Goal: Task Accomplishment & Management: Manage account settings

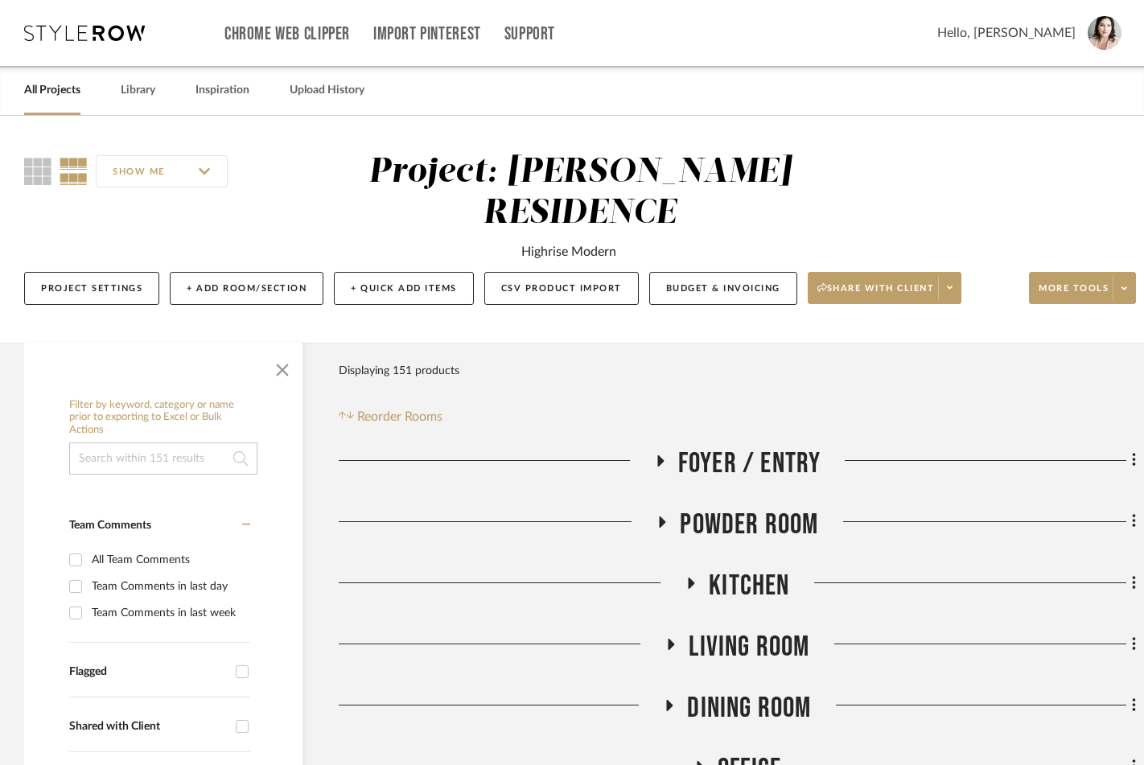
click at [64, 92] on link "All Projects" at bounding box center [52, 91] width 56 height 22
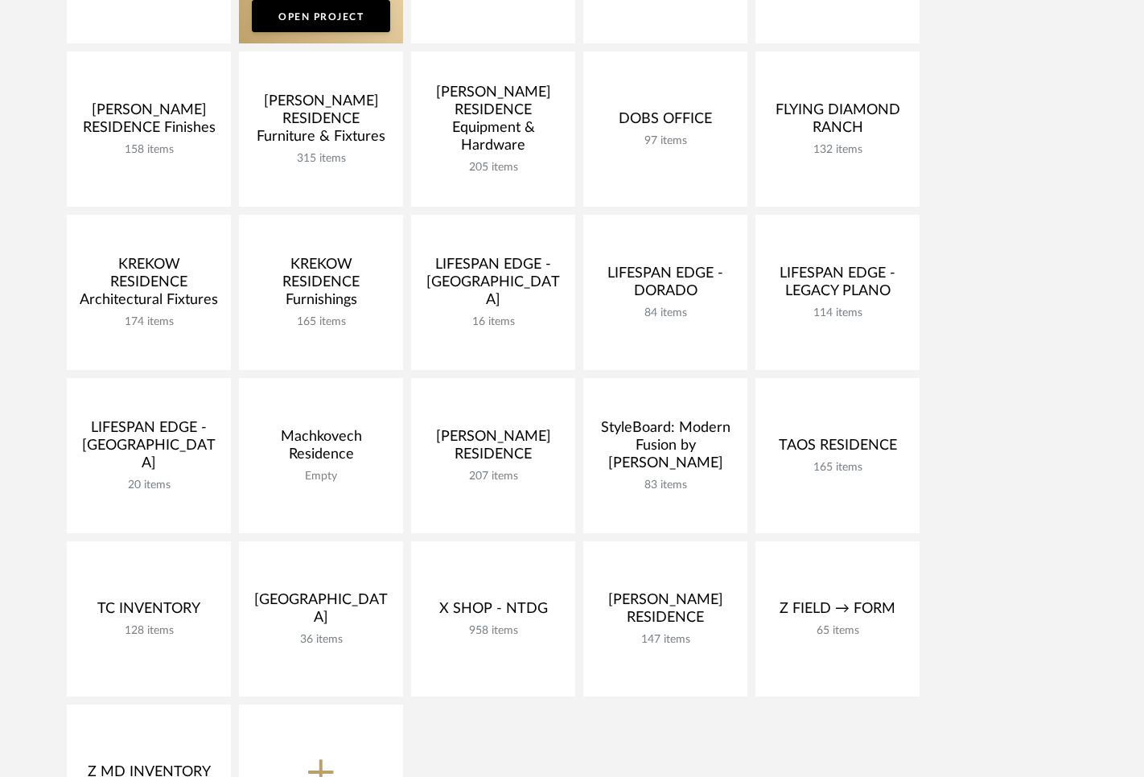
scroll to position [590, 0]
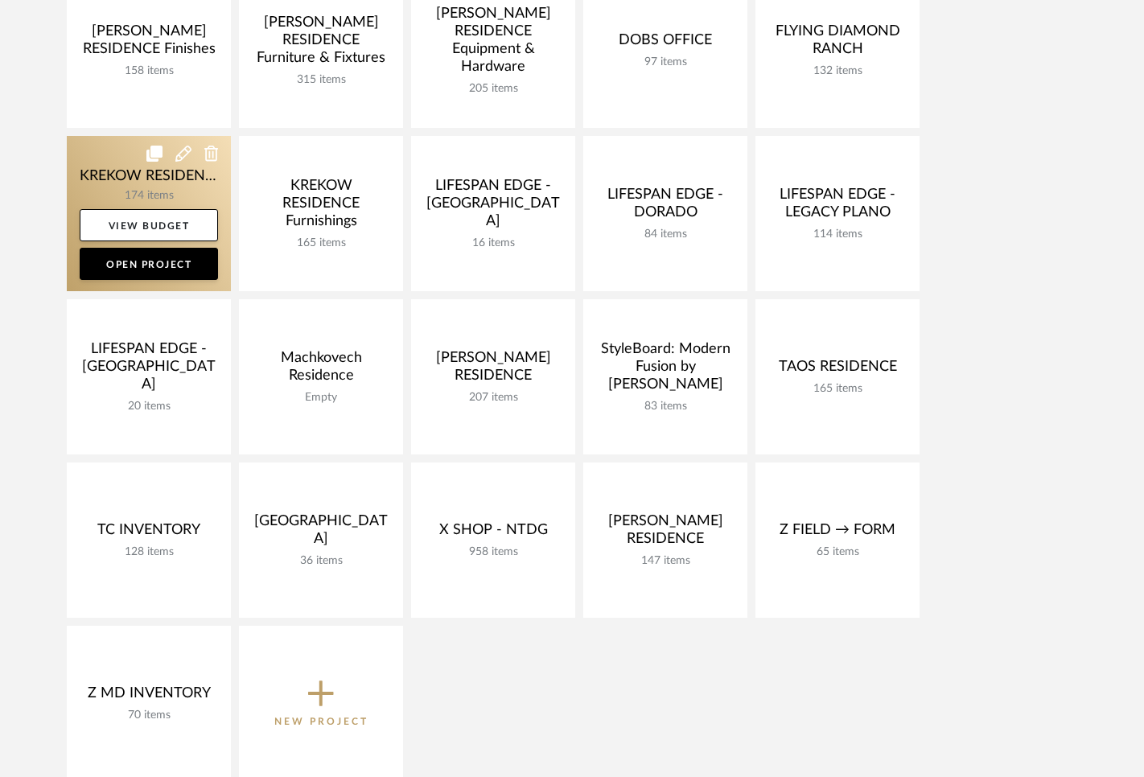
click at [122, 179] on link at bounding box center [149, 213] width 164 height 155
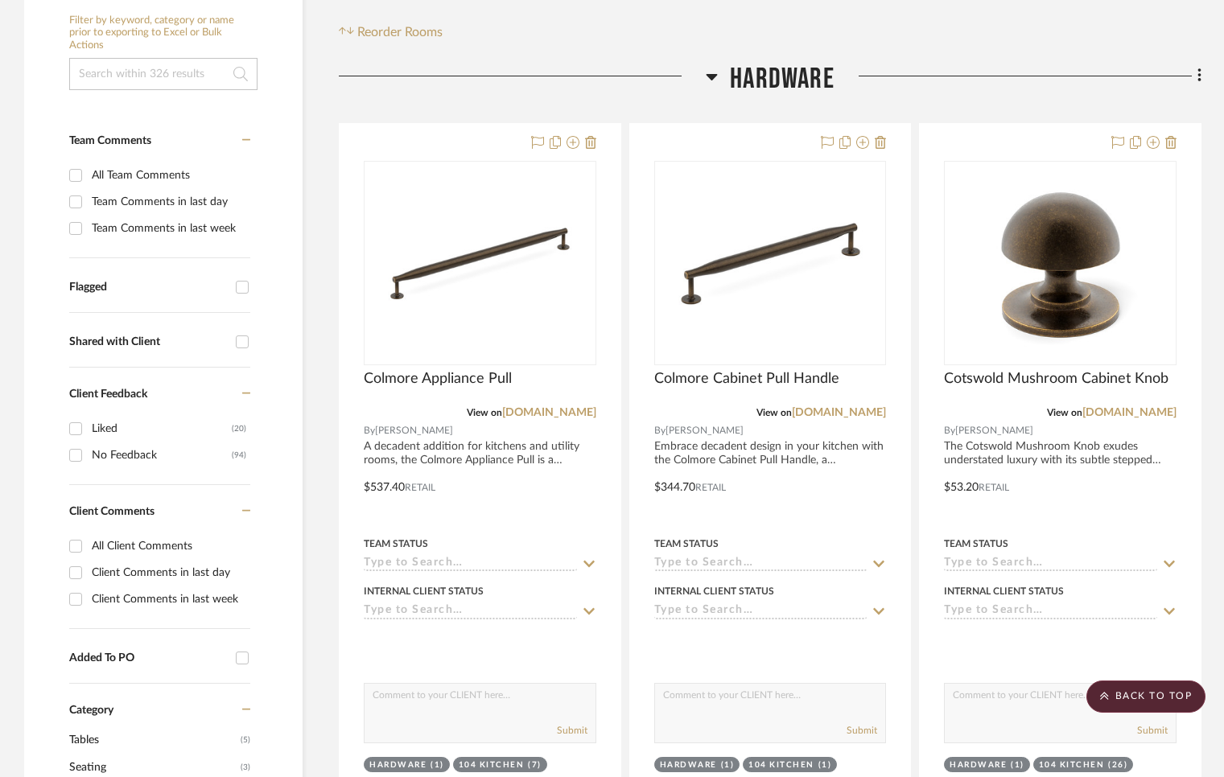
scroll to position [356, 0]
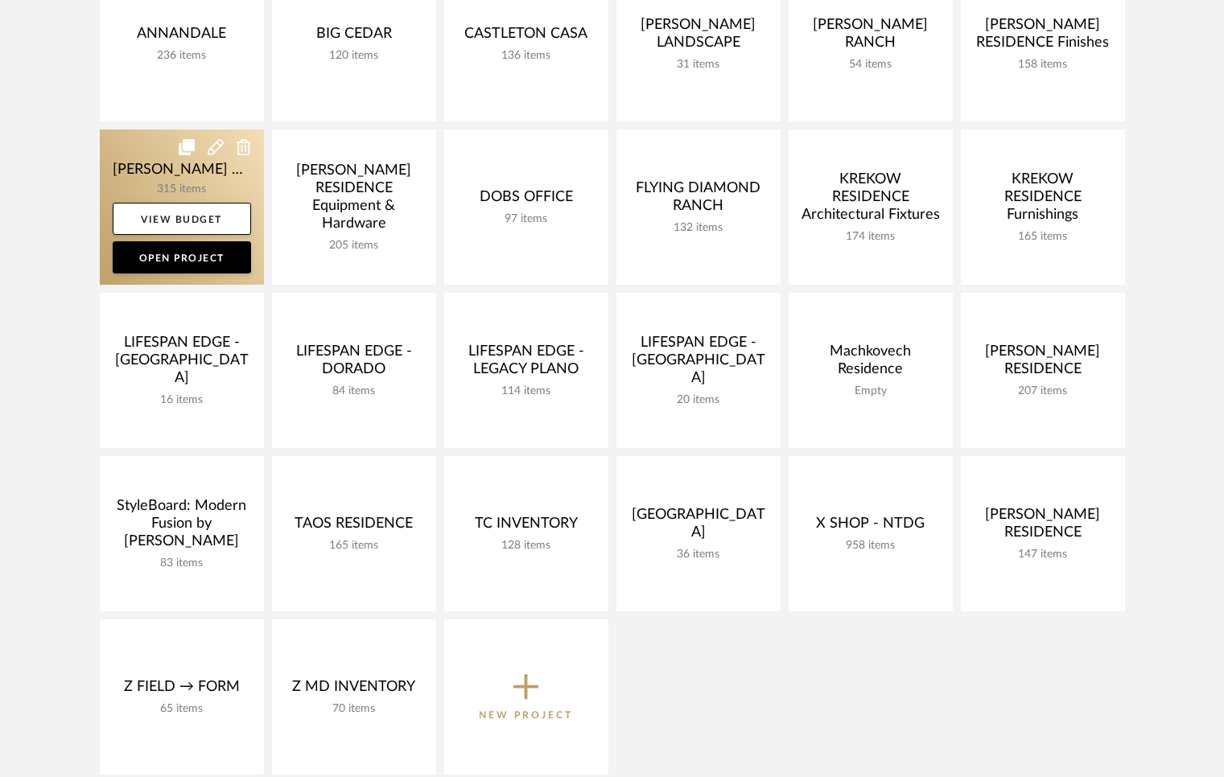
scroll to position [383, 0]
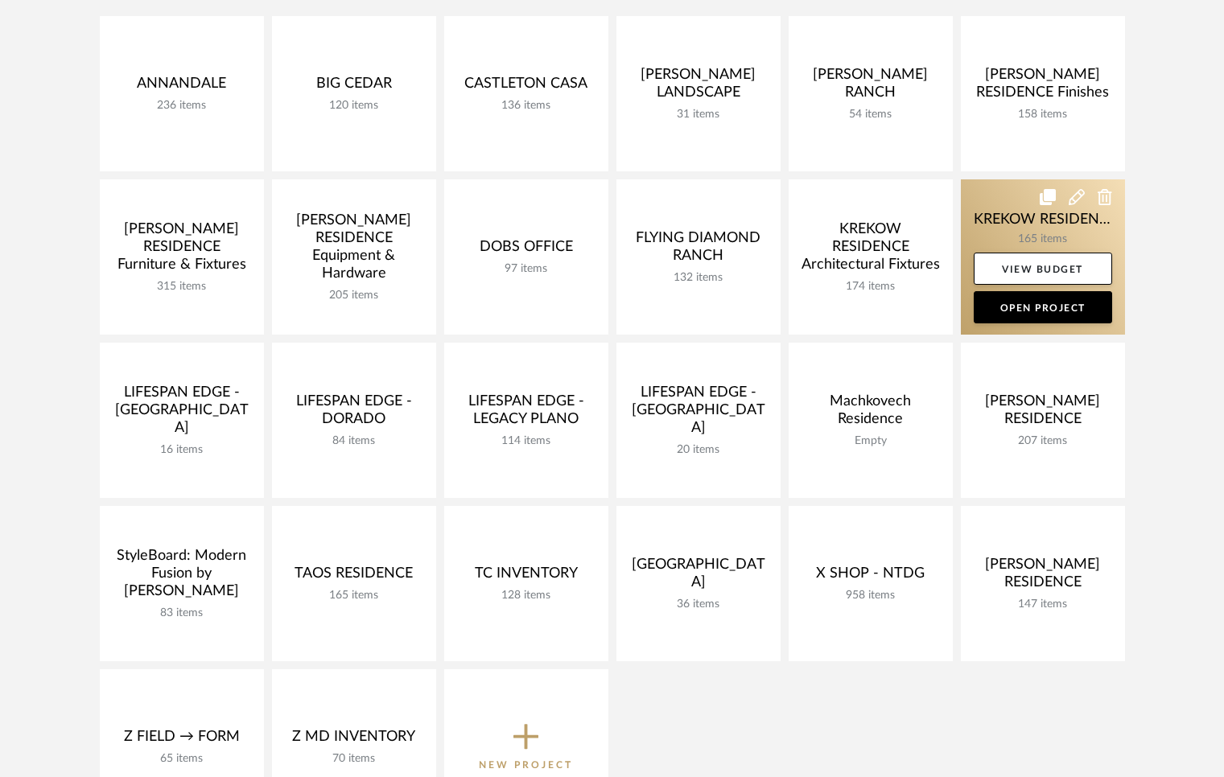
click at [1026, 212] on link at bounding box center [1042, 256] width 164 height 155
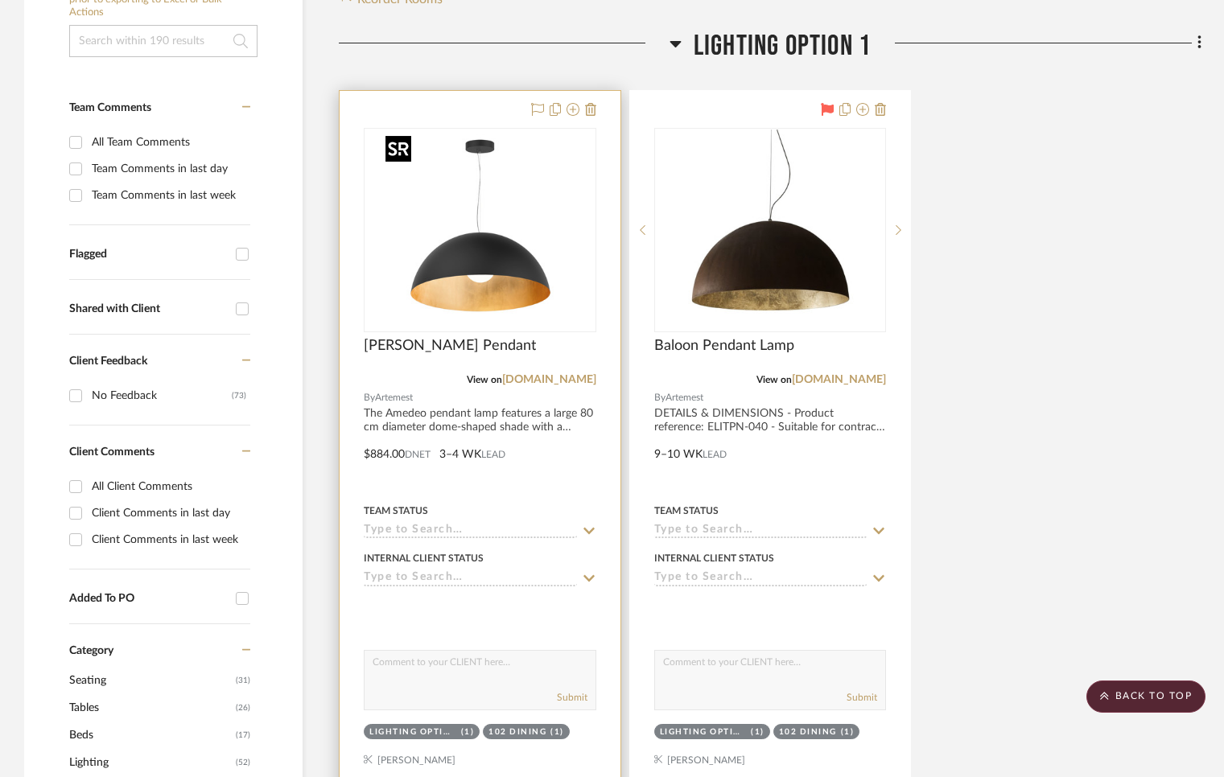
scroll to position [399, 0]
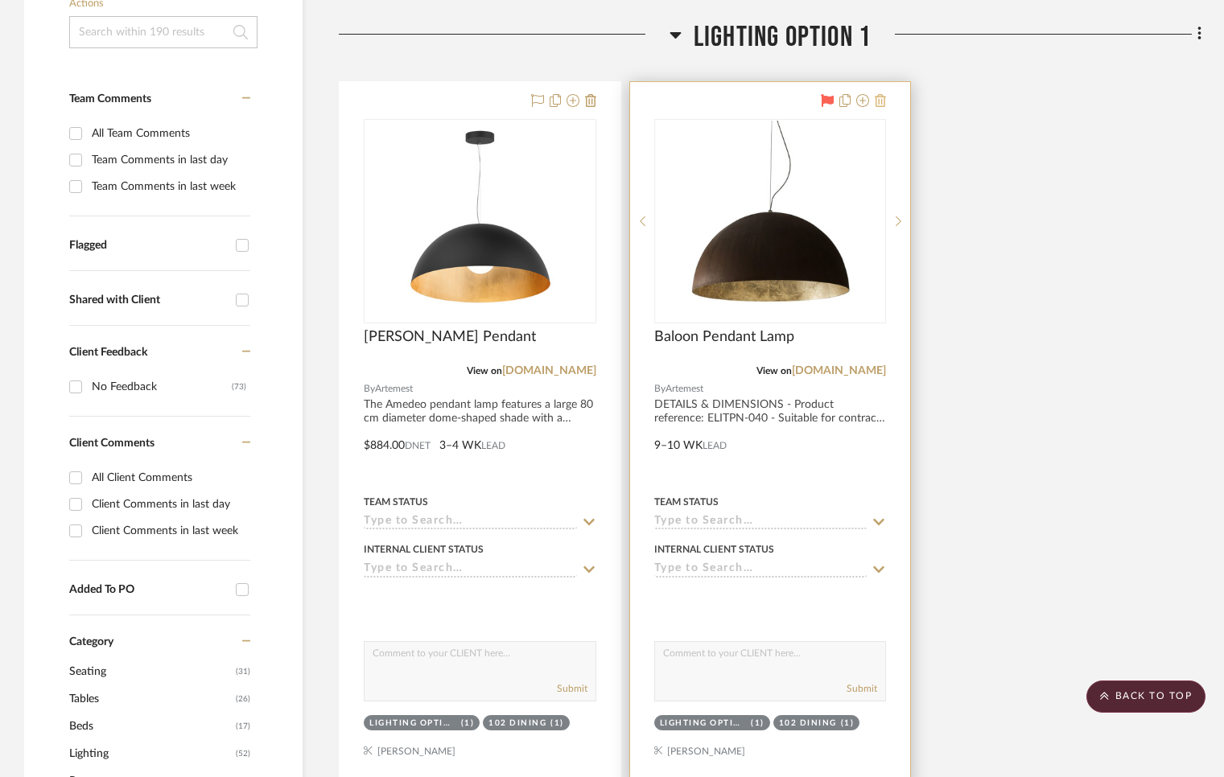
click at [880, 98] on icon at bounding box center [879, 100] width 11 height 13
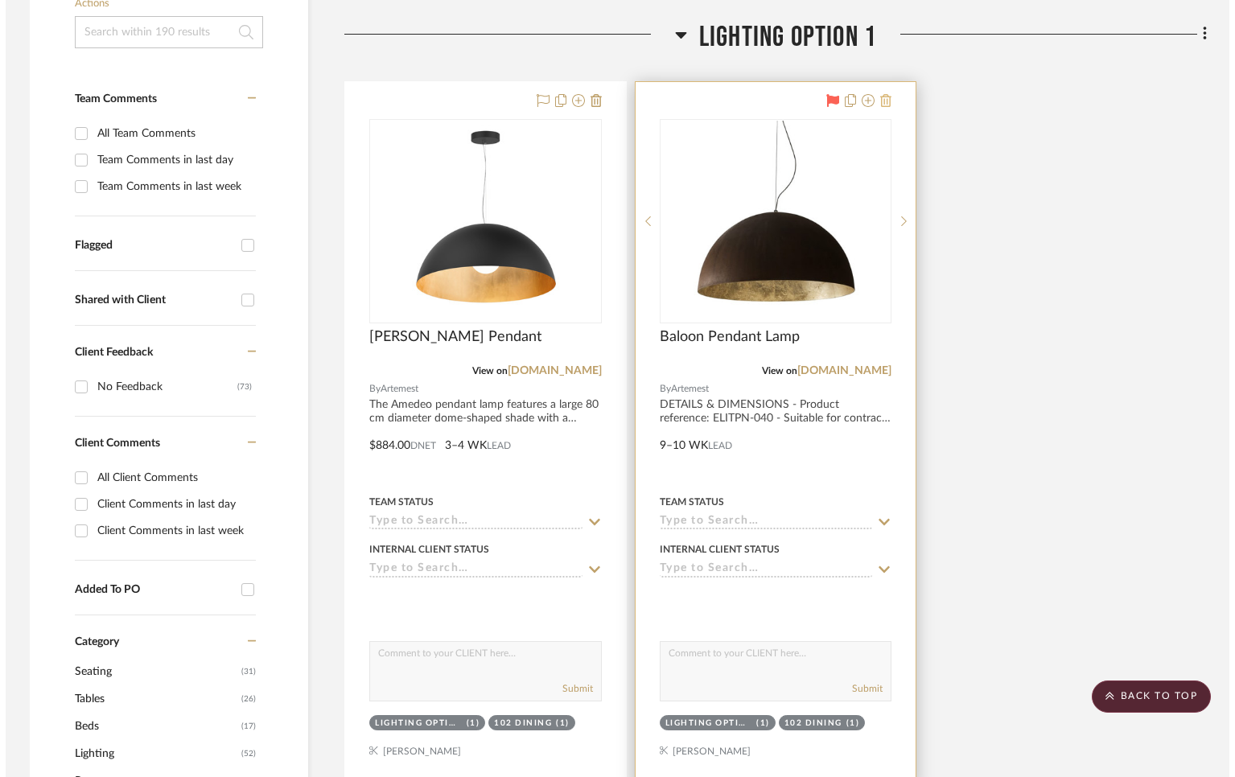
scroll to position [0, 0]
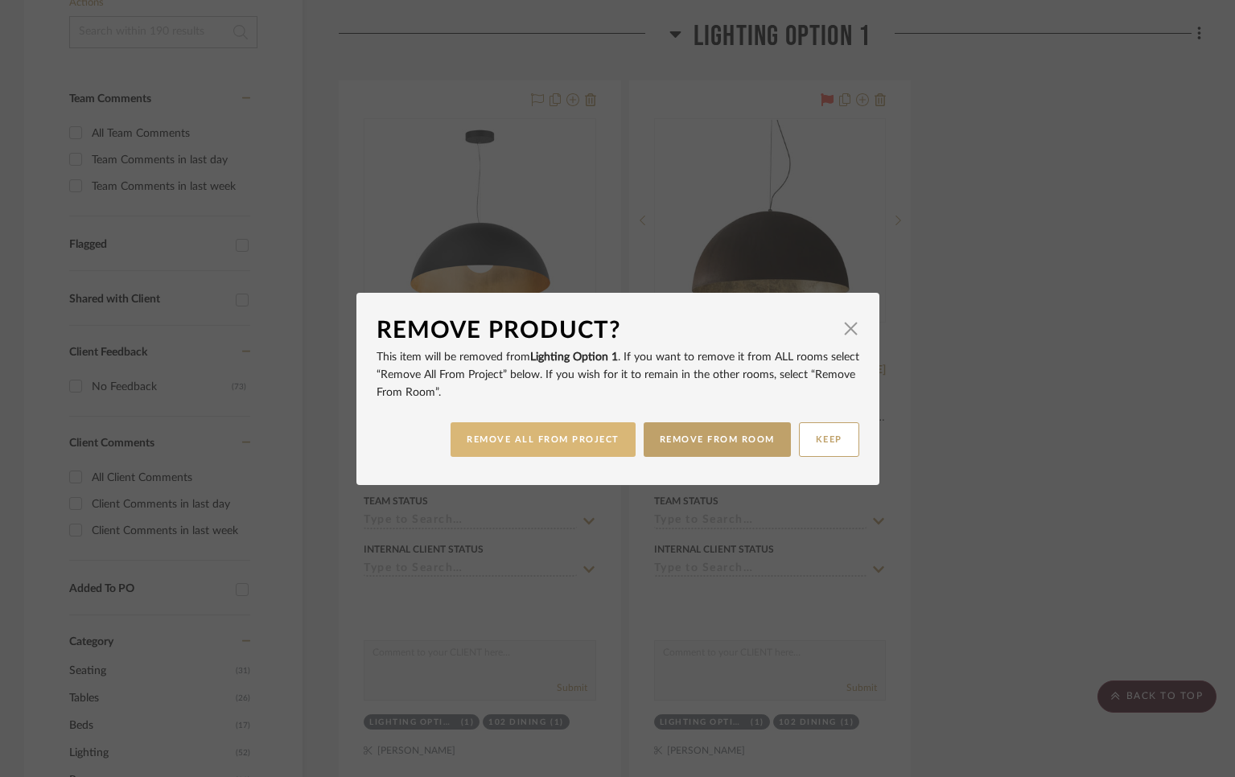
click at [504, 442] on button "REMOVE ALL FROM PROJECT" at bounding box center [542, 439] width 185 height 35
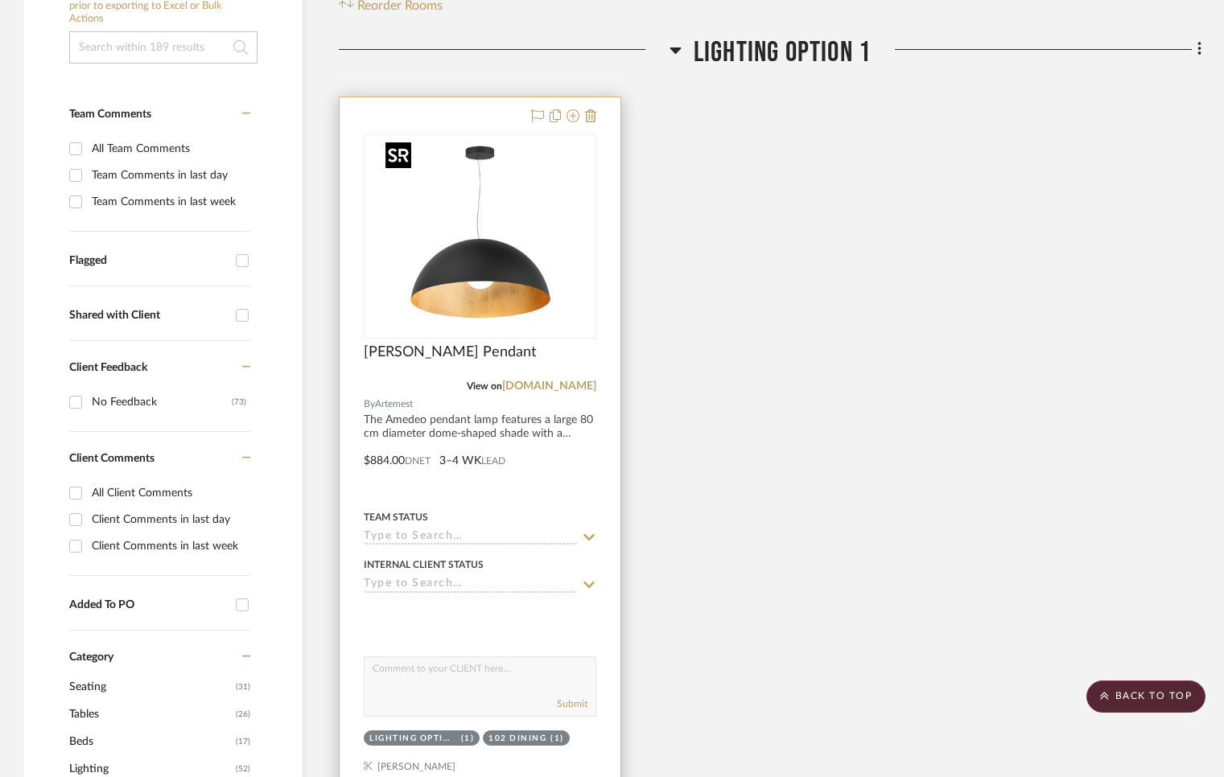
scroll to position [223, 0]
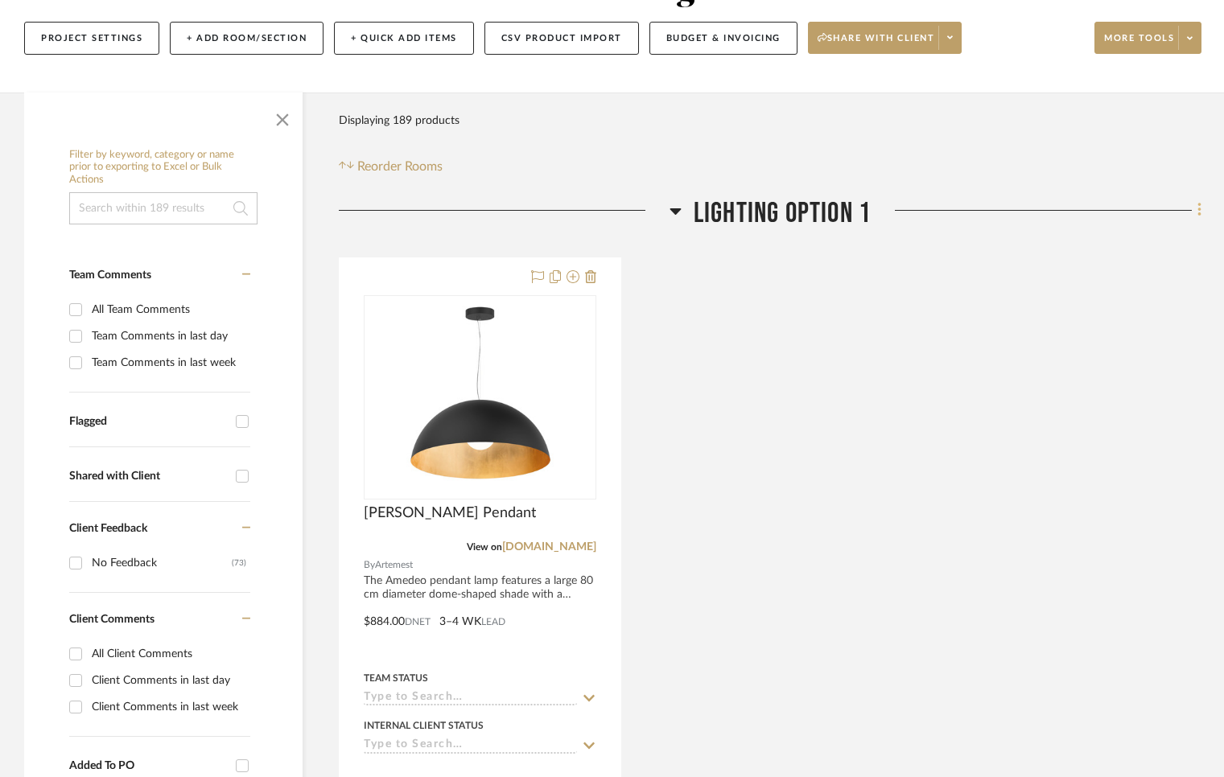
click at [1143, 212] on icon at bounding box center [1198, 211] width 3 height 14
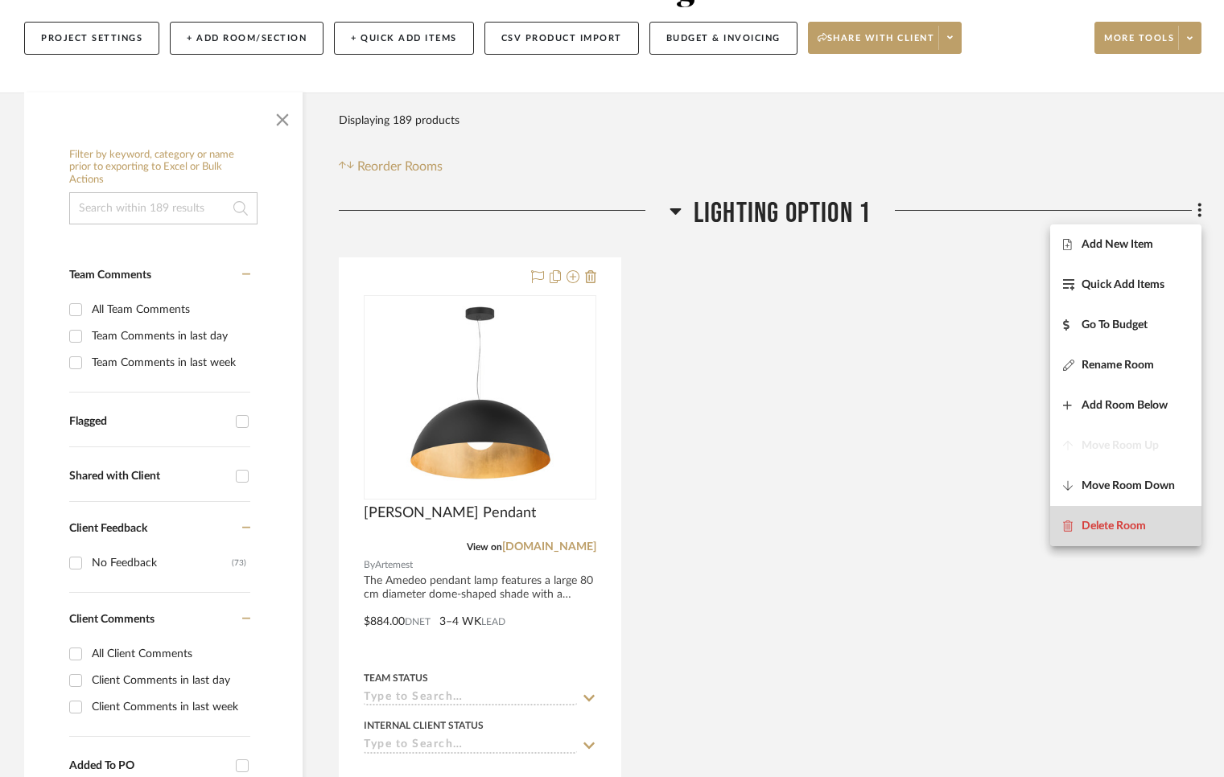
click at [1117, 520] on span "Delete Room" at bounding box center [1113, 527] width 64 height 14
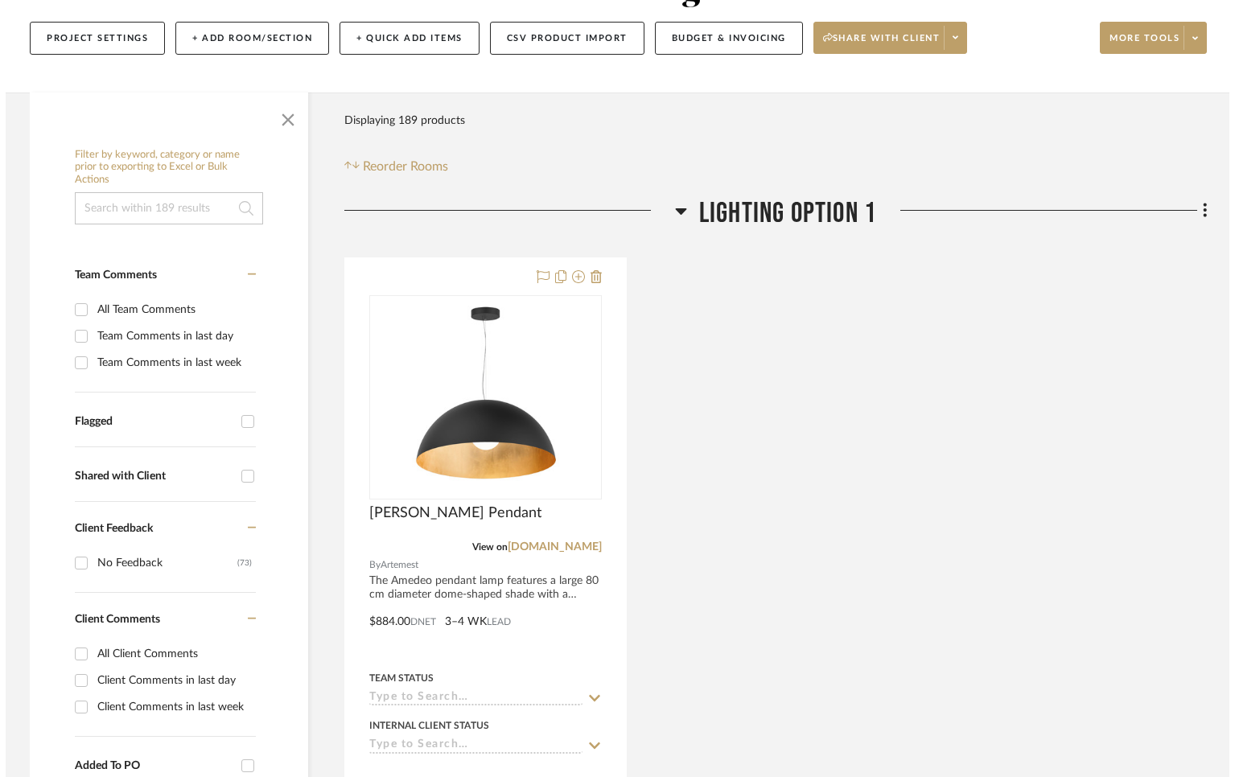
scroll to position [0, 0]
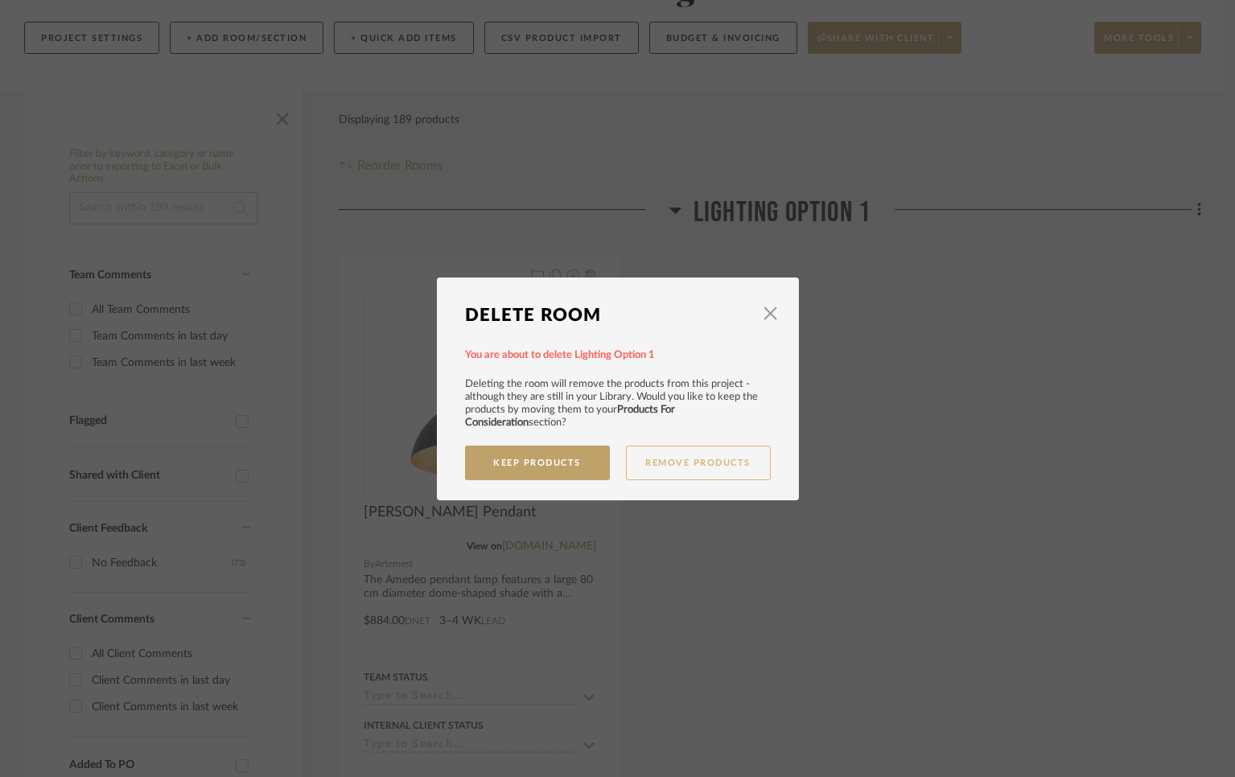
click at [656, 460] on button "Remove Products" at bounding box center [698, 463] width 145 height 35
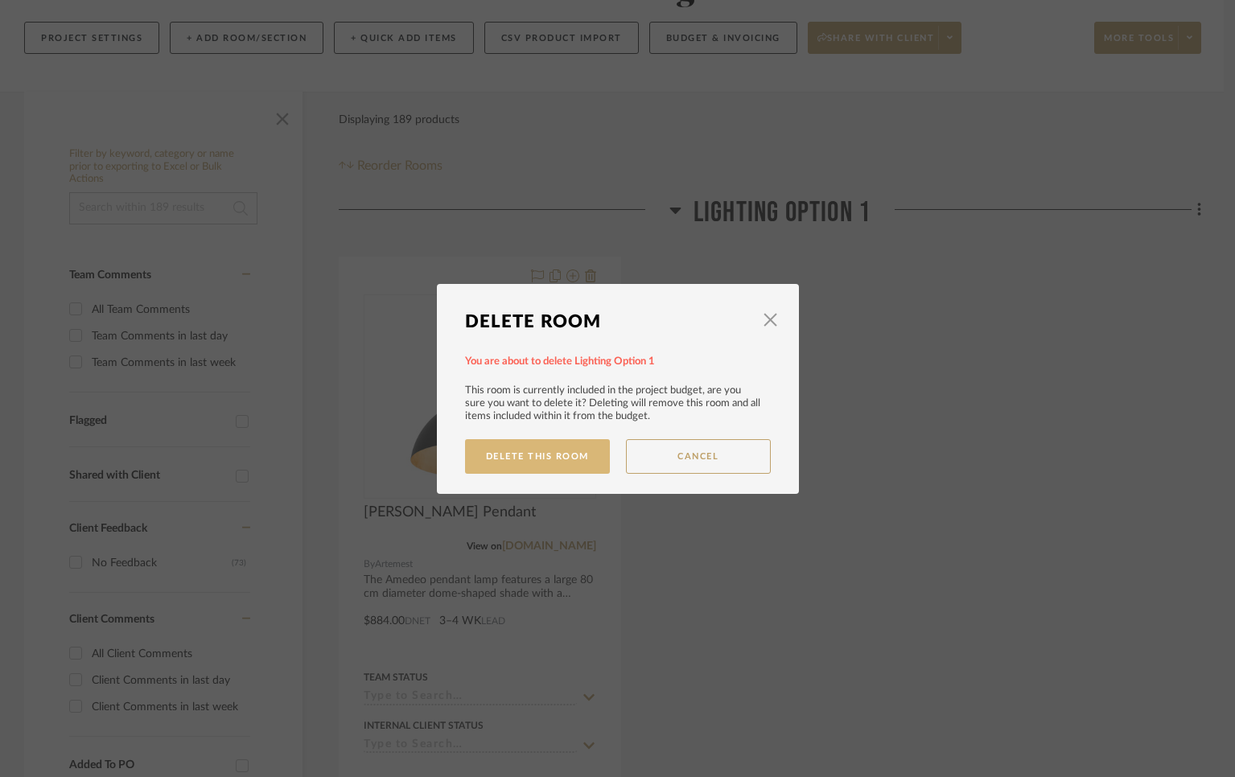
click at [579, 456] on button "Delete This Room" at bounding box center [537, 456] width 145 height 35
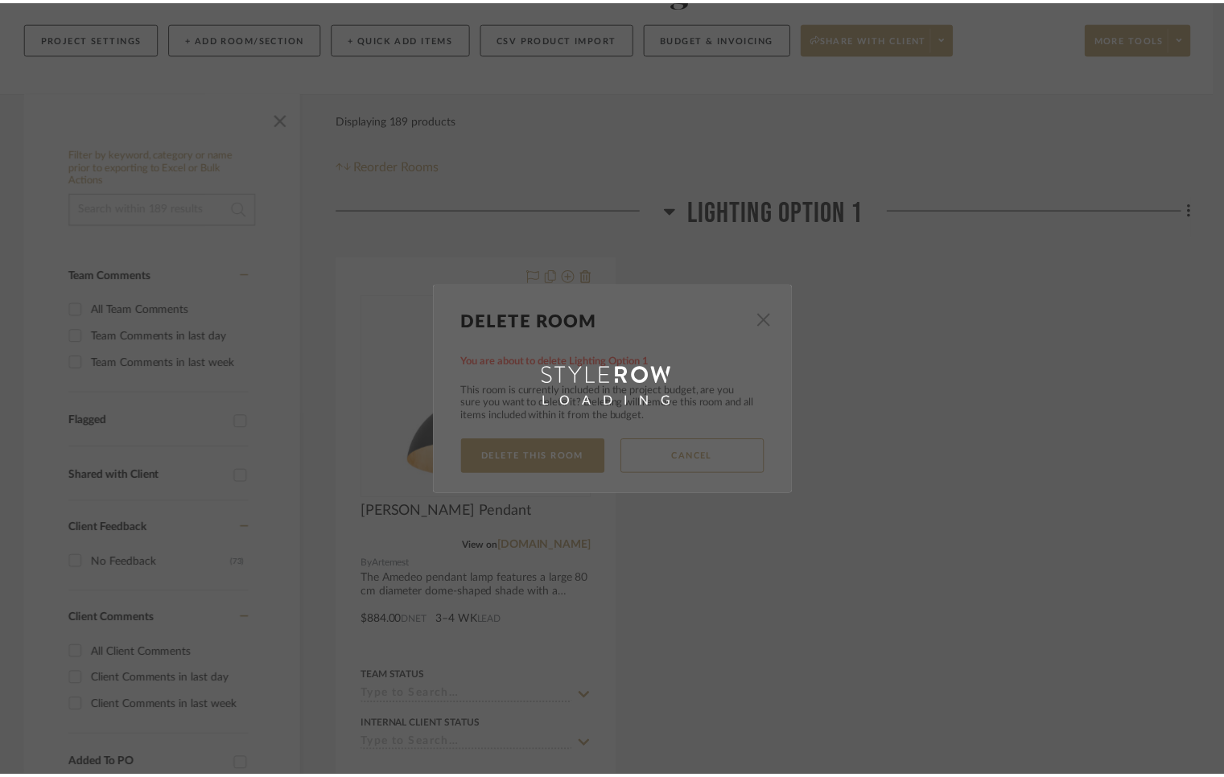
scroll to position [223, 0]
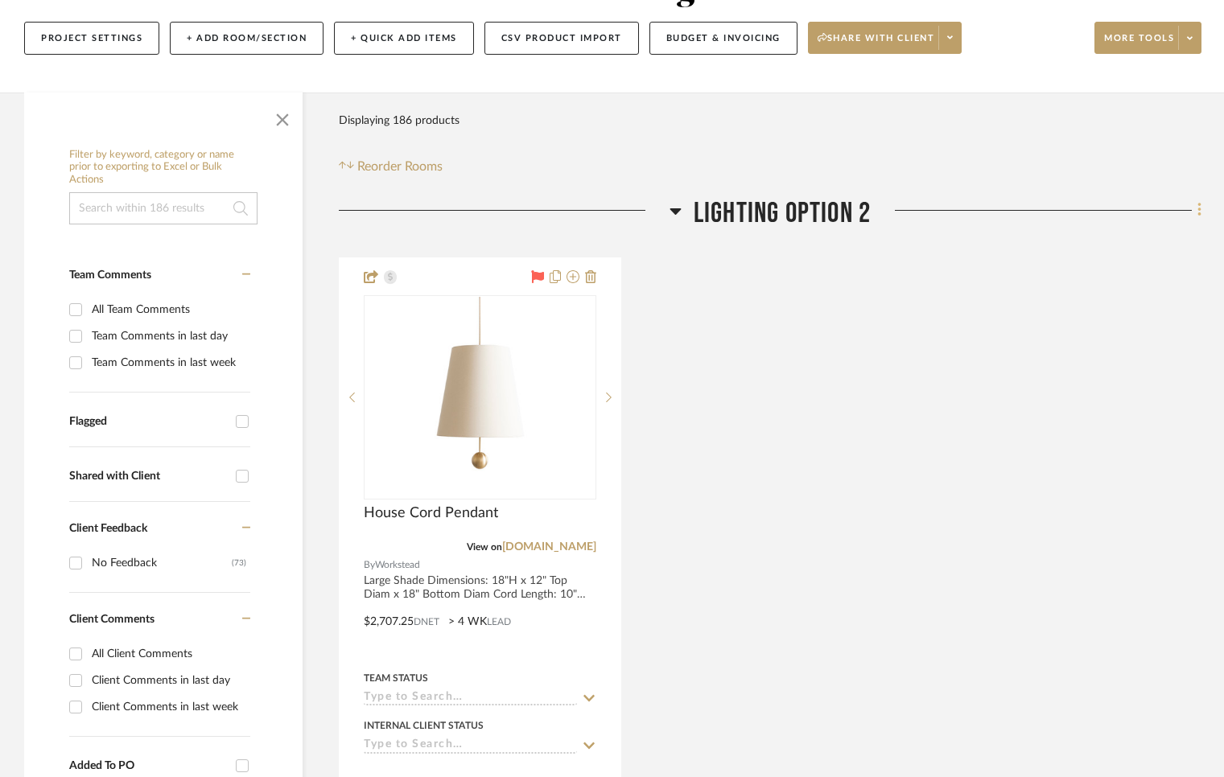
click at [1143, 209] on icon at bounding box center [1198, 211] width 3 height 14
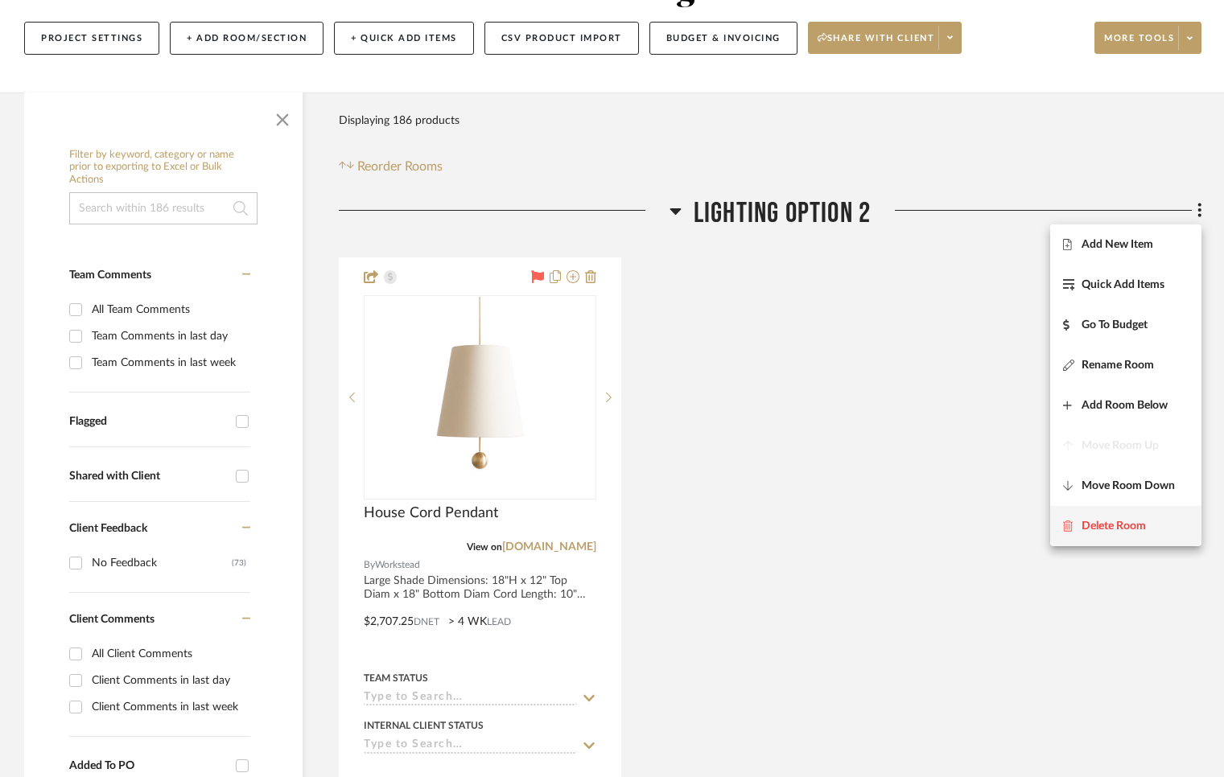
click at [1105, 520] on span "Delete Room" at bounding box center [1113, 527] width 64 height 14
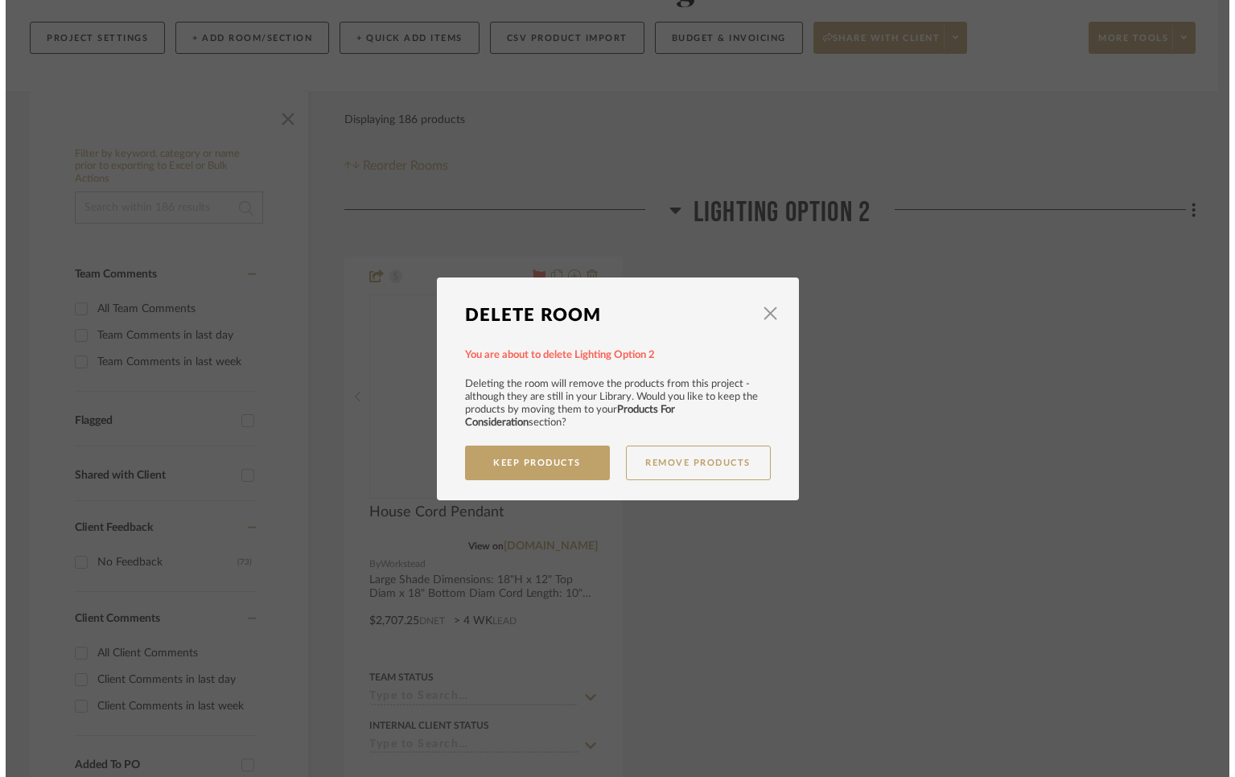
scroll to position [0, 0]
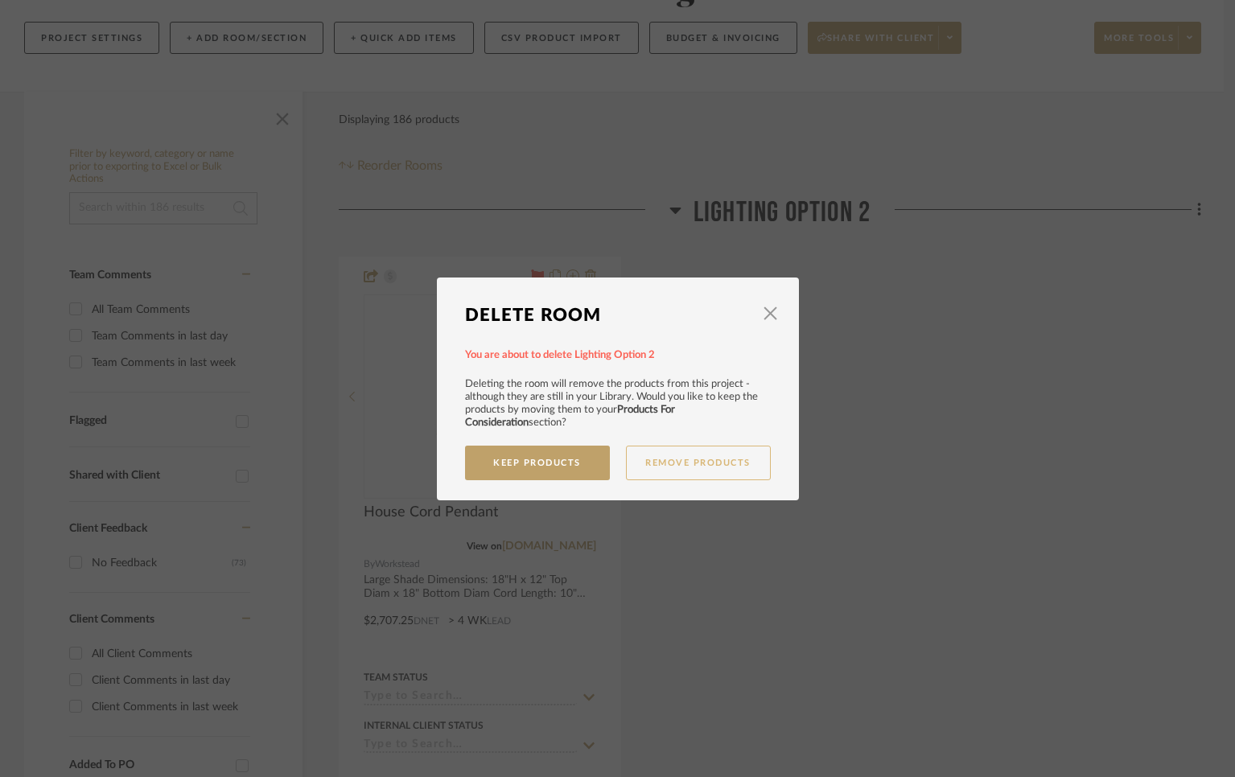
click at [673, 462] on button "Remove Products" at bounding box center [698, 463] width 145 height 35
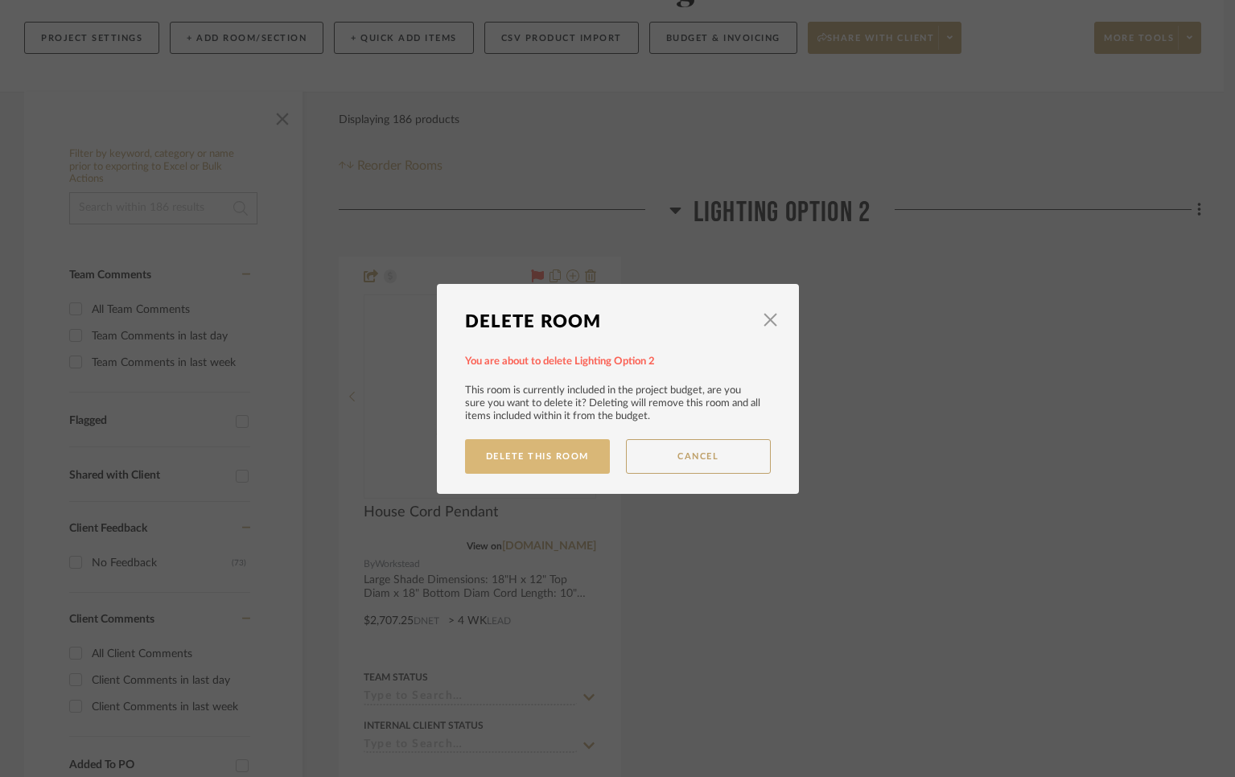
click at [568, 456] on button "Delete This Room" at bounding box center [537, 456] width 145 height 35
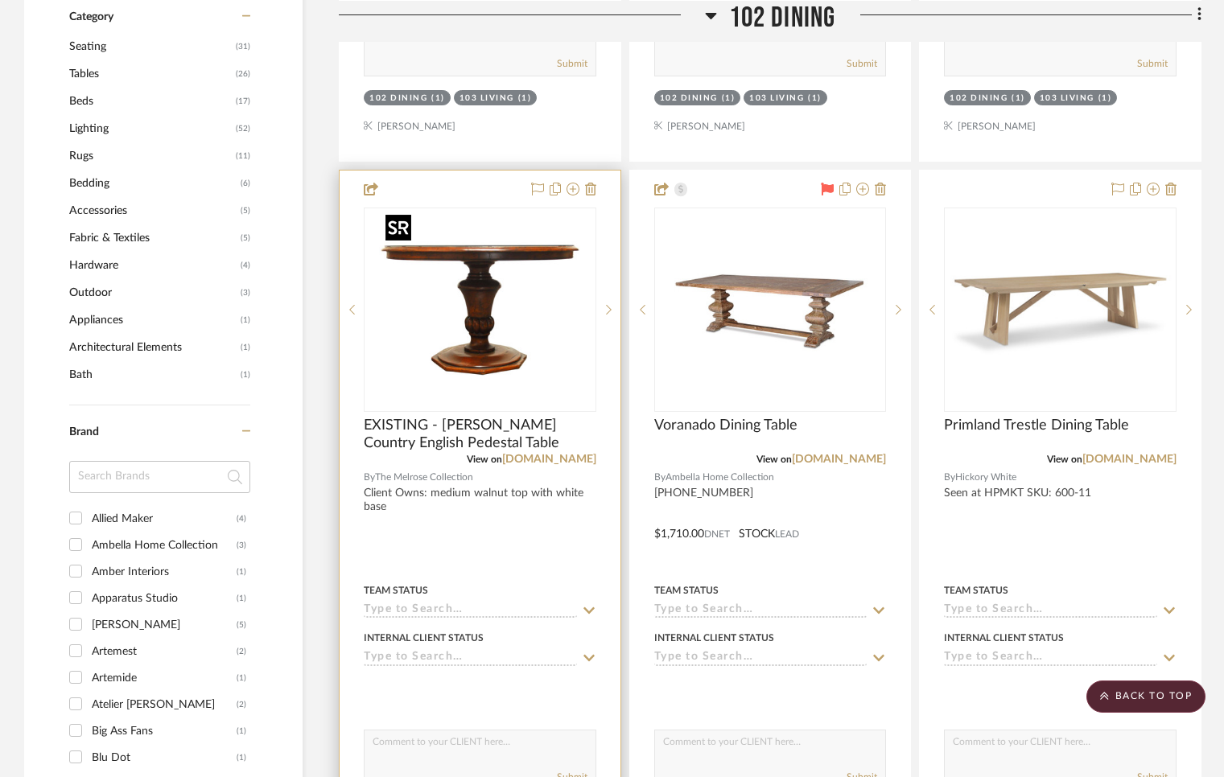
scroll to position [1061, 0]
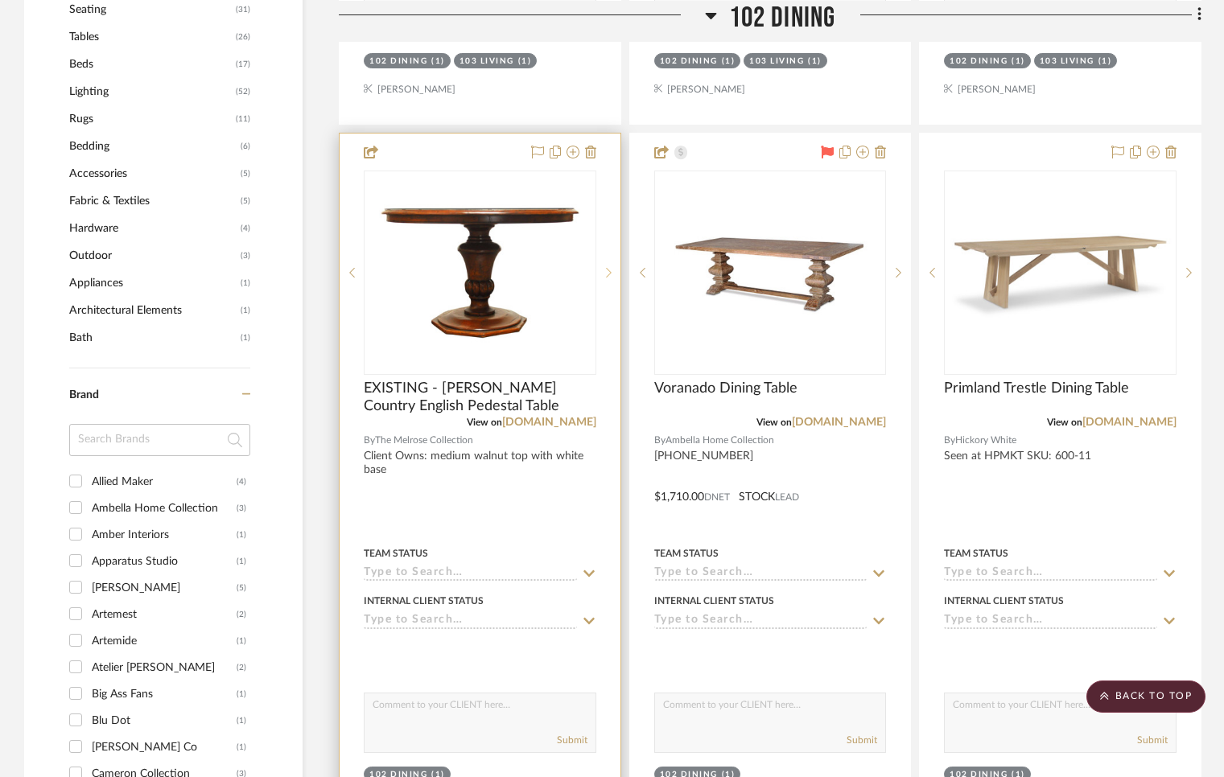
click at [604, 267] on sr-next-btn at bounding box center [608, 272] width 24 height 11
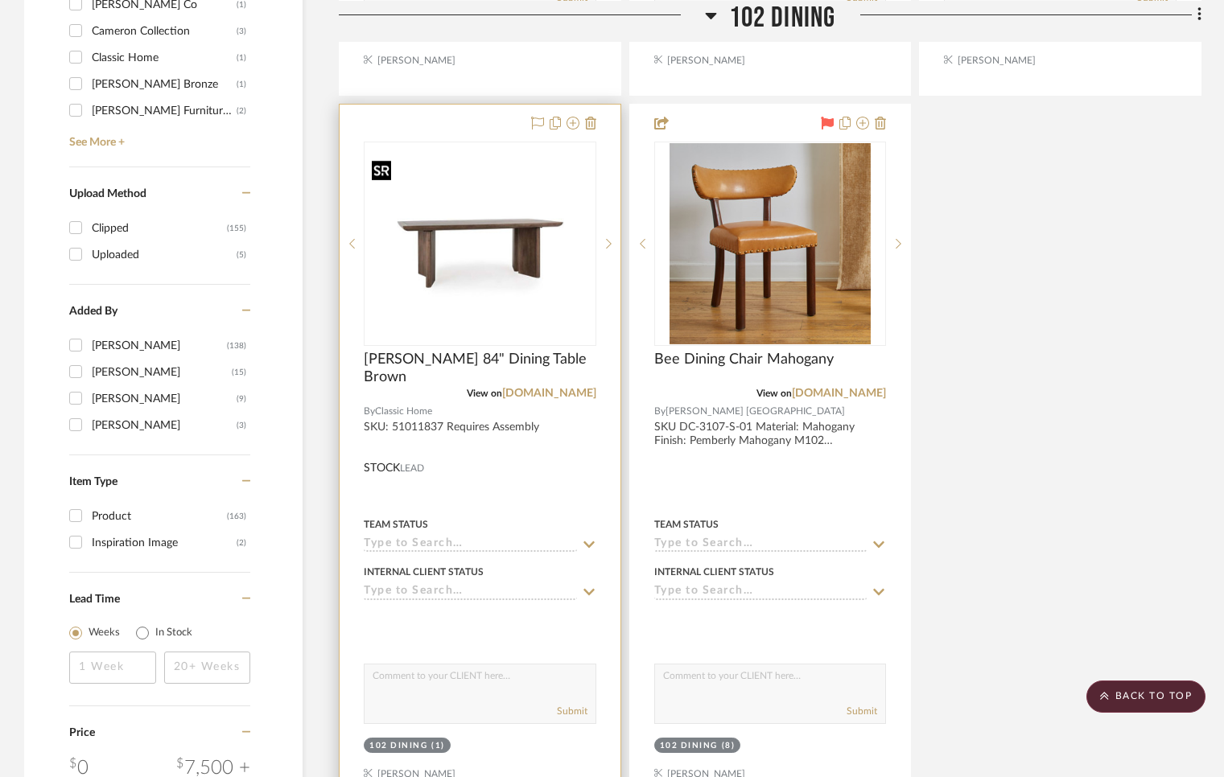
scroll to position [1803, 0]
click at [608, 240] on icon at bounding box center [609, 244] width 6 height 11
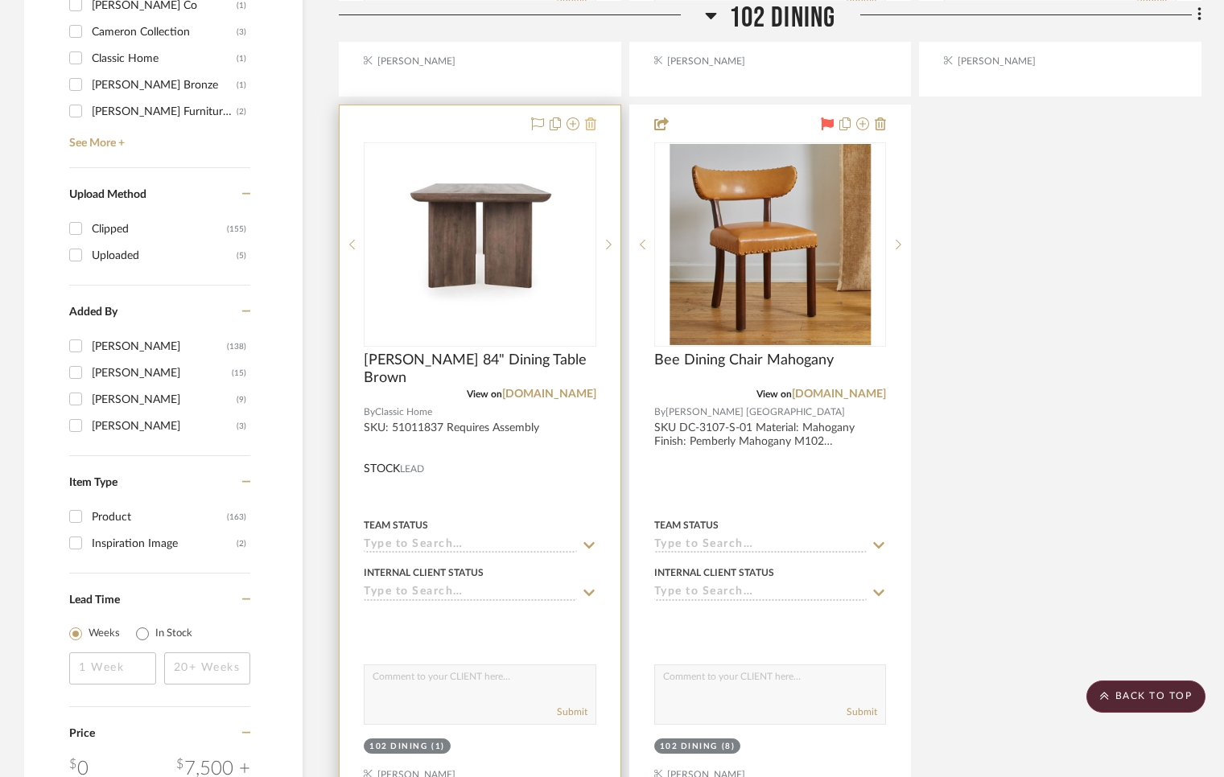
click at [589, 120] on icon at bounding box center [590, 123] width 11 height 13
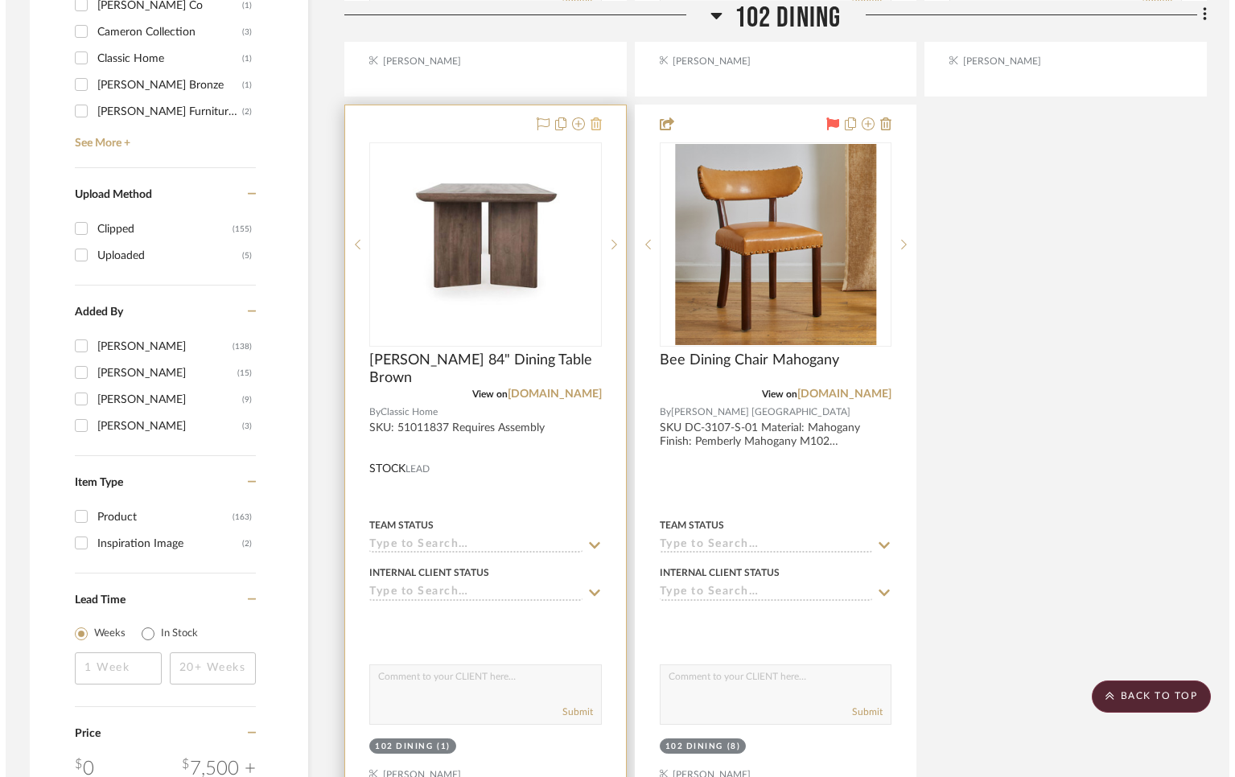
scroll to position [0, 0]
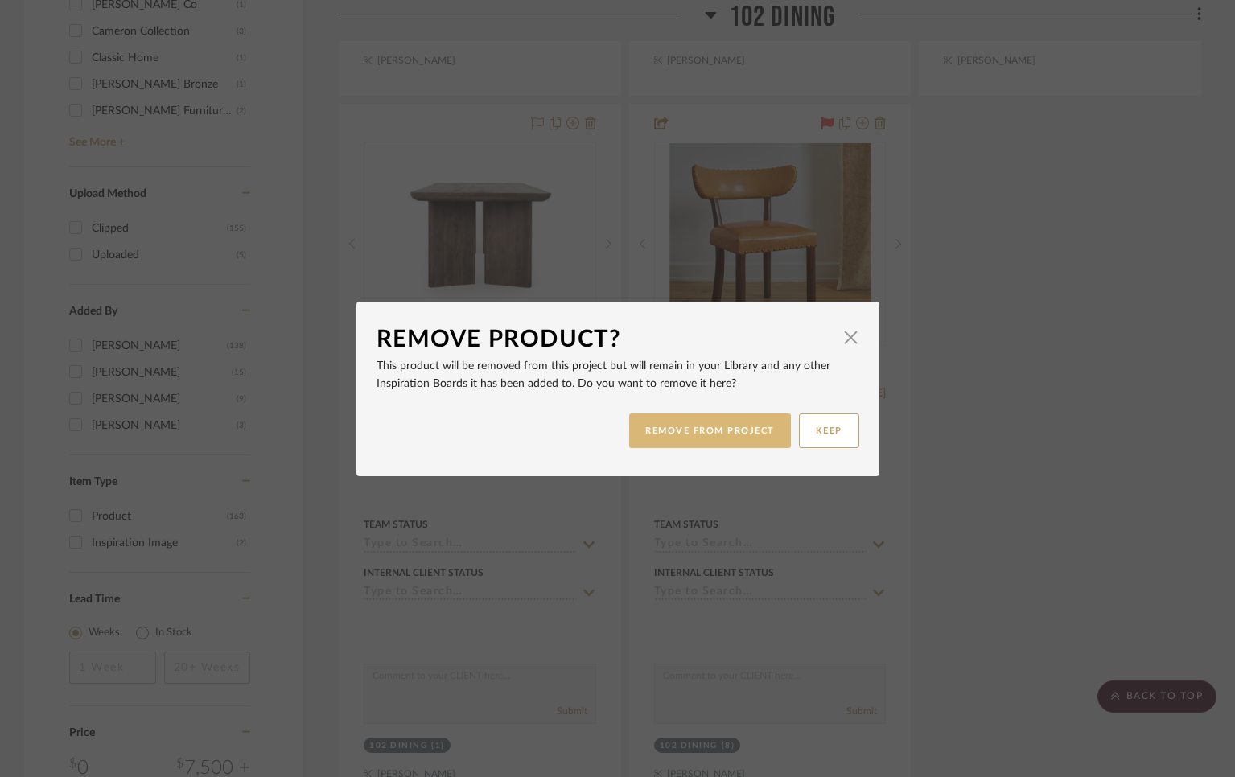
click at [711, 430] on button "REMOVE FROM PROJECT" at bounding box center [710, 430] width 162 height 35
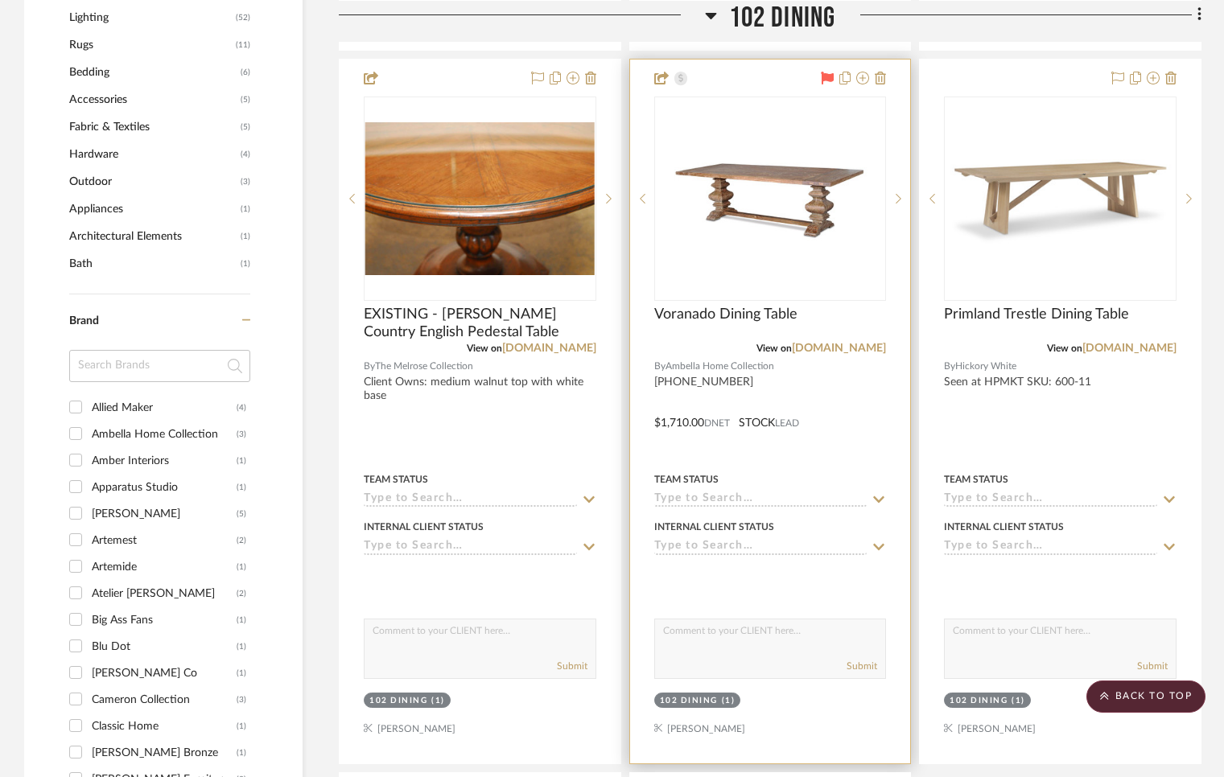
scroll to position [1134, 0]
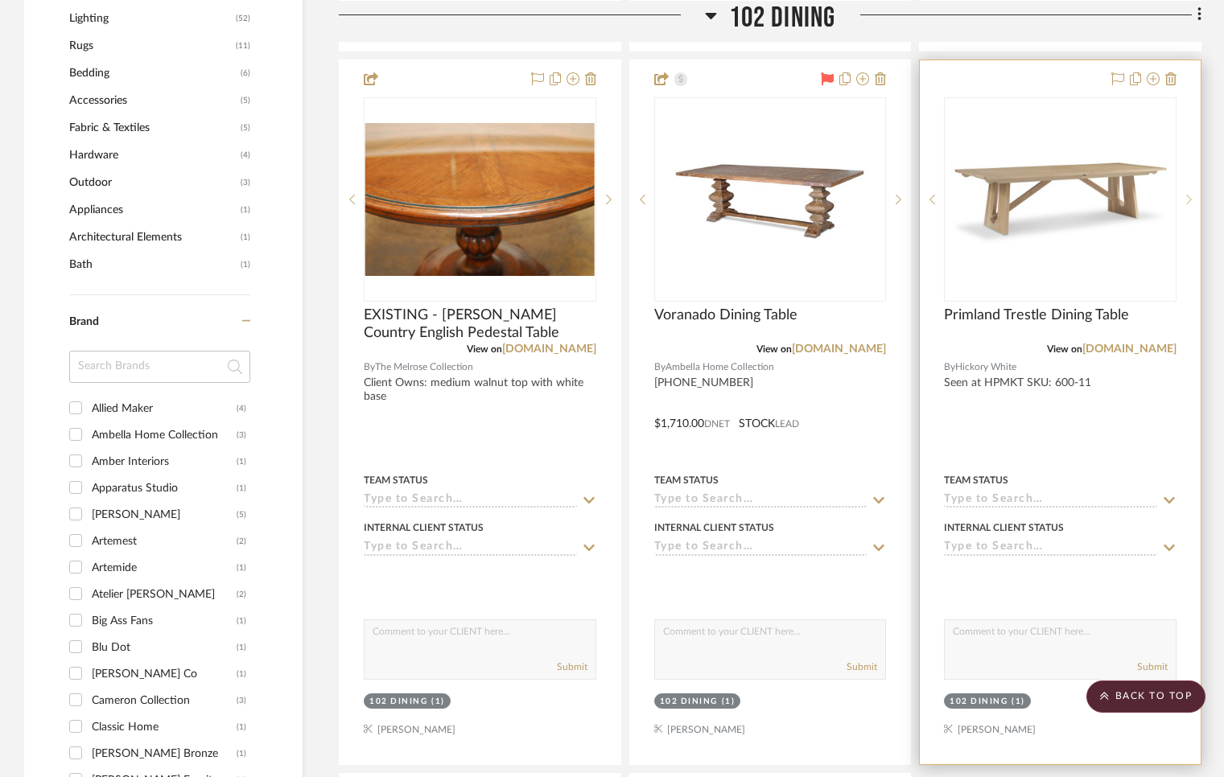
click at [1143, 202] on sr-next-btn at bounding box center [1188, 199] width 24 height 11
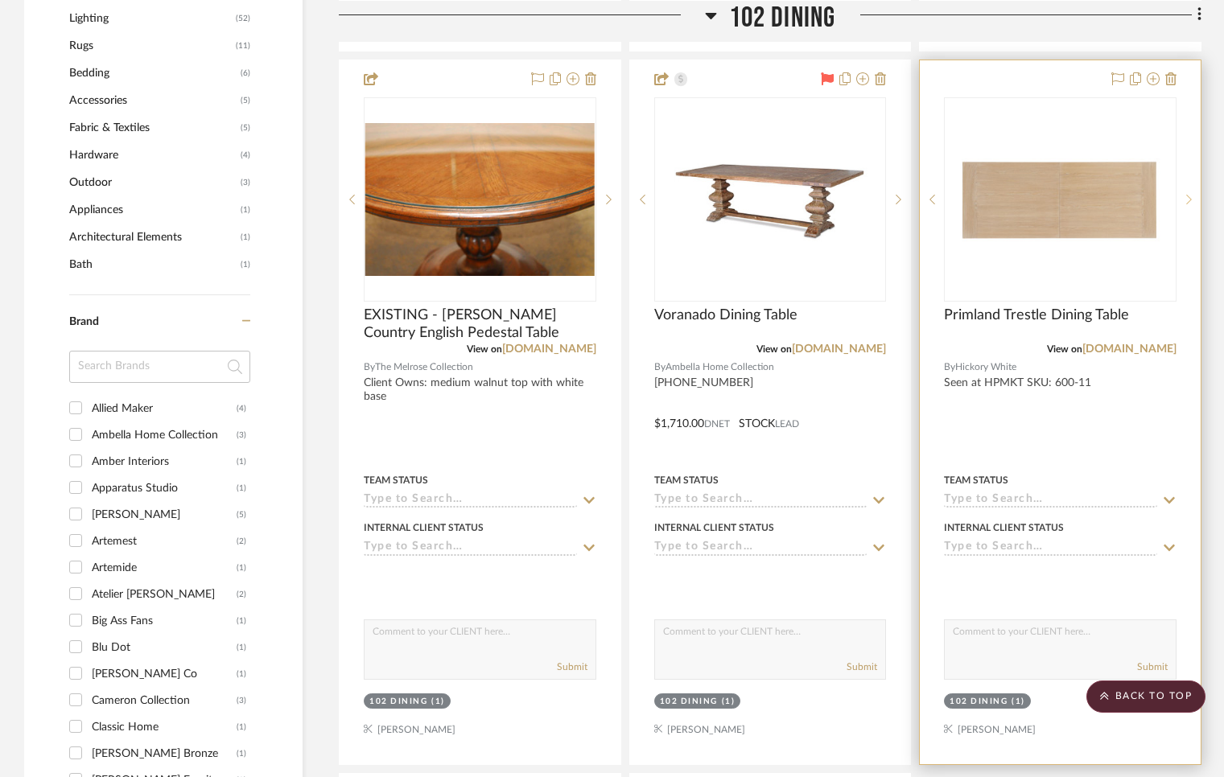
click at [1143, 202] on sr-next-btn at bounding box center [1188, 199] width 24 height 11
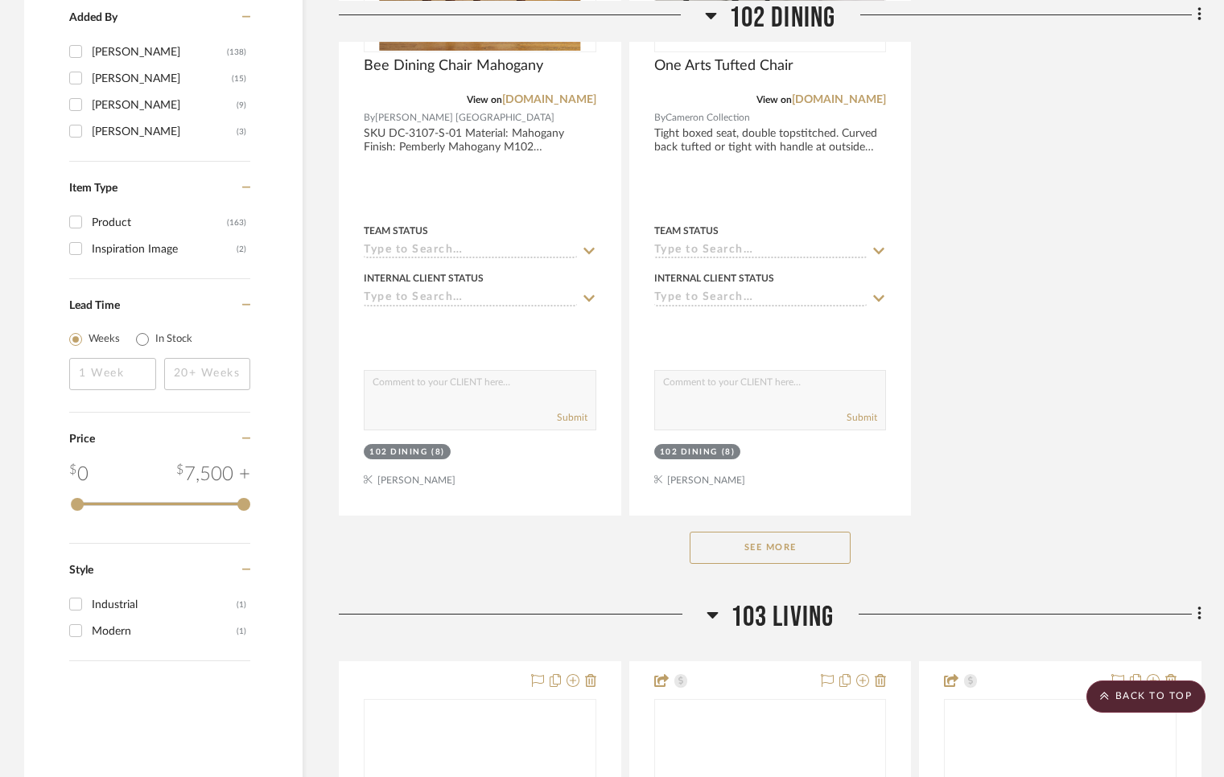
scroll to position [2212, 0]
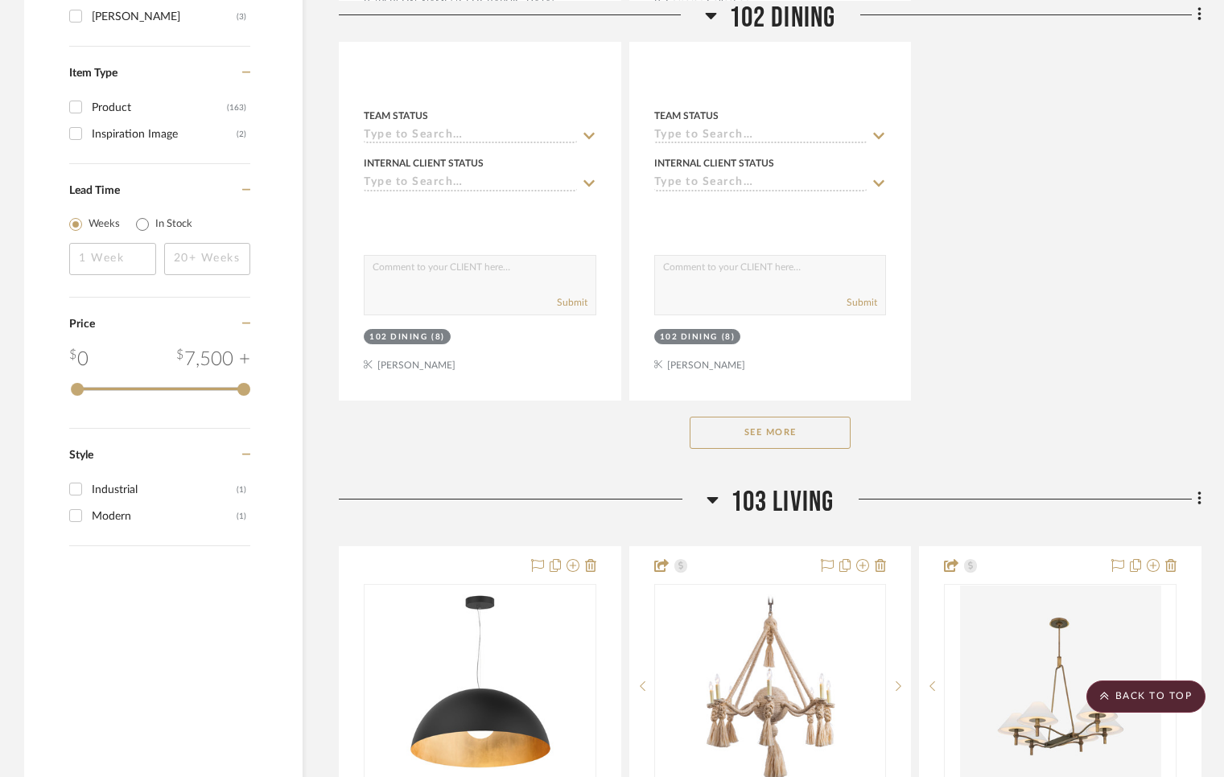
click at [787, 425] on button "See More" at bounding box center [769, 433] width 161 height 32
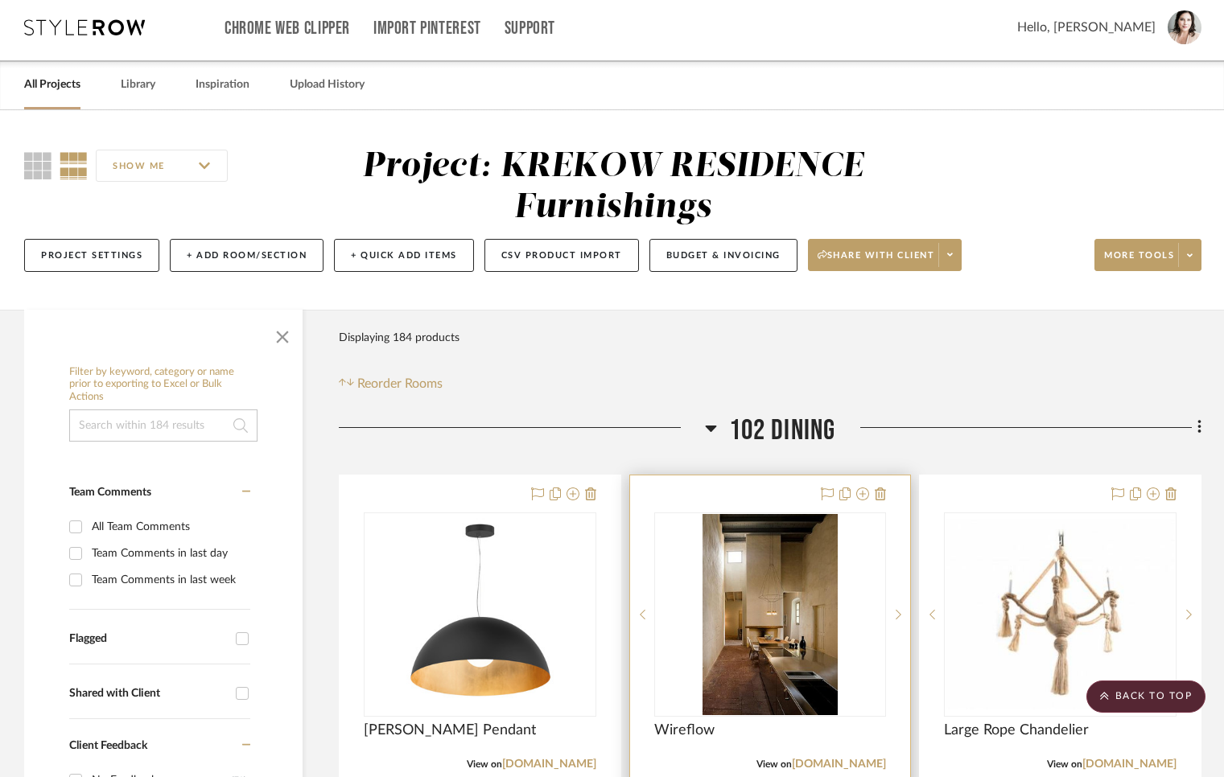
scroll to position [0, 0]
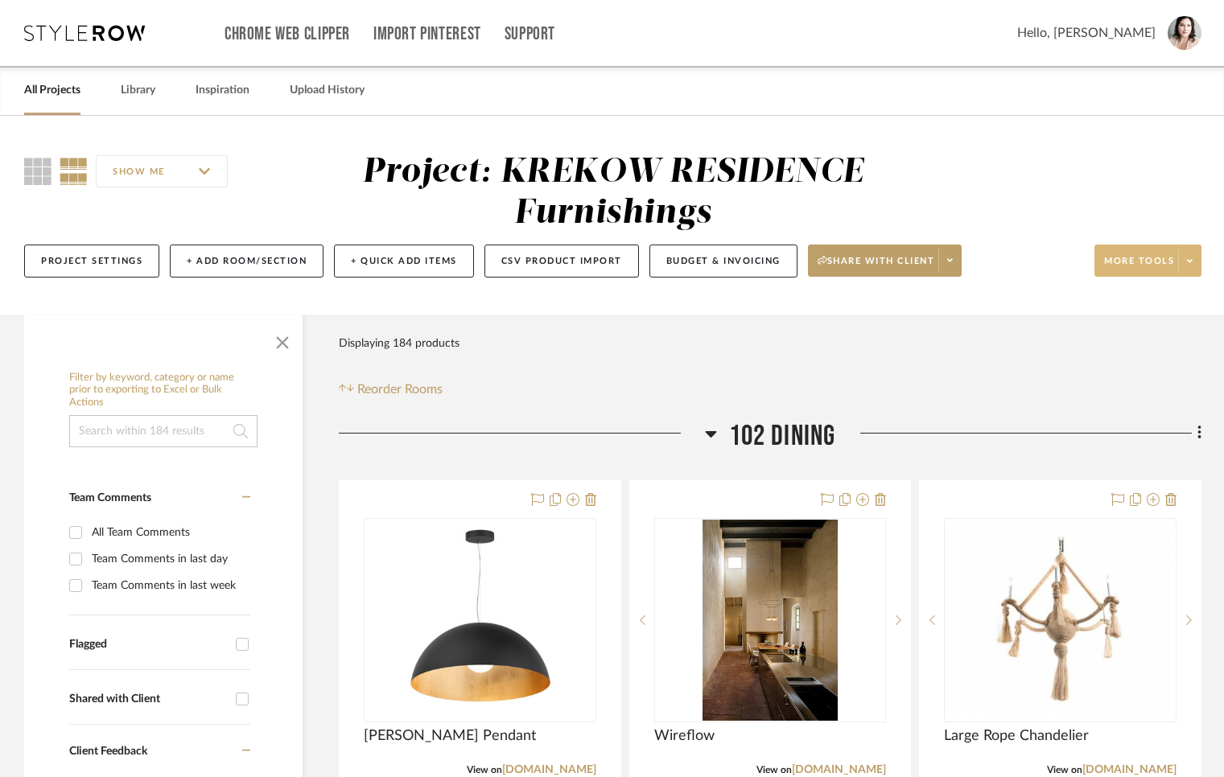
click at [1143, 257] on span "More tools" at bounding box center [1139, 267] width 70 height 24
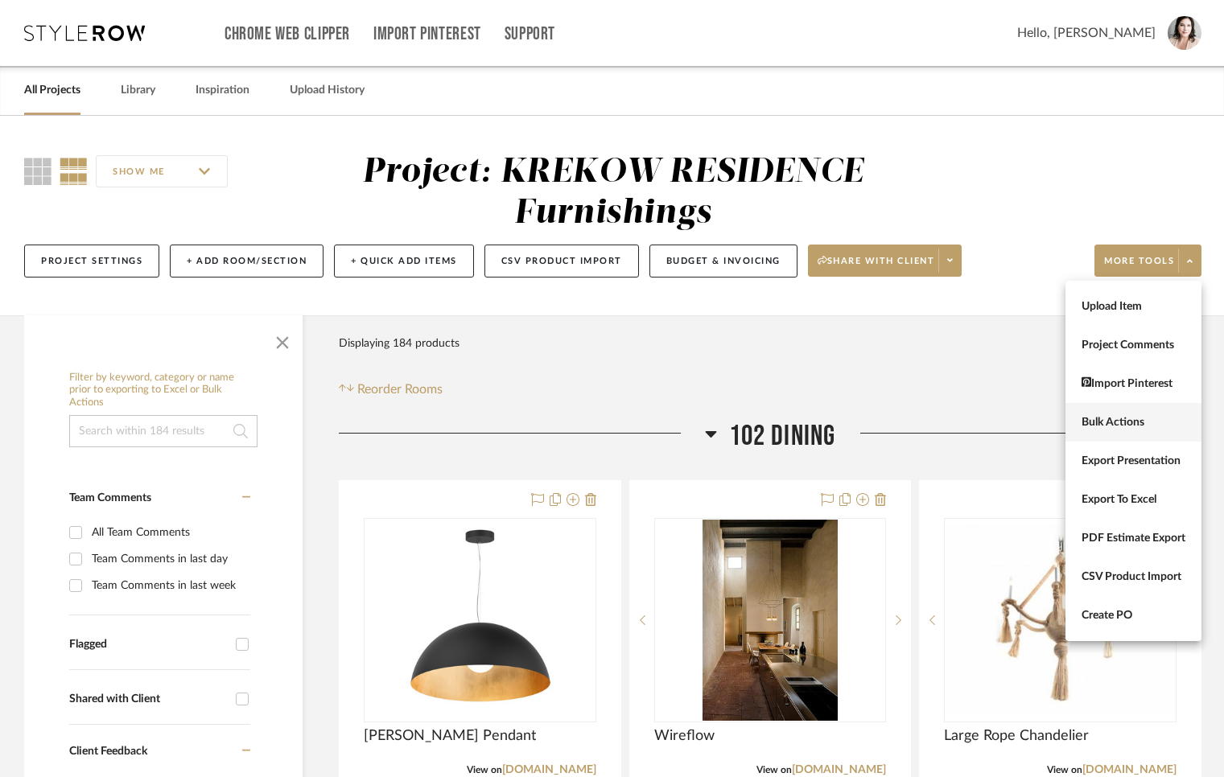
click at [1129, 408] on button "Bulk Actions" at bounding box center [1133, 422] width 136 height 39
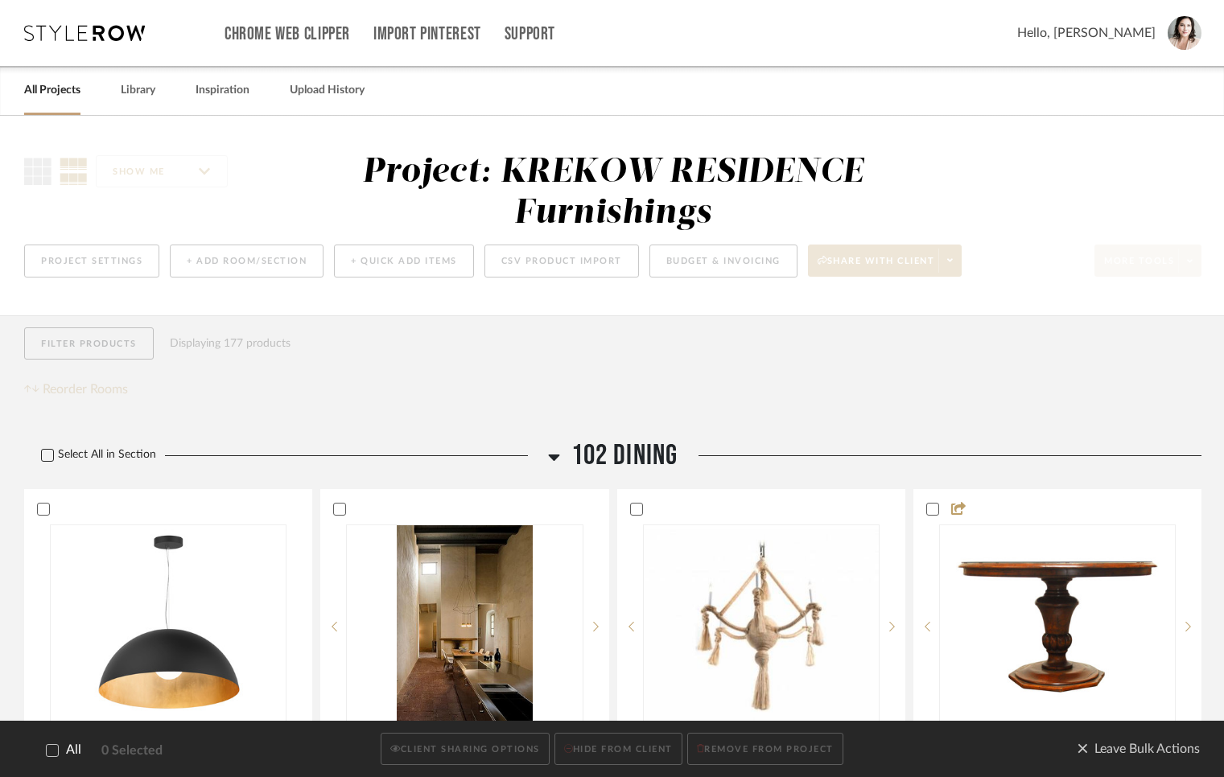
click at [43, 456] on icon at bounding box center [48, 455] width 10 height 8
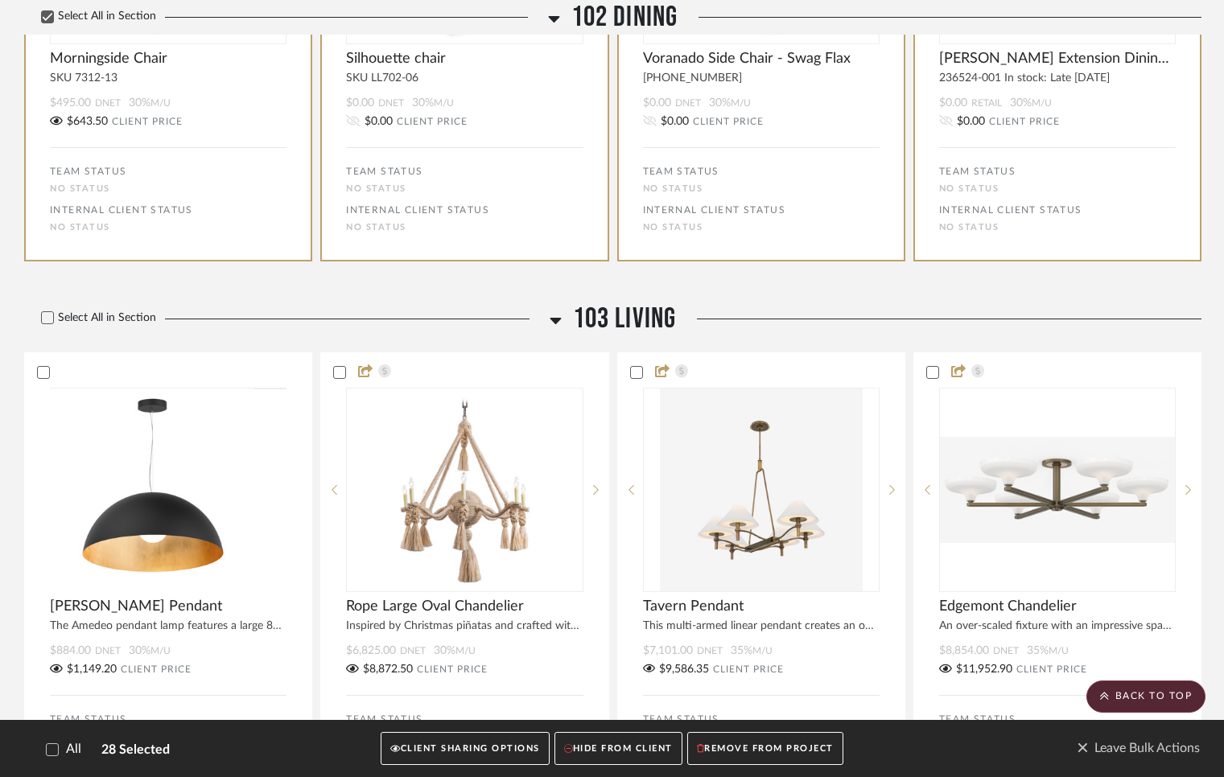
scroll to position [3630, 0]
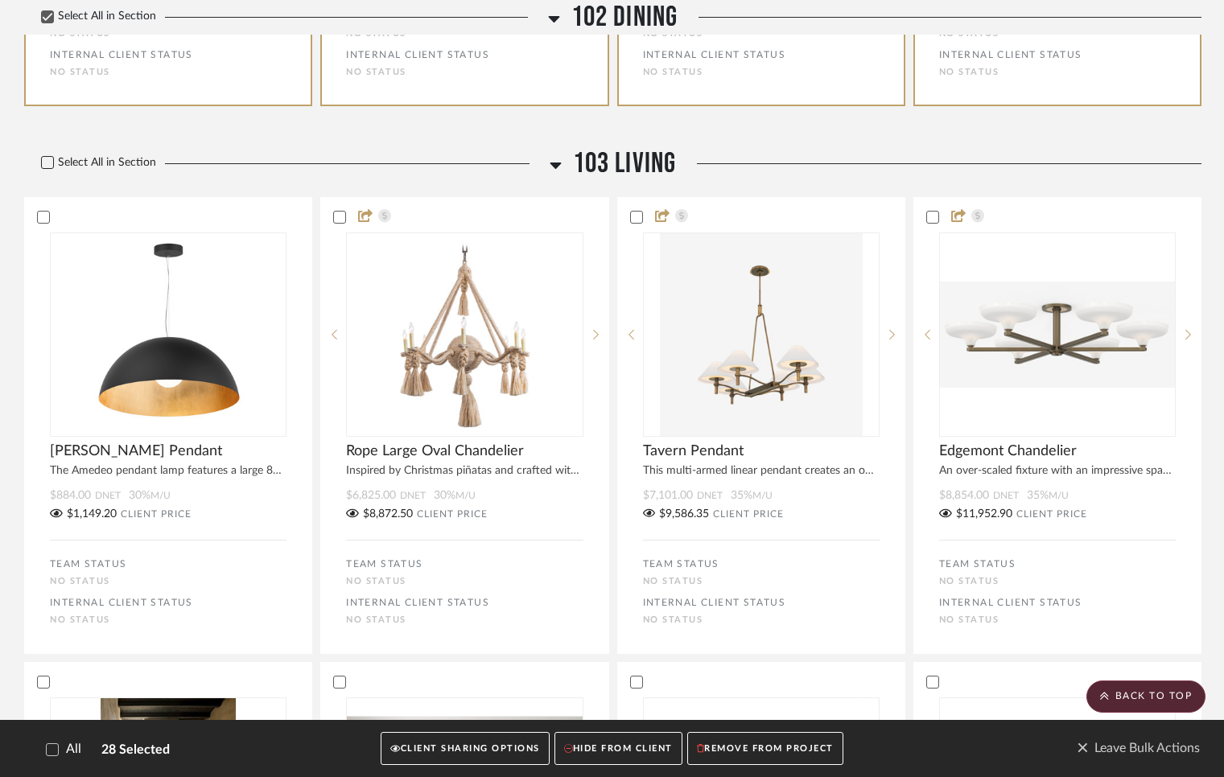
click at [46, 167] on icon at bounding box center [48, 162] width 10 height 8
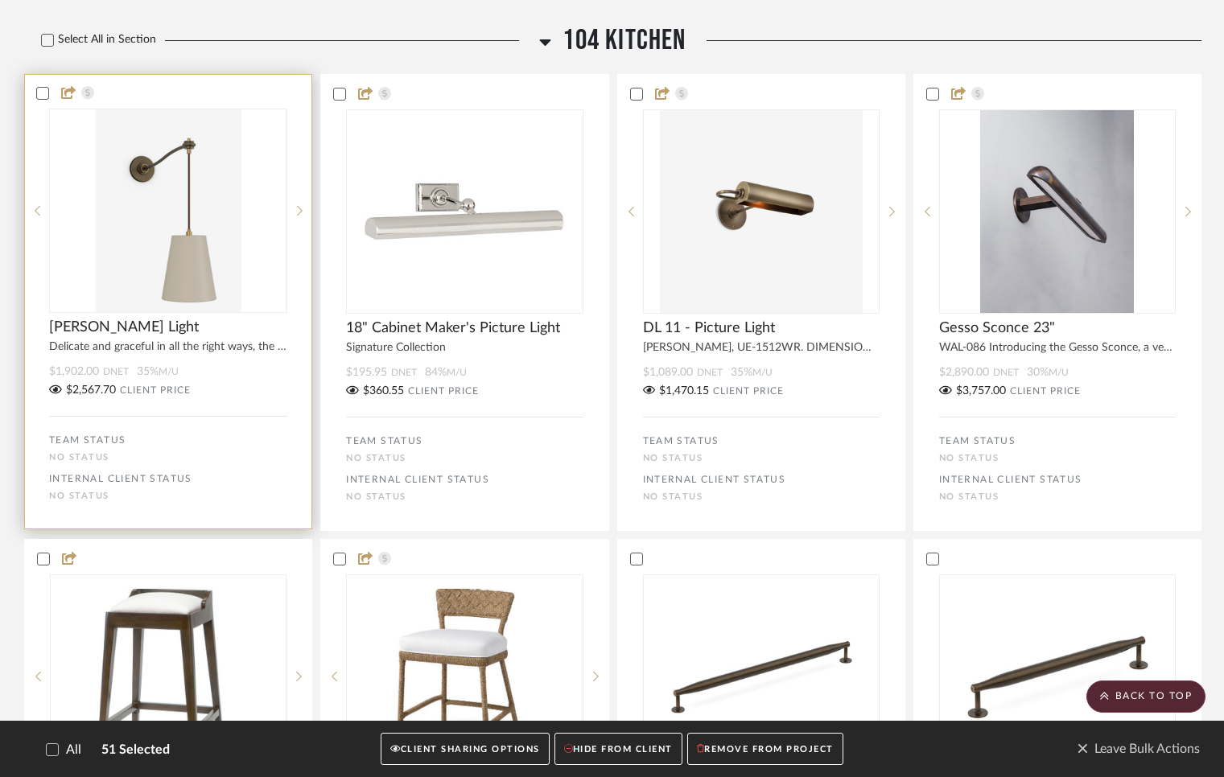
scroll to position [6524, 0]
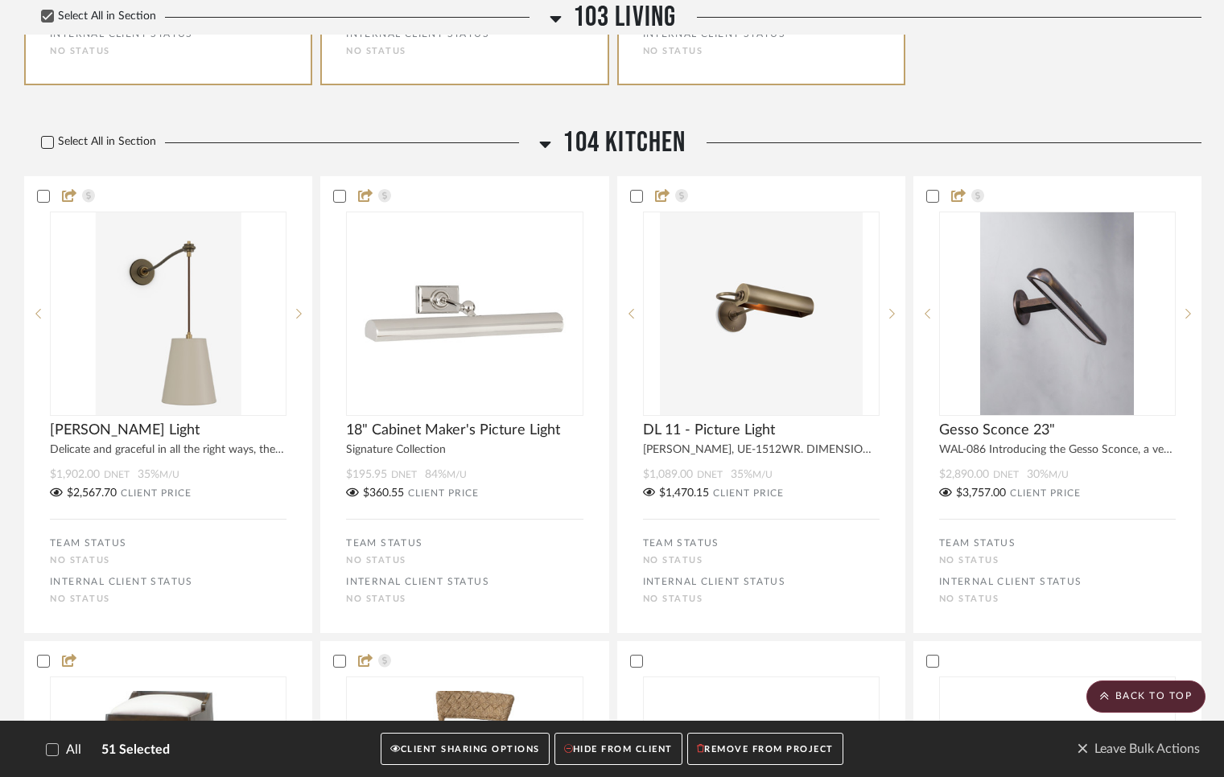
click at [45, 148] on icon at bounding box center [47, 142] width 11 height 11
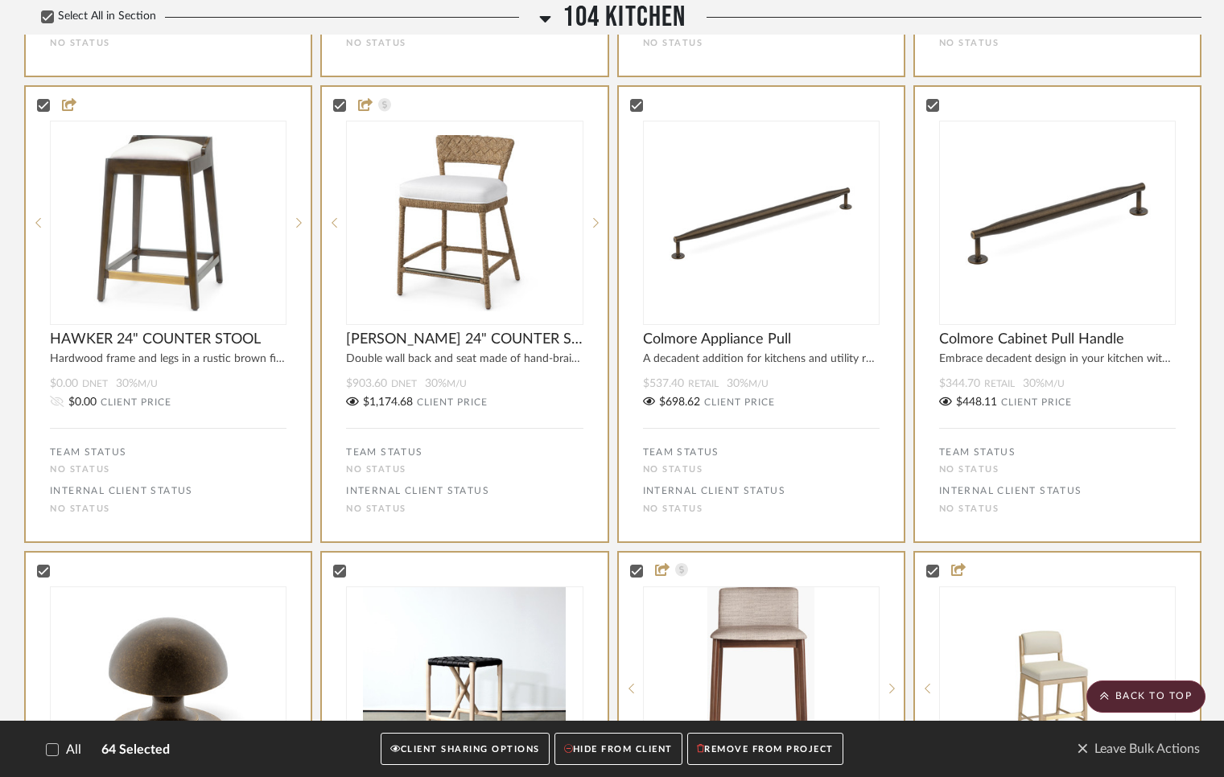
scroll to position [7081, 0]
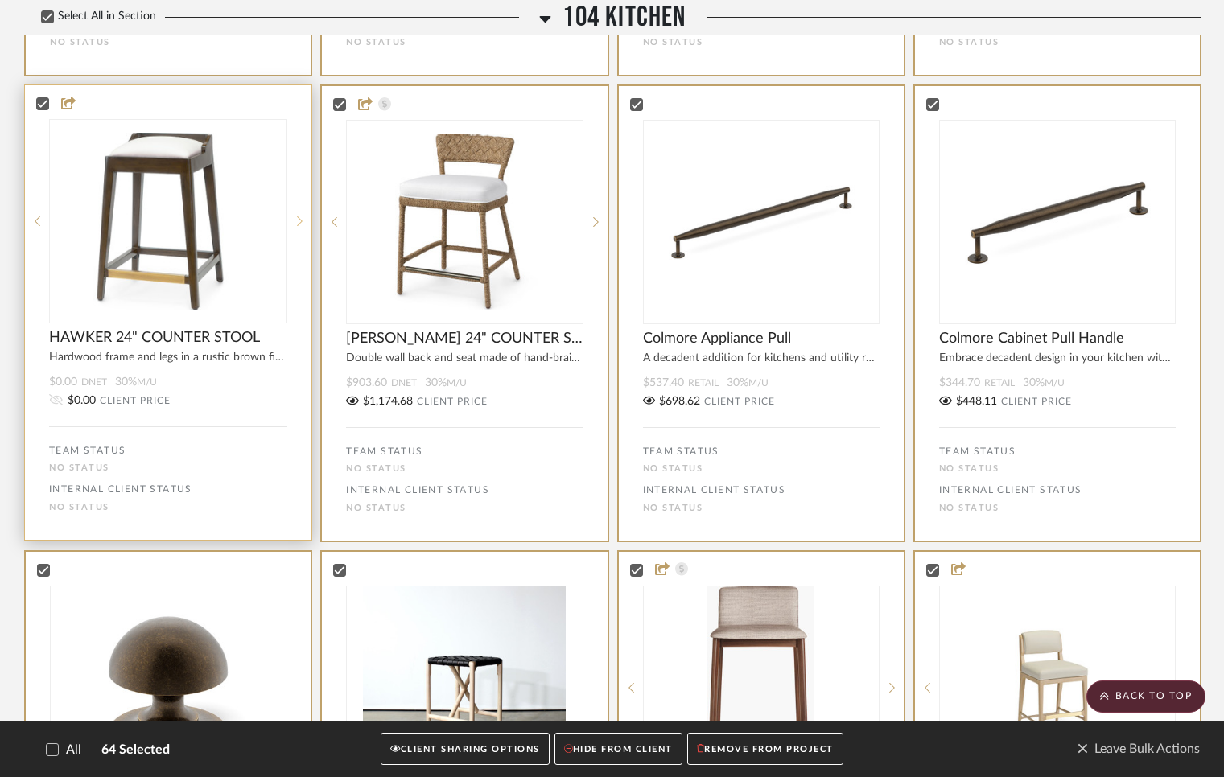
click at [298, 265] on div at bounding box center [299, 221] width 24 height 204
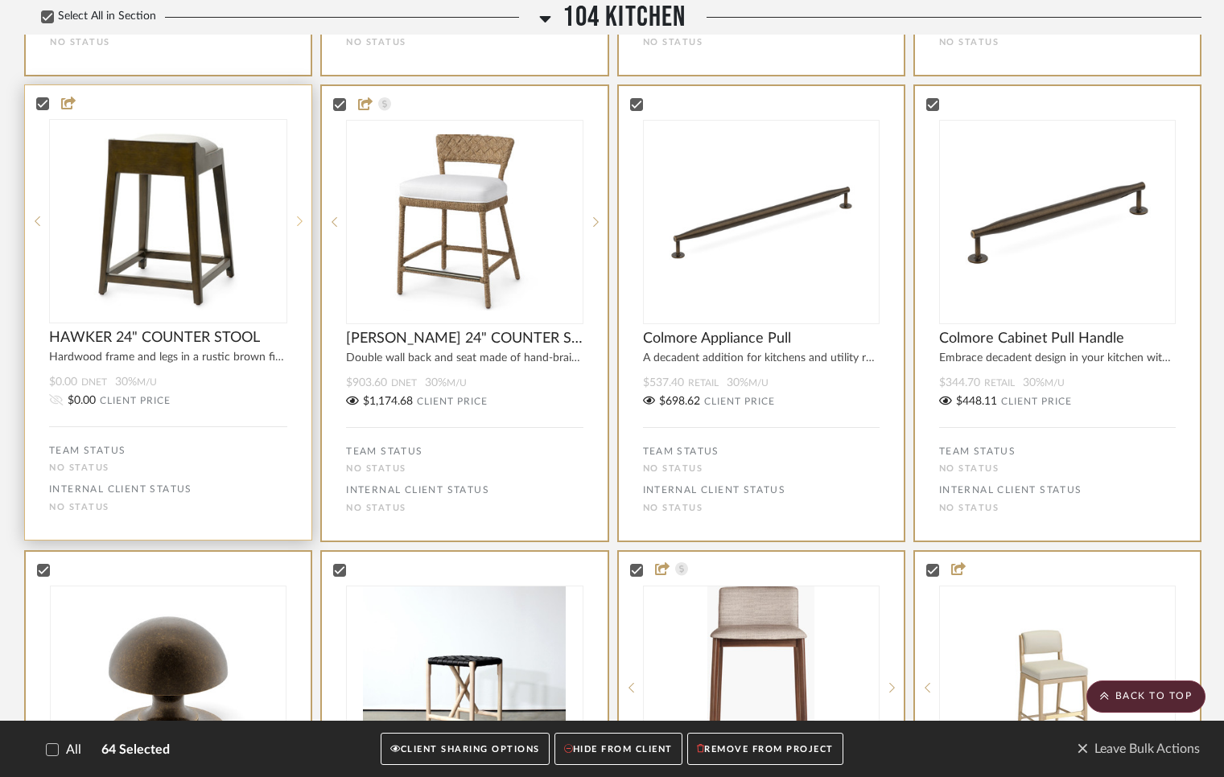
click at [299, 265] on div at bounding box center [299, 221] width 24 height 204
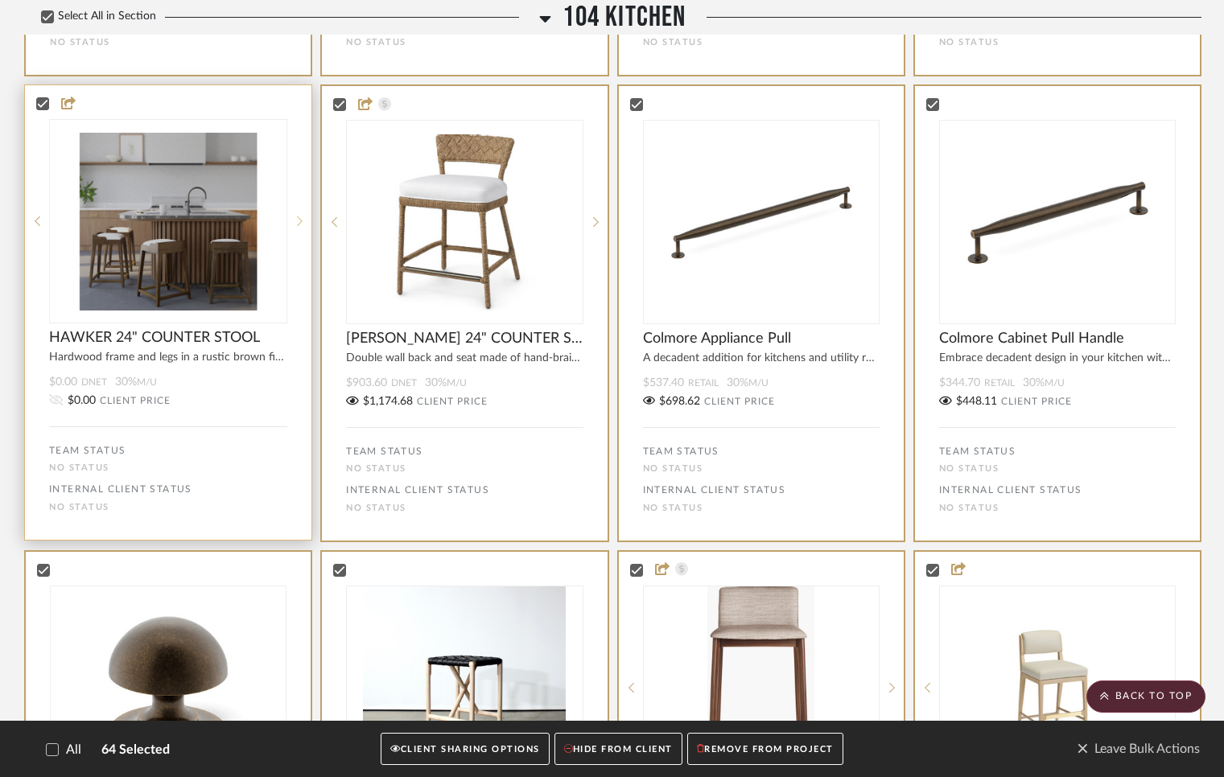
click at [299, 265] on div at bounding box center [299, 221] width 24 height 204
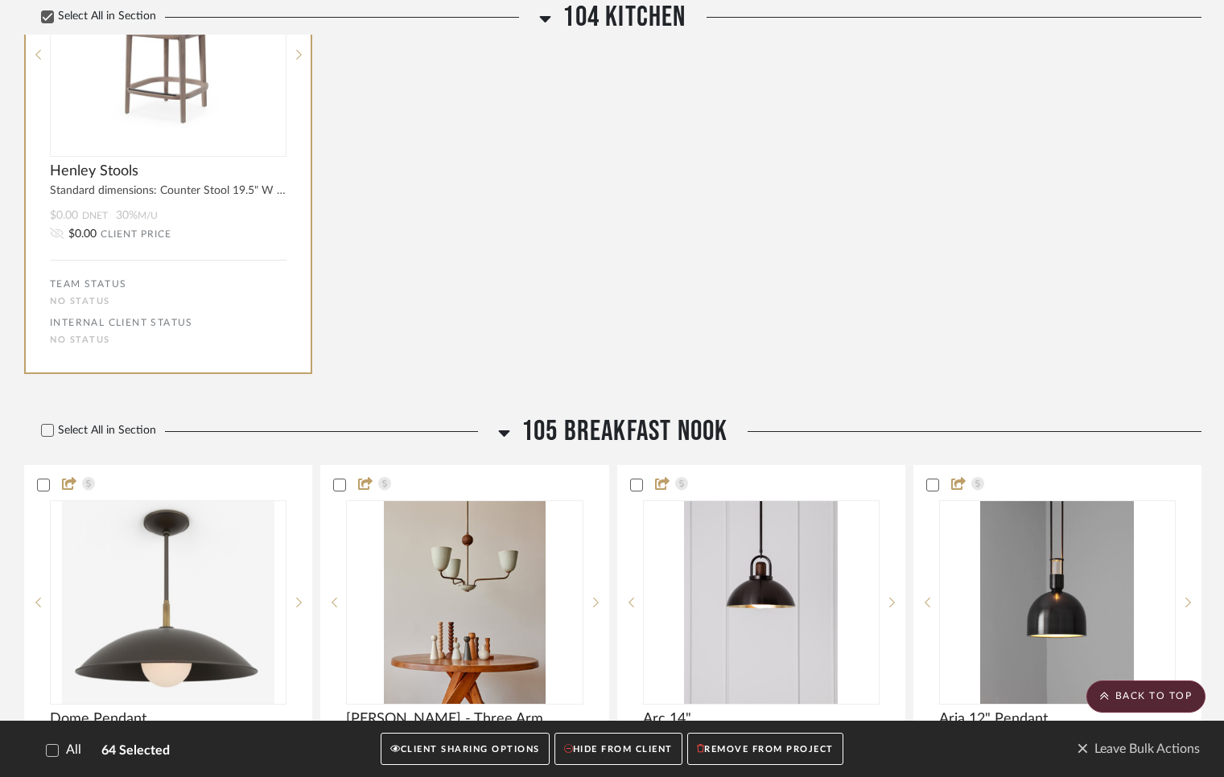
scroll to position [8179, 0]
click at [47, 435] on icon at bounding box center [47, 429] width 11 height 11
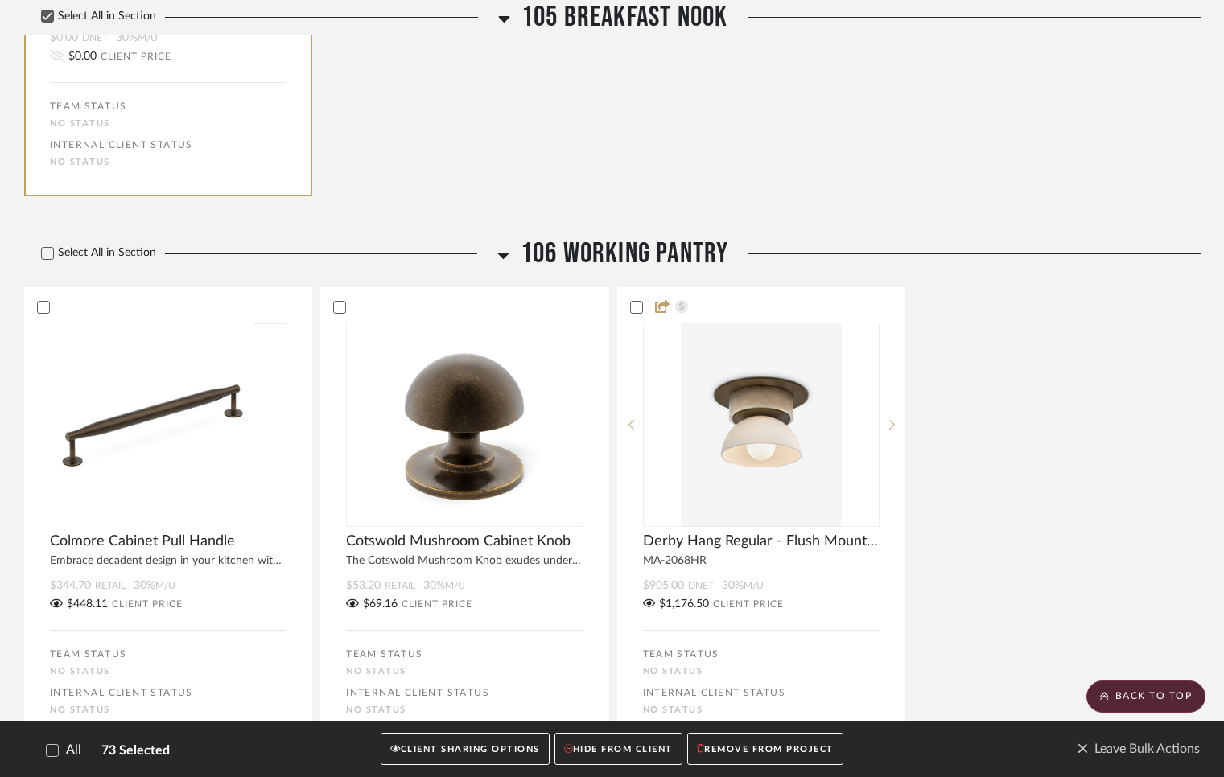
scroll to position [10079, 0]
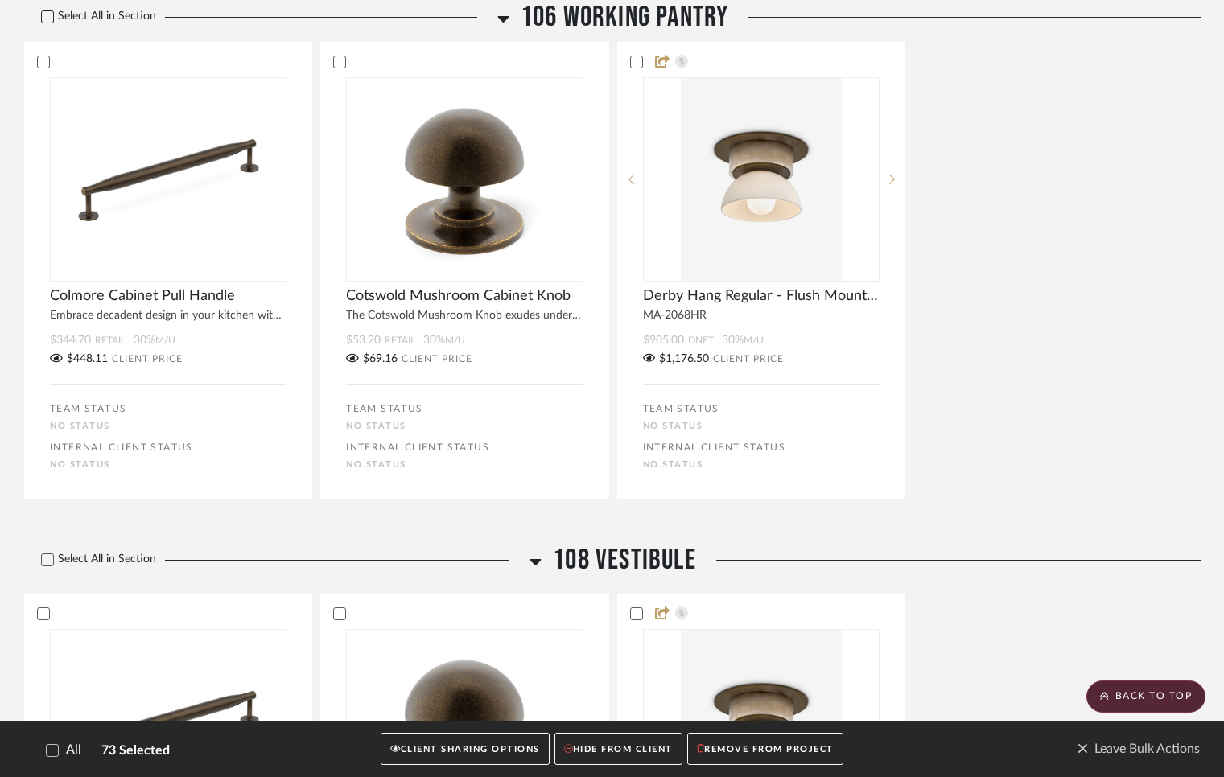
click at [46, 21] on icon at bounding box center [48, 17] width 10 height 8
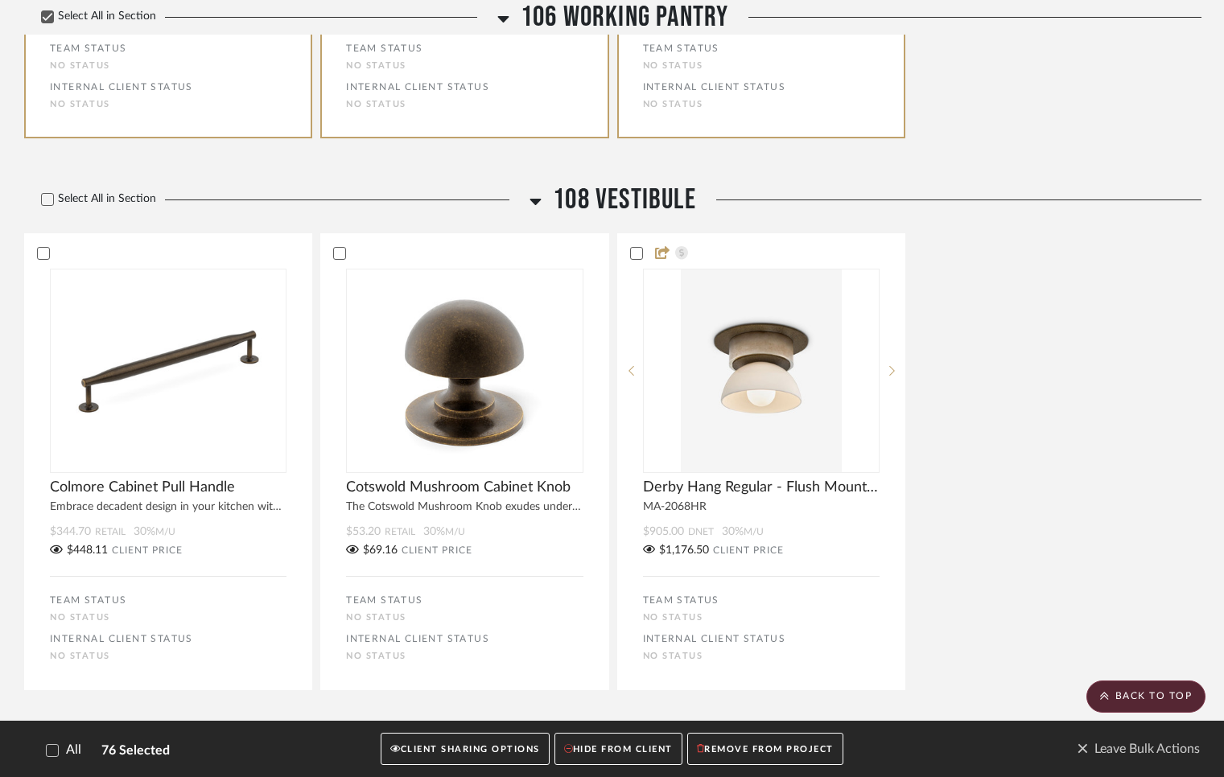
scroll to position [10568, 0]
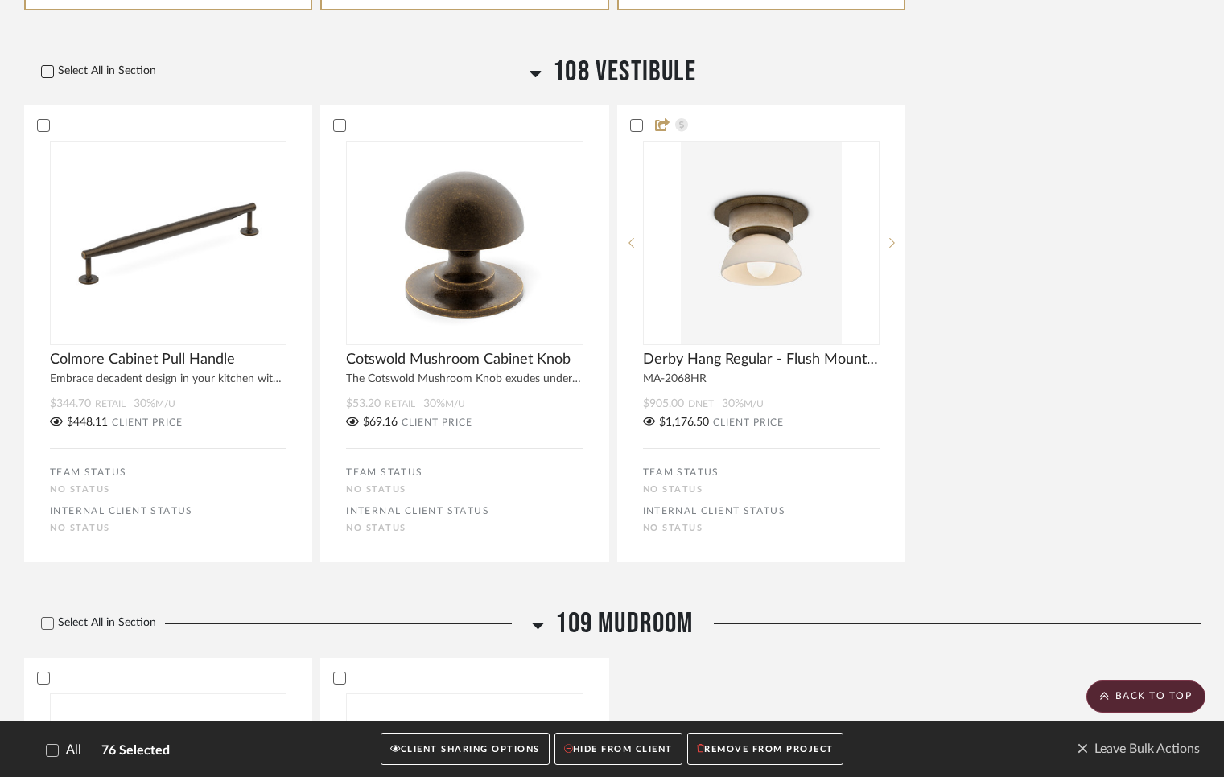
click at [48, 77] on icon at bounding box center [47, 71] width 11 height 11
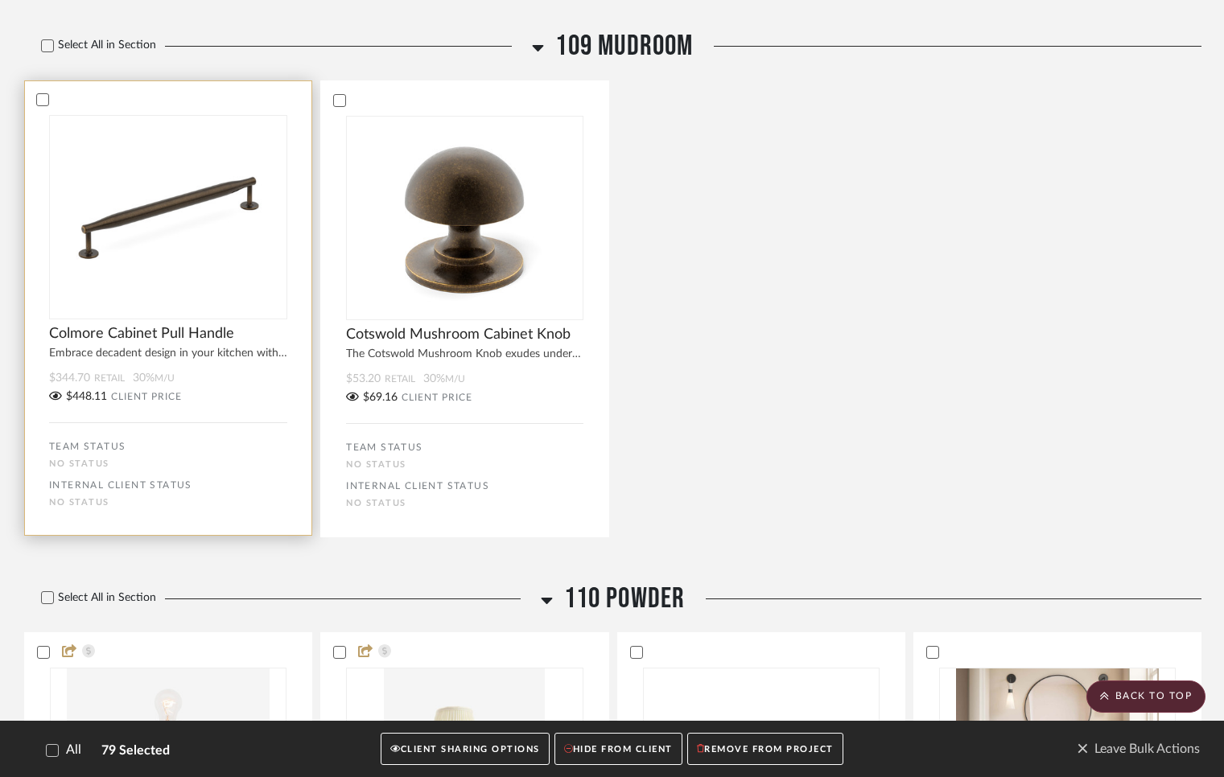
scroll to position [11145, 0]
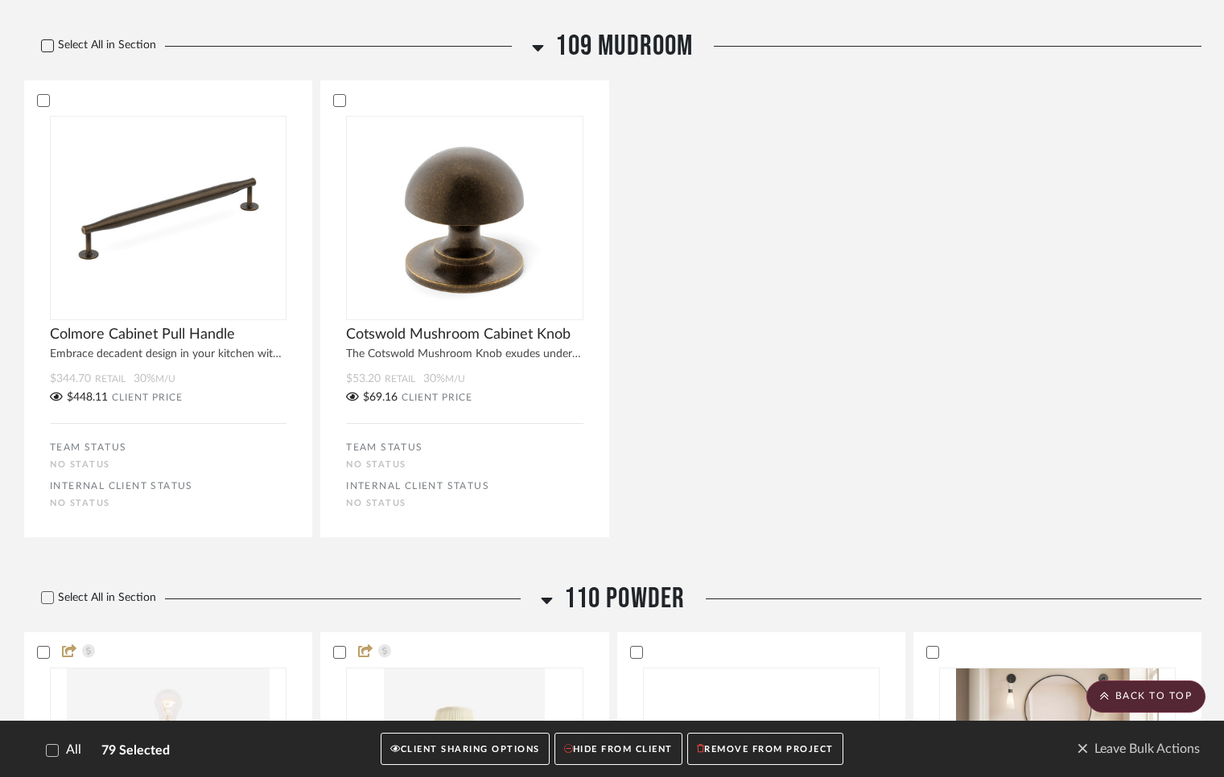
click at [44, 51] on icon at bounding box center [47, 45] width 11 height 11
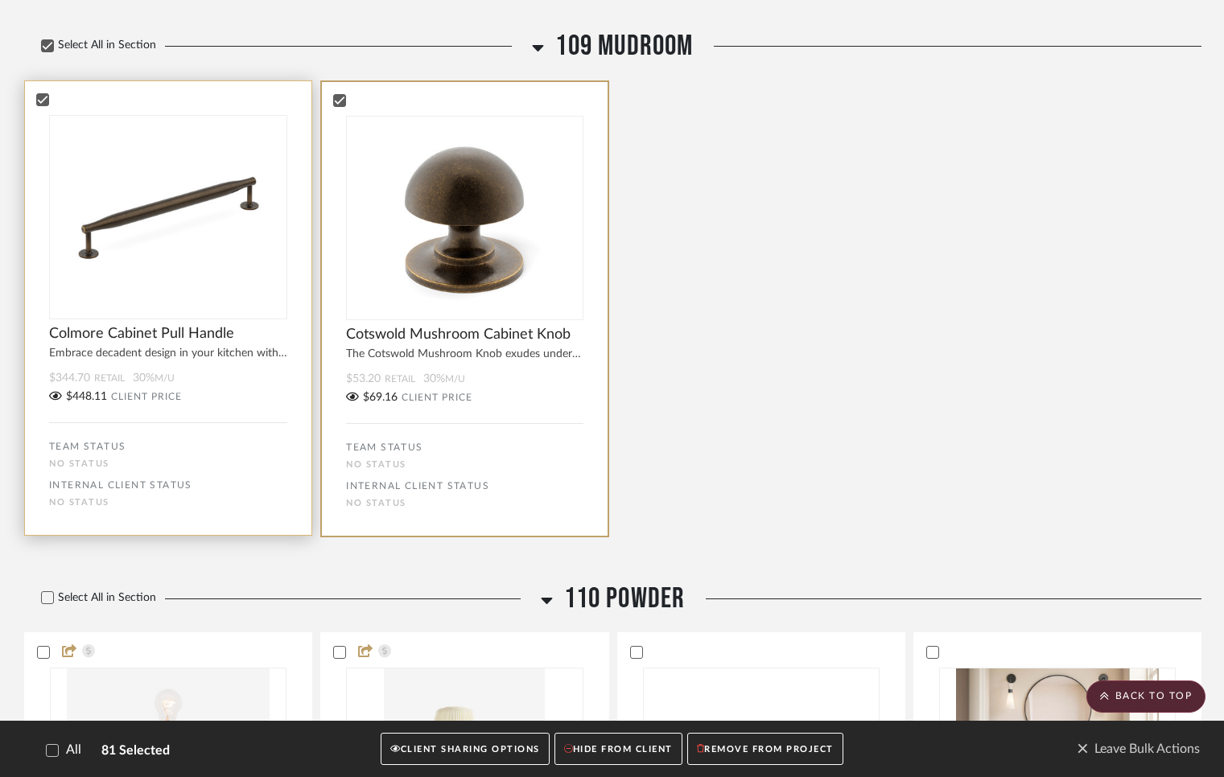
scroll to position [11684, 0]
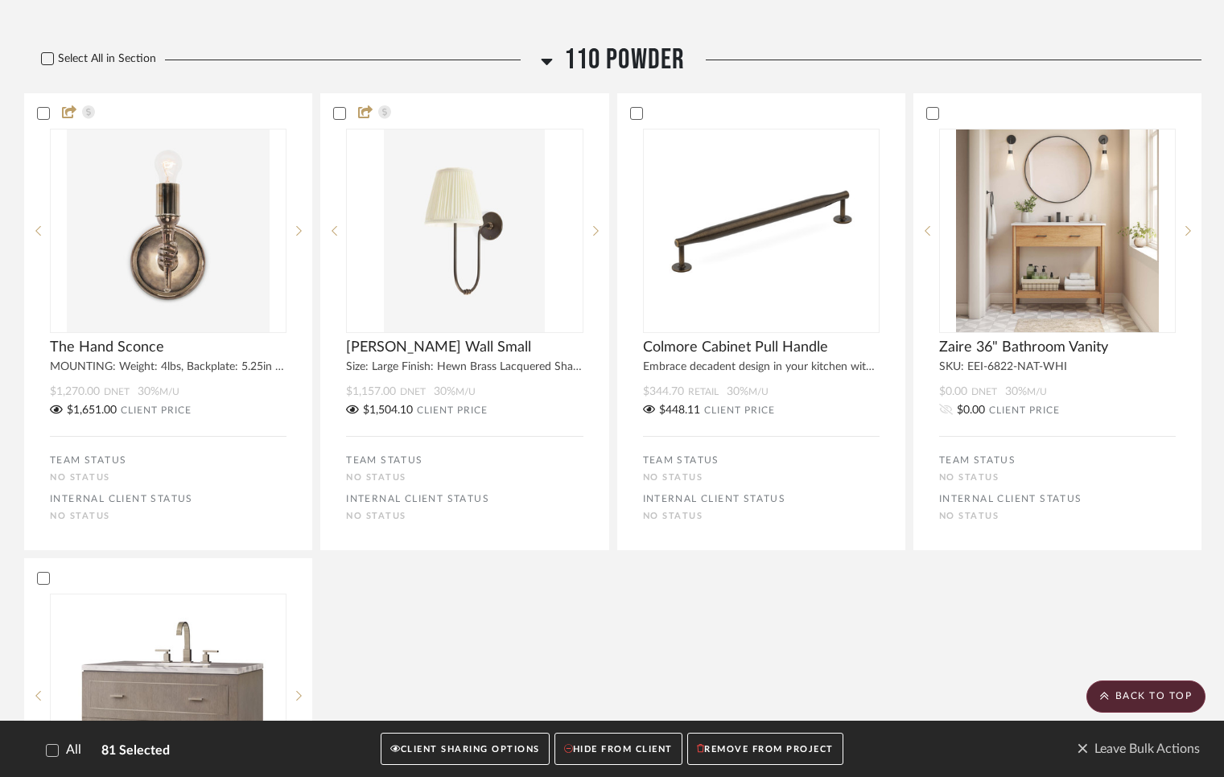
click at [46, 64] on icon at bounding box center [47, 58] width 11 height 11
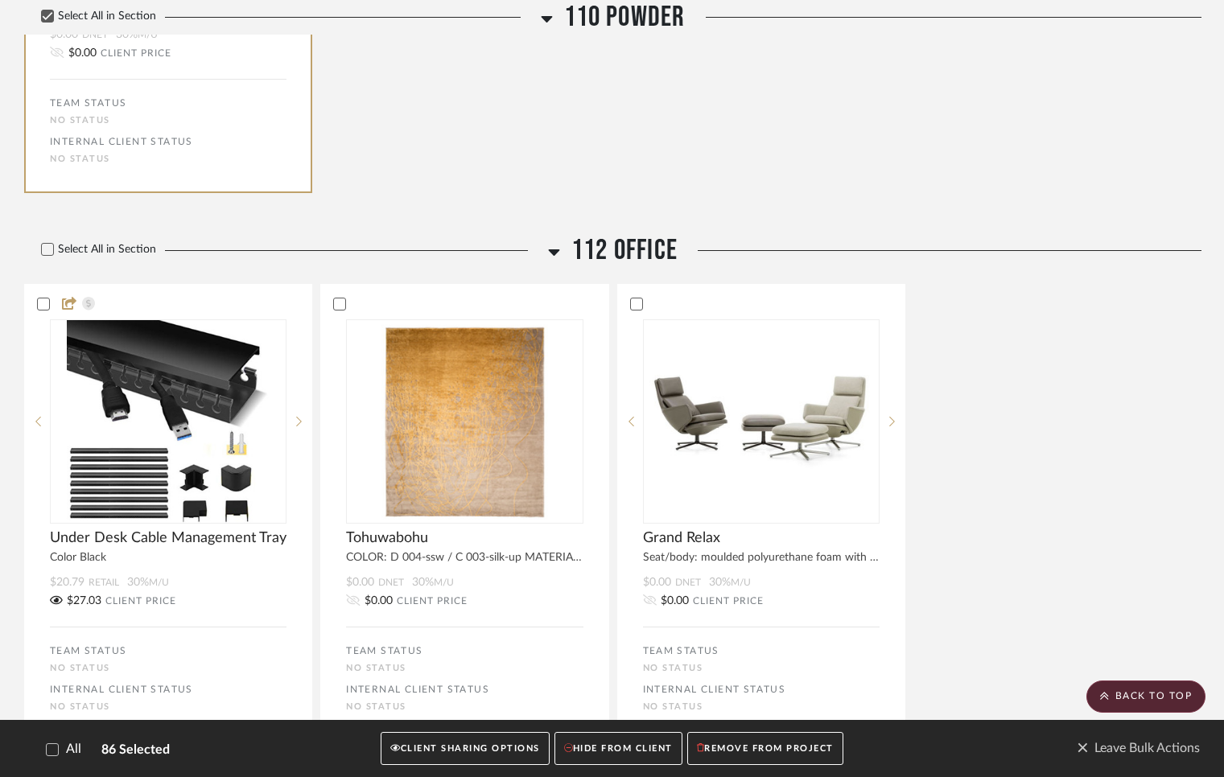
scroll to position [12507, 0]
click at [55, 256] on label "Select All in Section" at bounding box center [92, 249] width 137 height 14
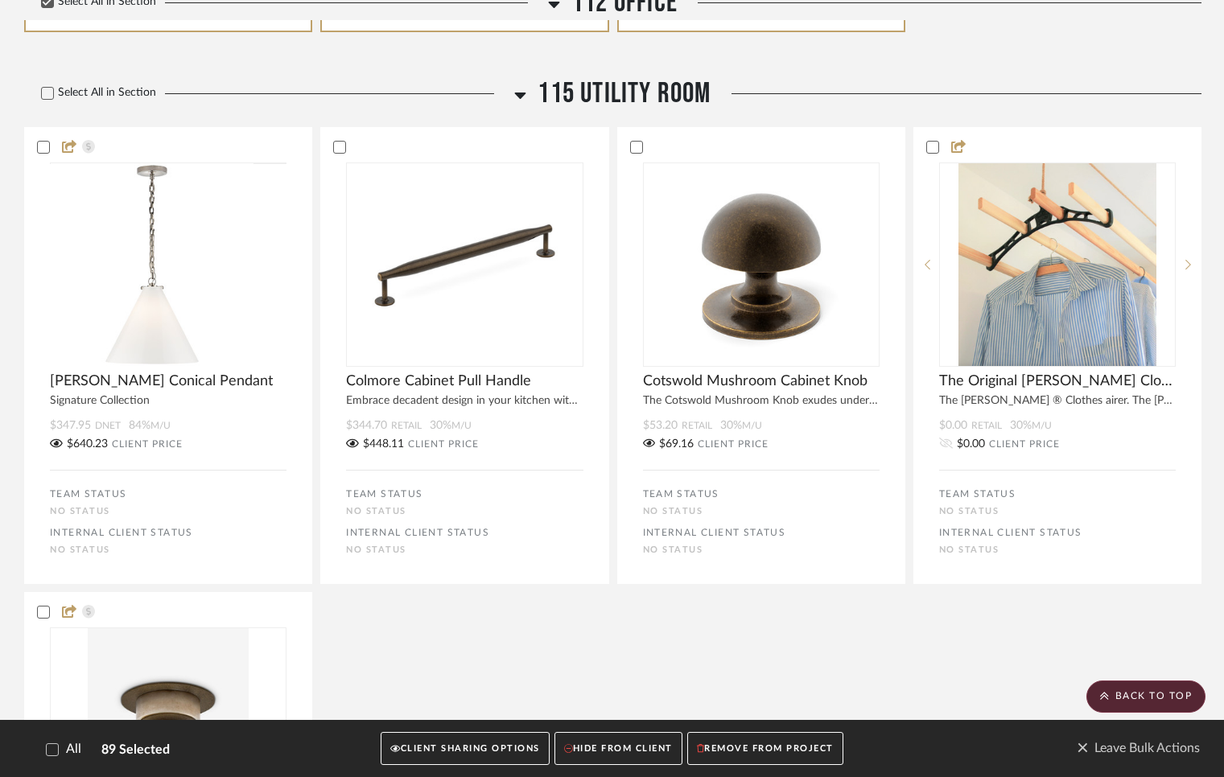
scroll to position [13229, 0]
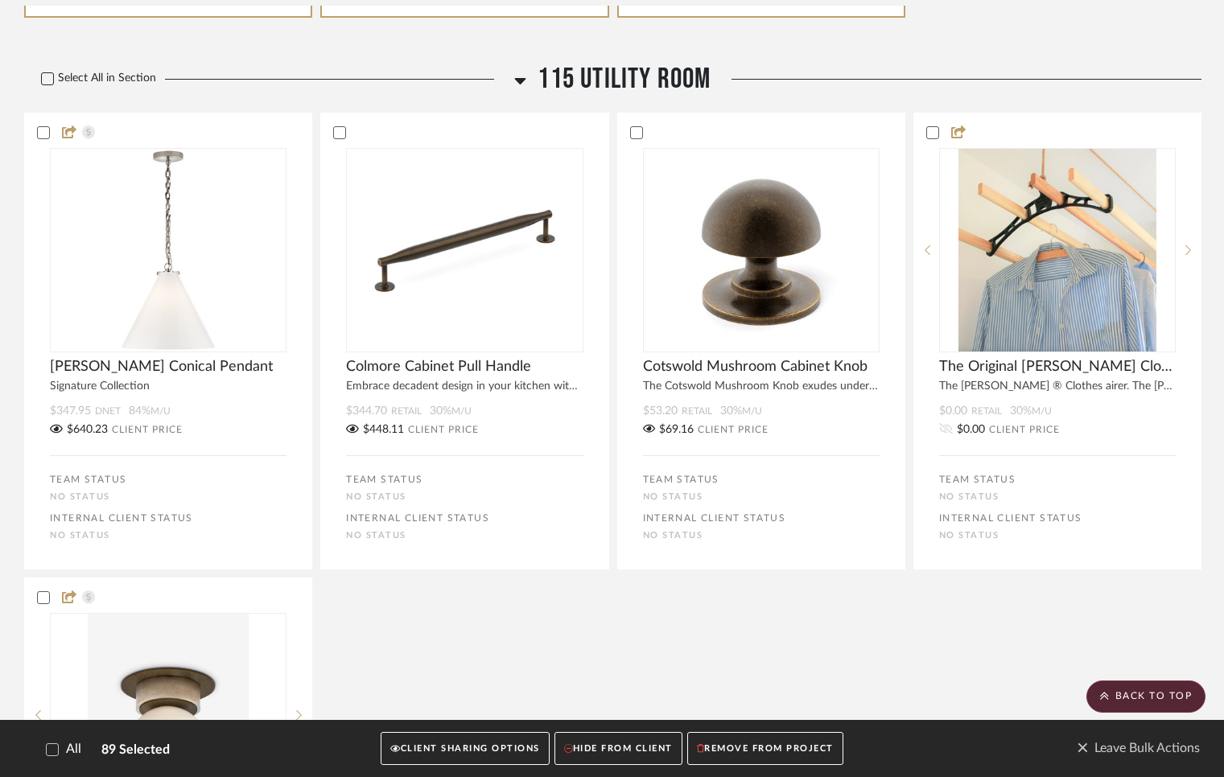
click at [53, 85] on div at bounding box center [47, 78] width 13 height 13
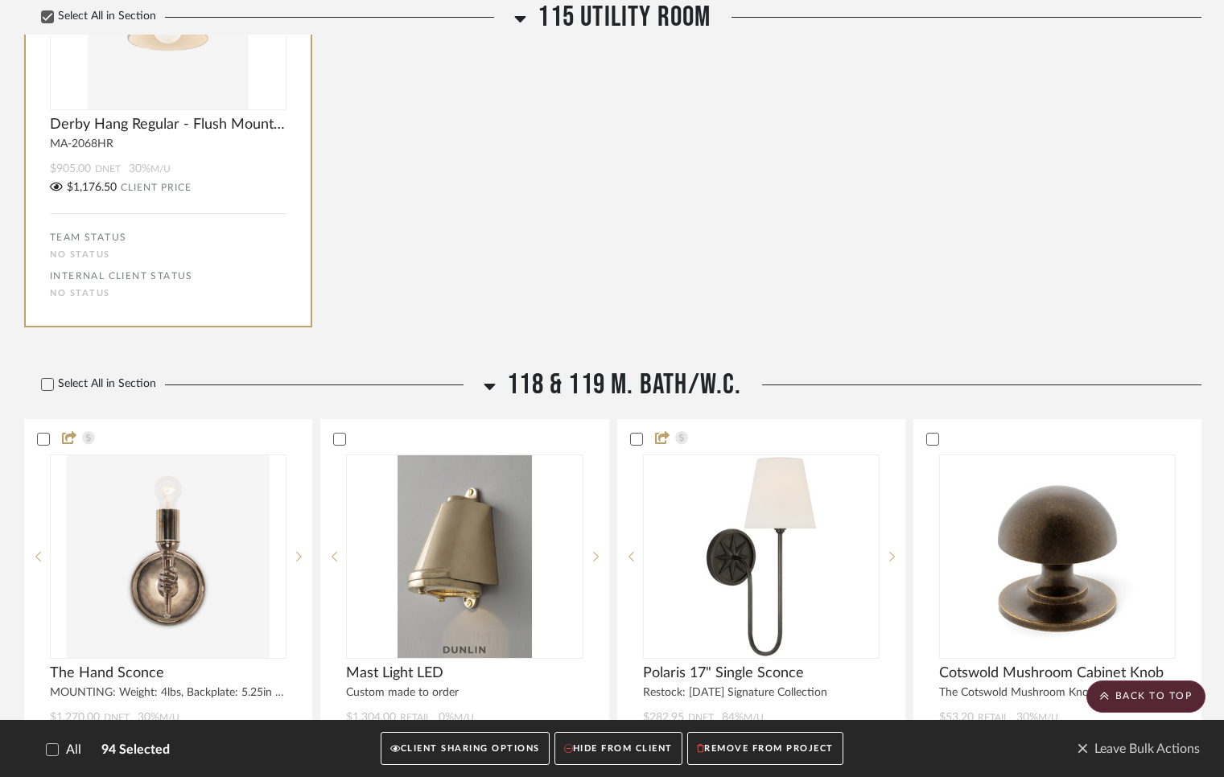
scroll to position [13937, 0]
click at [49, 389] on icon at bounding box center [47, 383] width 11 height 11
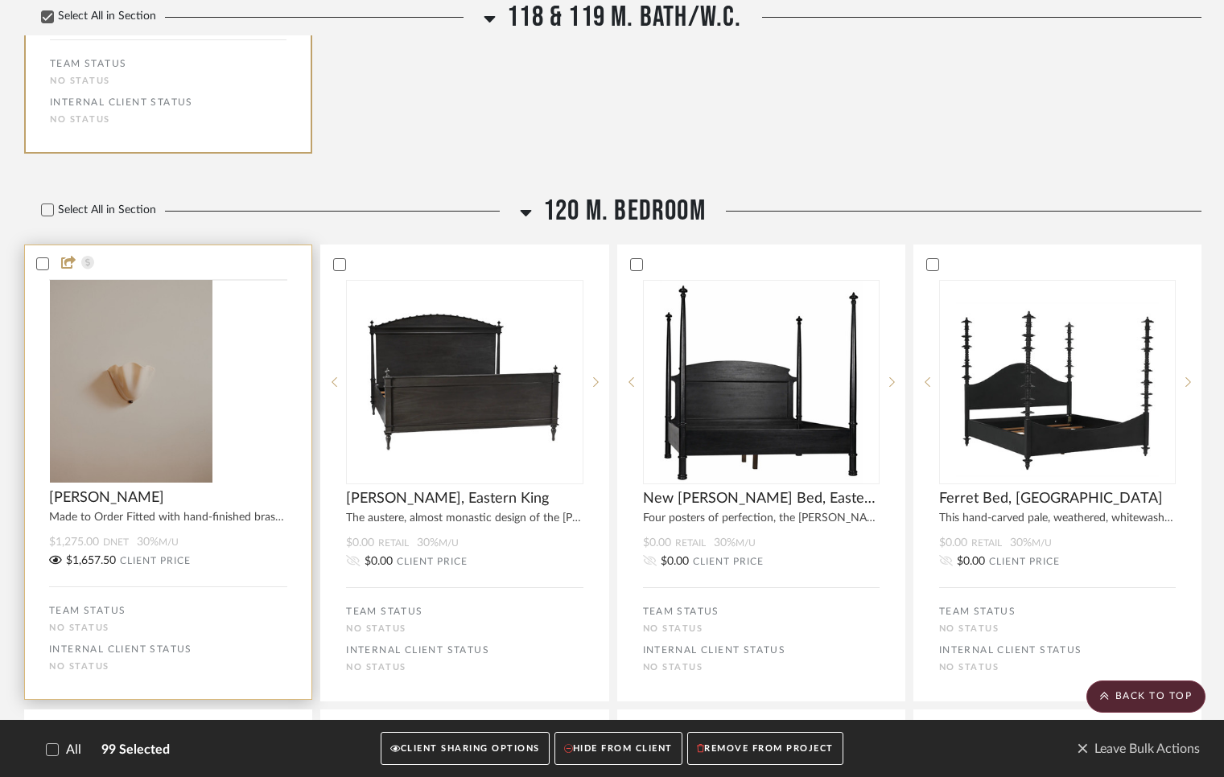
scroll to position [15177, 0]
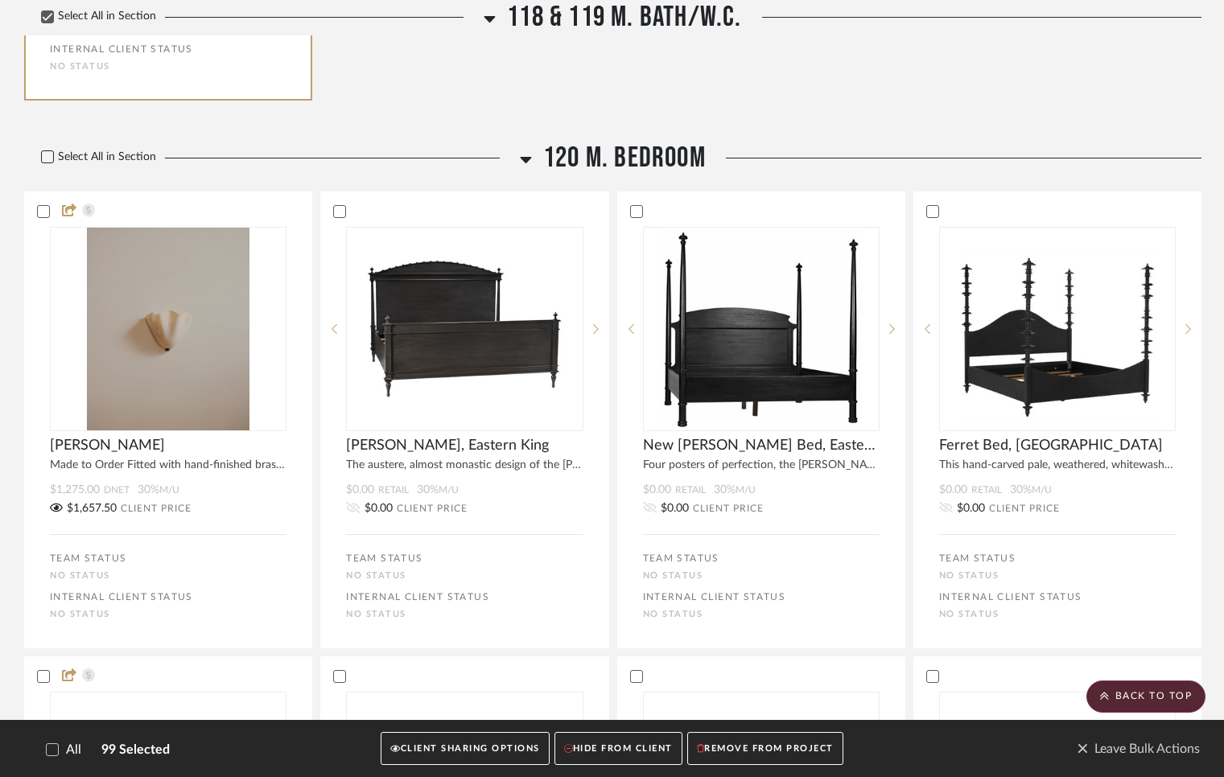
click at [47, 161] on icon at bounding box center [48, 157] width 10 height 8
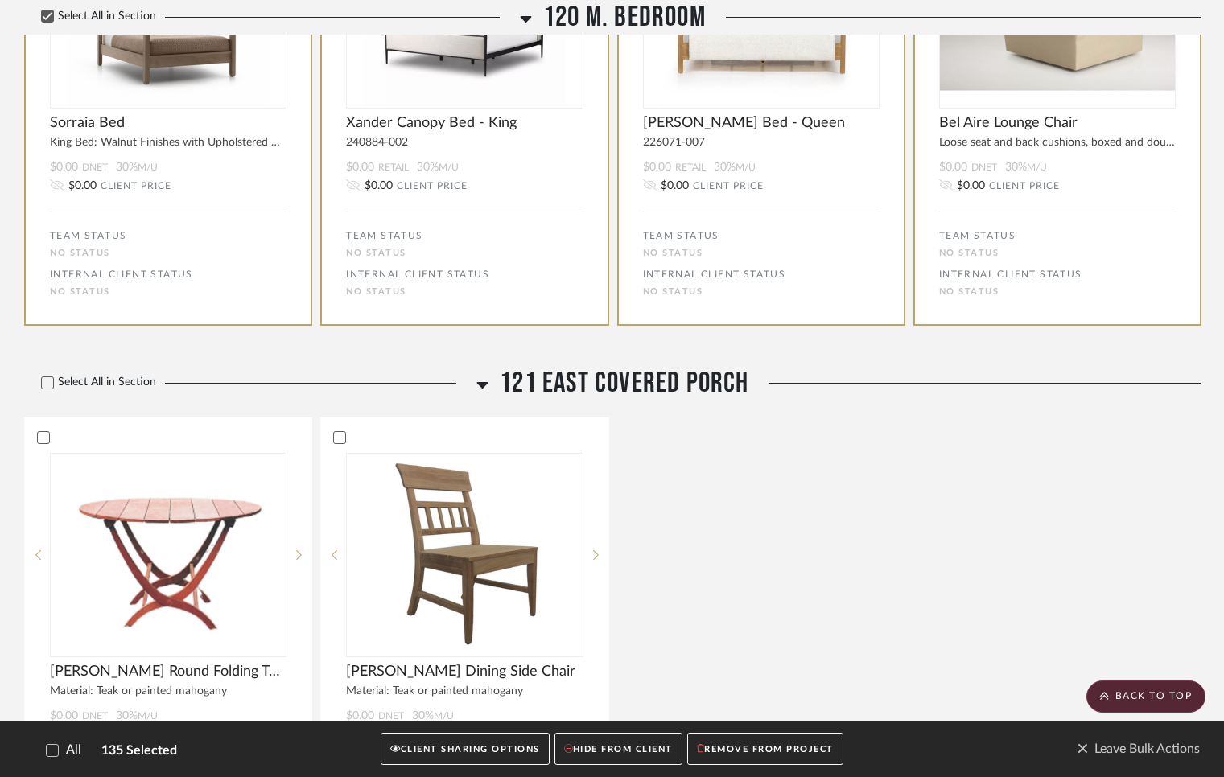
scroll to position [19220, 0]
click at [45, 388] on icon at bounding box center [47, 381] width 11 height 11
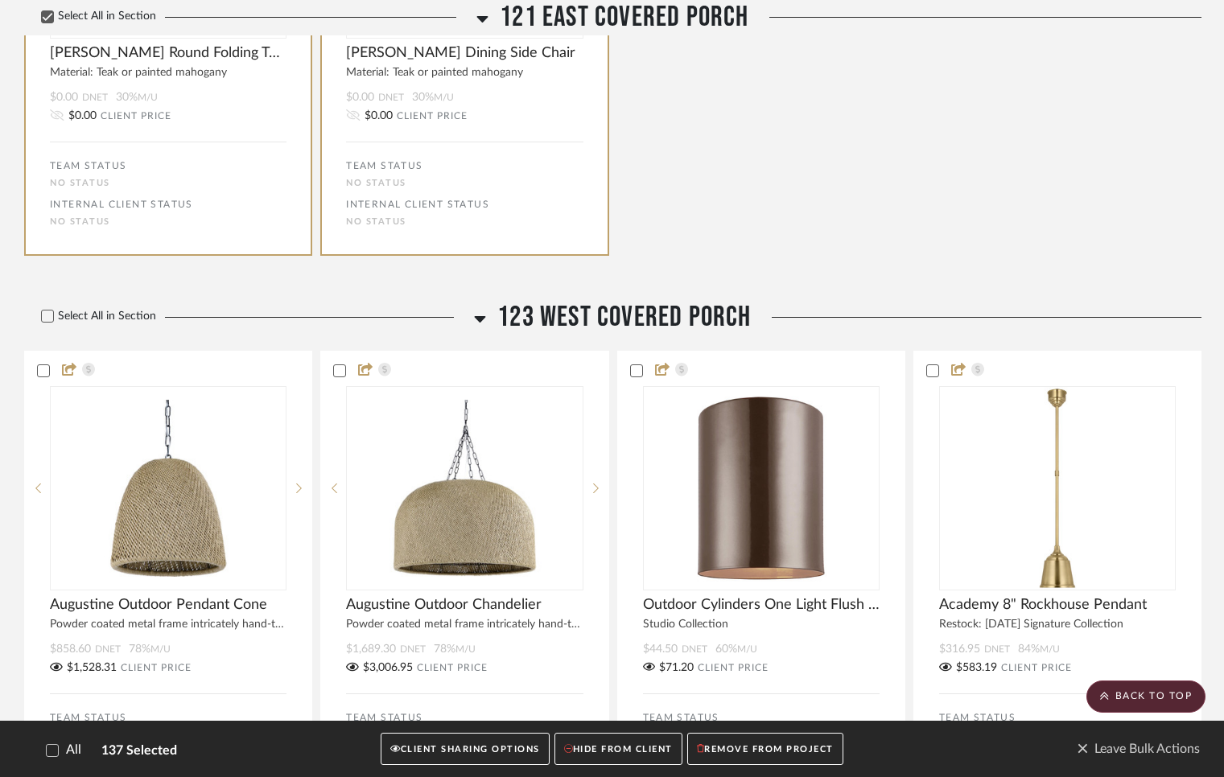
scroll to position [19839, 0]
click at [49, 321] on icon at bounding box center [47, 315] width 11 height 11
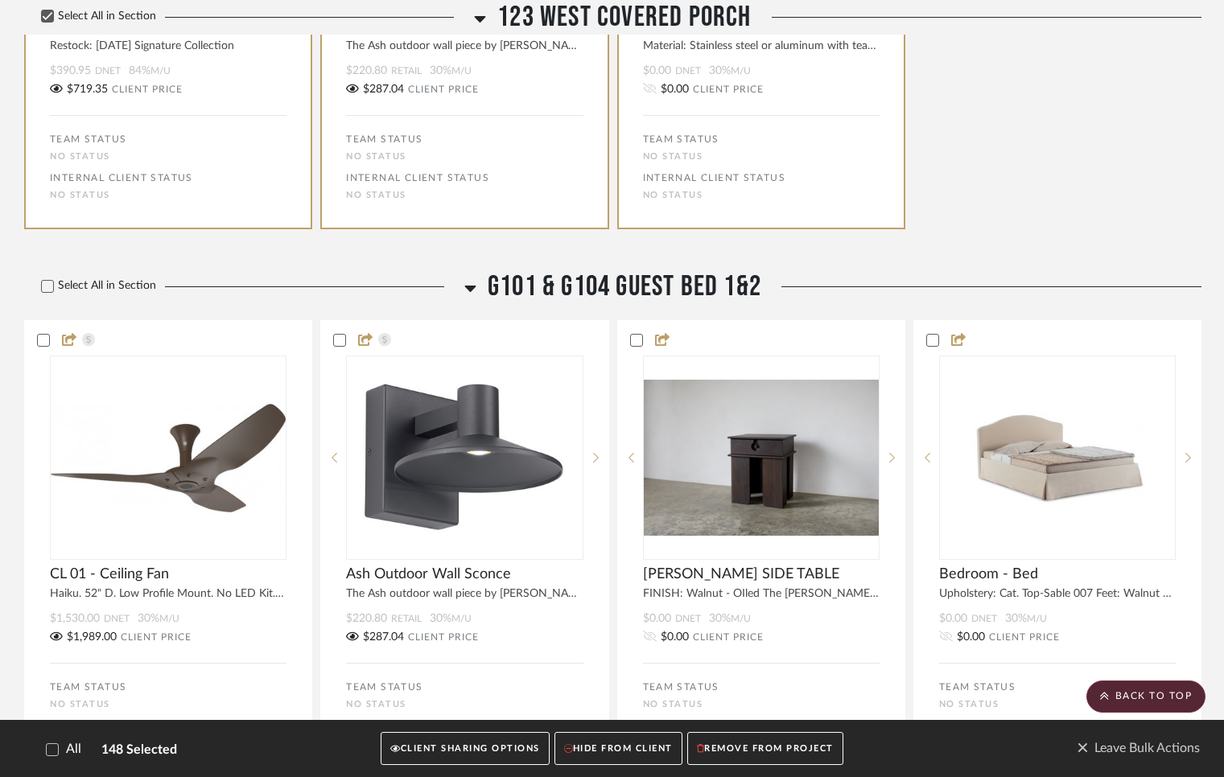
scroll to position [21347, 0]
click at [43, 291] on icon at bounding box center [47, 285] width 11 height 11
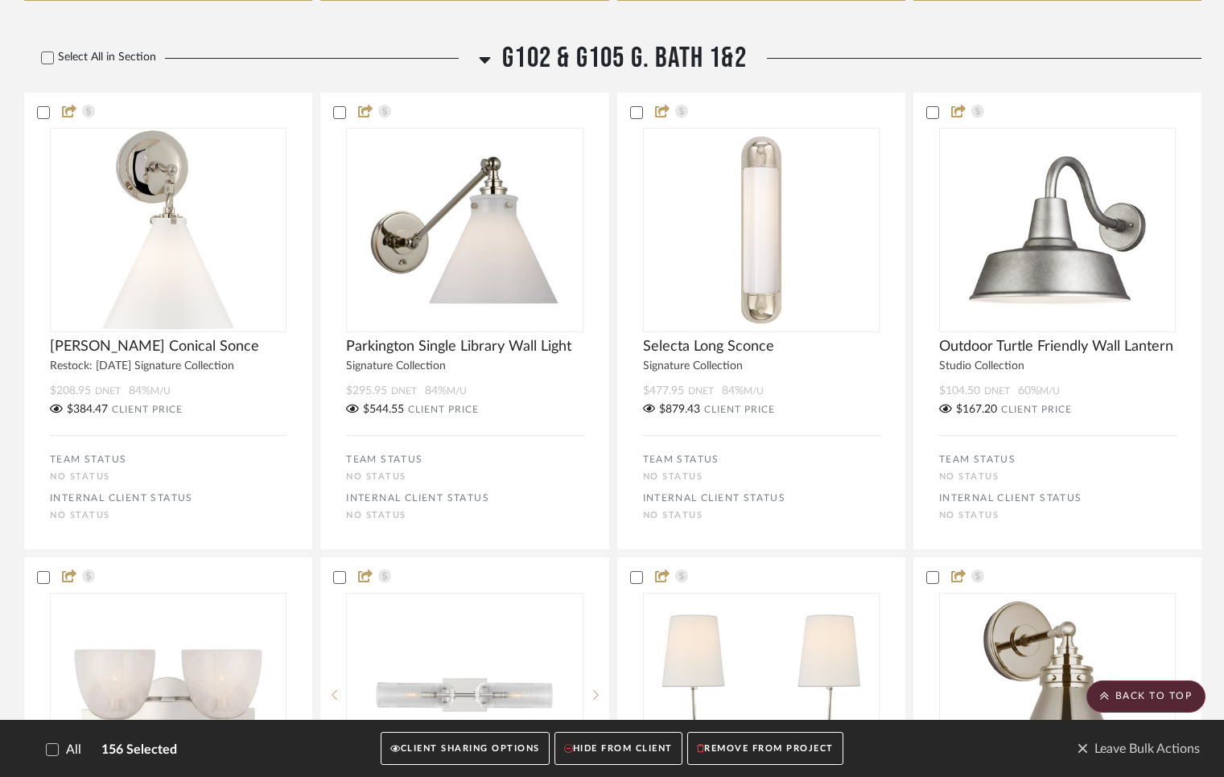
scroll to position [22604, 0]
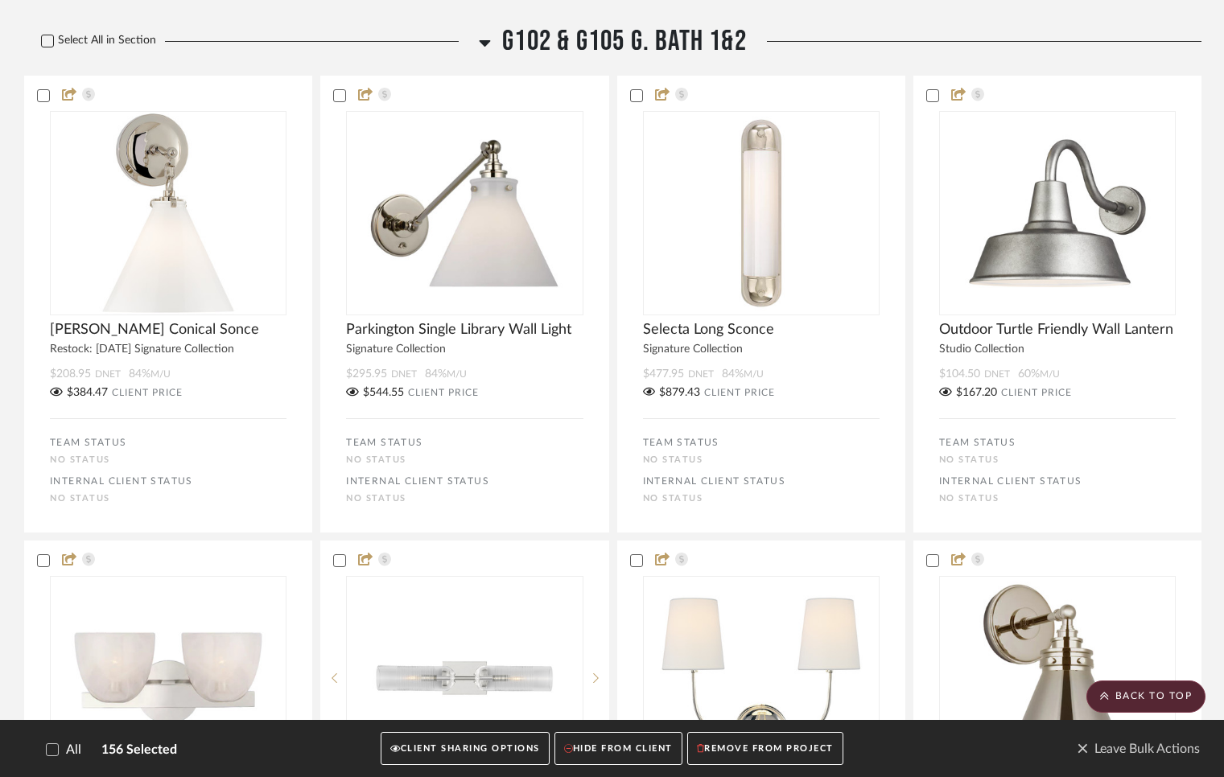
click at [43, 47] on icon at bounding box center [47, 40] width 11 height 11
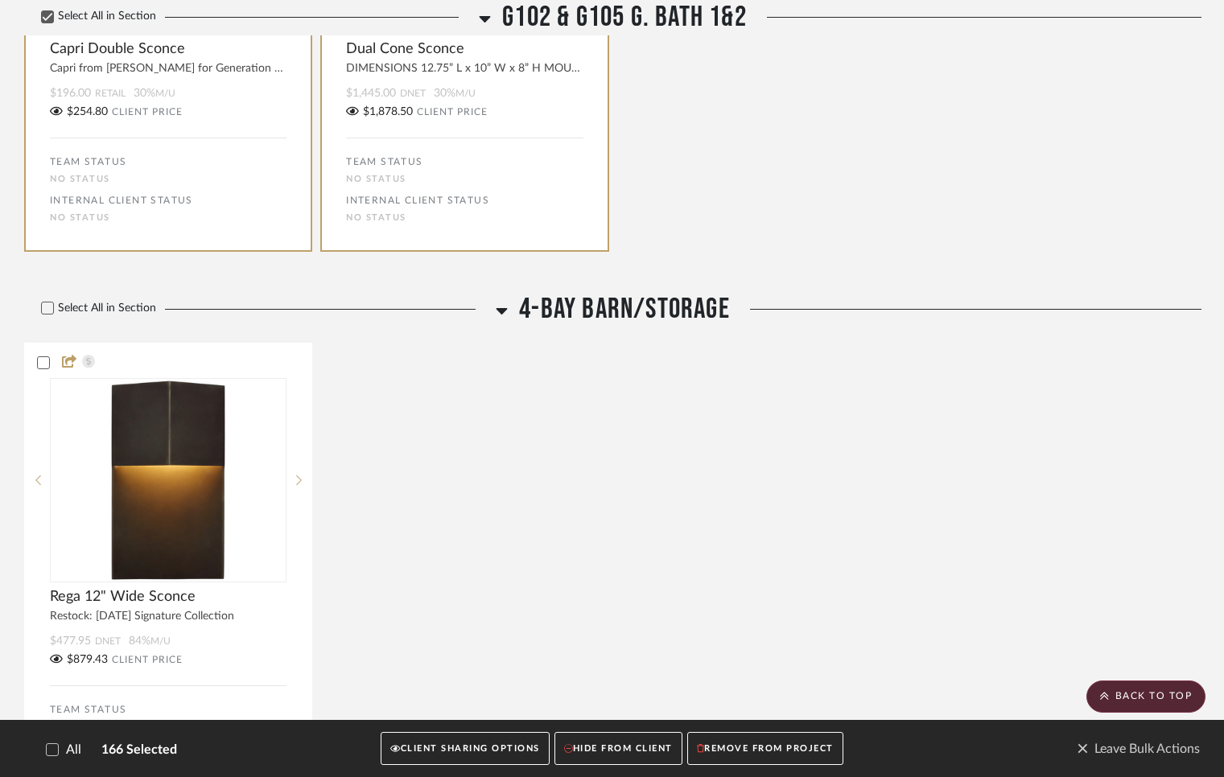
scroll to position [23981, 0]
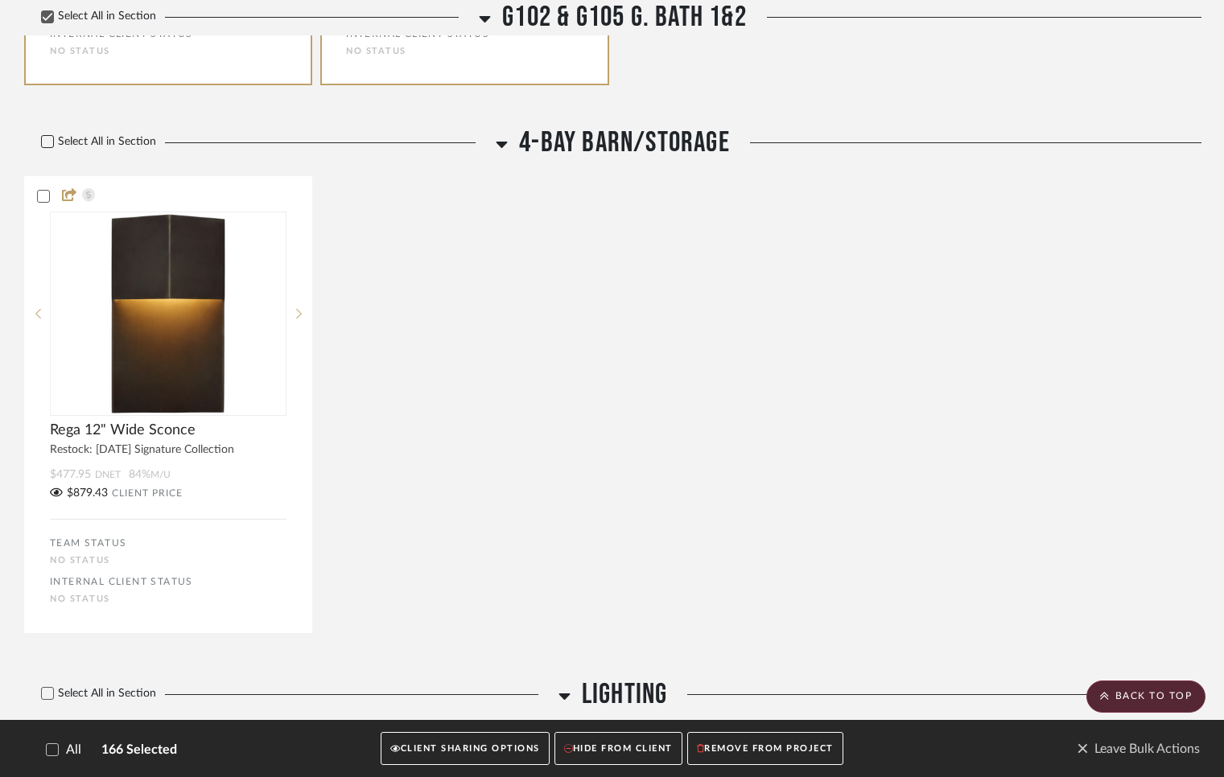
click at [45, 147] on icon at bounding box center [47, 141] width 11 height 11
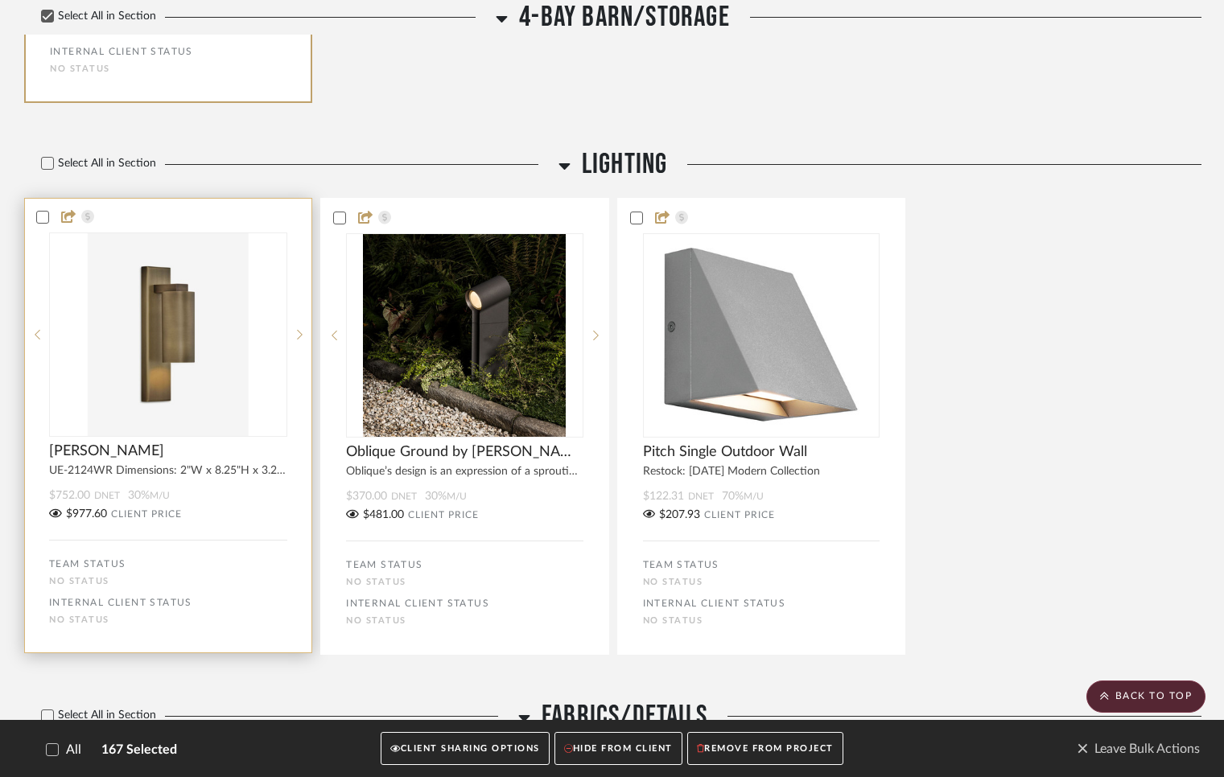
scroll to position [24509, 0]
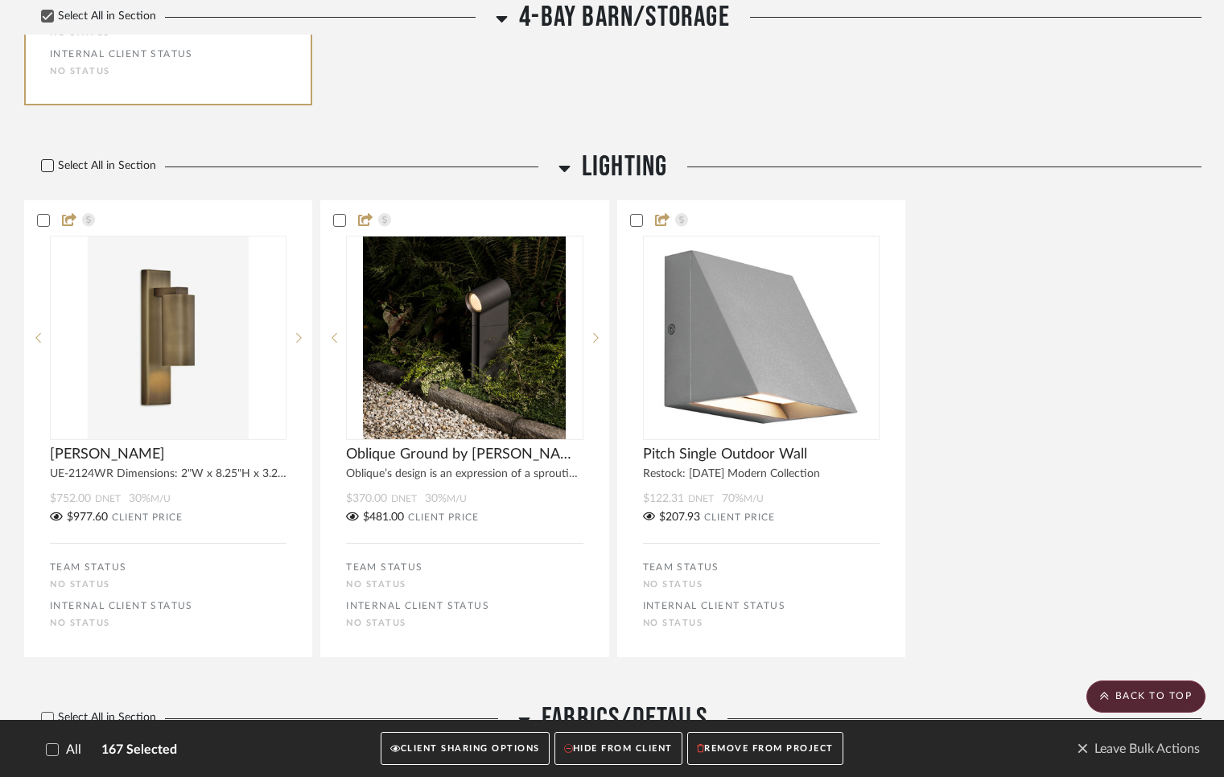
click at [52, 171] on icon at bounding box center [47, 165] width 11 height 11
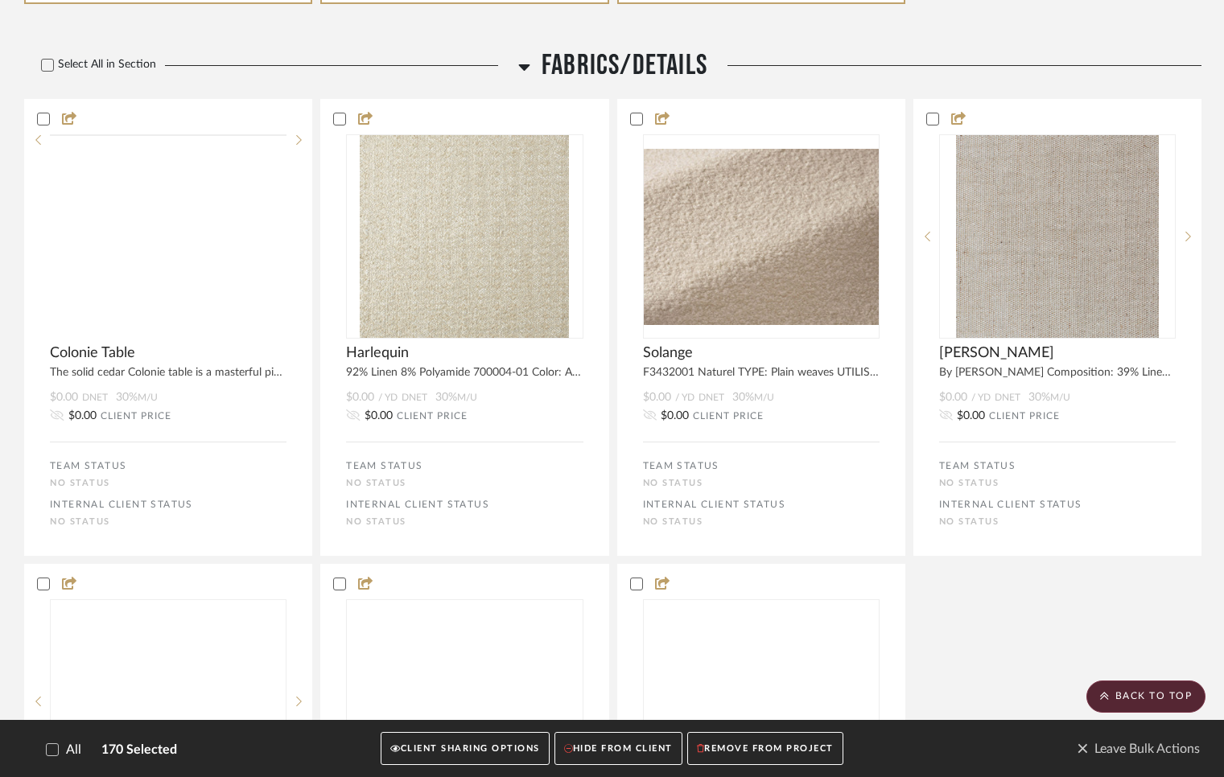
scroll to position [25192, 0]
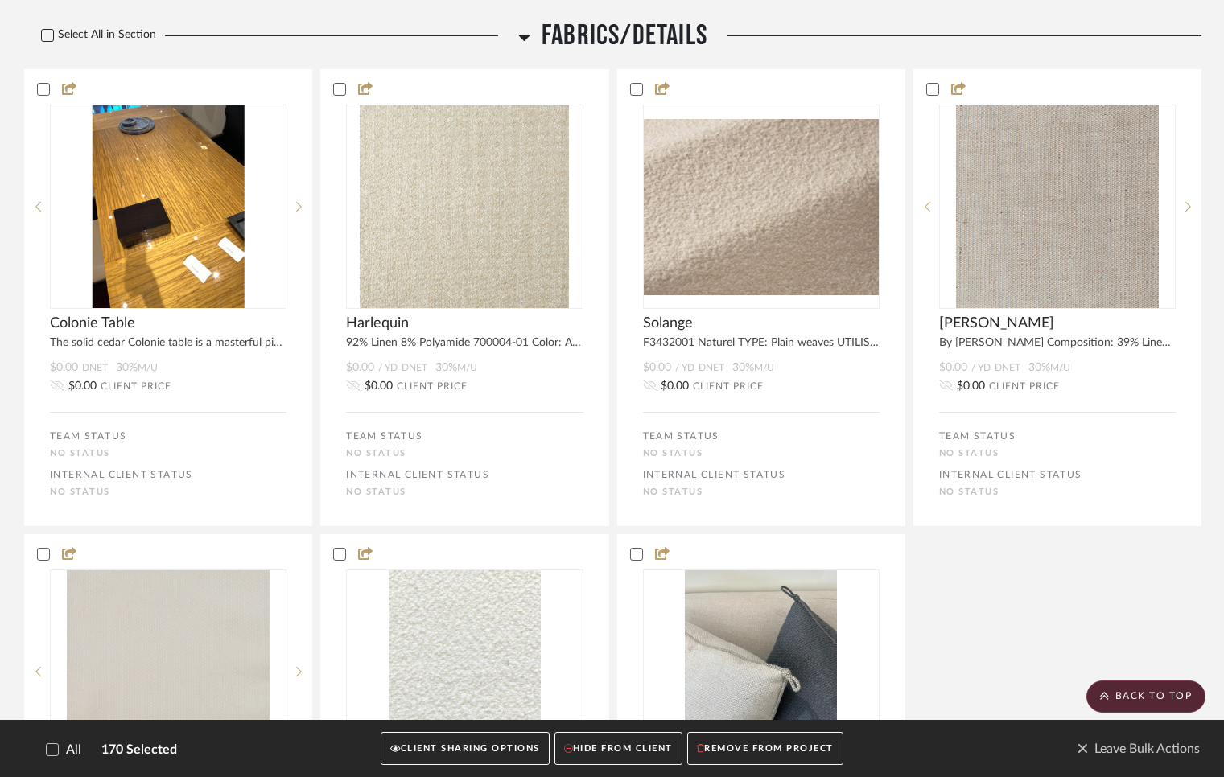
click at [47, 39] on icon at bounding box center [48, 35] width 10 height 8
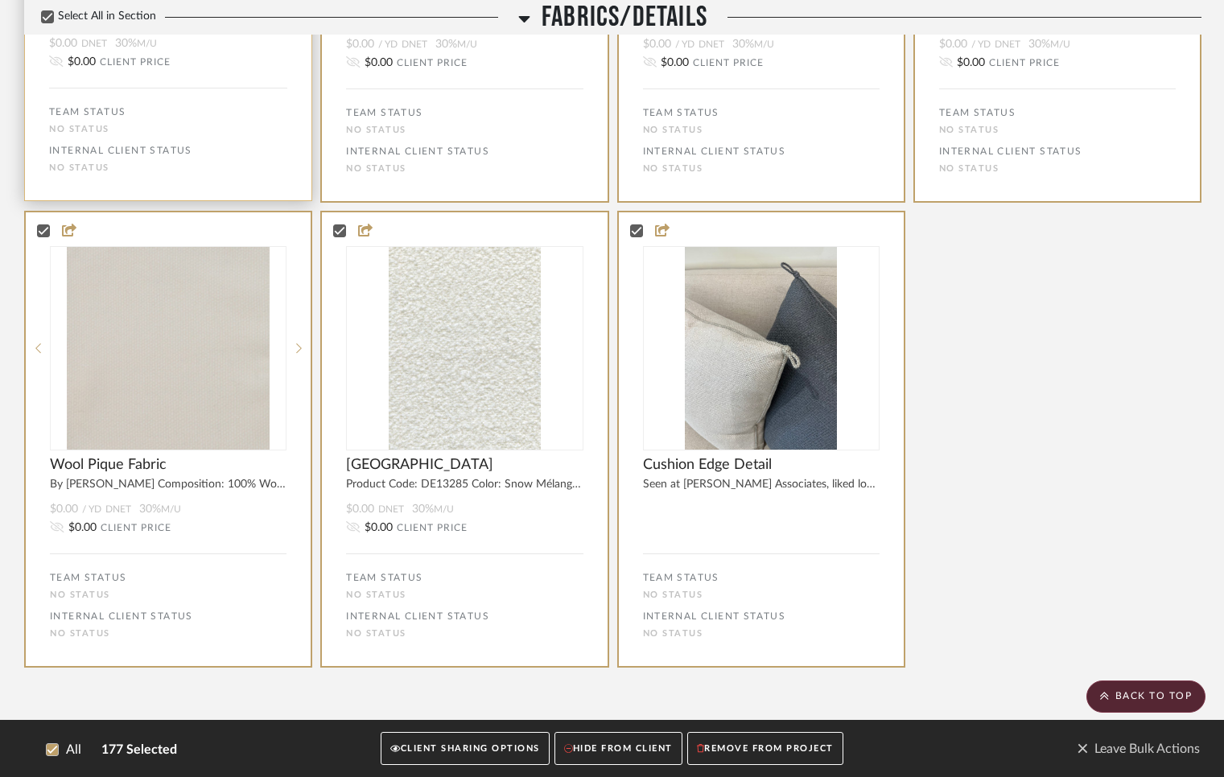
scroll to position [25662, 0]
click at [471, 748] on button "CLIENT SHARING OPTIONS" at bounding box center [464, 748] width 168 height 33
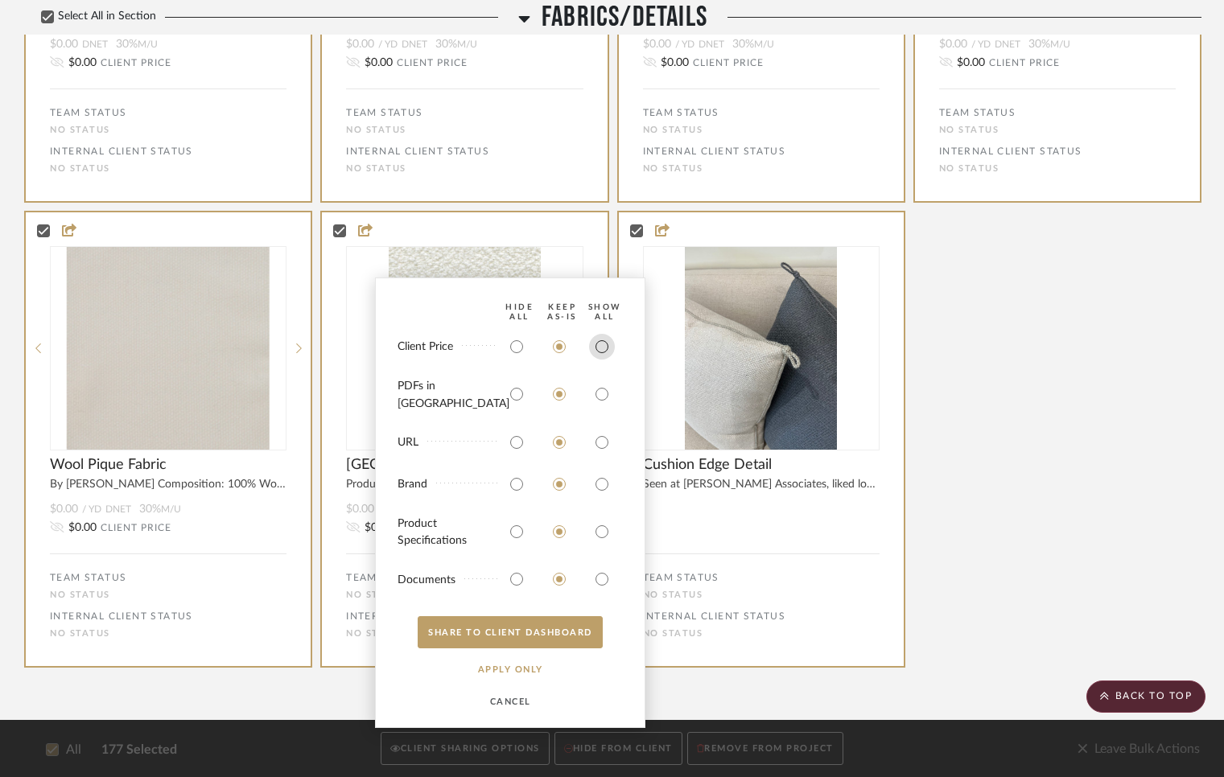
click at [595, 360] on input "radio" at bounding box center [602, 347] width 26 height 26
radio input "true"
click at [598, 399] on input "radio" at bounding box center [602, 394] width 26 height 26
radio input "true"
click at [598, 442] on input "radio" at bounding box center [602, 443] width 26 height 26
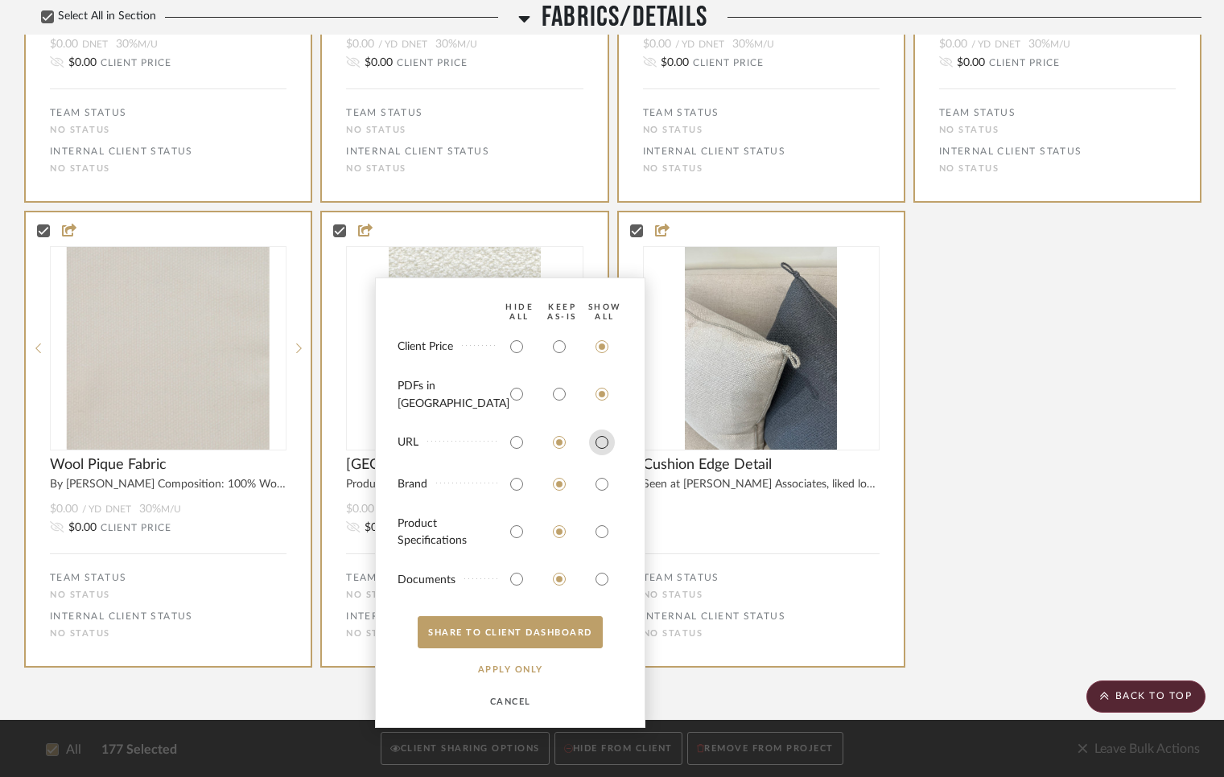
radio input "true"
click at [601, 484] on input "radio" at bounding box center [602, 484] width 26 height 26
radio input "true"
click at [600, 530] on input "radio" at bounding box center [602, 532] width 26 height 26
radio input "true"
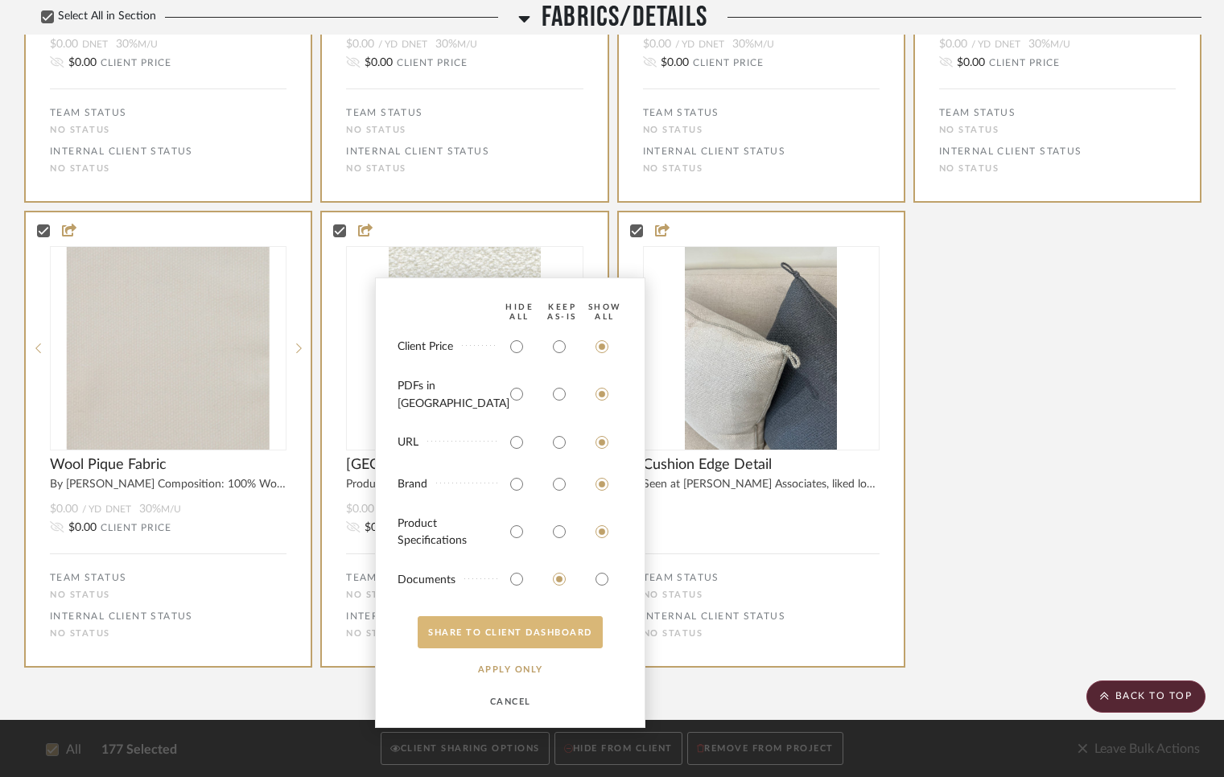
click at [545, 631] on button "SHARE TO CLIENT Dashboard" at bounding box center [509, 632] width 185 height 32
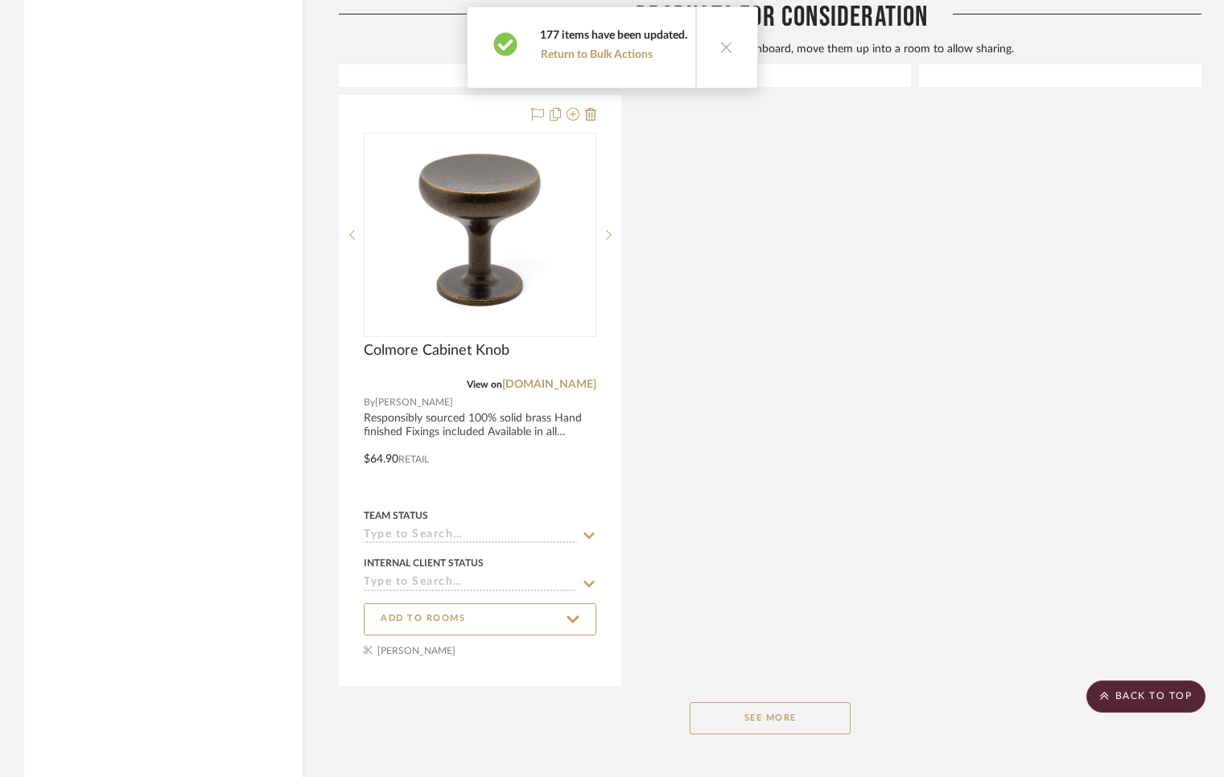
scroll to position [19534, 0]
click at [725, 49] on icon at bounding box center [727, 47] width 14 height 14
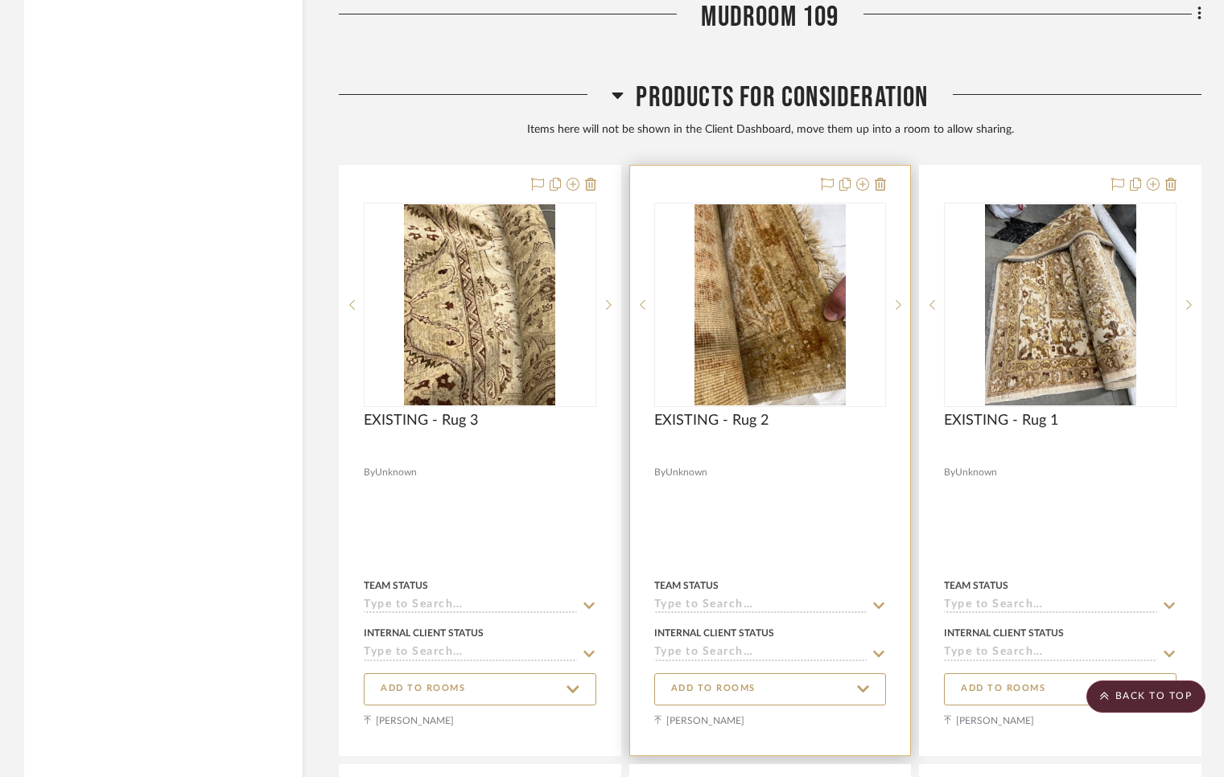
scroll to position [18885, 0]
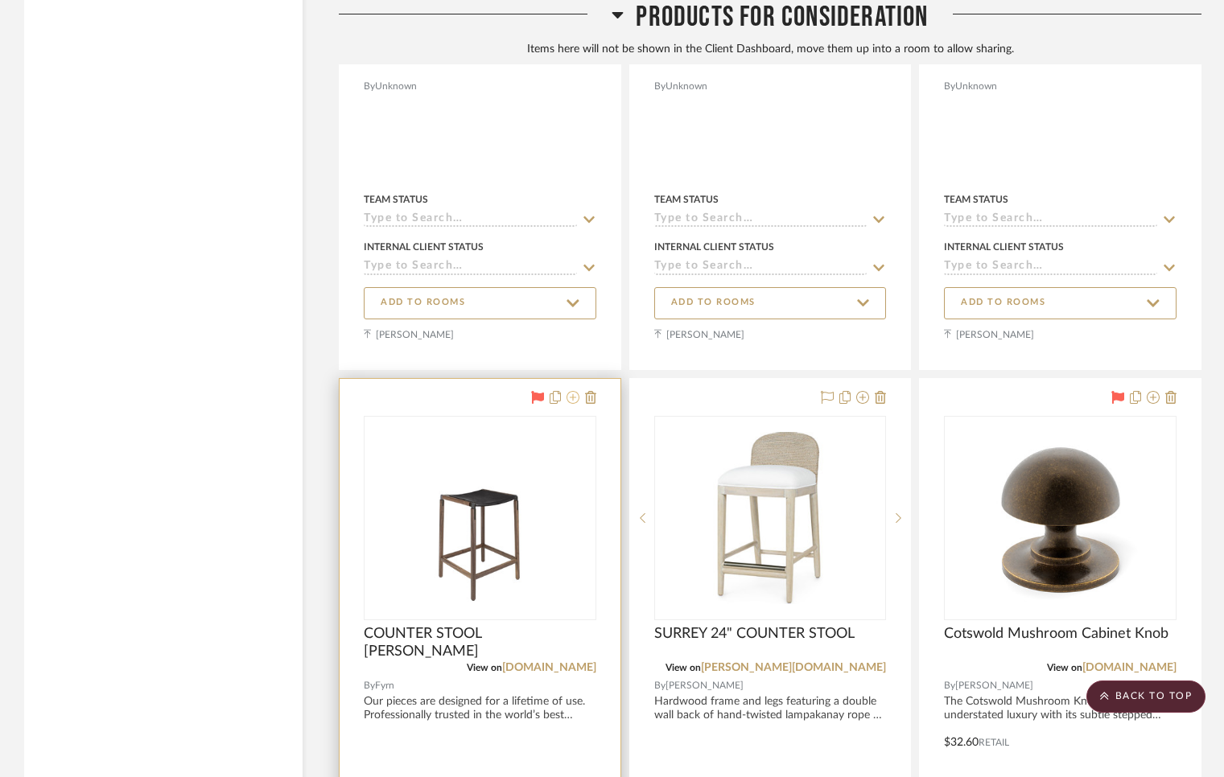
click at [574, 391] on icon at bounding box center [572, 397] width 13 height 13
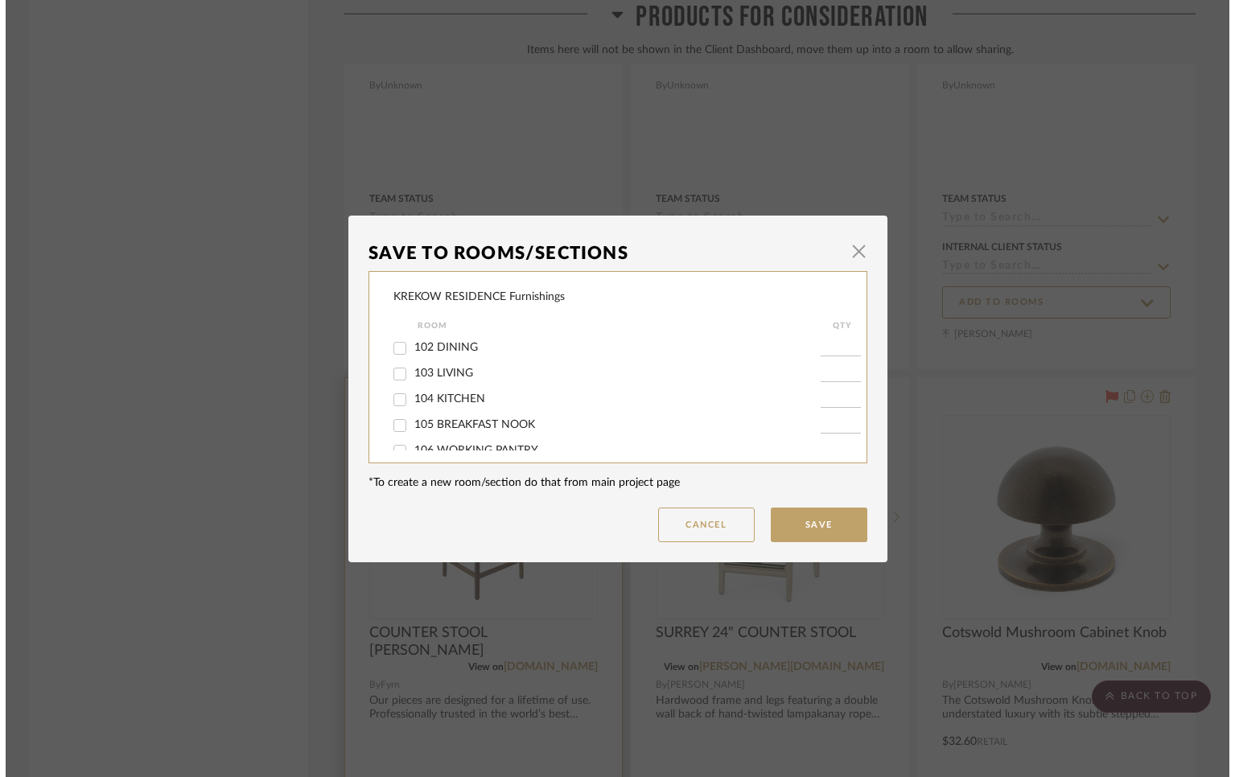
scroll to position [0, 0]
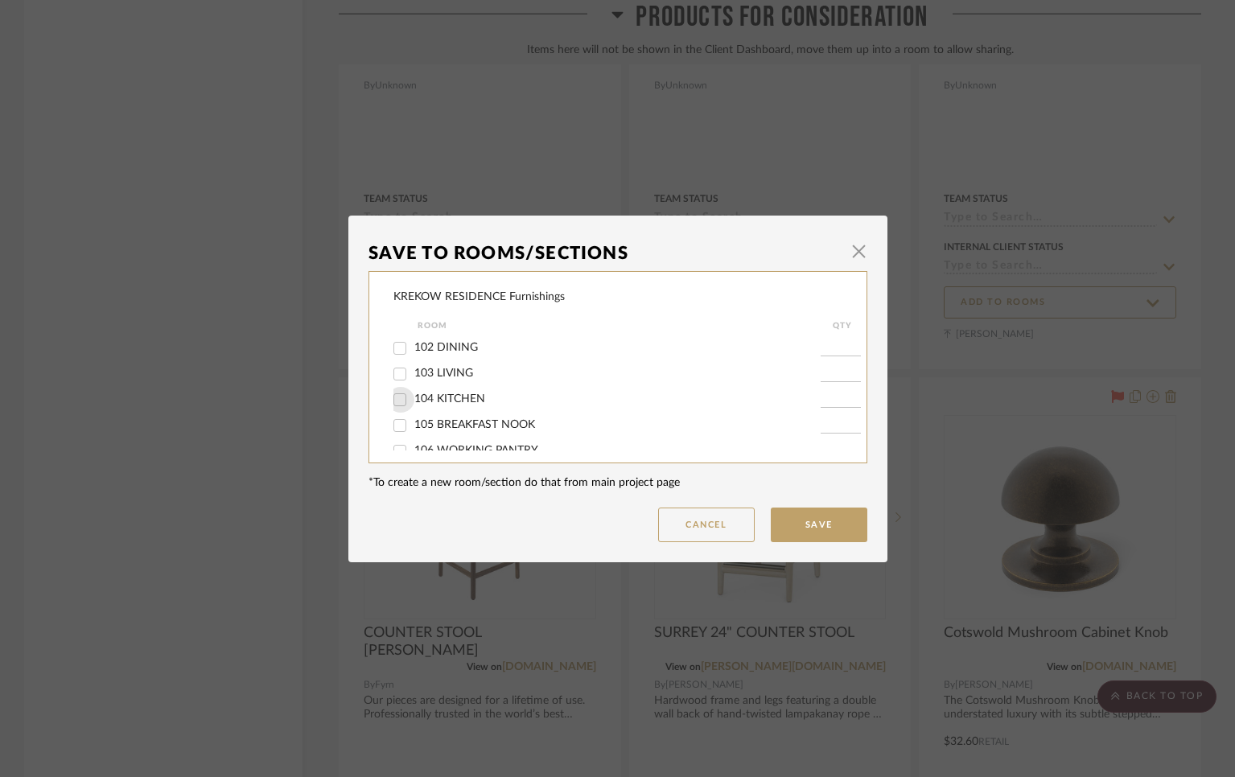
click at [396, 402] on input "104 KITCHEN" at bounding box center [400, 400] width 26 height 26
checkbox input "true"
type input "1"
click at [833, 531] on button "Save" at bounding box center [819, 525] width 97 height 35
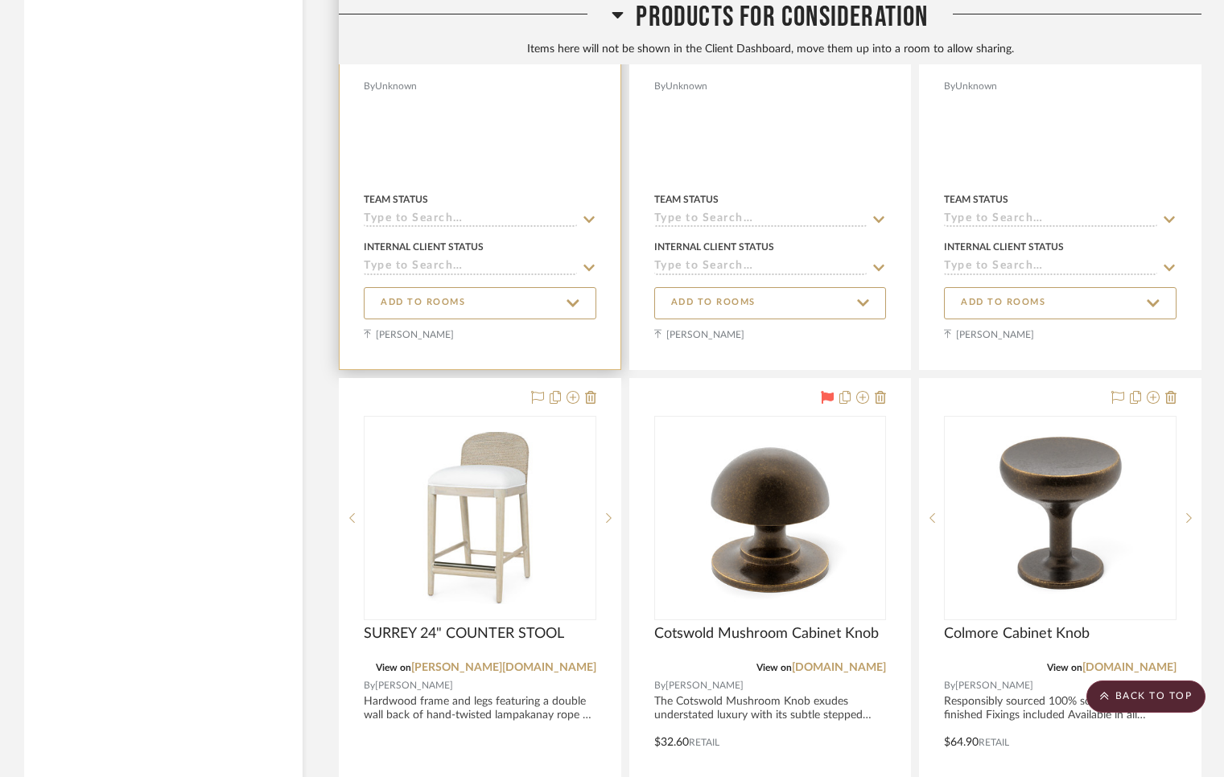
scroll to position [18888, 0]
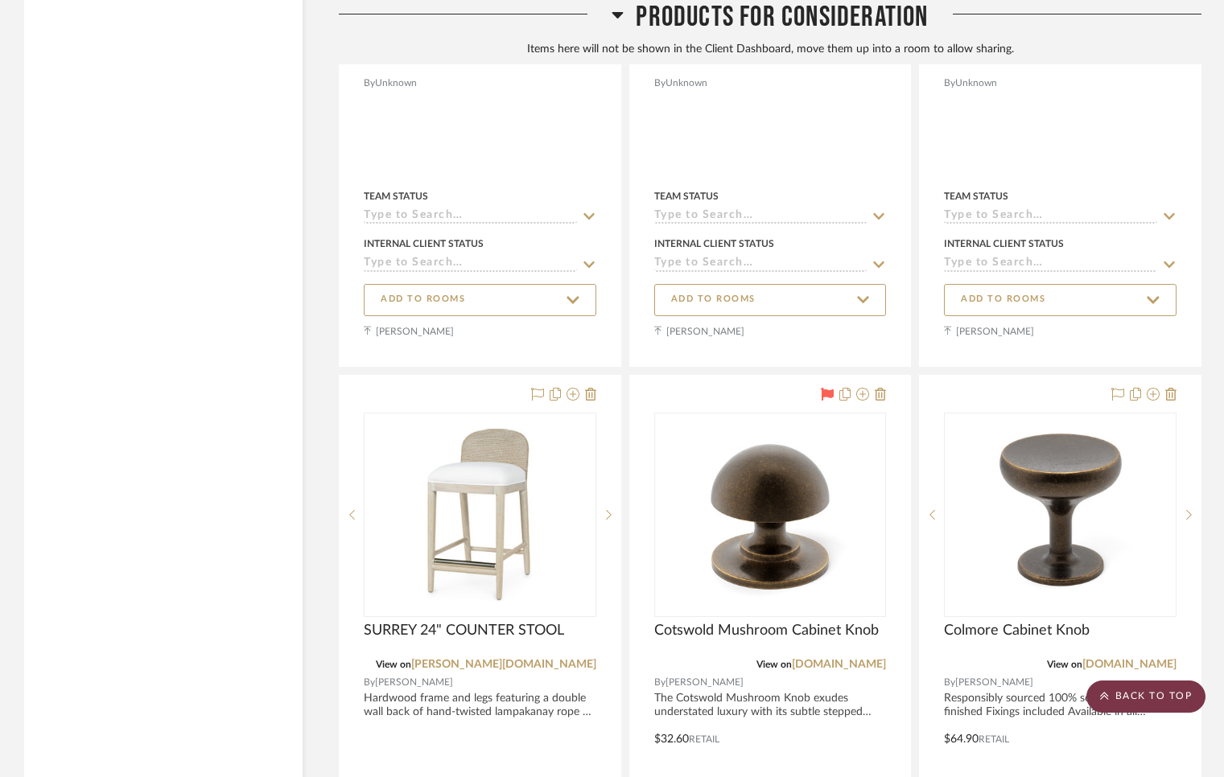
click at [1142, 698] on scroll-to-top-button "BACK TO TOP" at bounding box center [1145, 697] width 119 height 32
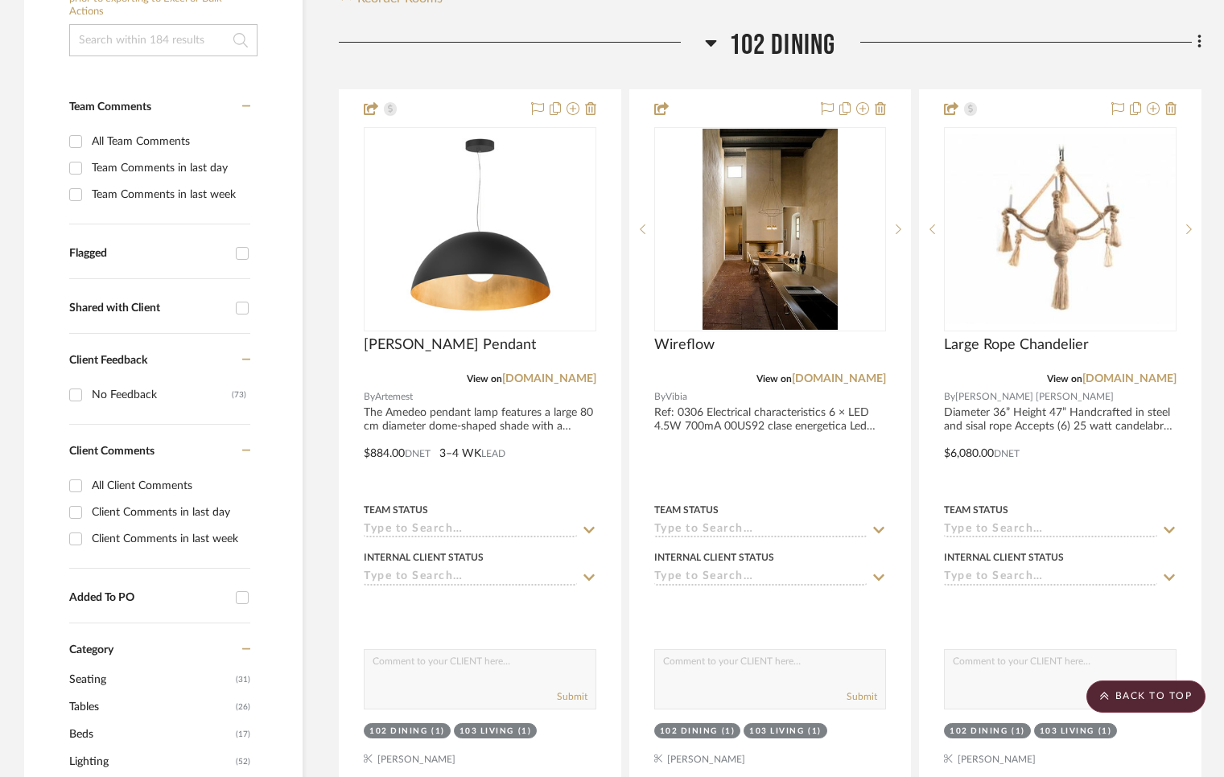
scroll to position [0, 0]
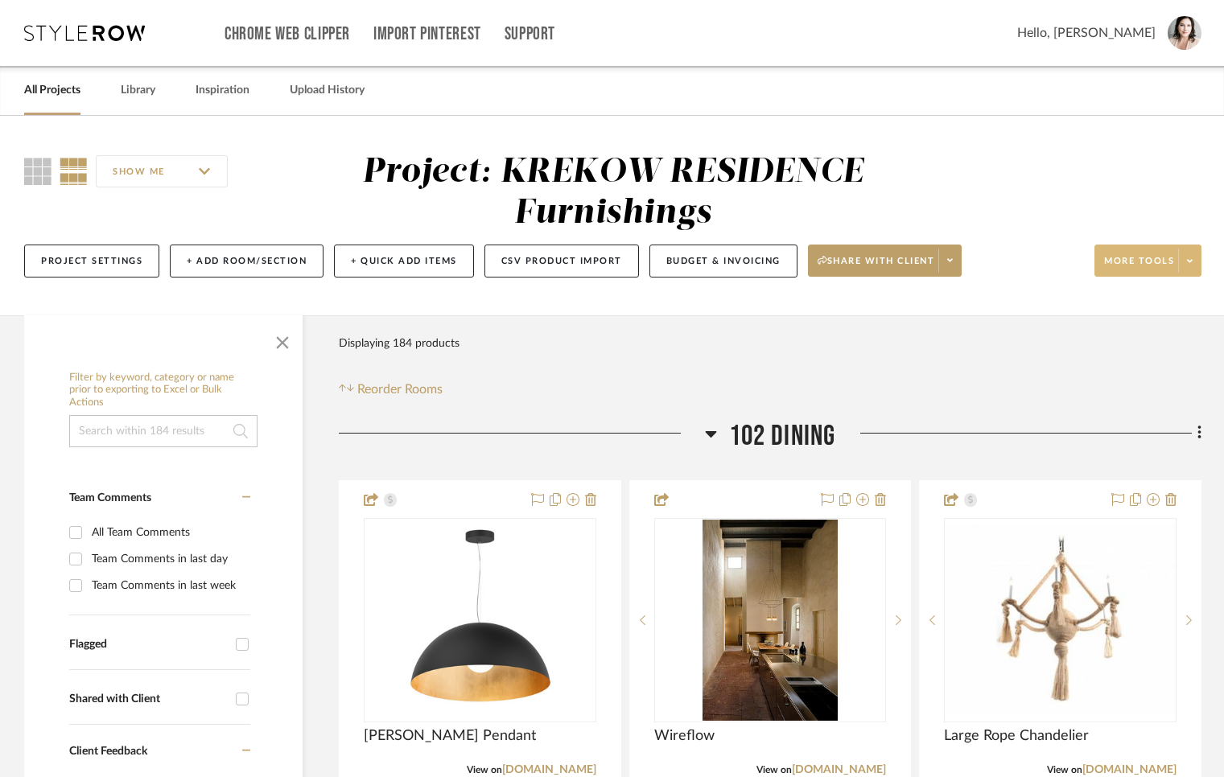
click at [1143, 260] on span "More tools" at bounding box center [1139, 267] width 70 height 24
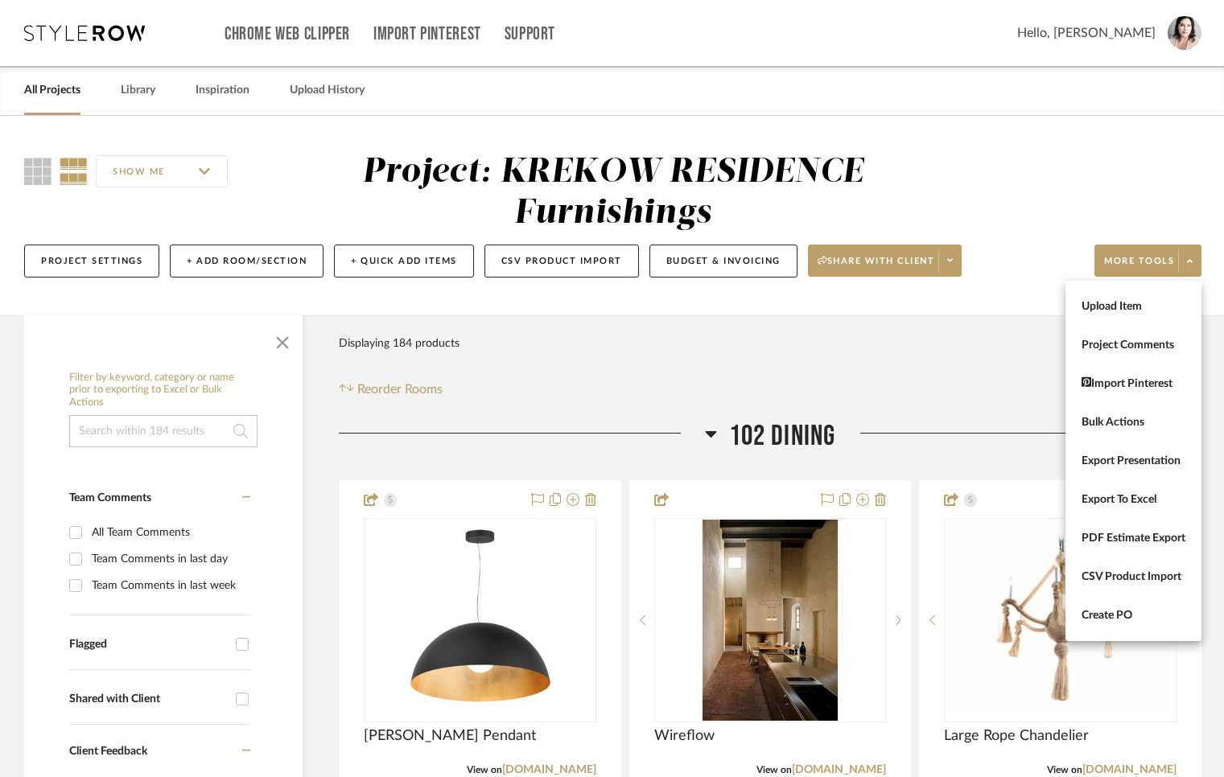
click at [883, 335] on div at bounding box center [612, 388] width 1224 height 777
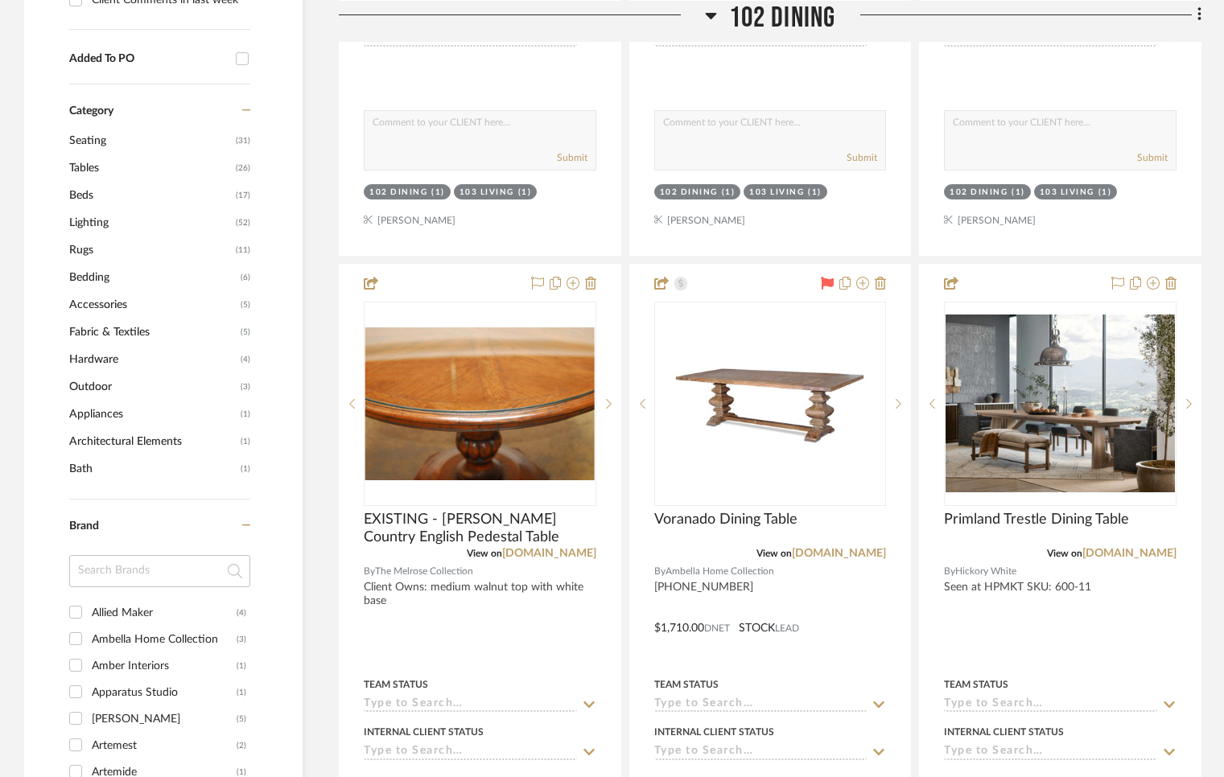
scroll to position [931, 0]
click at [109, 353] on span "Hardware" at bounding box center [152, 358] width 167 height 27
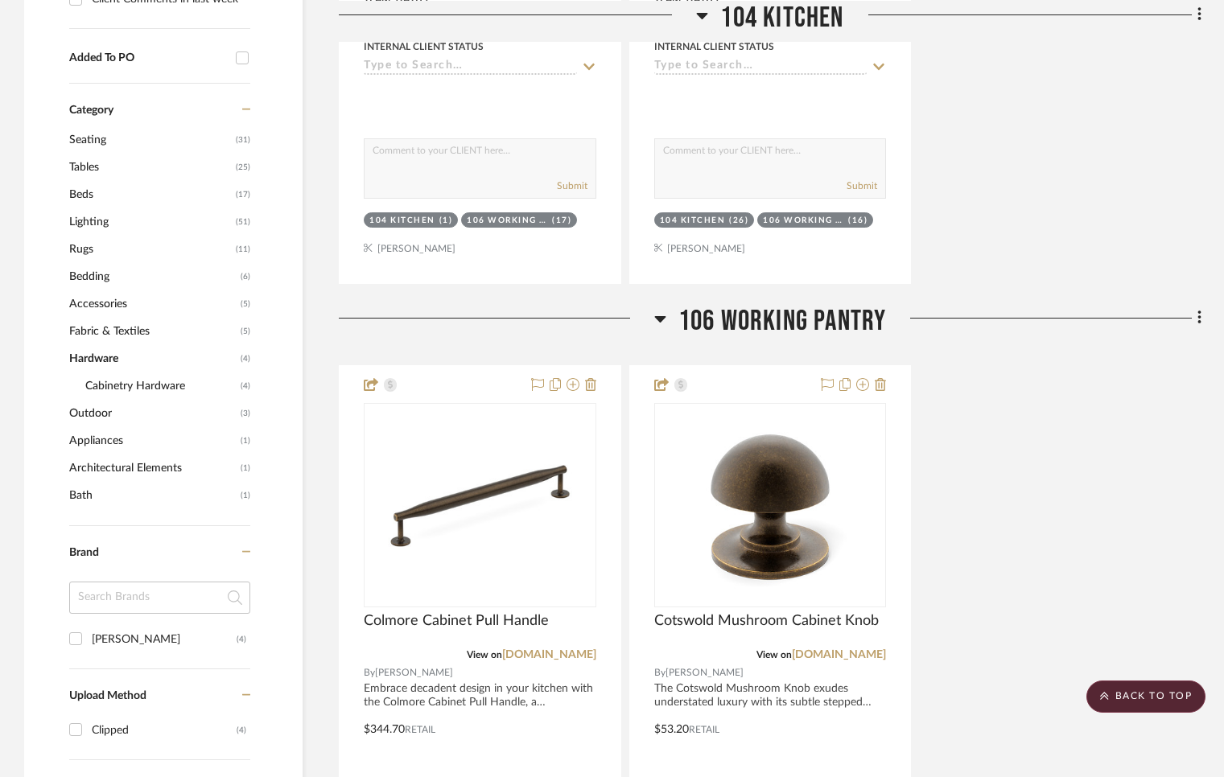
click at [117, 388] on span "Cabinetry Hardware" at bounding box center [160, 385] width 151 height 27
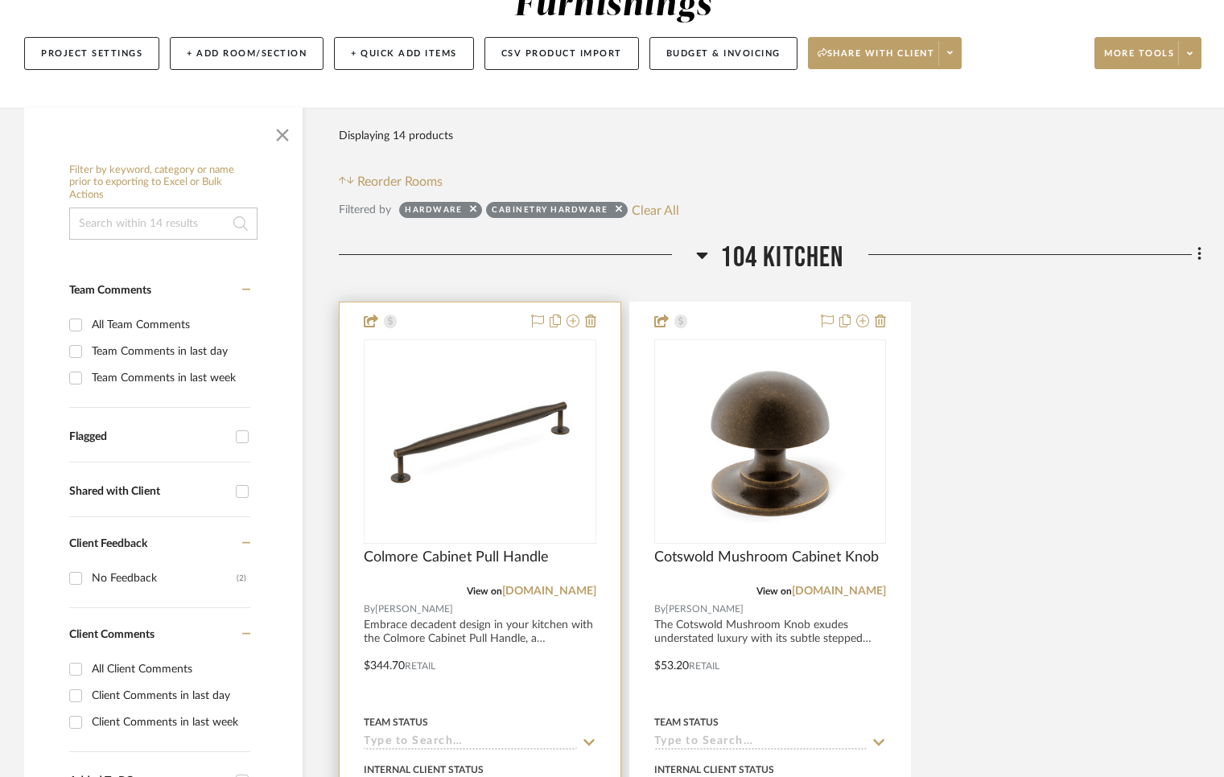
scroll to position [208, 0]
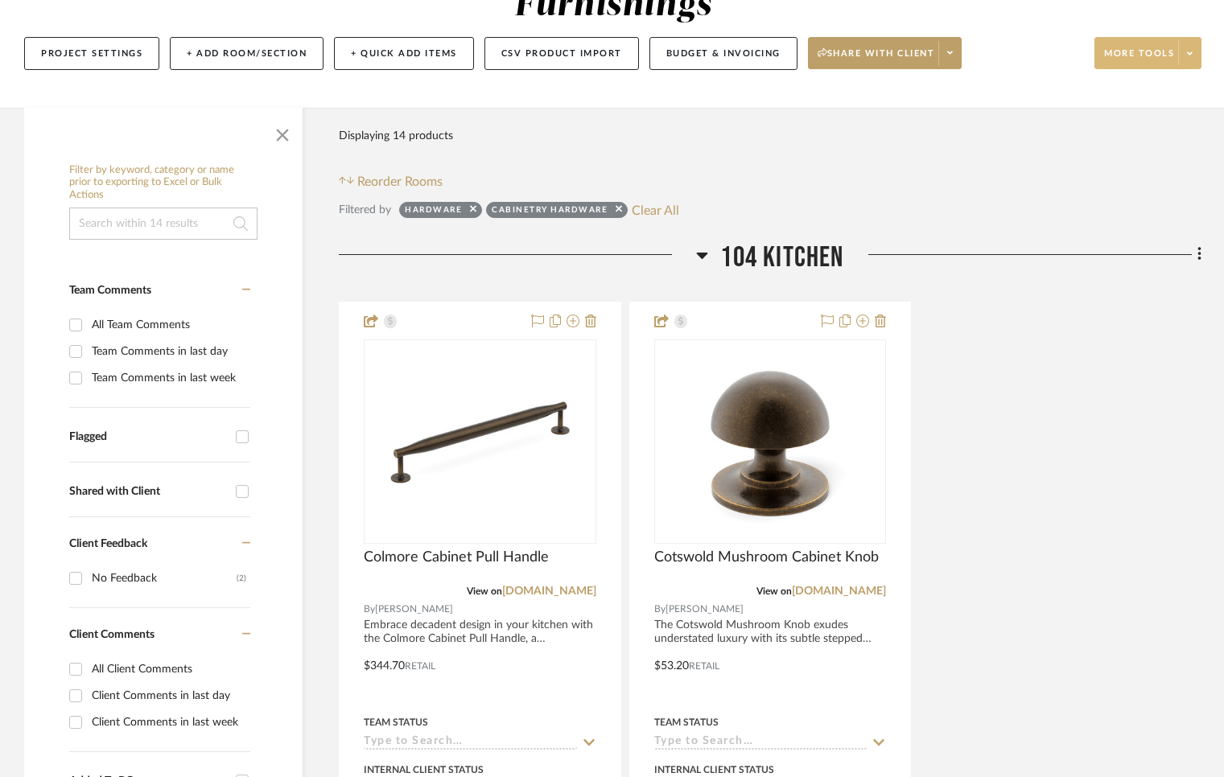
click at [1143, 46] on button "More tools" at bounding box center [1147, 53] width 107 height 32
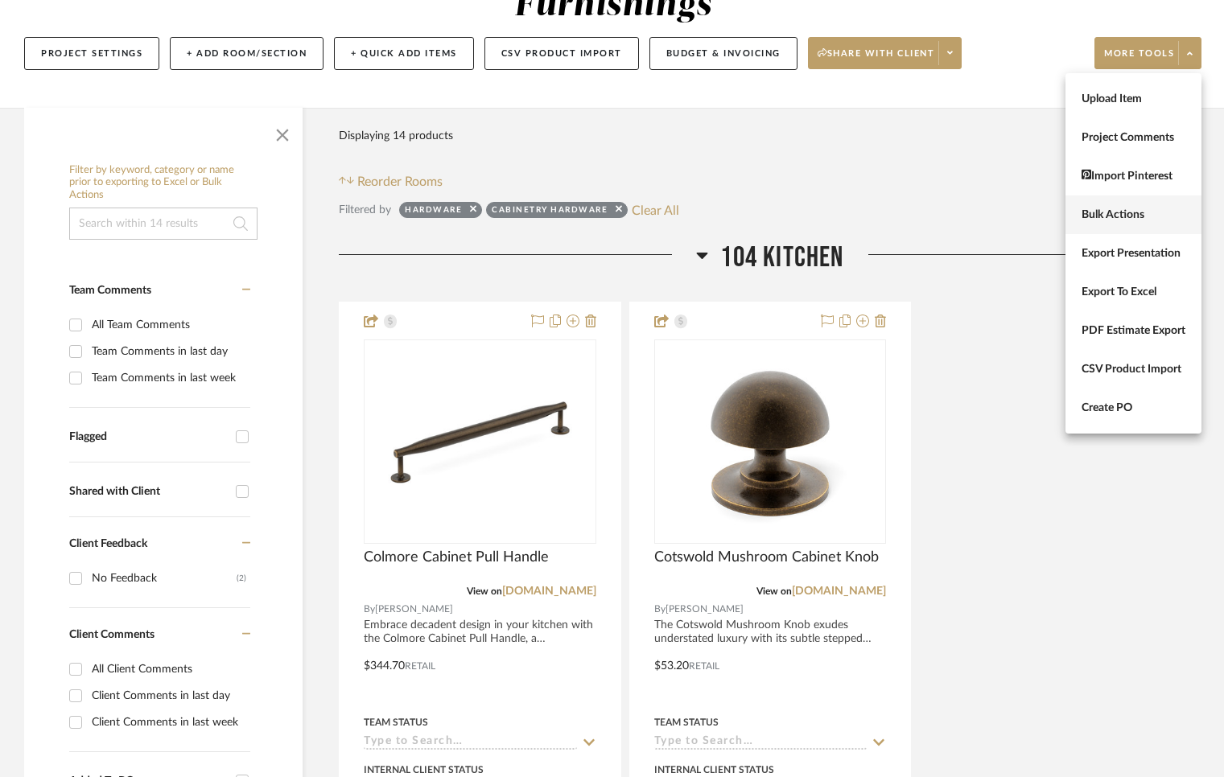
click at [1123, 217] on span "Bulk Actions" at bounding box center [1133, 215] width 104 height 14
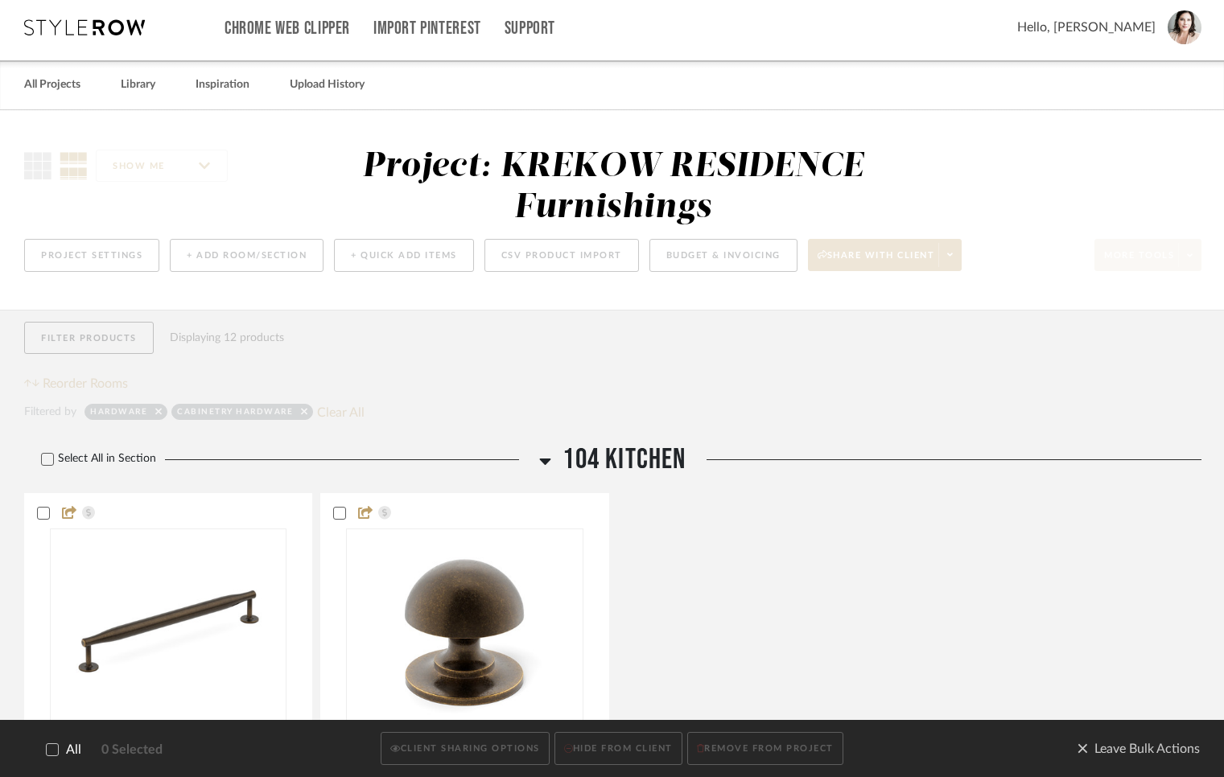
scroll to position [0, 0]
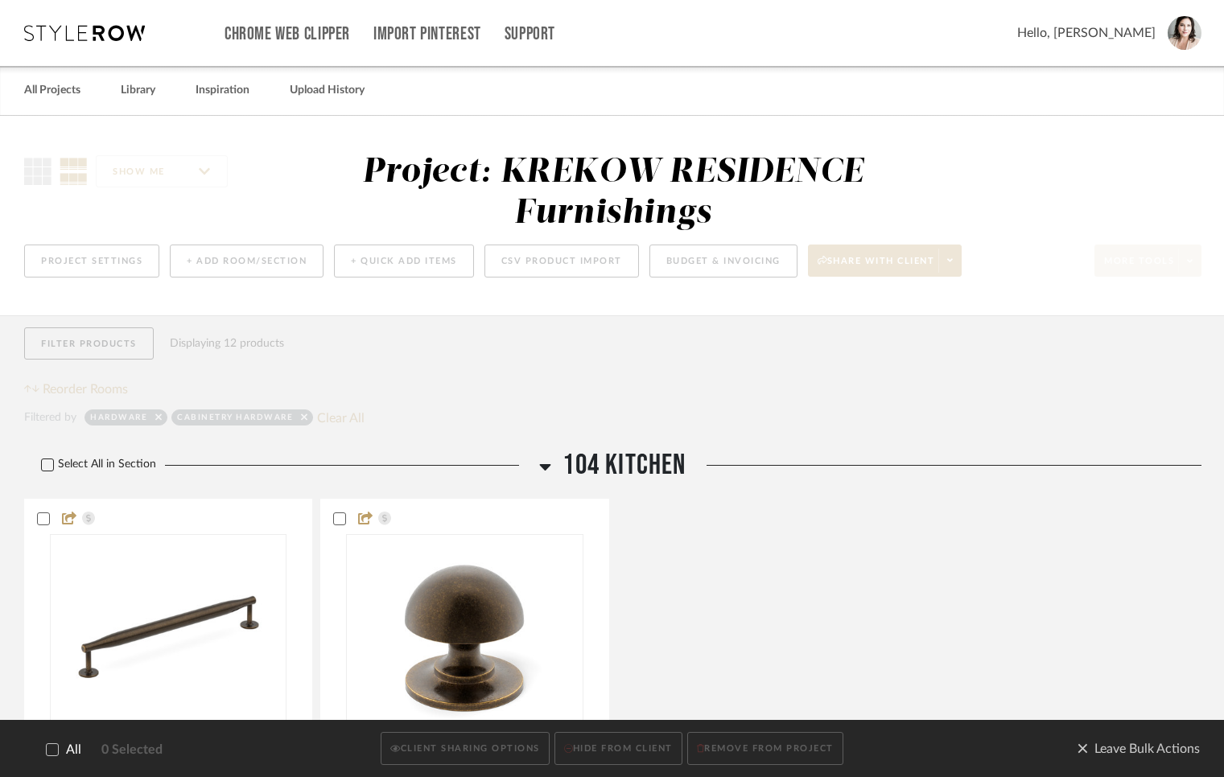
click at [46, 461] on icon at bounding box center [47, 464] width 11 height 11
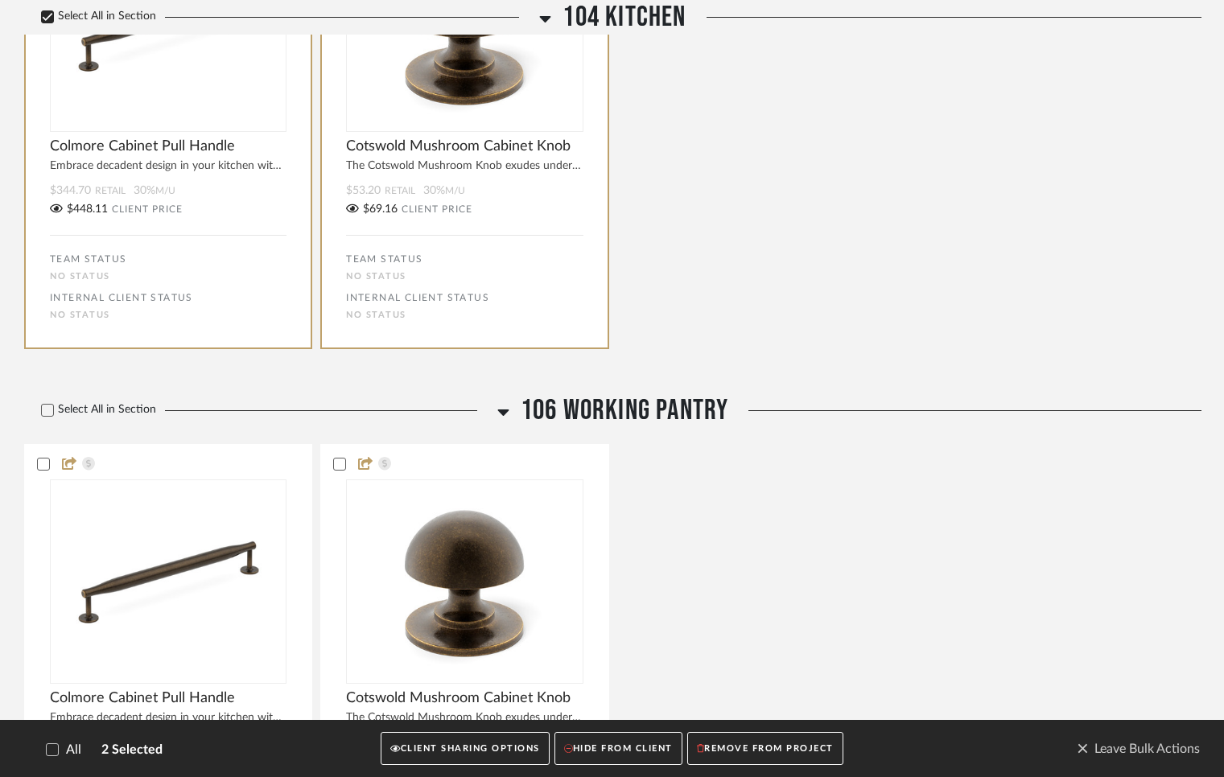
scroll to position [685, 0]
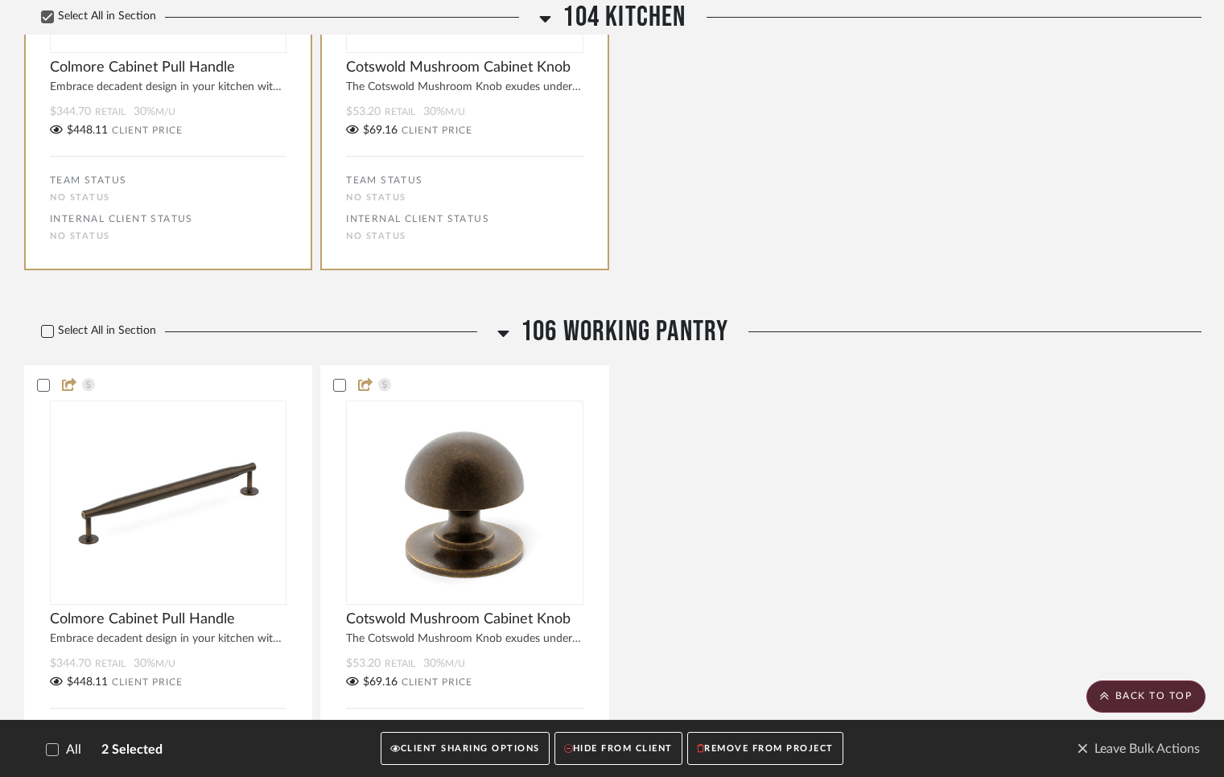
click at [42, 331] on icon at bounding box center [47, 331] width 11 height 11
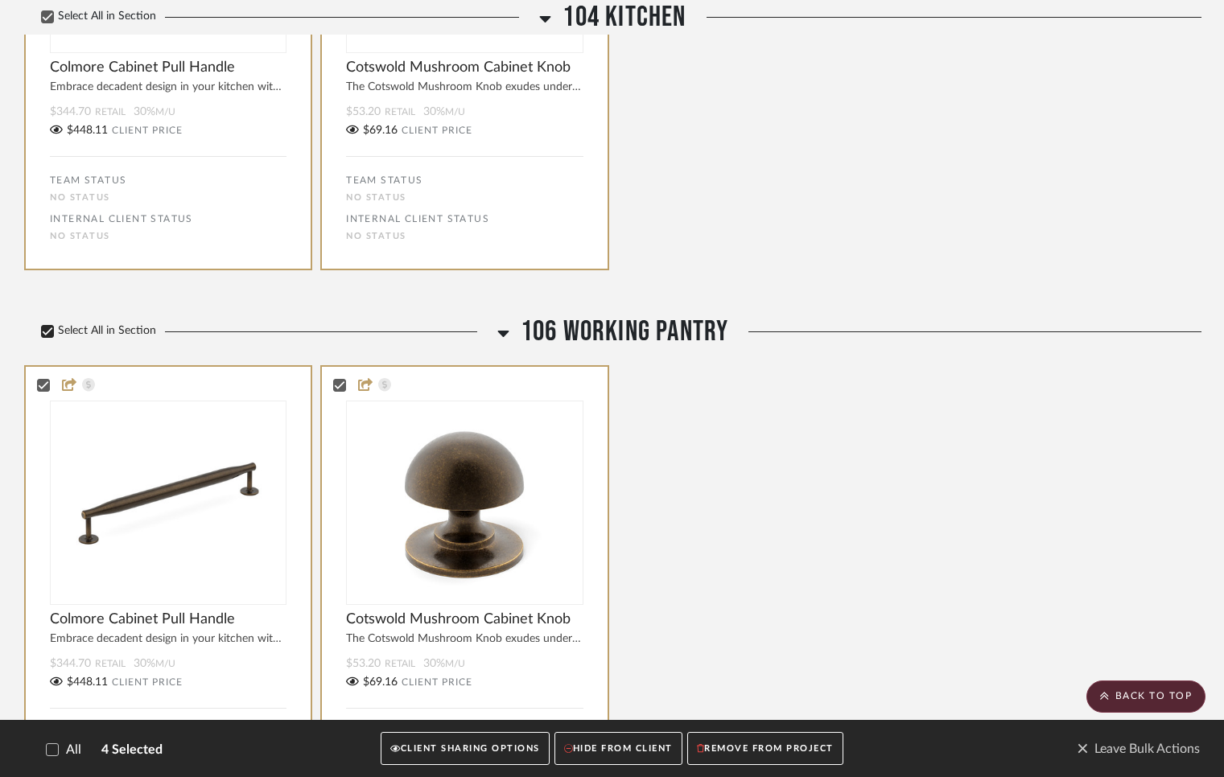
click at [45, 329] on icon at bounding box center [47, 331] width 11 height 11
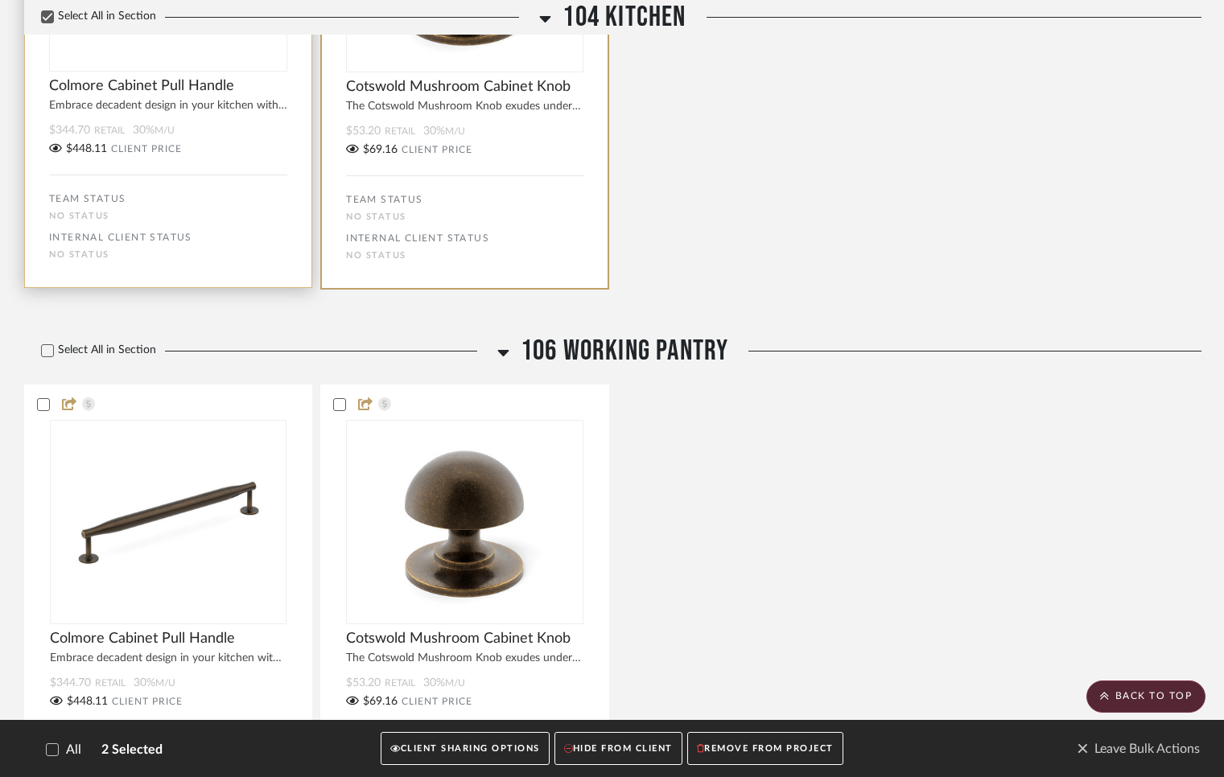
scroll to position [433, 0]
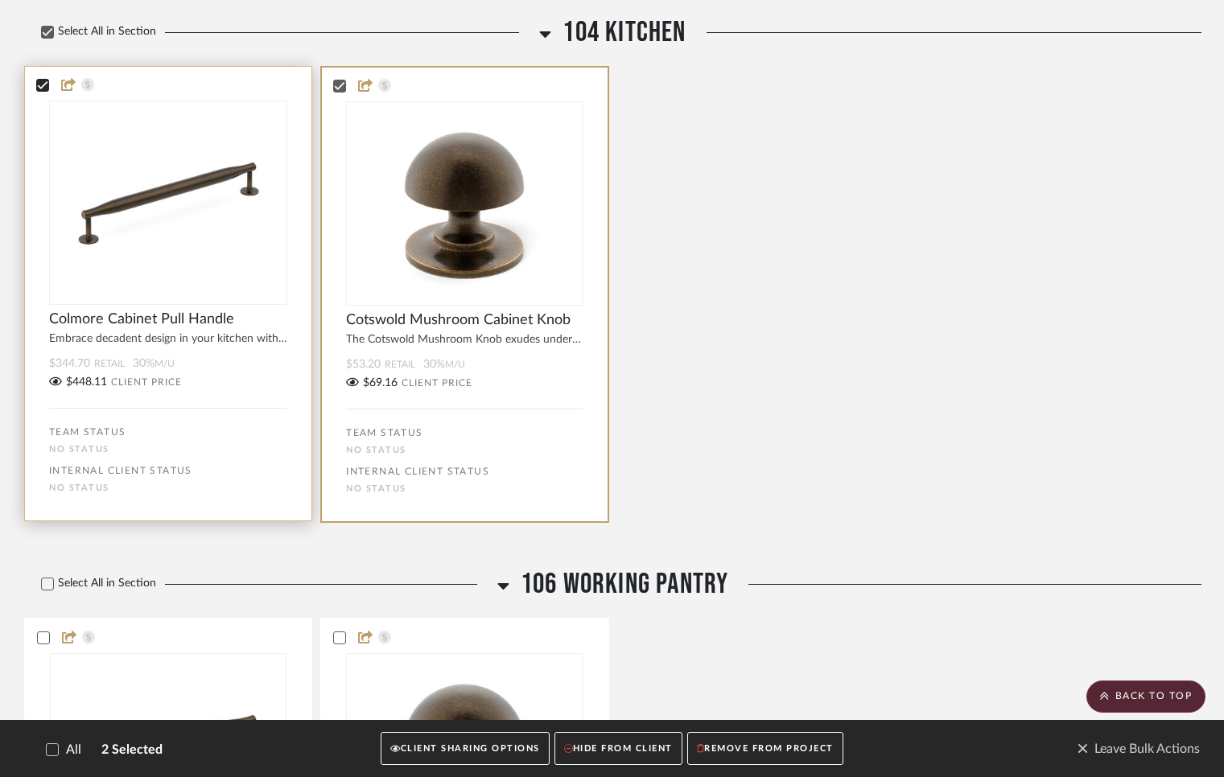
click at [43, 91] on icon at bounding box center [42, 85] width 11 height 11
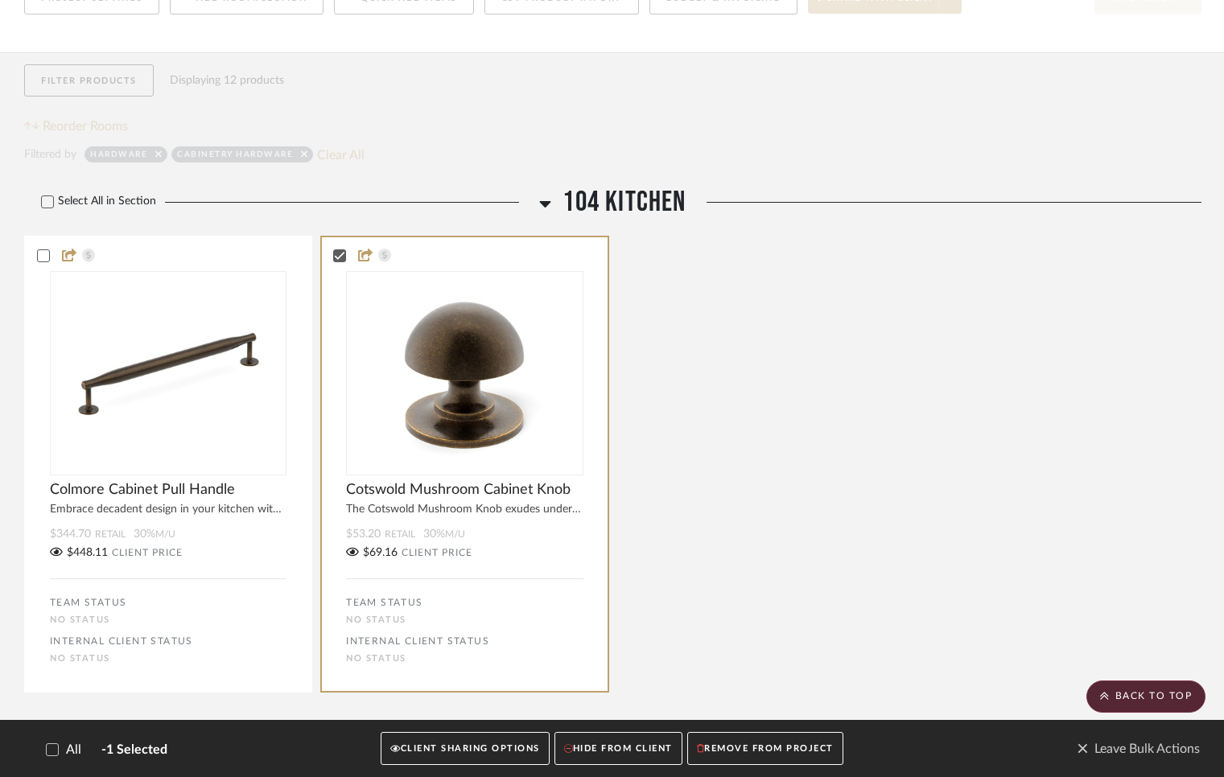
scroll to position [185, 0]
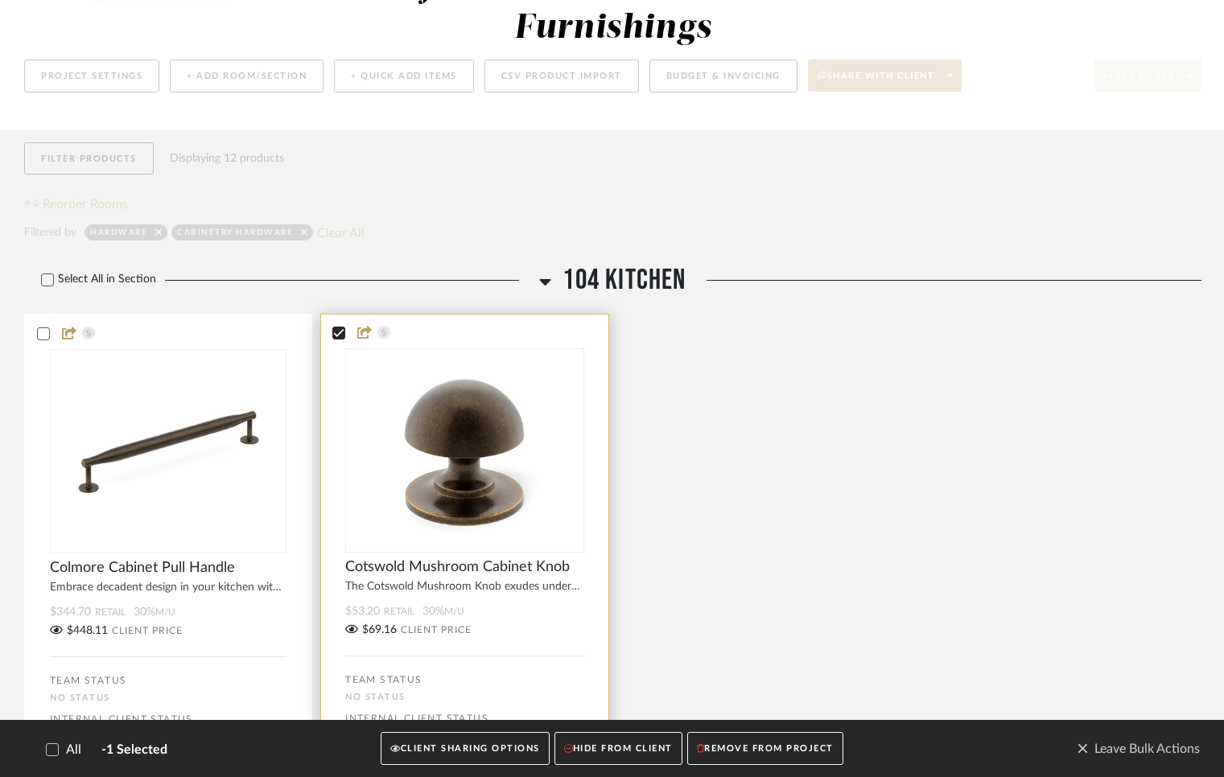
click at [337, 338] on icon at bounding box center [338, 332] width 11 height 11
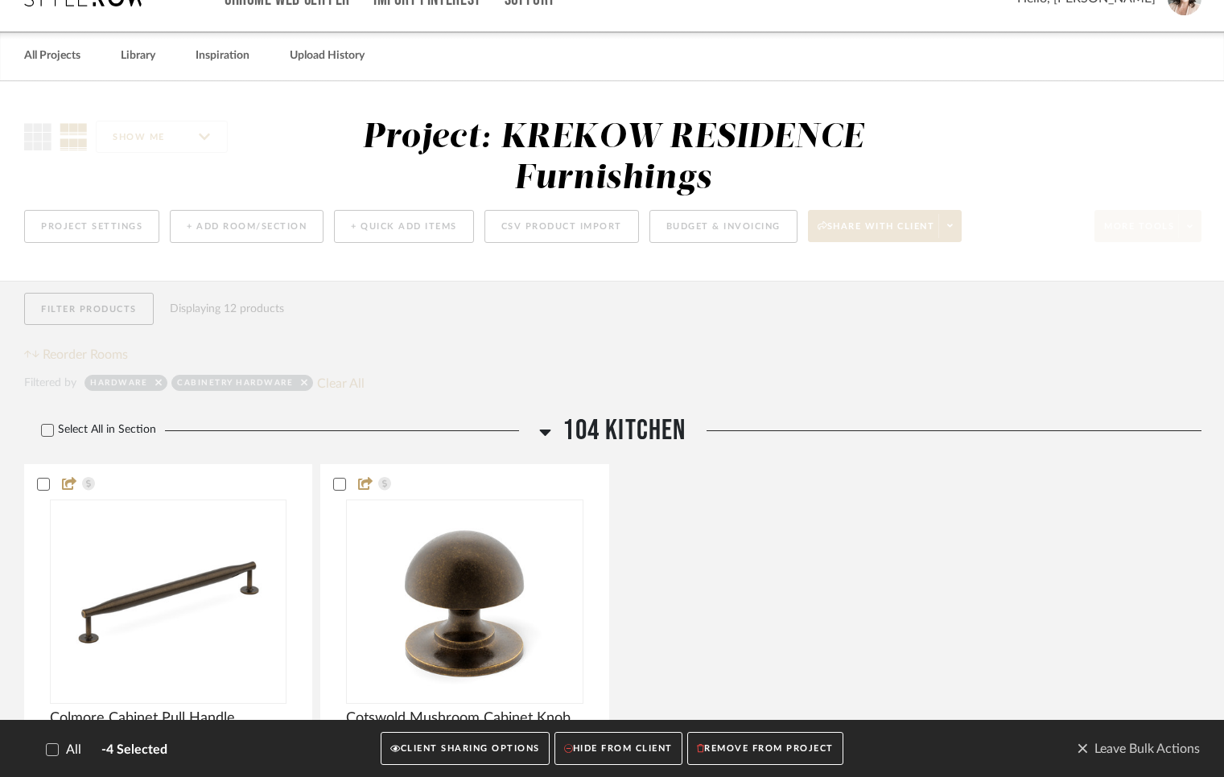
scroll to position [0, 0]
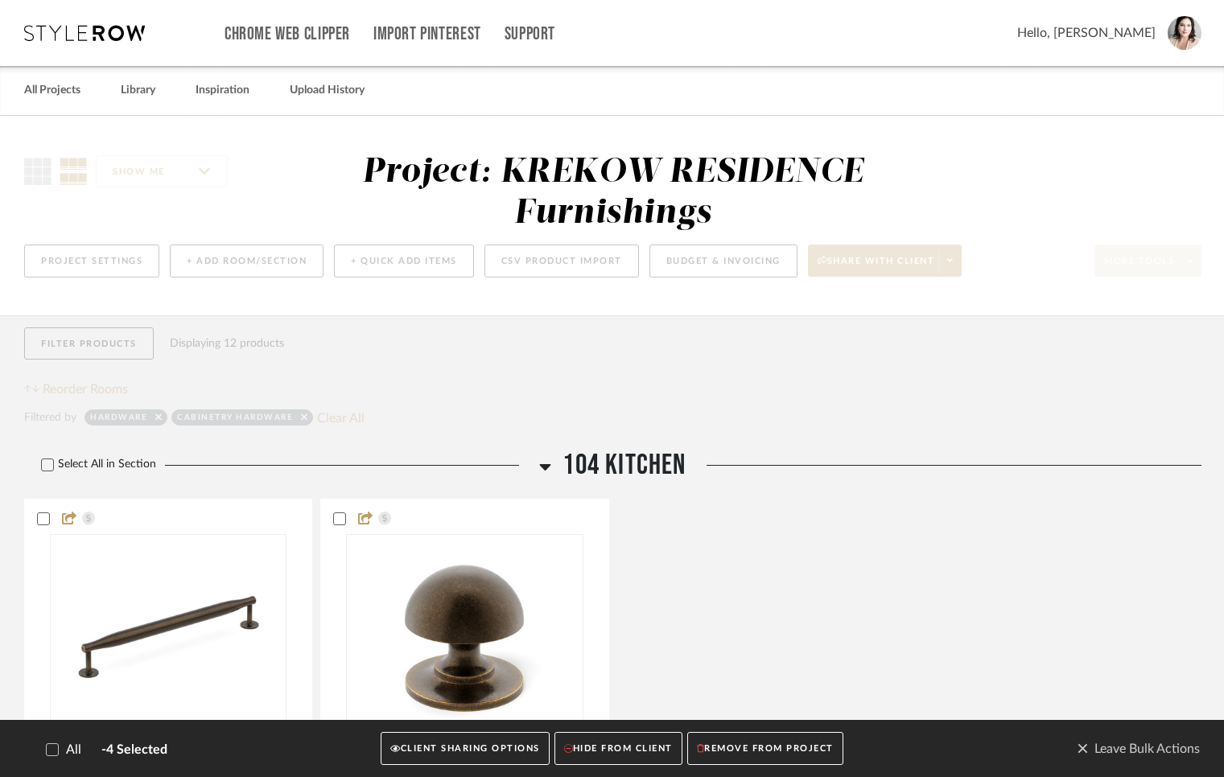
click at [304, 348] on div "Filter Products Displaying 12 products Reorder Rooms" at bounding box center [612, 363] width 1177 height 72
click at [1095, 748] on span "Leave Bulk Actions" at bounding box center [1137, 749] width 123 height 24
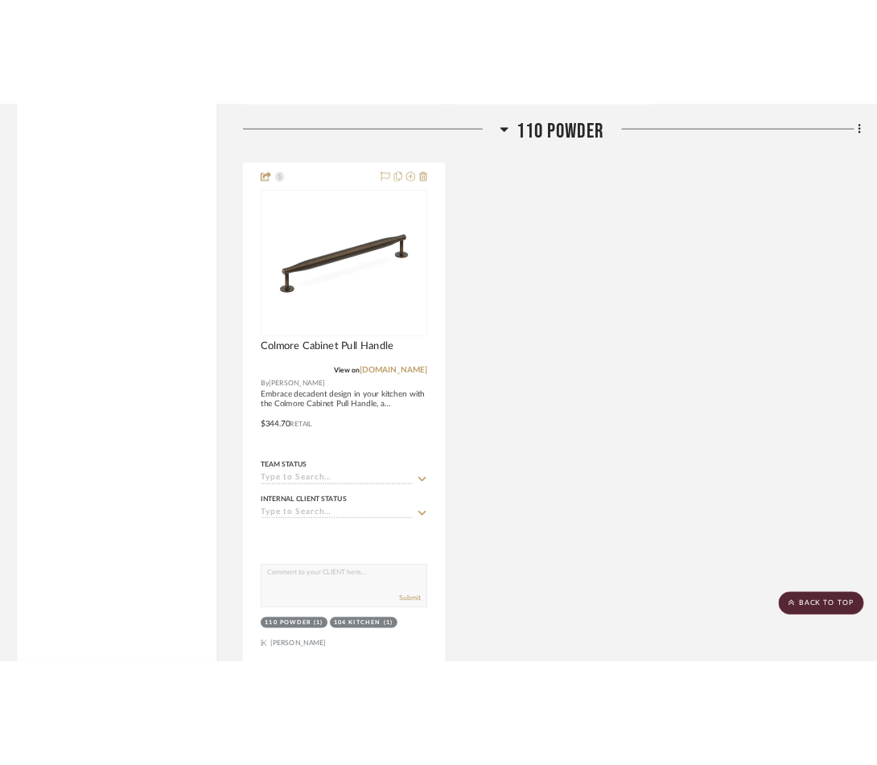
scroll to position [3572, 0]
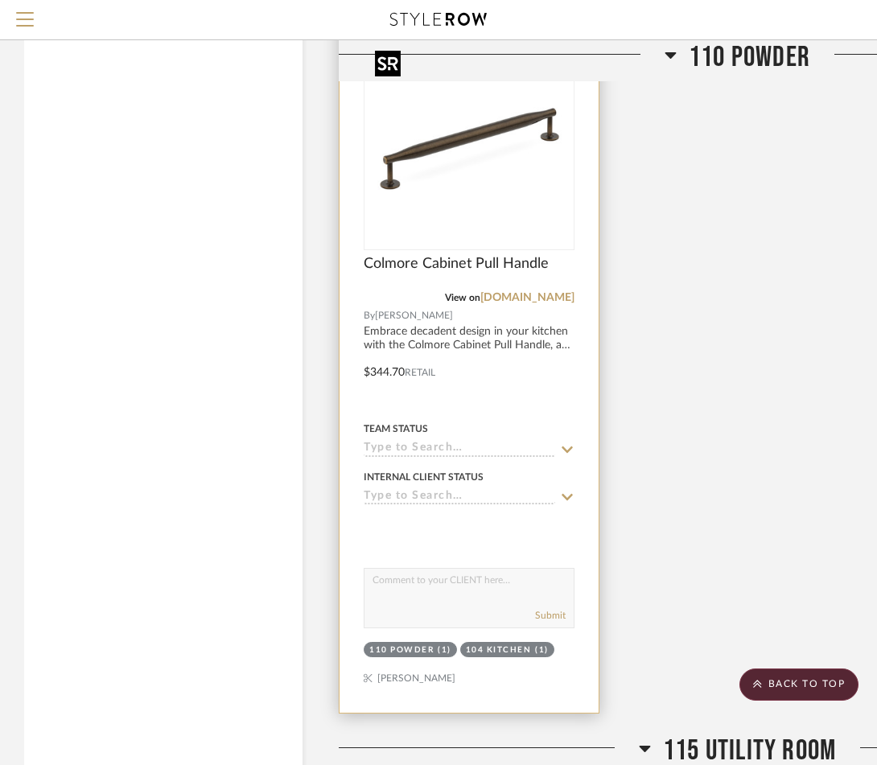
click at [385, 172] on img "0" at bounding box center [468, 147] width 201 height 201
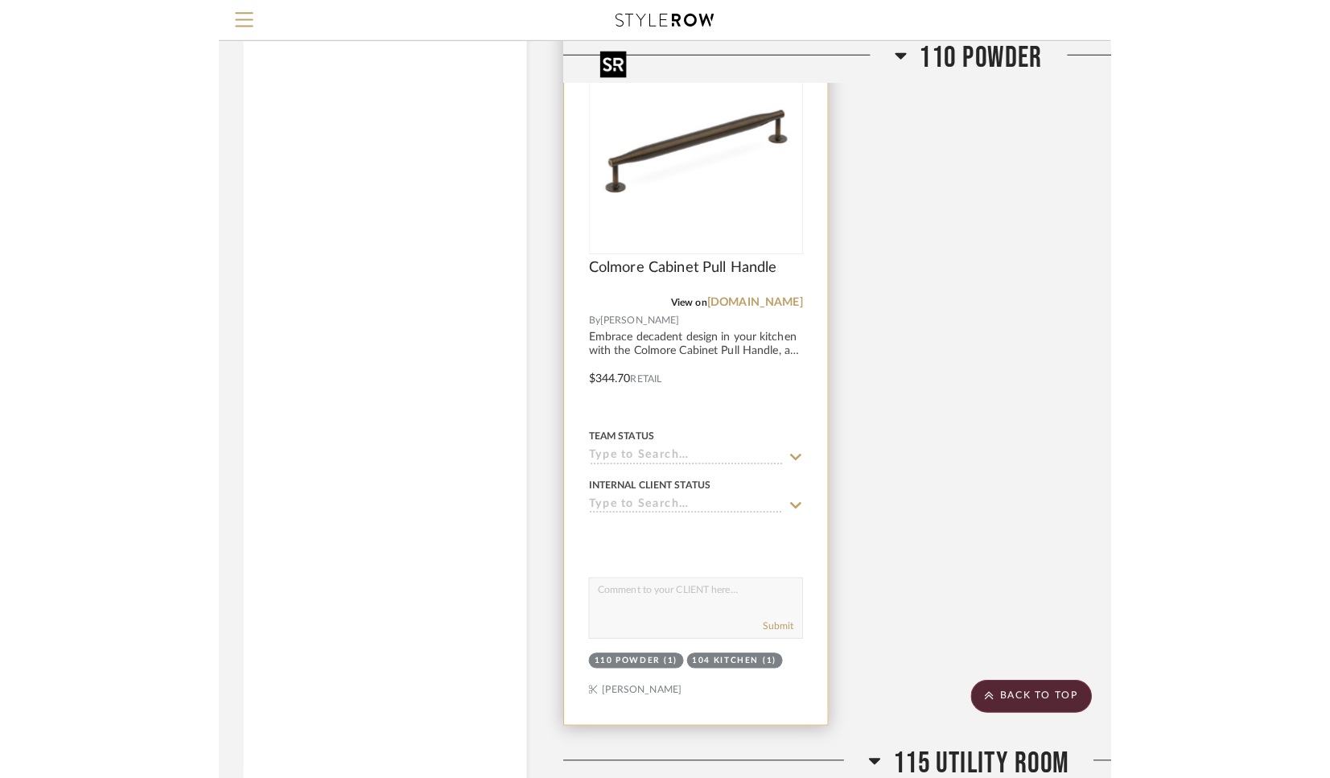
scroll to position [0, 0]
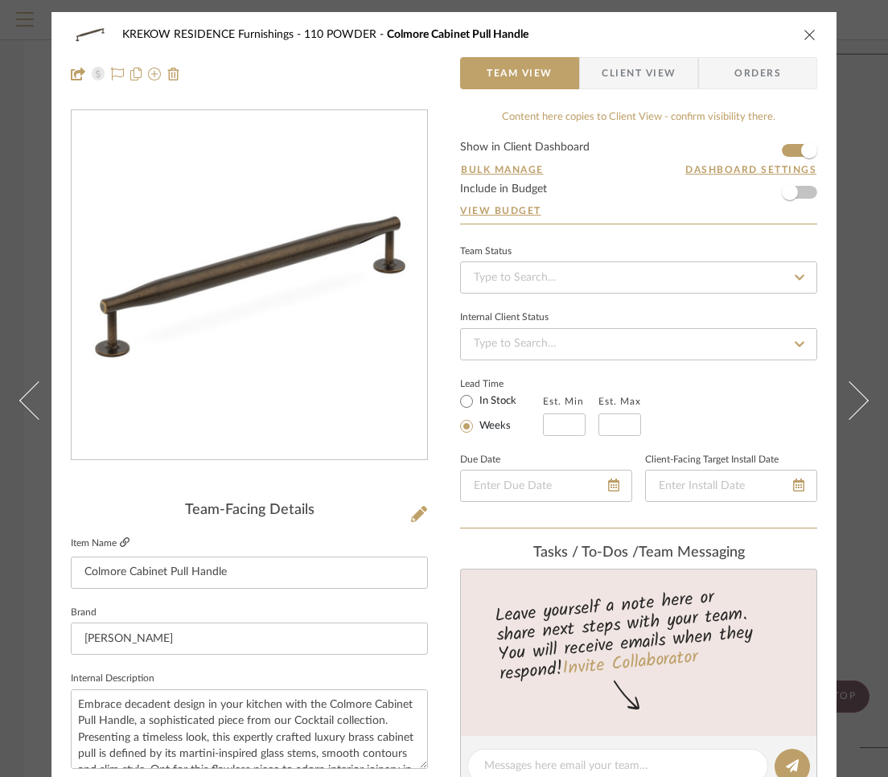
click at [120, 541] on icon at bounding box center [125, 542] width 10 height 10
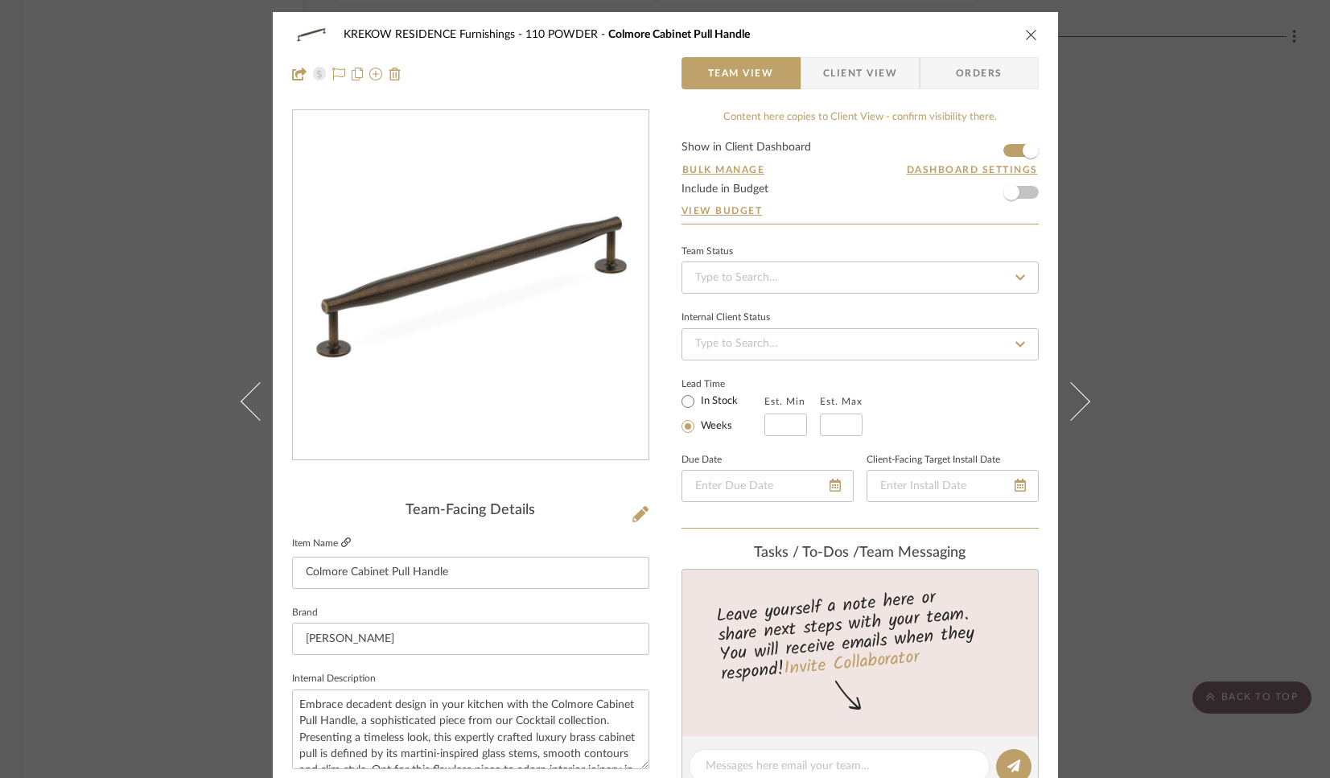
click at [342, 544] on icon at bounding box center [346, 542] width 10 height 10
click at [112, 106] on div "KREKOW RESIDENCE Furnishings 110 POWDER Colmore Cabinet Pull Handle Team View C…" at bounding box center [665, 389] width 1330 height 778
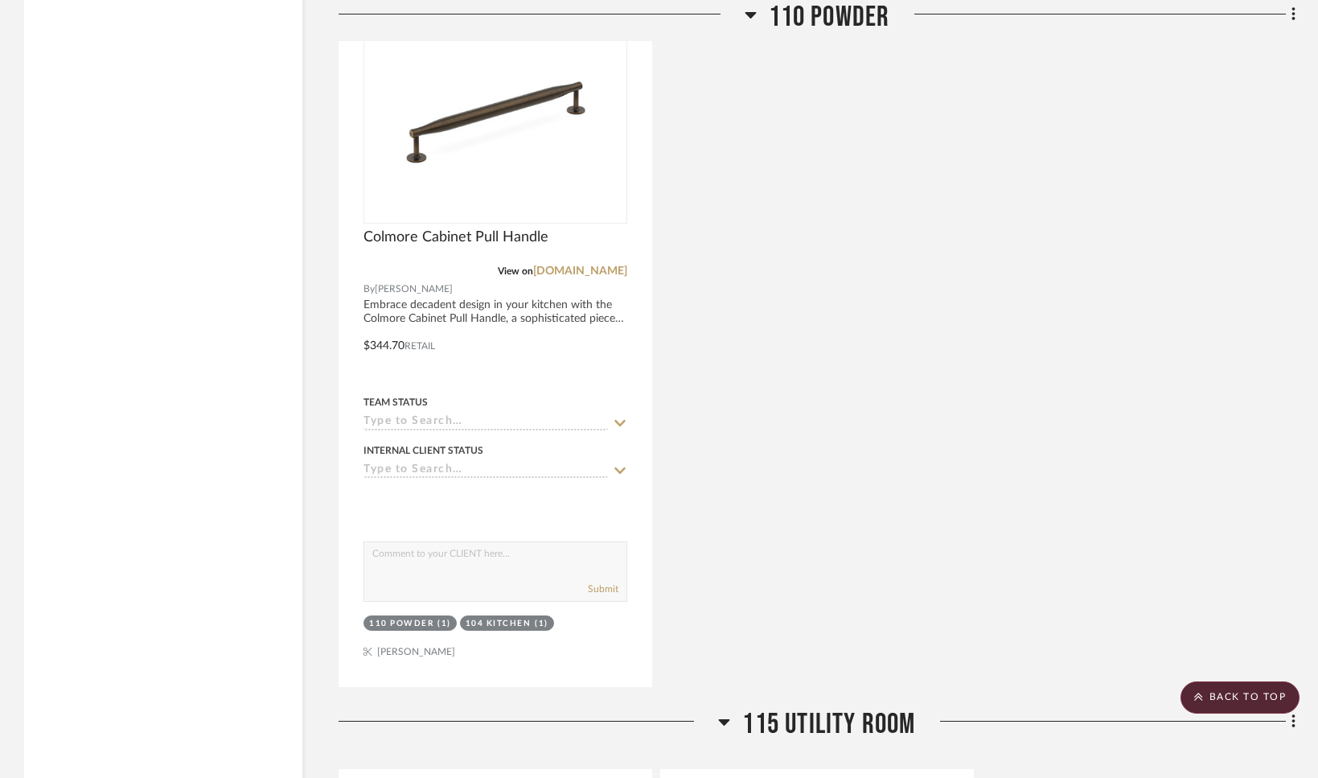
scroll to position [3738, 0]
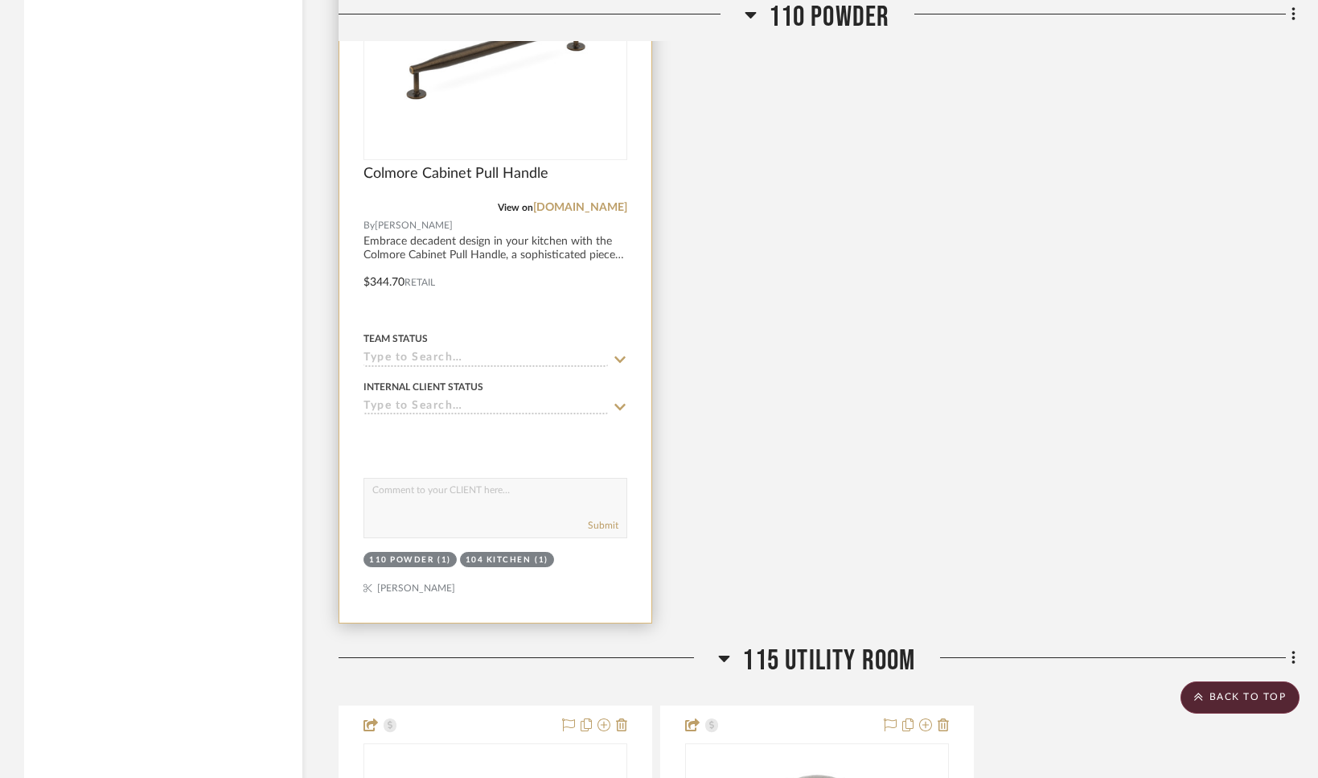
click at [422, 119] on img "0" at bounding box center [495, 57] width 201 height 201
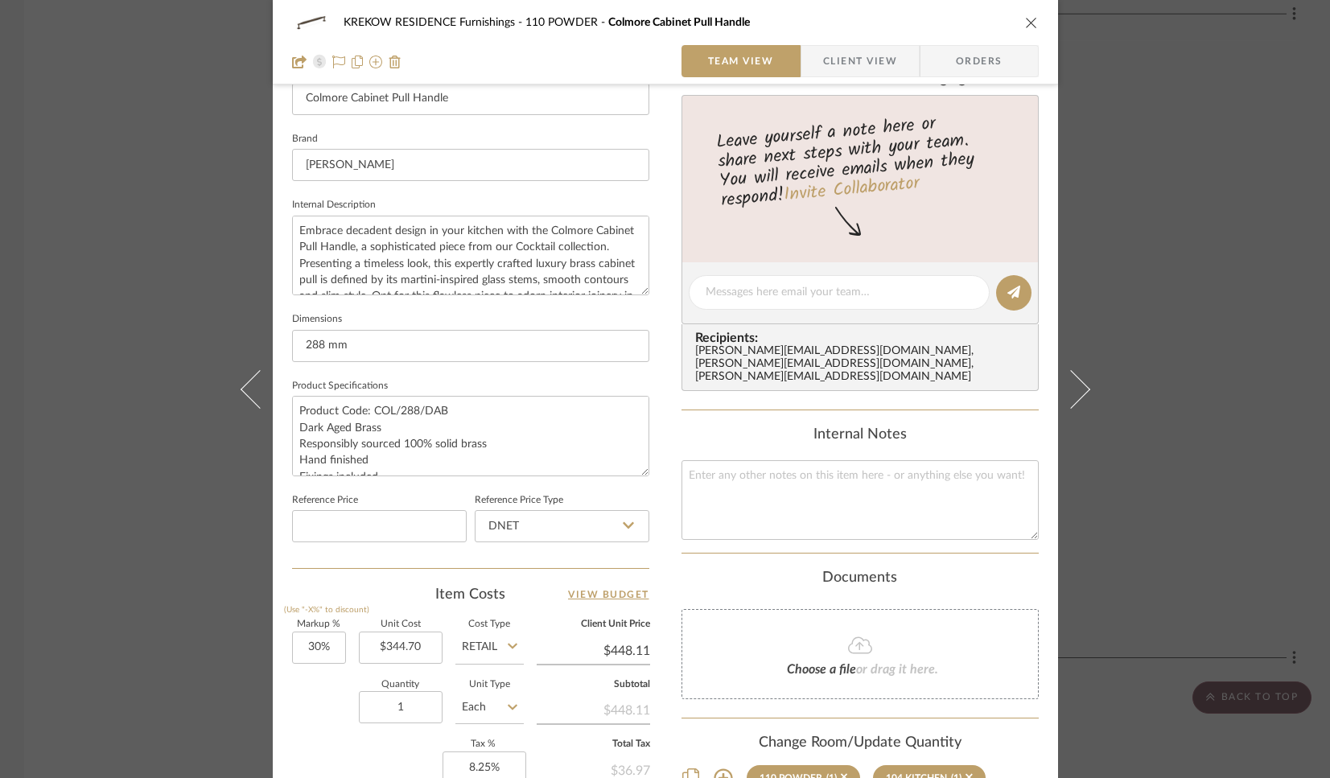
scroll to position [479, 0]
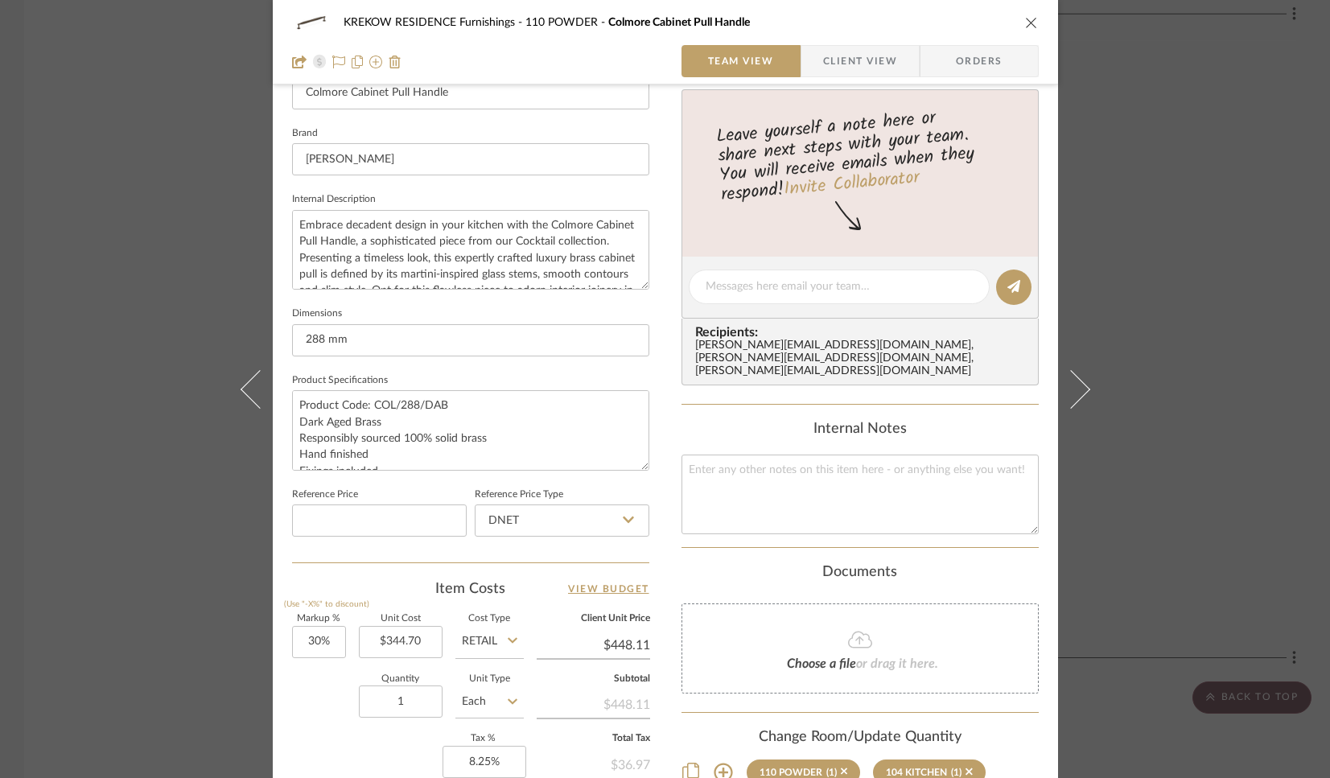
click at [175, 216] on div "KREKOW RESIDENCE Furnishings 110 POWDER Colmore Cabinet Pull Handle Team View C…" at bounding box center [665, 389] width 1330 height 778
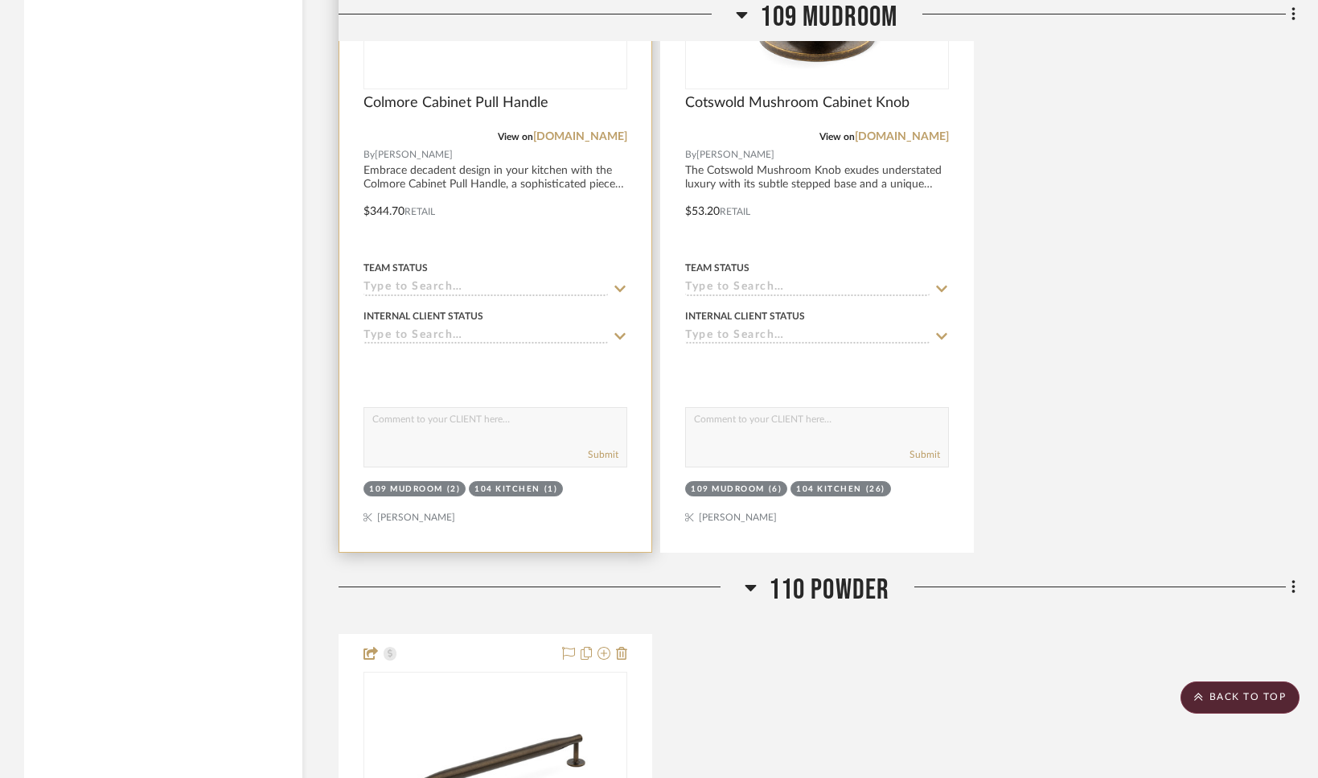
scroll to position [2820, 0]
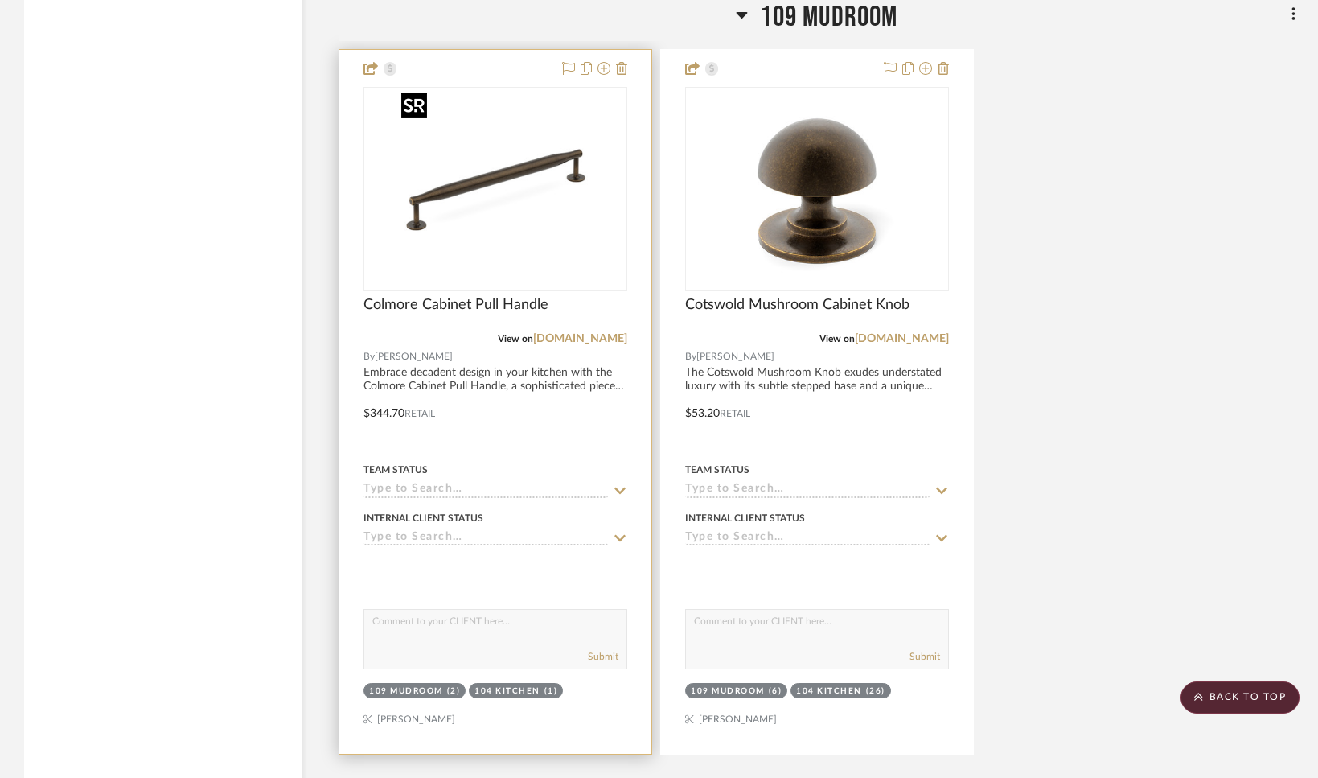
click at [459, 239] on img "0" at bounding box center [495, 188] width 201 height 201
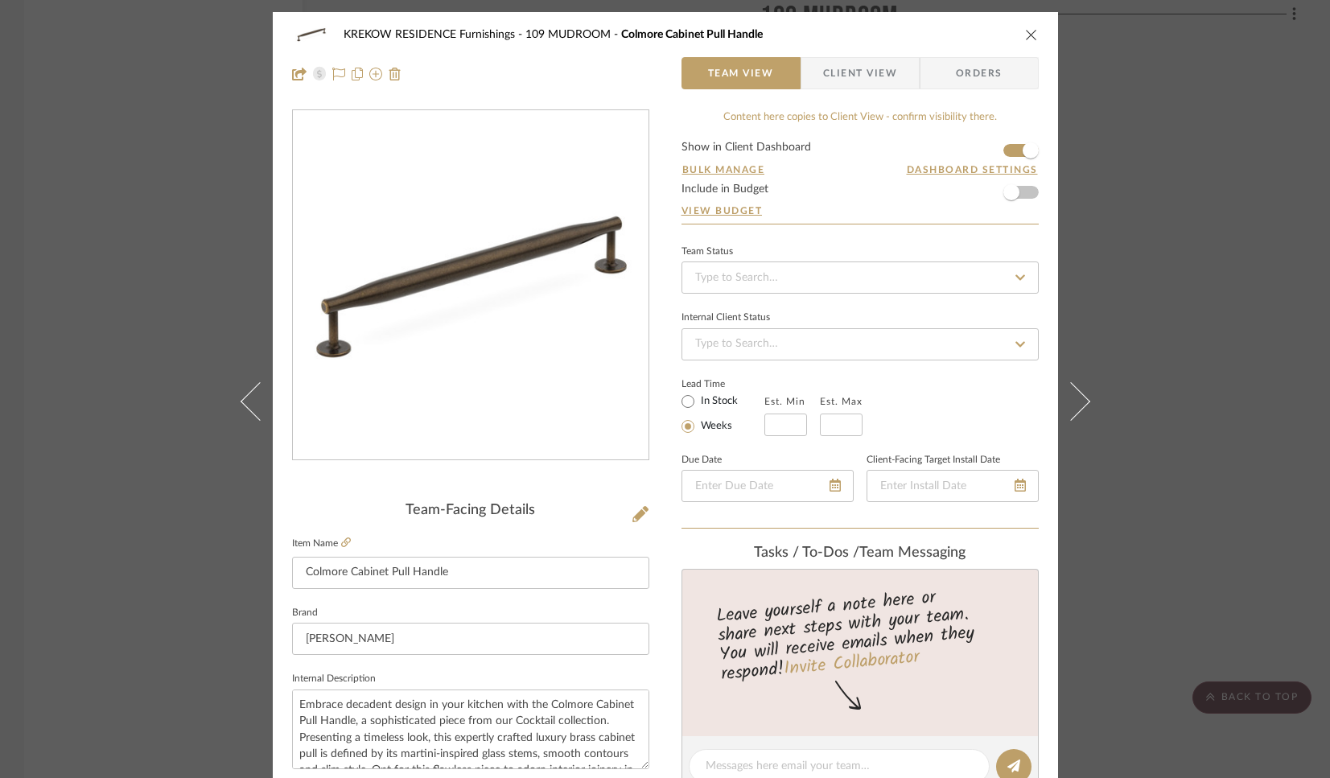
scroll to position [496, 0]
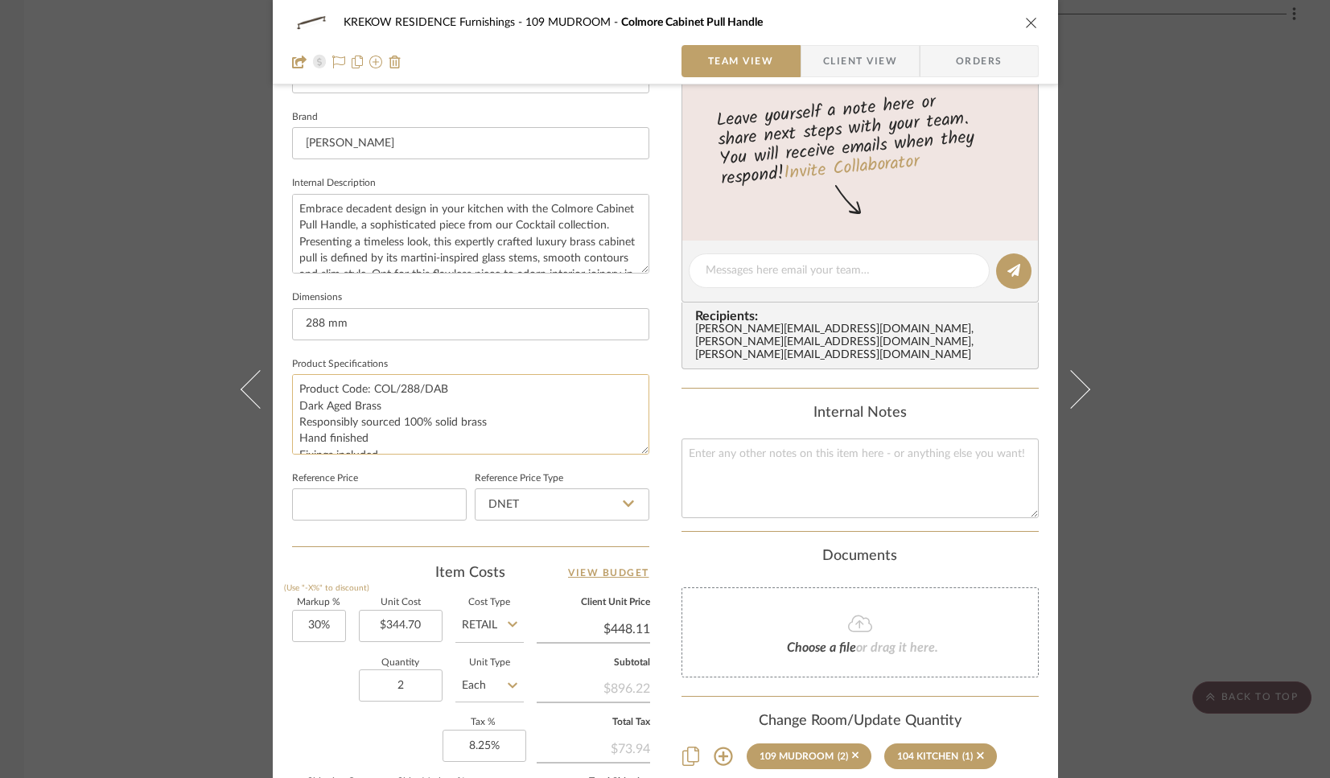
click at [408, 383] on textarea "Product Code: COL/288/DAB Dark Aged Brass Responsibly sourced 100% solid brass …" at bounding box center [470, 414] width 357 height 80
click at [414, 389] on textarea "Product Code: COL/288/DAB Dark Aged Brass Responsibly sourced 100% solid brass …" at bounding box center [470, 414] width 357 height 80
type textarea "Product Code: COL/160/DAB Dark Aged Brass Responsibly sourced 100% solid brass …"
click at [421, 627] on input "344.70" at bounding box center [401, 626] width 84 height 32
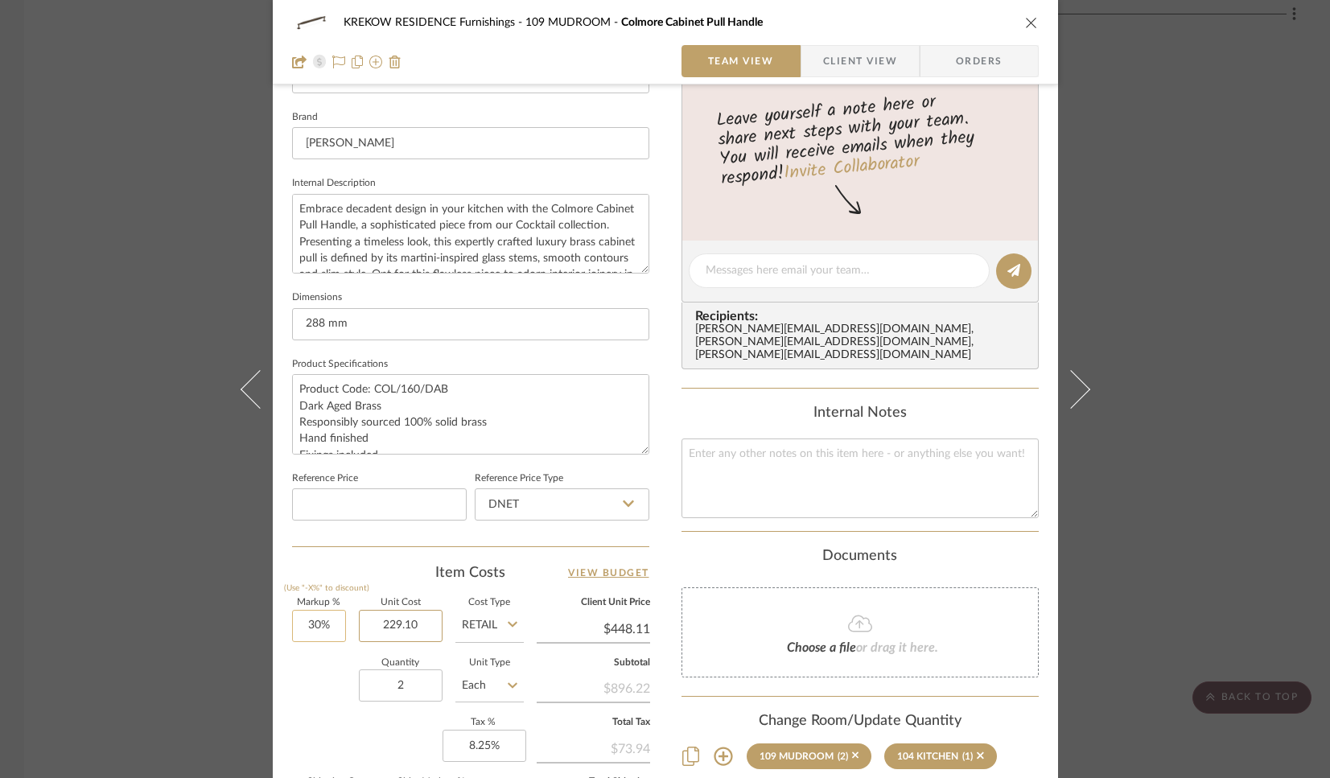
type input "229.10"
type input "30"
type input "$229.10"
click at [333, 624] on input "30" at bounding box center [319, 626] width 54 height 32
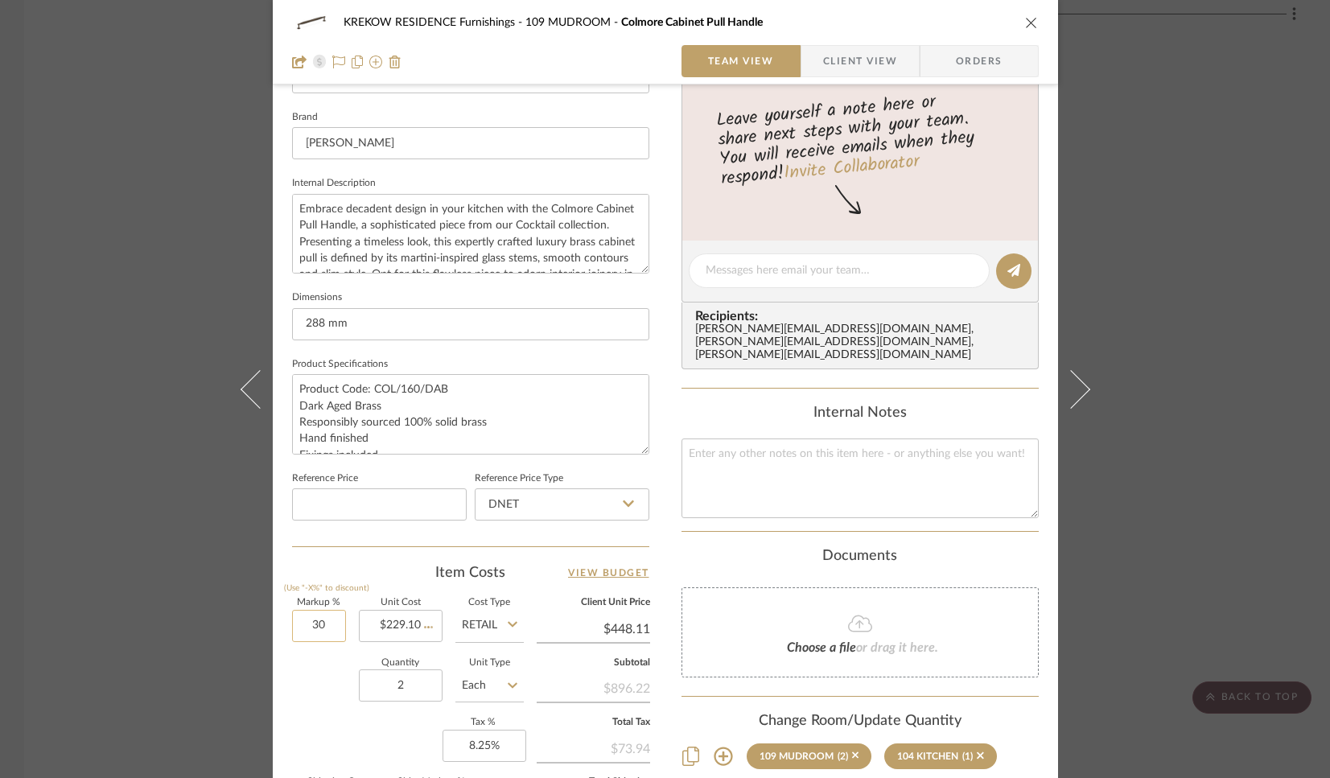
type input "0"
type input "$297.83"
type input "0%"
click at [305, 686] on div "Quantity 2 Unit Type Each" at bounding box center [408, 687] width 232 height 57
type input "$229.10"
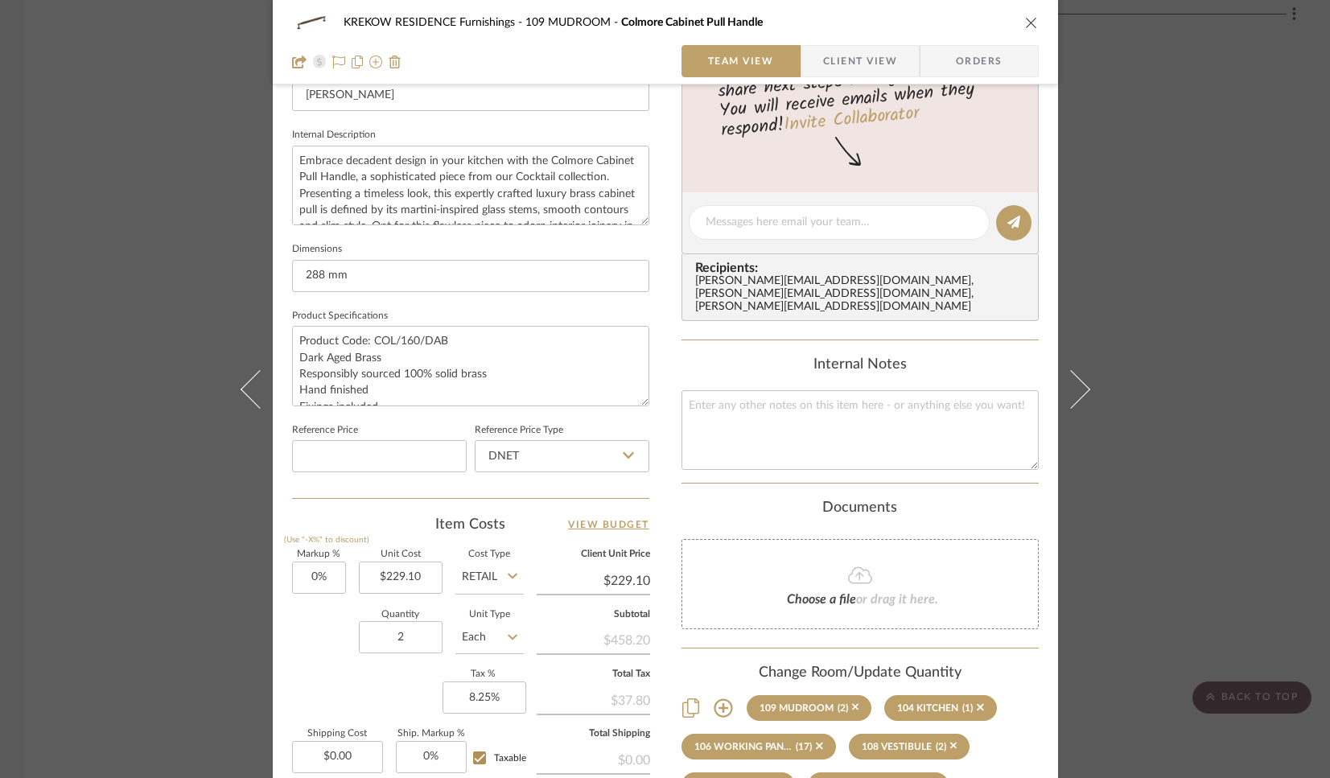
scroll to position [717, 0]
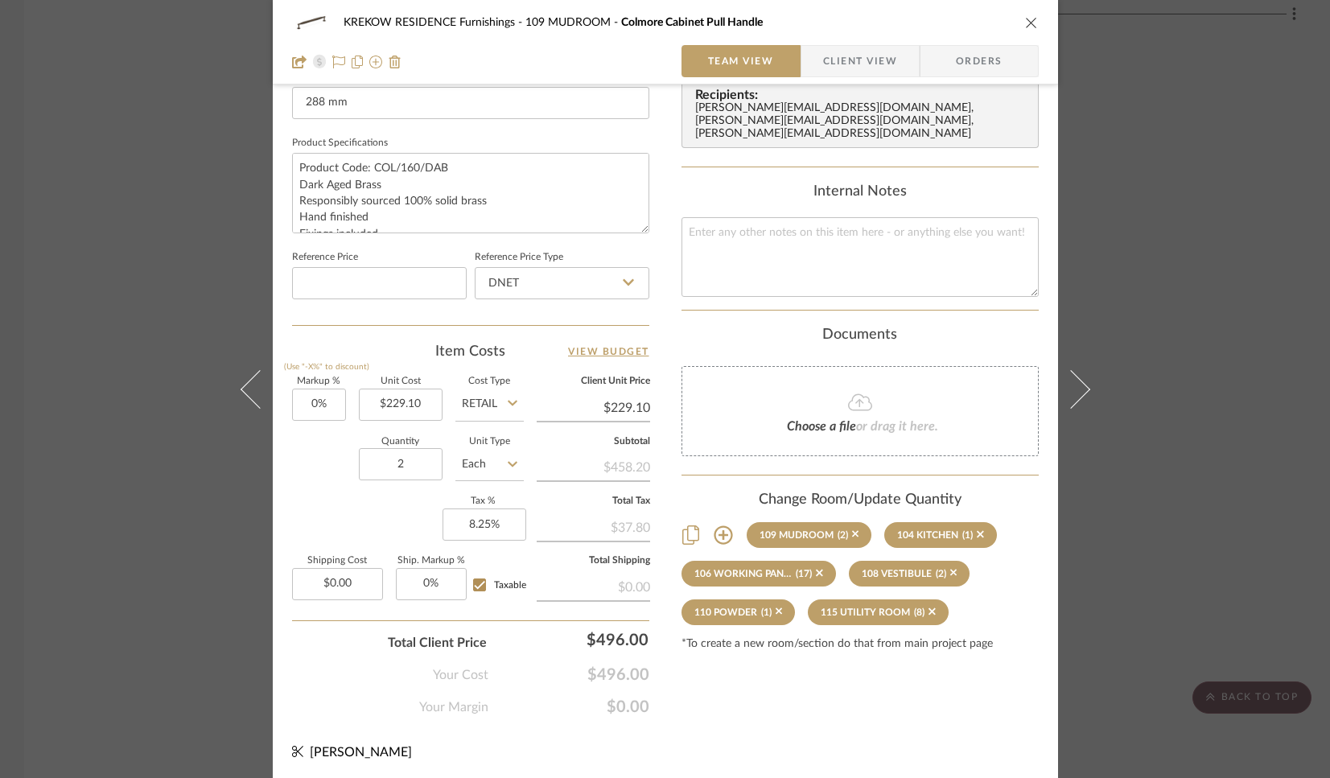
click at [1027, 23] on icon "close" at bounding box center [1031, 22] width 13 height 13
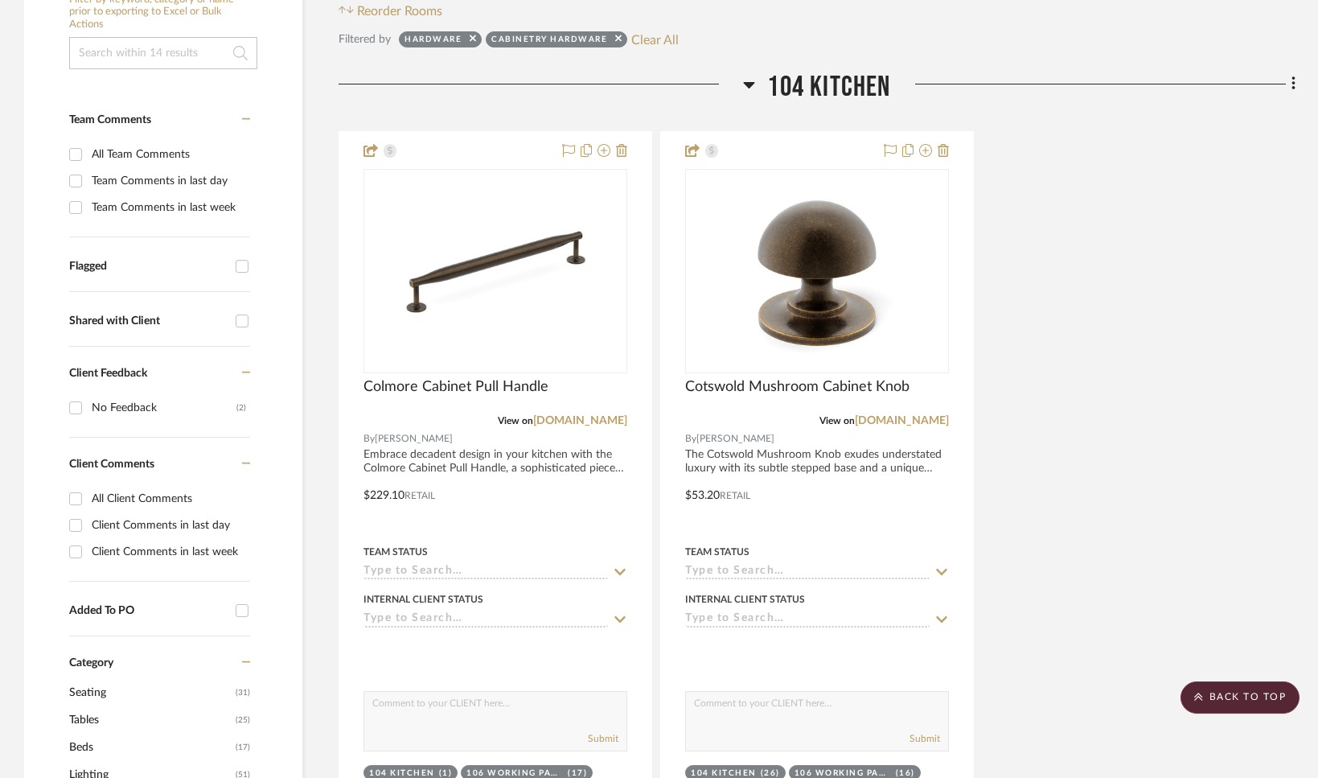
scroll to position [334, 0]
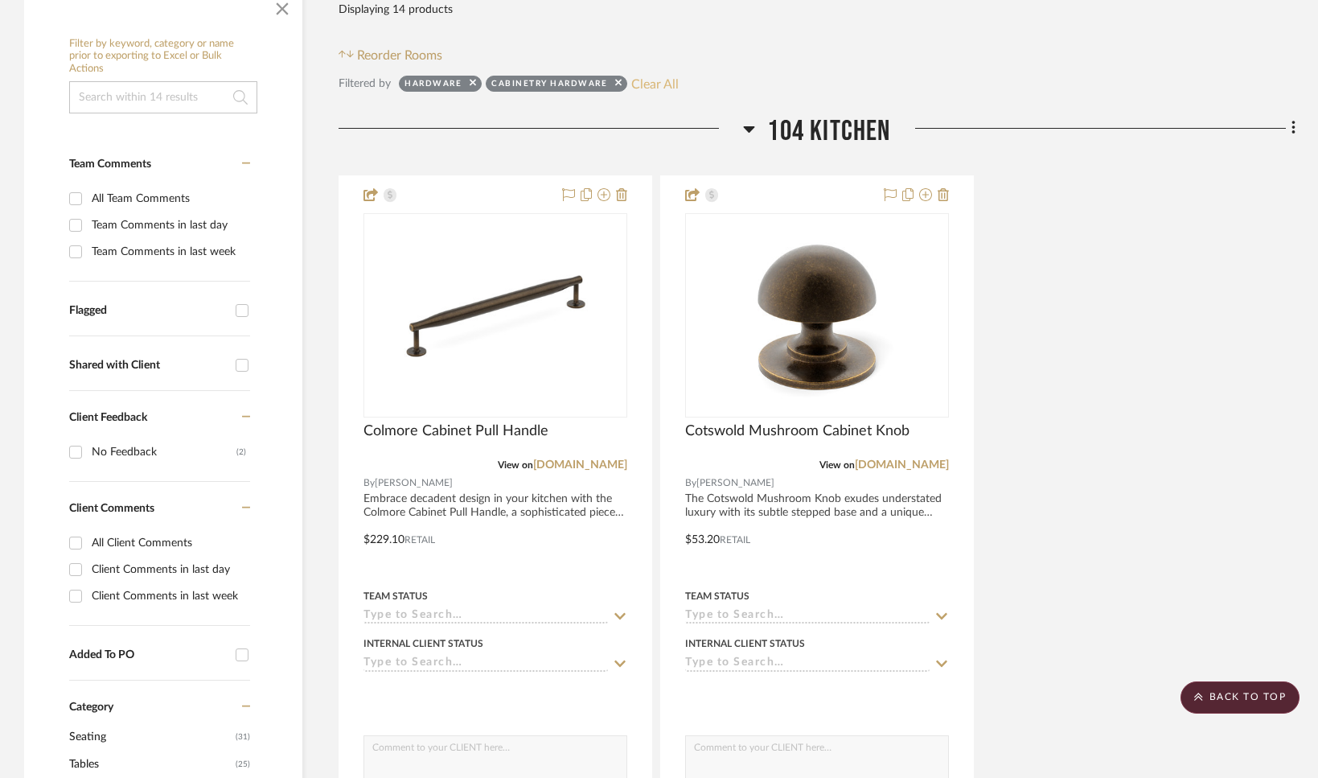
click at [645, 87] on button "Clear All" at bounding box center [654, 83] width 47 height 21
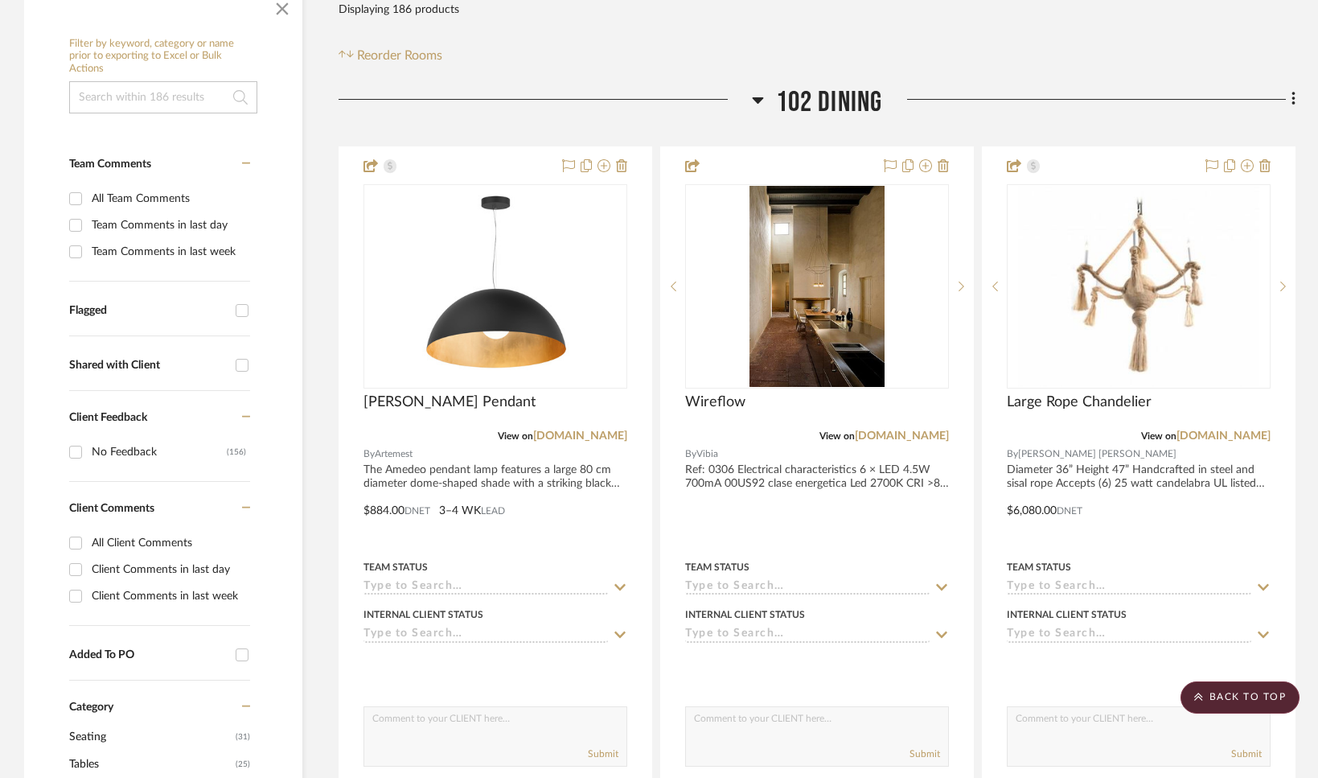
click at [752, 100] on icon at bounding box center [758, 99] width 12 height 19
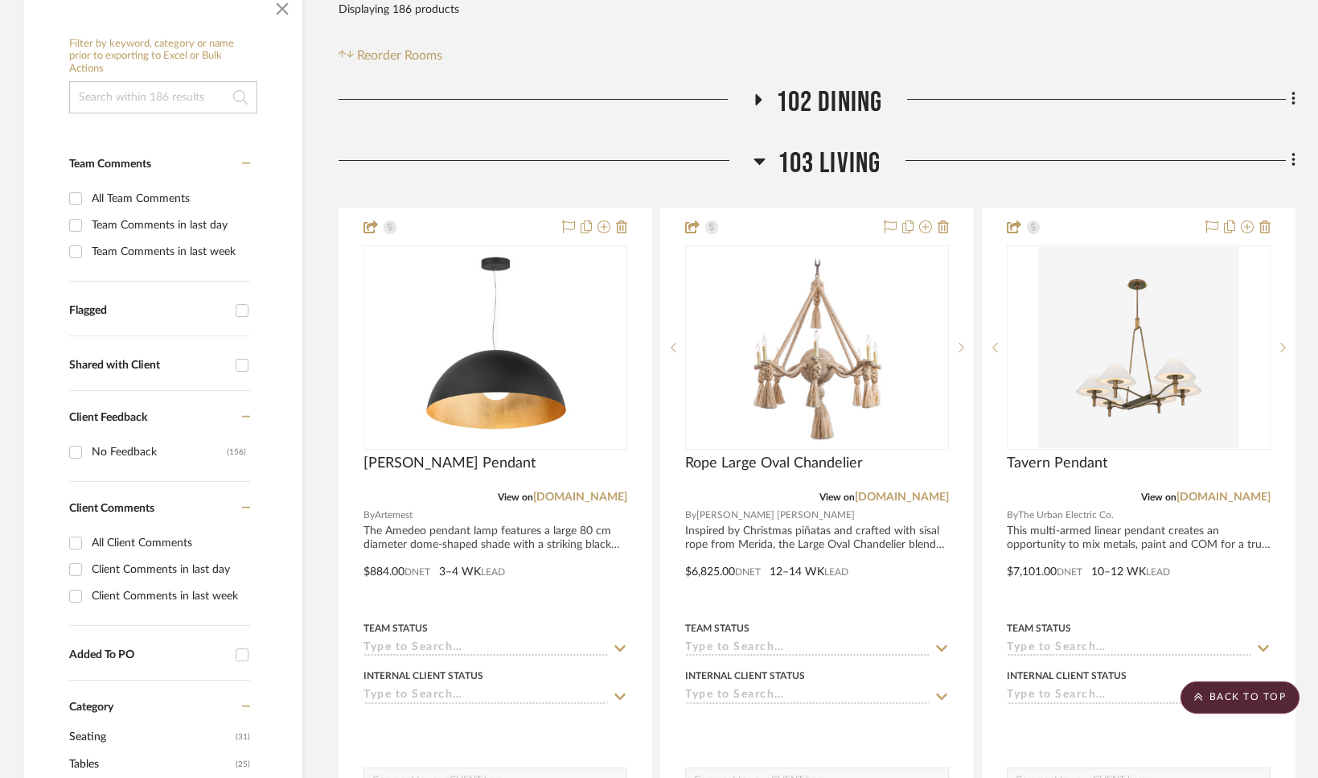
click at [759, 155] on icon at bounding box center [760, 160] width 12 height 19
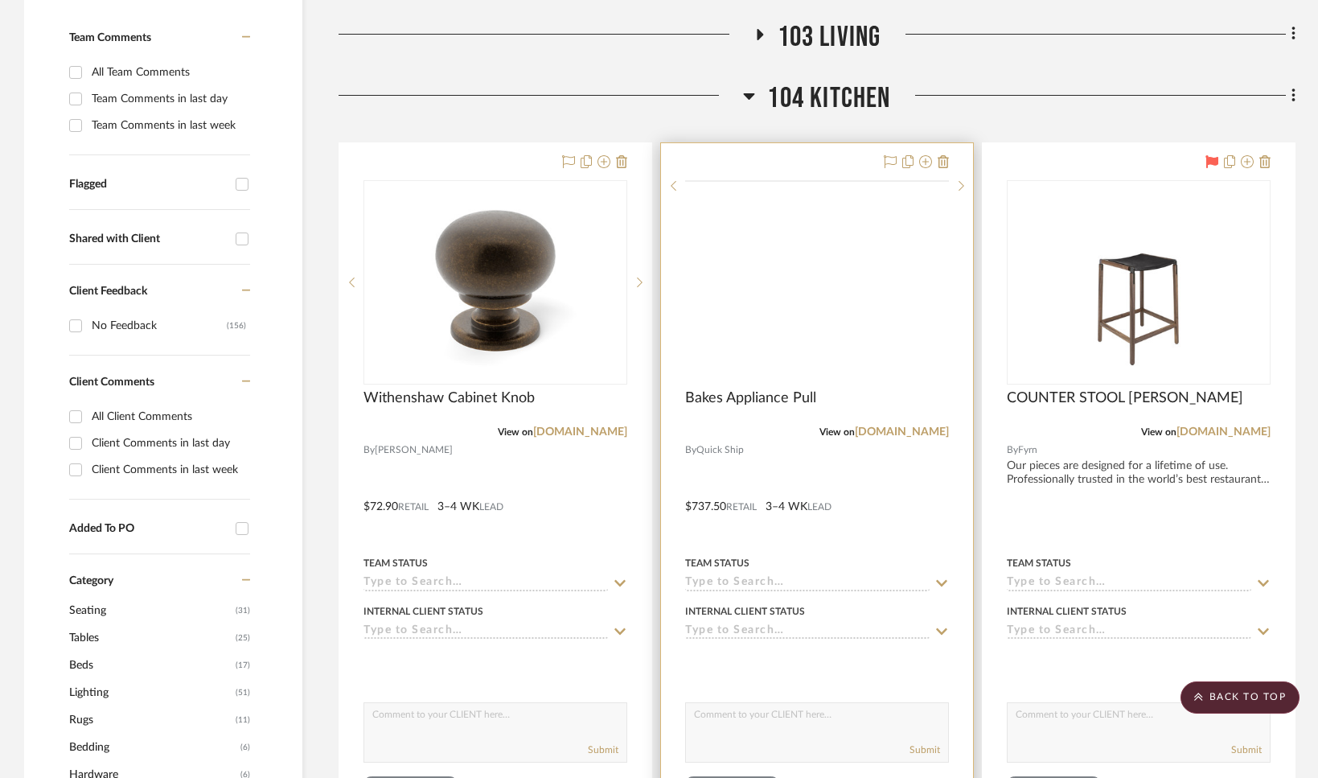
scroll to position [510, 0]
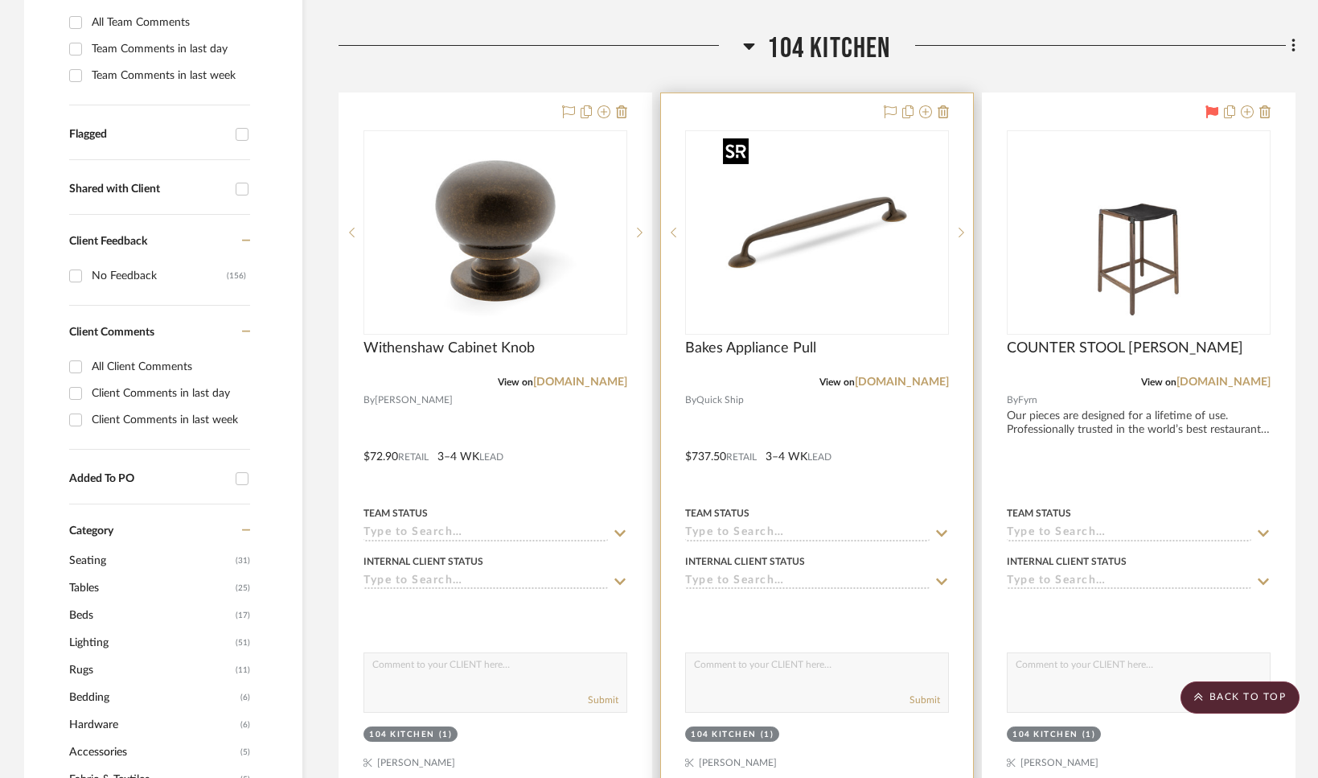
click at [793, 279] on img "0" at bounding box center [817, 232] width 201 height 201
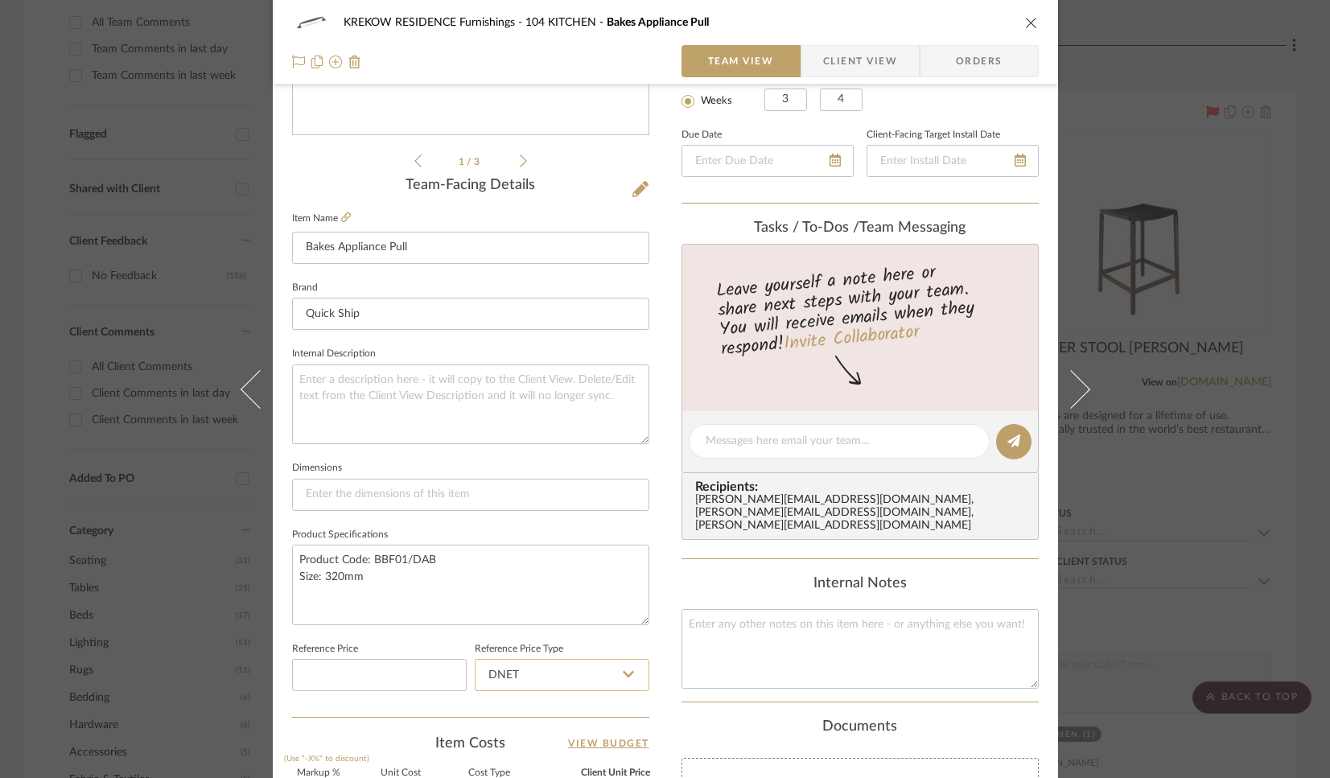
scroll to position [607, 0]
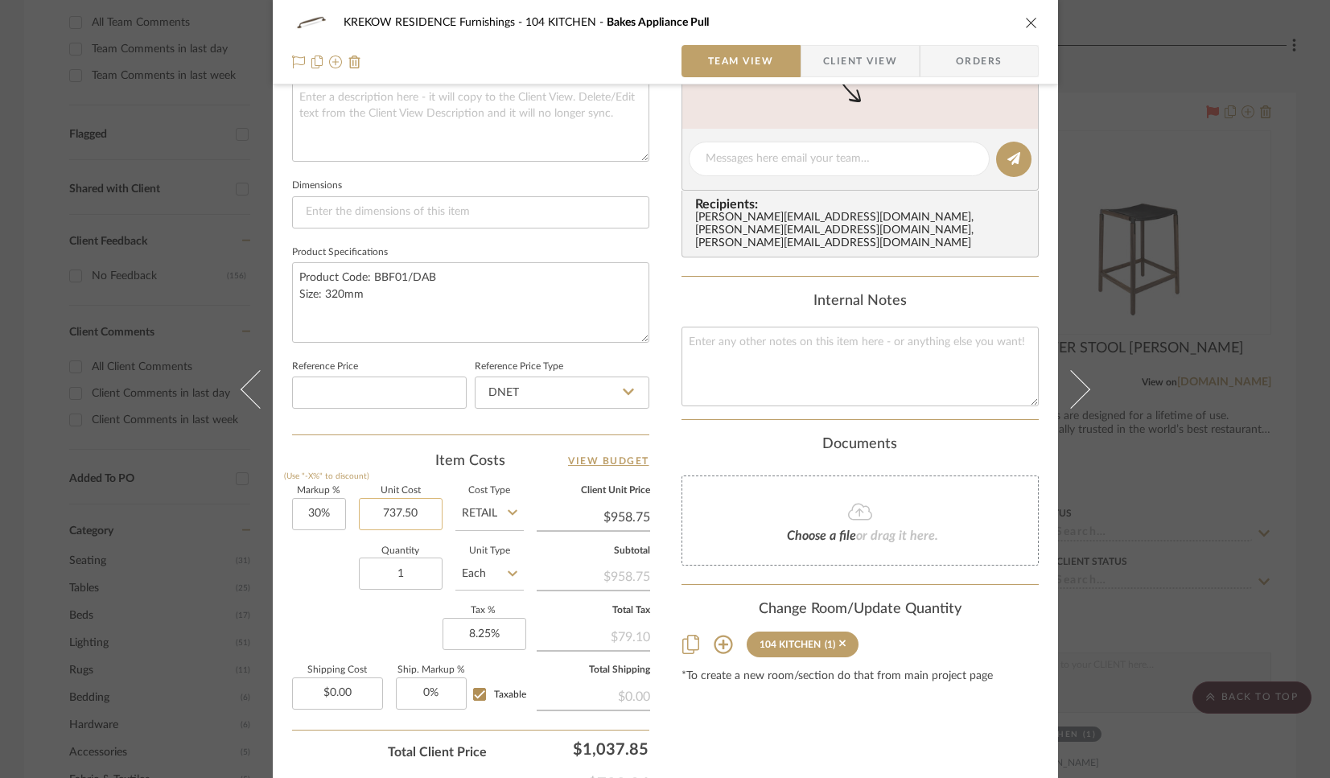
click at [425, 513] on input "737.50" at bounding box center [401, 514] width 84 height 32
type input "144.60"
type input "30"
type input "$144.60"
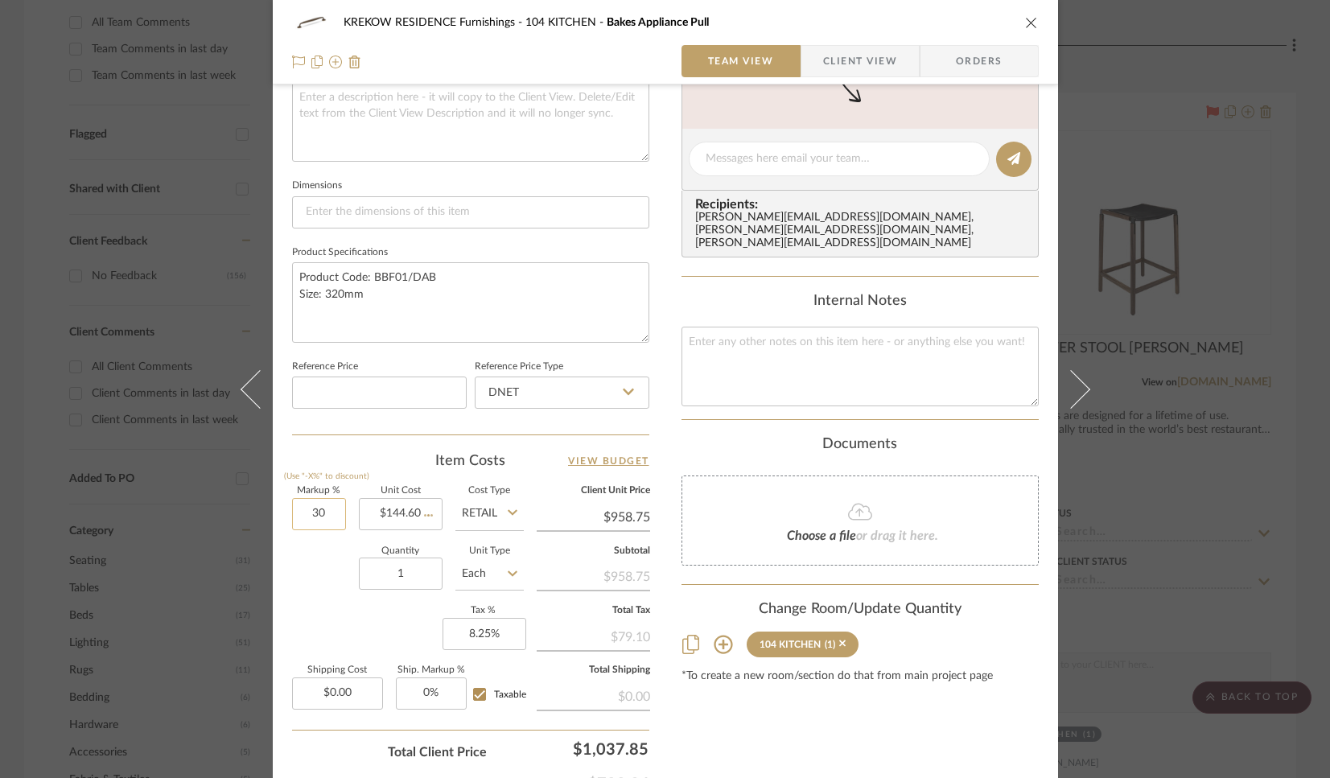
click at [333, 513] on input "30" at bounding box center [319, 514] width 54 height 32
type input "$187.98"
type input "0%"
click at [315, 570] on div "Quantity 1 Unit Type Each" at bounding box center [408, 575] width 232 height 57
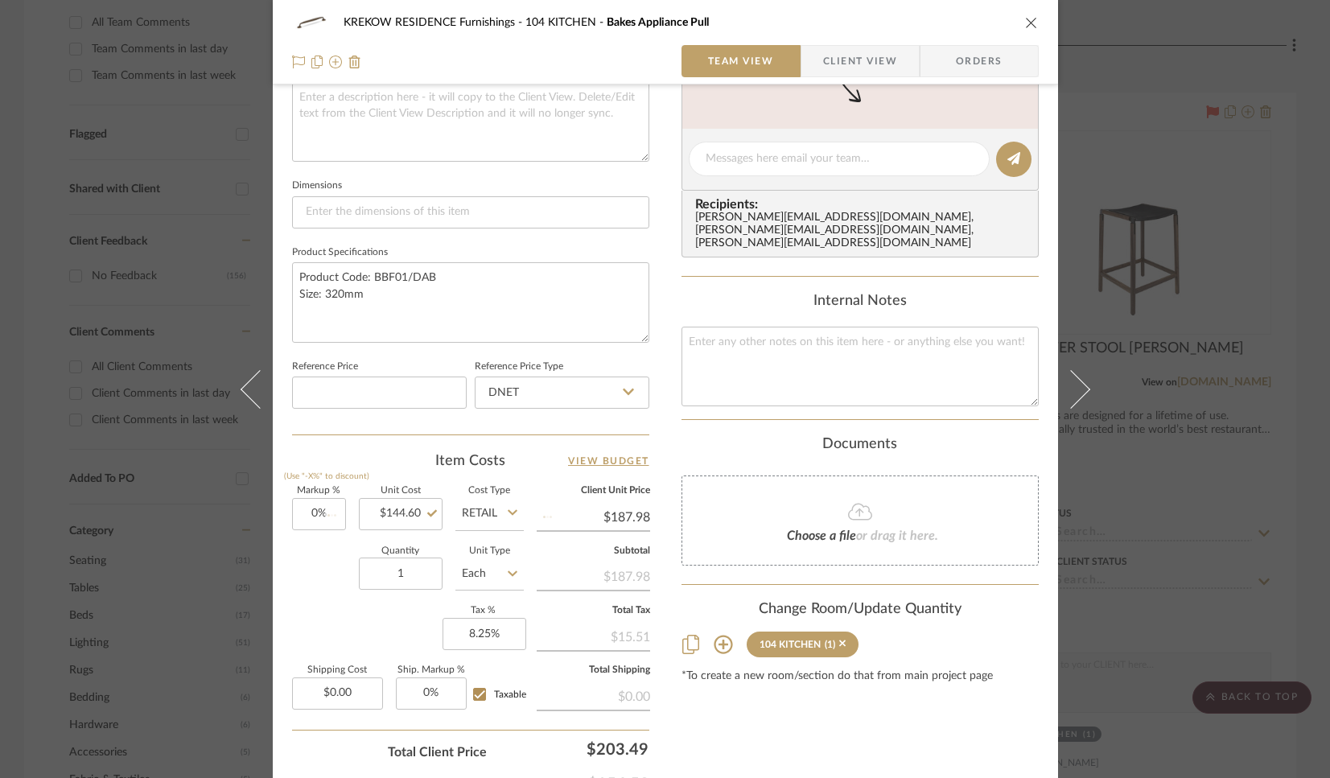
type input "$144.60"
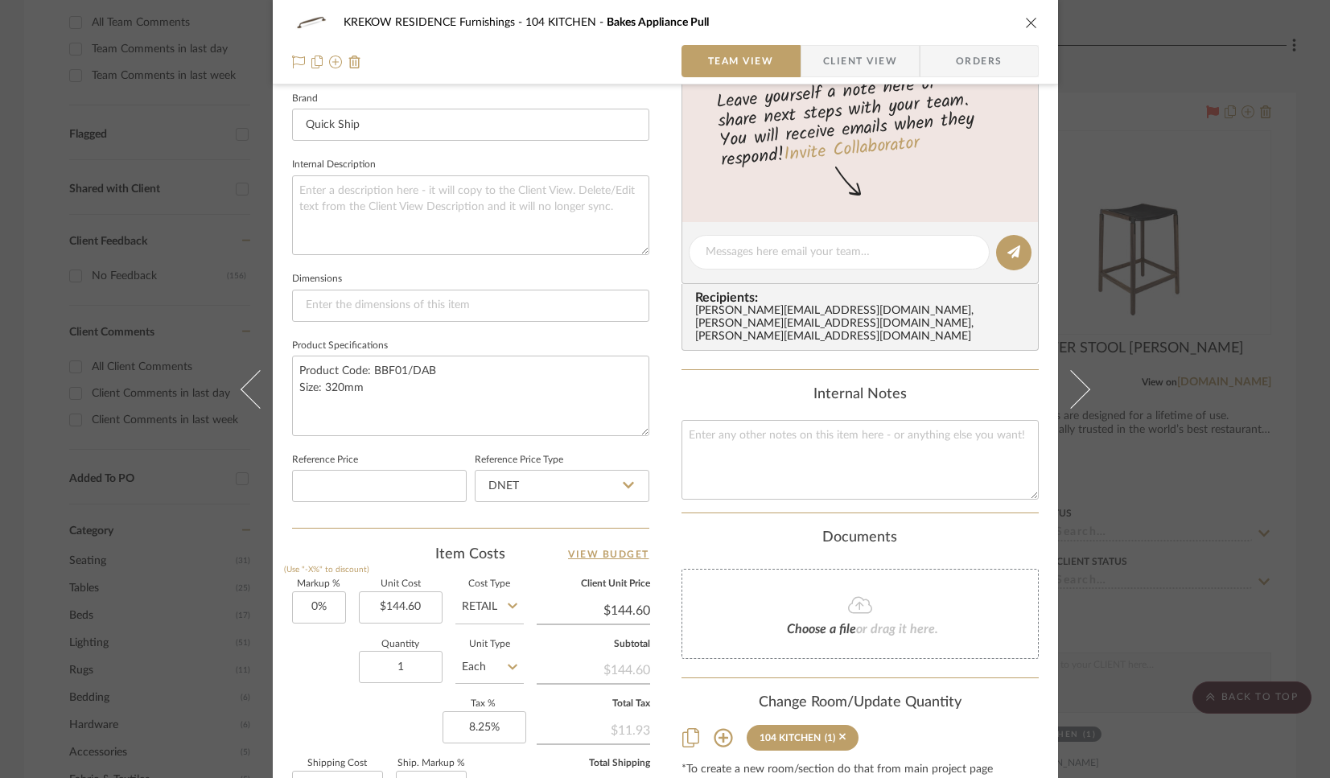
scroll to position [515, 0]
click at [336, 383] on textarea "Product Code: BBF01/DAB Size: 320mm" at bounding box center [470, 395] width 357 height 80
click at [358, 410] on textarea "Product Code: BBF01/DAB Size: 152mm" at bounding box center [470, 395] width 357 height 80
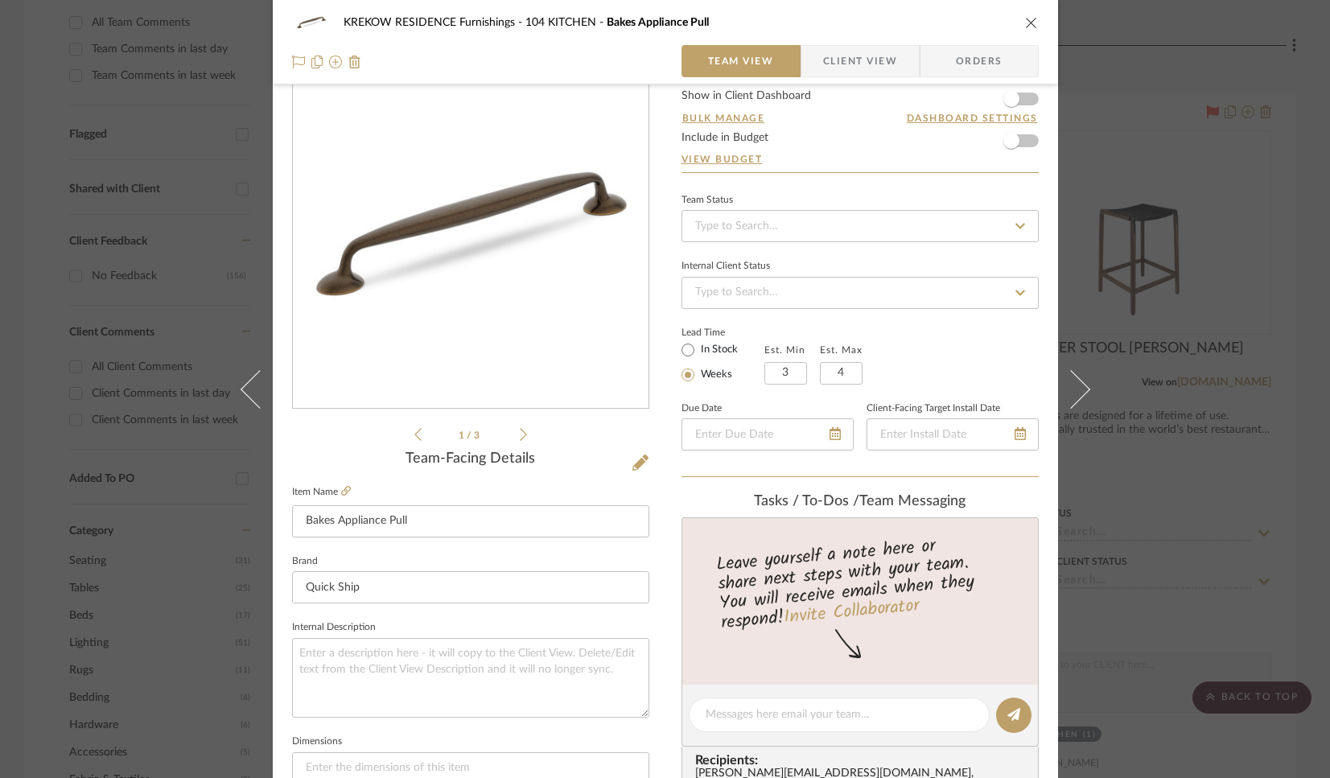
scroll to position [0, 0]
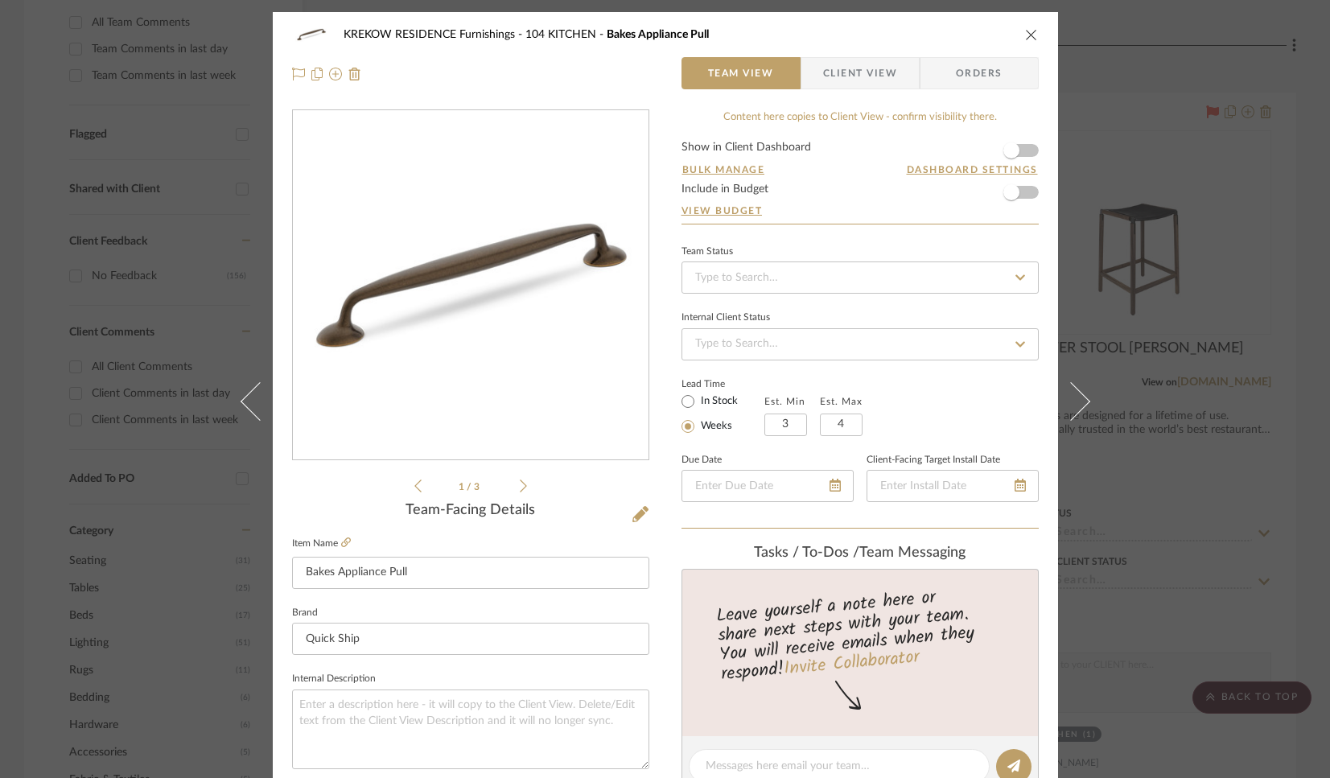
type textarea "Product Code: BBF01/DAB Size: 152mm"
click at [1025, 32] on icon "close" at bounding box center [1031, 34] width 13 height 13
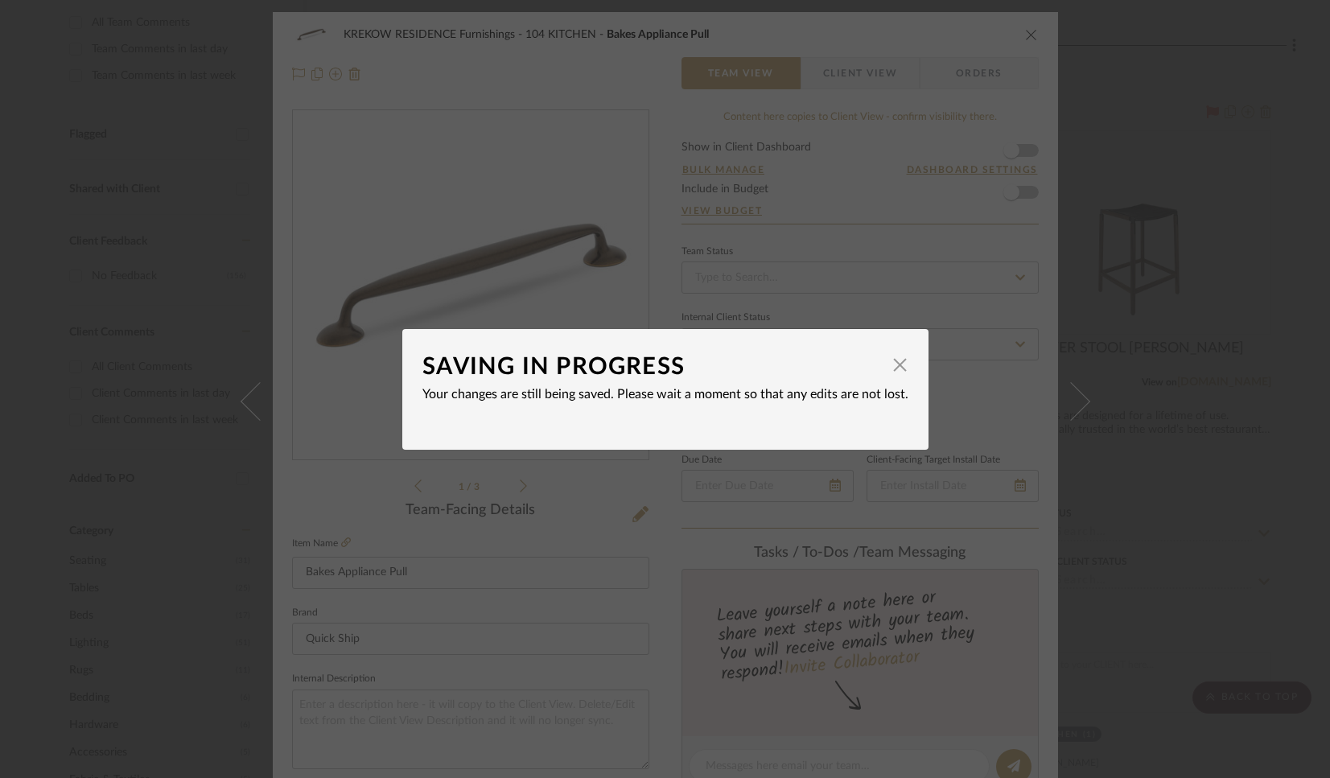
drag, startPoint x: 853, startPoint y: 294, endPoint x: 853, endPoint y: 303, distance: 8.8
click at [853, 302] on div "SAVING IN PROGRESS × Your changes are still being saved. Please wait a moment s…" at bounding box center [665, 389] width 1330 height 778
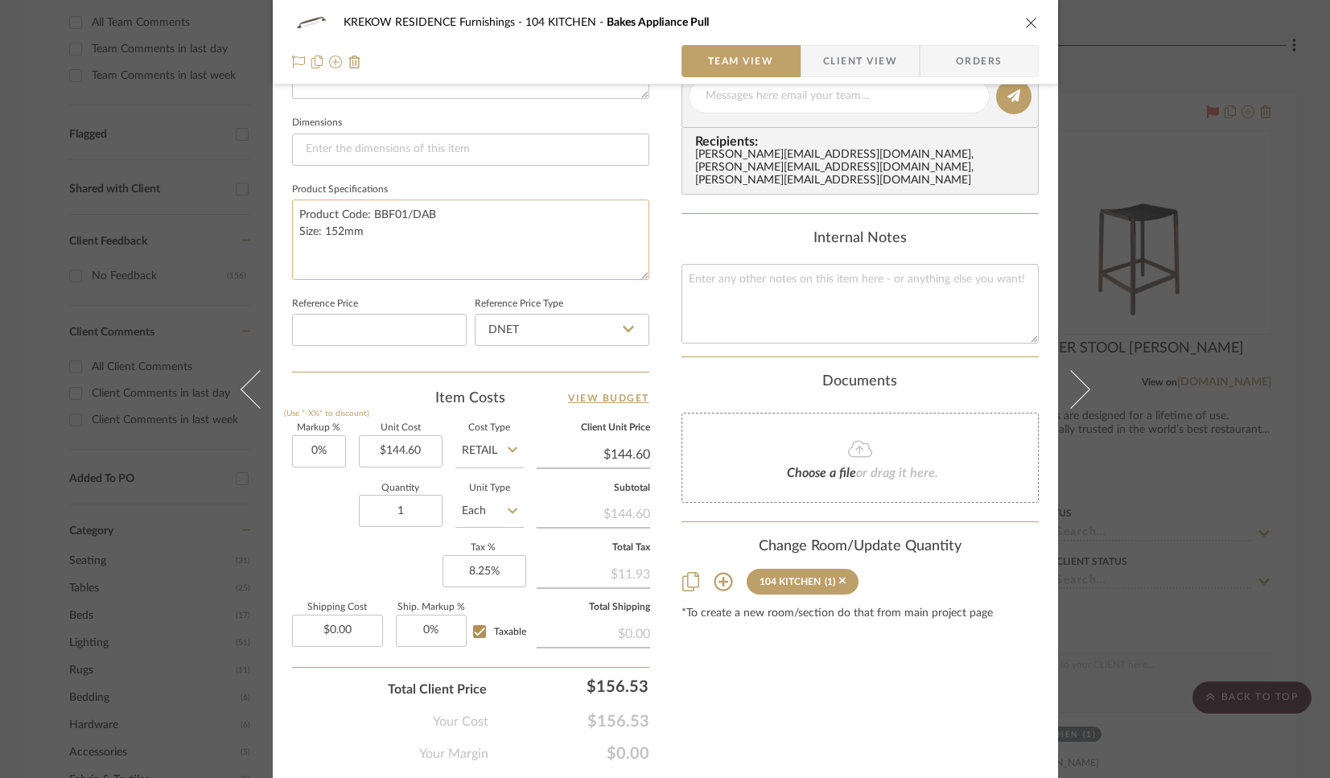
scroll to position [717, 0]
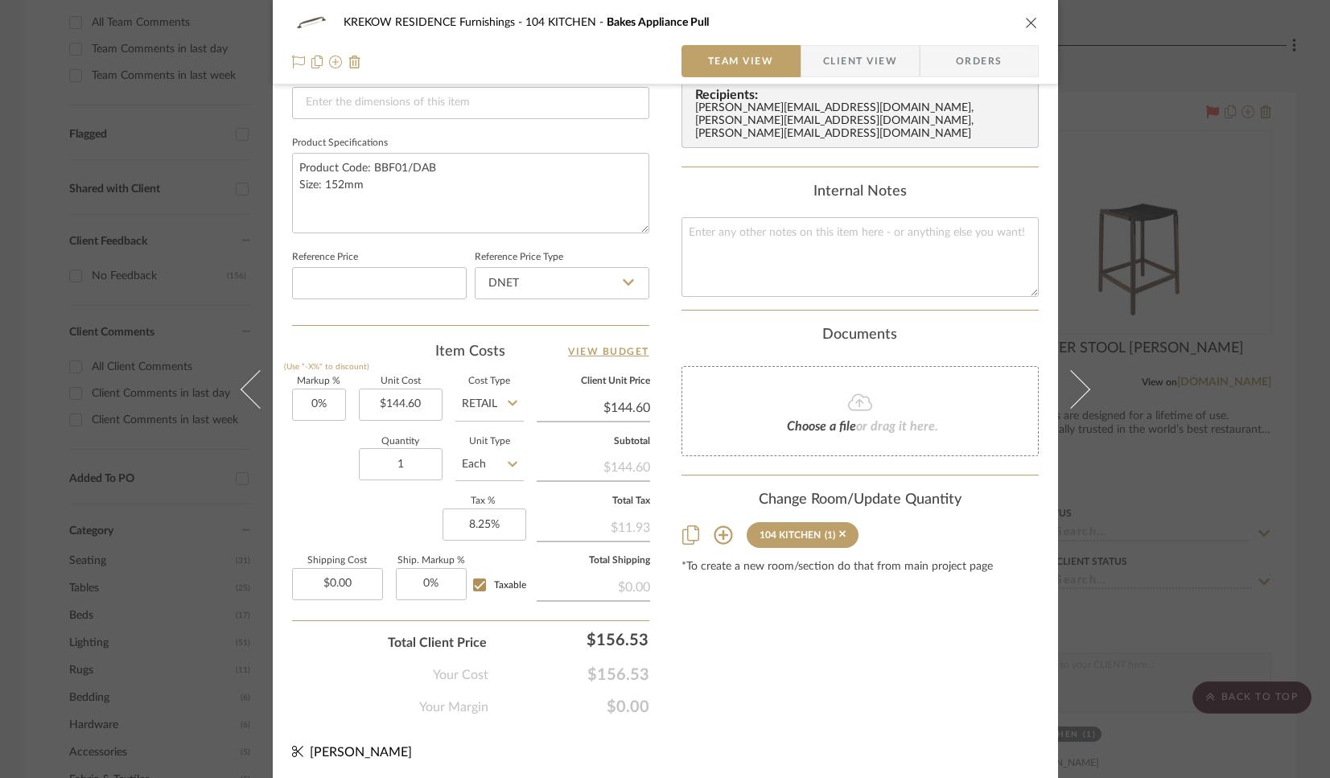
click at [1025, 20] on icon "close" at bounding box center [1031, 22] width 13 height 13
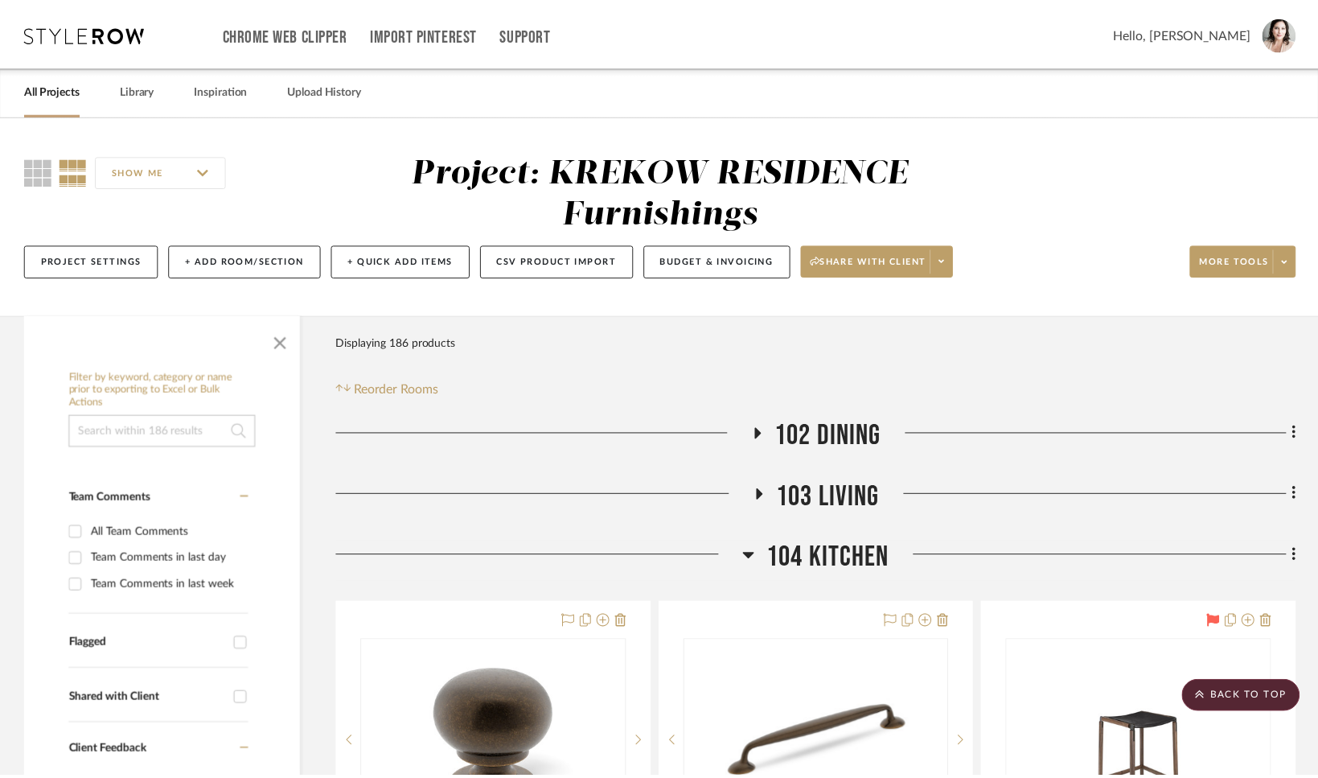
scroll to position [510, 0]
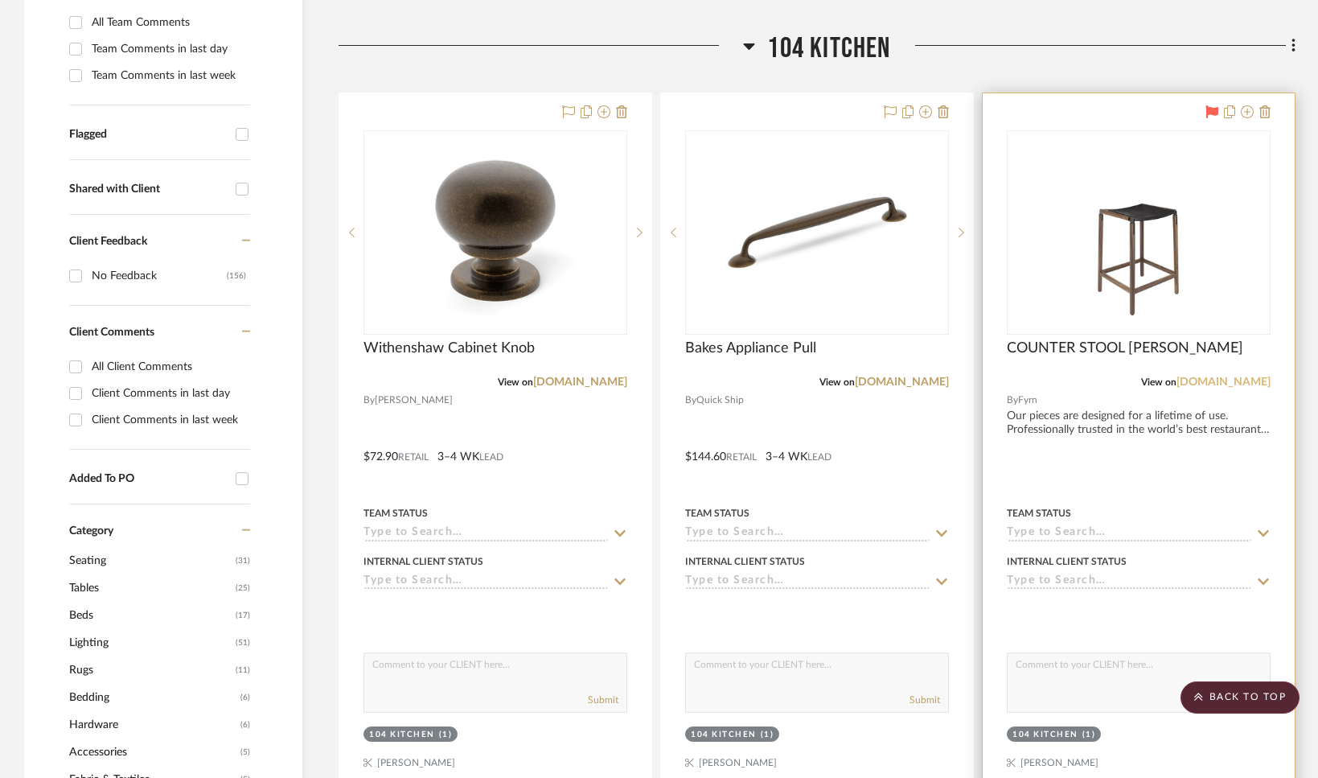
click at [1143, 382] on link "fyrn.com" at bounding box center [1224, 381] width 94 height 11
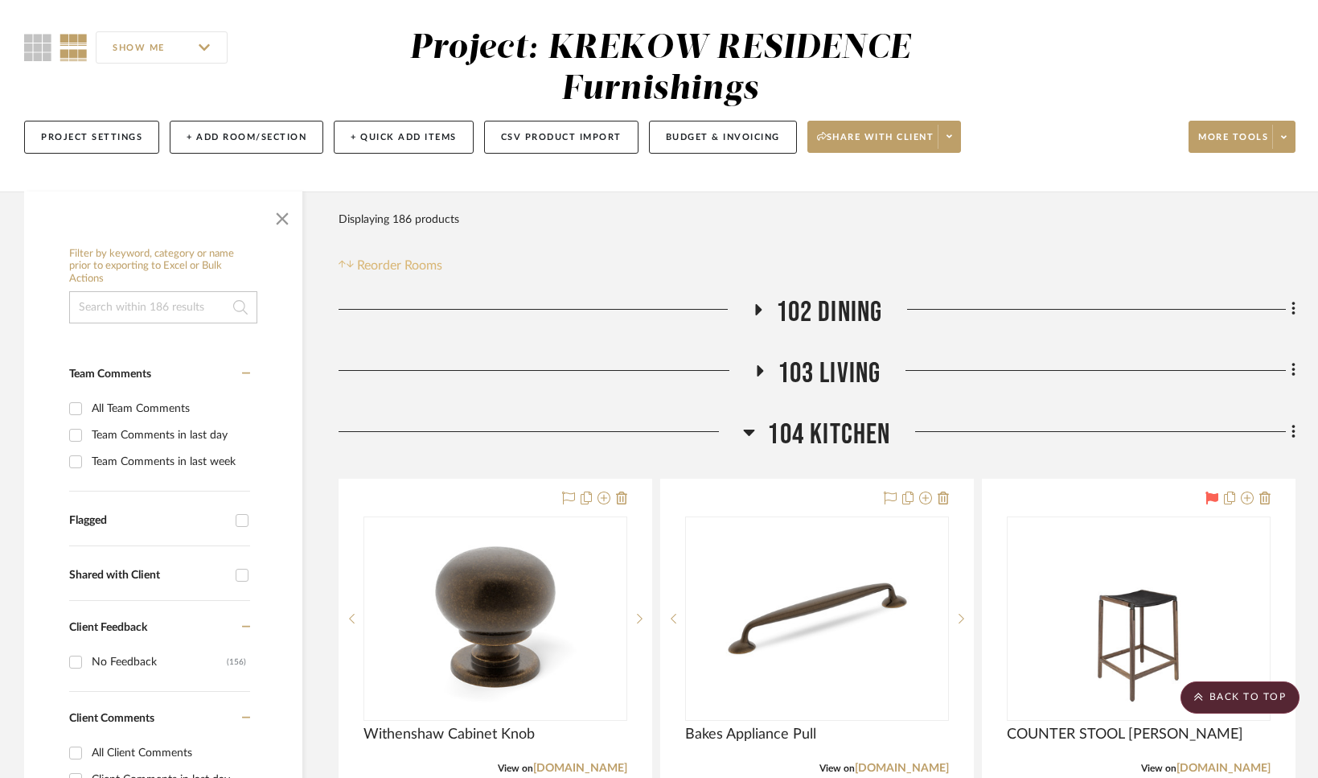
scroll to position [121, 0]
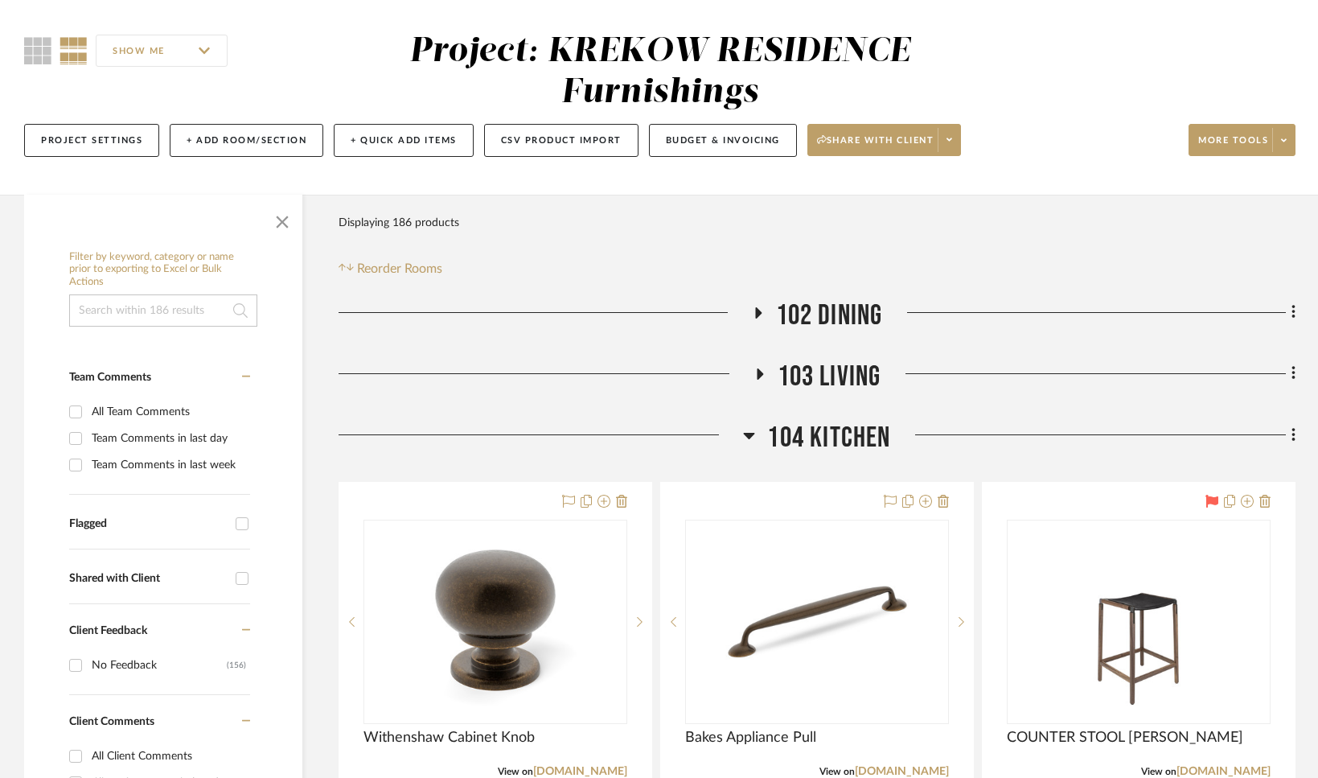
click at [759, 314] on icon at bounding box center [758, 312] width 6 height 11
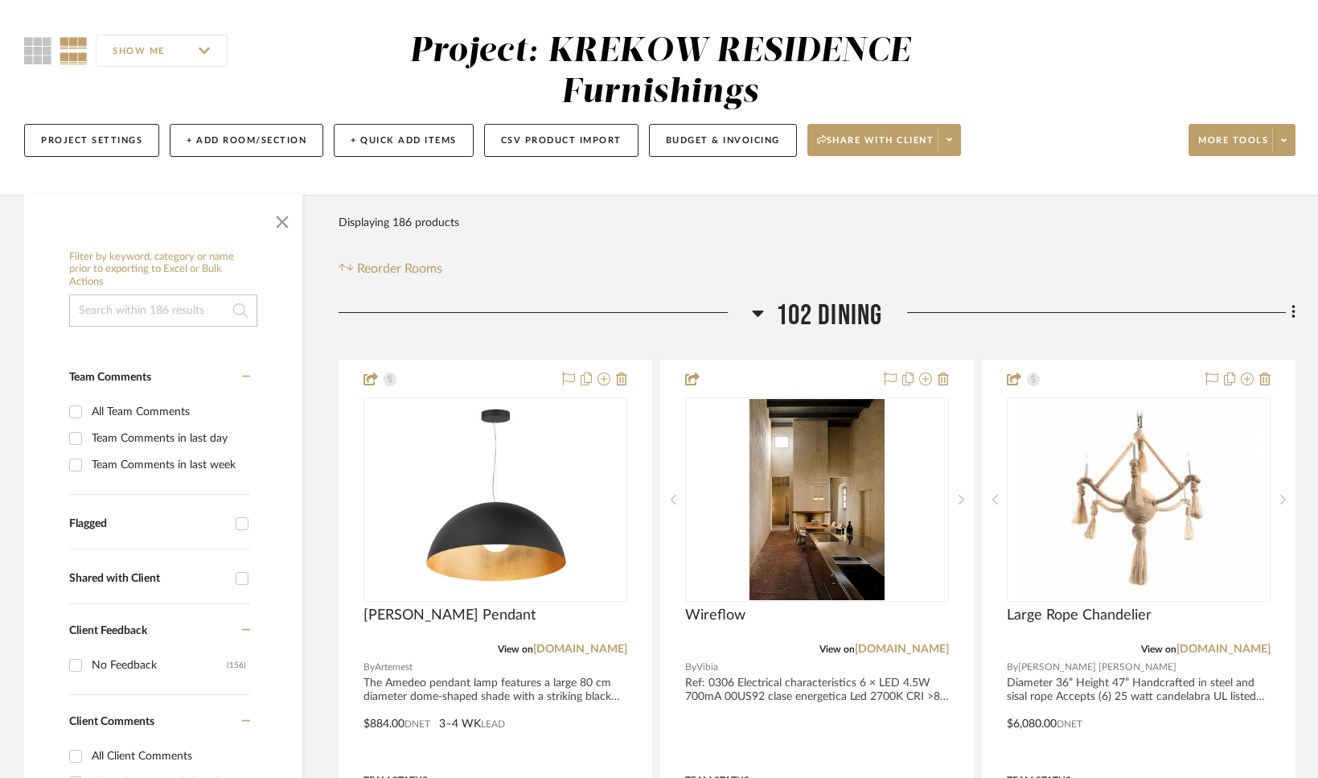
click at [755, 309] on icon at bounding box center [758, 312] width 12 height 19
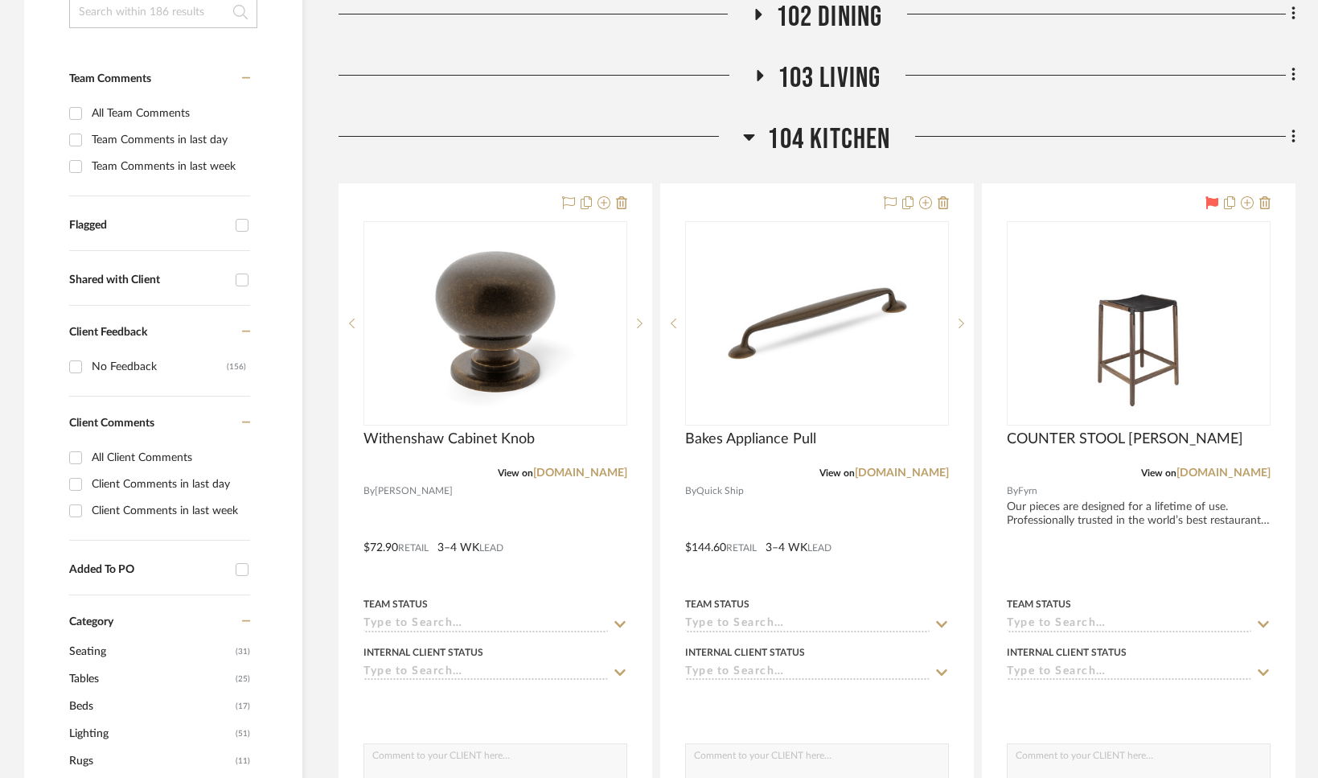
scroll to position [536, 0]
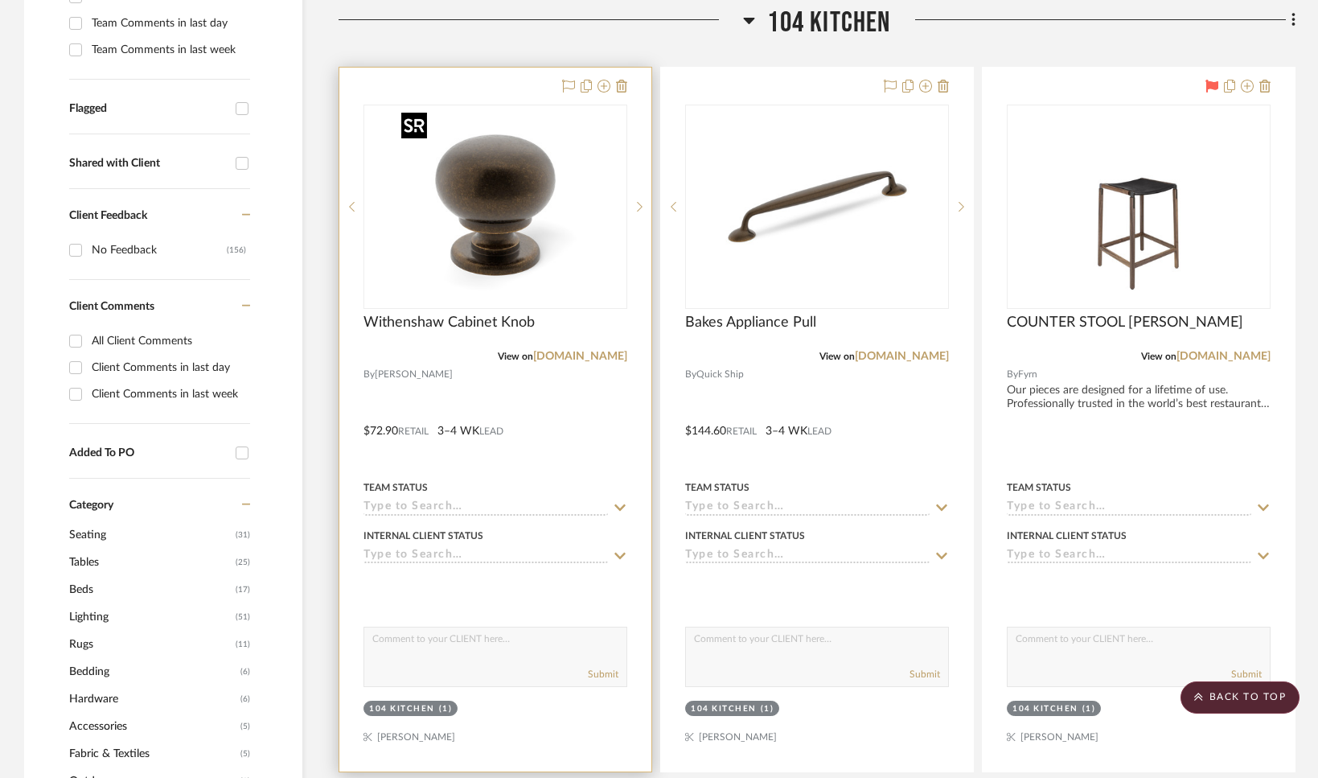
click at [546, 267] on img "0" at bounding box center [495, 206] width 201 height 201
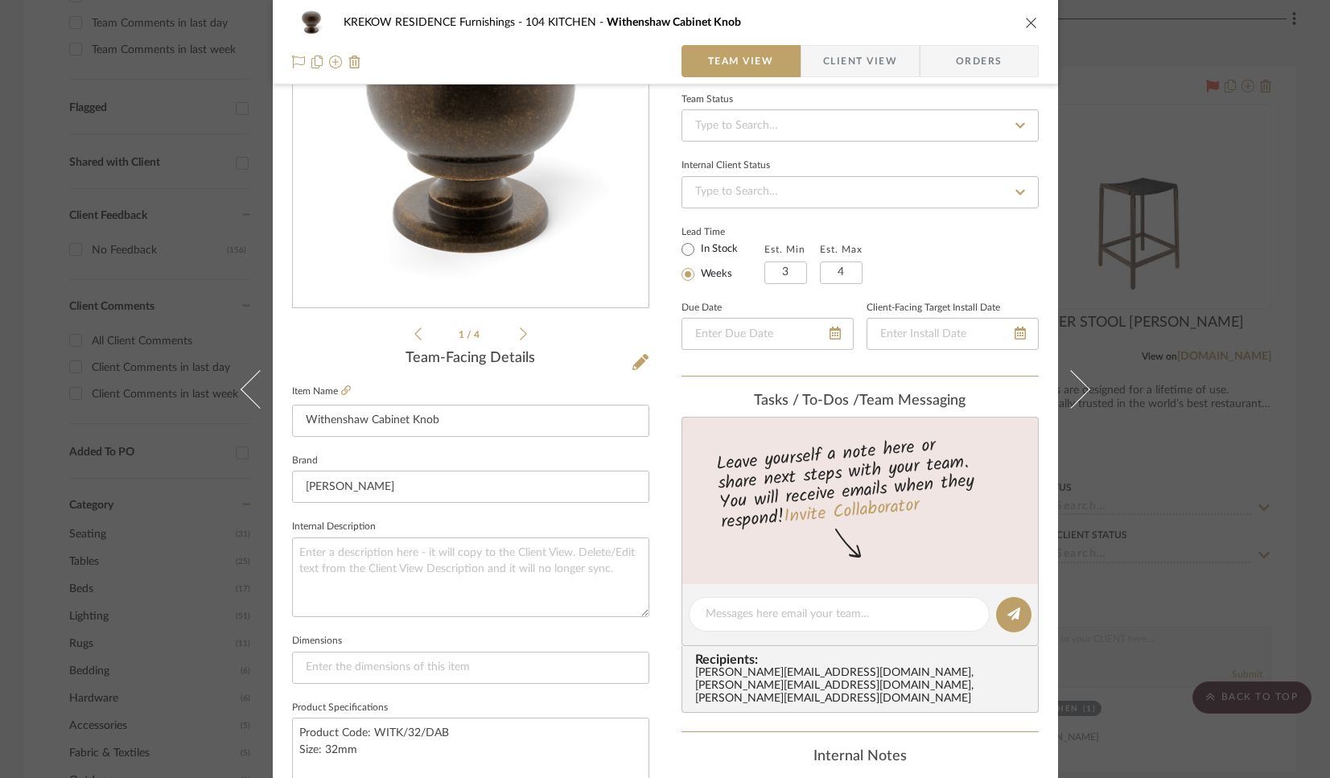
scroll to position [224, 0]
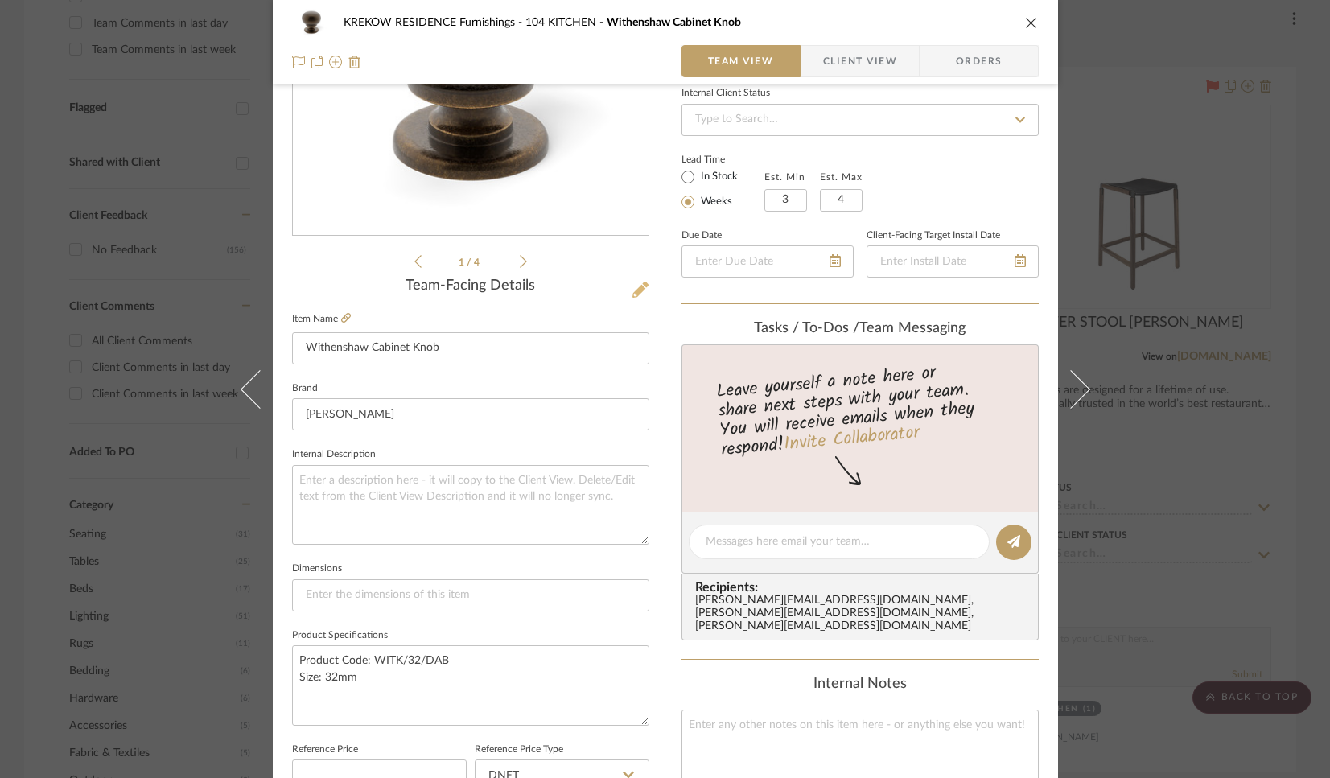
click at [634, 294] on icon at bounding box center [640, 290] width 16 height 16
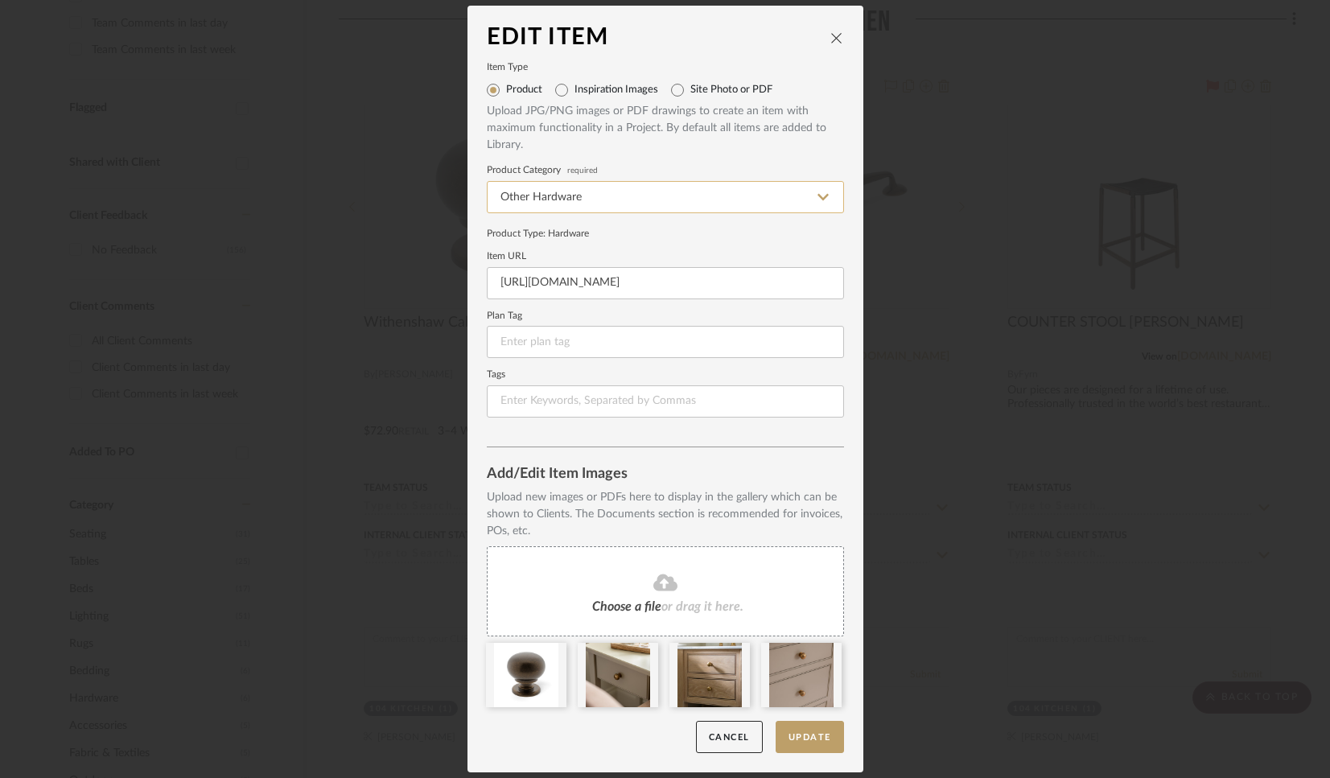
click at [579, 206] on input "Other Hardware" at bounding box center [665, 197] width 357 height 32
click at [610, 201] on input "Other Hardware" at bounding box center [665, 197] width 357 height 32
click at [612, 195] on input "Other Hardware" at bounding box center [665, 197] width 357 height 32
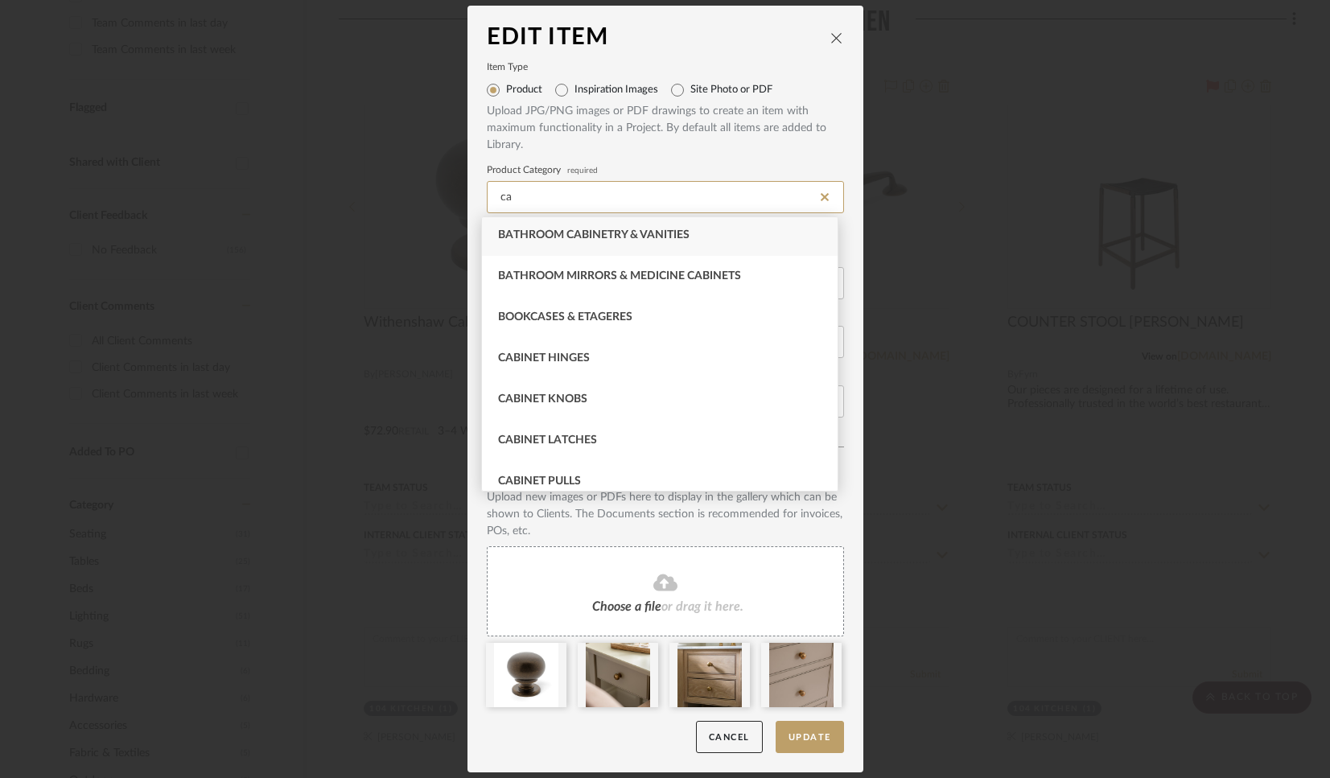
scroll to position [98, 0]
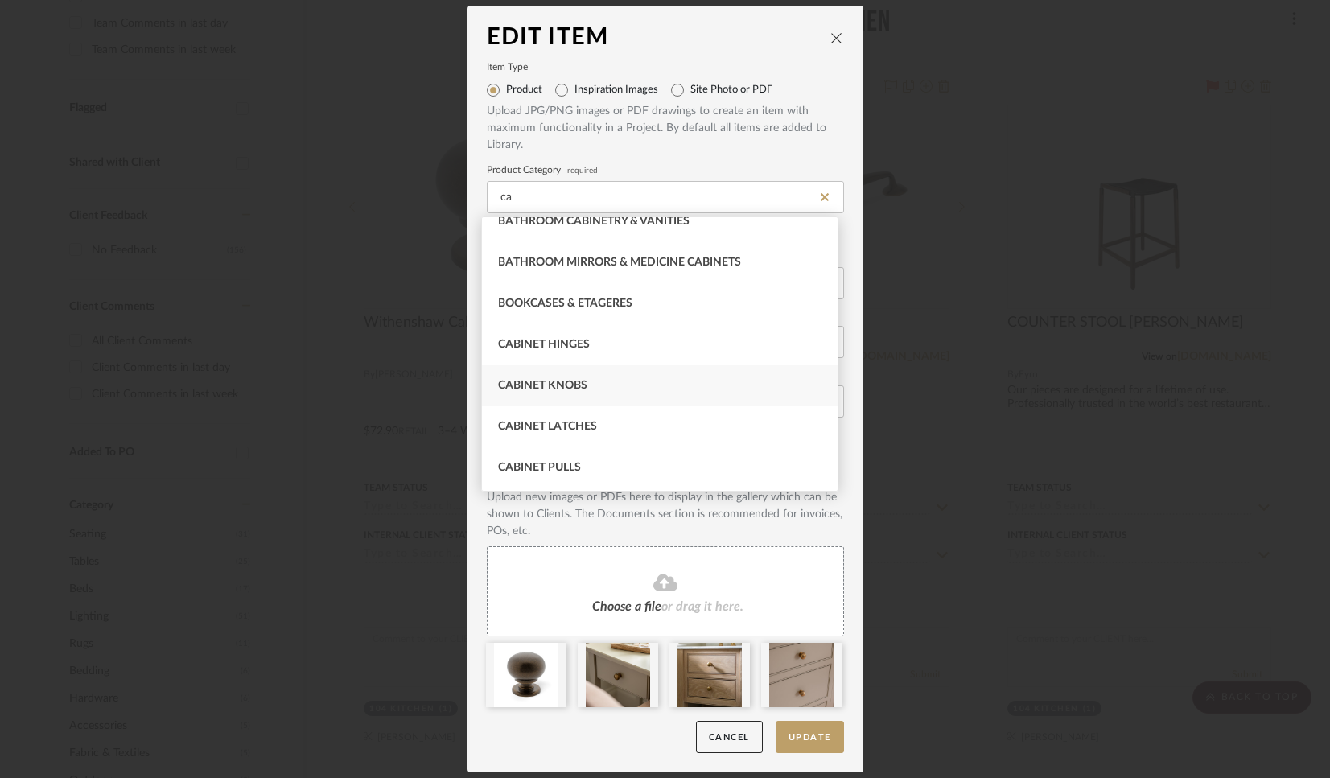
click at [562, 382] on span "Cabinet Knobs" at bounding box center [542, 385] width 89 height 11
type input "Cabinet Knobs"
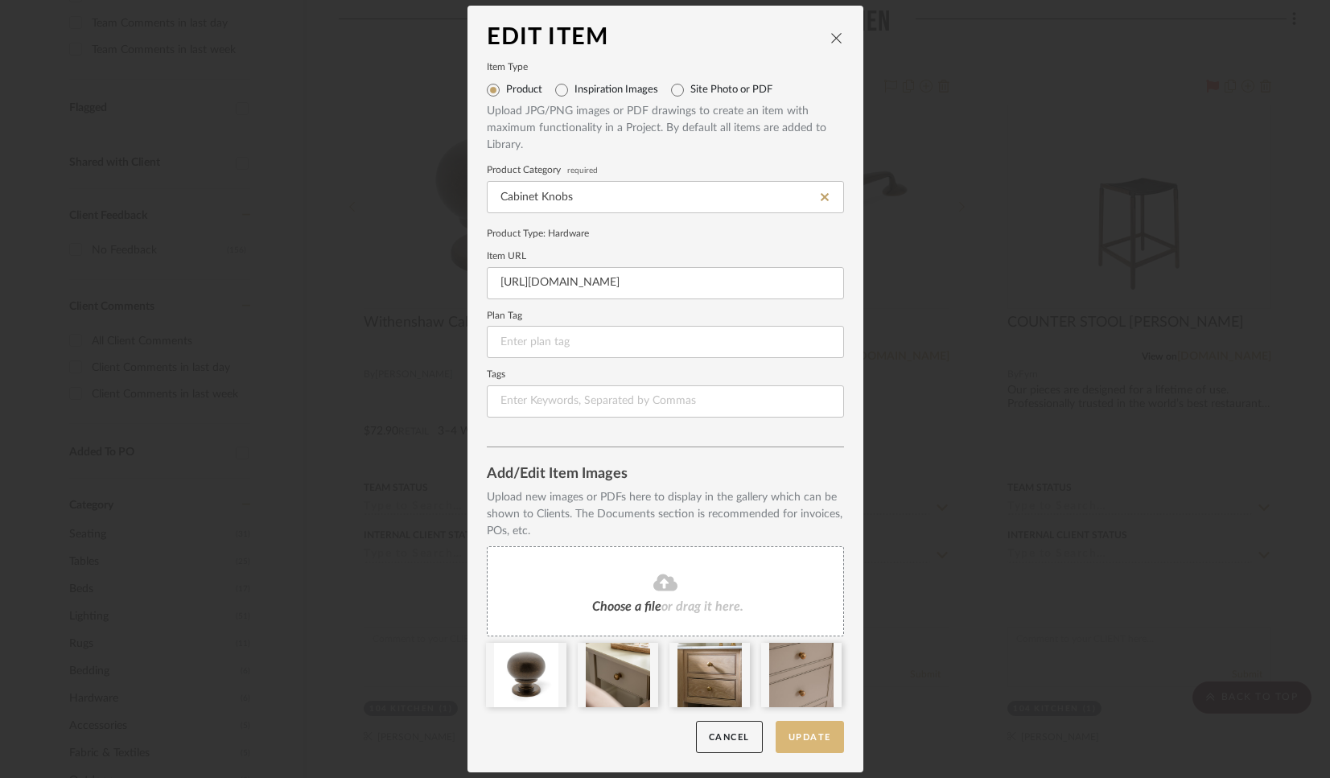
click at [799, 744] on button "Update" at bounding box center [809, 737] width 68 height 33
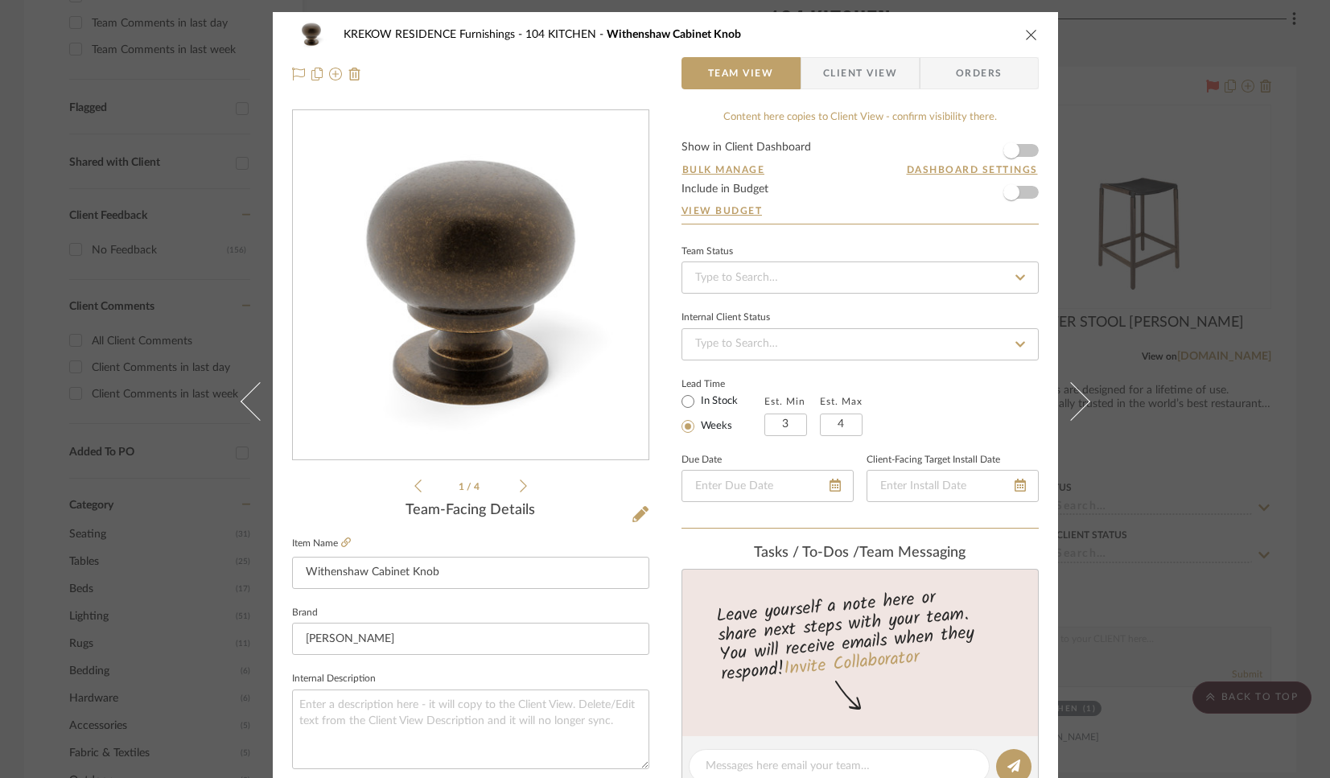
click at [1025, 37] on icon "close" at bounding box center [1031, 34] width 13 height 13
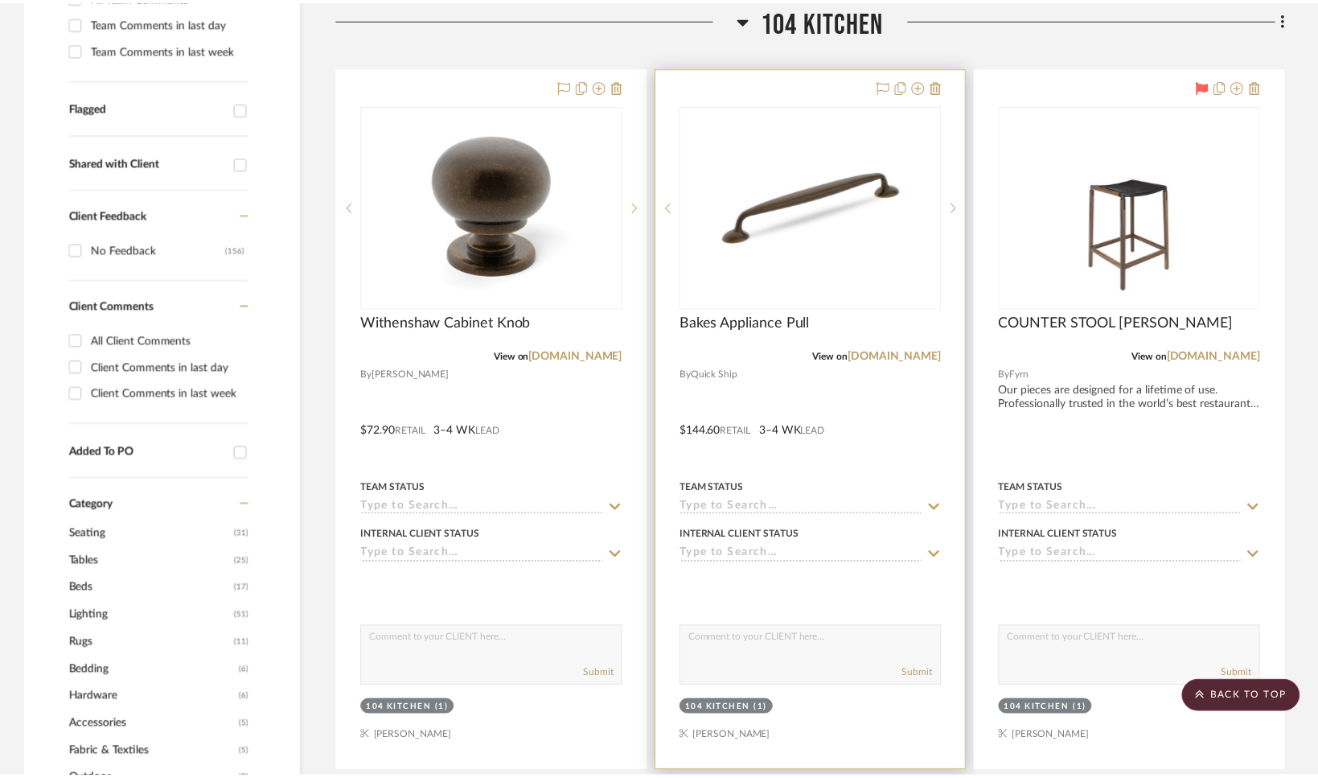
scroll to position [536, 0]
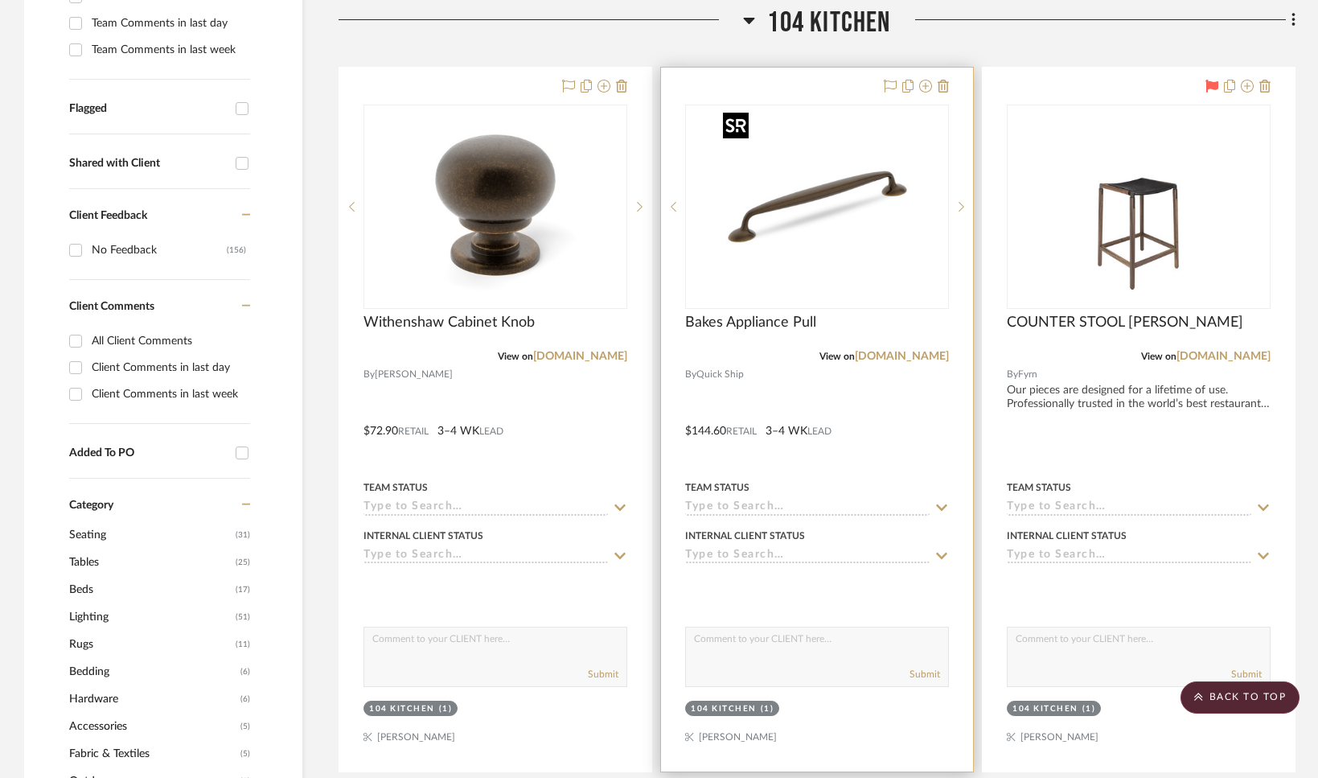
click at [882, 203] on img "0" at bounding box center [817, 206] width 201 height 201
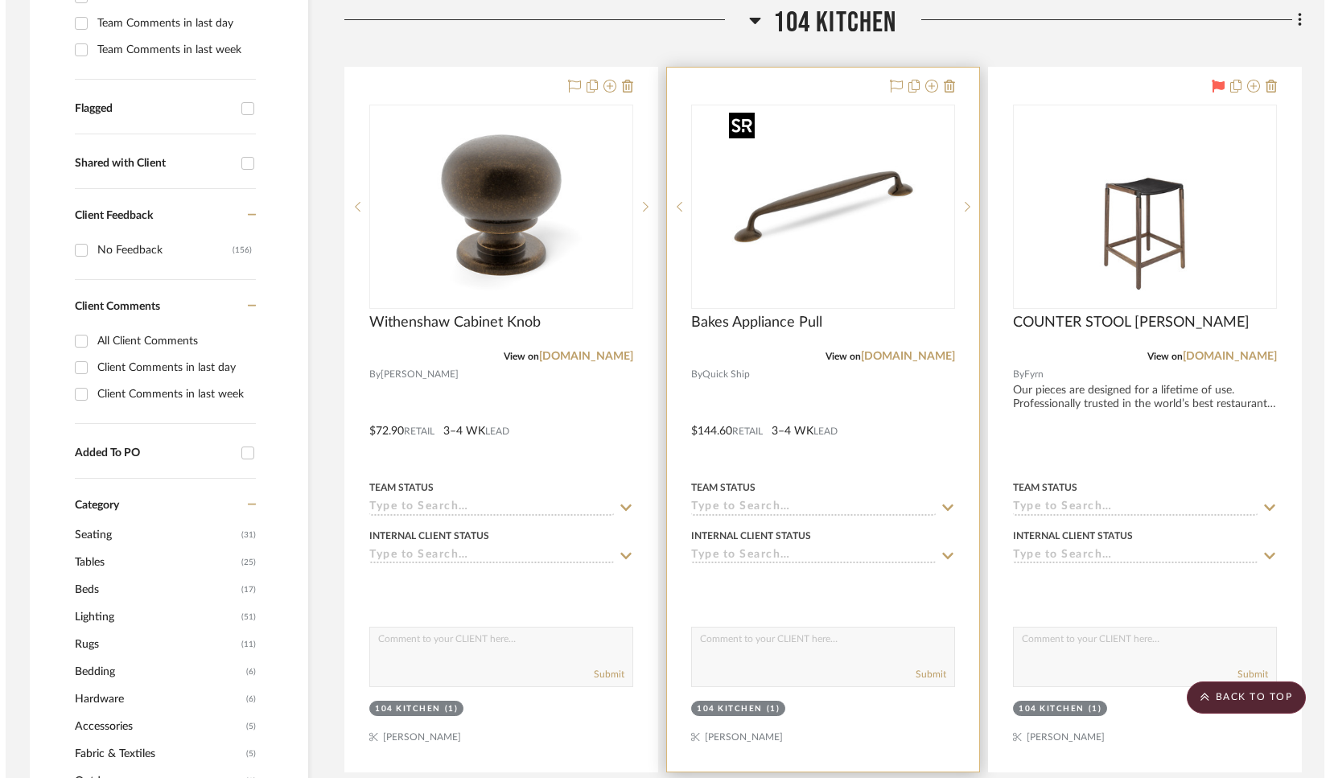
scroll to position [0, 0]
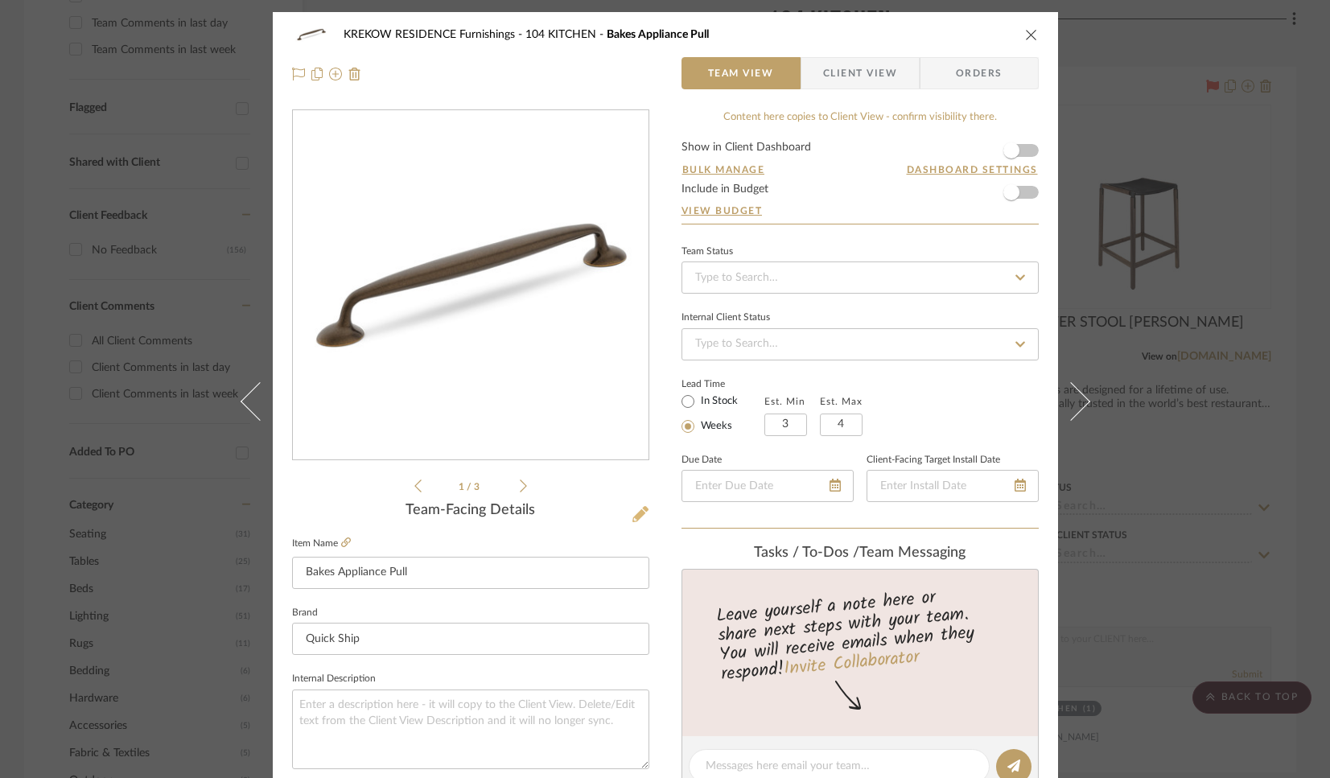
click at [632, 511] on icon at bounding box center [640, 514] width 16 height 16
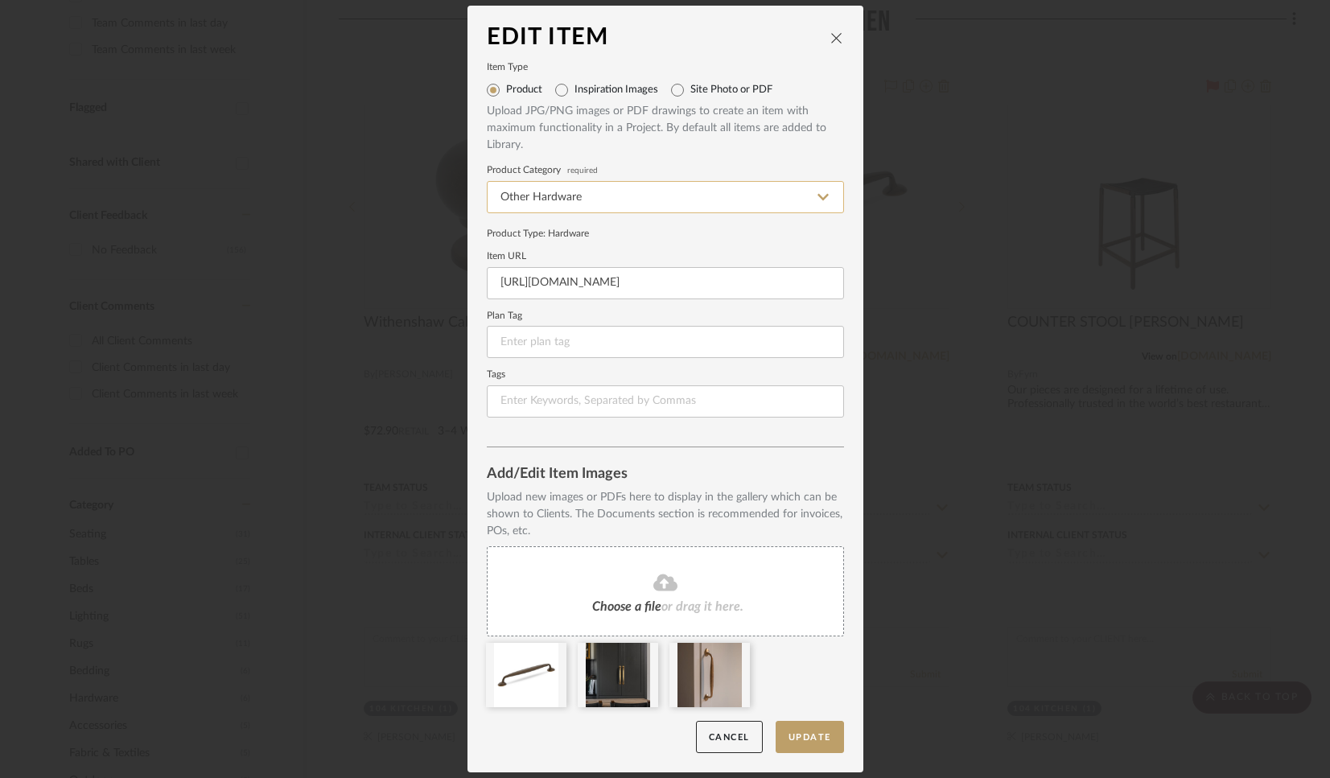
click at [586, 193] on input "Other Hardware" at bounding box center [665, 197] width 357 height 32
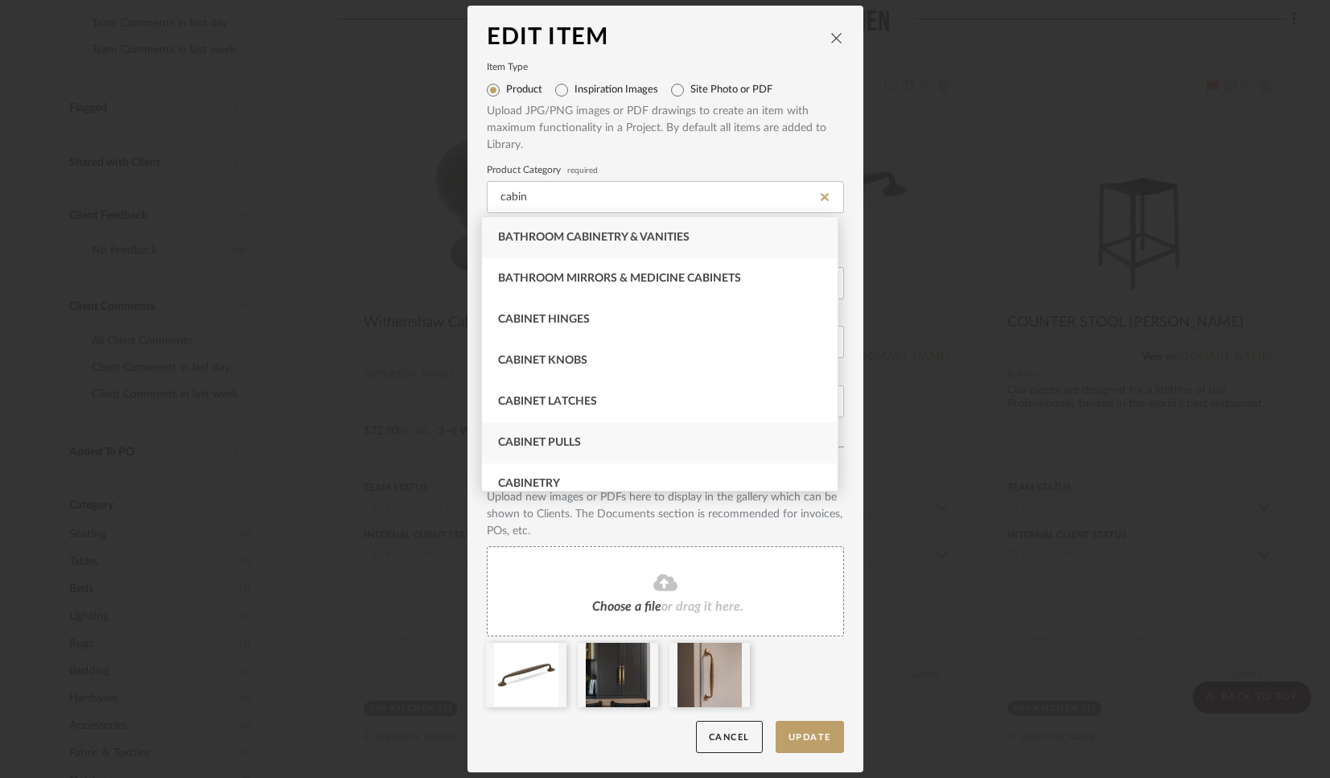
click at [542, 438] on span "Cabinet Pulls" at bounding box center [539, 442] width 83 height 11
type input "Cabinet Pulls"
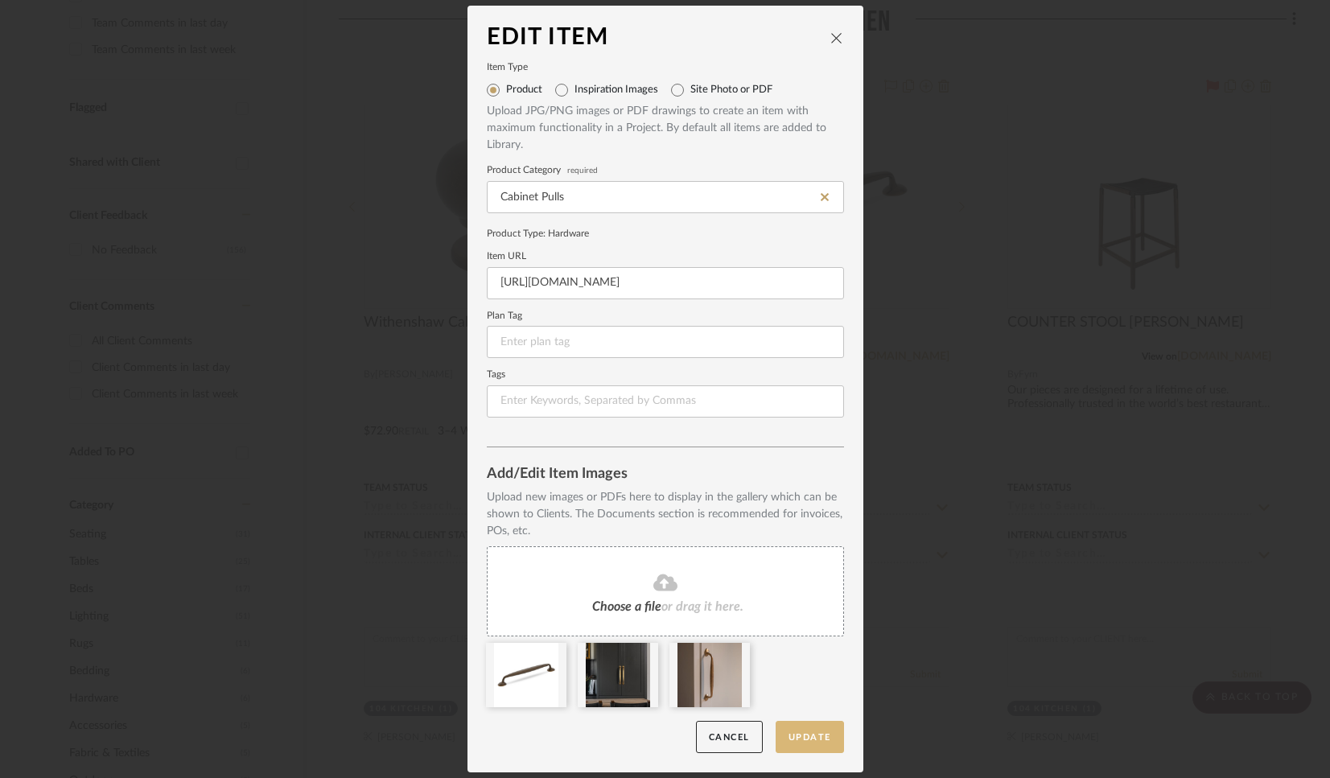
click at [786, 732] on button "Update" at bounding box center [809, 737] width 68 height 33
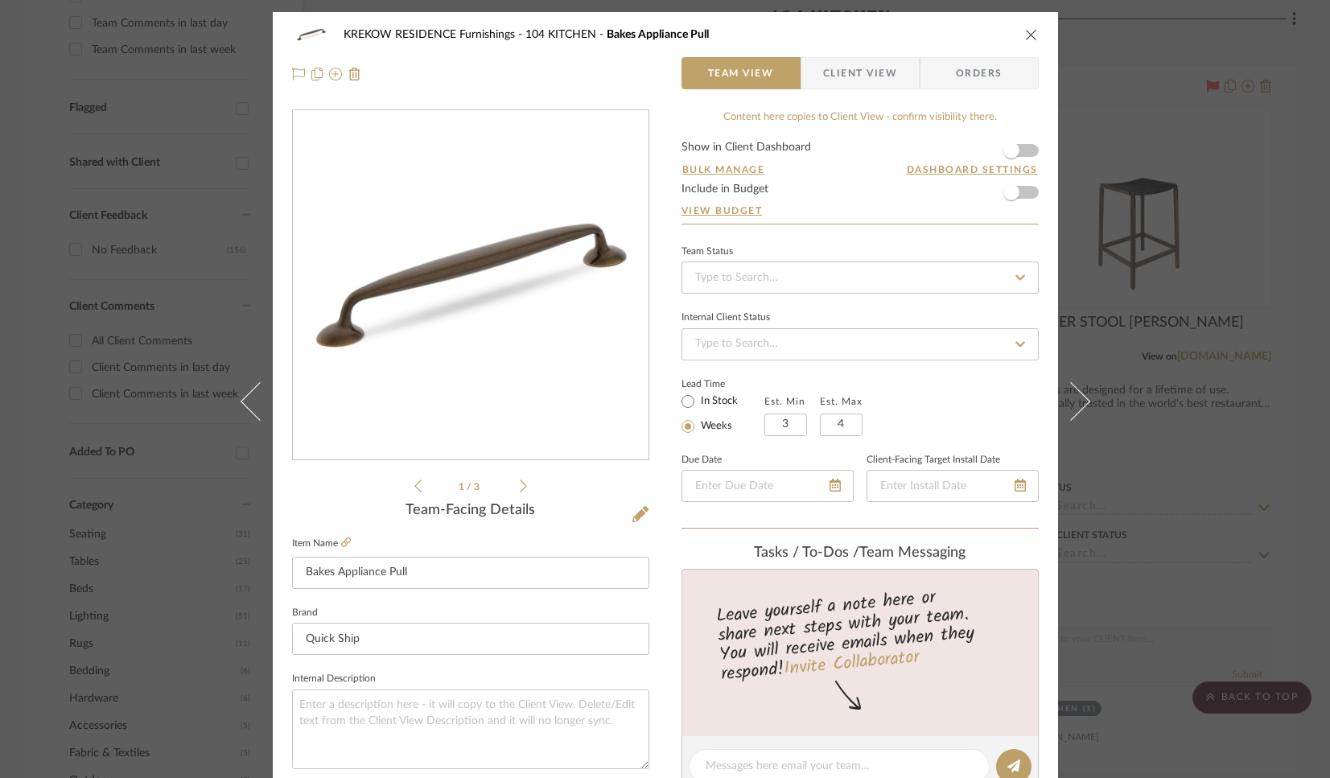
click at [1025, 34] on icon "close" at bounding box center [1031, 34] width 13 height 13
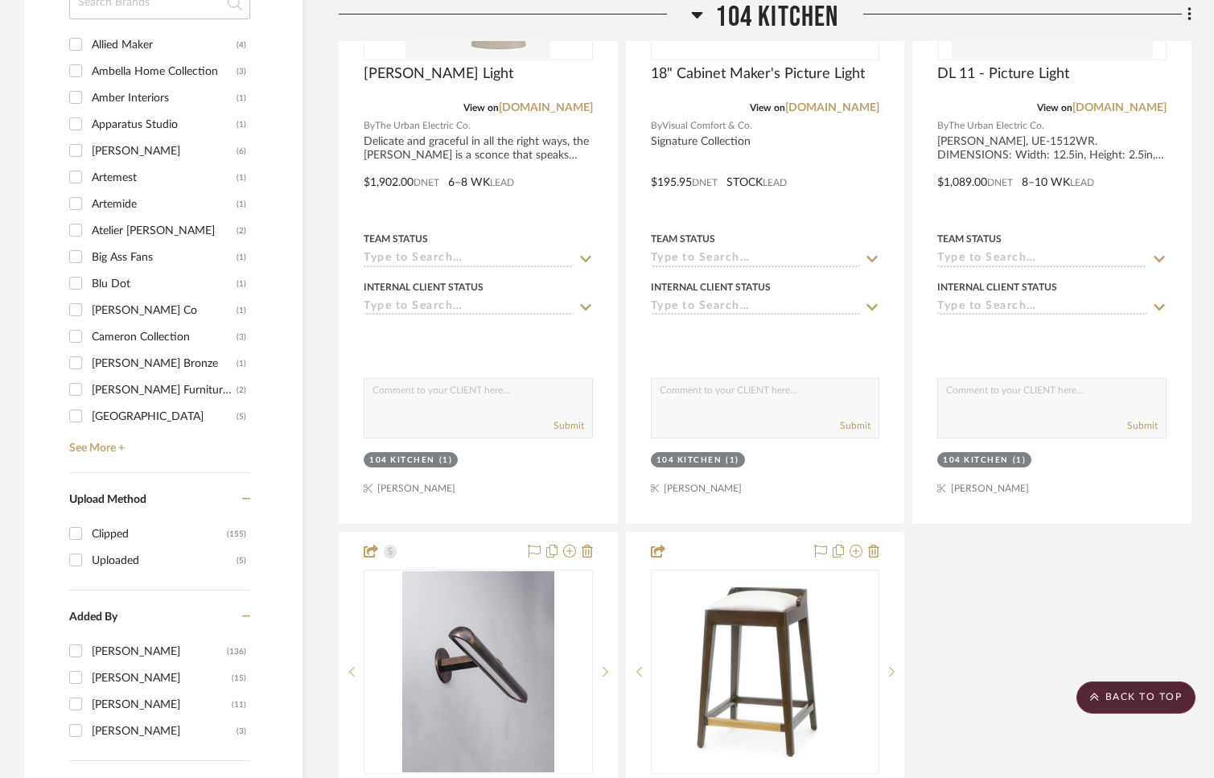
scroll to position [2016, 0]
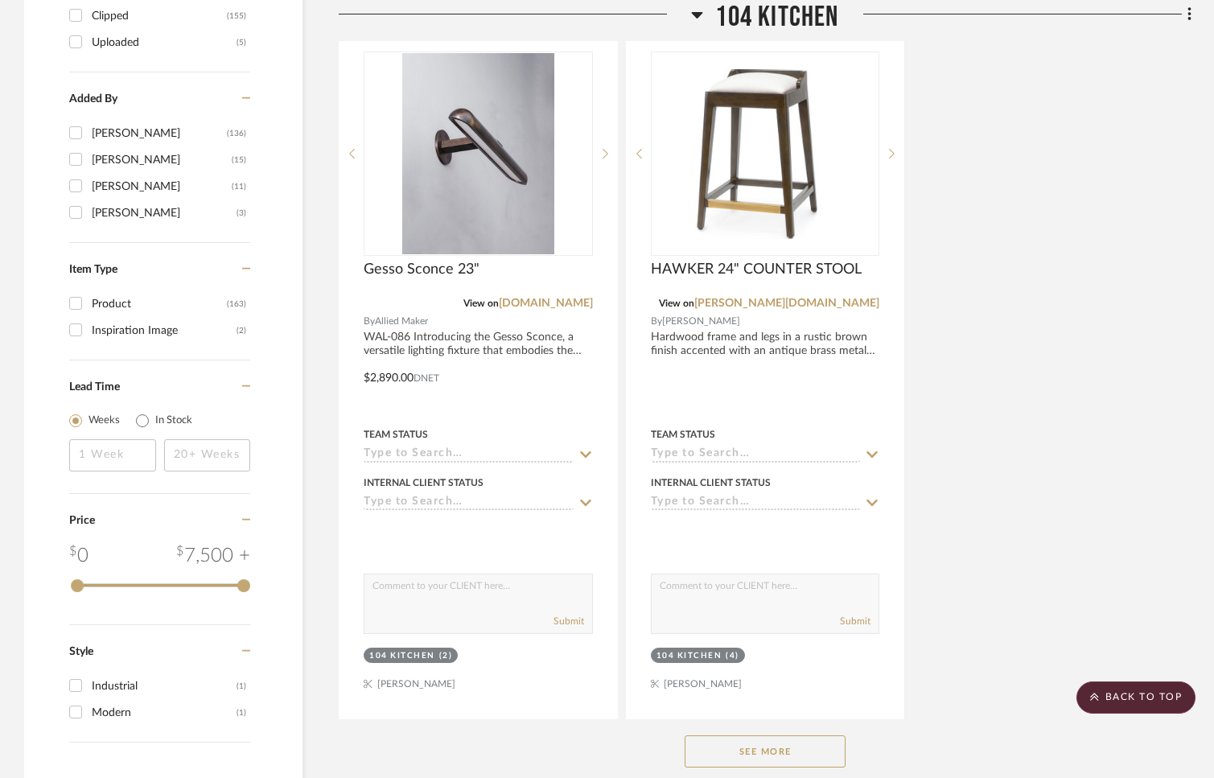
click at [778, 755] on button "See More" at bounding box center [765, 751] width 161 height 32
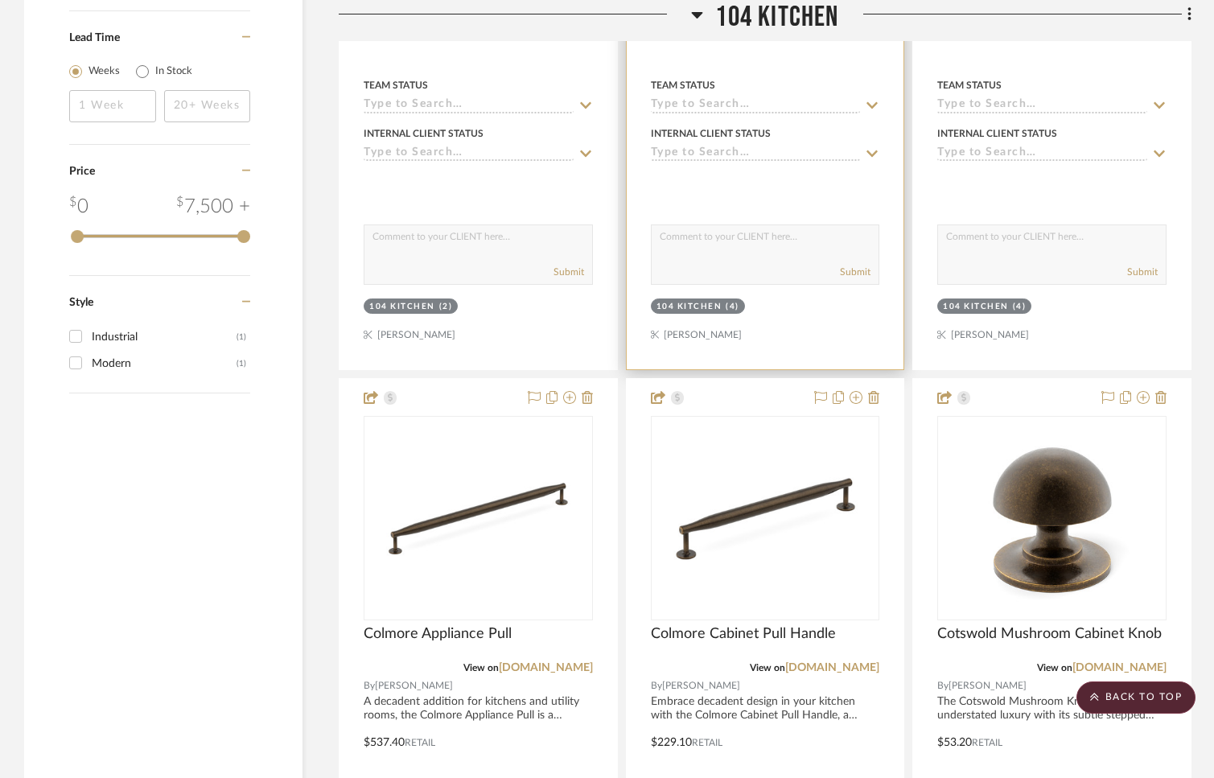
scroll to position [2623, 0]
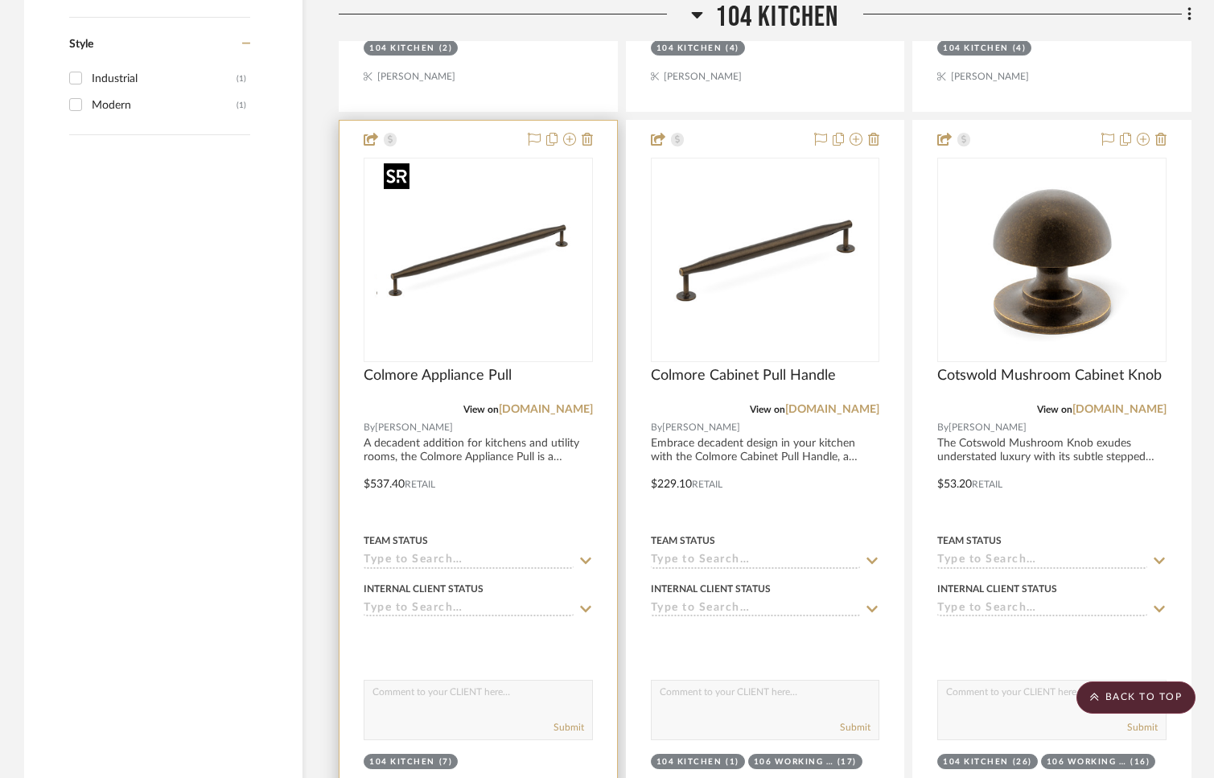
click at [537, 238] on img "0" at bounding box center [465, 259] width 201 height 201
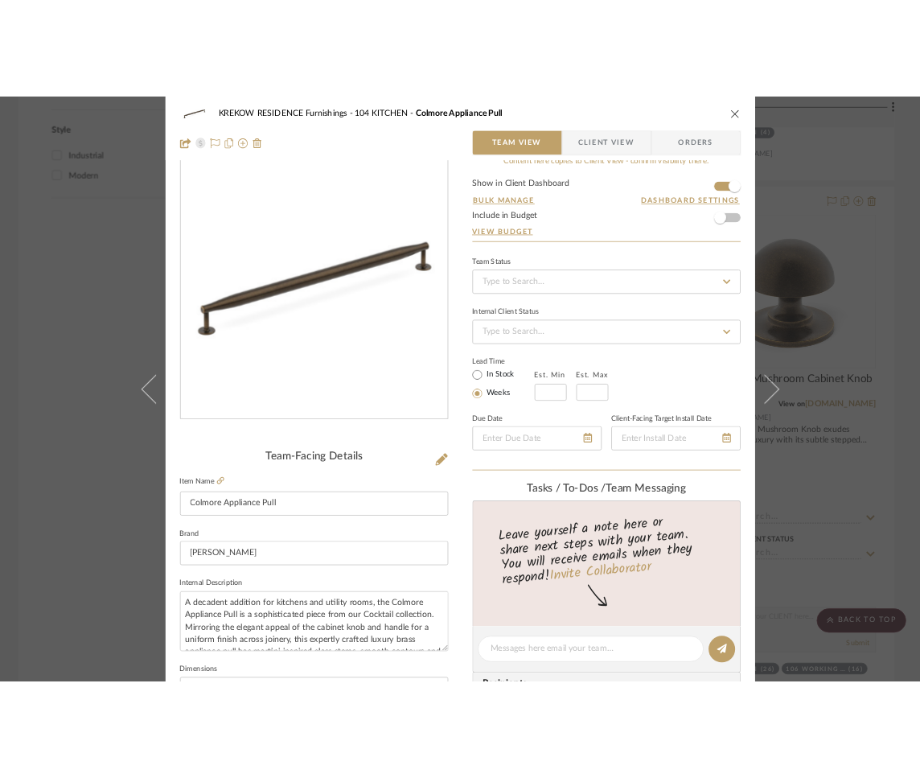
scroll to position [0, 0]
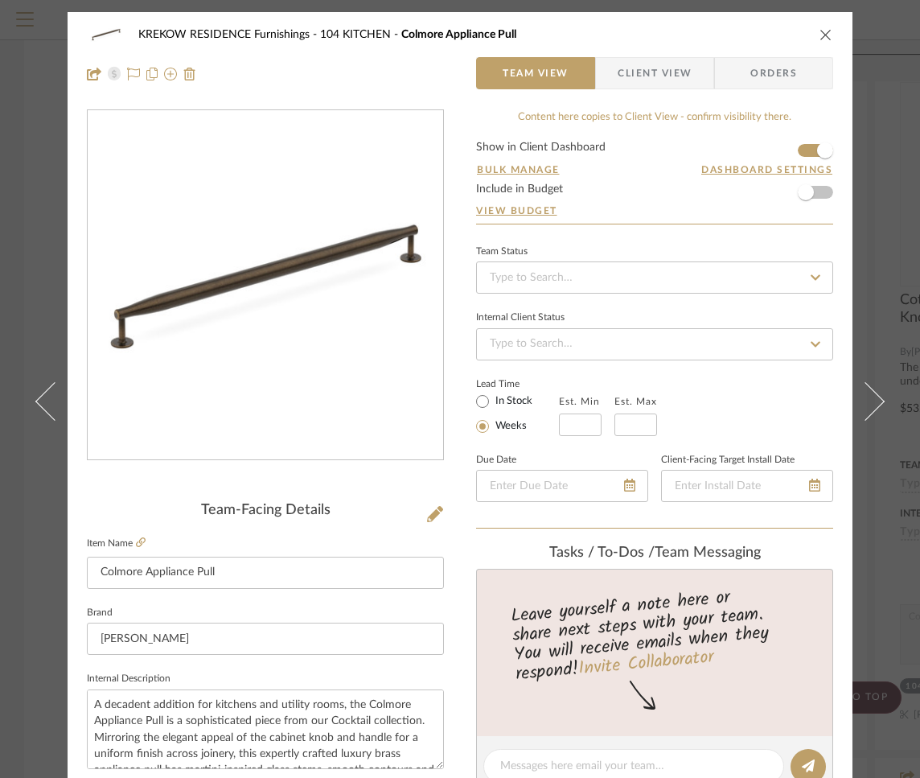
click at [821, 30] on icon "close" at bounding box center [826, 34] width 13 height 13
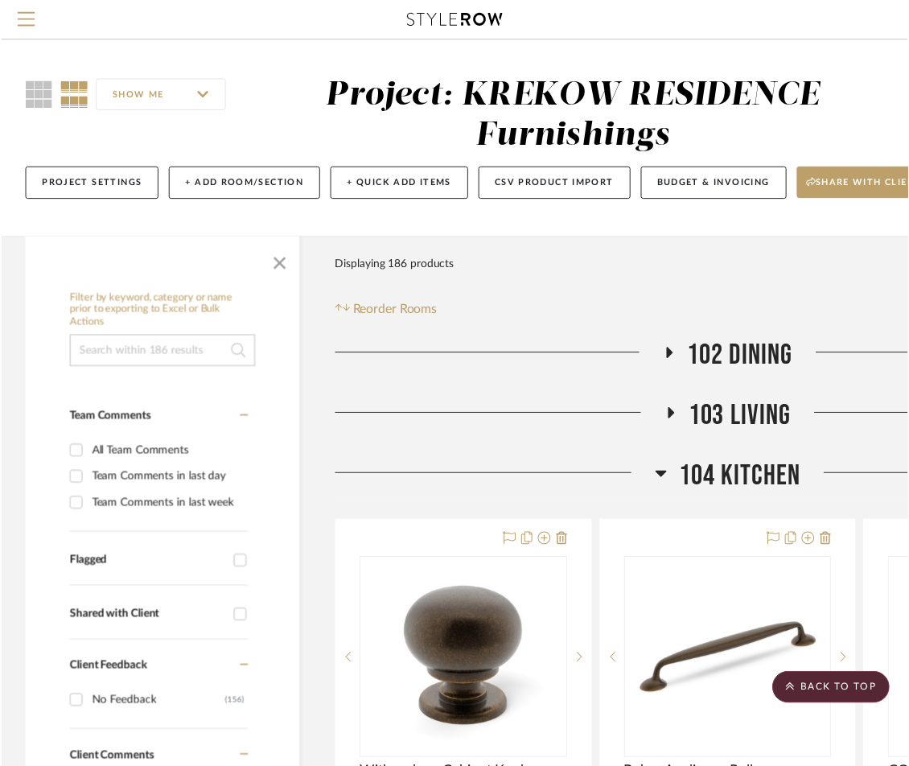
scroll to position [2623, 0]
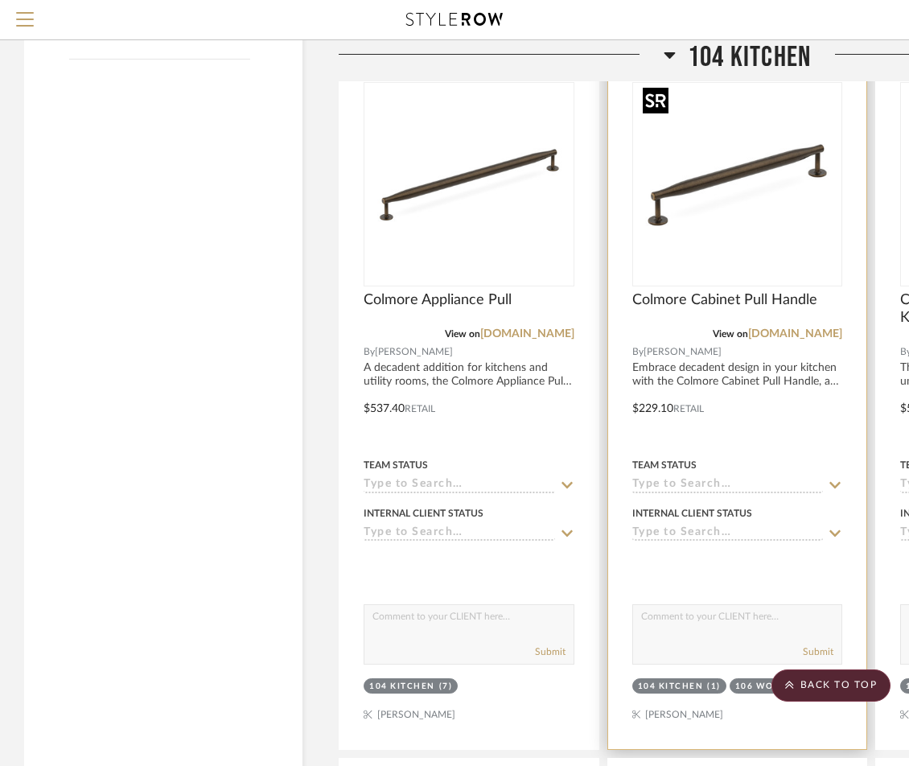
click at [742, 168] on img "0" at bounding box center [736, 184] width 201 height 201
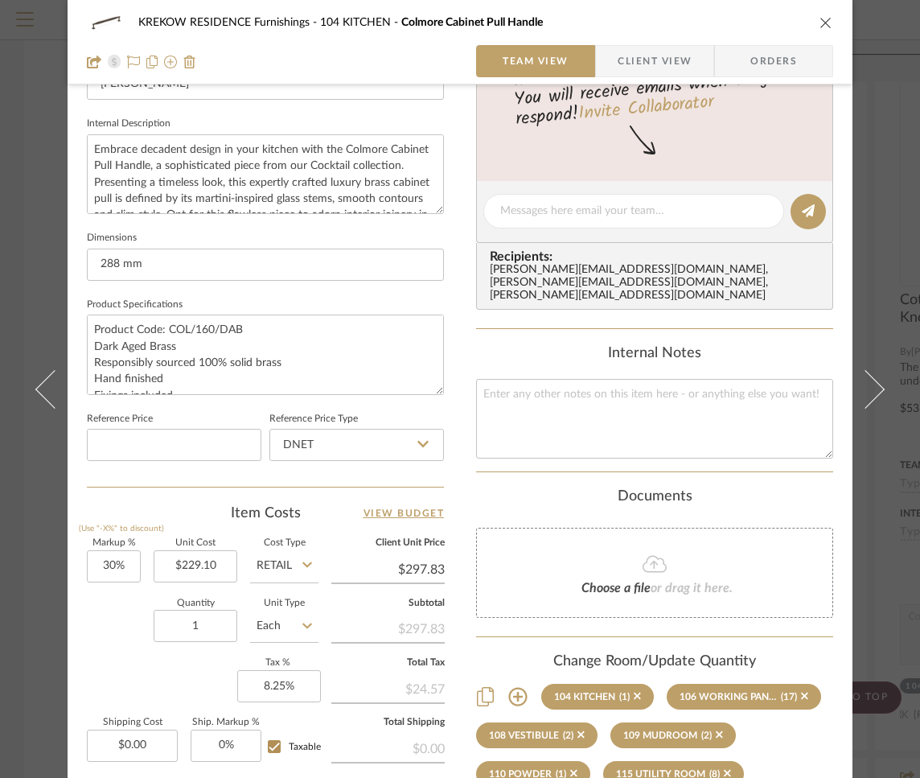
scroll to position [717, 0]
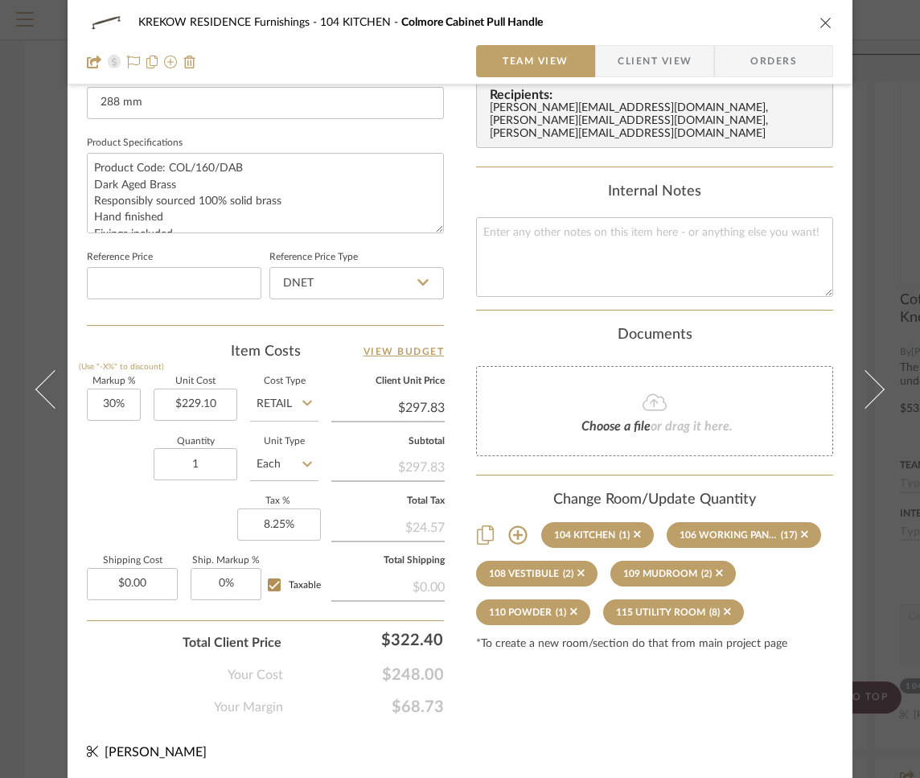
click at [820, 23] on icon "close" at bounding box center [826, 22] width 13 height 13
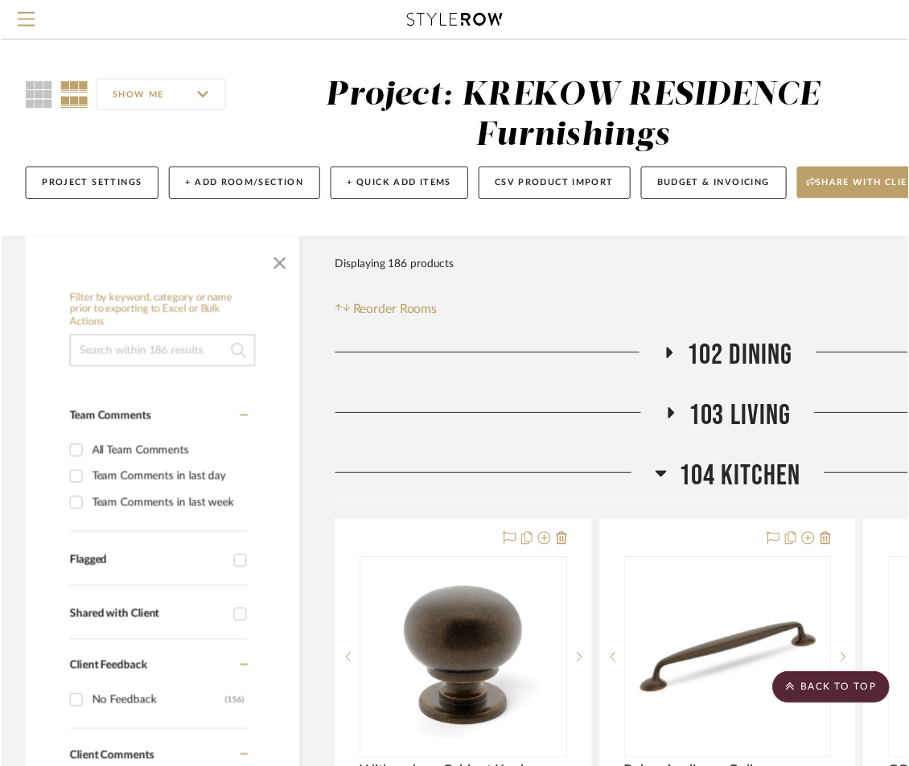
scroll to position [2623, 0]
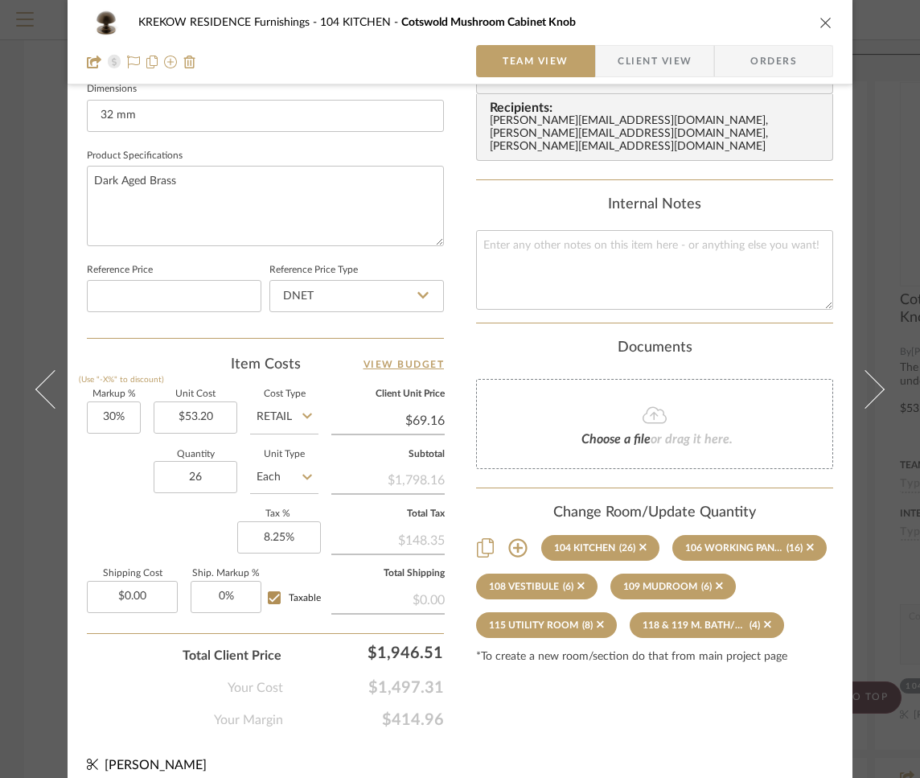
scroll to position [717, 0]
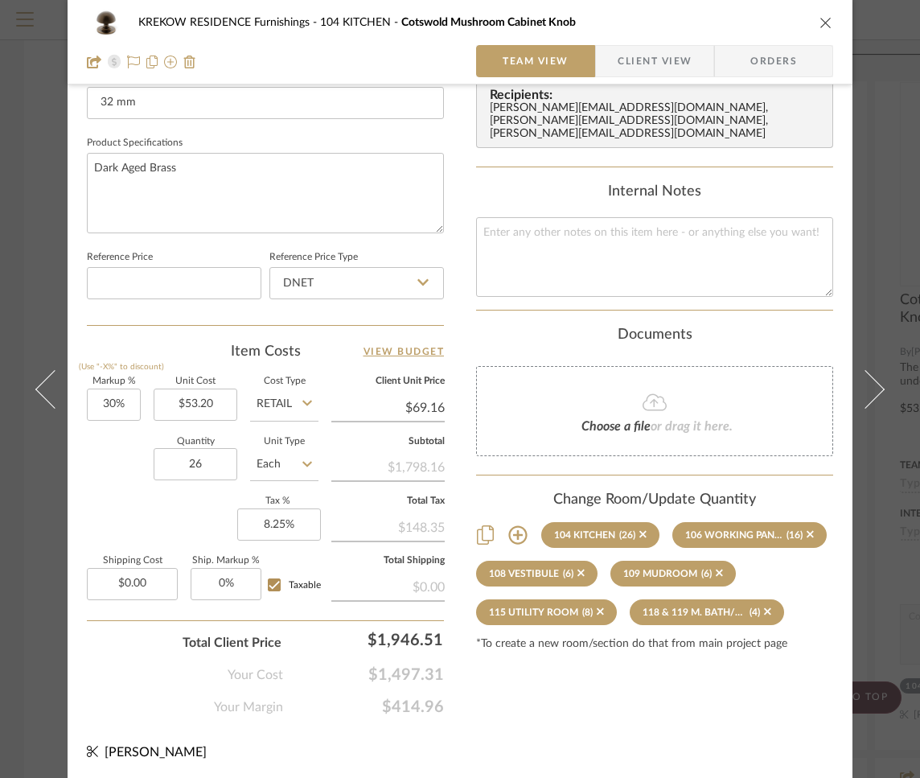
click at [821, 23] on icon "close" at bounding box center [826, 22] width 13 height 13
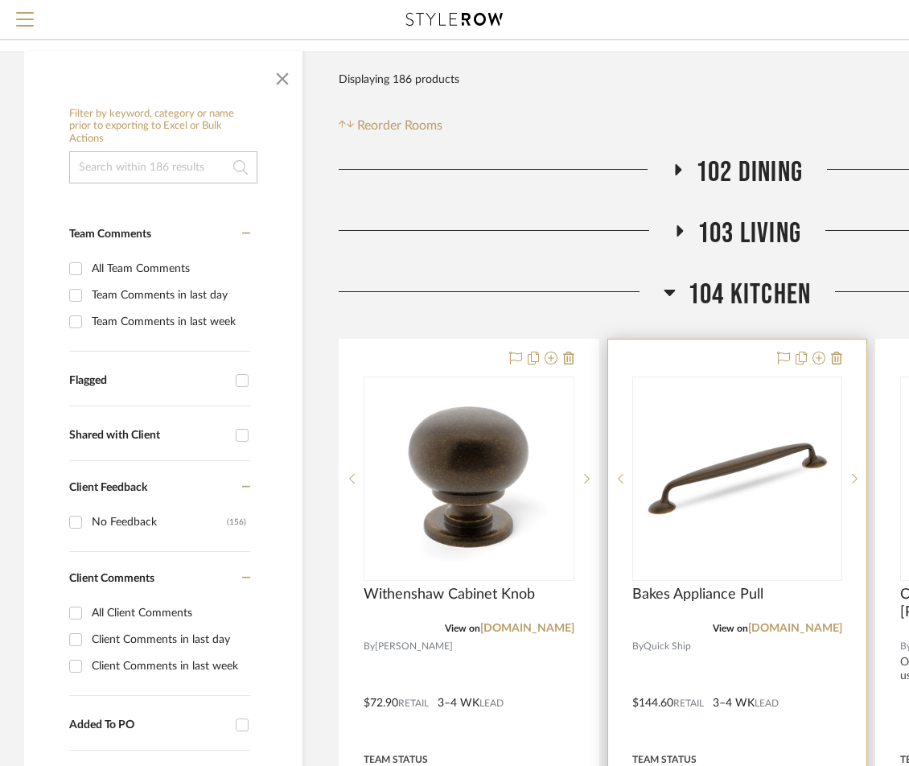
scroll to position [531, 0]
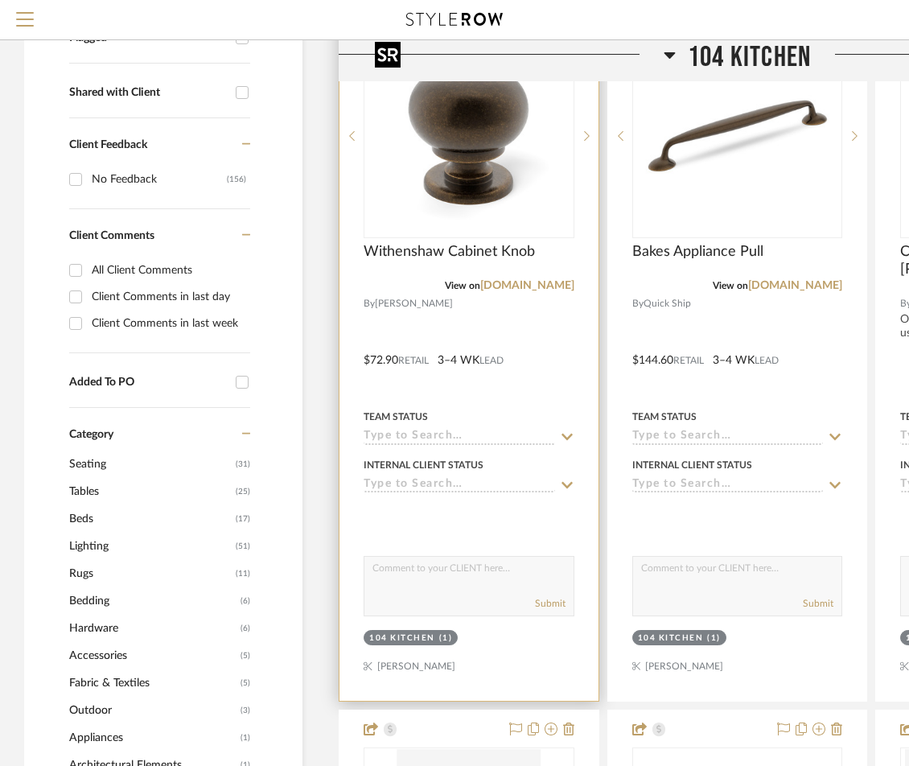
click at [493, 170] on img "0" at bounding box center [468, 135] width 201 height 201
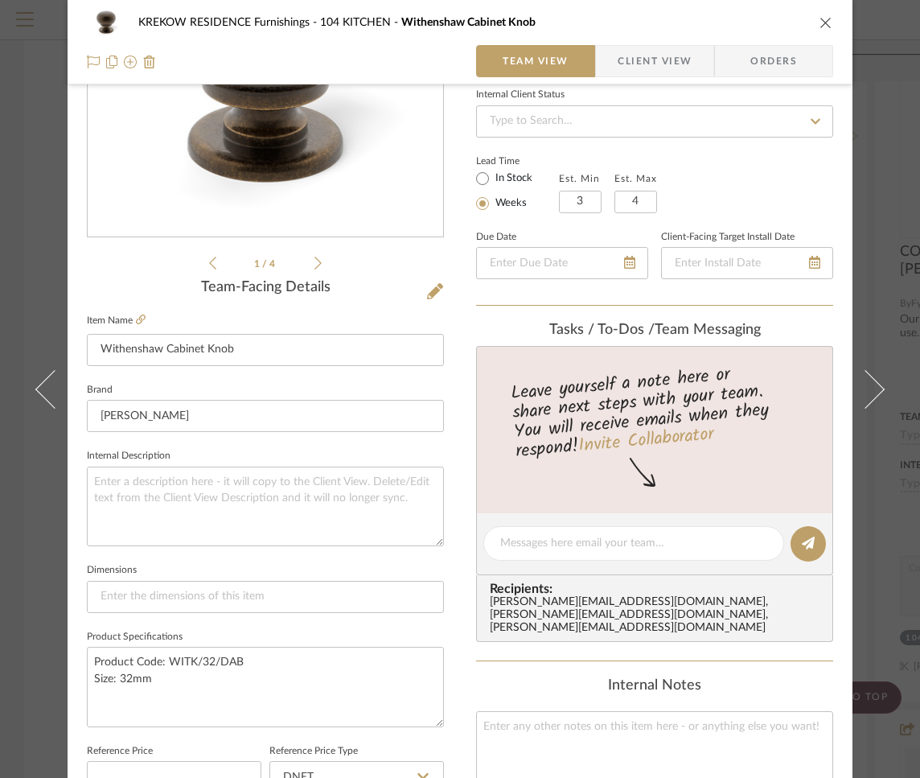
scroll to position [698, 0]
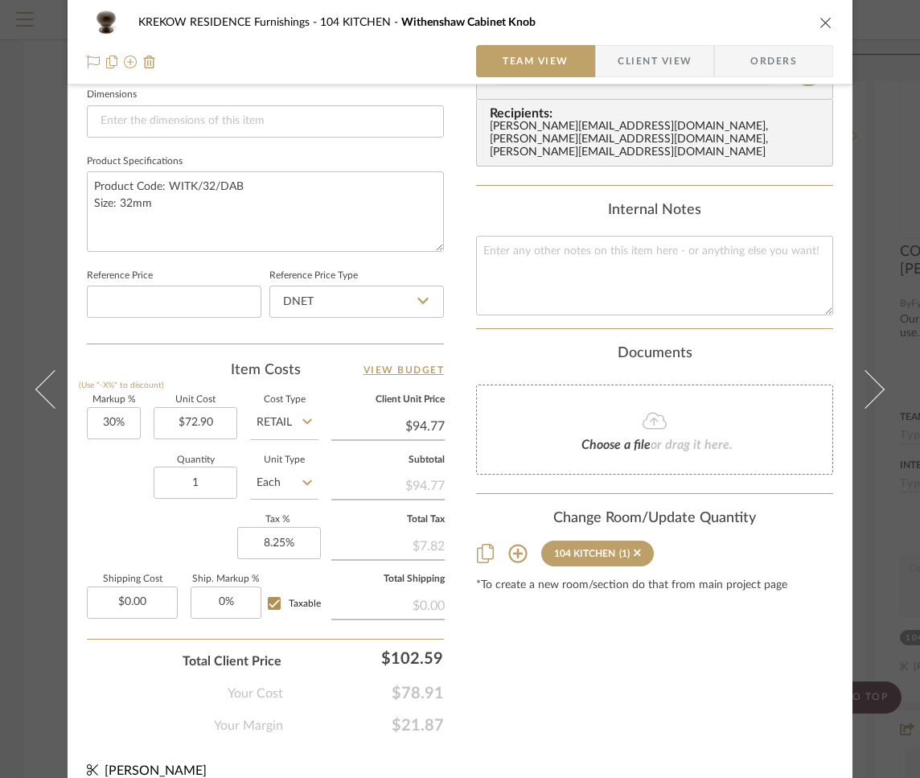
click at [512, 545] on icon at bounding box center [517, 554] width 19 height 19
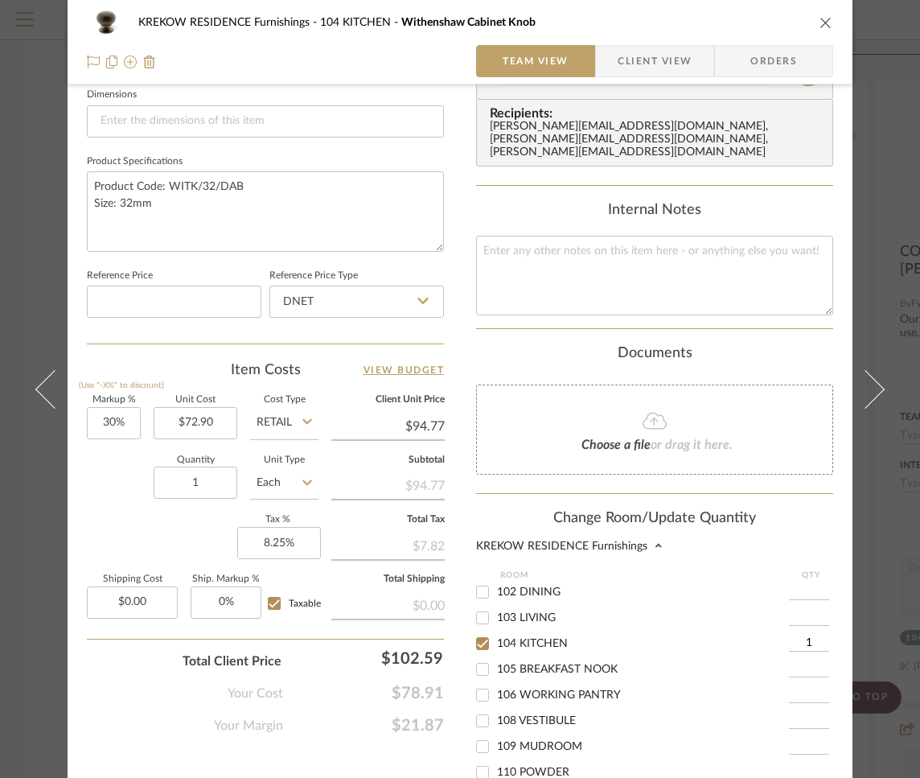
scroll to position [0, 0]
drag, startPoint x: 784, startPoint y: 631, endPoint x: 807, endPoint y: 634, distance: 23.5
click at [807, 636] on input "1" at bounding box center [809, 644] width 40 height 16
type input "26"
click at [796, 688] on input at bounding box center [809, 696] width 40 height 16
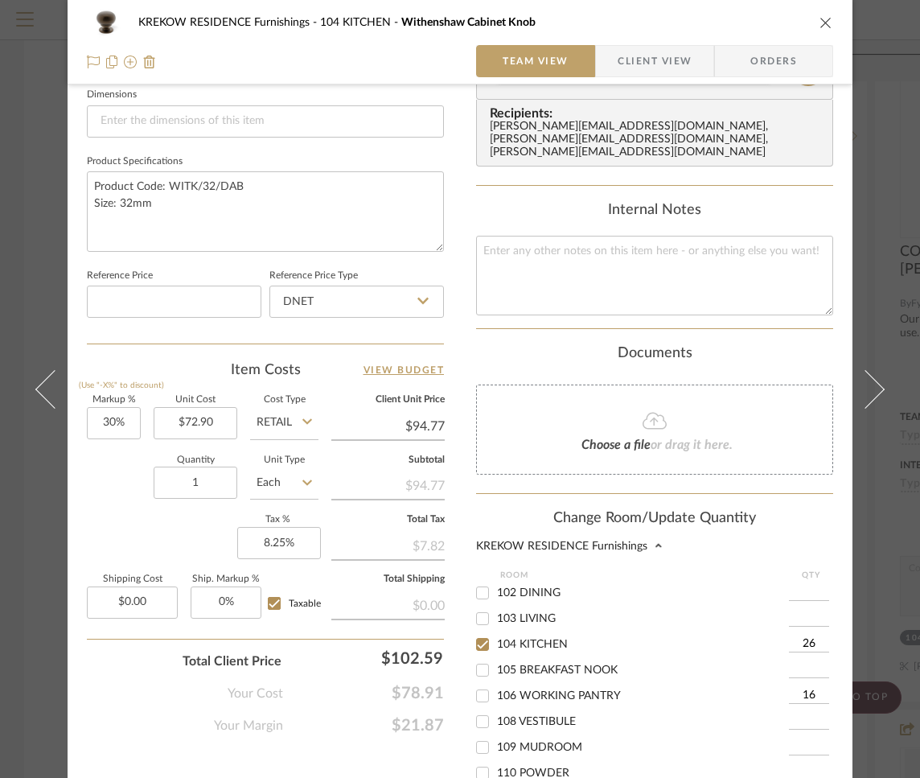
type input "16"
click at [799, 714] on input at bounding box center [809, 722] width 40 height 16
type input "16"
click at [792, 739] on input at bounding box center [809, 747] width 40 height 16
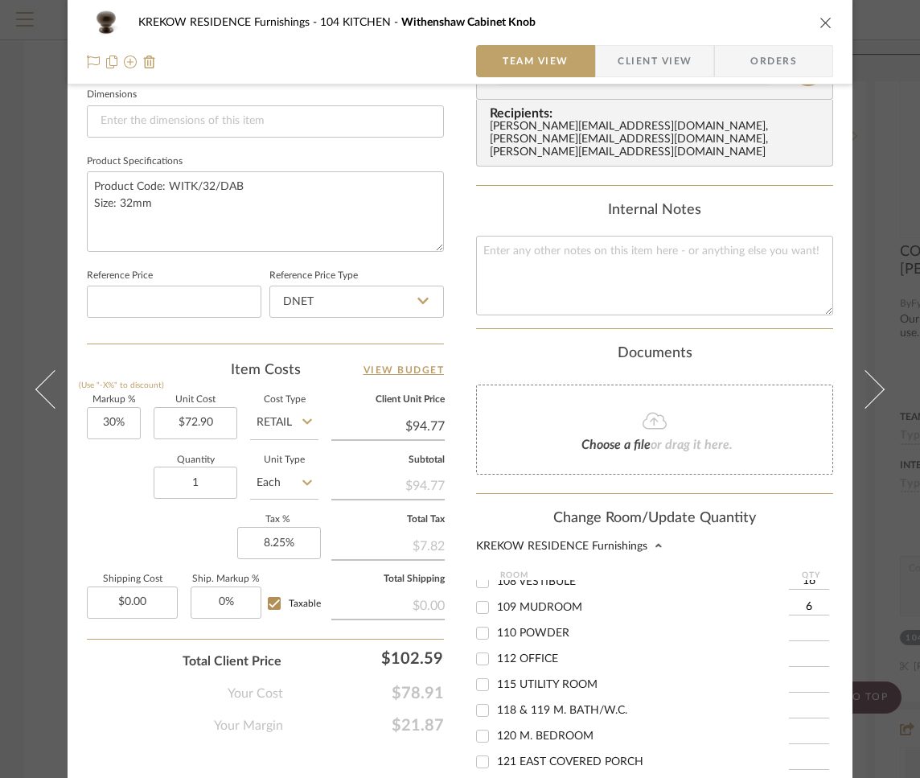
scroll to position [122, 0]
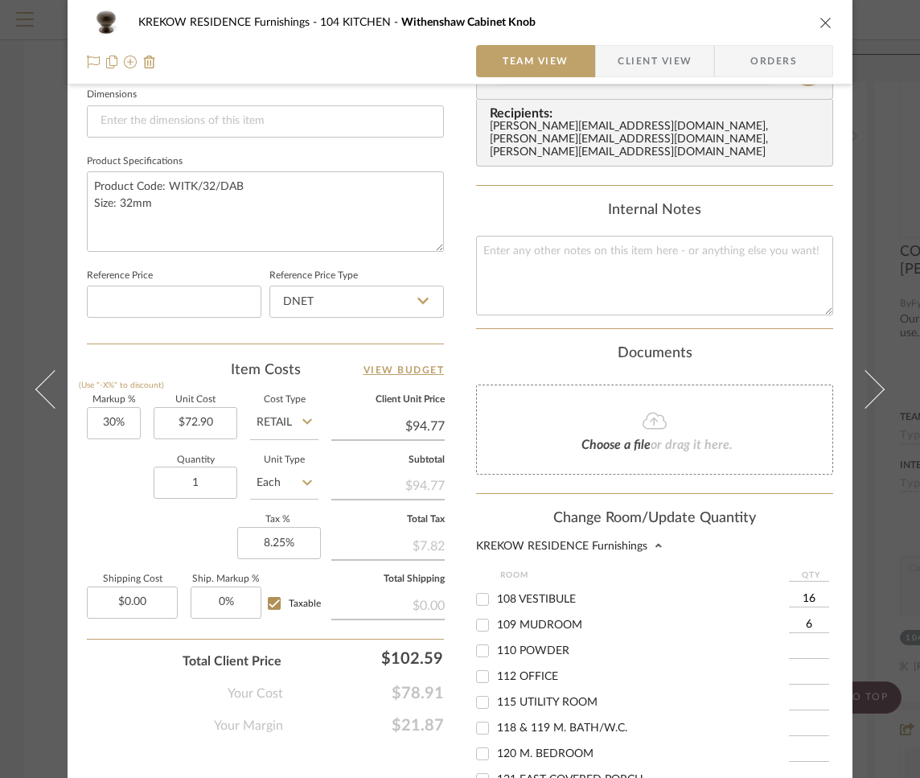
type input "6"
click at [789, 694] on input at bounding box center [809, 702] width 40 height 16
type input "8"
click at [789, 723] on input at bounding box center [809, 728] width 40 height 16
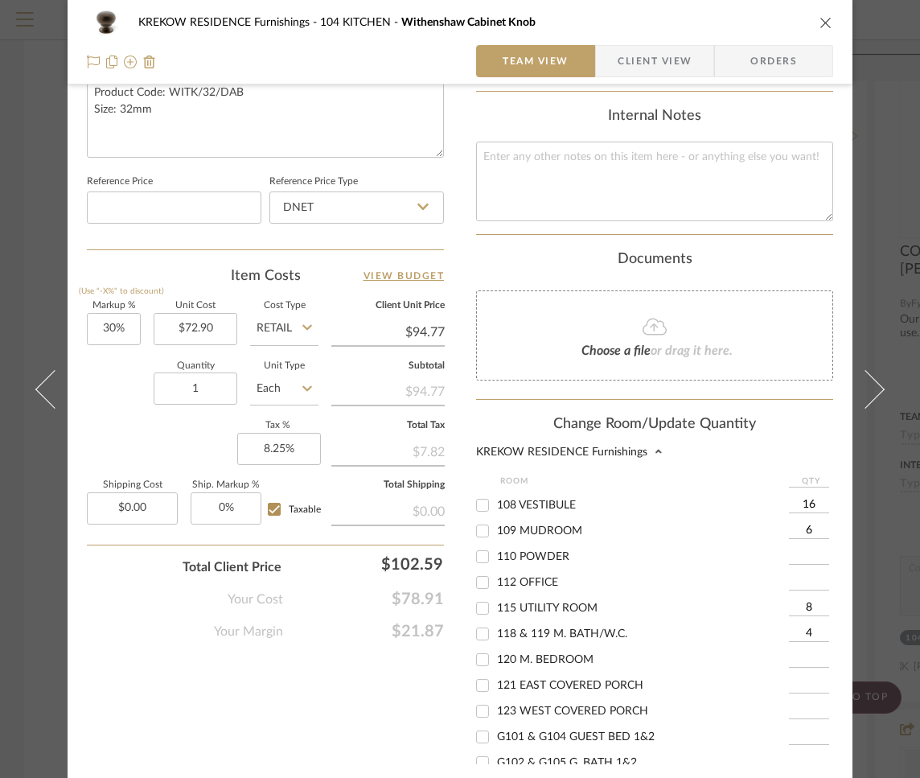
scroll to position [952, 0]
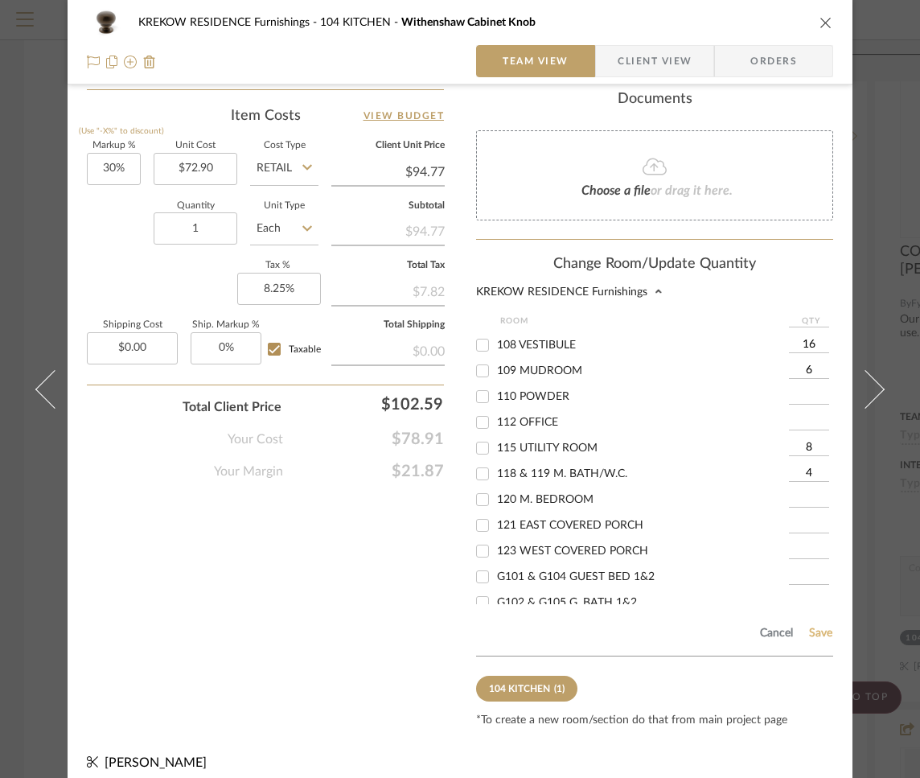
type input "4"
click at [808, 627] on button "Save" at bounding box center [820, 633] width 25 height 13
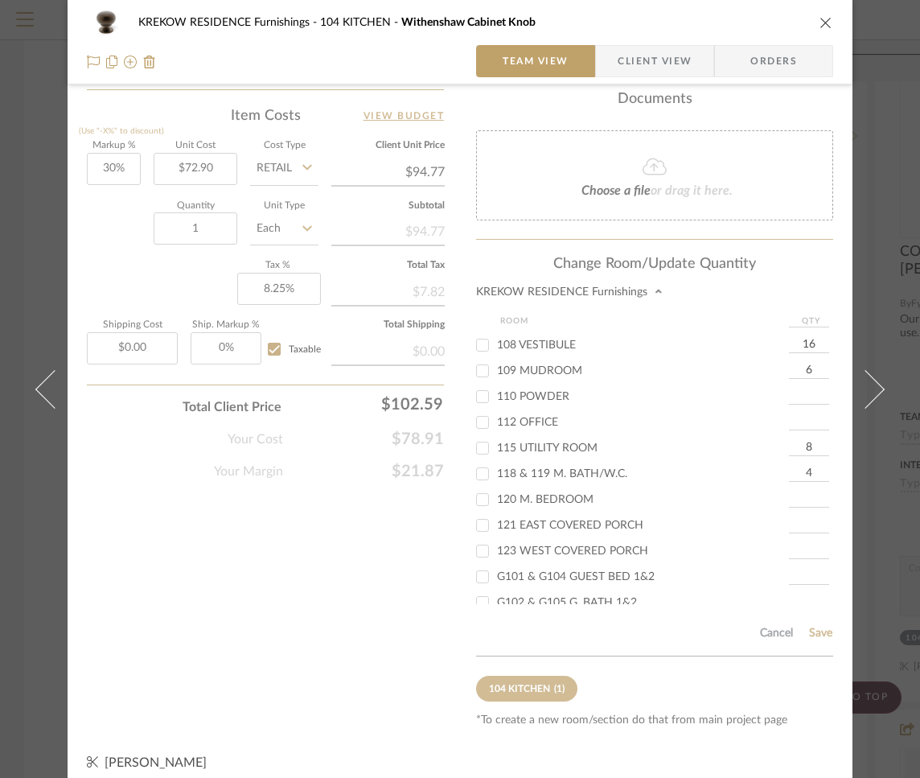
type input "26"
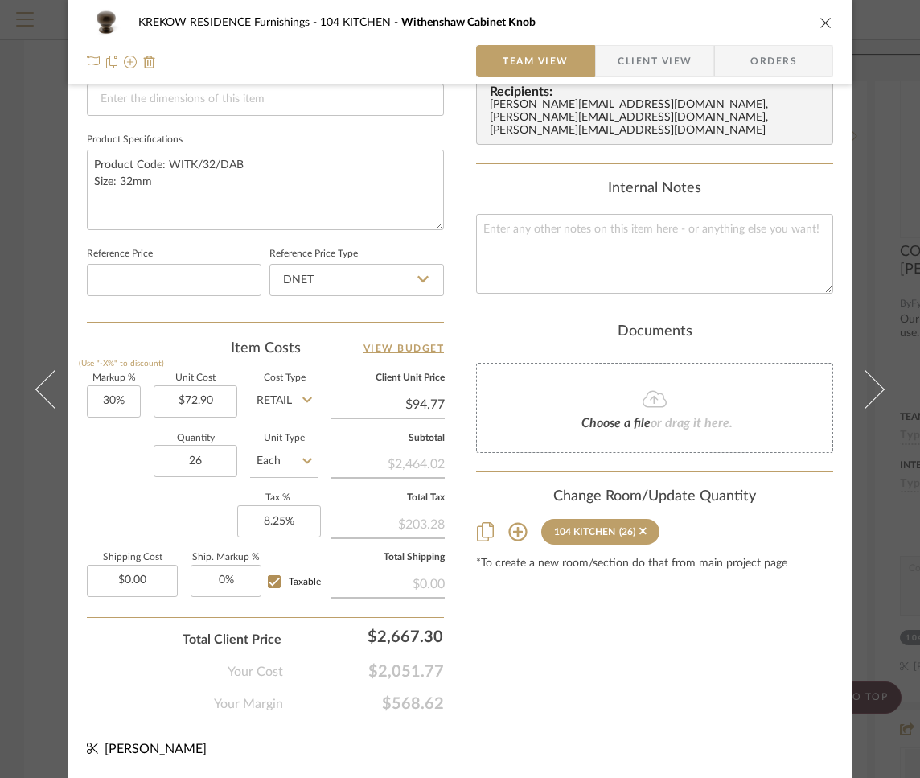
scroll to position [717, 0]
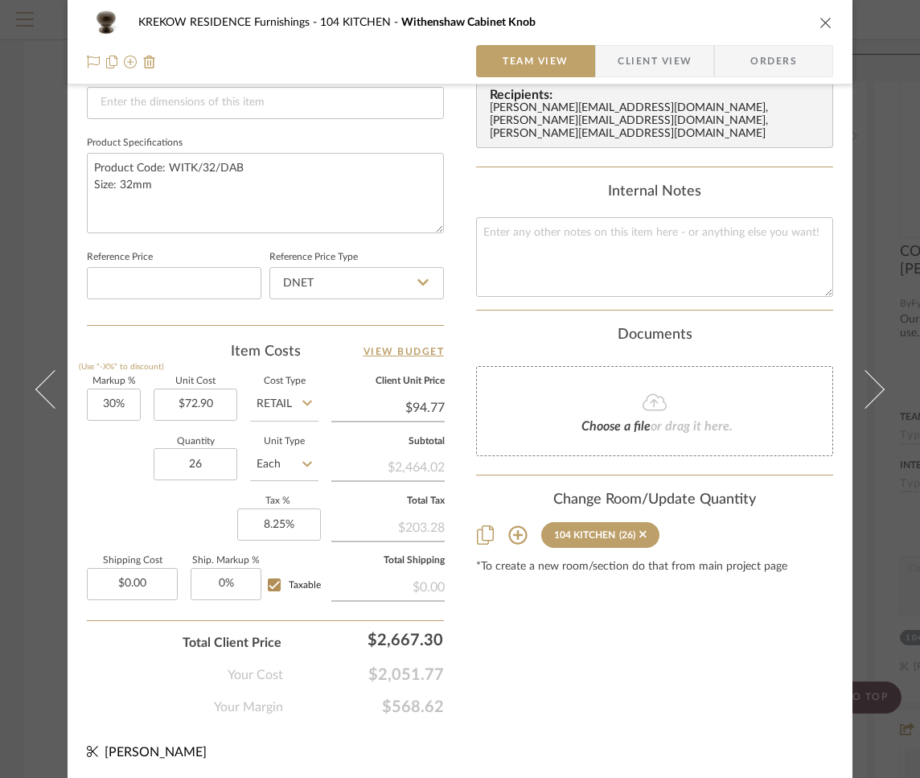
click at [820, 24] on icon "close" at bounding box center [826, 22] width 13 height 13
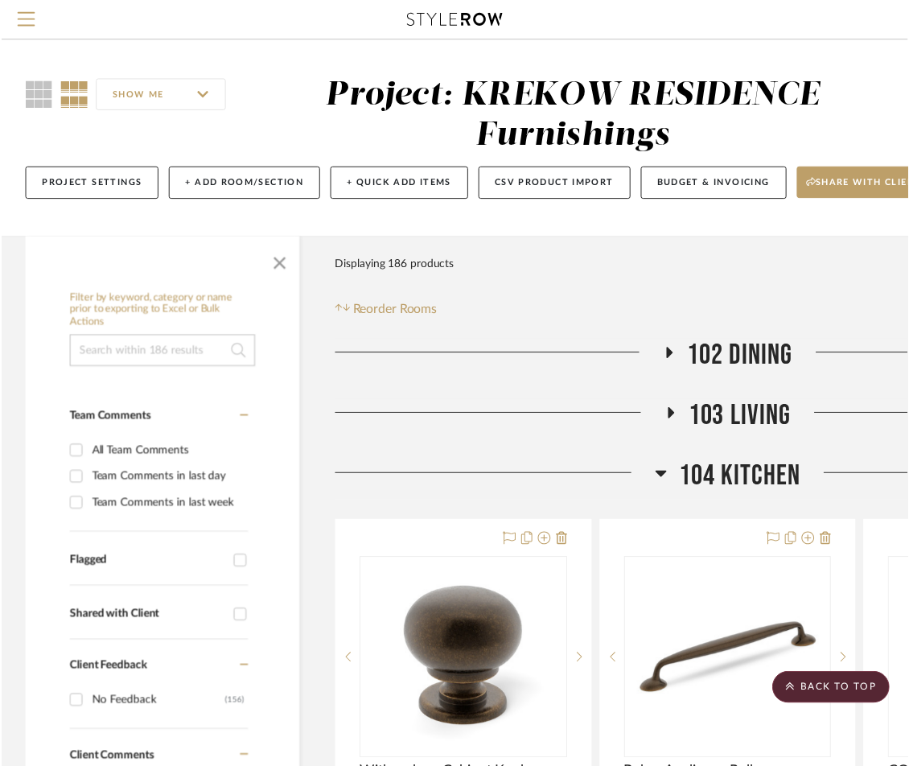
scroll to position [531, 0]
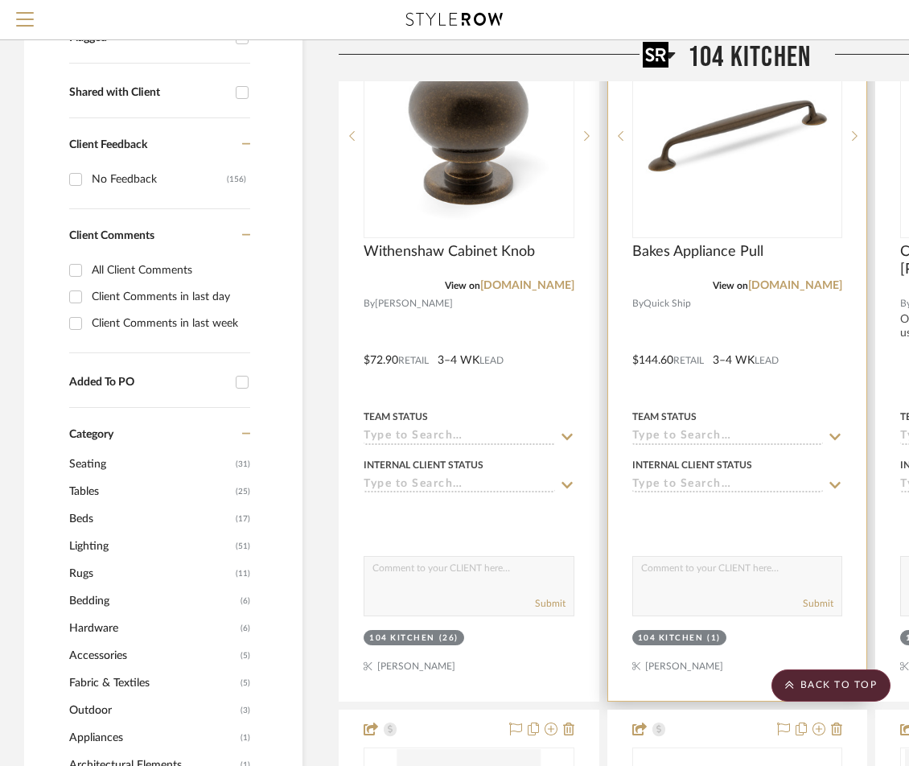
click at [749, 127] on img "0" at bounding box center [736, 135] width 201 height 201
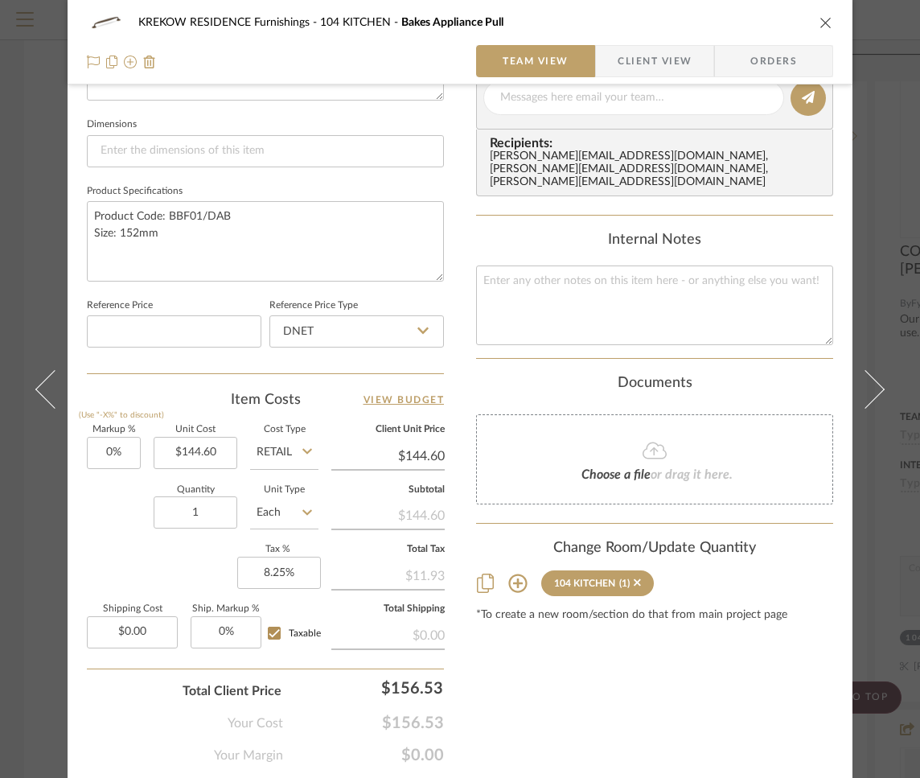
scroll to position [717, 0]
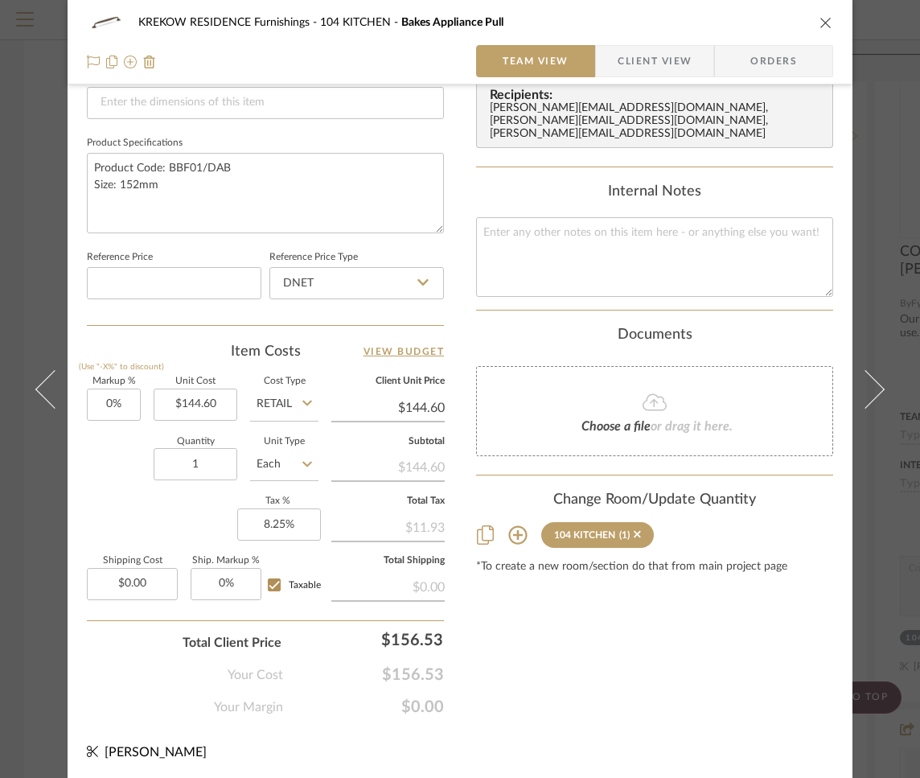
click at [513, 526] on icon at bounding box center [517, 535] width 19 height 19
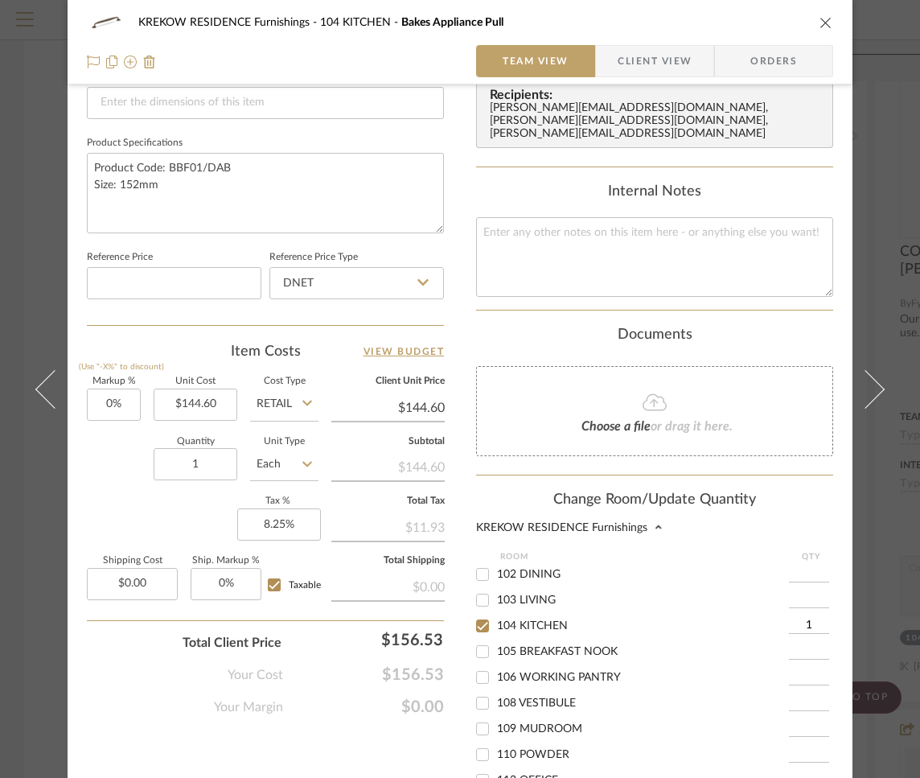
click at [789, 669] on input at bounding box center [809, 677] width 40 height 16
type input "17"
click at [799, 695] on input at bounding box center [809, 703] width 40 height 16
type input "2"
click at [799, 721] on input at bounding box center [809, 729] width 40 height 16
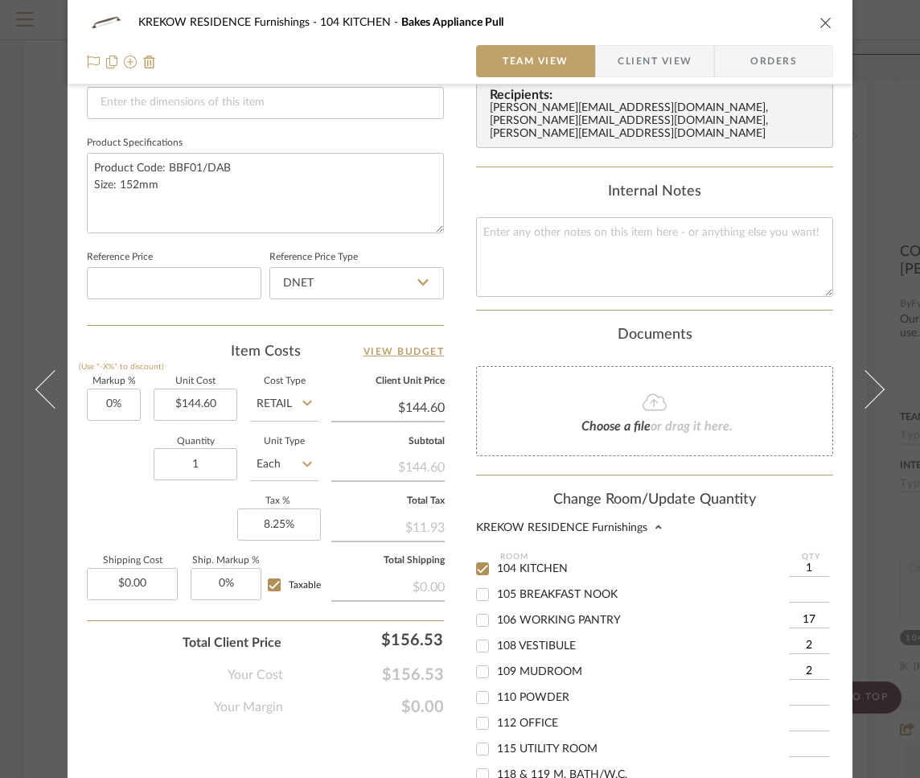
scroll to position [57, 0]
type input "2"
click at [795, 689] on input at bounding box center [809, 697] width 40 height 16
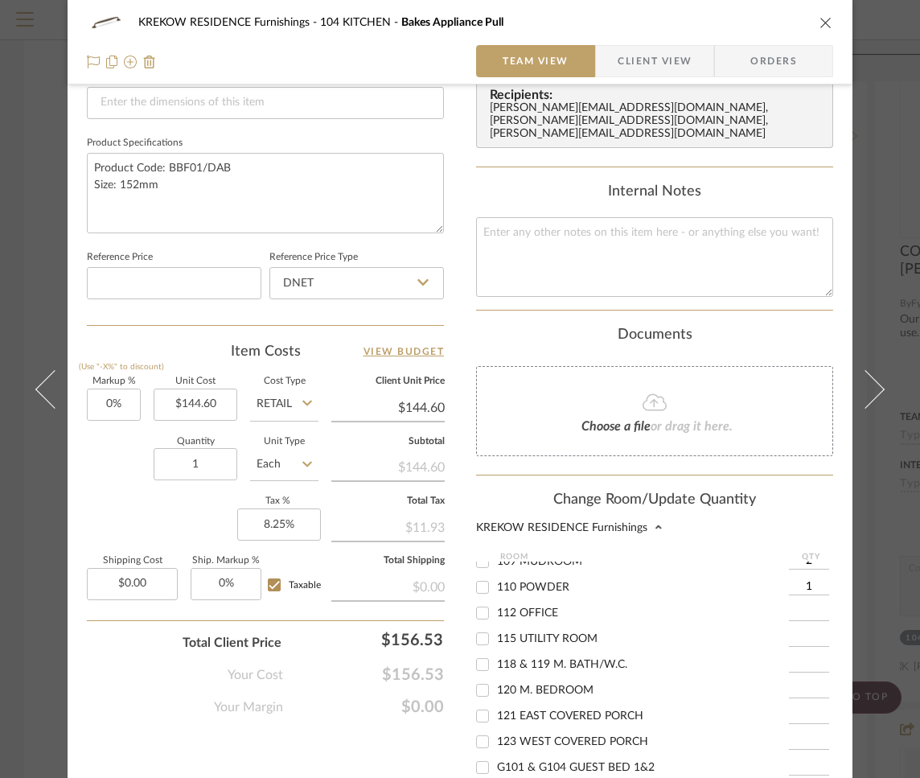
scroll to position [172, 0]
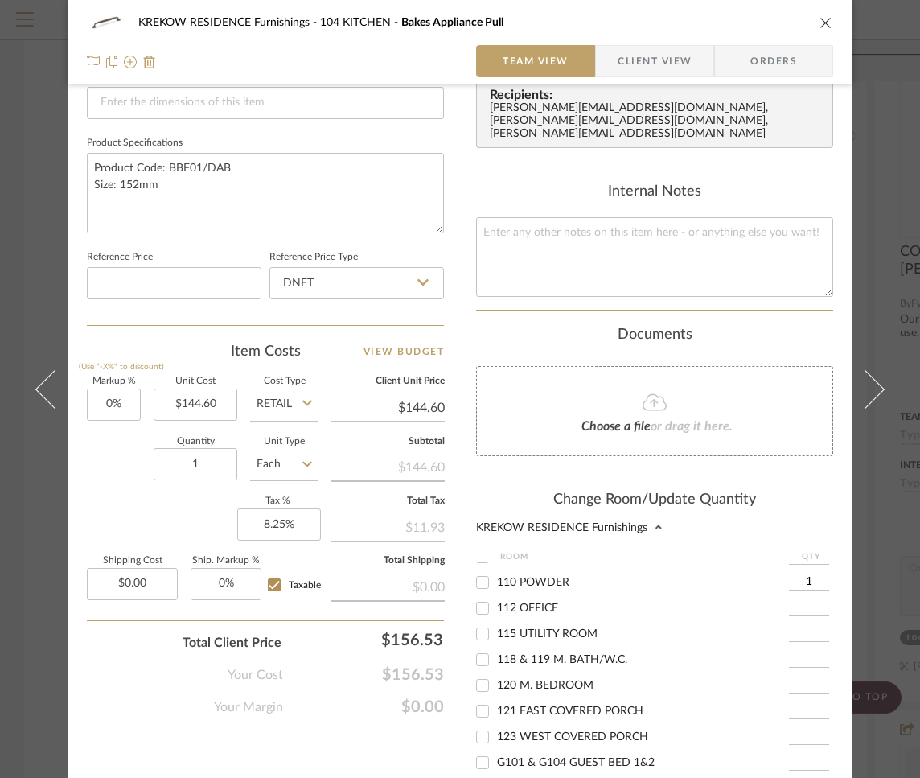
type input "1"
click at [803, 631] on input at bounding box center [809, 634] width 40 height 16
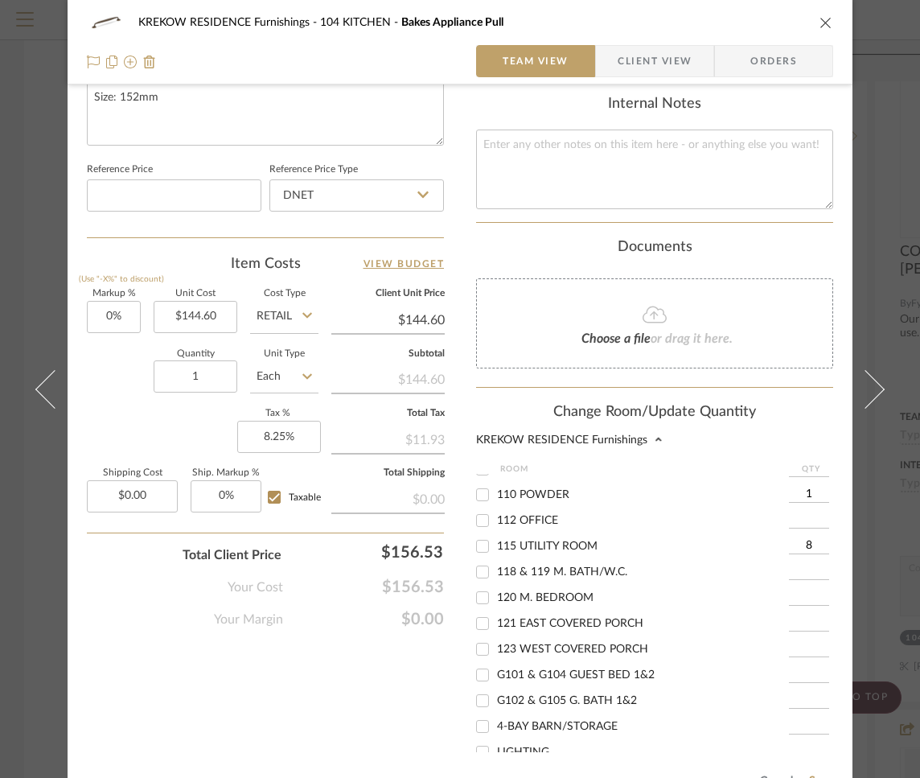
scroll to position [952, 0]
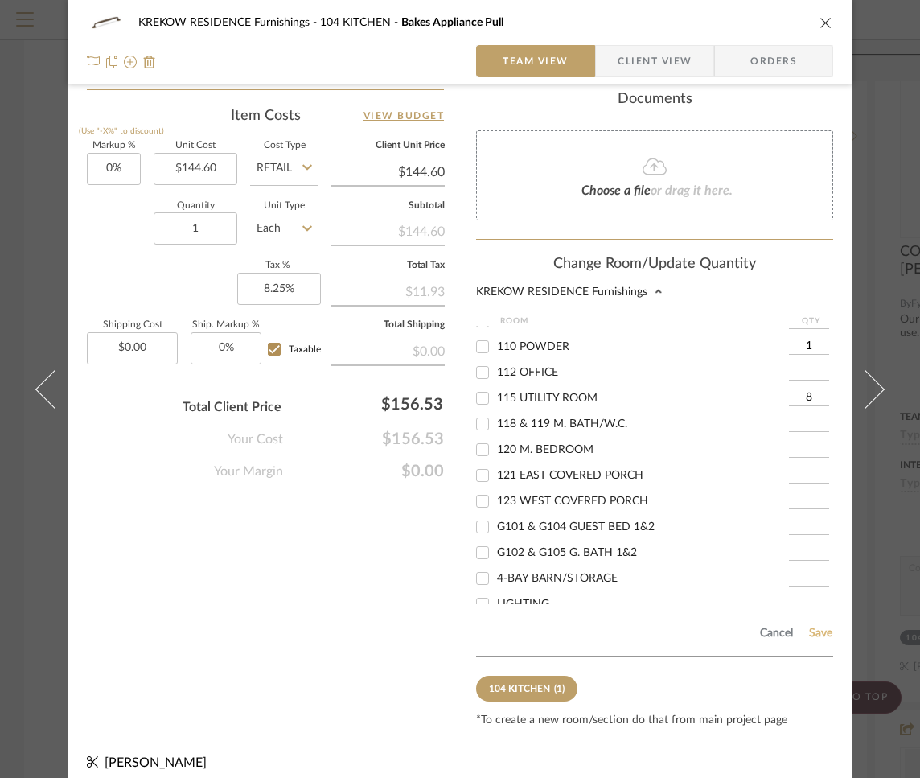
type input "8"
click at [808, 627] on button "Save" at bounding box center [820, 633] width 25 height 13
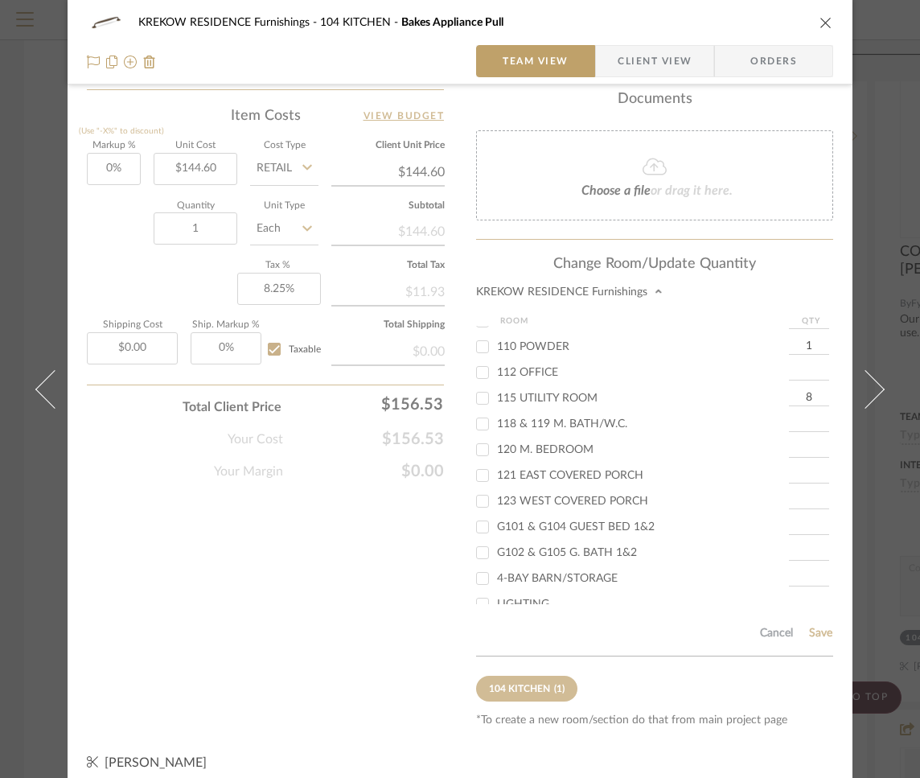
scroll to position [717, 0]
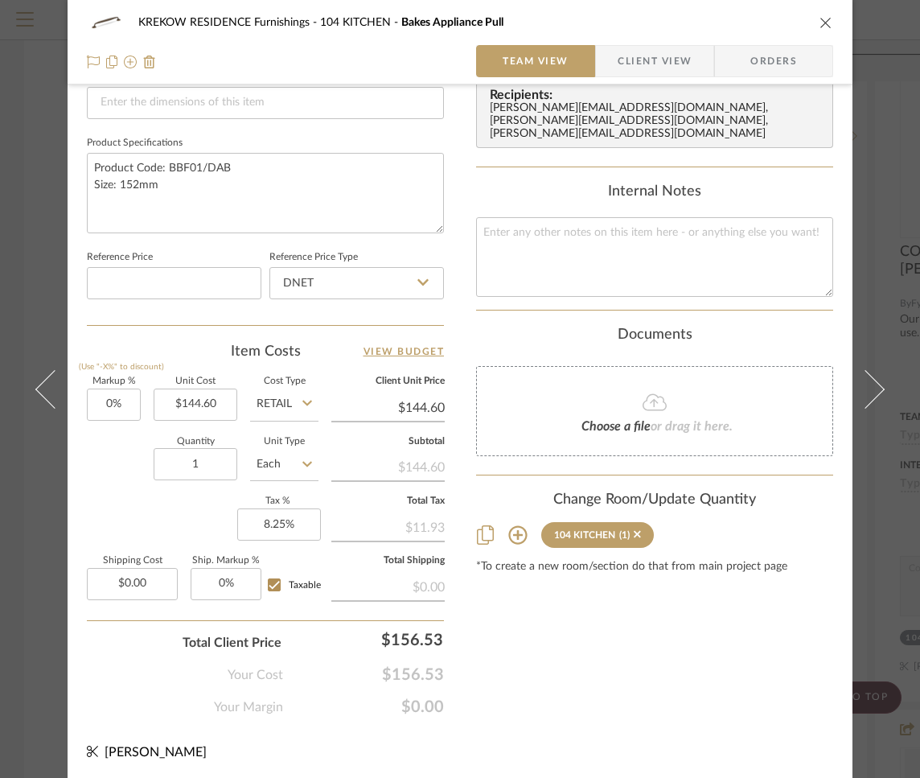
click at [513, 526] on icon at bounding box center [517, 535] width 19 height 19
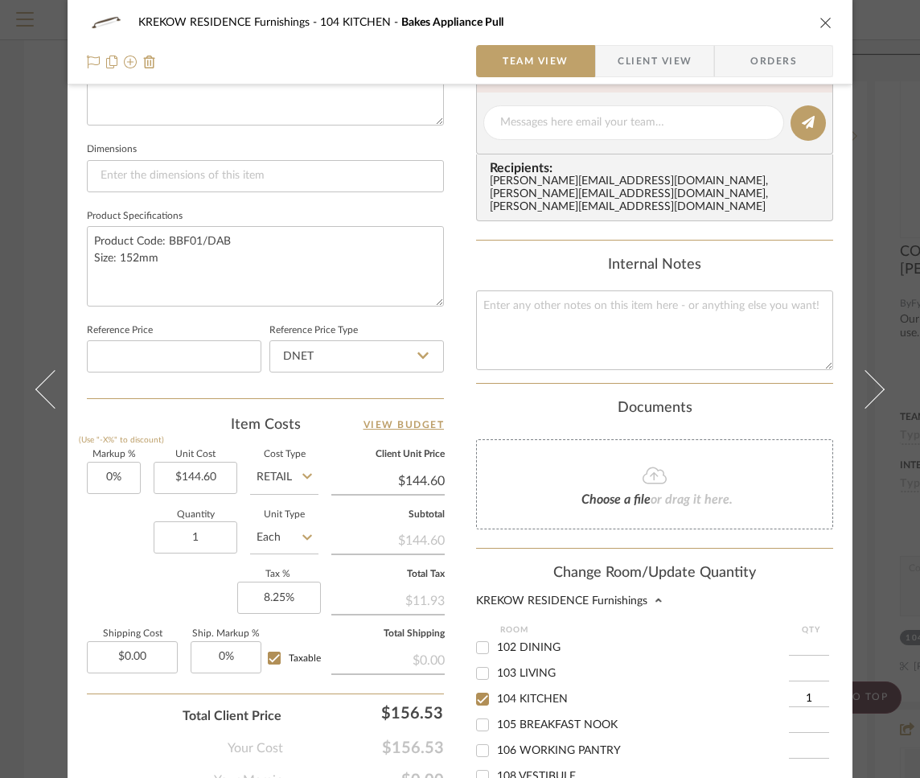
scroll to position [147, 0]
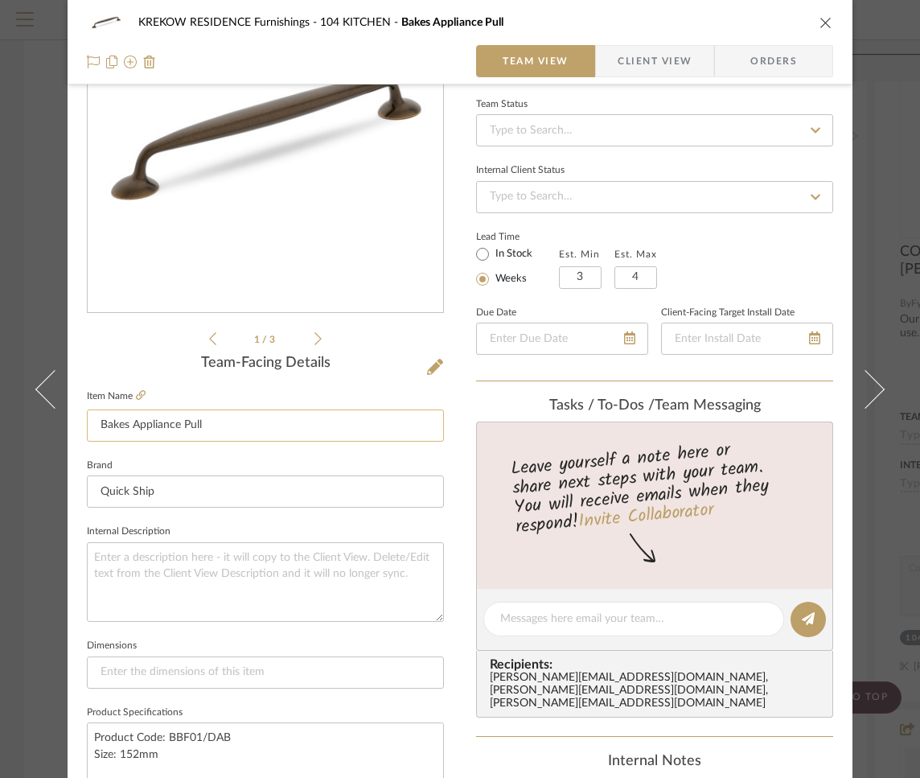
click at [171, 426] on input "Bakes Appliance Pull" at bounding box center [265, 425] width 357 height 32
type input "Bakes Cabinet Pull"
click at [71, 620] on div "KREKOW RESIDENCE Furnishings 104 KITCHEN Bakes Appliance Pull Team View Client …" at bounding box center [460, 731] width 785 height 1732
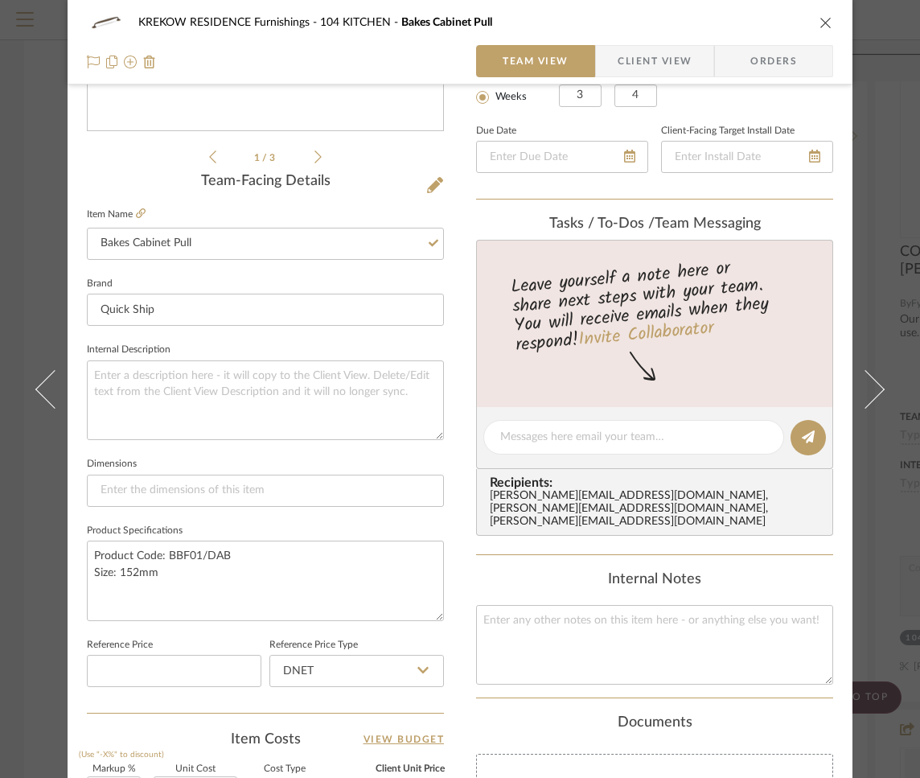
scroll to position [348, 0]
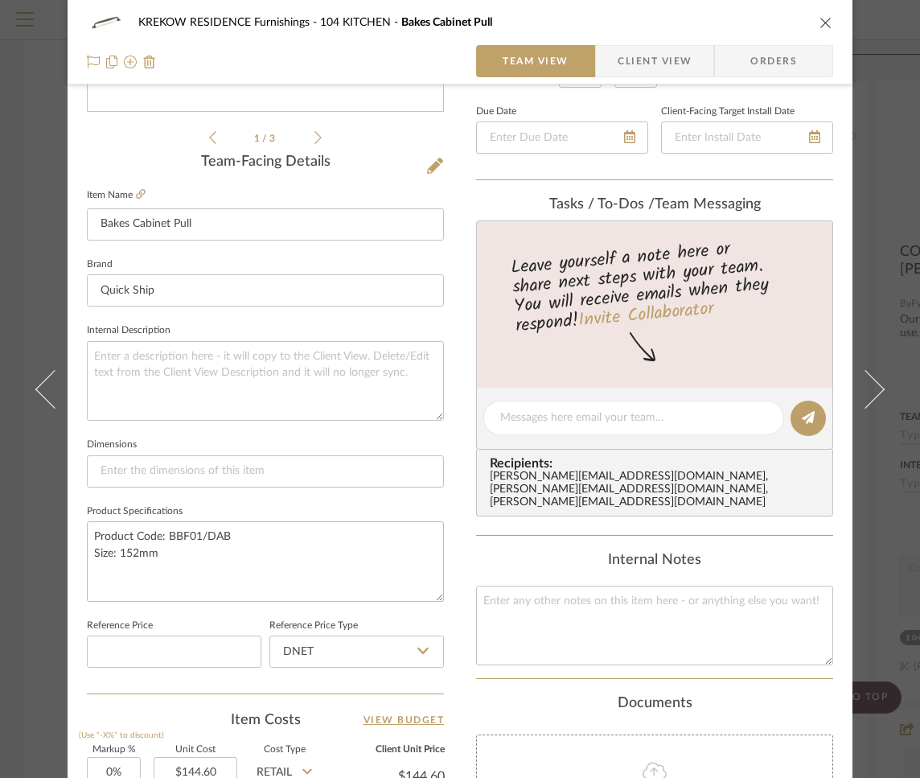
drag, startPoint x: 227, startPoint y: 535, endPoint x: 162, endPoint y: 537, distance: 65.2
click at [162, 537] on textarea "Product Code: BBF01/DAB Size: 152mm" at bounding box center [265, 561] width 357 height 80
paste textarea "3/BEL"
type textarea "Product Code: BBF03/BEL Size: 152mm"
drag, startPoint x: 209, startPoint y: 224, endPoint x: 168, endPoint y: 229, distance: 41.3
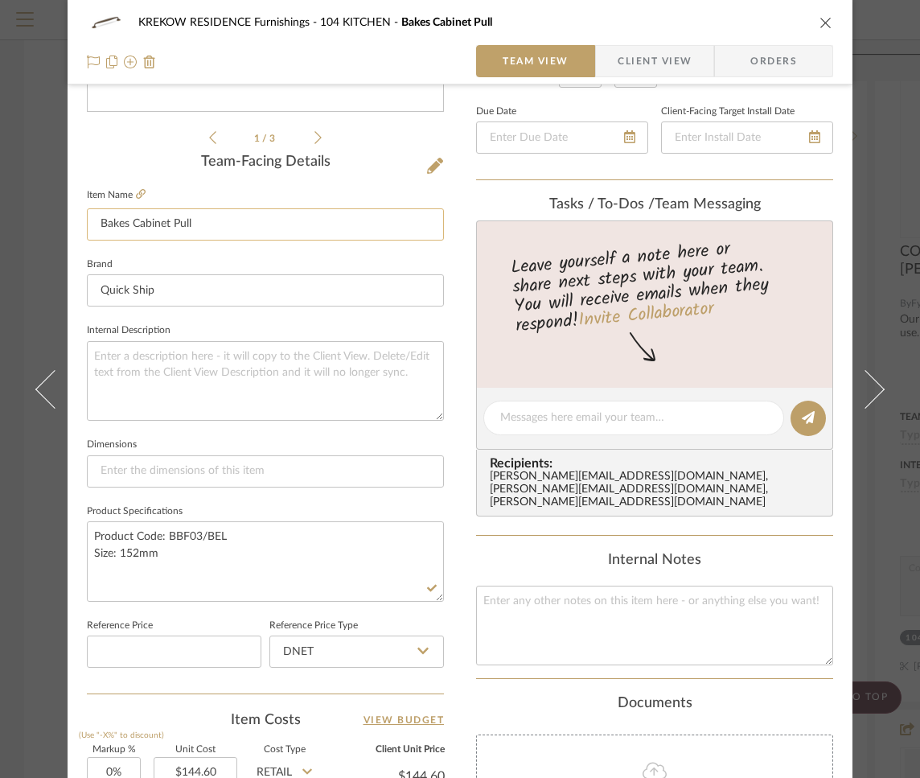
click at [168, 229] on input "Bakes Cabinet Pull" at bounding box center [265, 224] width 357 height 32
type input "Bakes Cabinet Handle"
click at [443, 500] on div "KREKOW RESIDENCE Furnishings 104 KITCHEN Bakes Cabinet Pull Team View Client Vi…" at bounding box center [460, 407] width 785 height 1486
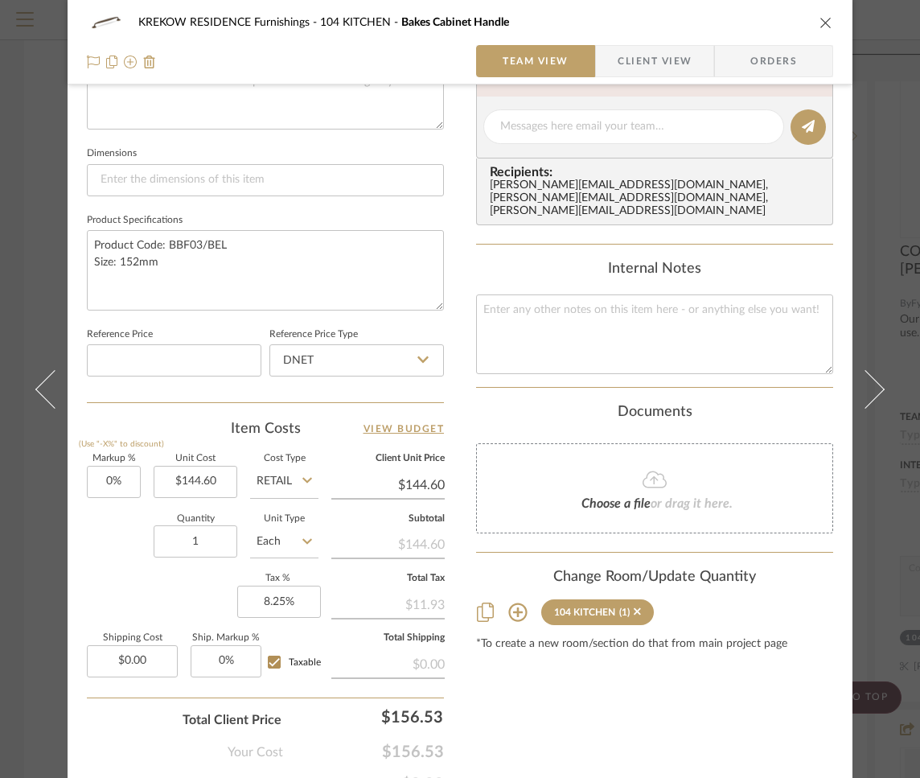
click at [510, 603] on icon at bounding box center [517, 612] width 19 height 19
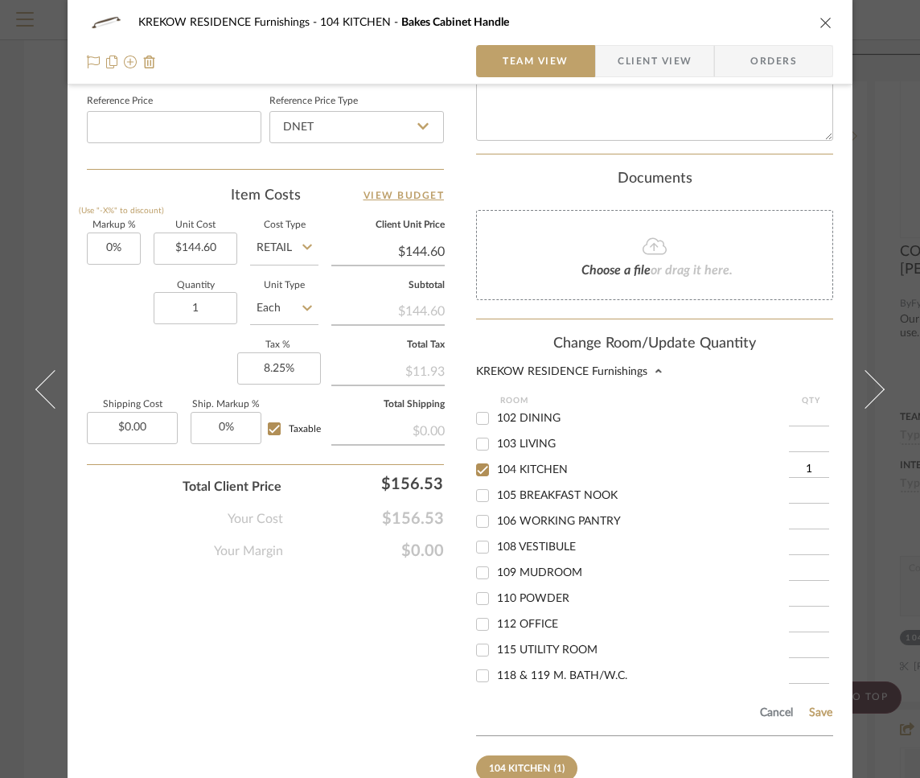
scroll to position [874, 0]
click at [802, 512] on input at bounding box center [809, 520] width 40 height 16
type input "17"
click at [795, 537] on input at bounding box center [809, 545] width 40 height 16
click at [482, 509] on input "106 WORKING PANTRY" at bounding box center [483, 520] width 26 height 26
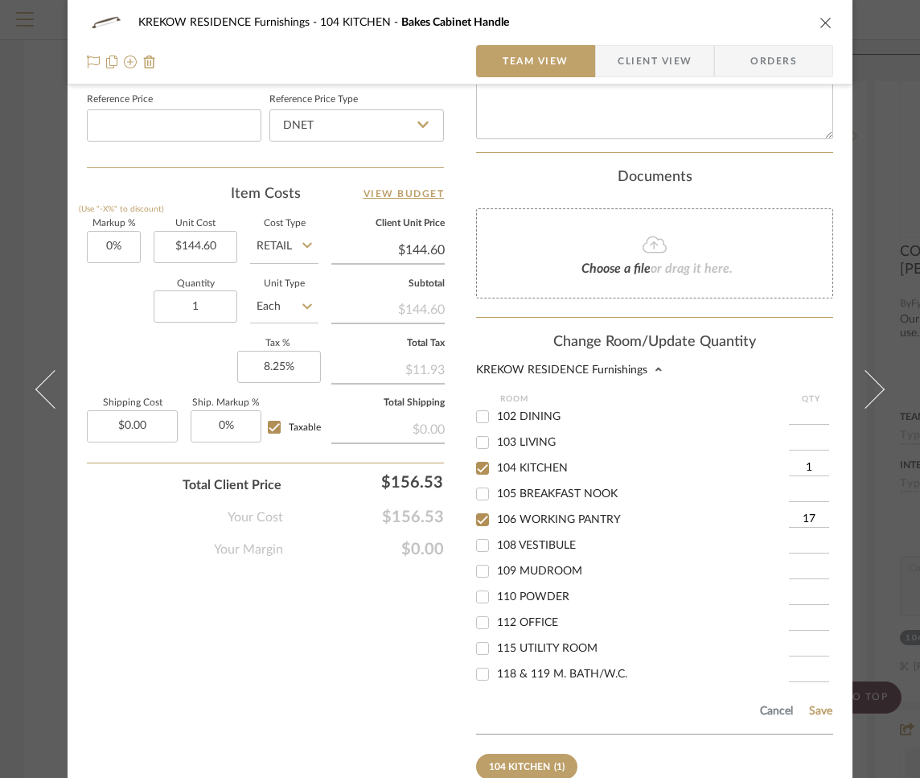
checkbox input "true"
click at [477, 537] on input "108 VESTIBULE" at bounding box center [483, 546] width 26 height 26
checkbox input "true"
drag, startPoint x: 787, startPoint y: 534, endPoint x: 808, endPoint y: 533, distance: 20.9
click at [808, 537] on input "1" at bounding box center [809, 545] width 40 height 16
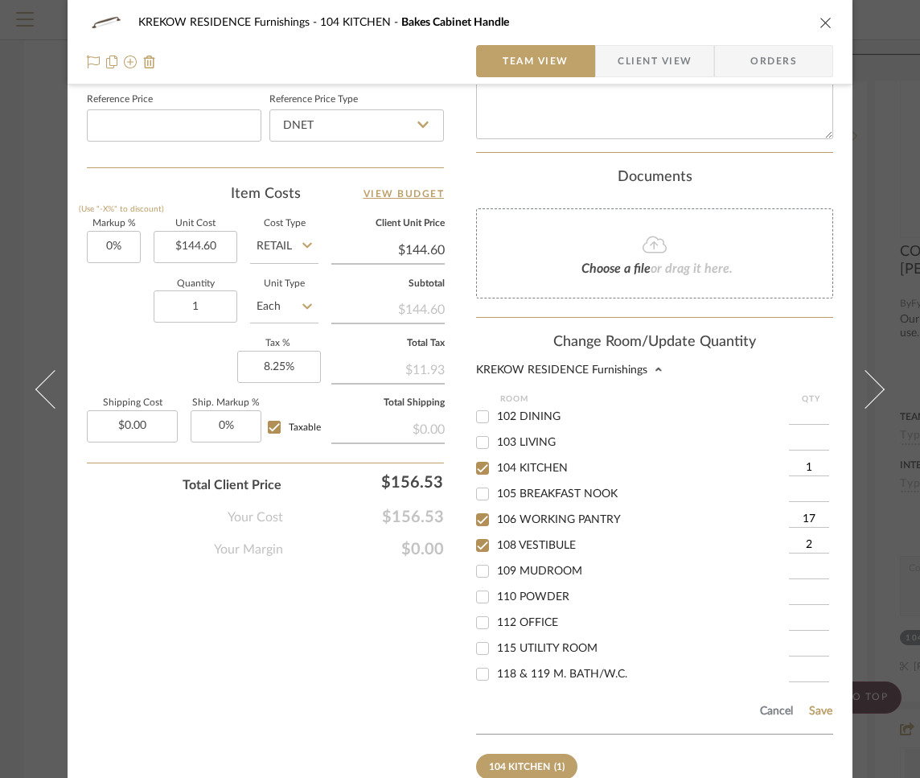
type input "2"
click at [476, 564] on input "109 MUDROOM" at bounding box center [483, 571] width 26 height 26
checkbox input "true"
drag, startPoint x: 796, startPoint y: 561, endPoint x: 807, endPoint y: 561, distance: 11.3
click at [807, 563] on input "1" at bounding box center [809, 571] width 40 height 16
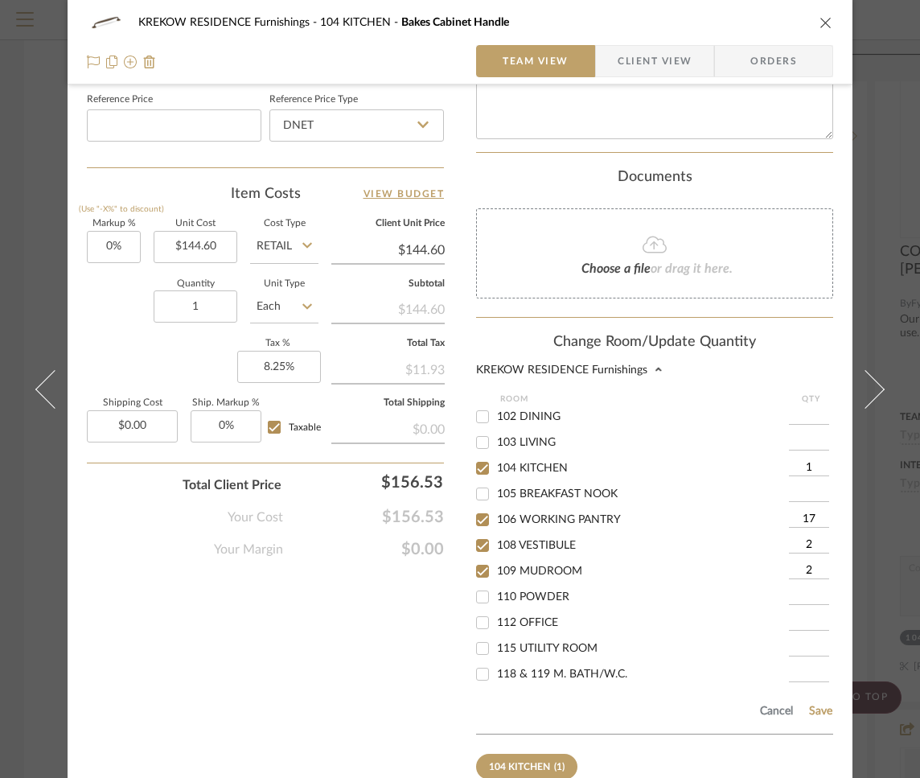
type input "2"
click at [482, 588] on input "110 POWDER" at bounding box center [483, 597] width 26 height 26
checkbox input "true"
type input "1"
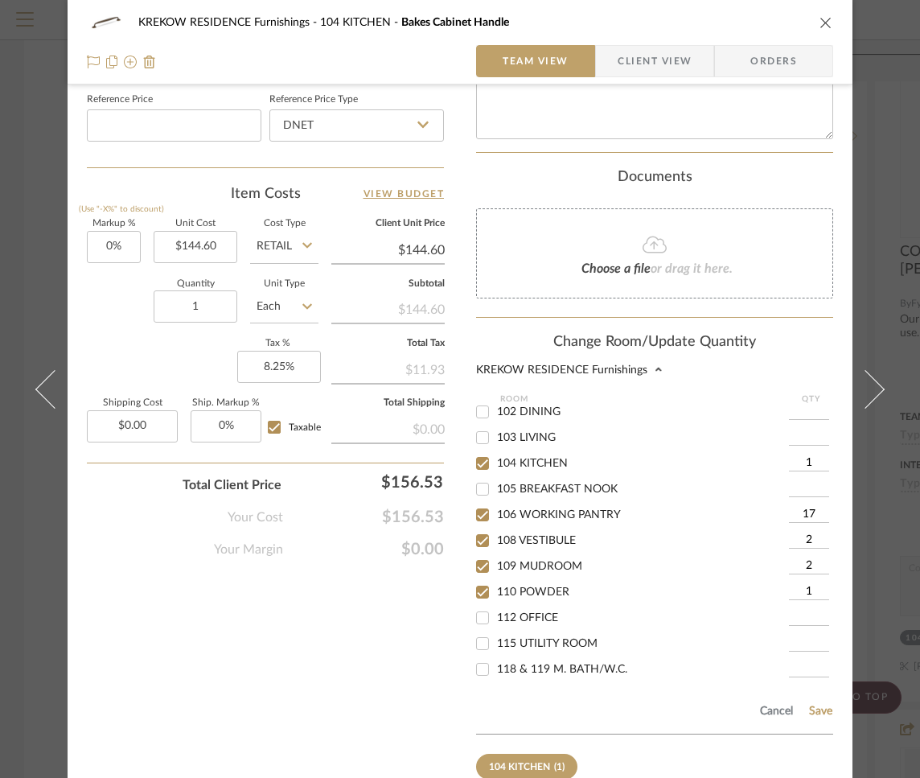
scroll to position [14, 0]
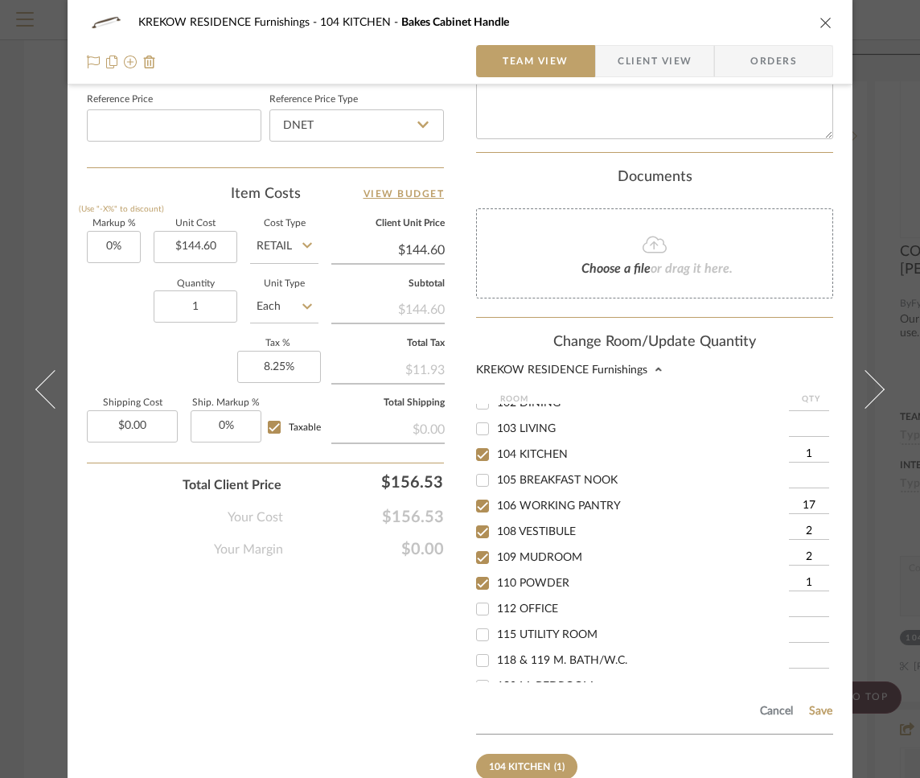
click at [482, 629] on input "115 UTILITY ROOM" at bounding box center [483, 635] width 26 height 26
checkbox input "true"
drag, startPoint x: 805, startPoint y: 624, endPoint x: 793, endPoint y: 627, distance: 12.3
click at [793, 627] on input "1" at bounding box center [809, 635] width 40 height 16
drag, startPoint x: 797, startPoint y: 626, endPoint x: 810, endPoint y: 626, distance: 12.9
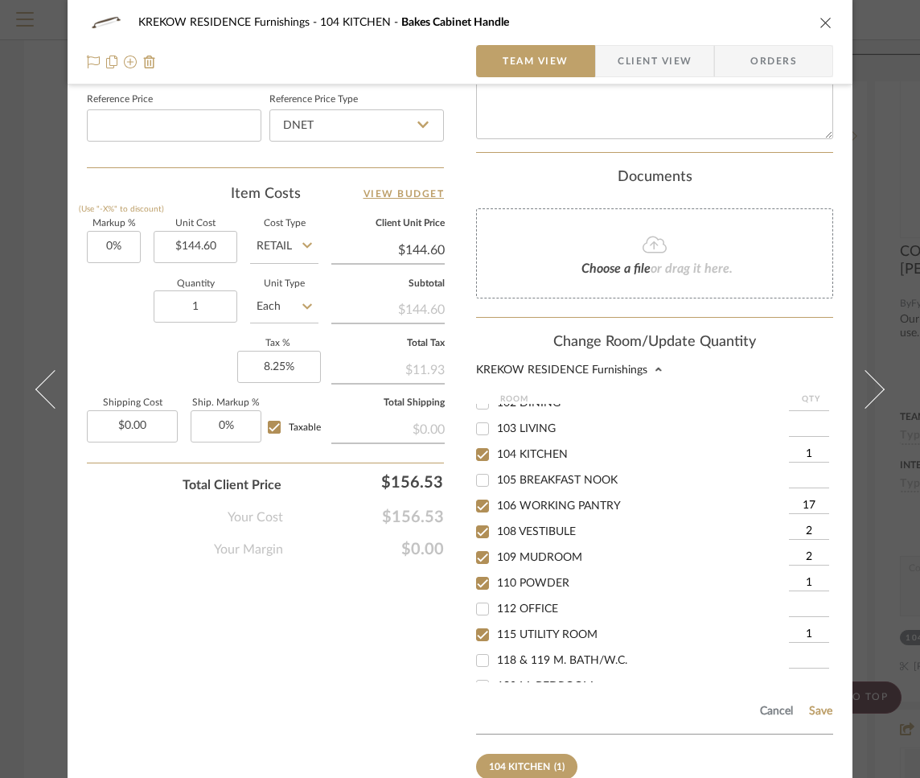
click at [810, 627] on input "1" at bounding box center [809, 635] width 40 height 16
type input "8"
click at [815, 705] on button "Save" at bounding box center [820, 711] width 25 height 13
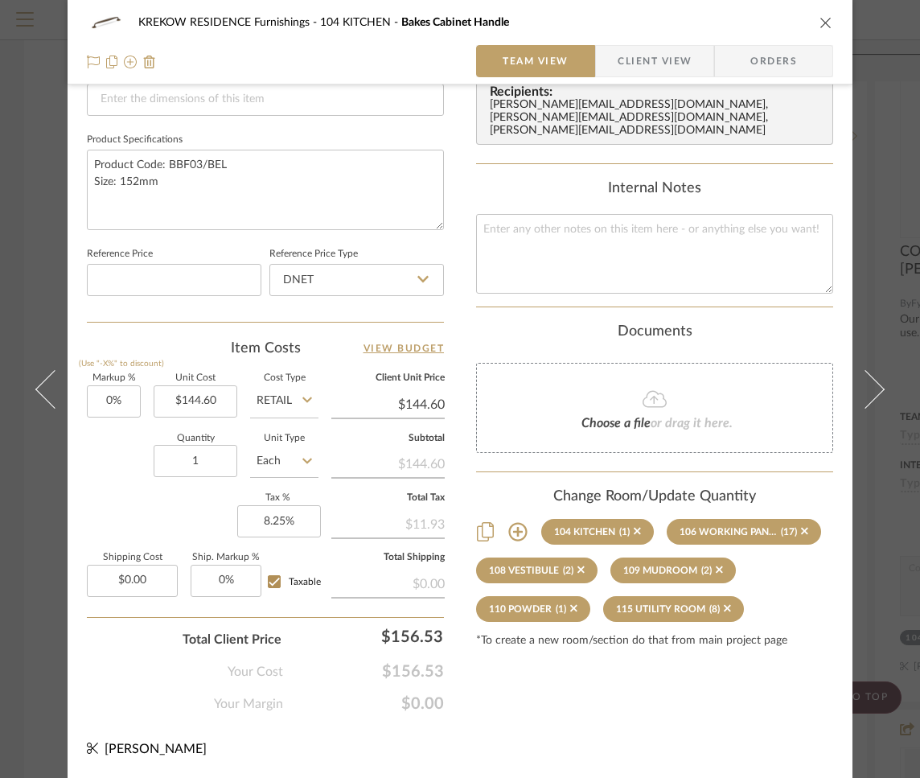
scroll to position [717, 0]
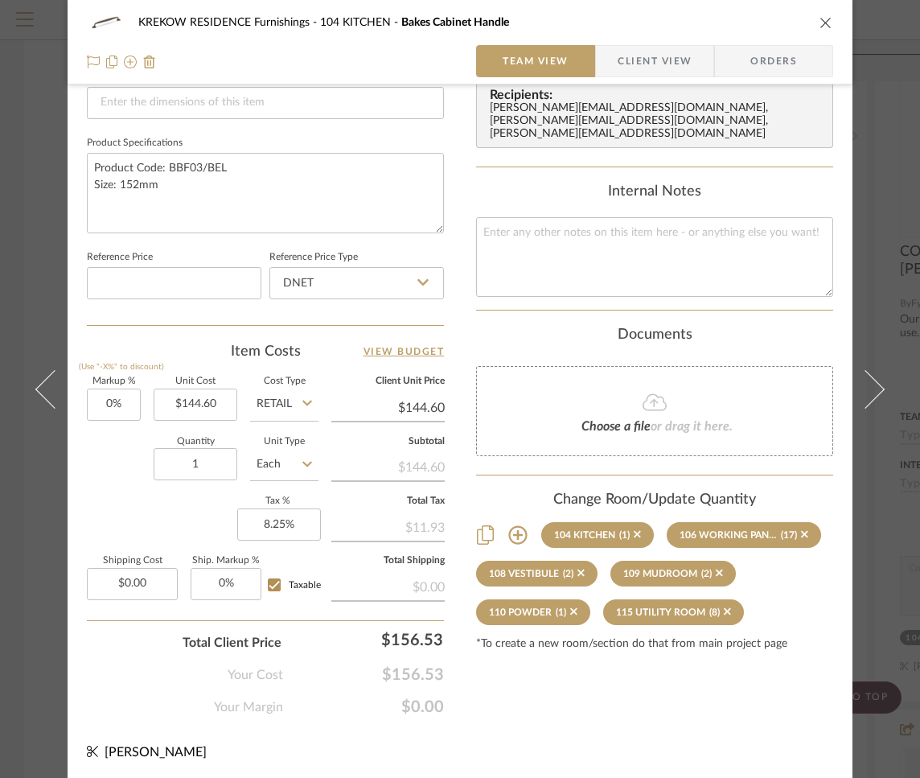
click at [822, 23] on icon "close" at bounding box center [826, 22] width 13 height 13
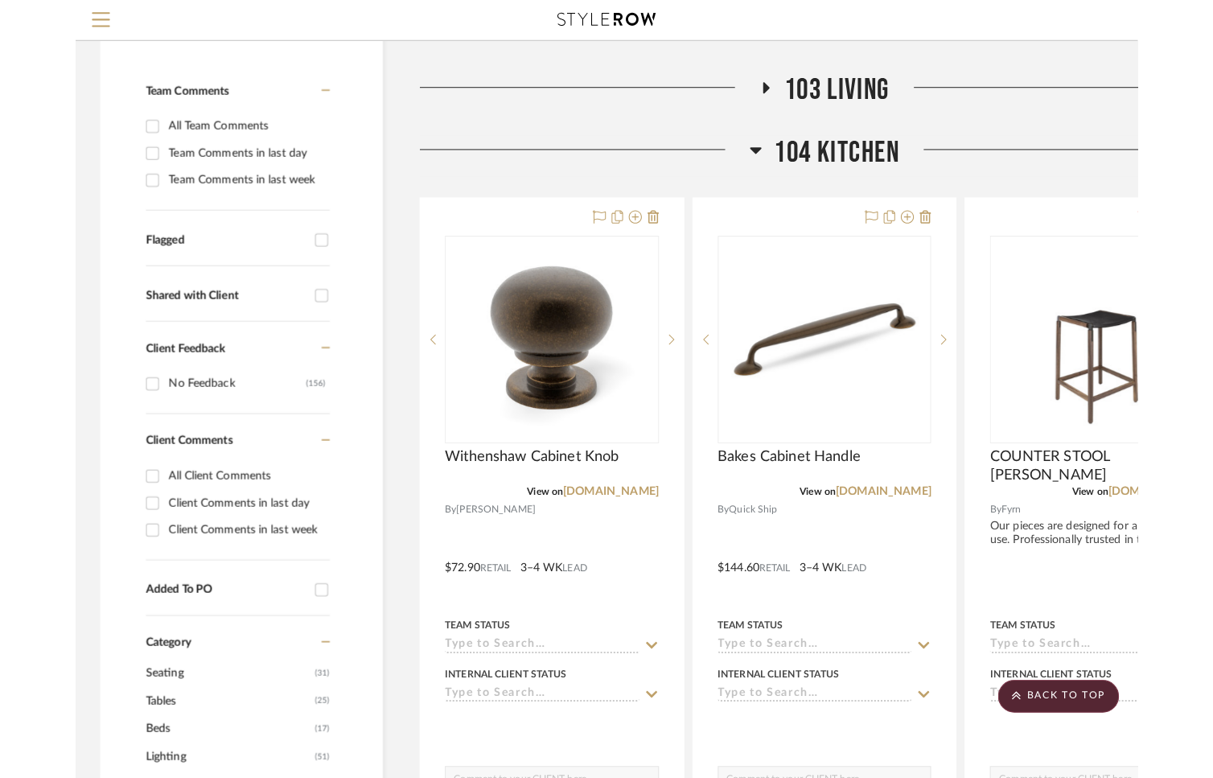
scroll to position [231, 0]
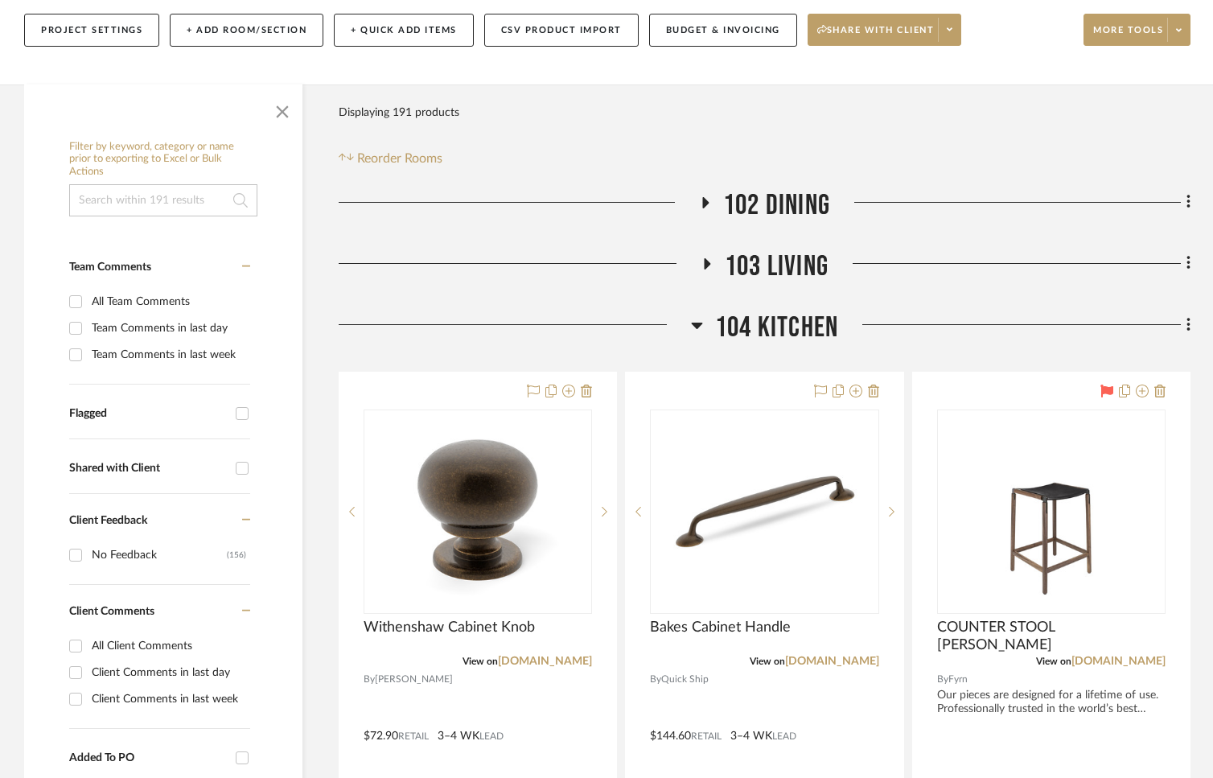
click at [707, 263] on icon at bounding box center [708, 263] width 6 height 11
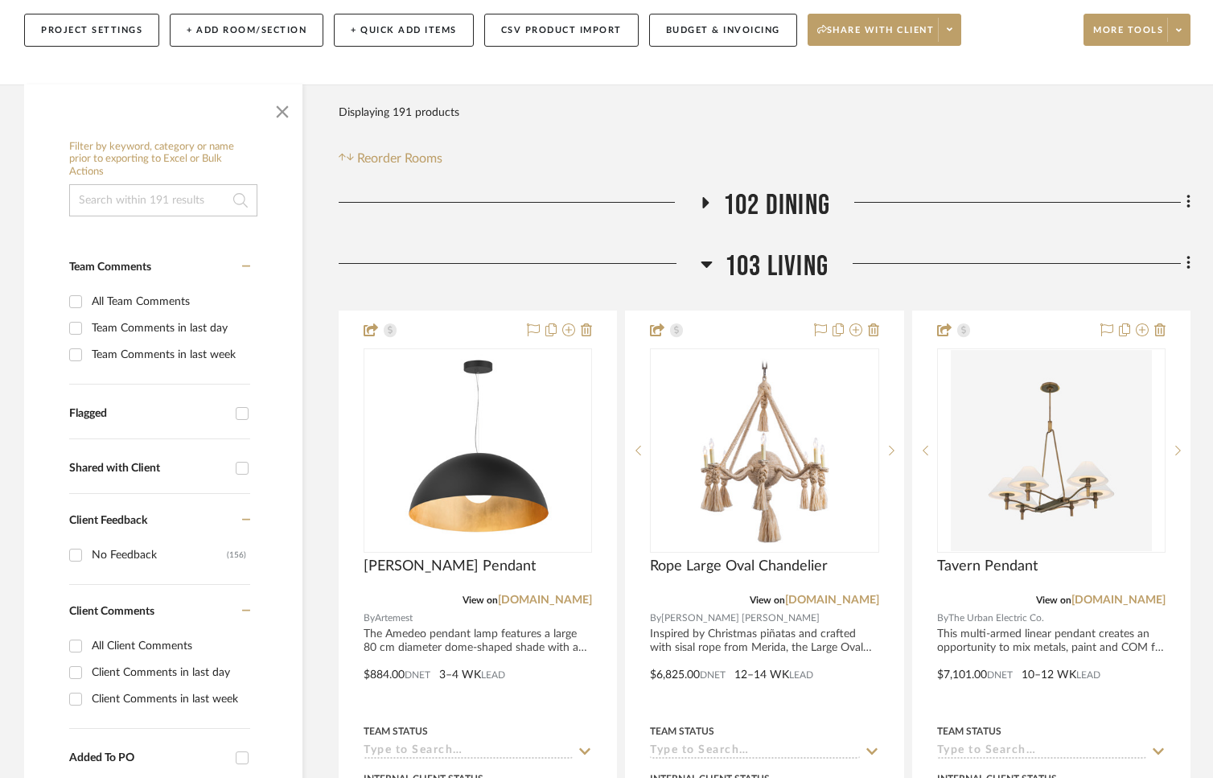
click at [707, 263] on icon at bounding box center [706, 264] width 11 height 6
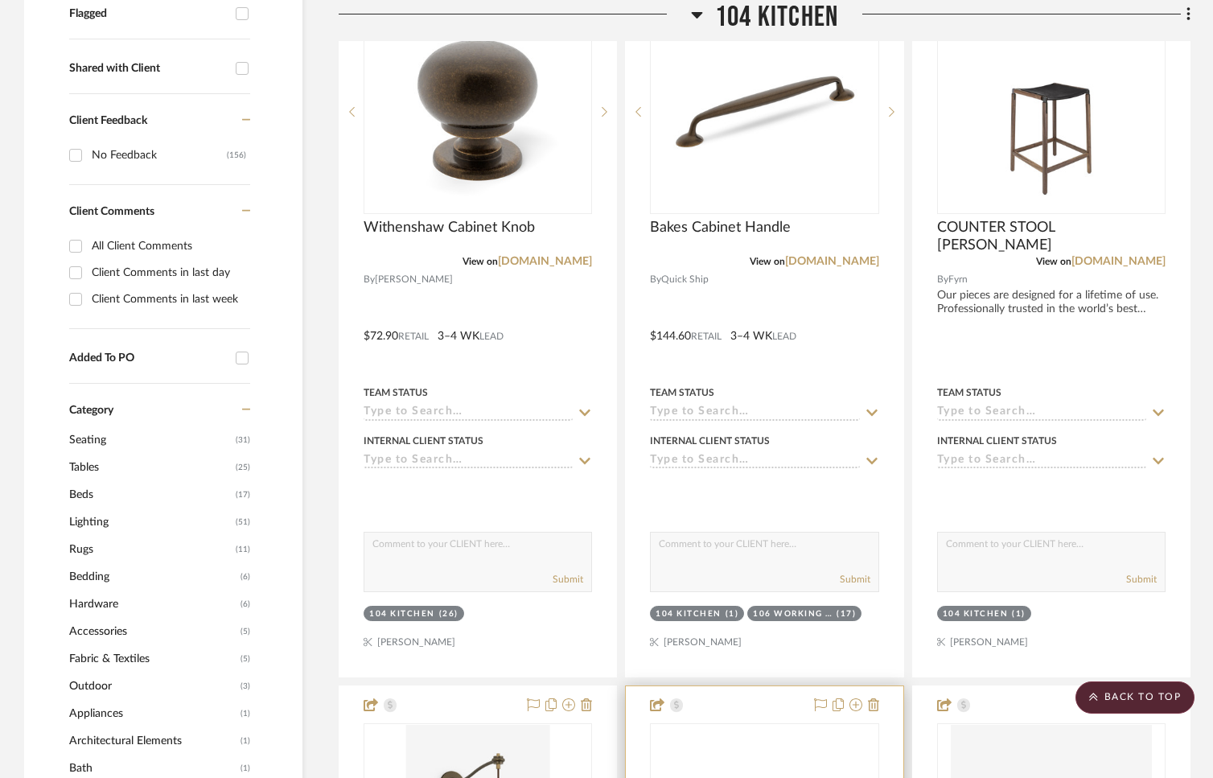
scroll to position [137, 0]
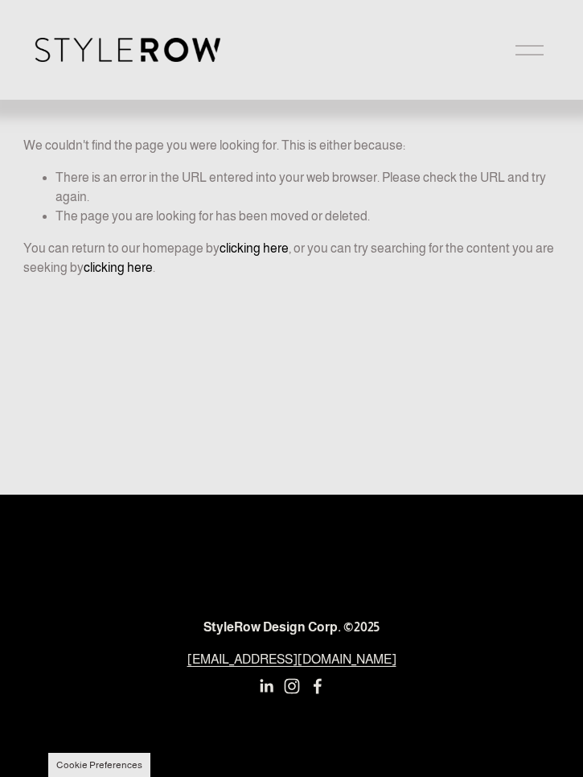
click at [405, 51] on div at bounding box center [271, 50] width 473 height 24
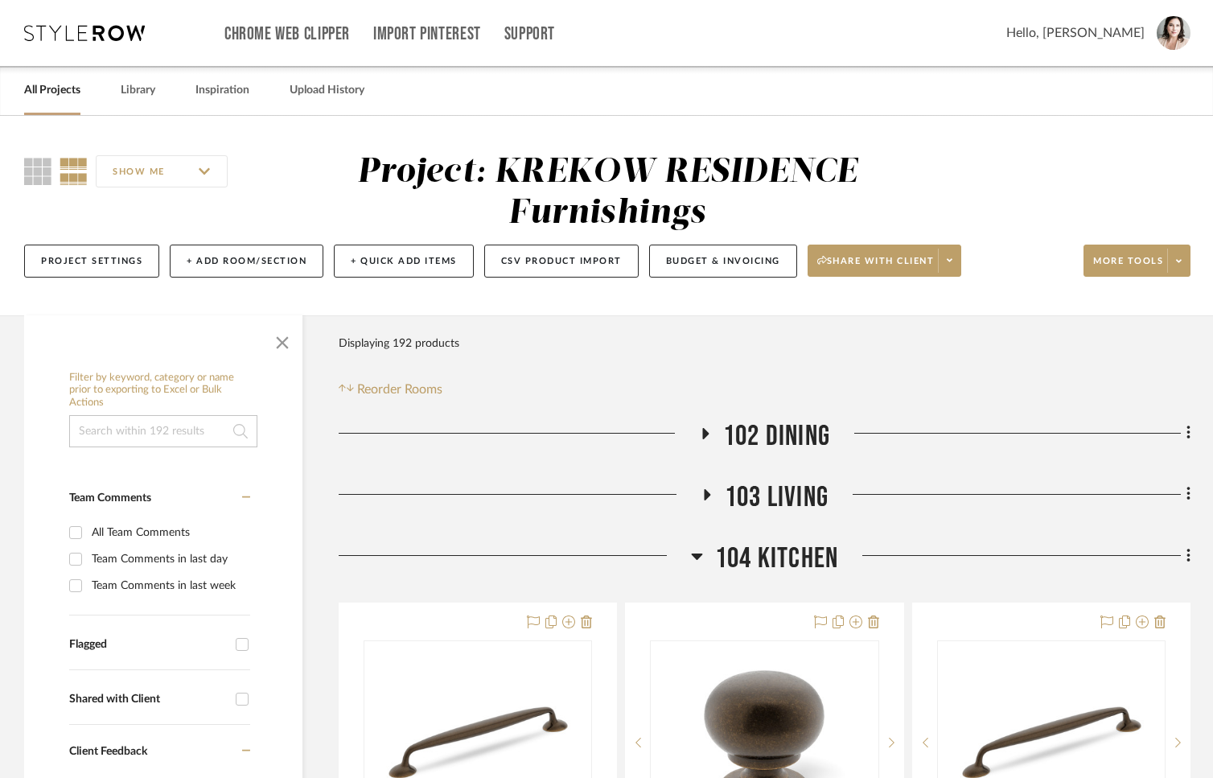
click at [699, 432] on icon at bounding box center [705, 433] width 19 height 12
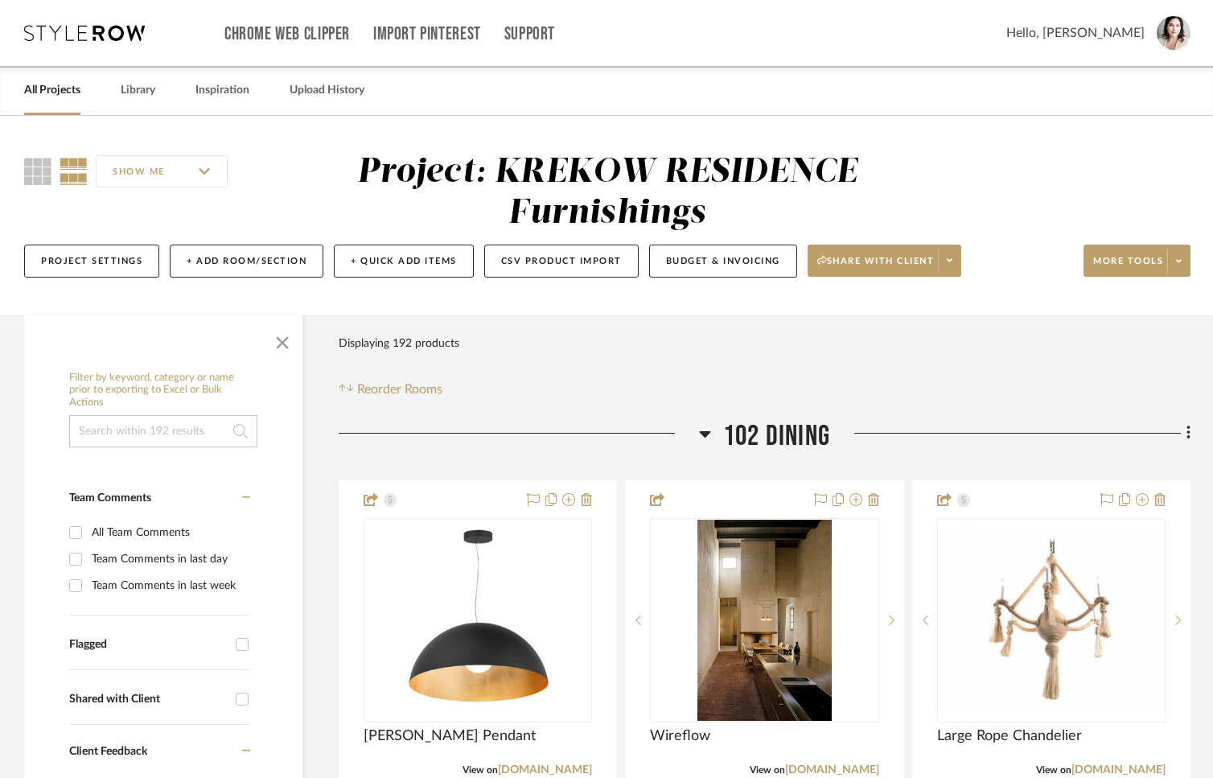
click at [699, 432] on icon at bounding box center [705, 433] width 12 height 19
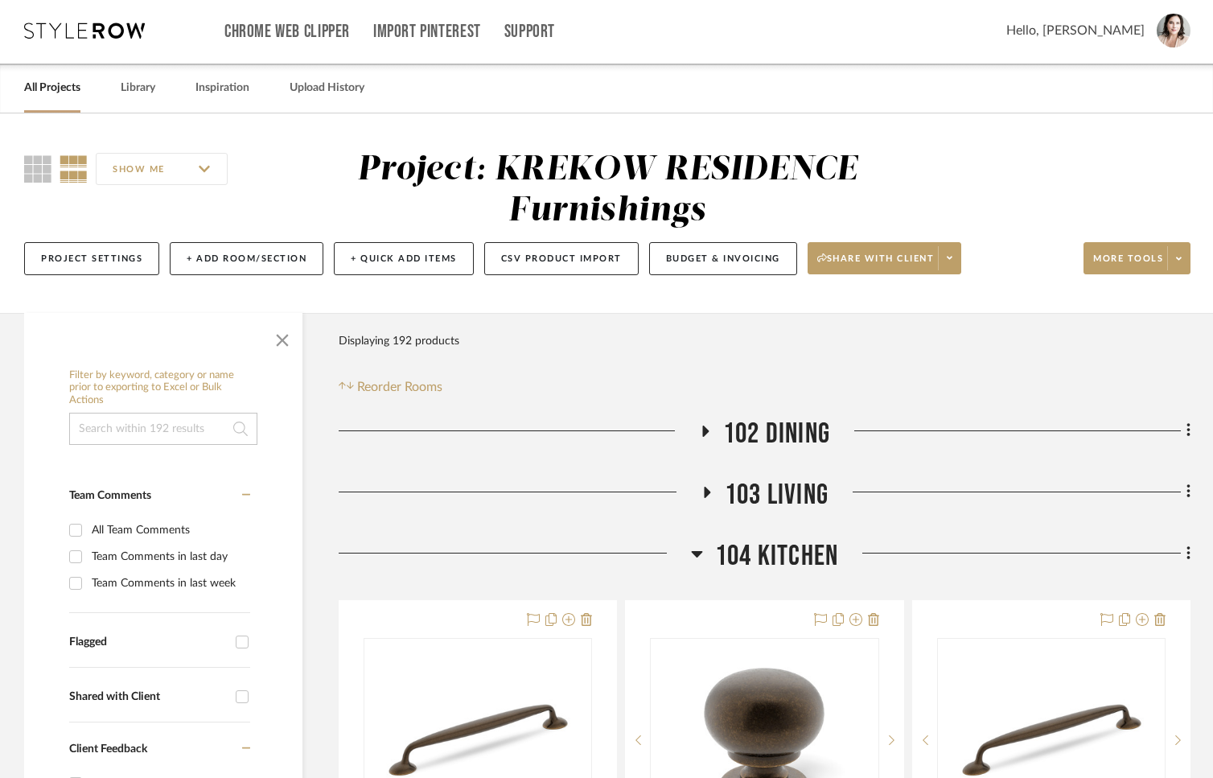
scroll to position [3, 0]
click at [703, 426] on icon at bounding box center [706, 430] width 6 height 11
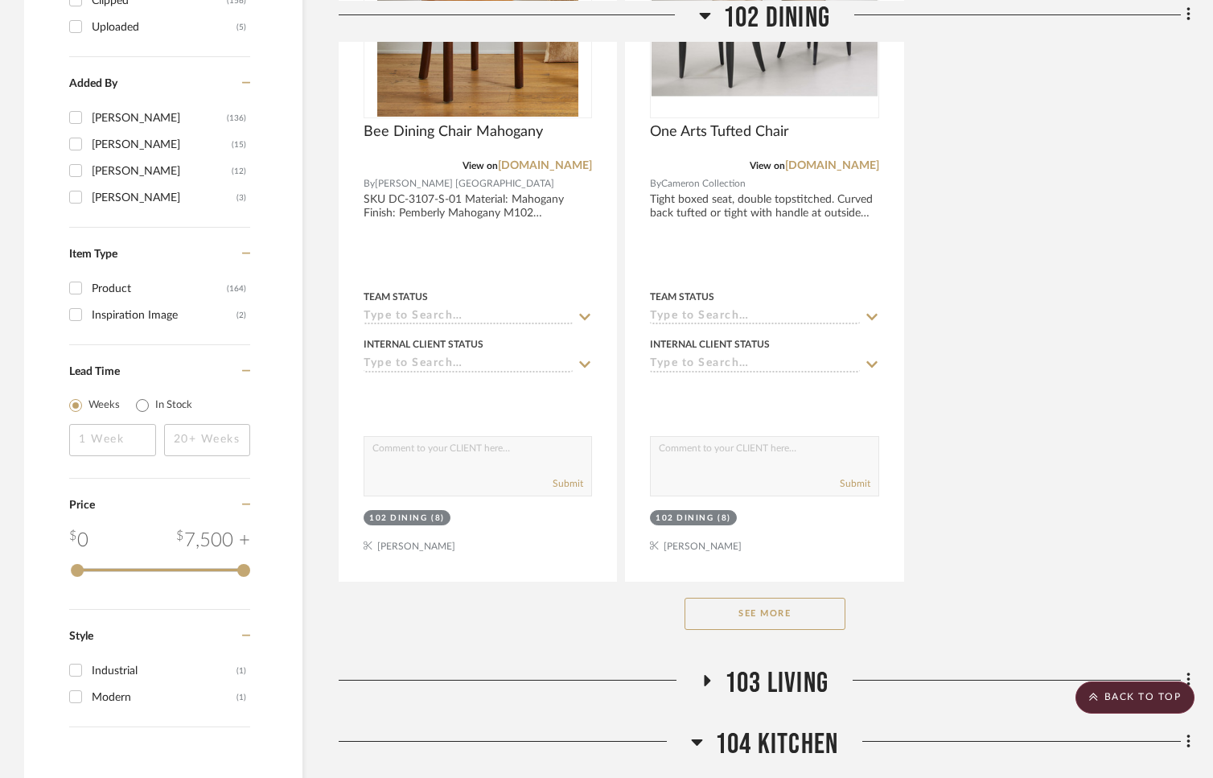
scroll to position [2269, 0]
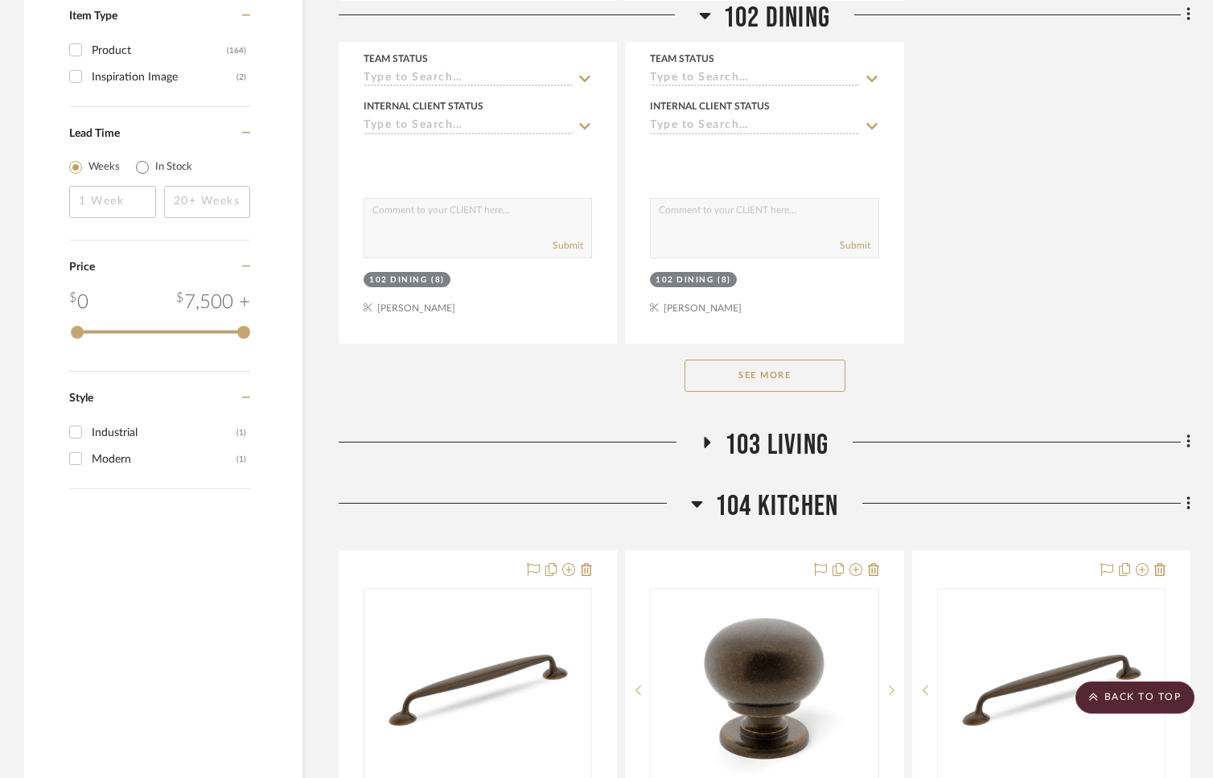
click at [717, 381] on button "See More" at bounding box center [765, 376] width 161 height 32
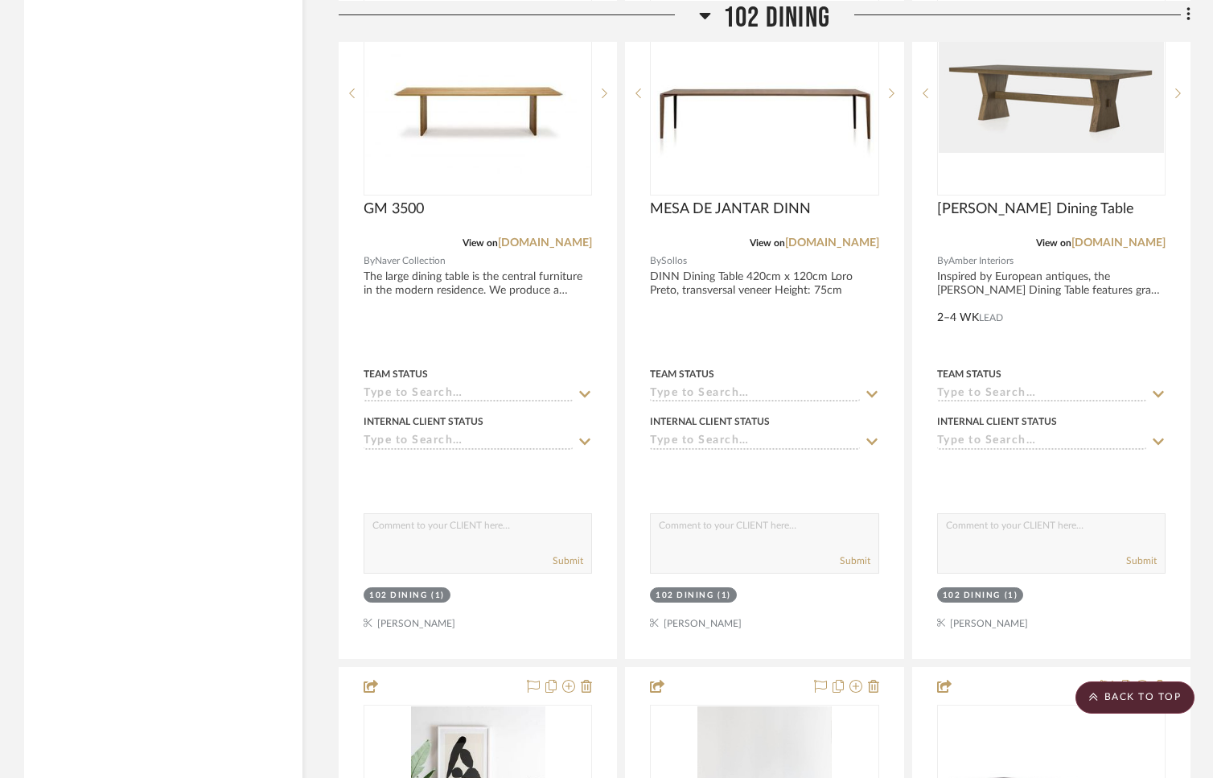
scroll to position [3771, 0]
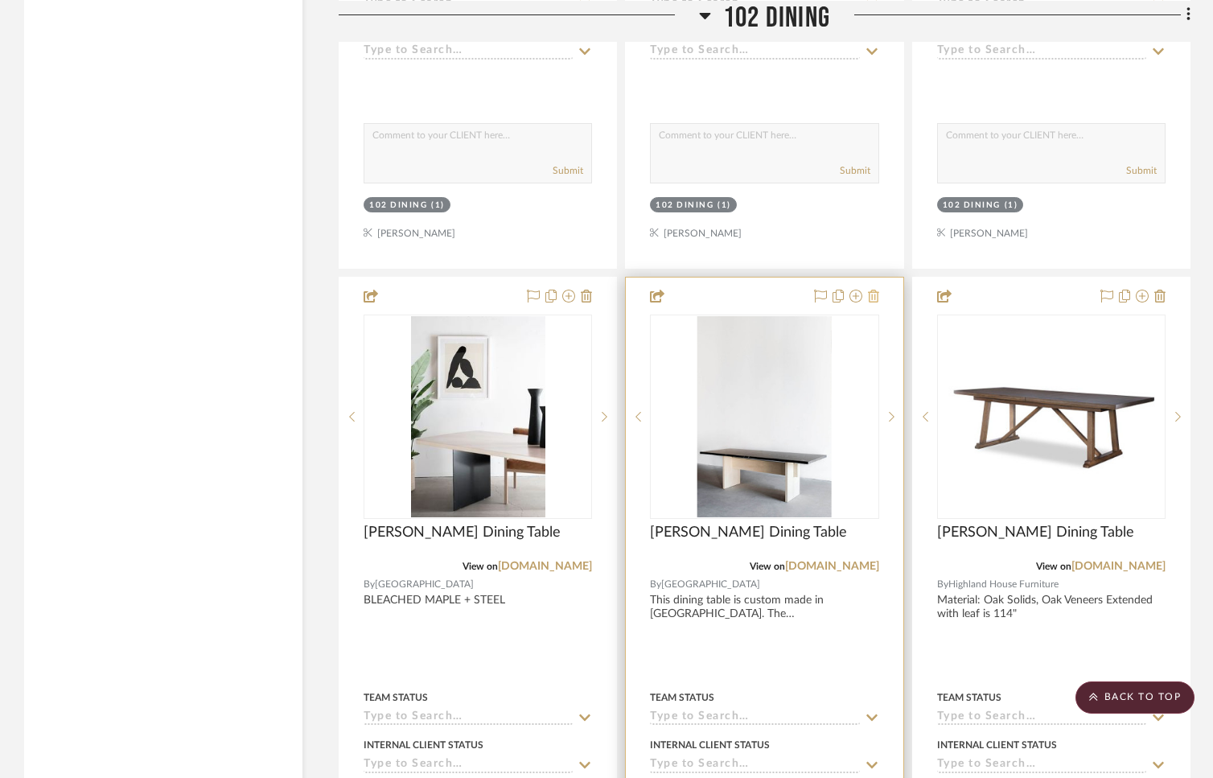
click at [878, 291] on icon at bounding box center [873, 296] width 11 height 13
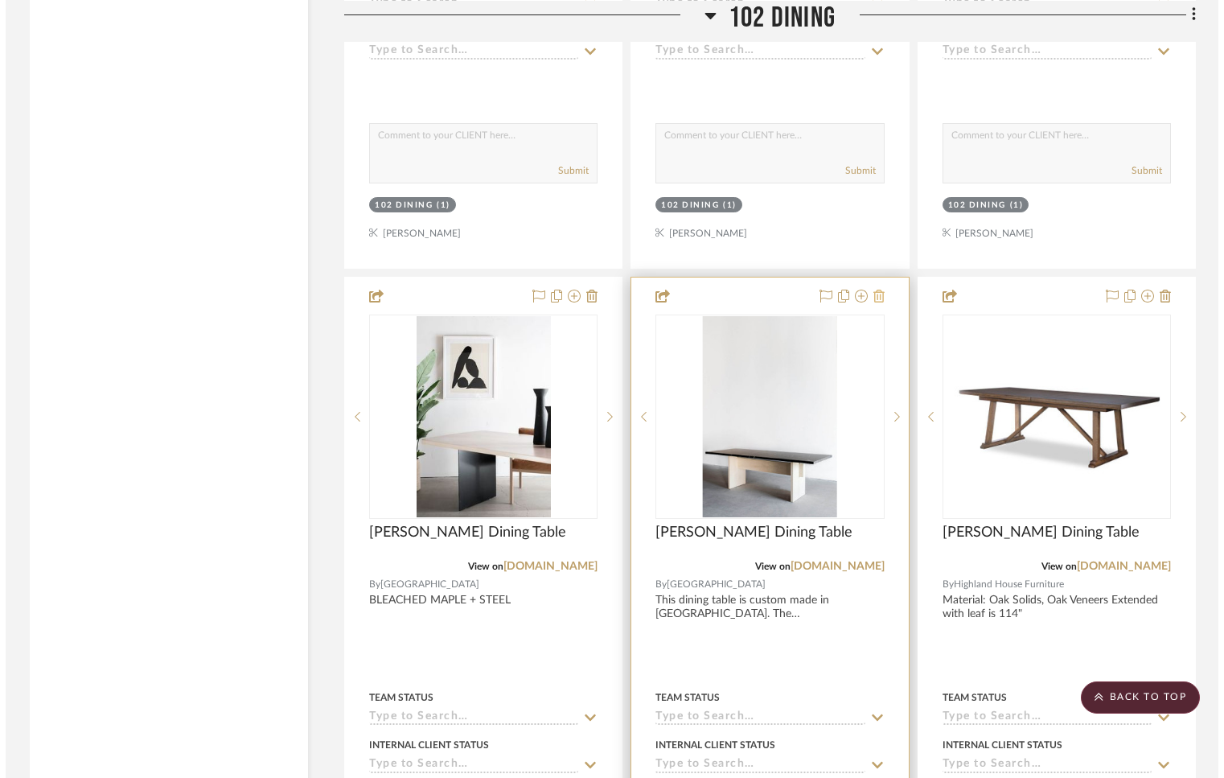
scroll to position [0, 0]
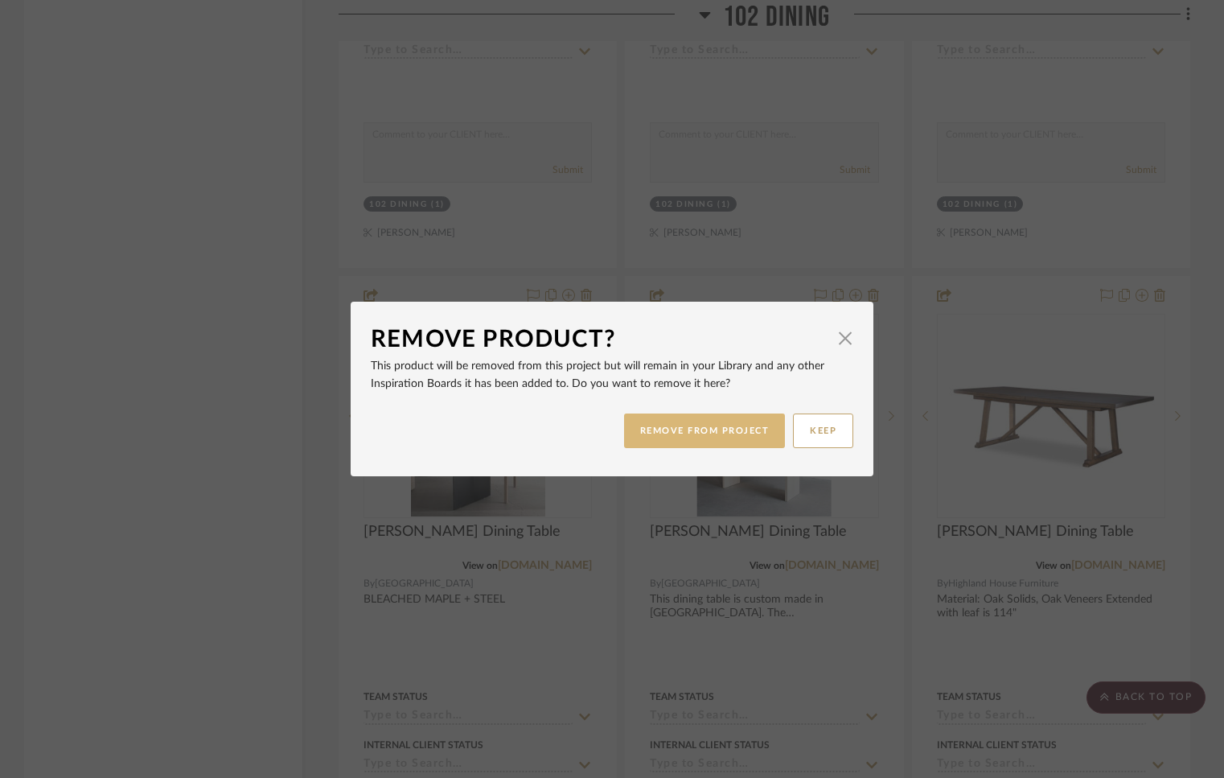
click at [710, 430] on button "REMOVE FROM PROJECT" at bounding box center [705, 430] width 162 height 35
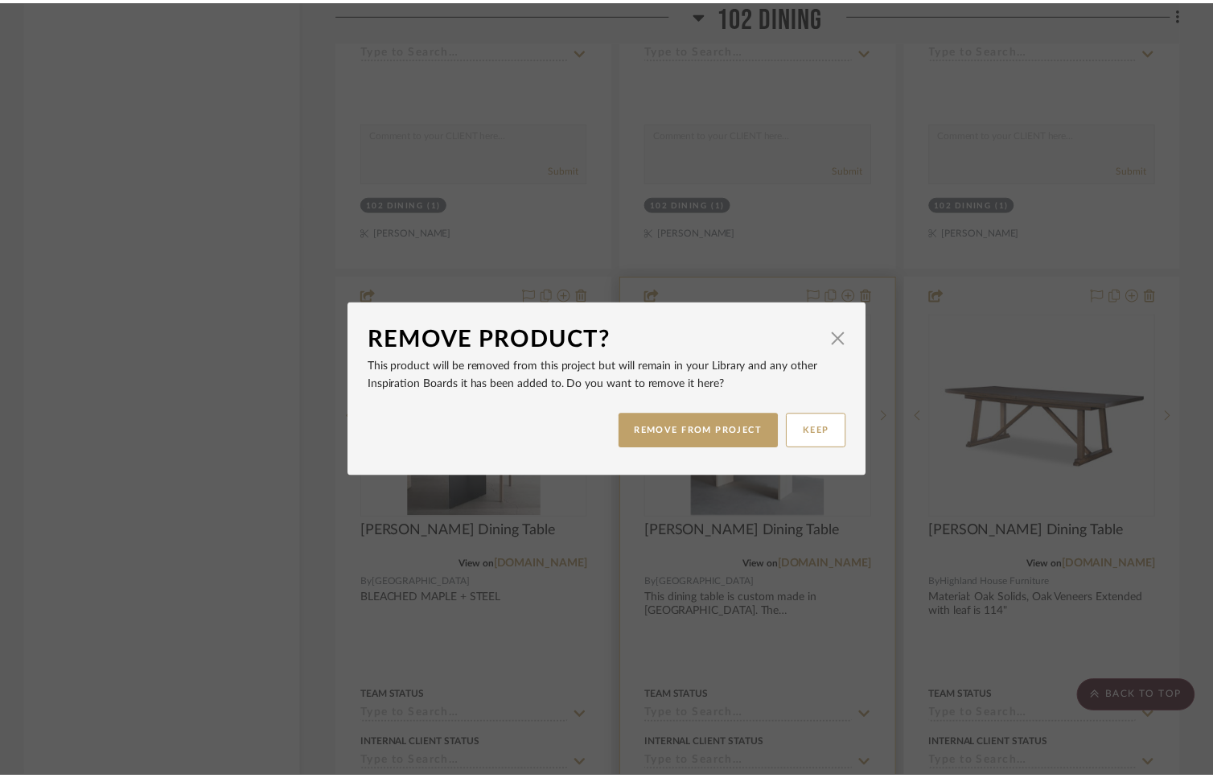
scroll to position [3771, 0]
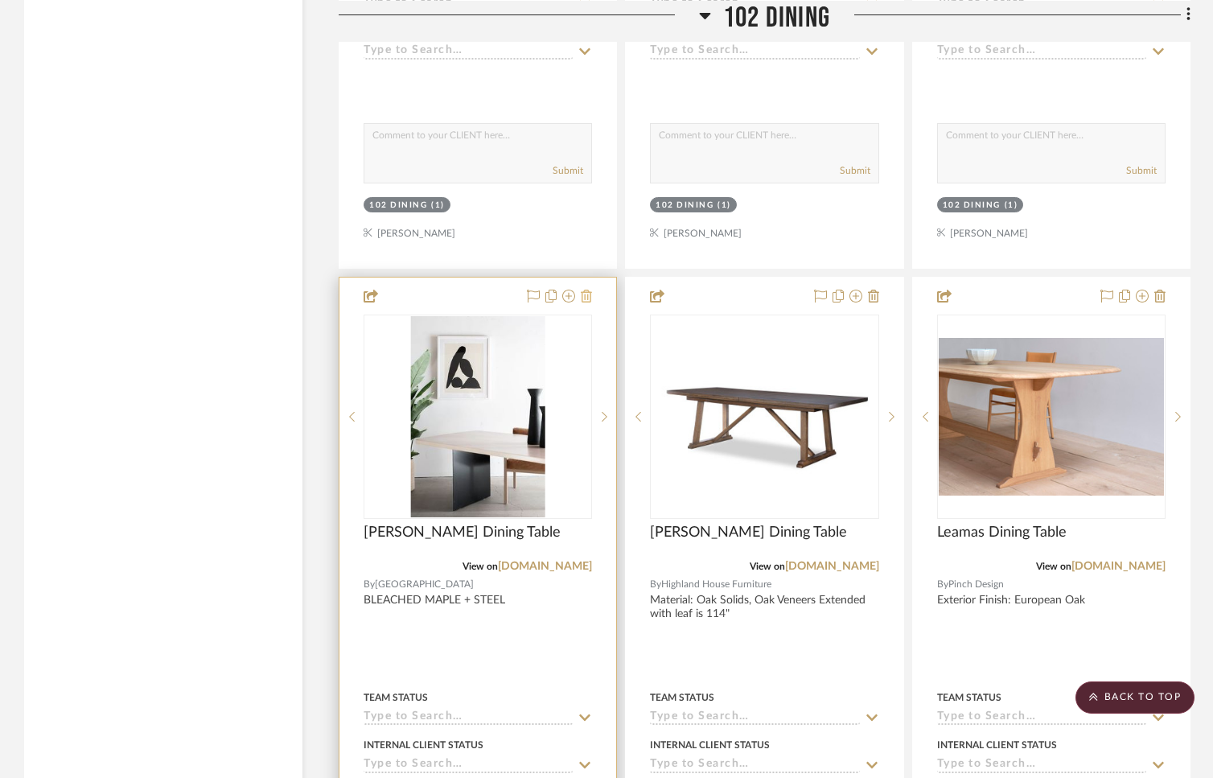
click at [588, 293] on icon at bounding box center [586, 296] width 11 height 13
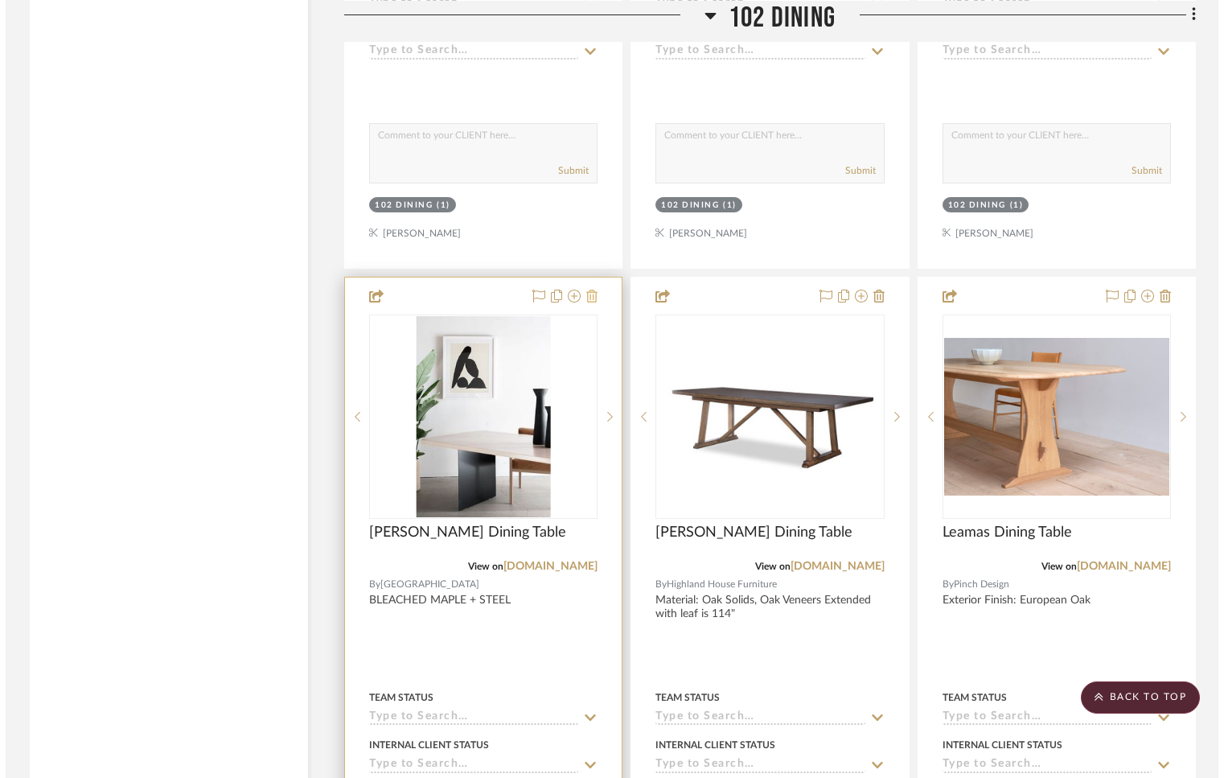
scroll to position [0, 0]
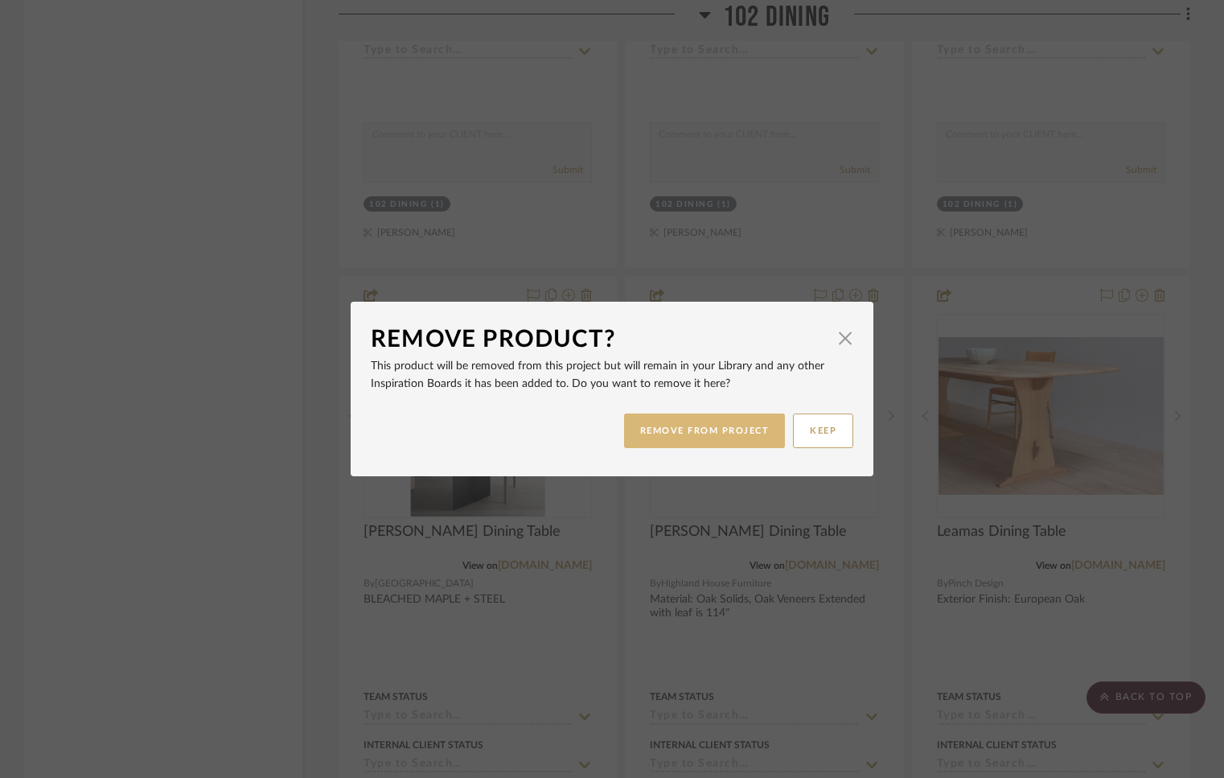
click at [692, 428] on button "REMOVE FROM PROJECT" at bounding box center [705, 430] width 162 height 35
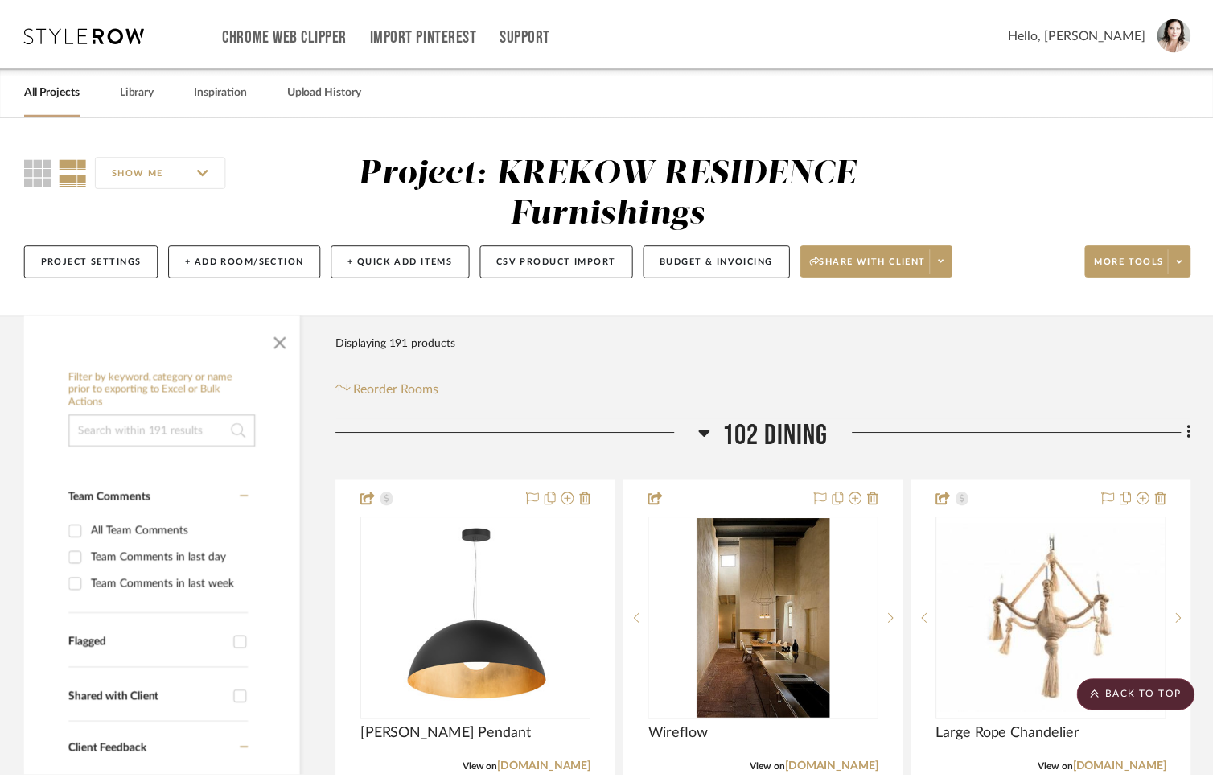
scroll to position [3771, 0]
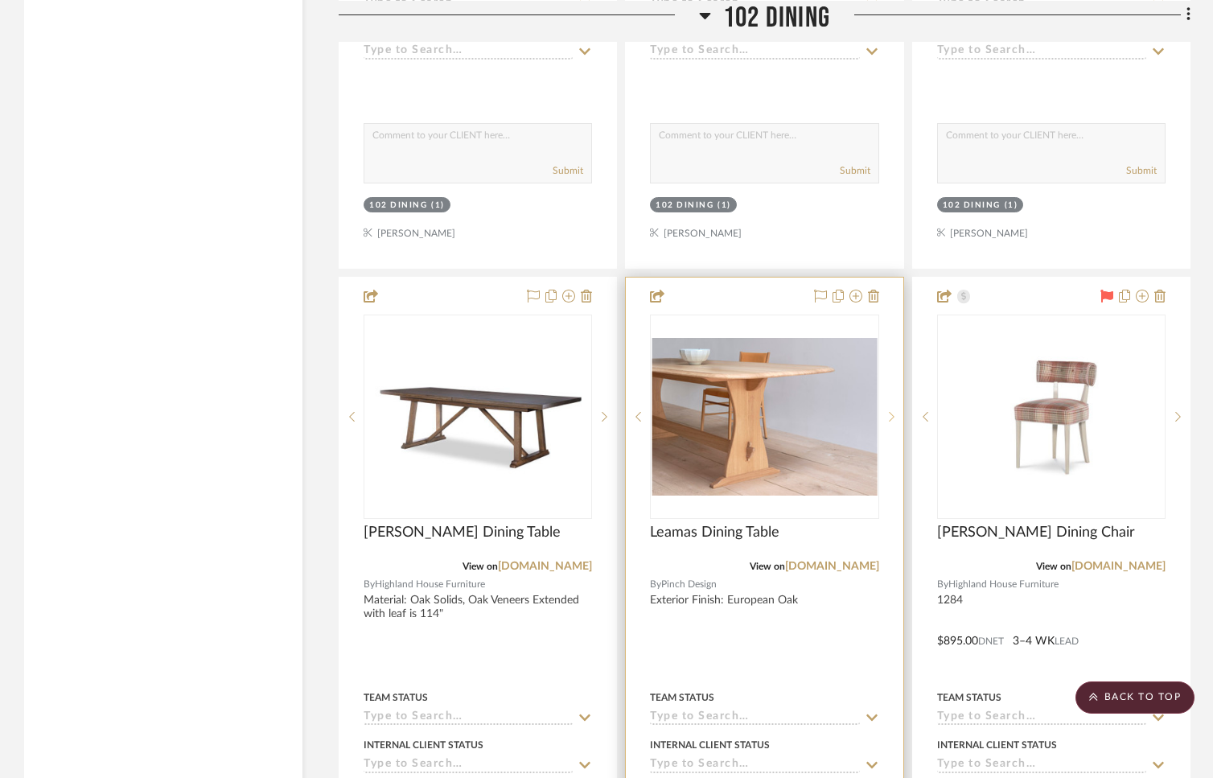
click at [894, 411] on sr-next-btn at bounding box center [891, 416] width 24 height 11
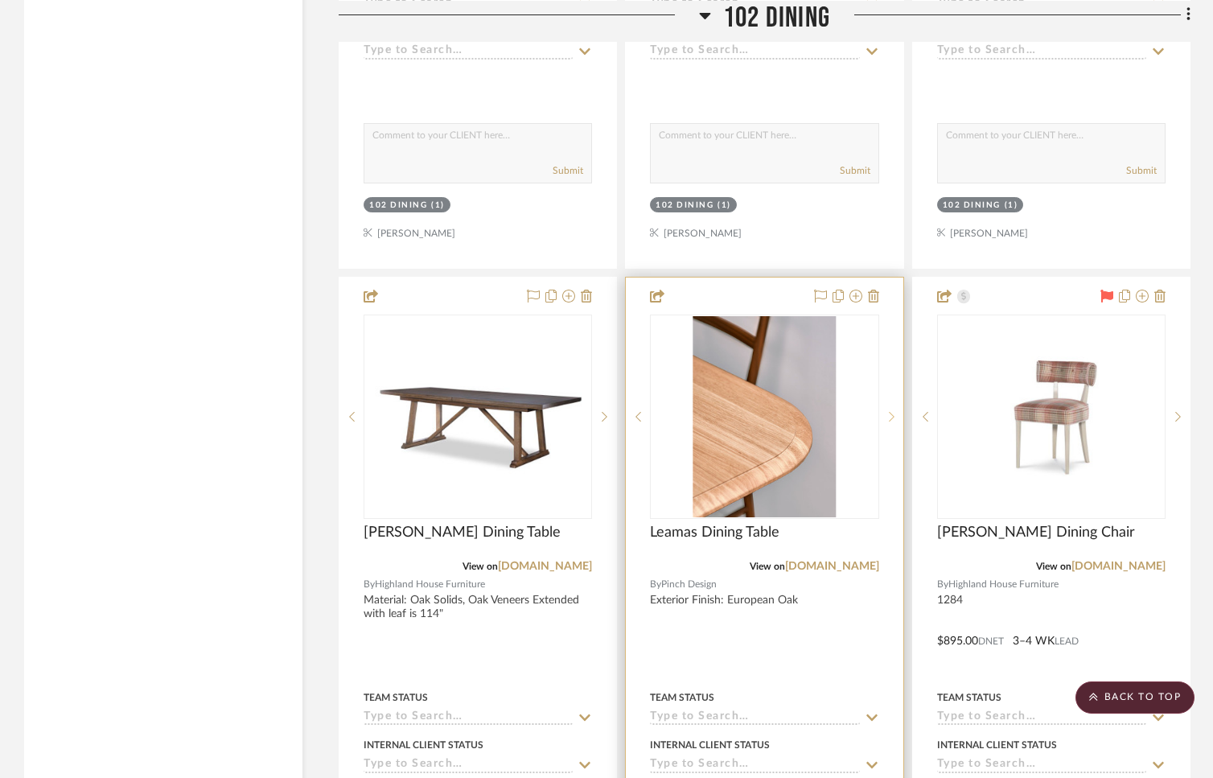
click at [894, 411] on sr-next-btn at bounding box center [891, 416] width 24 height 11
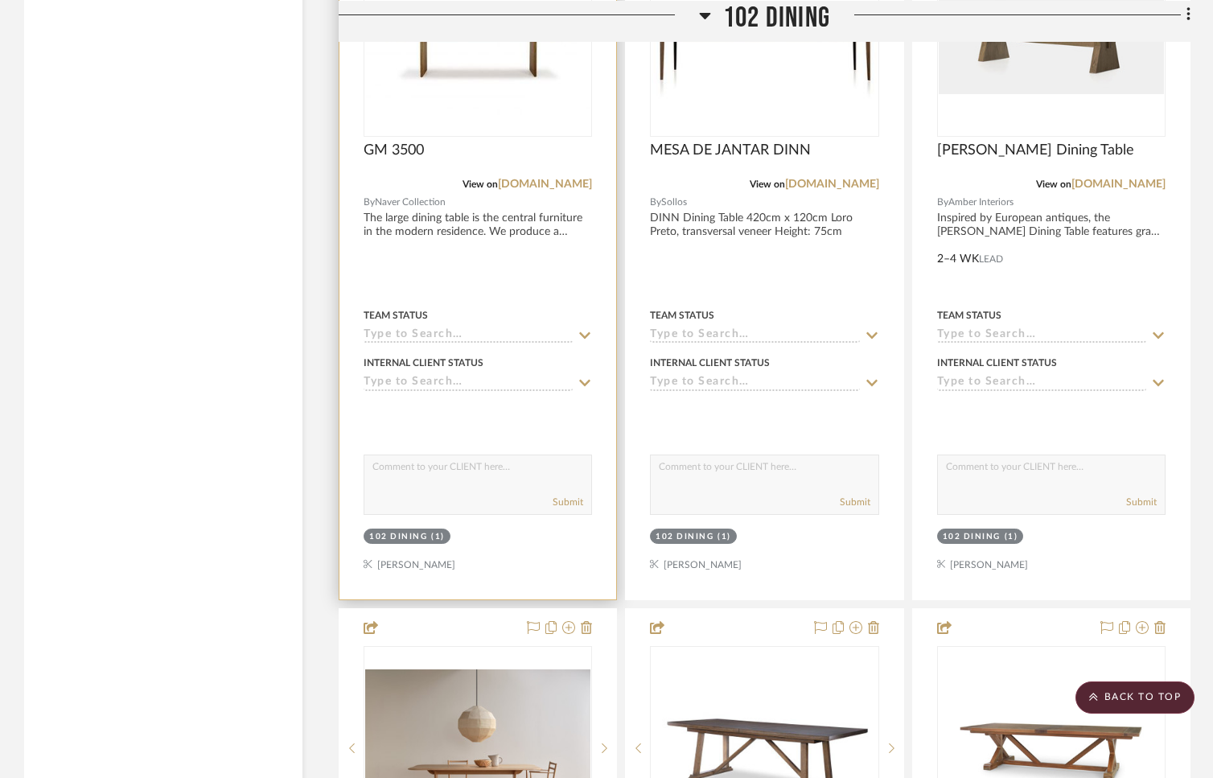
scroll to position [3249, 0]
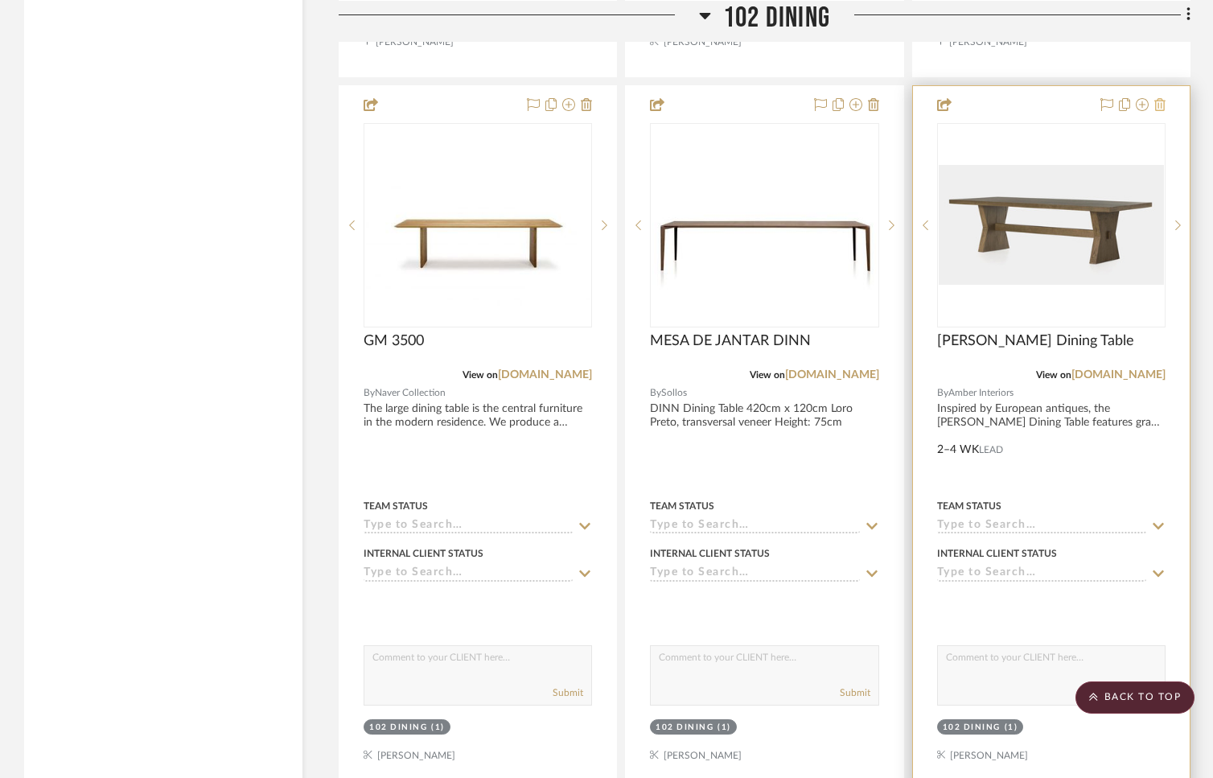
click at [1164, 101] on icon at bounding box center [1159, 104] width 11 height 13
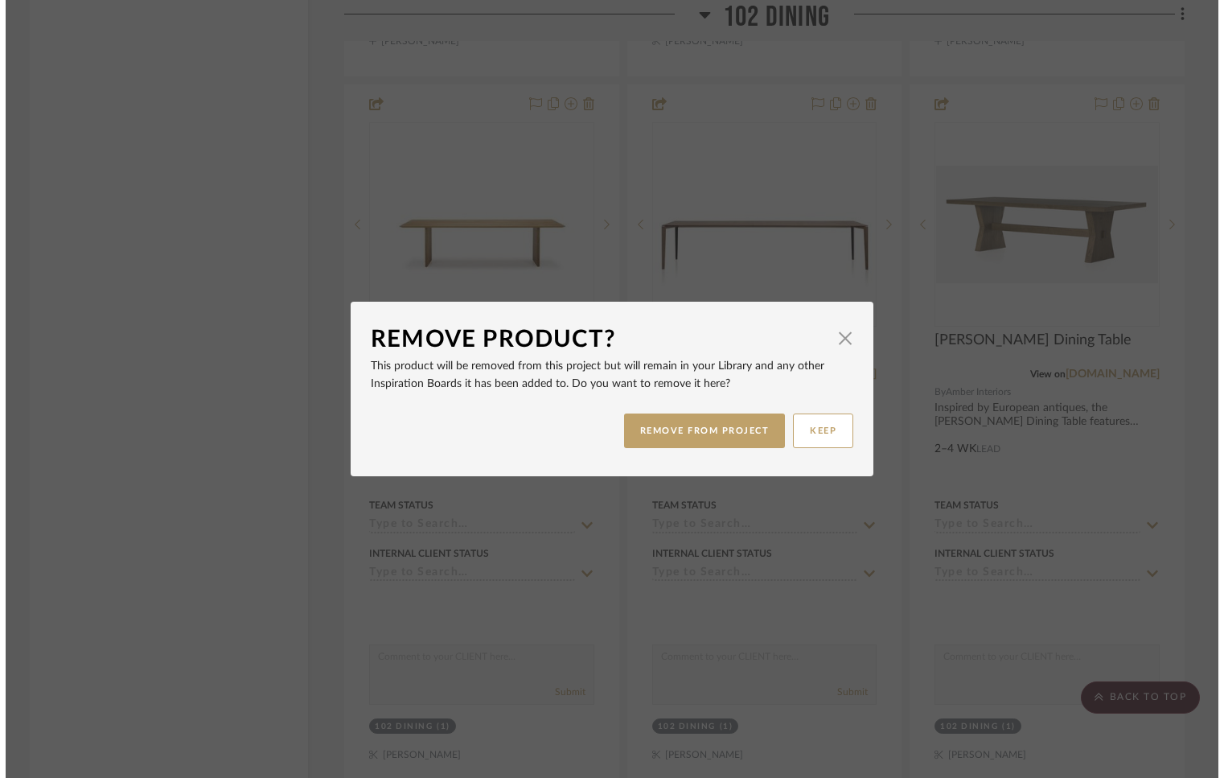
scroll to position [0, 0]
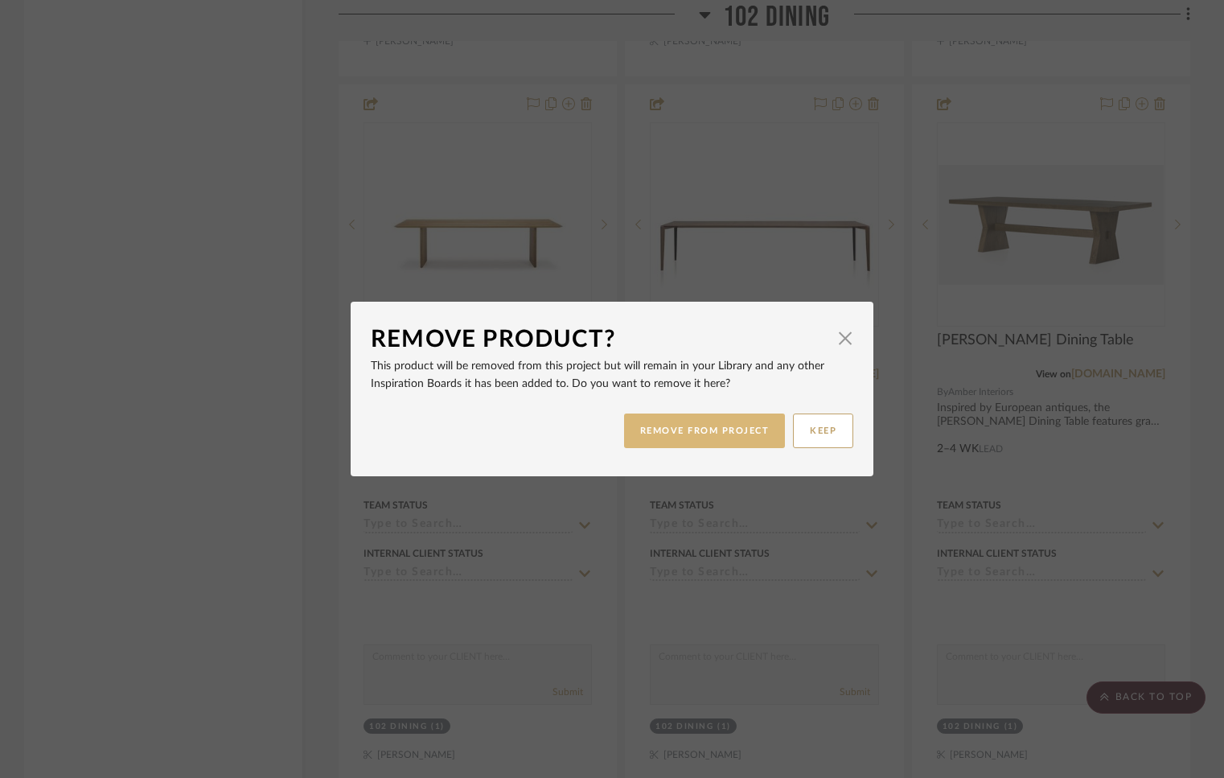
click at [743, 421] on button "REMOVE FROM PROJECT" at bounding box center [705, 430] width 162 height 35
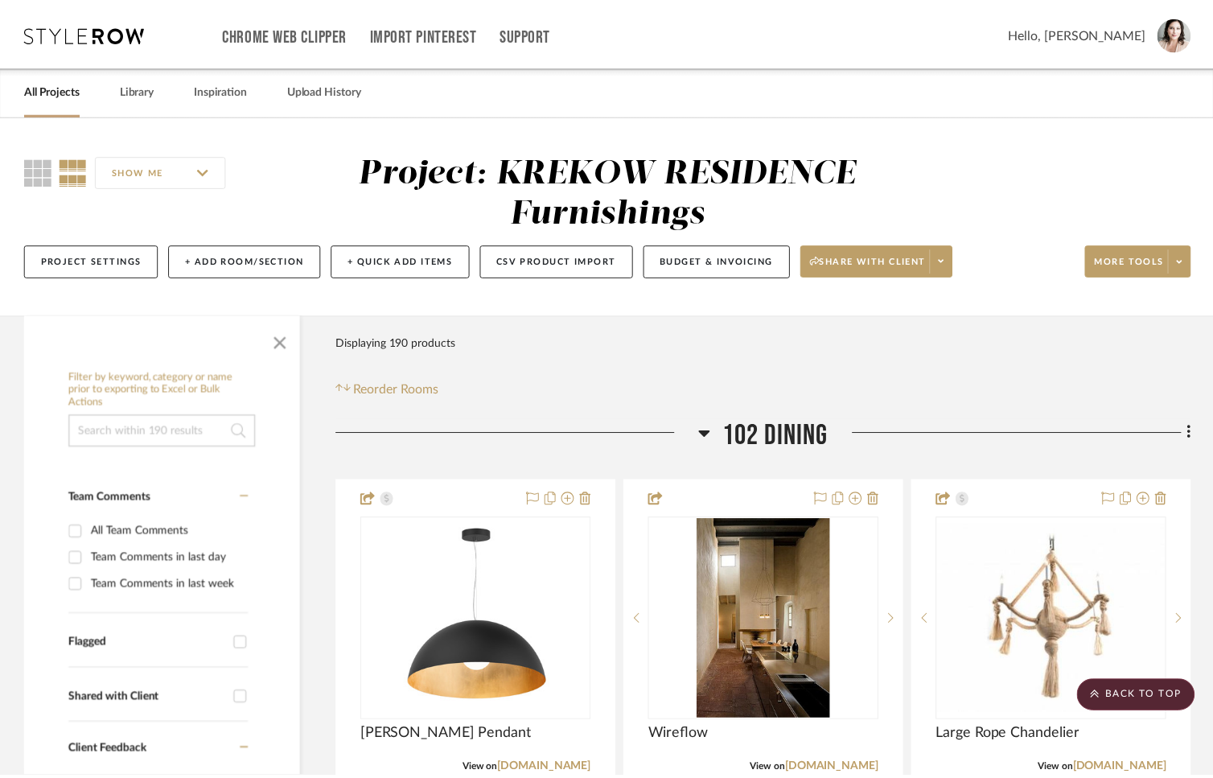
scroll to position [3249, 0]
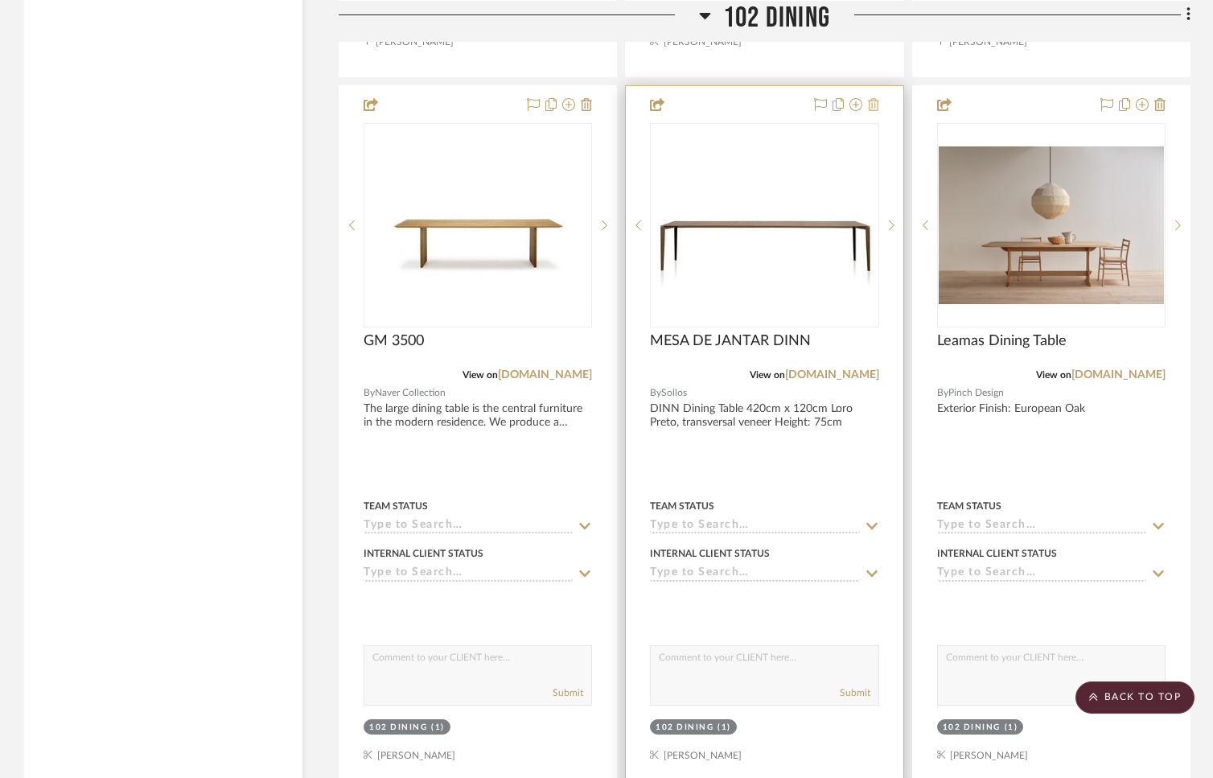
click at [874, 101] on icon at bounding box center [873, 104] width 11 height 13
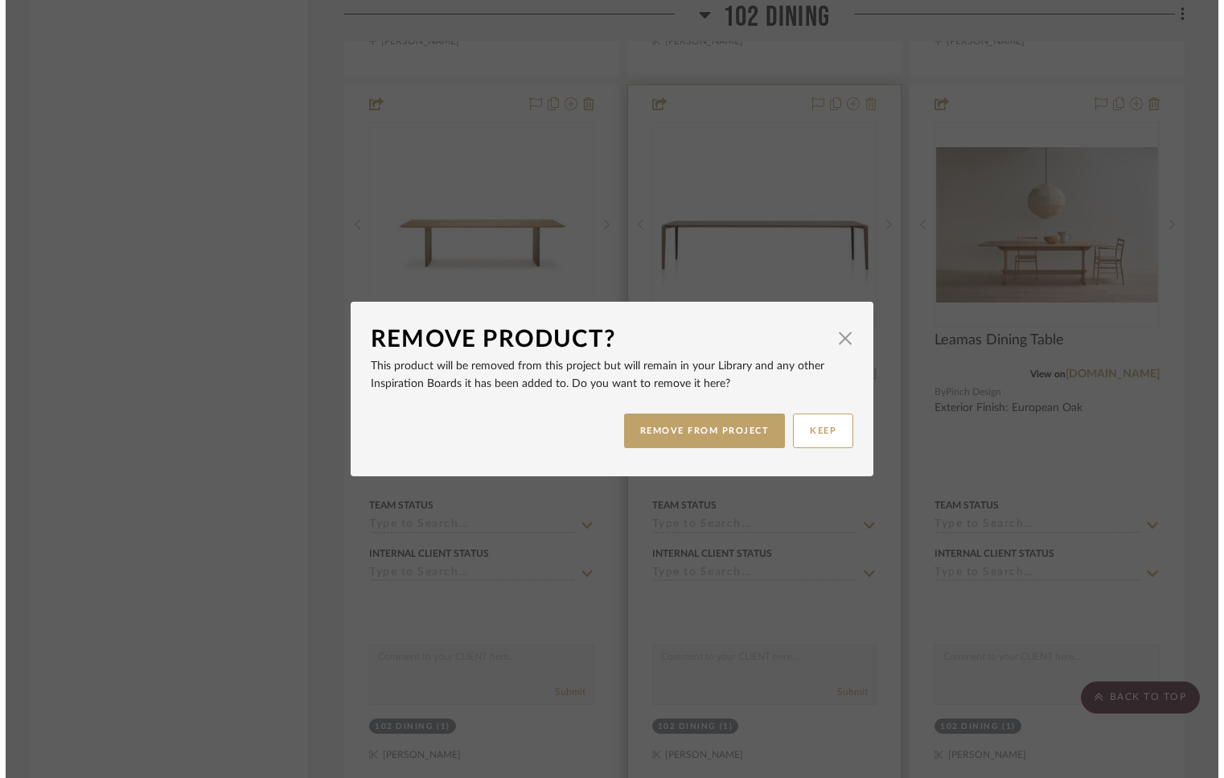
scroll to position [0, 0]
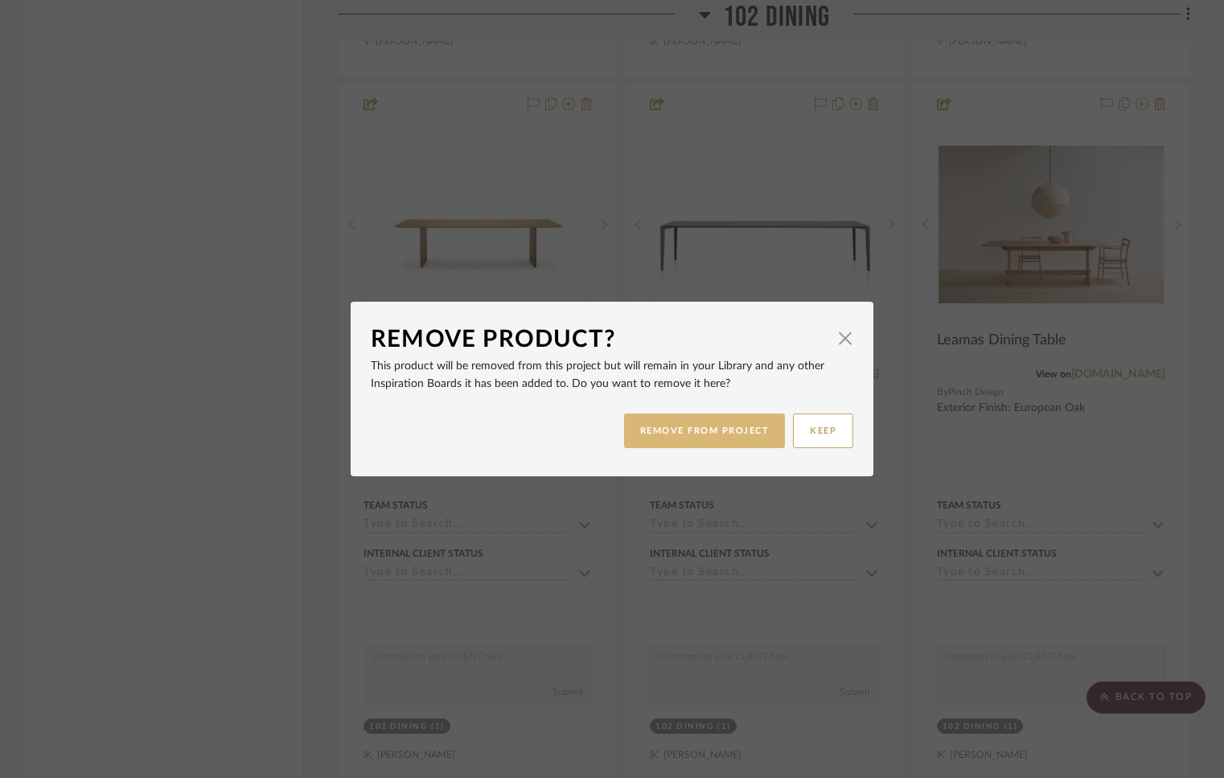
click at [681, 430] on button "REMOVE FROM PROJECT" at bounding box center [705, 430] width 162 height 35
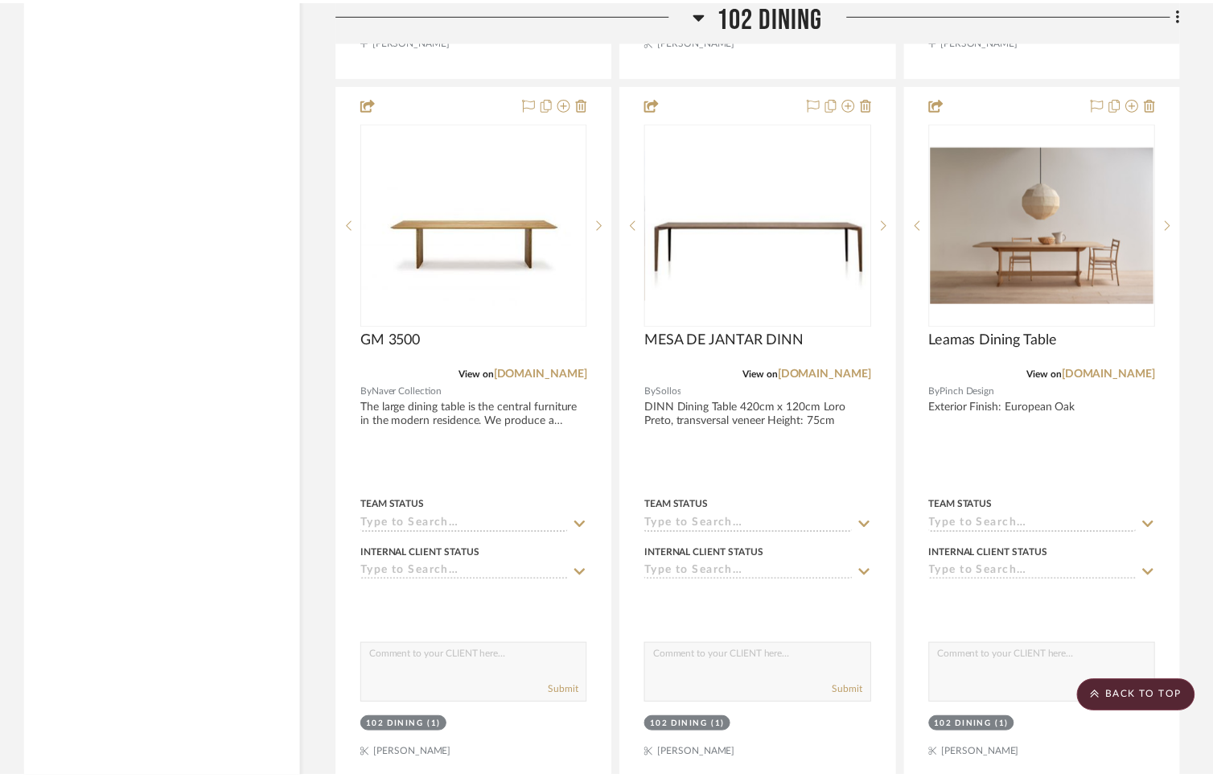
scroll to position [3249, 0]
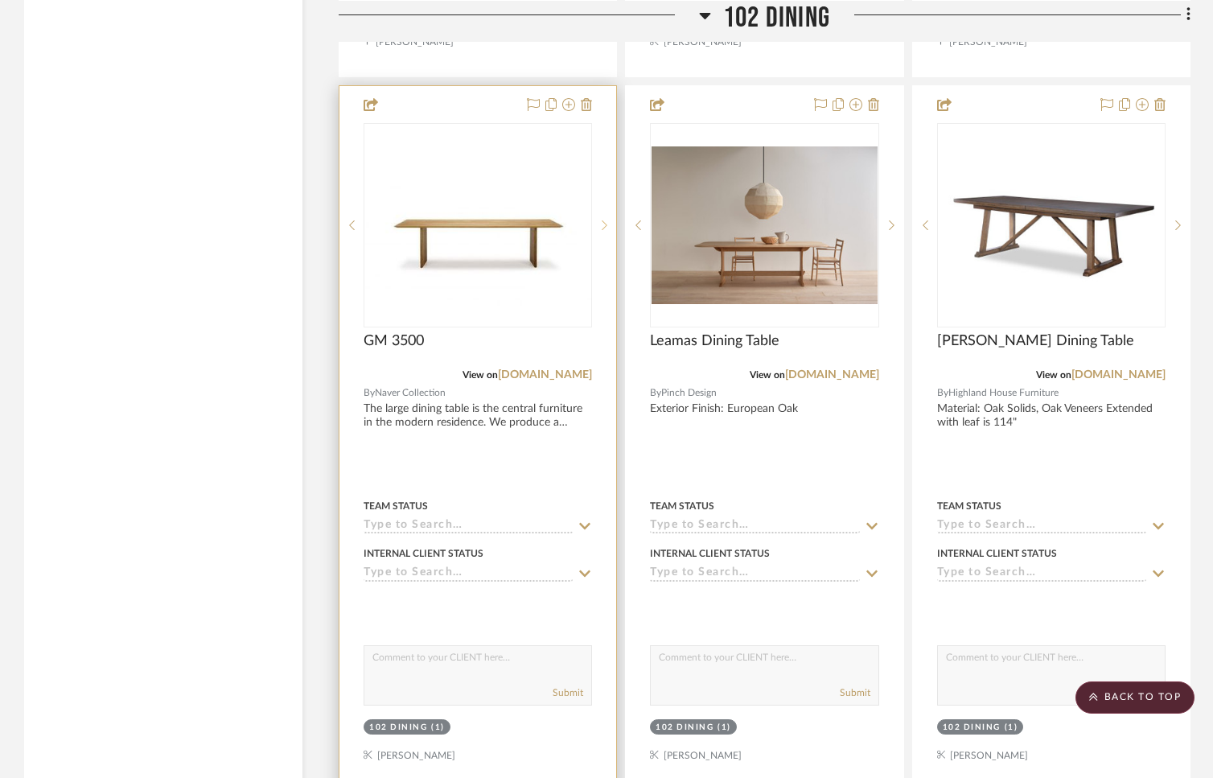
click at [600, 220] on sr-next-btn at bounding box center [604, 225] width 24 height 11
click at [351, 220] on icon at bounding box center [352, 225] width 6 height 11
click at [586, 100] on icon at bounding box center [586, 104] width 11 height 13
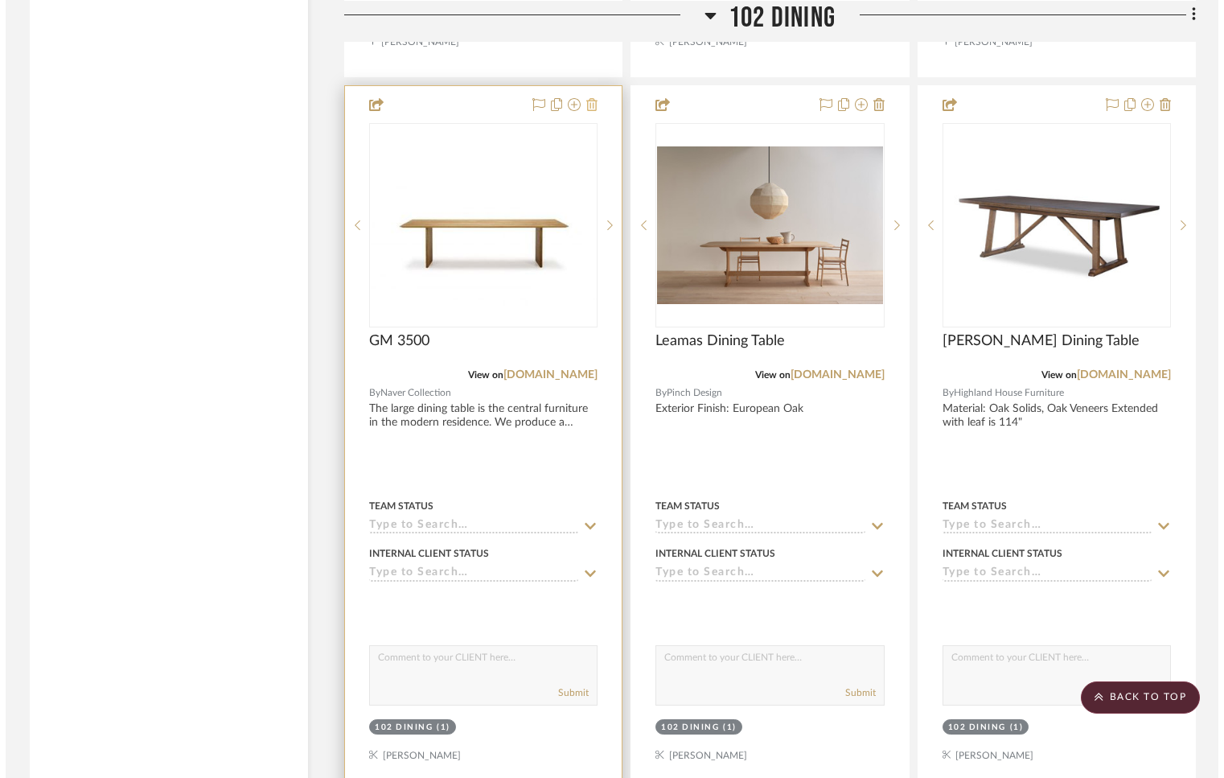
scroll to position [0, 0]
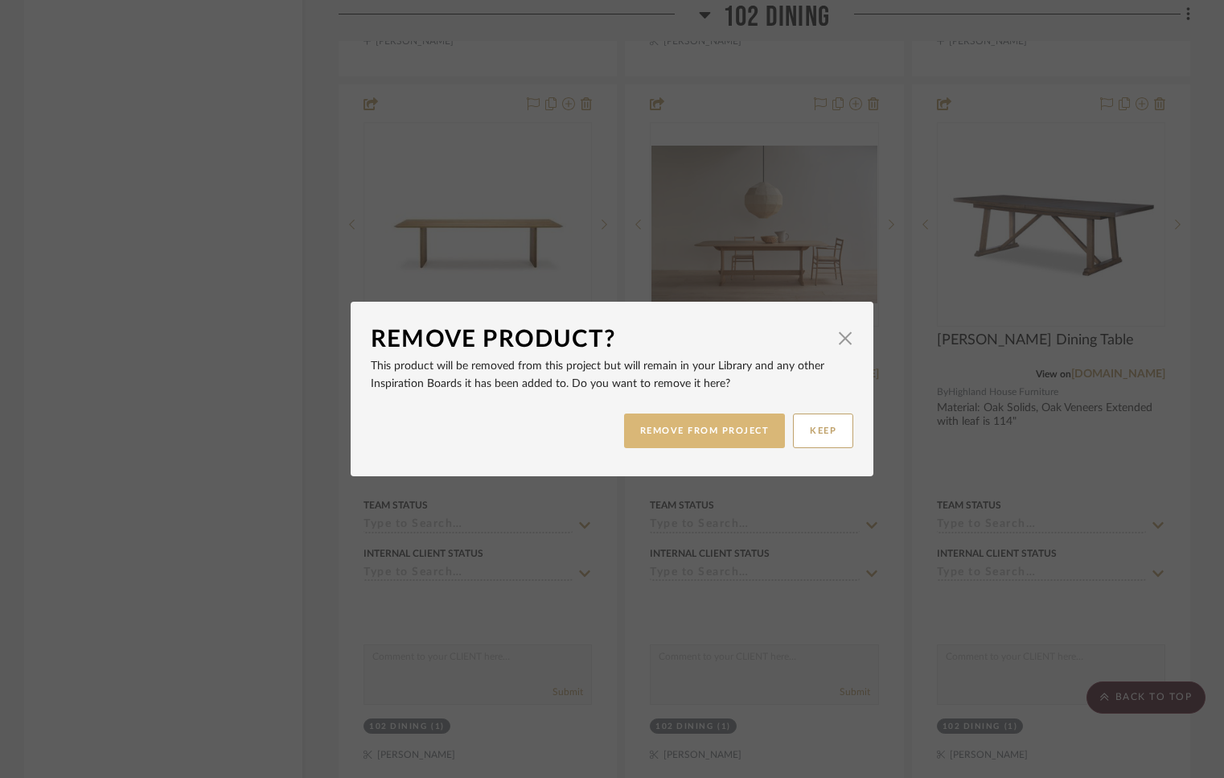
click at [676, 425] on button "REMOVE FROM PROJECT" at bounding box center [705, 430] width 162 height 35
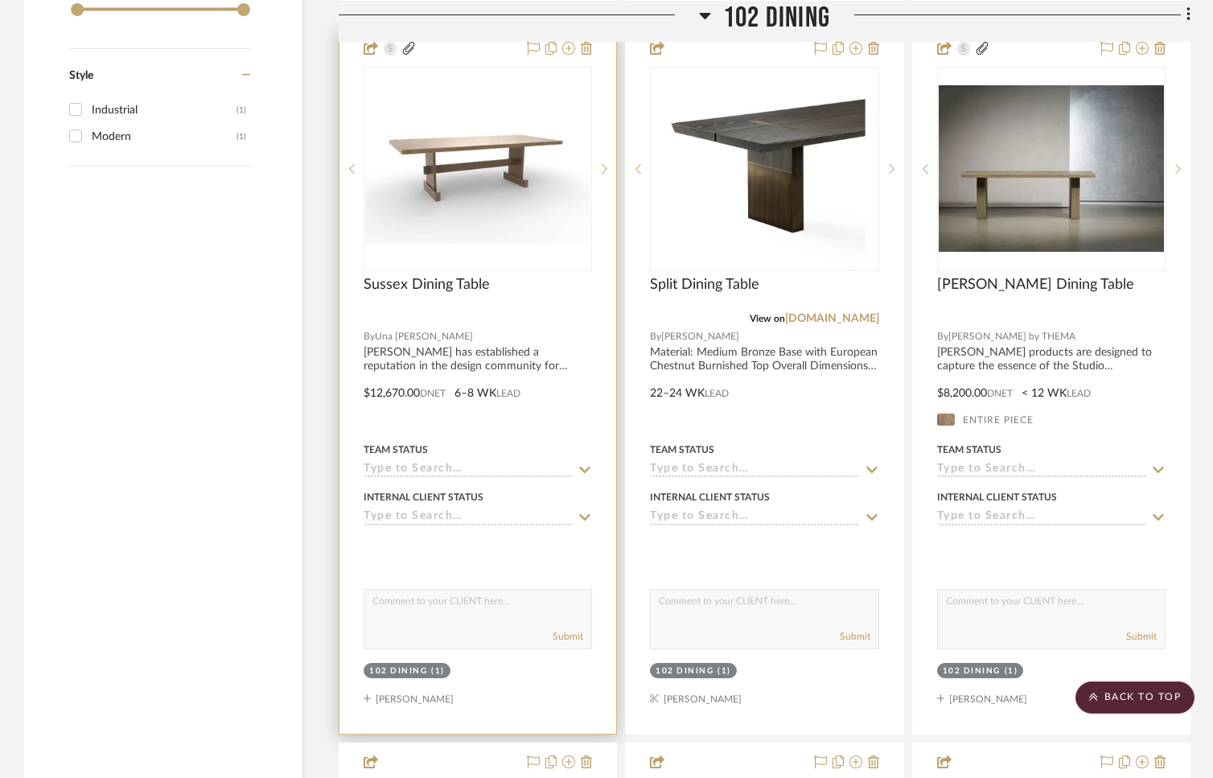
scroll to position [2541, 0]
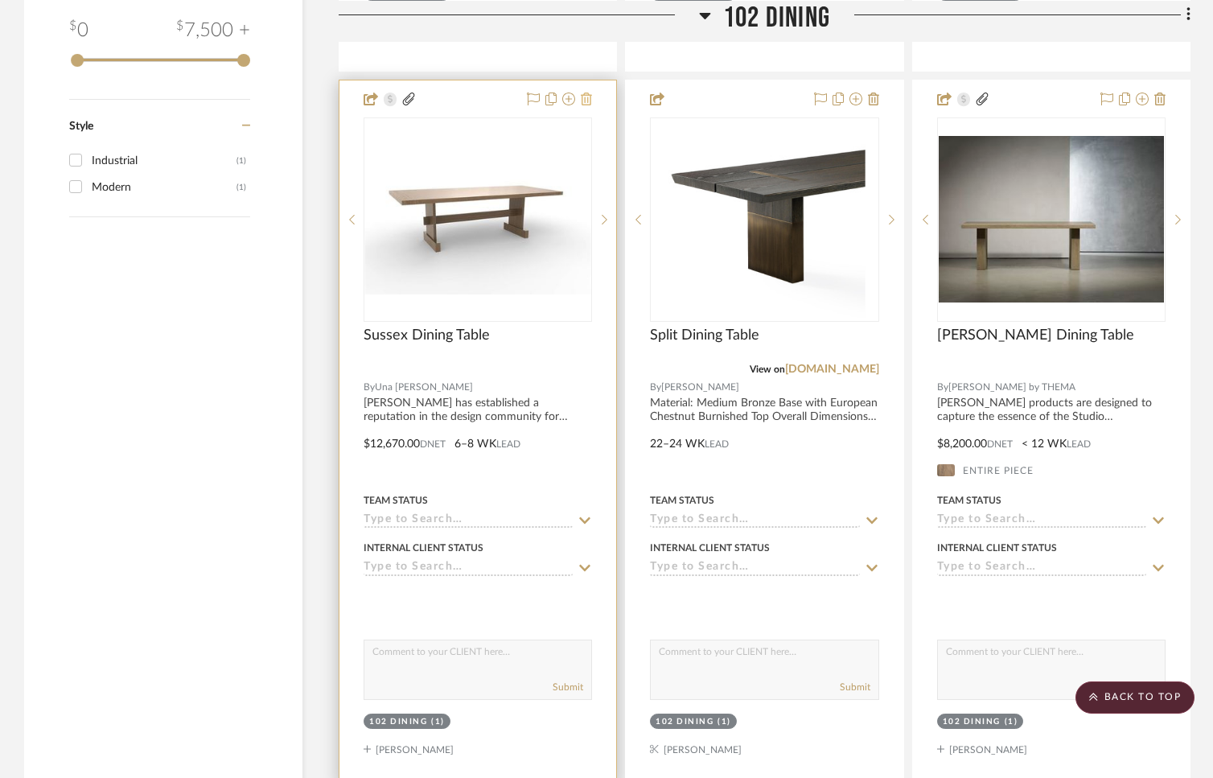
click at [586, 93] on icon at bounding box center [586, 99] width 11 height 13
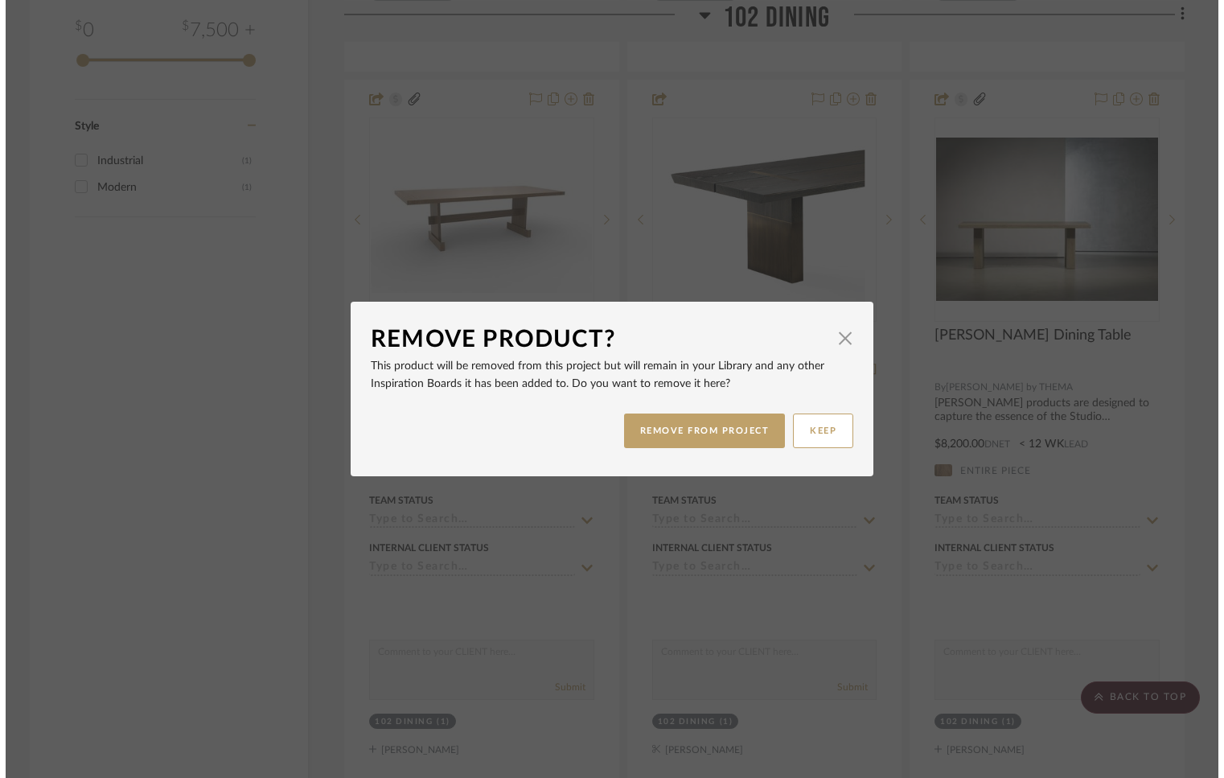
scroll to position [0, 0]
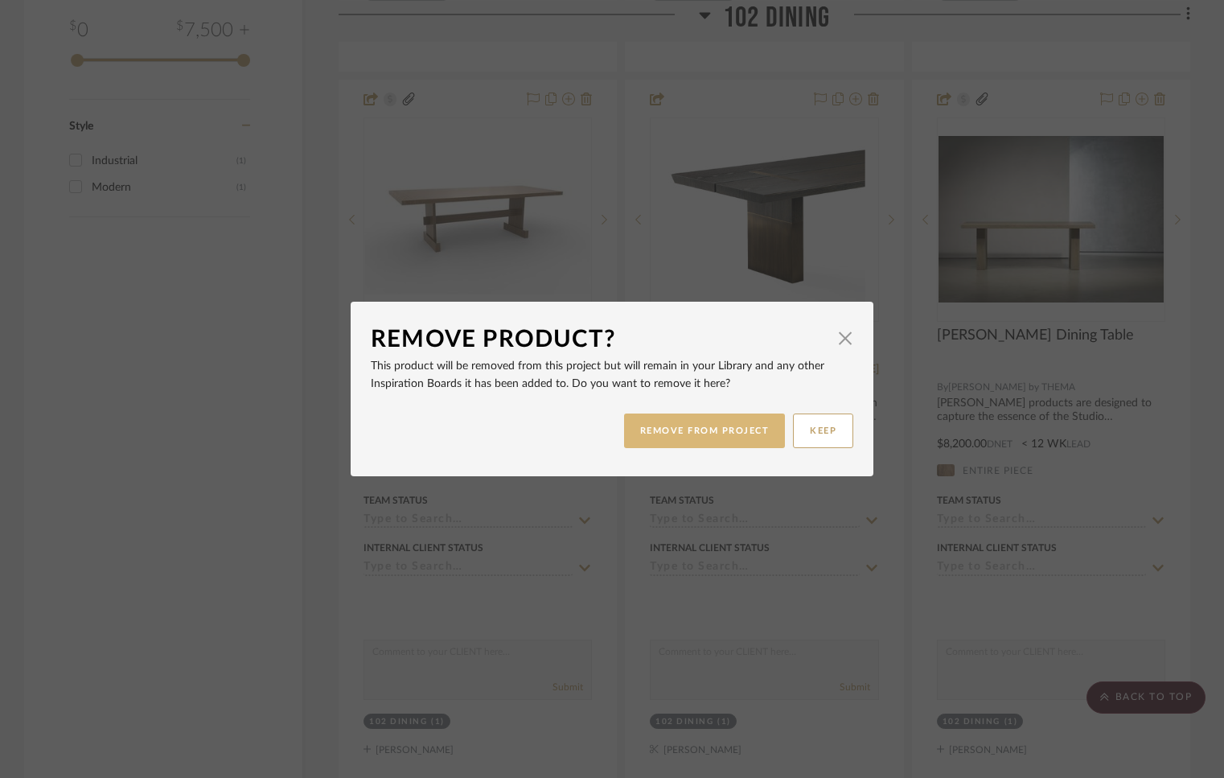
click at [705, 424] on button "REMOVE FROM PROJECT" at bounding box center [705, 430] width 162 height 35
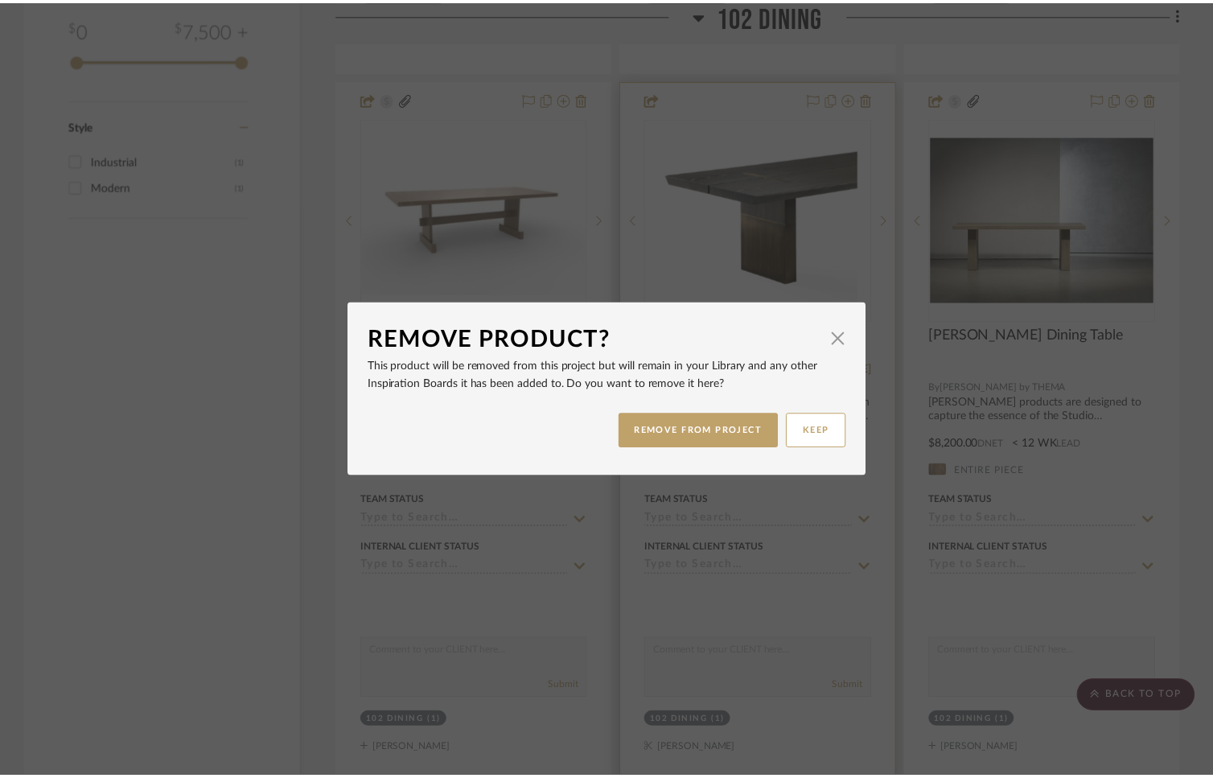
scroll to position [2541, 0]
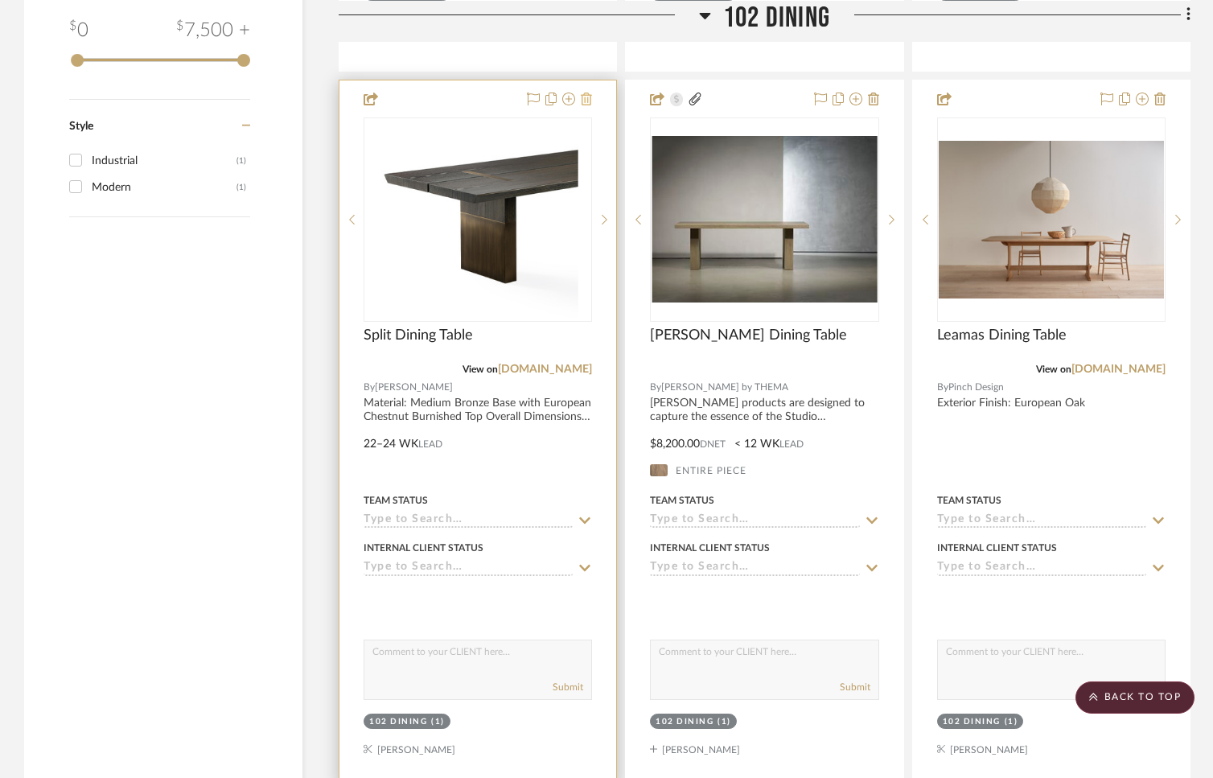
click at [586, 93] on icon at bounding box center [586, 99] width 11 height 13
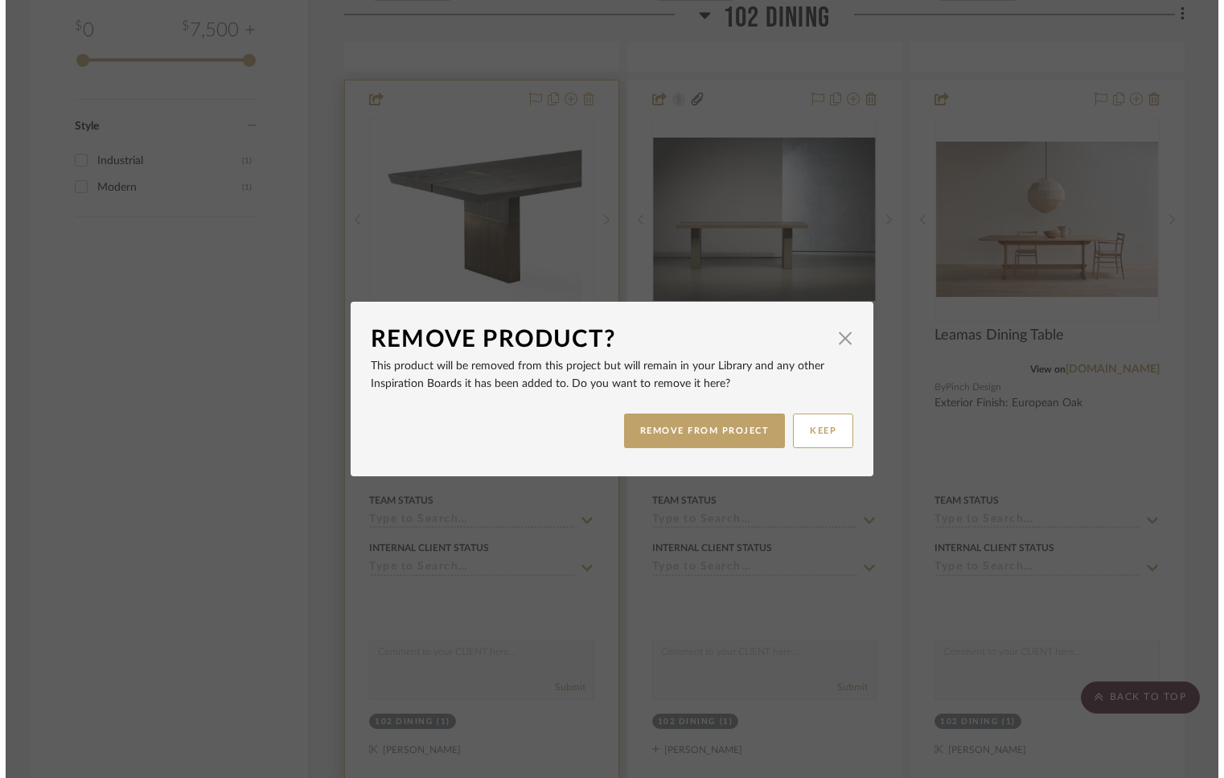
scroll to position [0, 0]
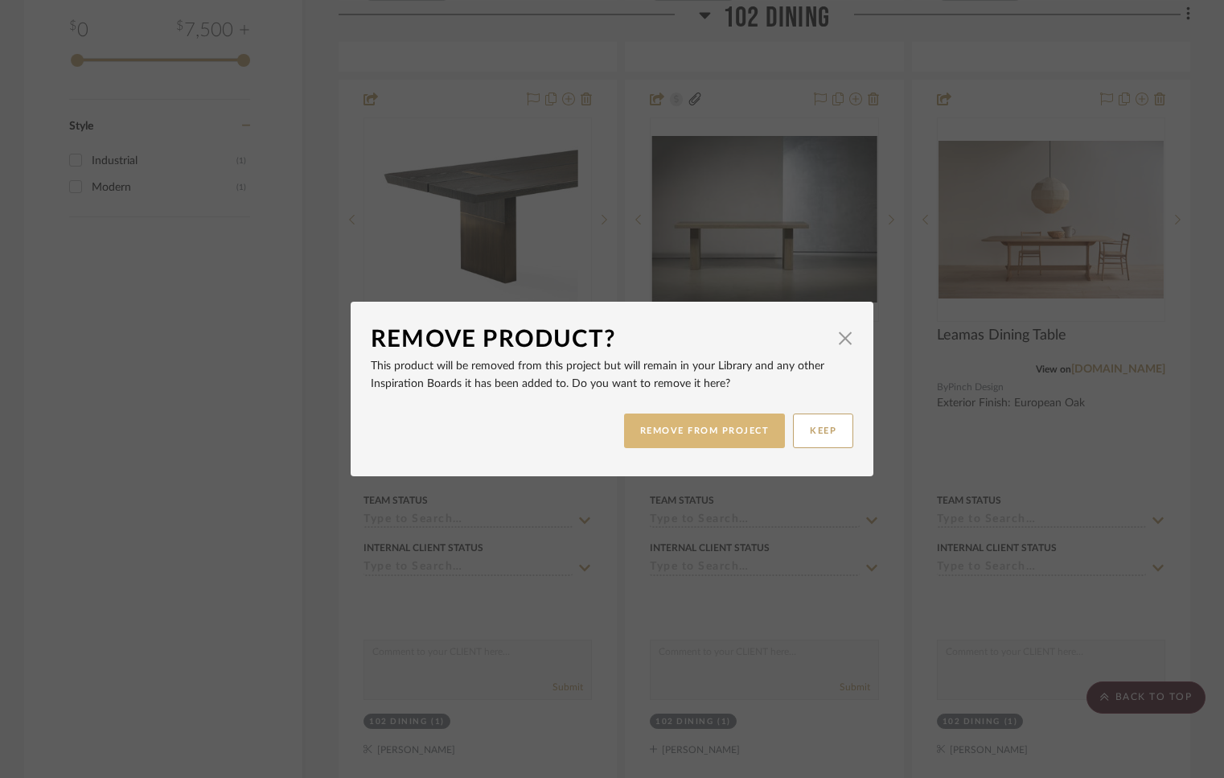
click at [693, 430] on button "REMOVE FROM PROJECT" at bounding box center [705, 430] width 162 height 35
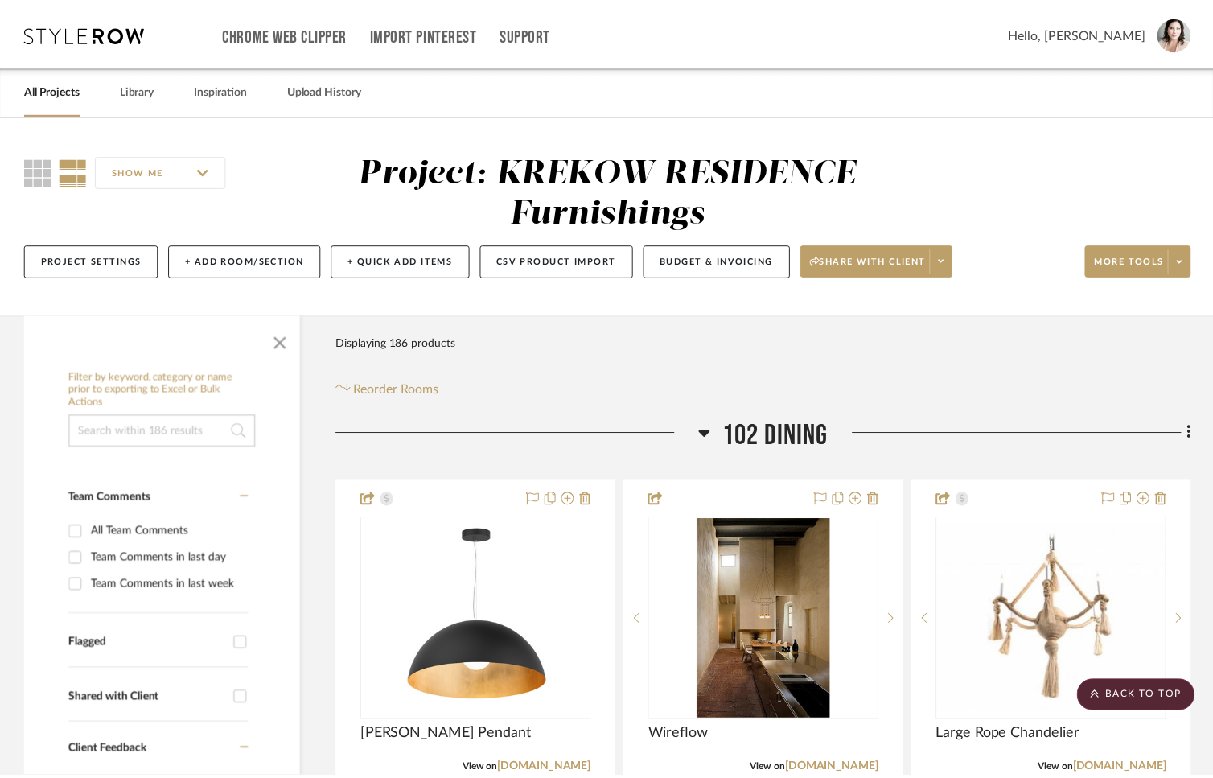
scroll to position [2541, 0]
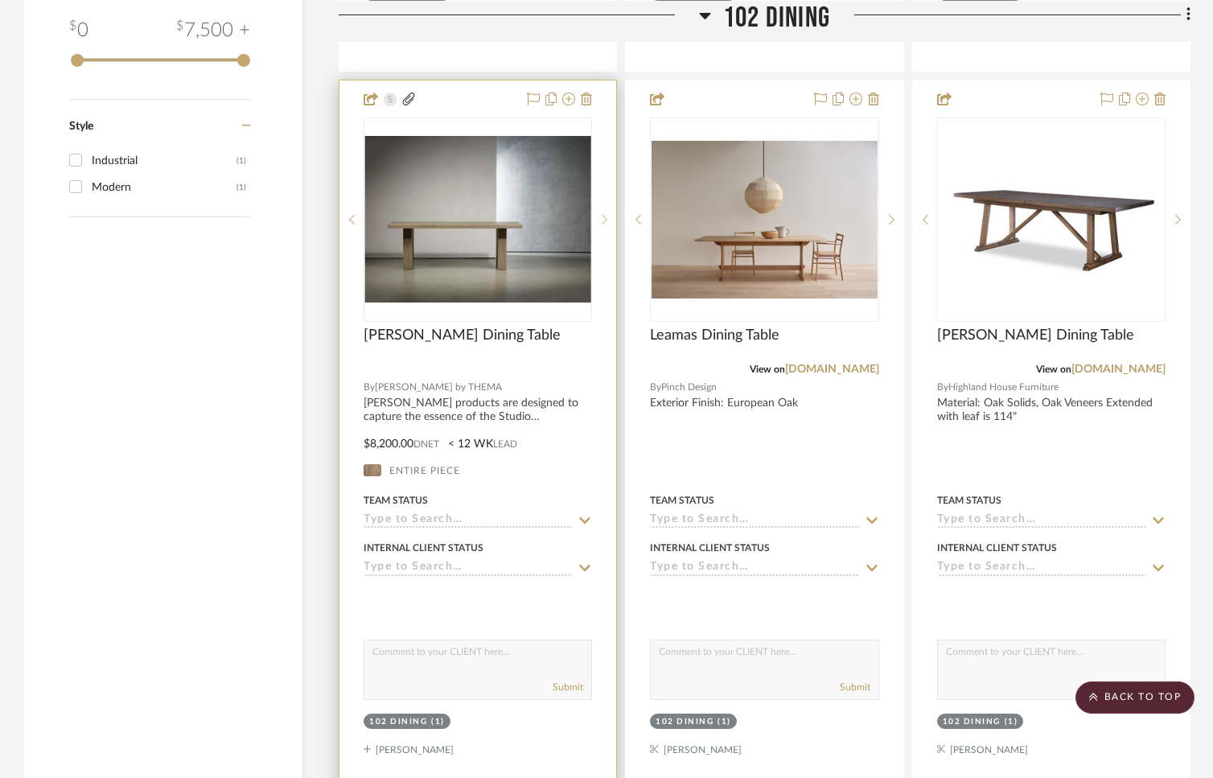
click at [603, 215] on icon at bounding box center [605, 219] width 6 height 11
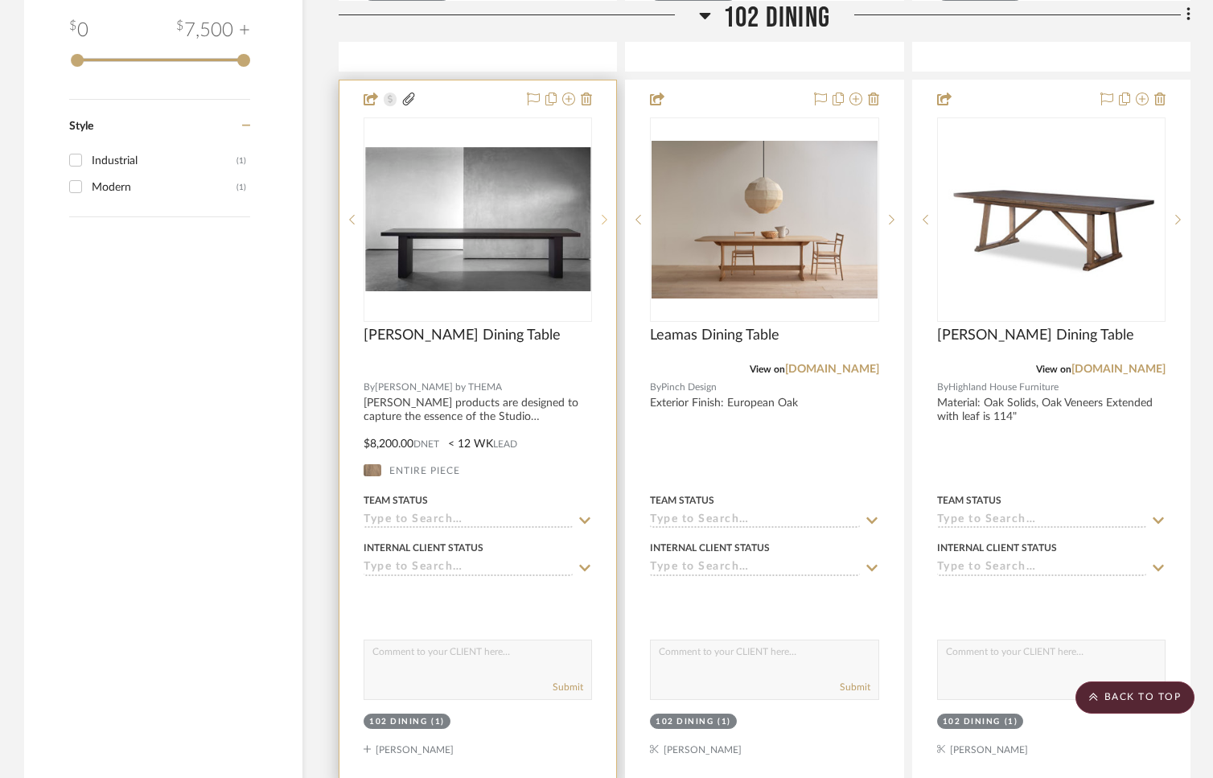
click at [603, 215] on icon at bounding box center [605, 219] width 6 height 11
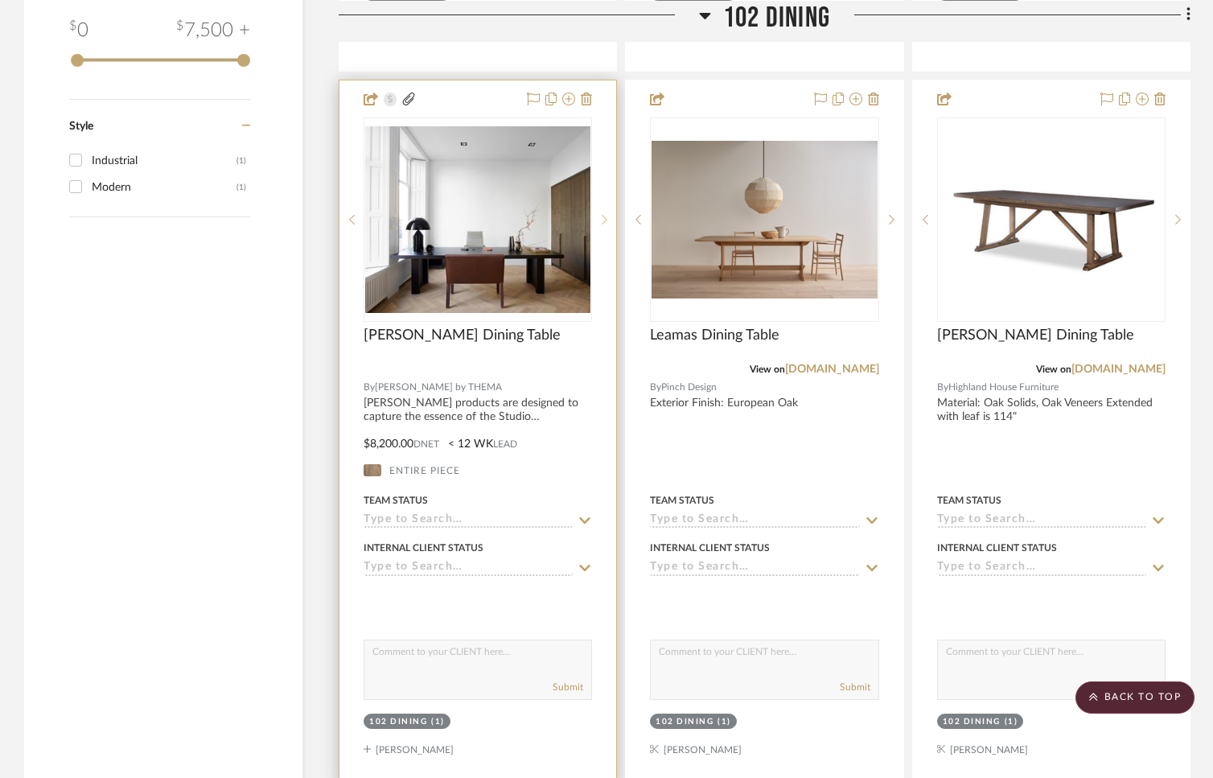
click at [603, 215] on icon at bounding box center [605, 219] width 6 height 11
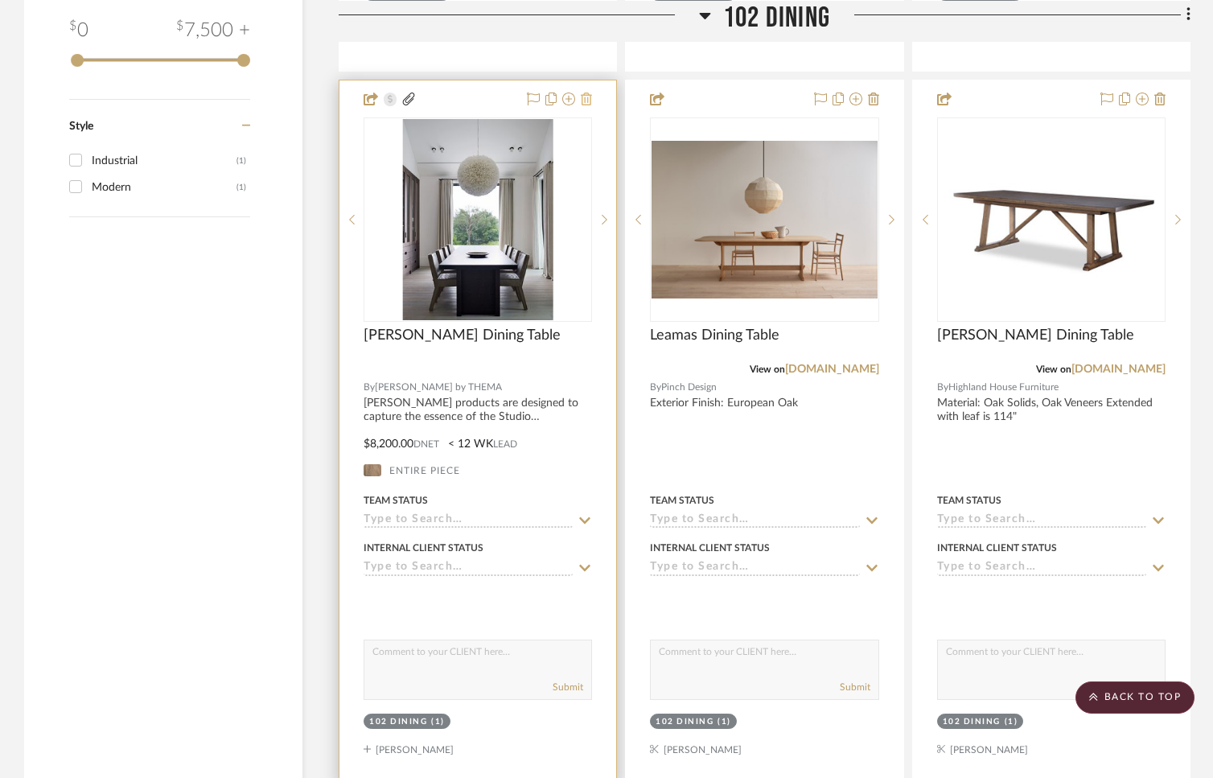
click at [587, 97] on icon at bounding box center [586, 99] width 11 height 13
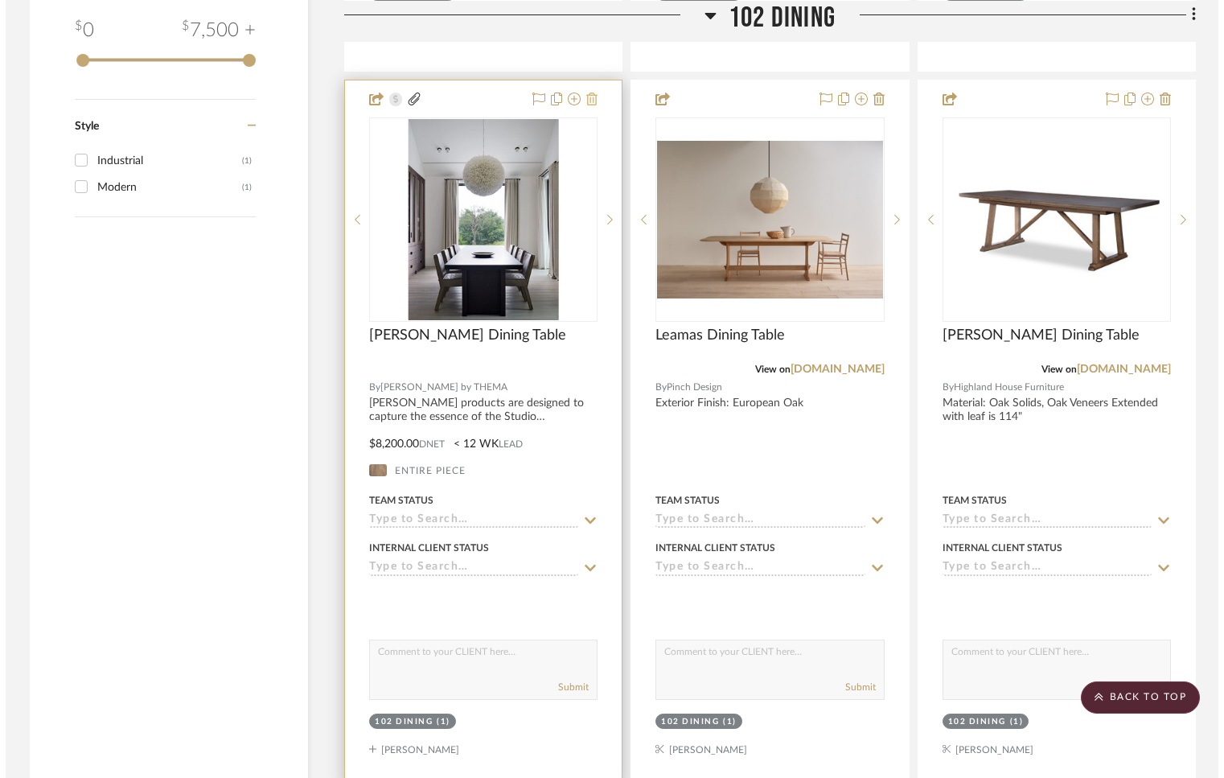
scroll to position [0, 0]
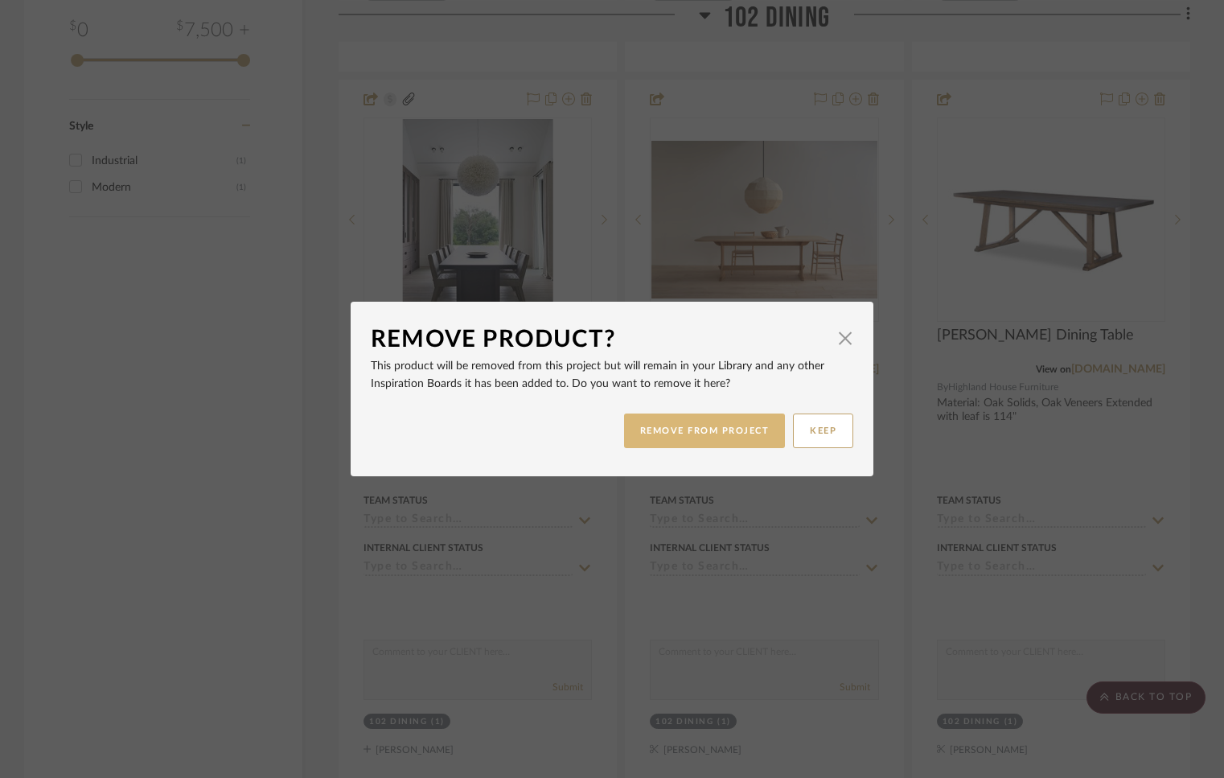
click at [693, 427] on button "REMOVE FROM PROJECT" at bounding box center [705, 430] width 162 height 35
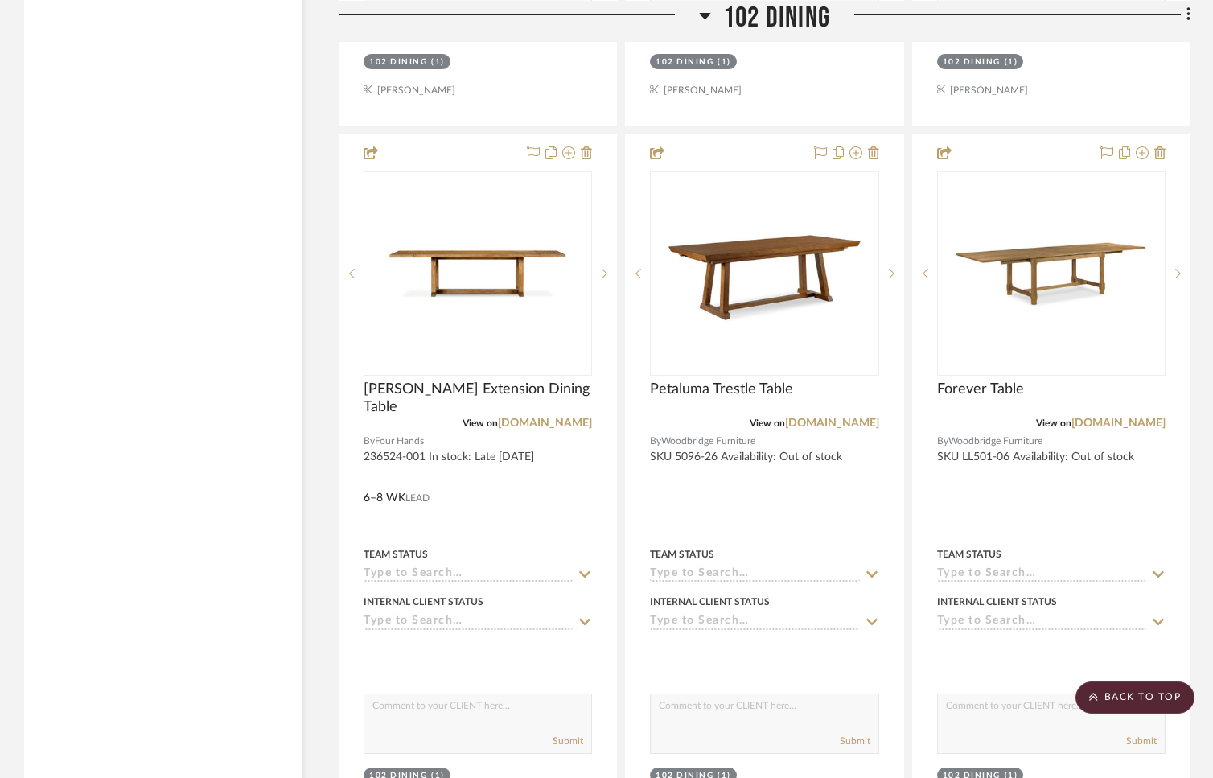
scroll to position [3194, 0]
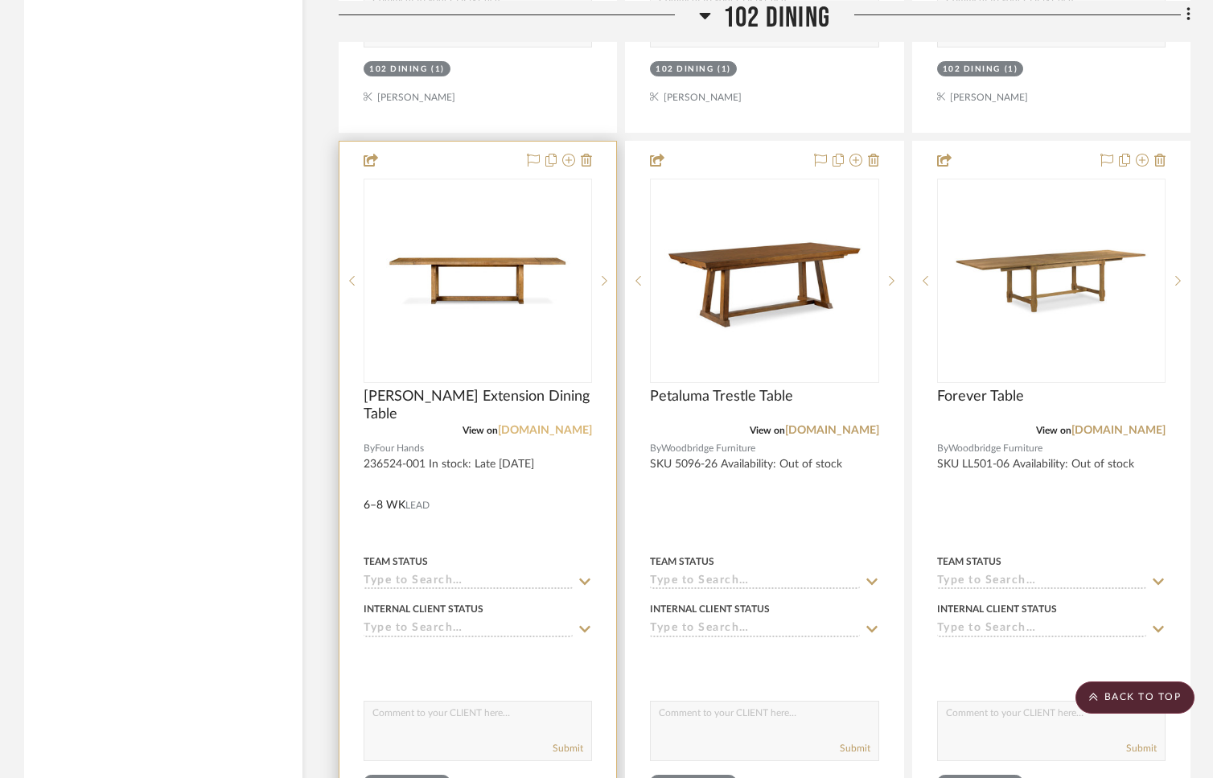
click at [547, 430] on link "fourhands.com" at bounding box center [545, 430] width 94 height 11
click at [459, 297] on img "0" at bounding box center [477, 280] width 201 height 201
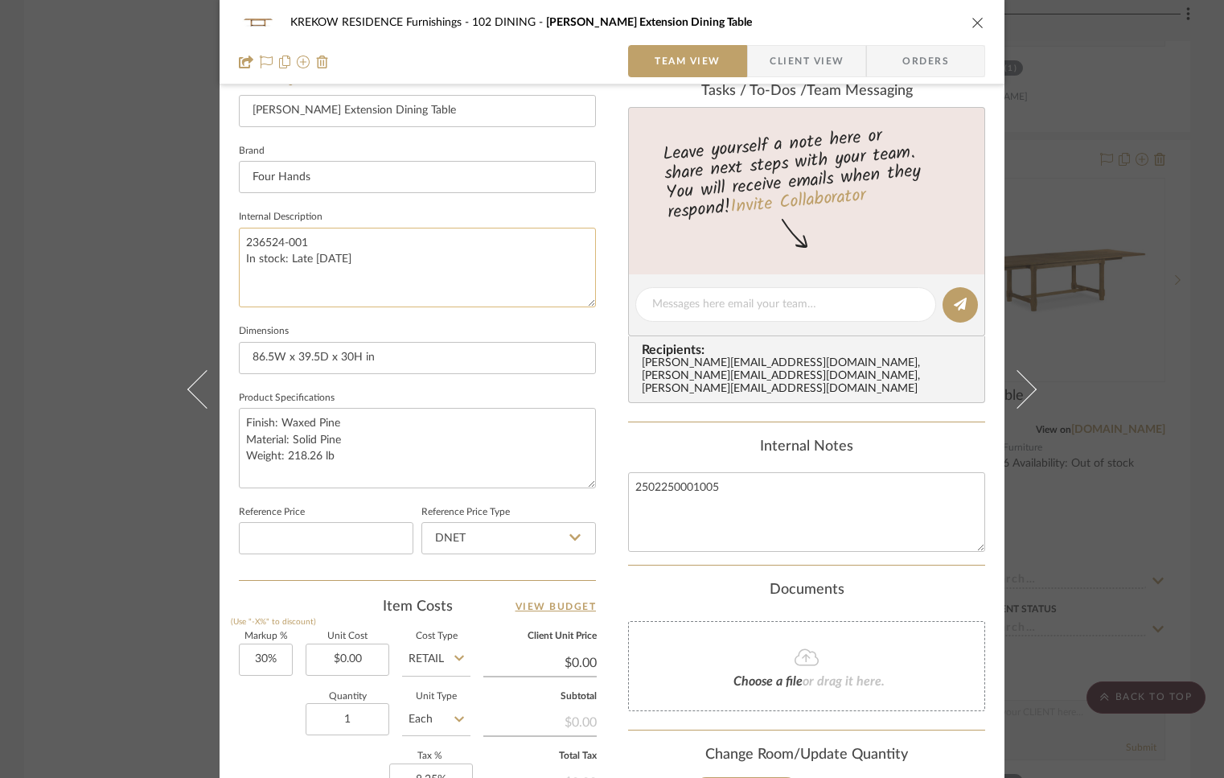
scroll to position [655, 0]
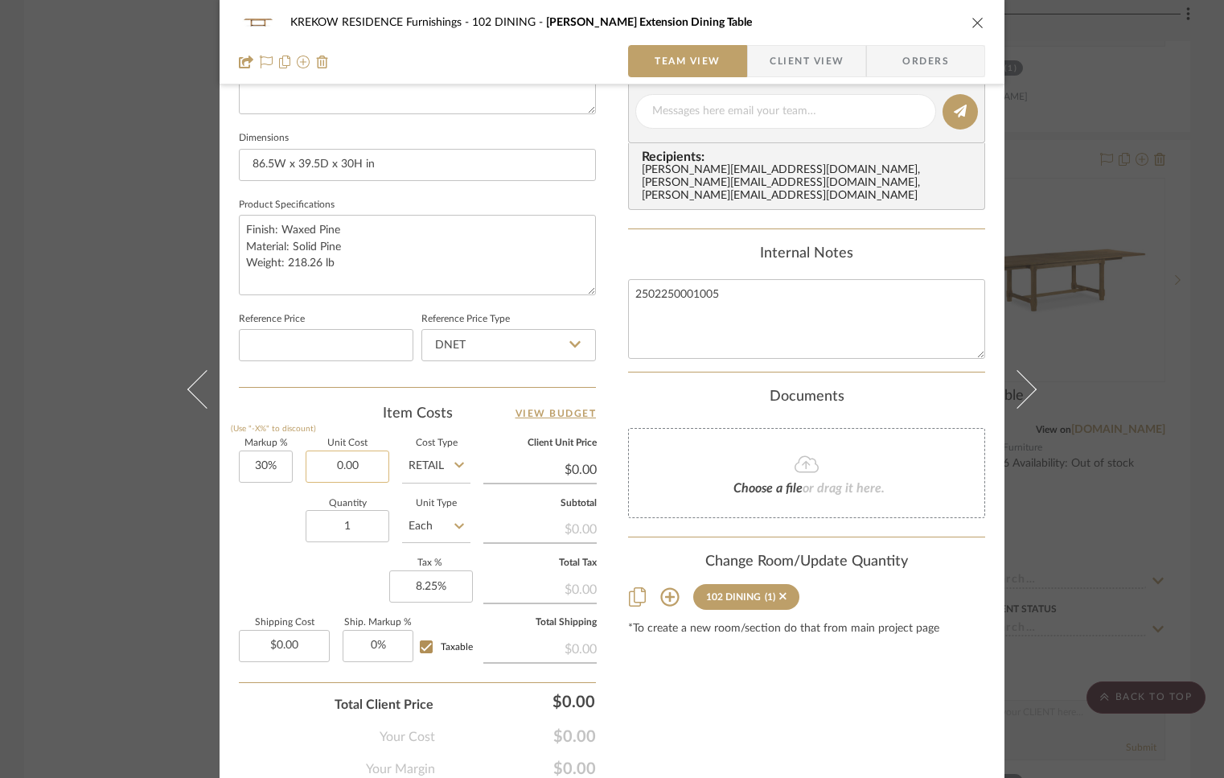
click at [367, 466] on input "0.00" at bounding box center [348, 466] width 84 height 32
type input "$0.00"
click at [974, 21] on icon "close" at bounding box center [978, 22] width 13 height 13
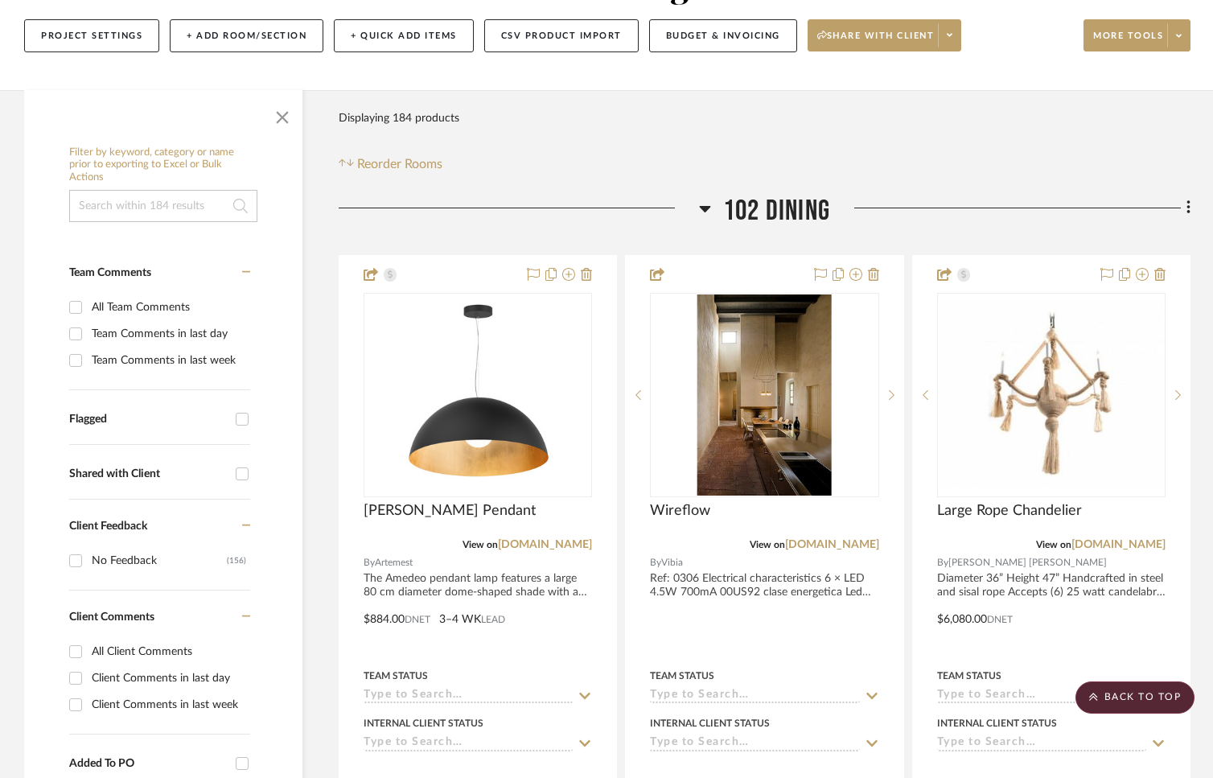
scroll to position [516, 0]
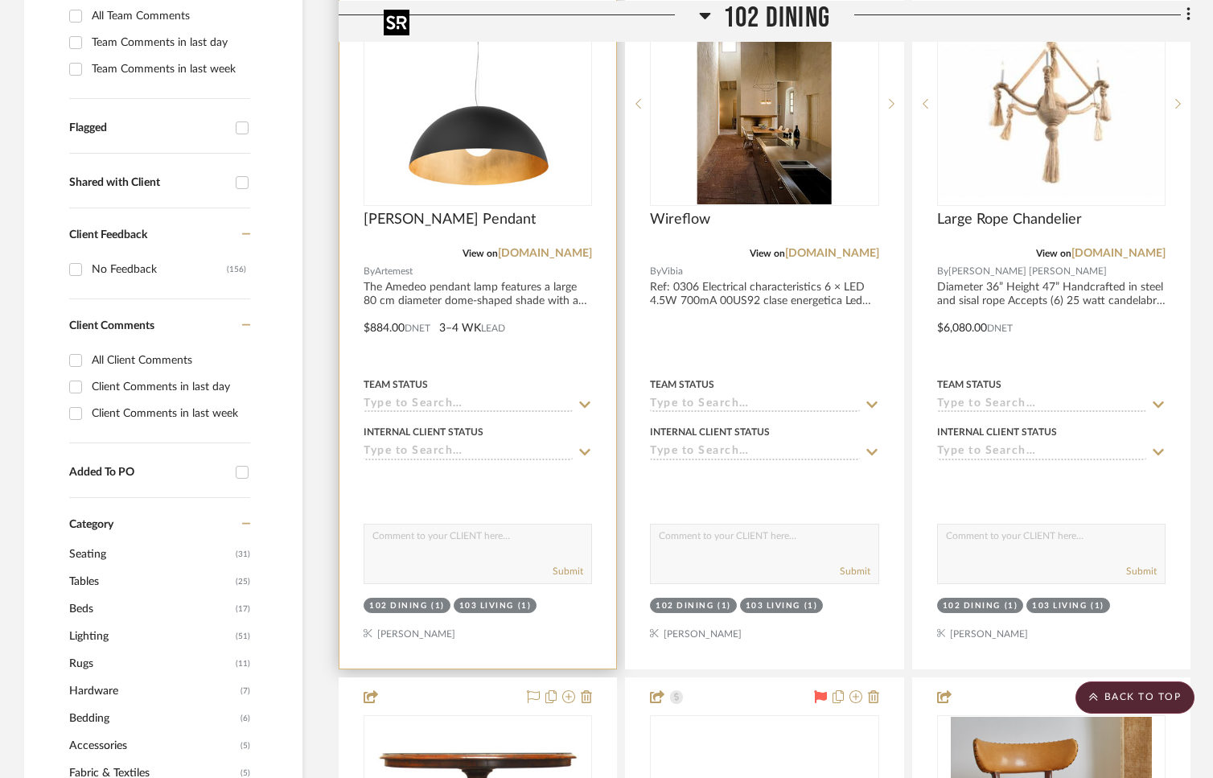
click at [488, 158] on img "0" at bounding box center [465, 103] width 201 height 201
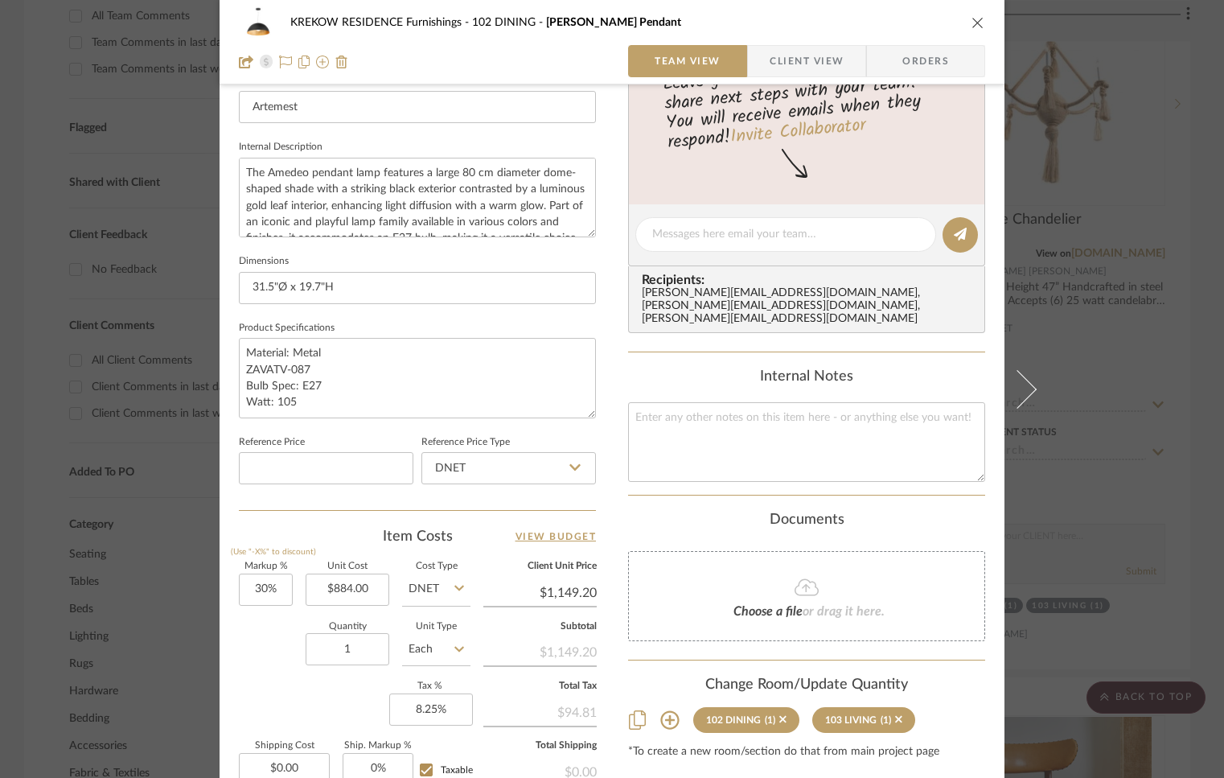
scroll to position [594, 0]
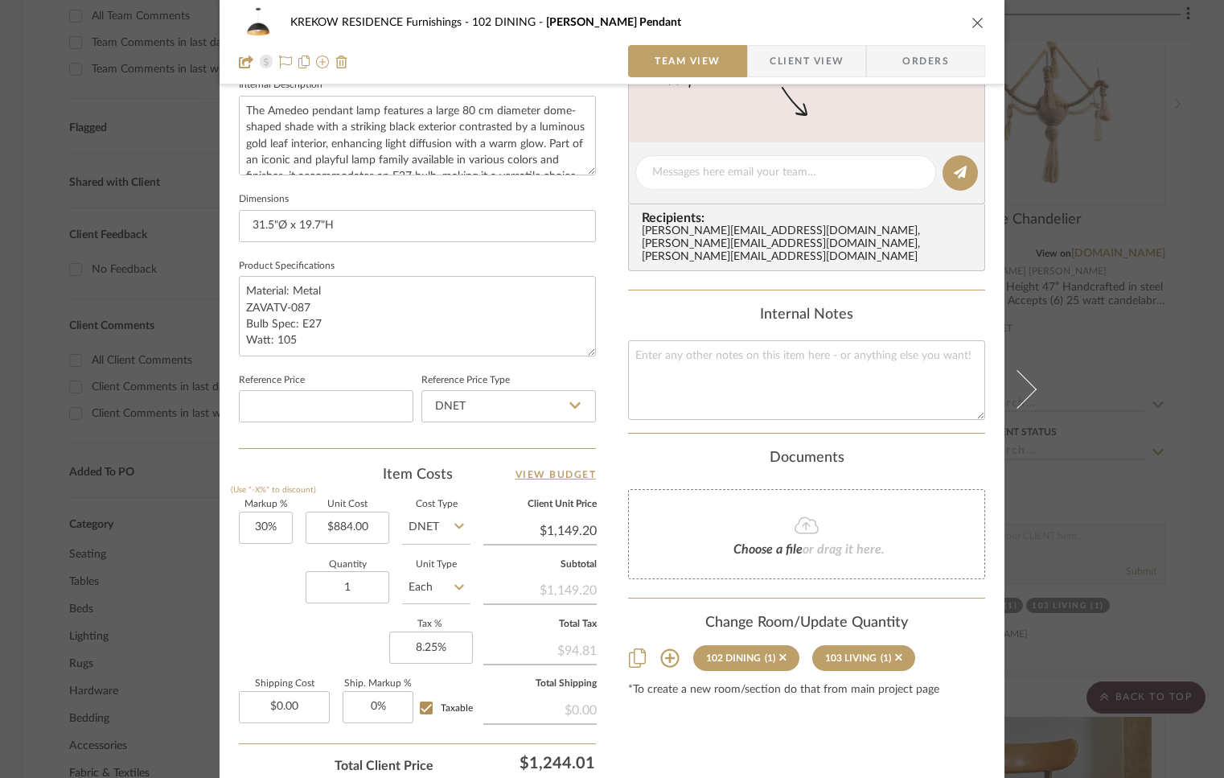
click at [977, 19] on icon "close" at bounding box center [978, 22] width 13 height 13
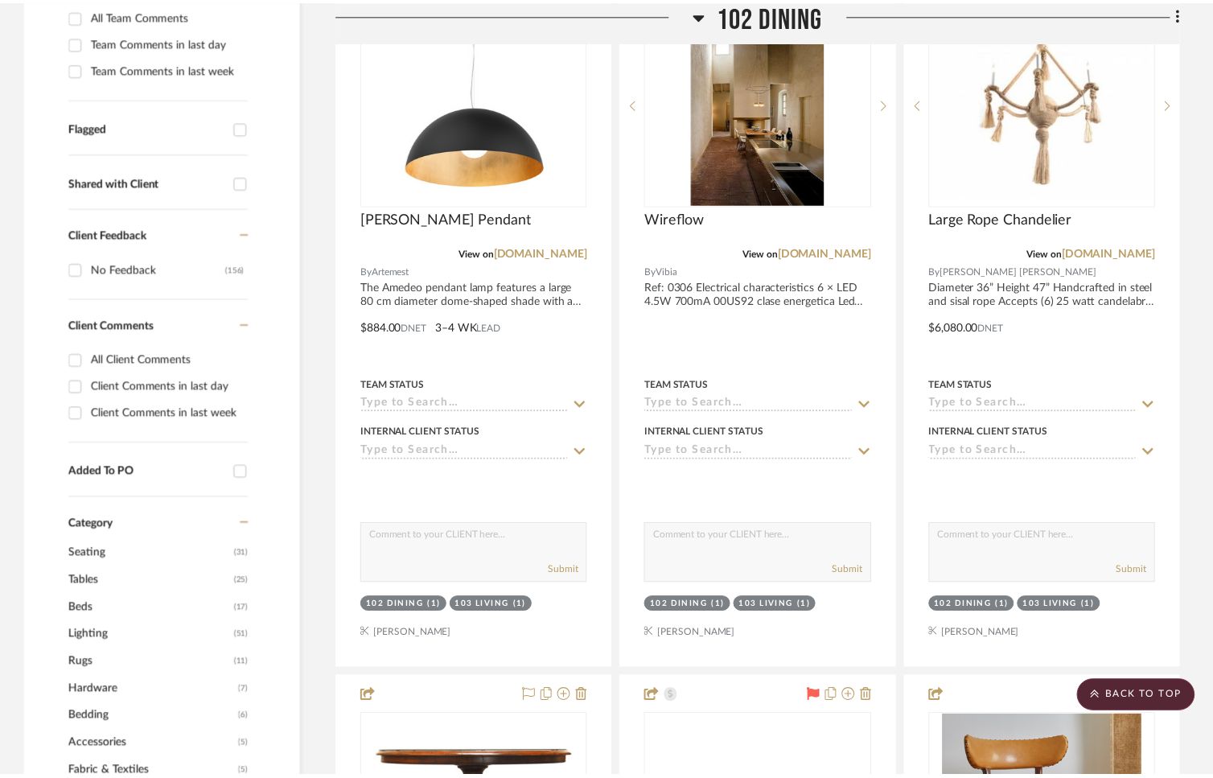
scroll to position [516, 0]
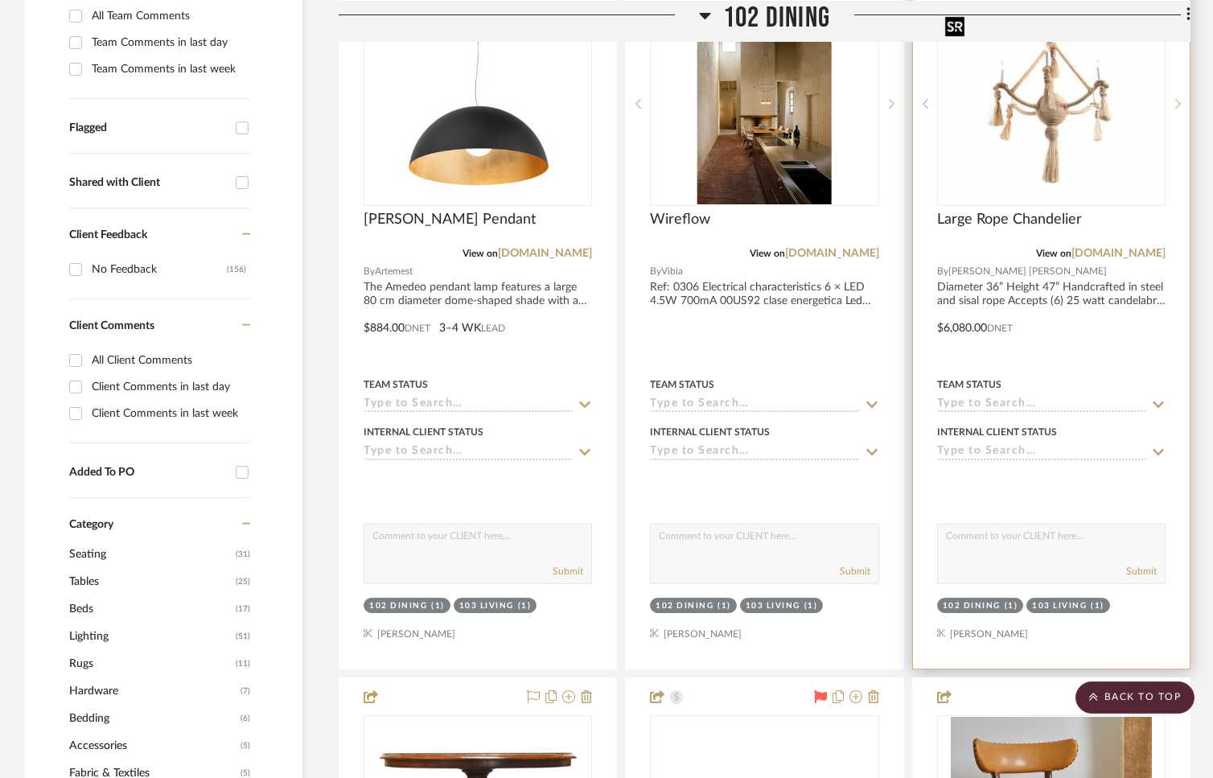
click at [997, 79] on img "0" at bounding box center [1051, 103] width 225 height 187
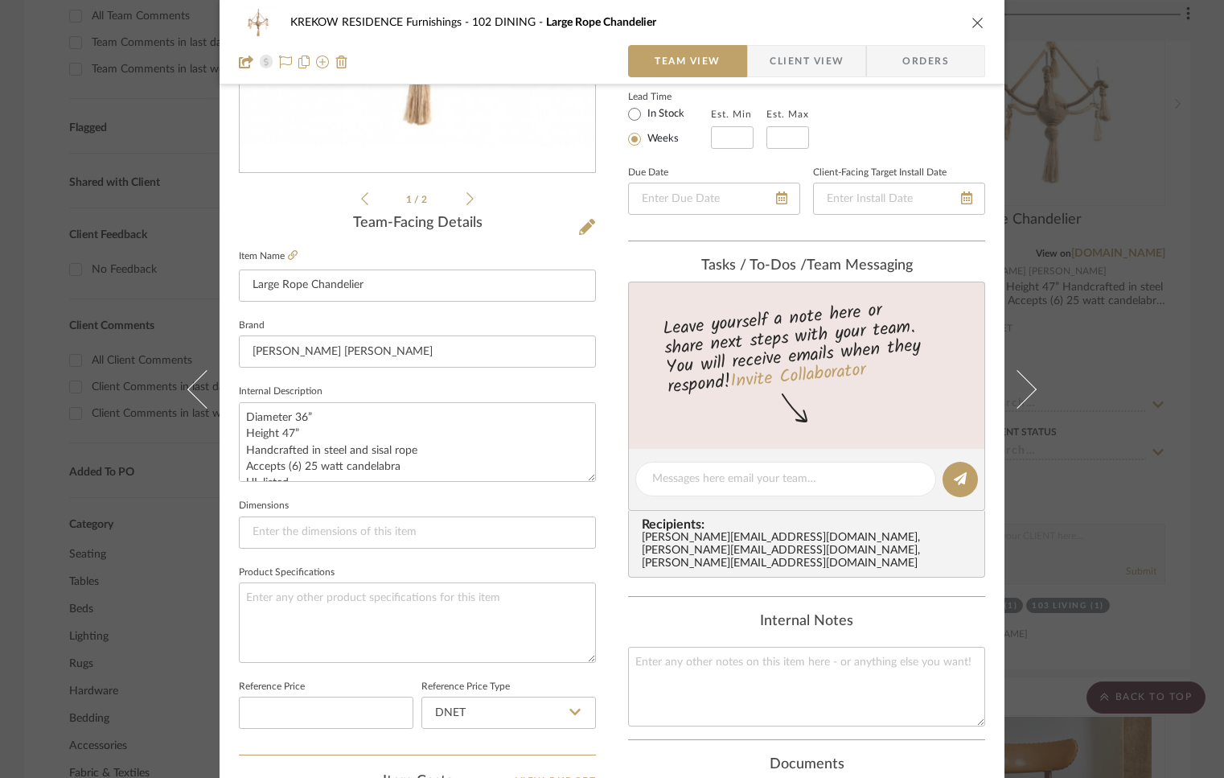
scroll to position [511, 0]
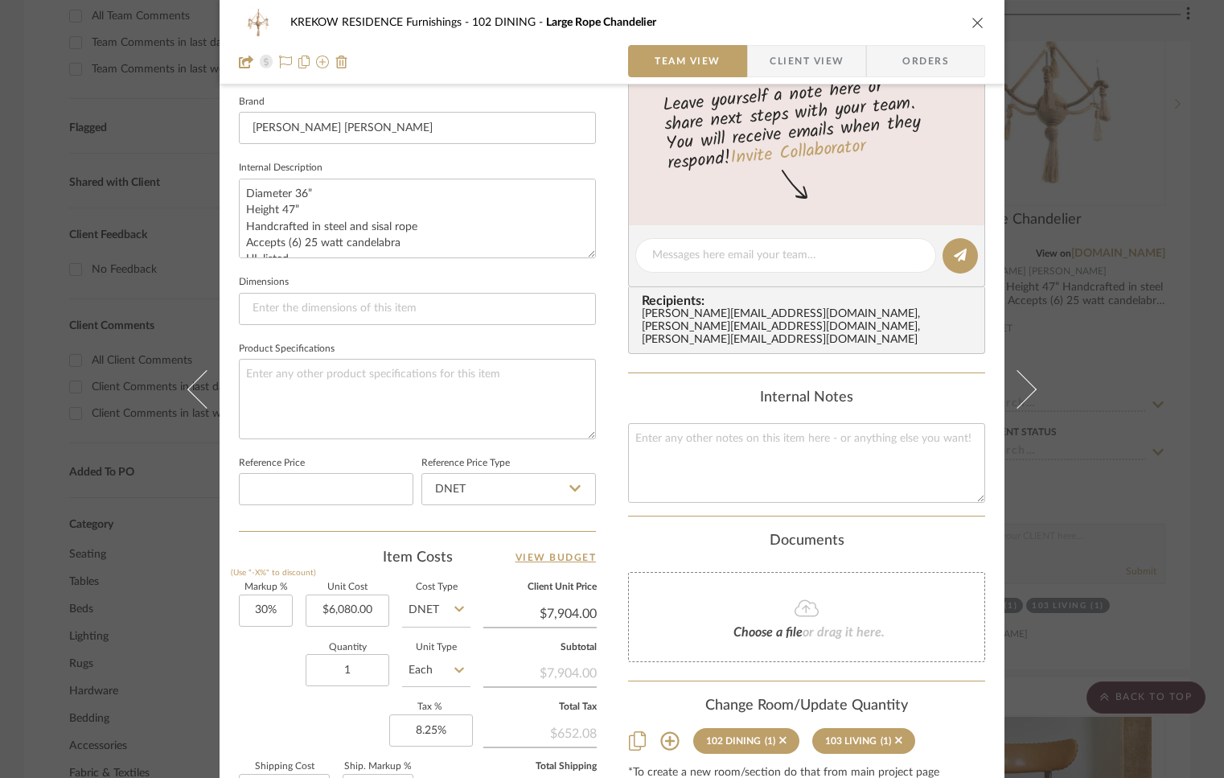
click at [972, 23] on icon "close" at bounding box center [978, 22] width 13 height 13
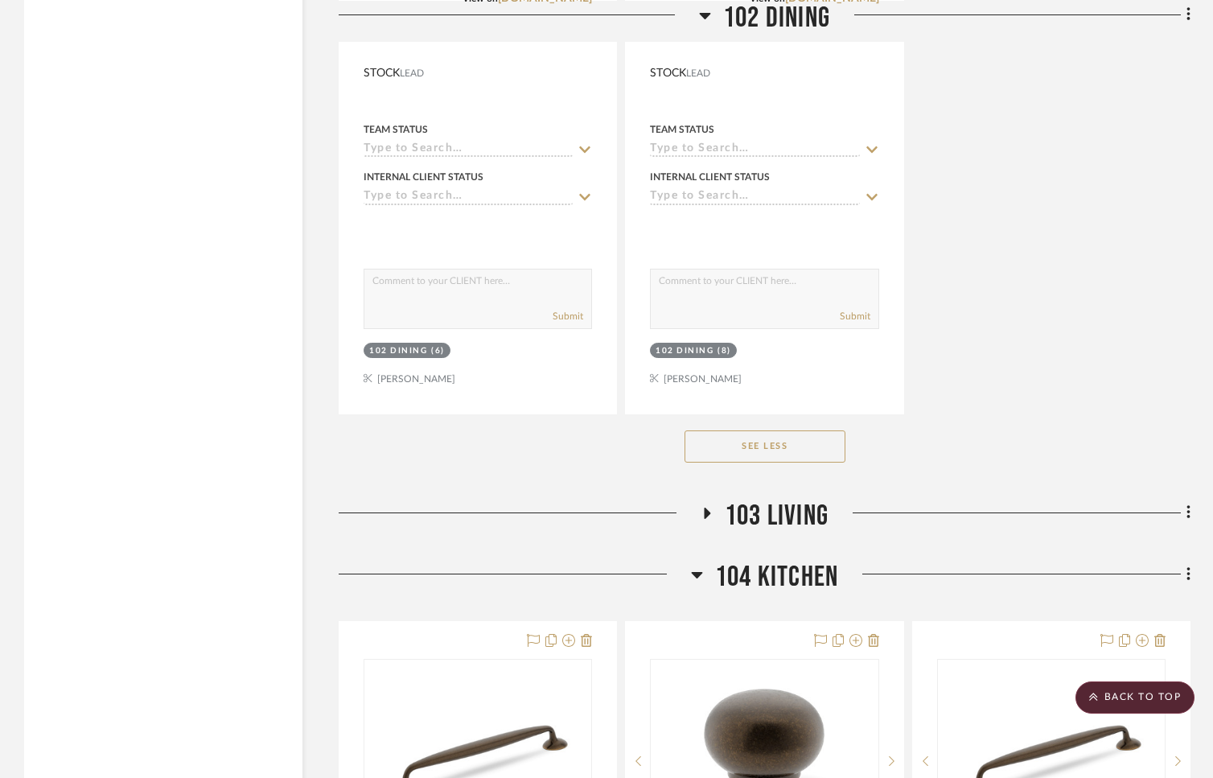
scroll to position [5252, 0]
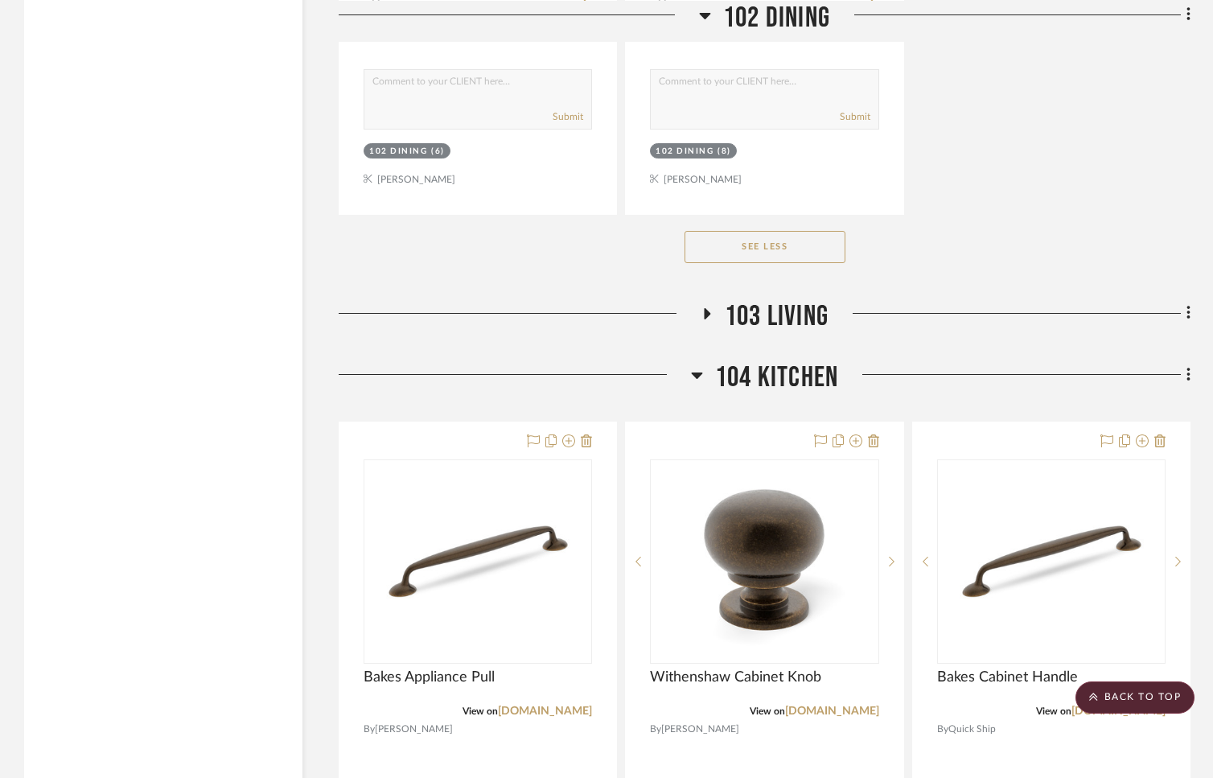
click at [697, 307] on icon at bounding box center [706, 313] width 19 height 12
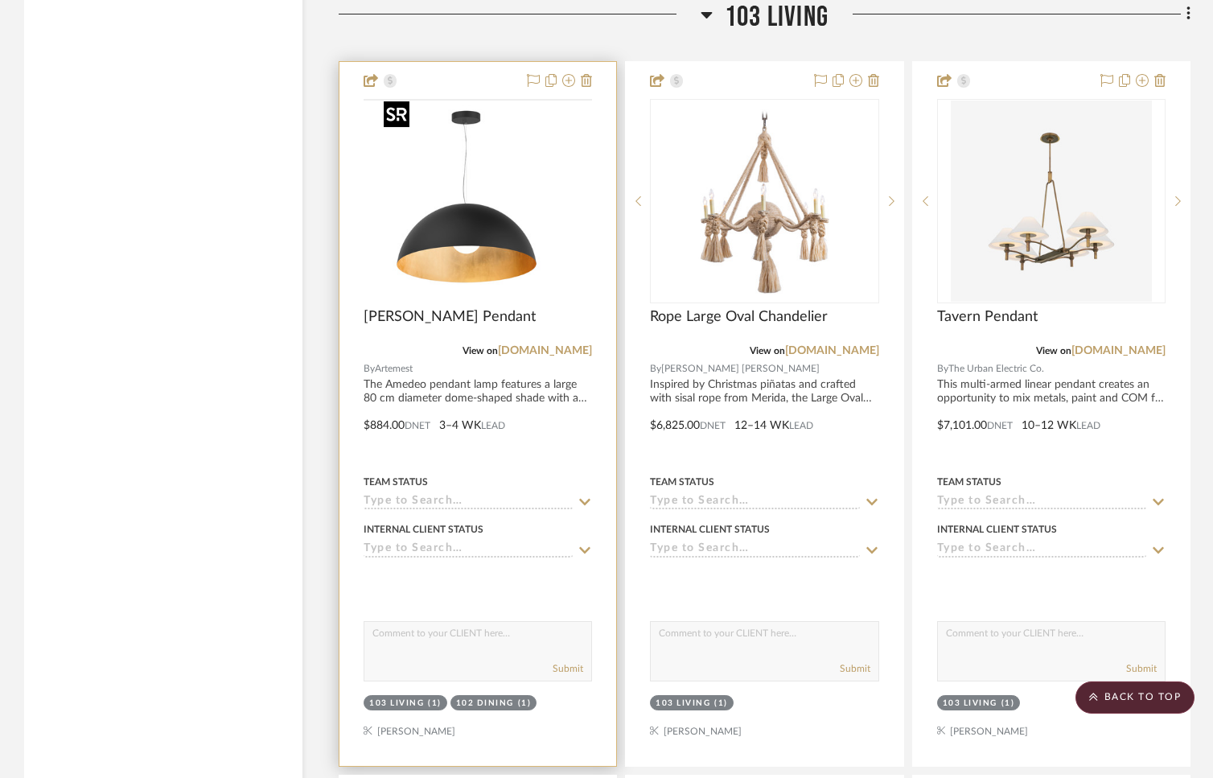
scroll to position [5554, 0]
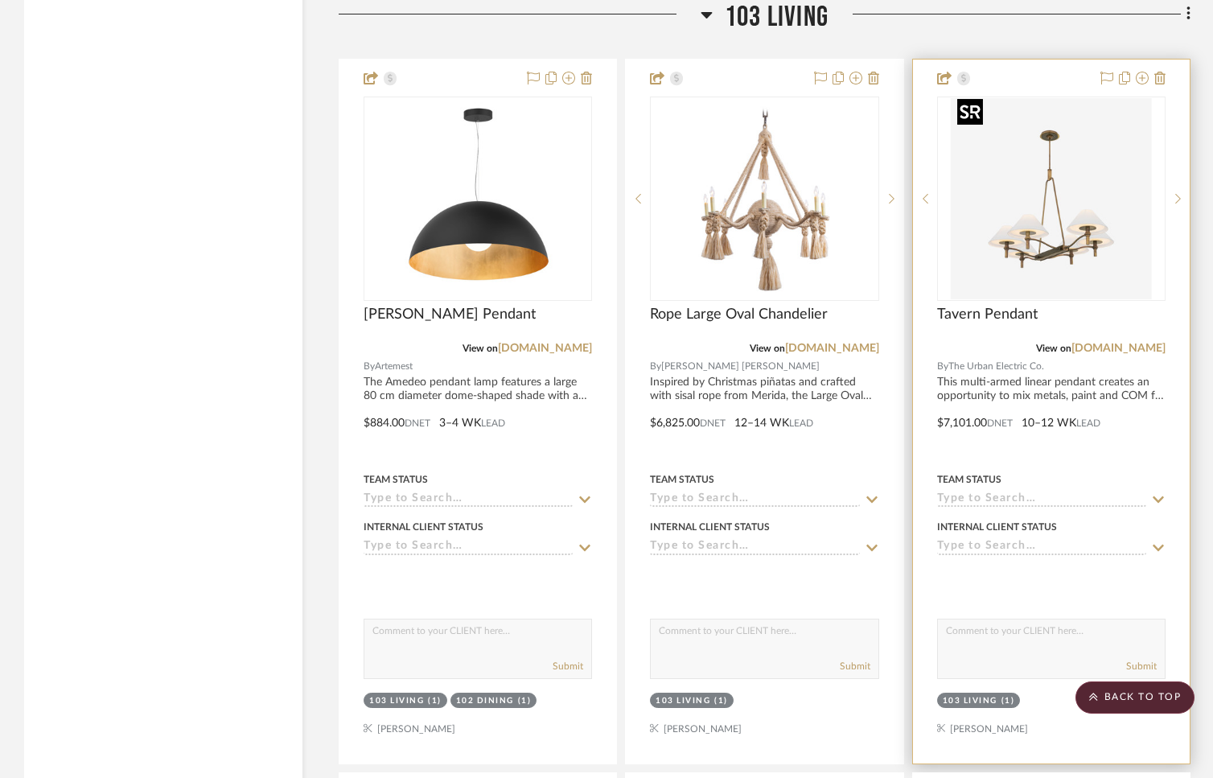
click at [1011, 221] on img "0" at bounding box center [1051, 198] width 201 height 201
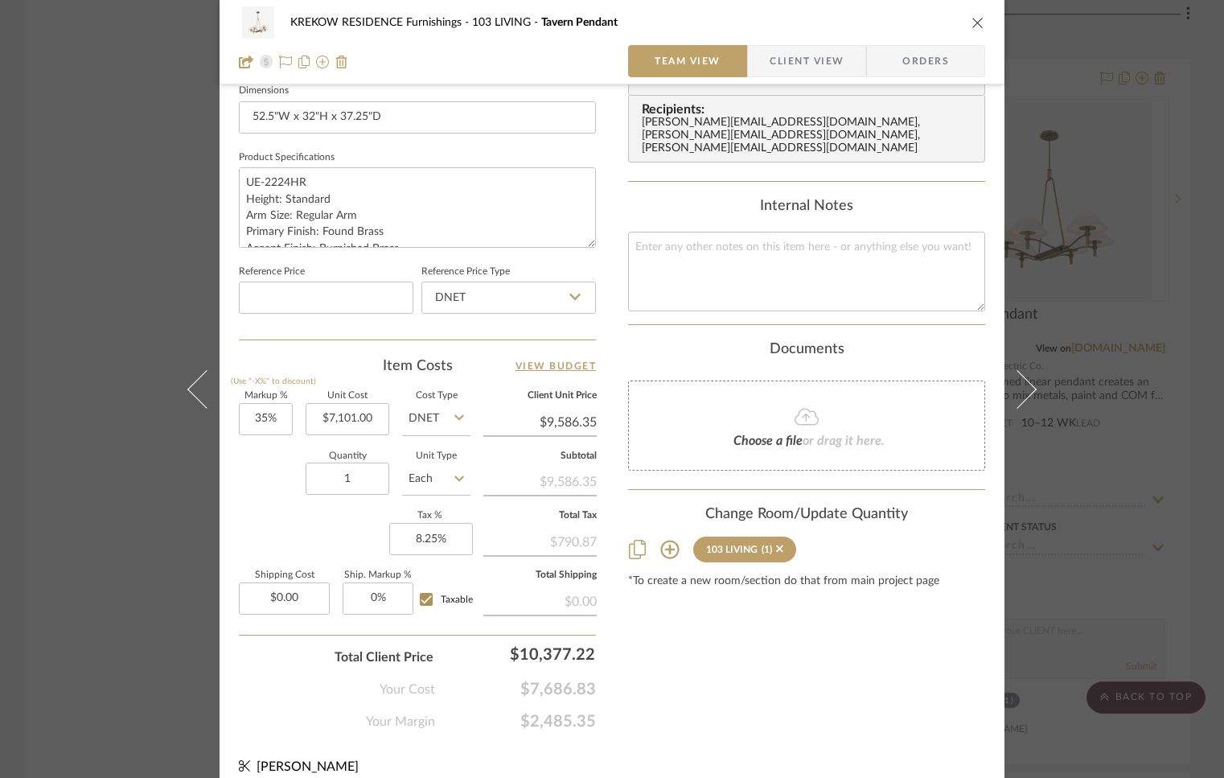
scroll to position [717, 0]
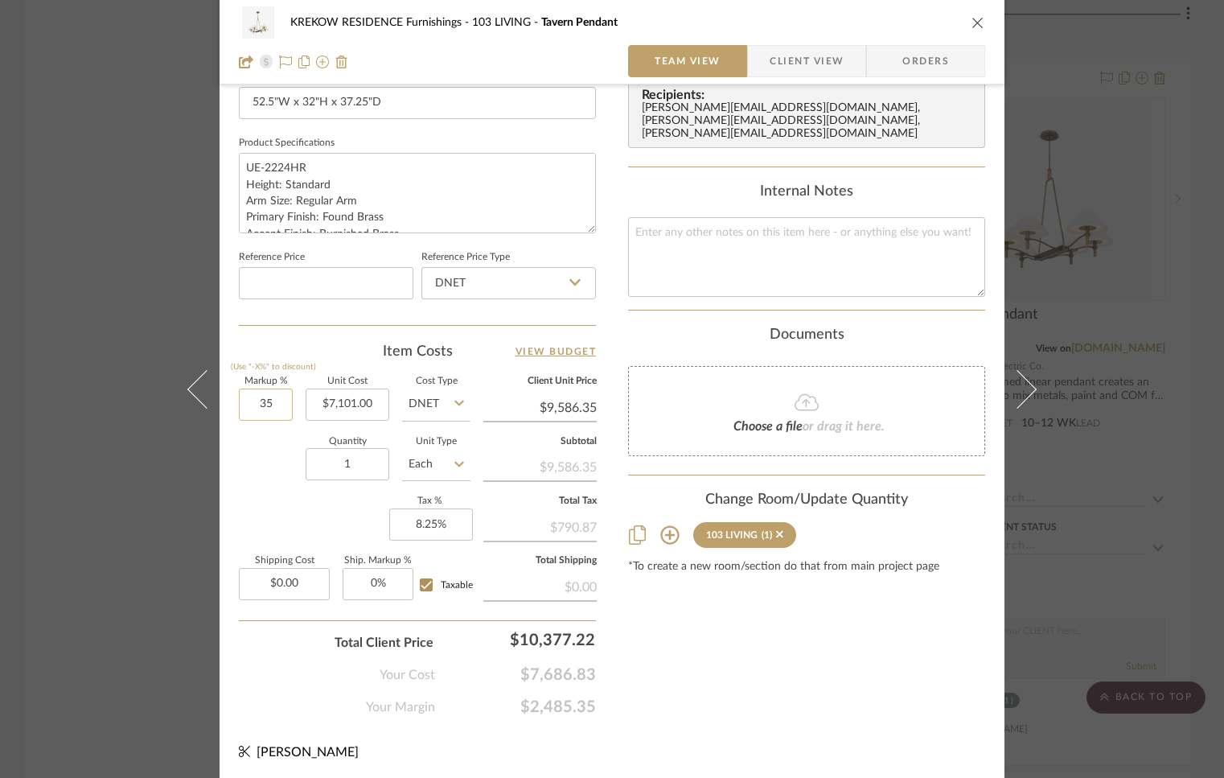
click at [274, 405] on input "35" at bounding box center [266, 405] width 54 height 32
type input "30%"
type input "$9,231.30"
click at [253, 461] on div "Quantity 1 Unit Type Each" at bounding box center [355, 466] width 232 height 57
click at [973, 21] on icon "close" at bounding box center [978, 22] width 13 height 13
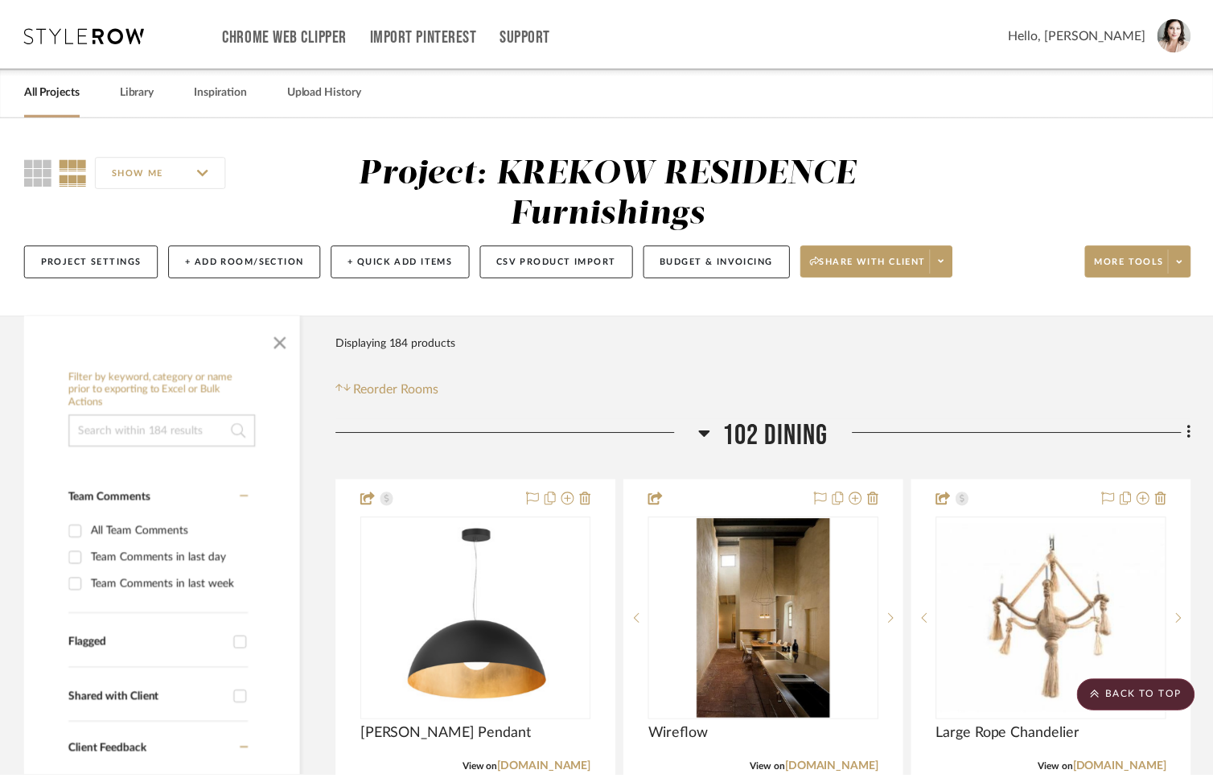
scroll to position [5554, 0]
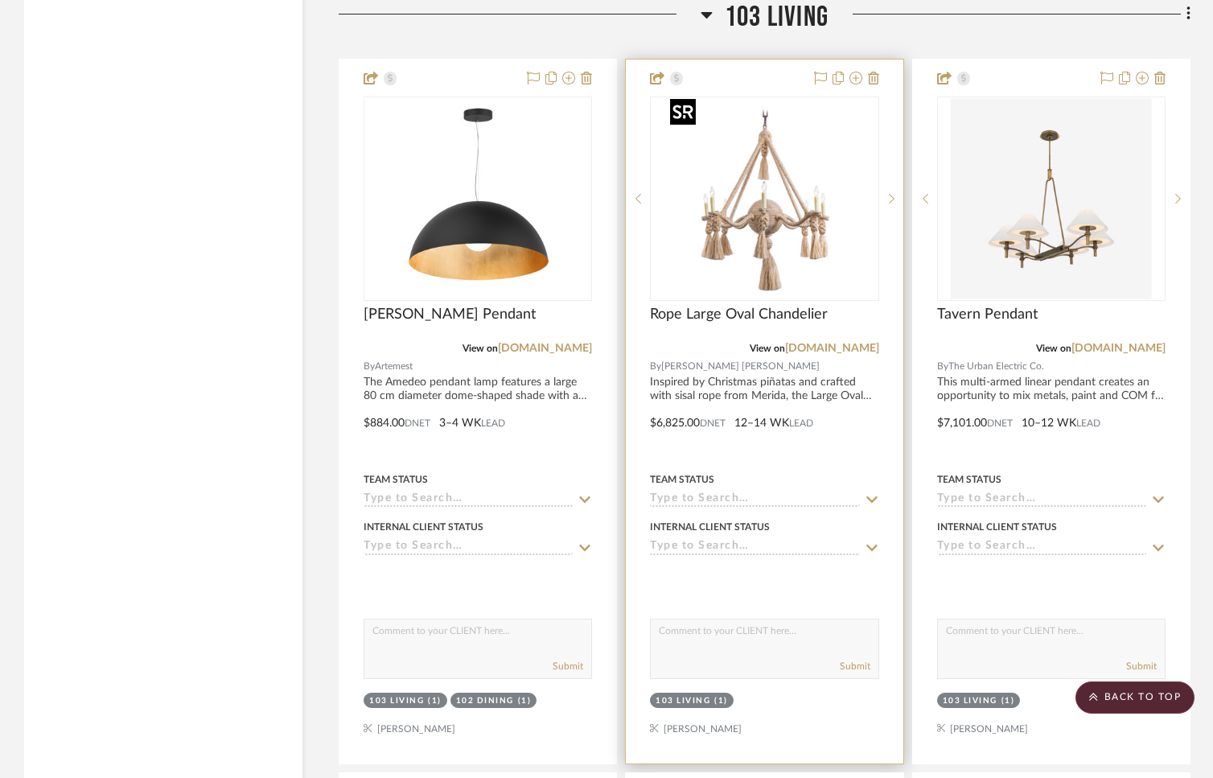
click at [754, 223] on img "0" at bounding box center [764, 198] width 201 height 201
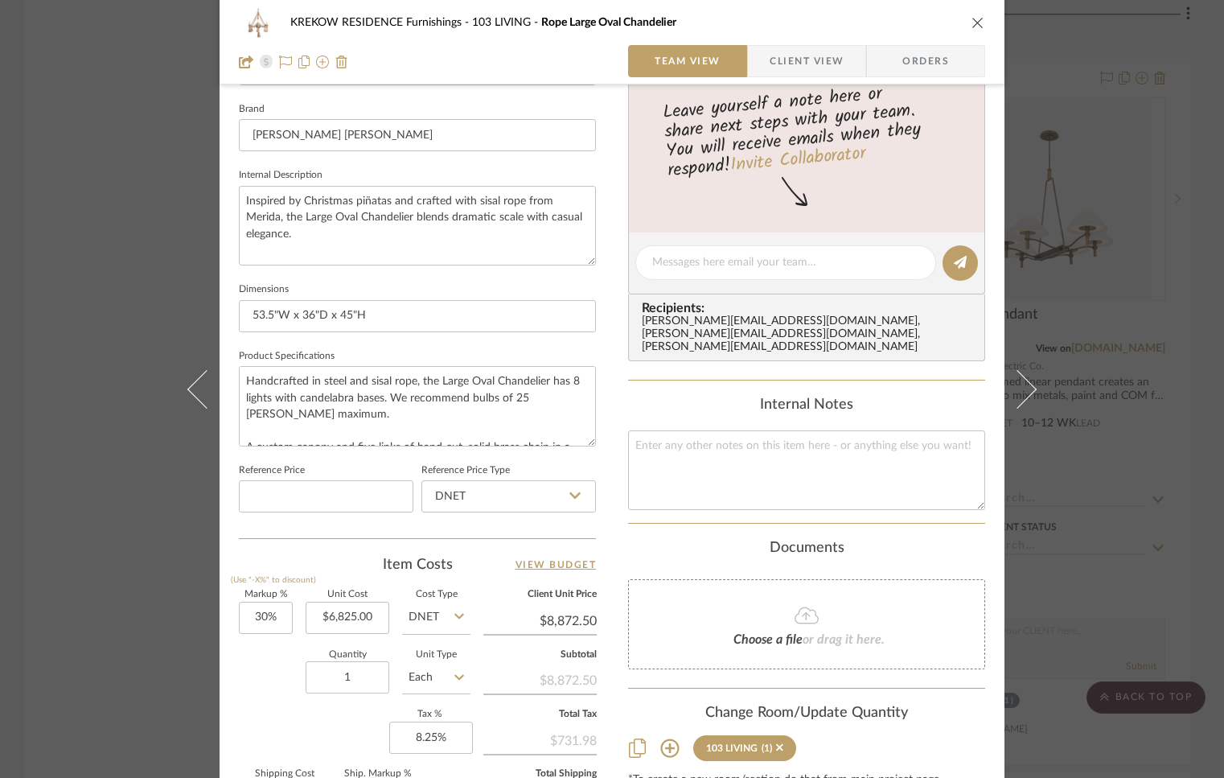
scroll to position [505, 0]
click at [960, 29] on div "KREKOW RESIDENCE Furnishings 103 LIVING Rope Large Oval Chandelier" at bounding box center [612, 22] width 747 height 32
click at [972, 16] on icon "close" at bounding box center [978, 22] width 13 height 13
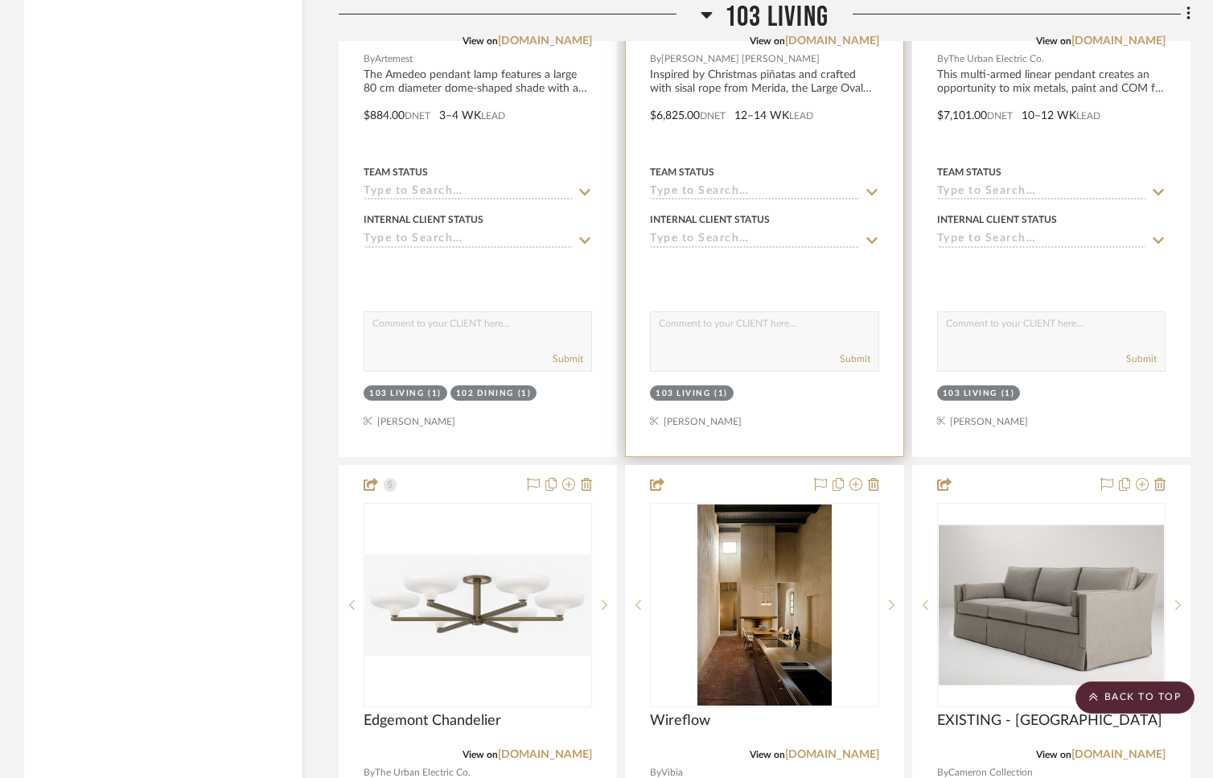
scroll to position [6106, 0]
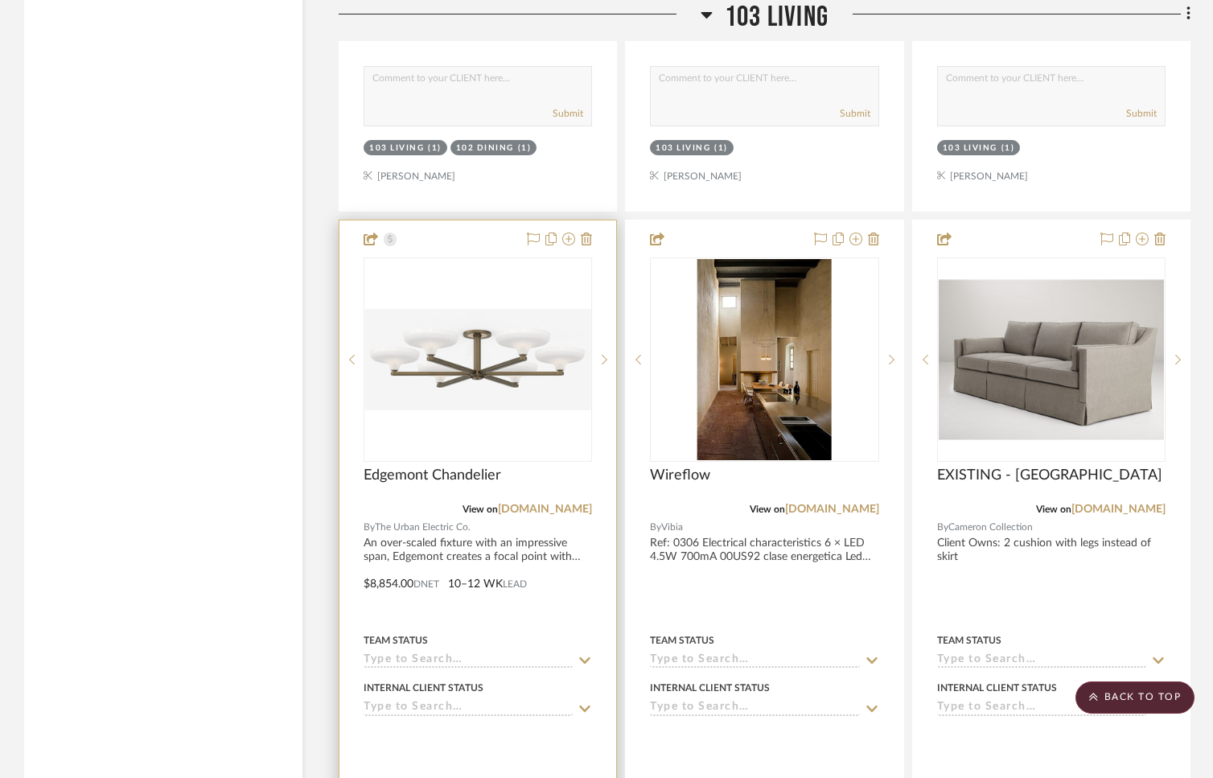
click at [511, 373] on div at bounding box center [478, 359] width 228 height 204
click at [534, 369] on img "0" at bounding box center [477, 360] width 225 height 102
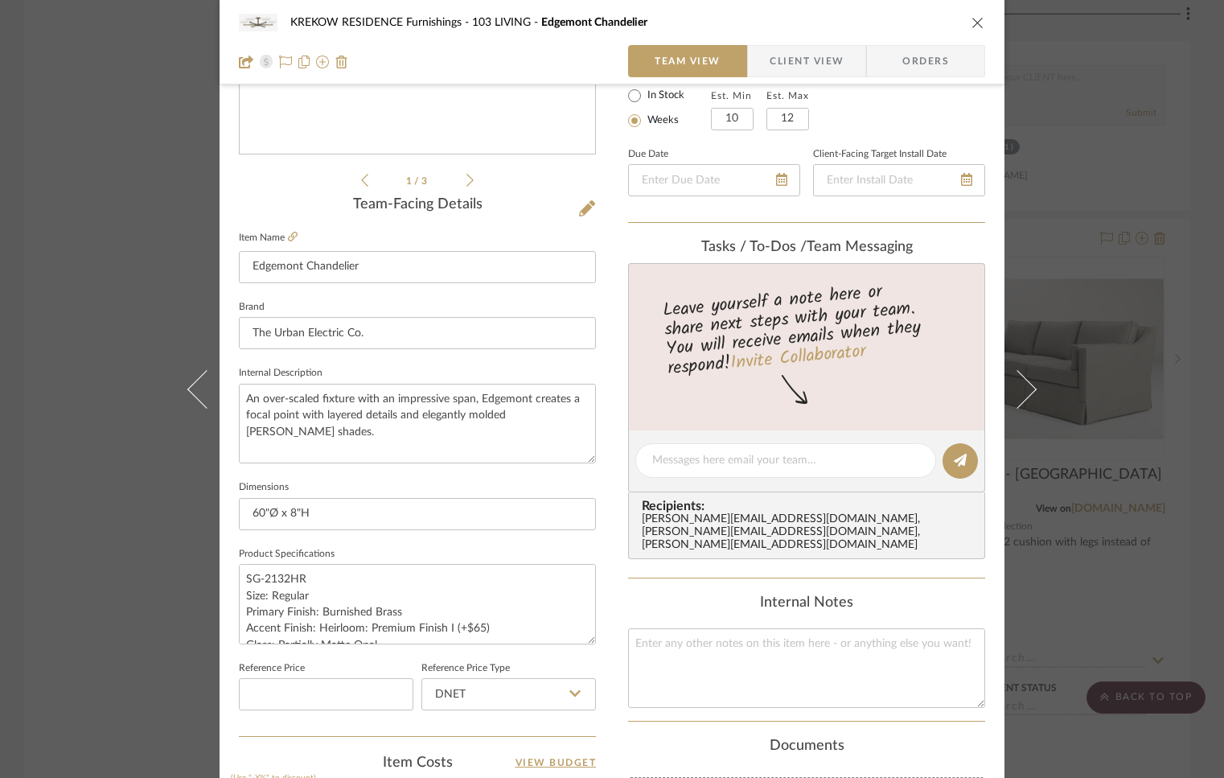
scroll to position [463, 0]
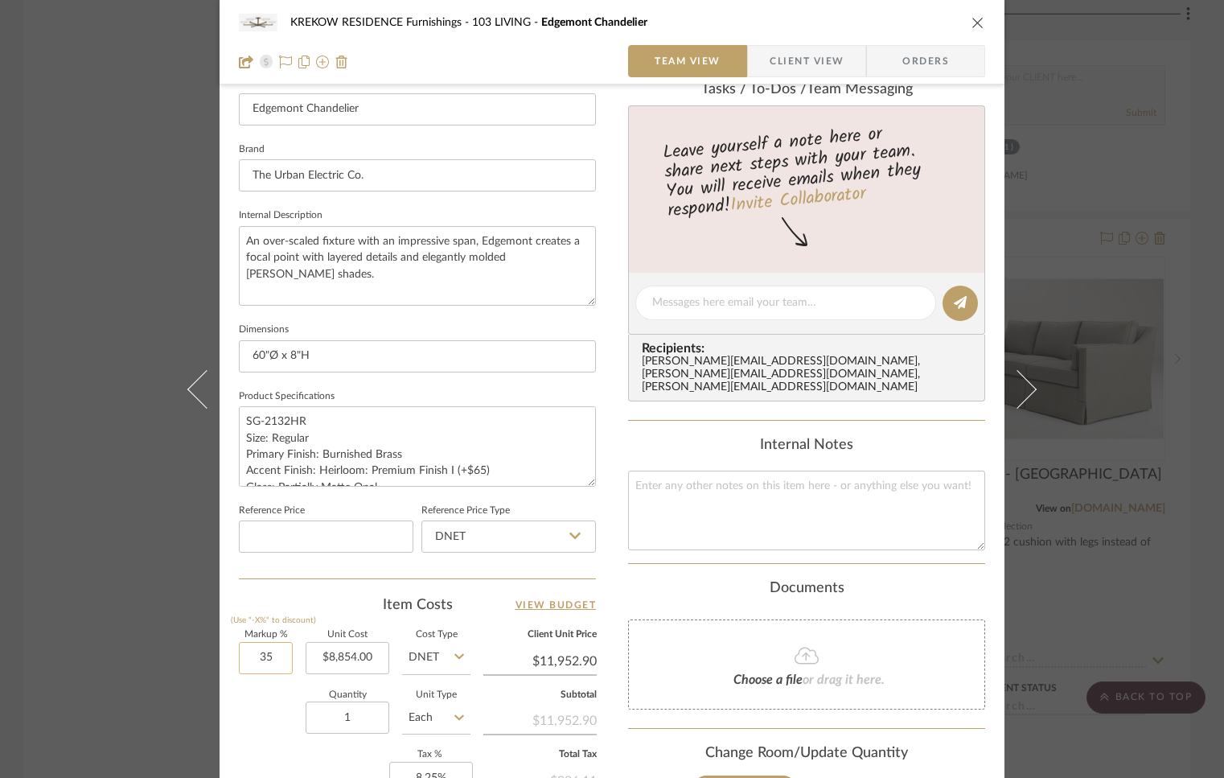
click at [278, 661] on input "35" at bounding box center [266, 658] width 54 height 32
type input "30%"
click at [260, 718] on div "Quantity 1 Unit Type Each" at bounding box center [355, 719] width 232 height 57
type input "$11,510.20"
click at [975, 25] on icon "close" at bounding box center [978, 22] width 13 height 13
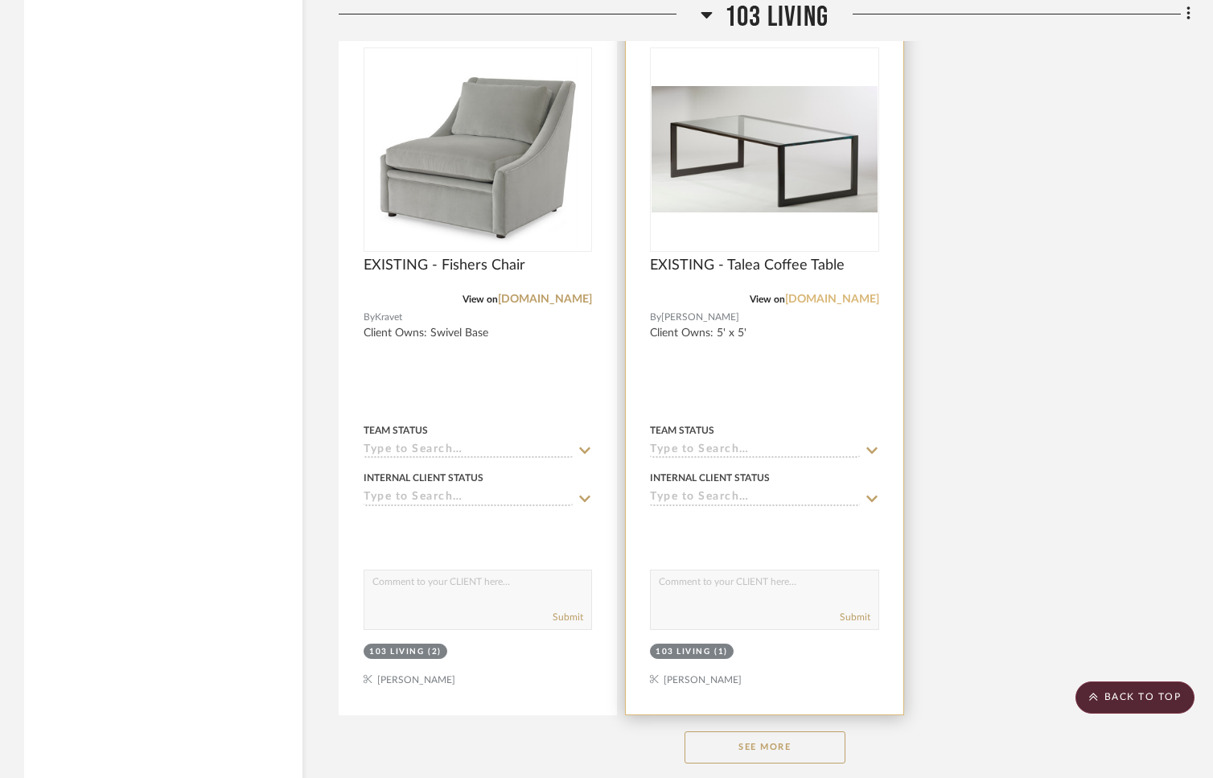
scroll to position [7342, 0]
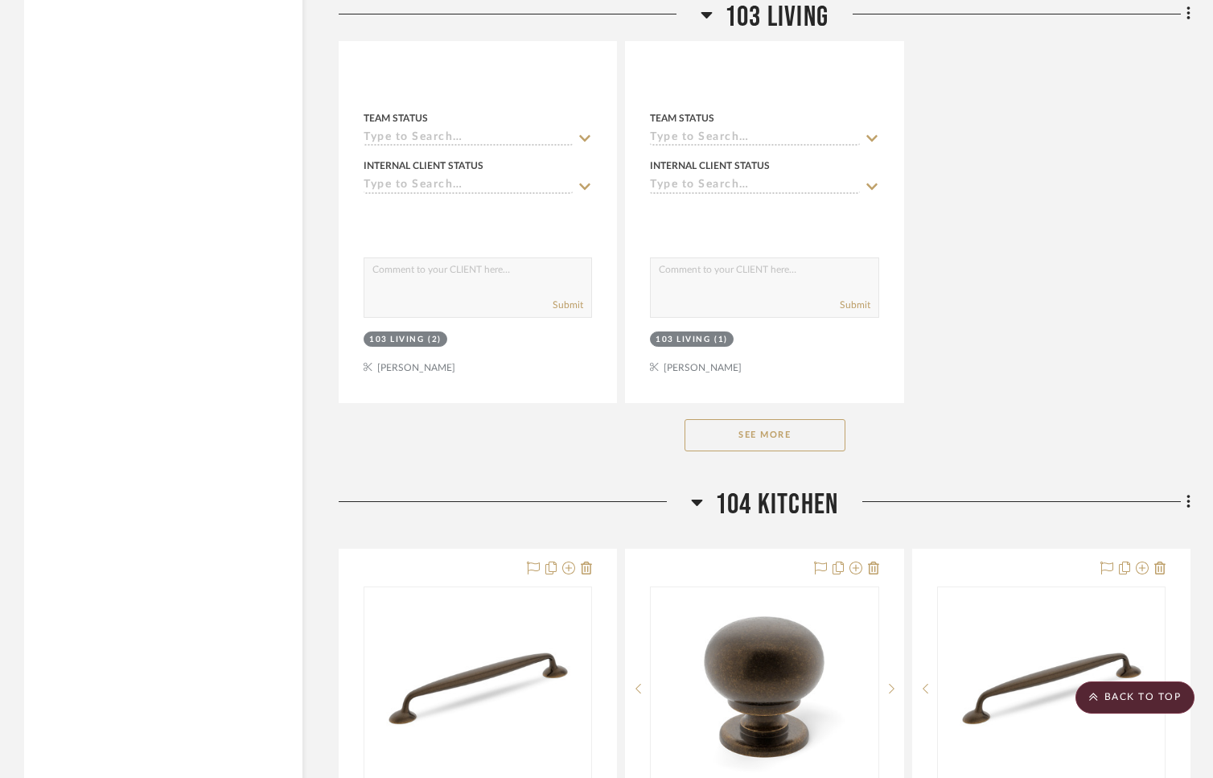
click at [788, 440] on button "See More" at bounding box center [765, 435] width 161 height 32
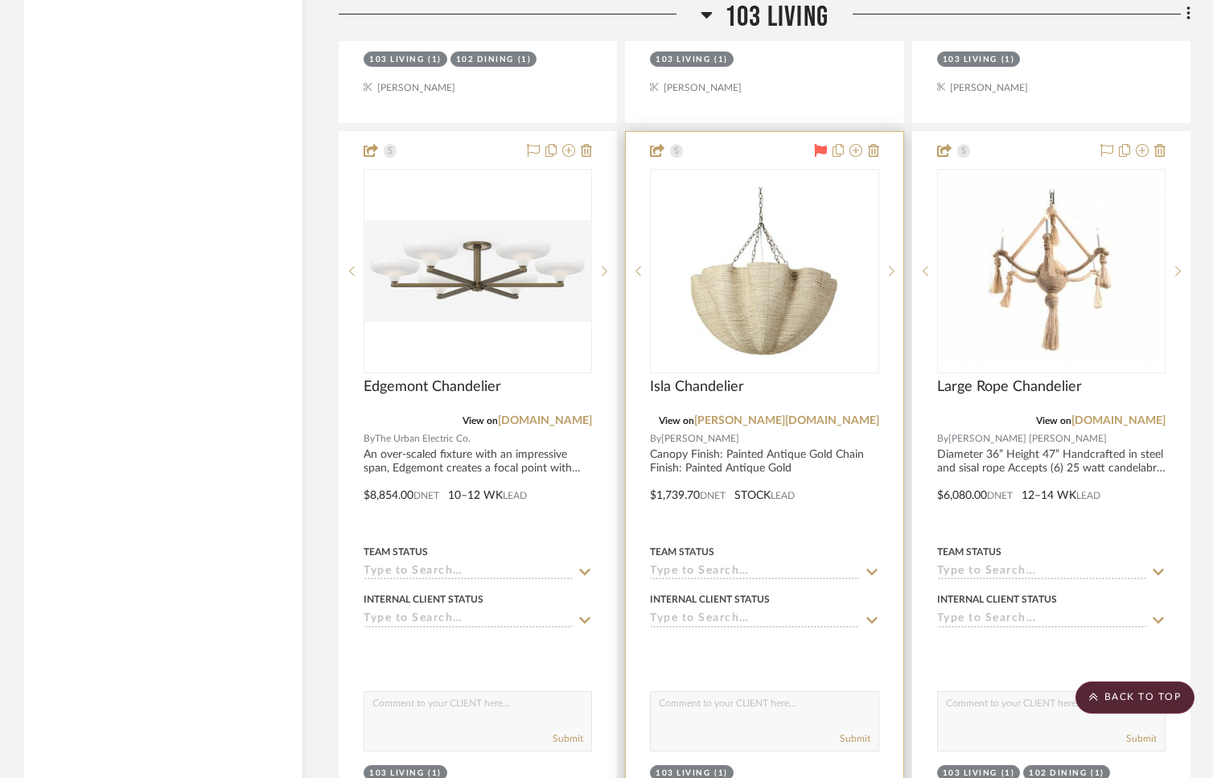
scroll to position [6192, 0]
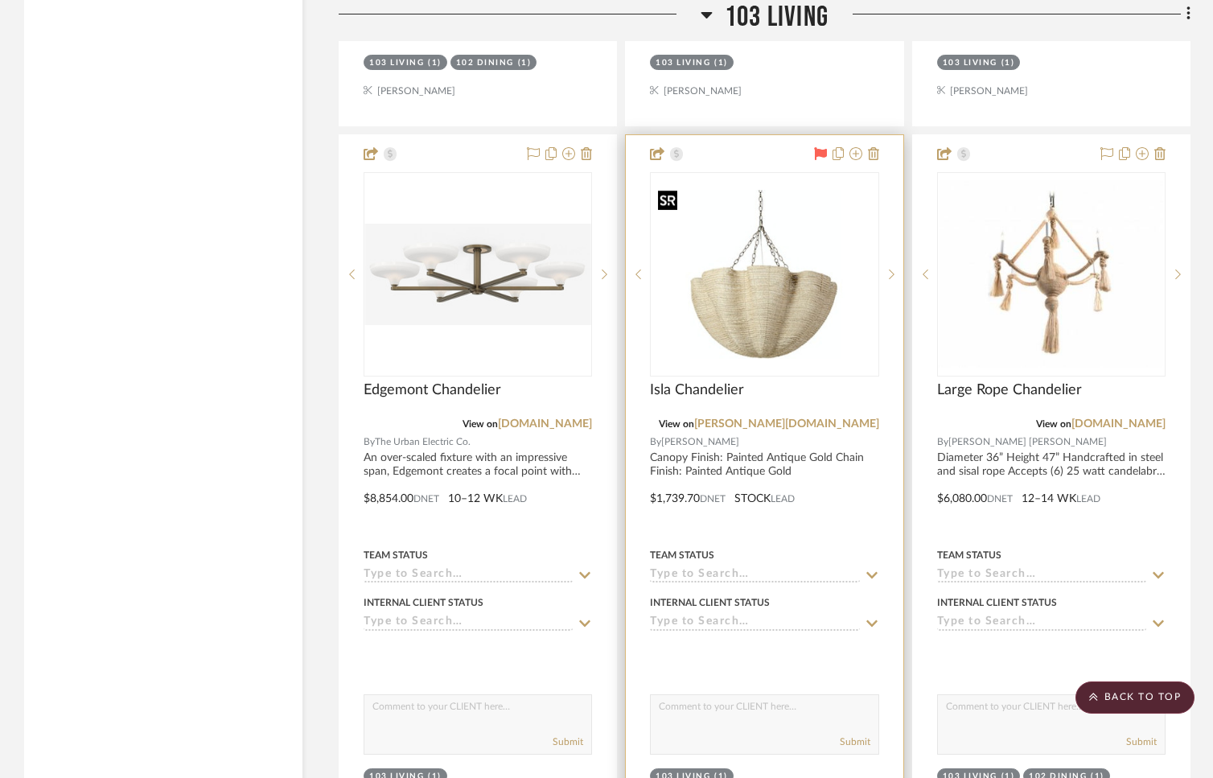
click at [754, 321] on img "0" at bounding box center [764, 275] width 225 height 170
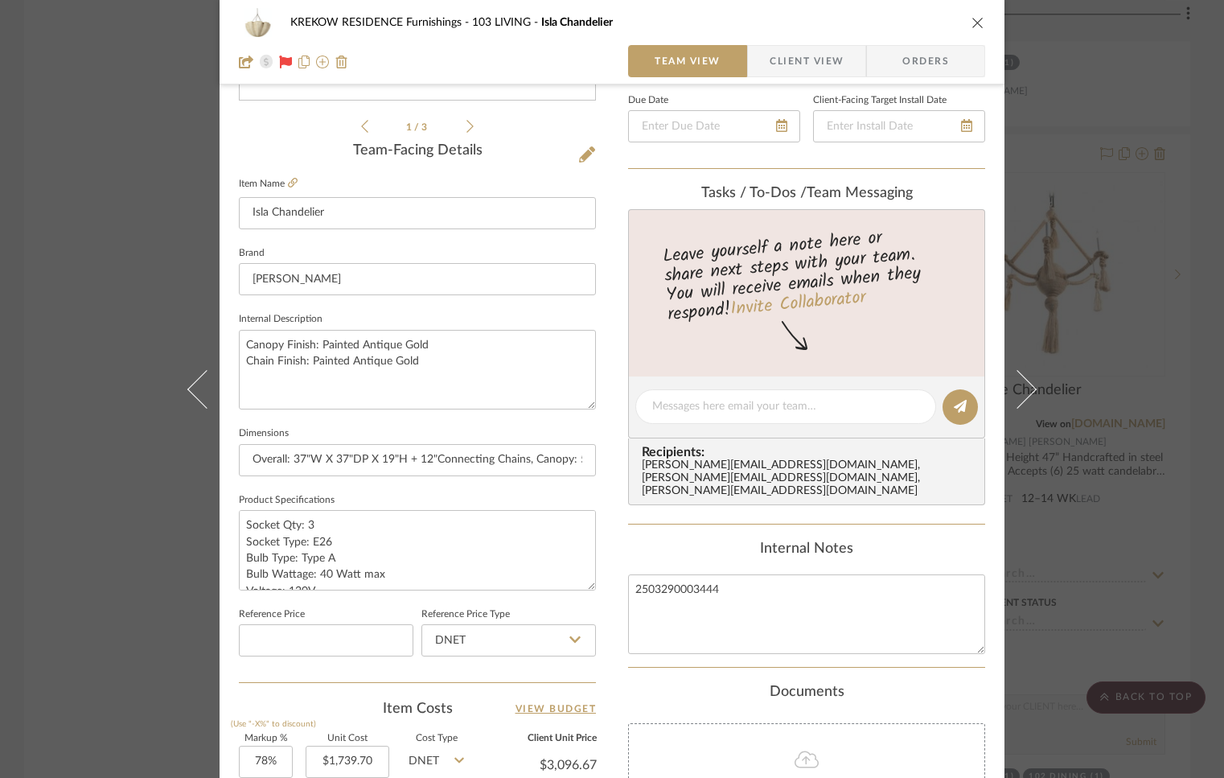
scroll to position [232, 0]
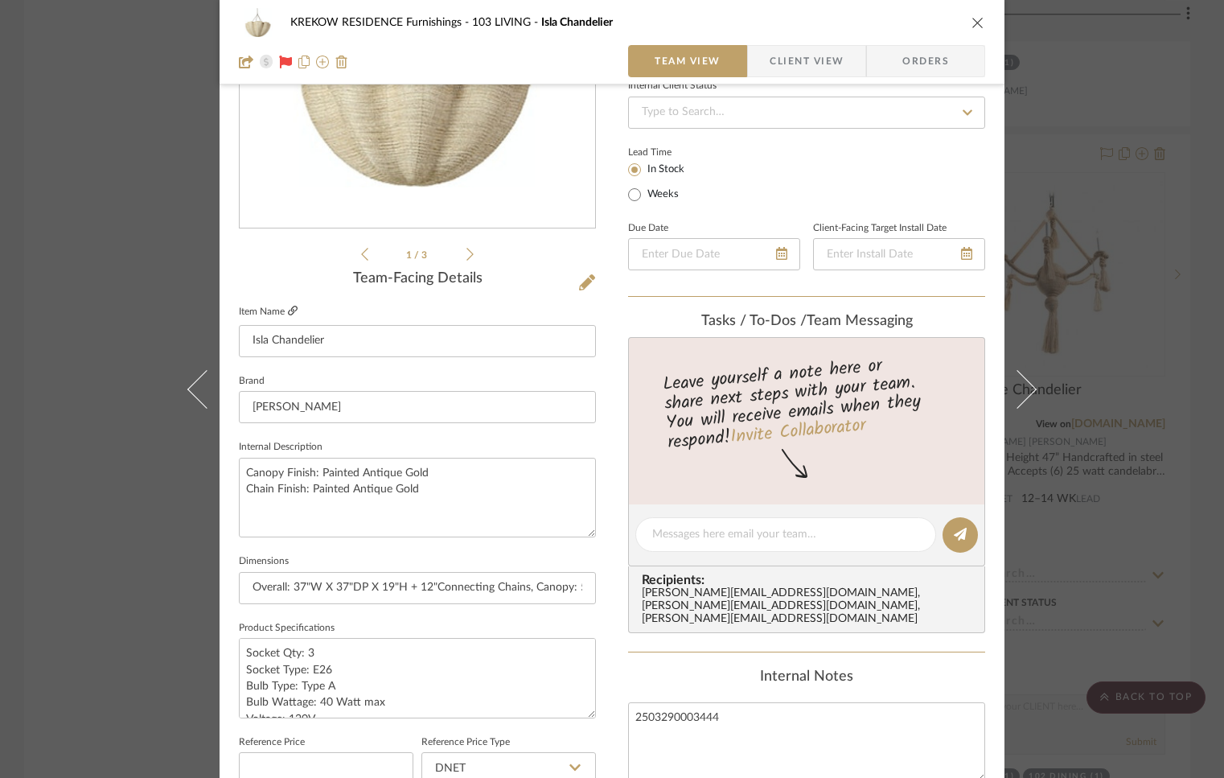
click at [288, 310] on icon at bounding box center [293, 311] width 10 height 10
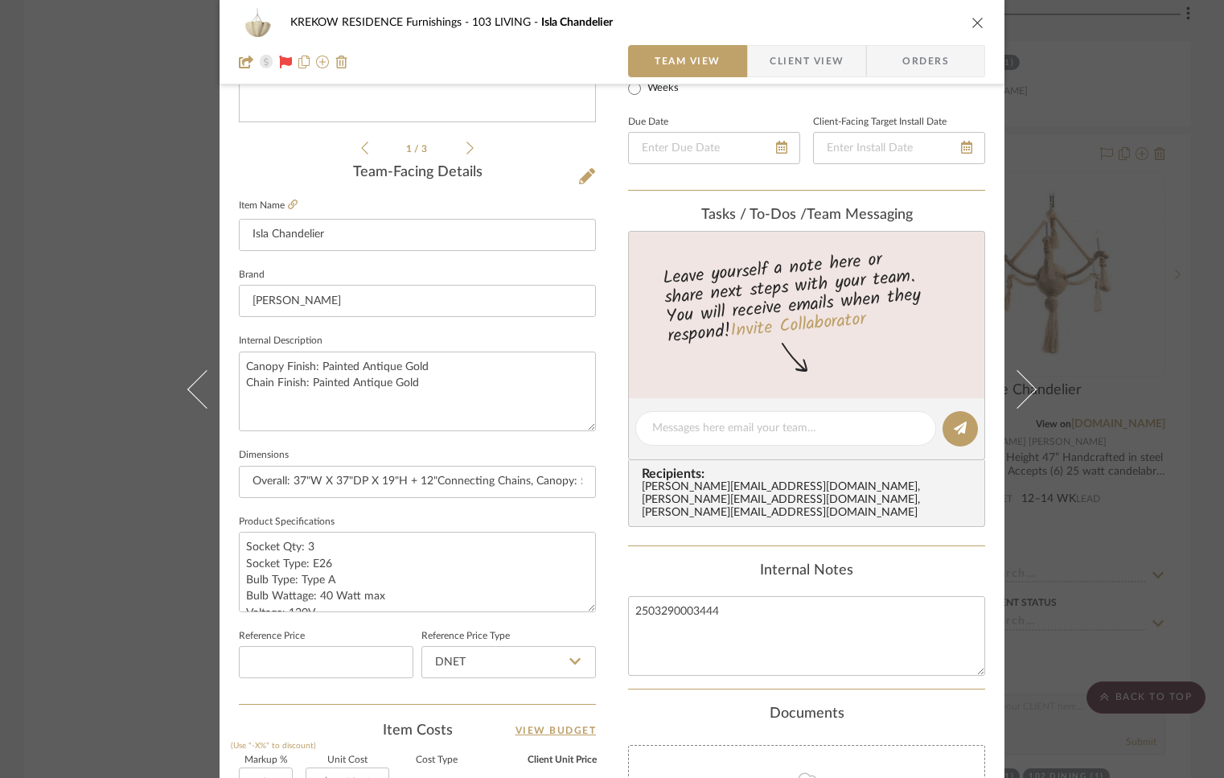
scroll to position [555, 0]
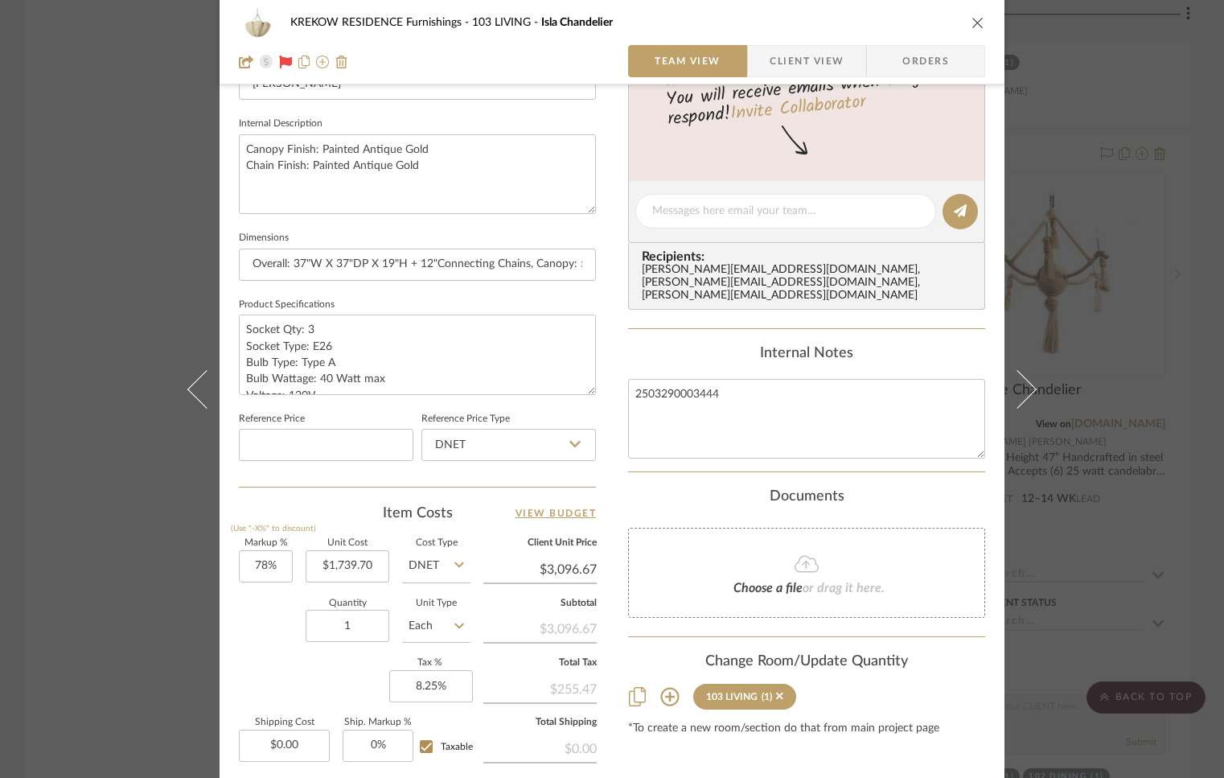
click at [972, 24] on icon "close" at bounding box center [978, 22] width 13 height 13
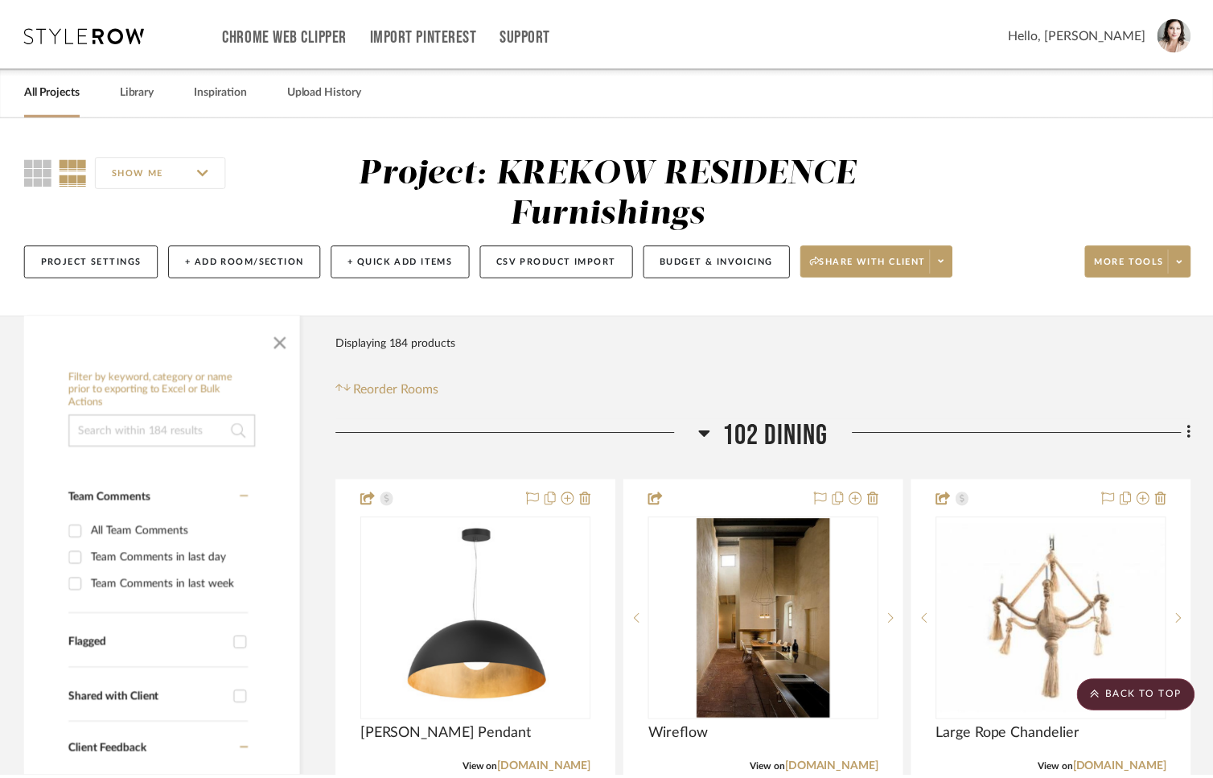
scroll to position [6192, 0]
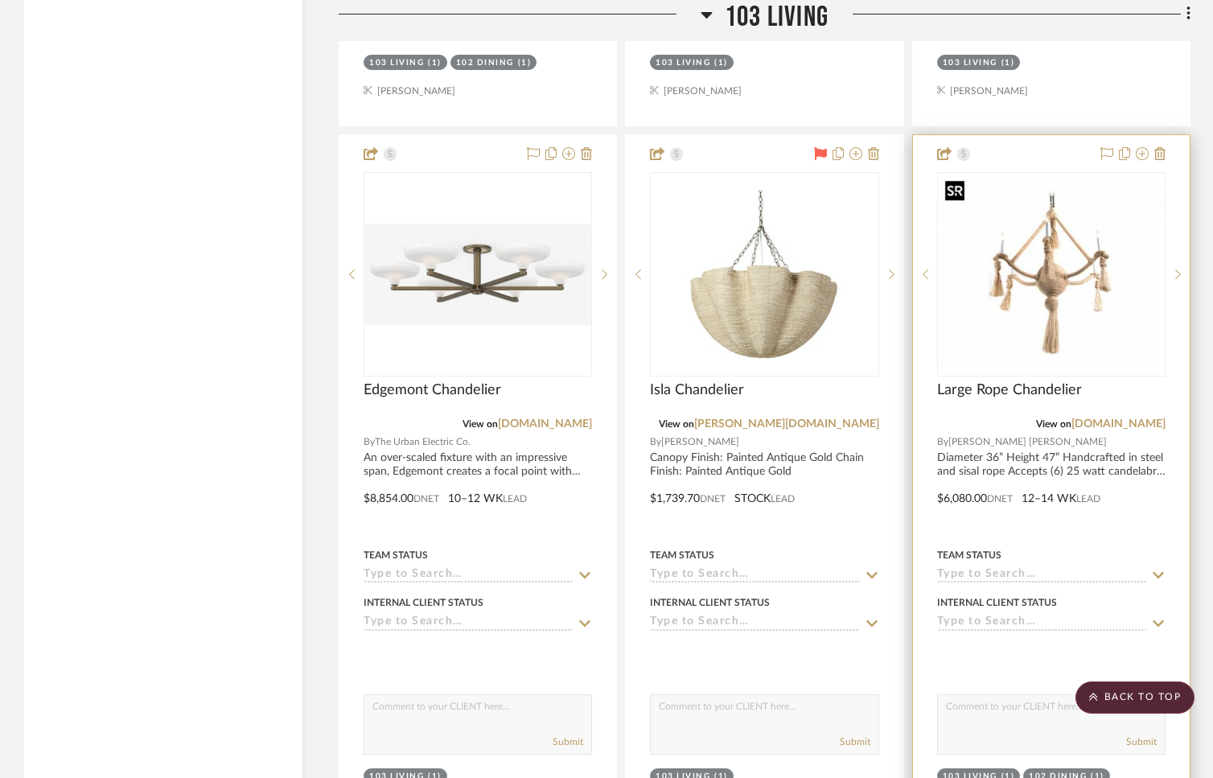
click at [1040, 244] on img "0" at bounding box center [1051, 273] width 225 height 187
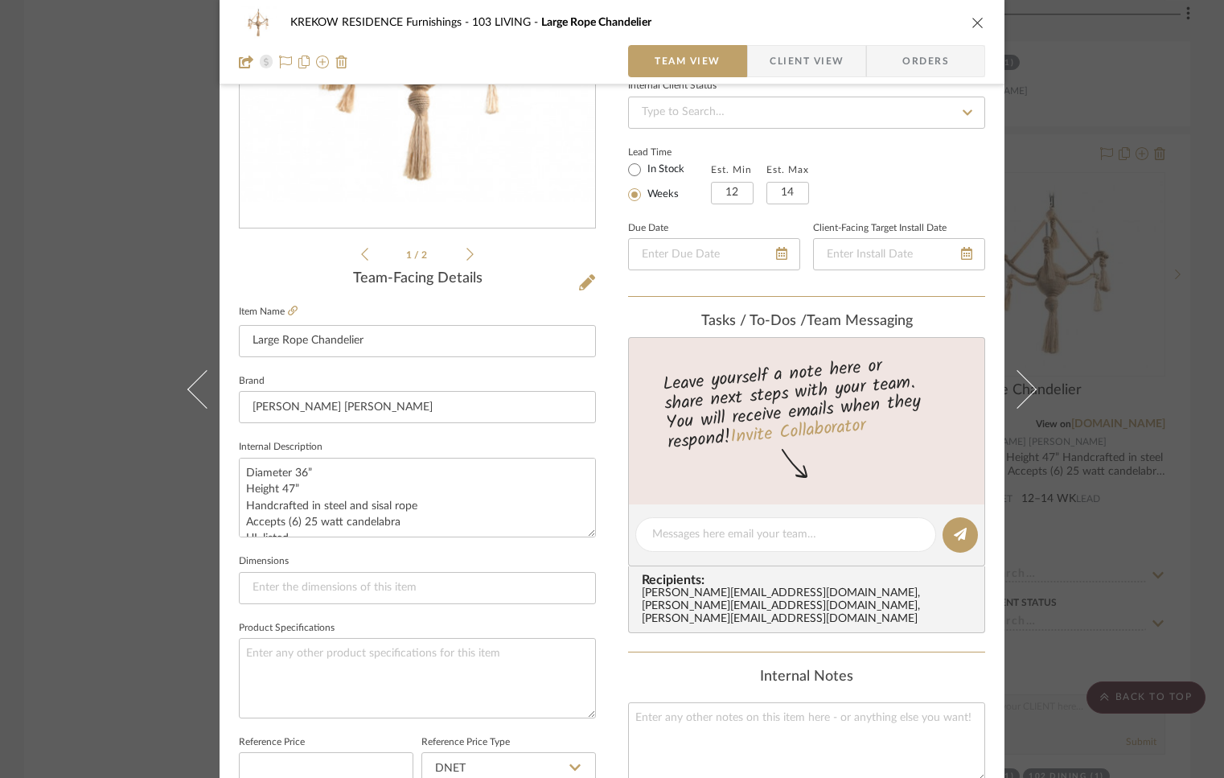
scroll to position [412, 0]
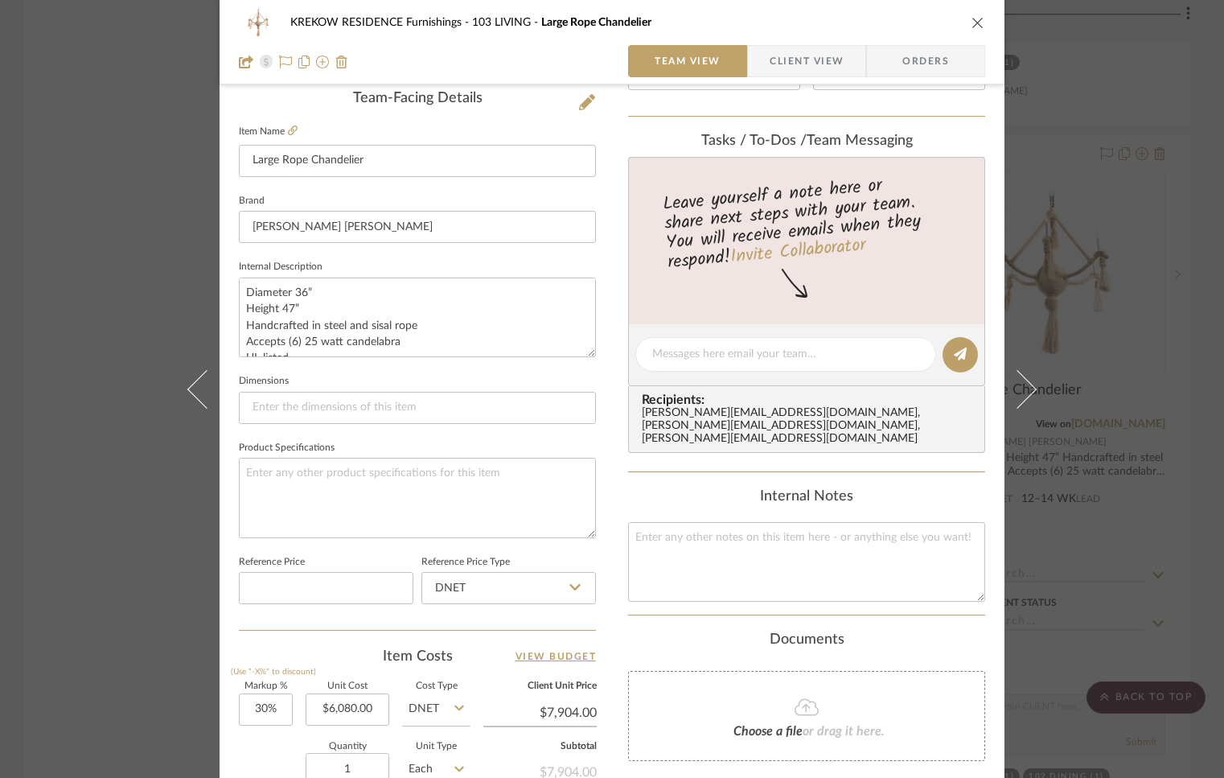
click at [974, 21] on icon "close" at bounding box center [978, 22] width 13 height 13
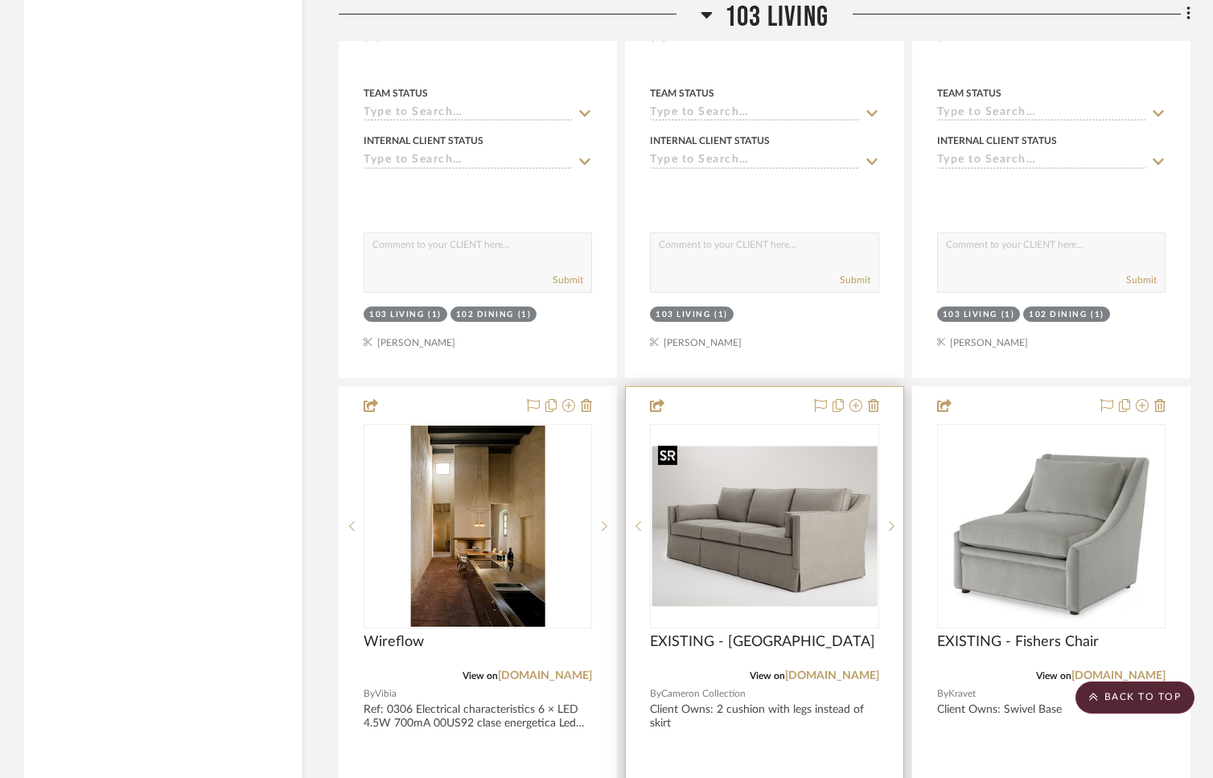
scroll to position [6688, 0]
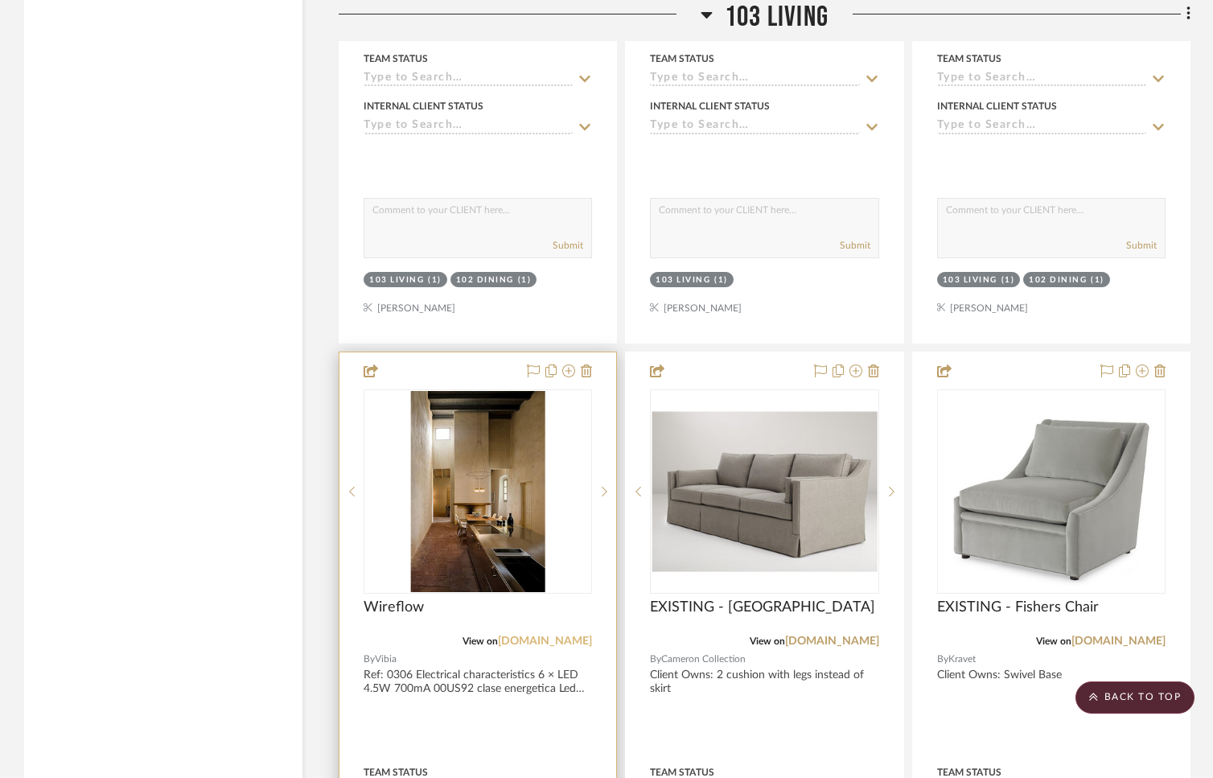
click at [577, 635] on link "[DOMAIN_NAME]" at bounding box center [545, 640] width 94 height 11
click at [603, 486] on icon at bounding box center [605, 491] width 6 height 11
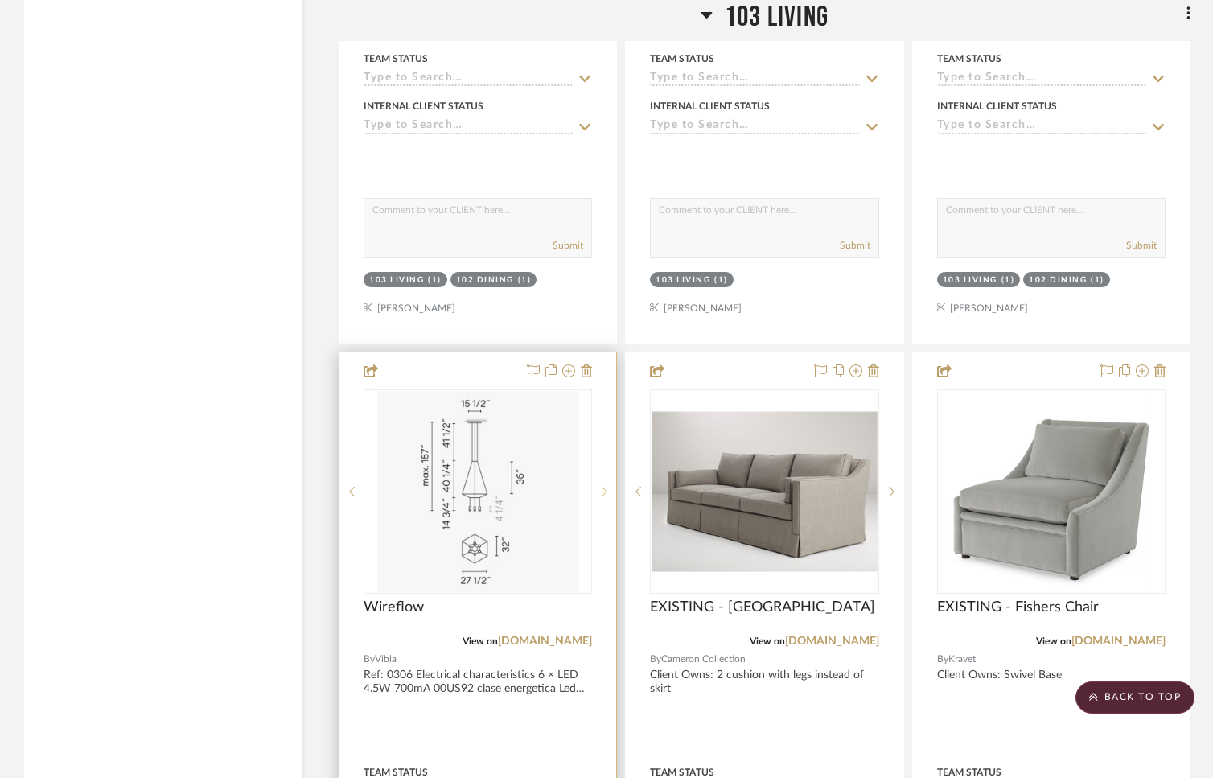
click at [603, 486] on icon at bounding box center [605, 491] width 6 height 11
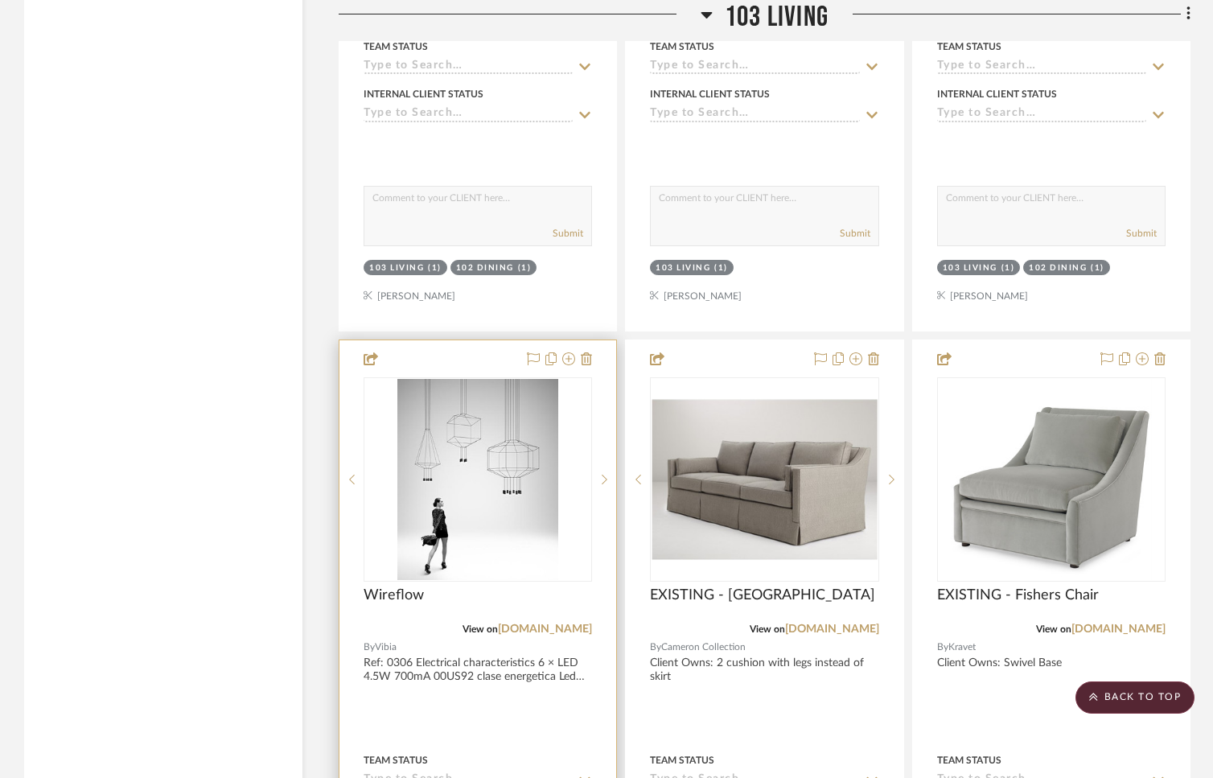
scroll to position [6700, 0]
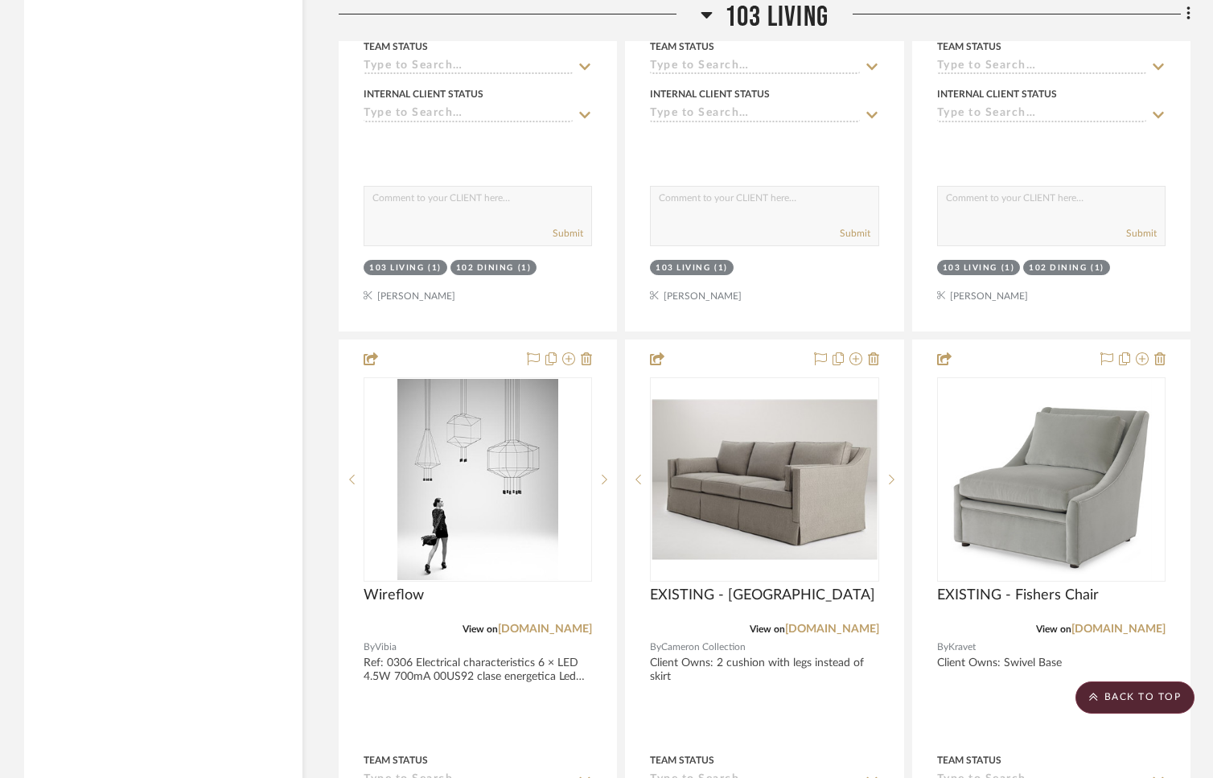
drag, startPoint x: 385, startPoint y: 667, endPoint x: 384, endPoint y: 10, distance: 657.2
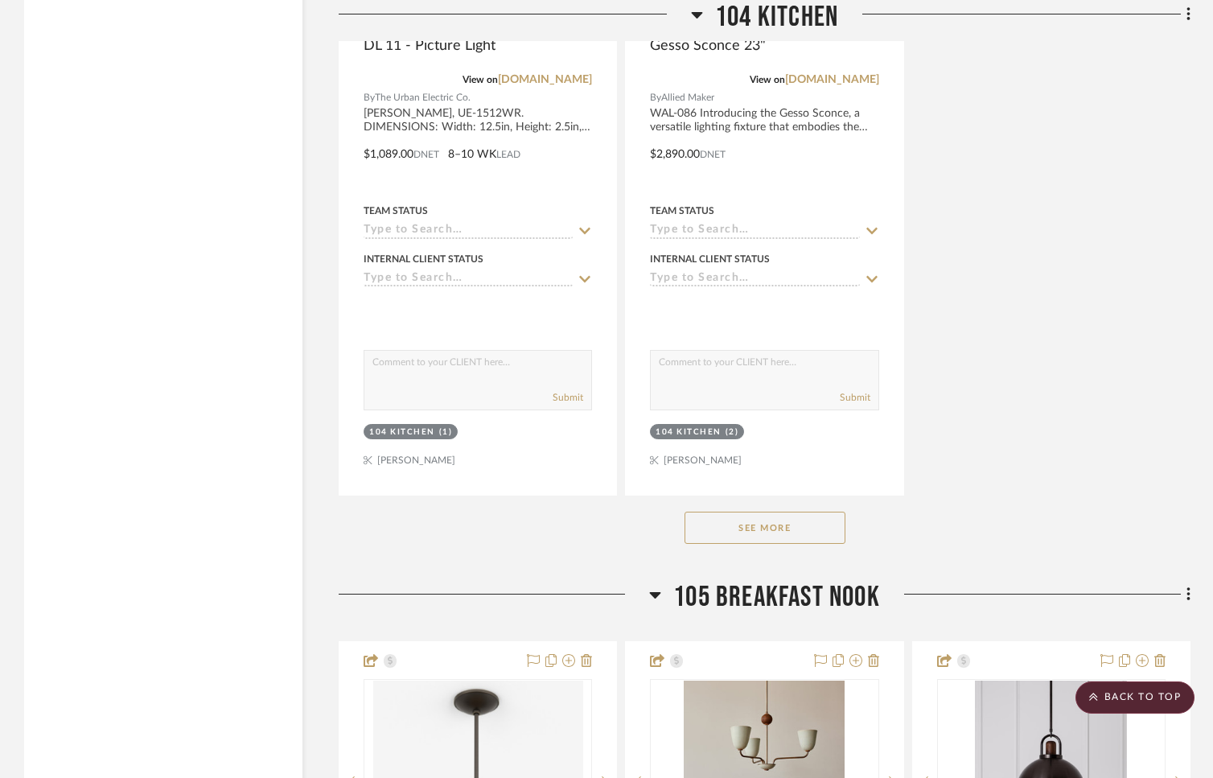
scroll to position [13104, 0]
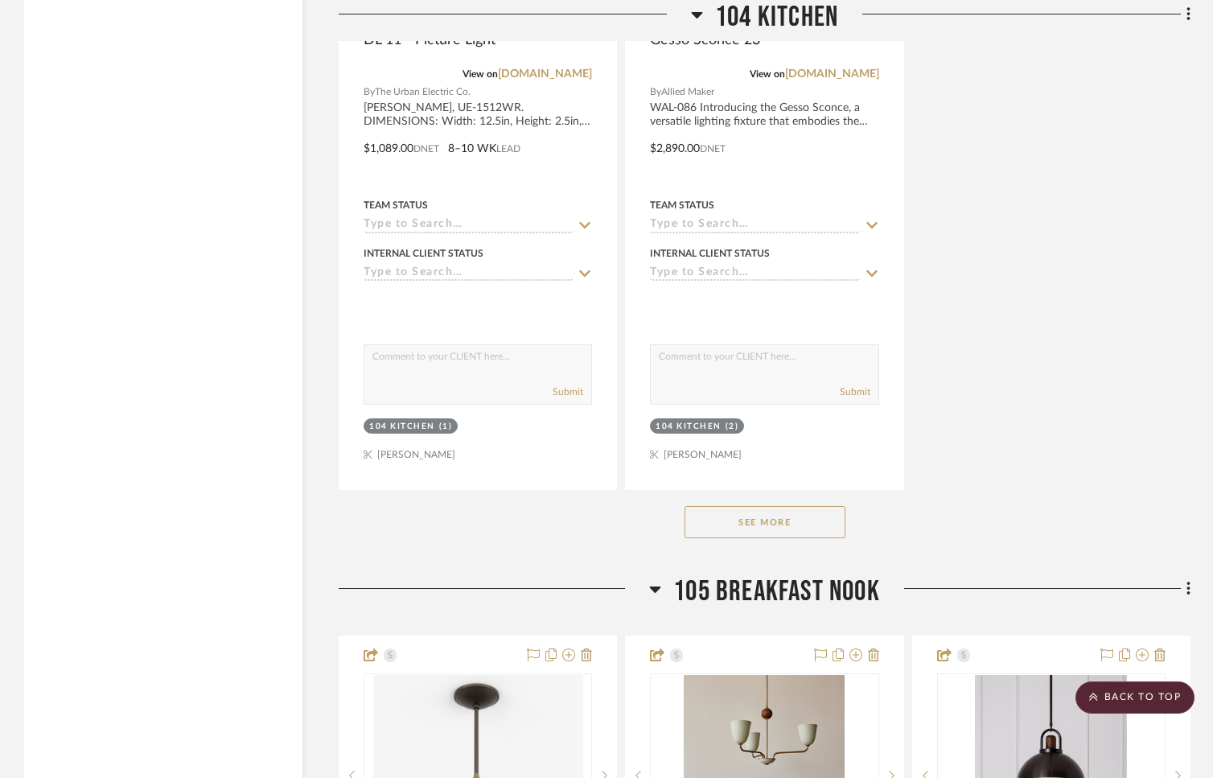
click at [759, 508] on button "See More" at bounding box center [765, 522] width 161 height 32
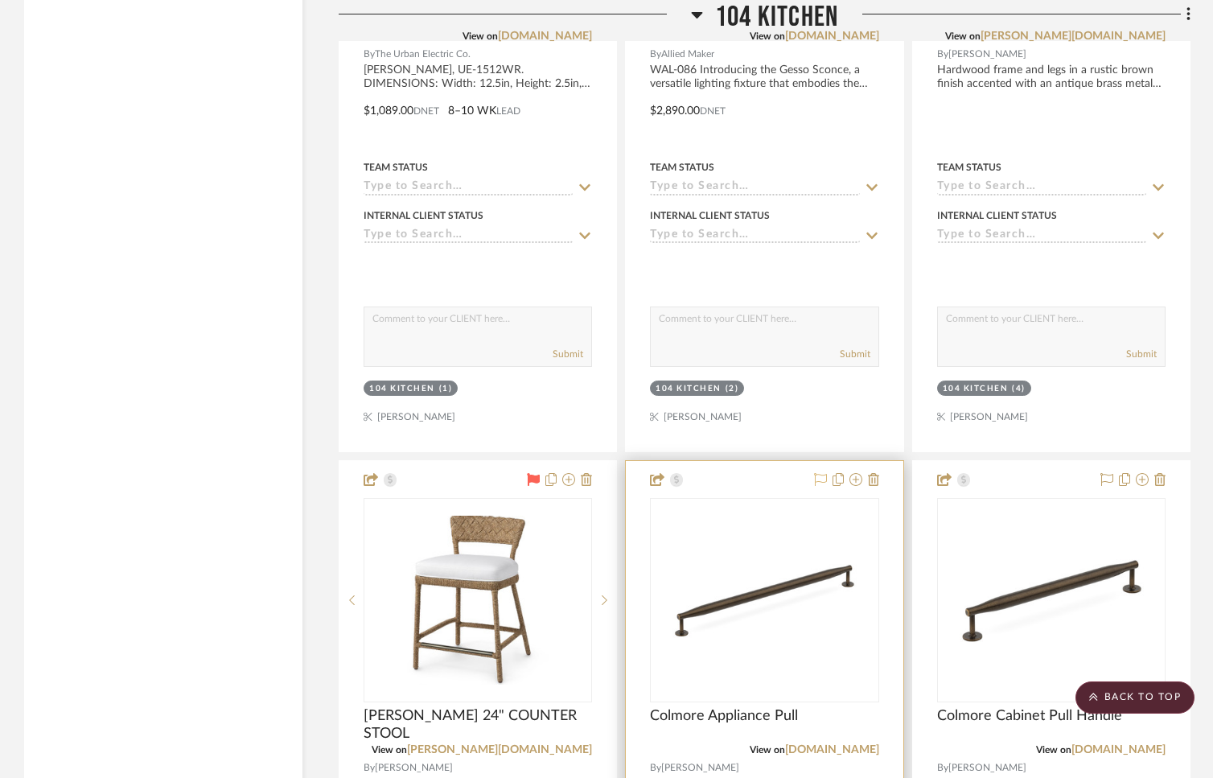
scroll to position [13220, 0]
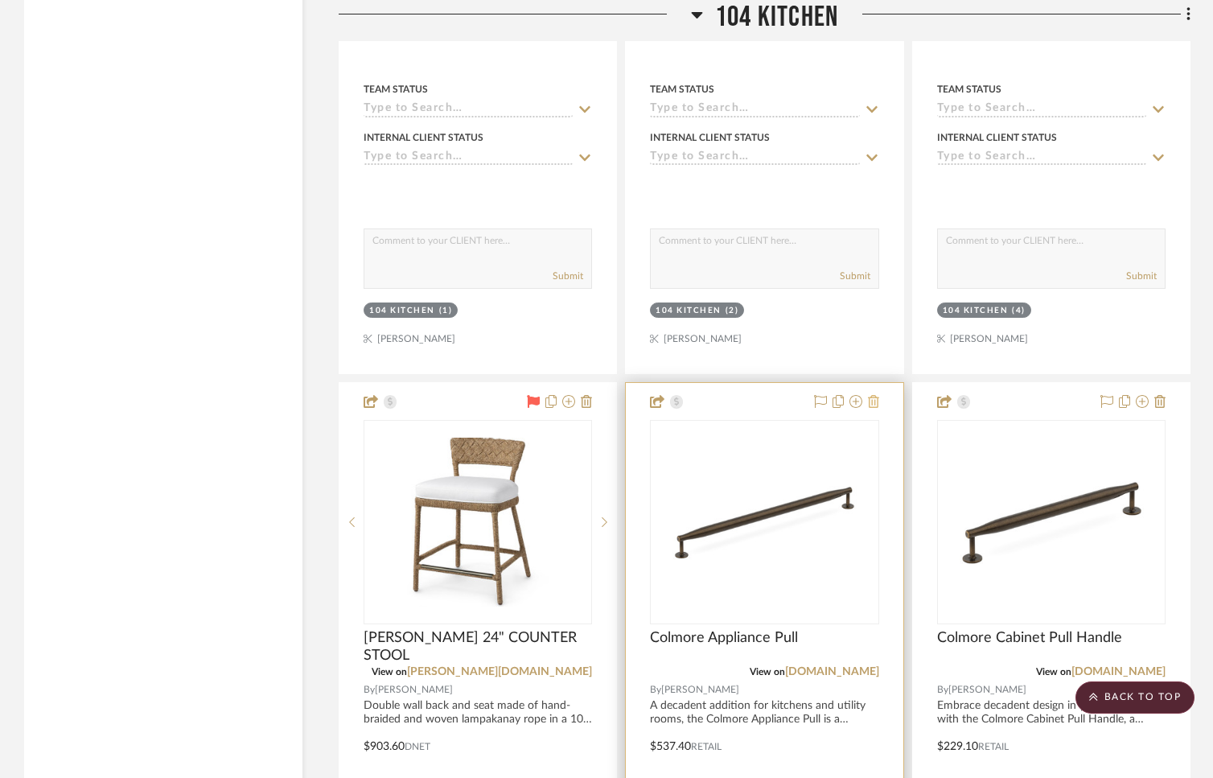
click at [873, 395] on icon at bounding box center [873, 401] width 11 height 13
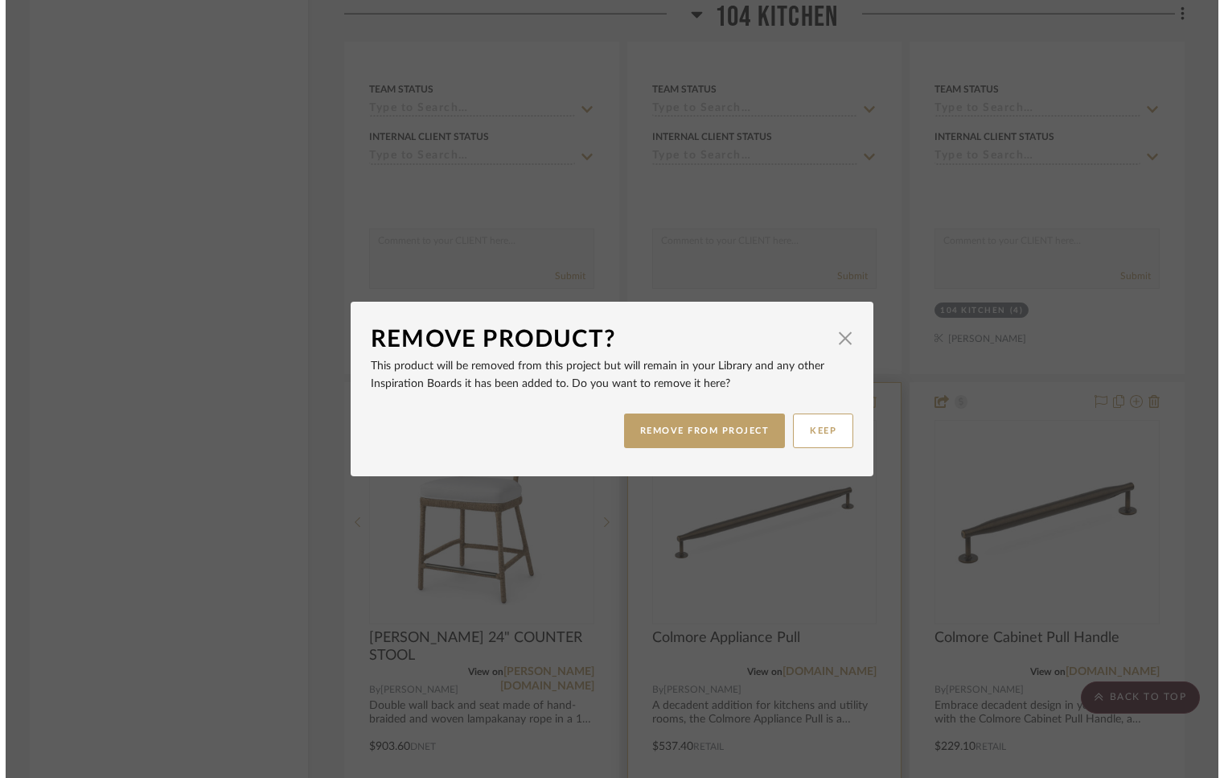
scroll to position [0, 0]
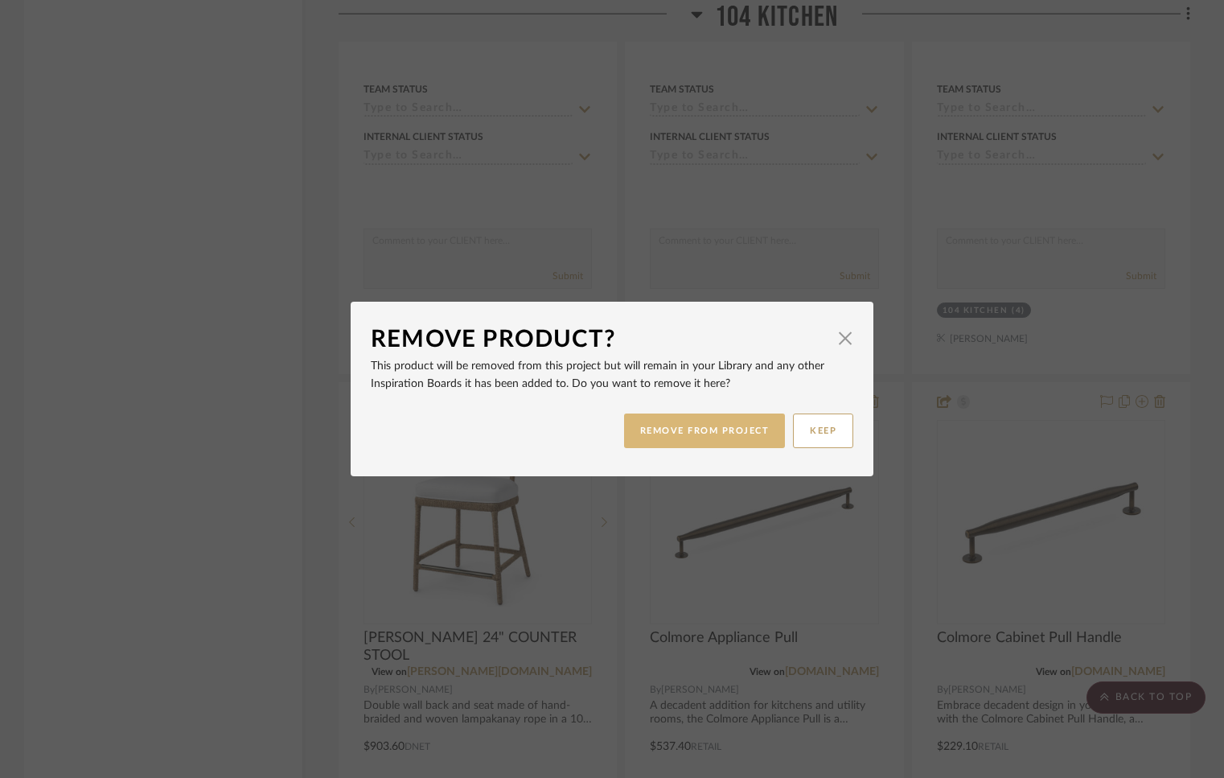
click at [759, 429] on button "REMOVE FROM PROJECT" at bounding box center [705, 430] width 162 height 35
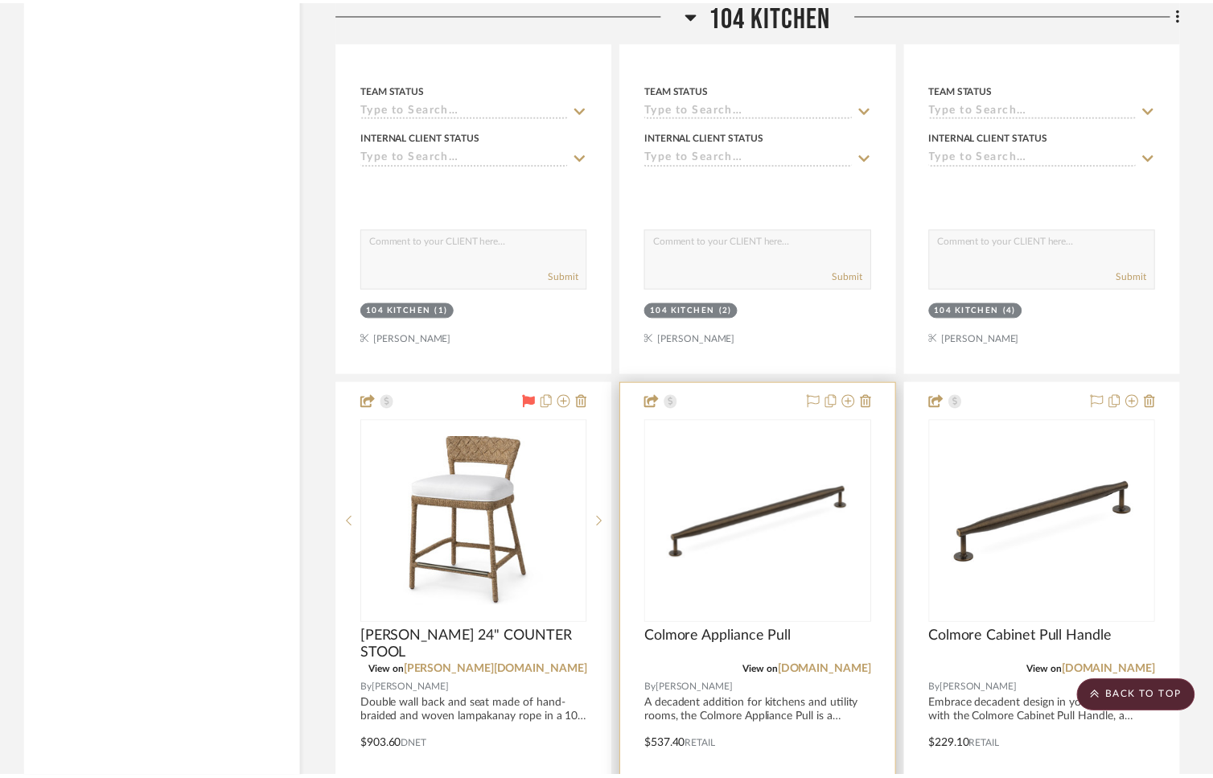
scroll to position [13220, 0]
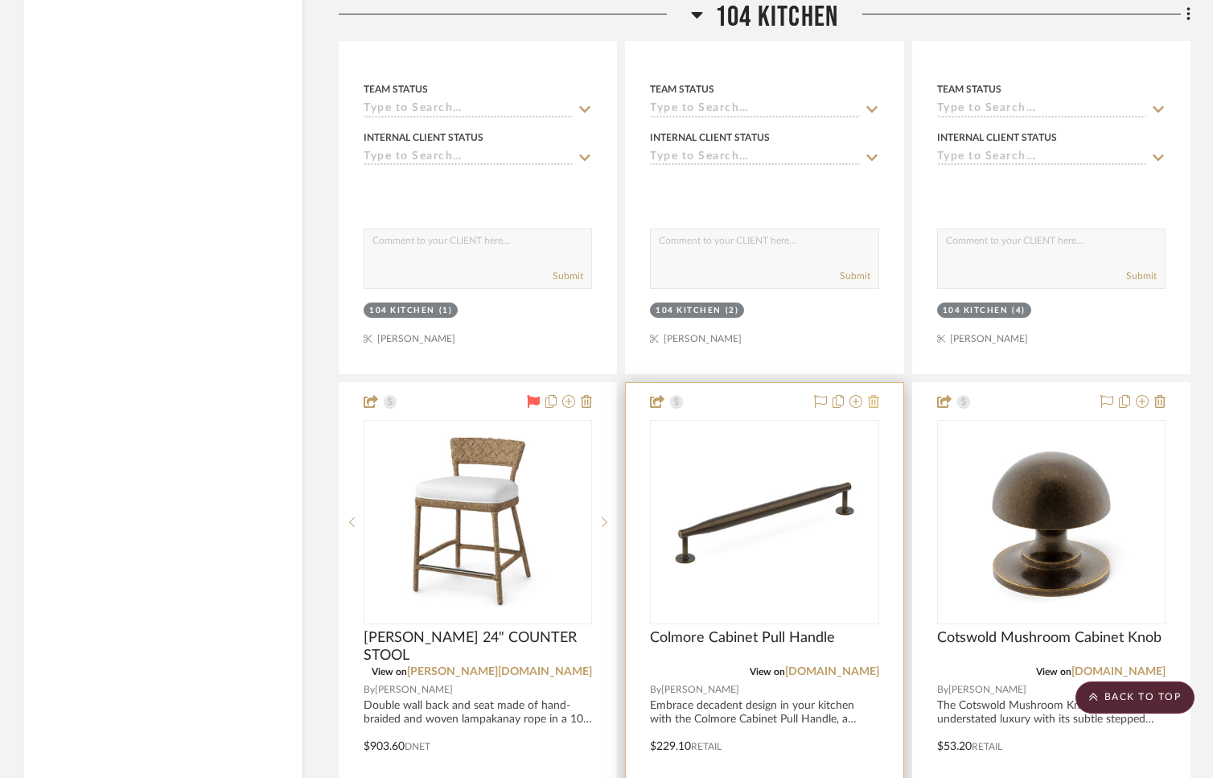
click at [872, 395] on icon at bounding box center [873, 401] width 11 height 13
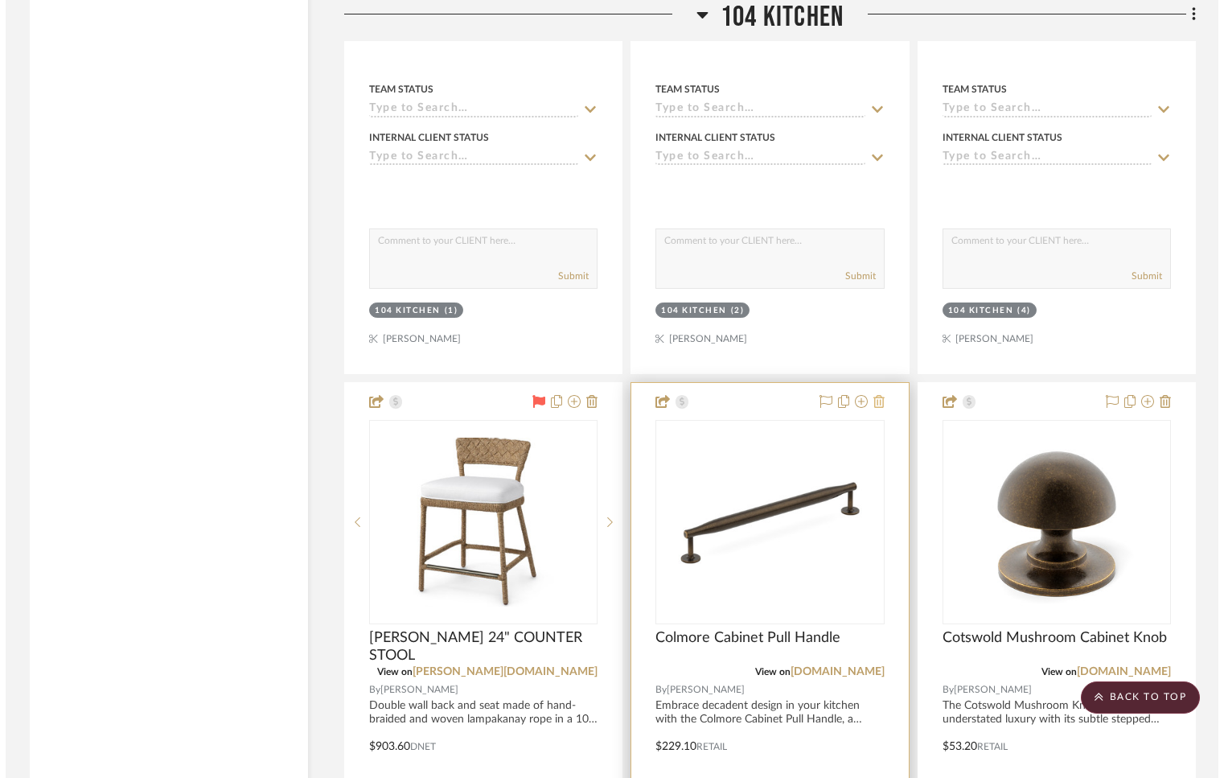
scroll to position [0, 0]
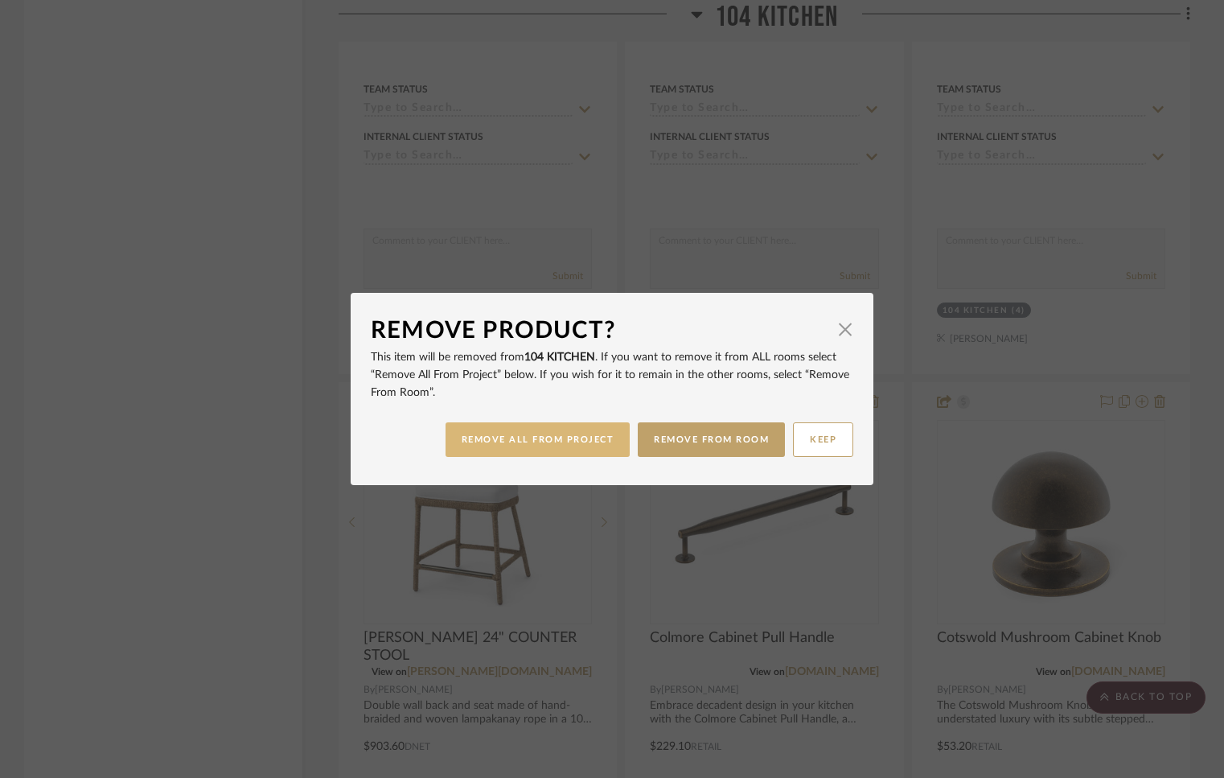
click at [578, 443] on button "REMOVE ALL FROM PROJECT" at bounding box center [538, 439] width 185 height 35
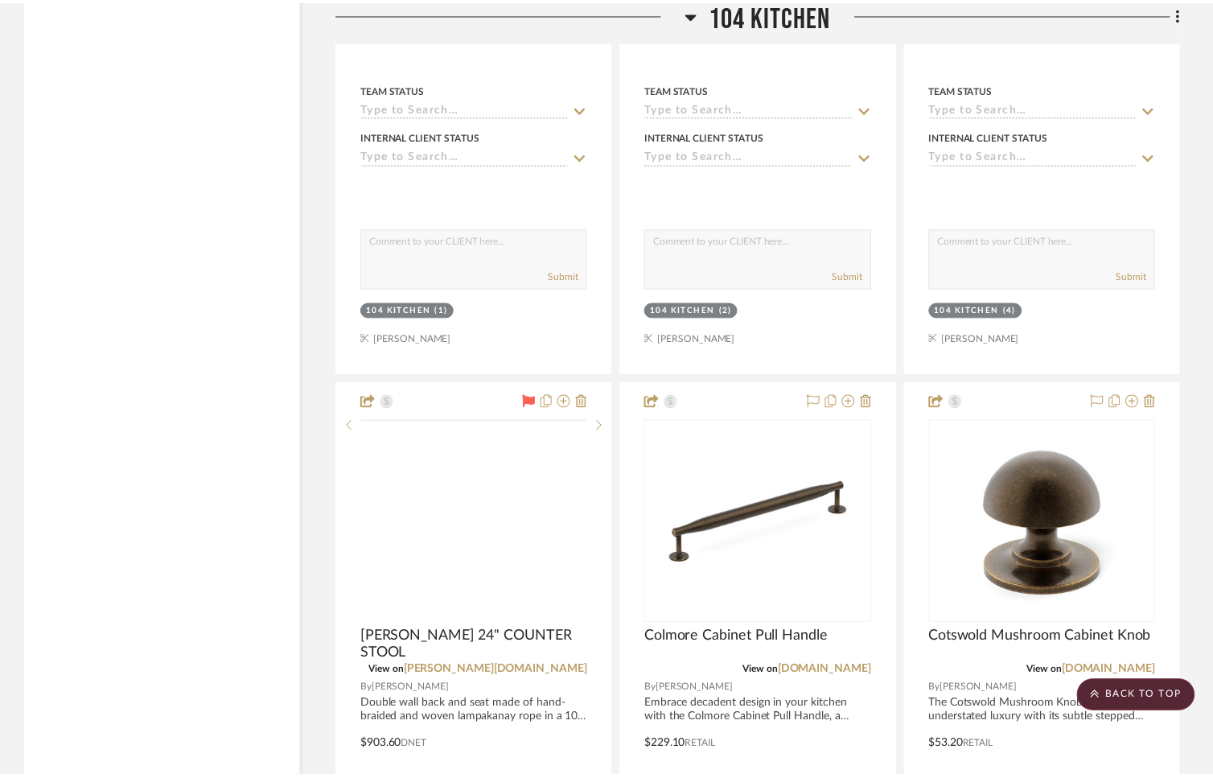
scroll to position [13220, 0]
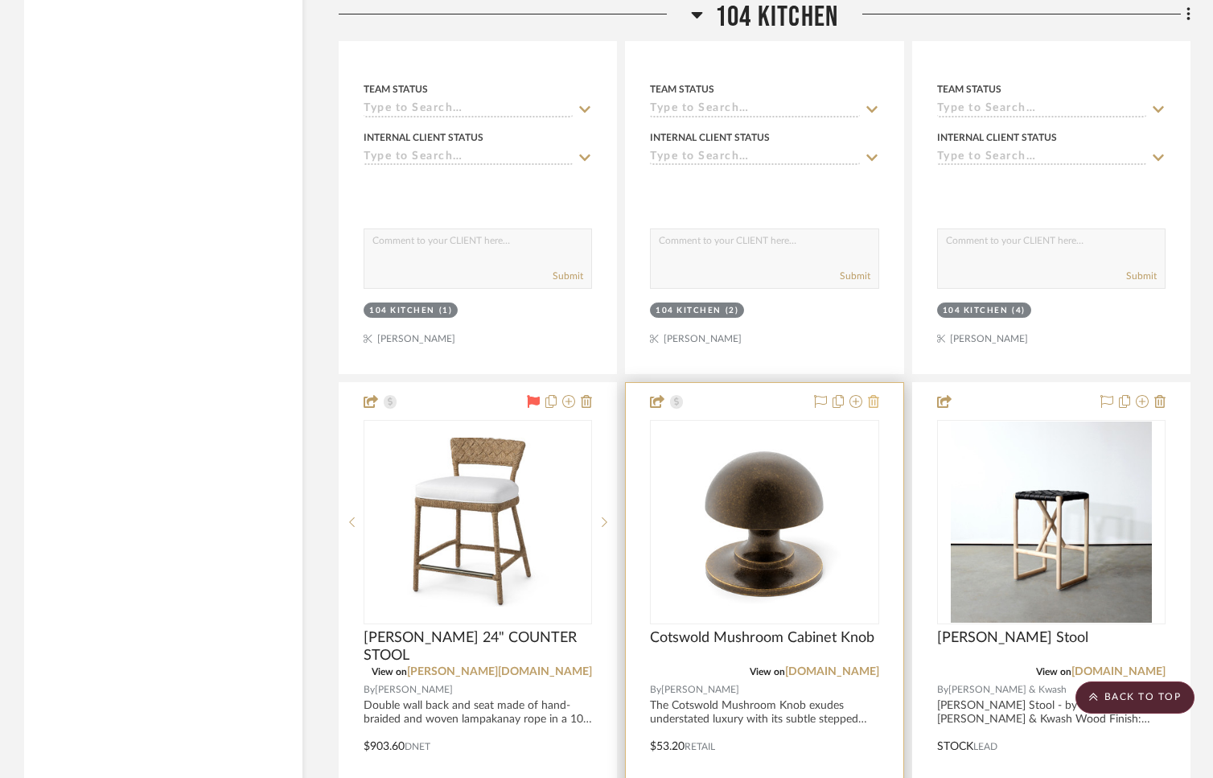
click at [876, 395] on icon at bounding box center [873, 401] width 11 height 13
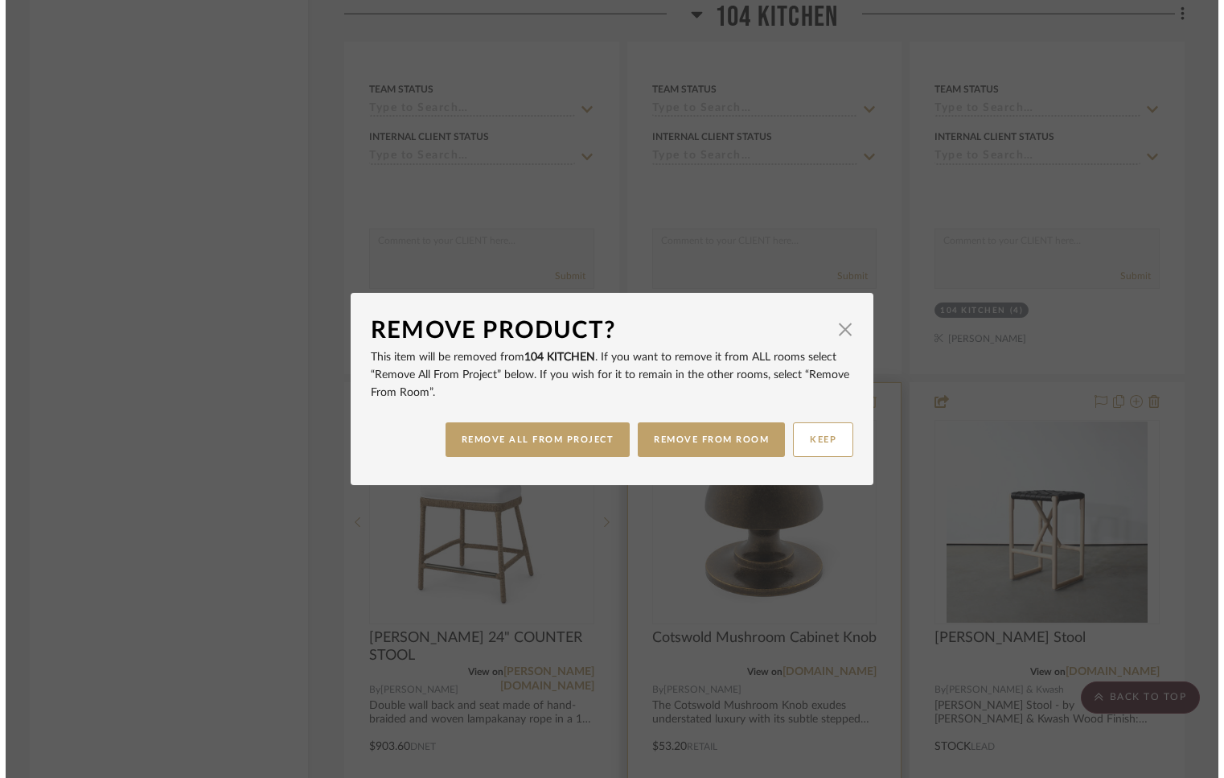
scroll to position [0, 0]
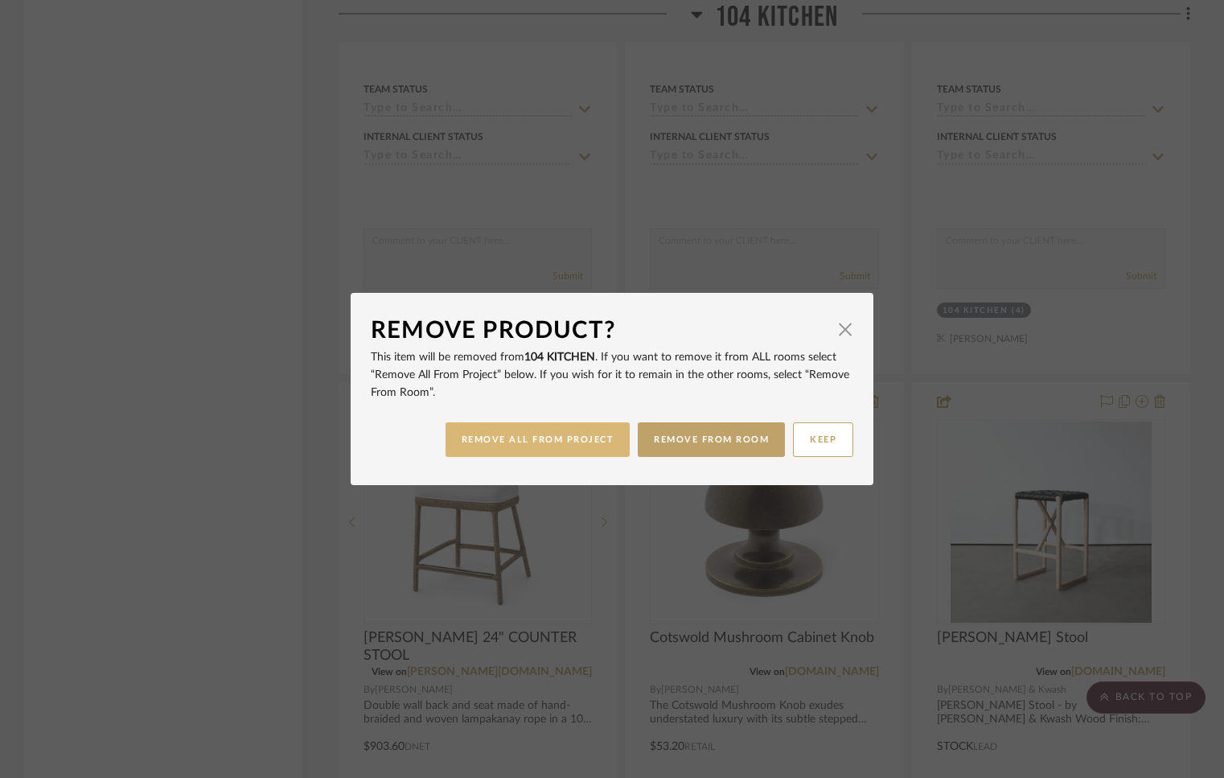
click at [603, 438] on button "REMOVE ALL FROM PROJECT" at bounding box center [538, 439] width 185 height 35
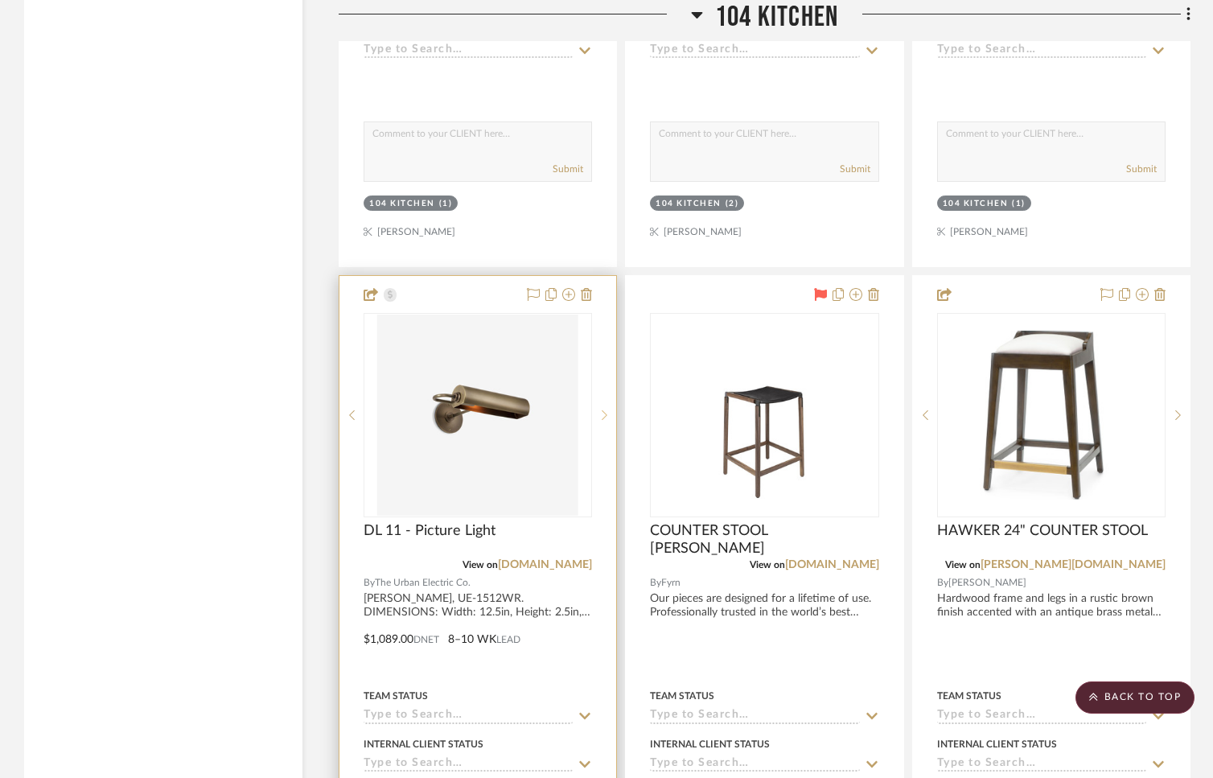
scroll to position [12609, 0]
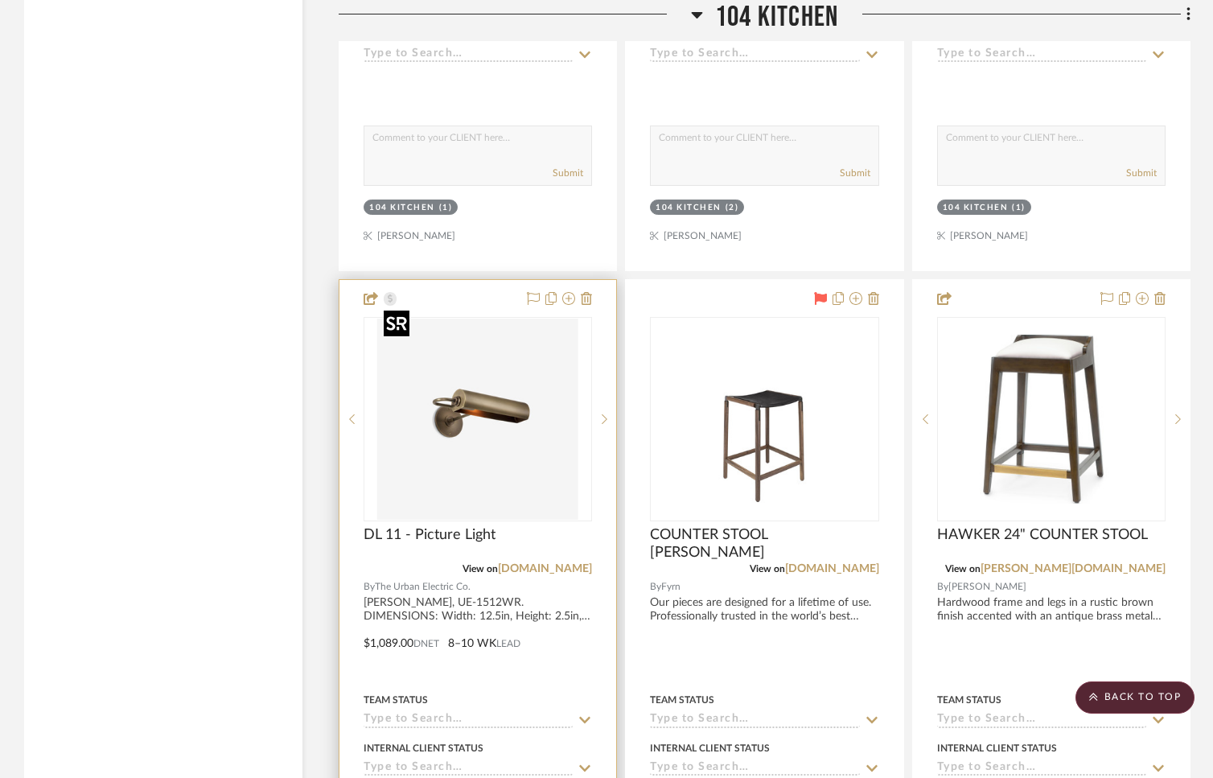
click at [504, 426] on img "0" at bounding box center [477, 419] width 201 height 201
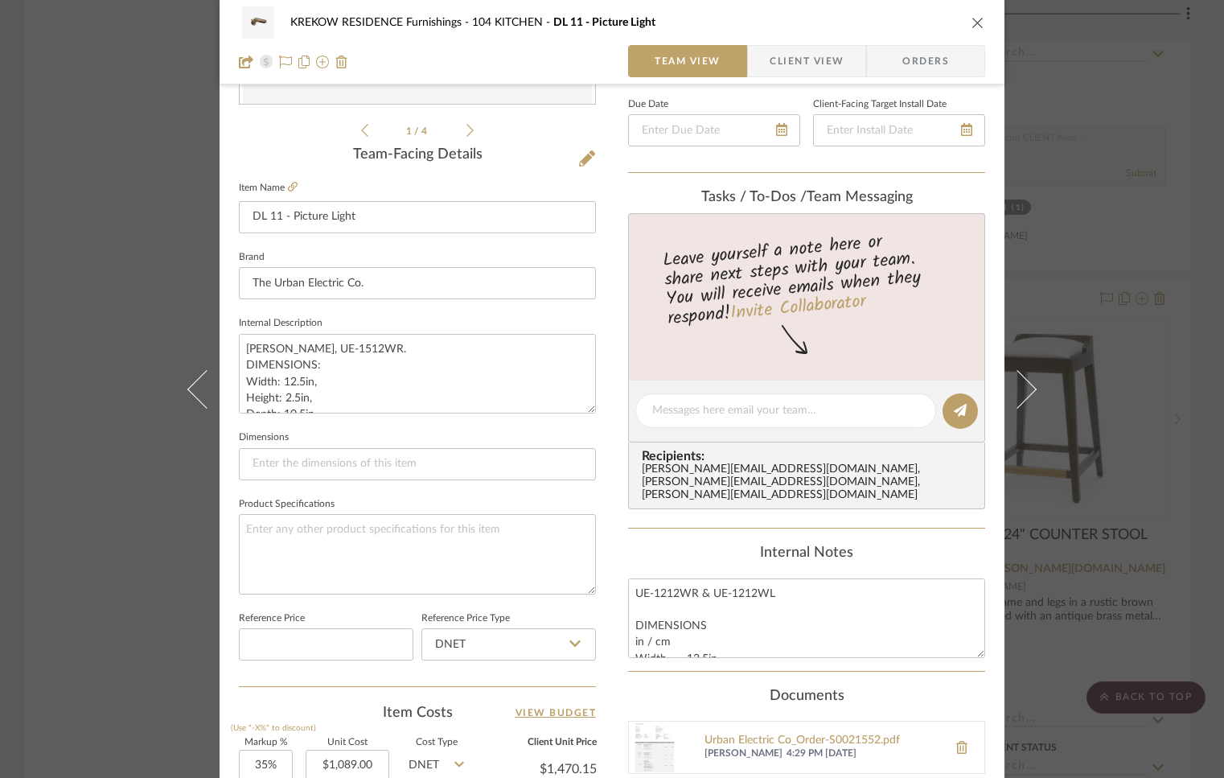
scroll to position [376, 0]
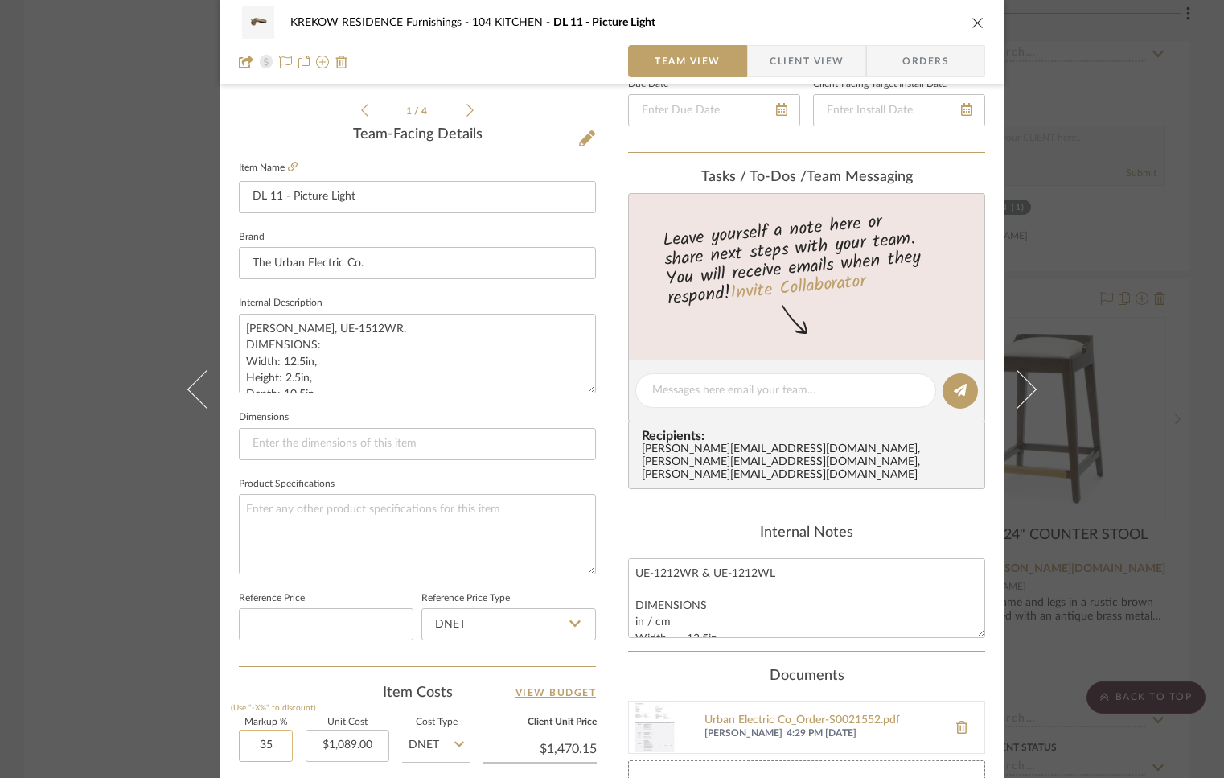
click at [278, 738] on input "35" at bounding box center [266, 746] width 54 height 32
type input "30%"
click at [319, 684] on div "Item Costs View Budget" at bounding box center [417, 692] width 357 height 19
type input "$1,415.70"
click at [976, 21] on icon "close" at bounding box center [978, 22] width 13 height 13
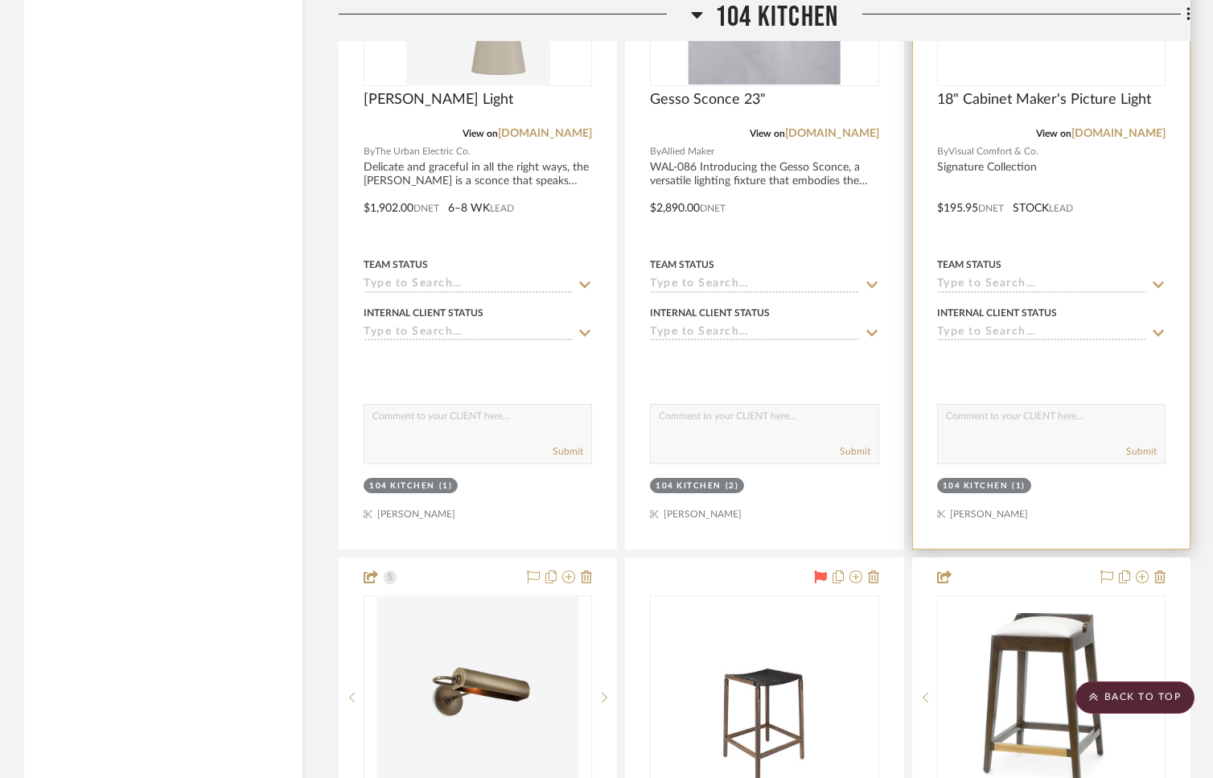
scroll to position [12067, 0]
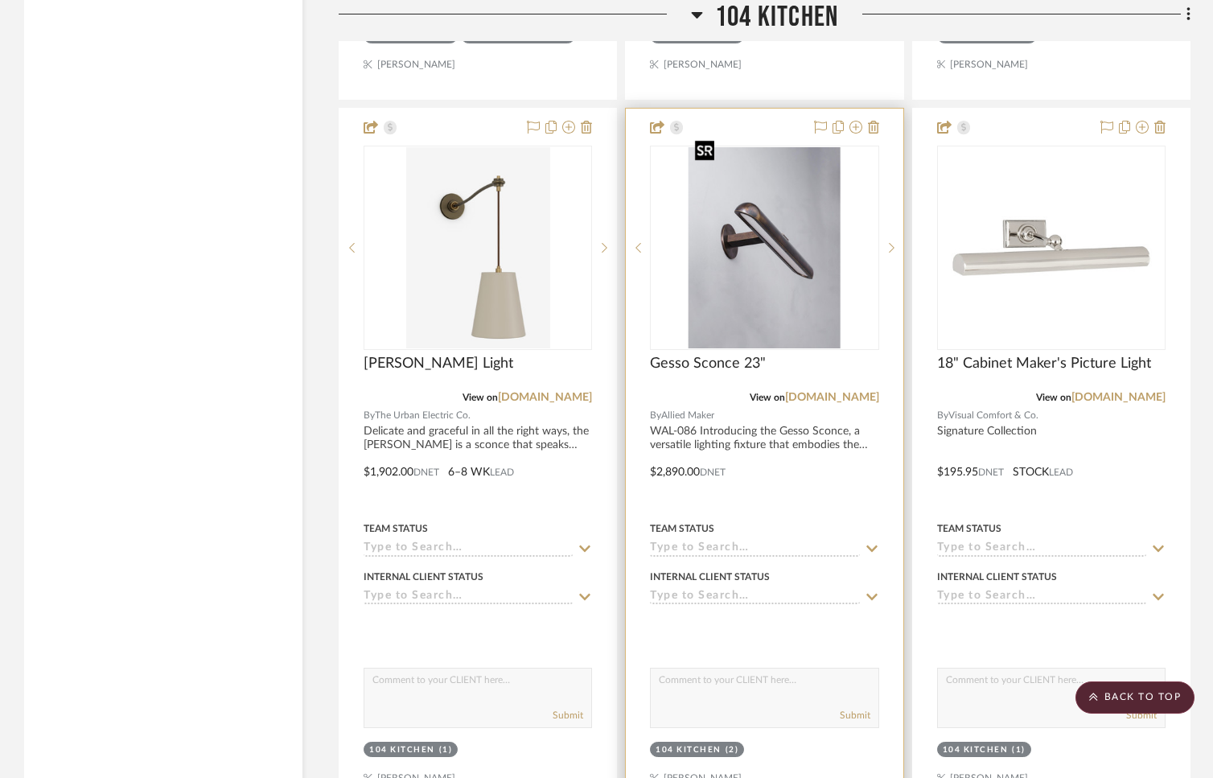
click at [802, 204] on img "0" at bounding box center [765, 247] width 152 height 201
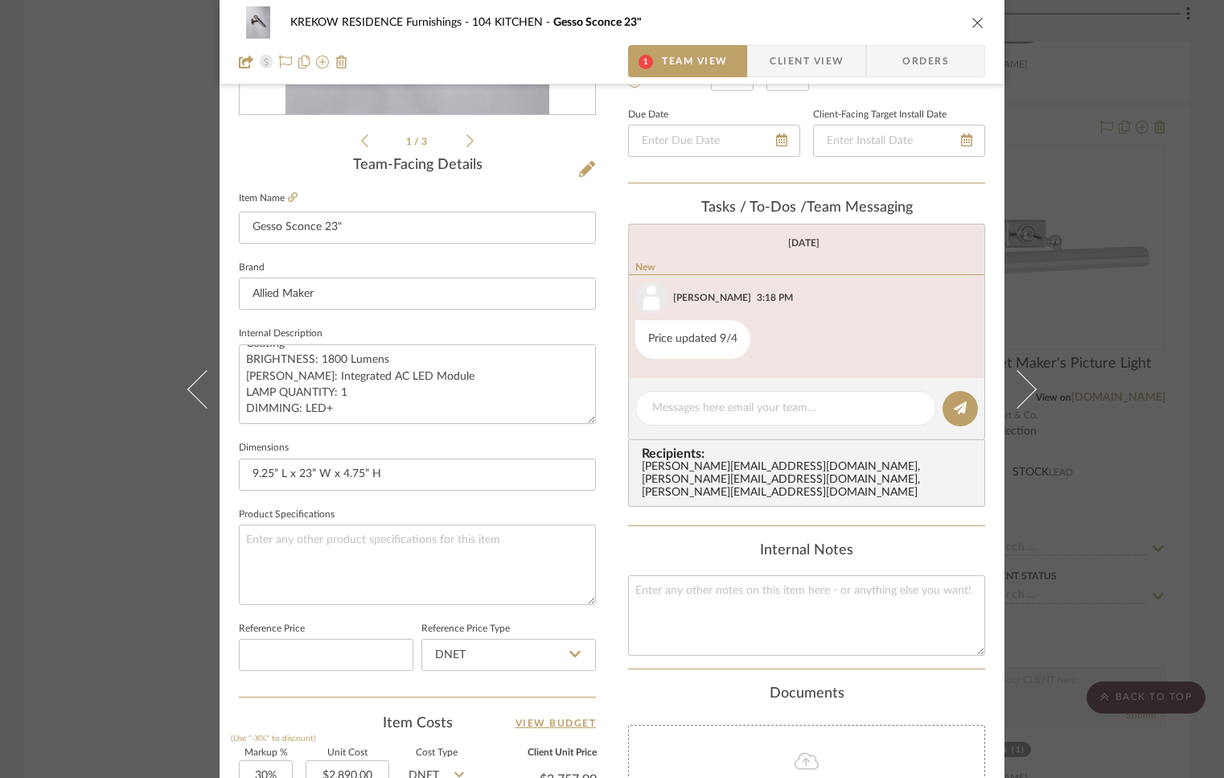
scroll to position [589, 0]
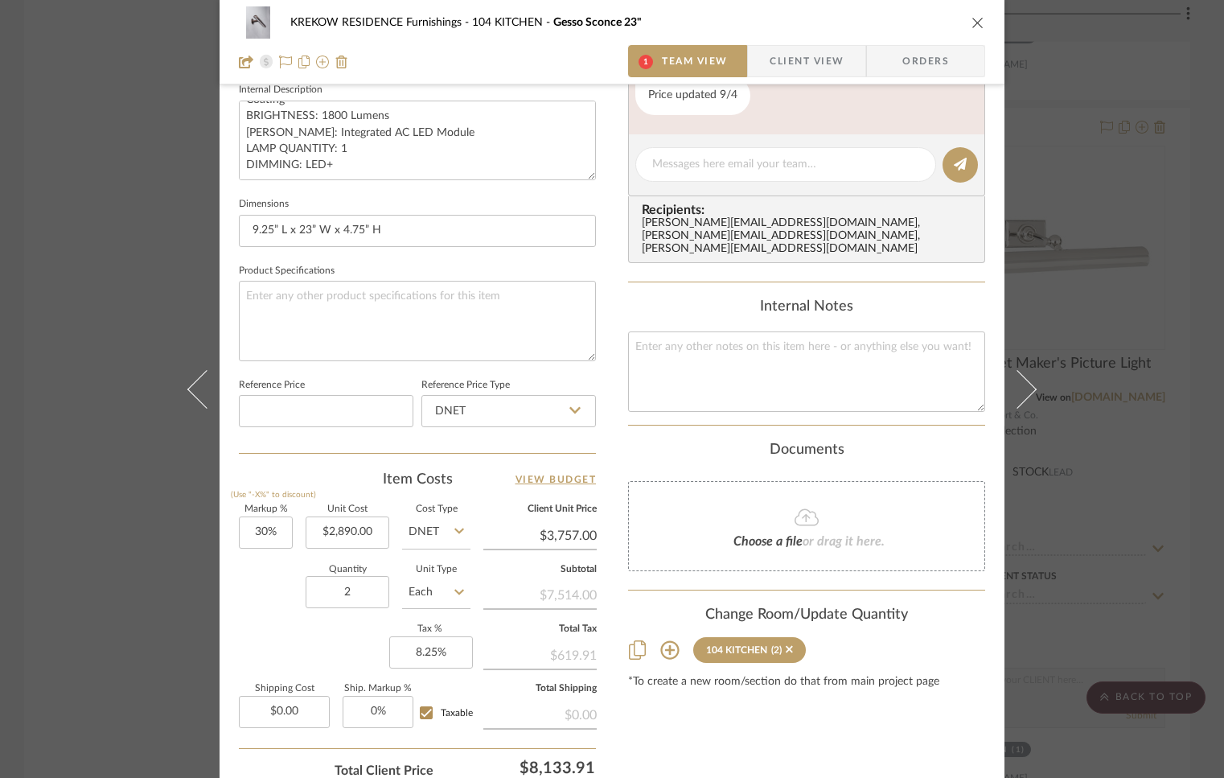
click at [972, 25] on icon "close" at bounding box center [978, 22] width 13 height 13
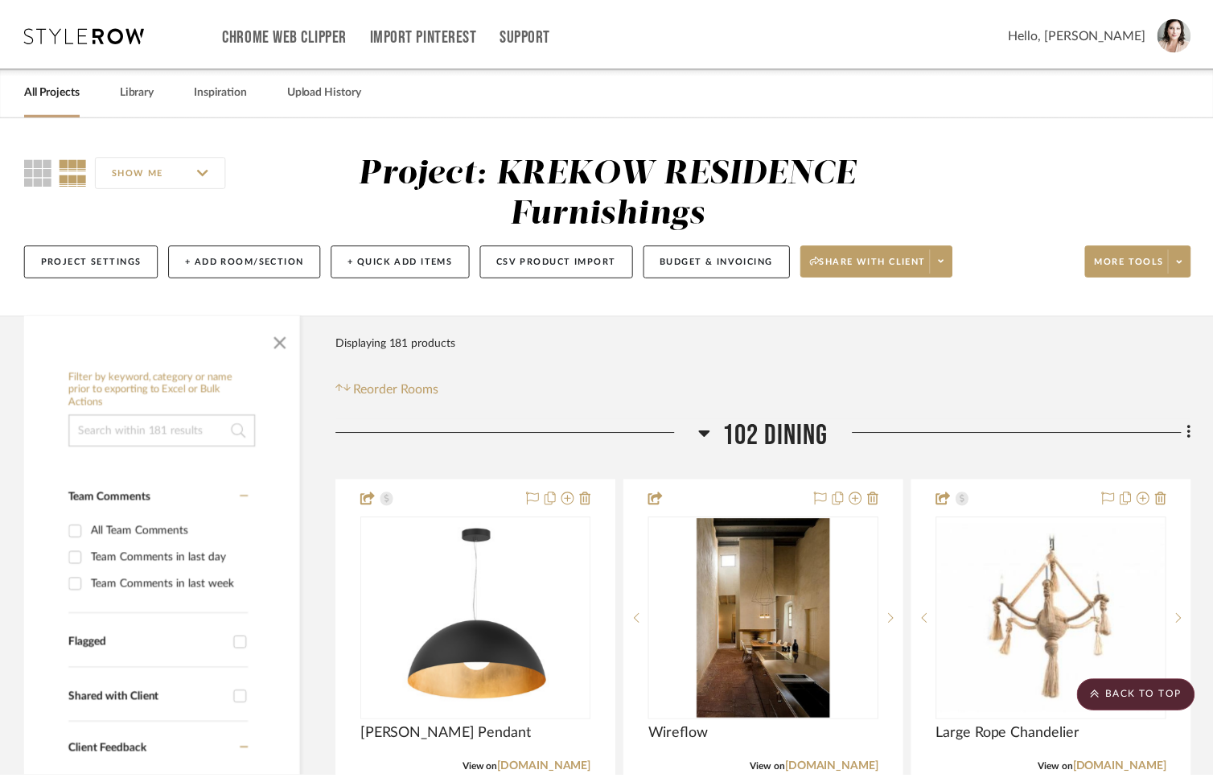
scroll to position [12067, 0]
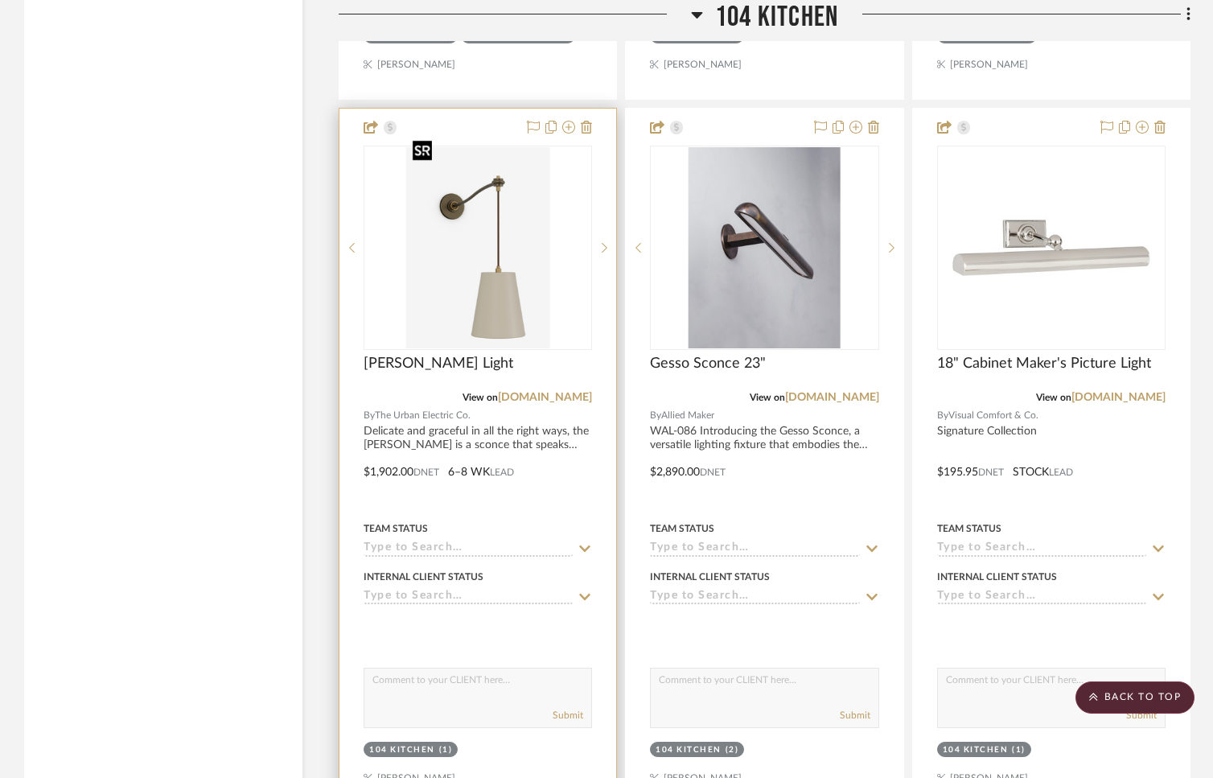
click at [540, 303] on img "0" at bounding box center [478, 247] width 144 height 201
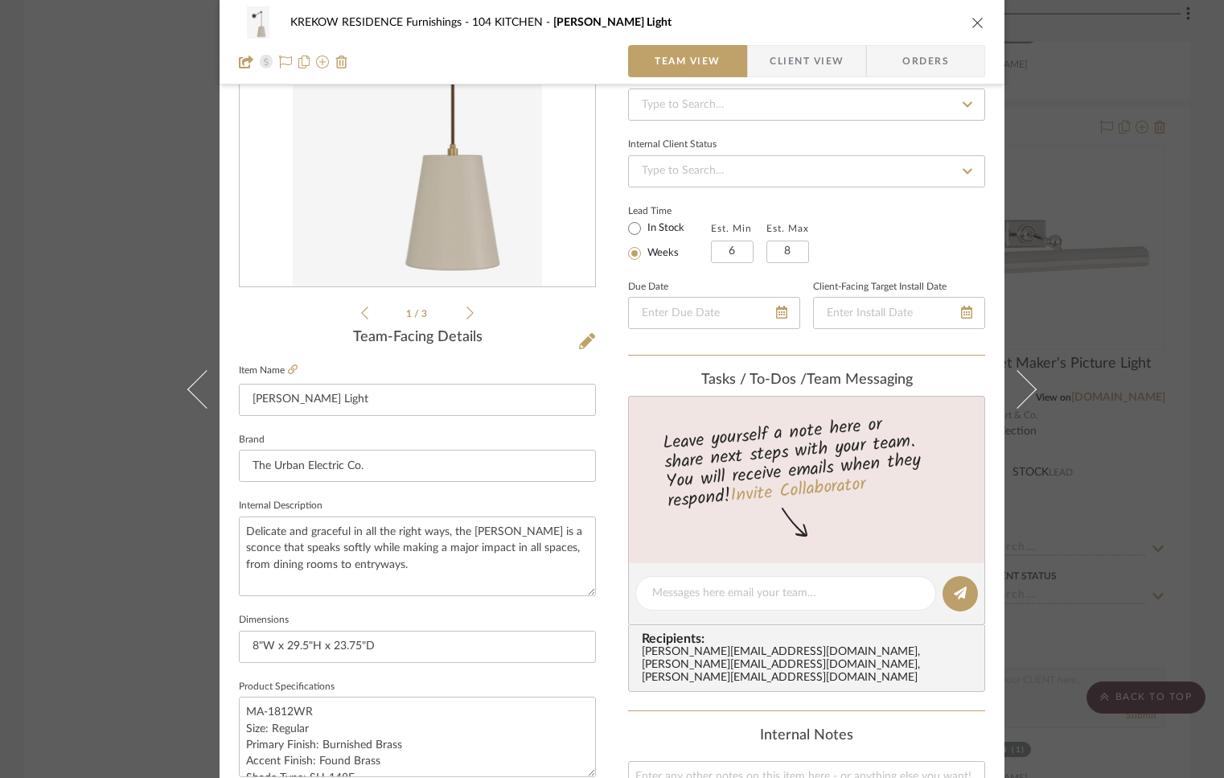
scroll to position [467, 0]
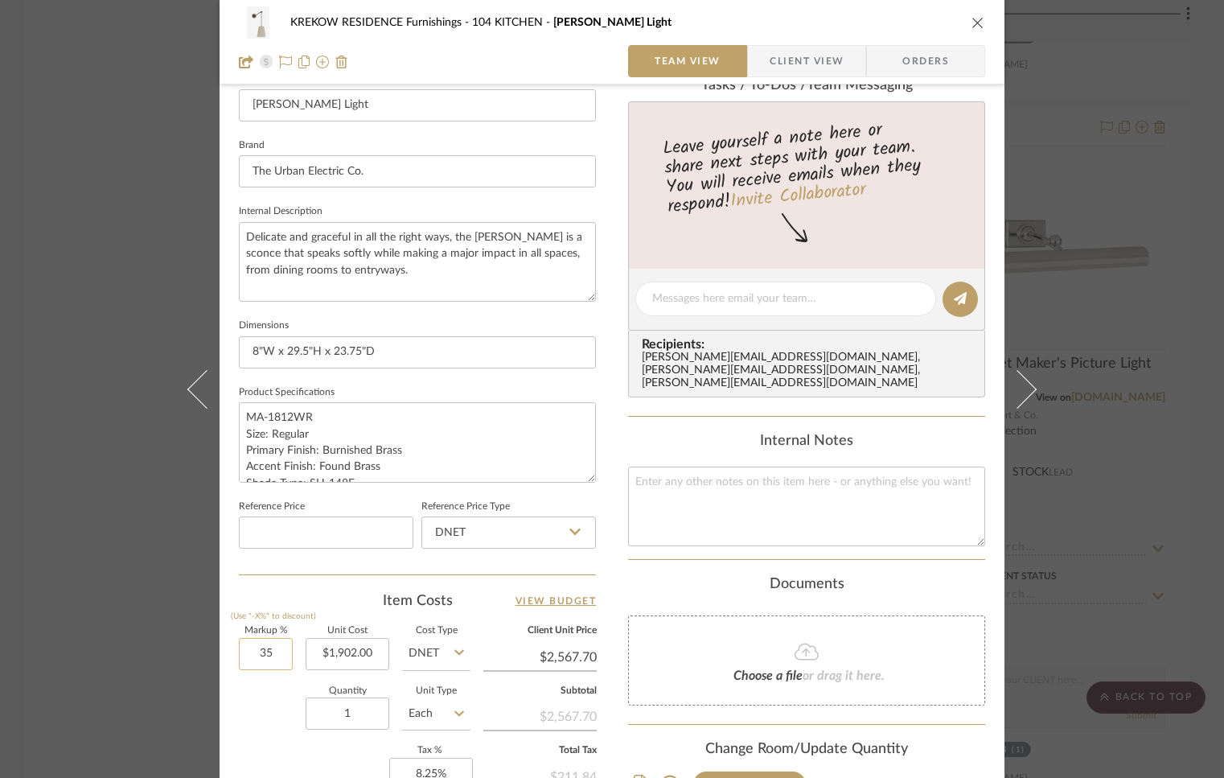
click at [277, 655] on input "35" at bounding box center [266, 654] width 54 height 32
type input "30%"
click at [255, 693] on div "Quantity 1 Unit Type Each" at bounding box center [355, 715] width 232 height 57
type input "$2,472.60"
click at [977, 21] on icon "close" at bounding box center [978, 22] width 13 height 13
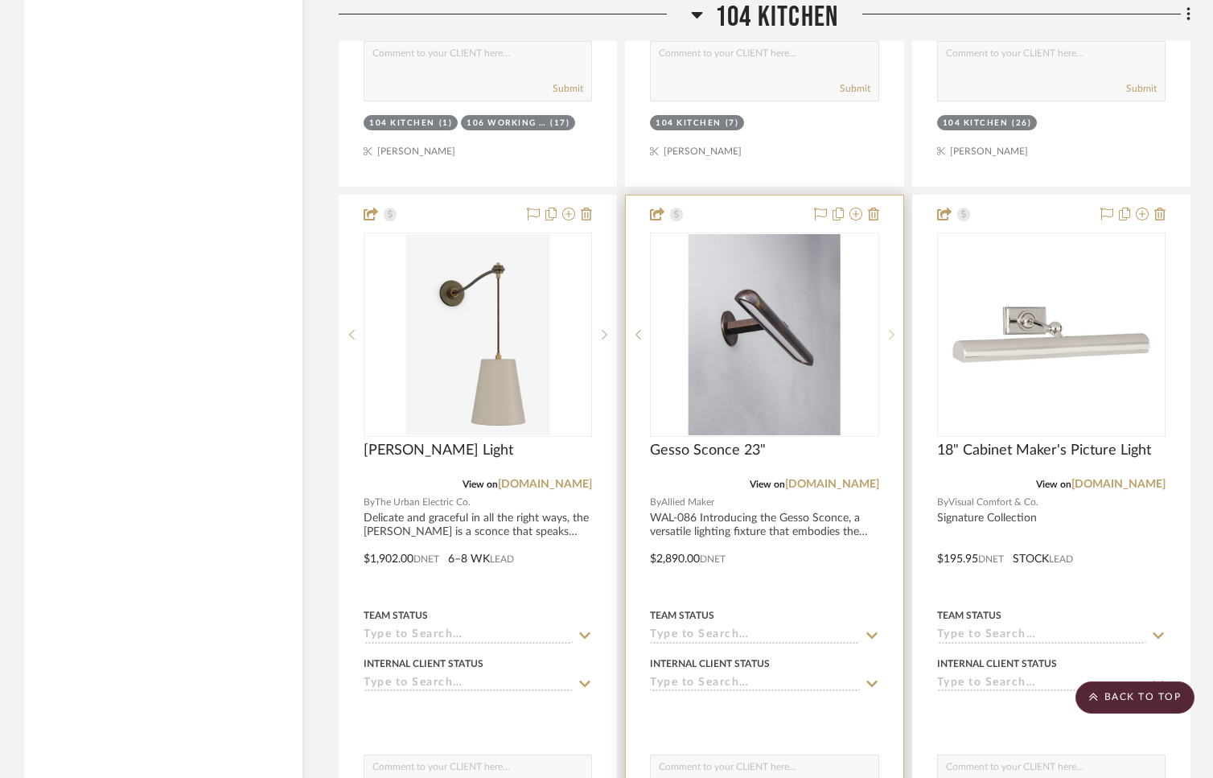
scroll to position [11971, 0]
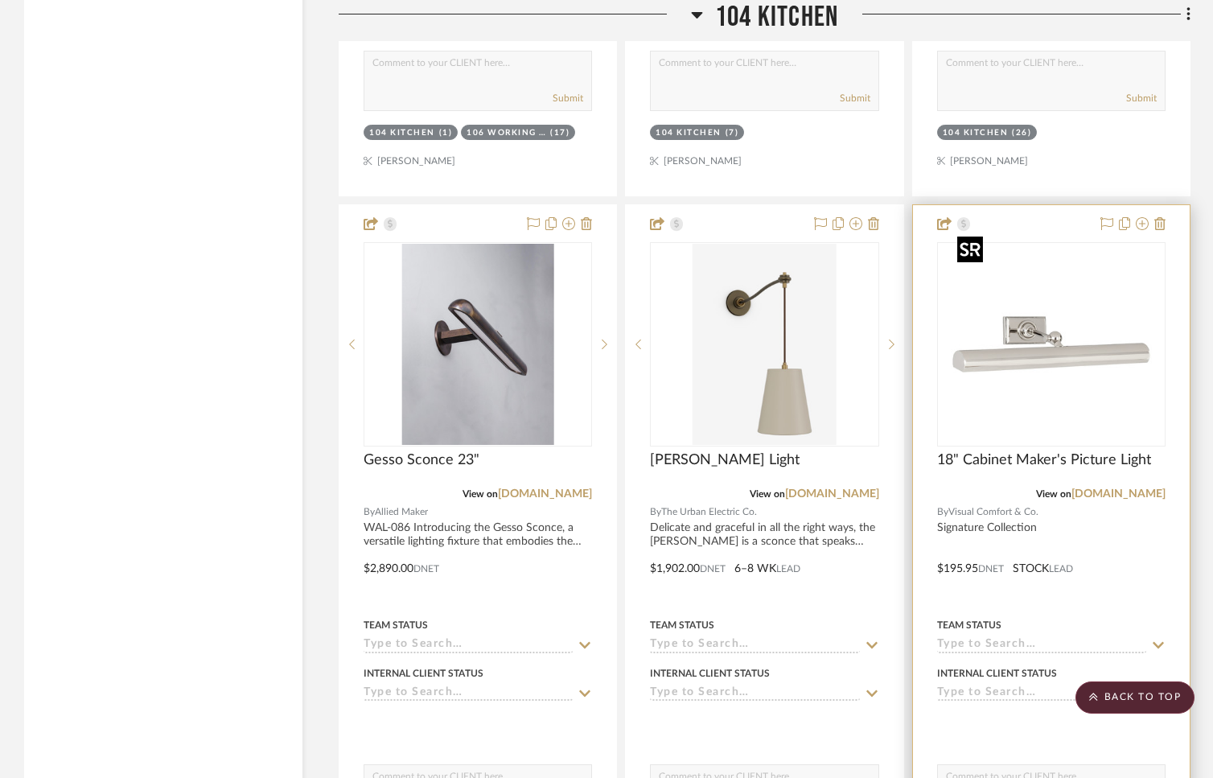
click at [1030, 274] on img "0" at bounding box center [1051, 344] width 201 height 201
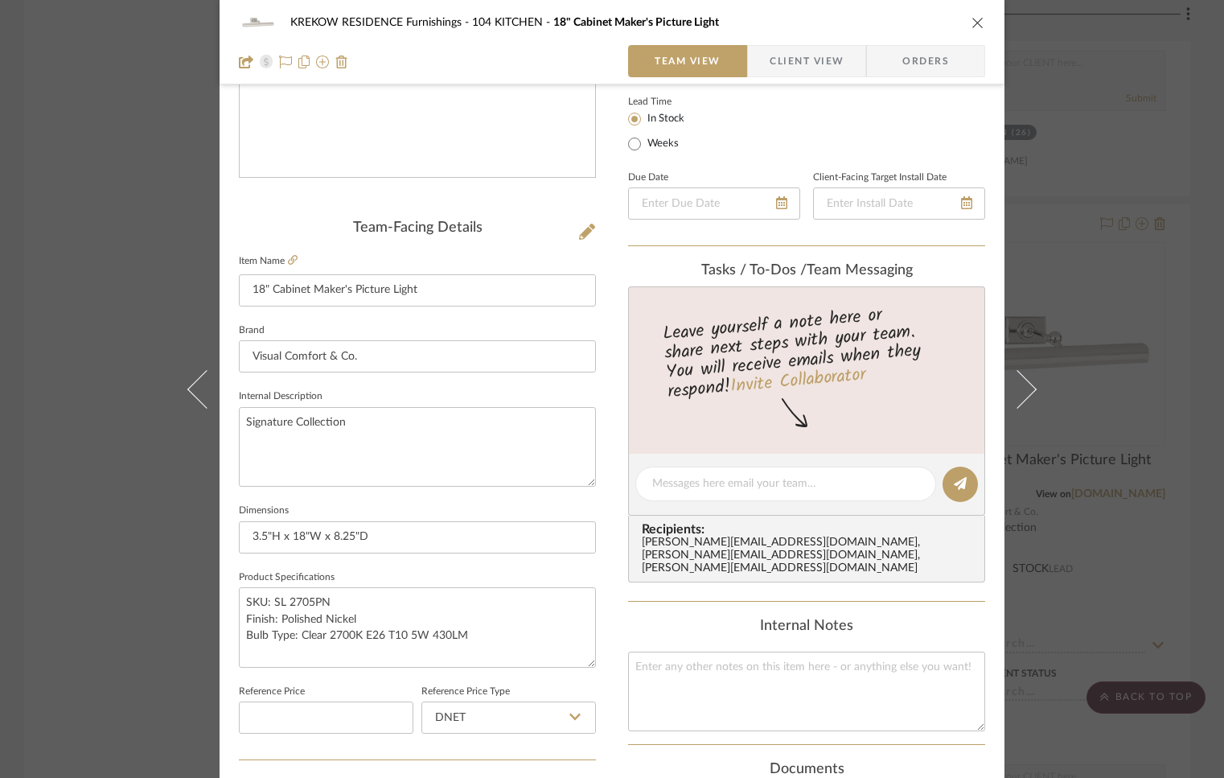
scroll to position [485, 0]
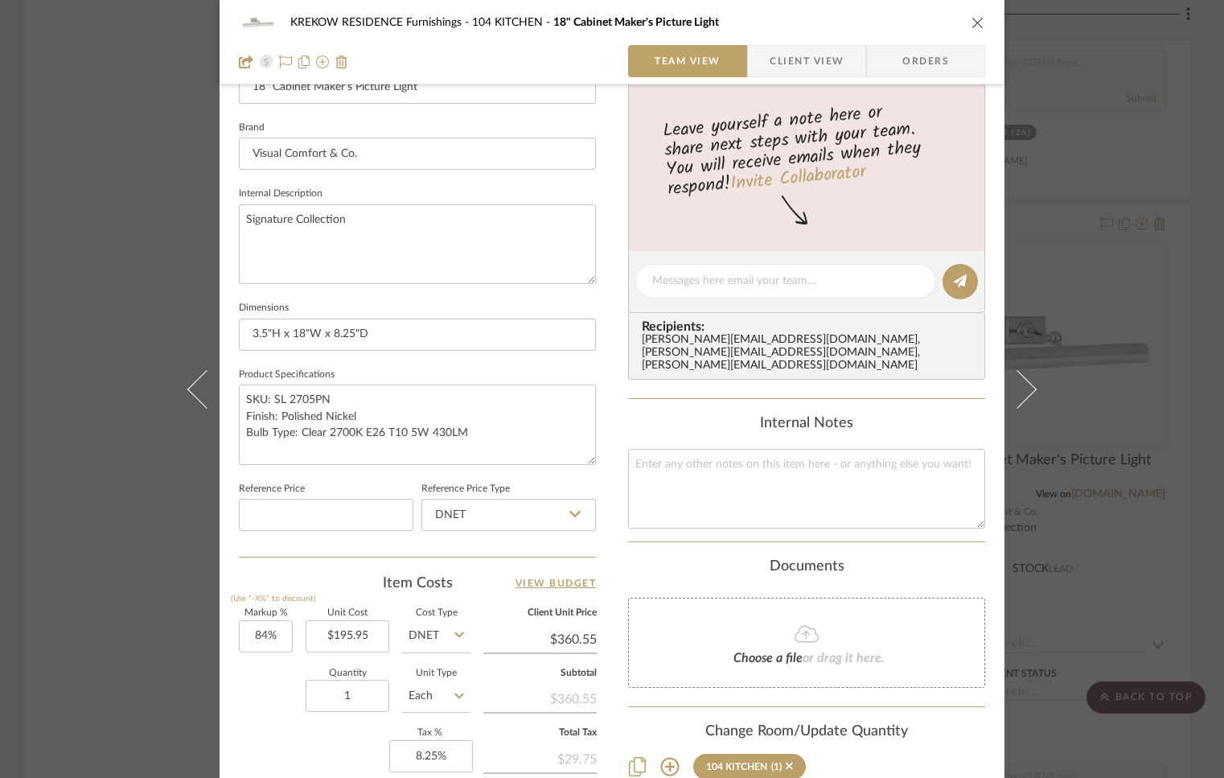
click at [974, 26] on icon "close" at bounding box center [978, 22] width 13 height 13
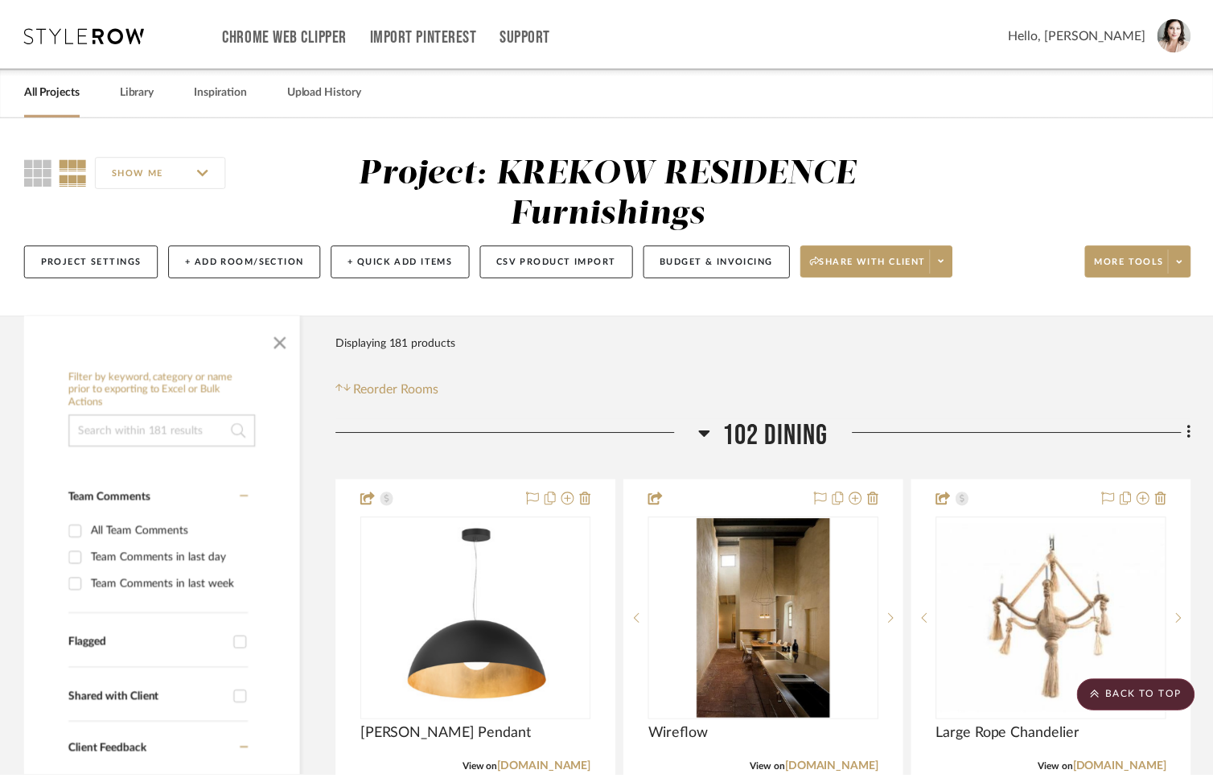
scroll to position [11971, 0]
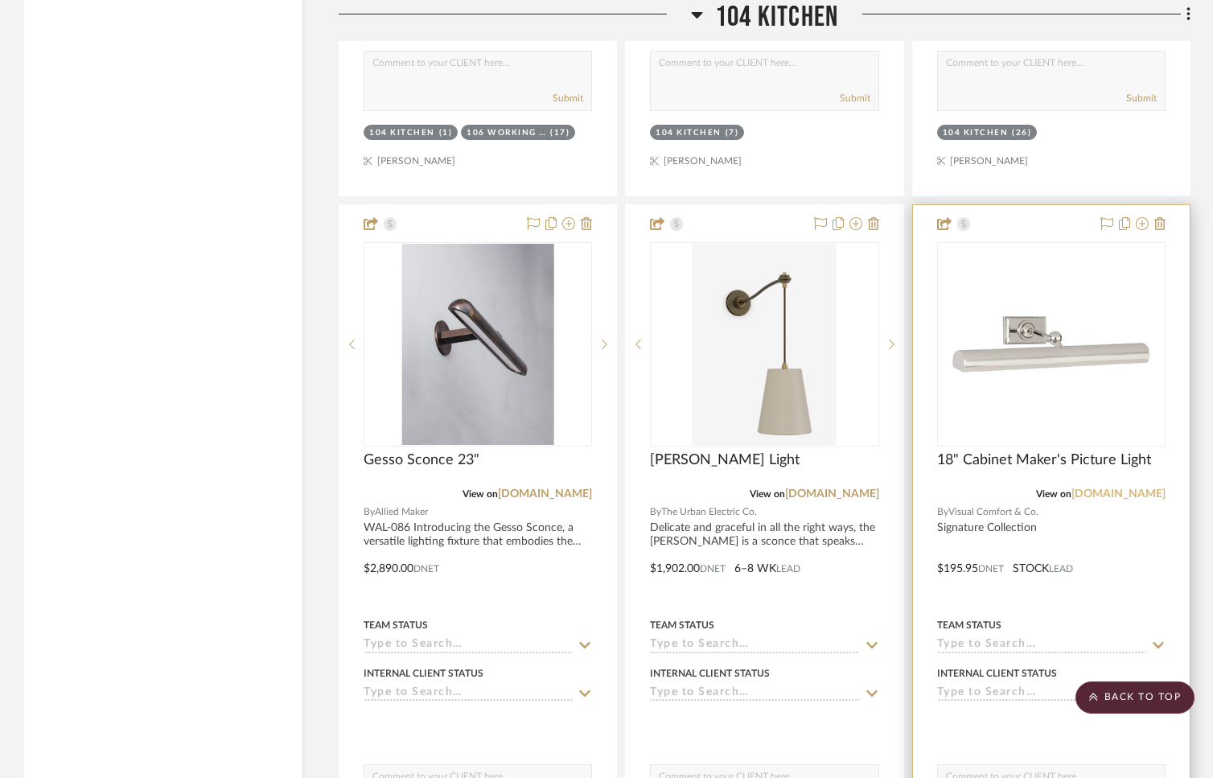
click at [1094, 488] on link "visualcomfort.com" at bounding box center [1118, 493] width 94 height 11
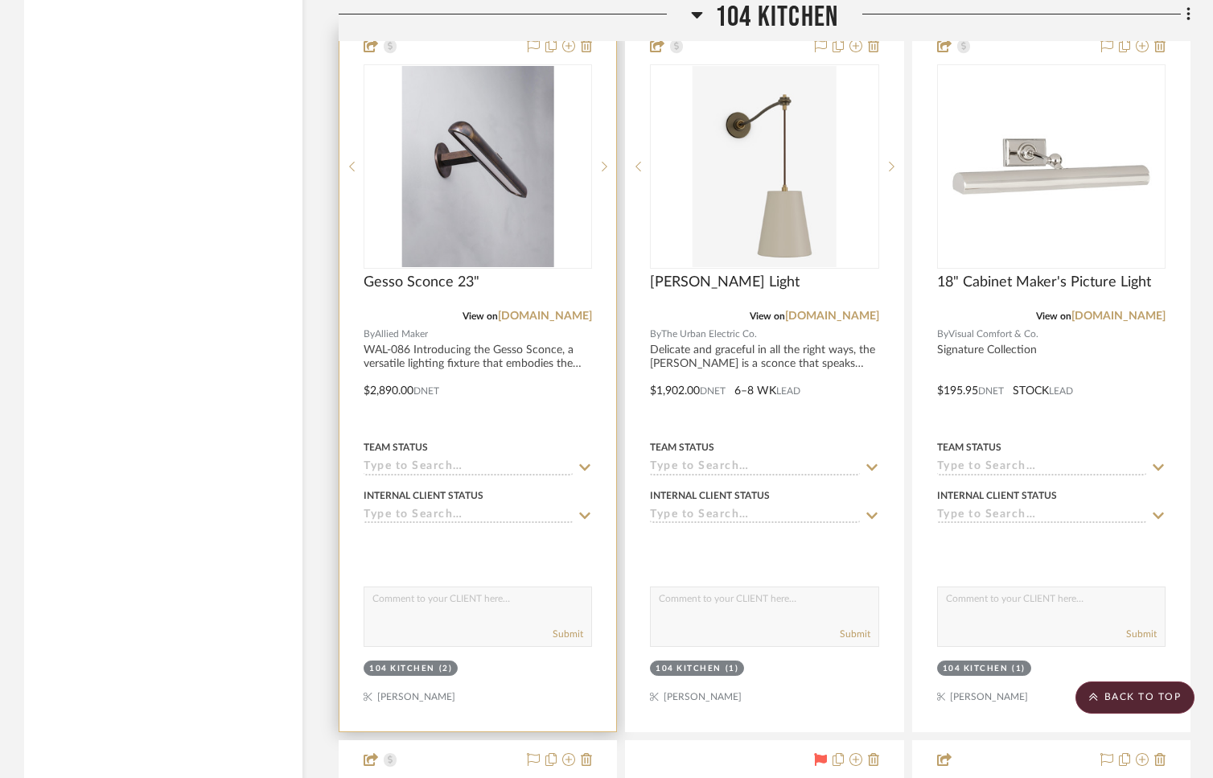
scroll to position [12230, 0]
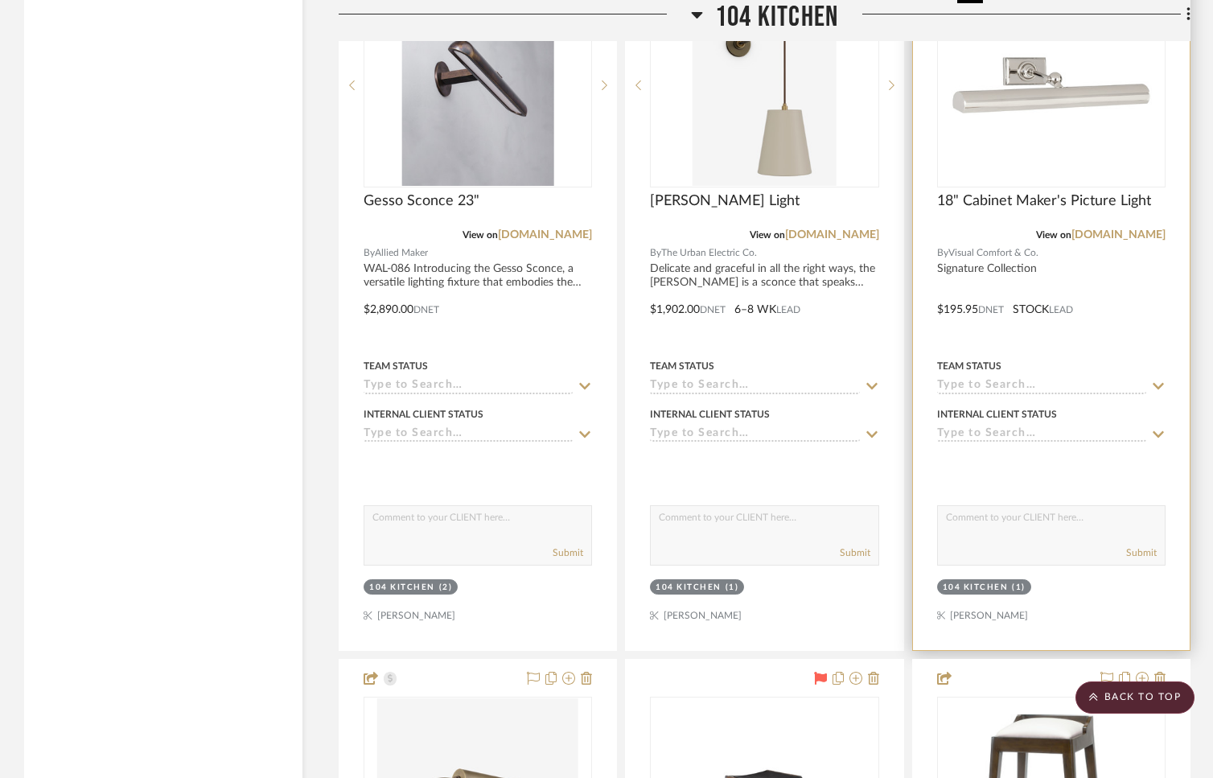
click at [1017, 109] on img "0" at bounding box center [1051, 85] width 201 height 201
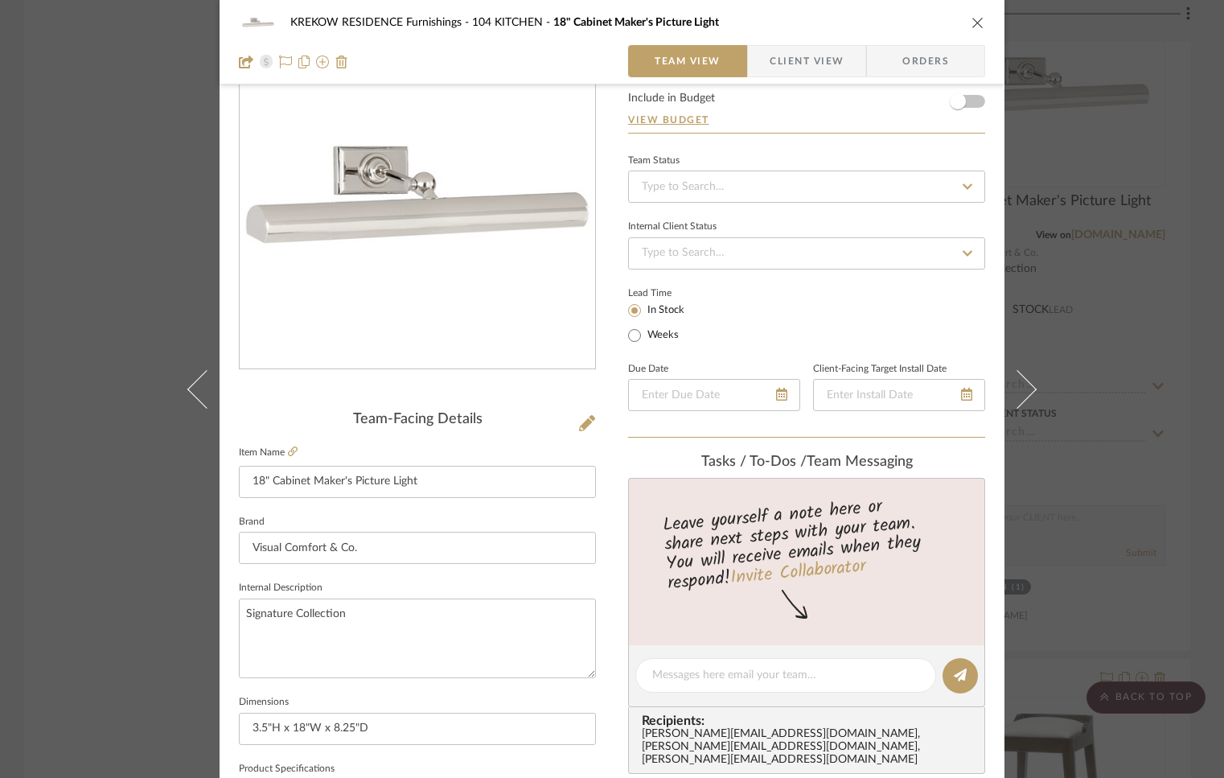
scroll to position [302, 0]
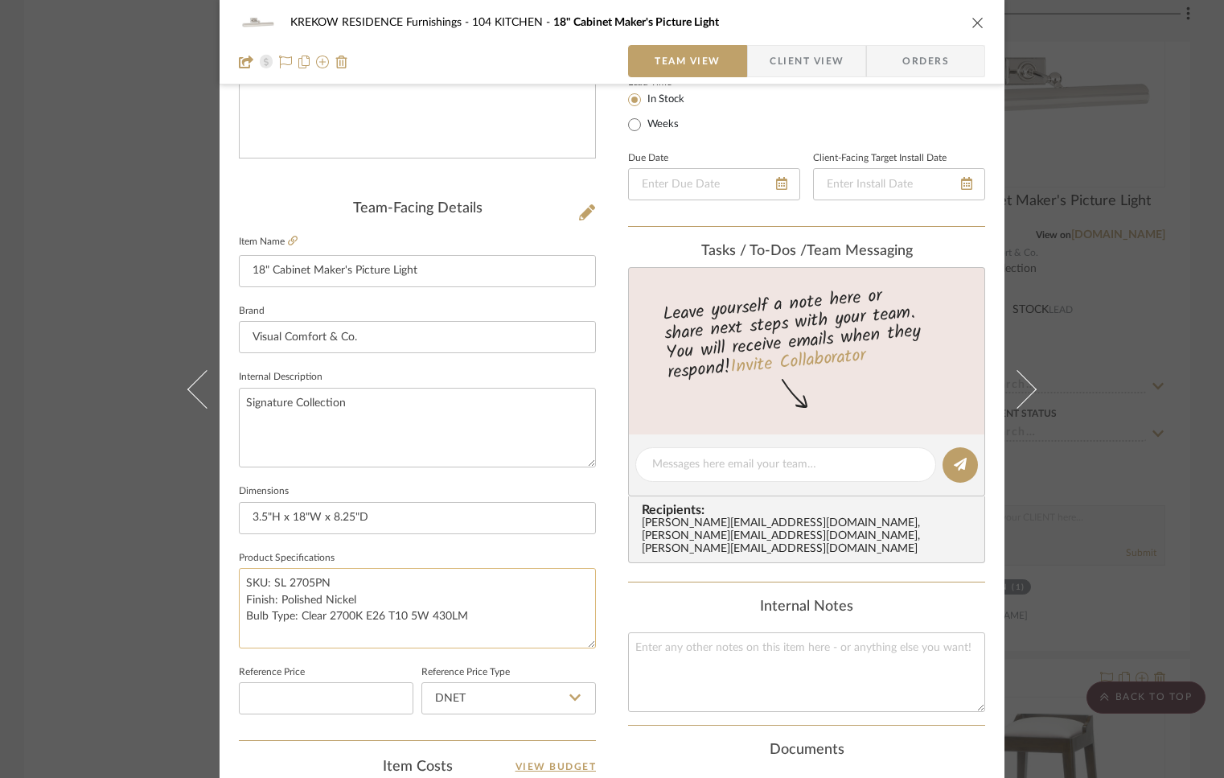
drag, startPoint x: 335, startPoint y: 578, endPoint x: 269, endPoint y: 582, distance: 66.0
click at [269, 582] on textarea "SKU: SL 2705PN Finish: Polished Nickel Bulb Type: Clear 2700K E26 T10 5W 430LM" at bounding box center [417, 608] width 357 height 80
paste textarea "BZ"
drag, startPoint x: 352, startPoint y: 597, endPoint x: 277, endPoint y: 597, distance: 74.8
click at [277, 597] on textarea "SKU: SL 2705BZ Finish: Polished Nickel Bulb Type: Clear 2700K E26 T10 5W 430LM" at bounding box center [417, 608] width 357 height 80
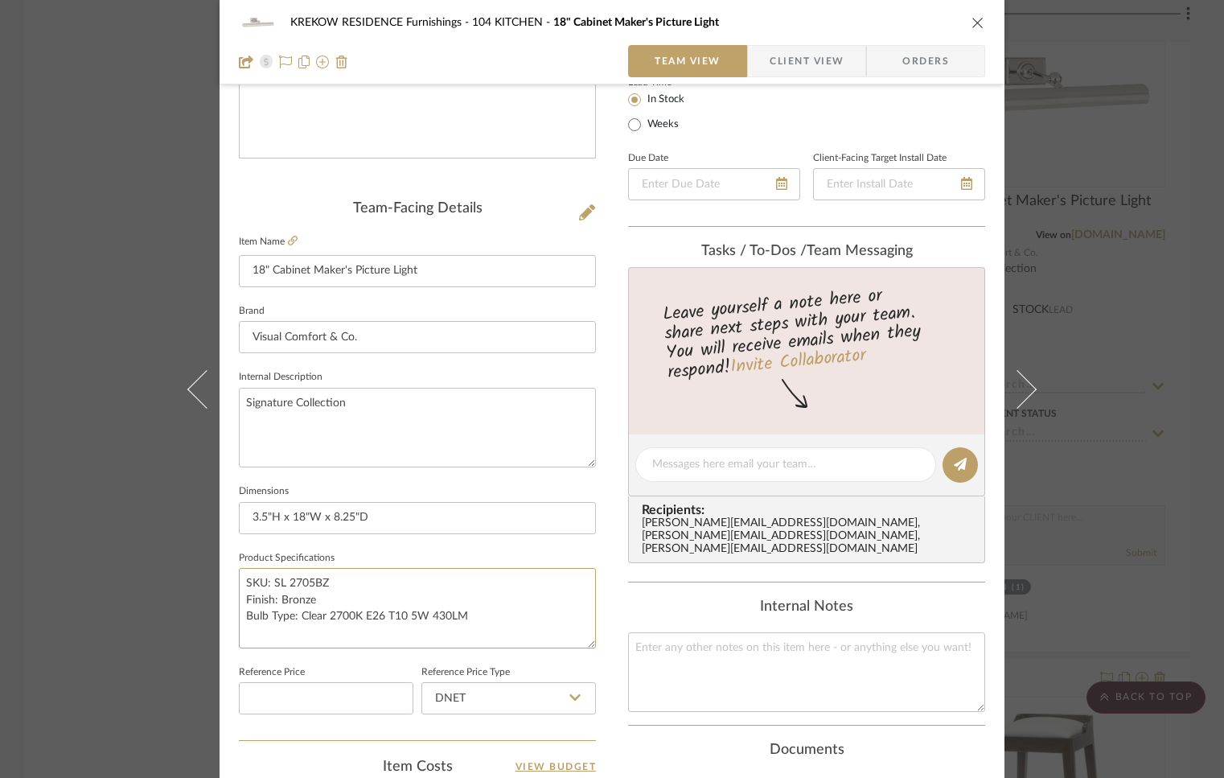
scroll to position [561, 0]
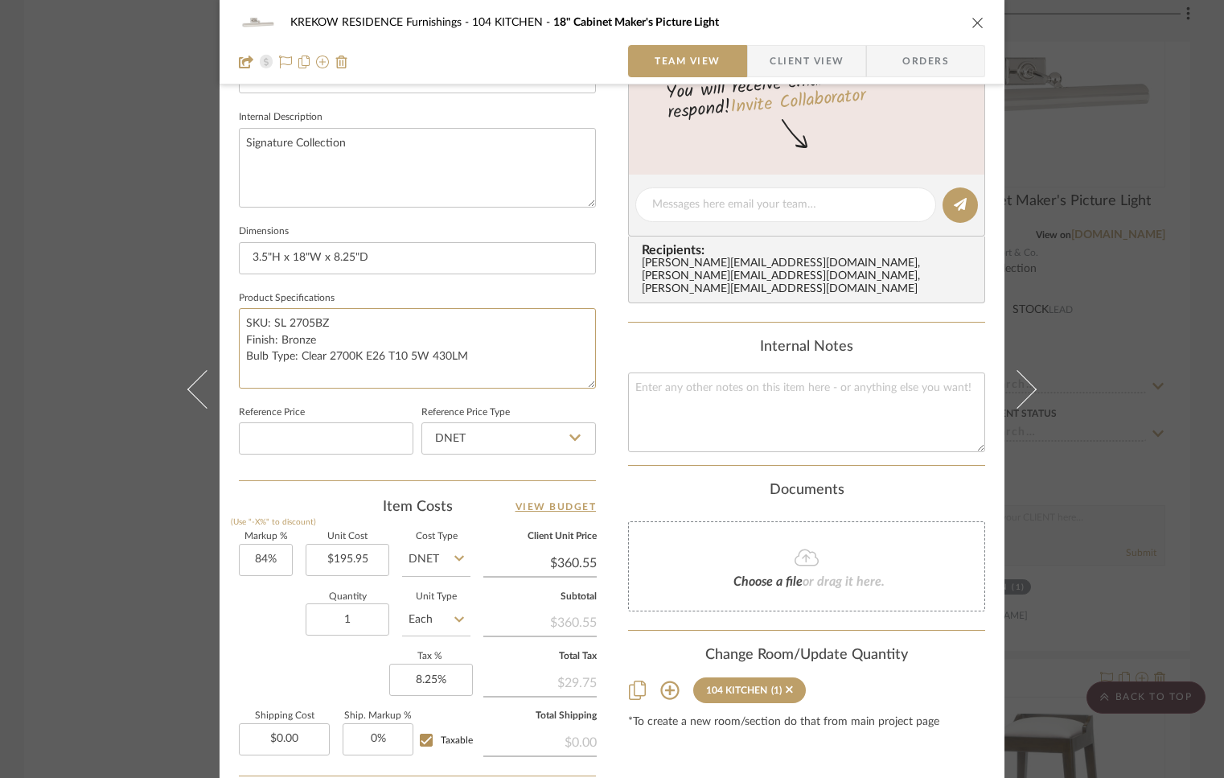
type textarea "SKU: SL 2705BZ Finish: Bronze Bulb Type: Clear 2700K E26 T10 5W 430LM"
click at [529, 399] on div "Team-Facing Details Item Name 18" Cabinet Maker's Picture Light Brand Visual Co…" at bounding box center [417, 210] width 357 height 540
click at [365, 558] on input "195.95" at bounding box center [348, 560] width 84 height 32
type input "$449.00"
click at [275, 614] on div "Quantity 1 Unit Type Each" at bounding box center [355, 621] width 232 height 57
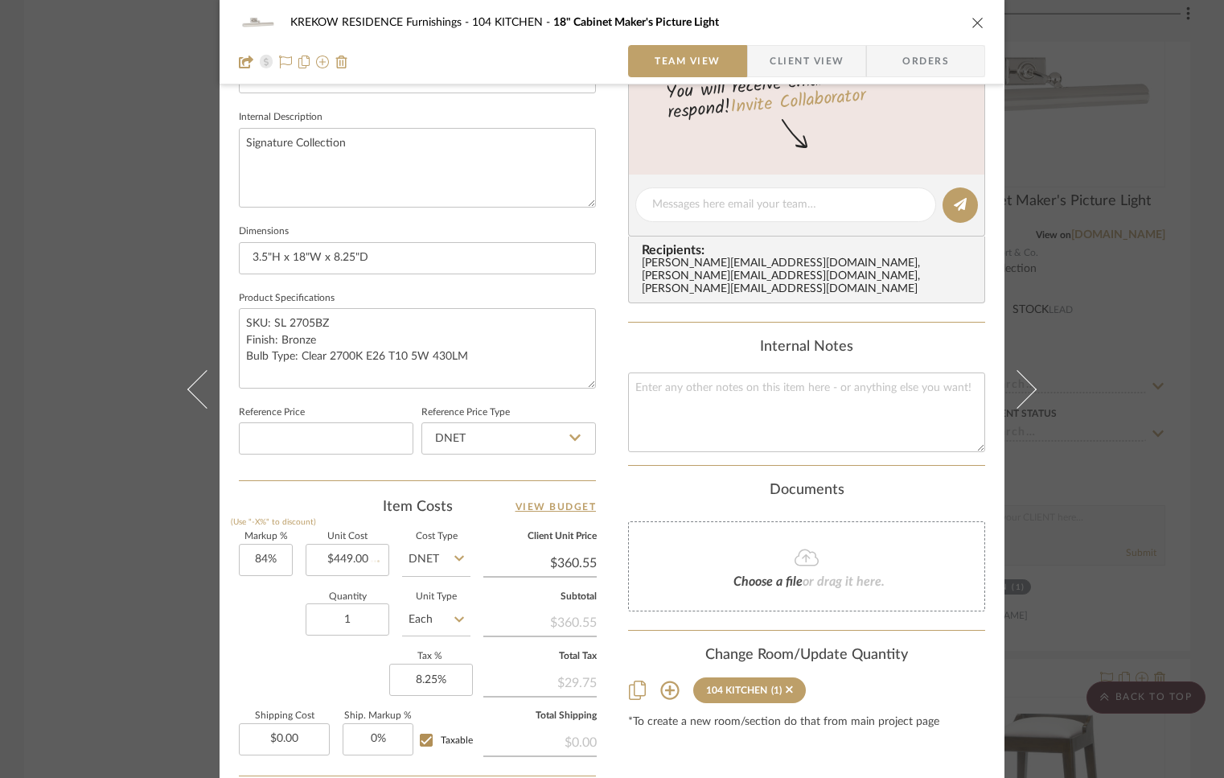
type input "$826.16"
click at [364, 558] on input "449.00" at bounding box center [348, 560] width 84 height 32
type input "$195.95"
click at [299, 598] on div "Quantity 1 Unit Type Each" at bounding box center [355, 621] width 232 height 57
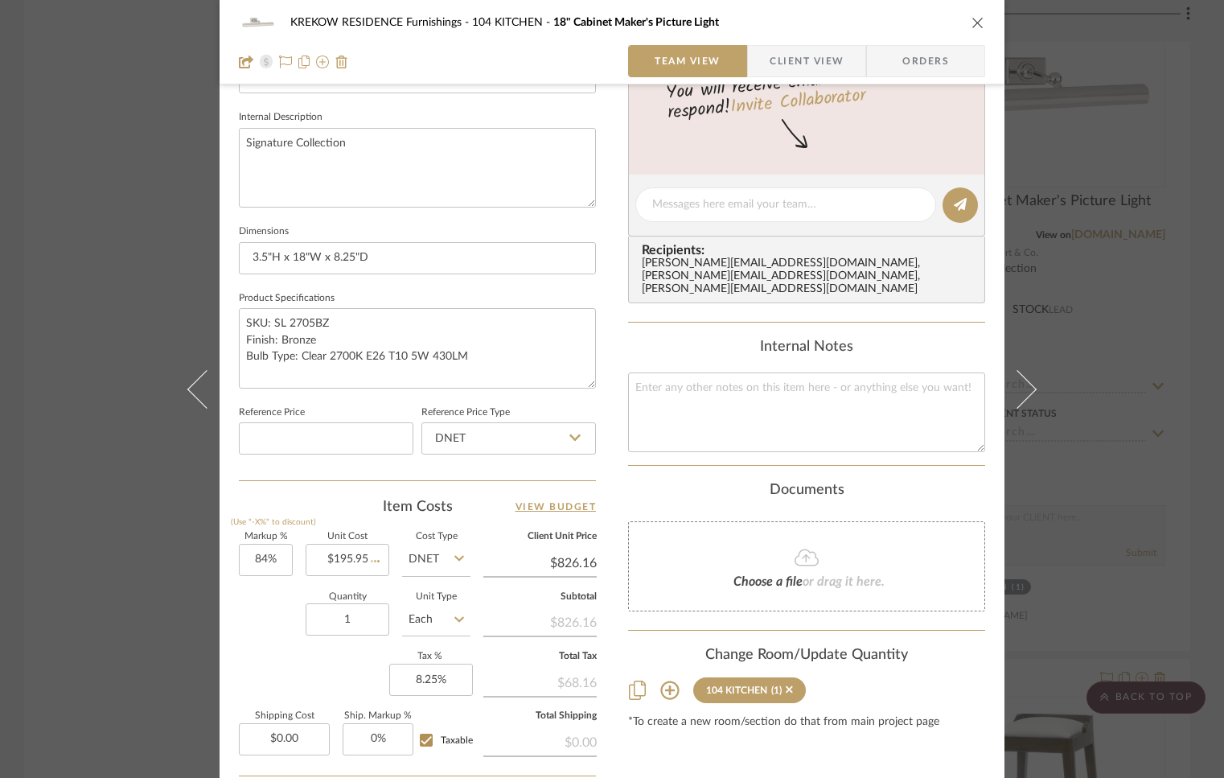
type input "$360.55"
click at [280, 561] on input "84" at bounding box center [266, 560] width 54 height 32
type input "85%"
type input "$362.51"
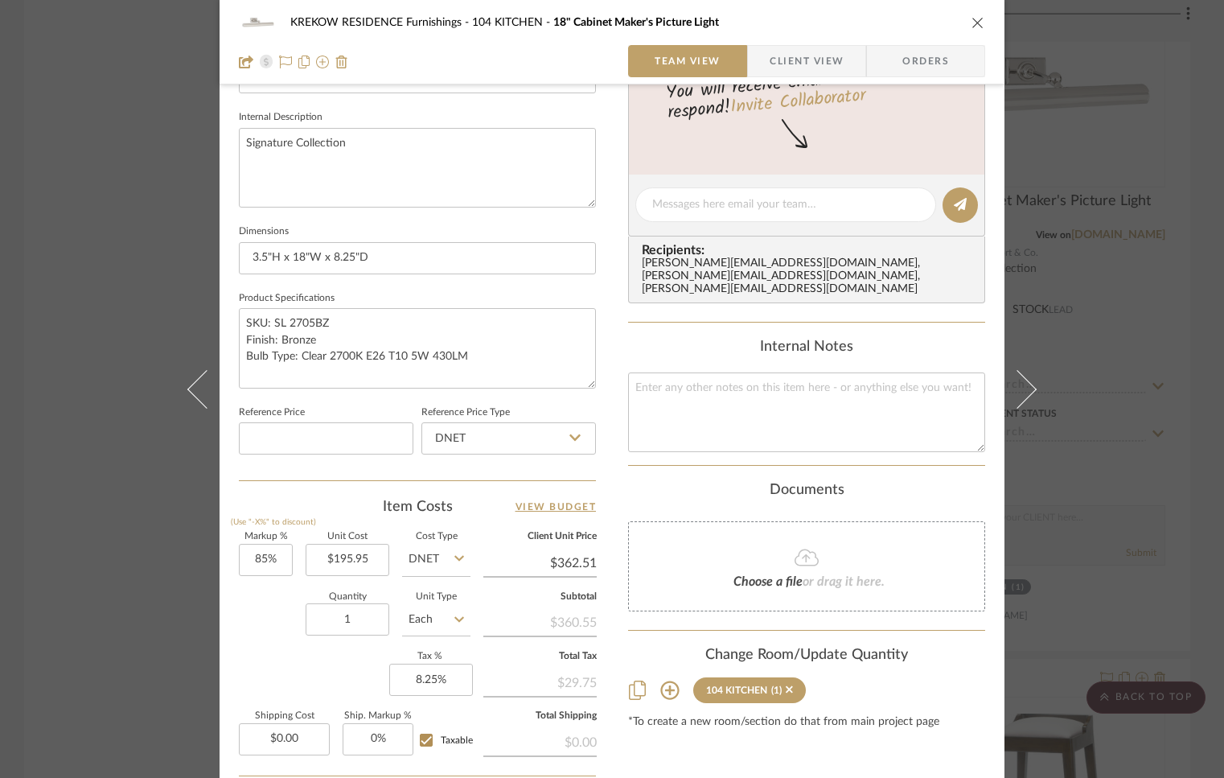
click at [263, 620] on div "Quantity 1 Unit Type Each" at bounding box center [355, 621] width 232 height 57
click at [281, 557] on input "85" at bounding box center [266, 560] width 54 height 32
type input "84%"
click at [265, 612] on div "Quantity 1 Unit Type Each" at bounding box center [355, 621] width 232 height 57
type input "$360.55"
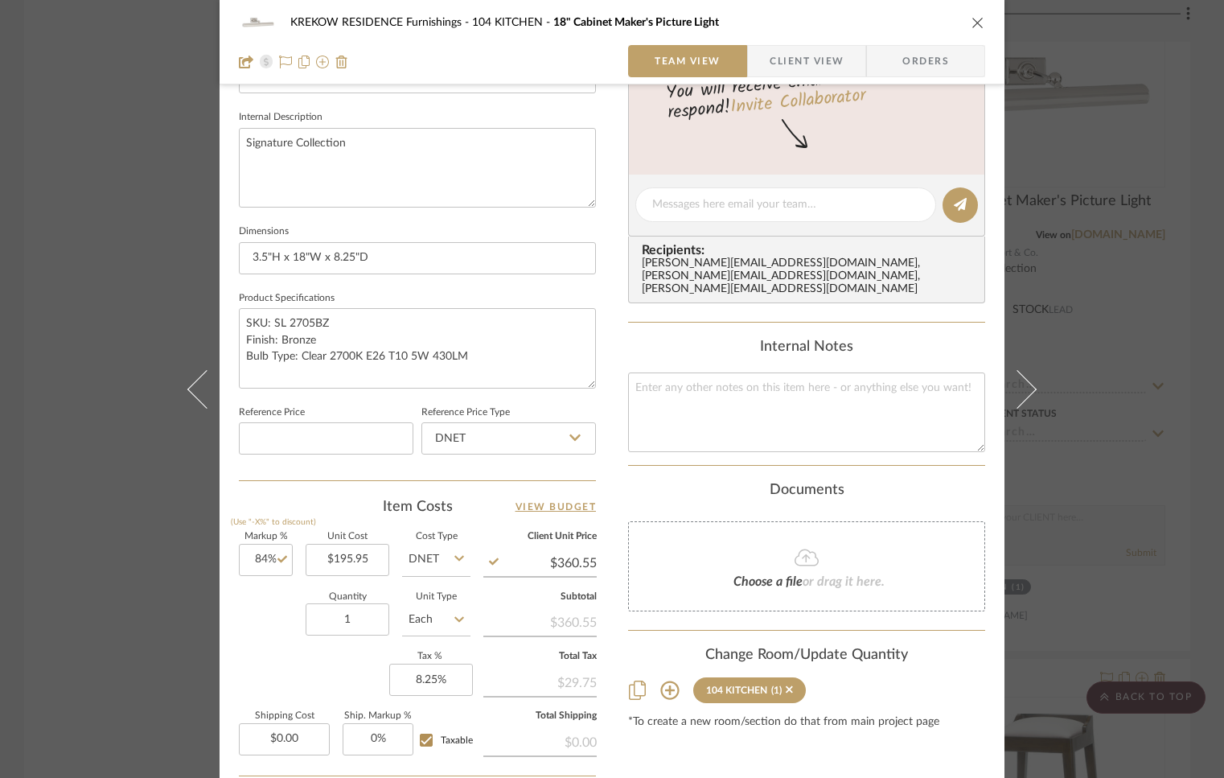
click at [116, 619] on div "KREKOW RESIDENCE Furnishings 104 KITCHEN 18" Cabinet Maker's Picture Light Team…" at bounding box center [612, 389] width 1224 height 778
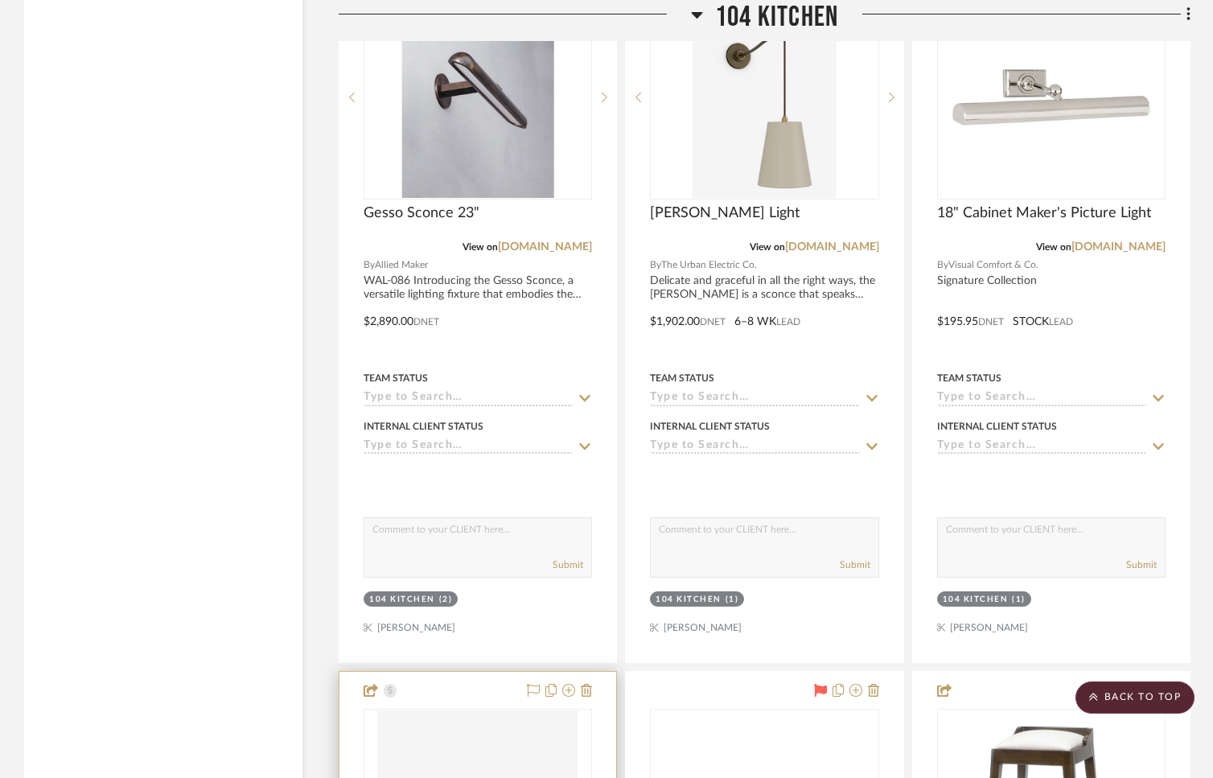
scroll to position [12115, 0]
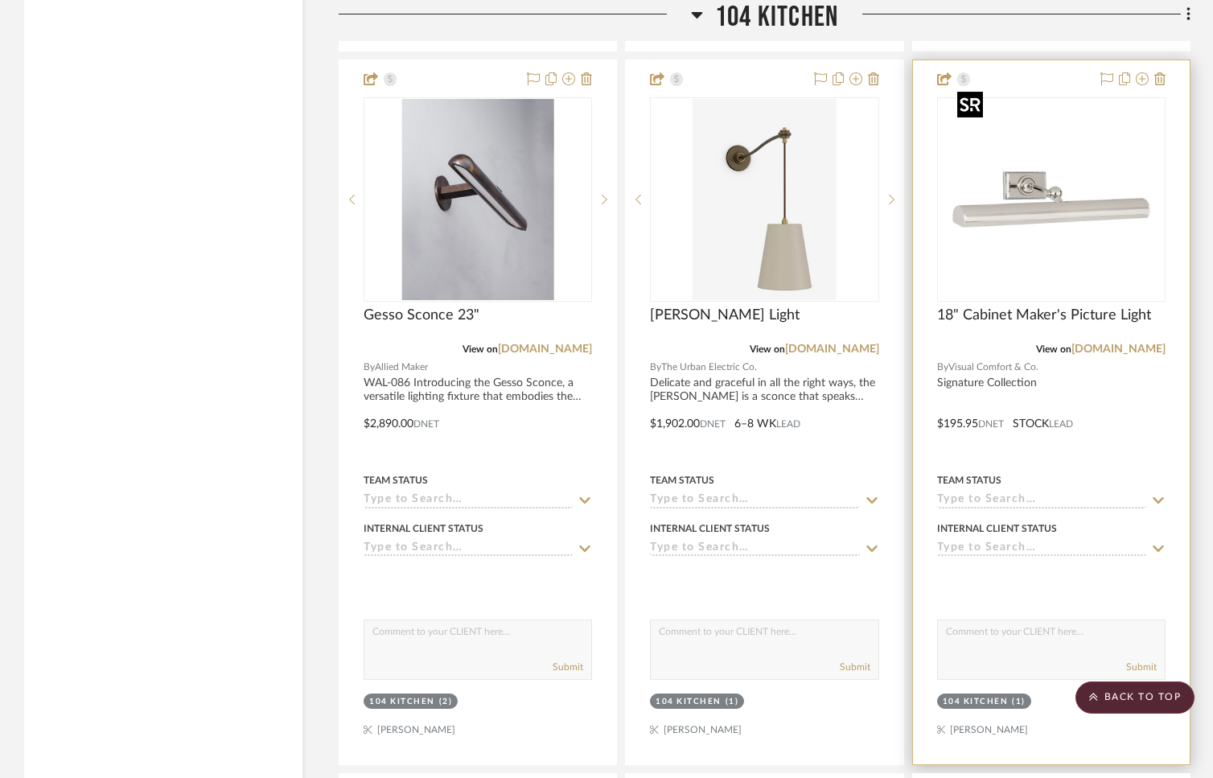
click at [1092, 179] on img "0" at bounding box center [1051, 199] width 201 height 201
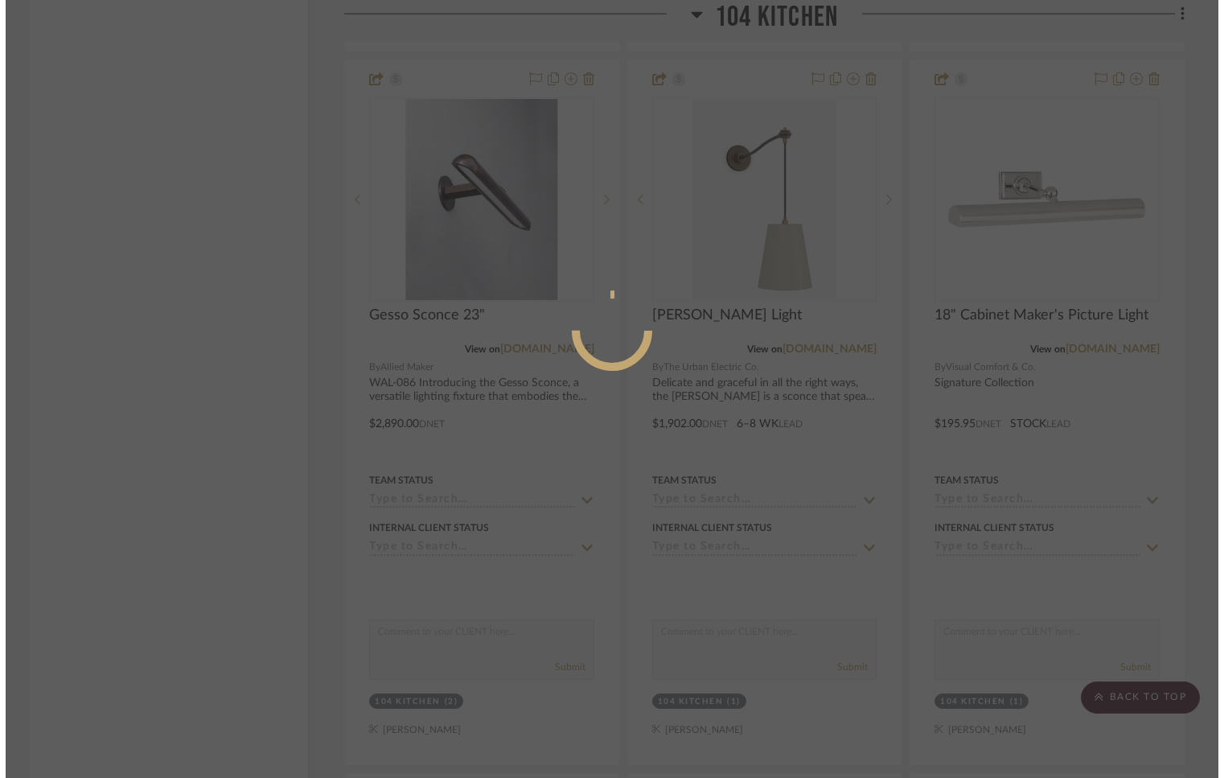
scroll to position [0, 0]
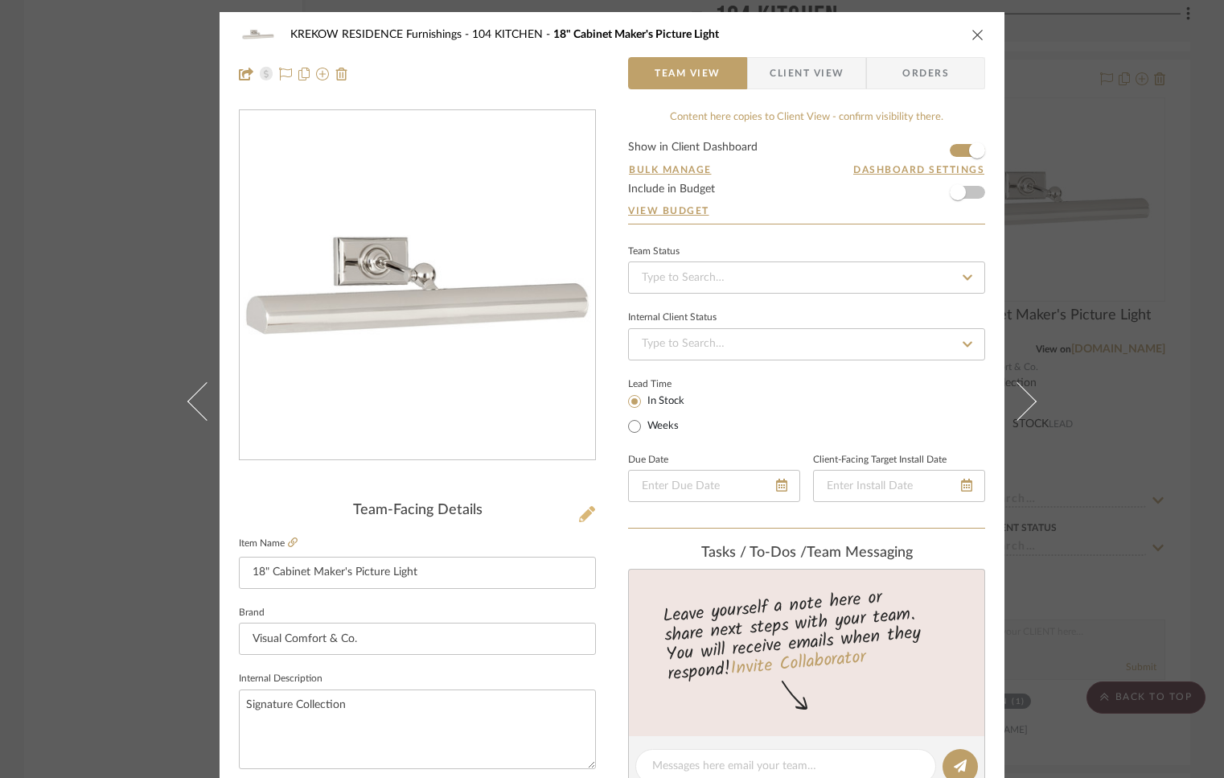
click at [580, 516] on icon at bounding box center [587, 514] width 16 height 16
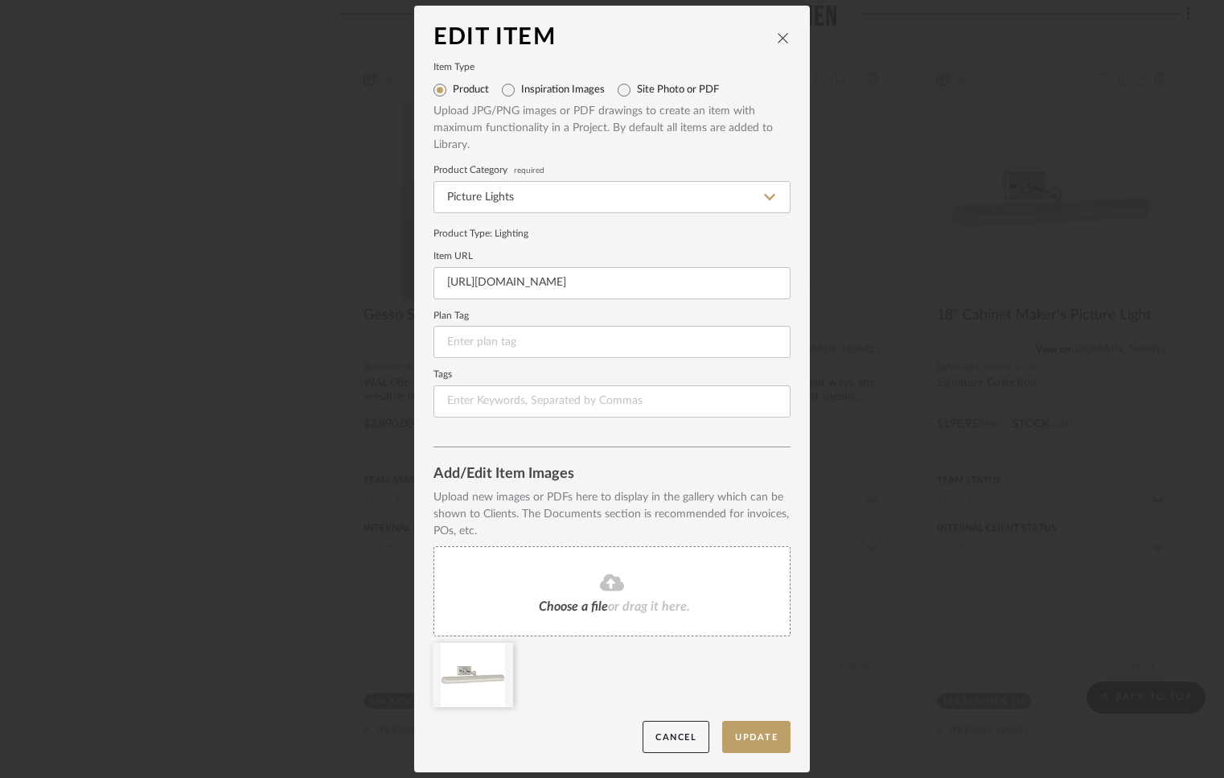
click at [582, 612] on div "Choose a file or drag it here." at bounding box center [612, 591] width 357 height 90
click at [759, 737] on button "Update" at bounding box center [756, 737] width 68 height 33
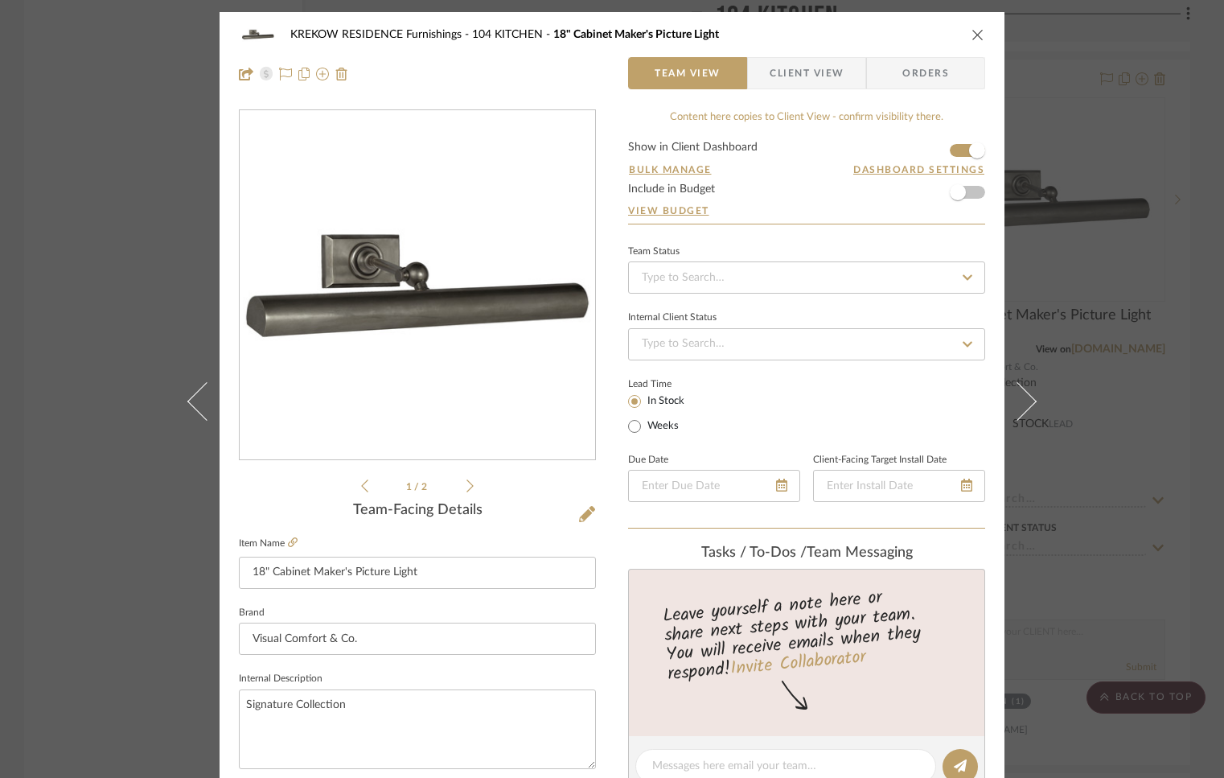
click at [972, 33] on icon "close" at bounding box center [978, 34] width 13 height 13
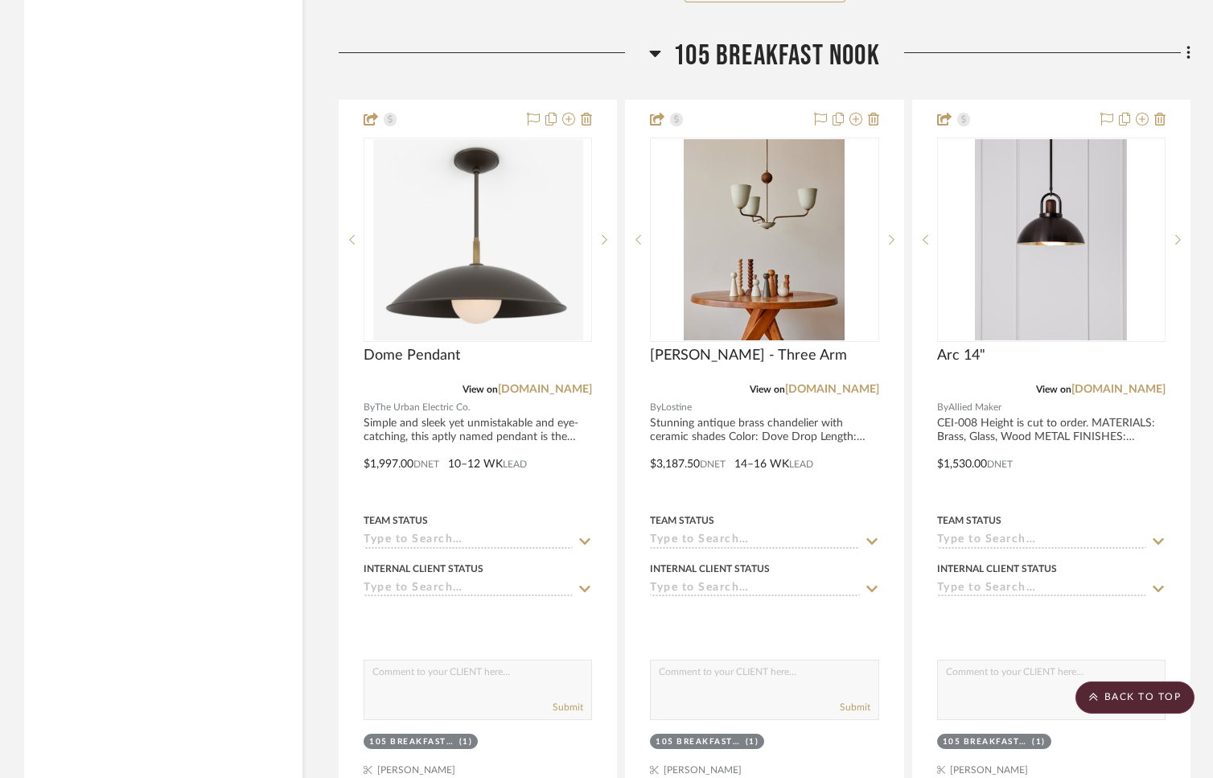
scroll to position [15057, 0]
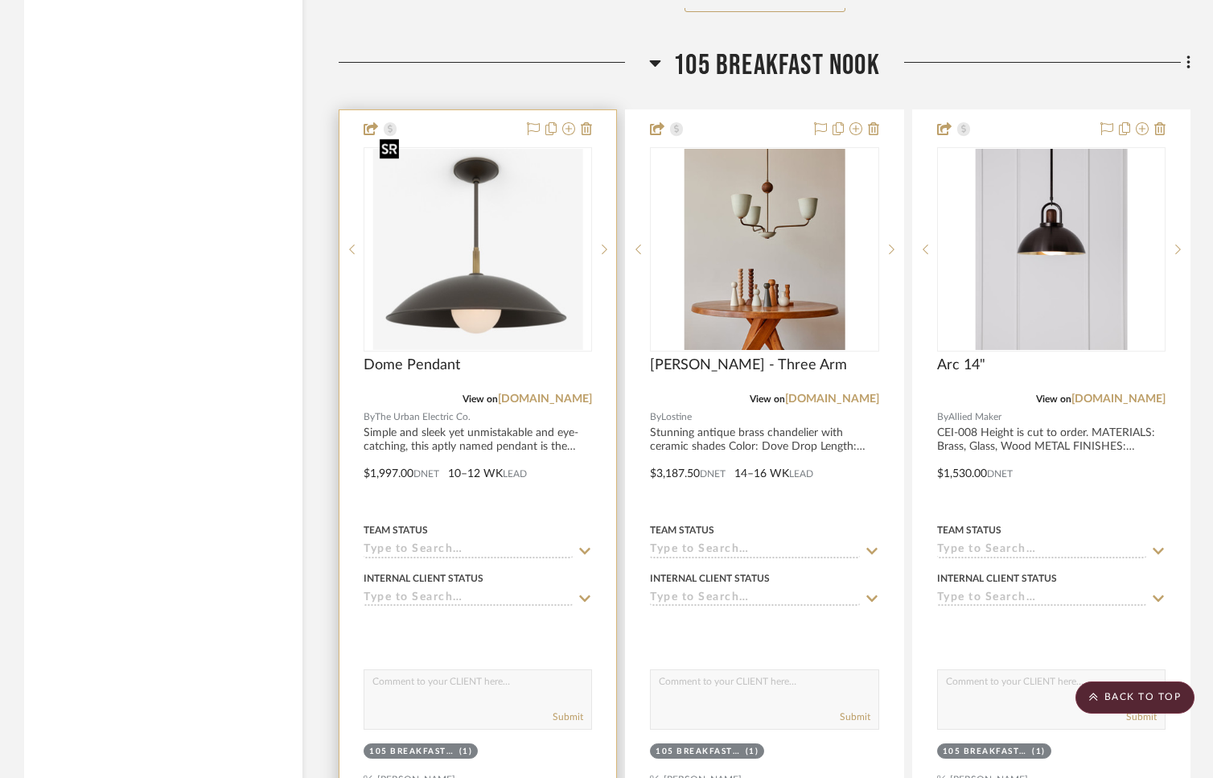
click at [464, 291] on img "0" at bounding box center [478, 249] width 210 height 201
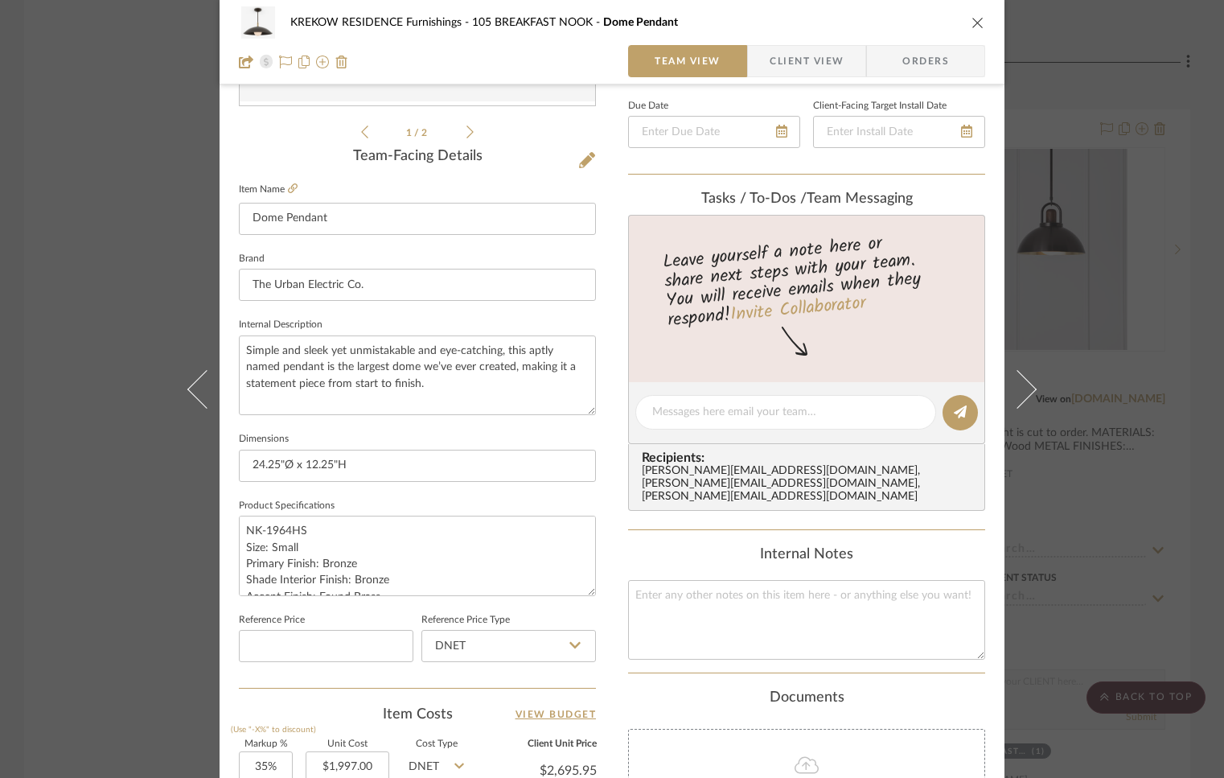
scroll to position [468, 0]
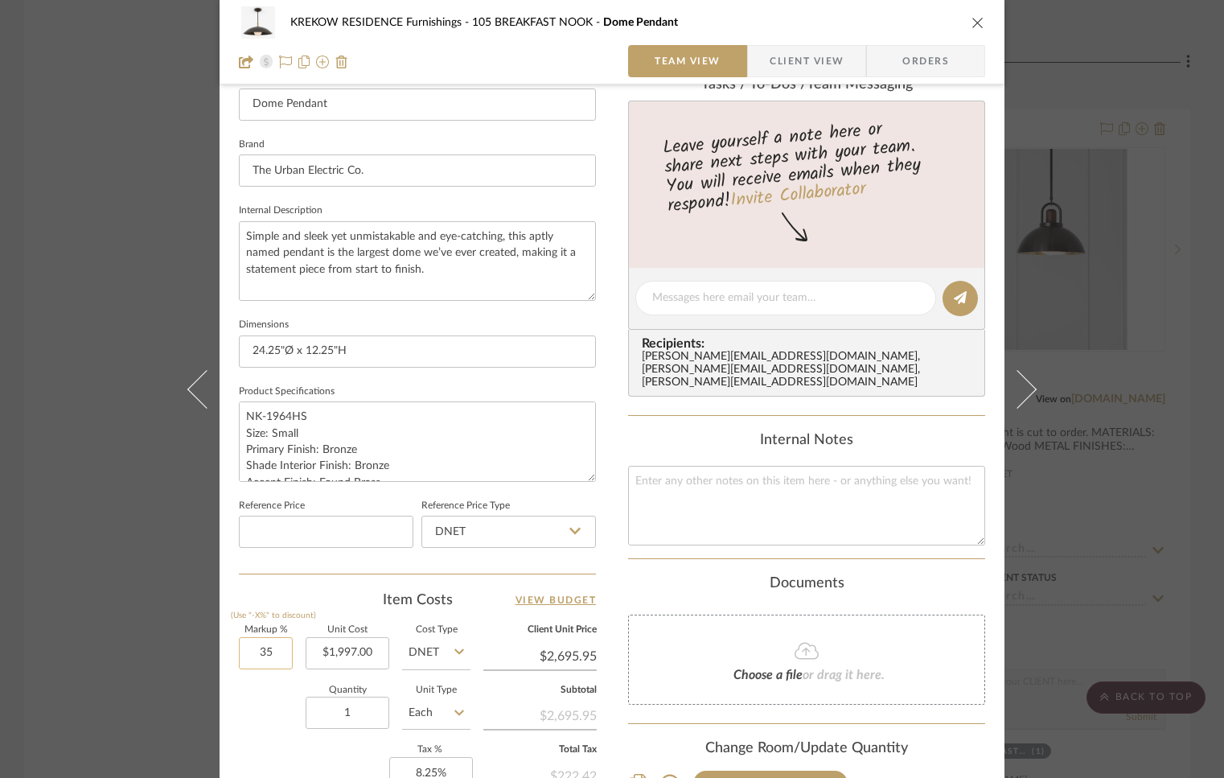
click at [281, 656] on input "35" at bounding box center [266, 653] width 54 height 32
type input "30%"
click at [266, 701] on div "Quantity 1 Unit Type Each" at bounding box center [355, 714] width 232 height 57
type input "$2,596.10"
click at [147, 652] on div "KREKOW RESIDENCE Furnishings 105 BREAKFAST NOOK Dome Pendant Team View Client V…" at bounding box center [612, 389] width 1224 height 778
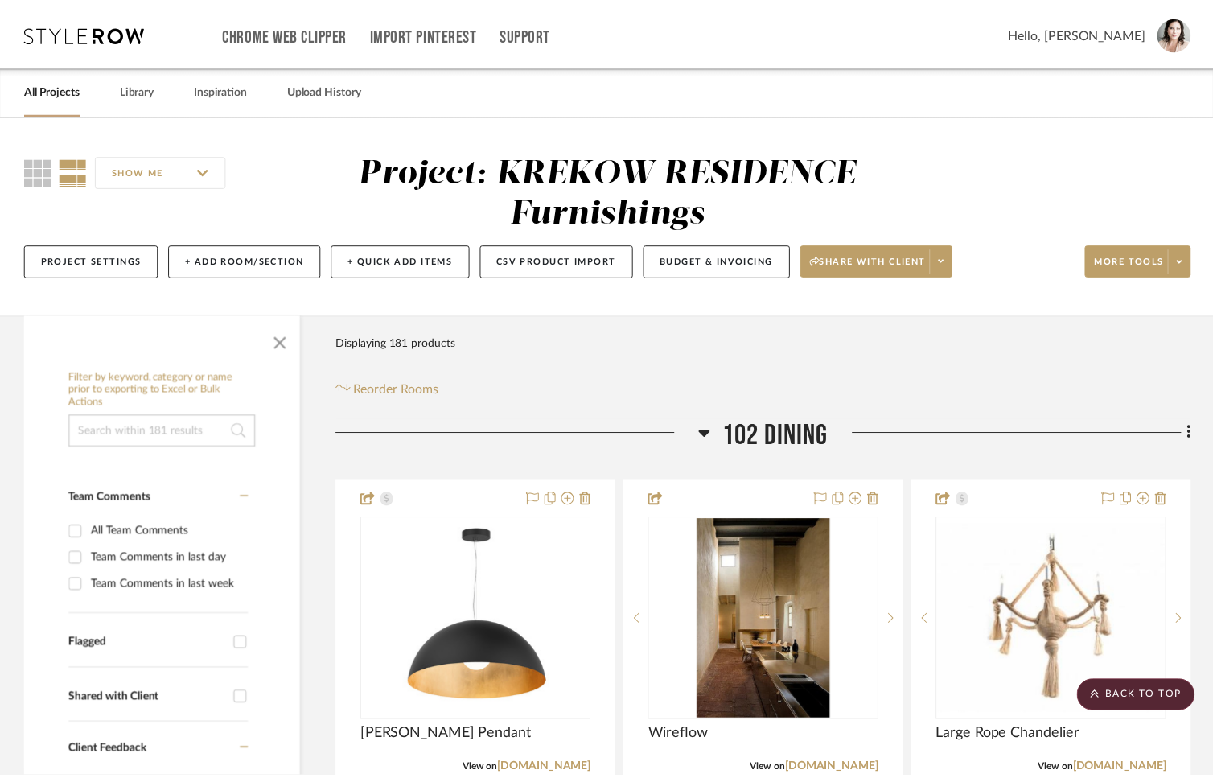
scroll to position [15057, 0]
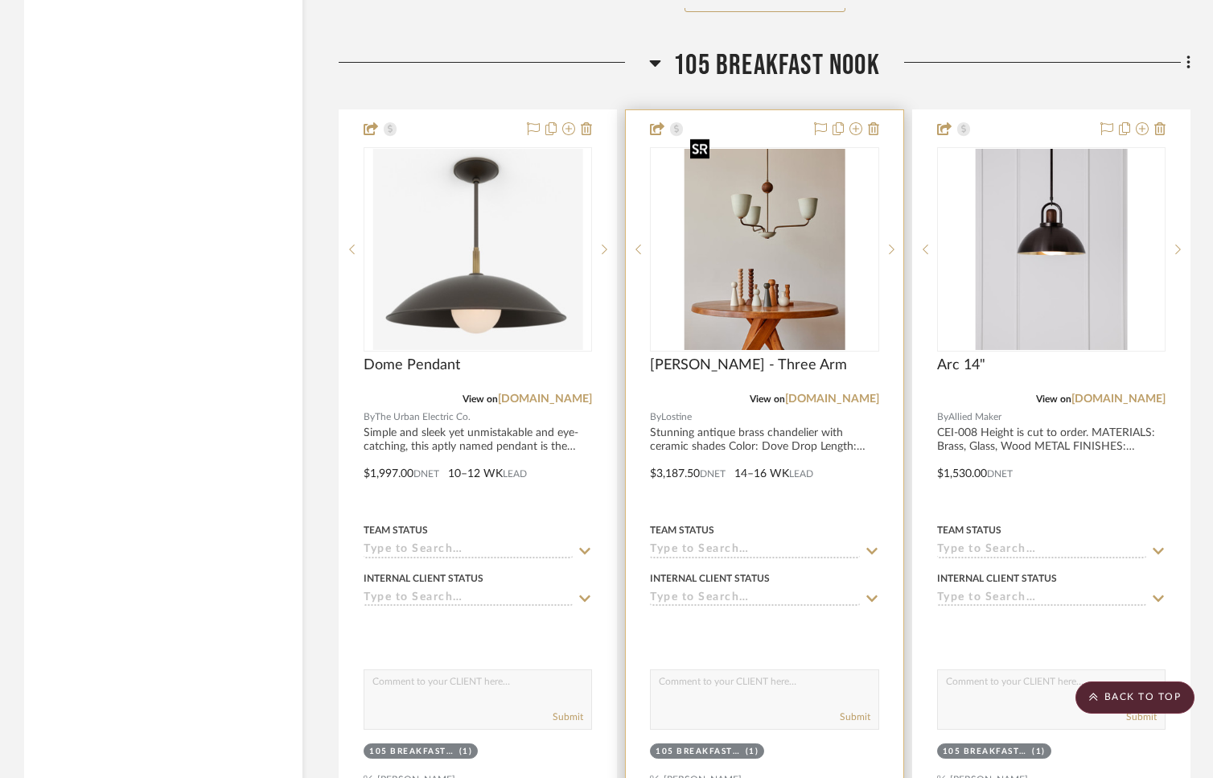
click at [732, 286] on img "0" at bounding box center [764, 249] width 161 height 201
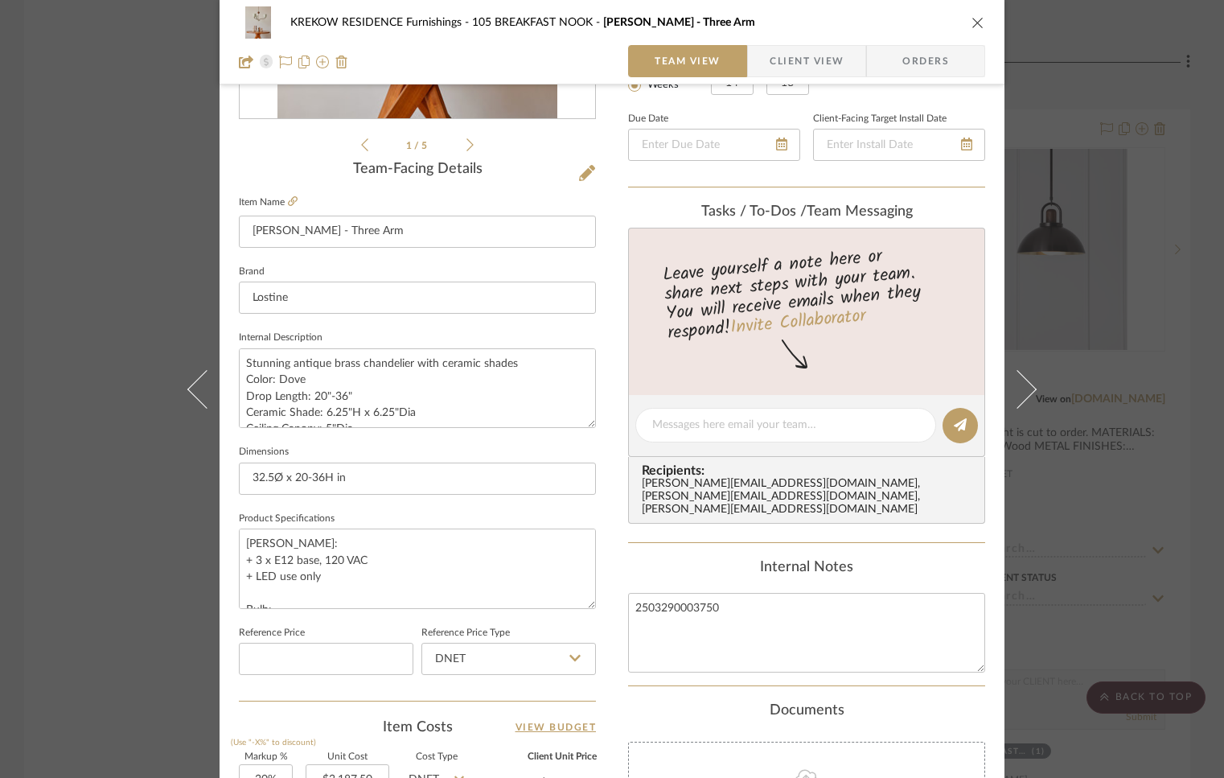
scroll to position [519, 0]
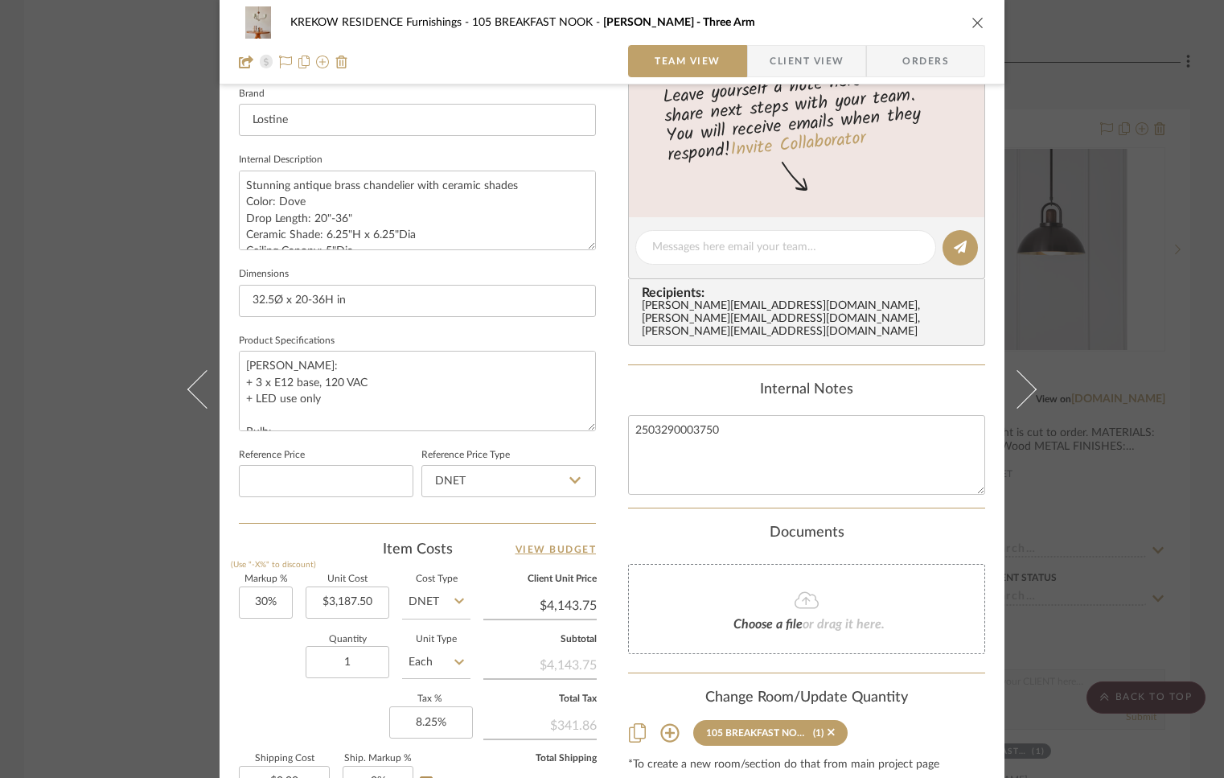
click at [129, 545] on div "KREKOW RESIDENCE Furnishings 105 BREAKFAST NOOK Lola Chandelier - Three Arm Tea…" at bounding box center [612, 389] width 1224 height 778
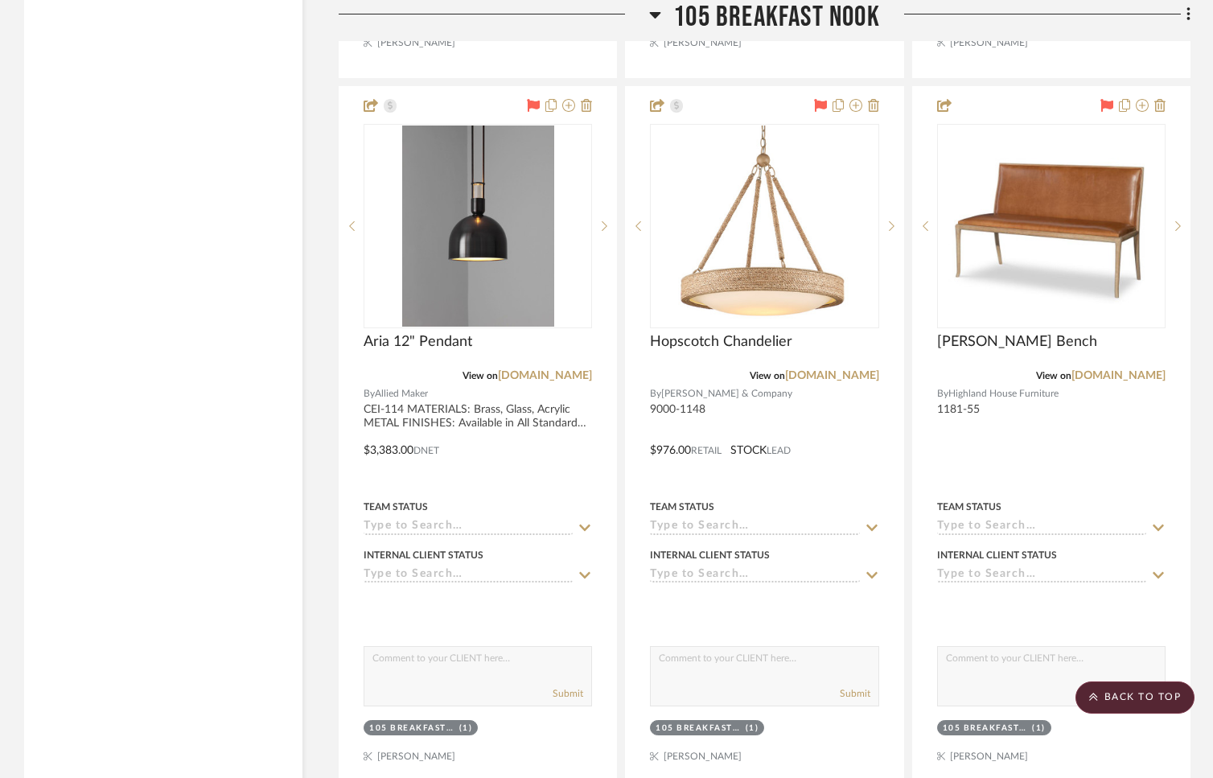
scroll to position [15785, 0]
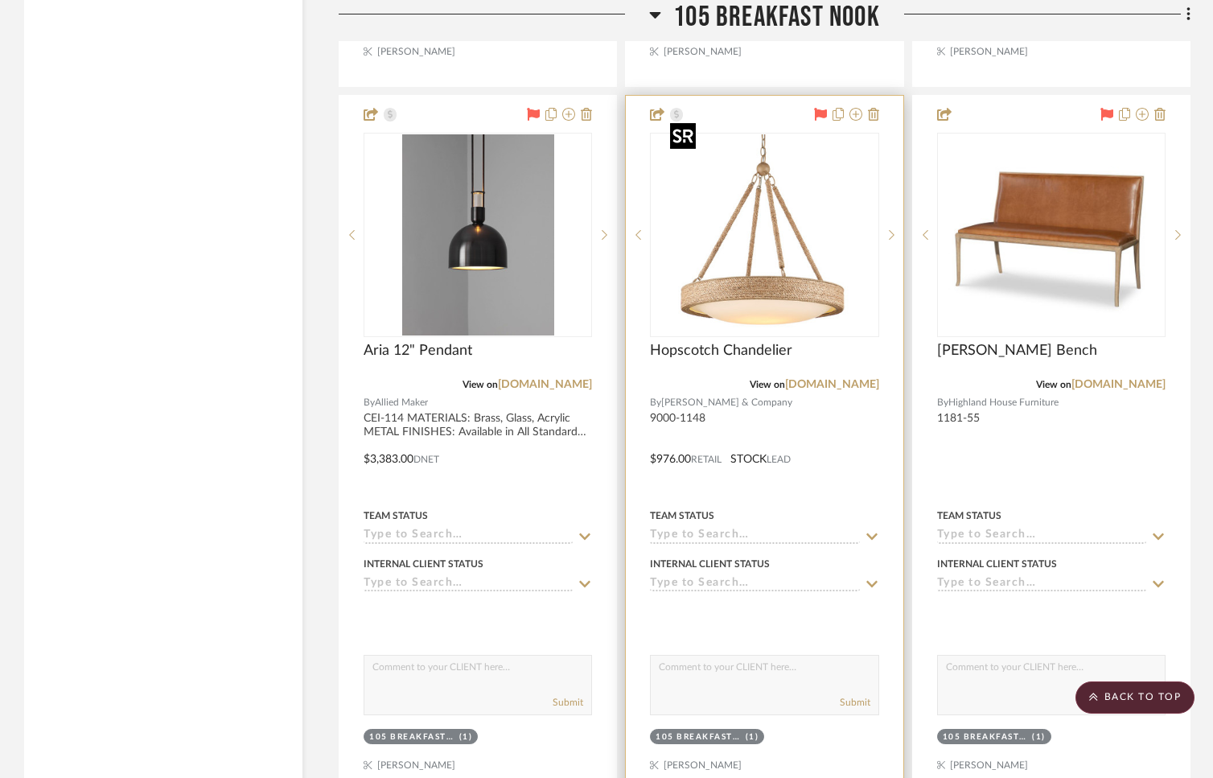
click at [799, 278] on img "0" at bounding box center [764, 234] width 201 height 201
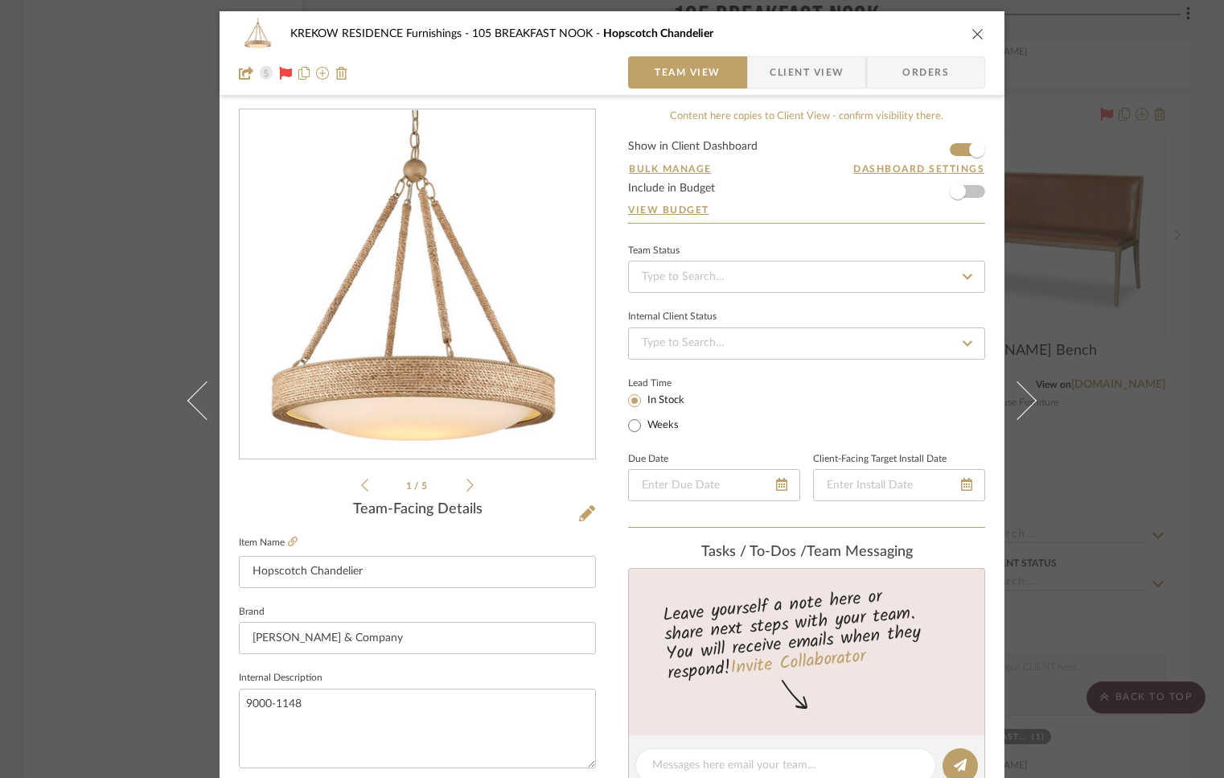
scroll to position [0, 0]
click at [288, 544] on icon at bounding box center [293, 542] width 10 height 10
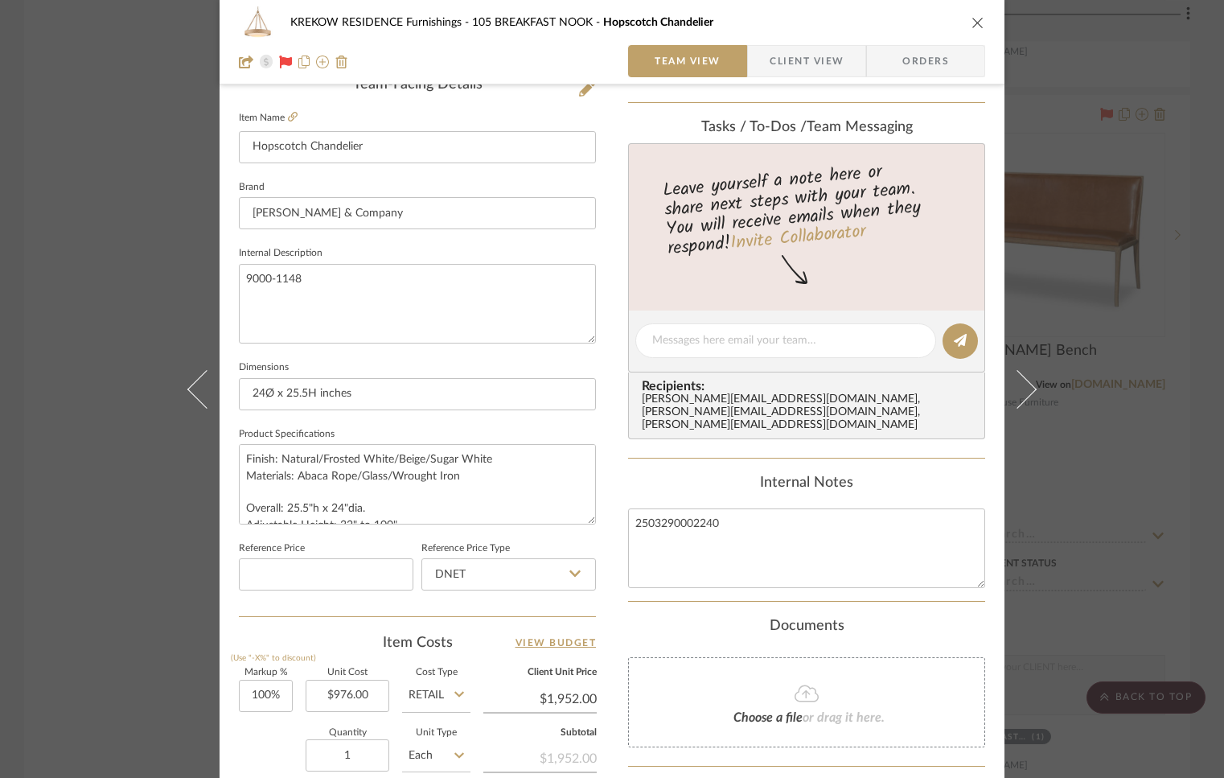
scroll to position [484, 0]
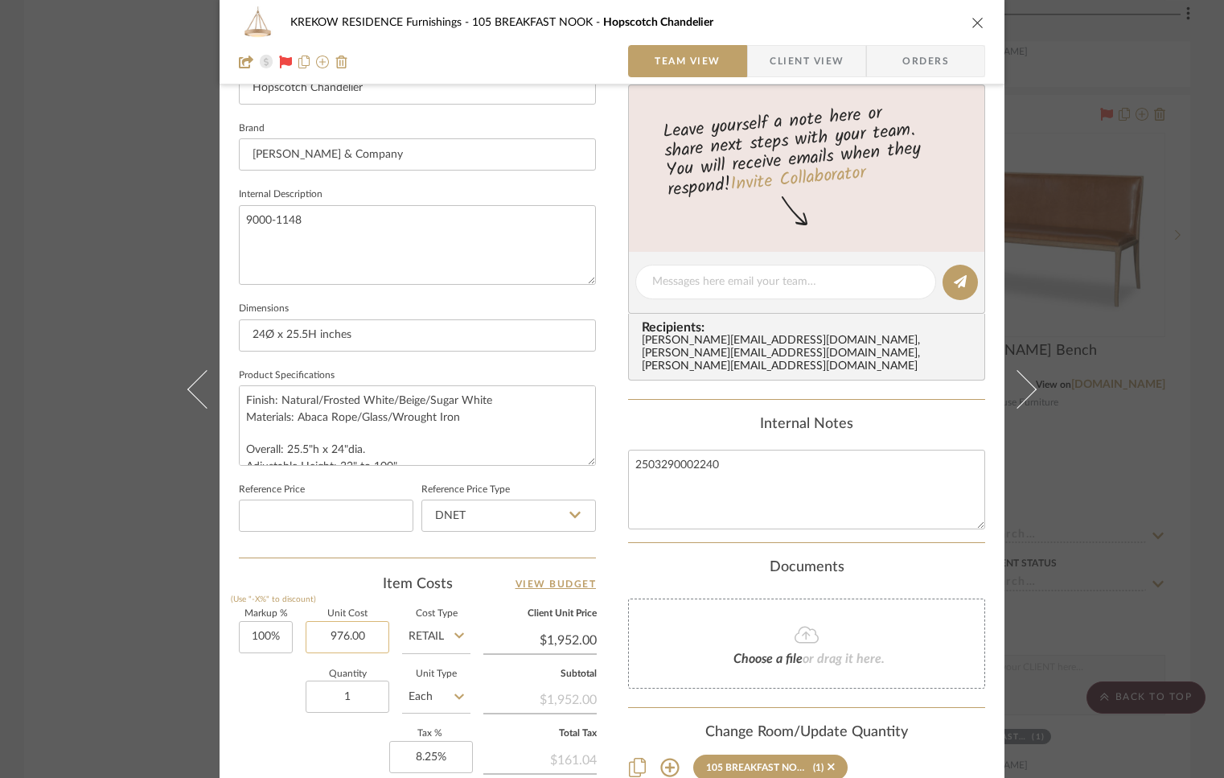
click at [366, 636] on input "976.00" at bounding box center [348, 637] width 84 height 32
type input "$976.00"
click at [419, 635] on input "Retail" at bounding box center [436, 637] width 68 height 32
click at [425, 668] on span "DNET" at bounding box center [428, 673] width 31 height 11
type input "DNET"
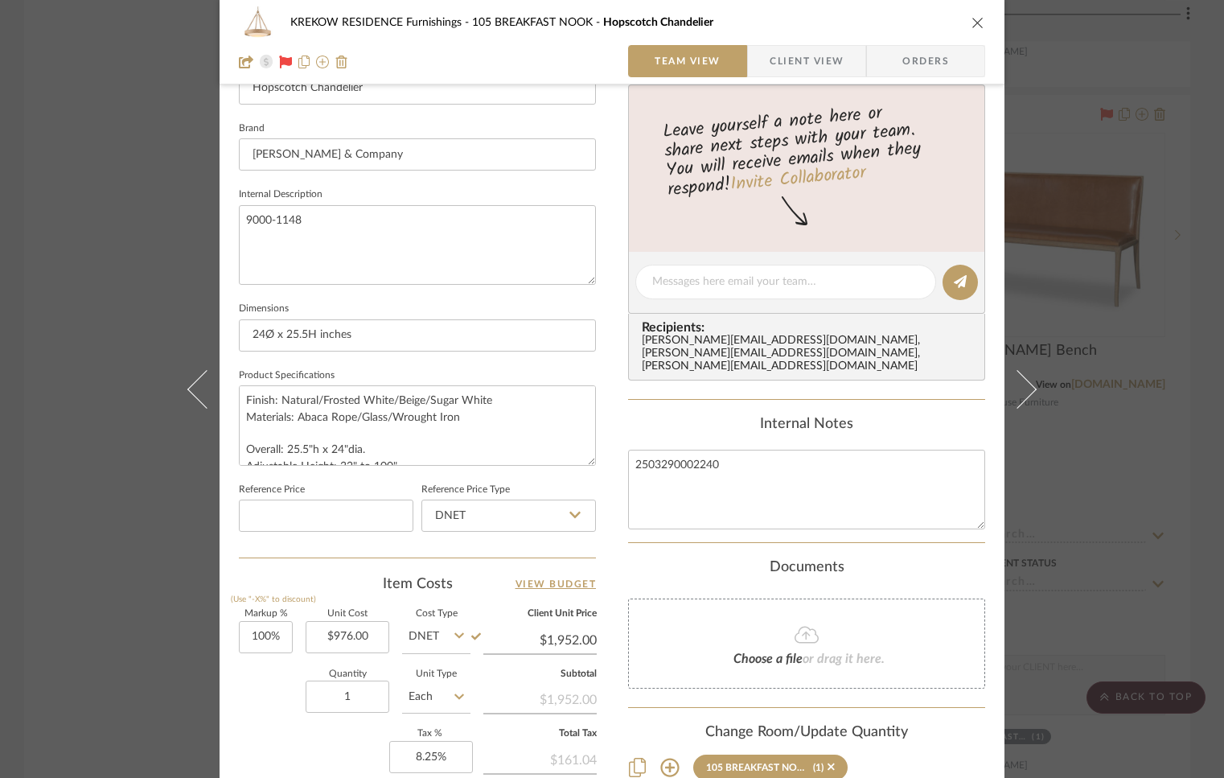
click at [239, 689] on div "Quantity 1 Unit Type Each" at bounding box center [355, 698] width 232 height 57
click at [252, 683] on div "Quantity 1 Unit Type Each" at bounding box center [355, 698] width 232 height 57
click at [124, 665] on div "KREKOW RESIDENCE Furnishings 105 BREAKFAST NOOK Hopscotch Chandelier Team View …" at bounding box center [612, 389] width 1224 height 778
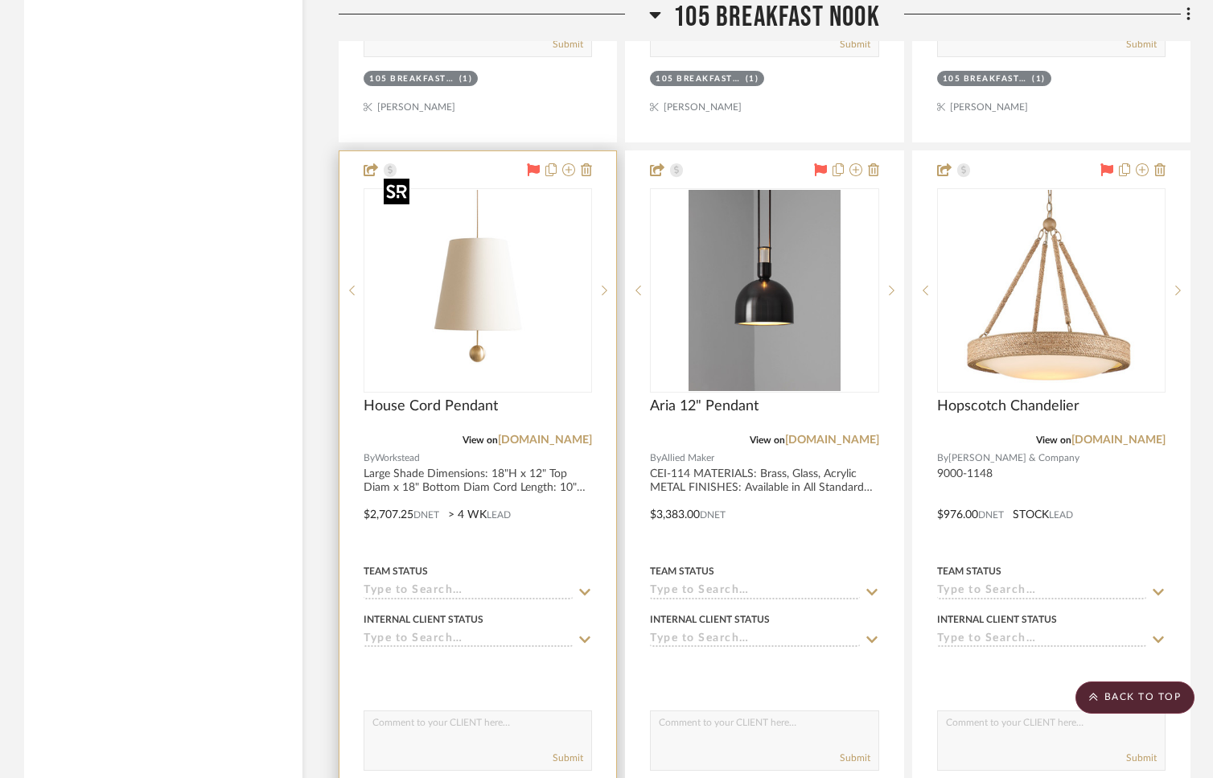
scroll to position [15507, 0]
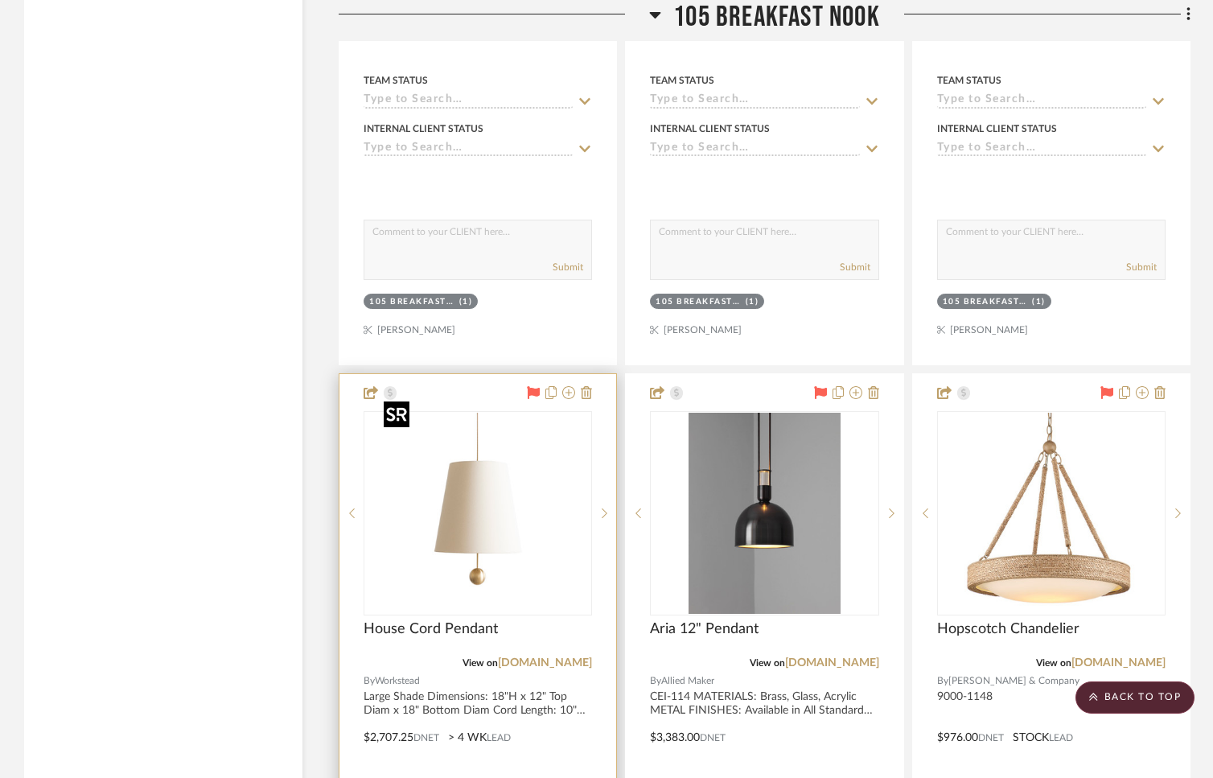
click at [479, 465] on img "0" at bounding box center [477, 513] width 201 height 201
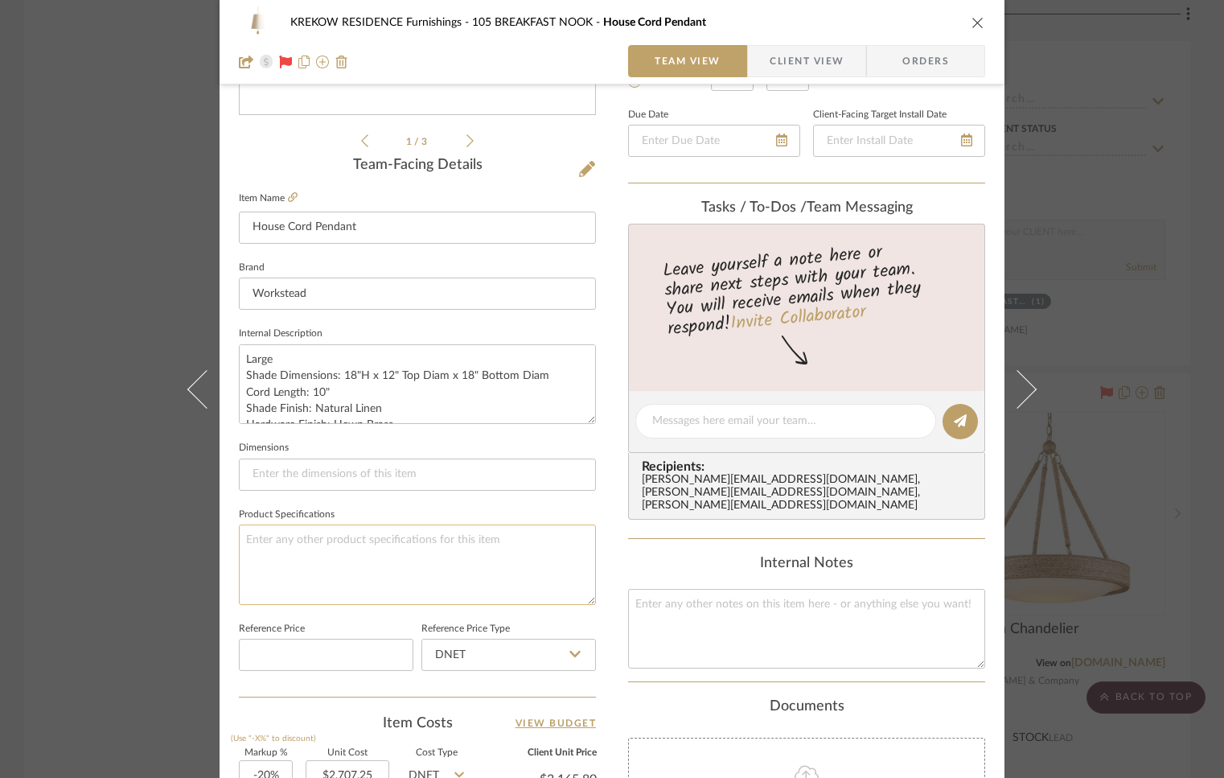
scroll to position [28, 0]
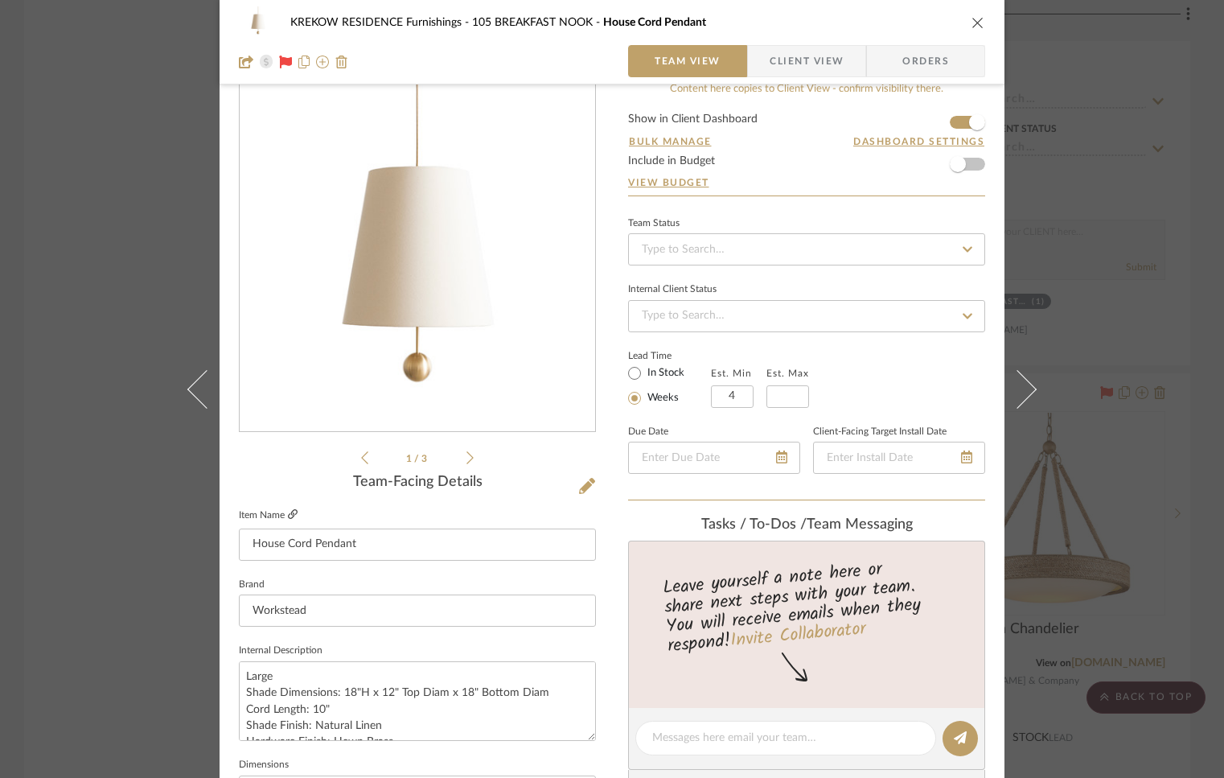
click at [289, 516] on icon at bounding box center [293, 514] width 10 height 10
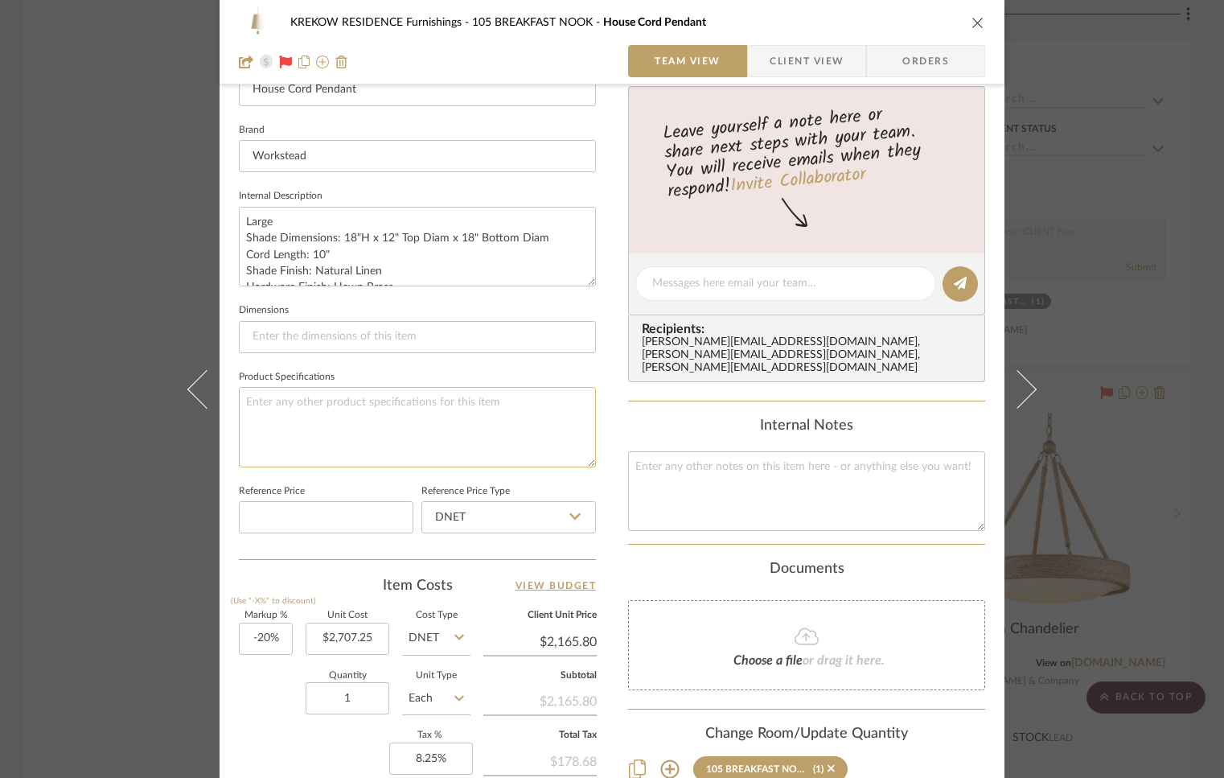
scroll to position [526, 0]
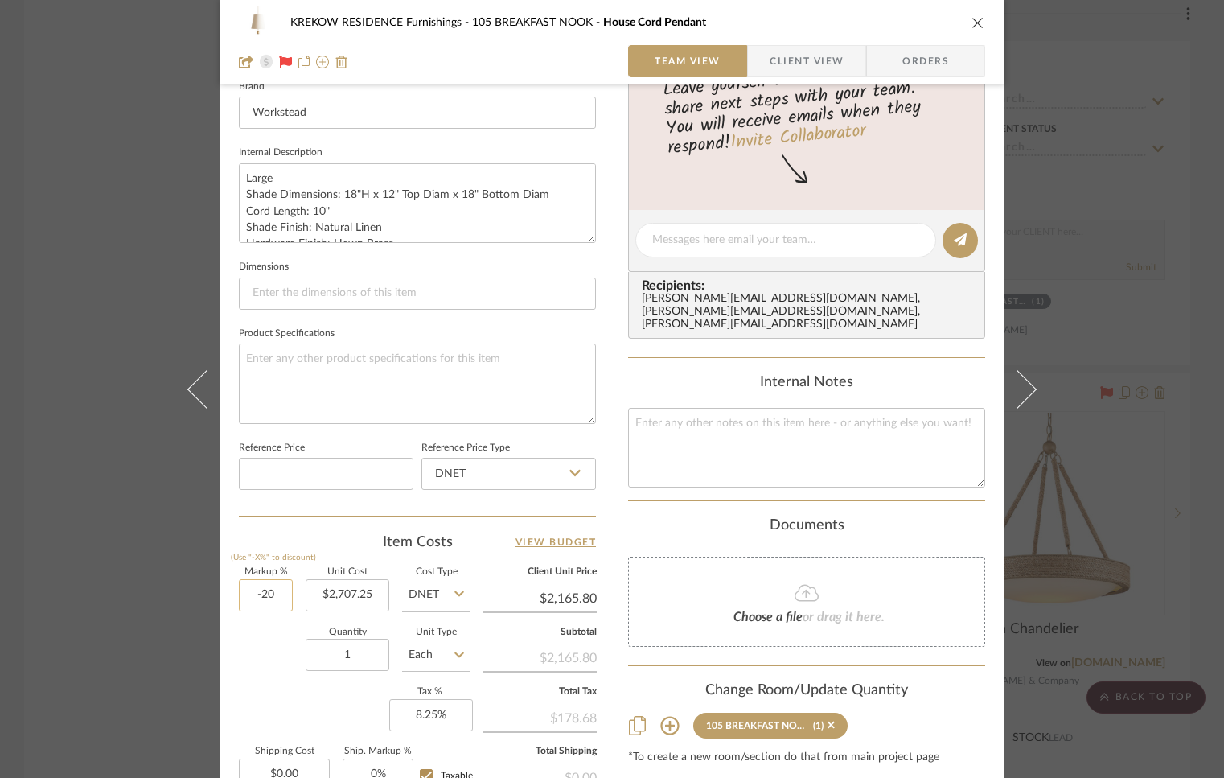
click at [280, 590] on input "-20" at bounding box center [266, 595] width 54 height 32
type input "30%"
click at [258, 648] on div "Quantity 1 Unit Type Each" at bounding box center [355, 656] width 232 height 57
type input "$3,519.43"
click at [273, 599] on input "30" at bounding box center [266, 595] width 54 height 32
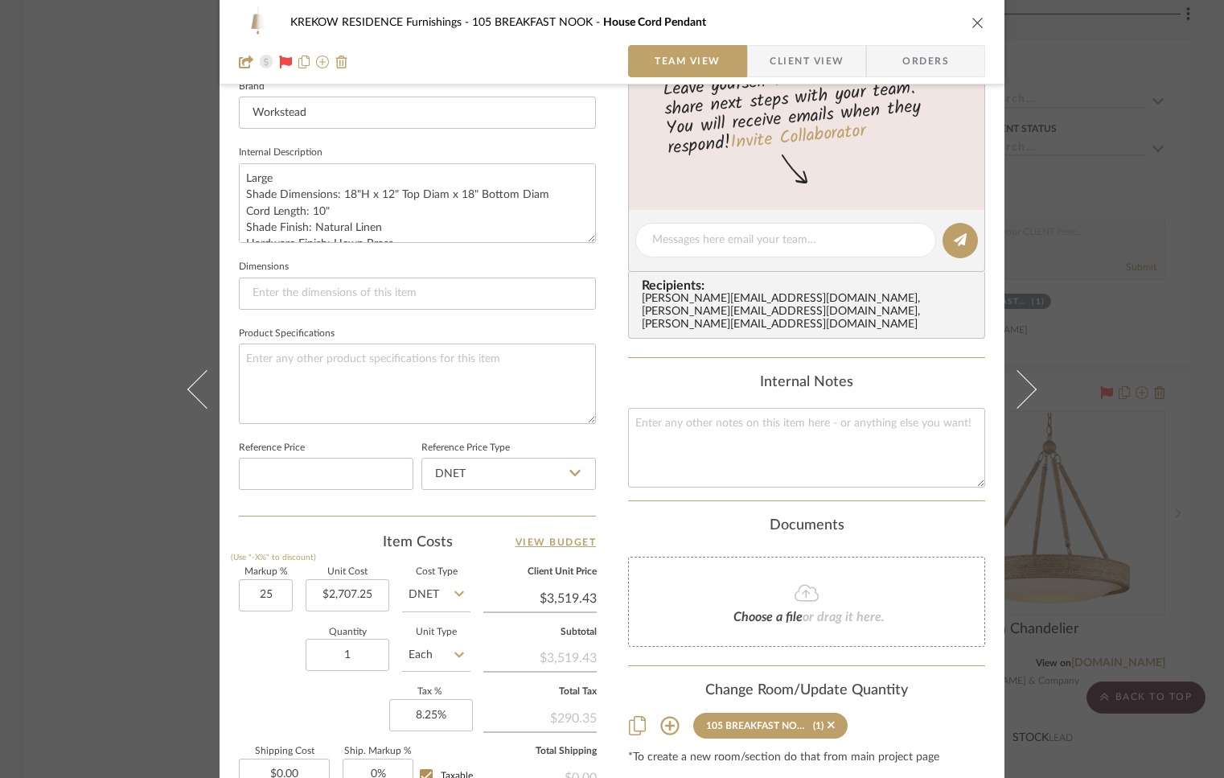
type input "25%"
type input "$3,384.06"
click at [239, 684] on div "Markup % (Use "-X%" to discount) 25% Unit Cost $2,707.25 Cost Type DNET Client …" at bounding box center [417, 685] width 357 height 235
click at [274, 594] on input "25" at bounding box center [266, 595] width 54 height 32
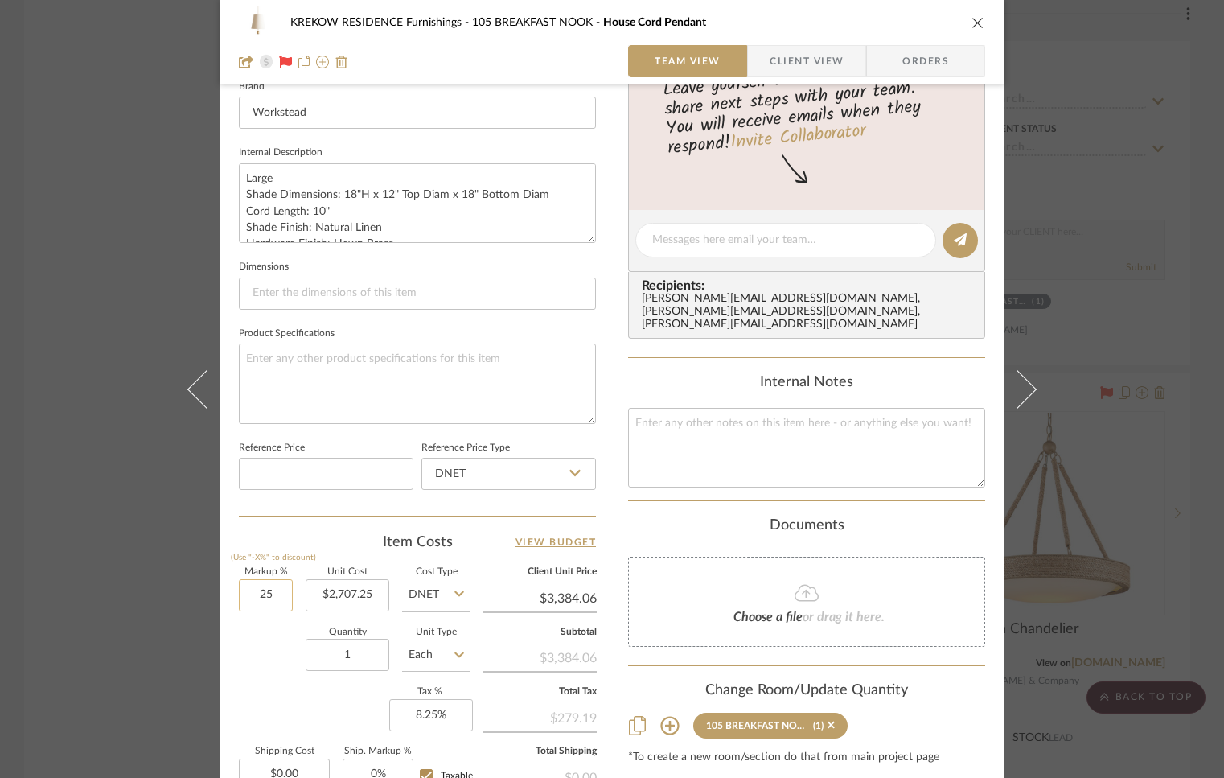
click at [274, 594] on input "25" at bounding box center [266, 595] width 54 height 32
type input "20%"
click at [286, 646] on div "Quantity 1 Unit Type Each" at bounding box center [355, 656] width 232 height 57
type input "$3,248.70"
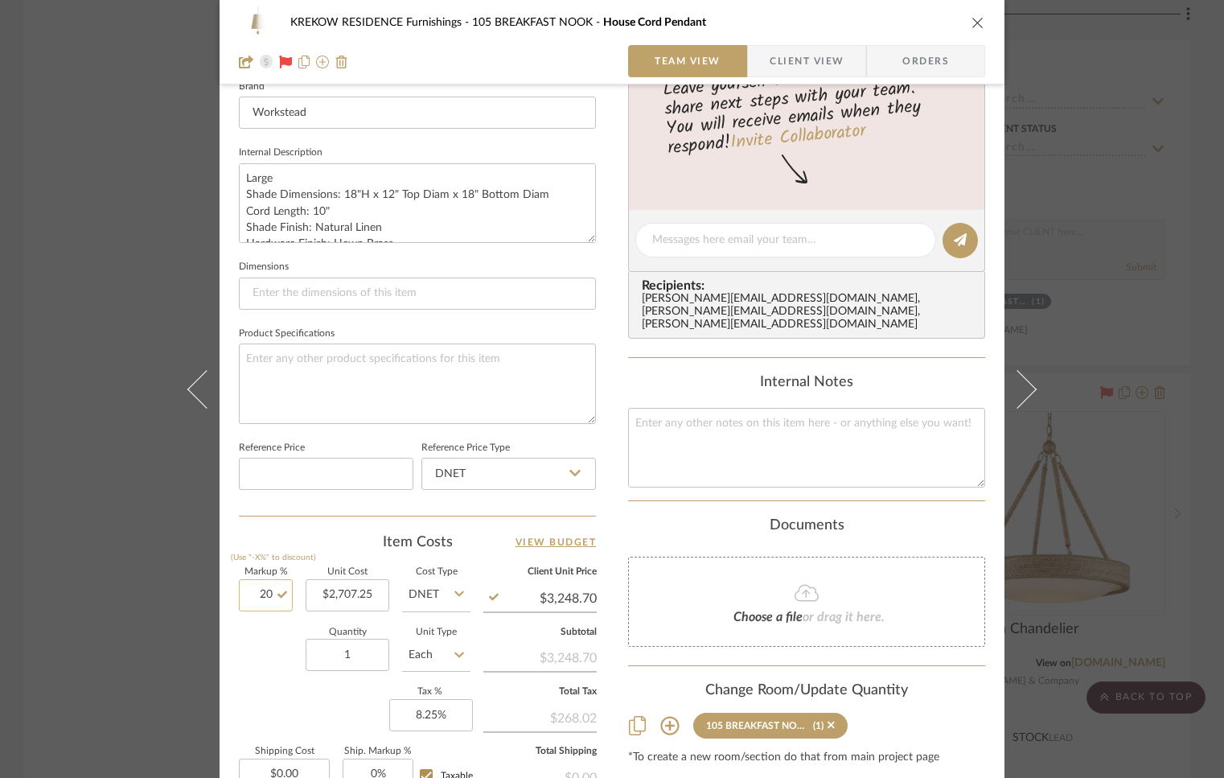
click at [286, 588] on input "20" at bounding box center [266, 595] width 54 height 32
type input "18%"
click at [241, 651] on div "Quantity 1 Unit Type Each" at bounding box center [355, 656] width 232 height 57
type input "$3,194.56"
click at [281, 594] on input "18" at bounding box center [266, 595] width 54 height 32
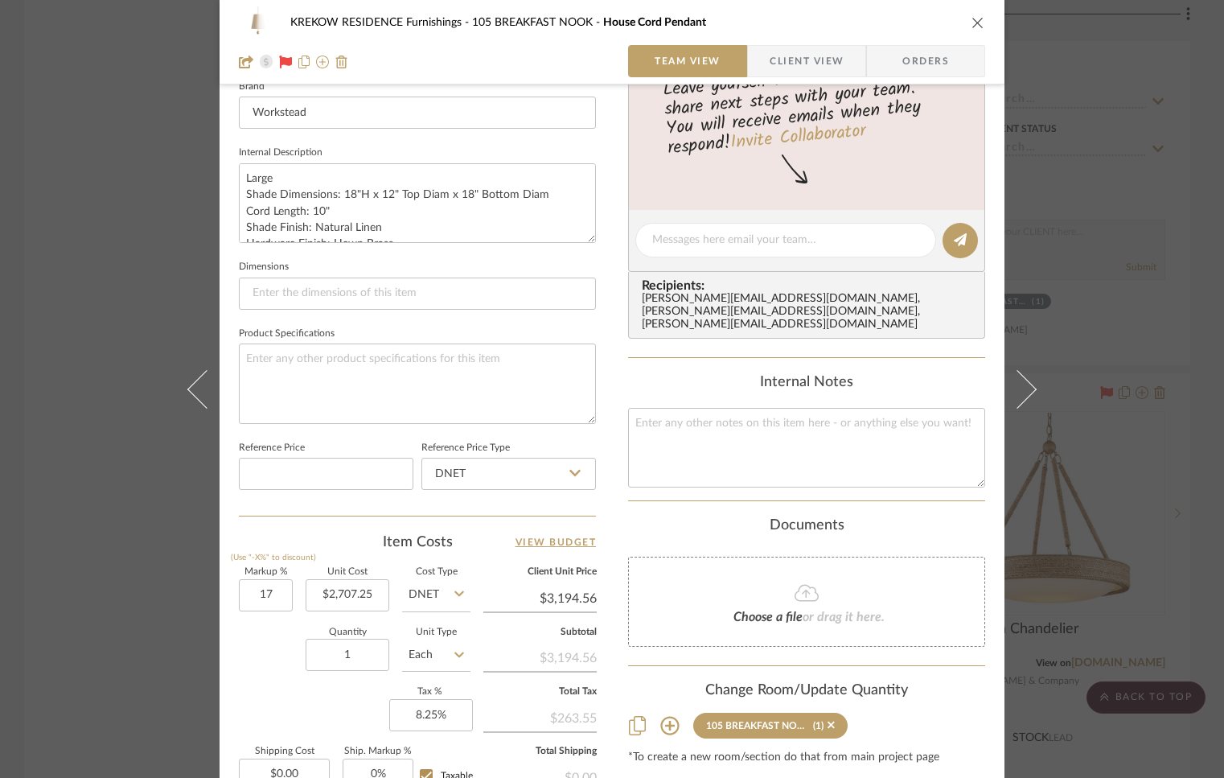
type input "17%"
click at [256, 647] on div "Quantity 1 Unit Type Each" at bounding box center [355, 656] width 232 height 57
type input "$3,167.48"
click at [160, 630] on div "KREKOW RESIDENCE Furnishings 105 BREAKFAST NOOK House Cord Pendant Team View Cl…" at bounding box center [612, 389] width 1224 height 778
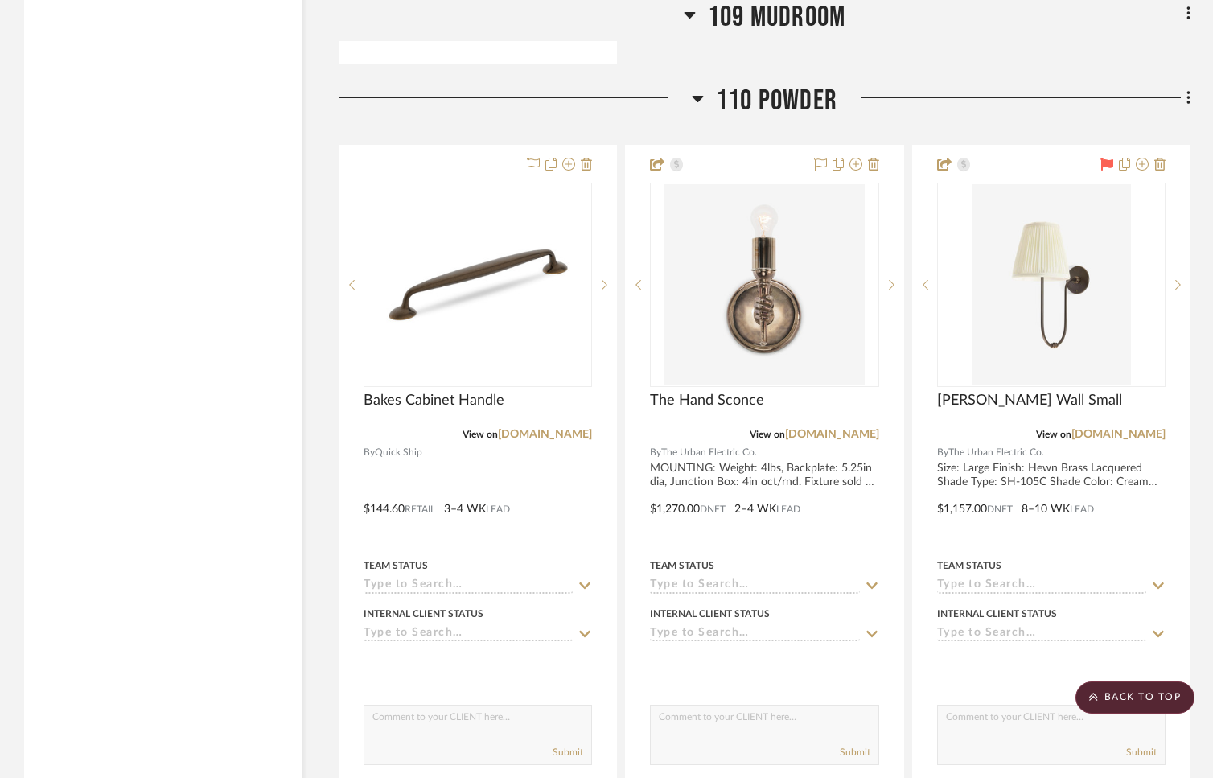
scroll to position [19690, 0]
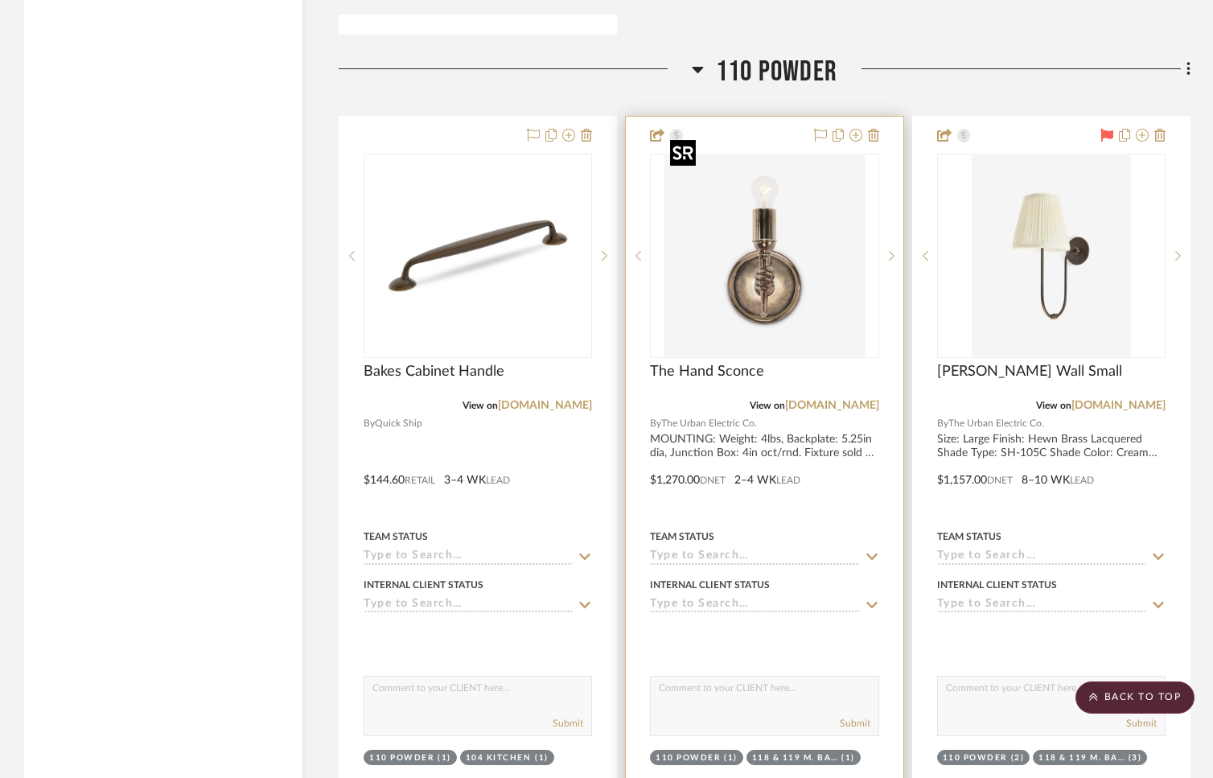
click at [787, 323] on img "0" at bounding box center [764, 255] width 201 height 201
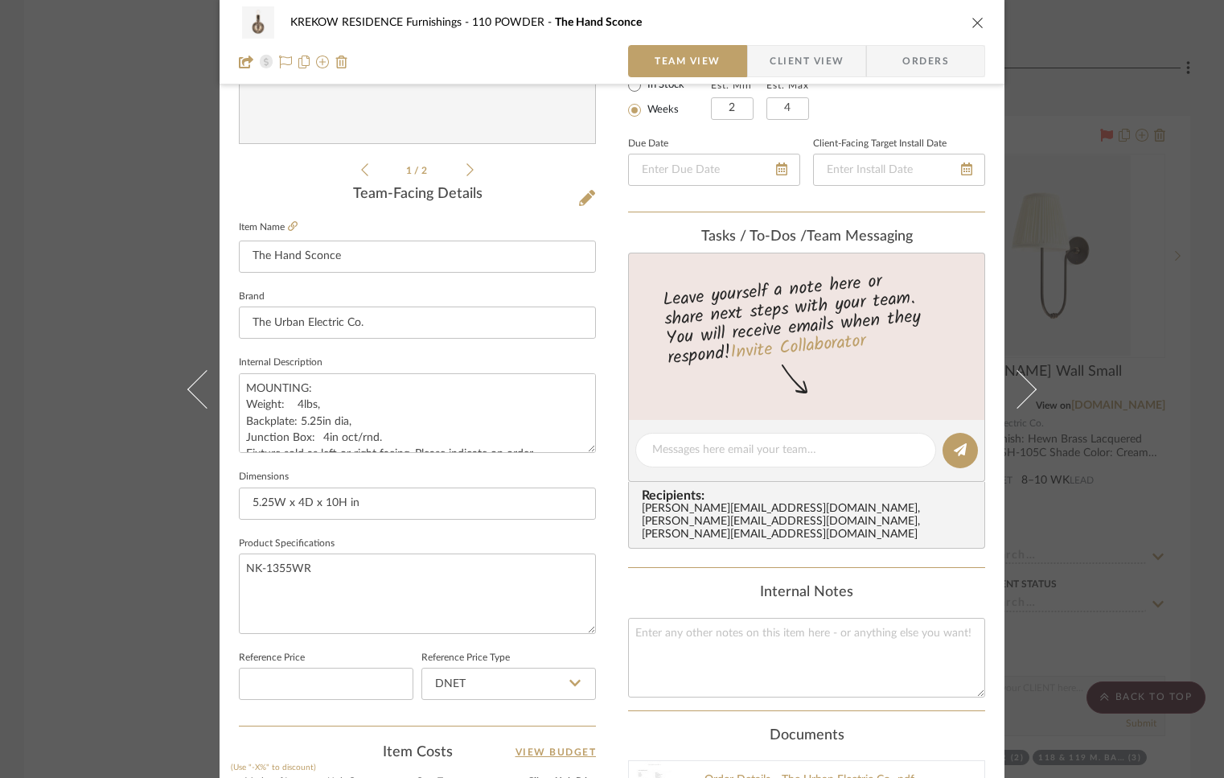
scroll to position [440, 0]
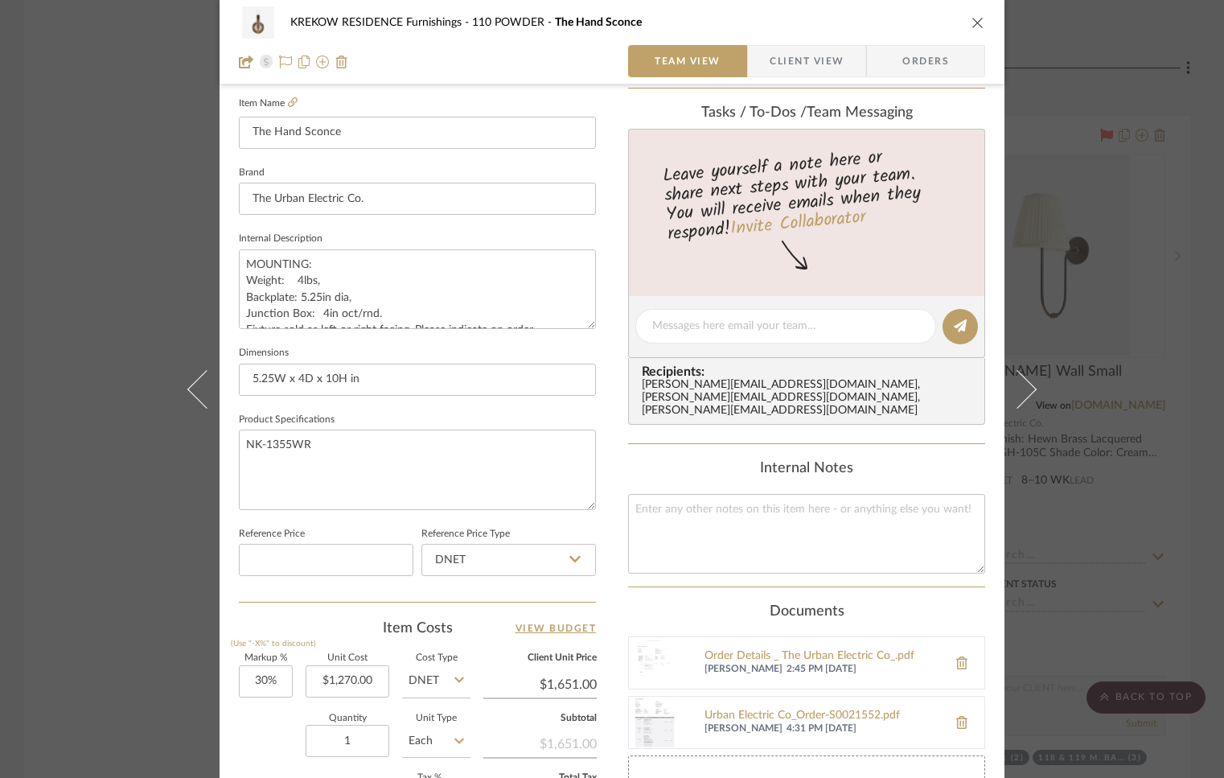
click at [111, 589] on div "KREKOW RESIDENCE Furnishings 110 POWDER The Hand Sconce Team View Client View O…" at bounding box center [612, 389] width 1224 height 778
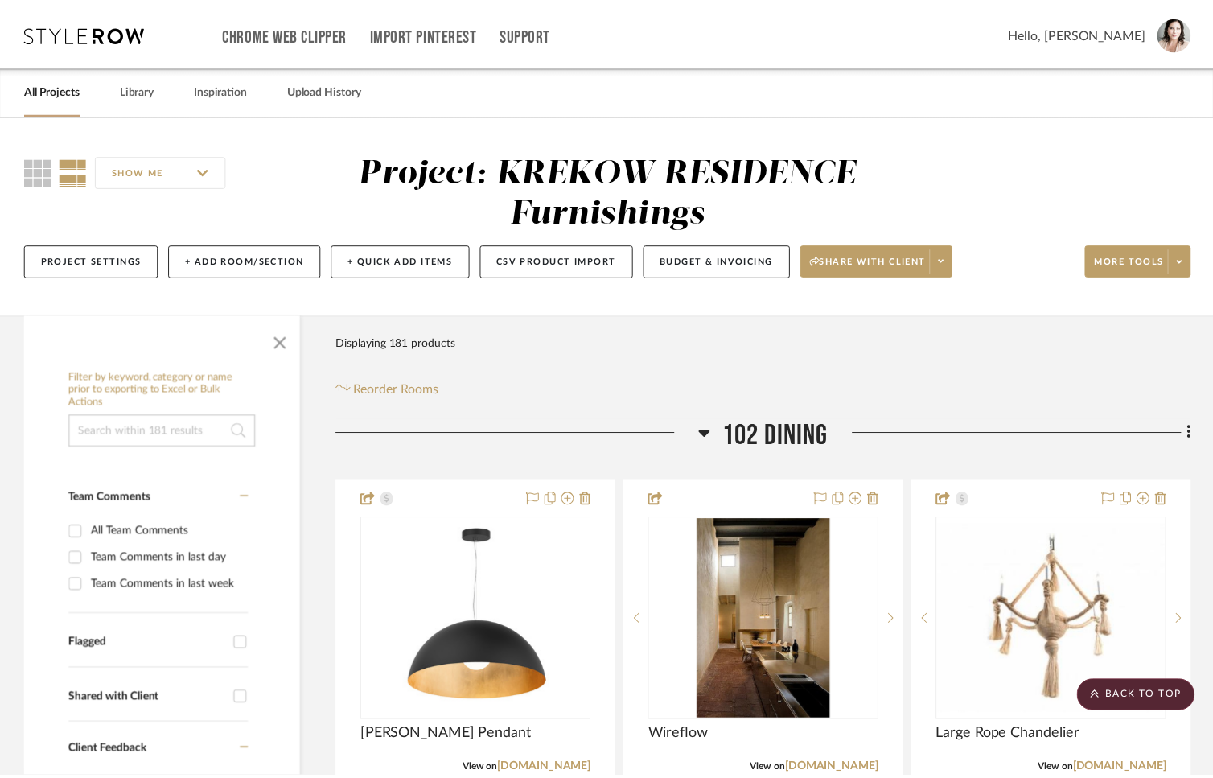
scroll to position [19690, 0]
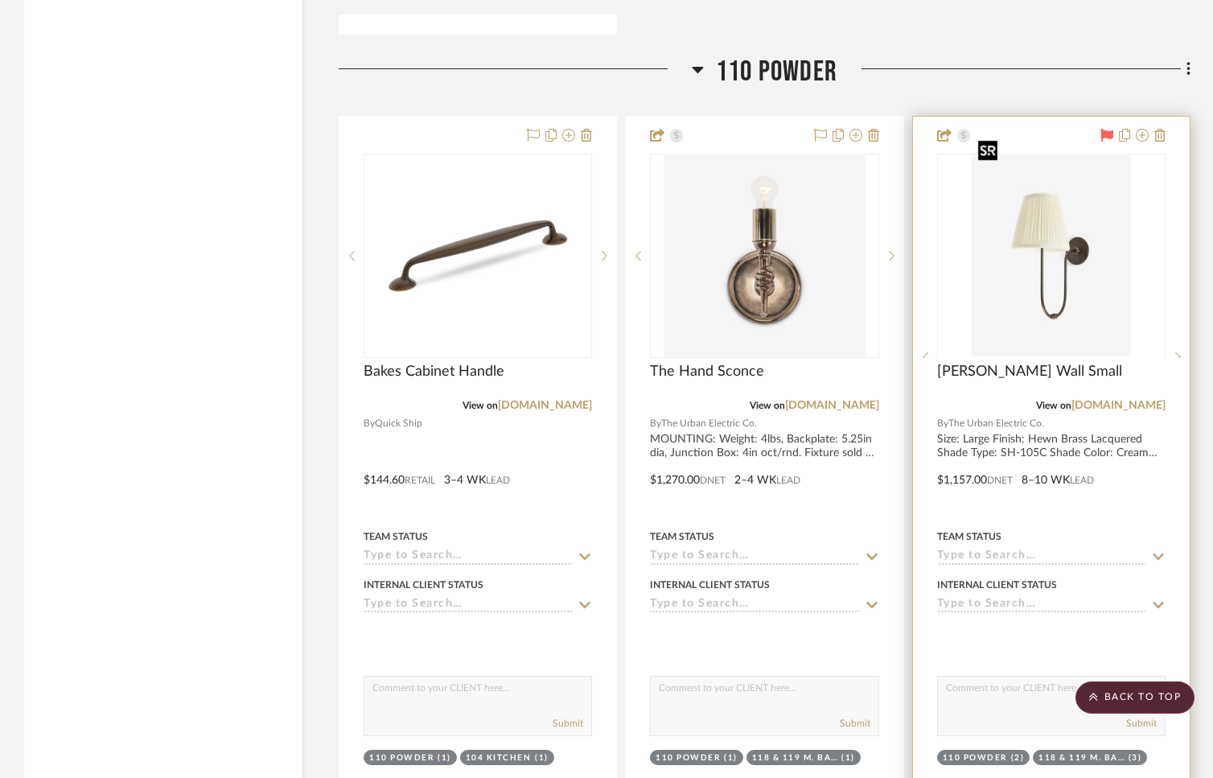
click at [1025, 253] on div at bounding box center [1051, 357] width 228 height 407
click at [1047, 298] on img "0" at bounding box center [1052, 255] width 160 height 201
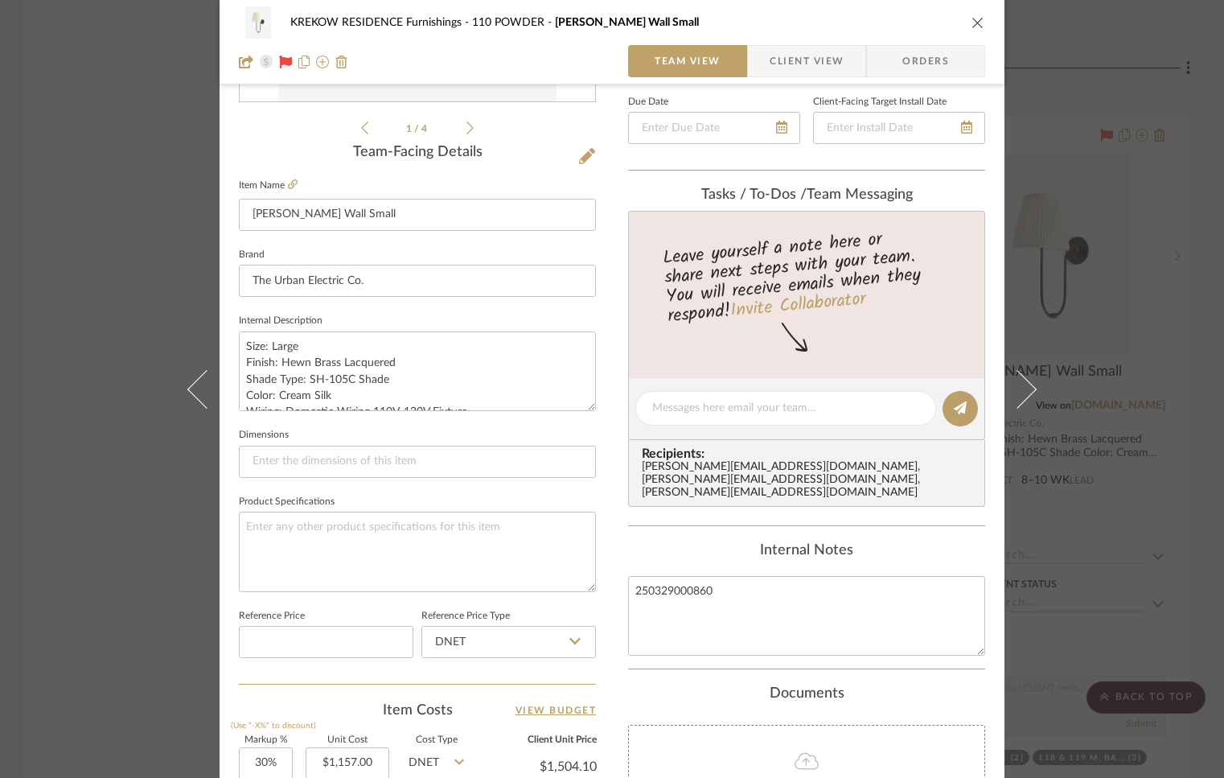
scroll to position [370, 0]
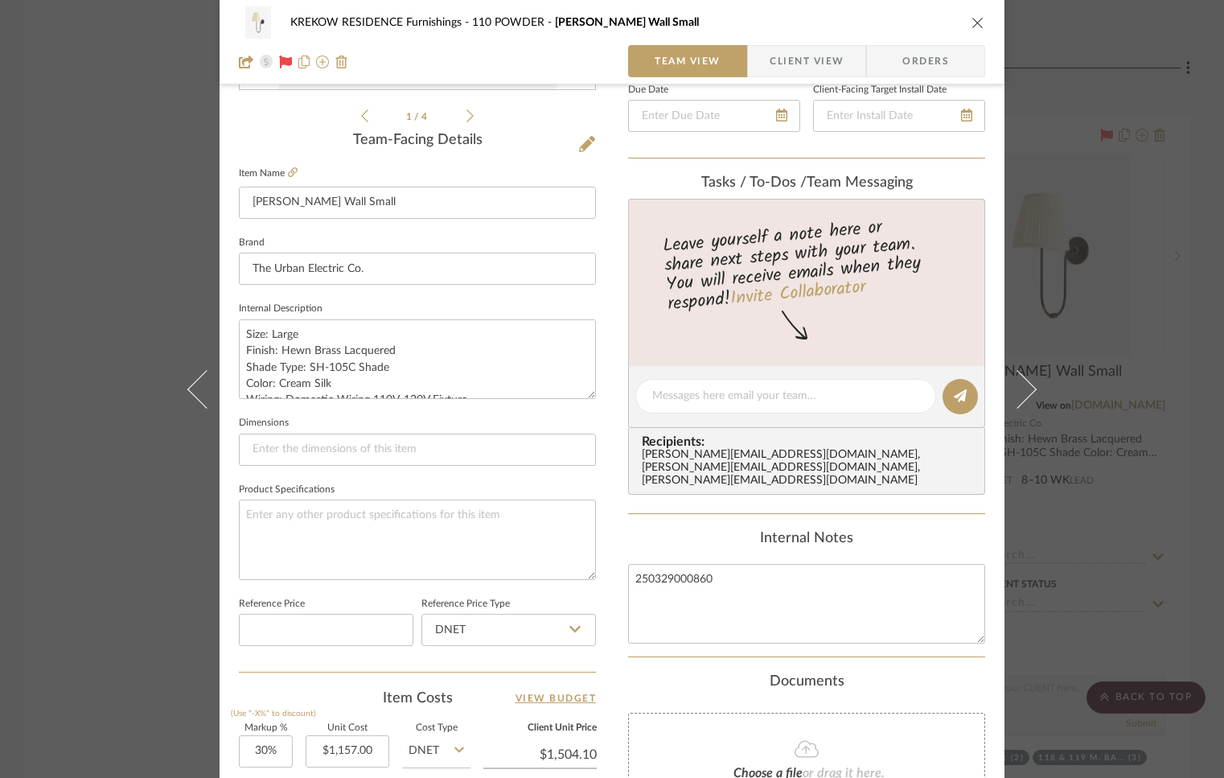
click at [128, 595] on div "KREKOW RESIDENCE Furnishings 110 POWDER Belle Meade Wall Small Team View Client…" at bounding box center [612, 389] width 1224 height 778
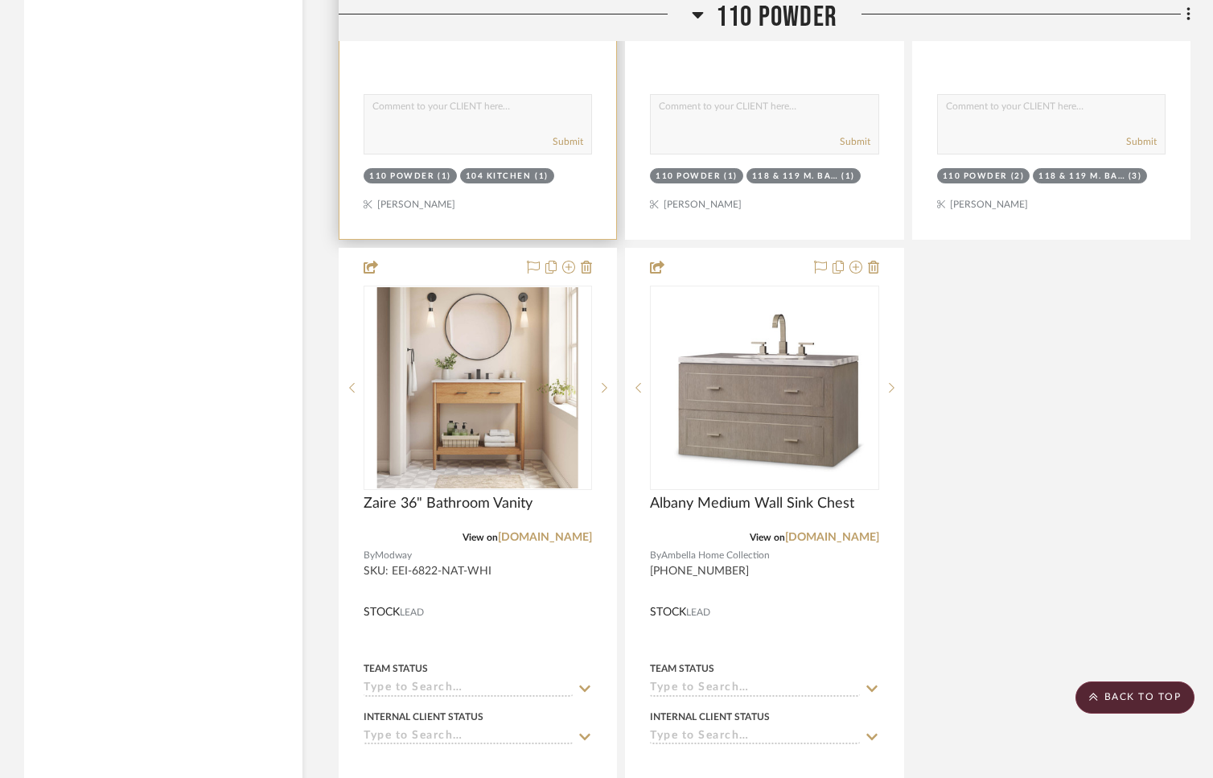
scroll to position [20296, 0]
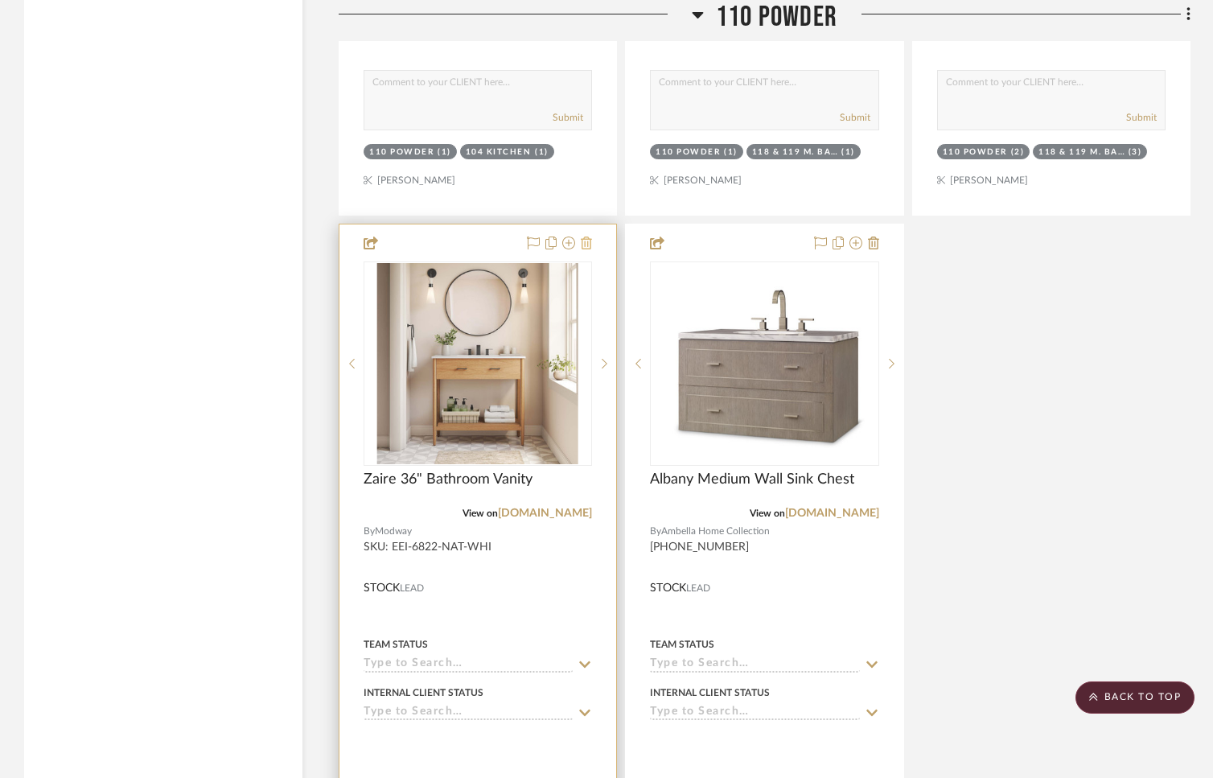
click at [586, 236] on icon at bounding box center [586, 242] width 11 height 13
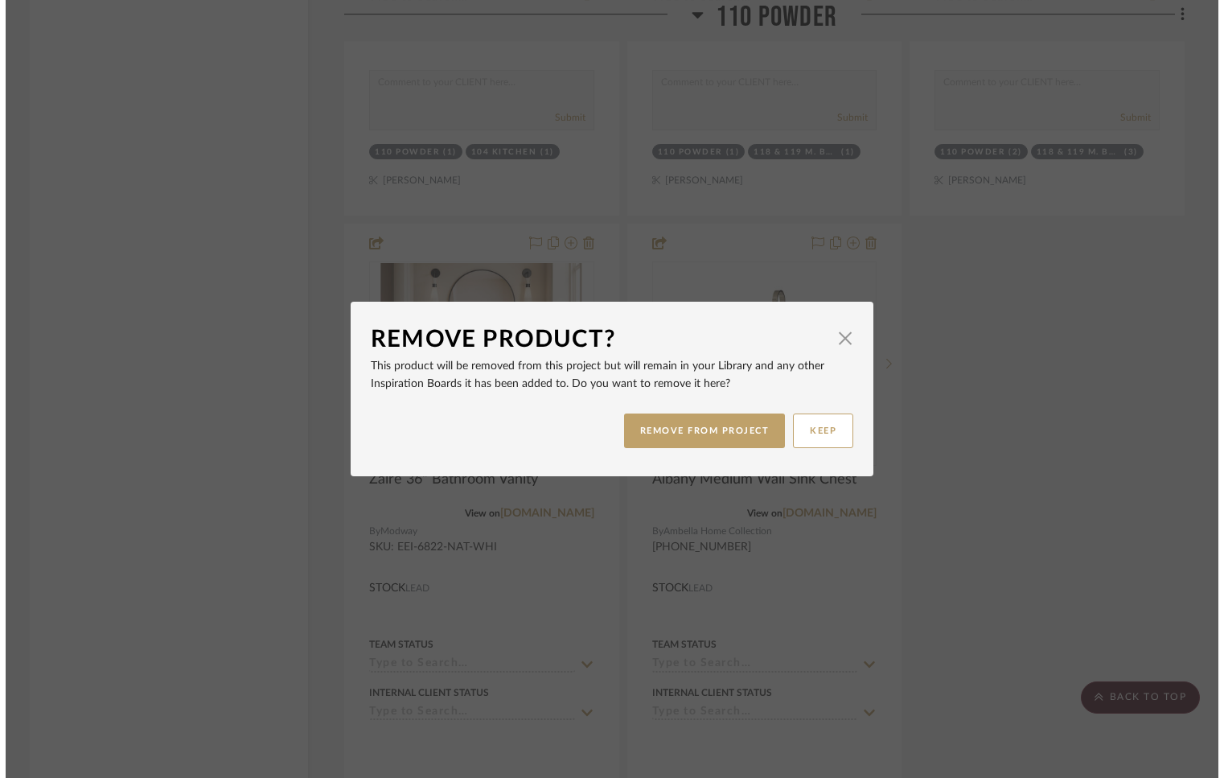
scroll to position [0, 0]
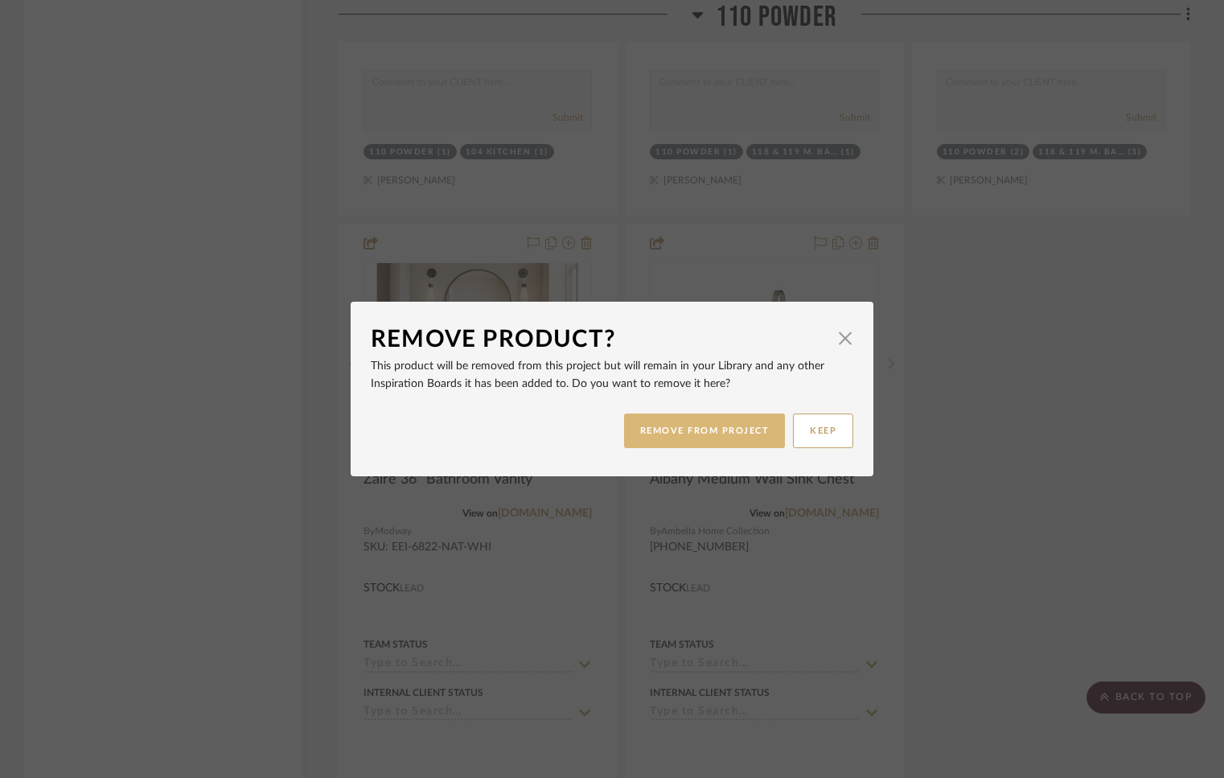
click at [695, 430] on button "REMOVE FROM PROJECT" at bounding box center [705, 430] width 162 height 35
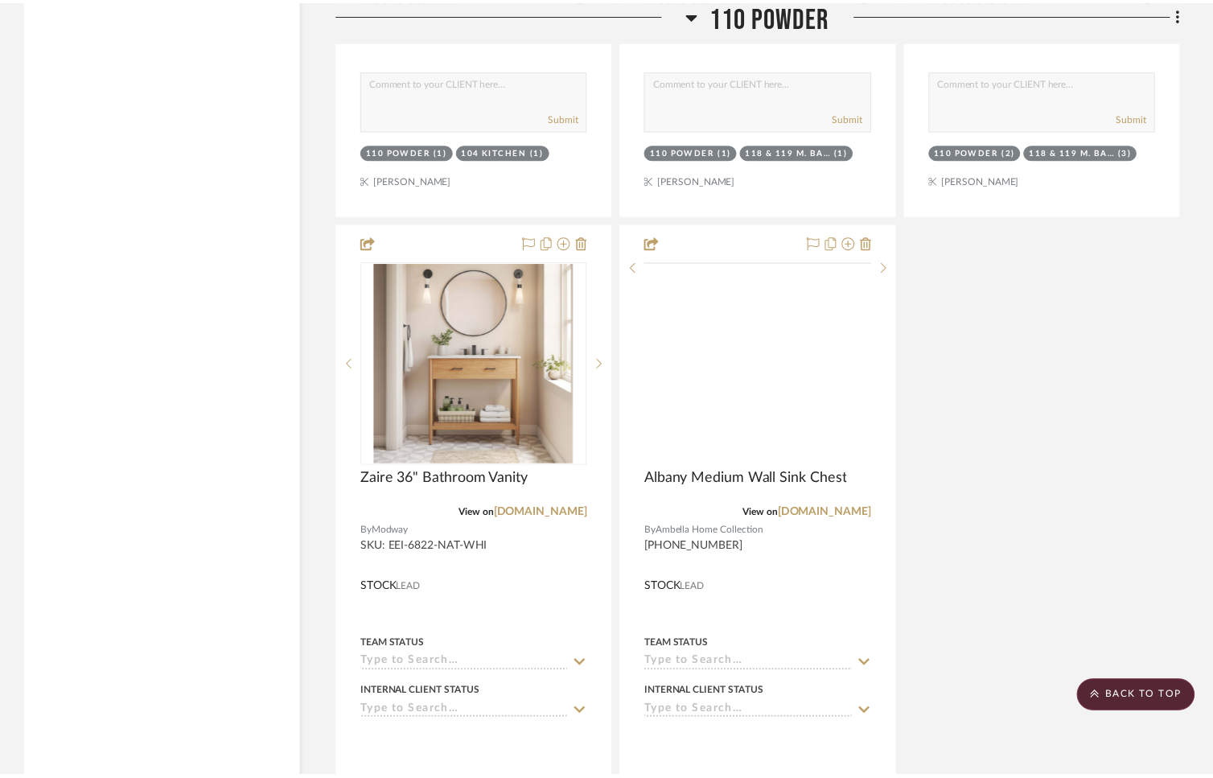
scroll to position [20296, 0]
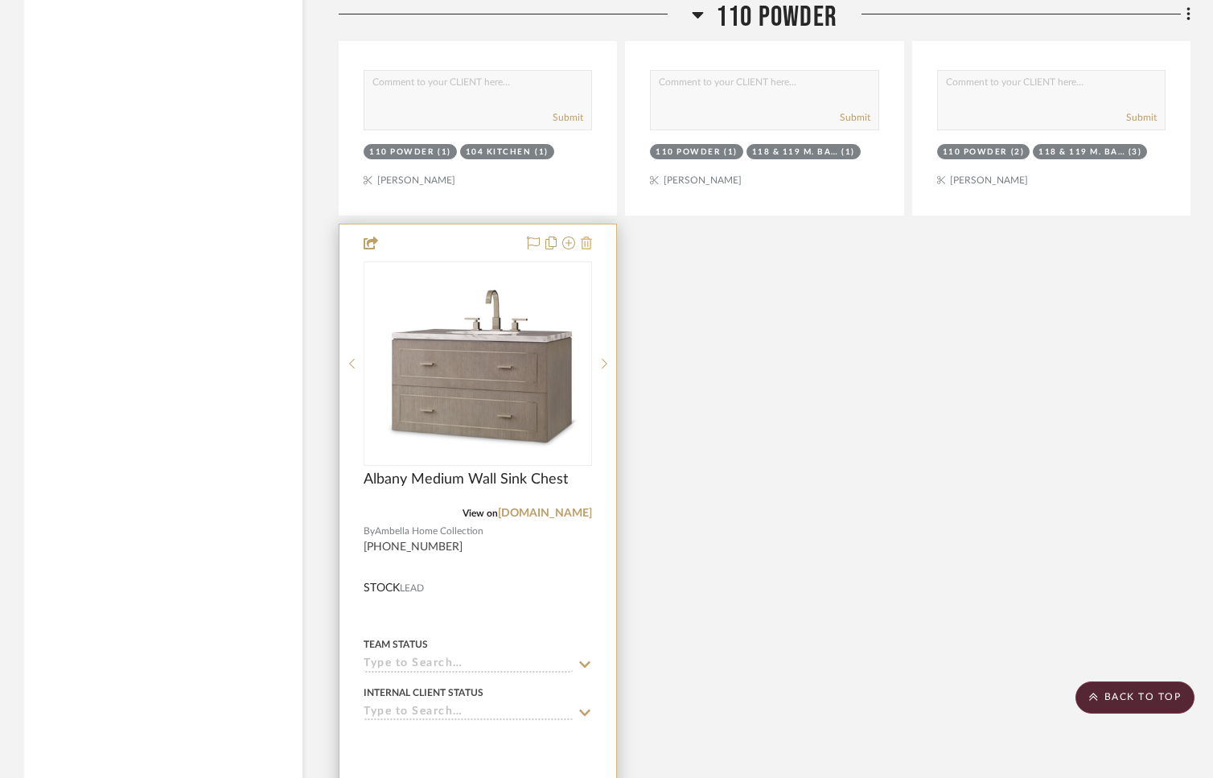
click at [583, 236] on icon at bounding box center [586, 242] width 11 height 13
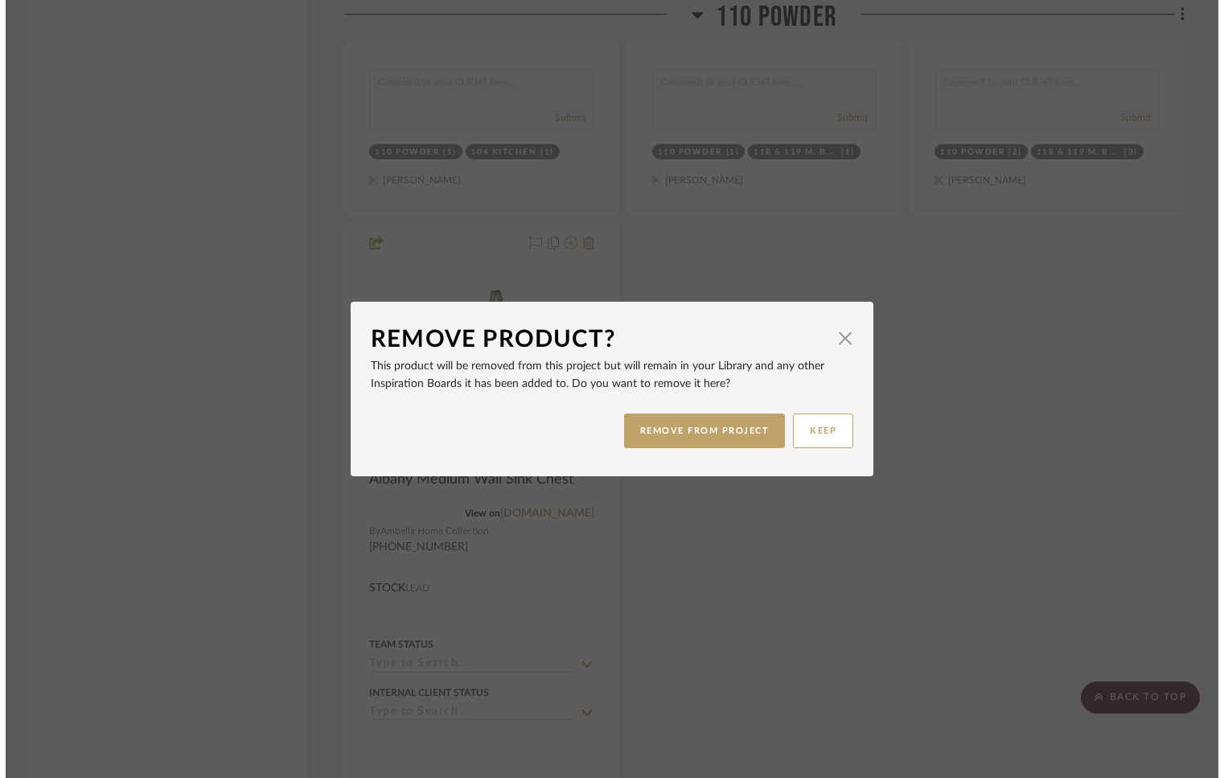
scroll to position [0, 0]
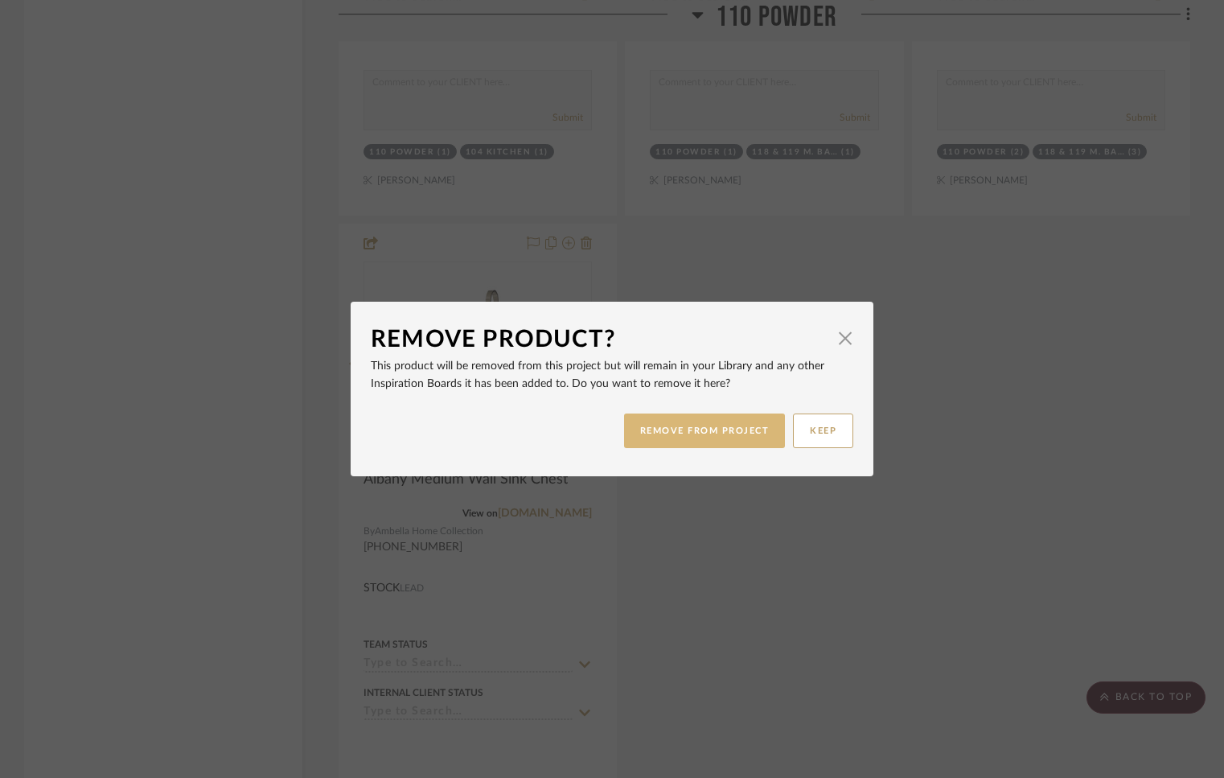
click at [674, 430] on button "REMOVE FROM PROJECT" at bounding box center [705, 430] width 162 height 35
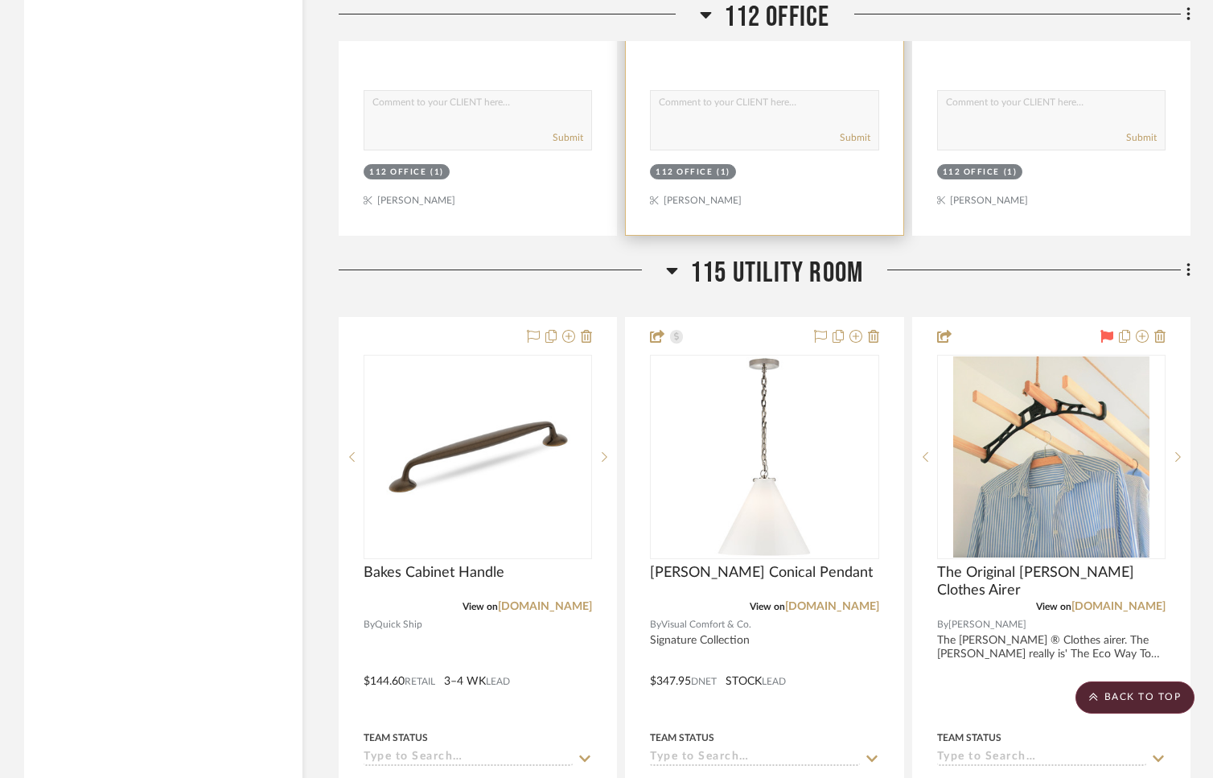
scroll to position [21348, 0]
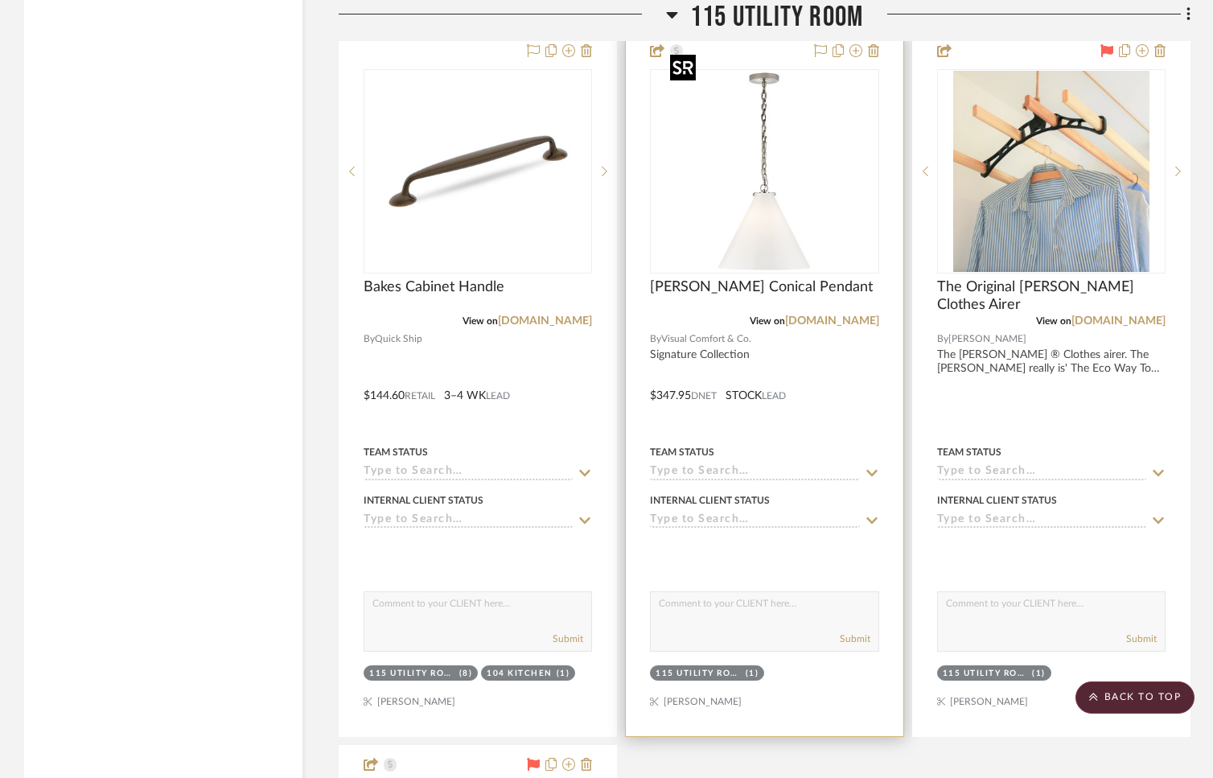
click at [751, 208] on img "0" at bounding box center [764, 171] width 201 height 201
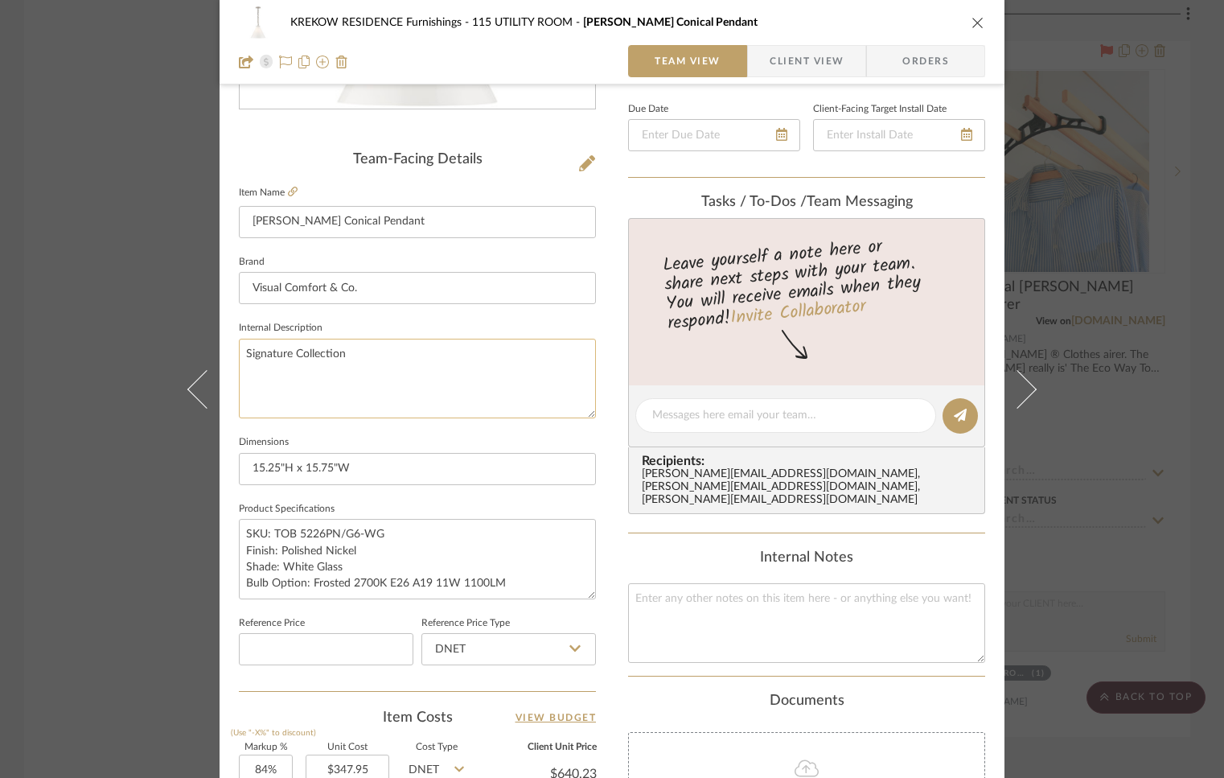
scroll to position [570, 0]
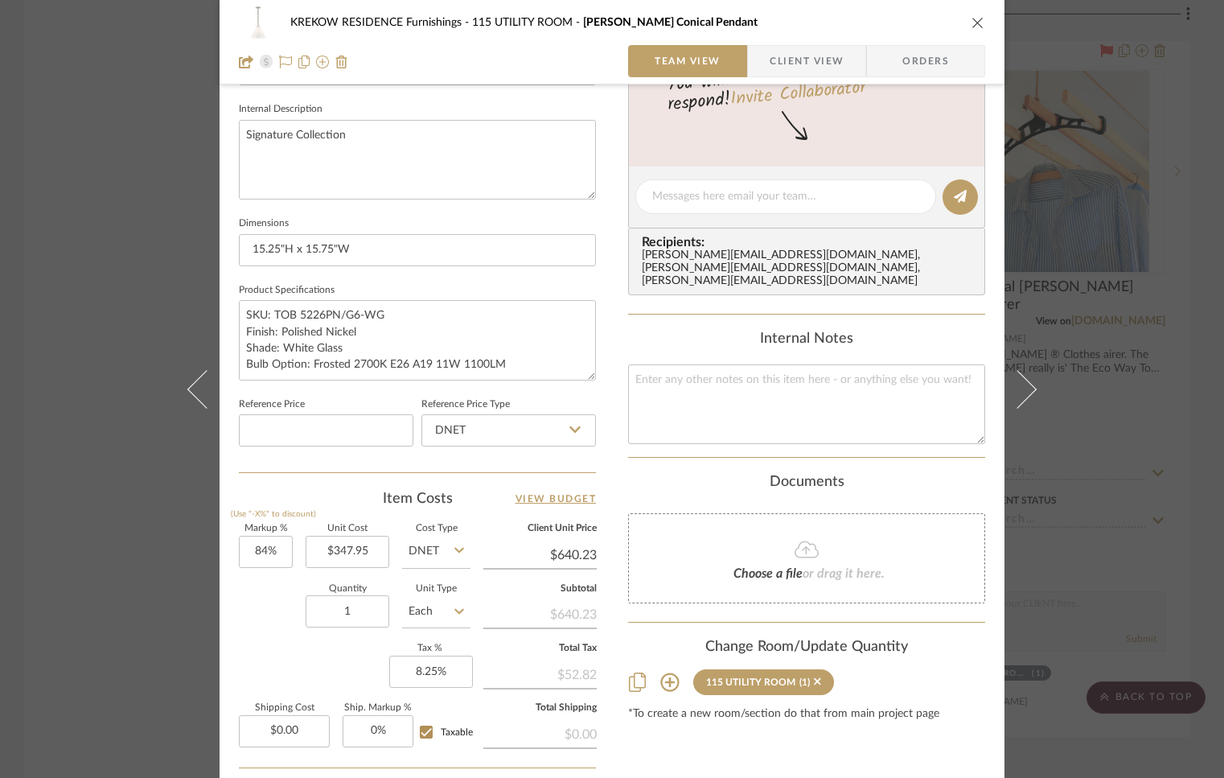
click at [977, 23] on icon "close" at bounding box center [978, 22] width 13 height 13
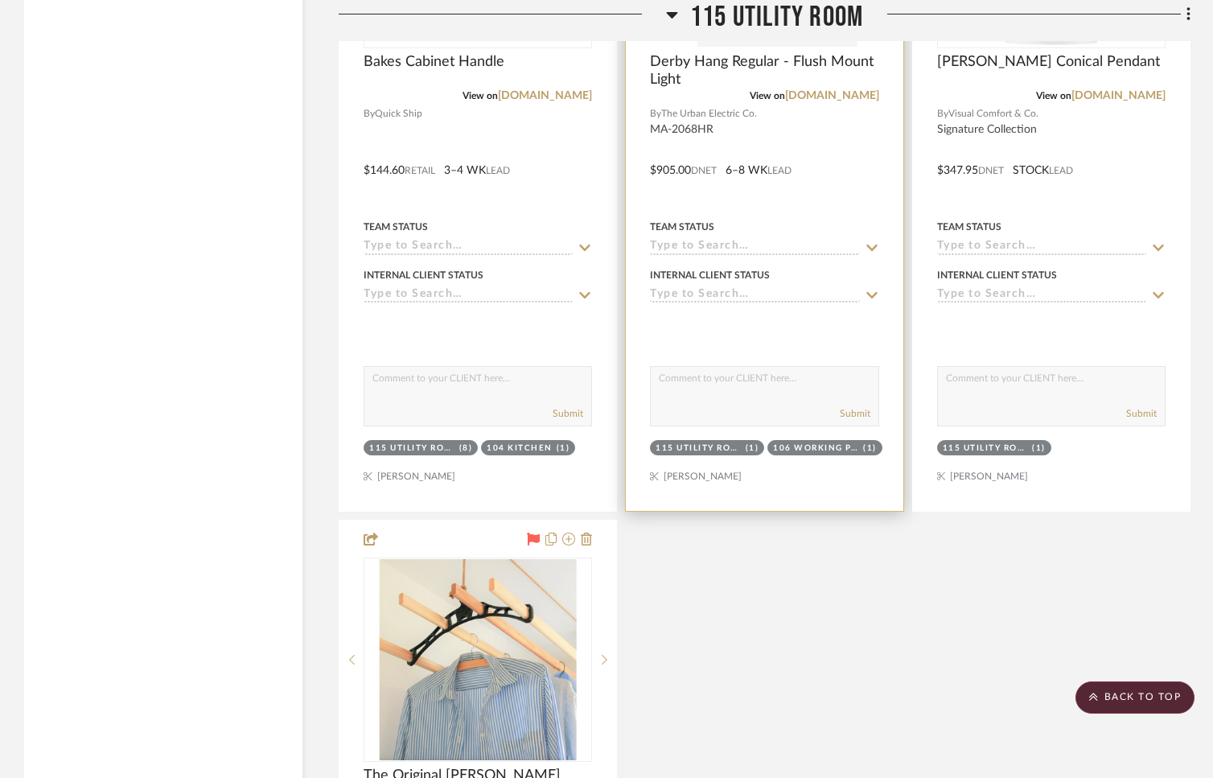
scroll to position [21176, 0]
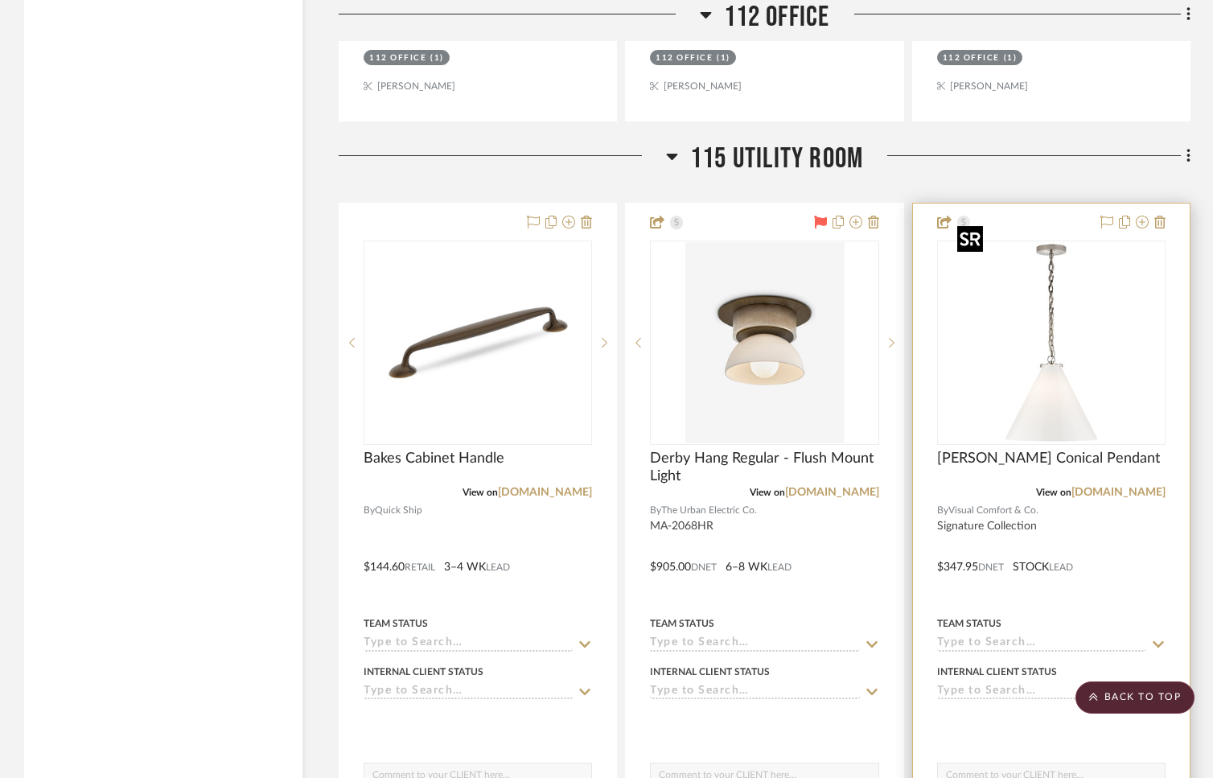
click at [1018, 327] on img "0" at bounding box center [1051, 342] width 201 height 201
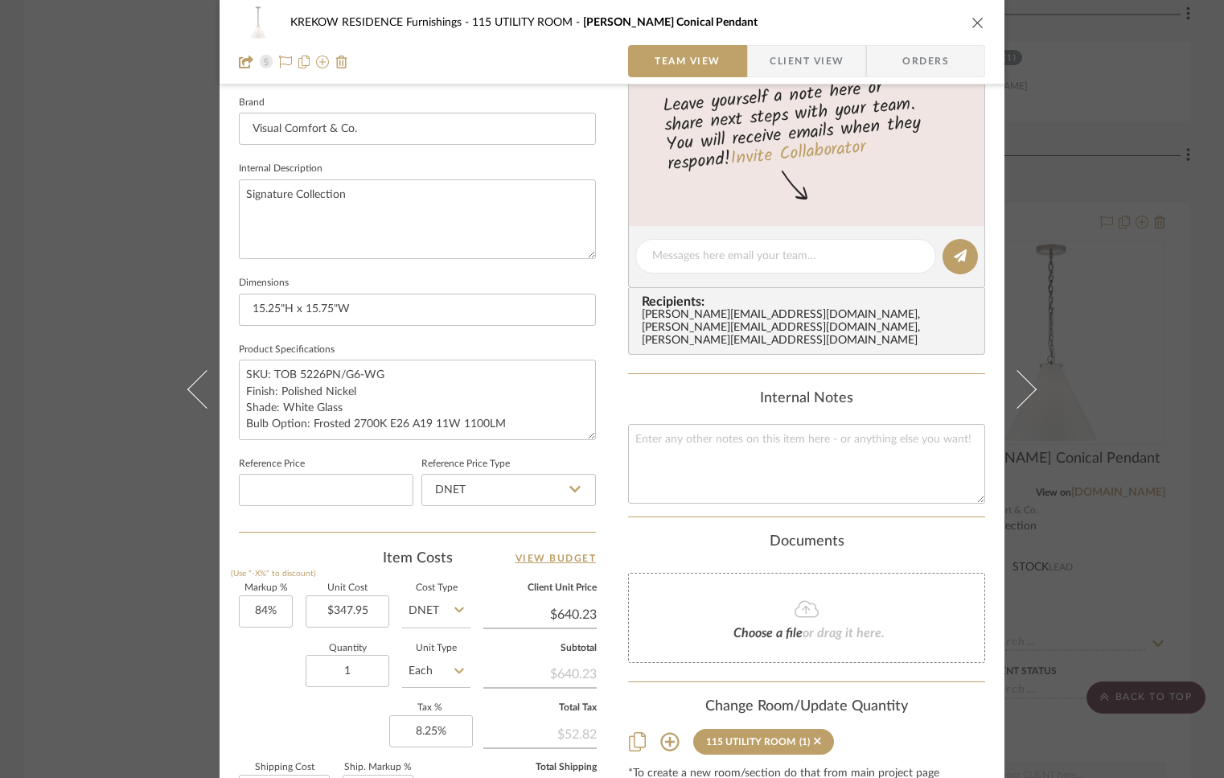
scroll to position [682, 0]
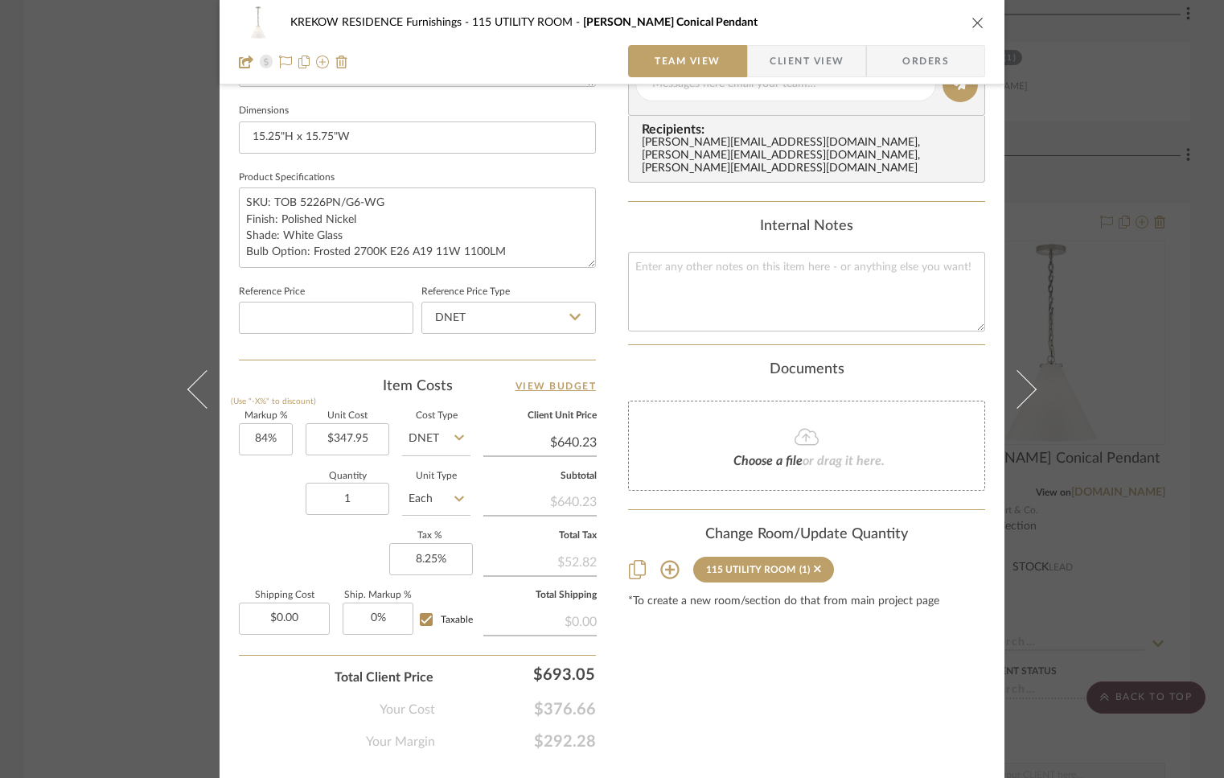
click at [974, 21] on icon "close" at bounding box center [978, 22] width 13 height 13
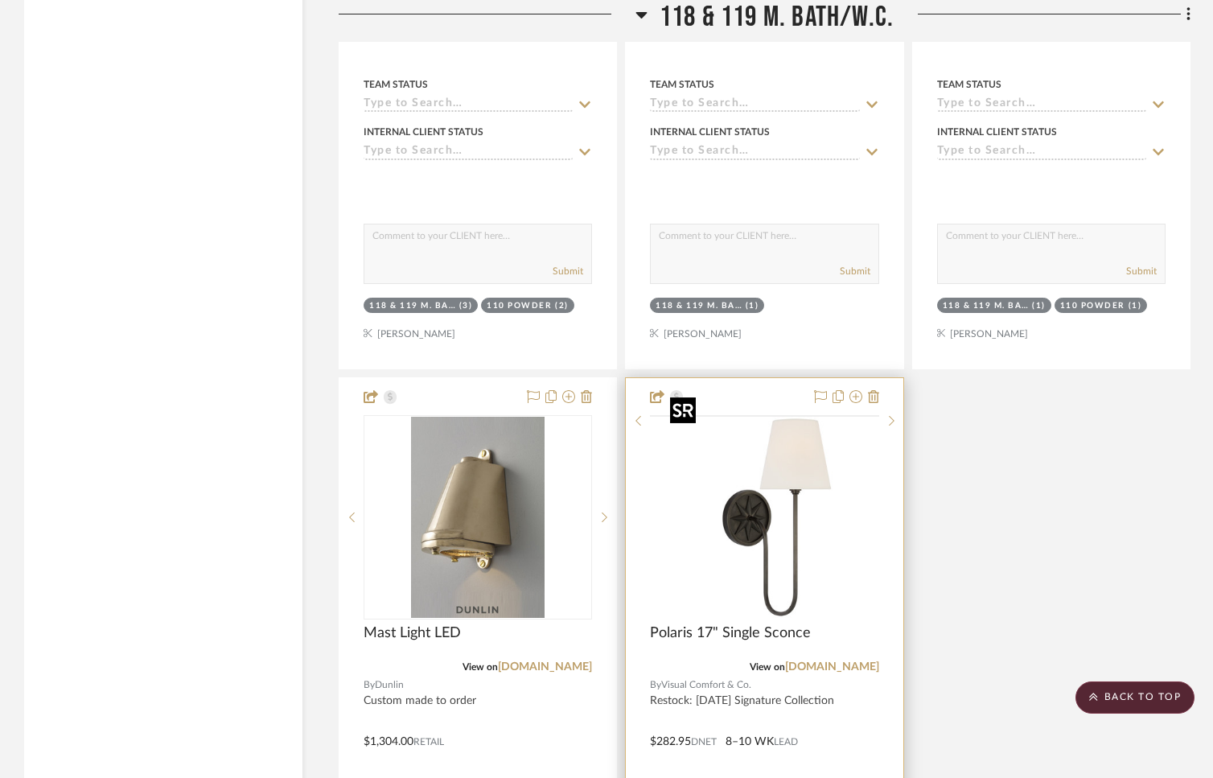
scroll to position [23509, 0]
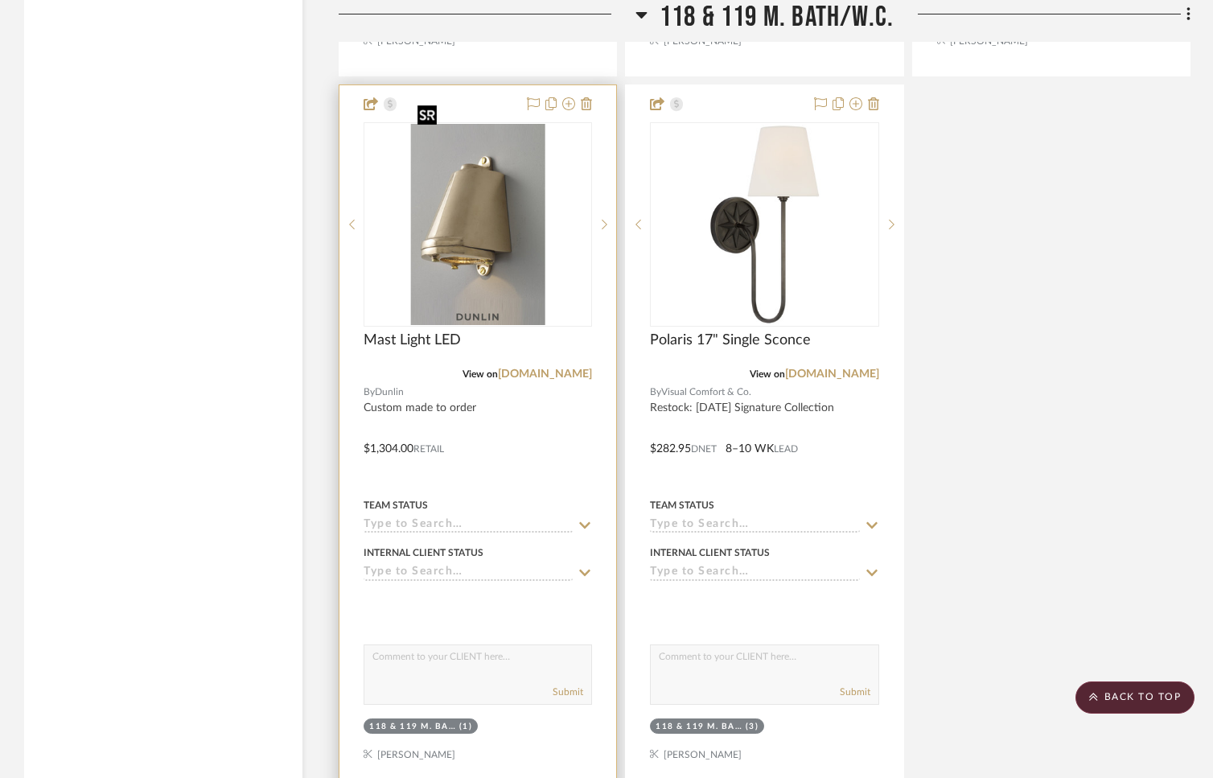
click at [496, 228] on img "0" at bounding box center [478, 224] width 134 height 201
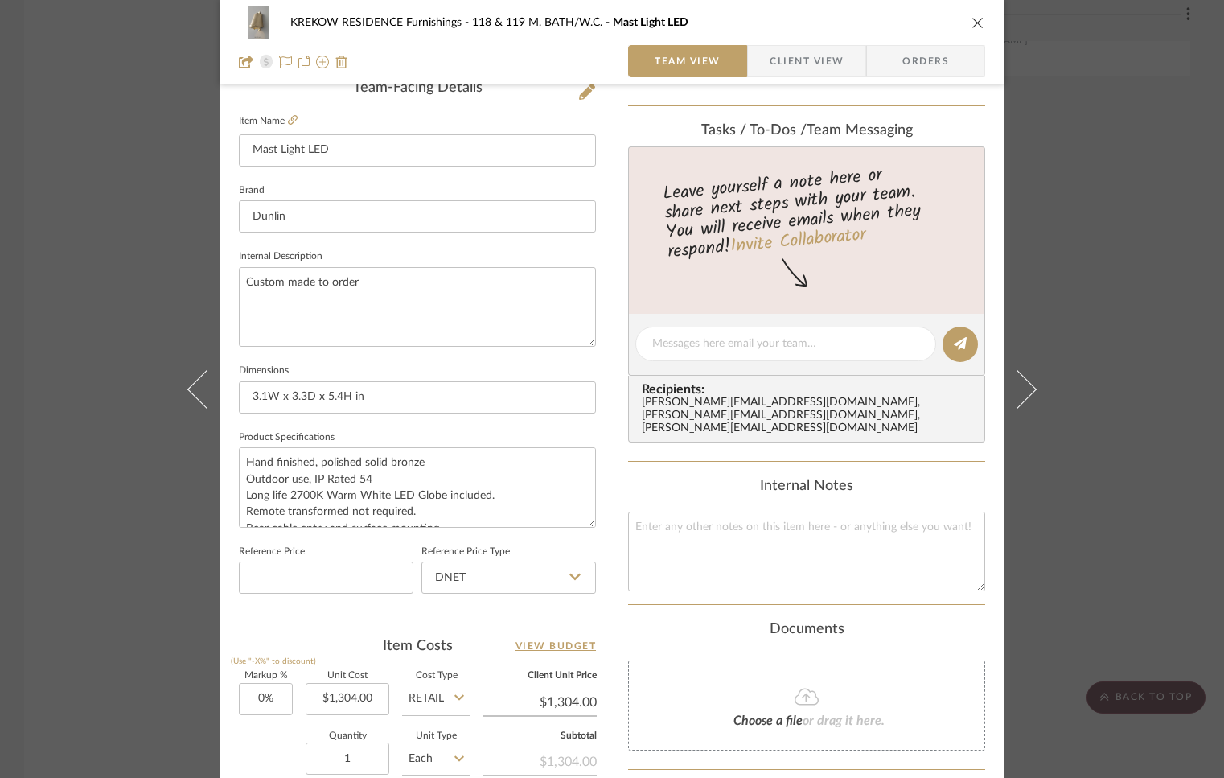
scroll to position [598, 0]
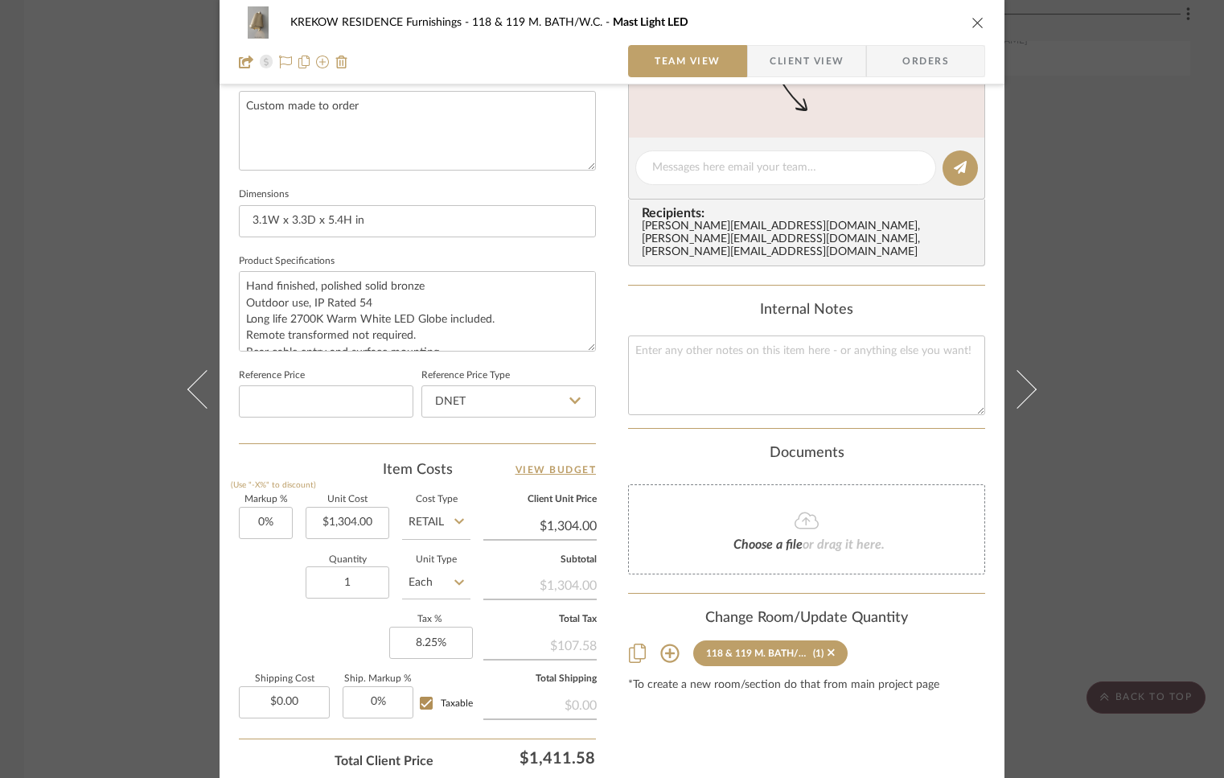
click at [972, 24] on icon "close" at bounding box center [978, 22] width 13 height 13
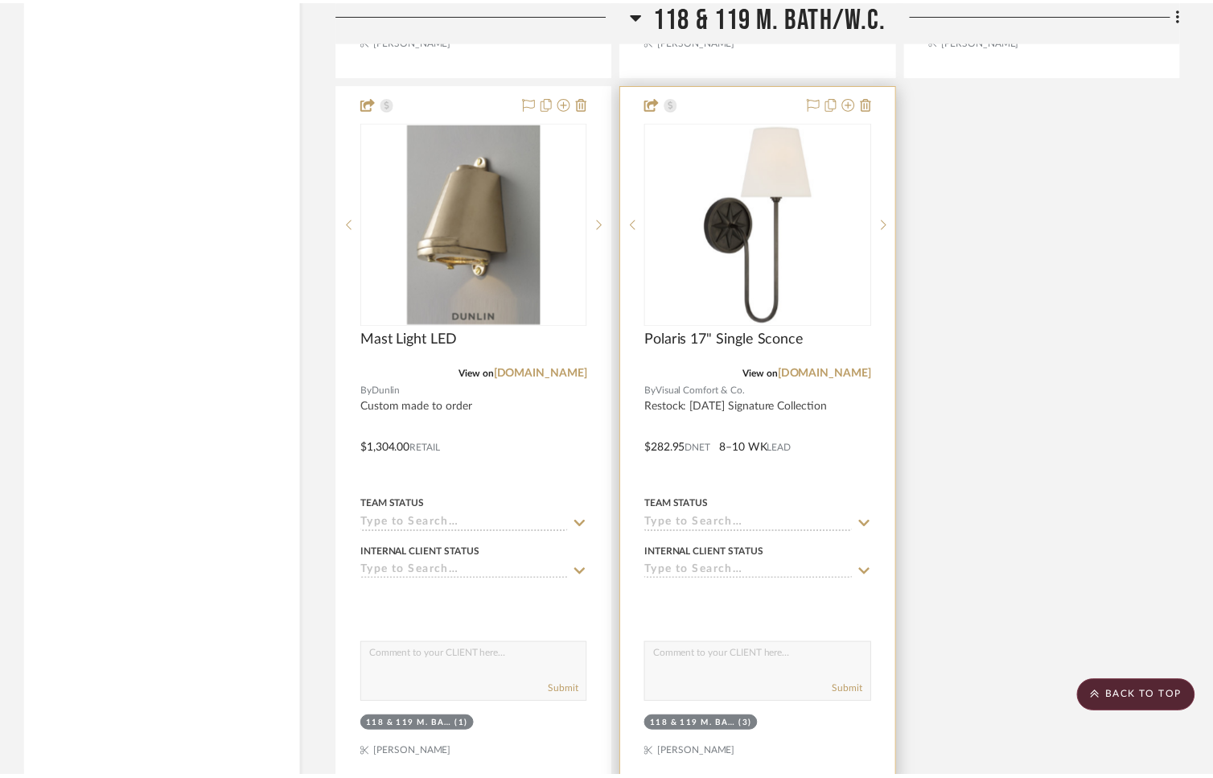
scroll to position [23509, 0]
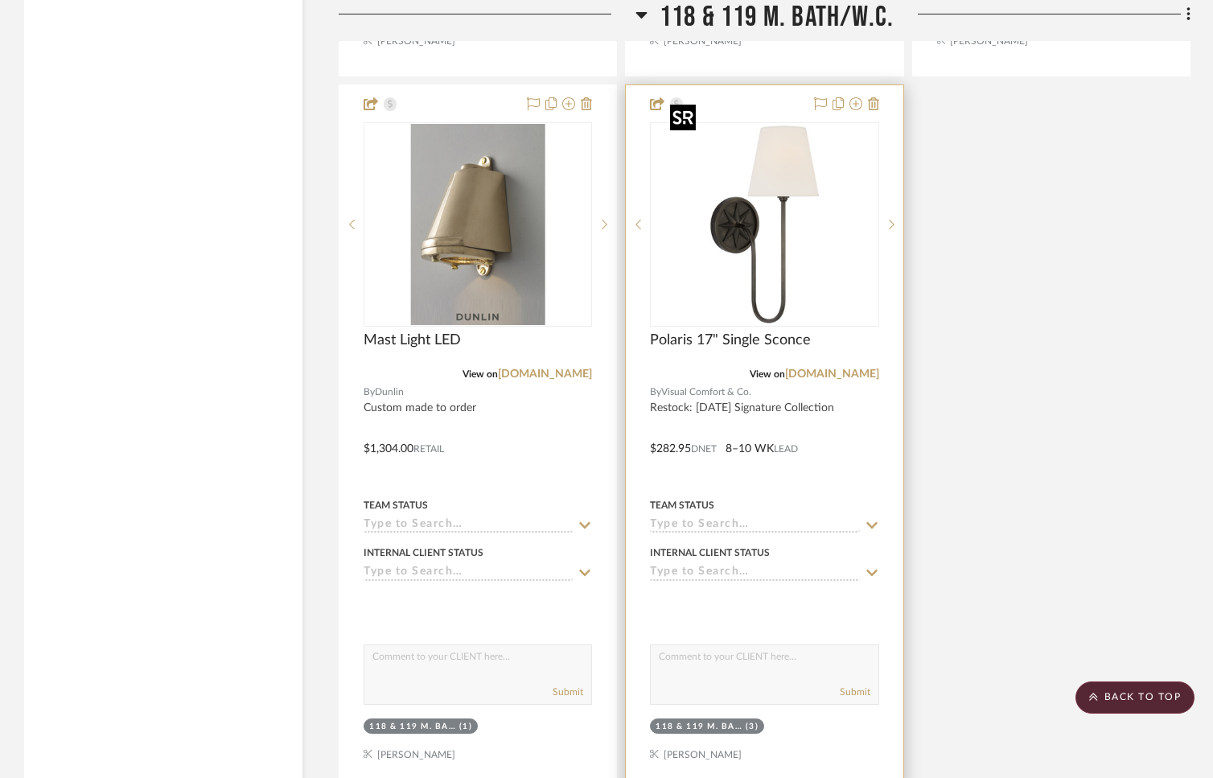
click at [740, 188] on img "0" at bounding box center [764, 224] width 201 height 201
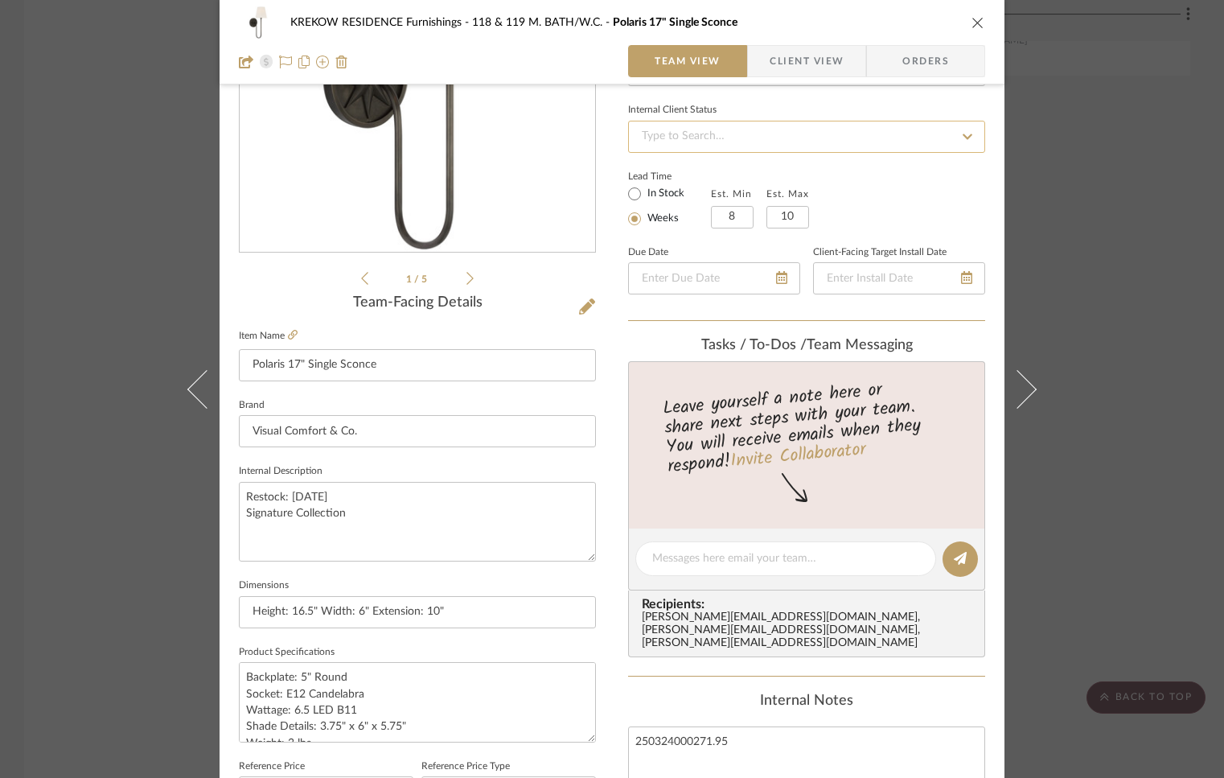
scroll to position [511, 0]
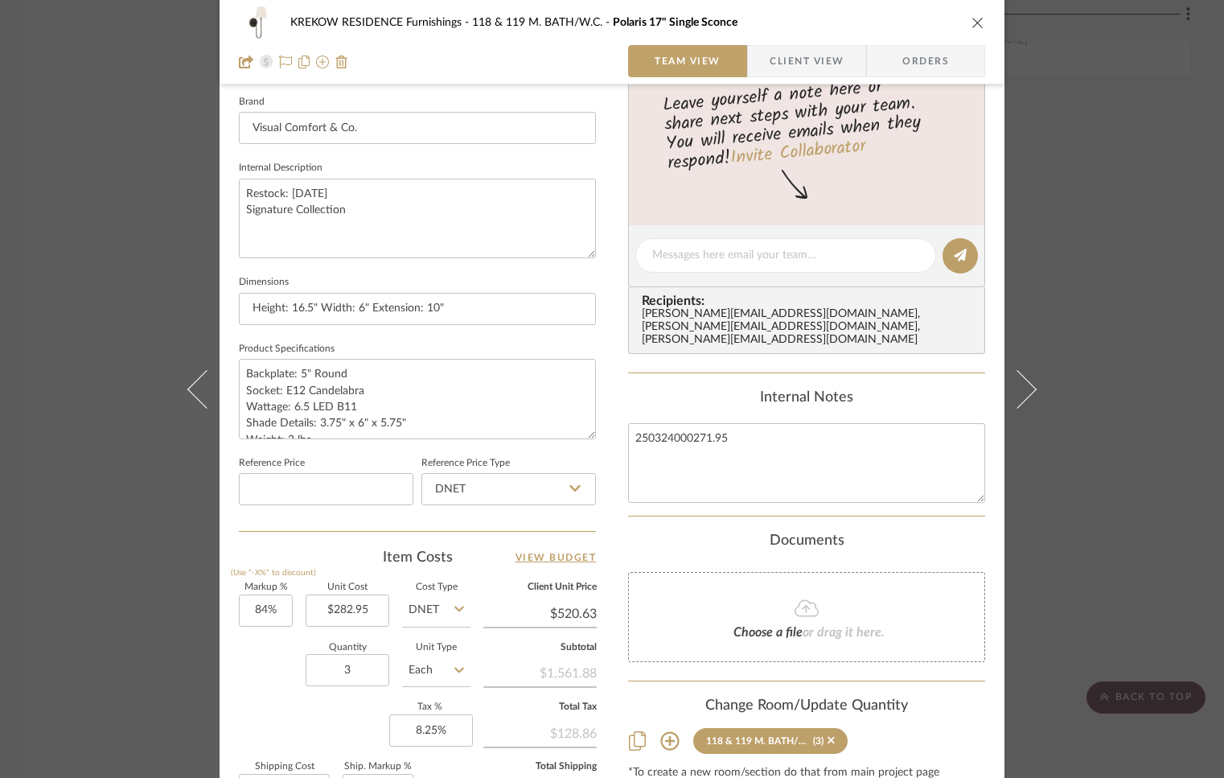
click at [972, 16] on icon "close" at bounding box center [978, 22] width 13 height 13
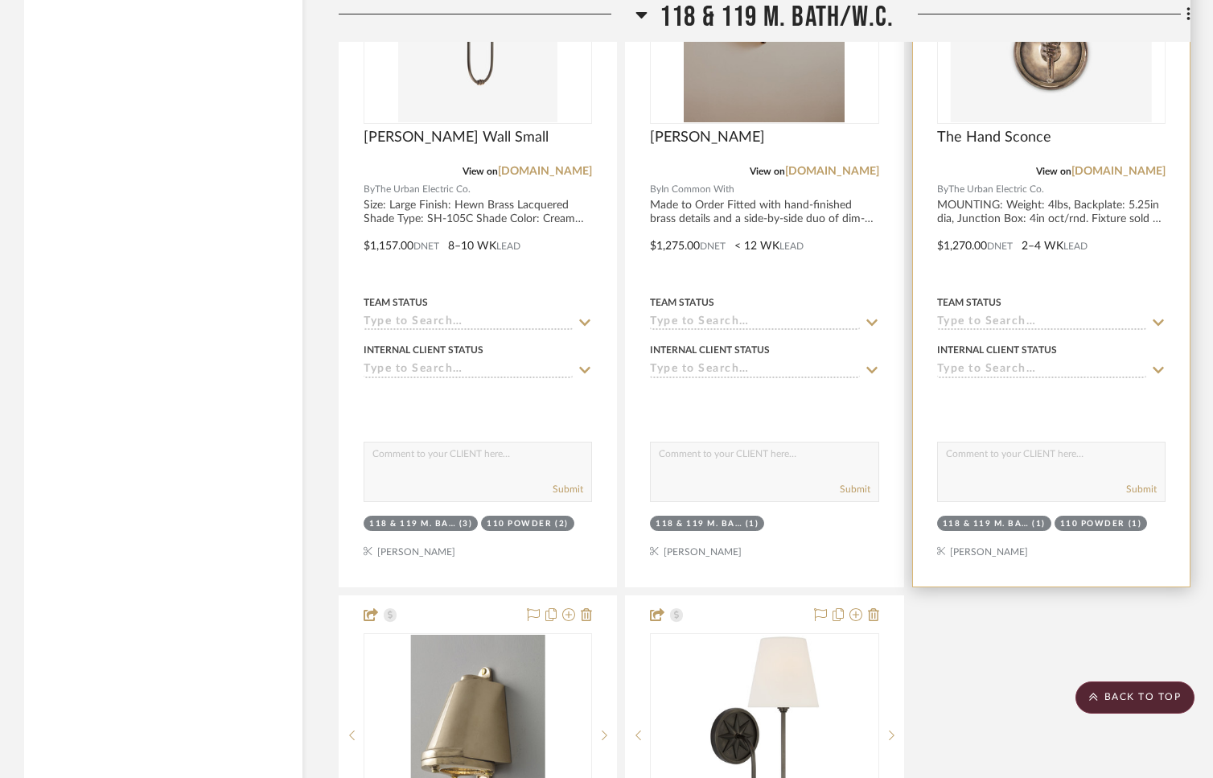
scroll to position [22760, 0]
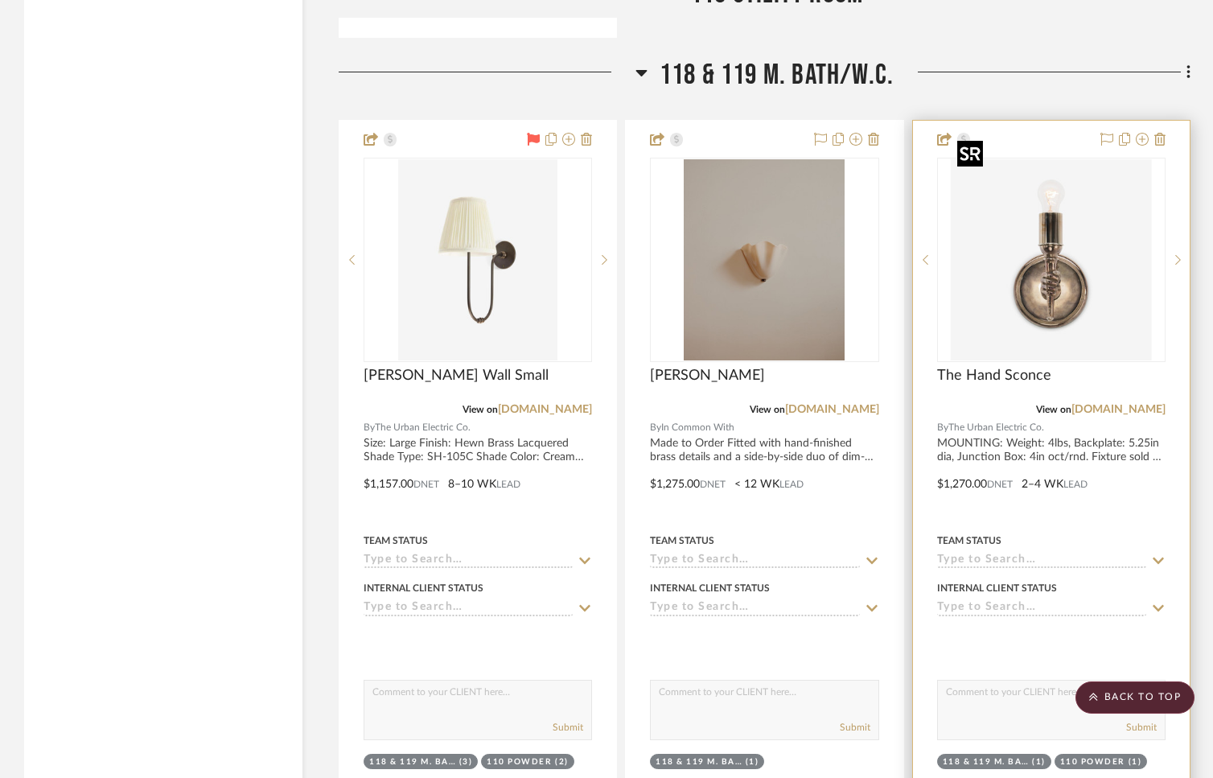
click at [1047, 208] on img "0" at bounding box center [1051, 259] width 201 height 201
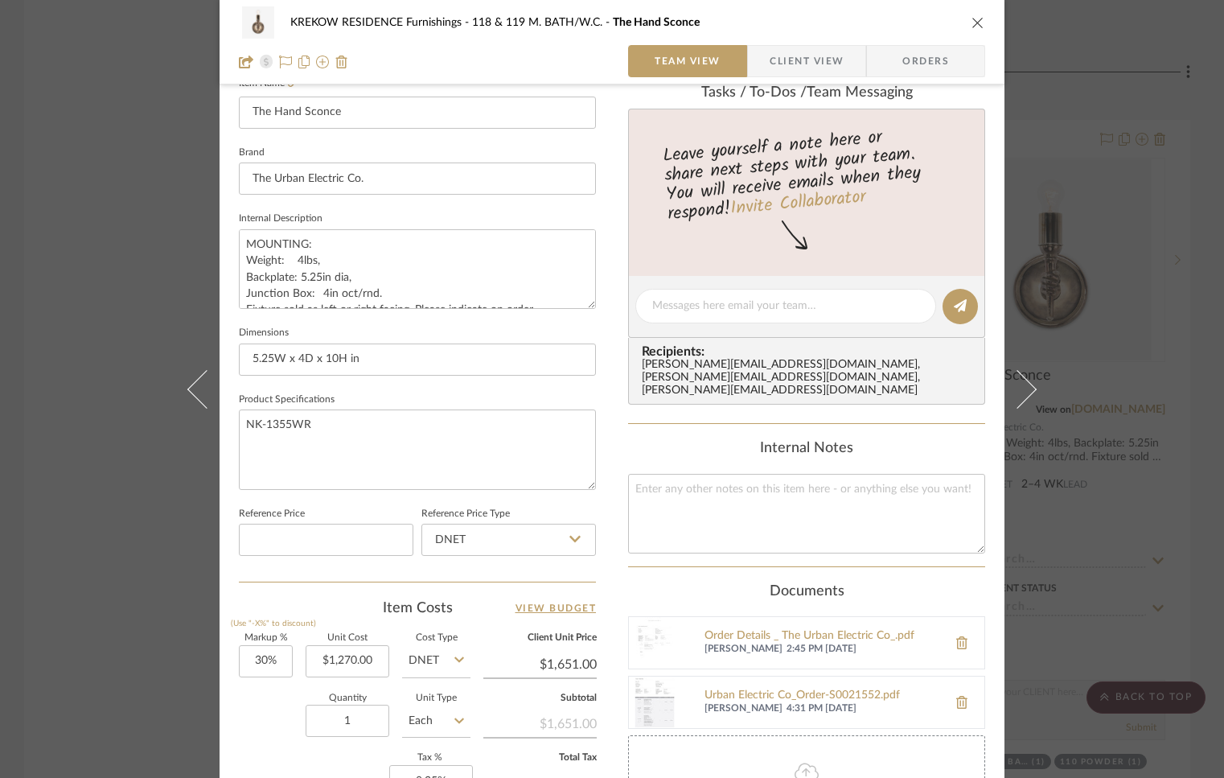
scroll to position [465, 0]
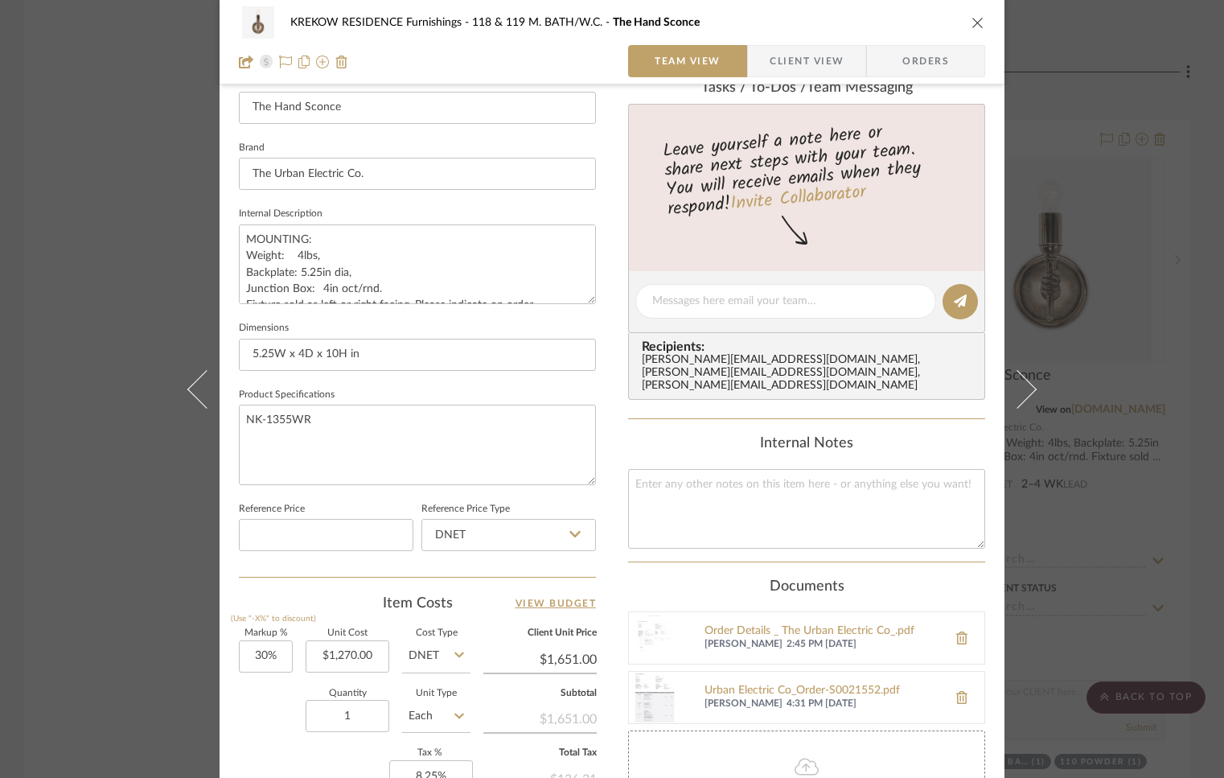
click at [973, 21] on icon "close" at bounding box center [978, 22] width 13 height 13
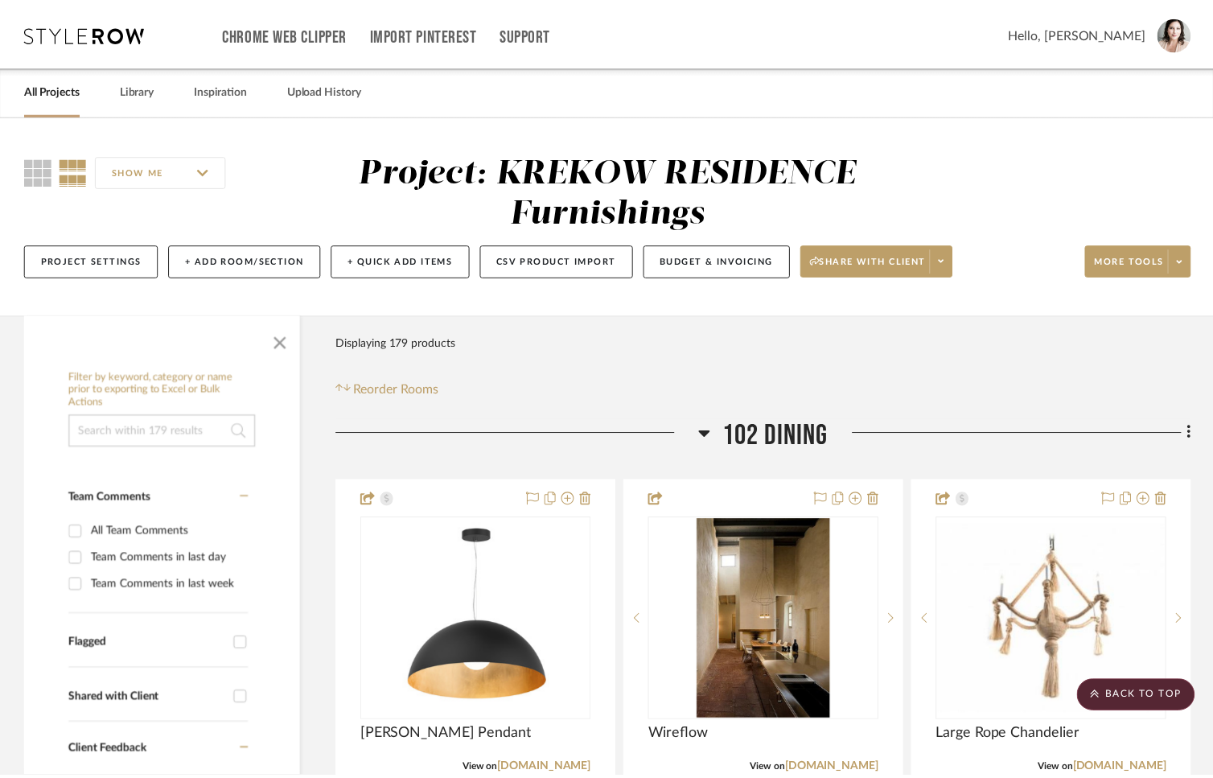
scroll to position [22760, 0]
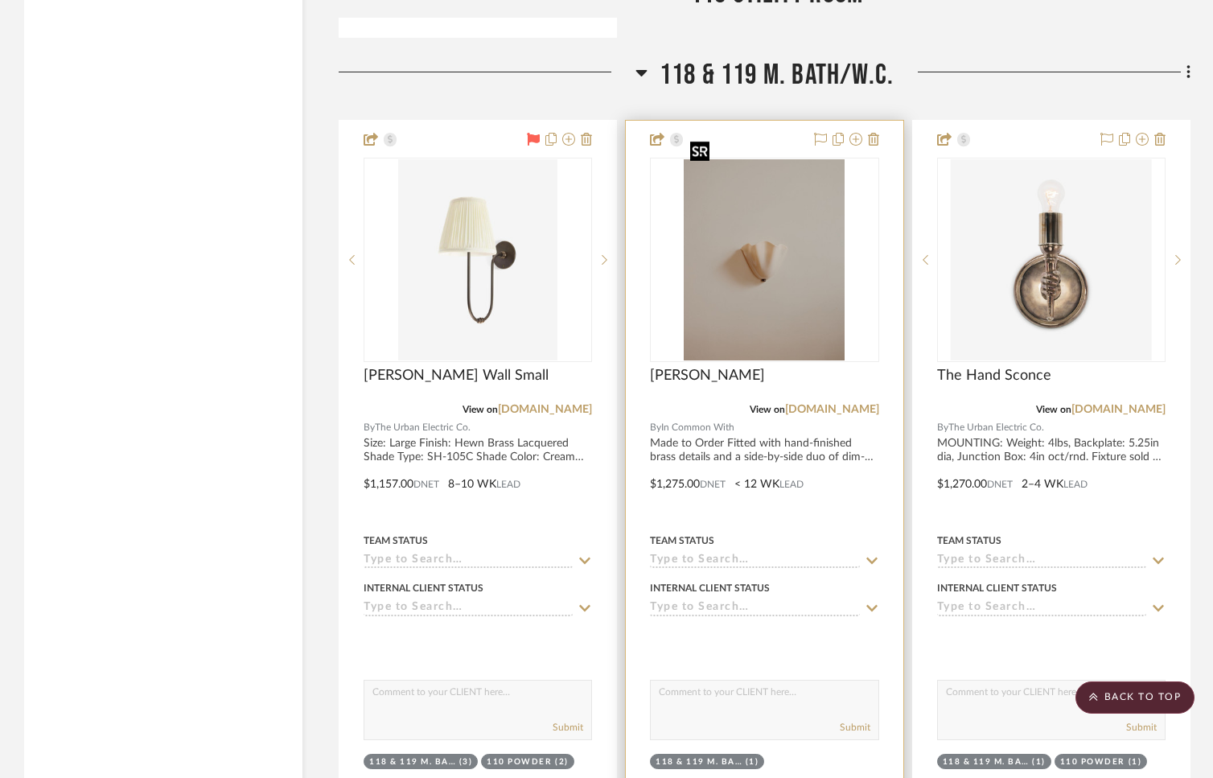
click at [762, 220] on img "0" at bounding box center [764, 259] width 161 height 201
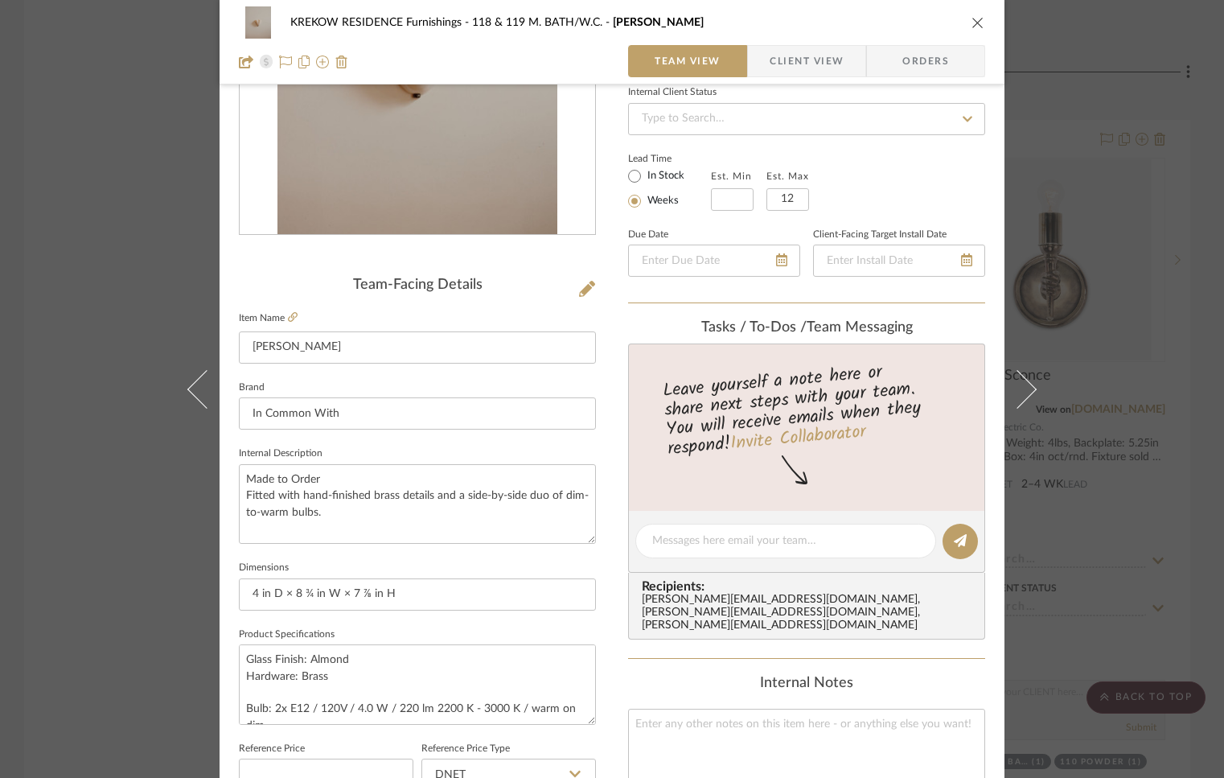
scroll to position [523, 0]
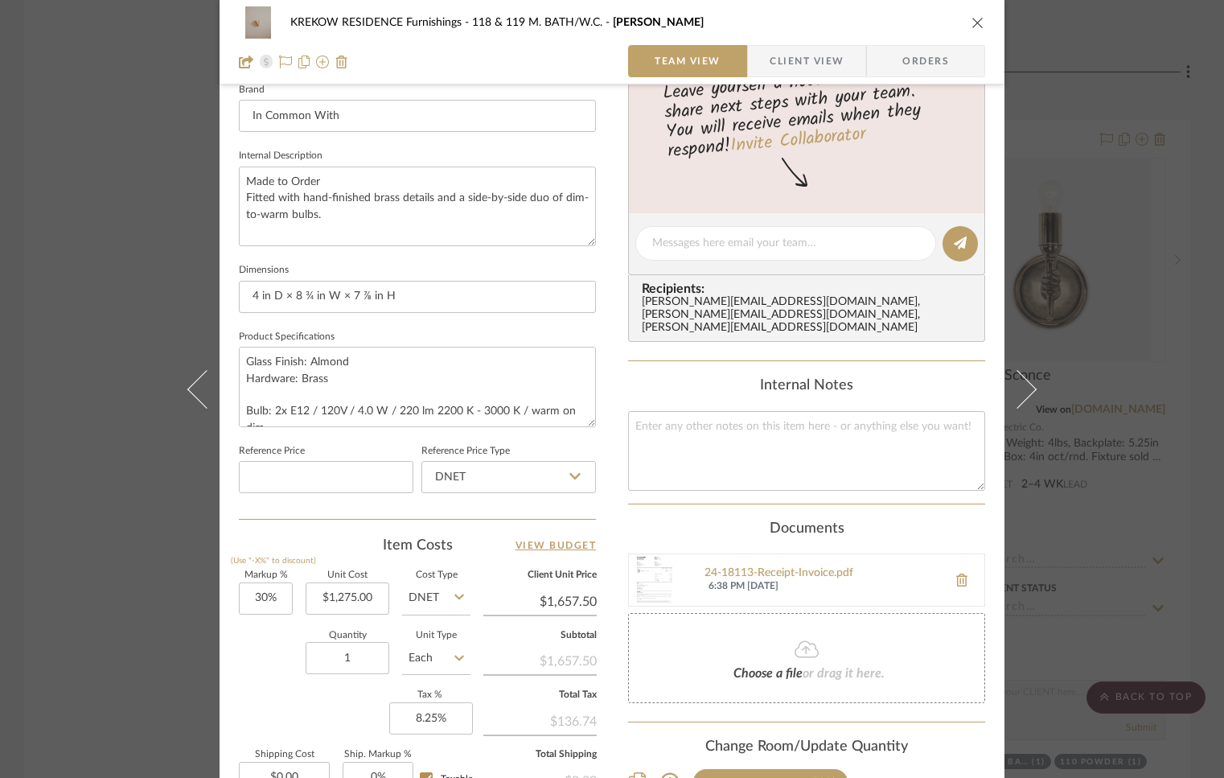
click at [972, 22] on icon "close" at bounding box center [978, 22] width 13 height 13
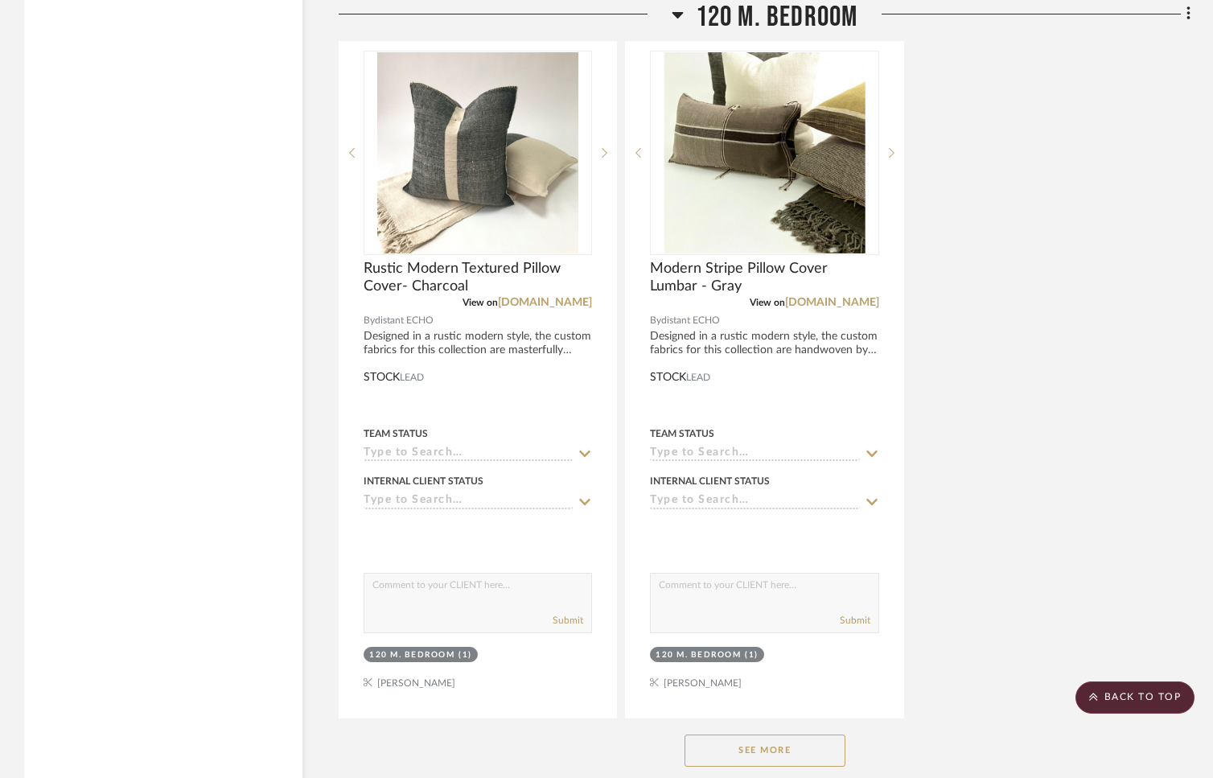
scroll to position [26212, 0]
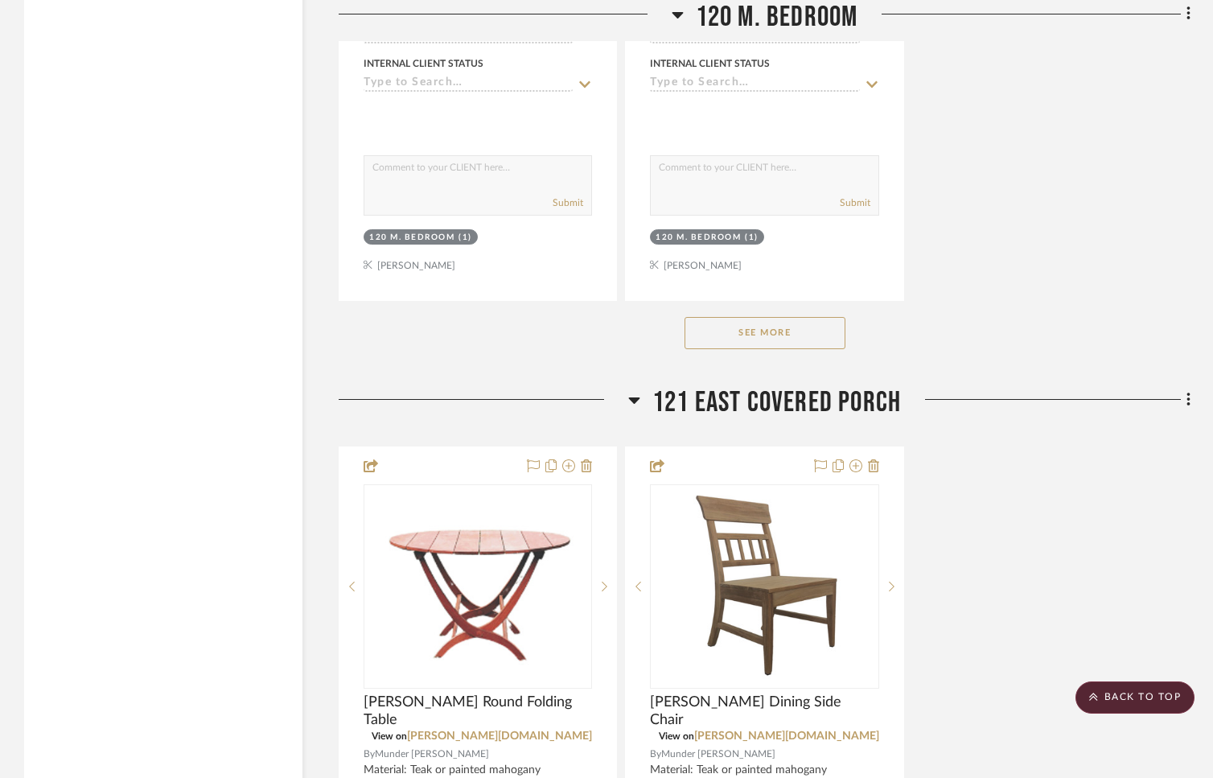
click at [725, 317] on button "See More" at bounding box center [765, 333] width 161 height 32
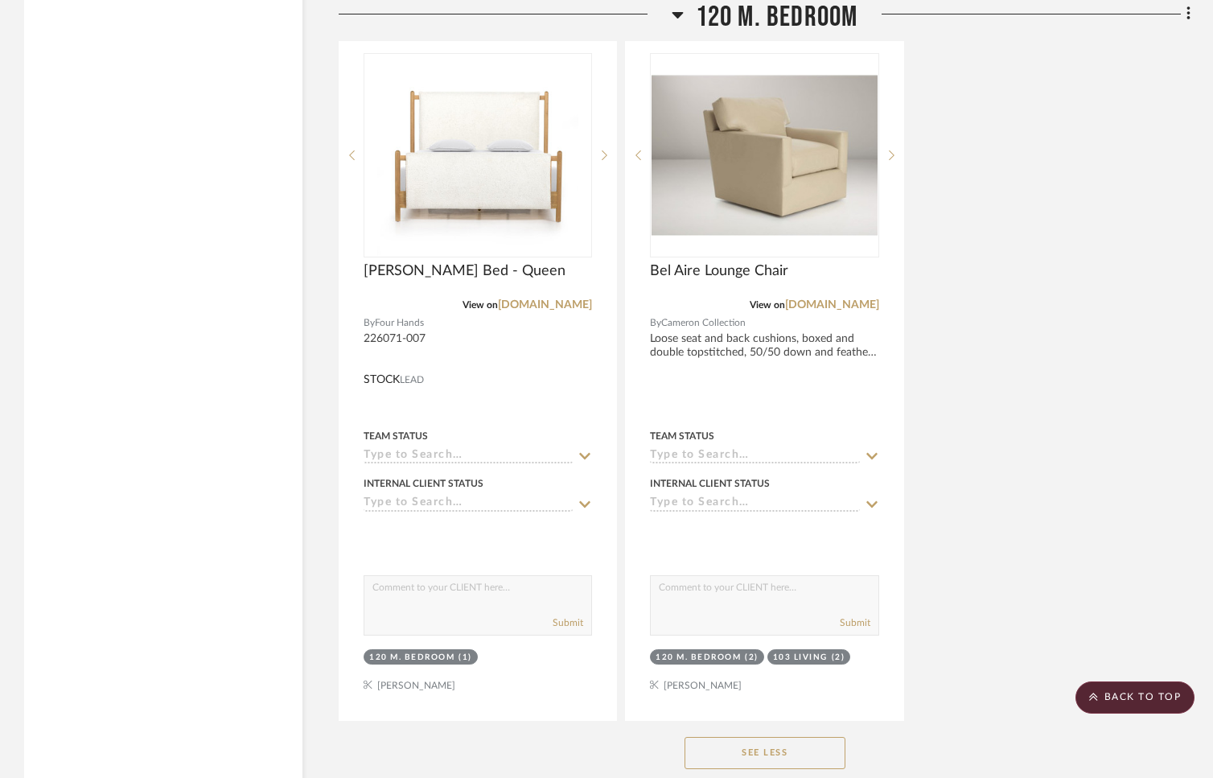
scroll to position [32019, 0]
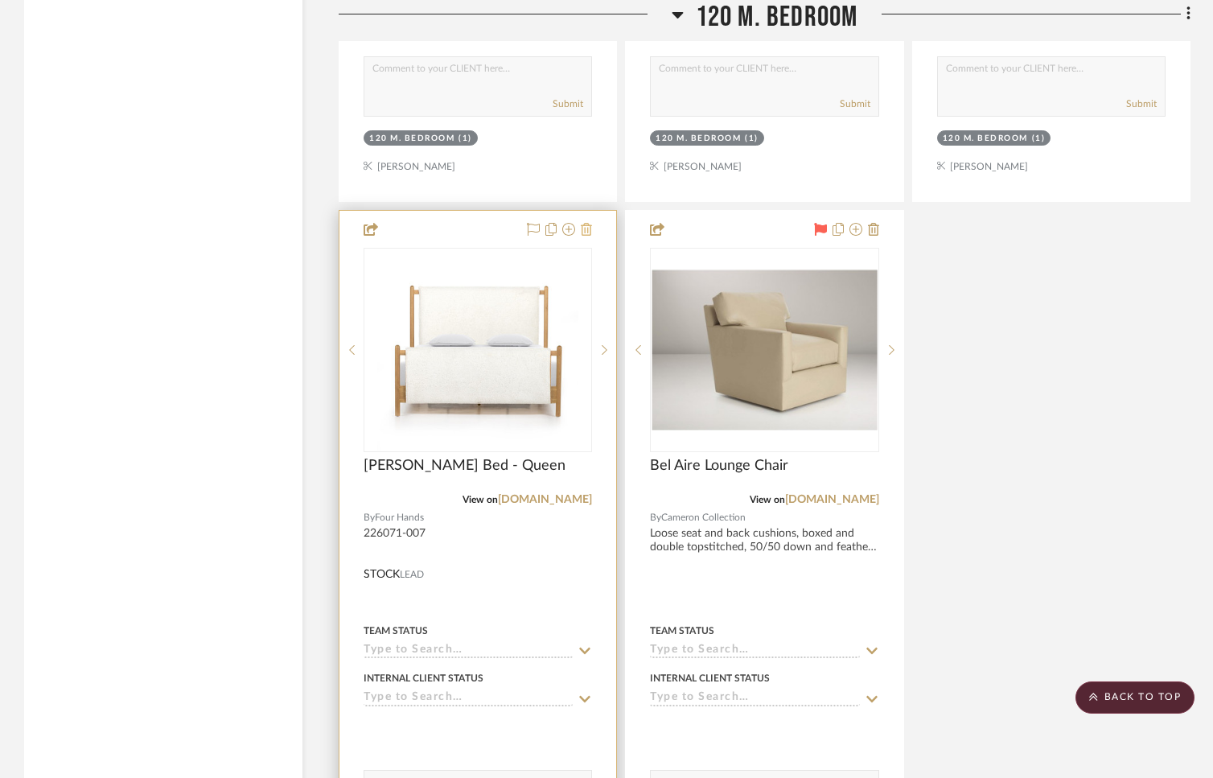
click at [590, 223] on icon at bounding box center [586, 229] width 11 height 13
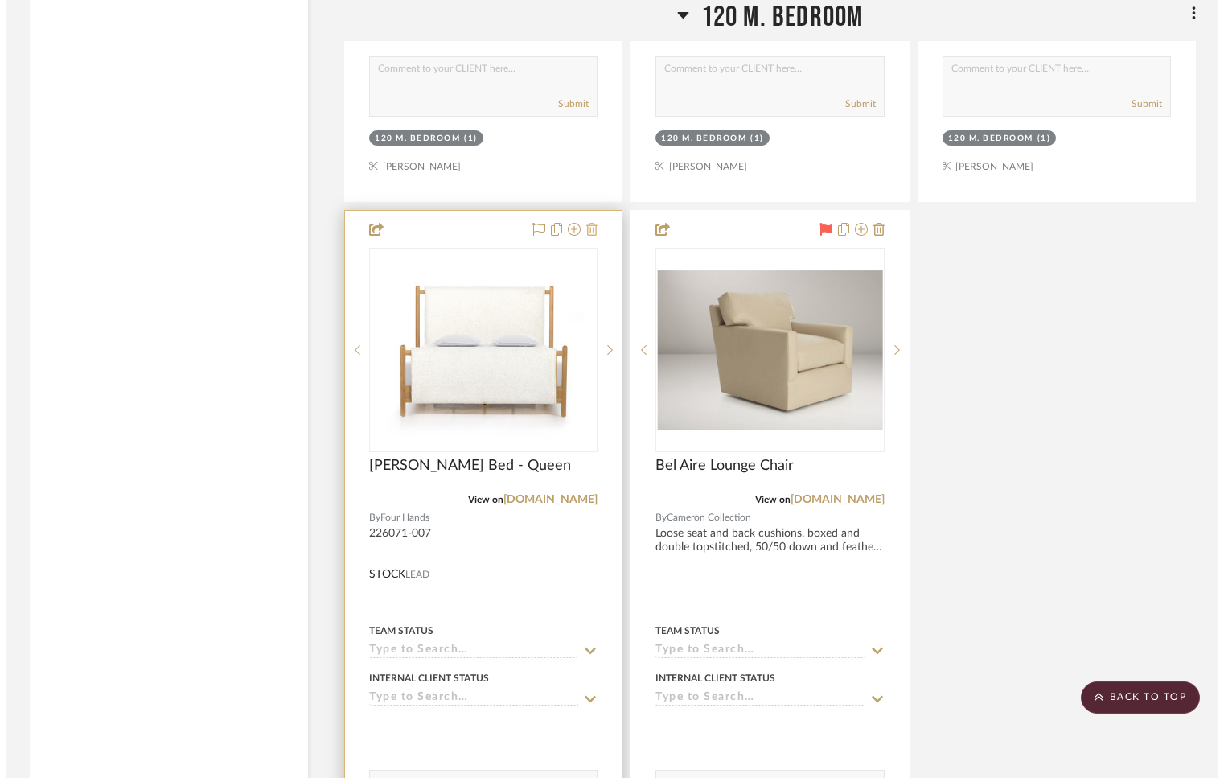
scroll to position [0, 0]
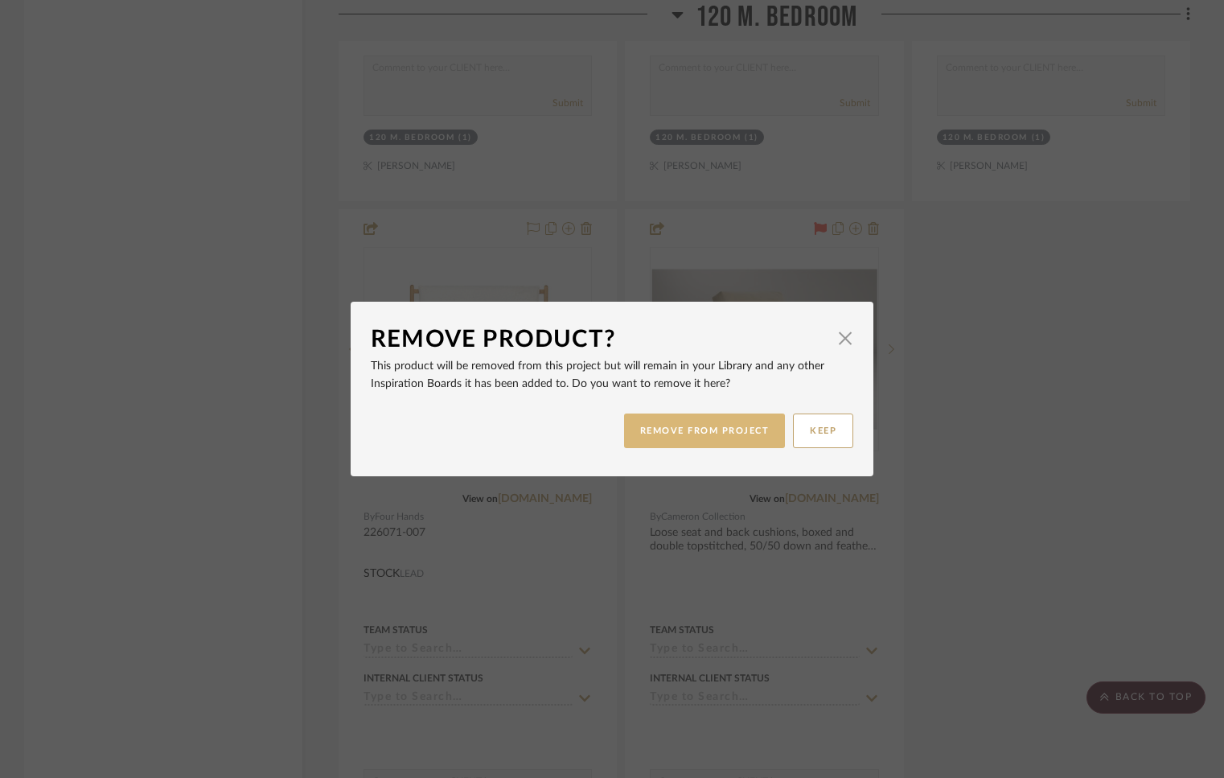
click at [709, 431] on button "REMOVE FROM PROJECT" at bounding box center [705, 430] width 162 height 35
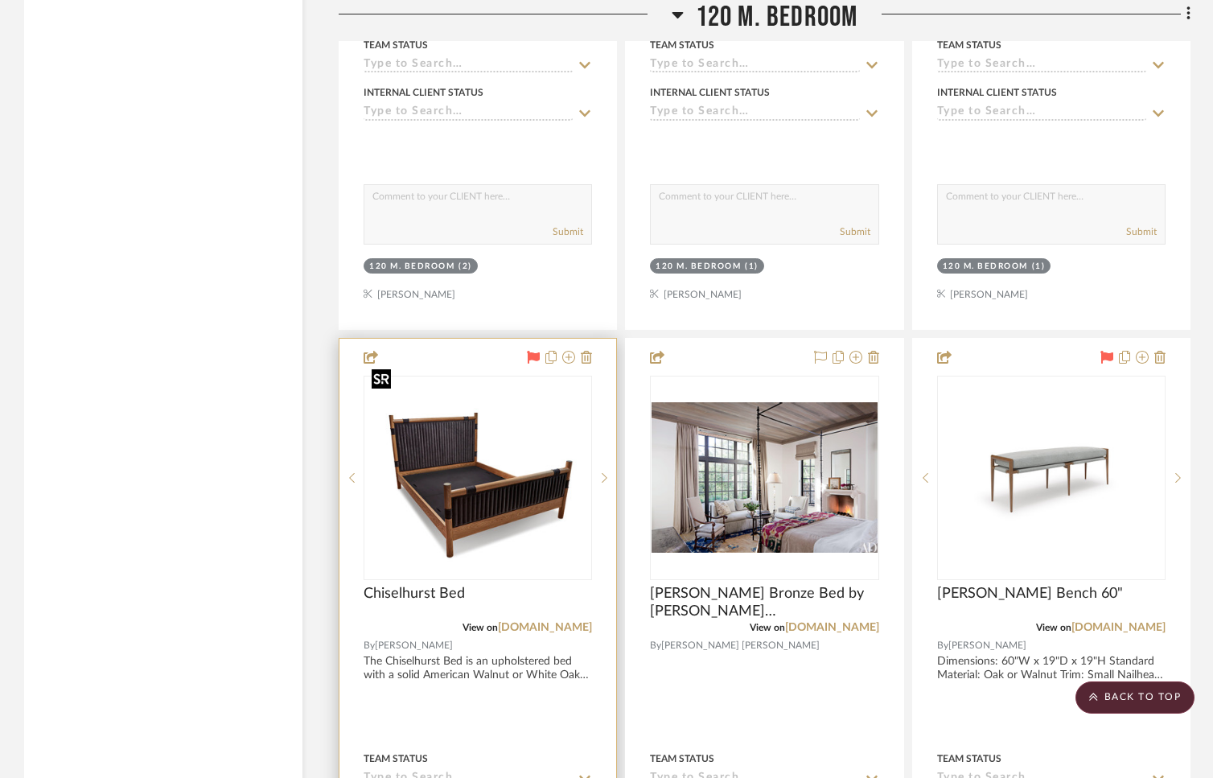
scroll to position [27588, 0]
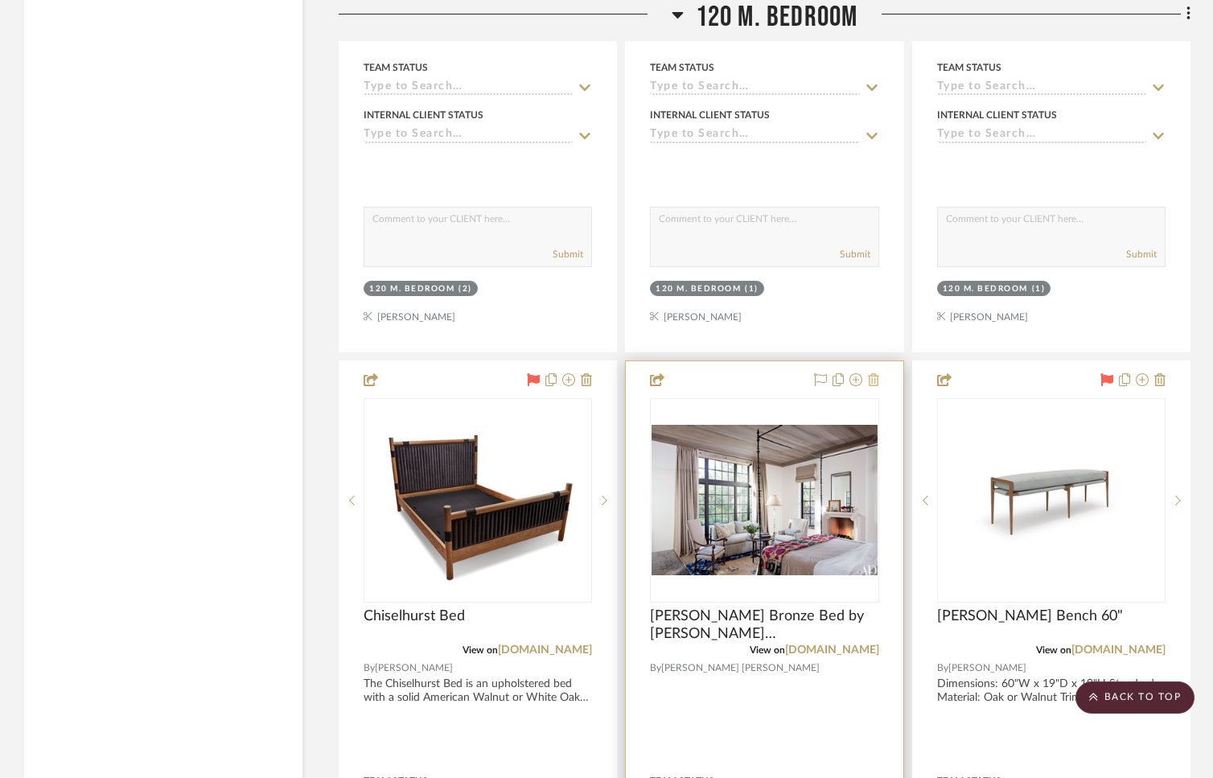
click at [875, 373] on icon at bounding box center [873, 379] width 11 height 13
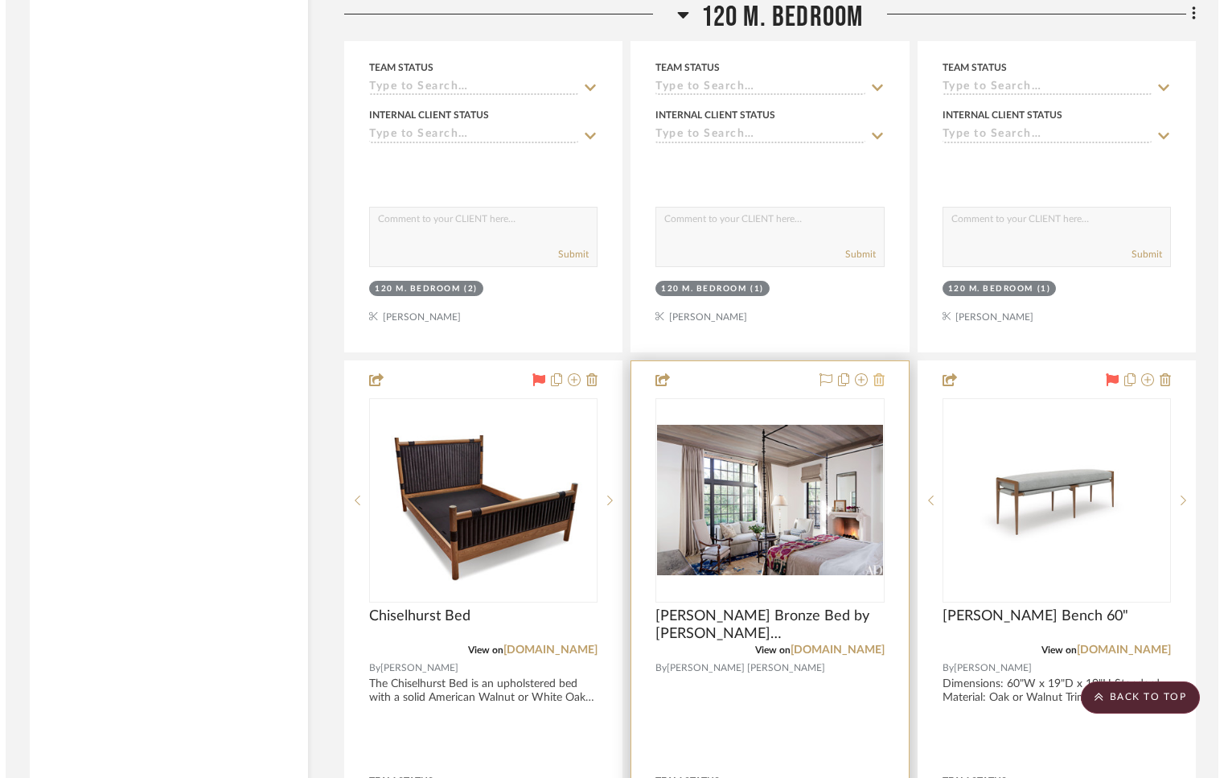
scroll to position [0, 0]
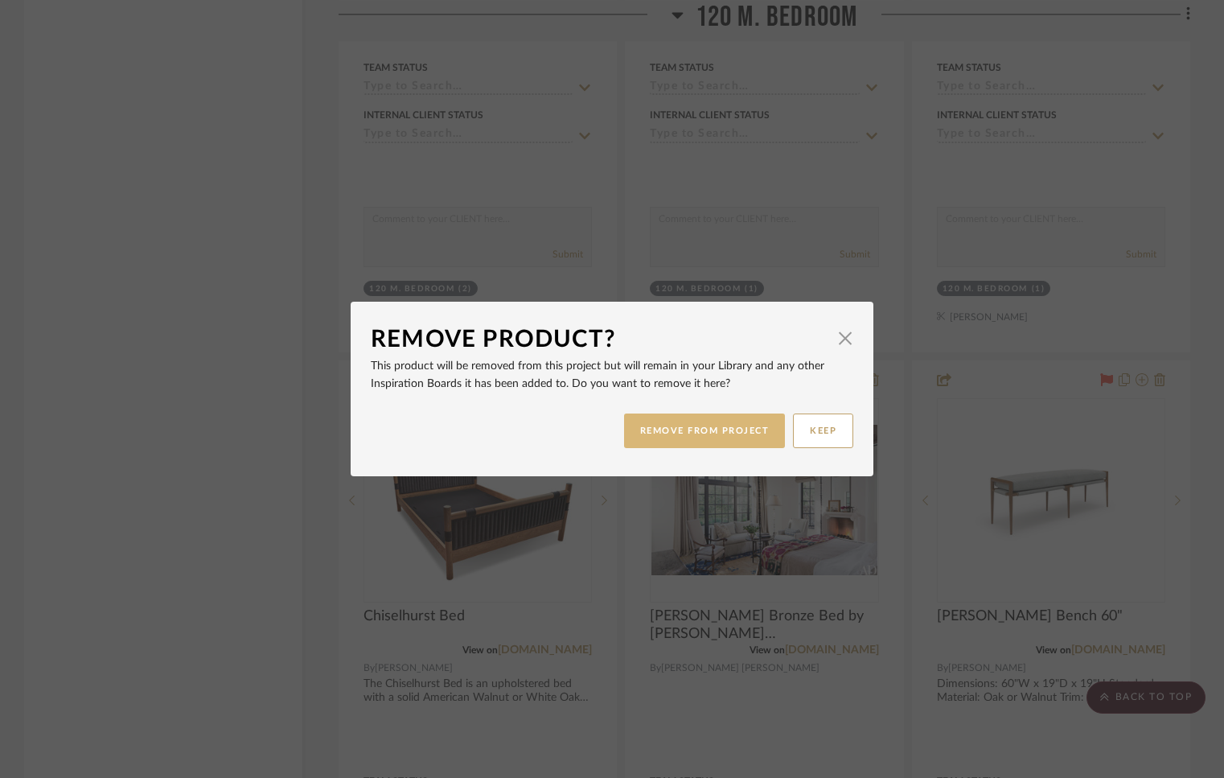
click at [734, 431] on button "REMOVE FROM PROJECT" at bounding box center [705, 430] width 162 height 35
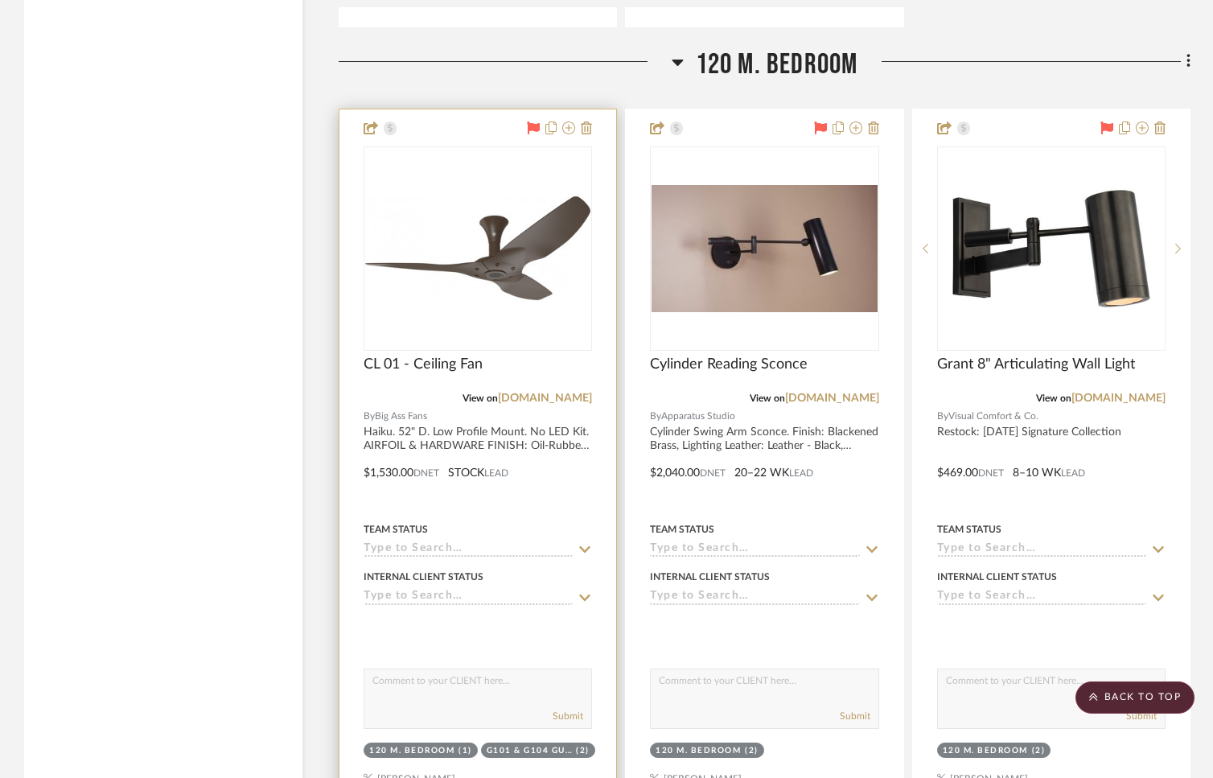
scroll to position [24252, 0]
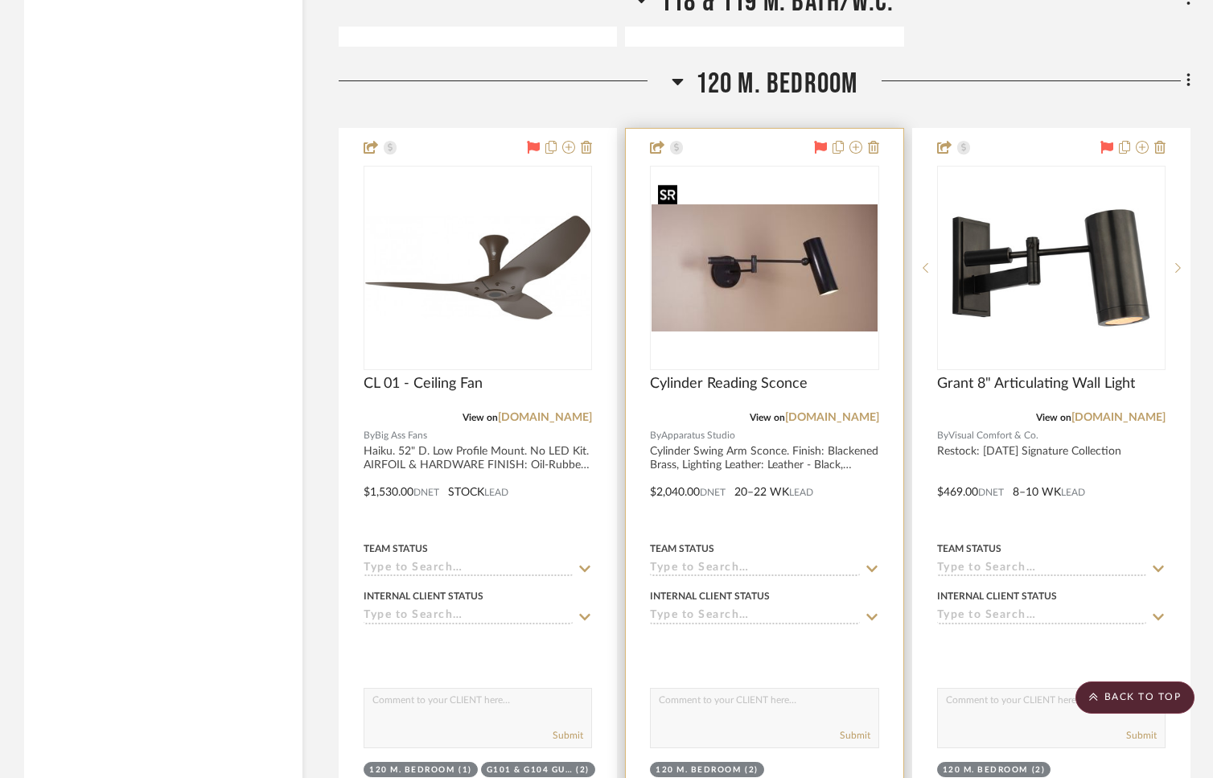
click at [745, 286] on img "0" at bounding box center [764, 267] width 225 height 127
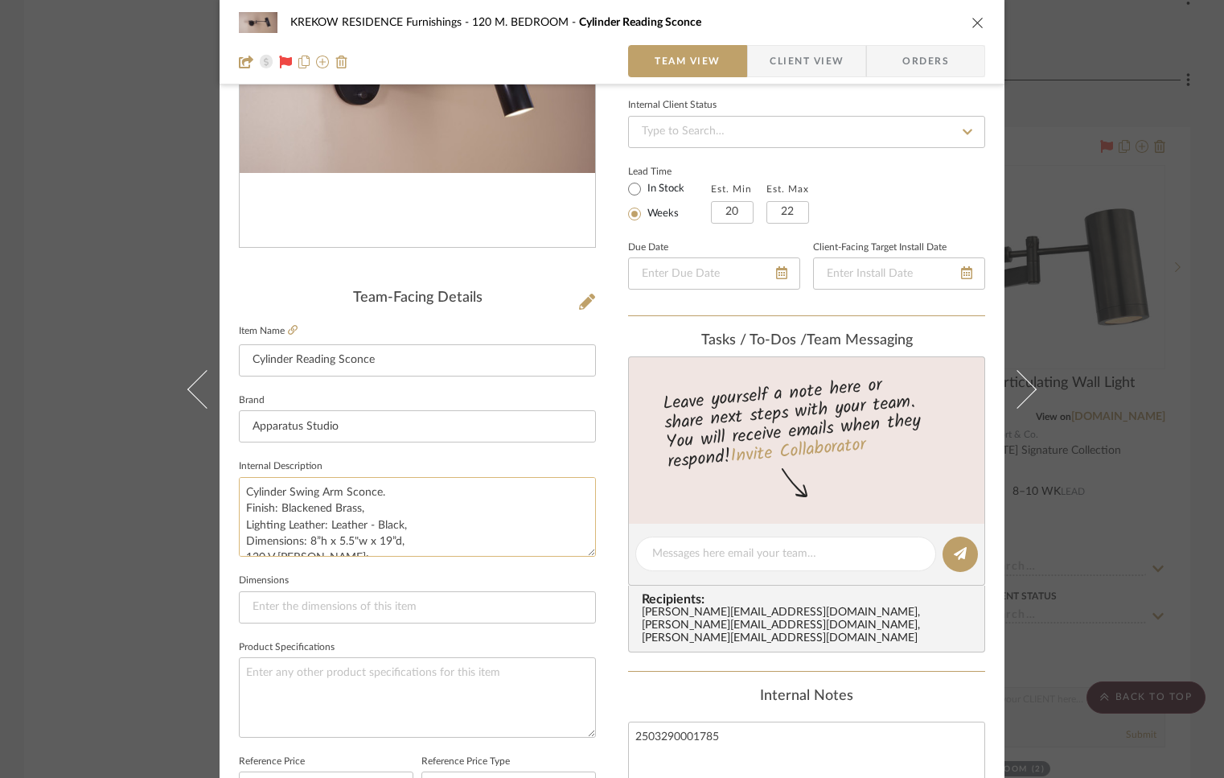
scroll to position [510, 0]
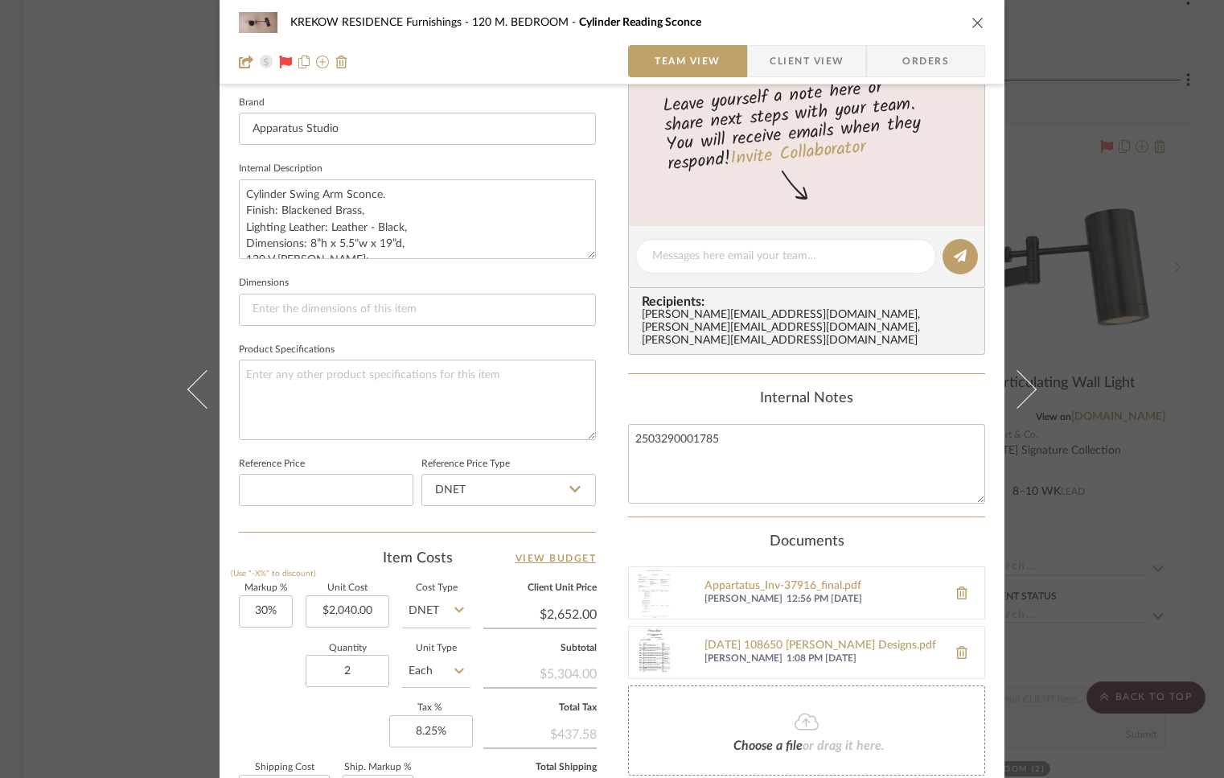
click at [972, 26] on icon "close" at bounding box center [978, 22] width 13 height 13
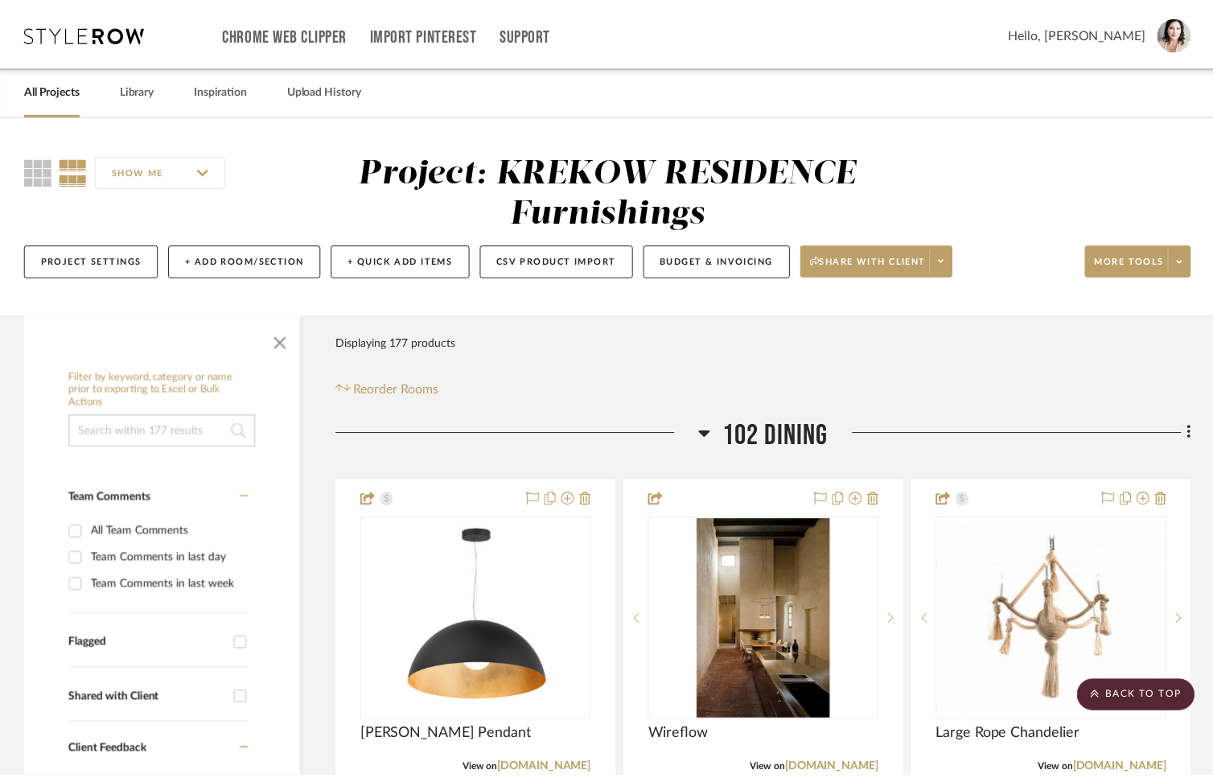
scroll to position [24252, 0]
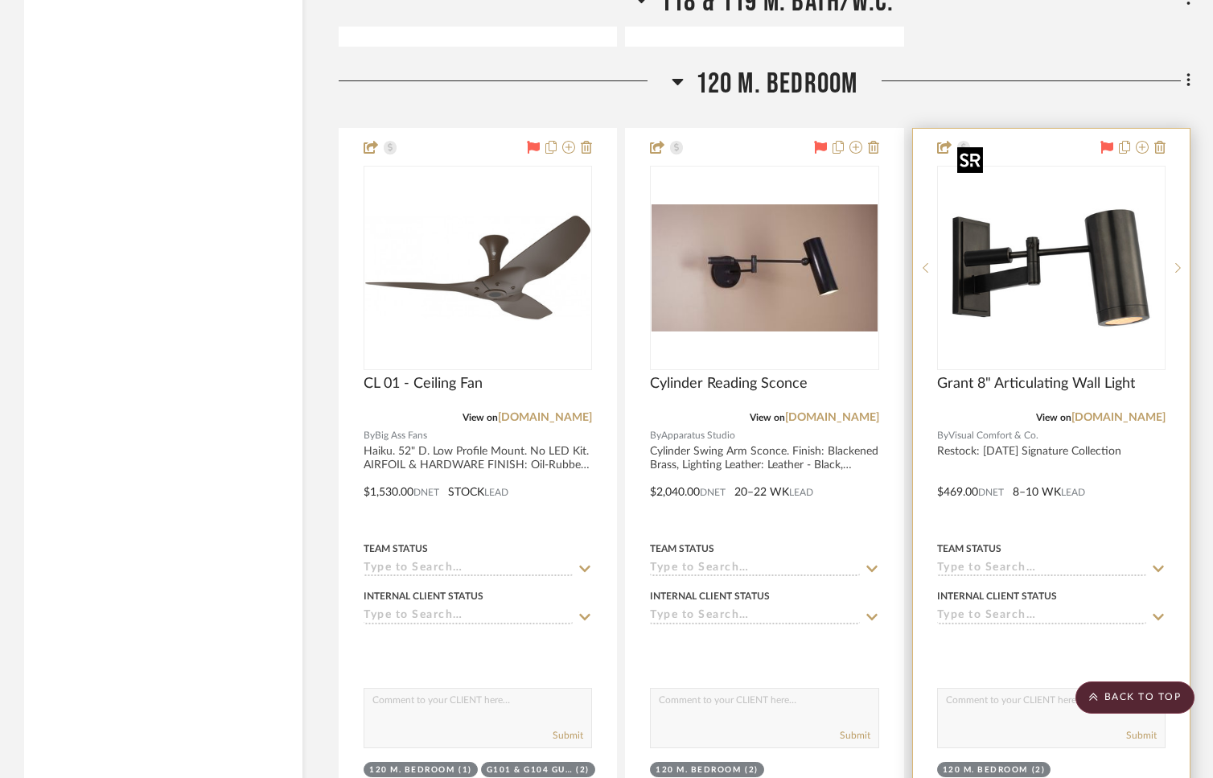
click at [1010, 208] on img "0" at bounding box center [1051, 267] width 201 height 201
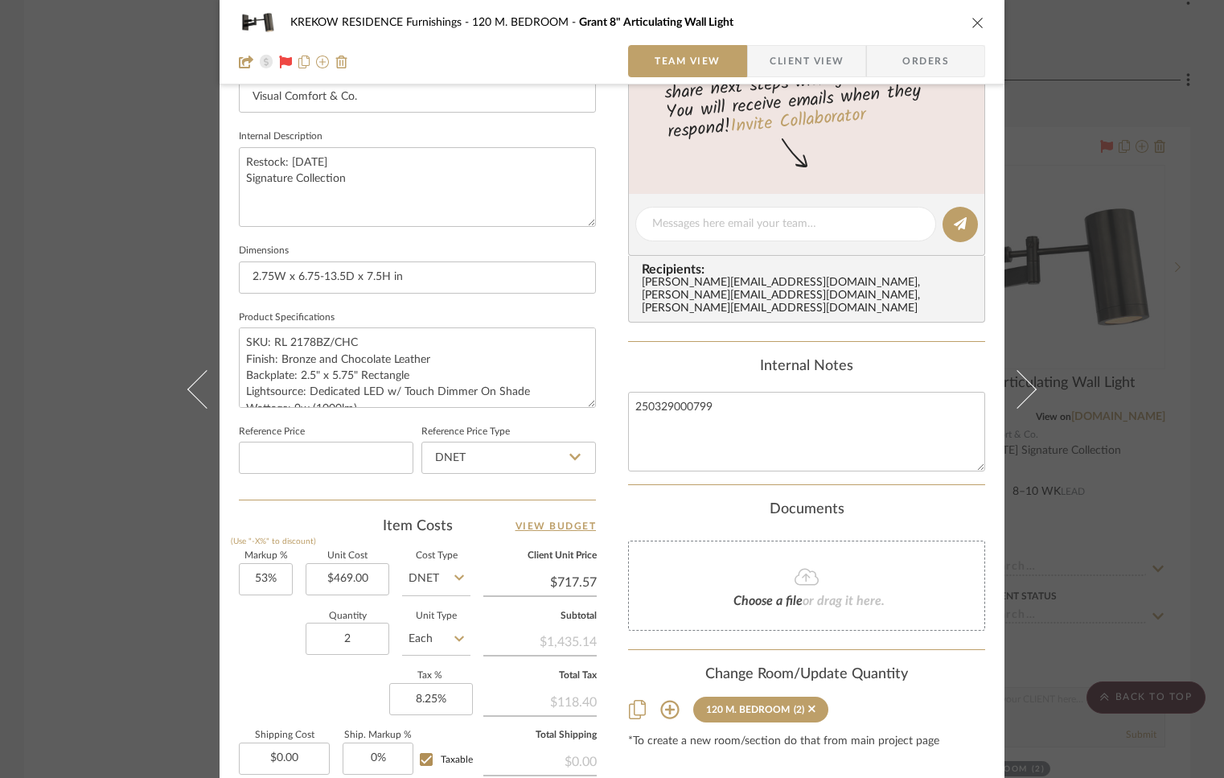
scroll to position [252, 0]
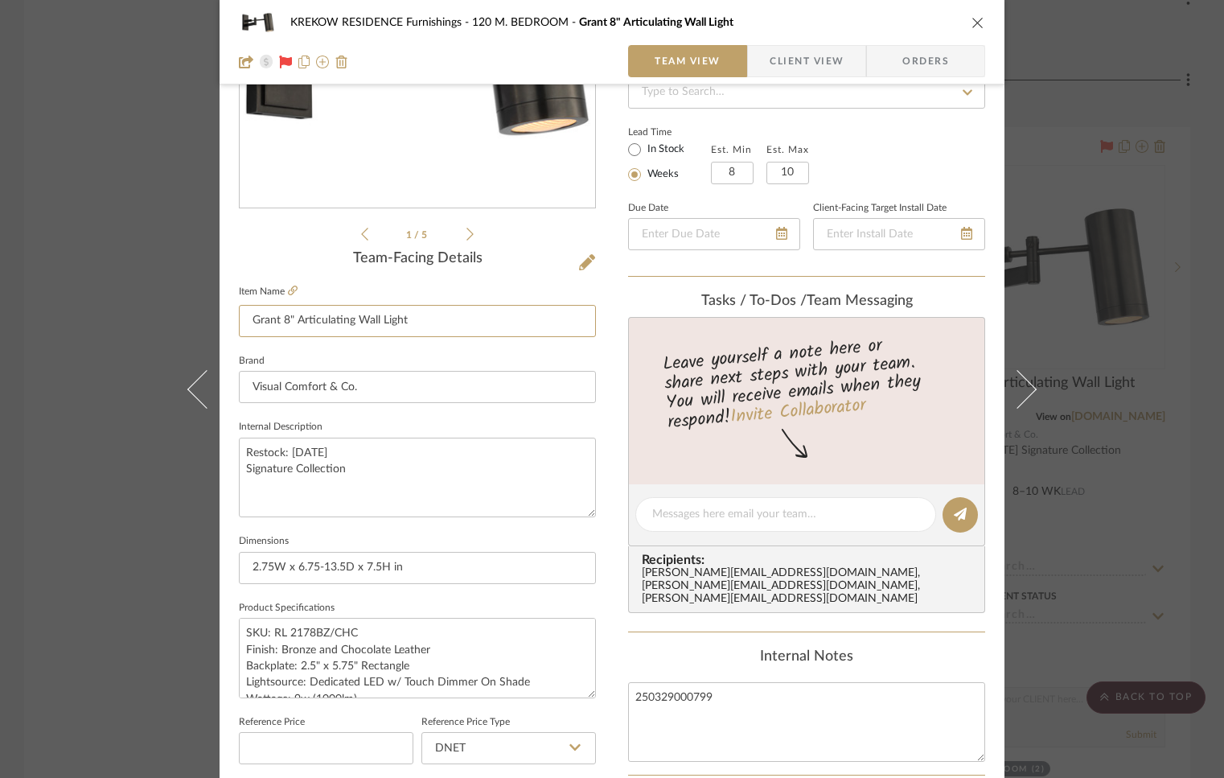
drag, startPoint x: 423, startPoint y: 324, endPoint x: 224, endPoint y: 314, distance: 199.0
click at [224, 314] on div "KREKOW RESIDENCE Furnishings 120 M. BEDROOM Grant 8" Articulating Wall Light Te…" at bounding box center [612, 503] width 785 height 1486
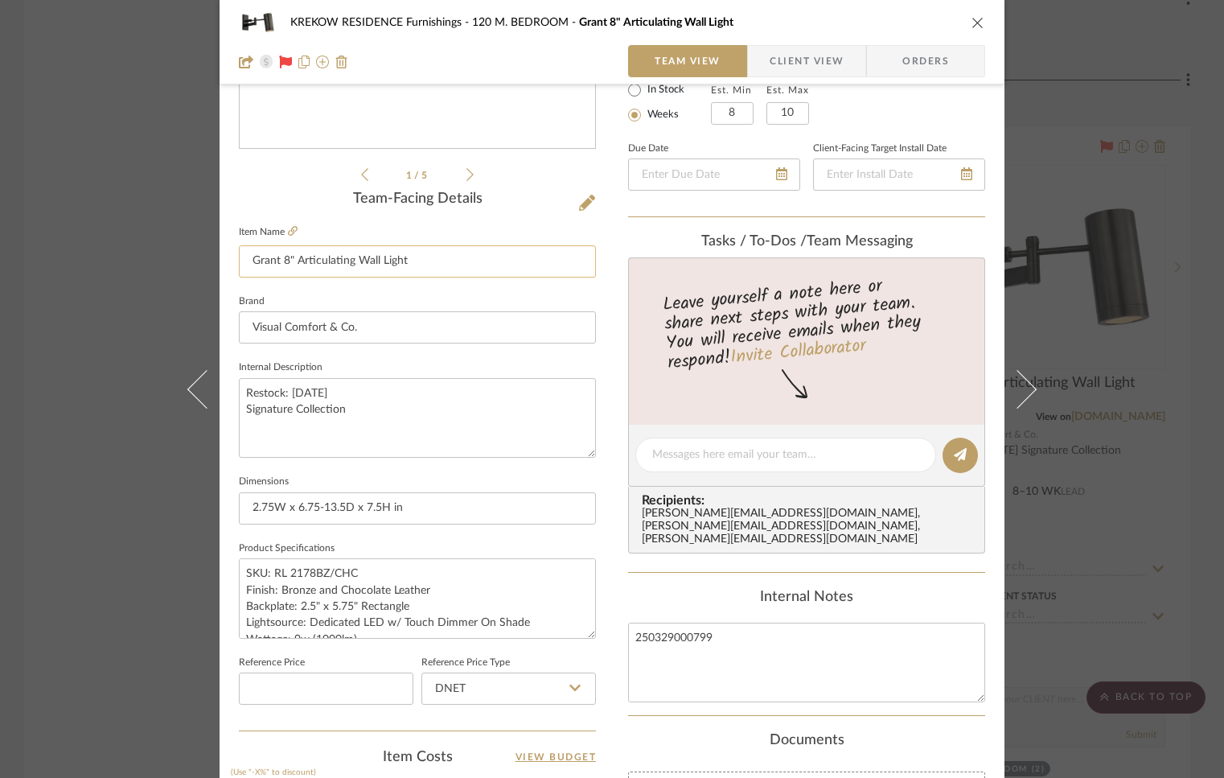
scroll to position [428, 0]
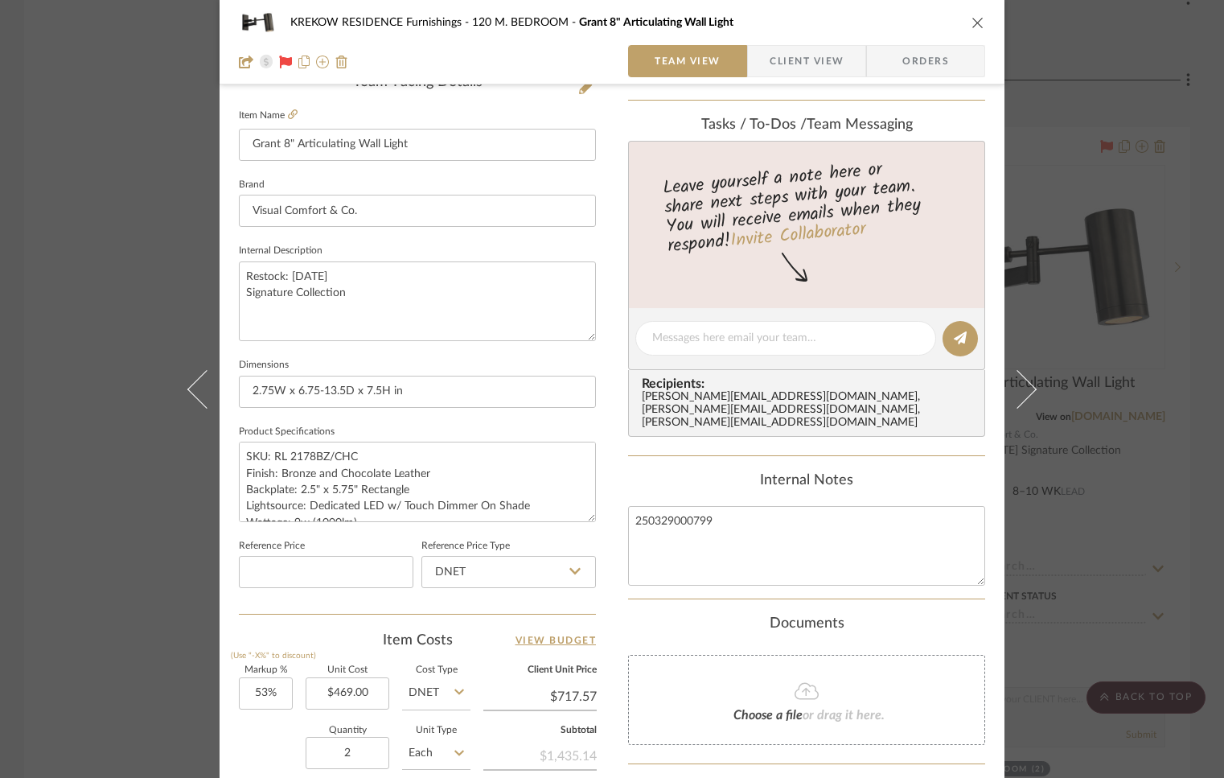
click at [138, 391] on div "KREKOW RESIDENCE Furnishings 120 M. BEDROOM Grant 8" Articulating Wall Light Te…" at bounding box center [612, 389] width 1224 height 778
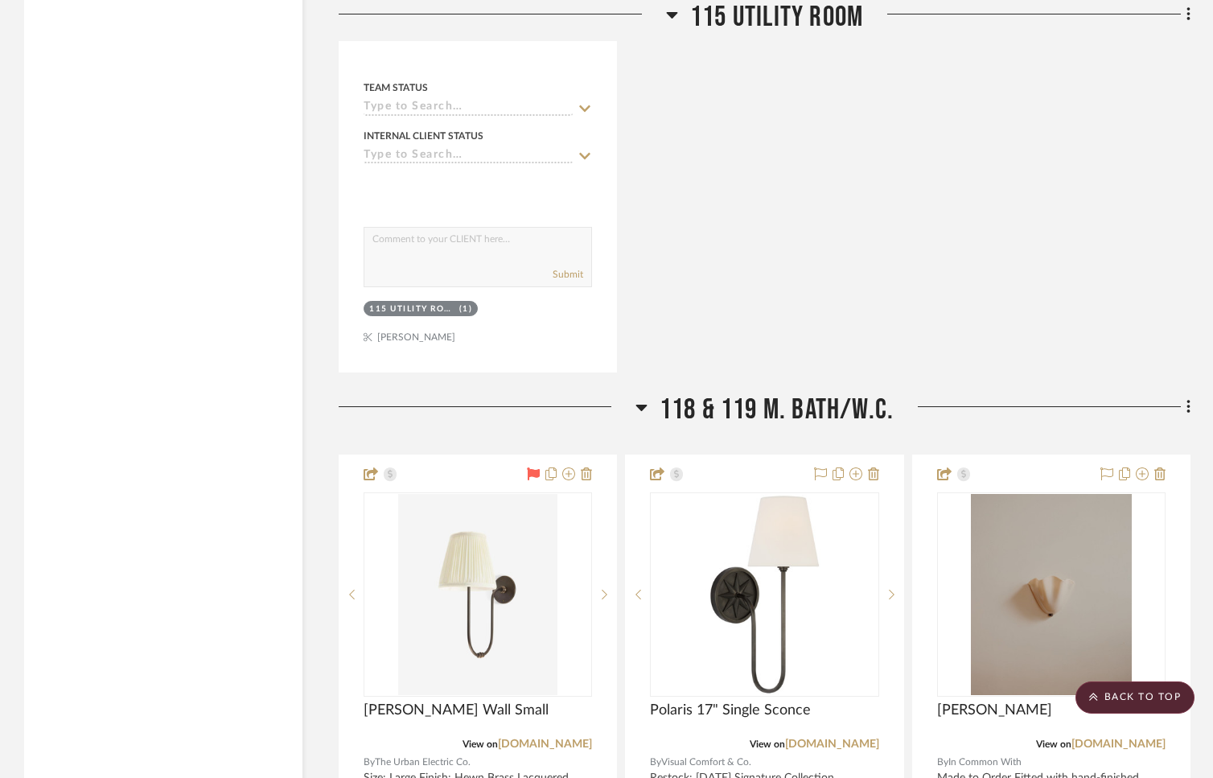
scroll to position [22011, 0]
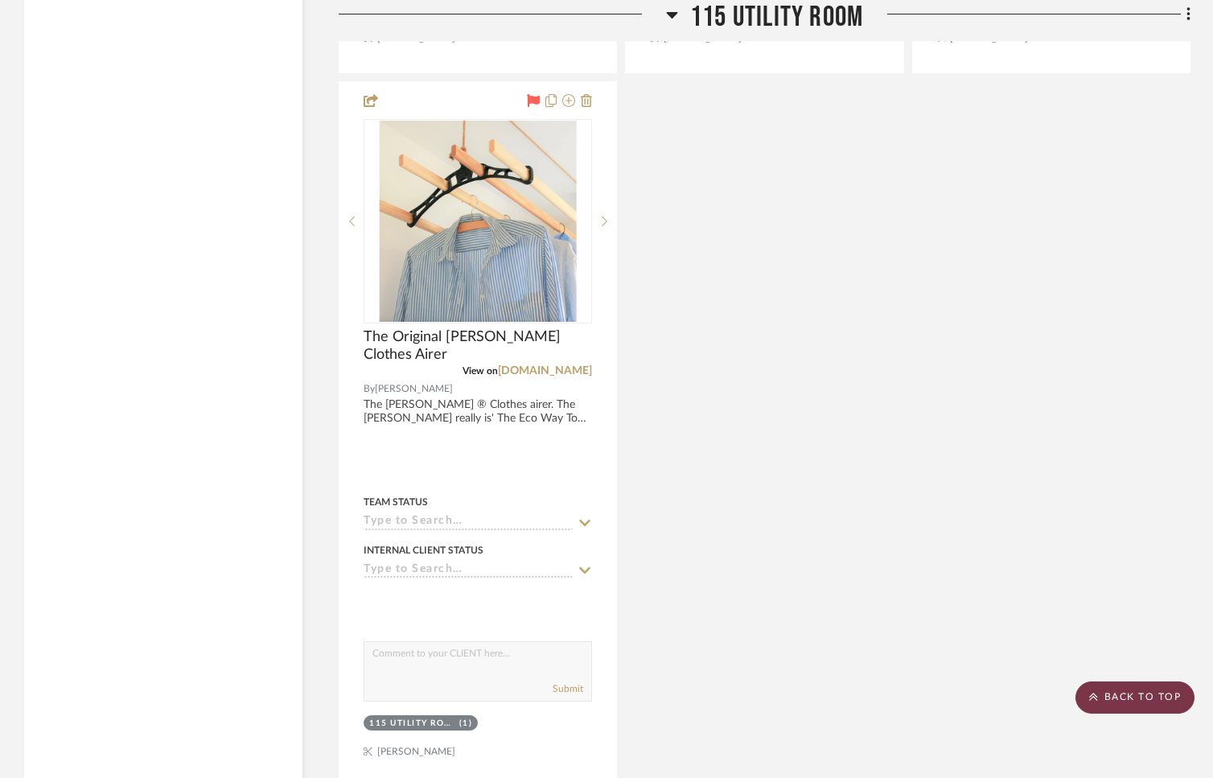
click at [1155, 702] on scroll-to-top-button "BACK TO TOP" at bounding box center [1135, 697] width 119 height 32
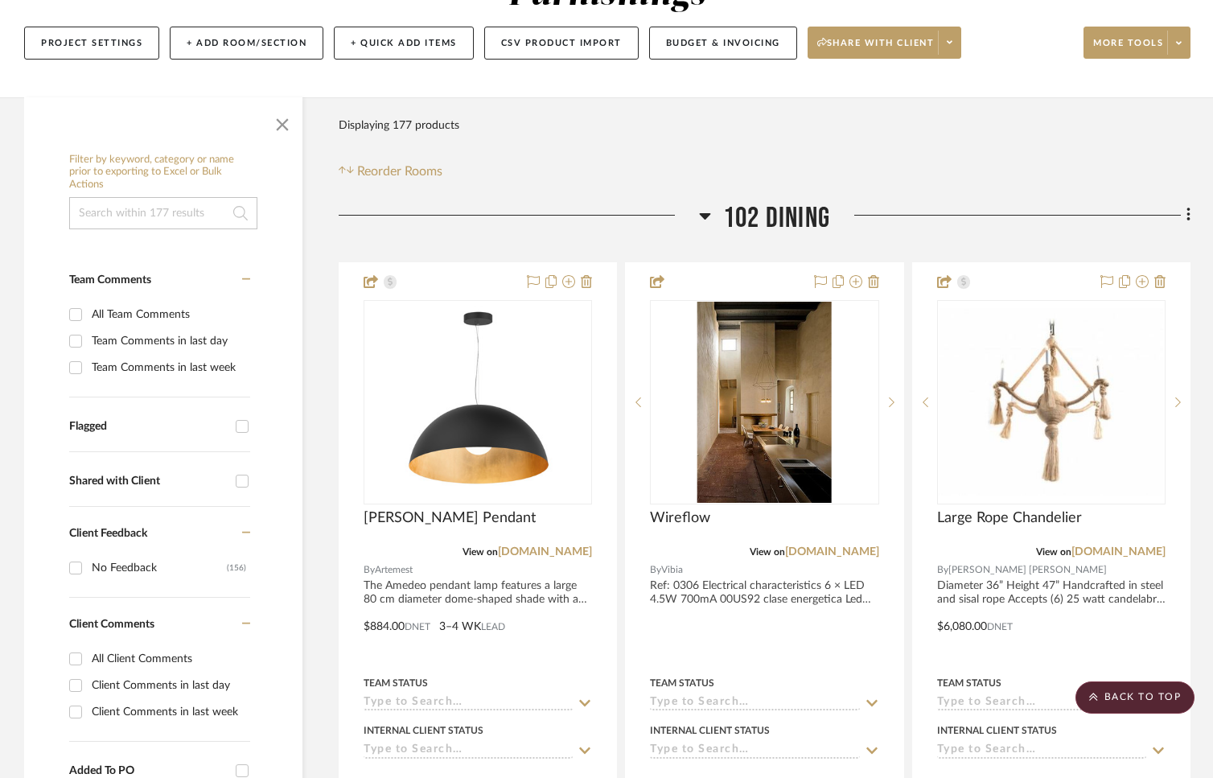
scroll to position [0, 0]
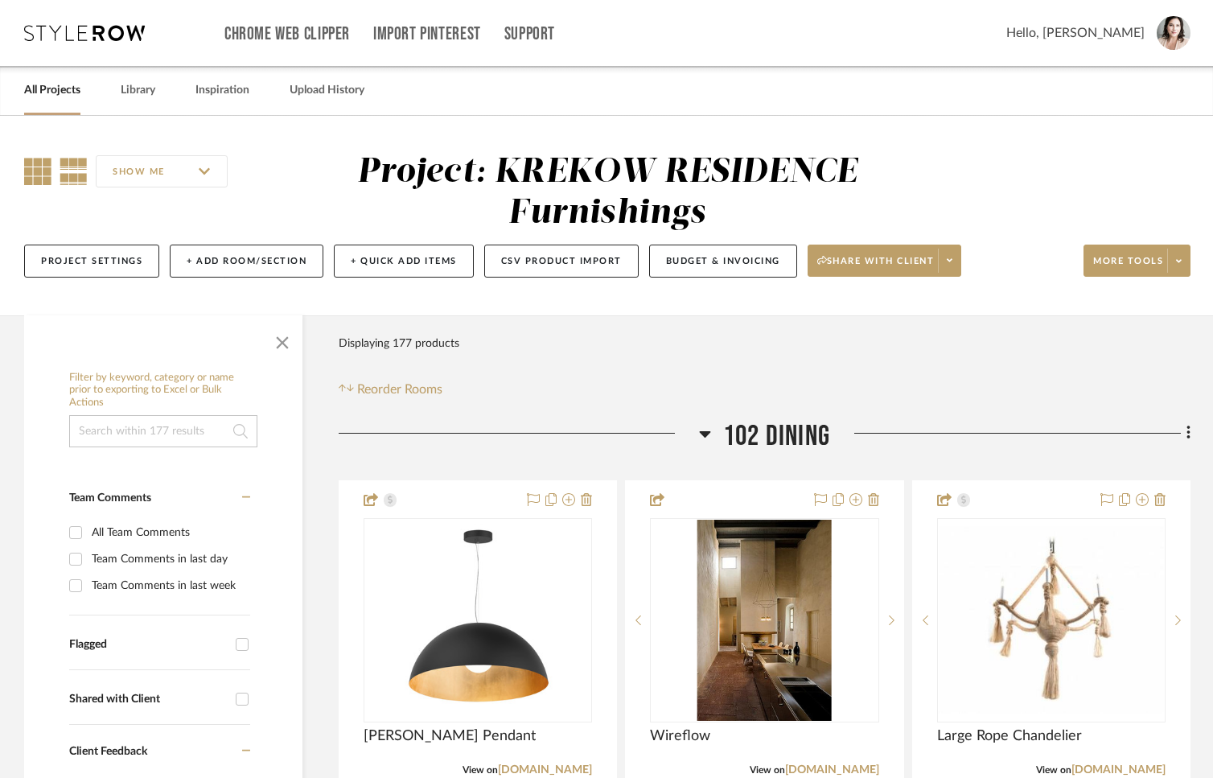
click at [39, 183] on icon at bounding box center [37, 171] width 27 height 27
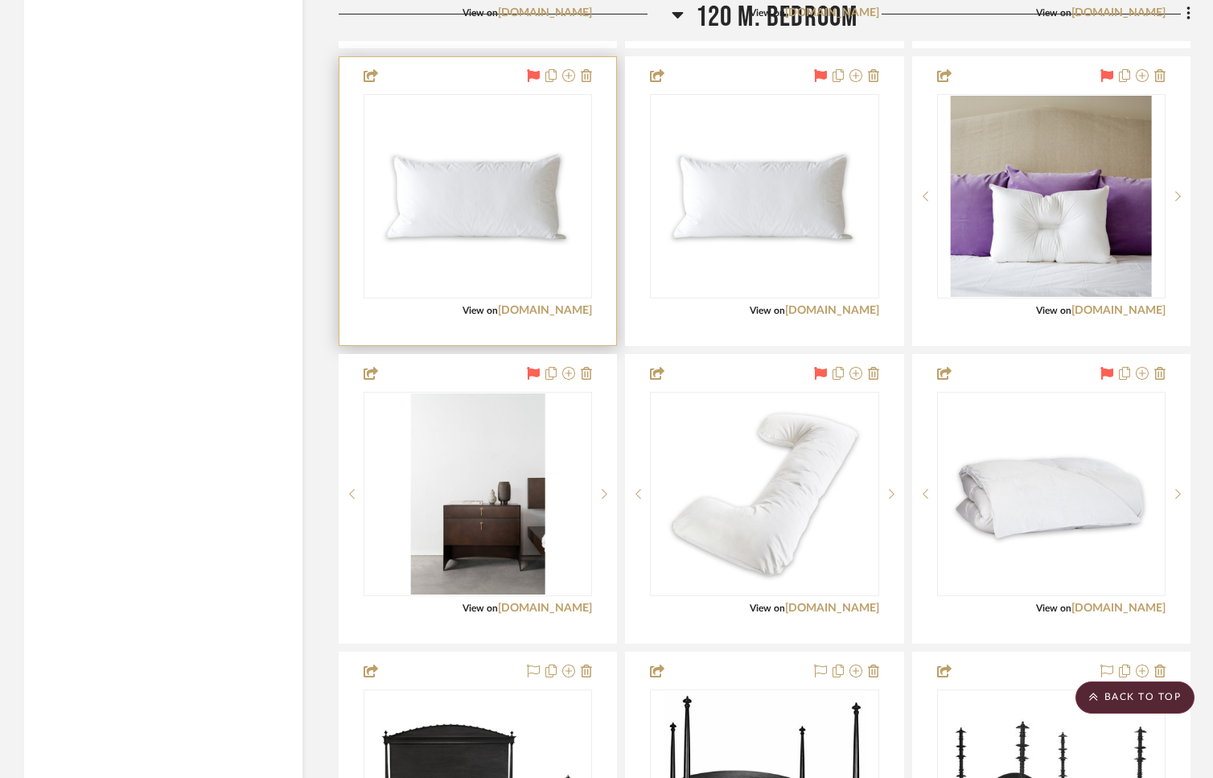
scroll to position [11890, 0]
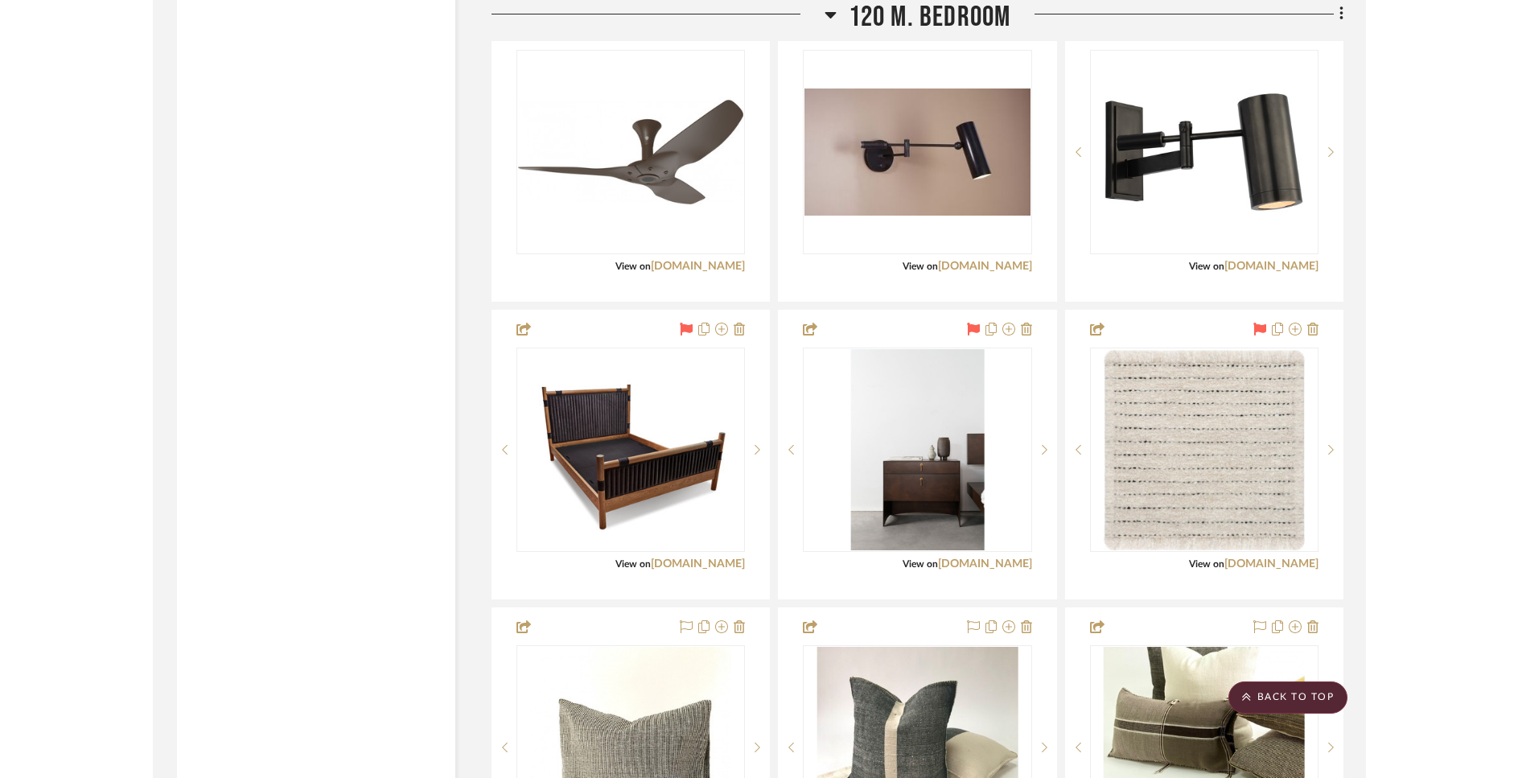
scroll to position [11070, 0]
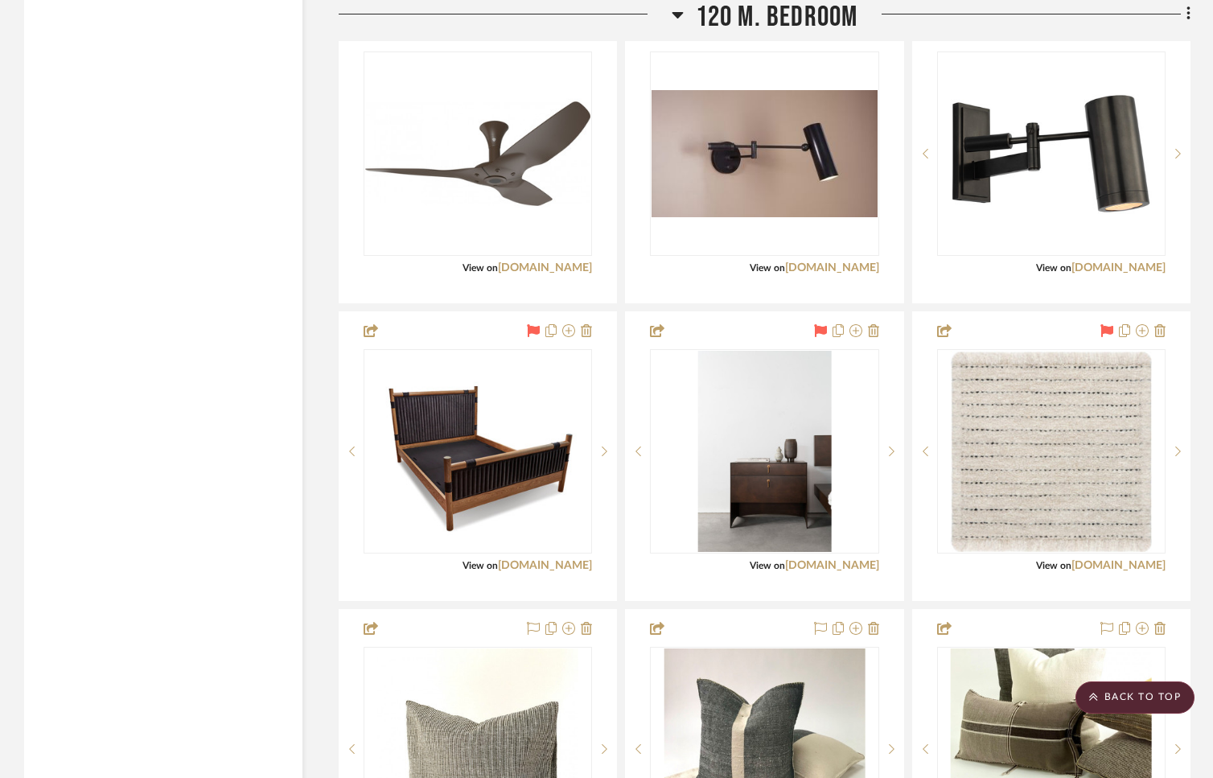
drag, startPoint x: 749, startPoint y: 344, endPoint x: 189, endPoint y: 2, distance: 656.0
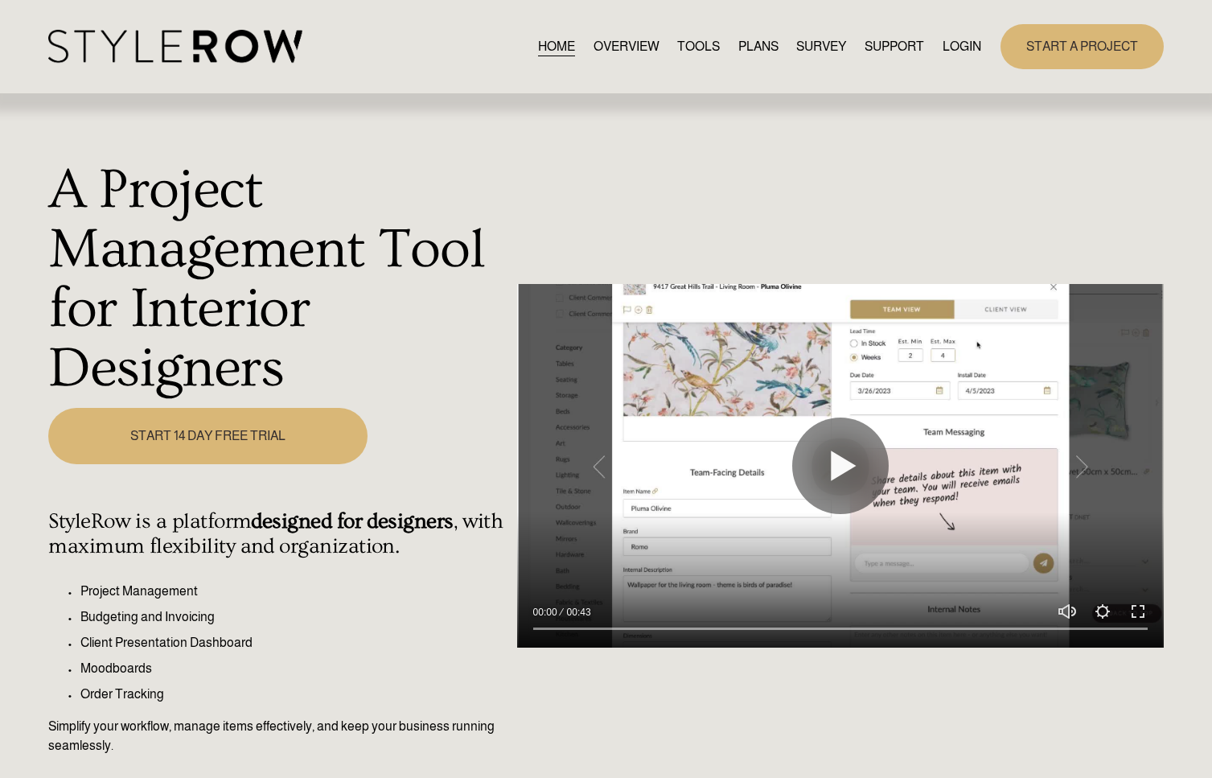
click at [975, 43] on link "LOGIN" at bounding box center [962, 46] width 39 height 22
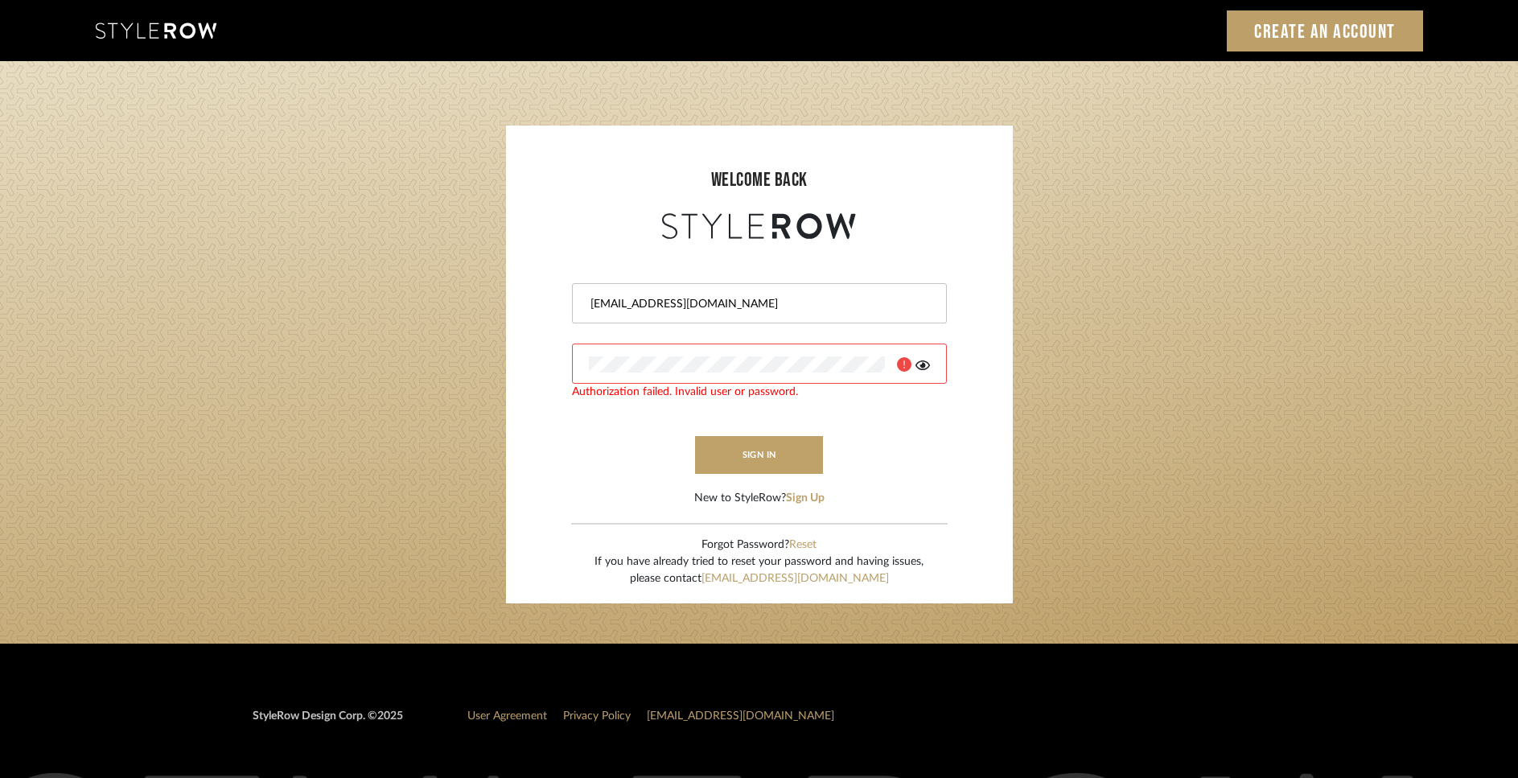
click at [760, 306] on input "[EMAIL_ADDRESS][DOMAIN_NAME]" at bounding box center [757, 304] width 337 height 16
type input "[EMAIL_ADDRESS][DOMAIN_NAME]"
click at [734, 449] on button "sign in" at bounding box center [759, 455] width 129 height 38
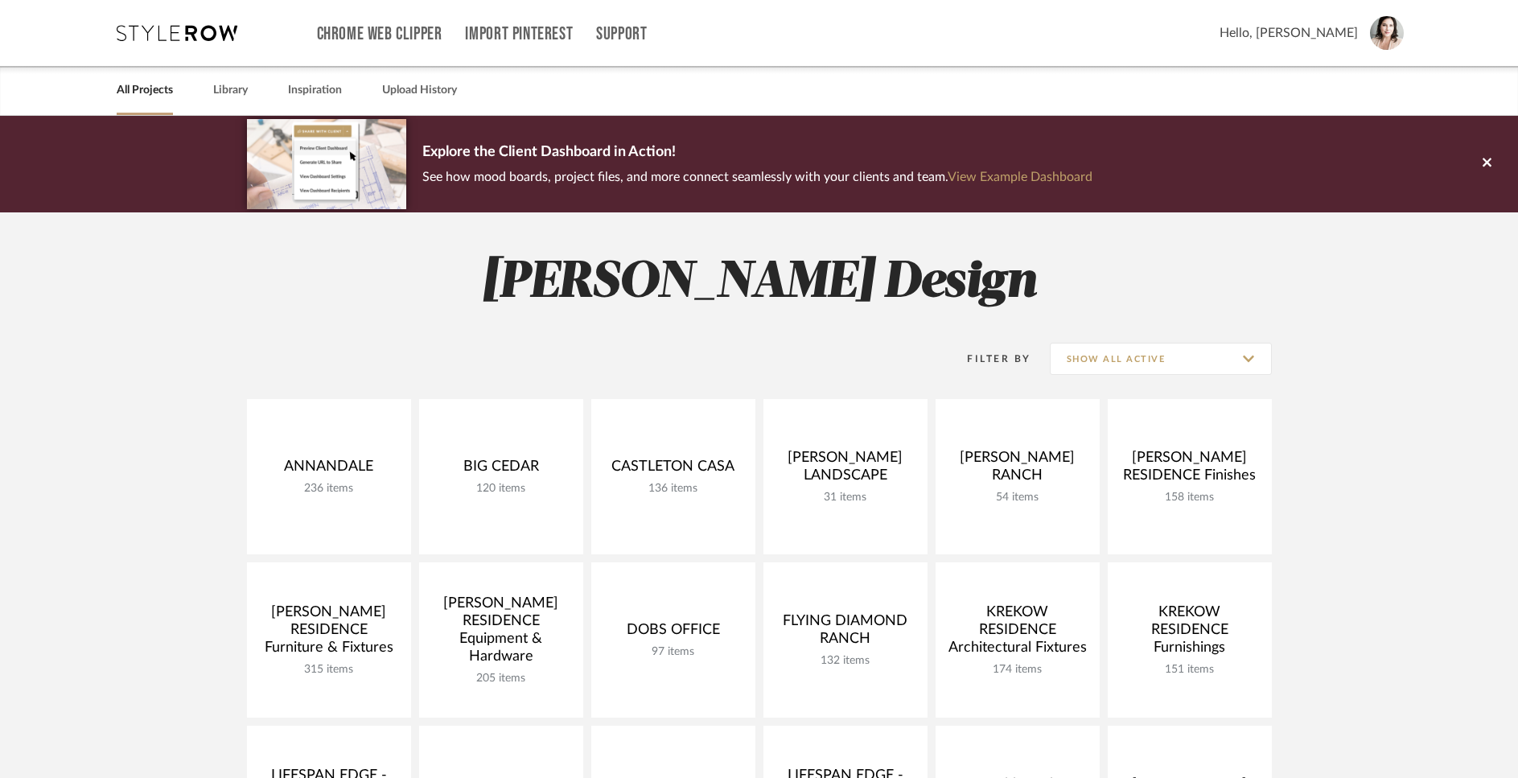
click at [249, 86] on div "All Projects Library Inspiration Upload History" at bounding box center [760, 90] width 1334 height 49
click at [226, 91] on link "Library" at bounding box center [230, 91] width 35 height 22
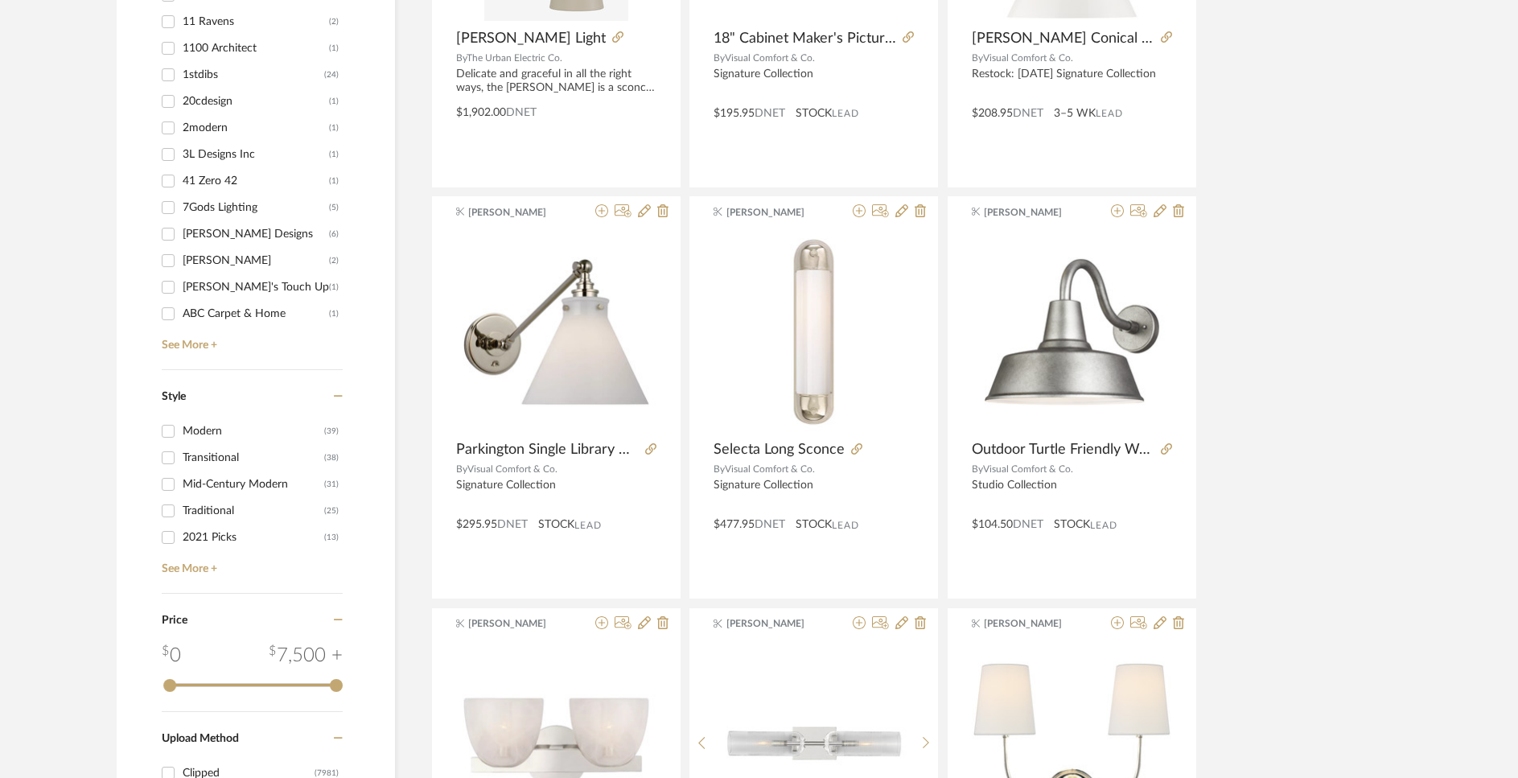
scroll to position [1758, 0]
click at [177, 346] on link "See More +" at bounding box center [250, 338] width 185 height 26
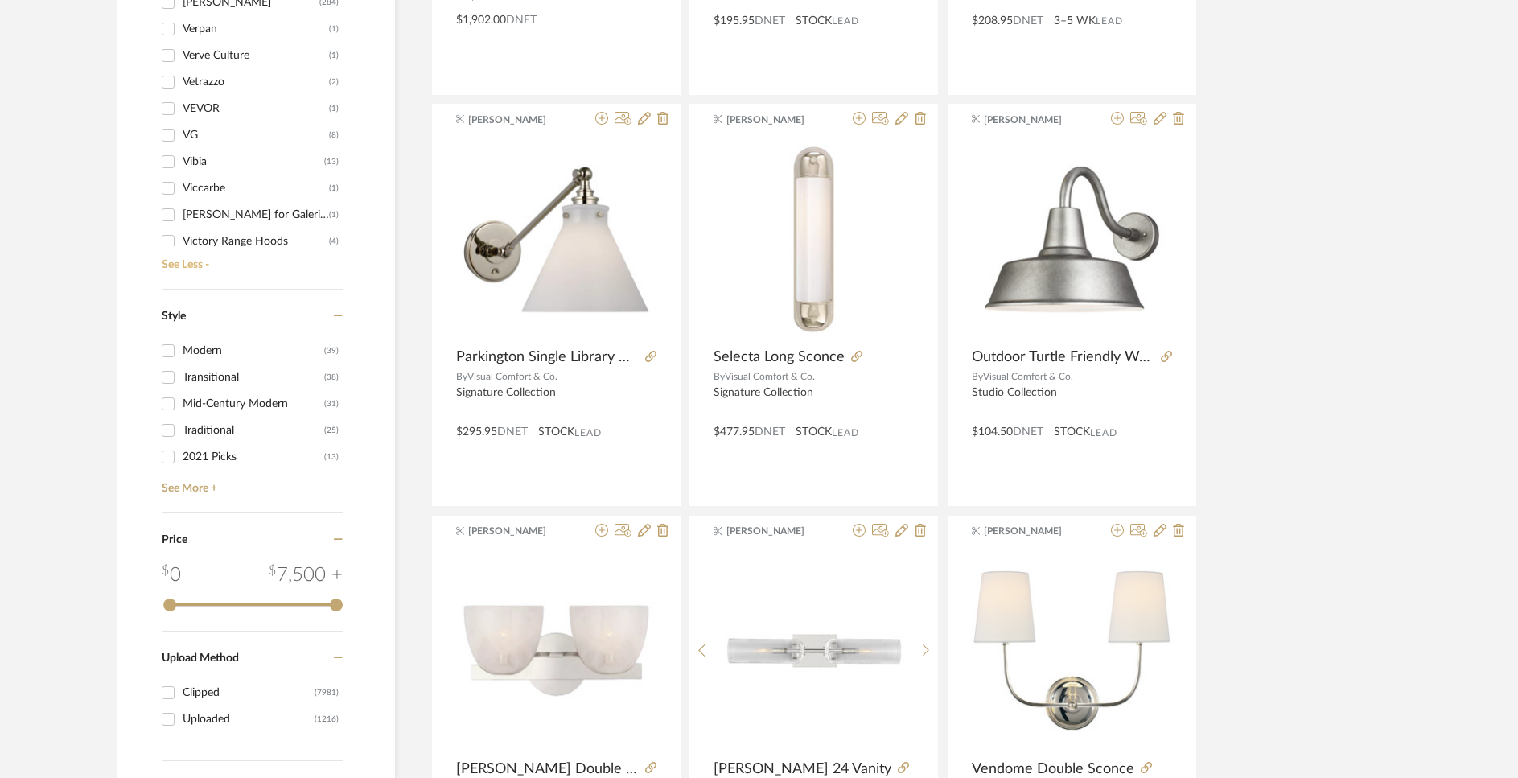
scroll to position [24721, 0]
click at [167, 27] on input "[PERSON_NAME] (284)" at bounding box center [168, 29] width 26 height 26
checkbox input "true"
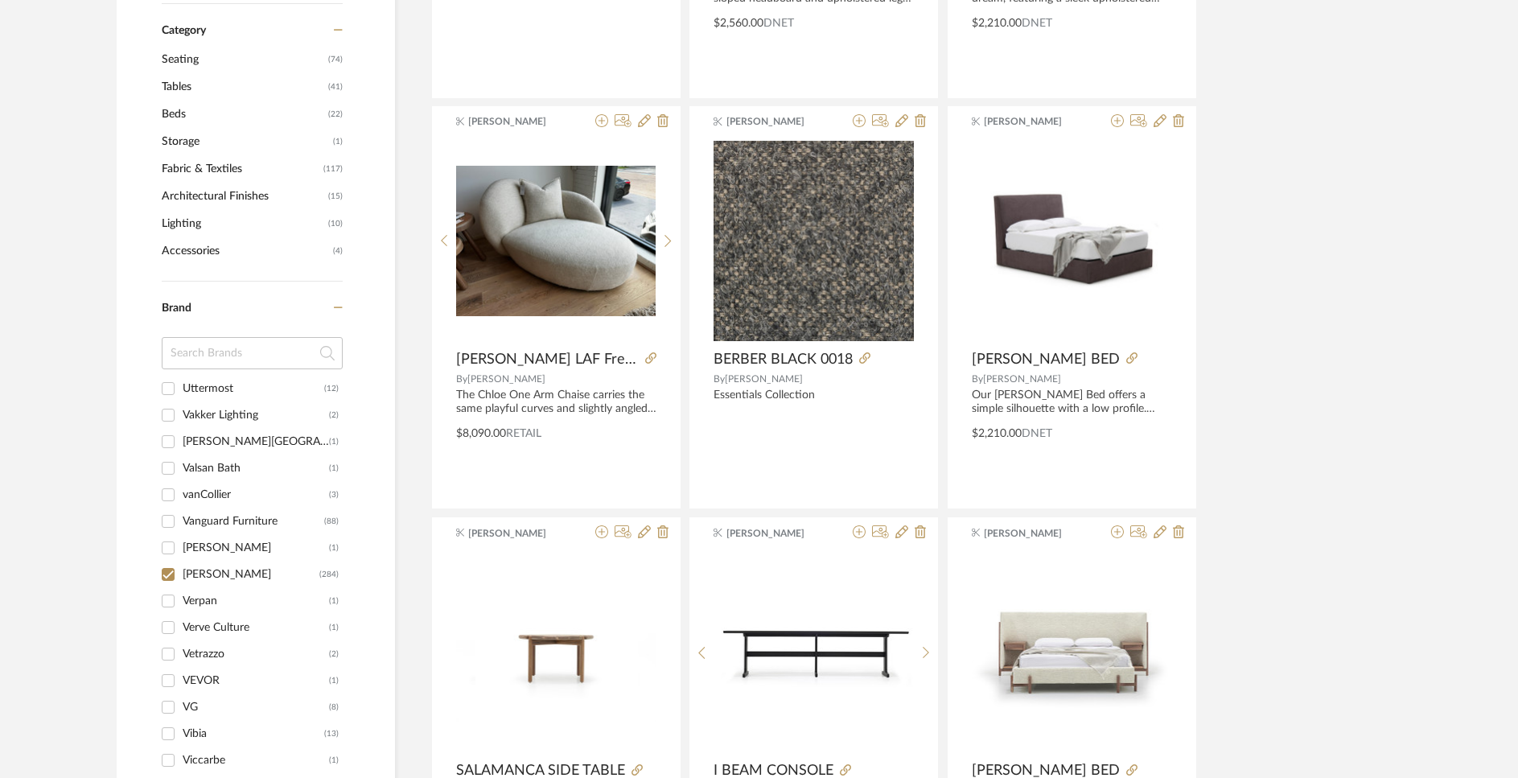
scroll to position [477, 0]
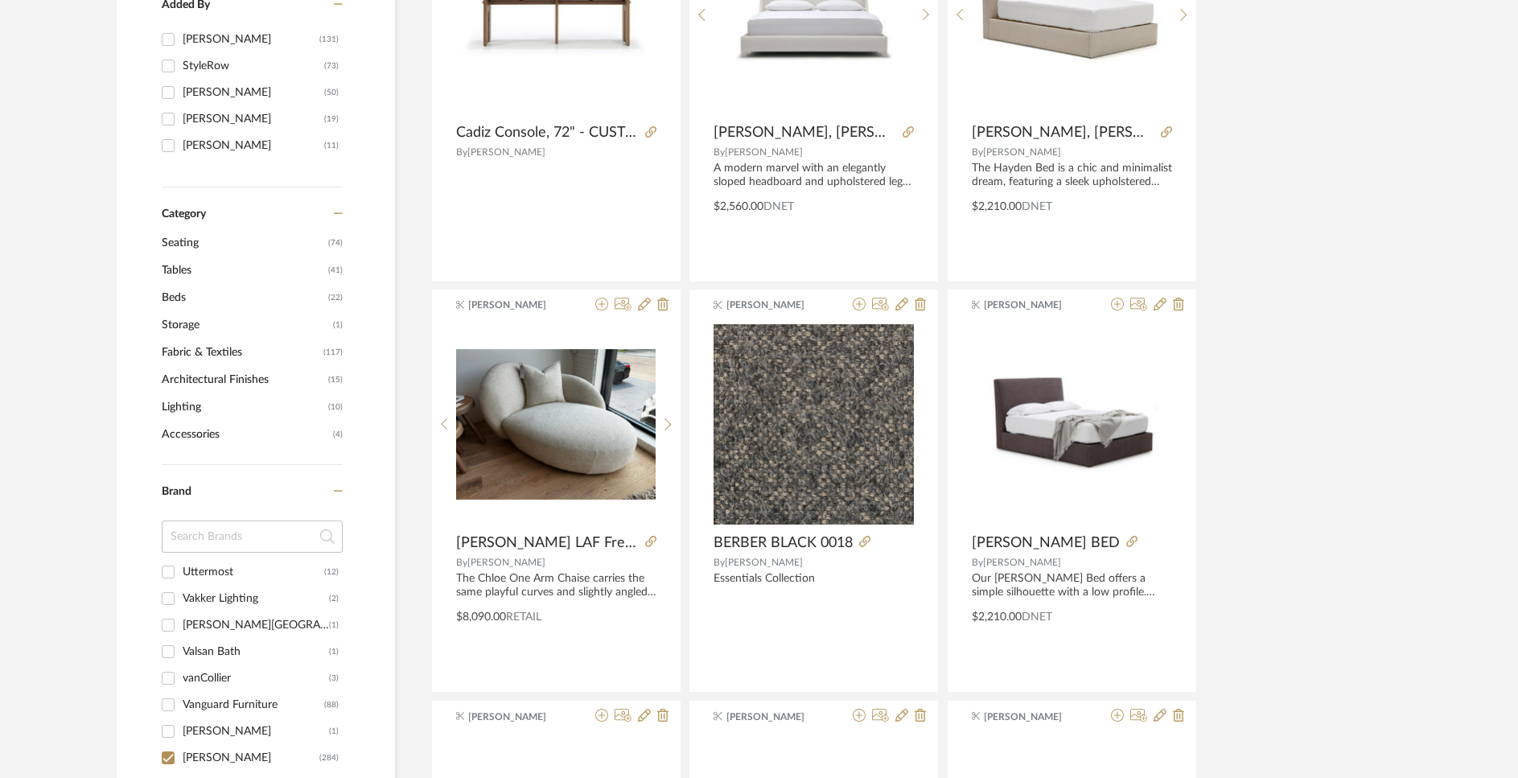
click at [179, 242] on span "Seating" at bounding box center [243, 242] width 162 height 27
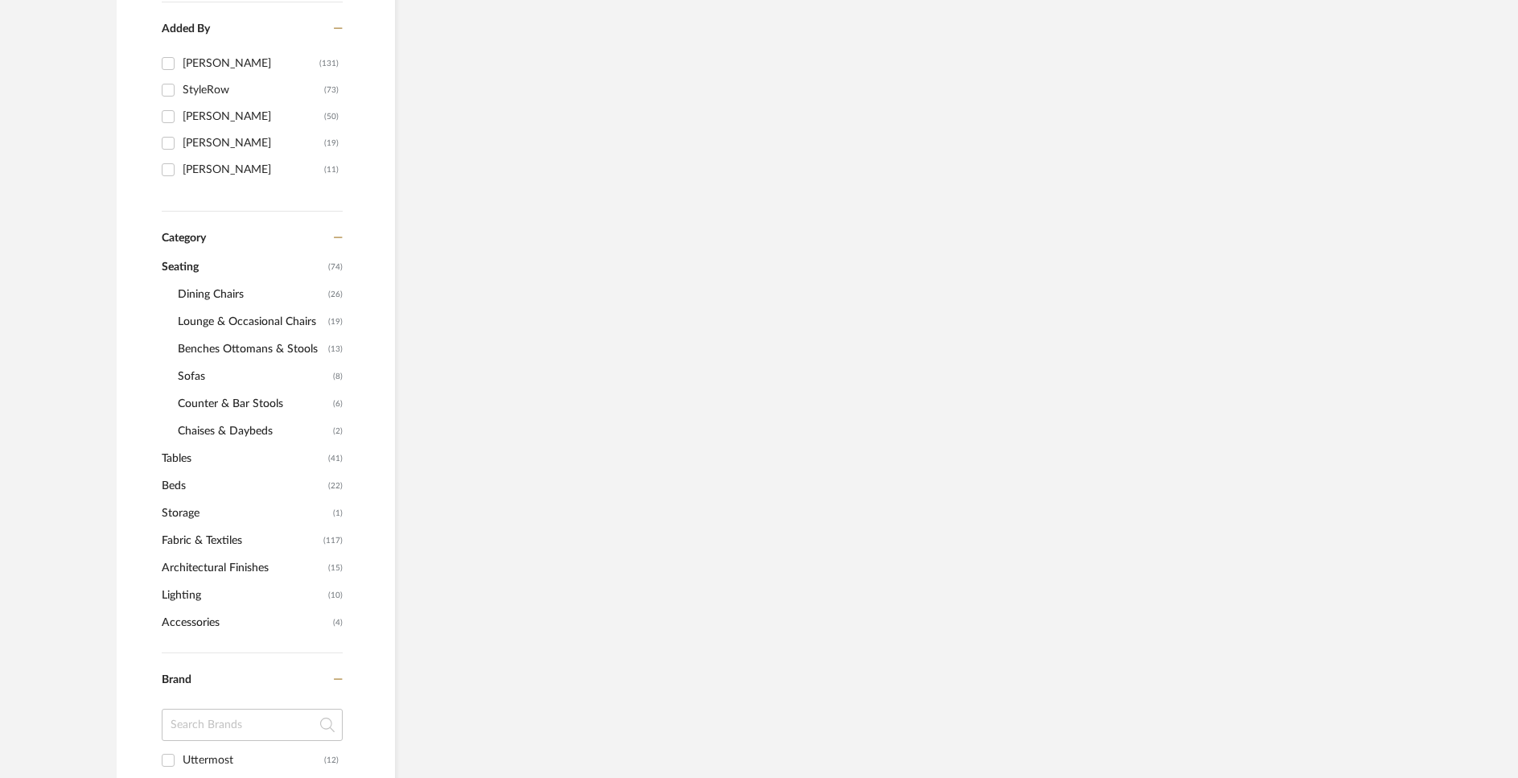
scroll to position [501, 0]
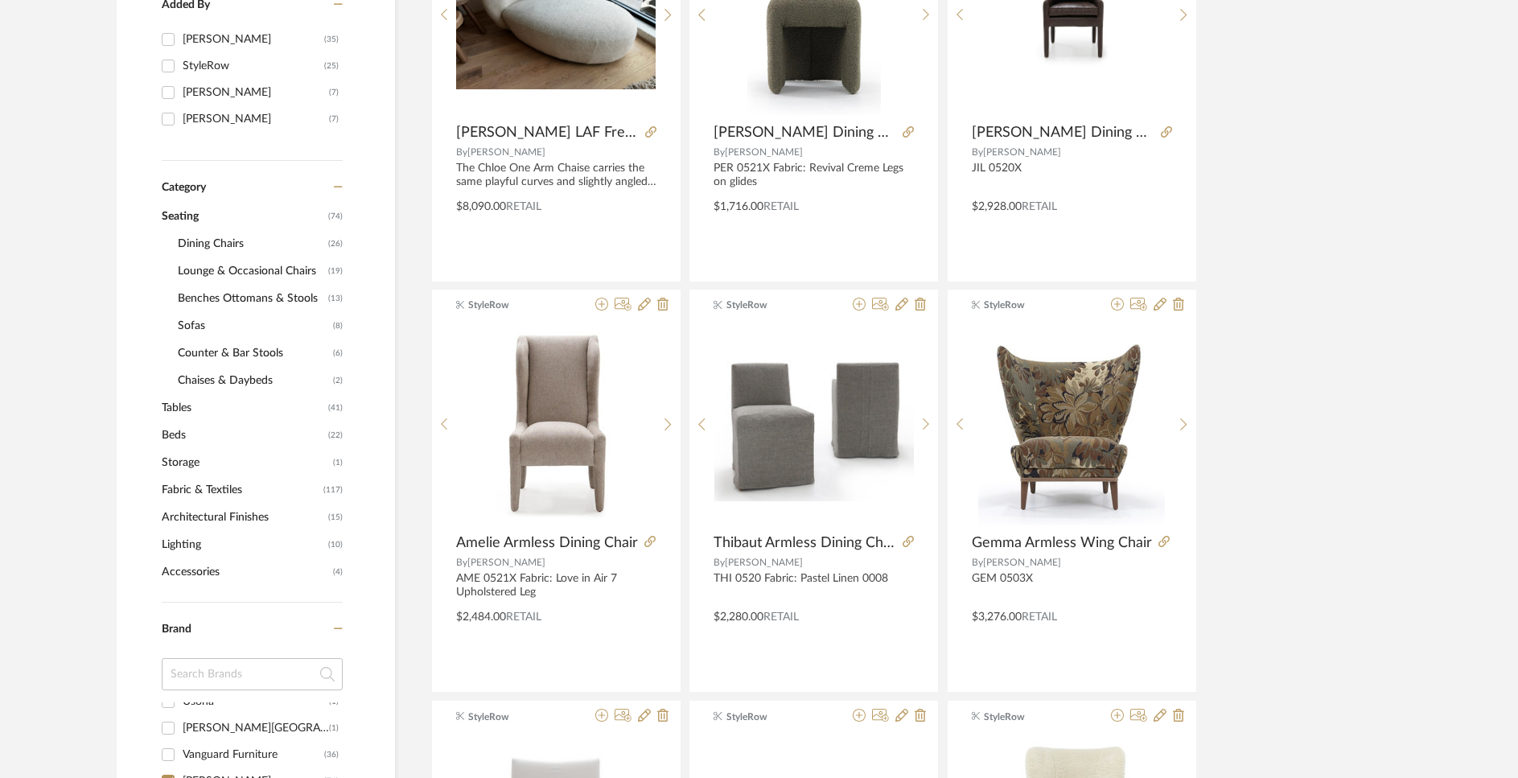
scroll to position [6032, 0]
click at [200, 271] on span "Lounge & Occasional Chairs" at bounding box center [251, 270] width 146 height 27
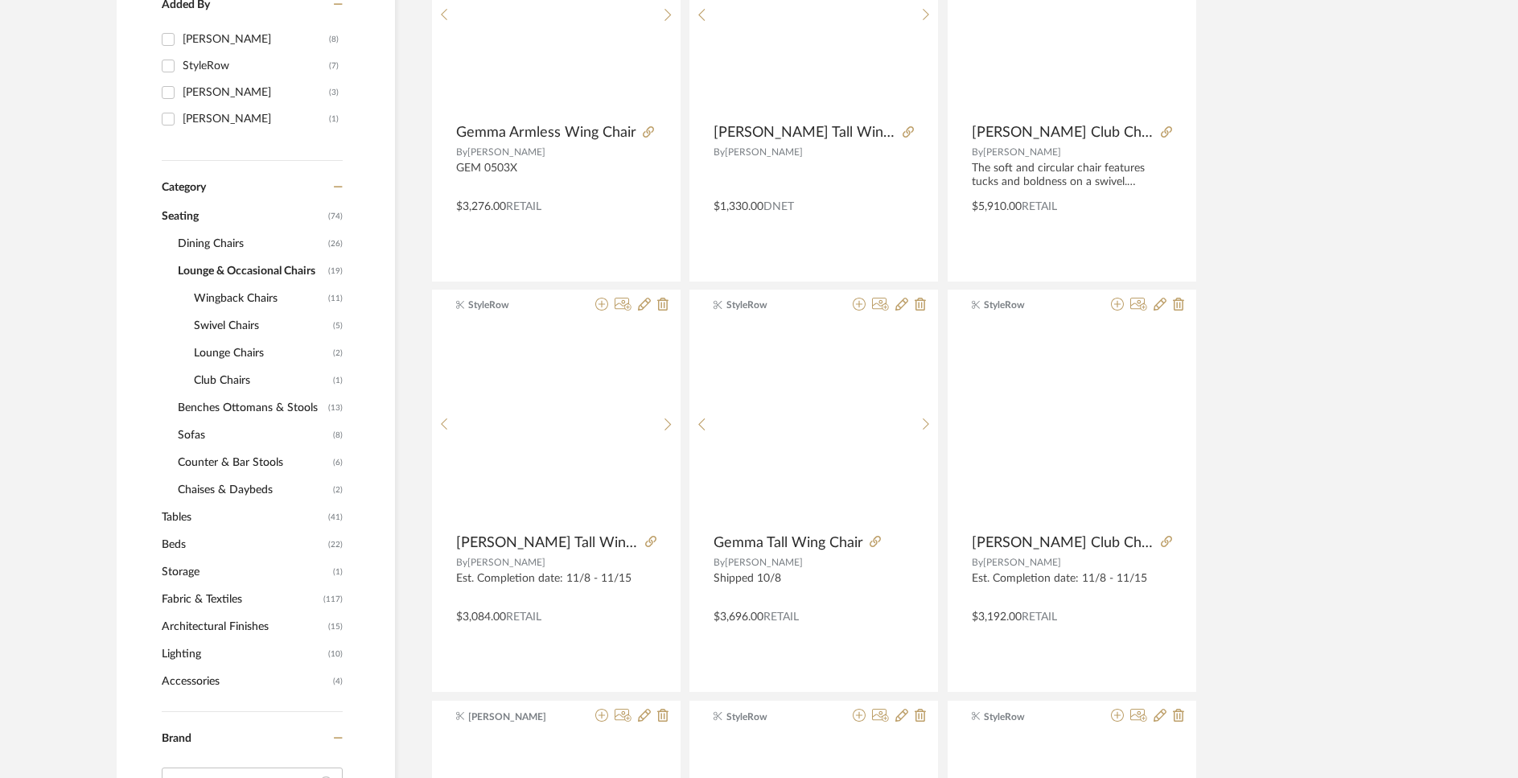
scroll to position [3651, 0]
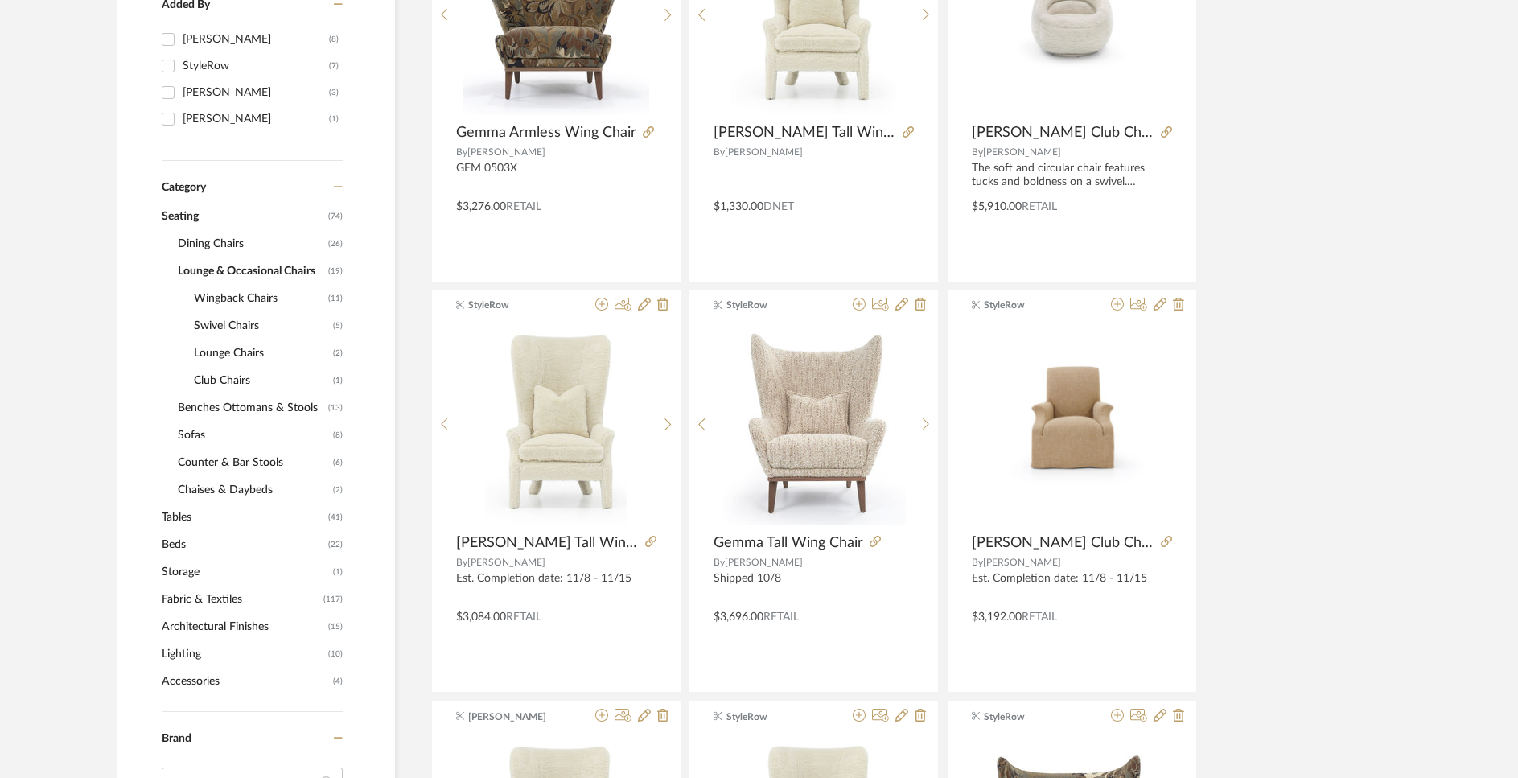
click at [214, 323] on span "Swivel Chairs" at bounding box center [261, 325] width 135 height 27
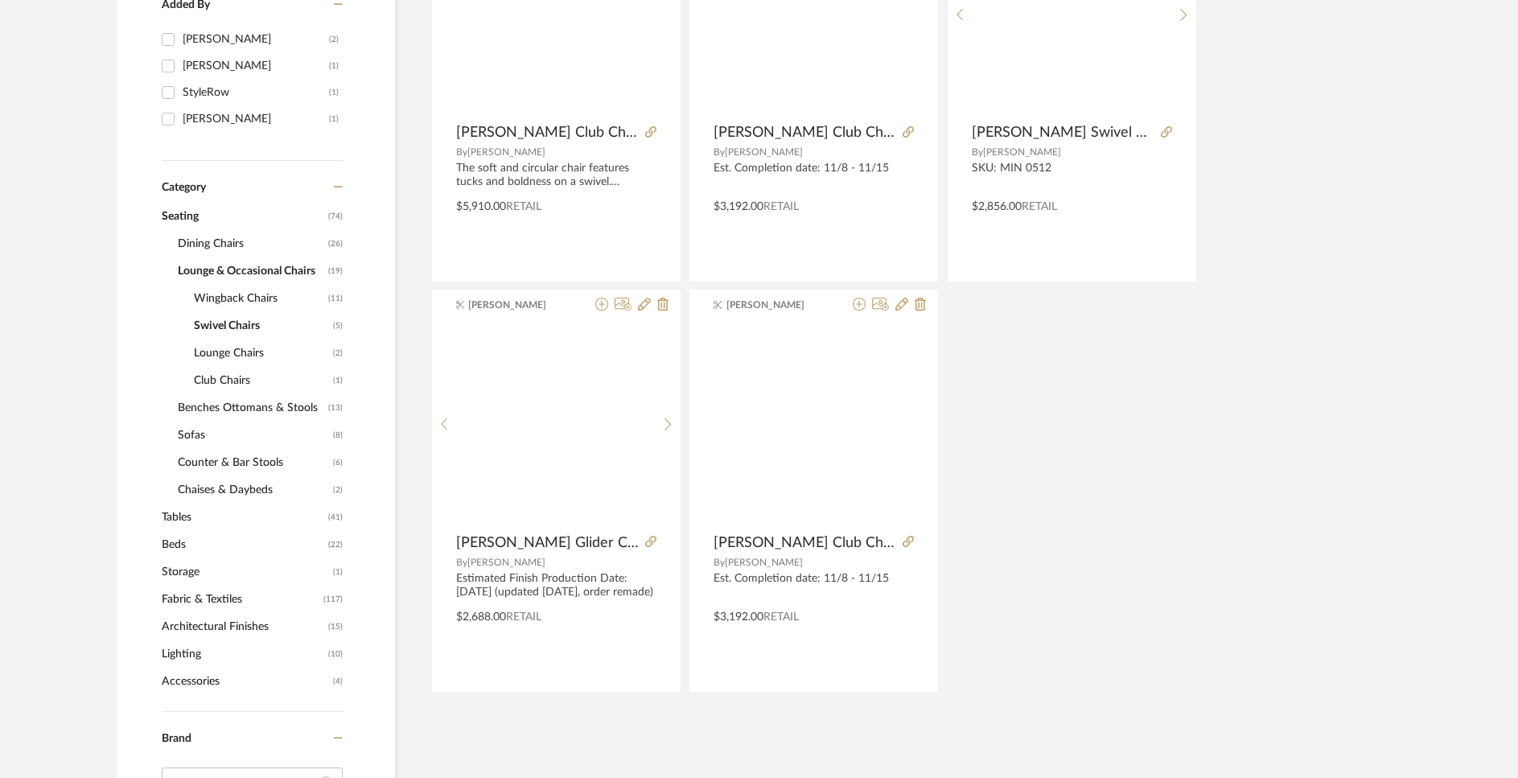
scroll to position [758, 0]
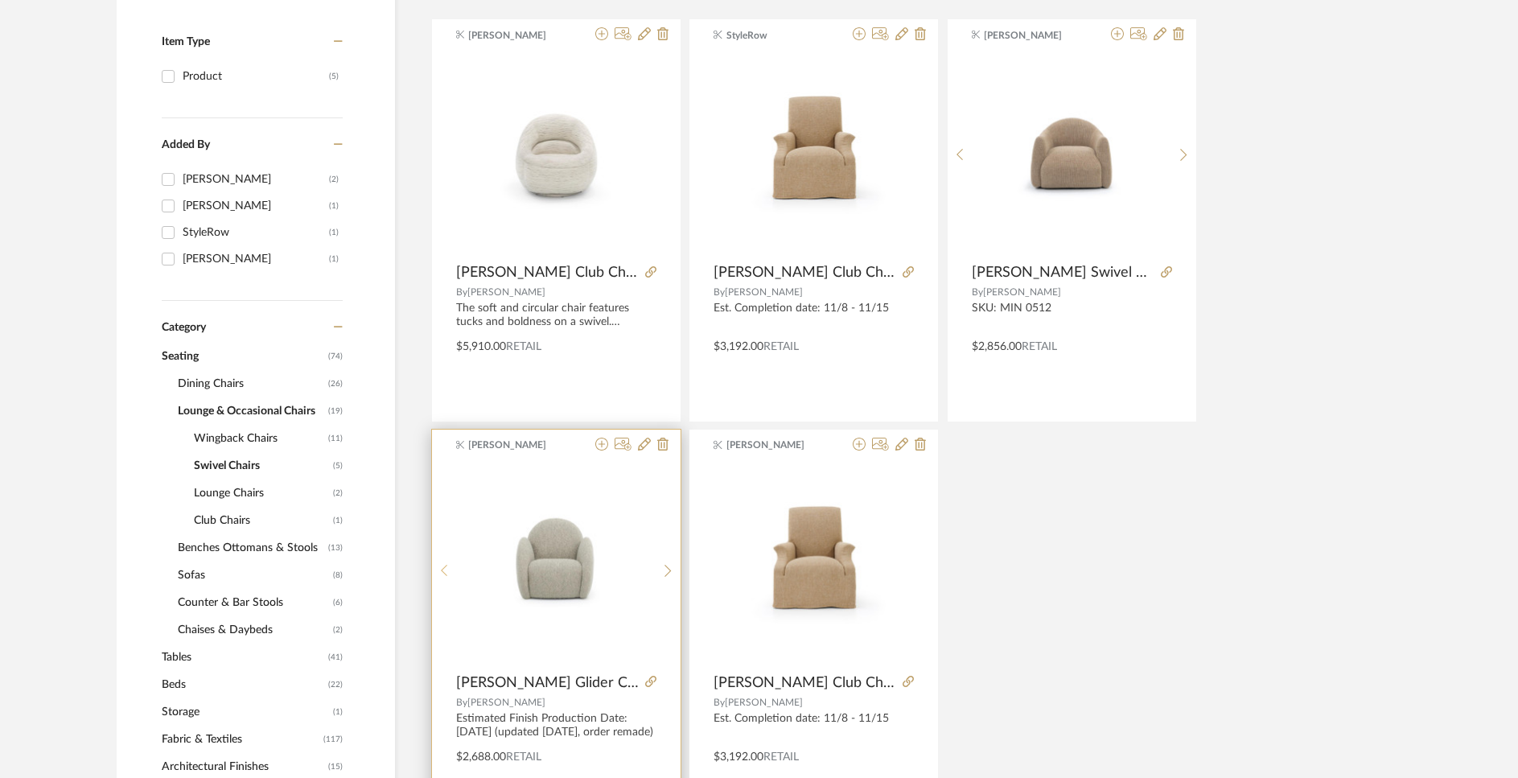
scroll to position [360, 0]
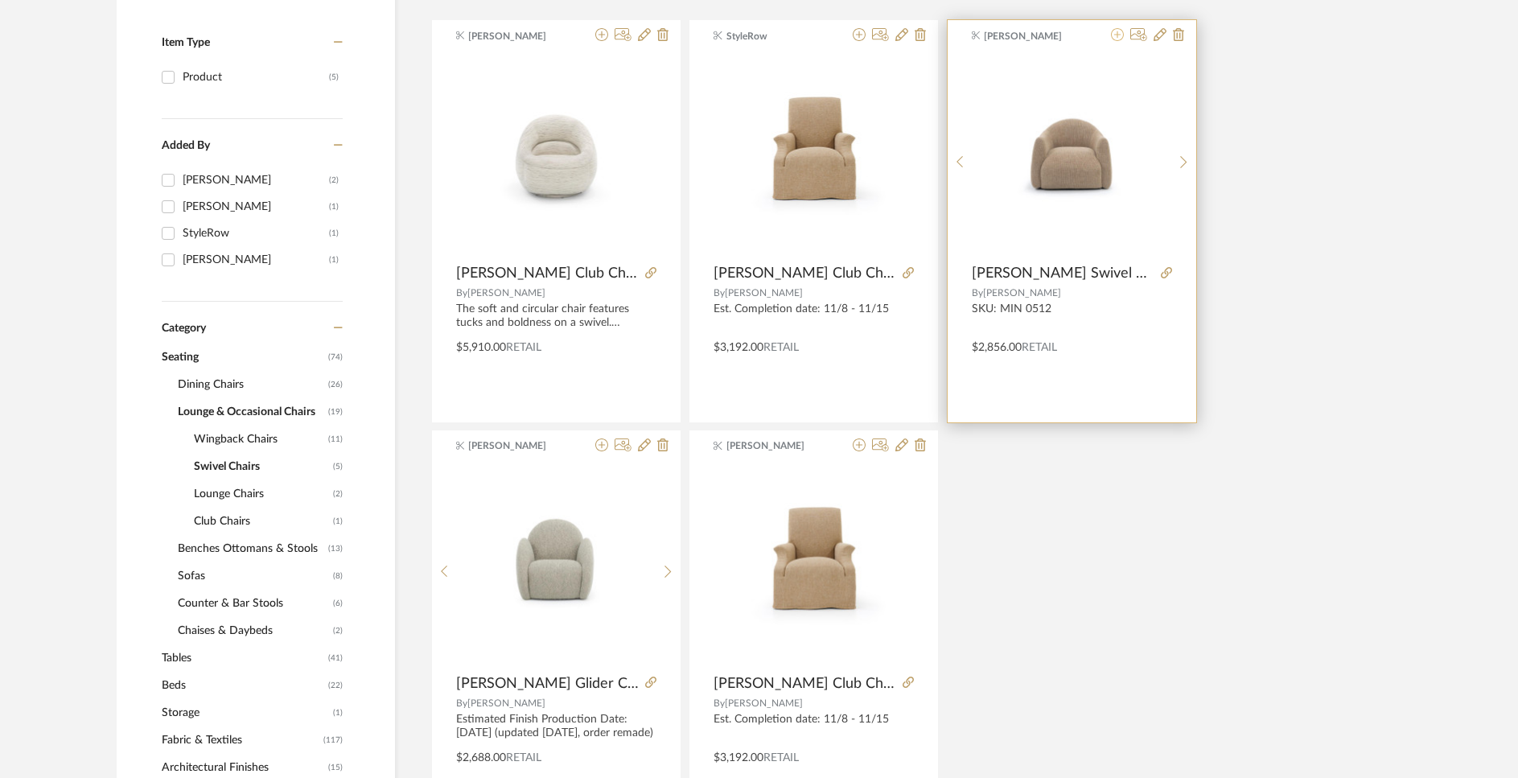
click at [1116, 38] on icon at bounding box center [1117, 34] width 13 height 13
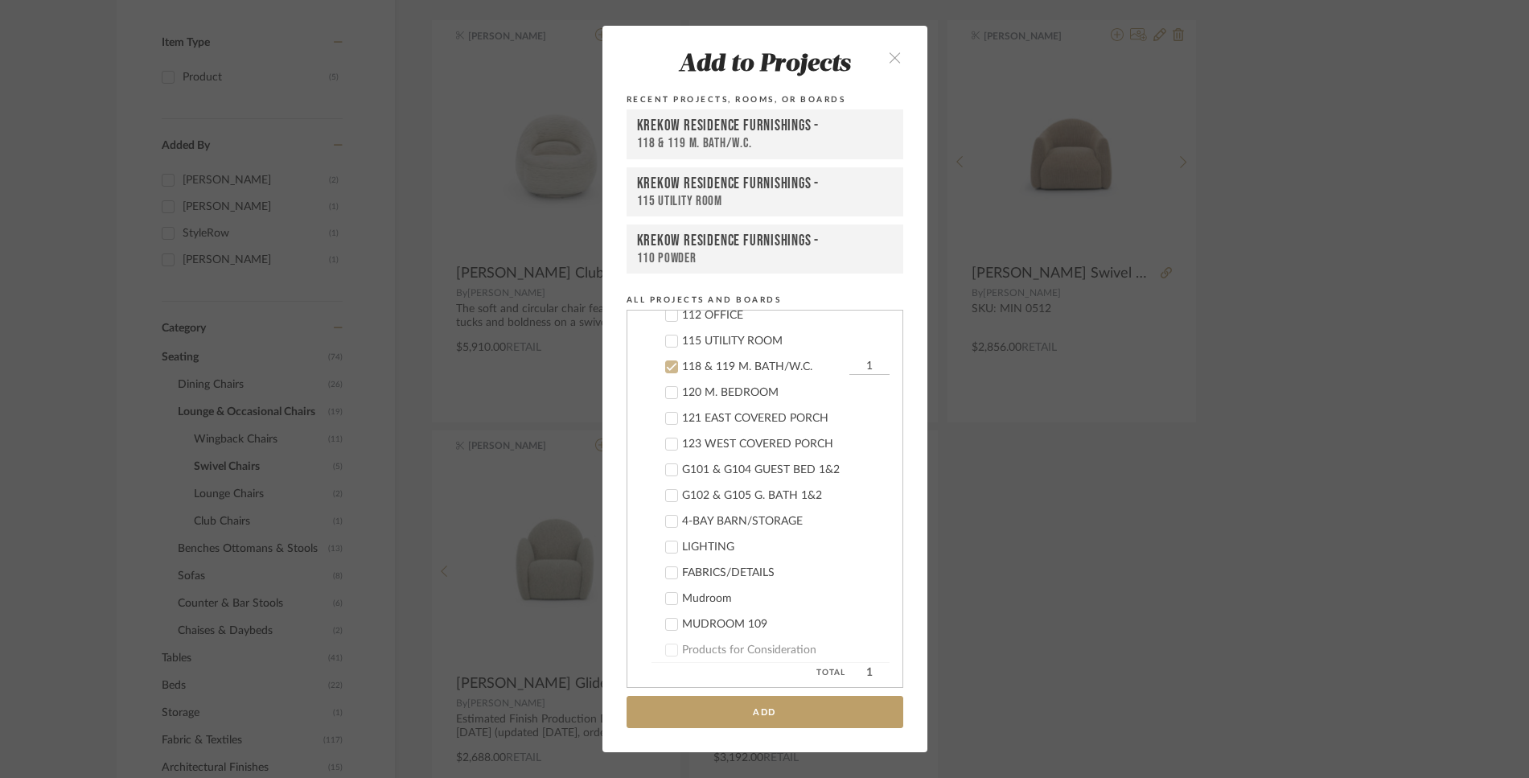
scroll to position [747, 0]
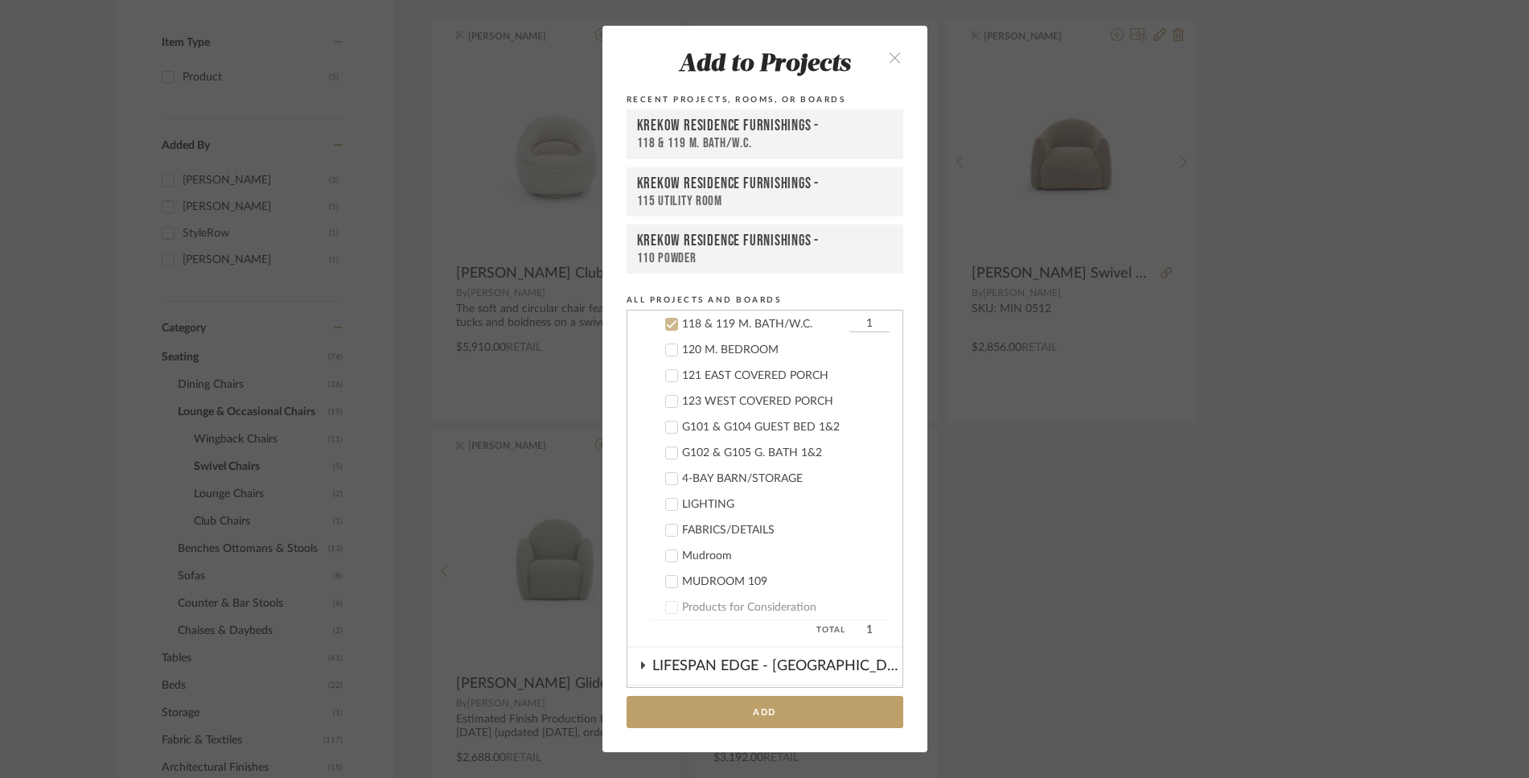
click at [666, 324] on icon at bounding box center [671, 324] width 11 height 11
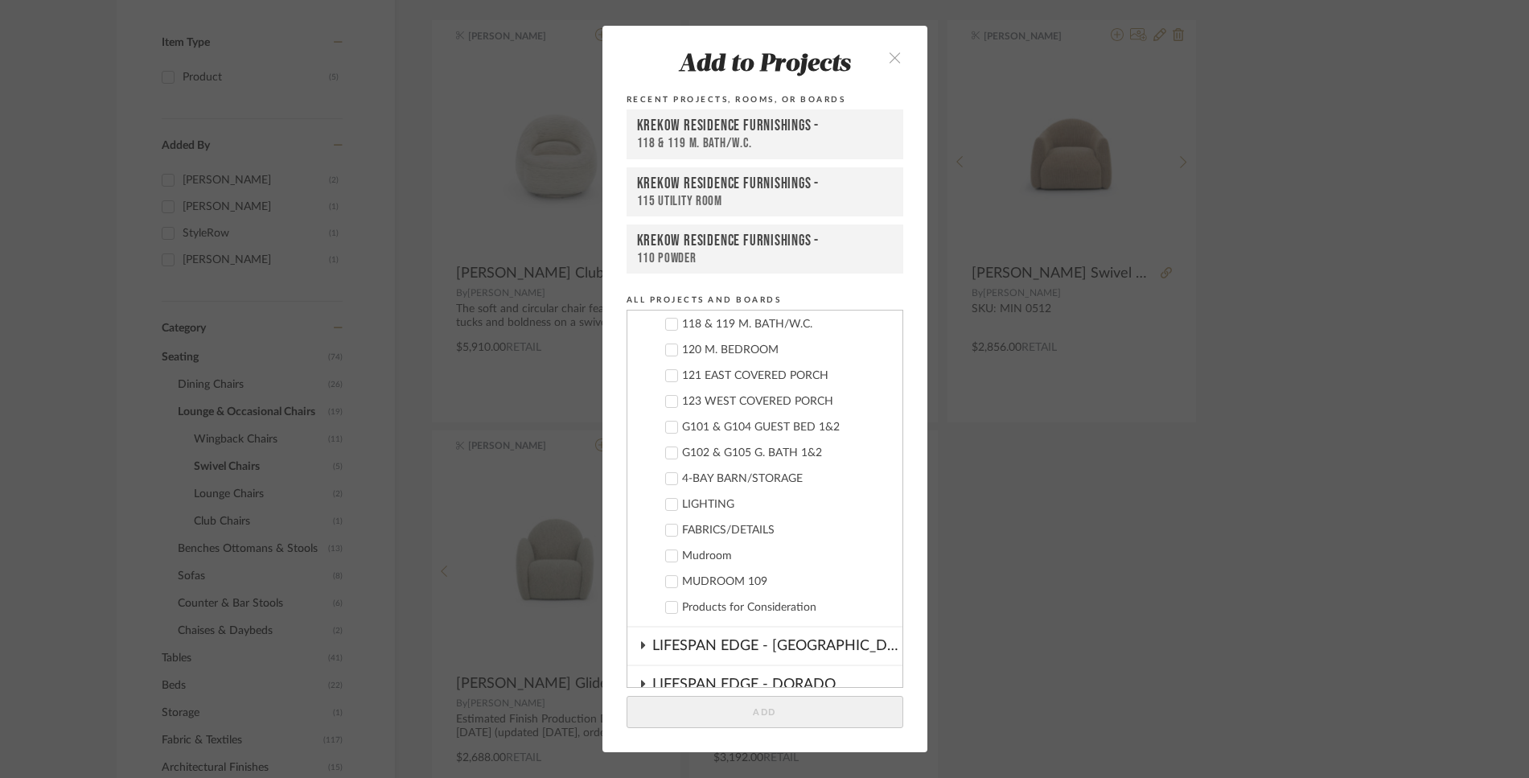
click at [666, 349] on icon at bounding box center [671, 349] width 11 height 11
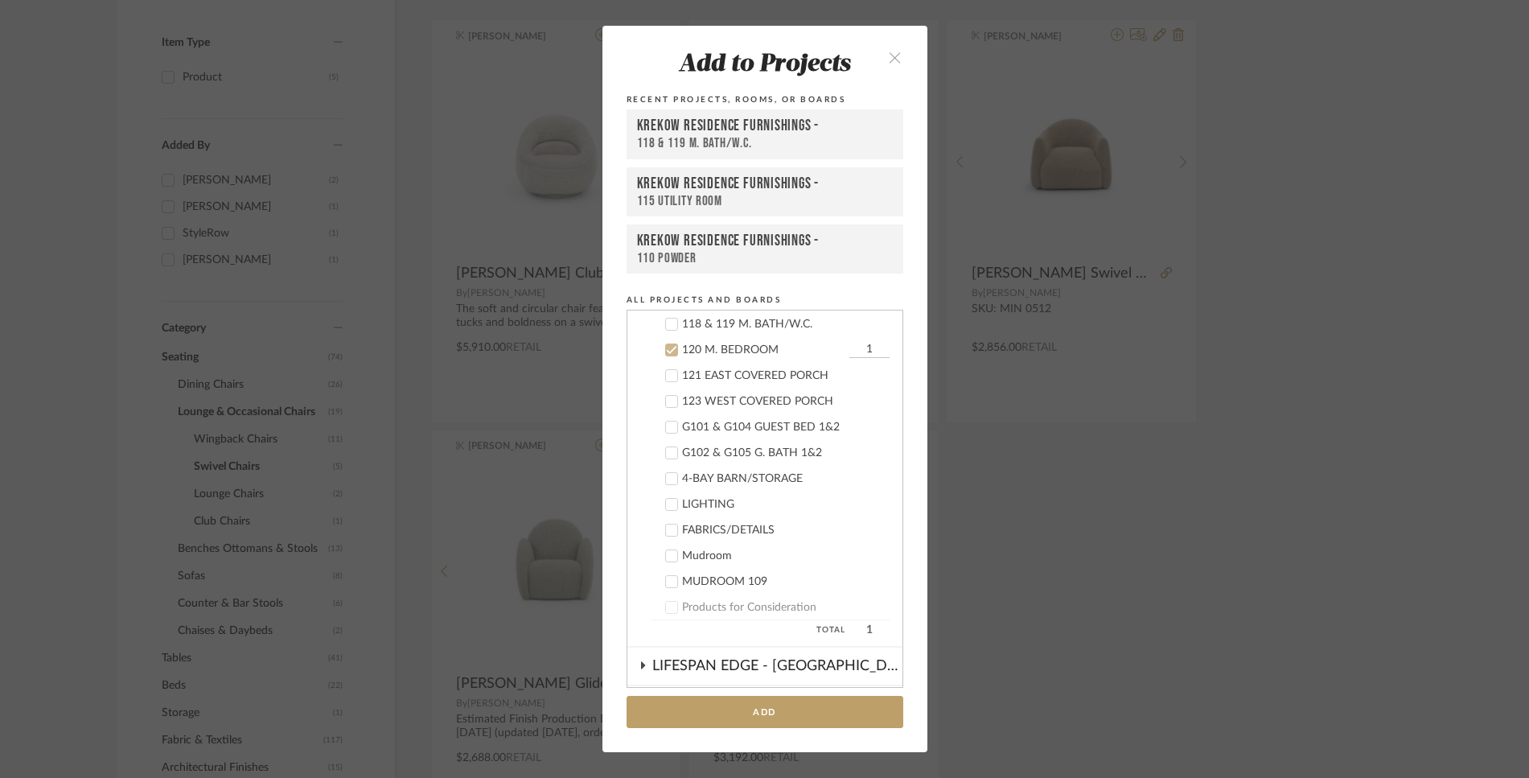
drag, startPoint x: 843, startPoint y: 350, endPoint x: 864, endPoint y: 351, distance: 20.9
click at [864, 351] on input "1" at bounding box center [869, 350] width 40 height 16
type input "2"
click at [762, 710] on button "Add" at bounding box center [765, 712] width 277 height 33
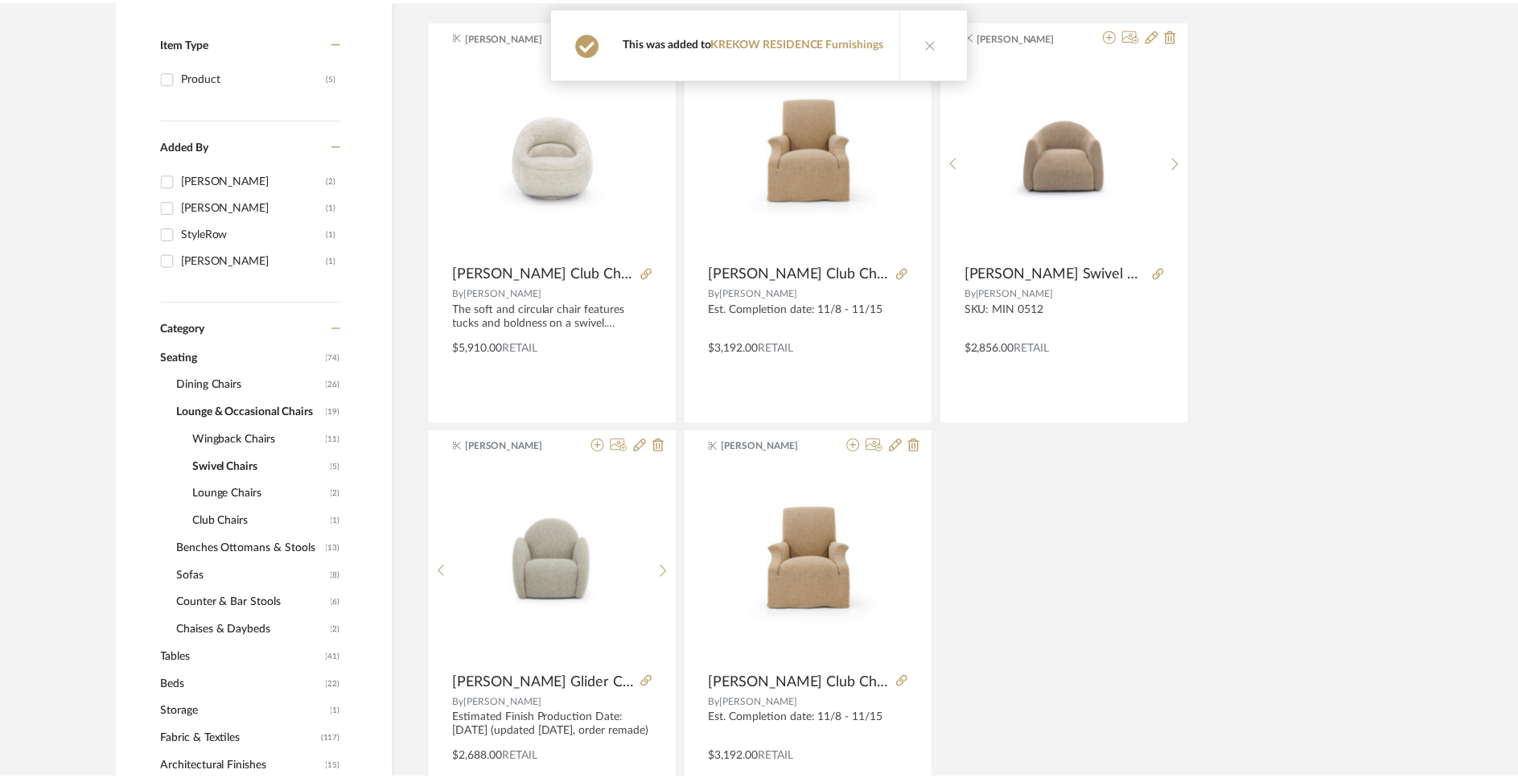
scroll to position [360, 0]
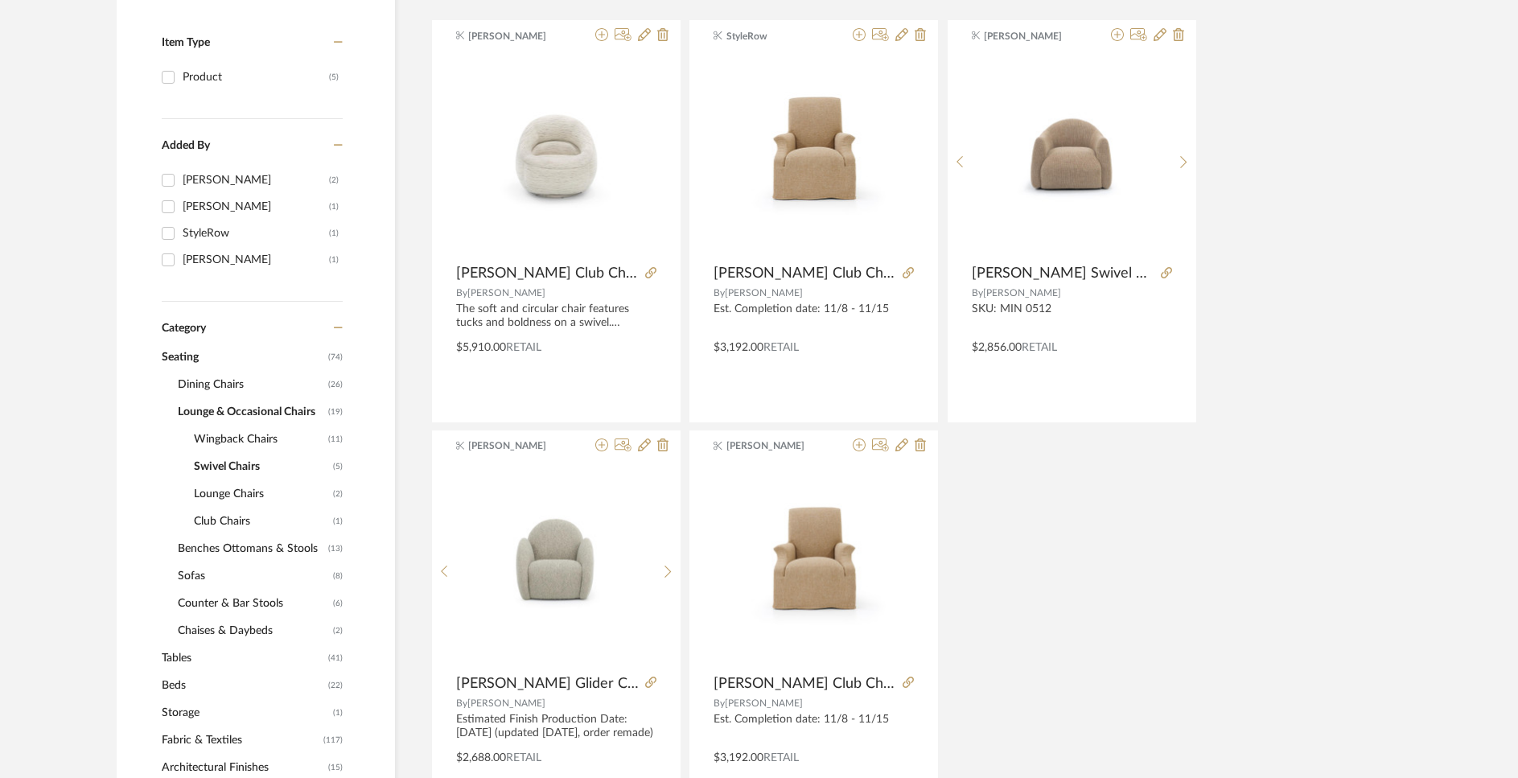
click at [245, 550] on span "Benches Ottomans & Stools" at bounding box center [251, 548] width 146 height 27
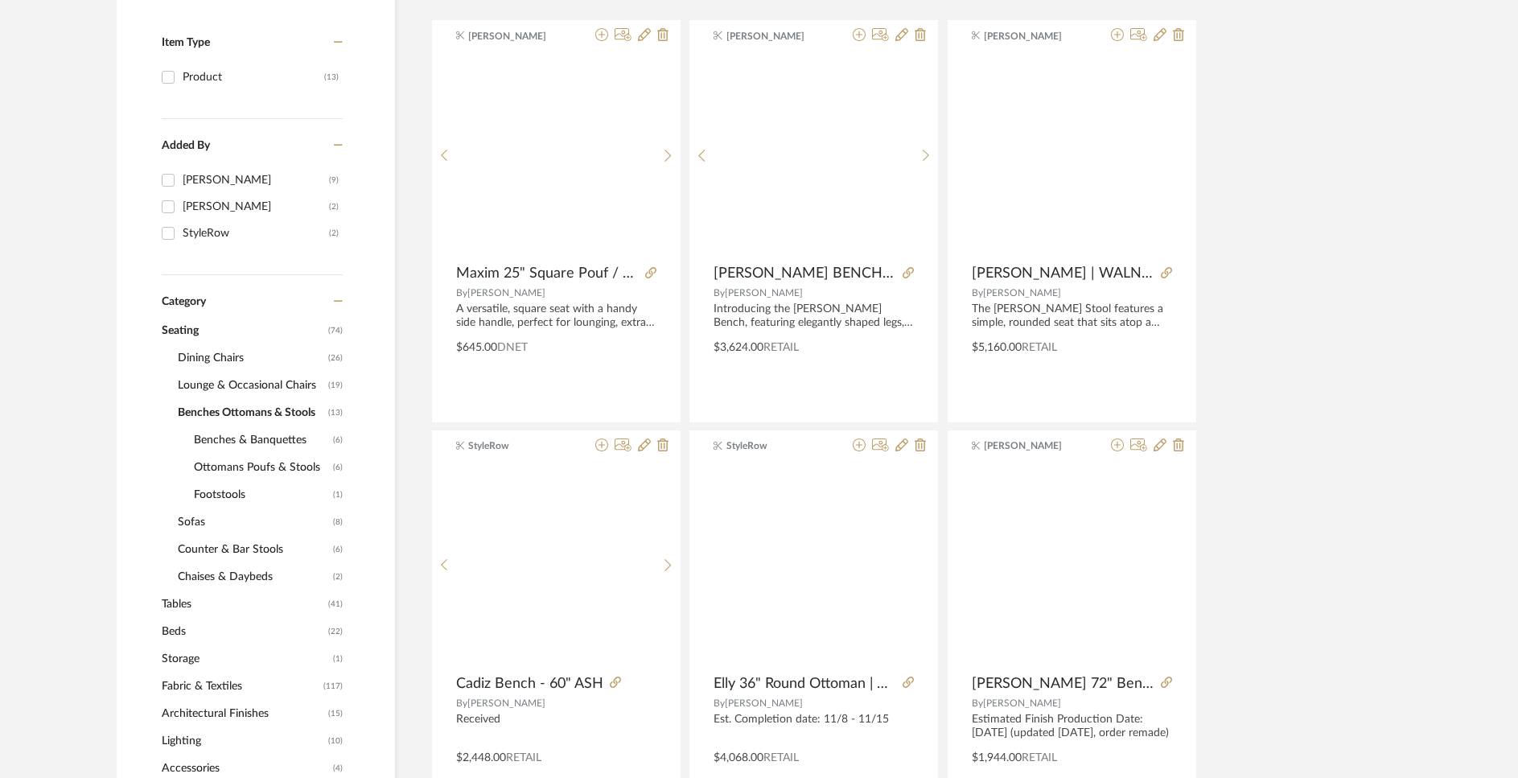
scroll to position [1873, 0]
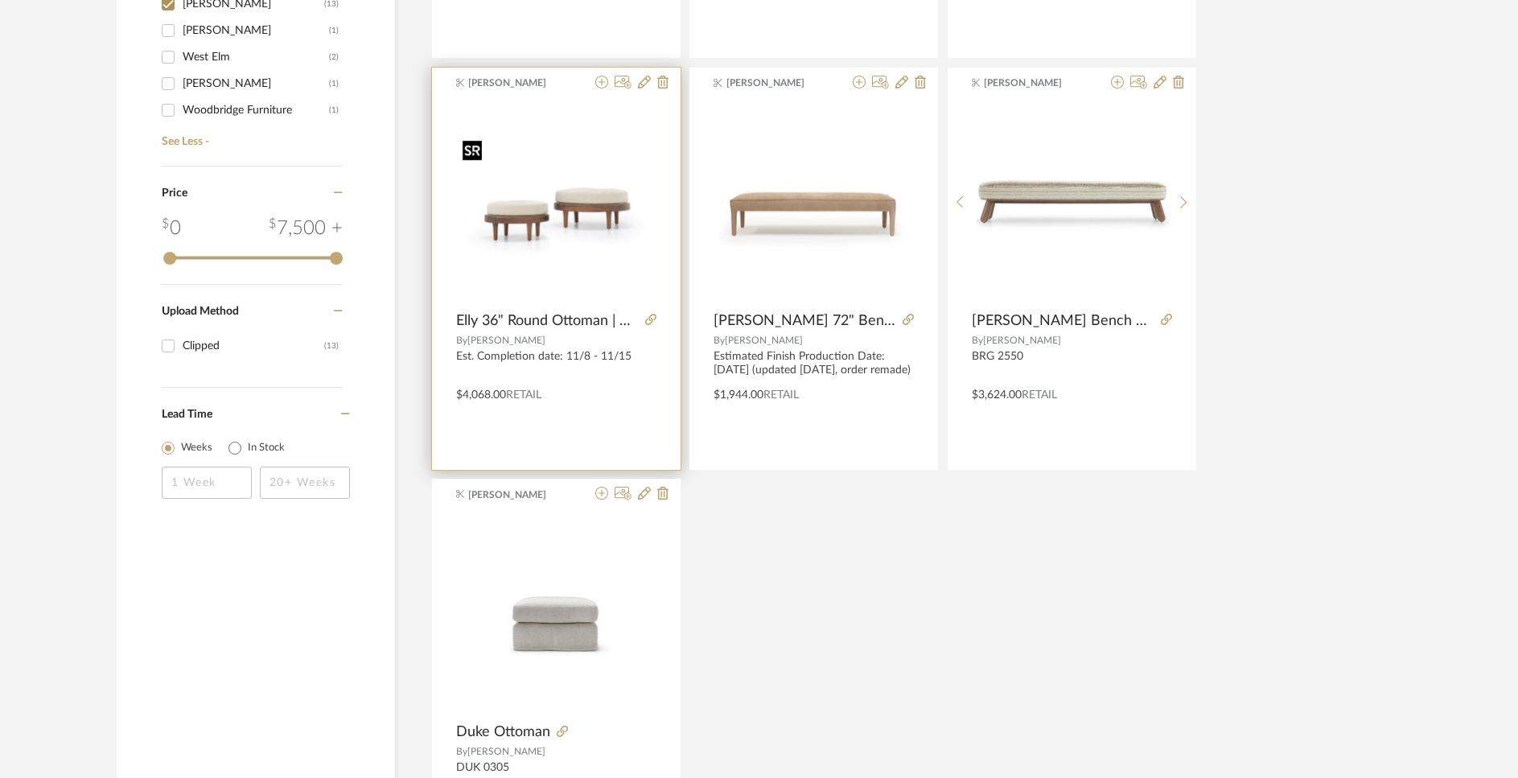
scroll to position [1559, 0]
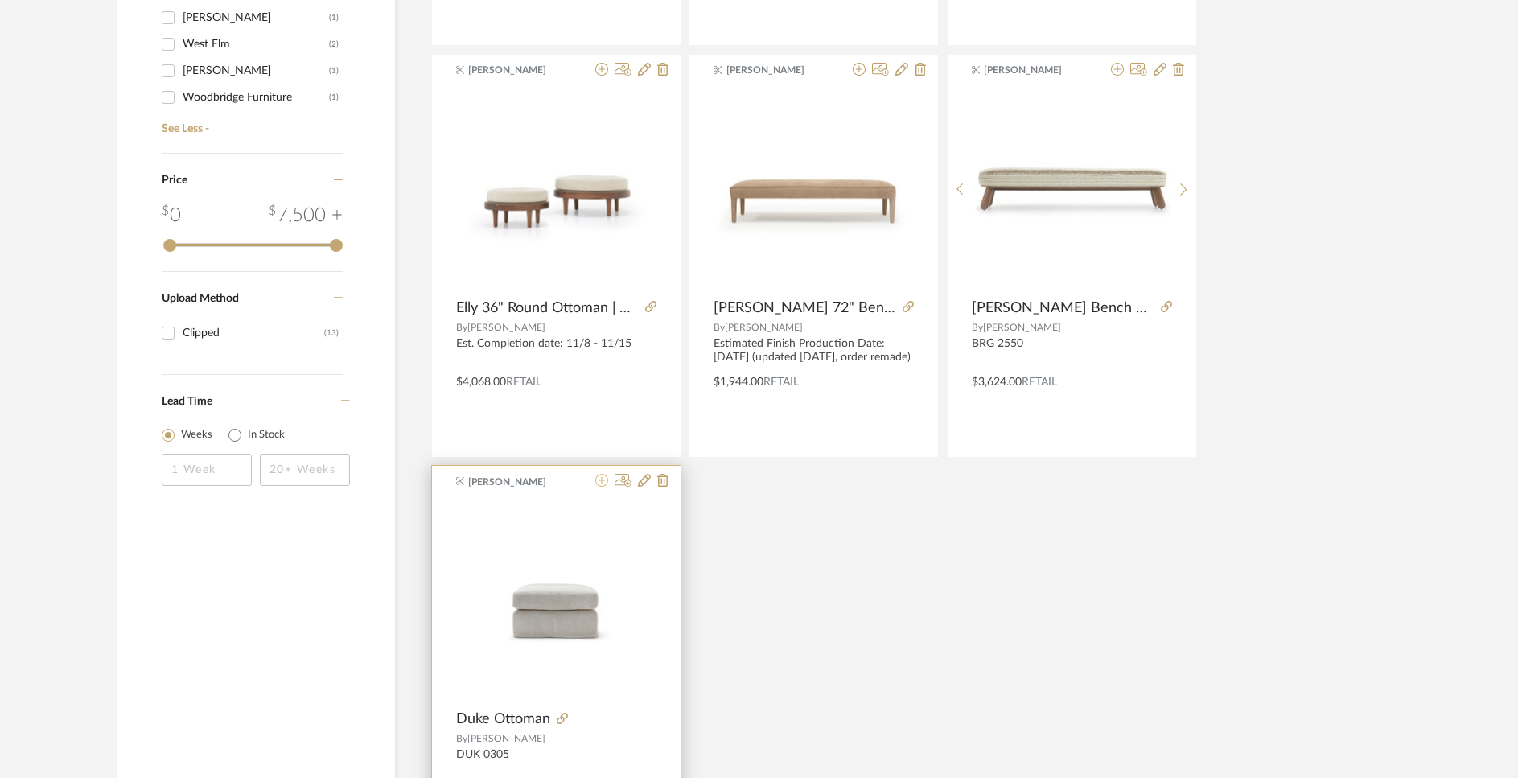
click at [600, 481] on icon at bounding box center [601, 480] width 13 height 13
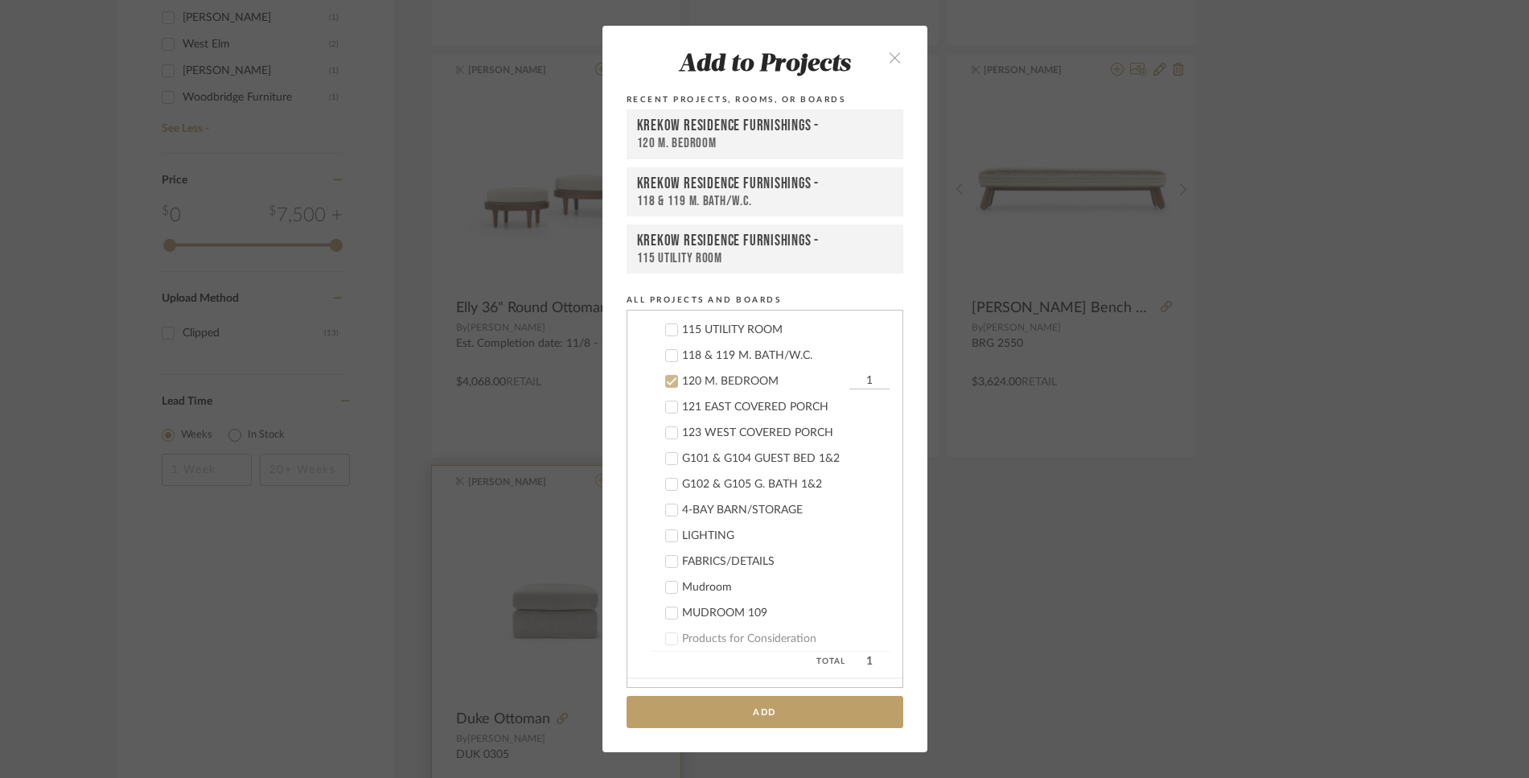
scroll to position [773, 0]
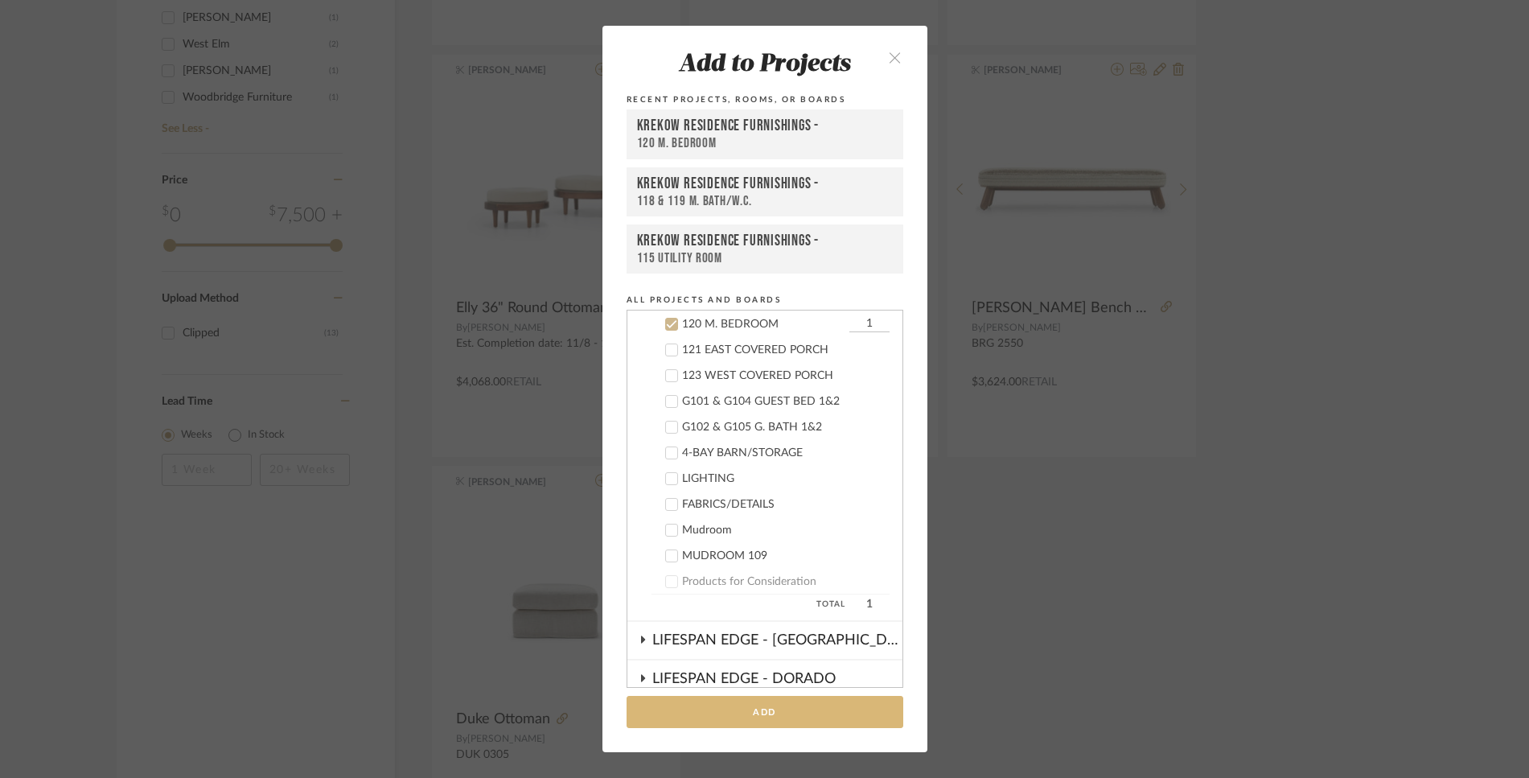
click at [746, 711] on button "Add" at bounding box center [765, 712] width 277 height 33
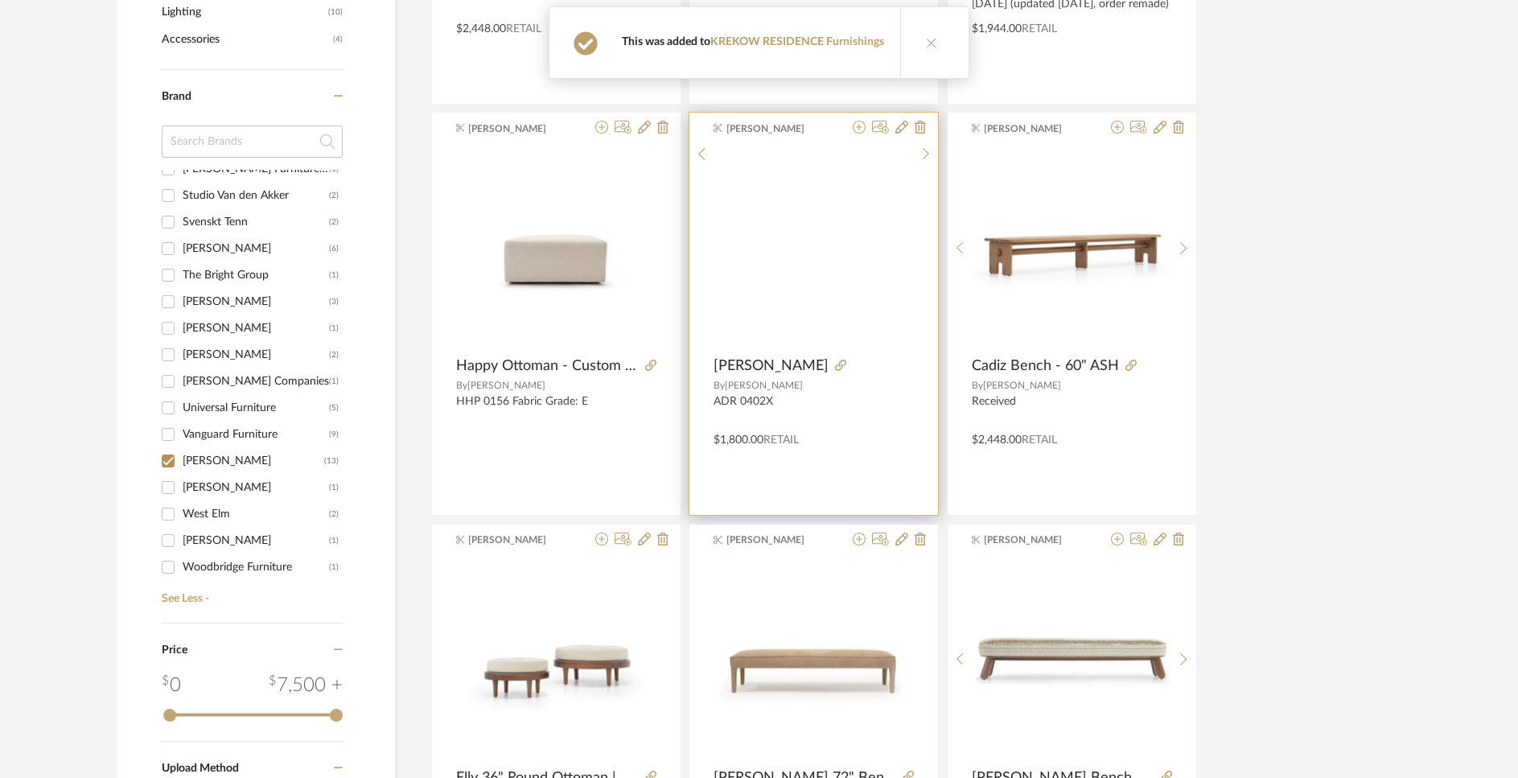
scroll to position [968, 0]
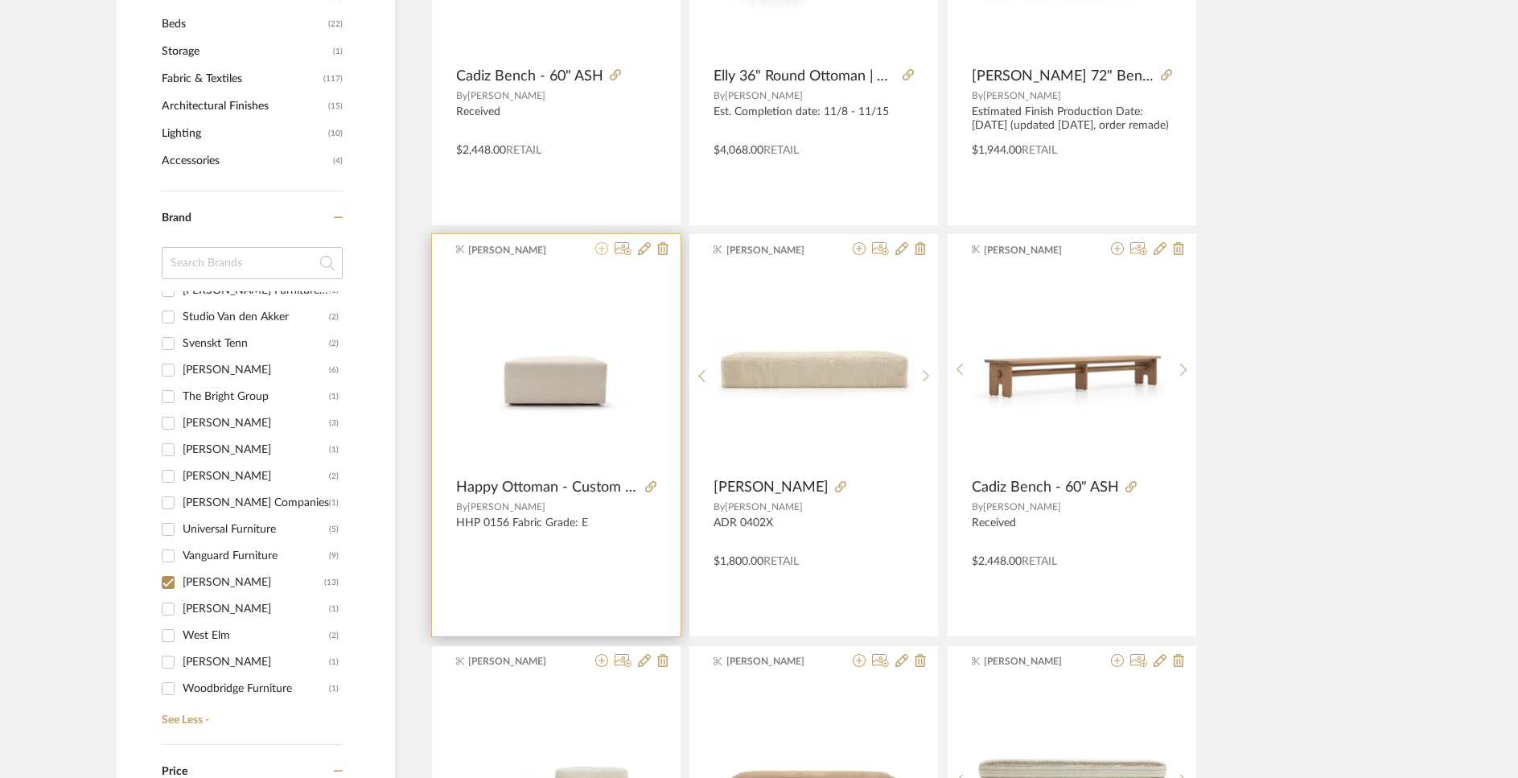
click at [600, 246] on icon at bounding box center [601, 248] width 13 height 13
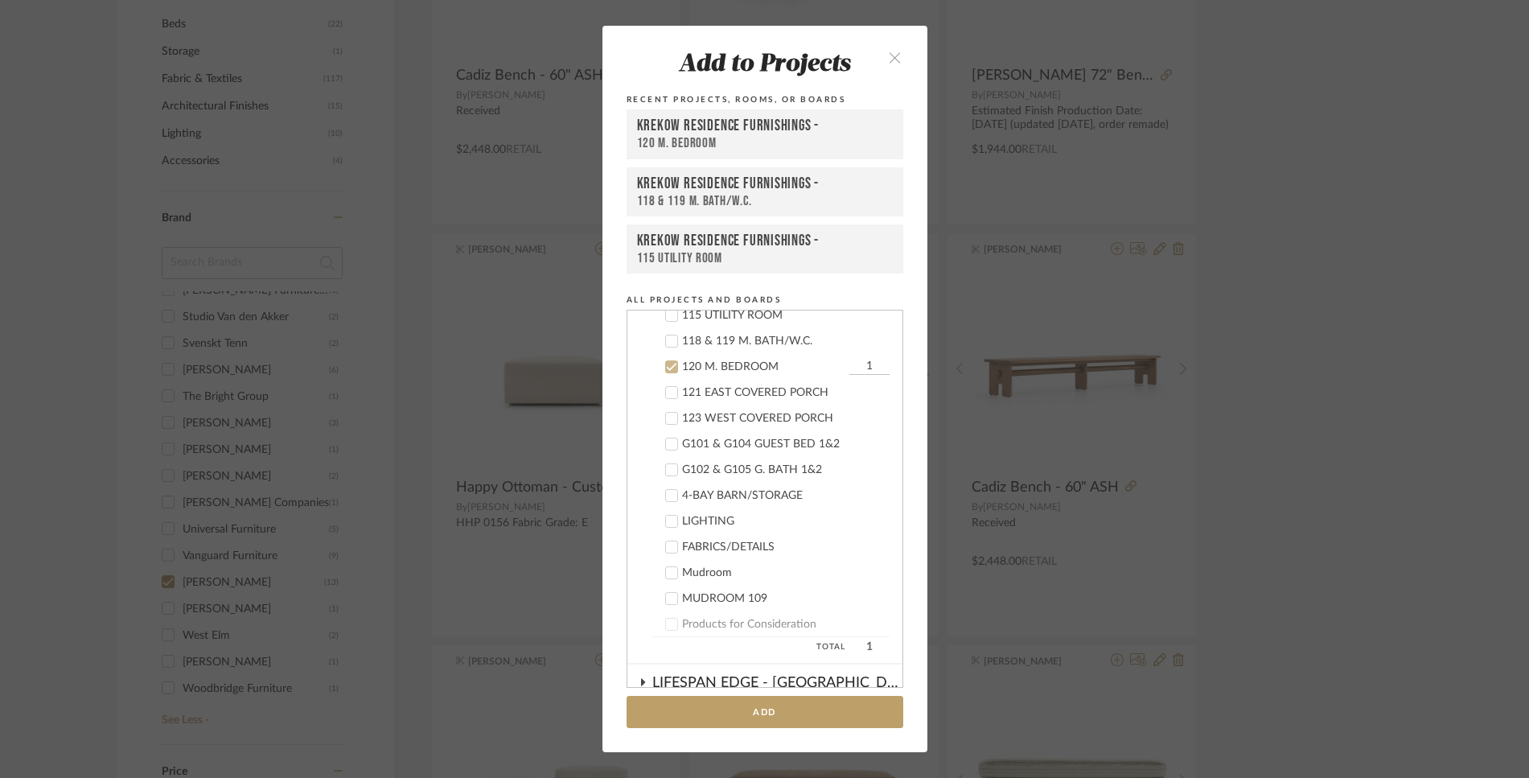
scroll to position [773, 0]
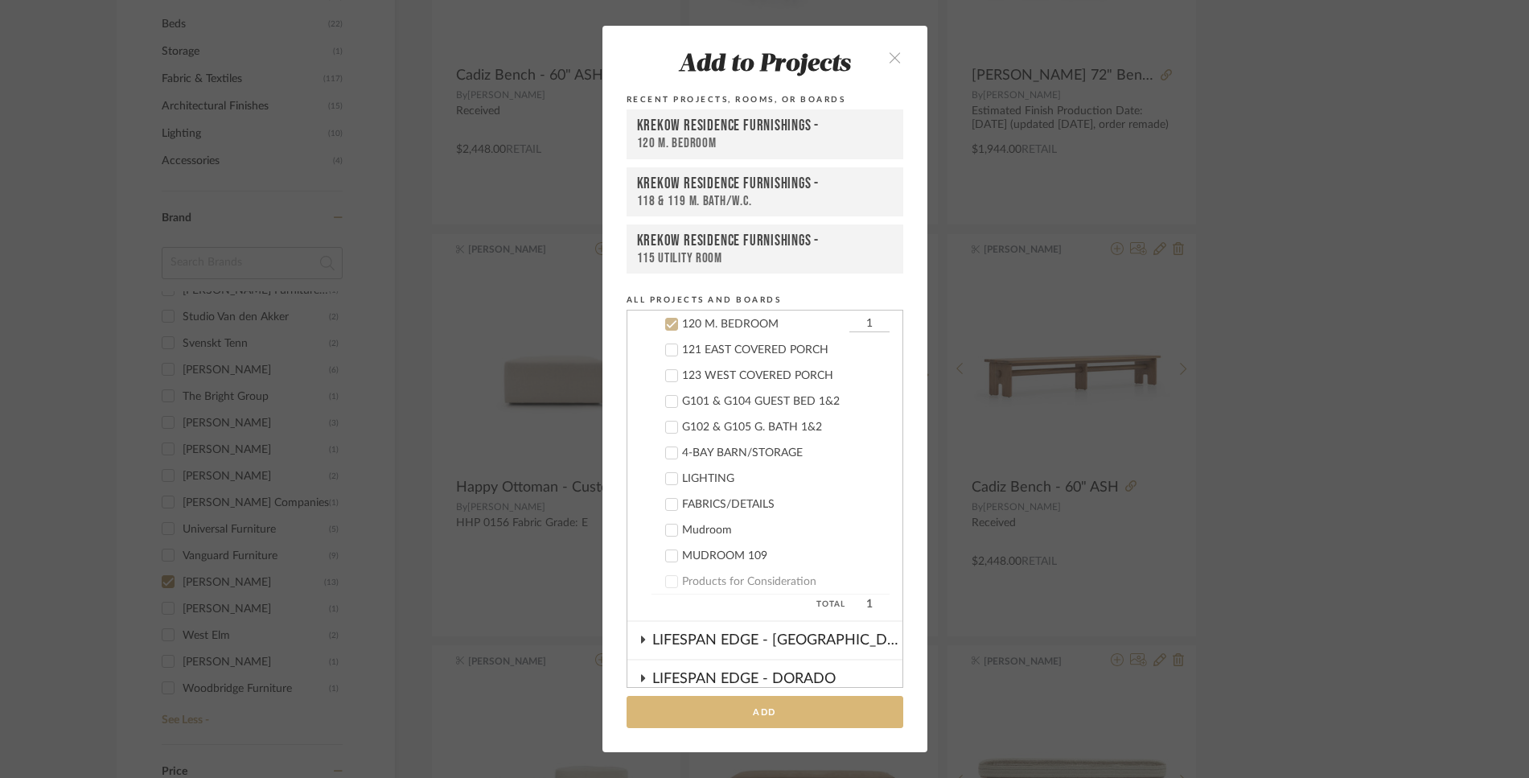
click at [757, 705] on button "Add" at bounding box center [765, 712] width 277 height 33
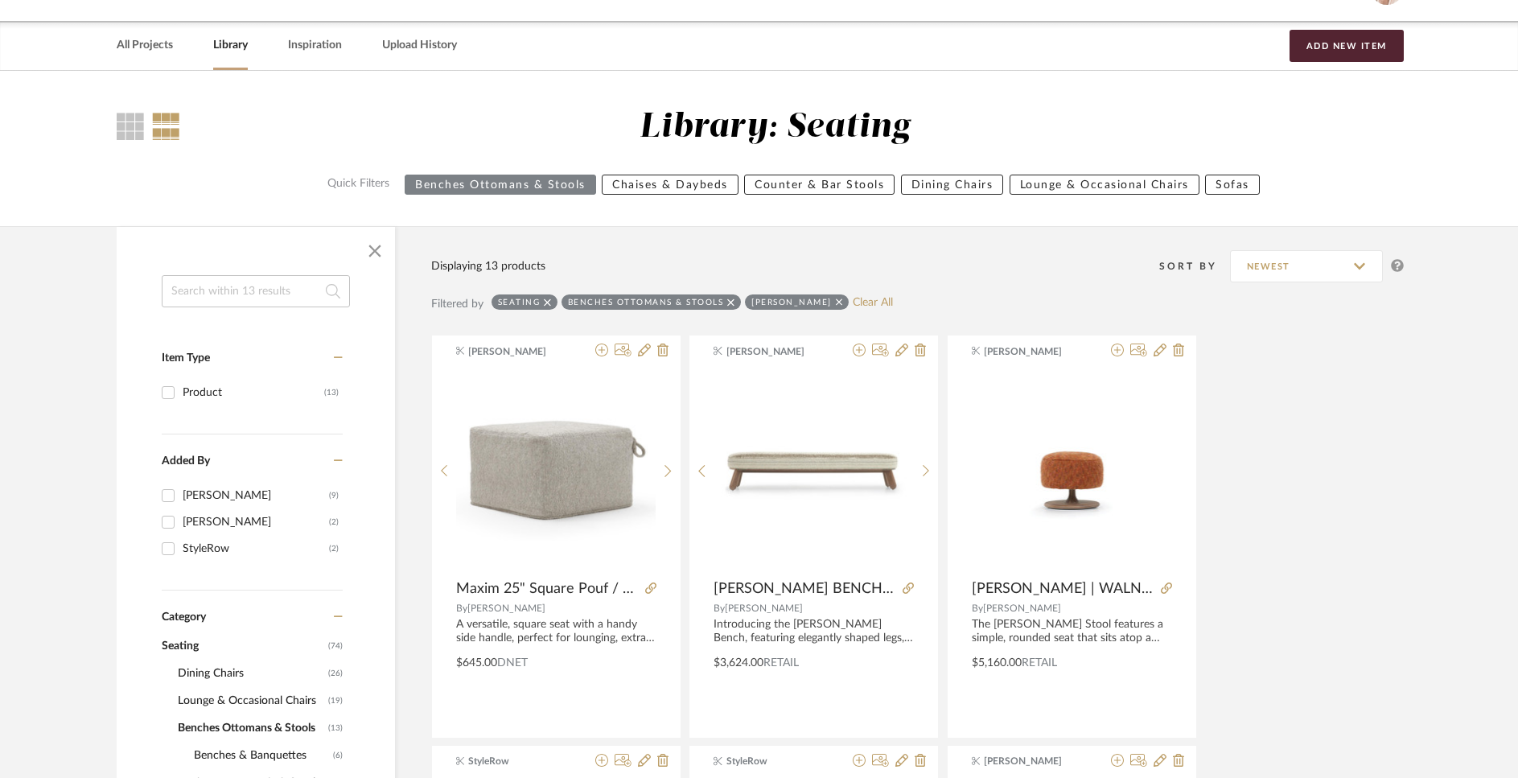
scroll to position [0, 0]
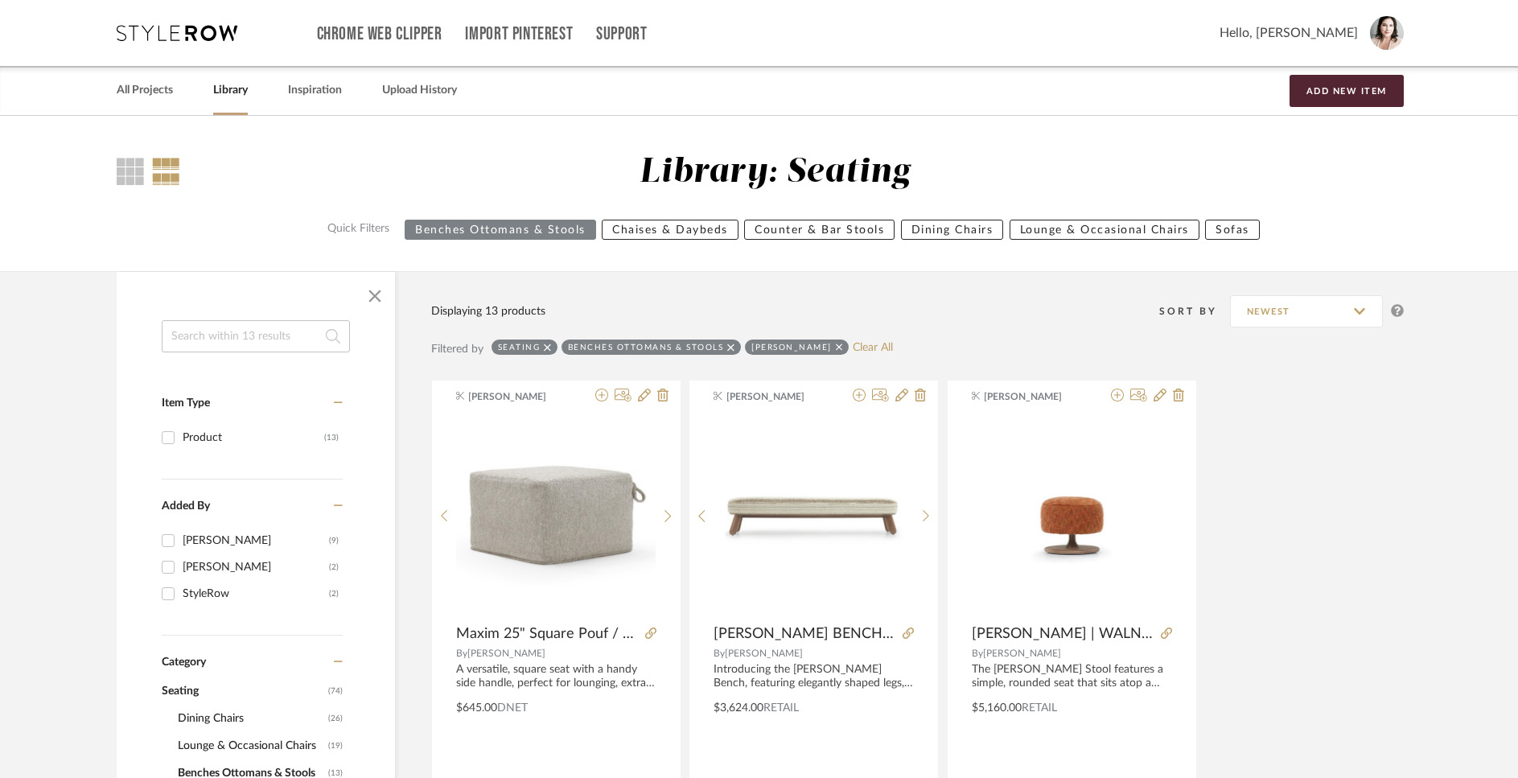
click at [287, 331] on input at bounding box center [256, 336] width 188 height 32
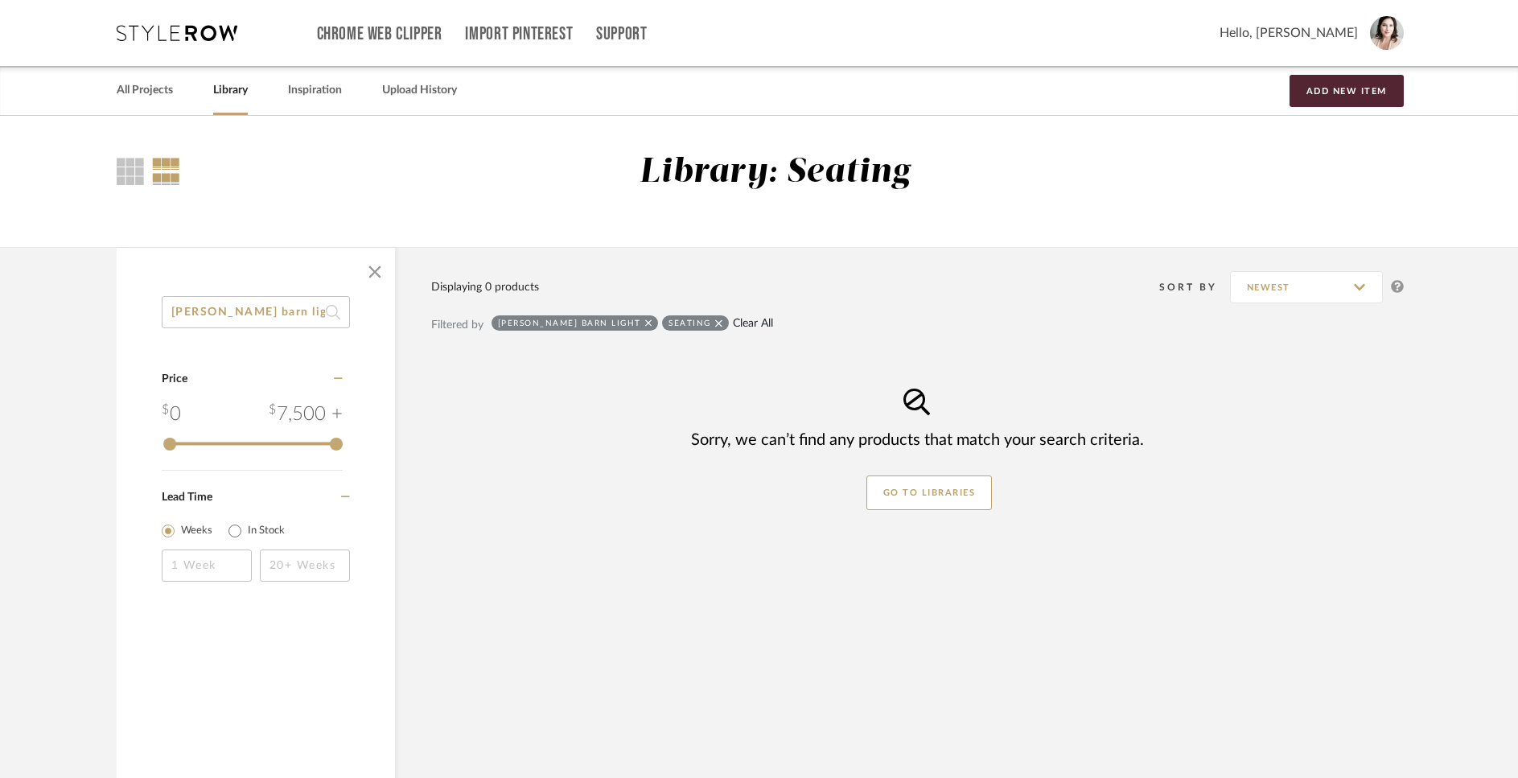
type input "mack barn light"
click at [733, 320] on link "Clear All" at bounding box center [753, 324] width 40 height 14
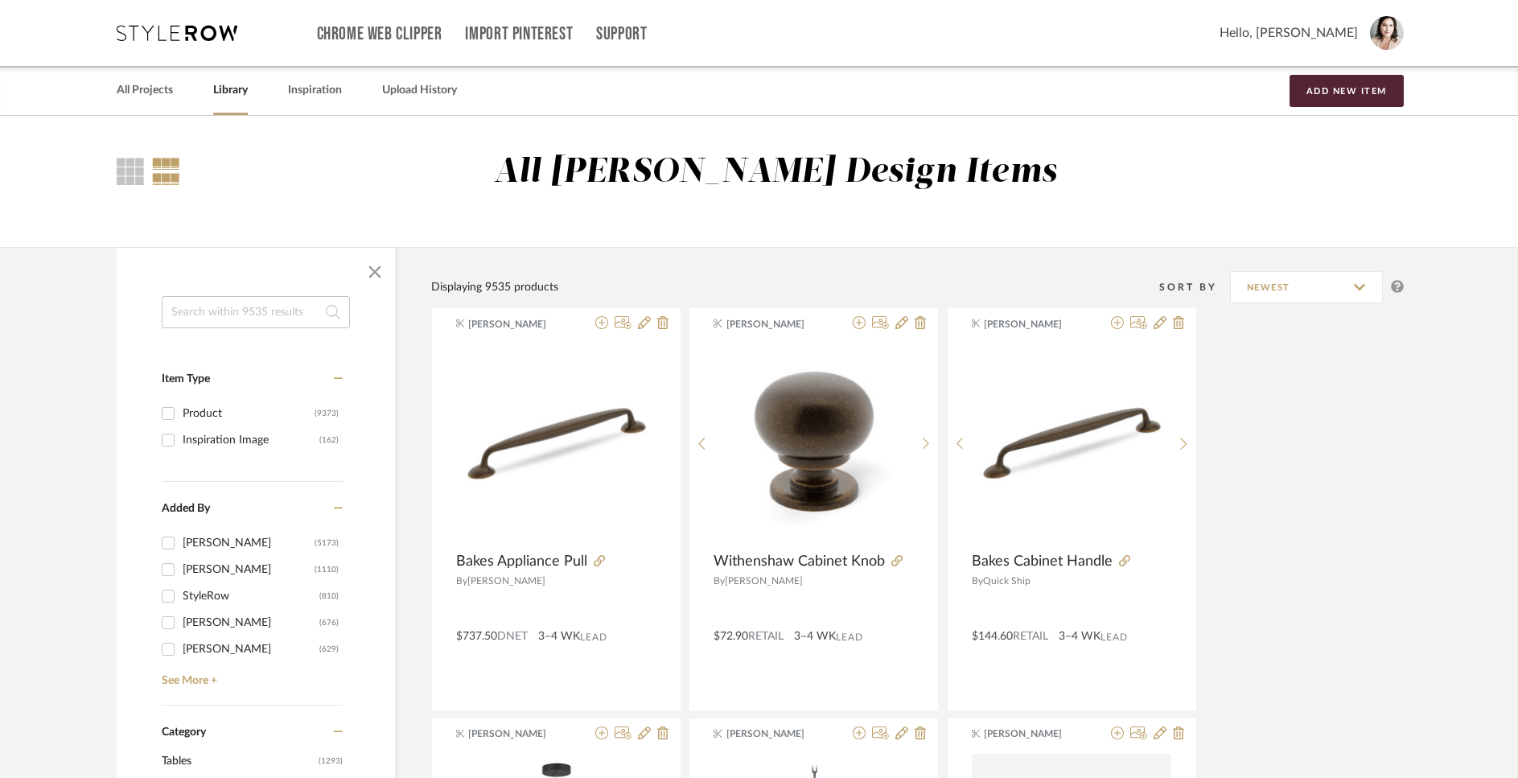
click at [298, 319] on input at bounding box center [256, 312] width 188 height 32
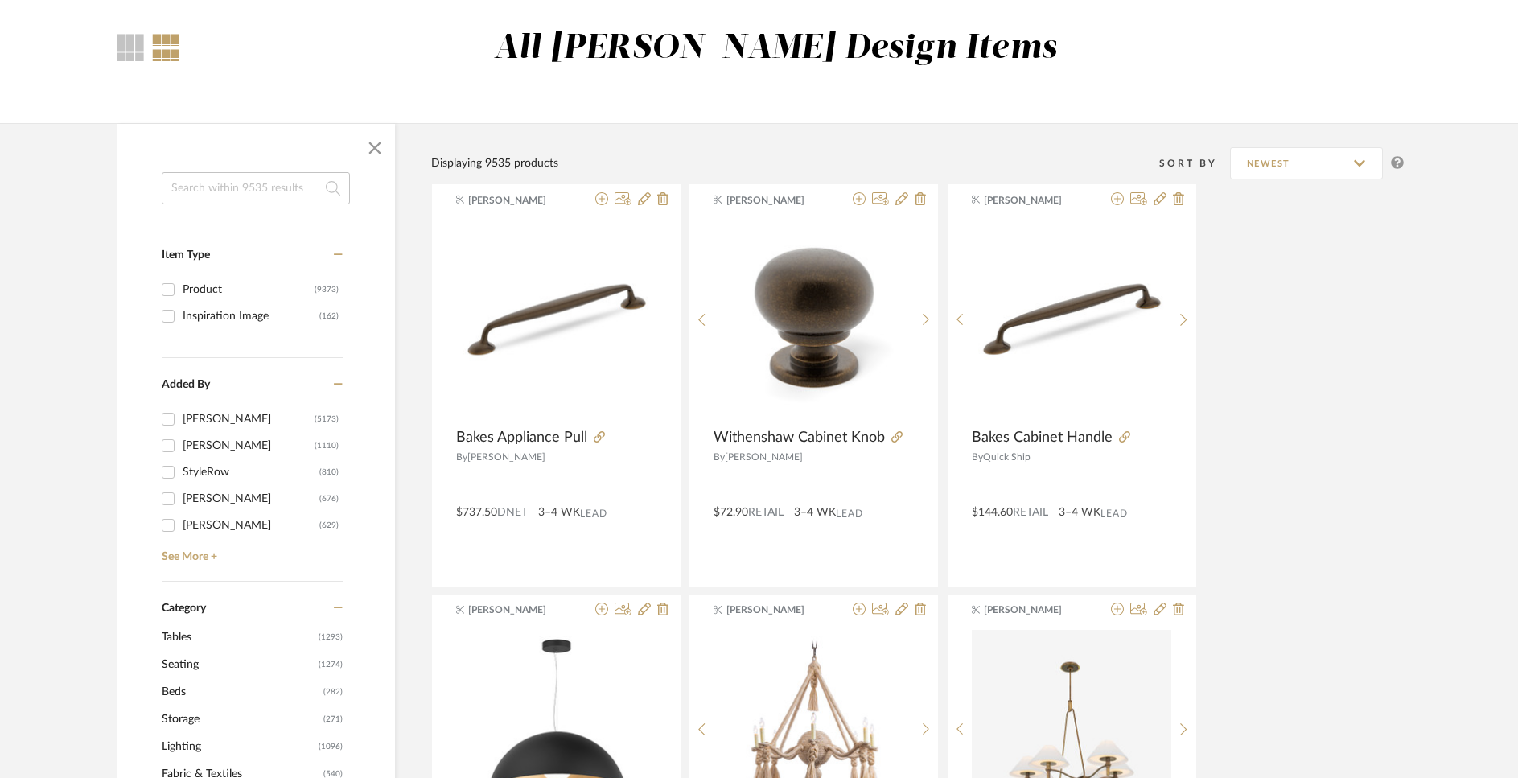
scroll to position [132, 0]
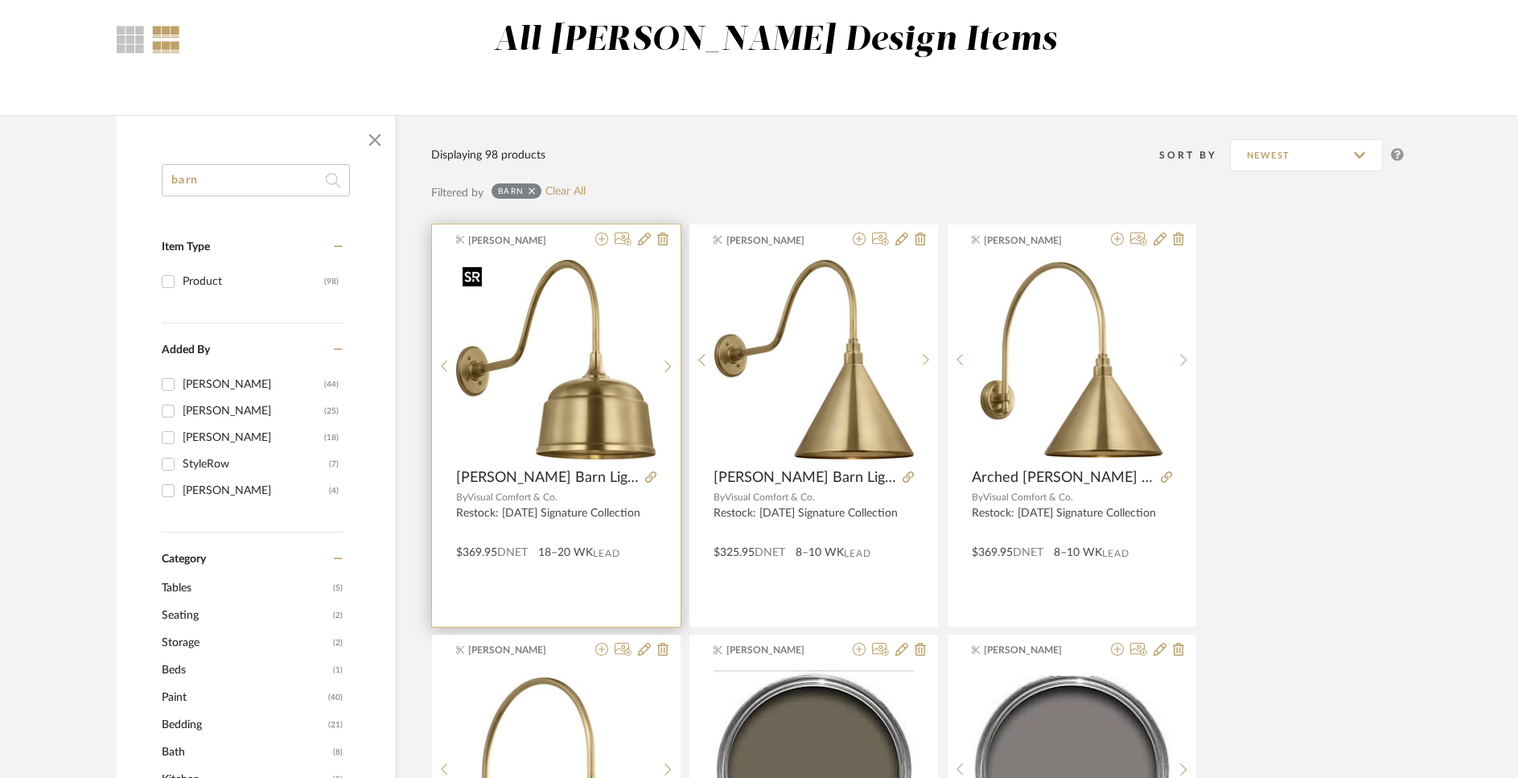
scroll to position [434, 0]
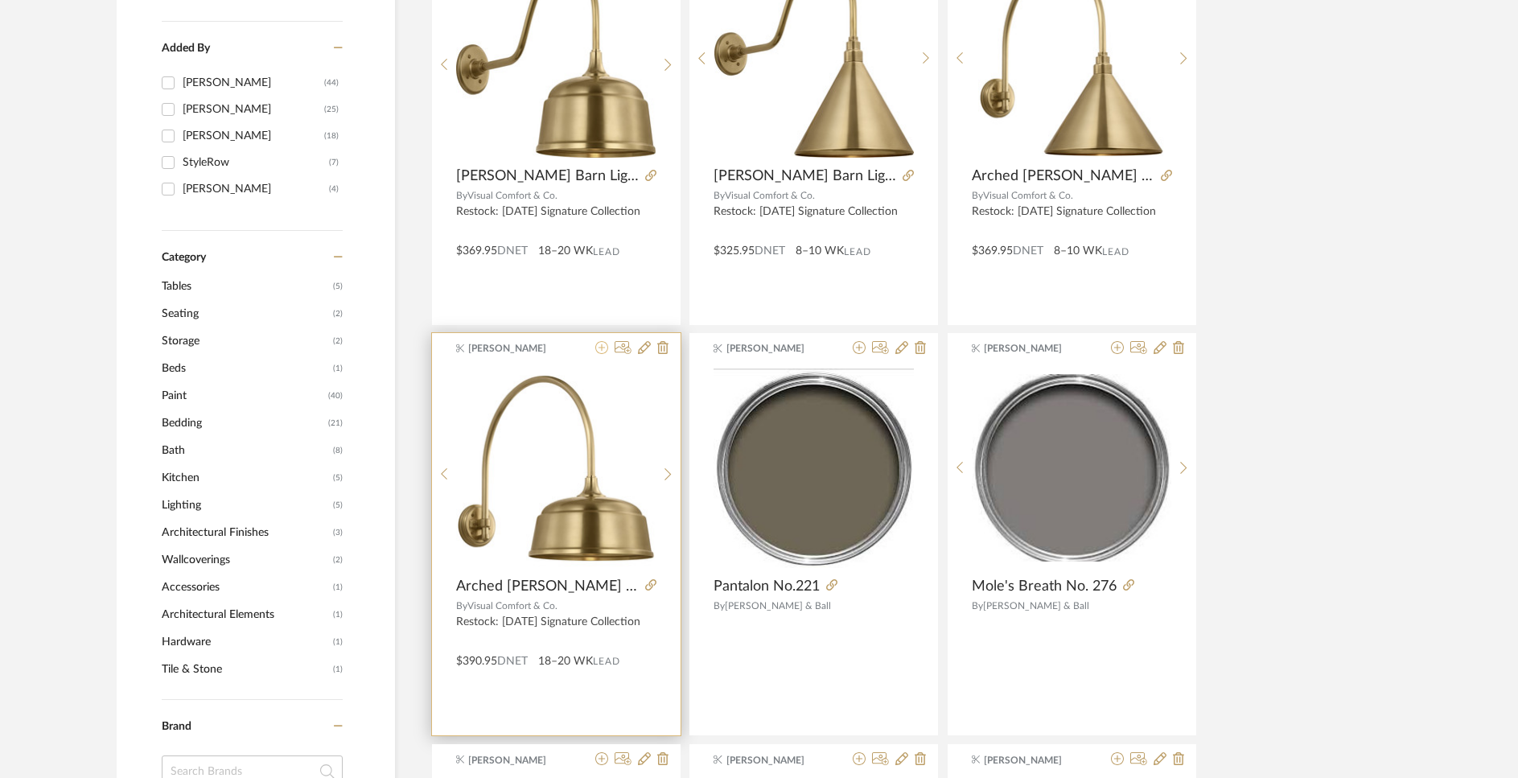
type input "barn"
click at [600, 348] on icon at bounding box center [601, 347] width 13 height 13
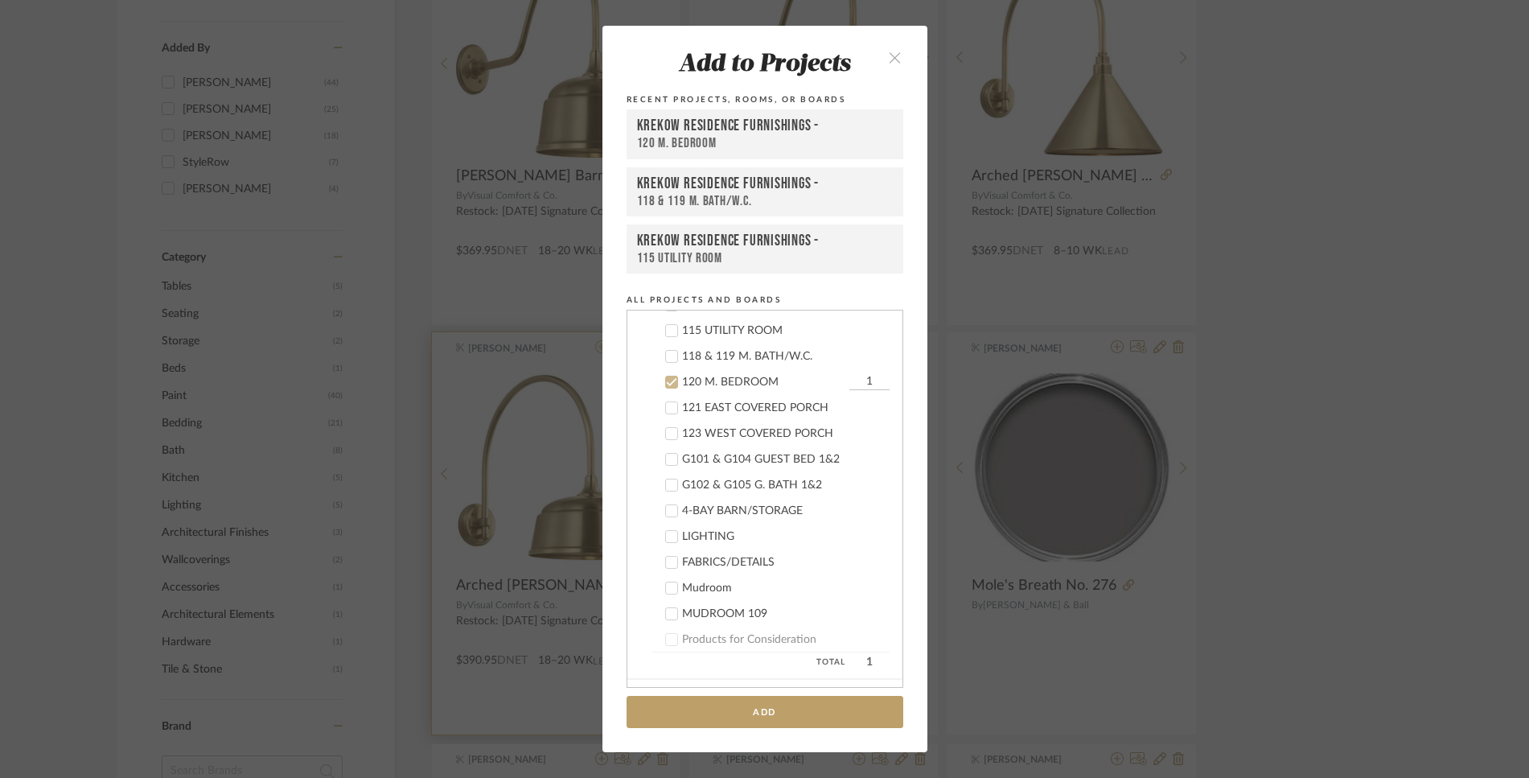
scroll to position [773, 0]
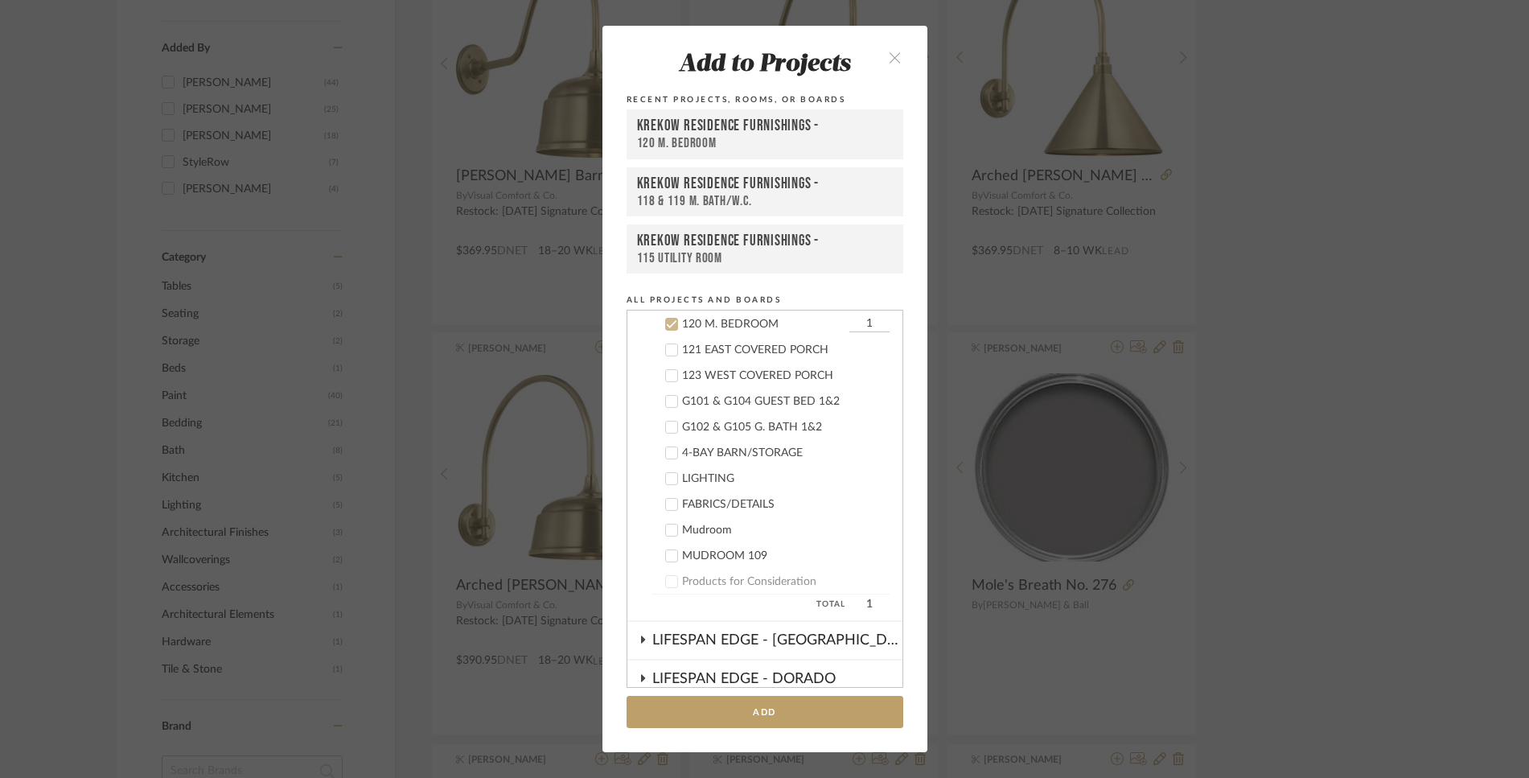
click at [666, 324] on icon at bounding box center [671, 324] width 11 height 11
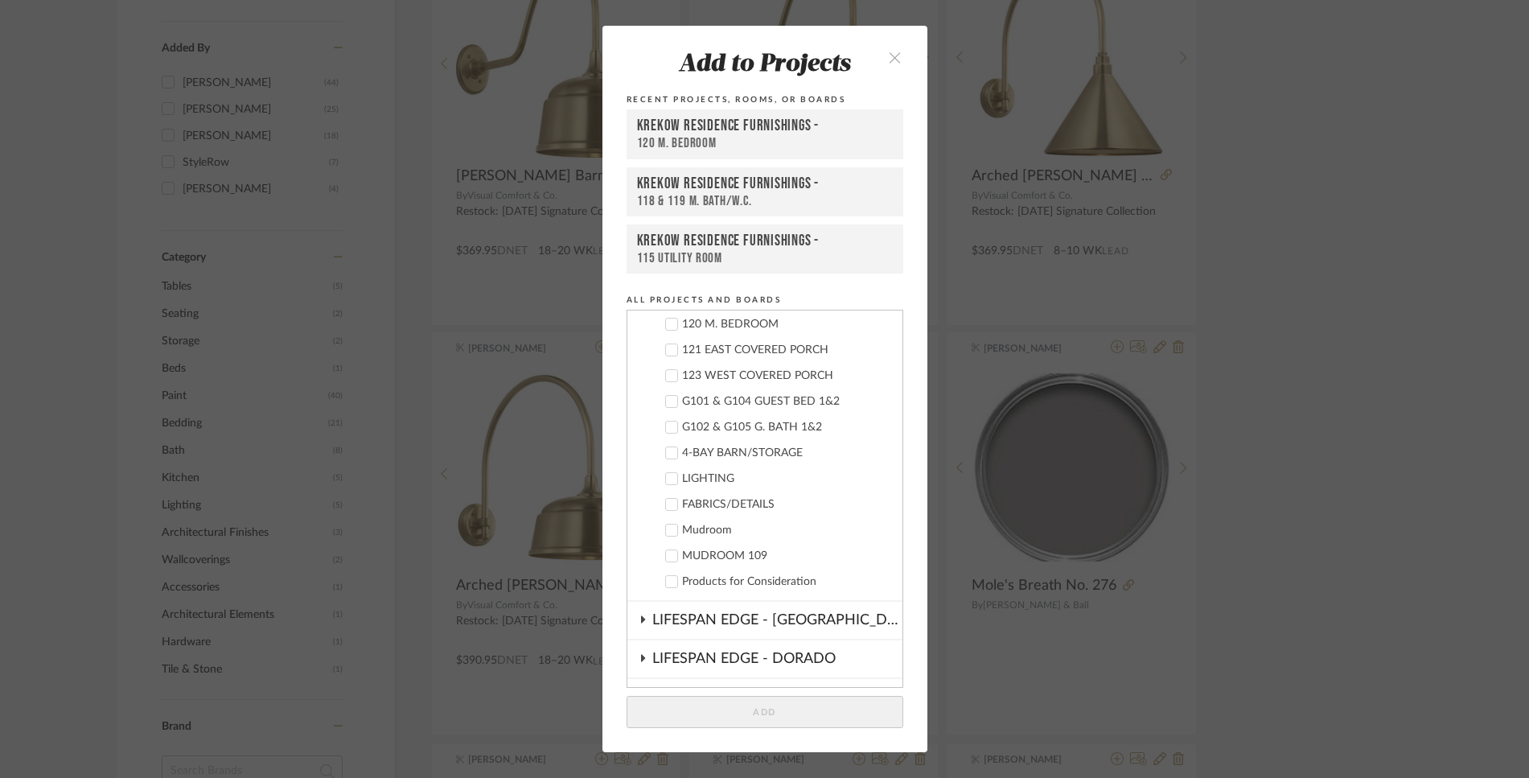
click at [667, 454] on icon at bounding box center [671, 452] width 11 height 11
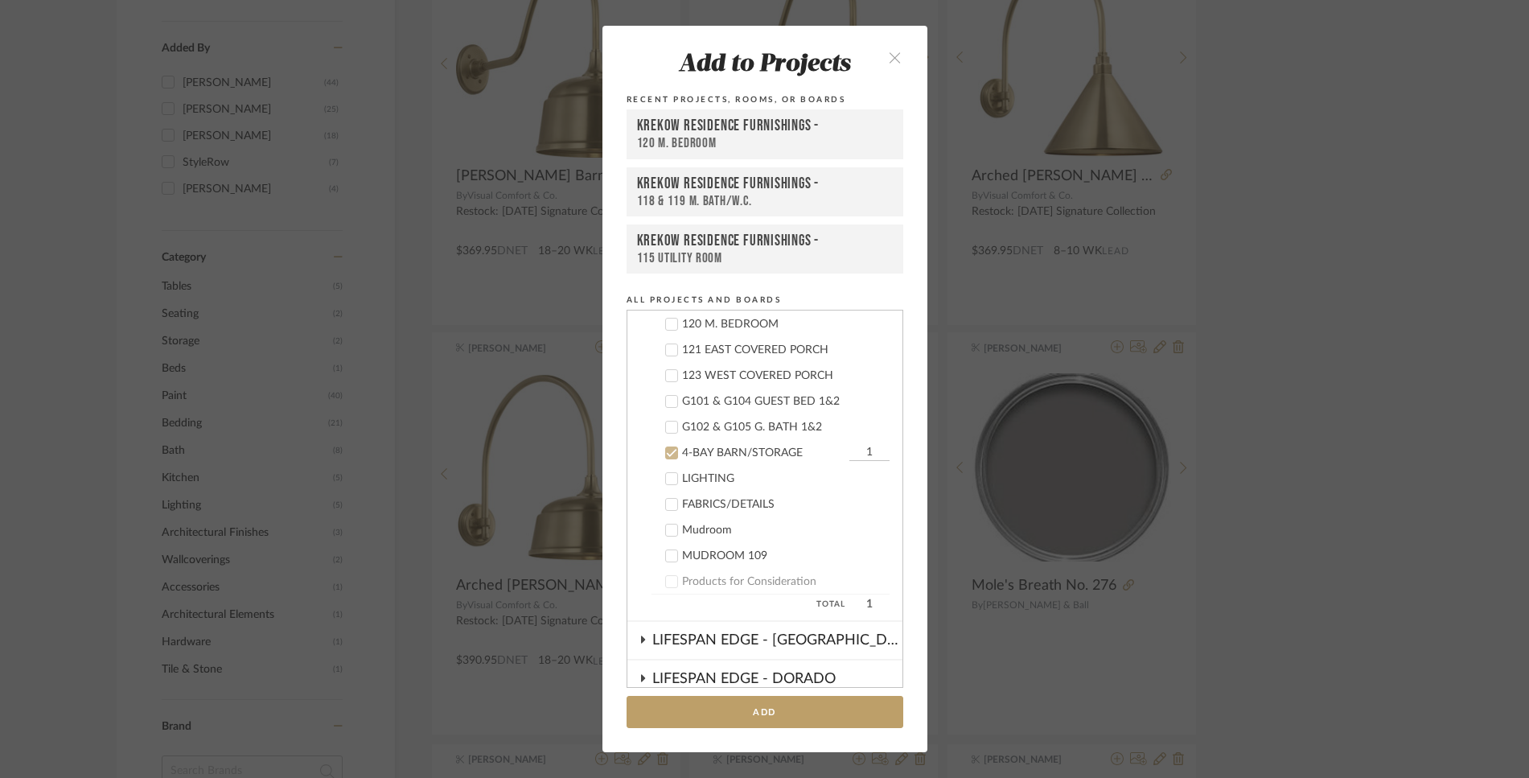
drag, startPoint x: 834, startPoint y: 450, endPoint x: 867, endPoint y: 450, distance: 33.0
click at [867, 450] on input "1" at bounding box center [869, 453] width 40 height 16
type input "3"
click at [777, 718] on button "Add" at bounding box center [765, 712] width 277 height 33
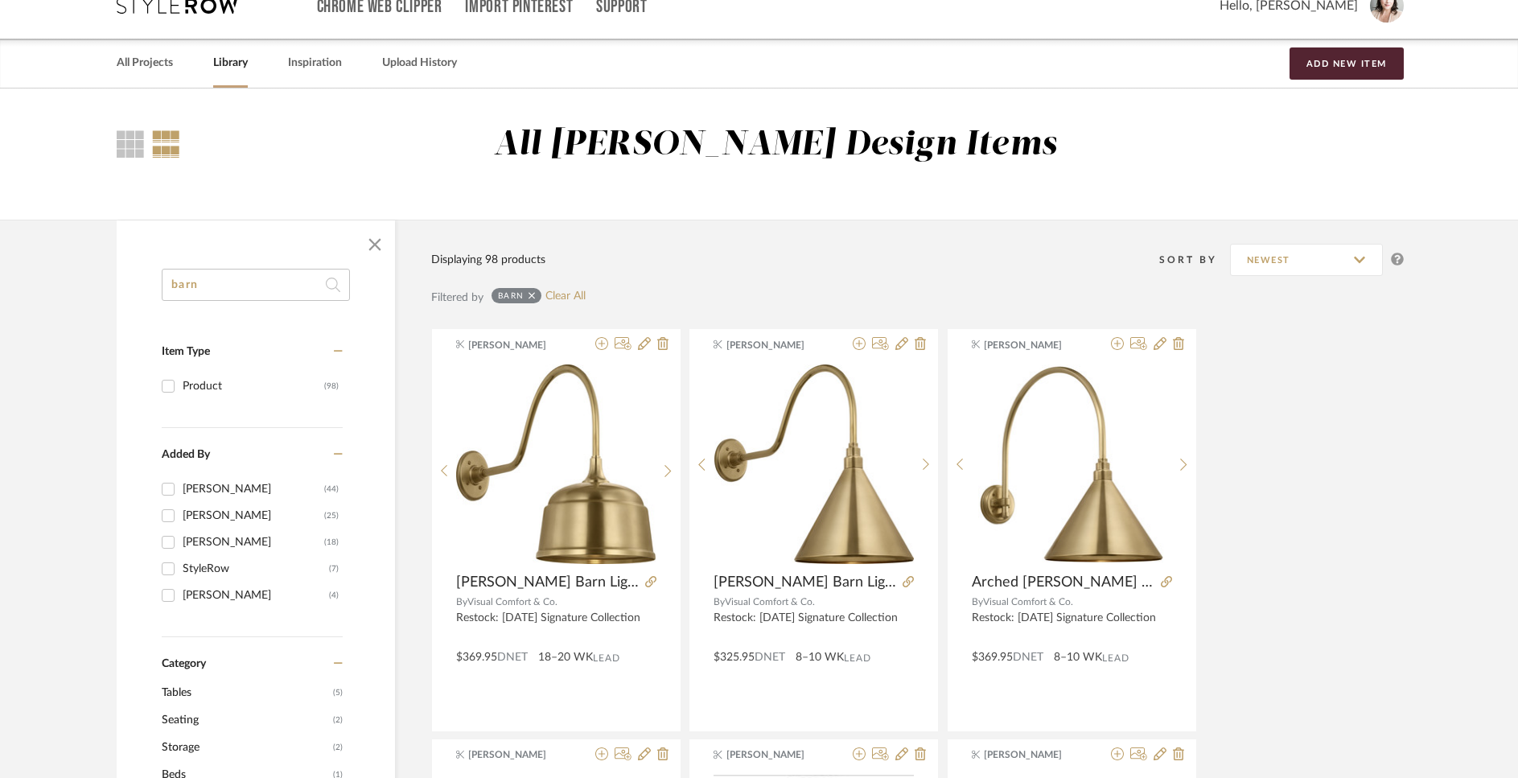
scroll to position [0, 0]
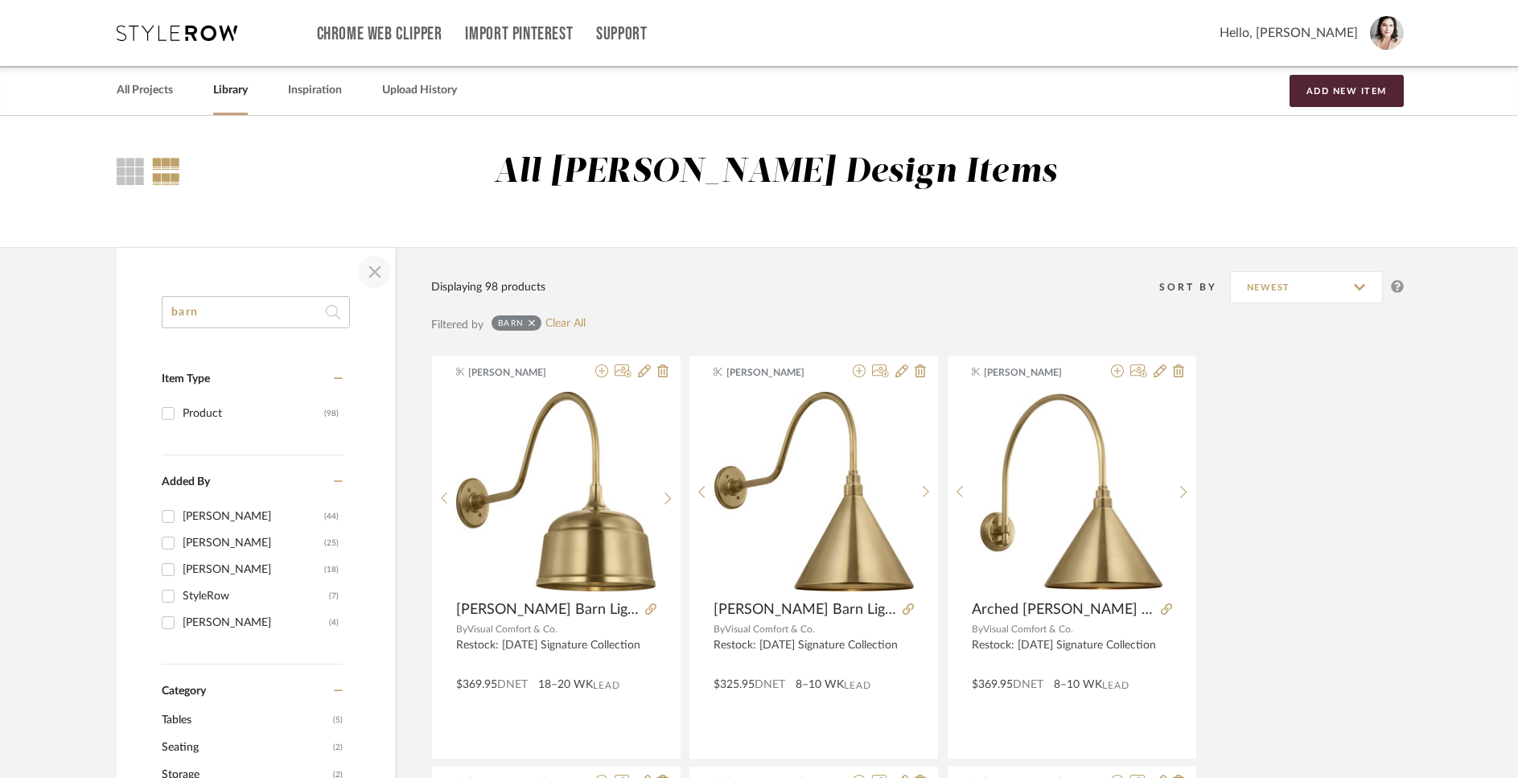
click at [372, 270] on span "button" at bounding box center [375, 272] width 39 height 39
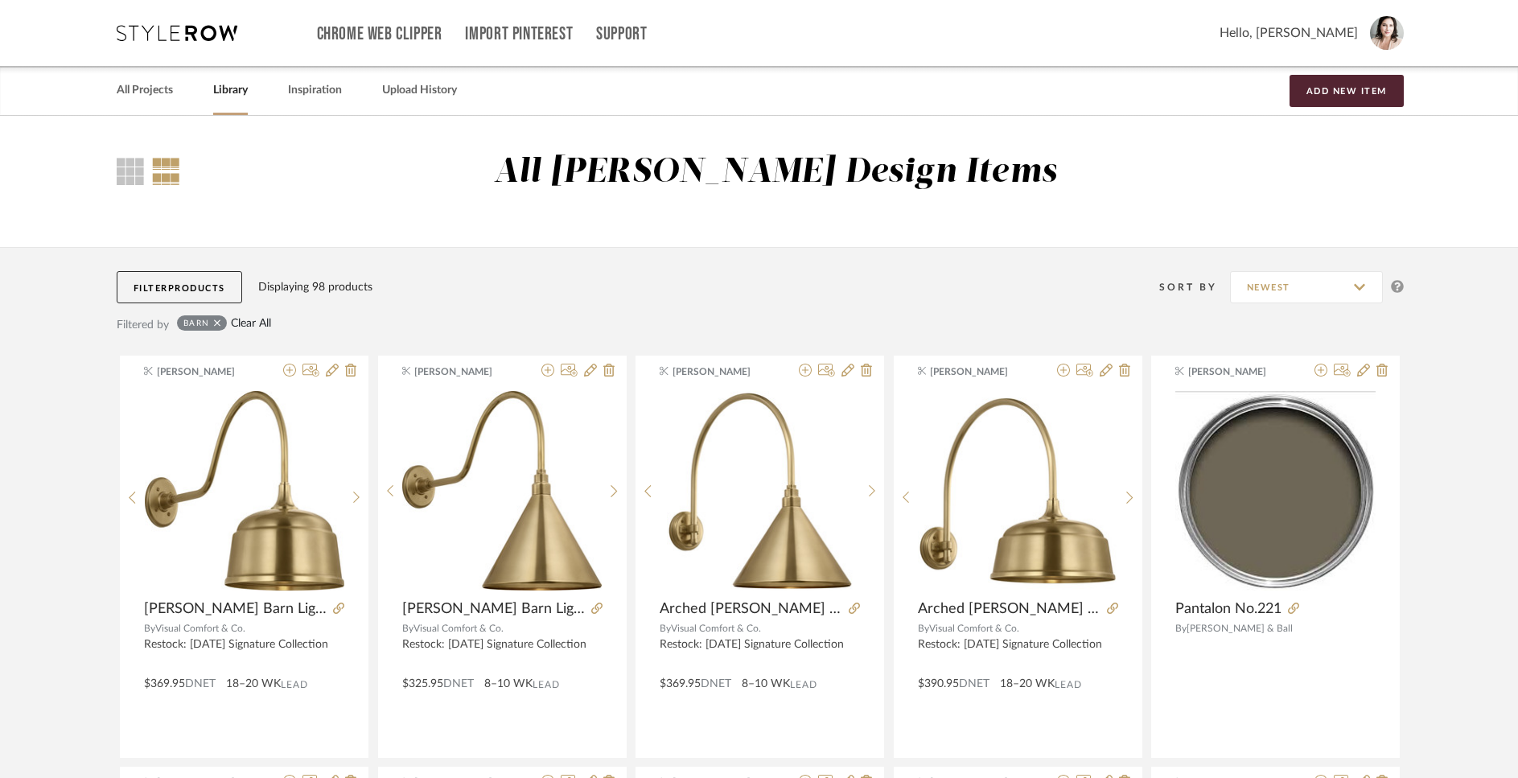
click at [263, 324] on link "Clear All" at bounding box center [251, 324] width 40 height 14
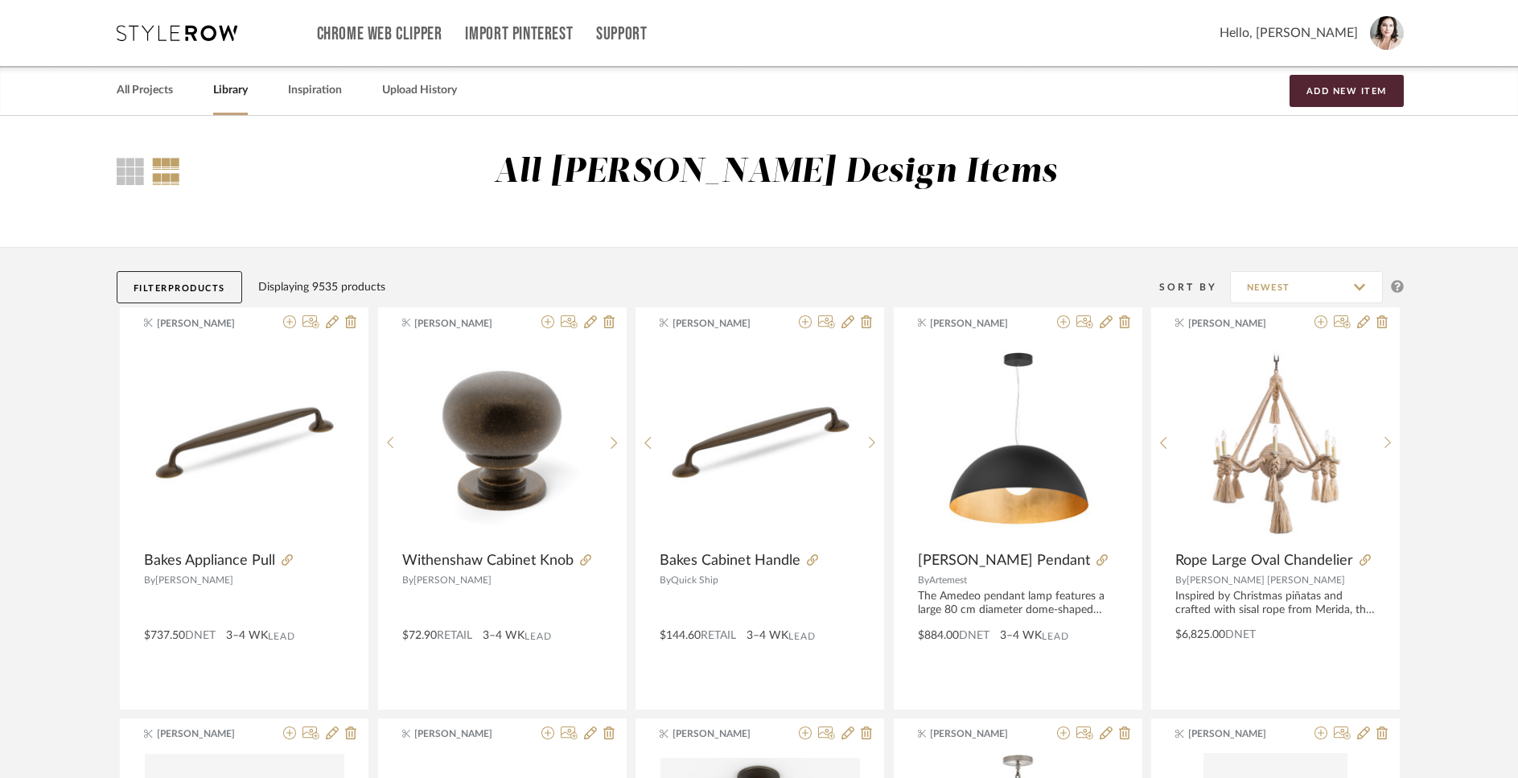
click at [225, 88] on link "Library" at bounding box center [230, 91] width 35 height 22
click at [135, 287] on button "Filter Products" at bounding box center [179, 287] width 125 height 32
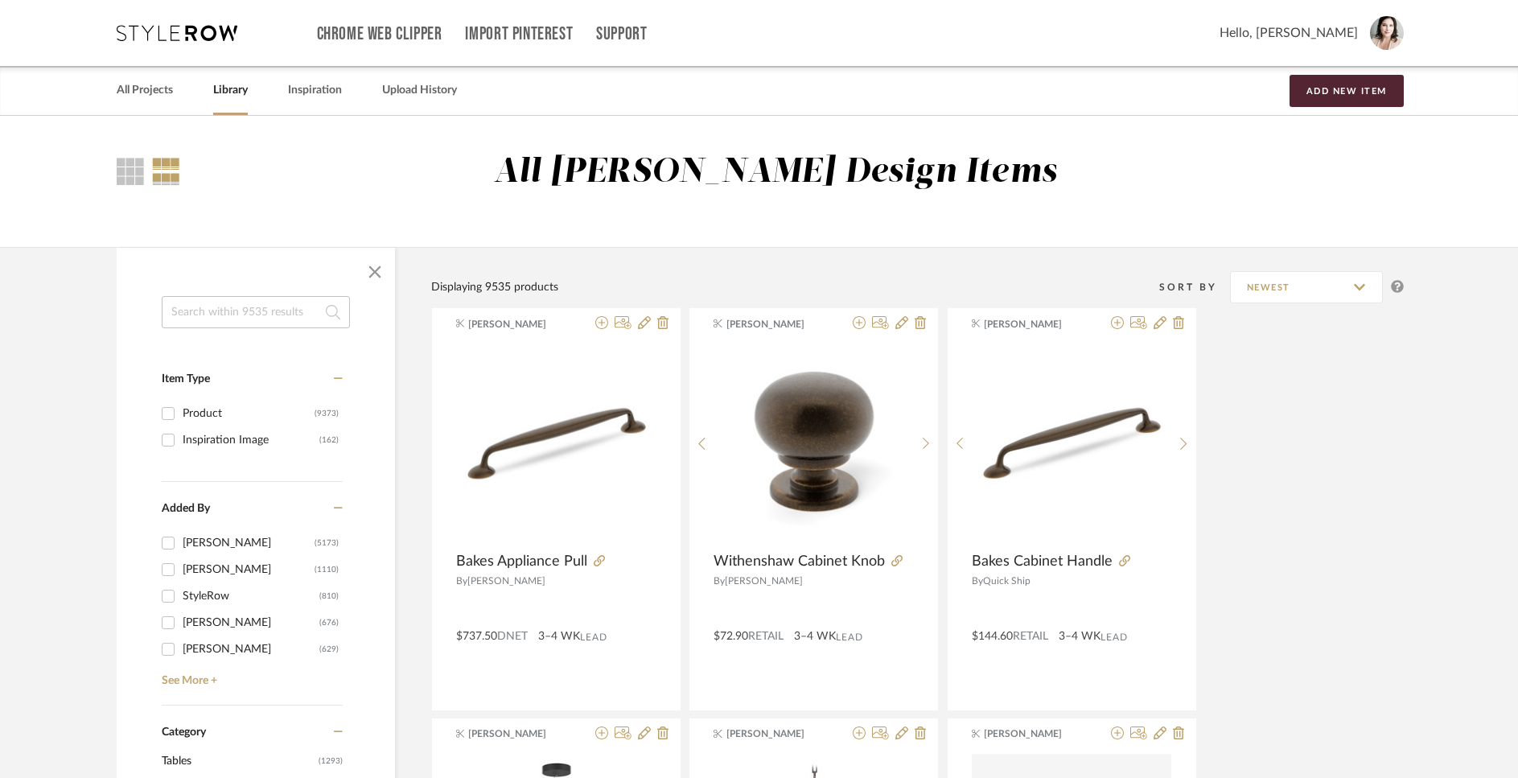
click at [193, 311] on input at bounding box center [256, 312] width 188 height 32
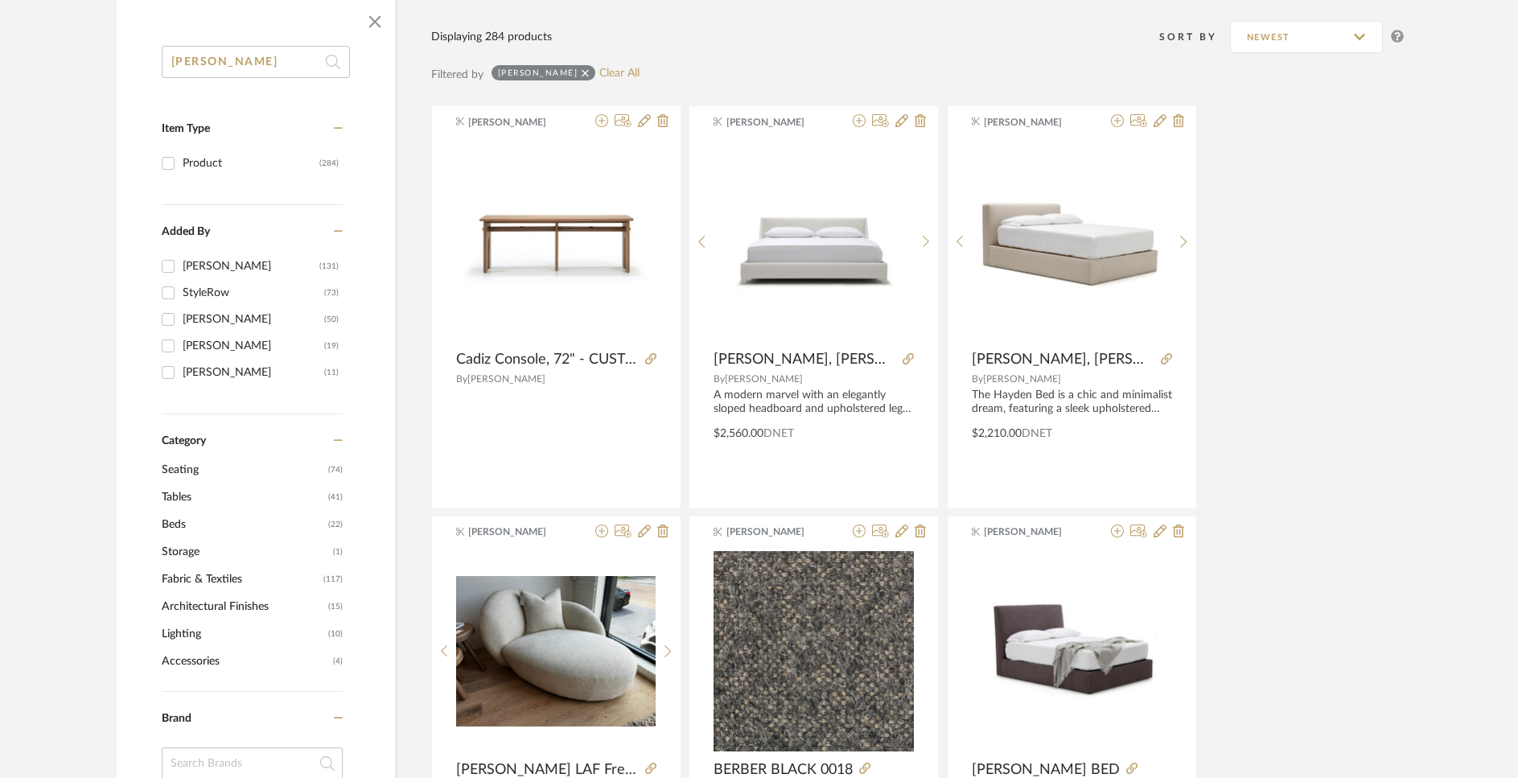
scroll to position [253, 0]
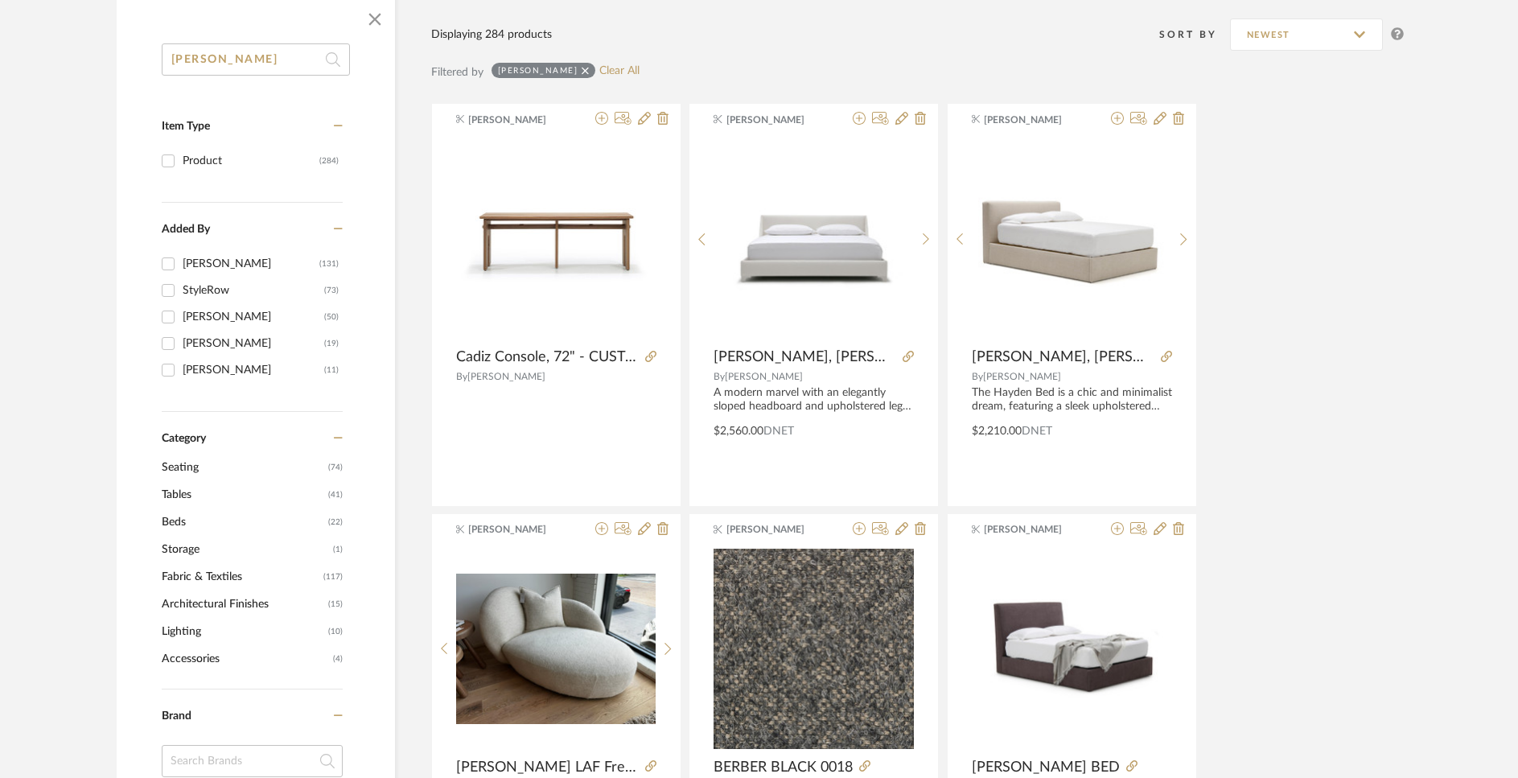
type input "verellen"
click at [174, 518] on span "Beds" at bounding box center [243, 521] width 162 height 27
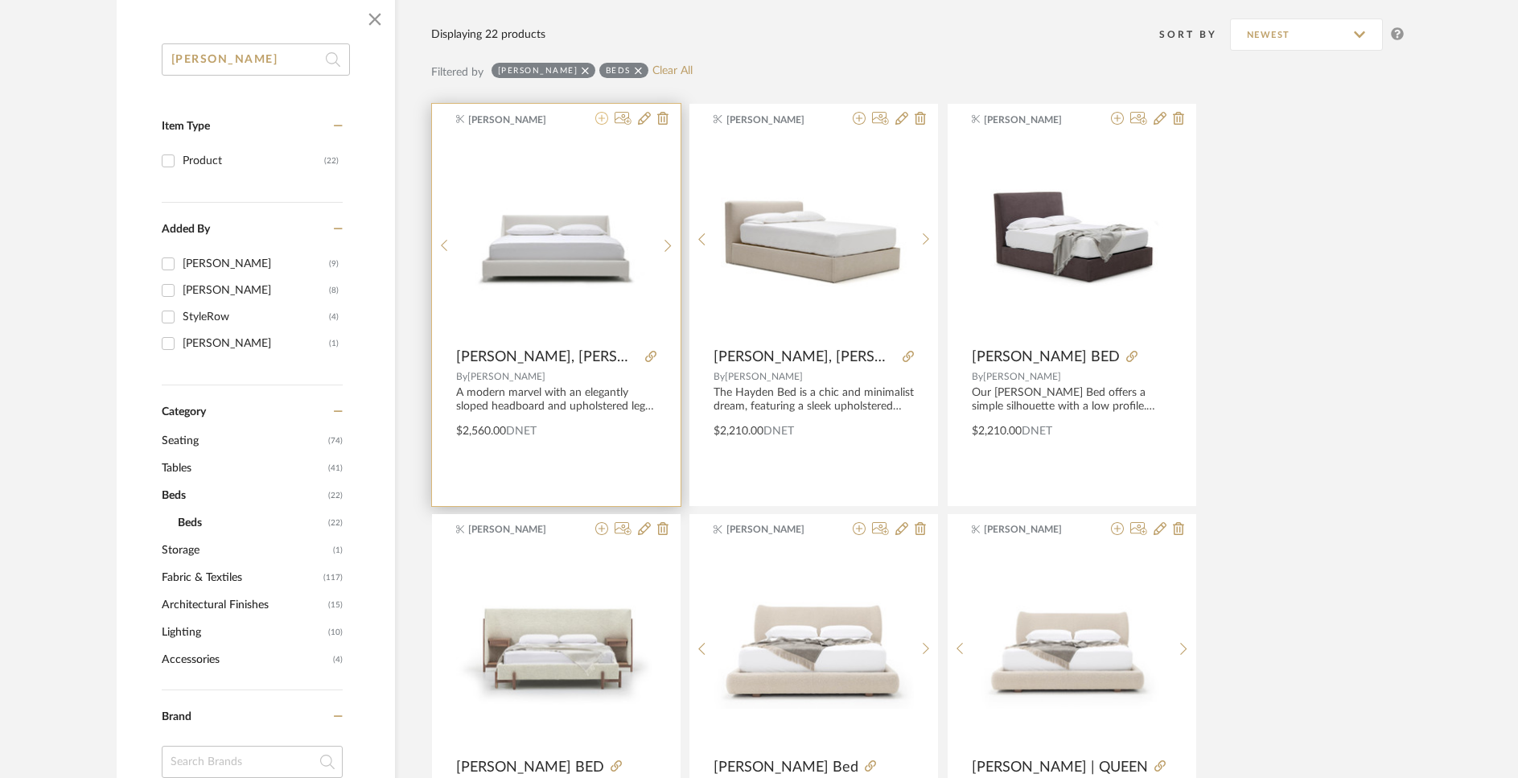
click at [605, 121] on icon at bounding box center [601, 118] width 13 height 13
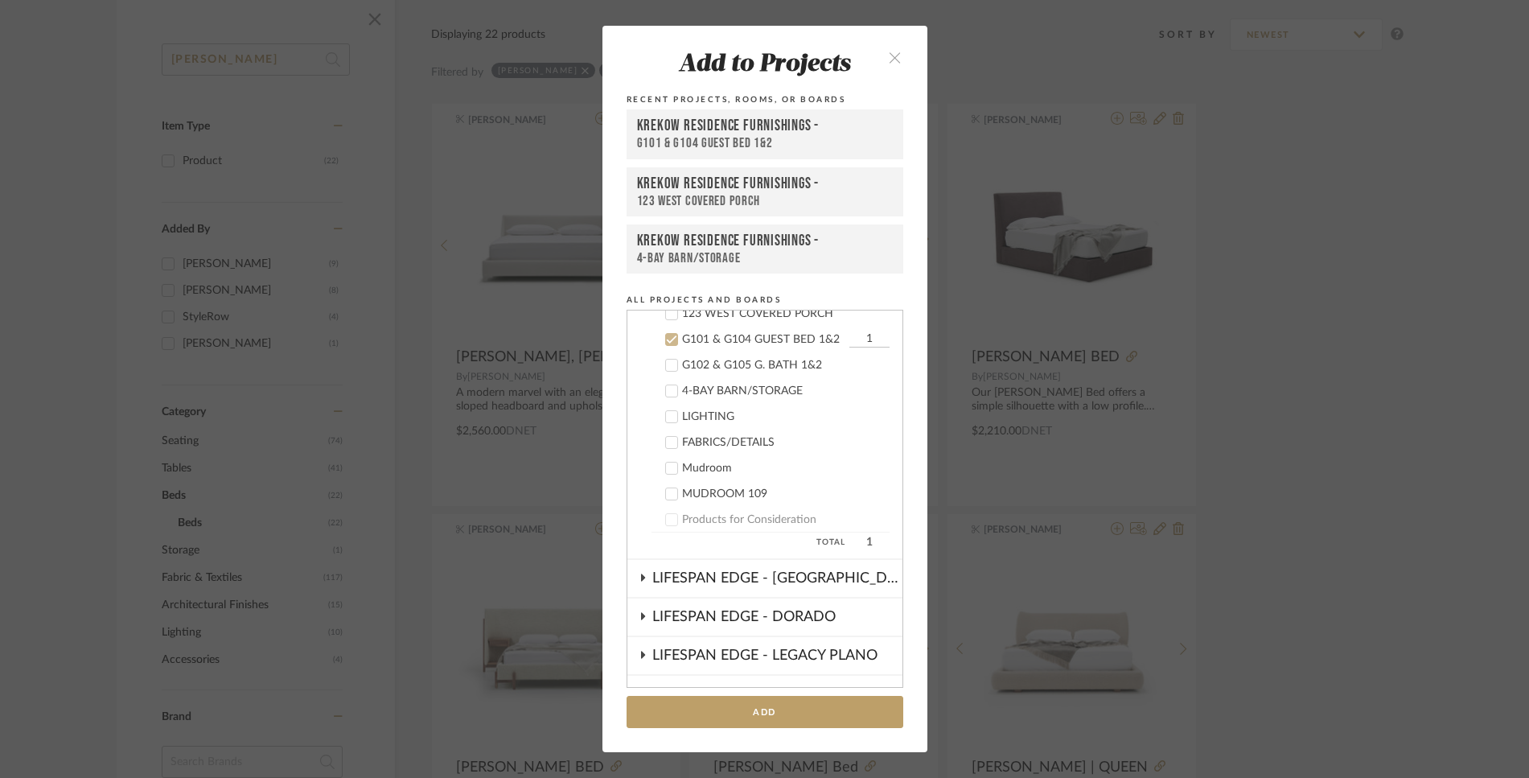
scroll to position [850, 0]
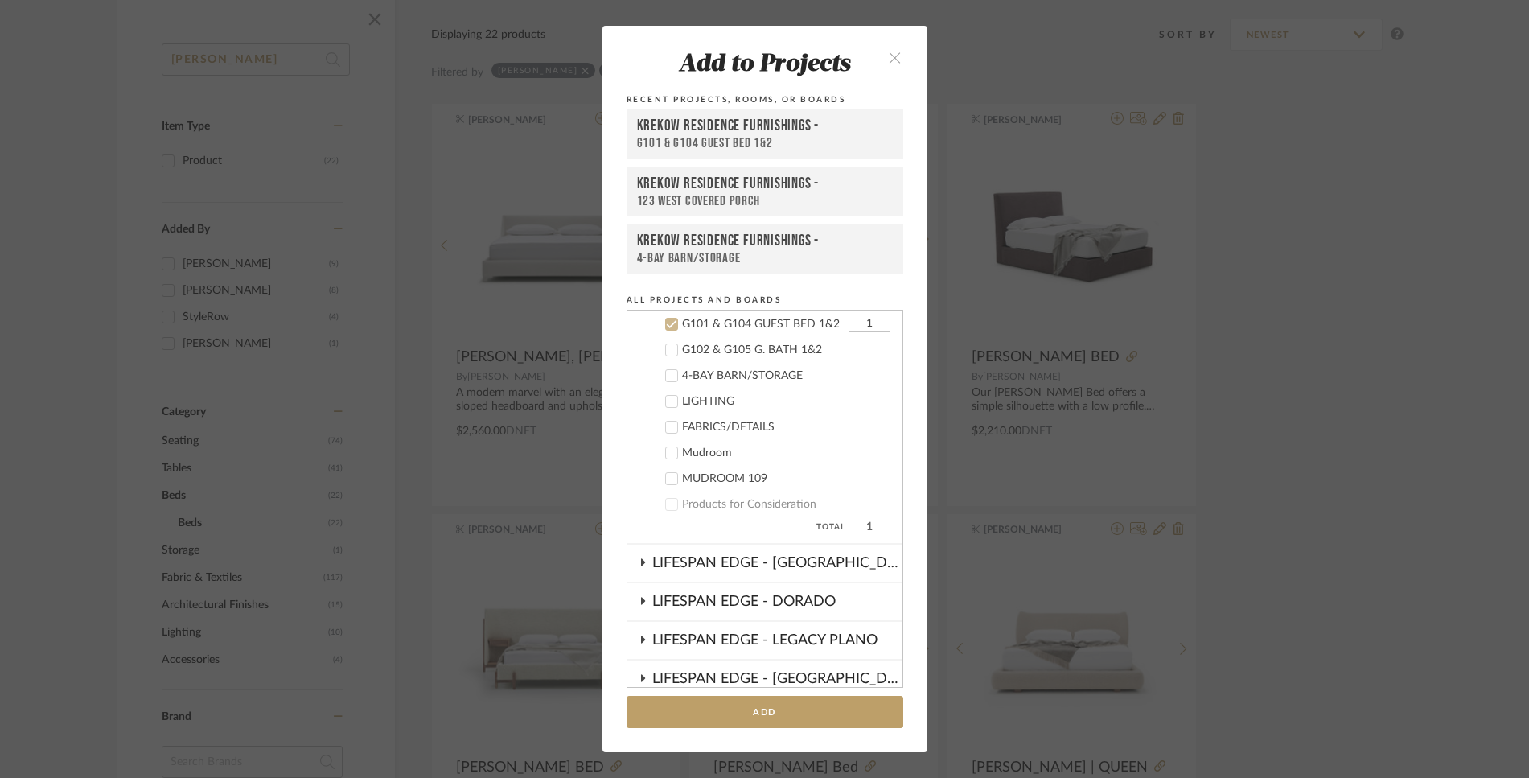
drag, startPoint x: 845, startPoint y: 325, endPoint x: 862, endPoint y: 324, distance: 17.7
click at [862, 324] on input "1" at bounding box center [869, 324] width 40 height 16
type input "2"
click at [755, 705] on button "Add" at bounding box center [765, 712] width 277 height 33
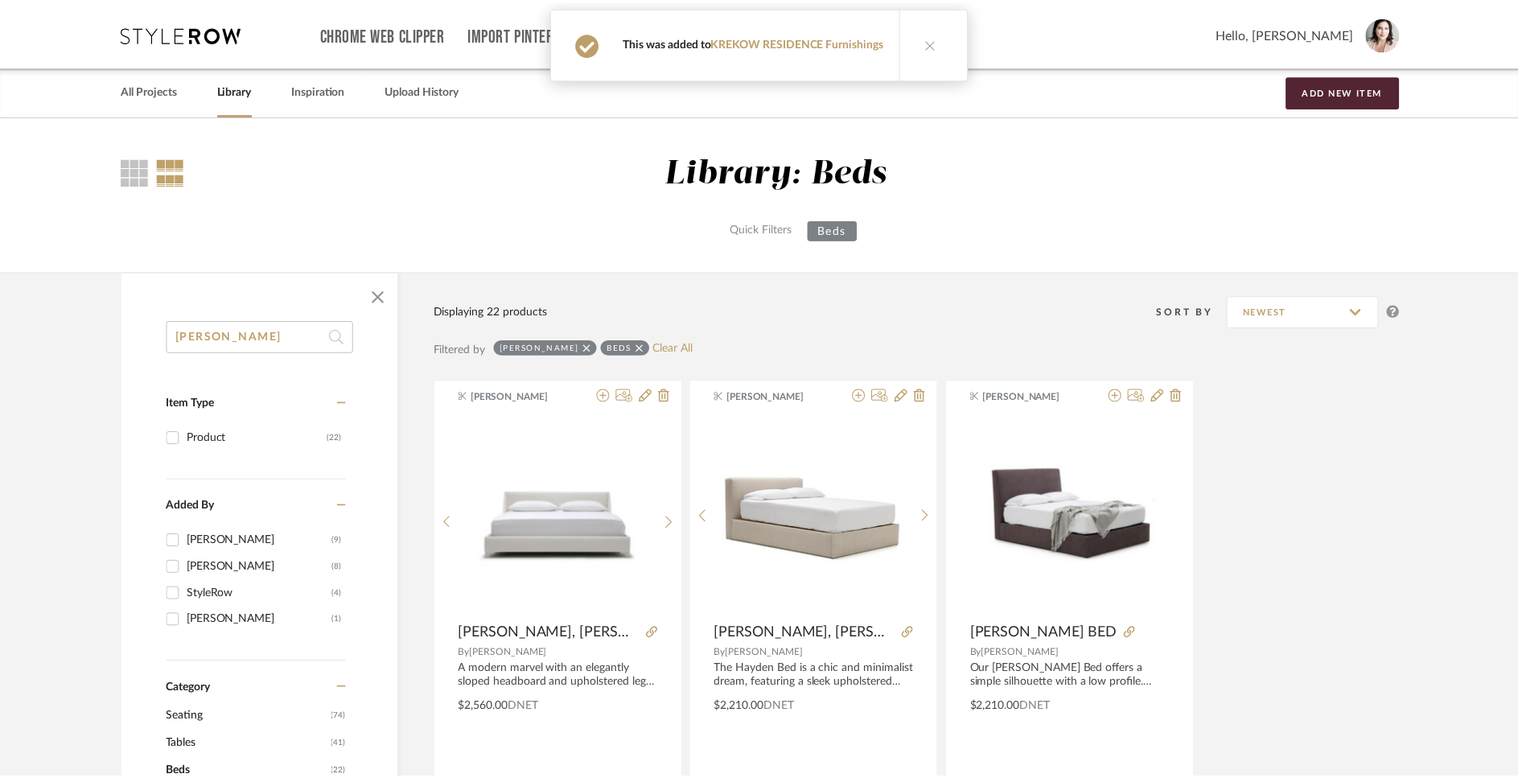
scroll to position [277, 0]
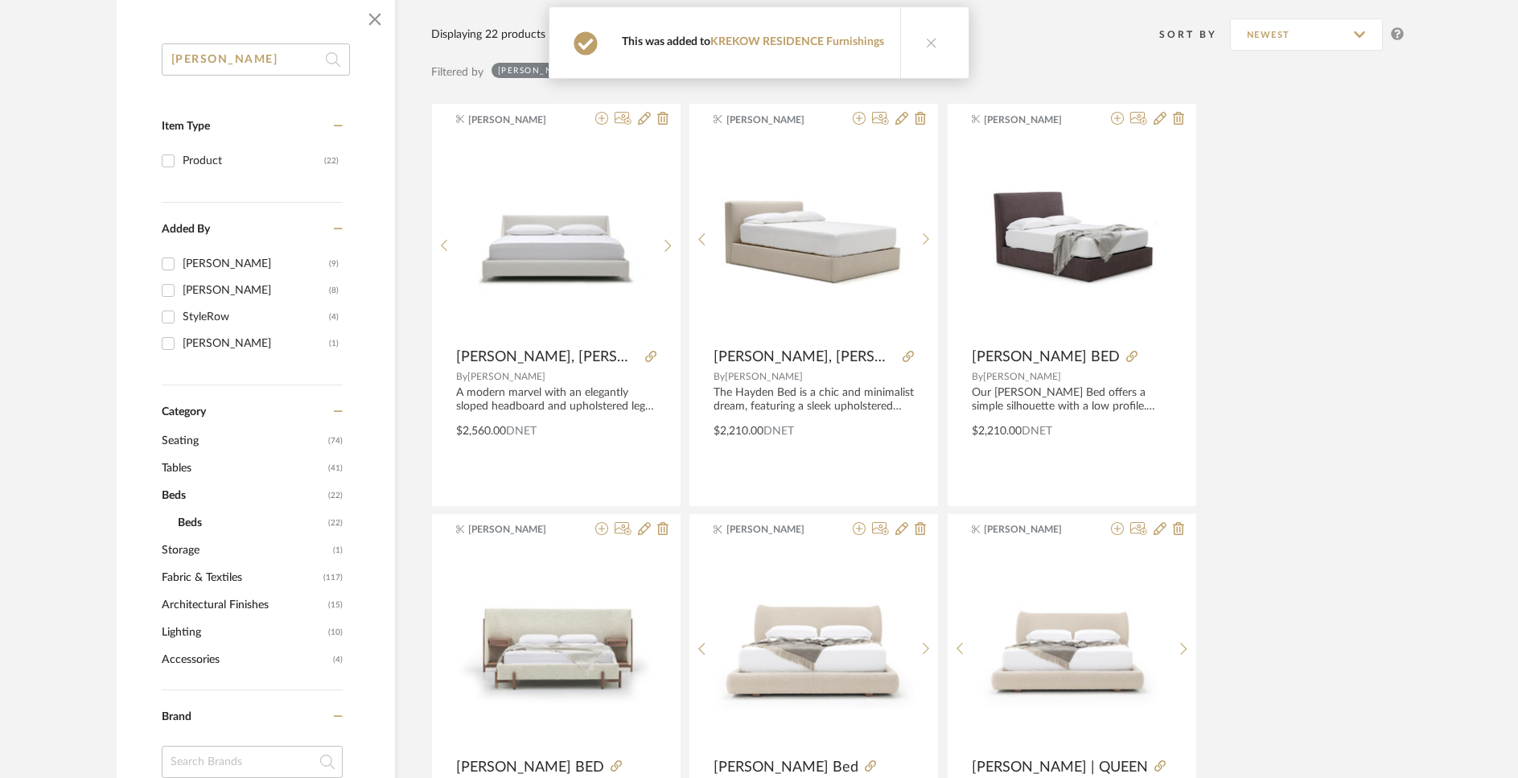
click at [927, 44] on icon at bounding box center [931, 42] width 11 height 11
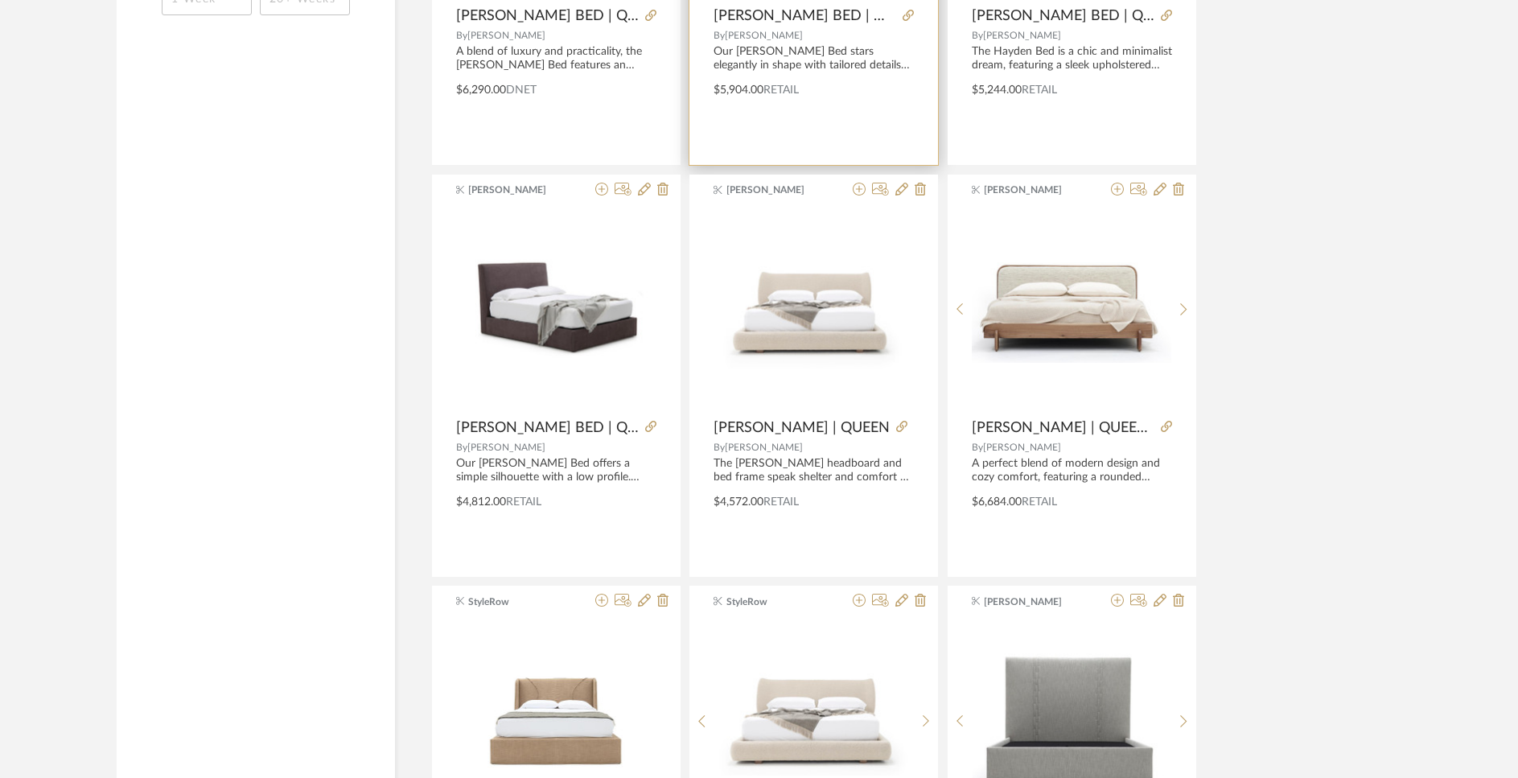
scroll to position [1440, 0]
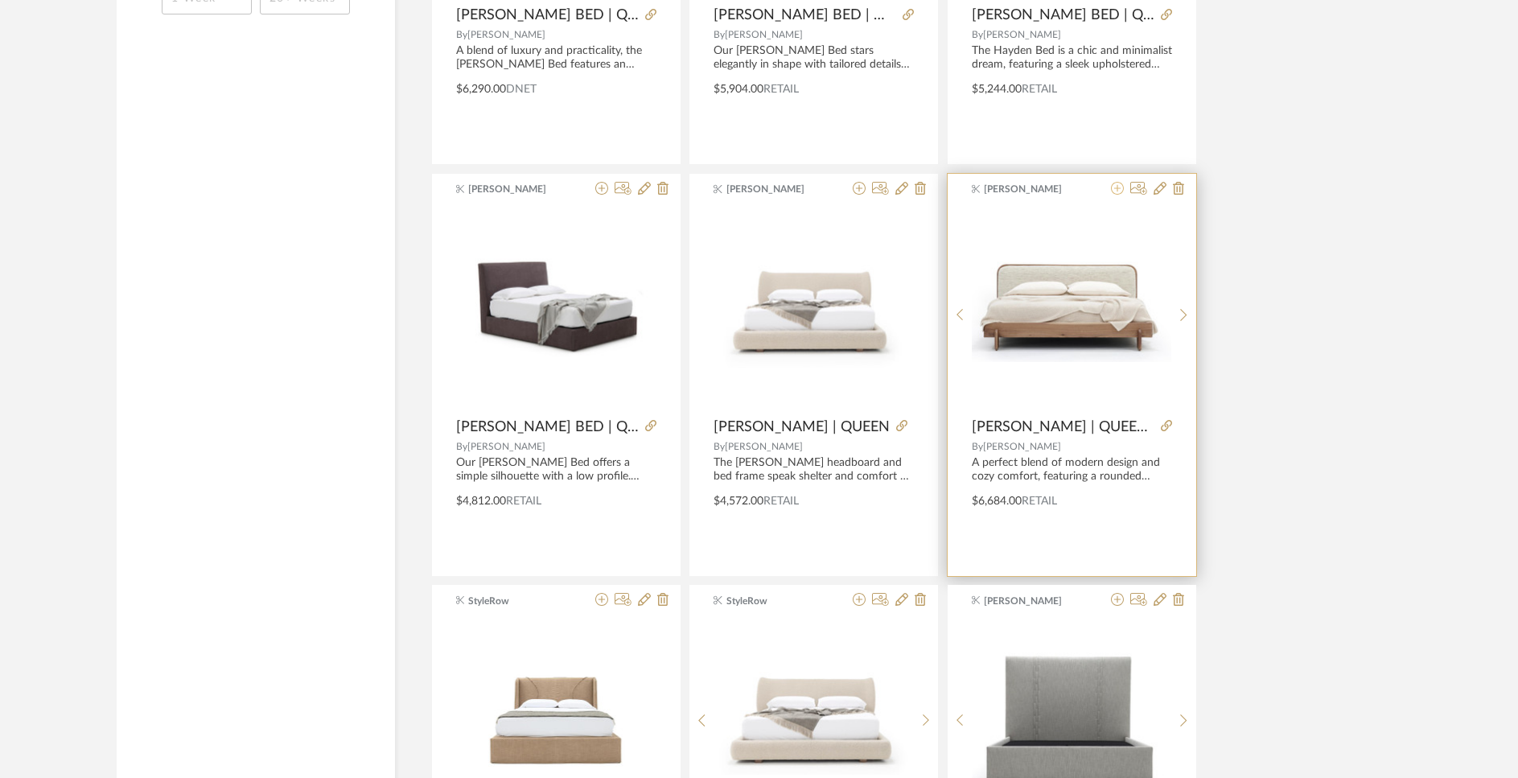
click at [1116, 191] on icon at bounding box center [1117, 188] width 13 height 13
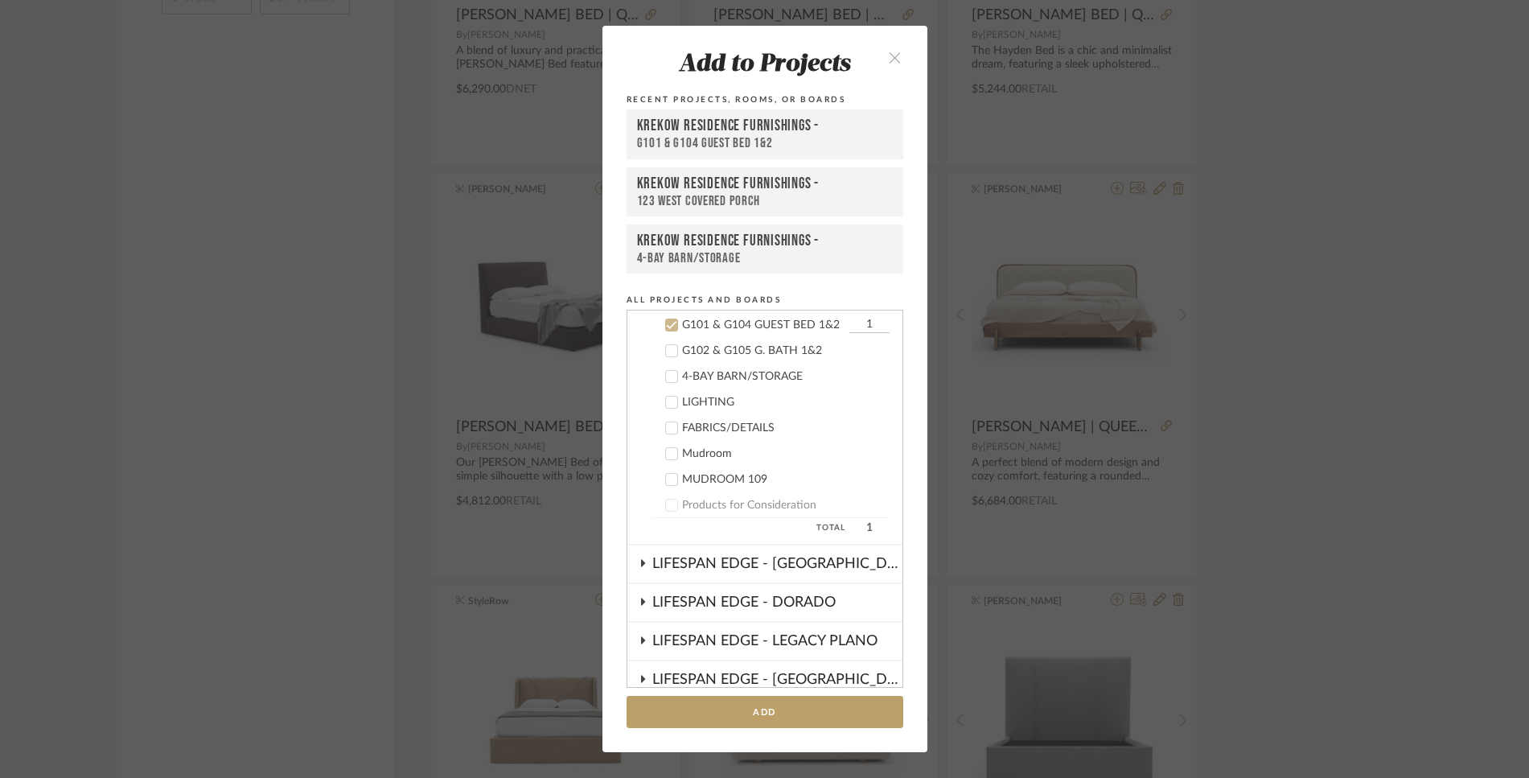
scroll to position [850, 0]
click at [889, 63] on icon "close" at bounding box center [896, 58] width 14 height 14
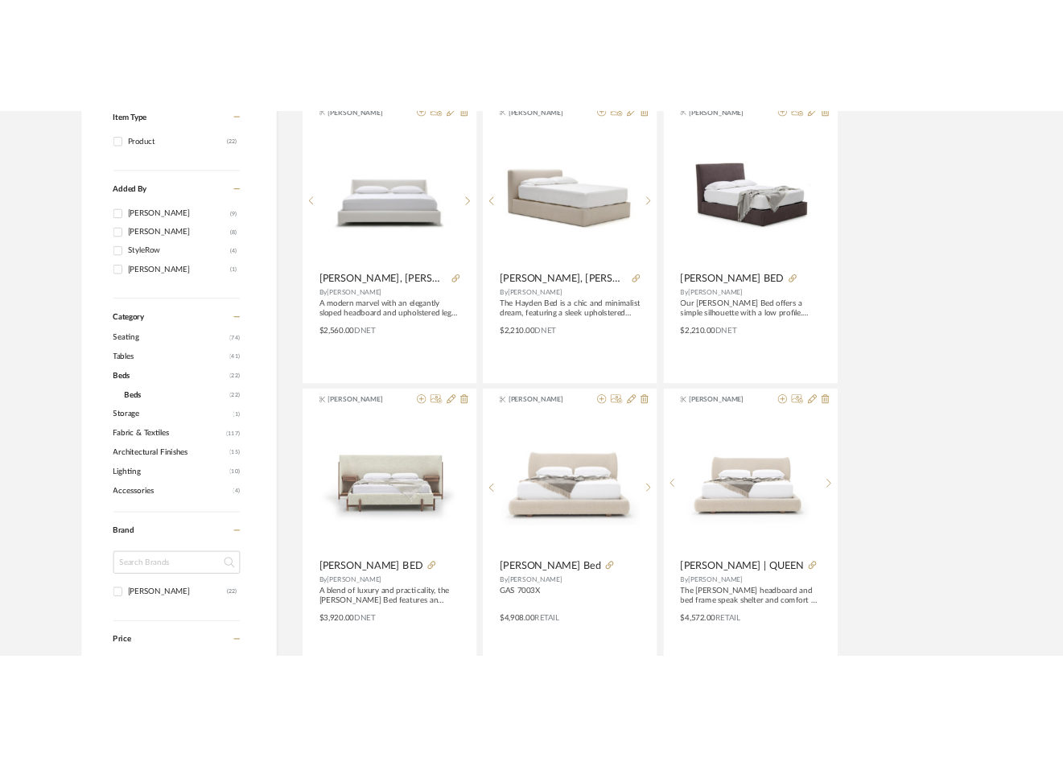
scroll to position [237, 0]
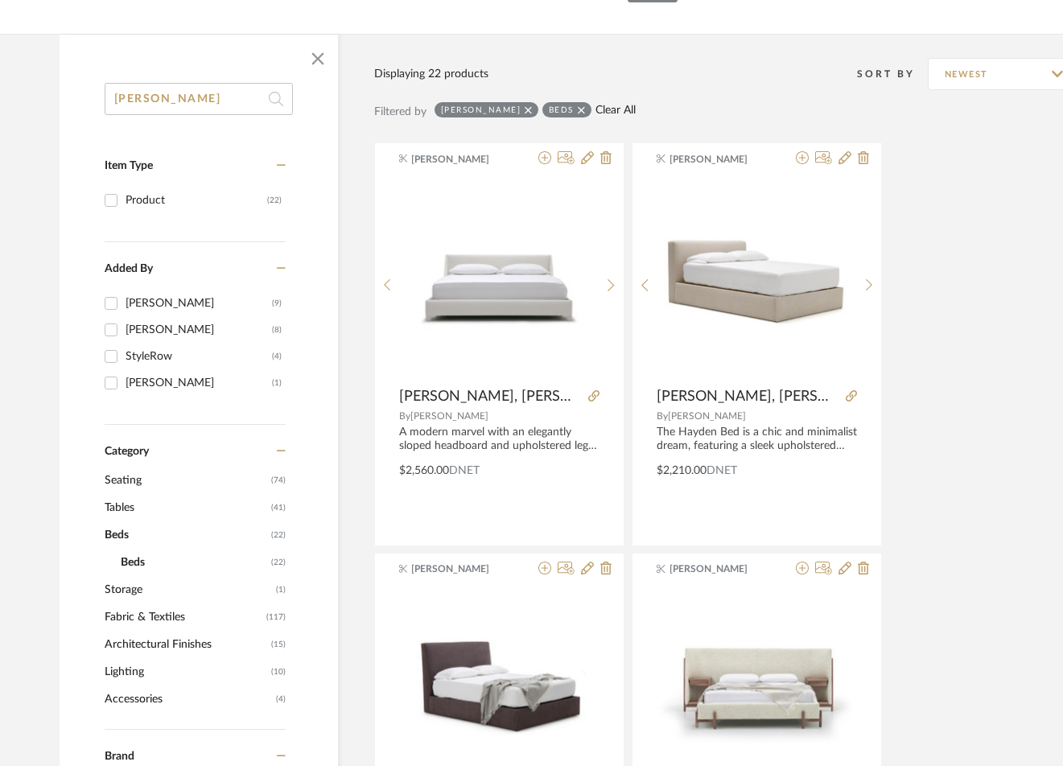
click at [595, 105] on link "Clear All" at bounding box center [615, 111] width 40 height 14
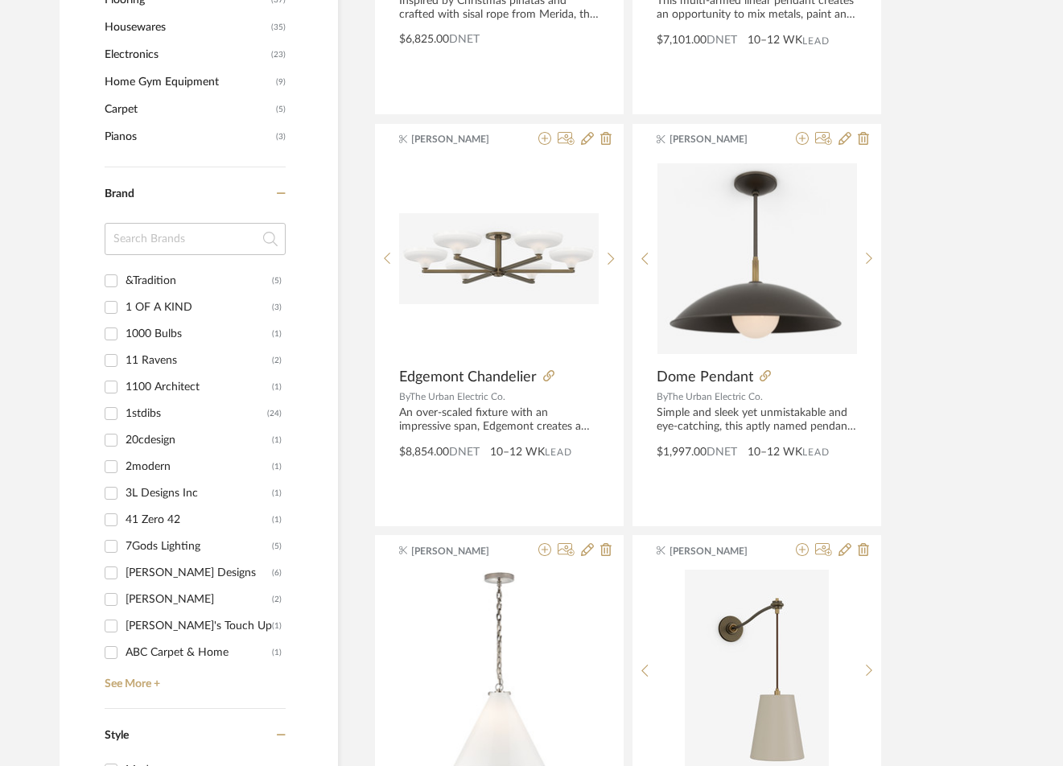
scroll to position [1417, 0]
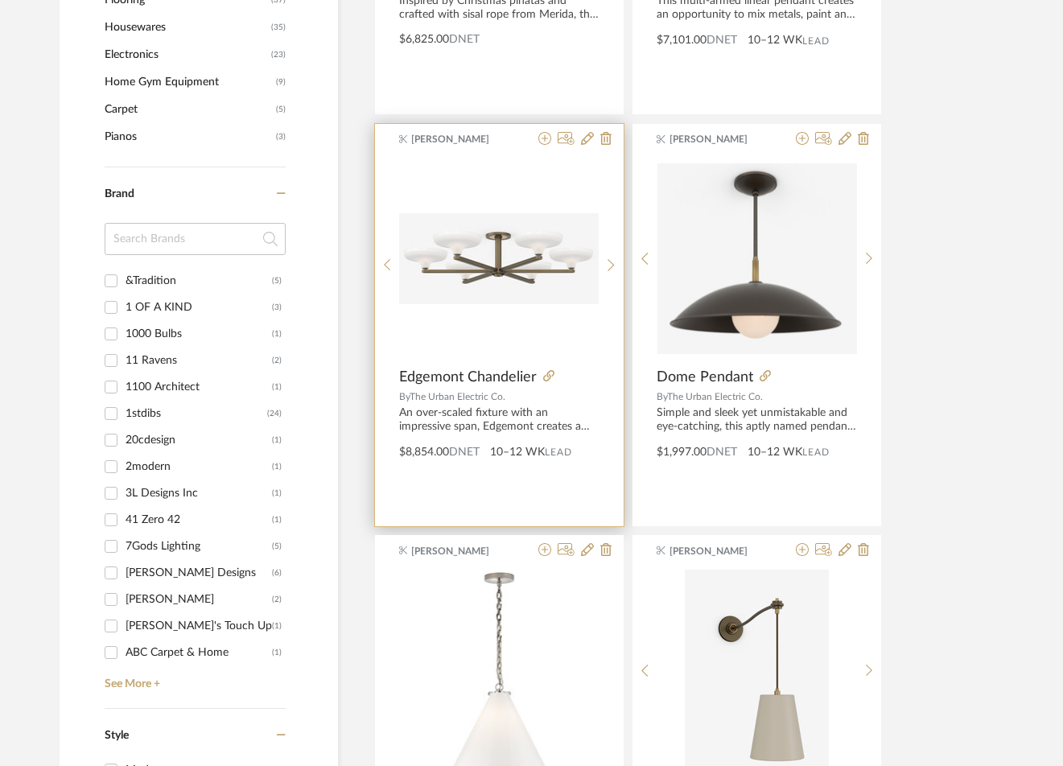
click at [465, 257] on img "0" at bounding box center [498, 258] width 199 height 90
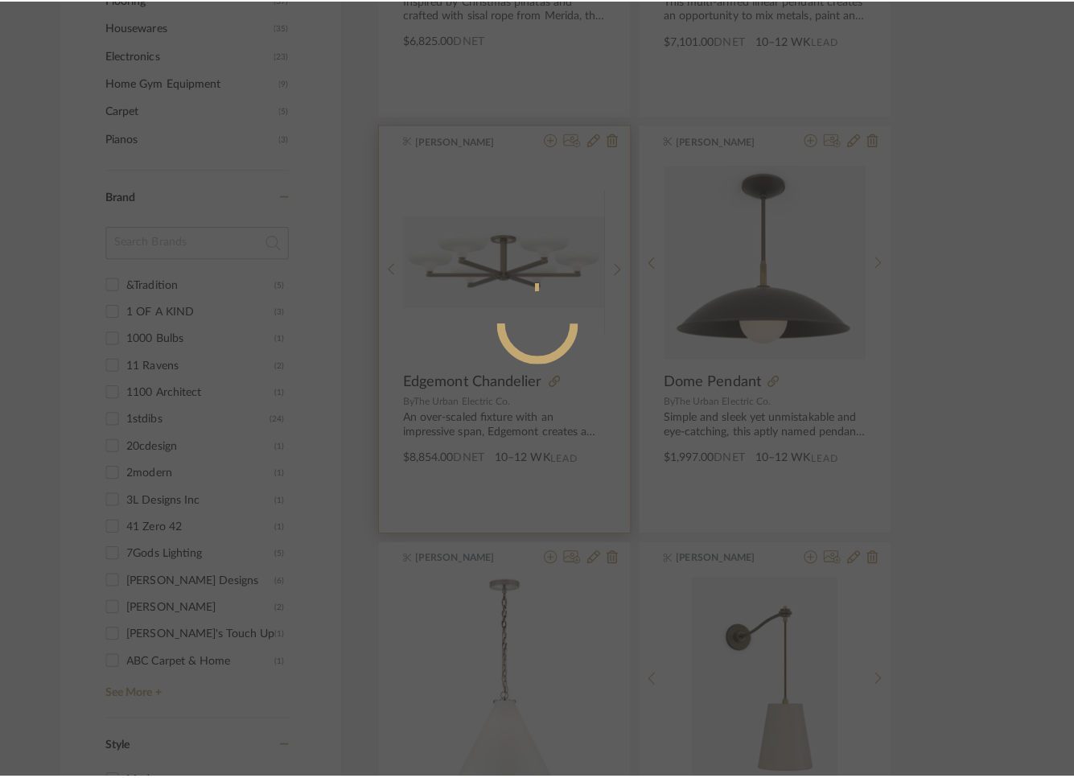
scroll to position [0, 0]
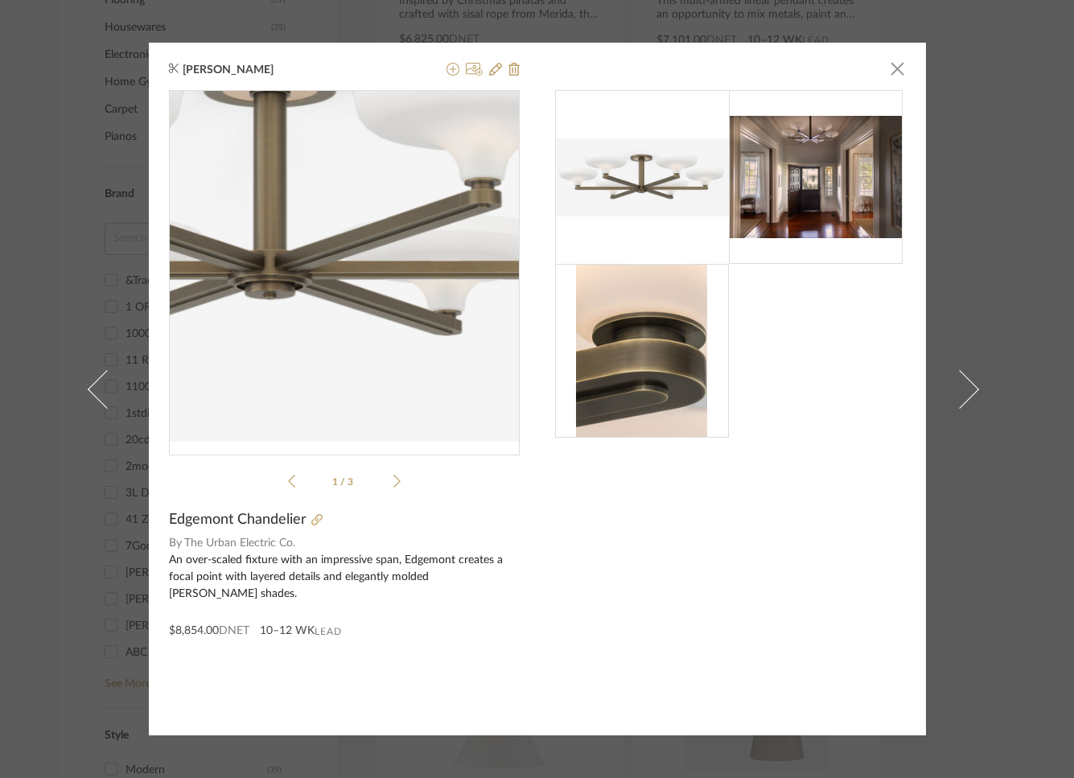
click at [362, 311] on img "0" at bounding box center [344, 266] width 351 height 158
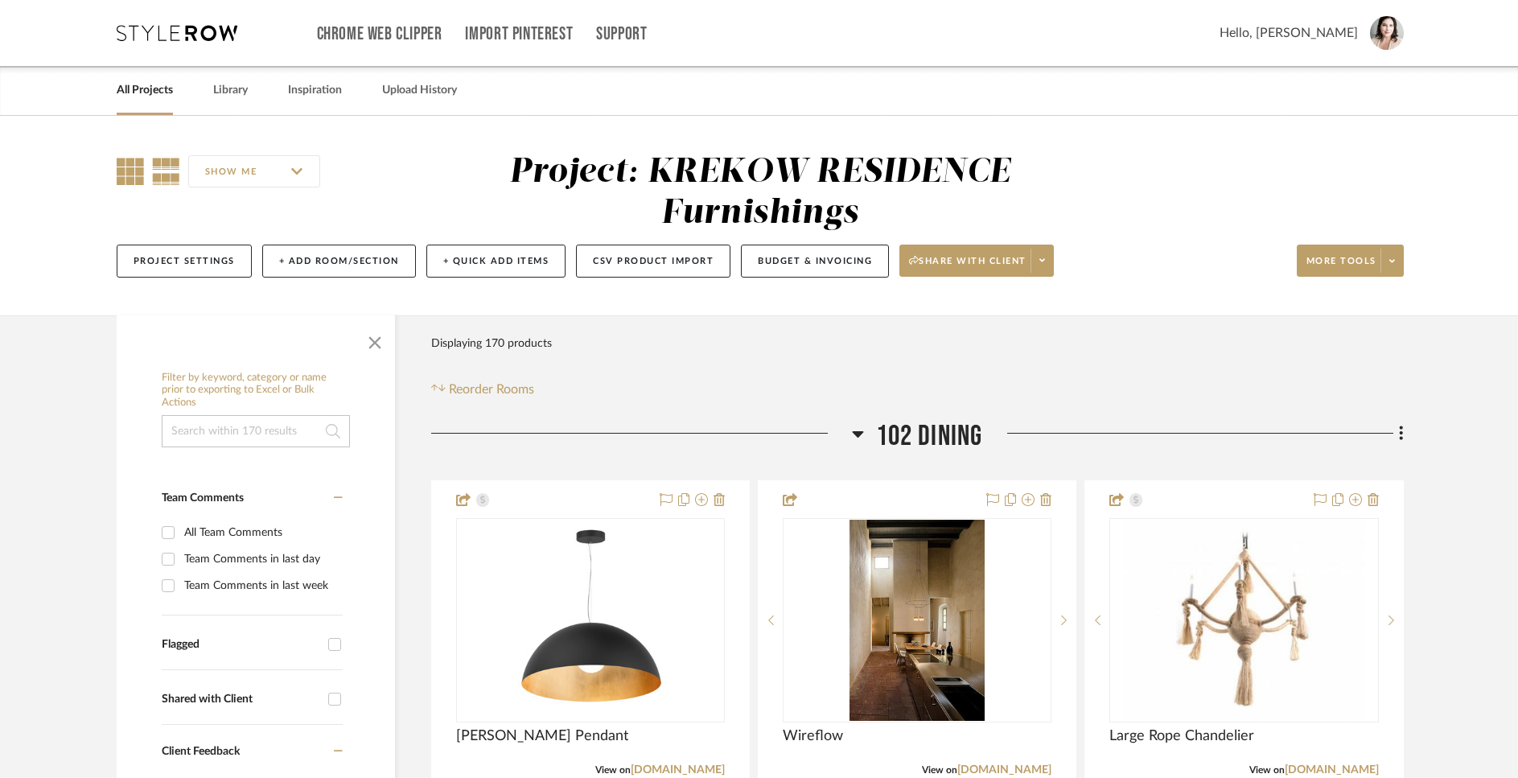
click at [130, 175] on icon at bounding box center [130, 171] width 27 height 27
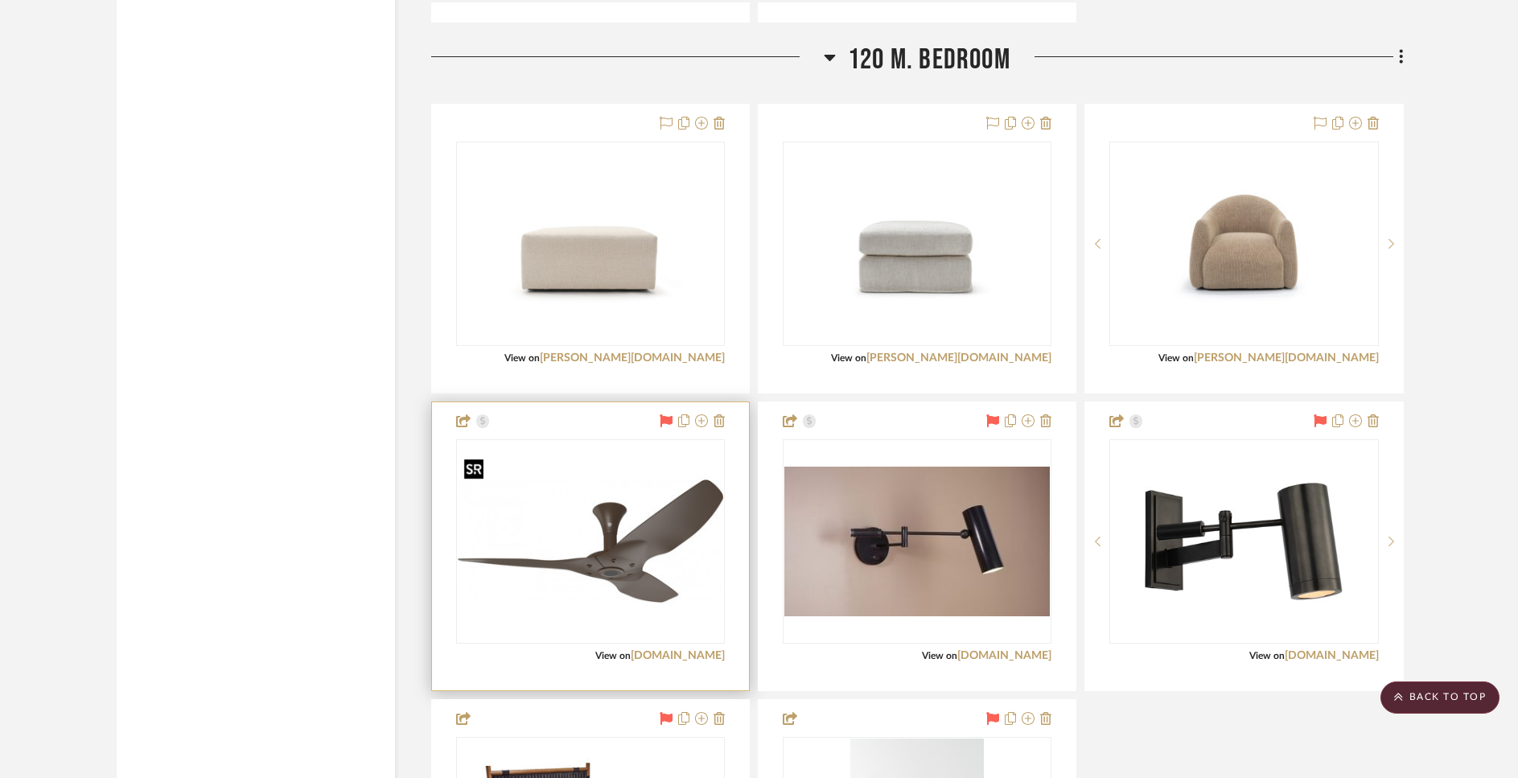
scroll to position [7707, 0]
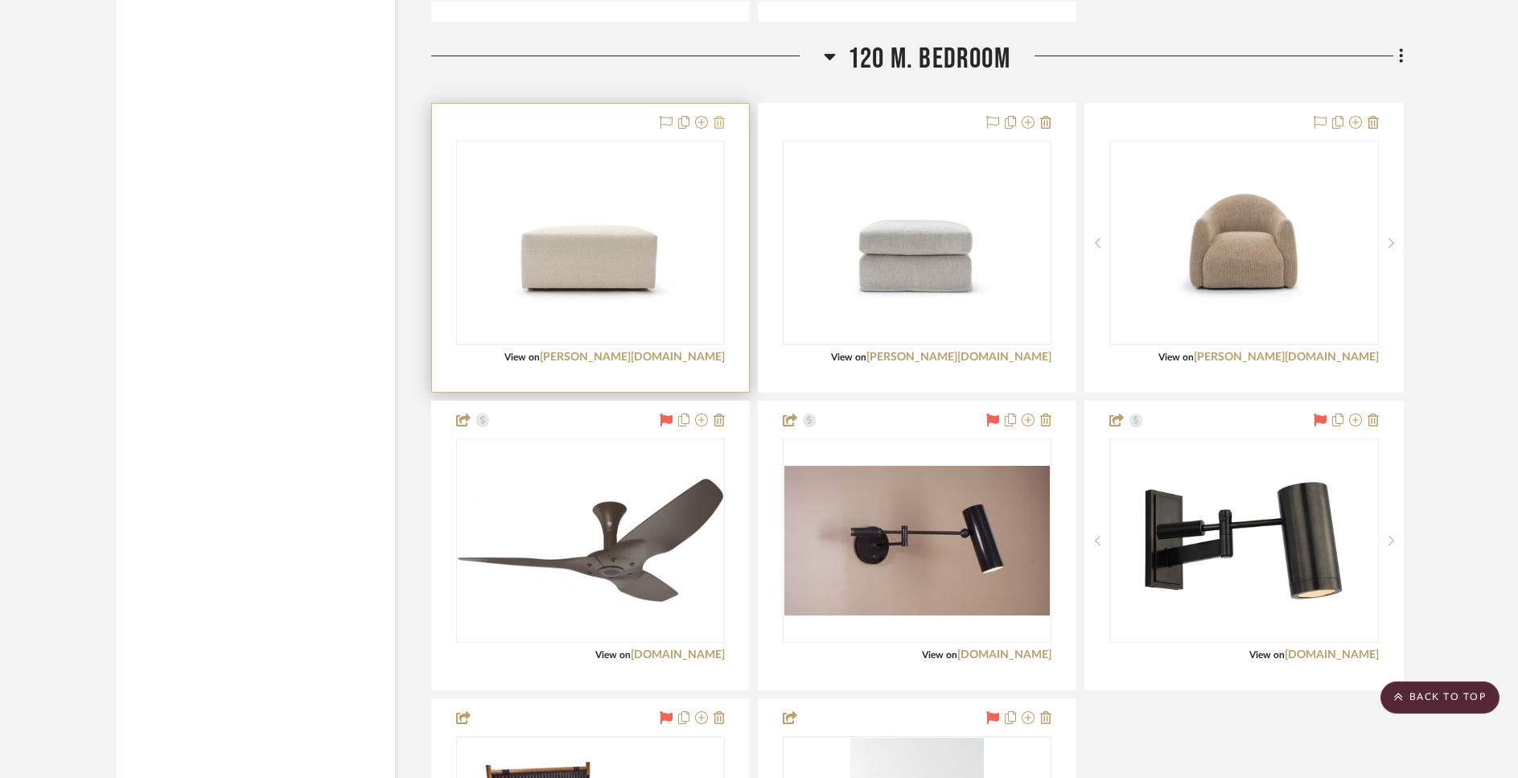
click at [721, 120] on icon at bounding box center [719, 122] width 11 height 13
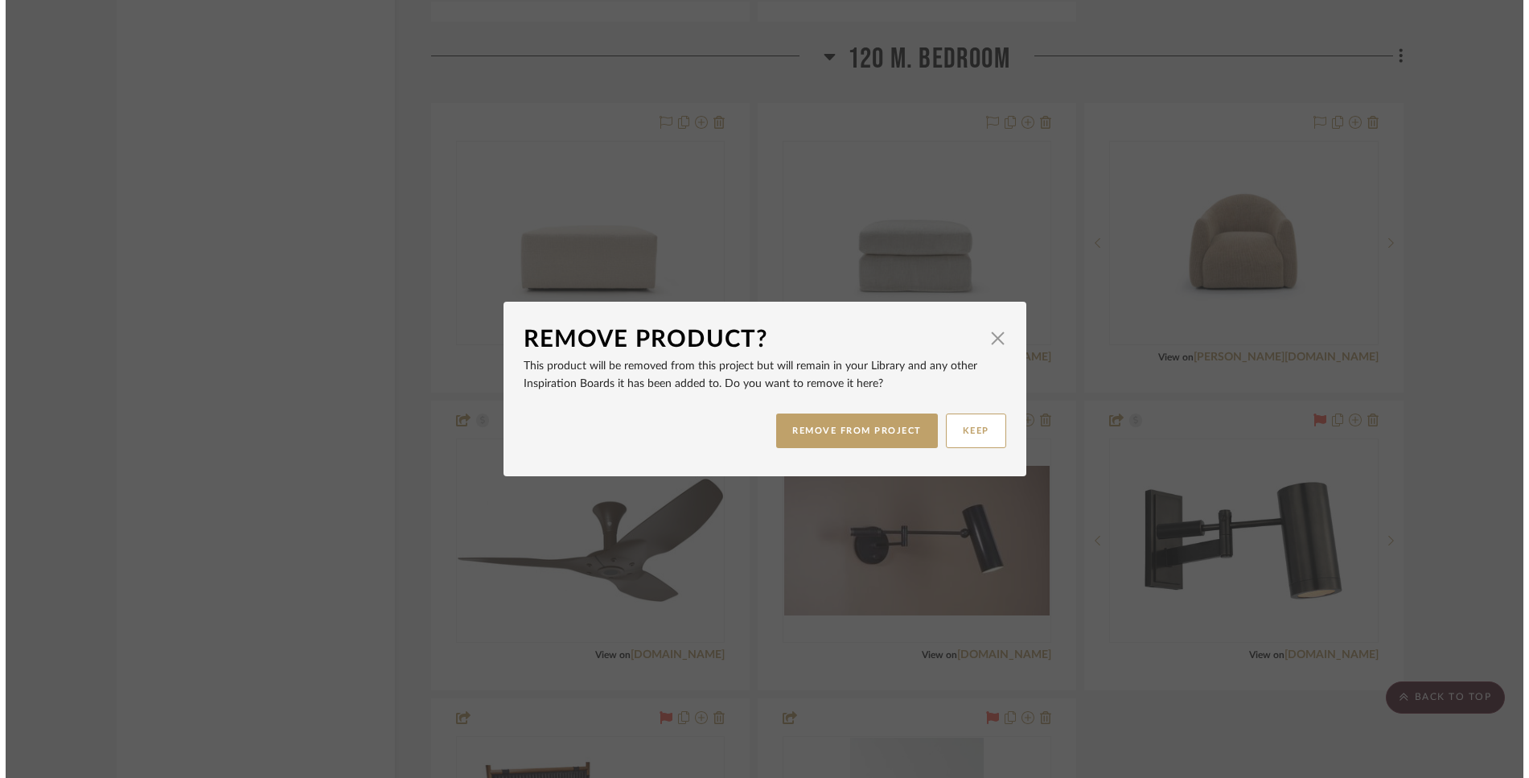
scroll to position [0, 0]
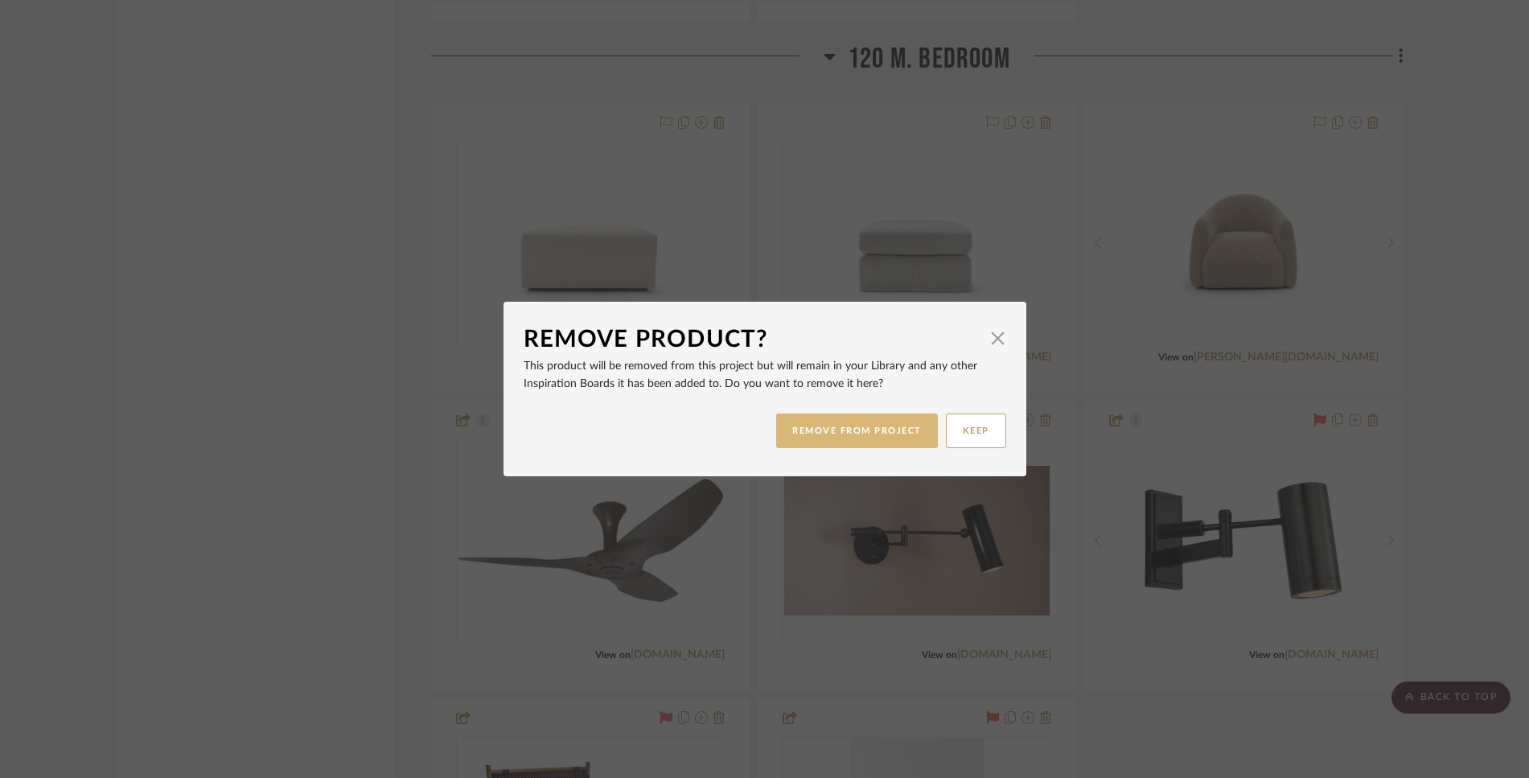
click at [830, 432] on button "REMOVE FROM PROJECT" at bounding box center [857, 430] width 162 height 35
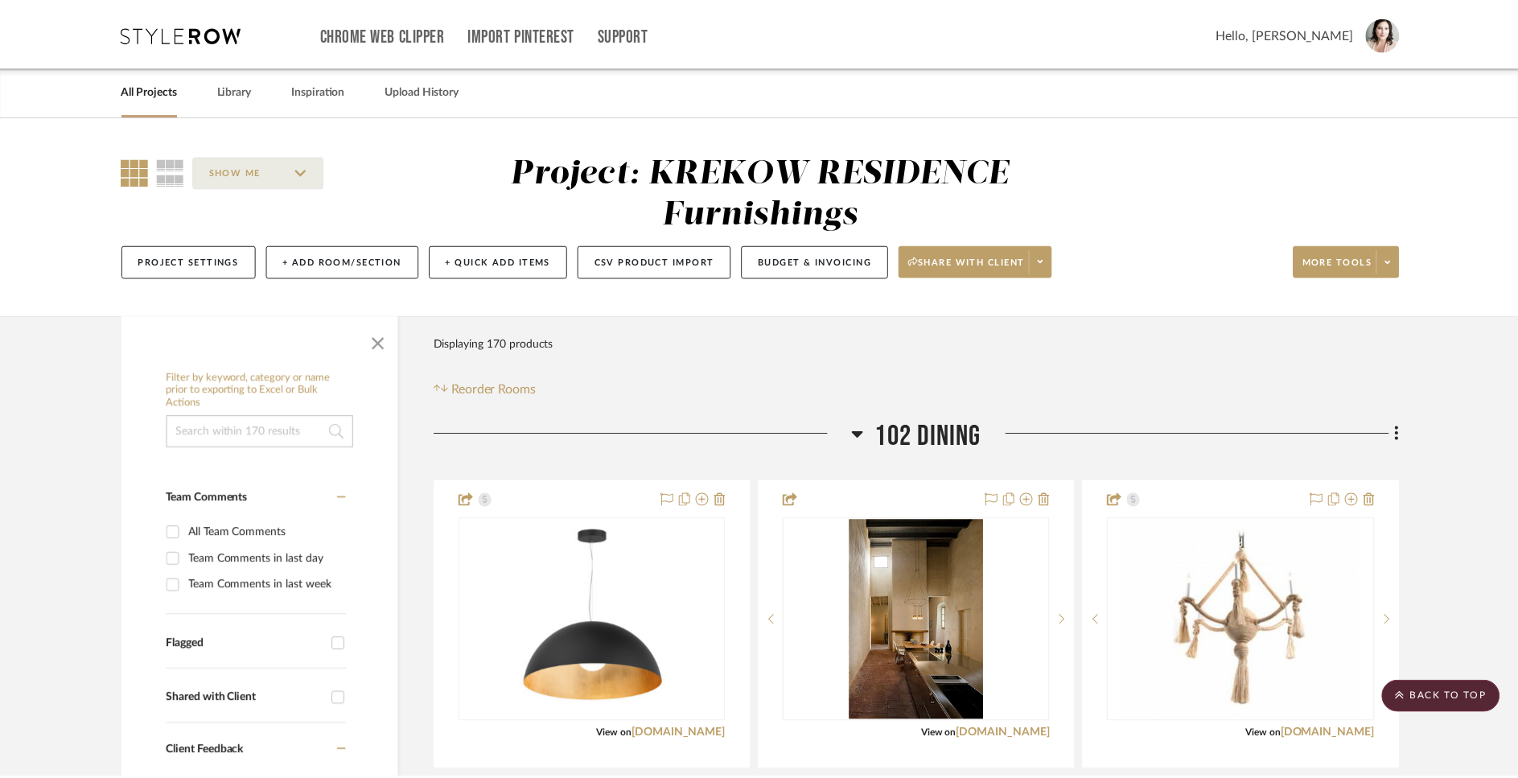
scroll to position [7707, 0]
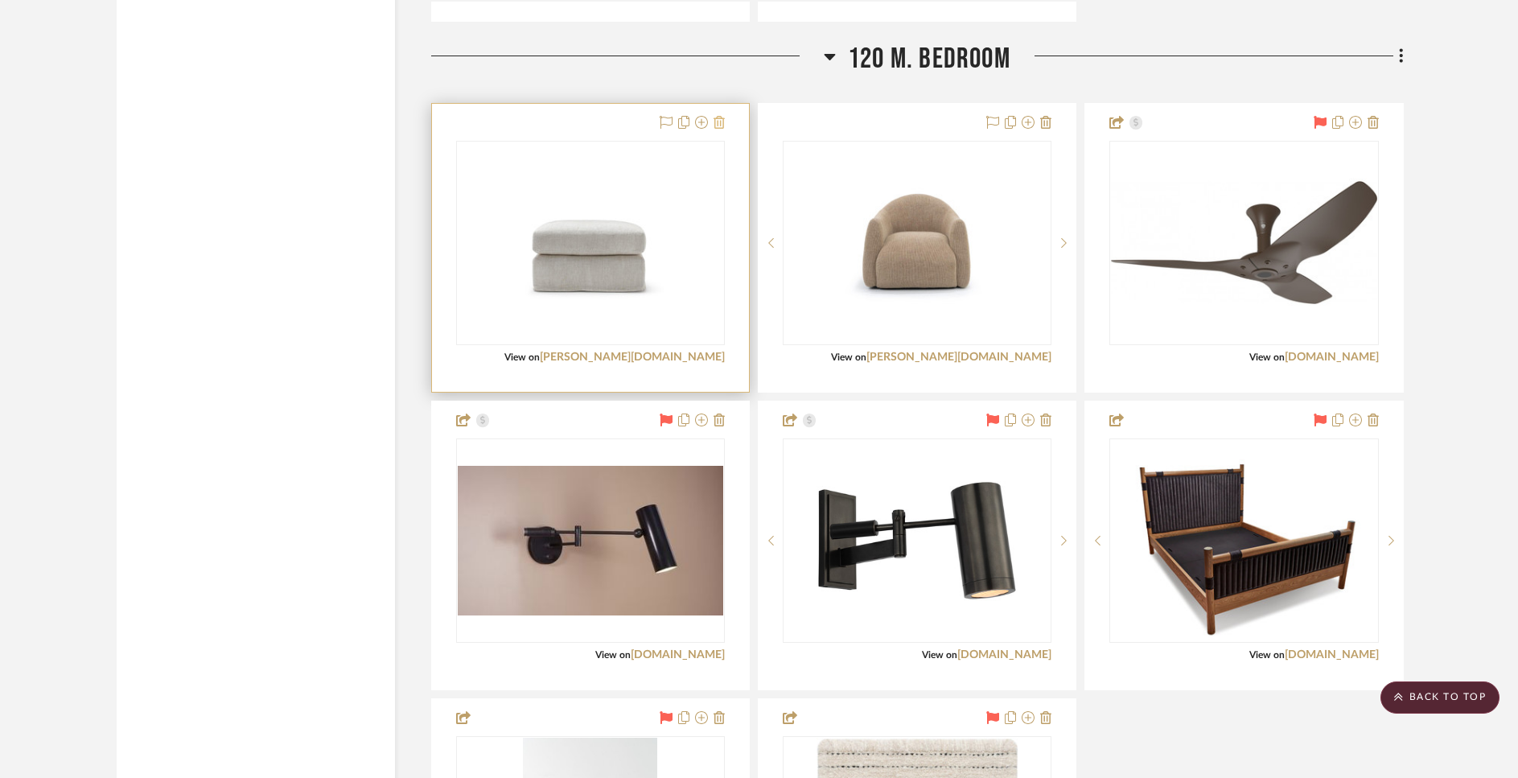
click at [721, 125] on icon at bounding box center [719, 122] width 11 height 13
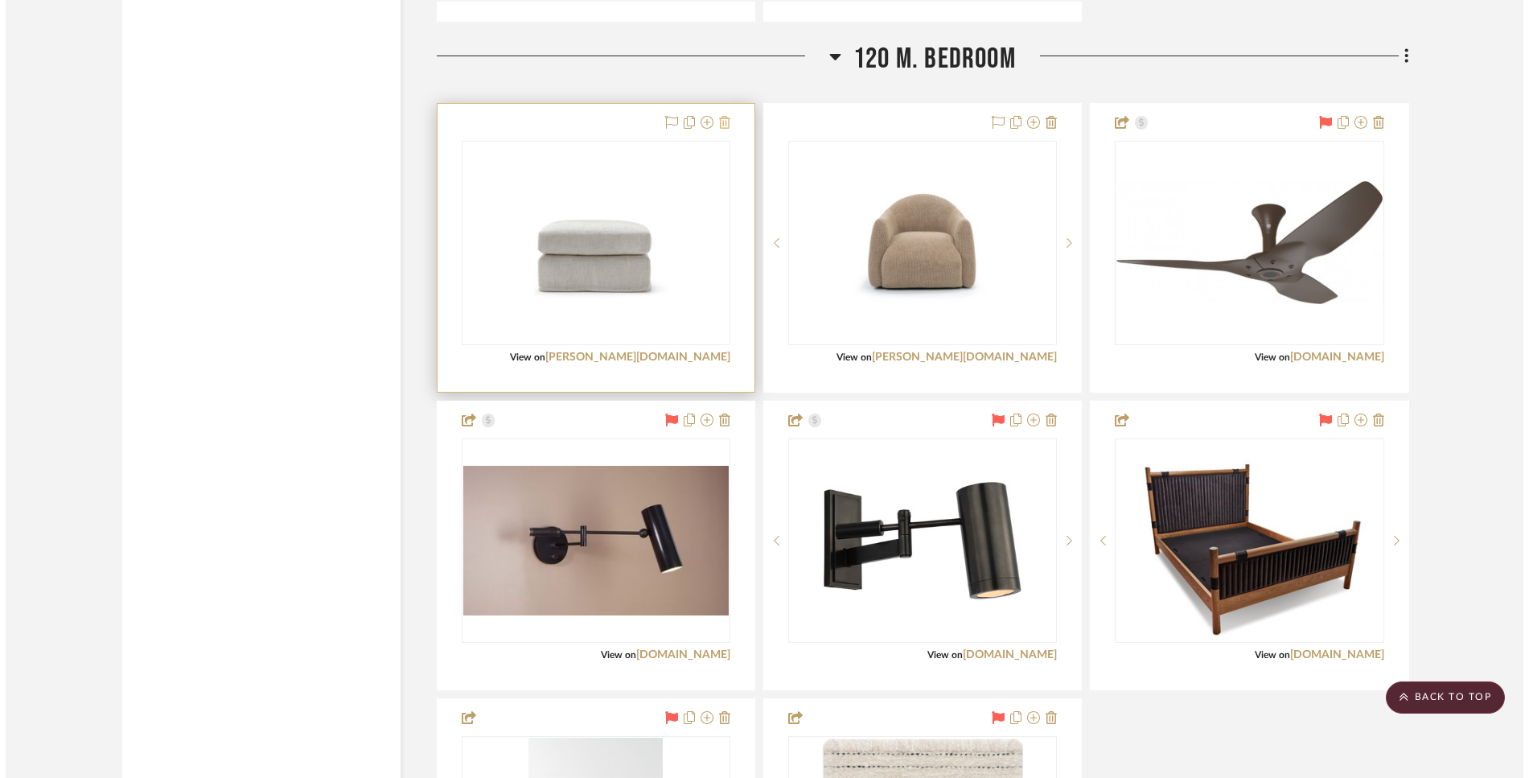
scroll to position [0, 0]
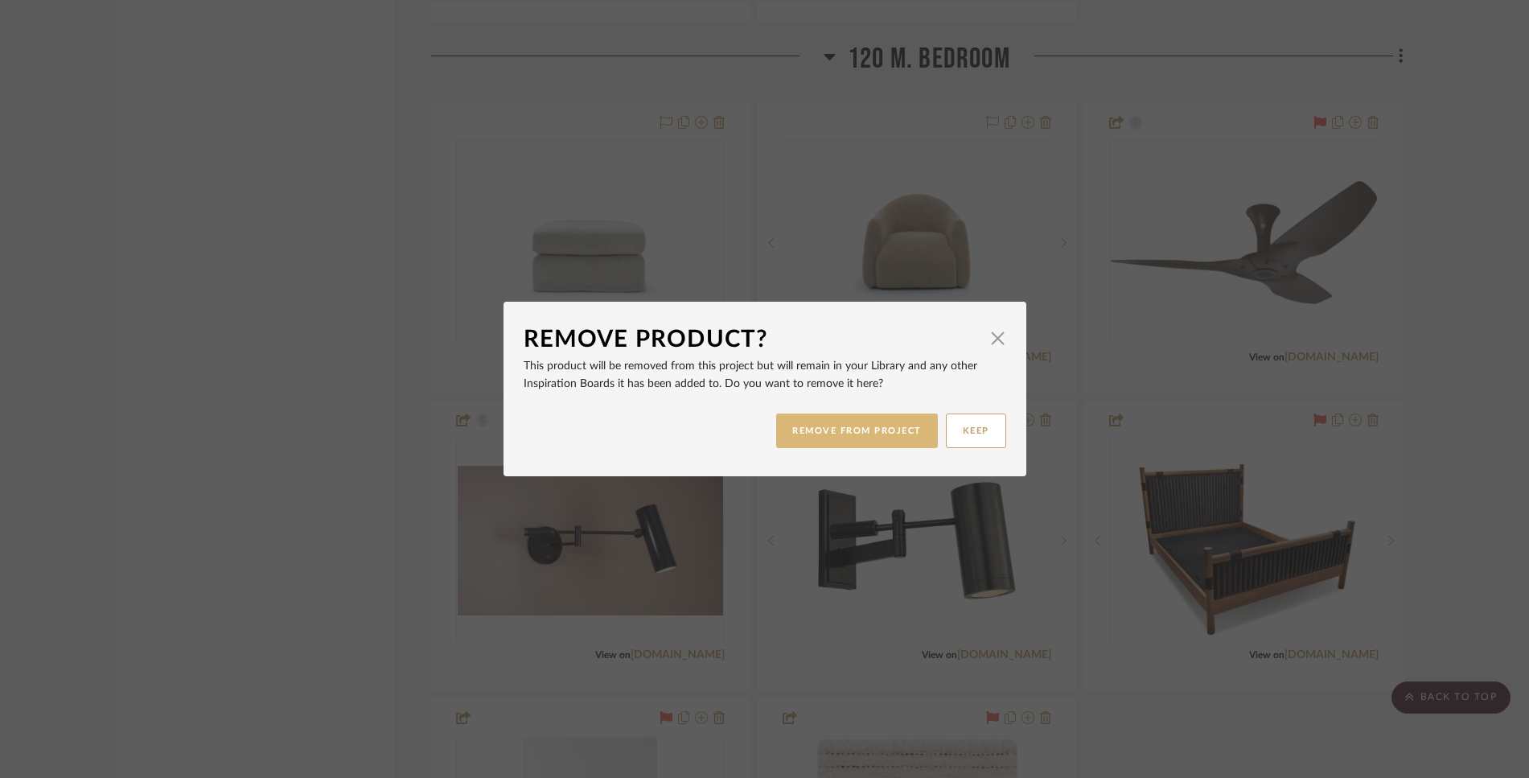
click at [806, 432] on button "REMOVE FROM PROJECT" at bounding box center [857, 430] width 162 height 35
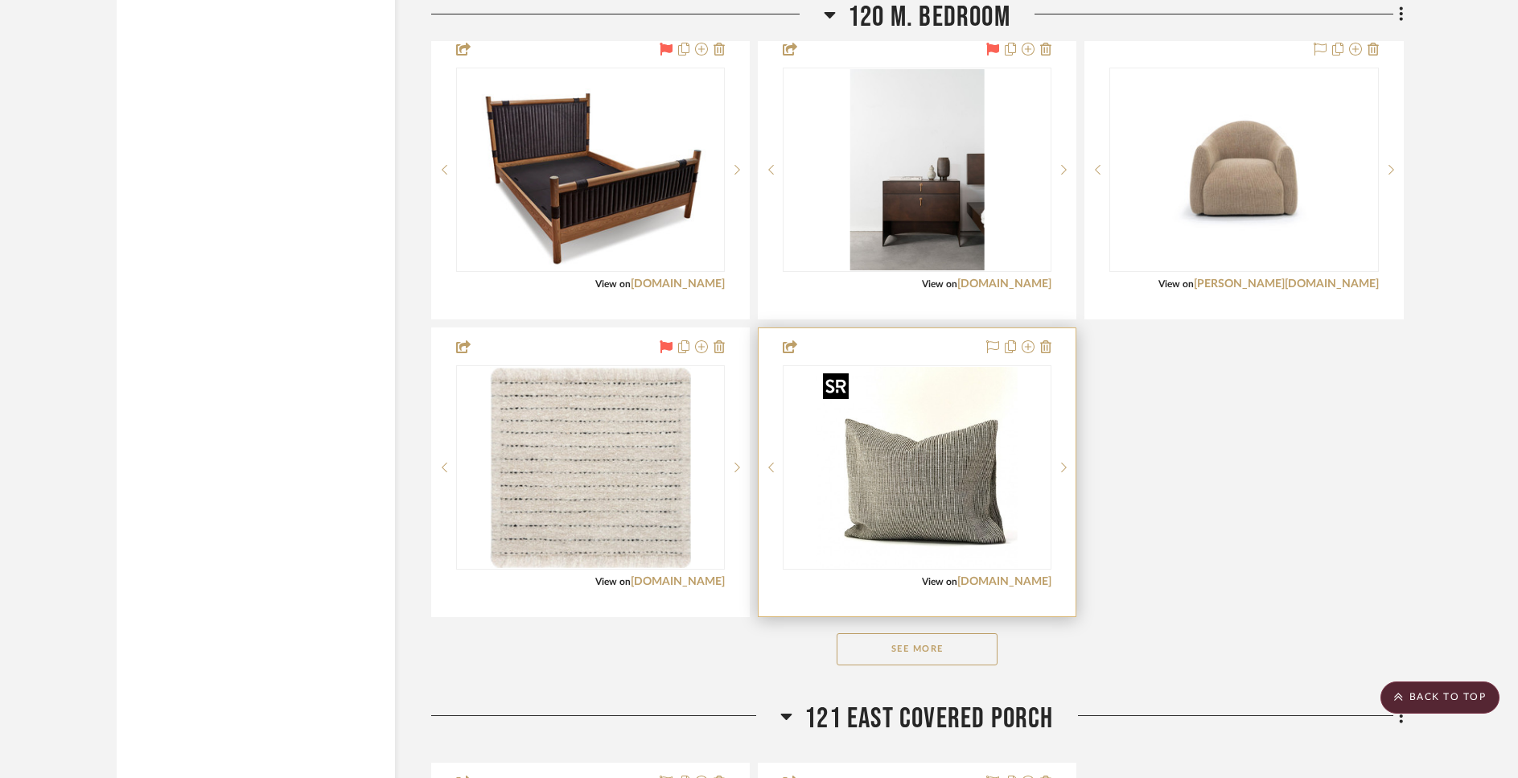
scroll to position [8081, 0]
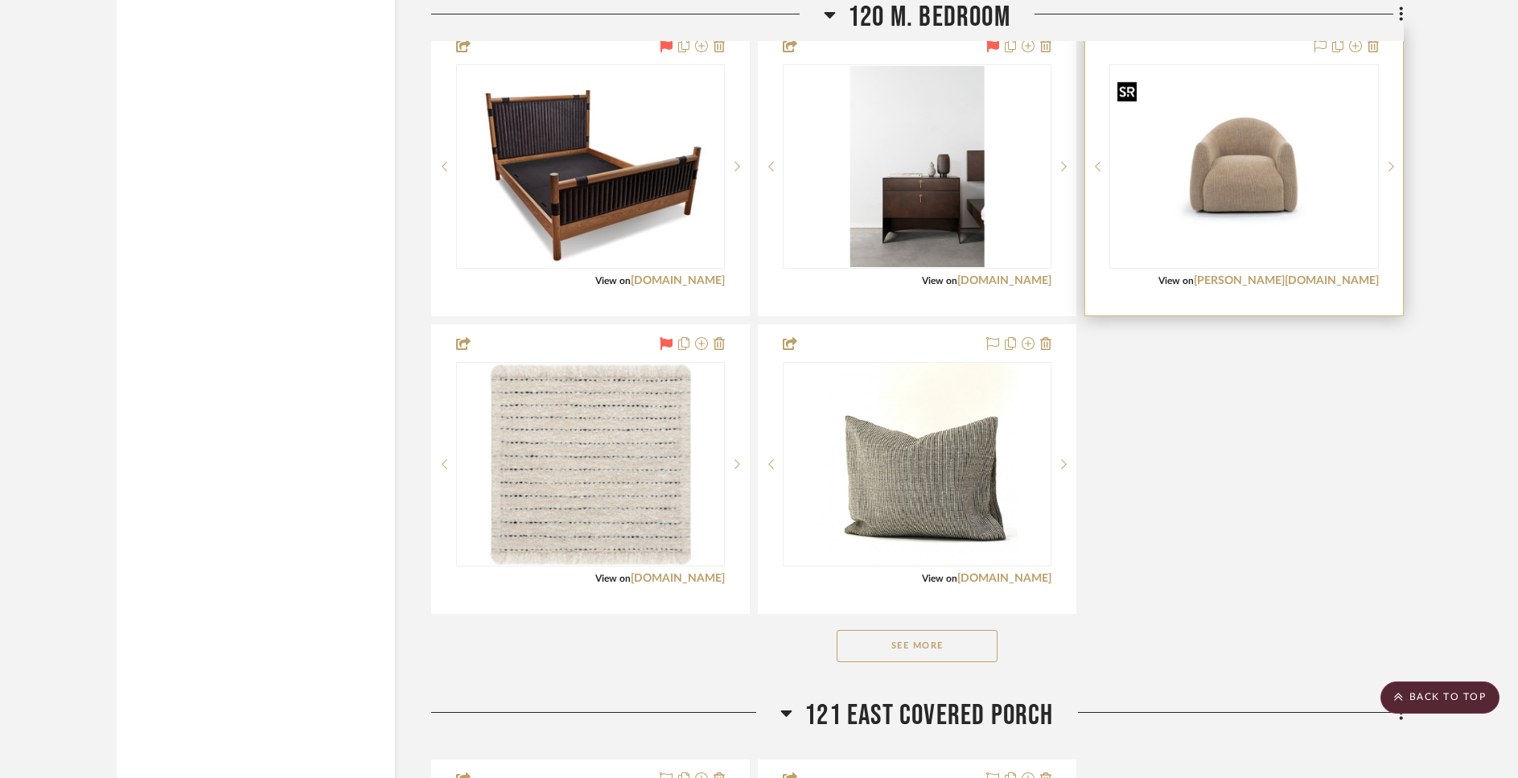
click at [1241, 171] on img "0" at bounding box center [1243, 166] width 265 height 183
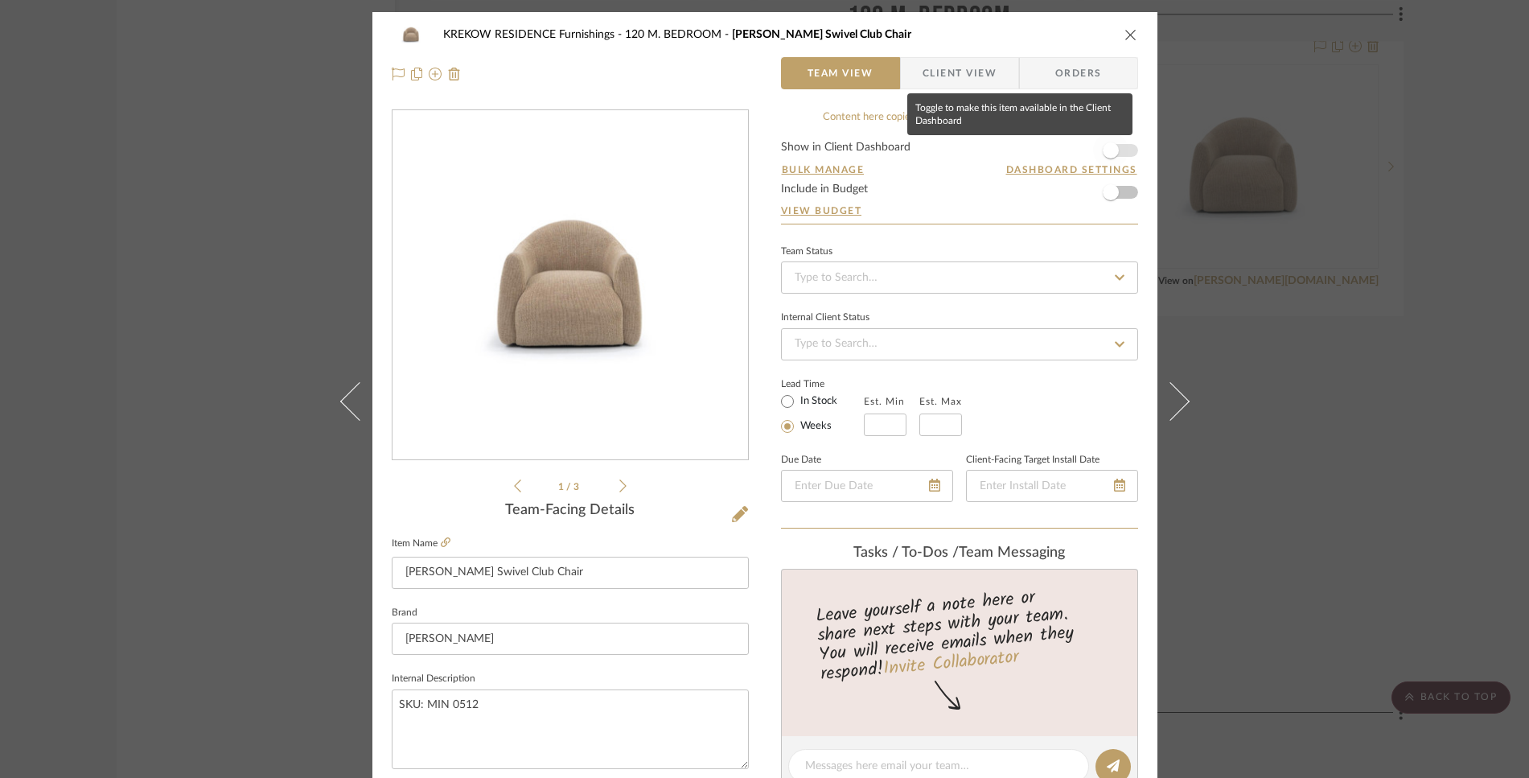
click at [1114, 154] on span "button" at bounding box center [1110, 150] width 35 height 35
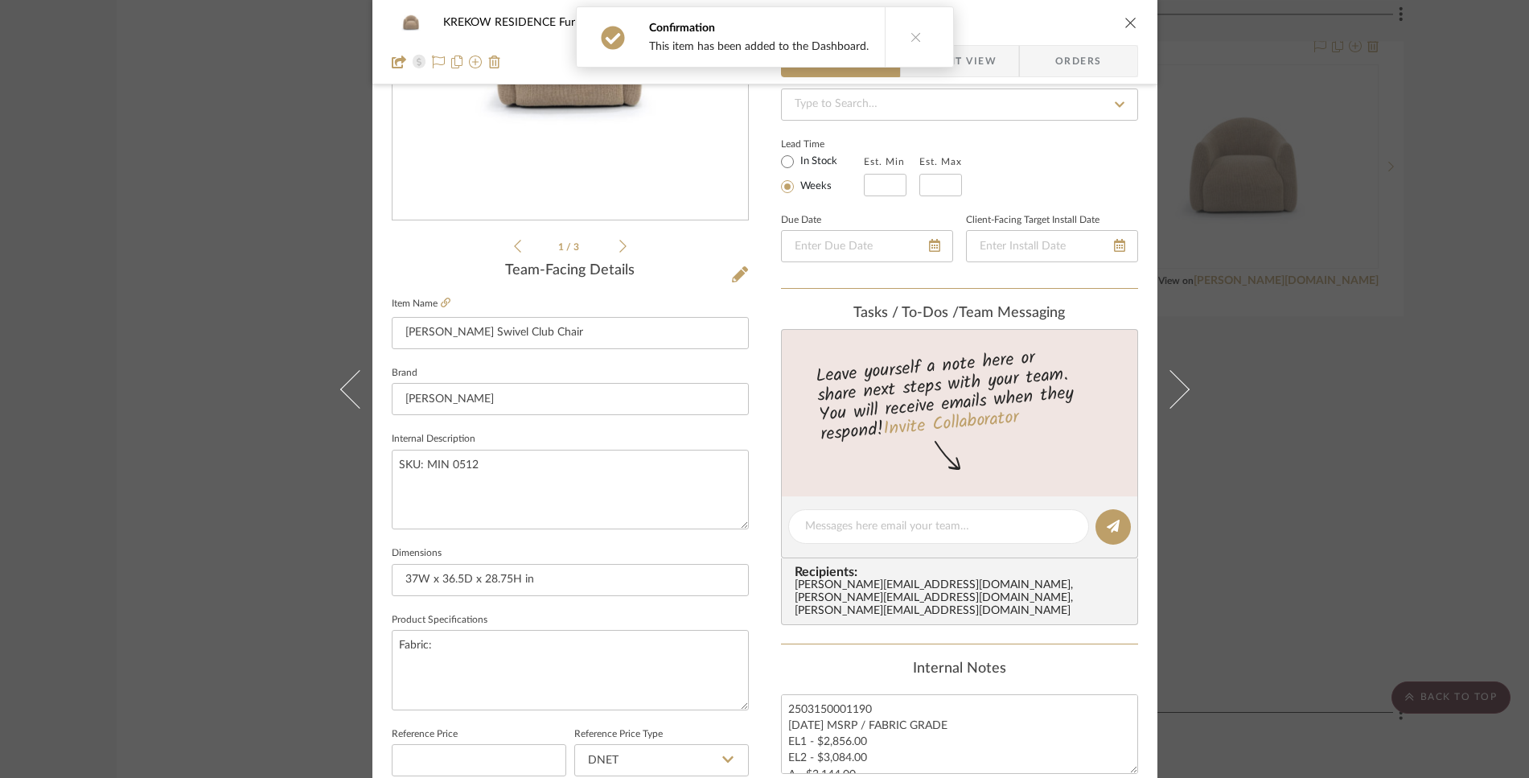
scroll to position [17, 0]
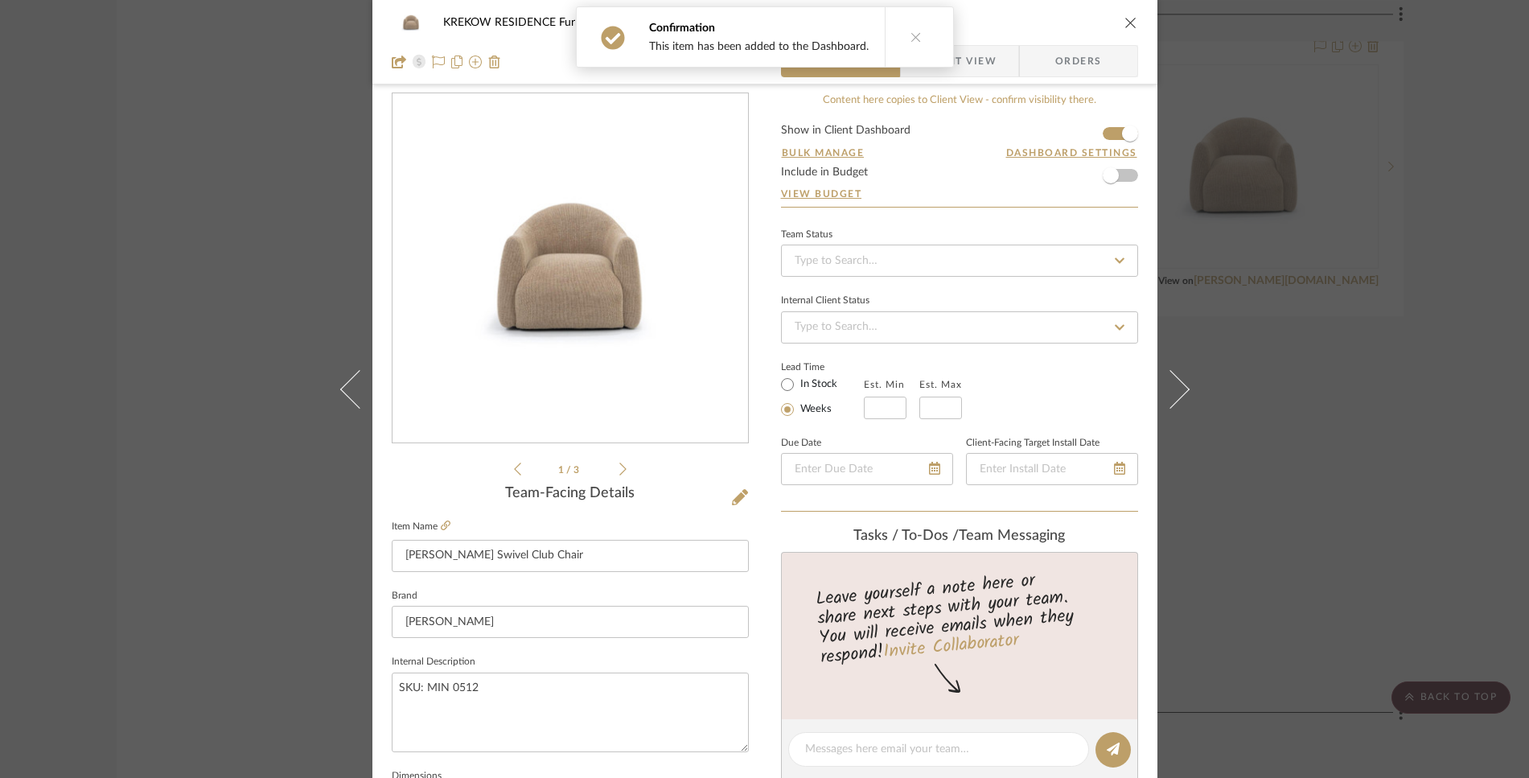
click at [950, 61] on div "Confirmation This item has been added to the Dashboard." at bounding box center [765, 37] width 391 height 74
click at [902, 31] on button at bounding box center [916, 37] width 62 height 60
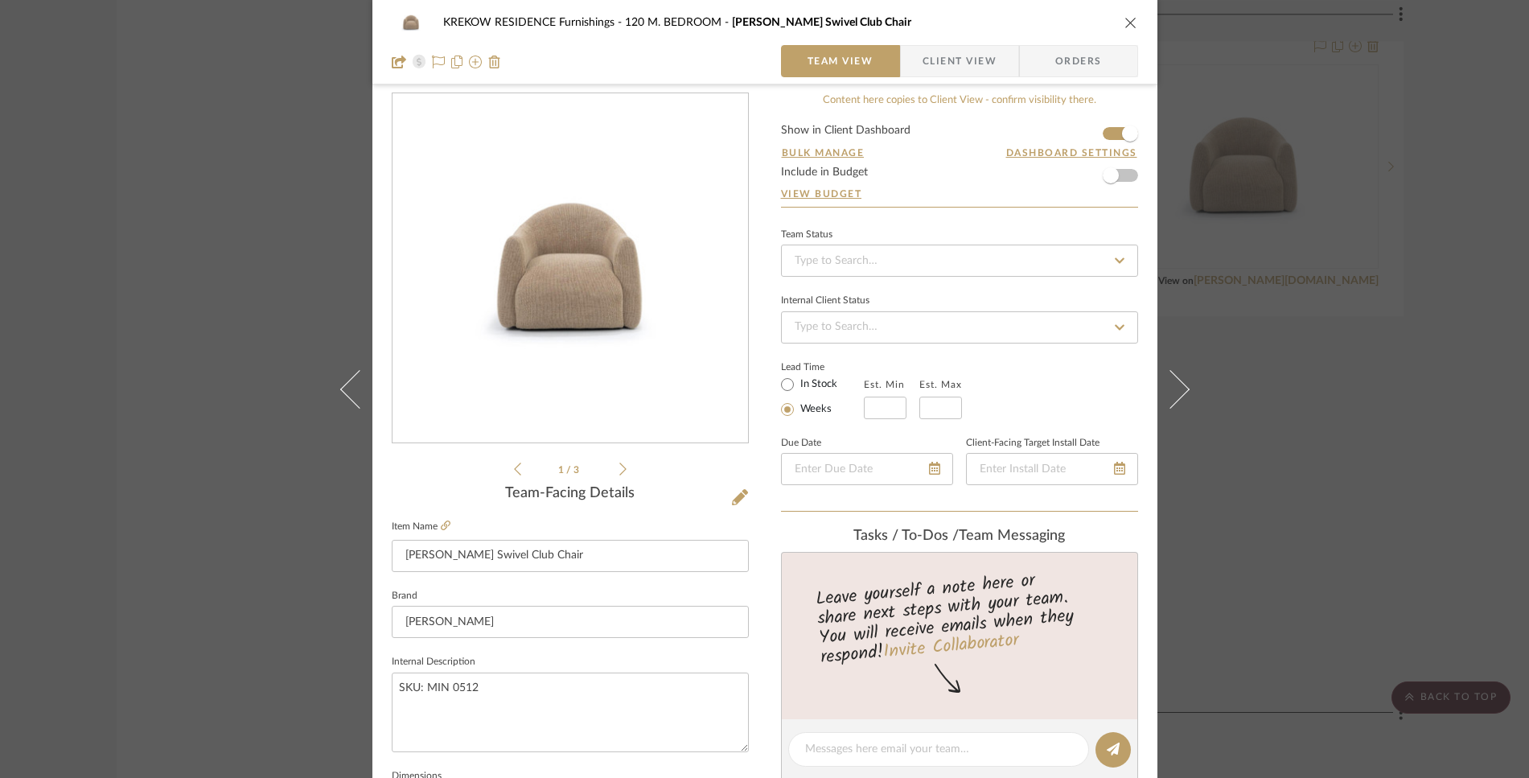
click at [931, 56] on span "Client View" at bounding box center [960, 61] width 74 height 32
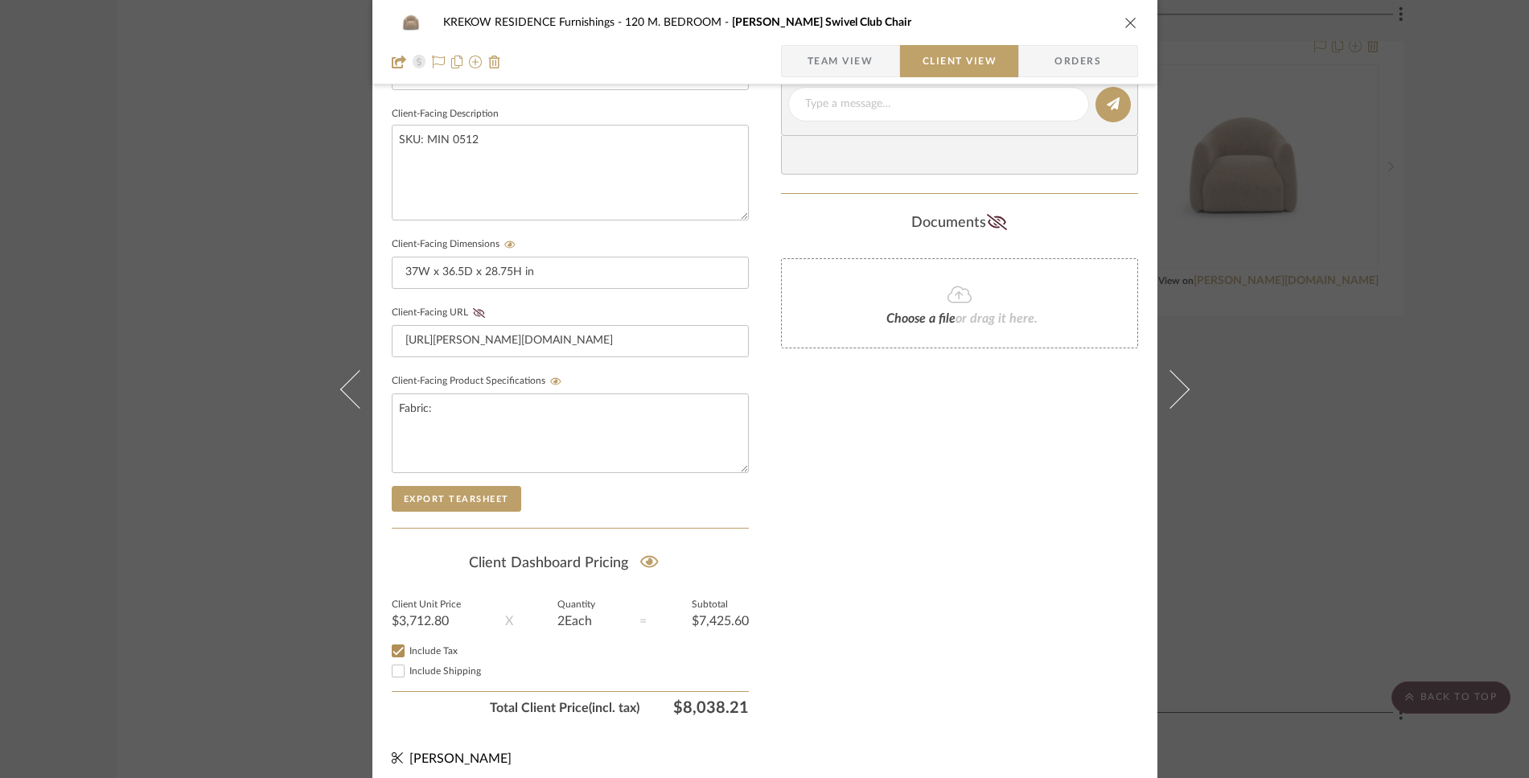
scroll to position [573, 0]
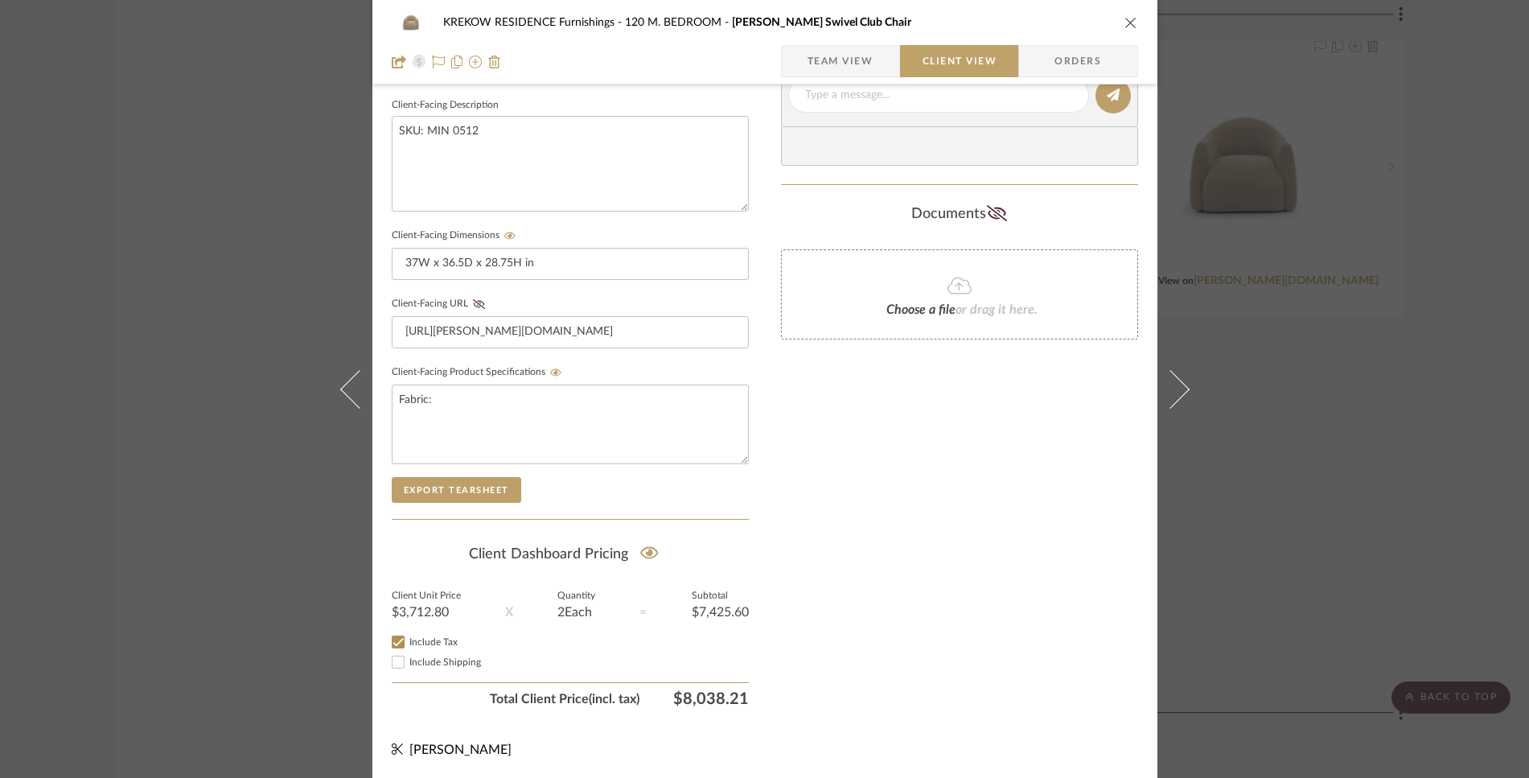
click at [397, 640] on input "Include Tax" at bounding box center [398, 641] width 19 height 19
checkbox input "false"
click at [650, 549] on icon at bounding box center [649, 553] width 19 height 12
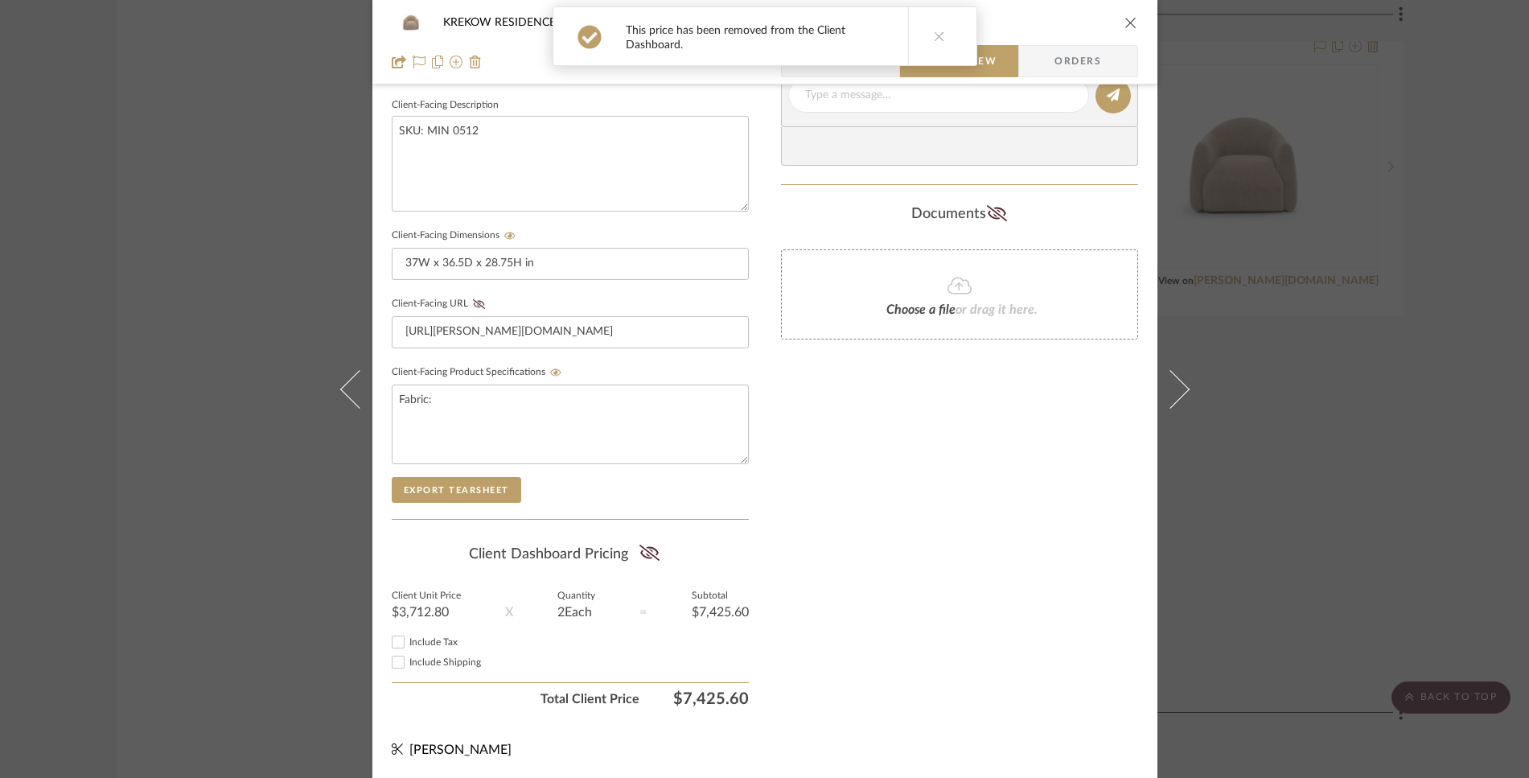
click at [1125, 18] on icon "close" at bounding box center [1131, 22] width 13 height 13
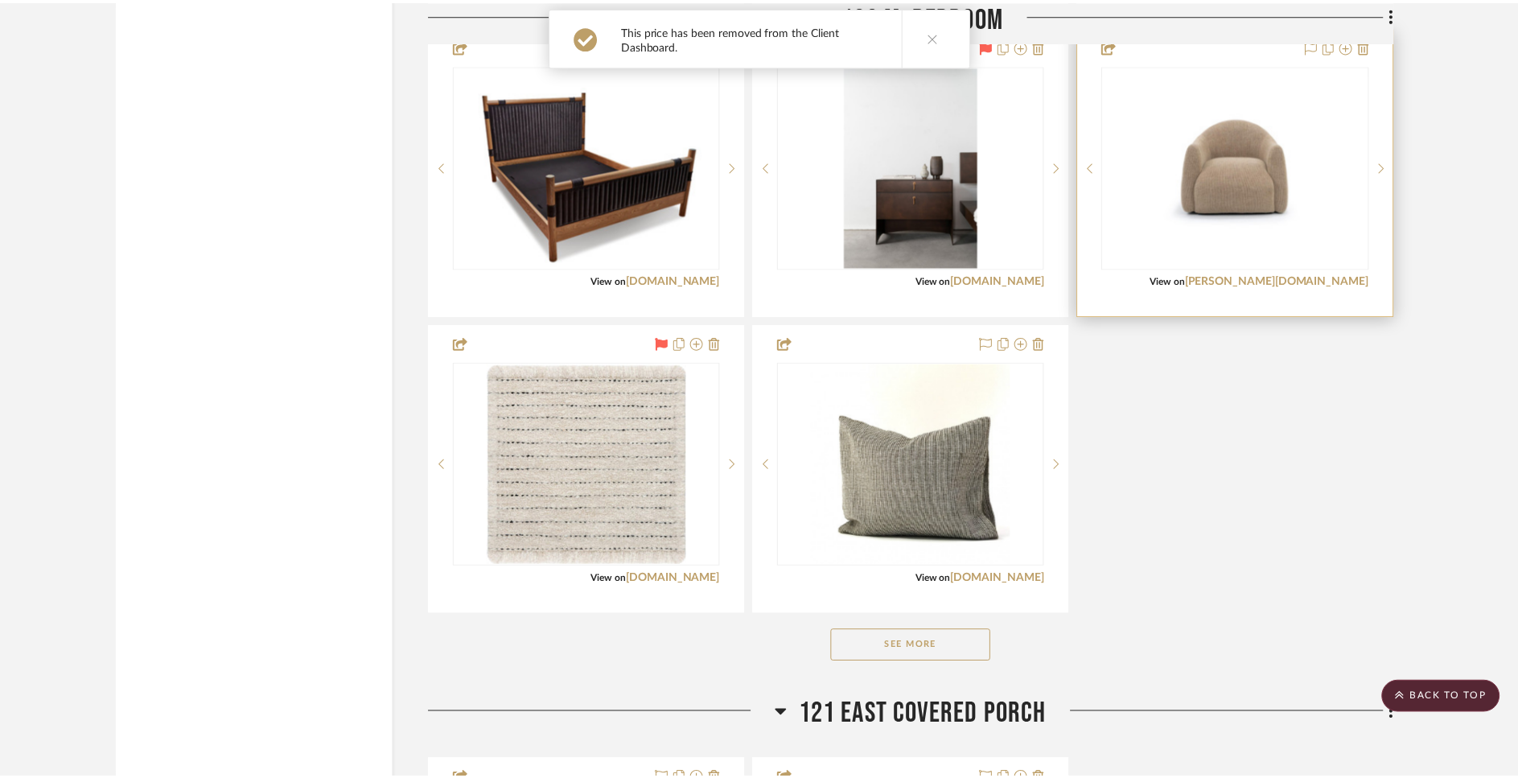
scroll to position [8081, 0]
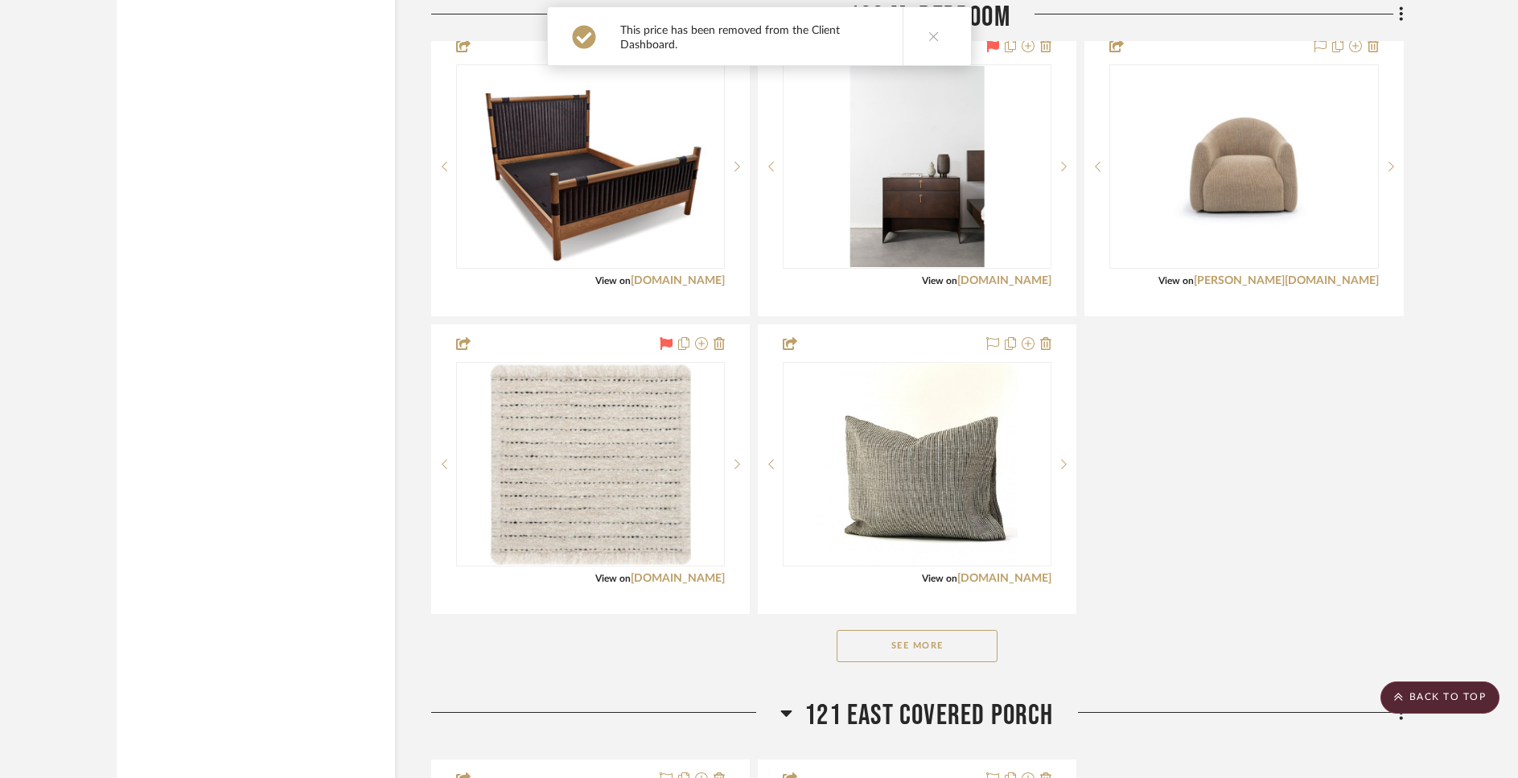
click at [894, 642] on button "See More" at bounding box center [917, 646] width 161 height 32
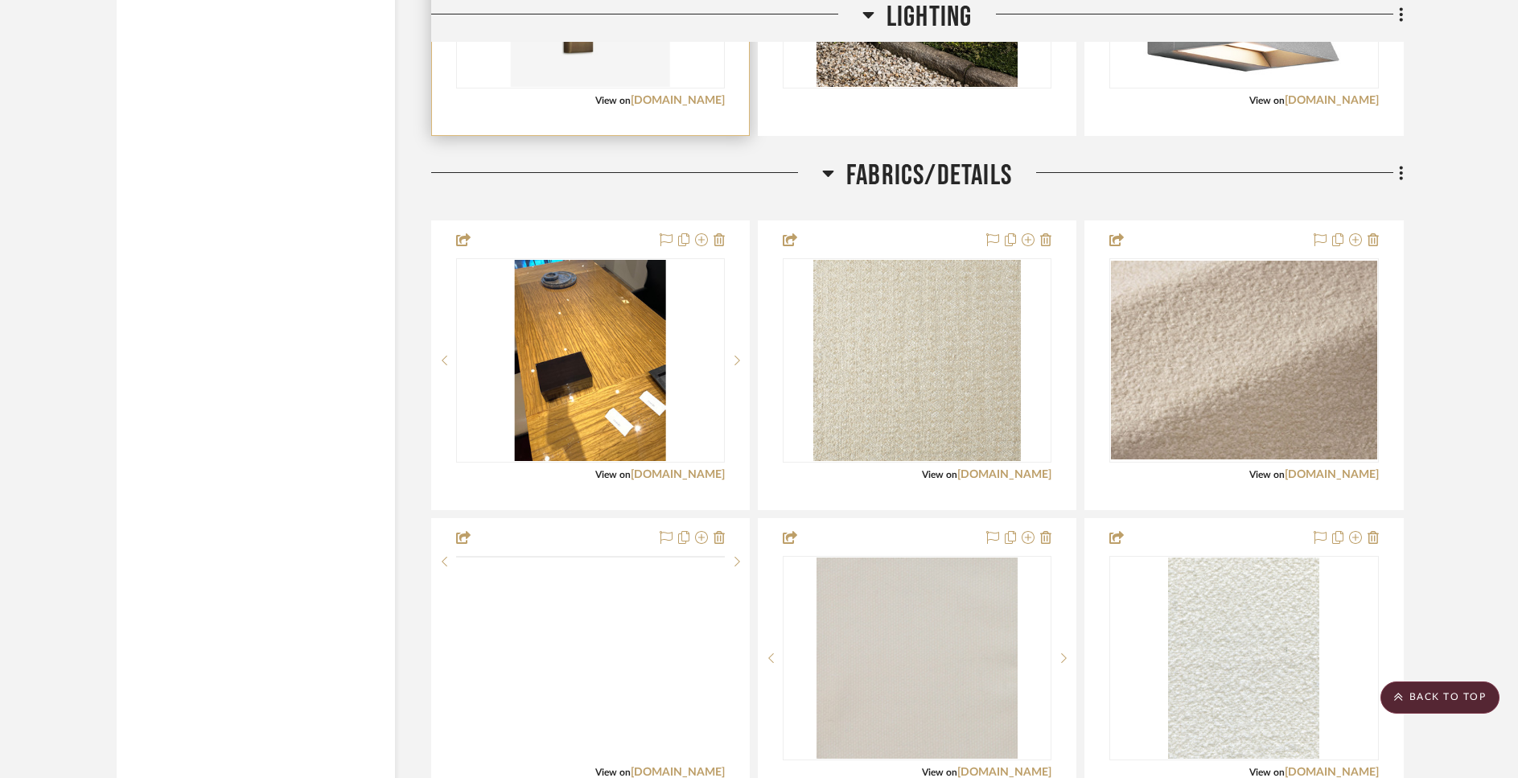
scroll to position [16230, 0]
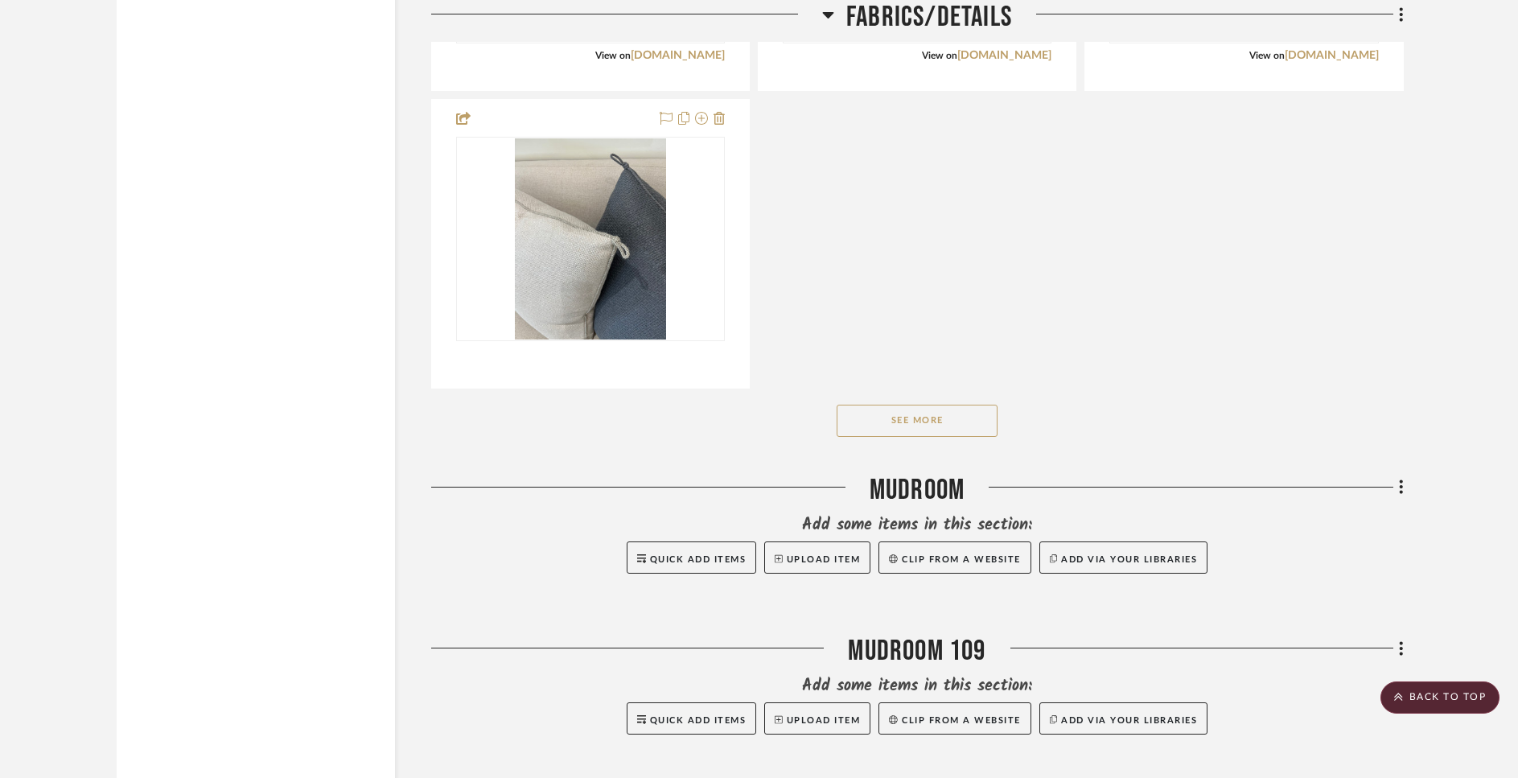
click at [940, 418] on button "See More" at bounding box center [917, 421] width 161 height 32
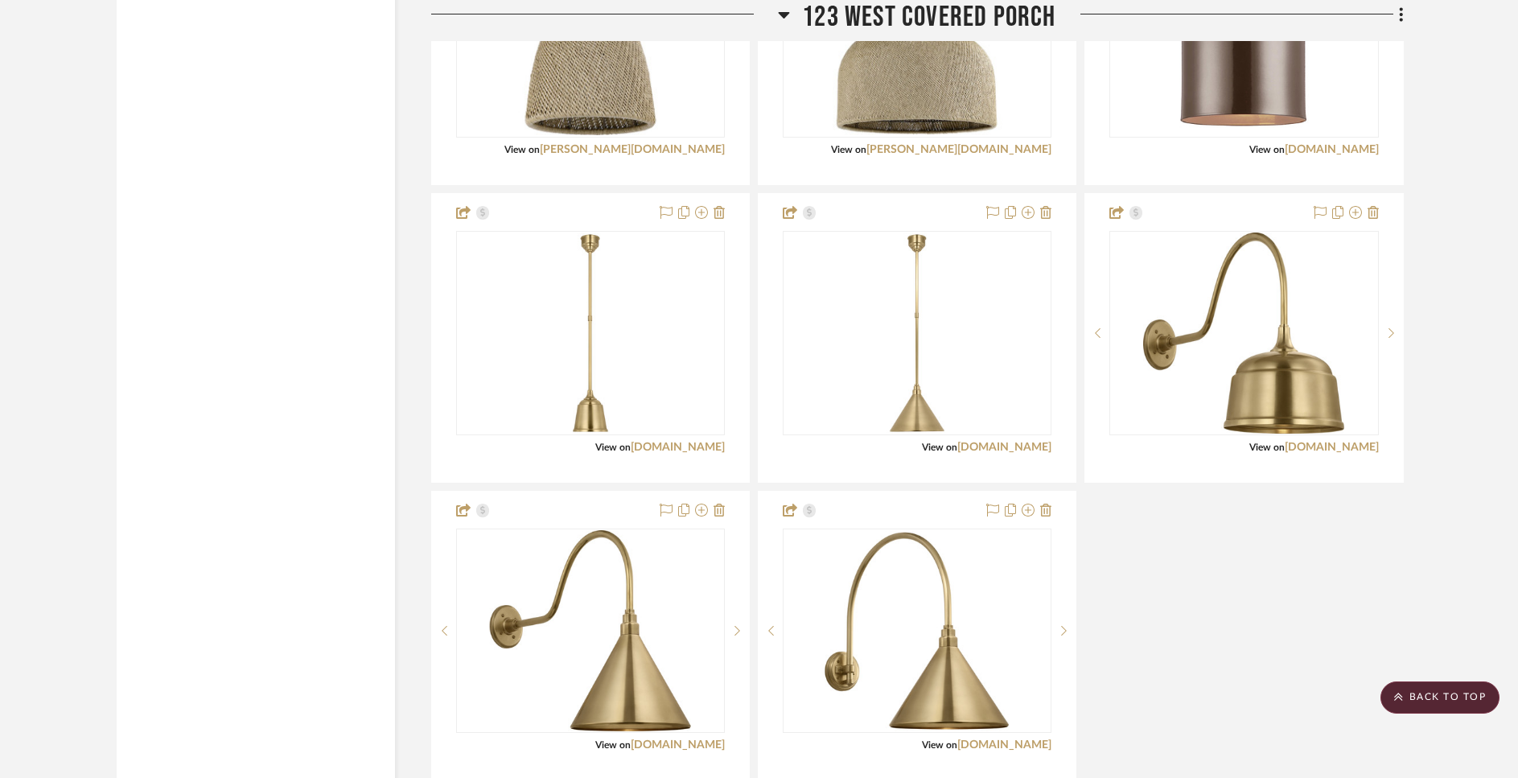
scroll to position [11999, 0]
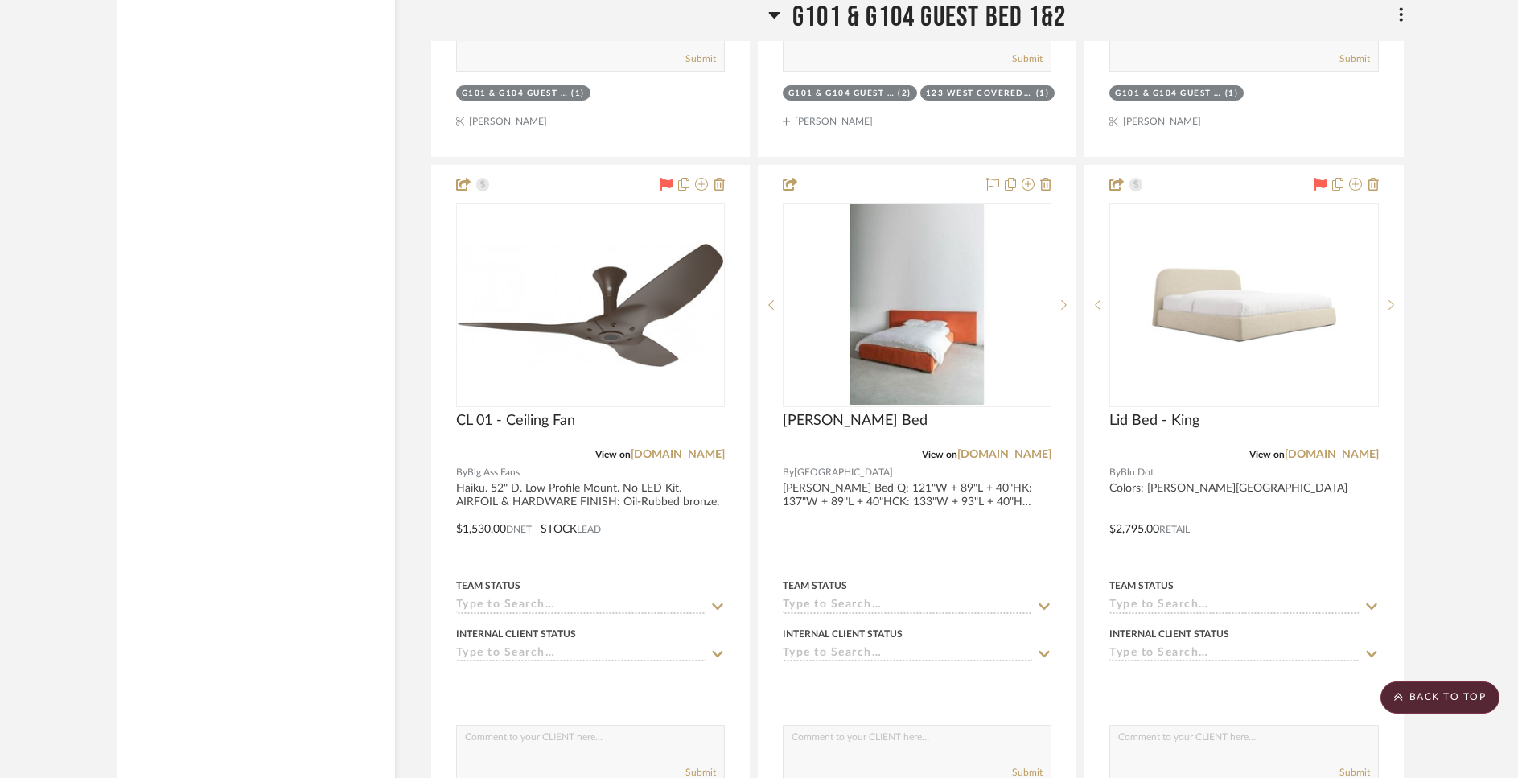
scroll to position [22412, 0]
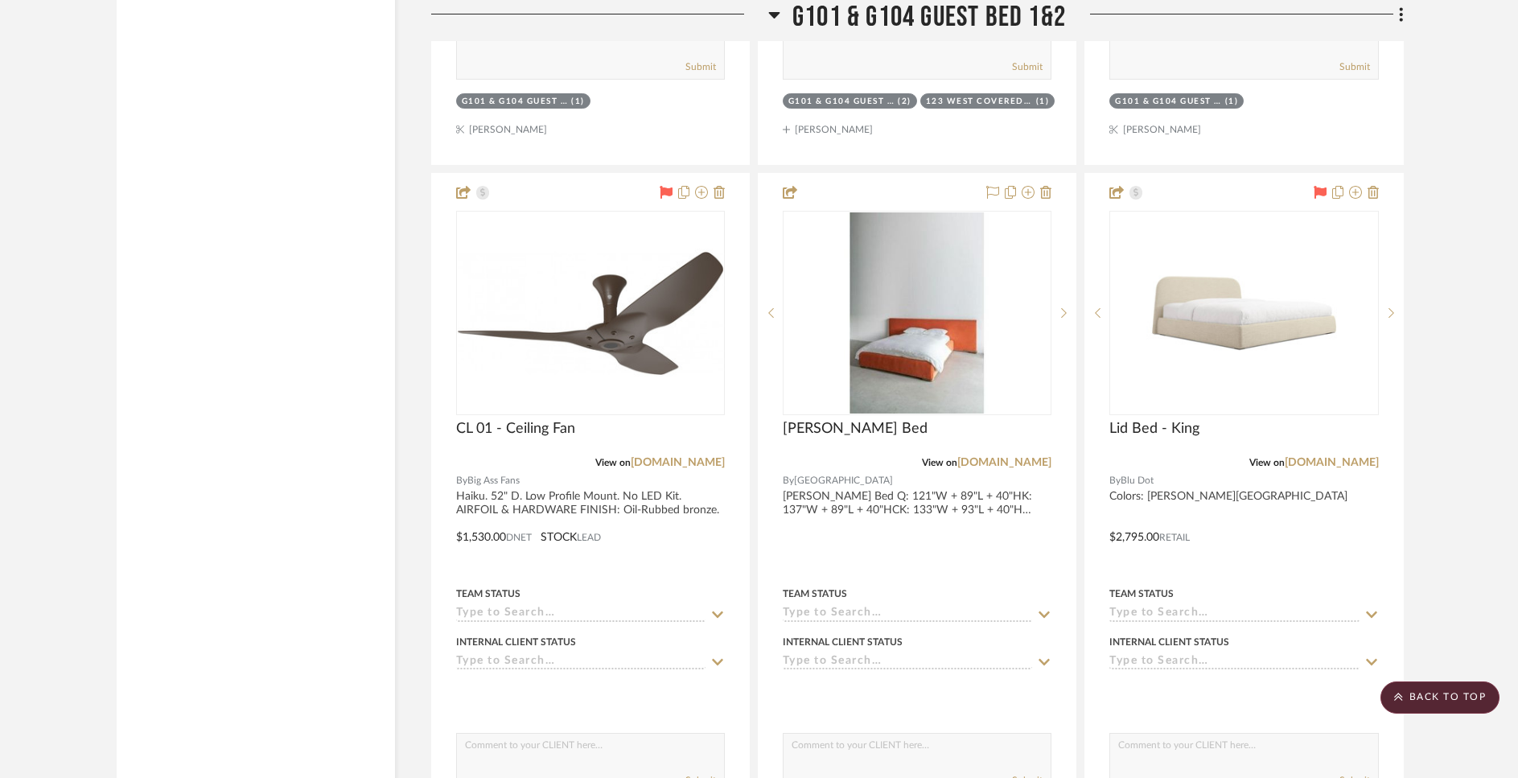
drag, startPoint x: 857, startPoint y: 448, endPoint x: 393, endPoint y: 4, distance: 641.8
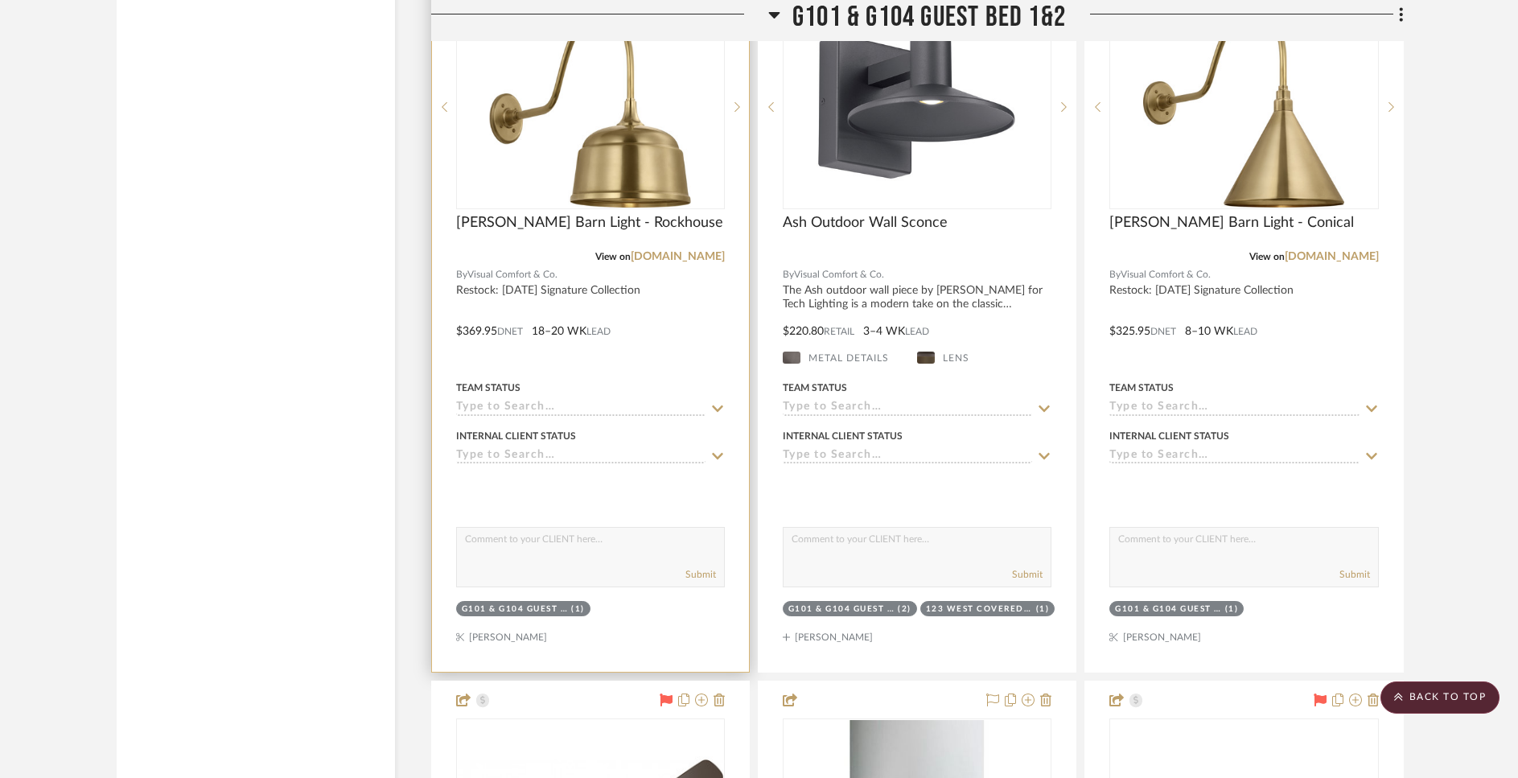
scroll to position [21839, 0]
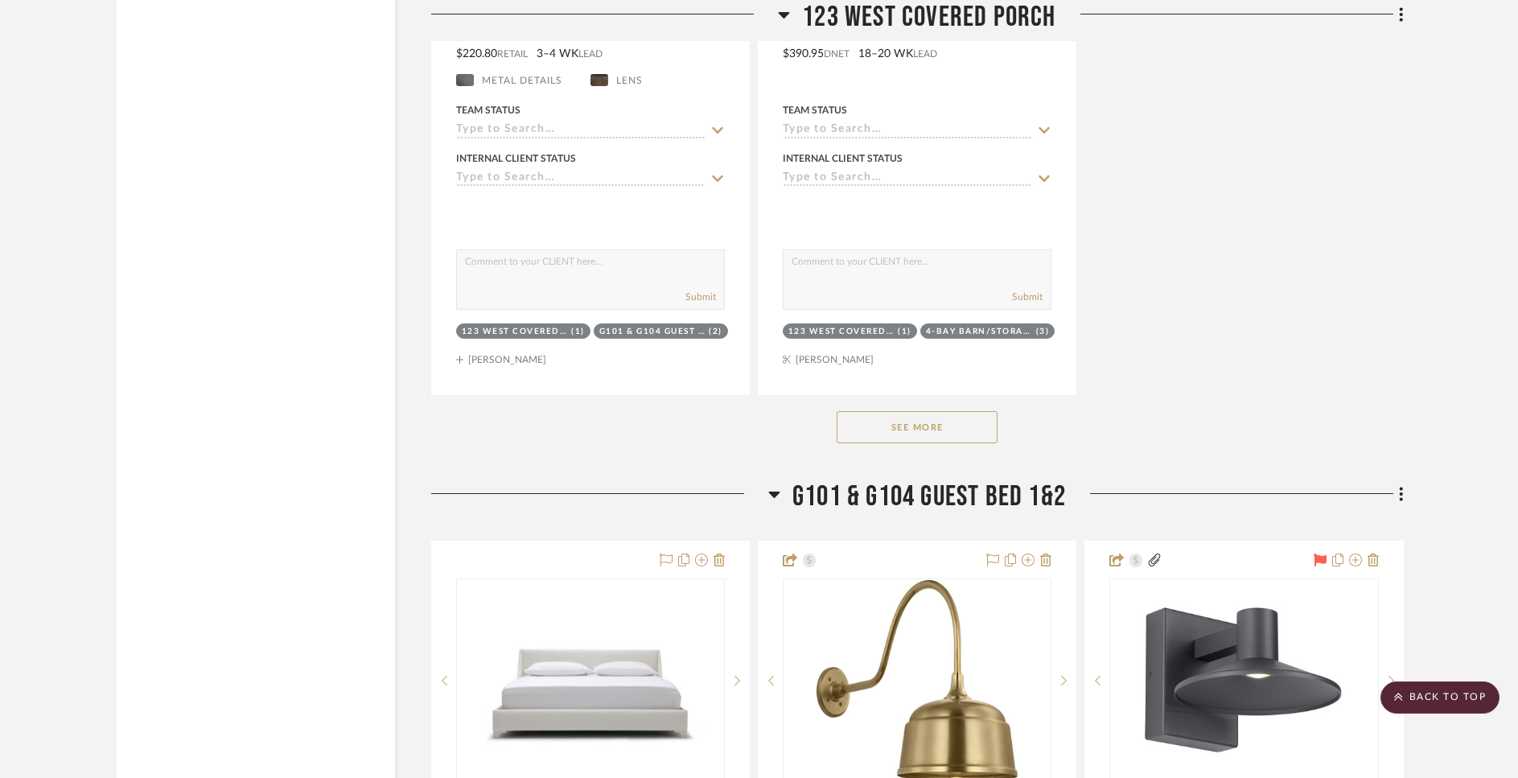
scroll to position [21336, 0]
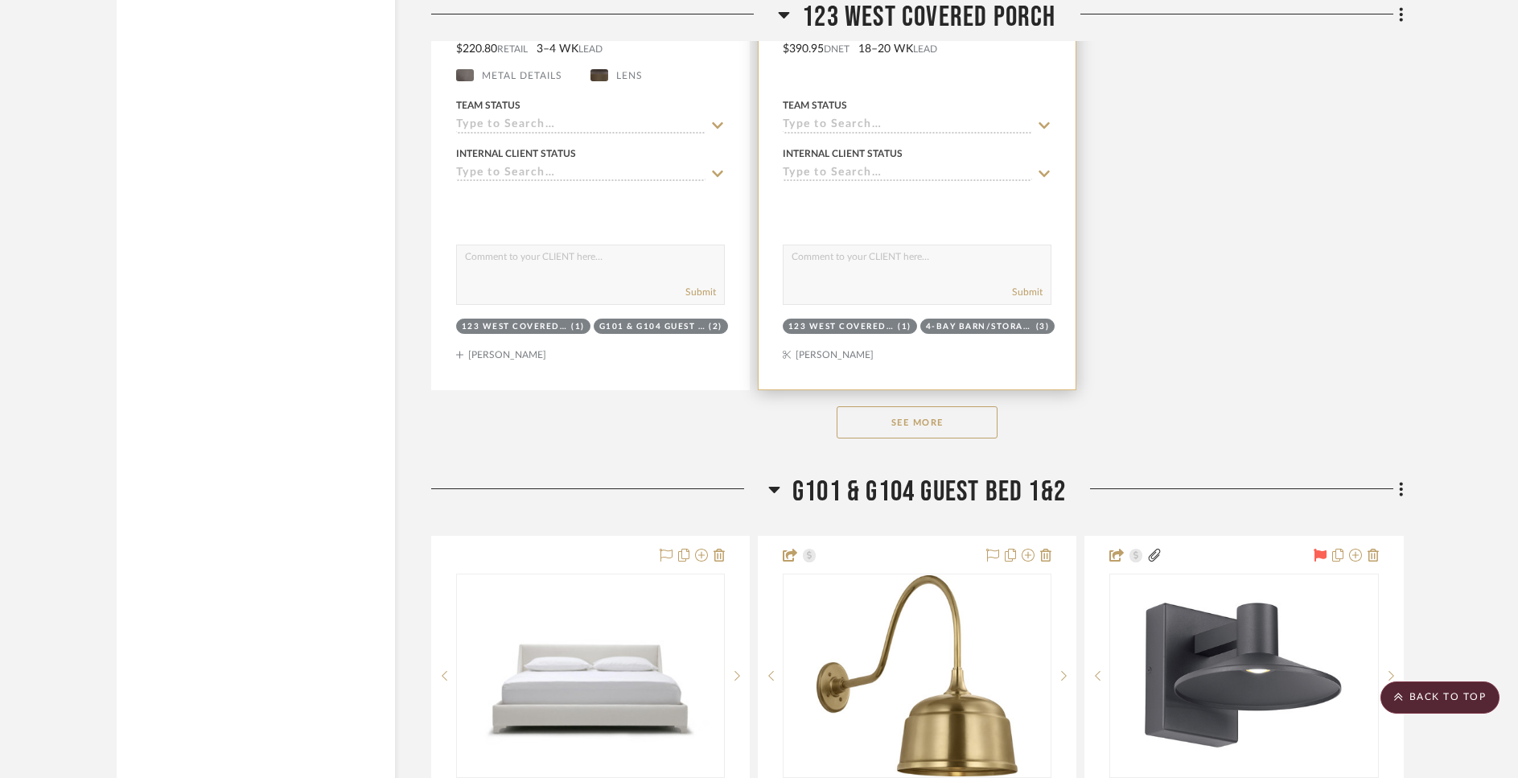
click at [821, 189] on div at bounding box center [917, 205] width 269 height 32
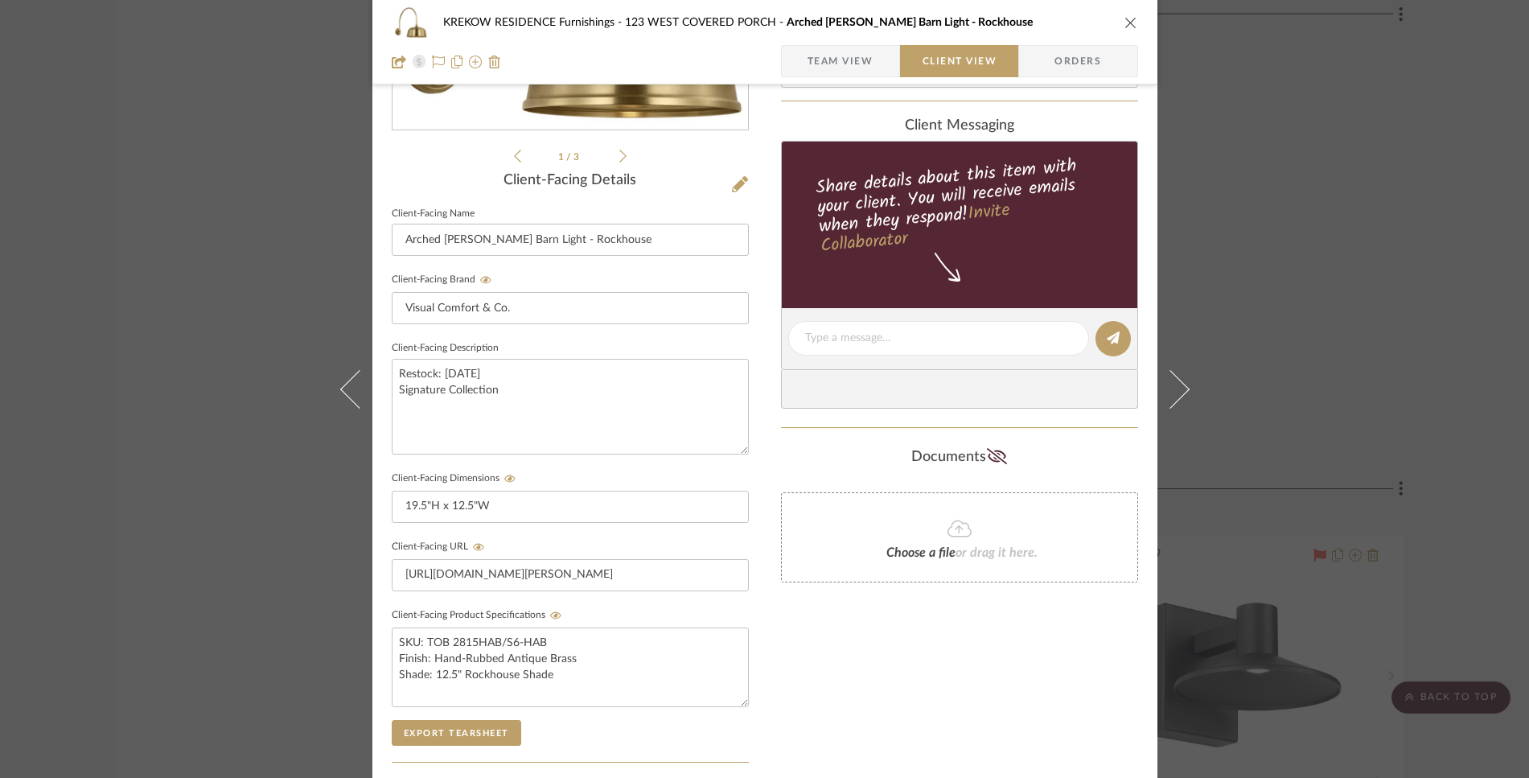
scroll to position [573, 0]
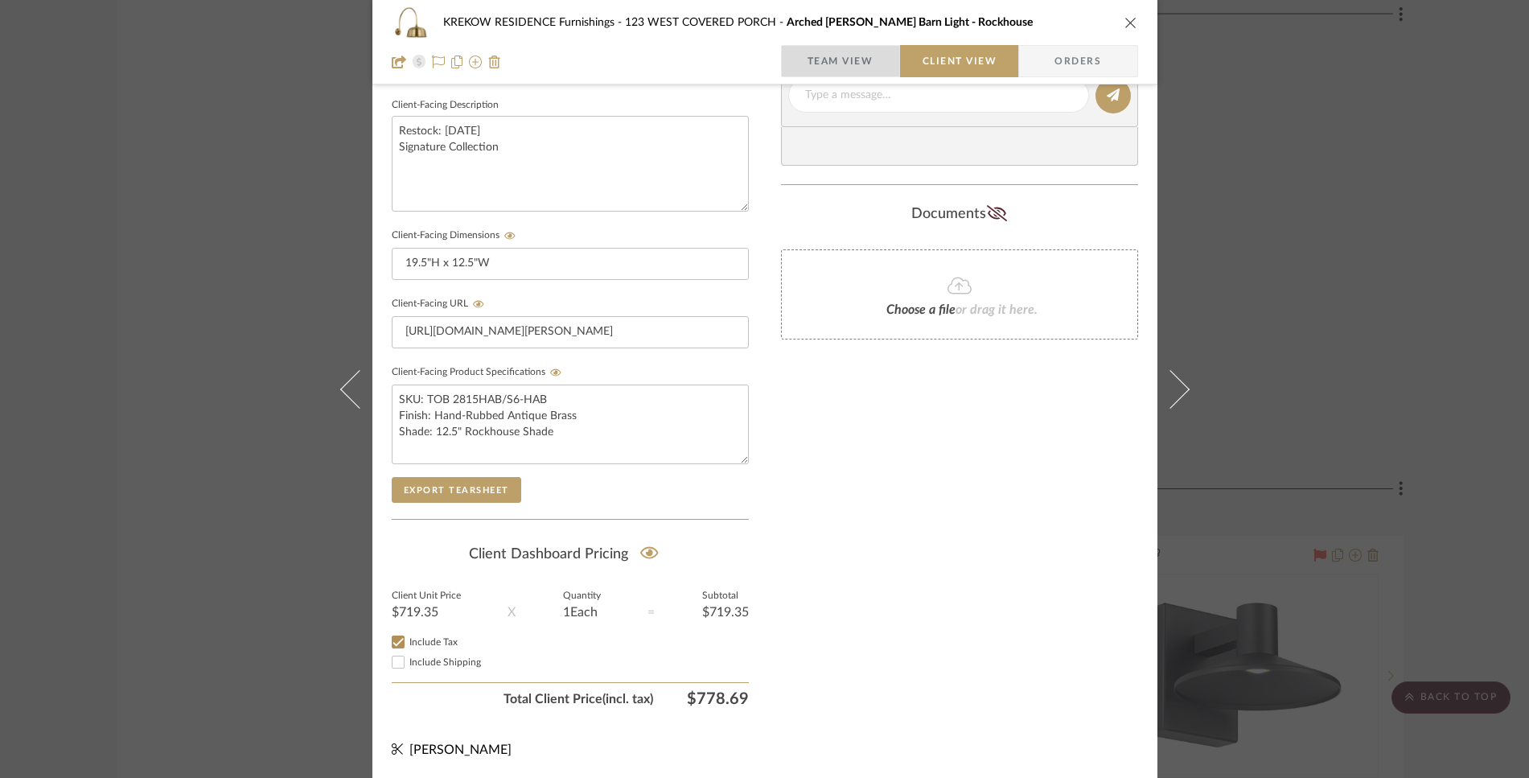
click at [792, 60] on span "button" at bounding box center [795, 61] width 26 height 32
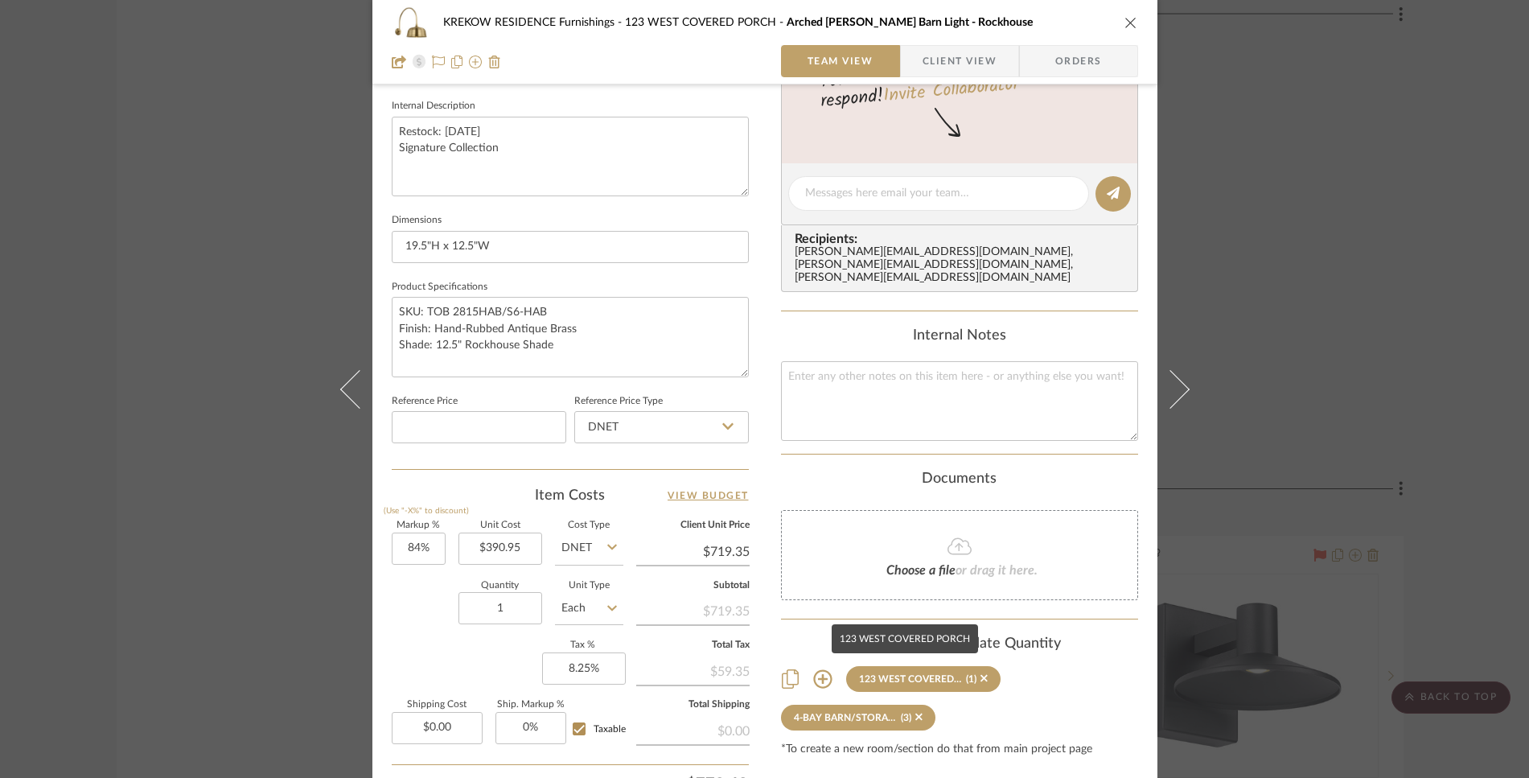
click at [888, 673] on div "123 WEST COVERED PORCH" at bounding box center [910, 678] width 103 height 11
click at [889, 673] on div "123 WEST COVERED PORCH" at bounding box center [910, 678] width 103 height 11
click at [899, 673] on div "123 WEST COVERED PORCH" at bounding box center [910, 678] width 103 height 11
click at [818, 669] on icon at bounding box center [822, 678] width 19 height 19
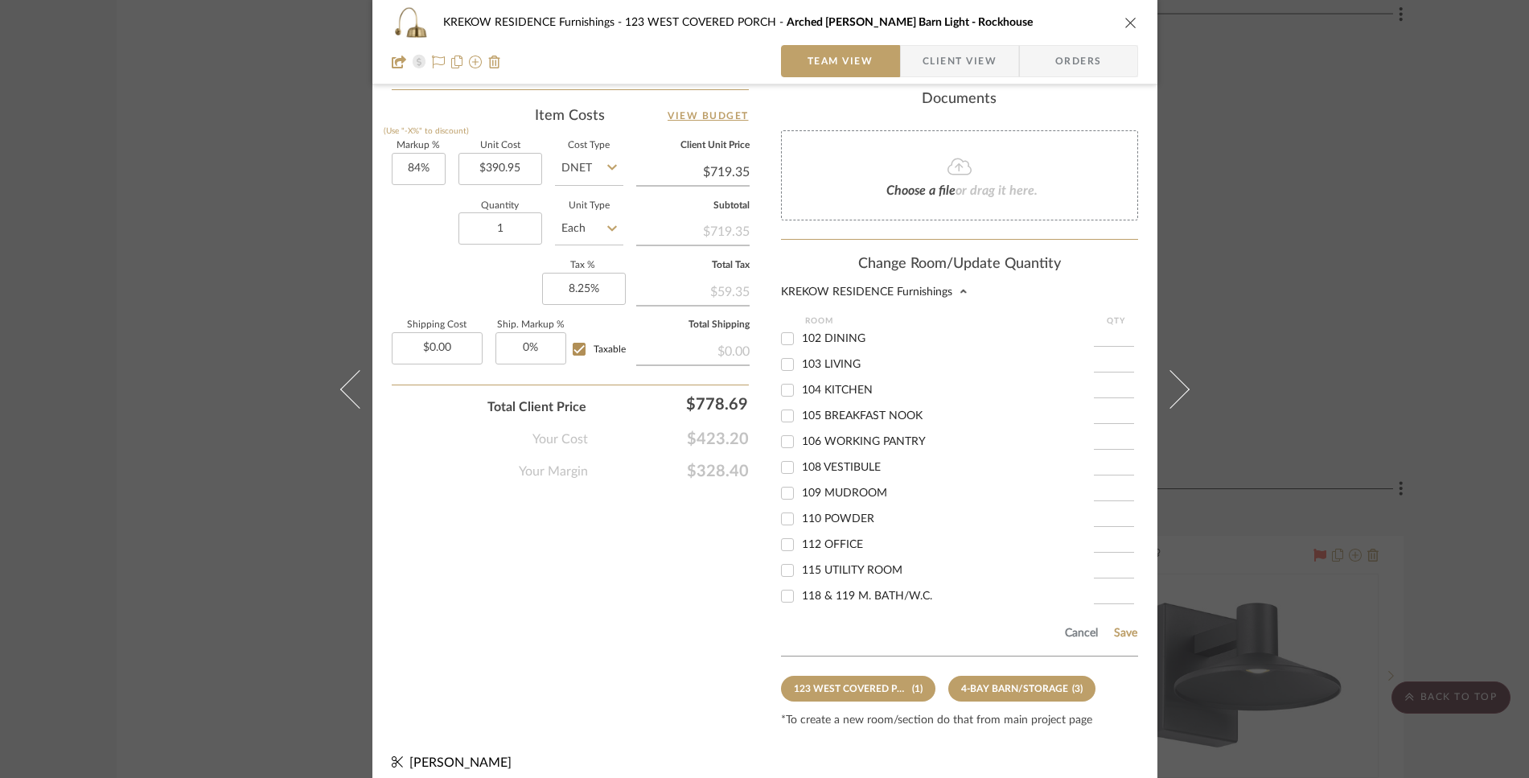
scroll to position [272, 0]
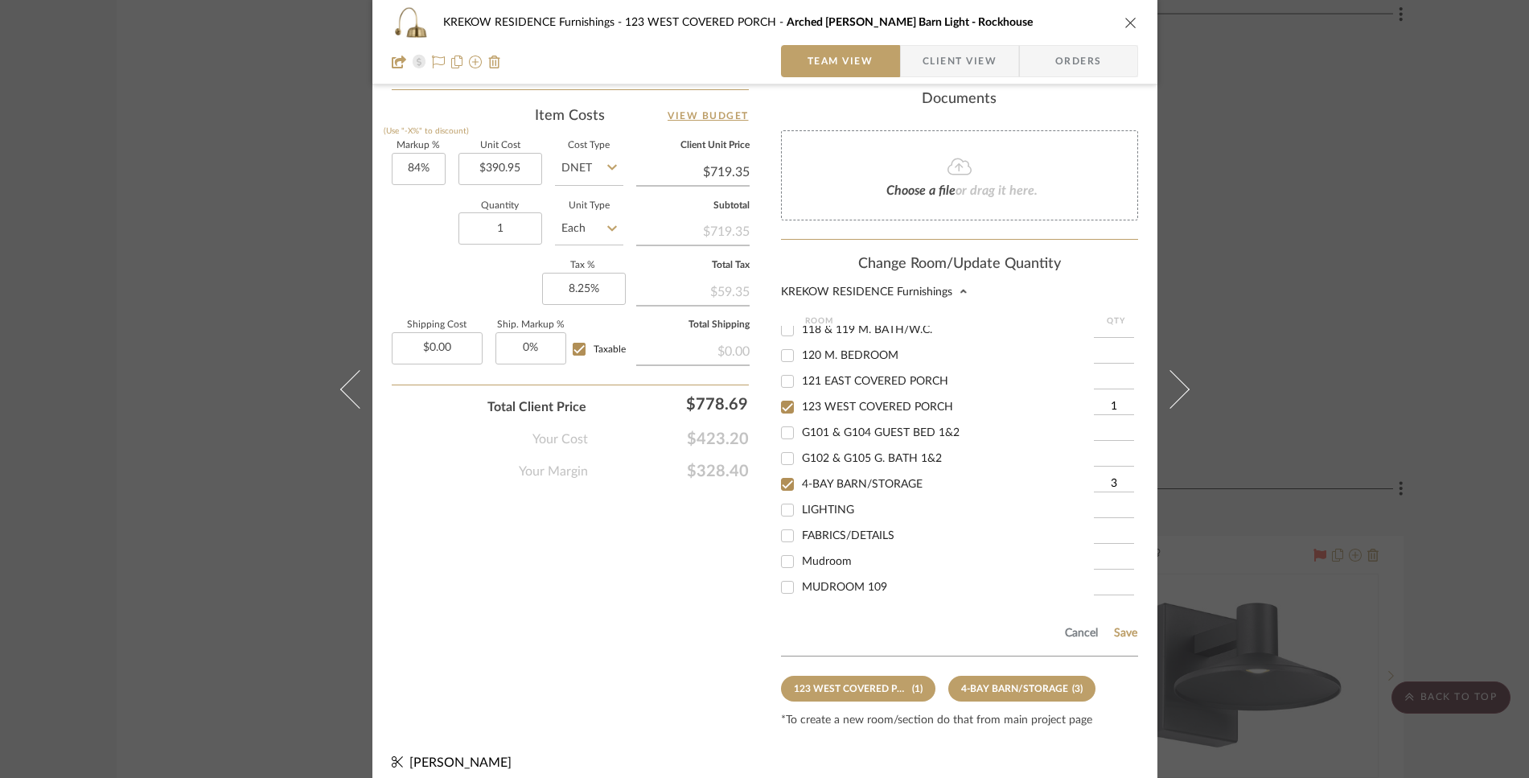
drag, startPoint x: 1100, startPoint y: 399, endPoint x: 1113, endPoint y: 397, distance: 13.8
click at [1113, 399] on input "1" at bounding box center [1114, 407] width 40 height 16
type input "2"
click at [1123, 627] on button "Save" at bounding box center [1125, 633] width 25 height 13
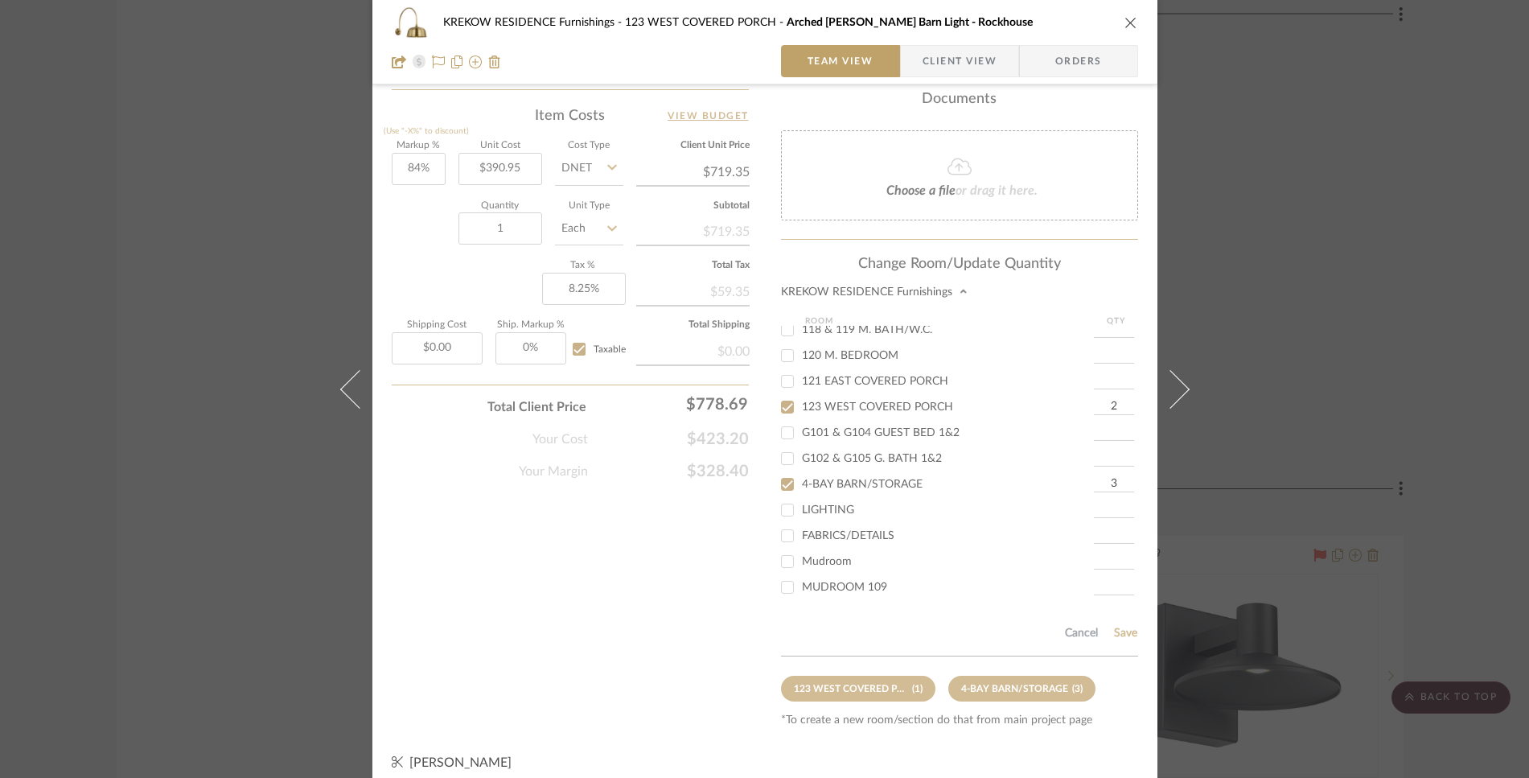
type input "2"
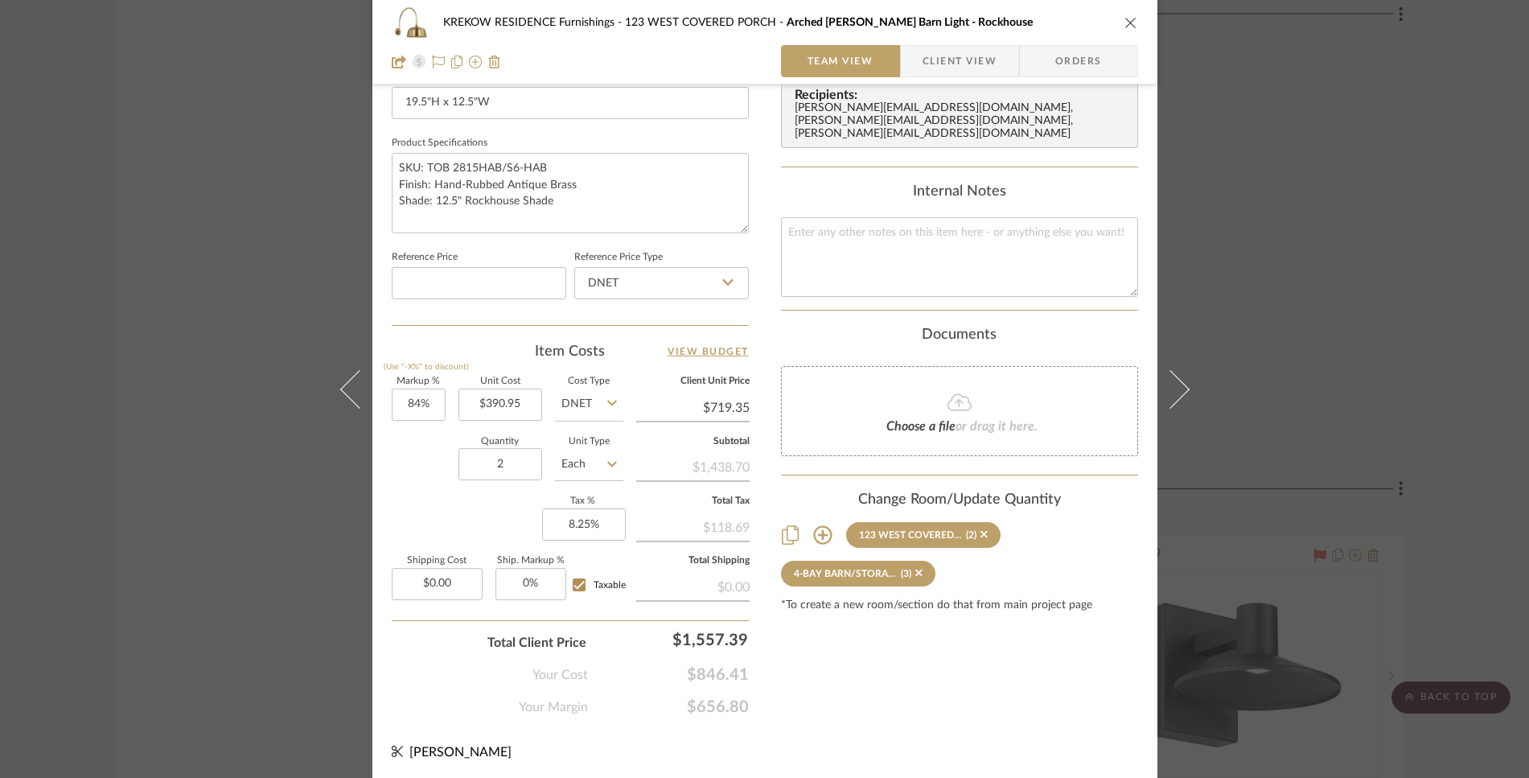
click at [1127, 20] on icon "close" at bounding box center [1131, 22] width 13 height 13
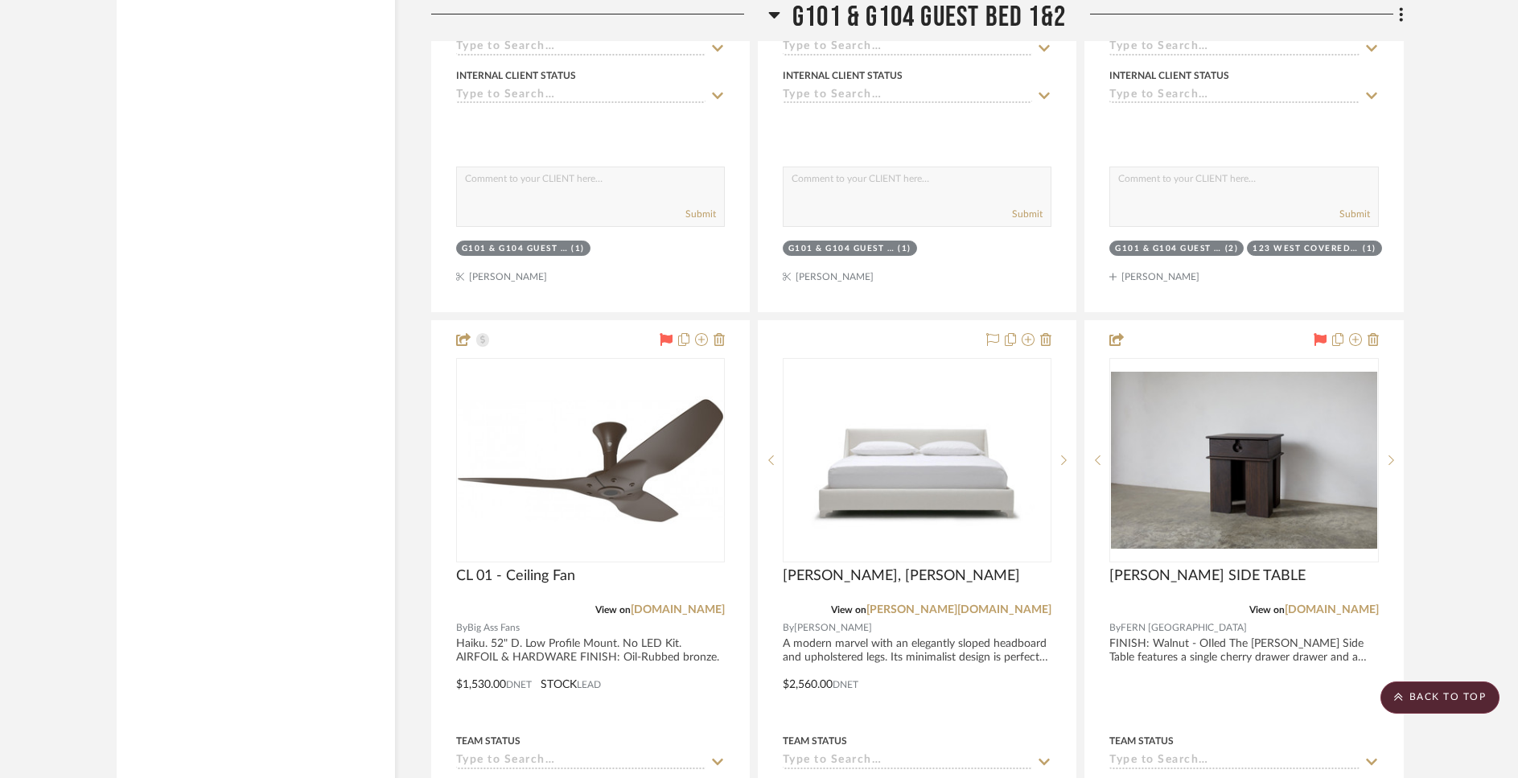
scroll to position [22333, 0]
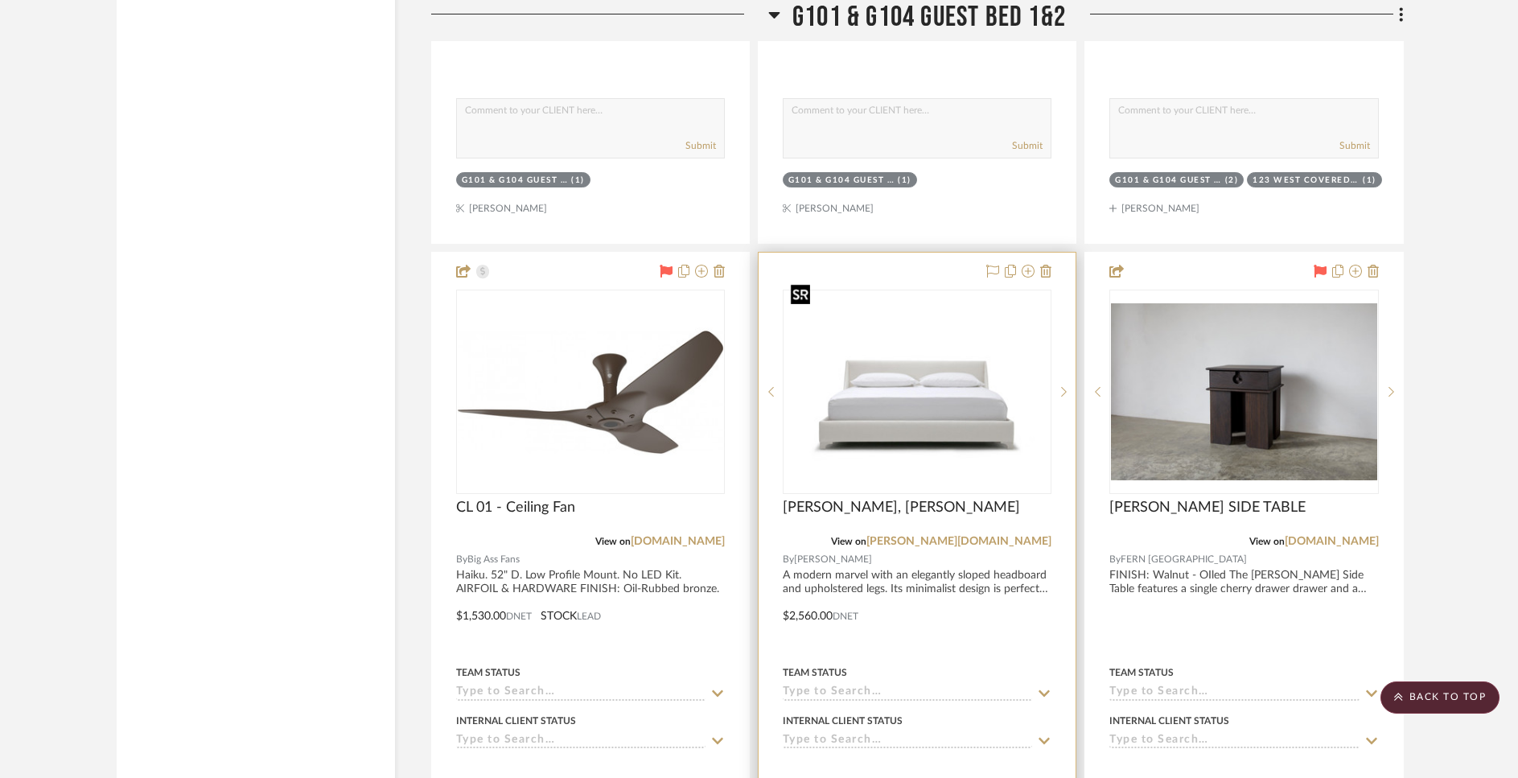
click at [908, 426] on img "0" at bounding box center [916, 392] width 265 height 183
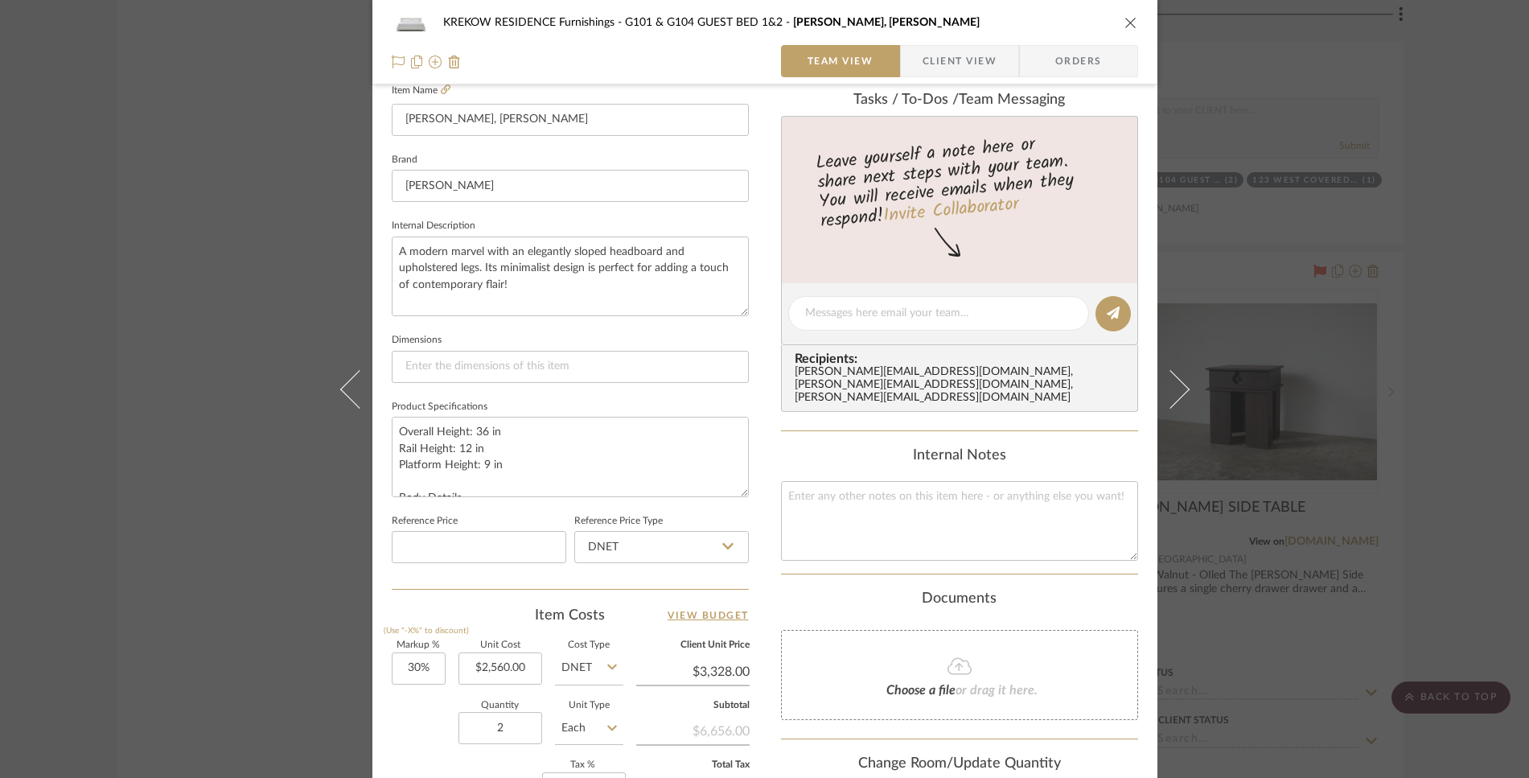
scroll to position [519, 0]
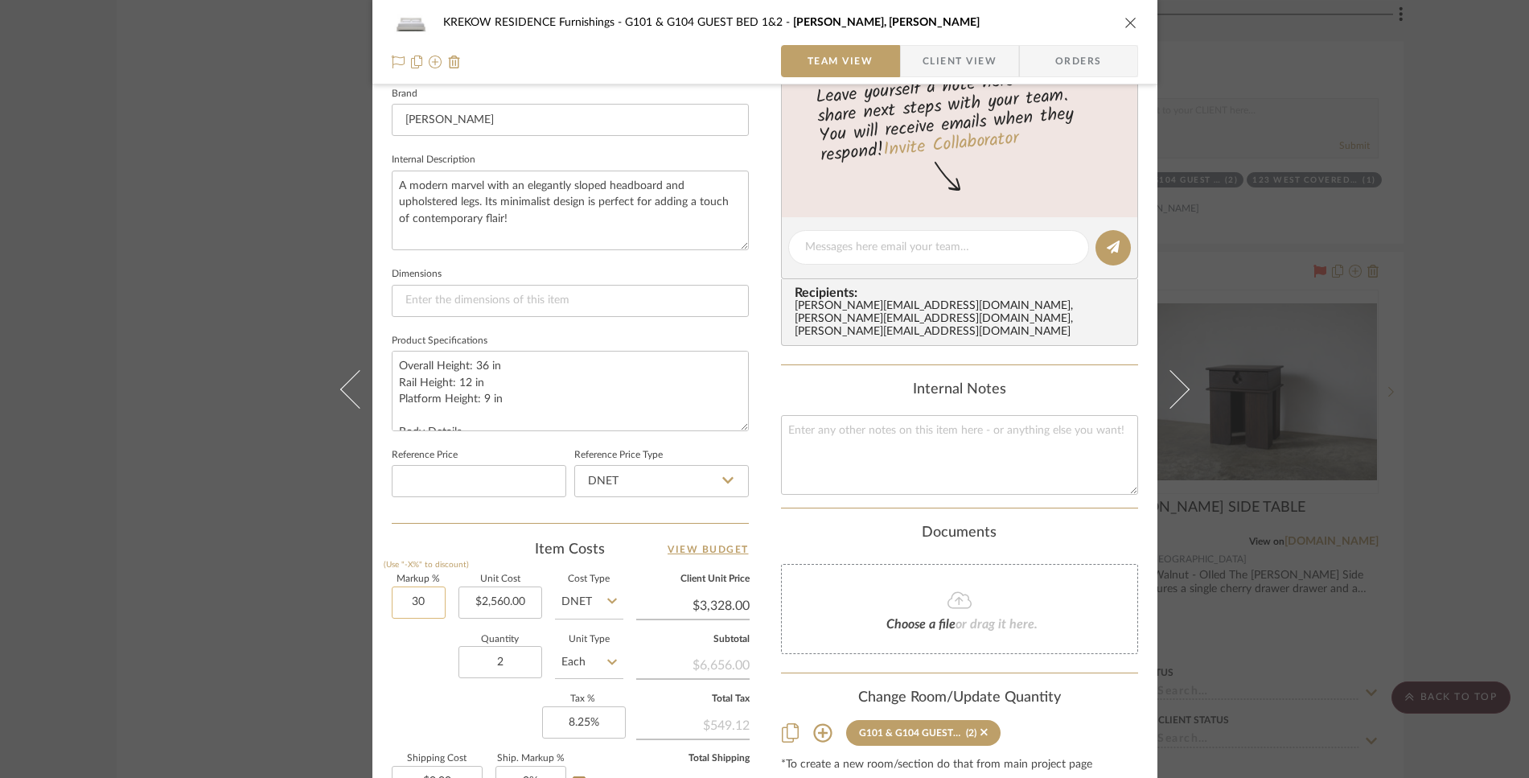
click at [434, 606] on input "30" at bounding box center [419, 602] width 54 height 32
type input "50%"
click at [414, 656] on div "Quantity 2 Unit Type Each" at bounding box center [508, 663] width 232 height 57
type input "$3,840.00"
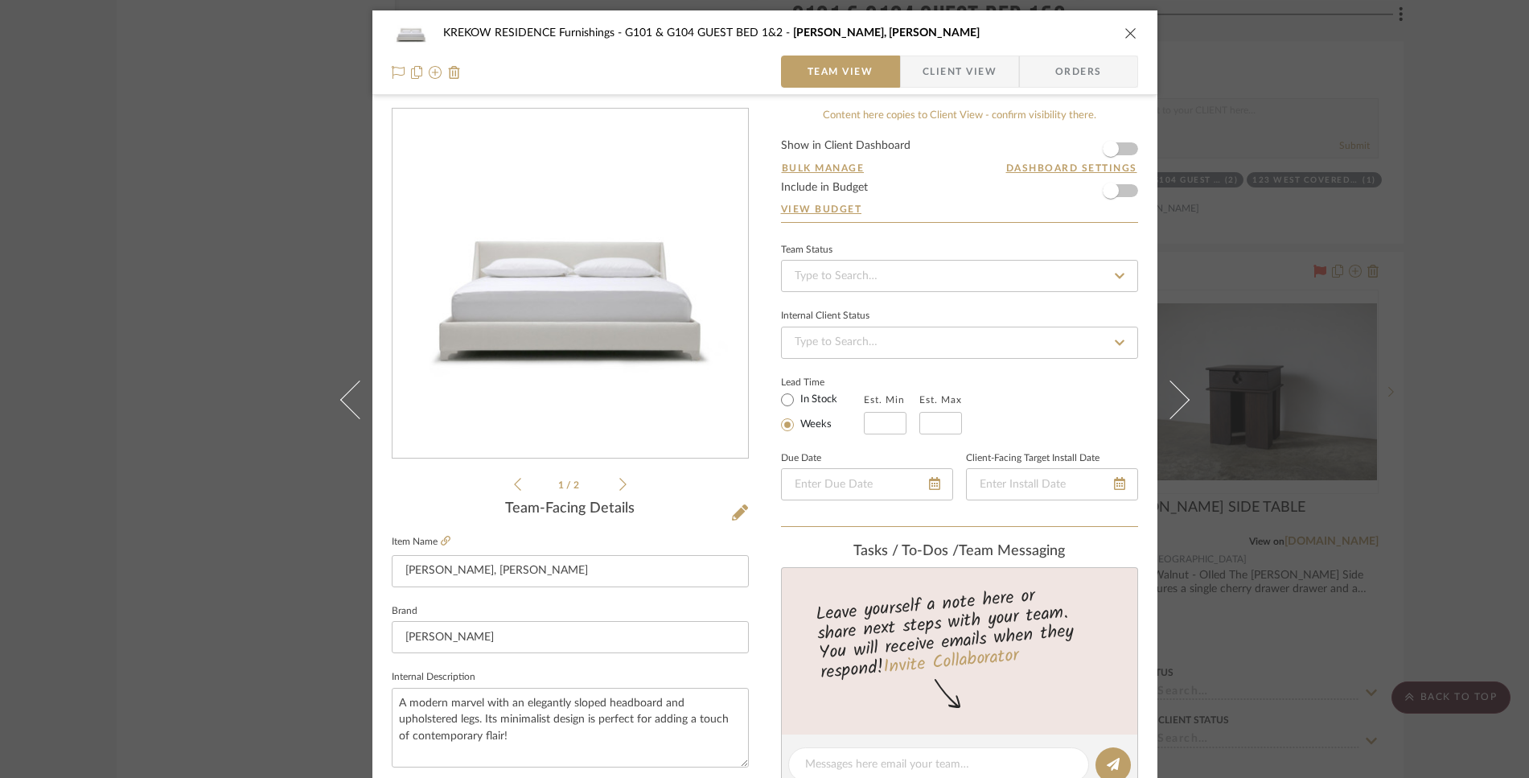
scroll to position [0, 0]
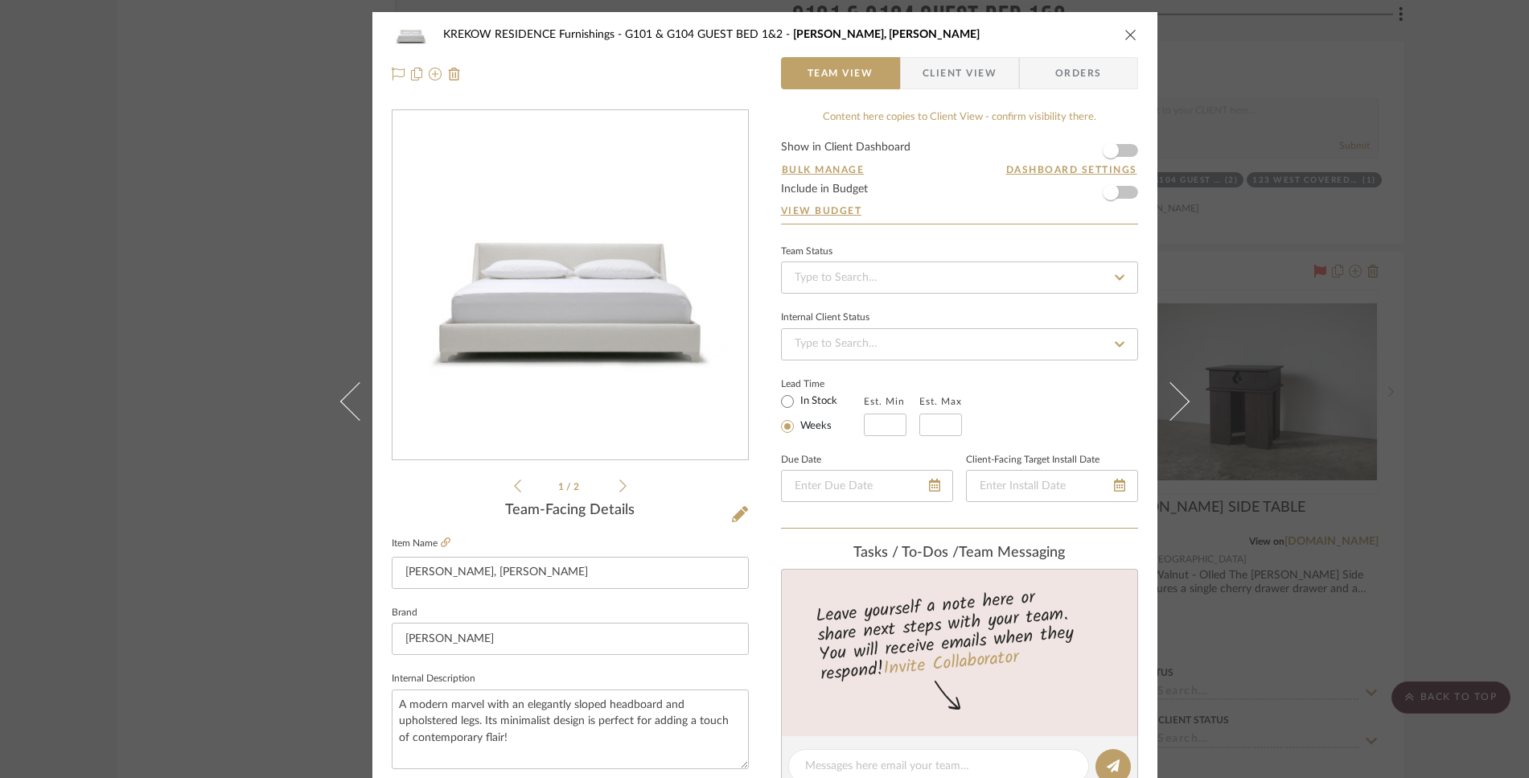
click at [936, 68] on span "Client View" at bounding box center [960, 73] width 74 height 32
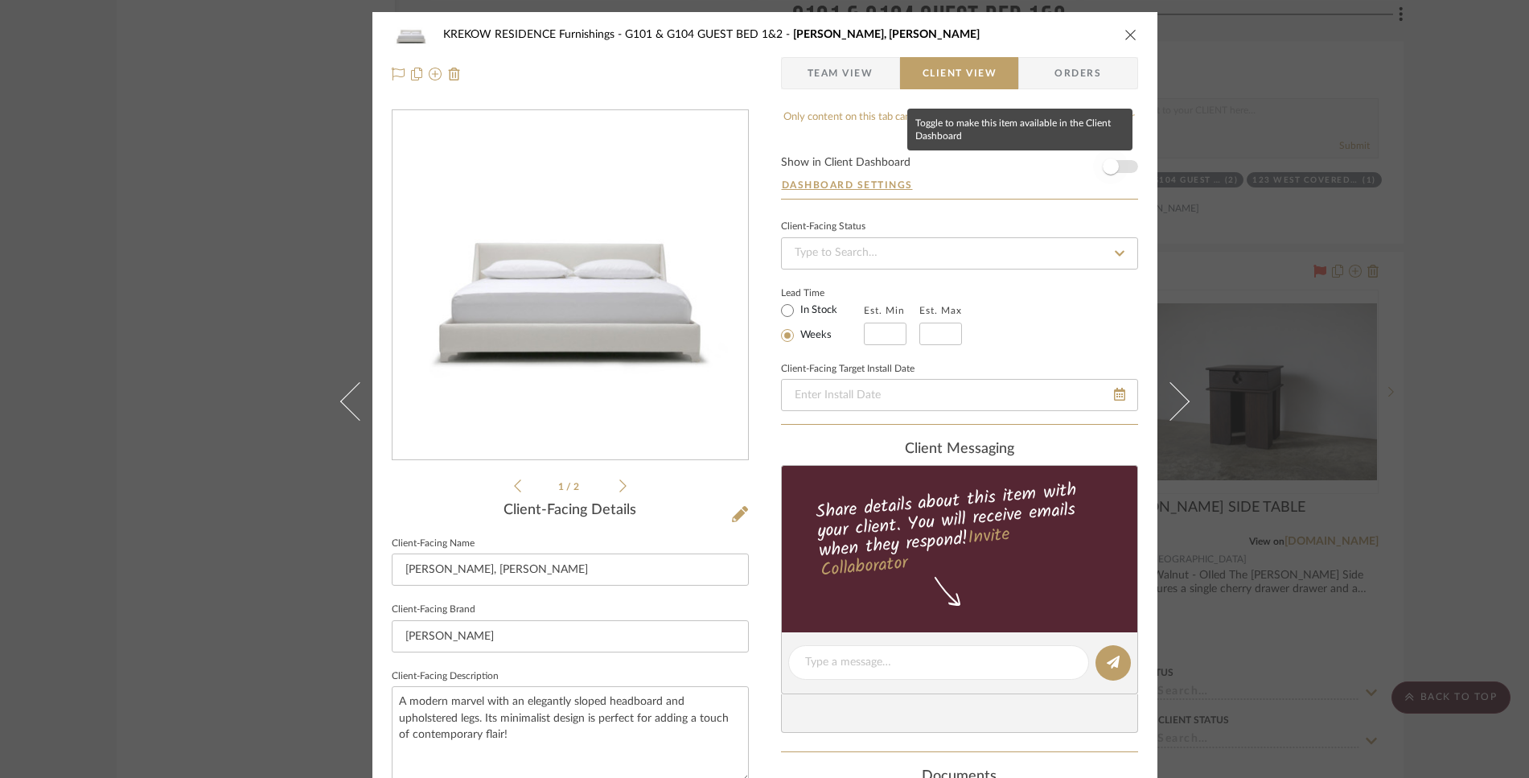
click at [1103, 167] on span "button" at bounding box center [1111, 166] width 16 height 16
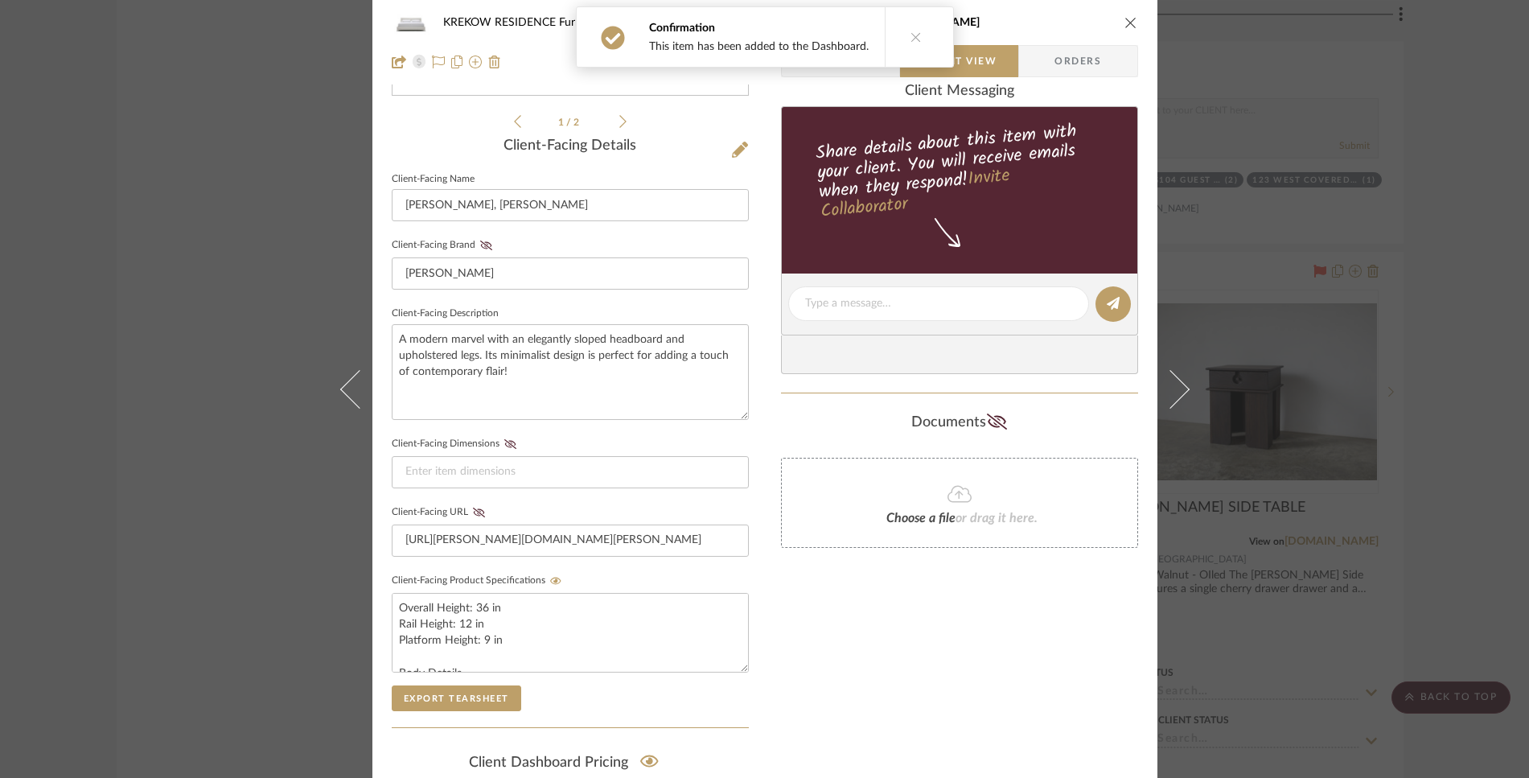
scroll to position [573, 0]
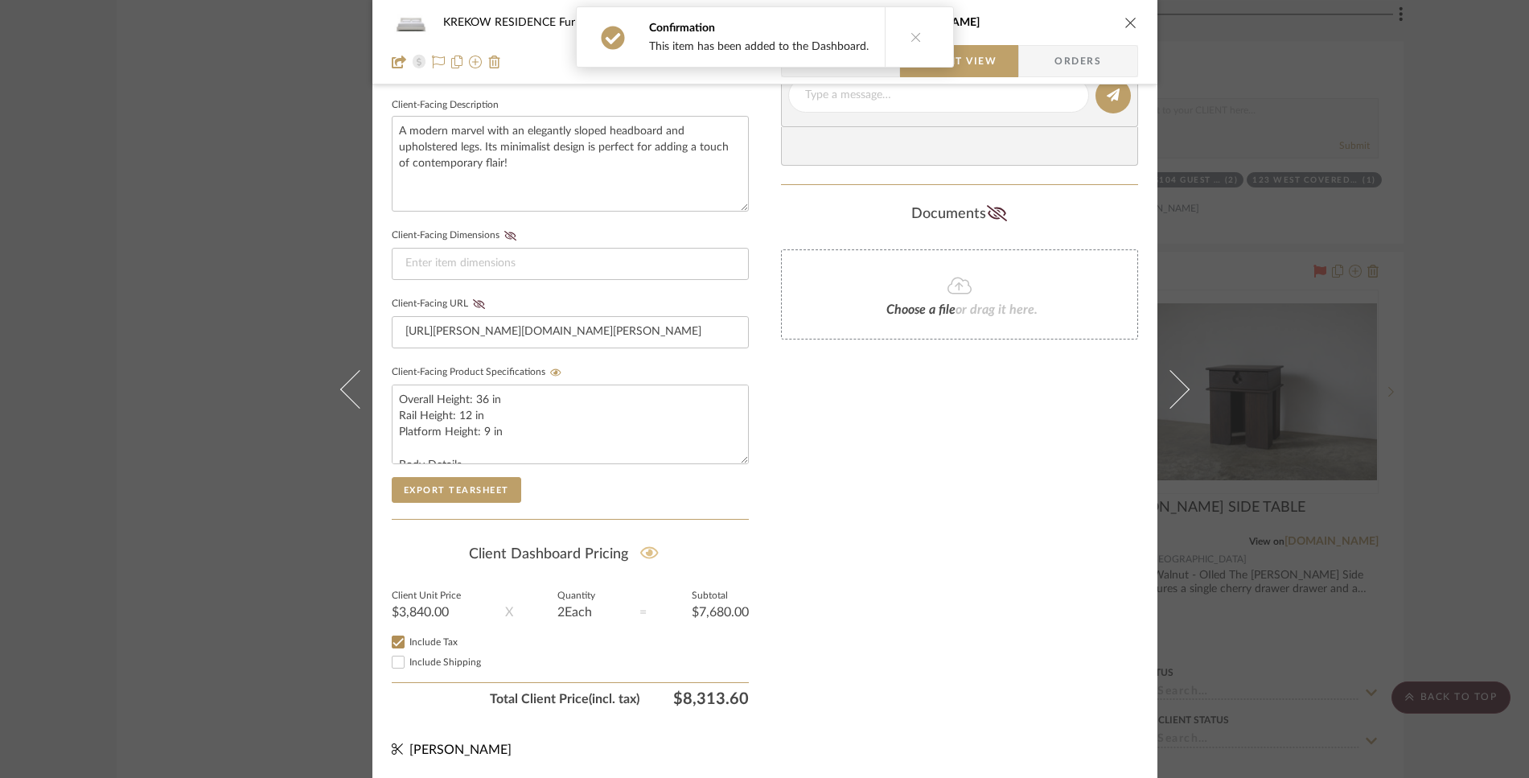
click at [640, 551] on icon at bounding box center [649, 553] width 19 height 16
click at [1125, 23] on icon "close" at bounding box center [1131, 22] width 13 height 13
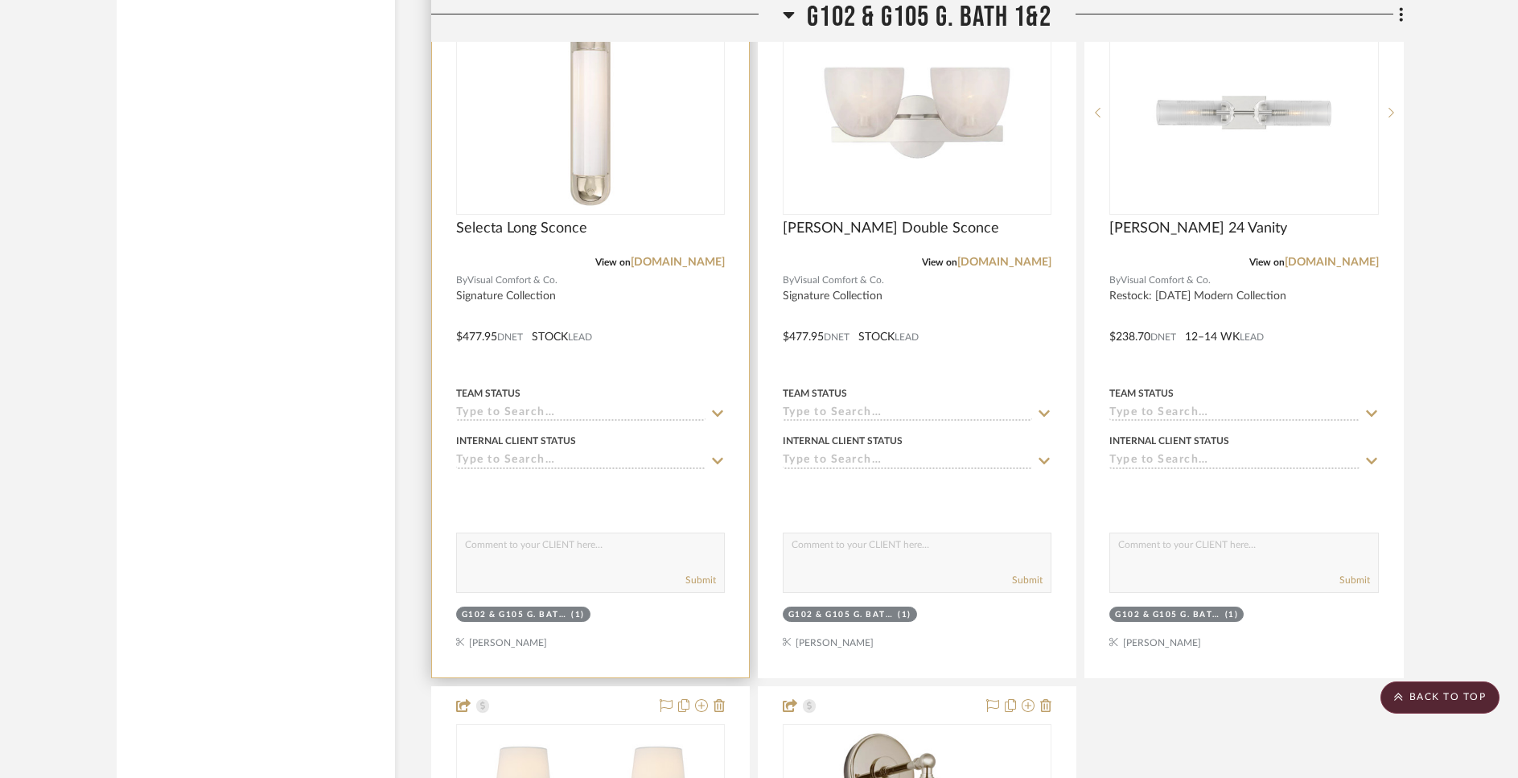
scroll to position [25137, 0]
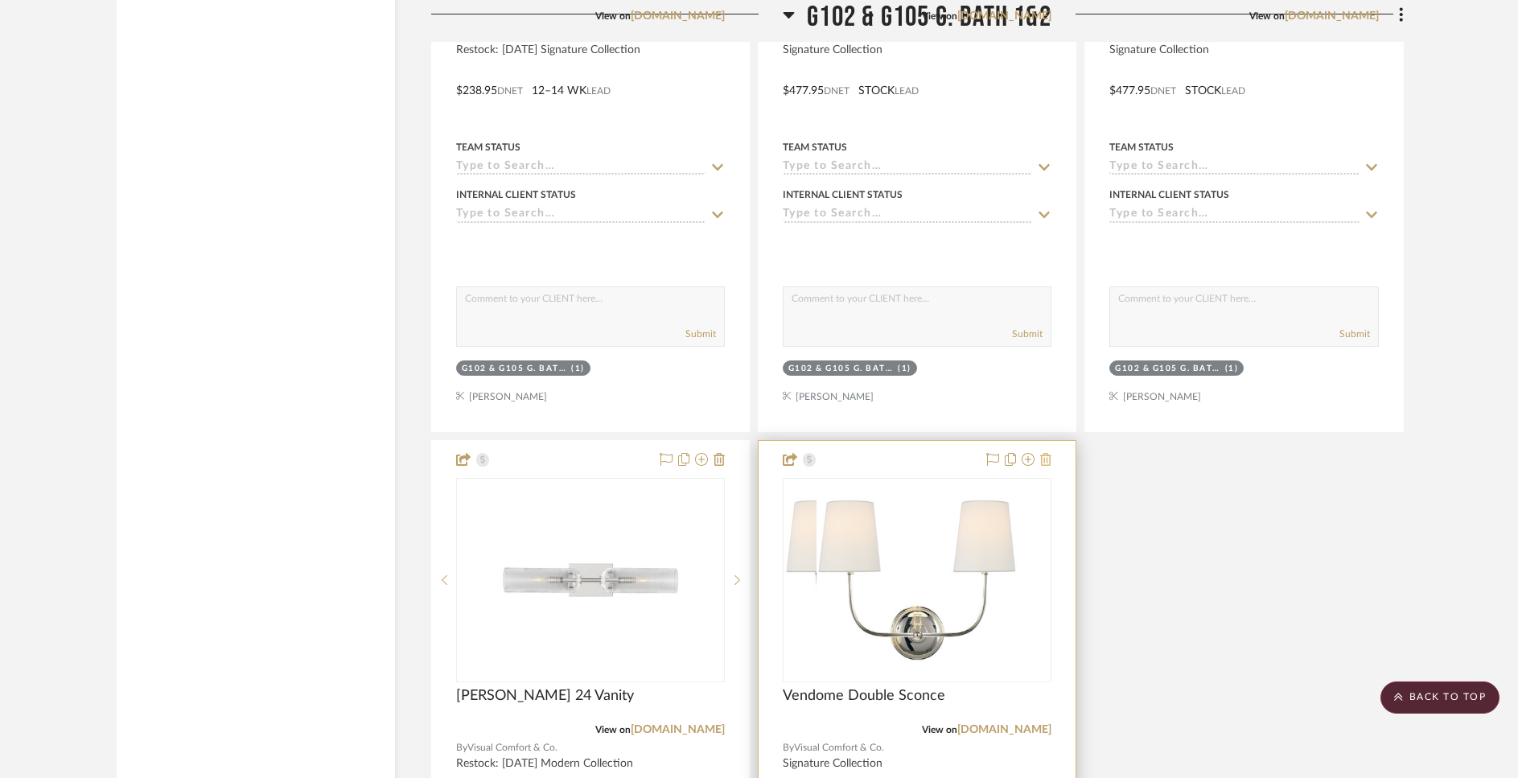
click at [1051, 453] on icon at bounding box center [1045, 459] width 11 height 13
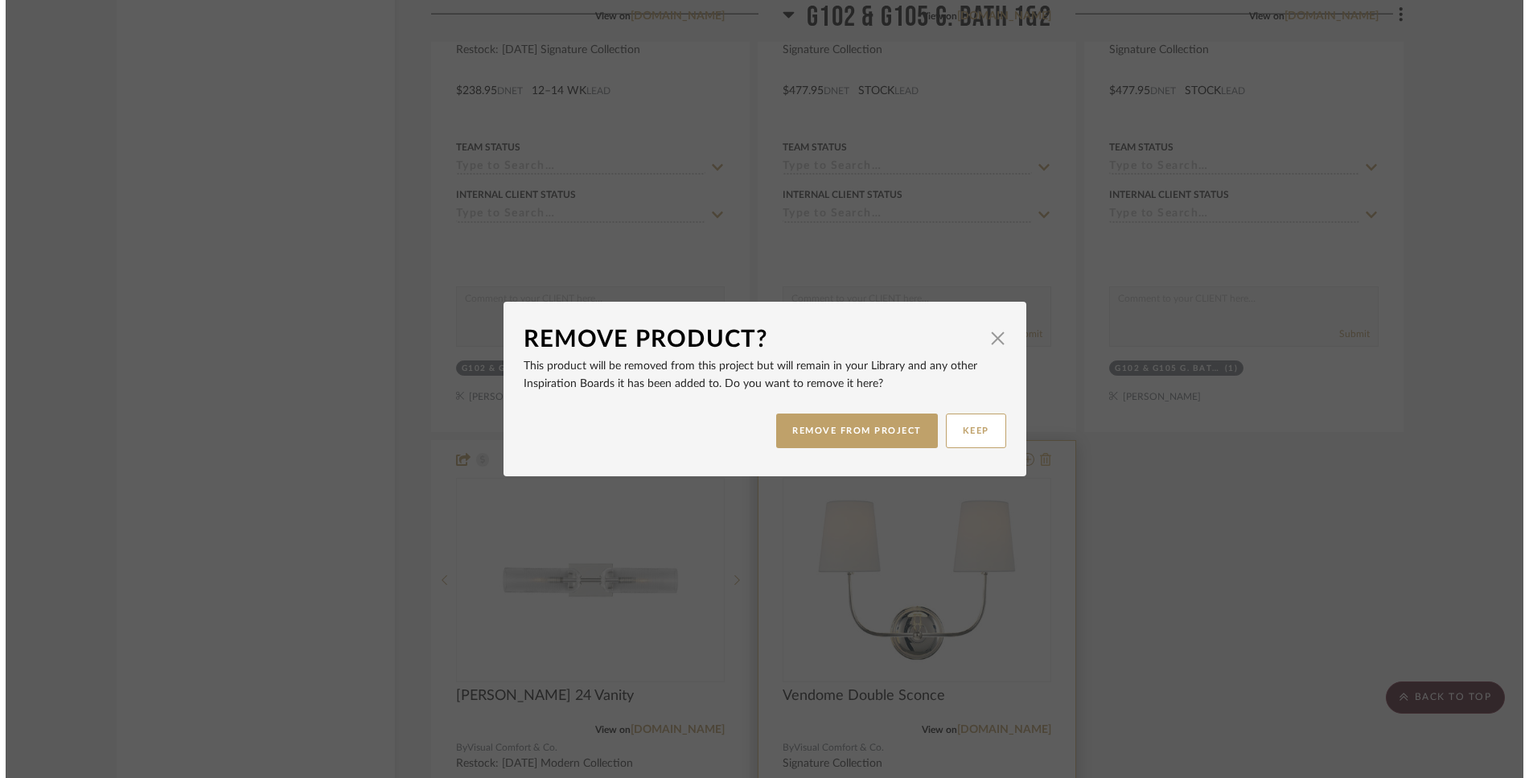
scroll to position [0, 0]
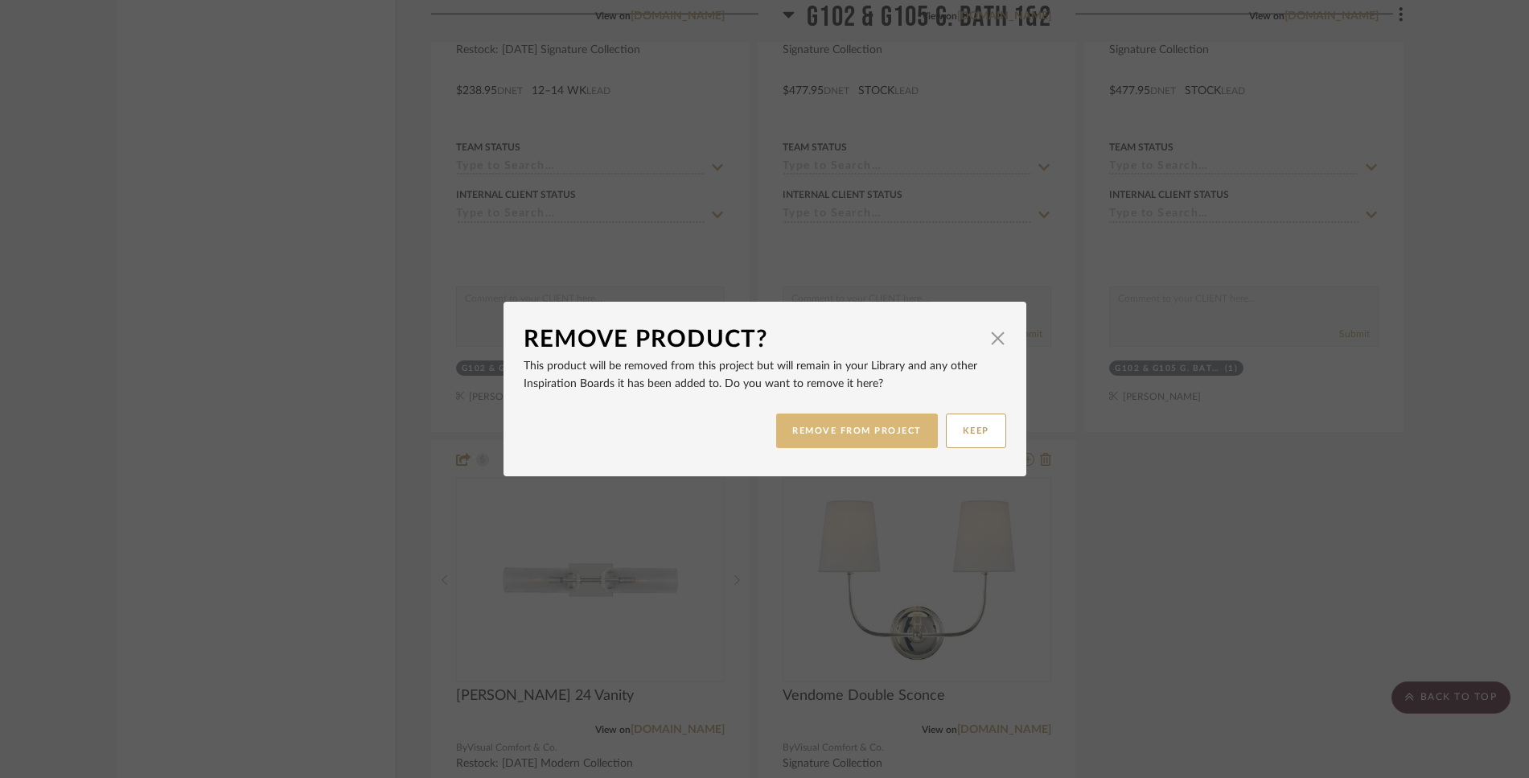
click at [897, 440] on button "REMOVE FROM PROJECT" at bounding box center [857, 430] width 162 height 35
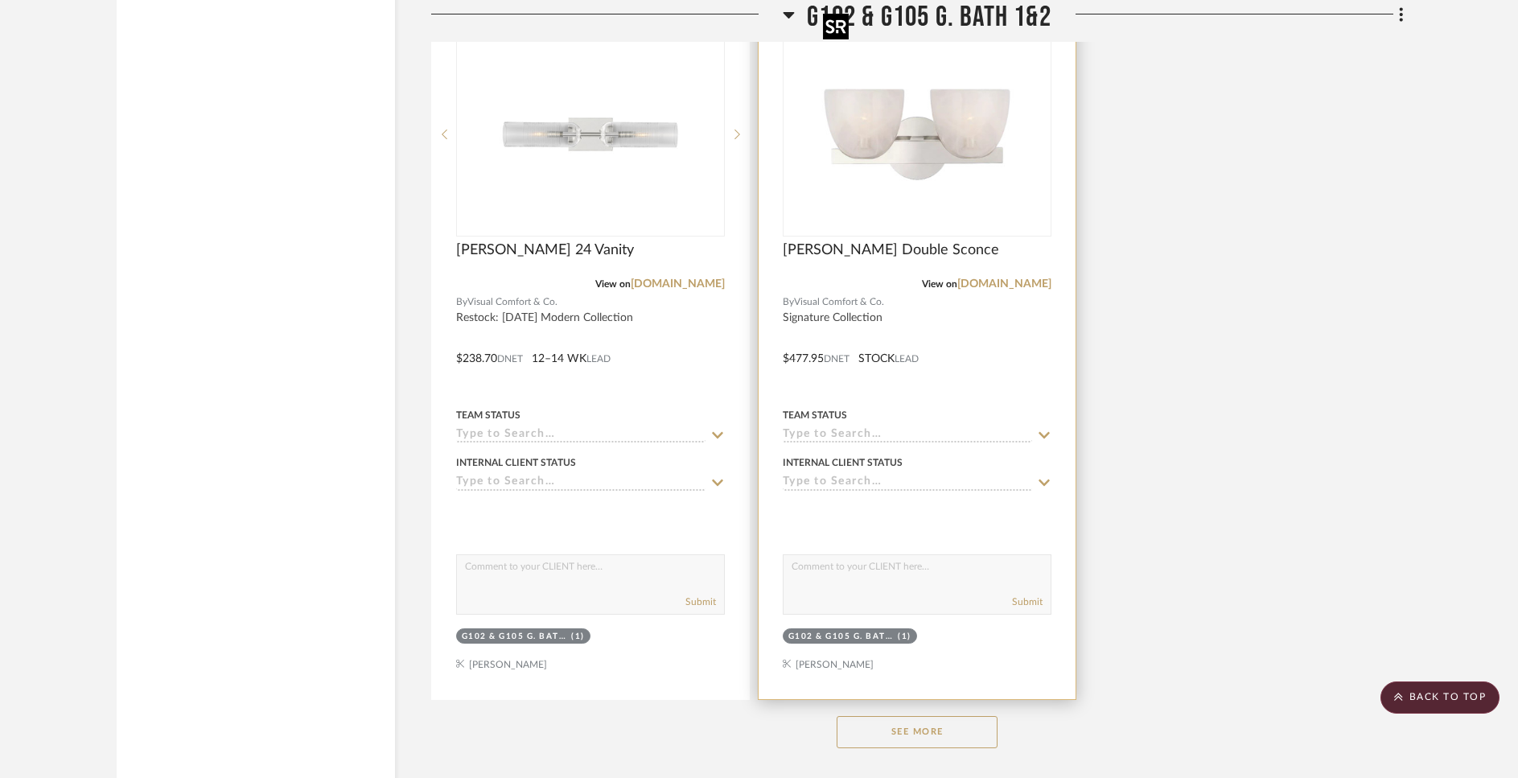
scroll to position [25894, 0]
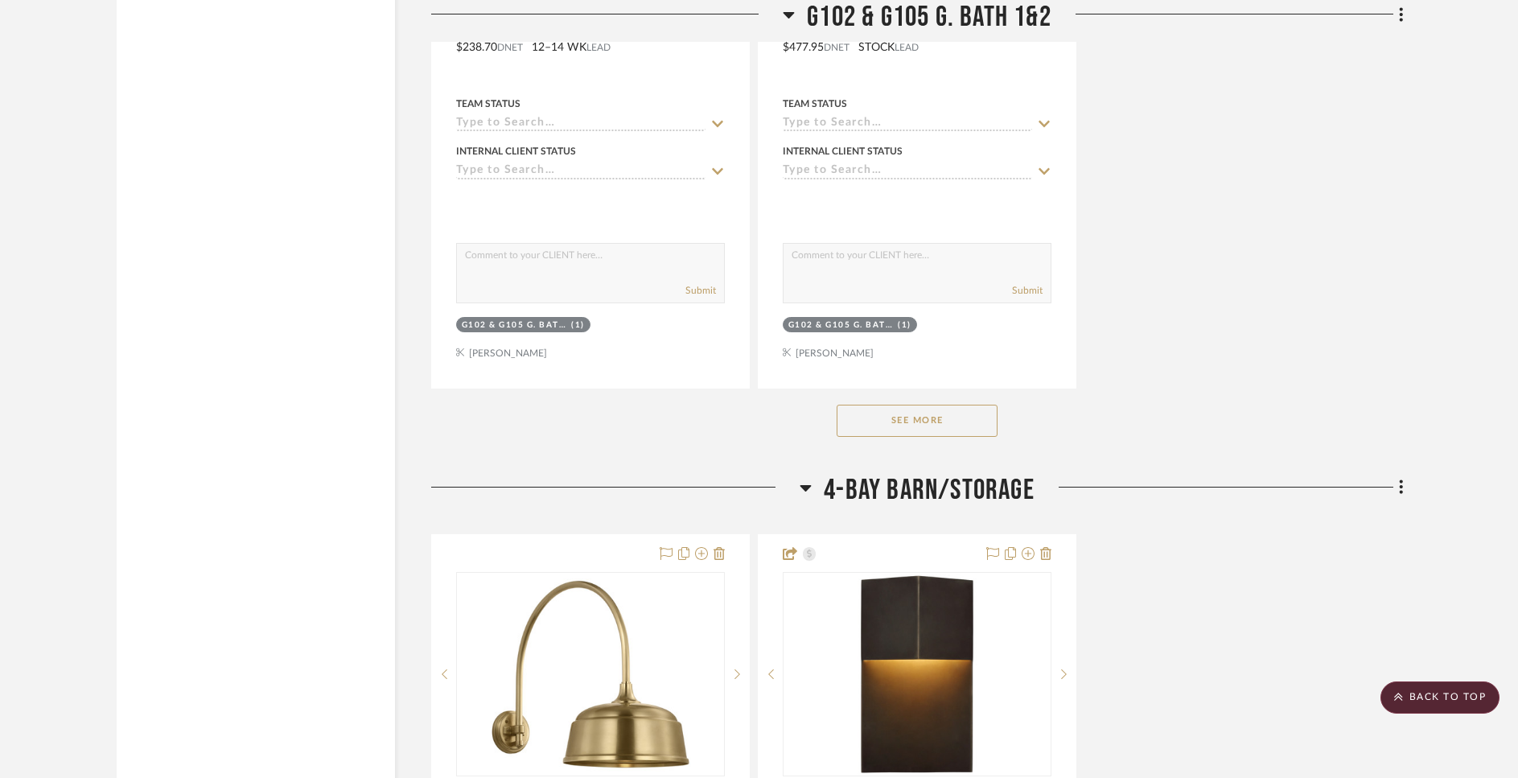
click at [866, 405] on button "See More" at bounding box center [917, 421] width 161 height 32
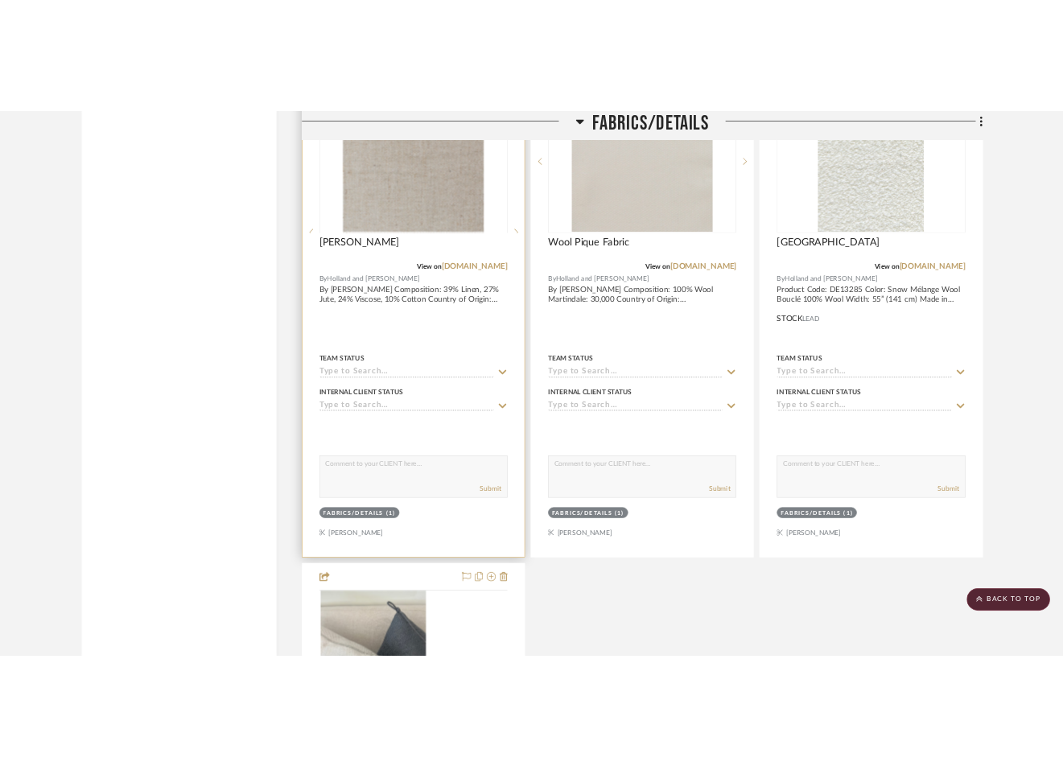
scroll to position [29323, 0]
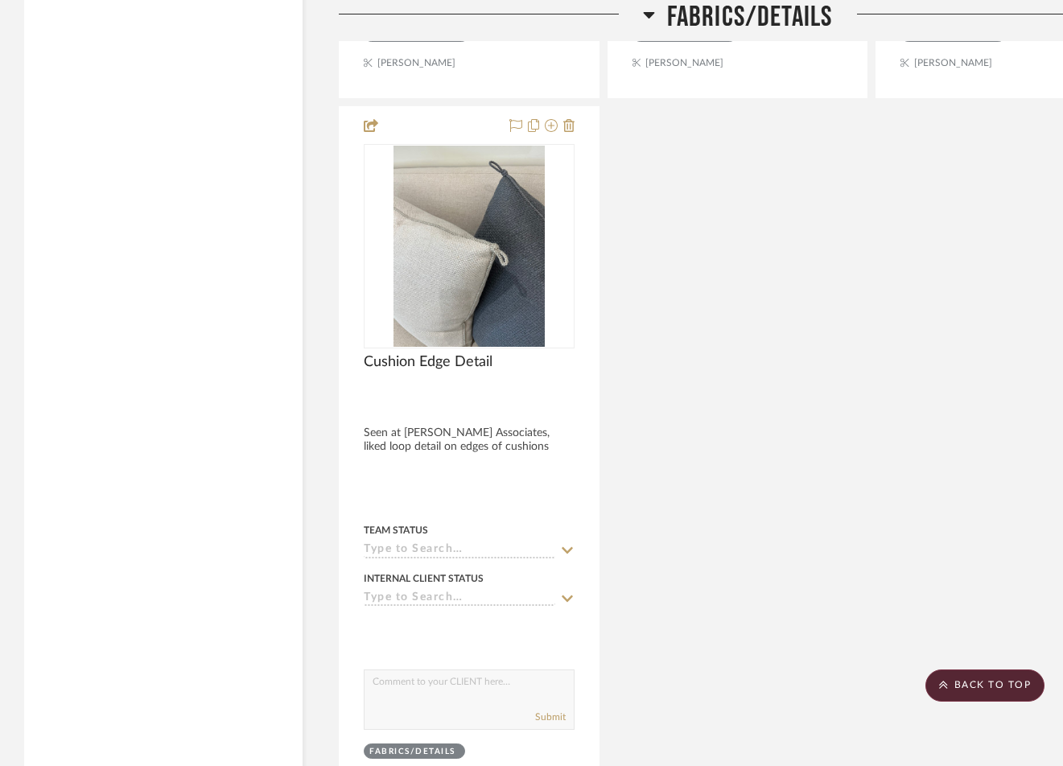
drag, startPoint x: 530, startPoint y: 370, endPoint x: 1, endPoint y: 90, distance: 598.8
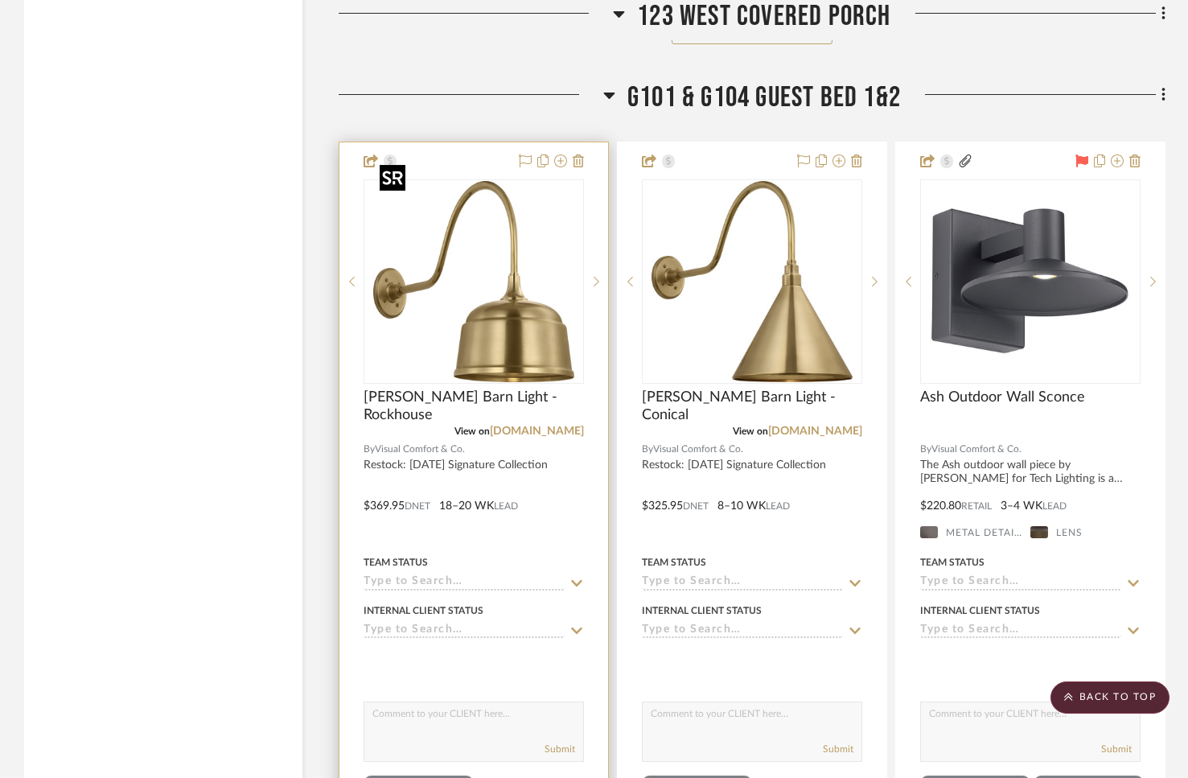
scroll to position [21872, 0]
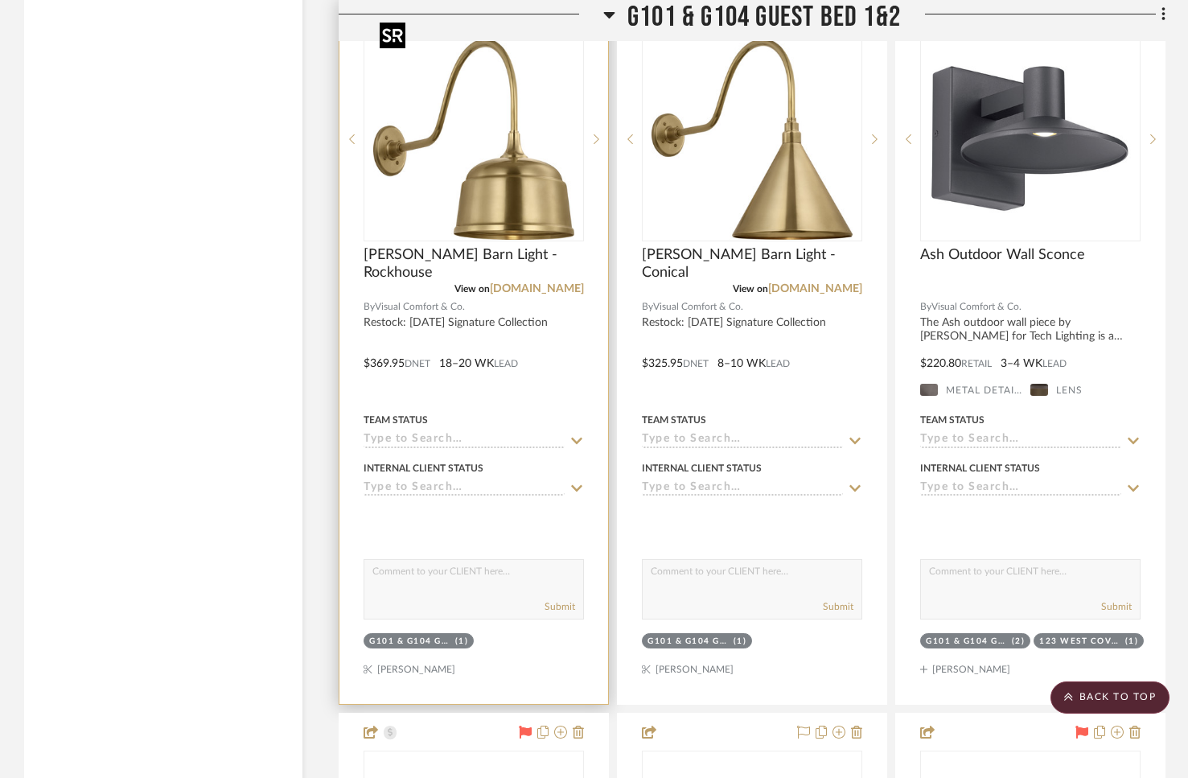
click at [512, 185] on img "0" at bounding box center [473, 139] width 201 height 201
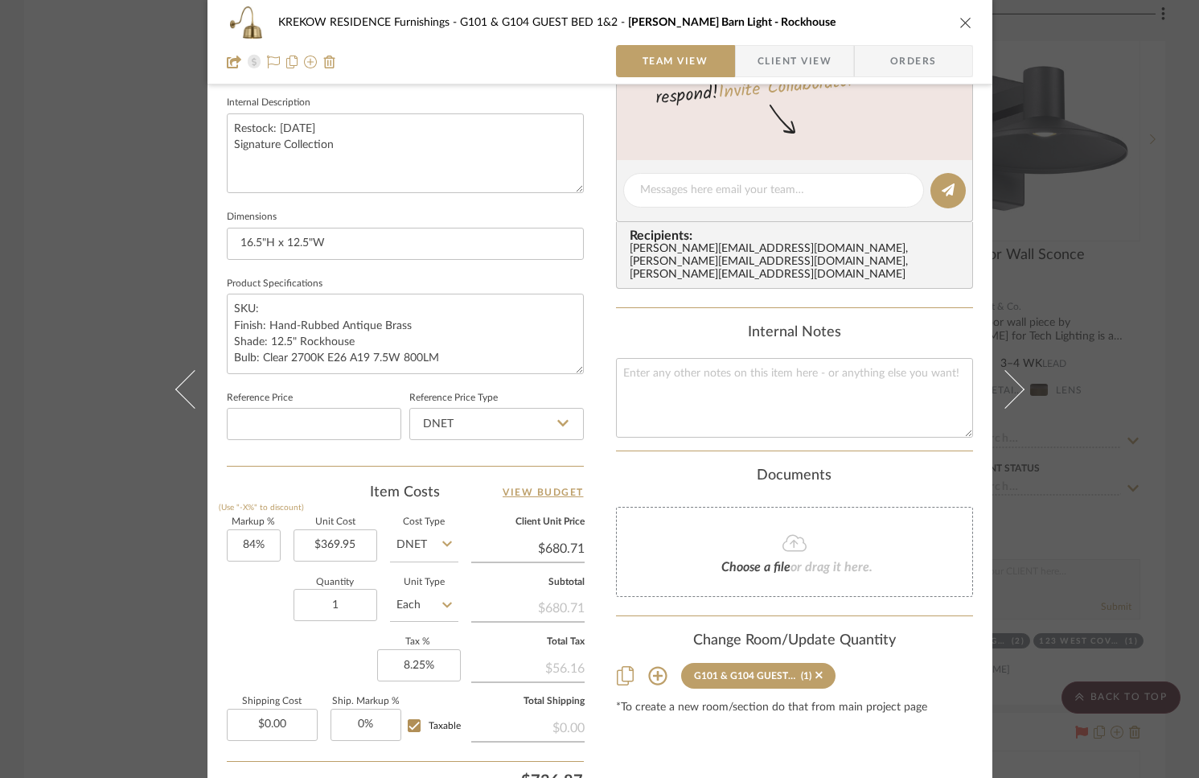
scroll to position [667, 0]
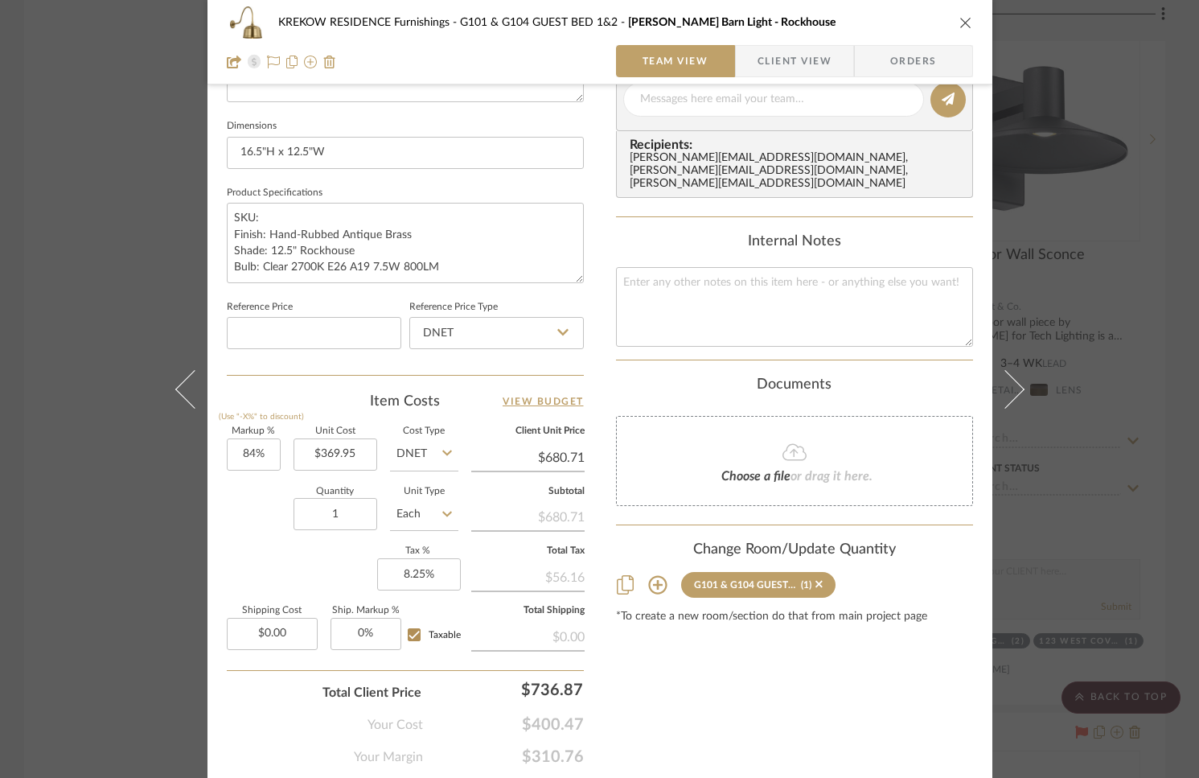
click at [652, 576] on icon at bounding box center [657, 585] width 19 height 19
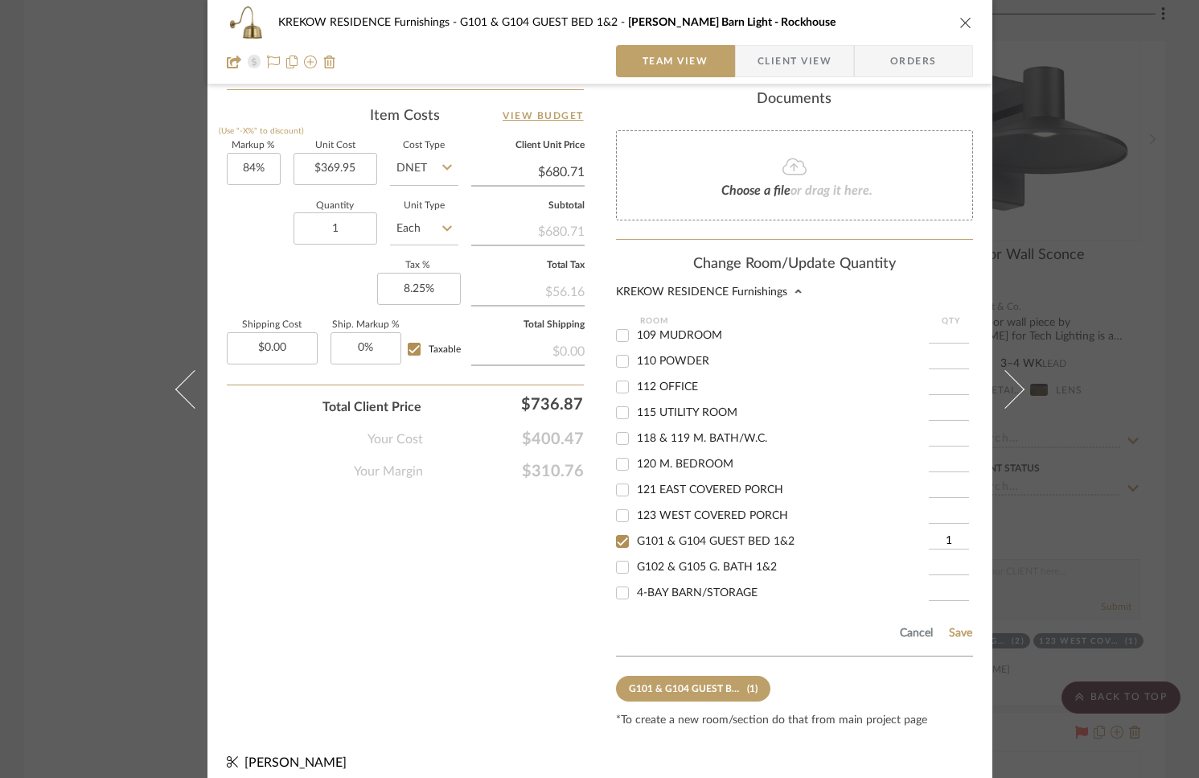
scroll to position [282, 0]
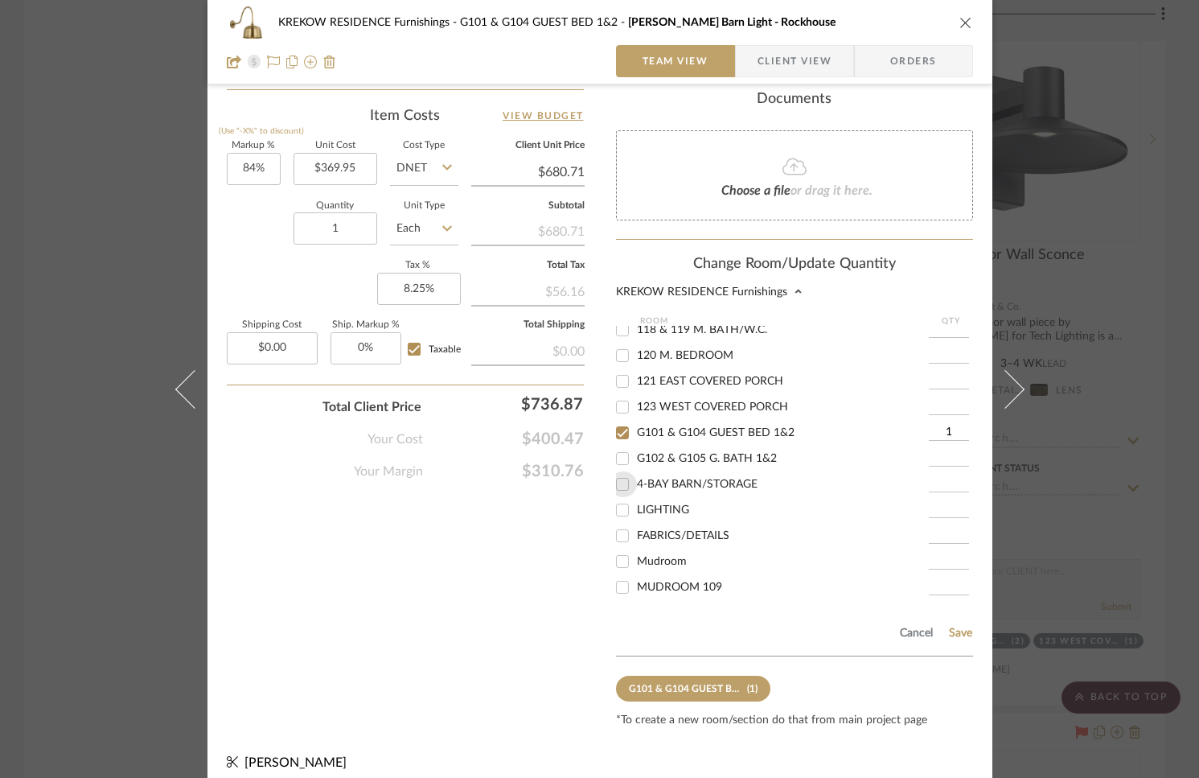
click at [615, 471] on input "4-BAY BARN/STORAGE" at bounding box center [623, 484] width 26 height 26
checkbox input "true"
type input "1"
click at [950, 627] on button "Save" at bounding box center [960, 633] width 25 height 13
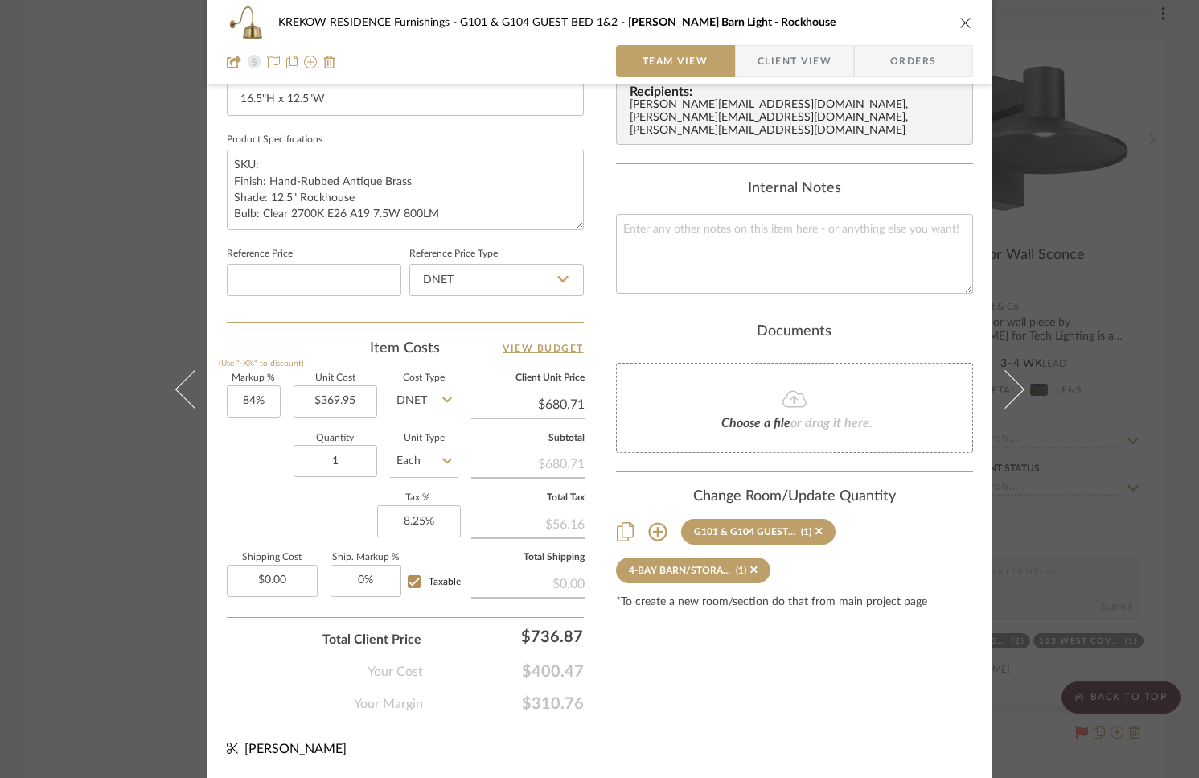
scroll to position [717, 0]
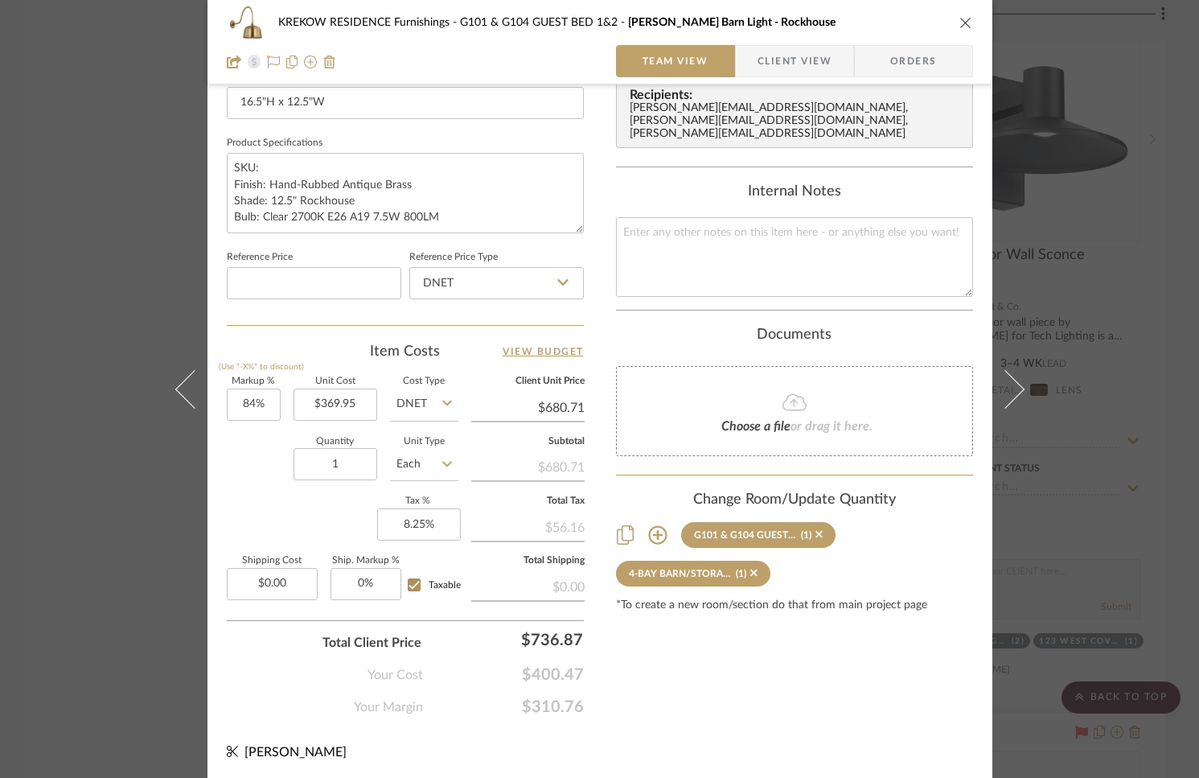
click at [960, 21] on icon "close" at bounding box center [966, 22] width 13 height 13
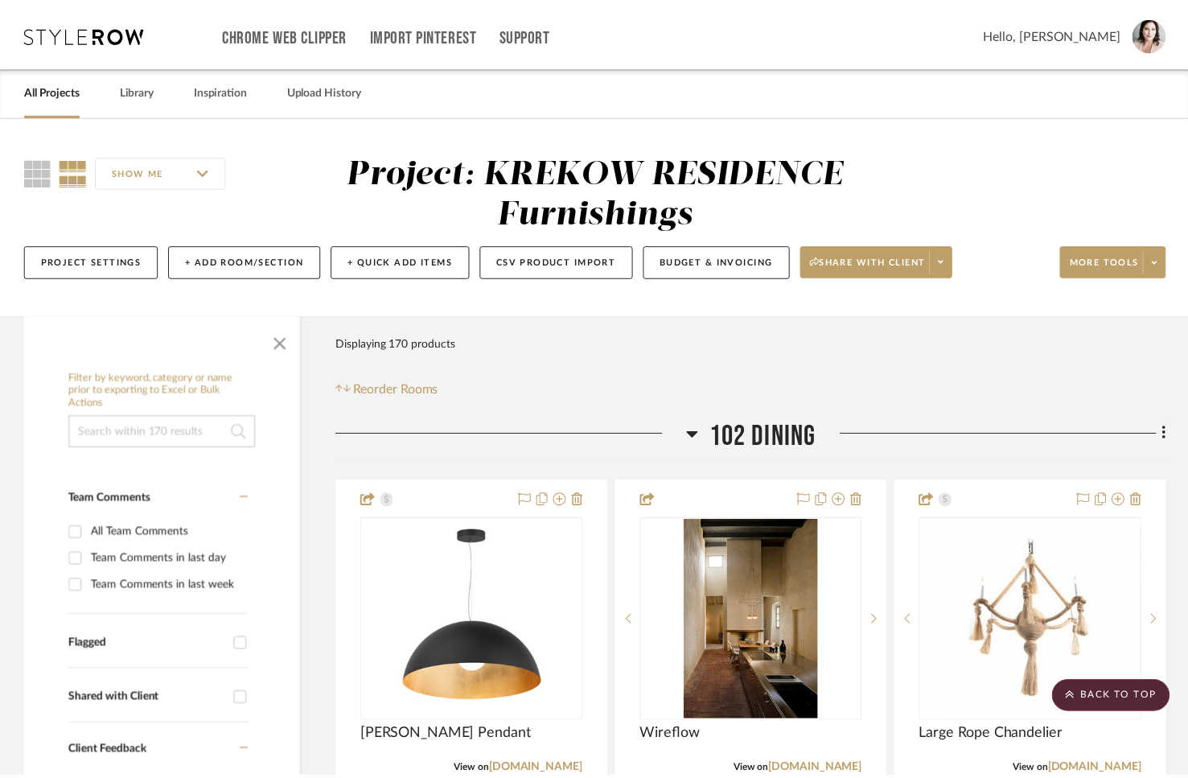
scroll to position [21872, 0]
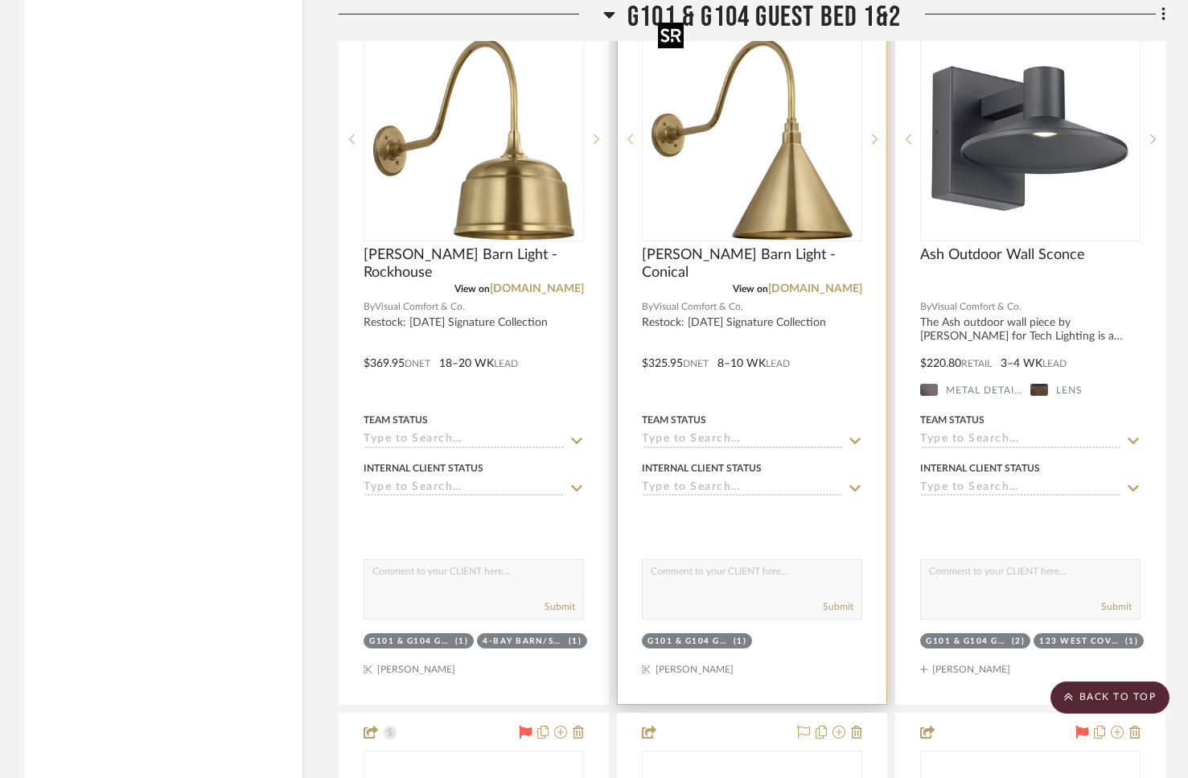
click at [781, 150] on img "0" at bounding box center [752, 139] width 201 height 201
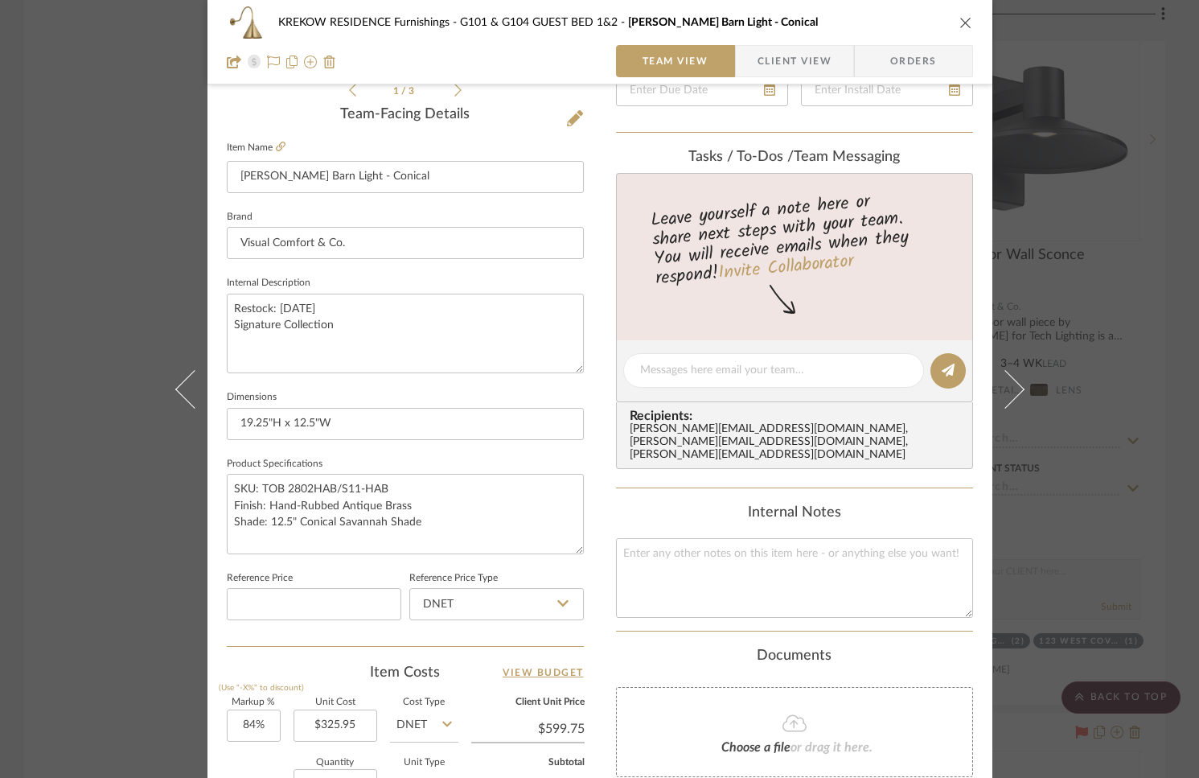
scroll to position [717, 0]
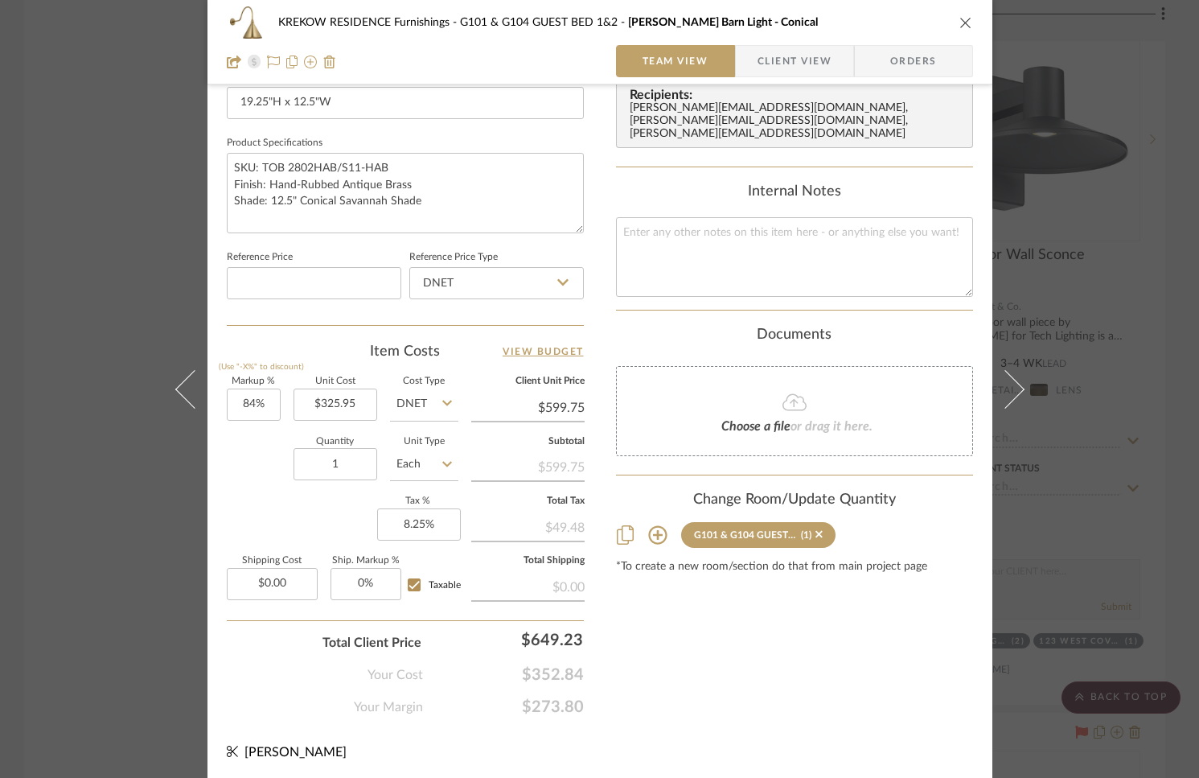
click at [656, 526] on icon at bounding box center [657, 535] width 19 height 19
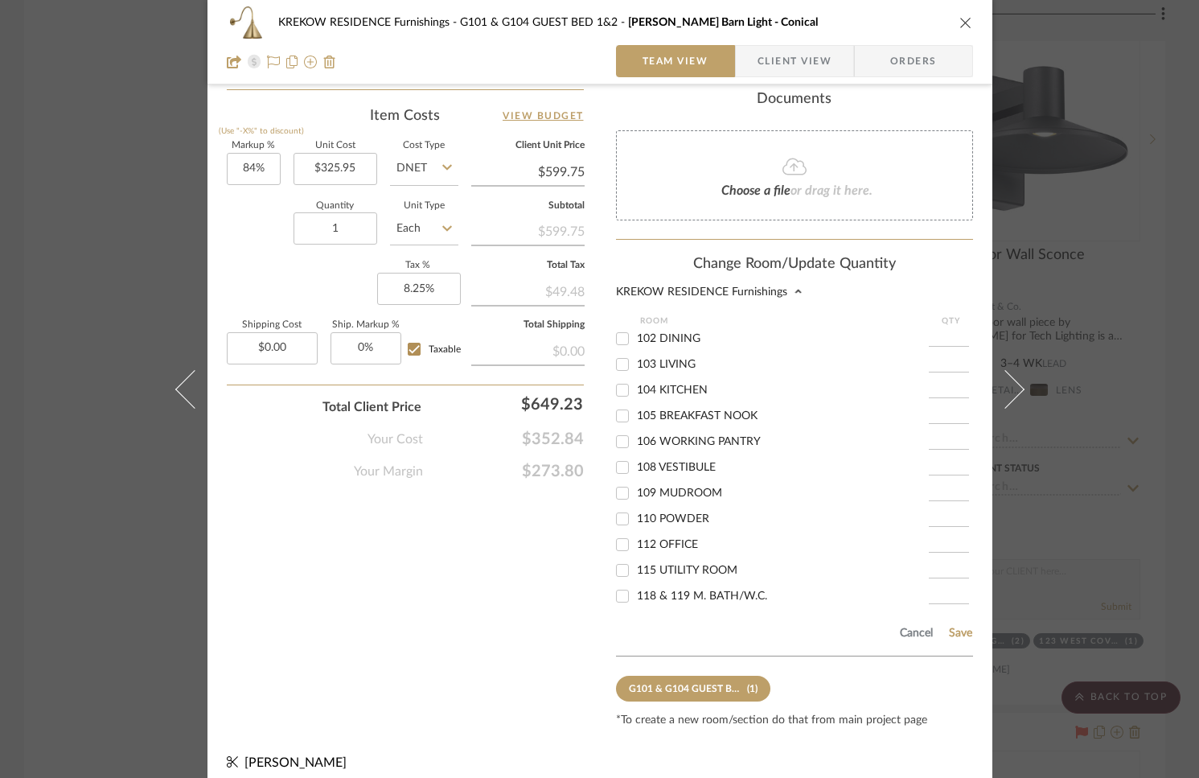
scroll to position [260, 0]
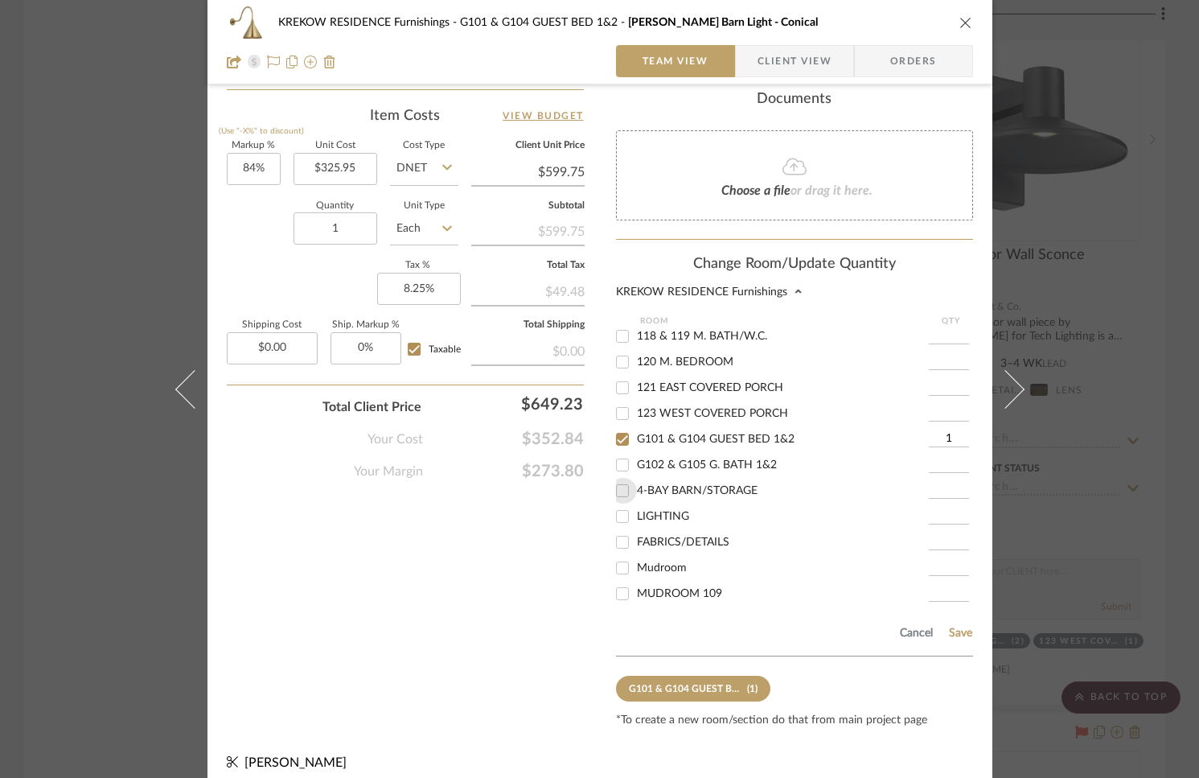
click at [614, 491] on input "4-BAY BARN/STORAGE" at bounding box center [623, 491] width 26 height 26
checkbox input "true"
type input "1"
type input "2"
click at [948, 627] on button "Save" at bounding box center [960, 633] width 25 height 13
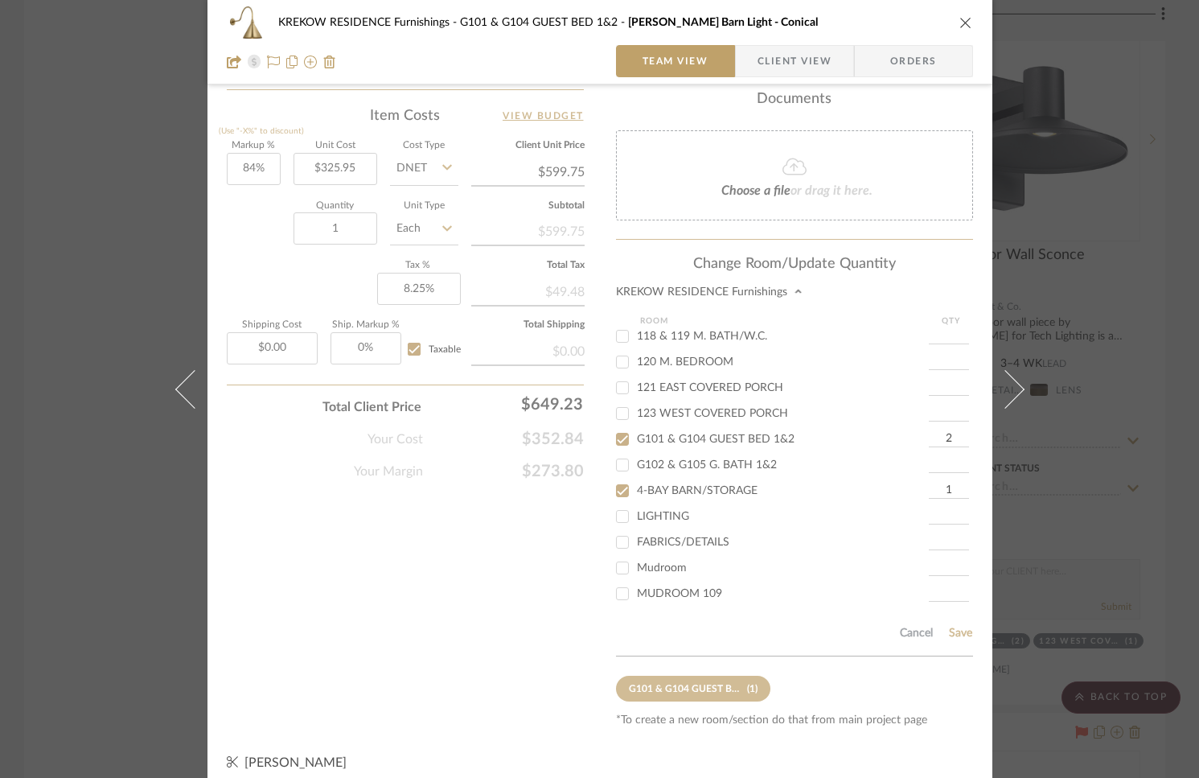
type input "2"
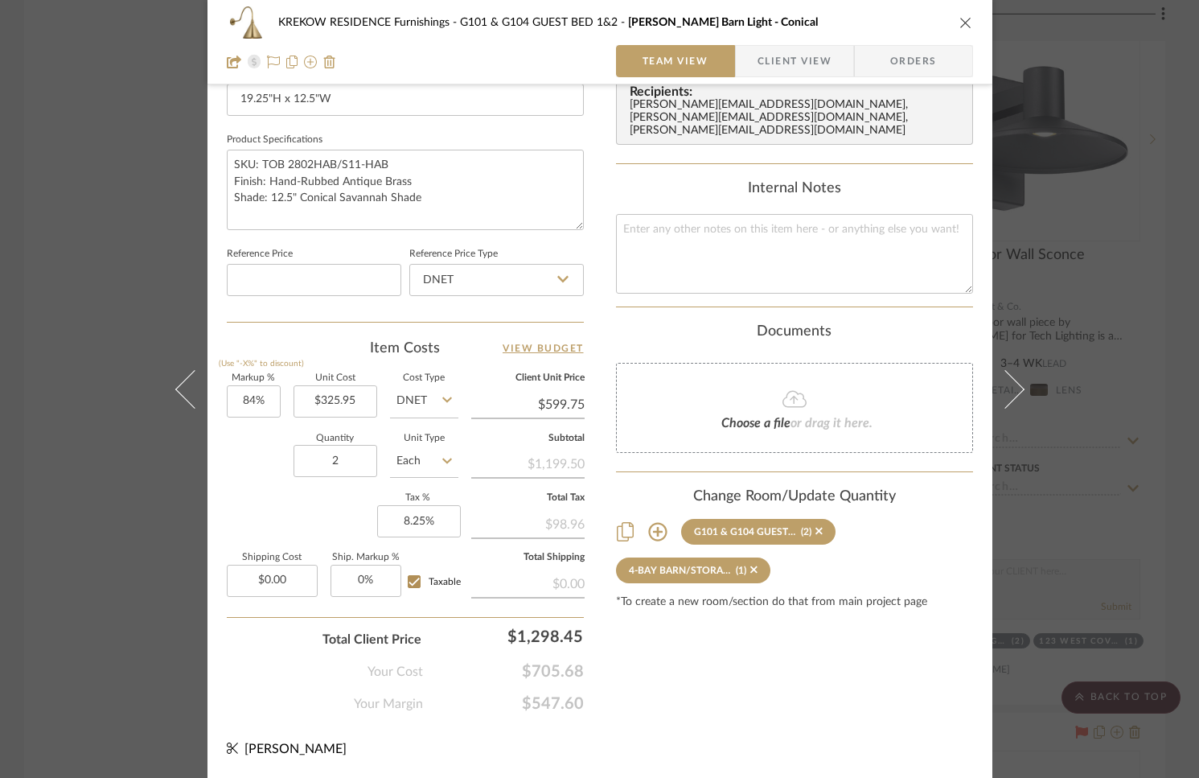
scroll to position [717, 0]
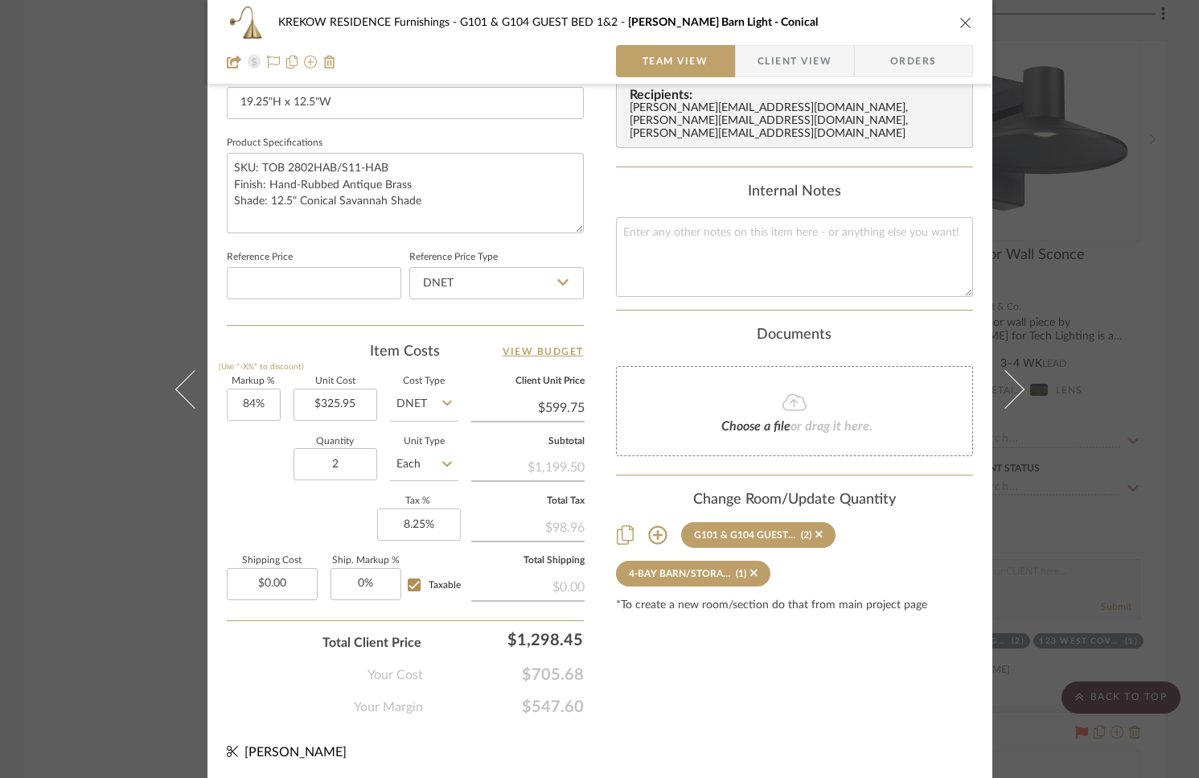
click at [60, 459] on div "KREKOW RESIDENCE Furnishings G101 & G104 GUEST BED 1&2 Flynn Barn Light - Conic…" at bounding box center [599, 389] width 1199 height 778
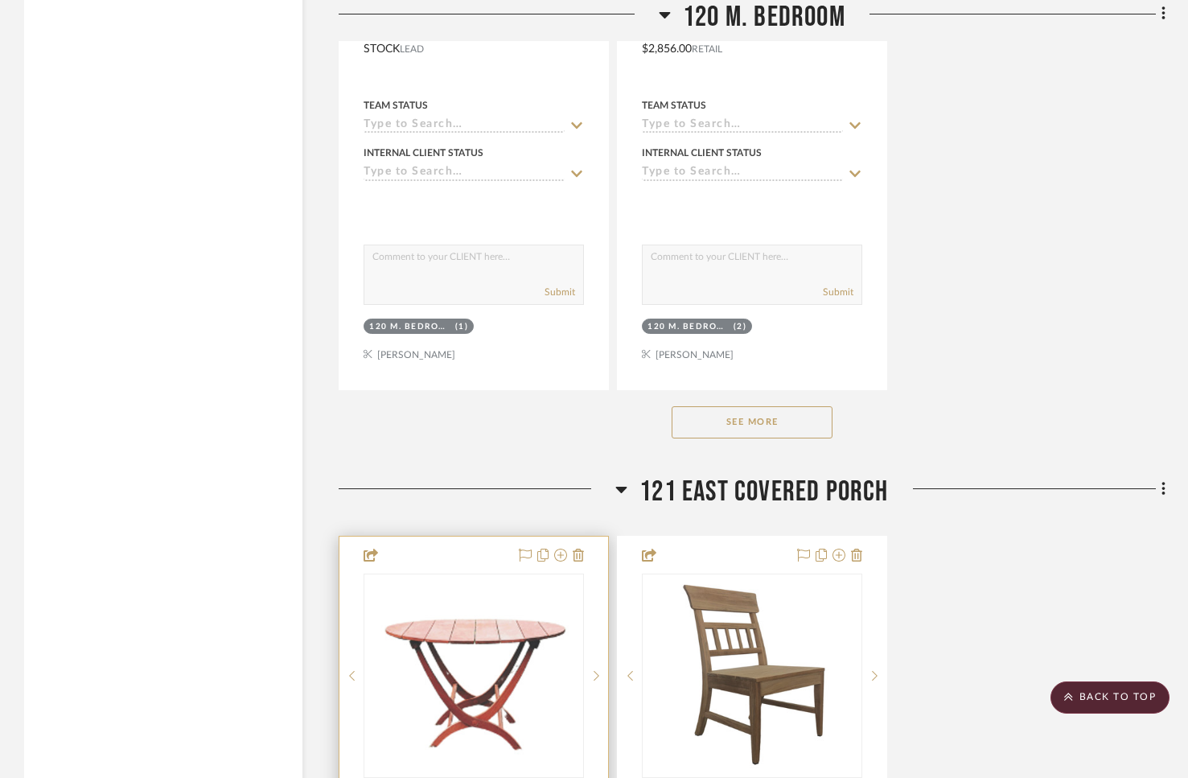
scroll to position [18253, 0]
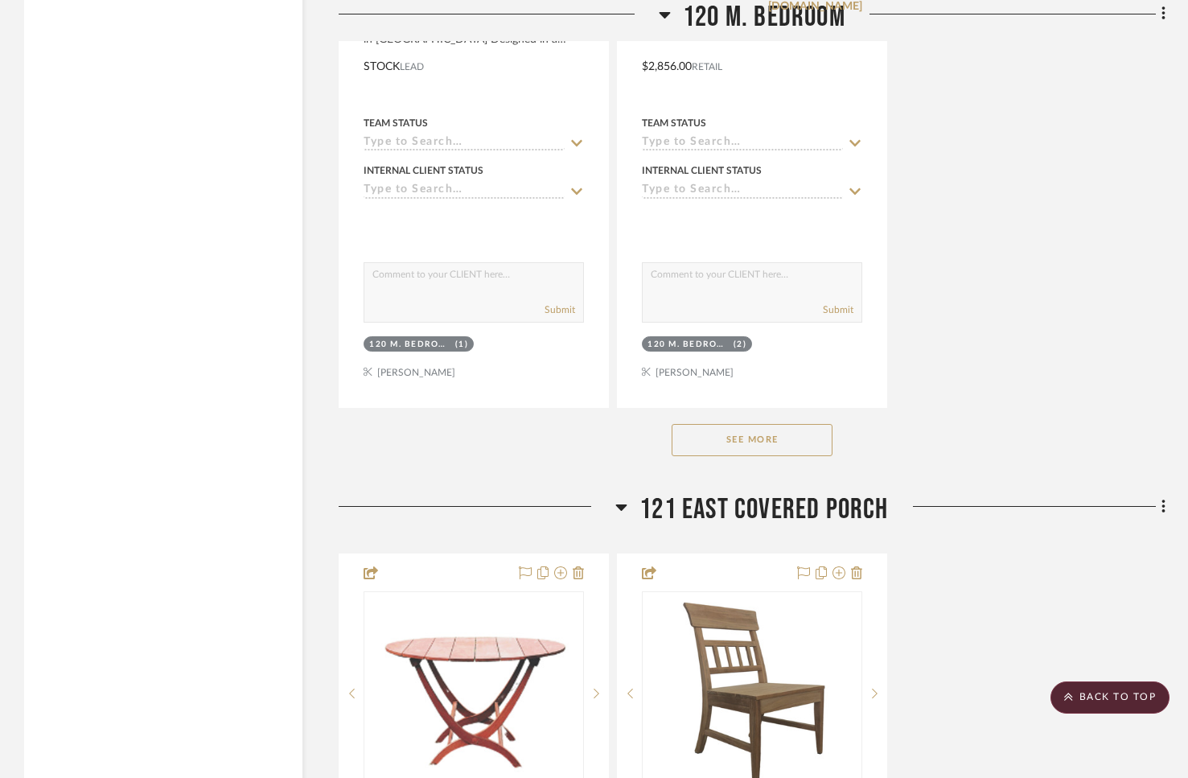
click at [624, 504] on icon at bounding box center [621, 507] width 11 height 6
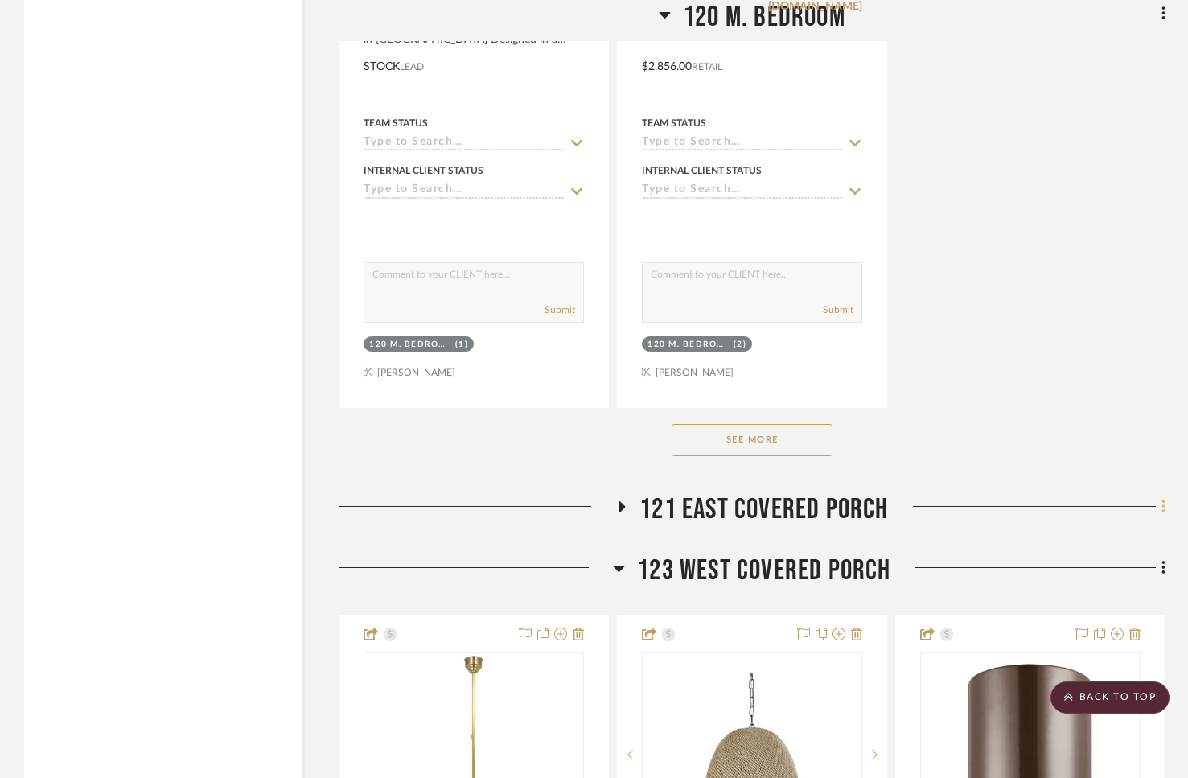
click at [1164, 500] on icon at bounding box center [1163, 507] width 3 height 14
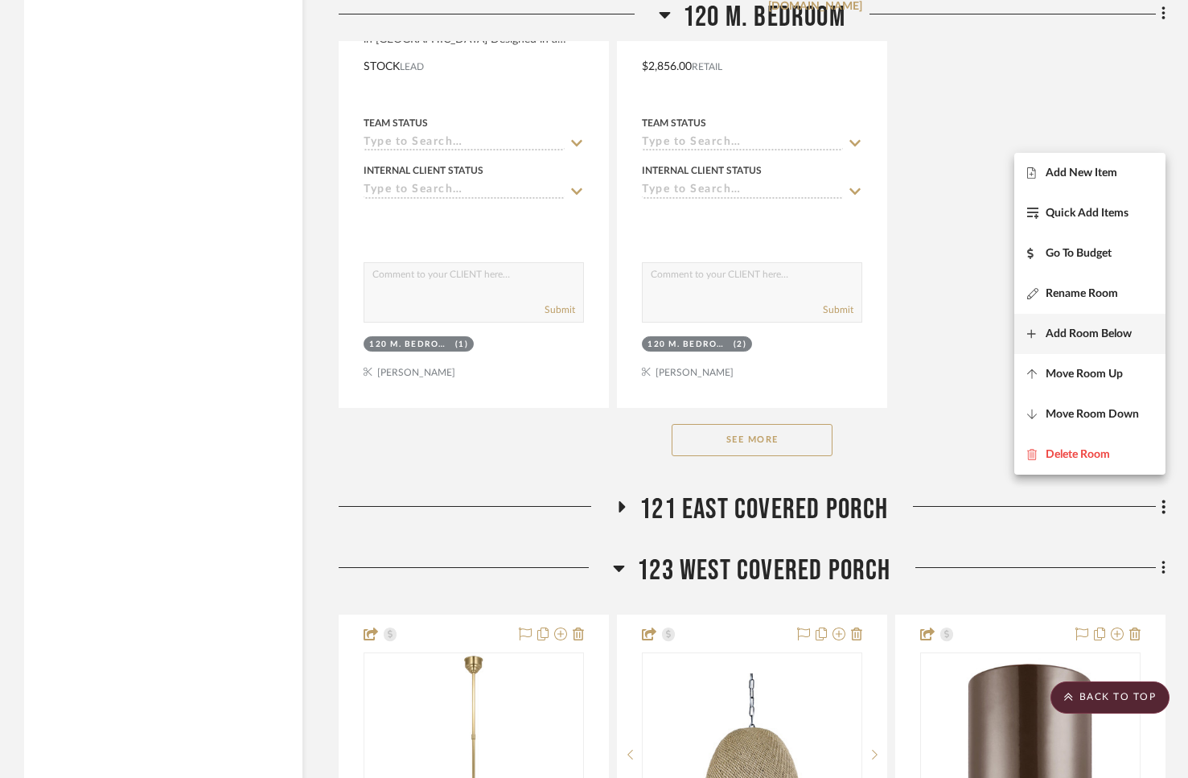
click at [1092, 339] on span "Add Room Below" at bounding box center [1089, 334] width 86 height 14
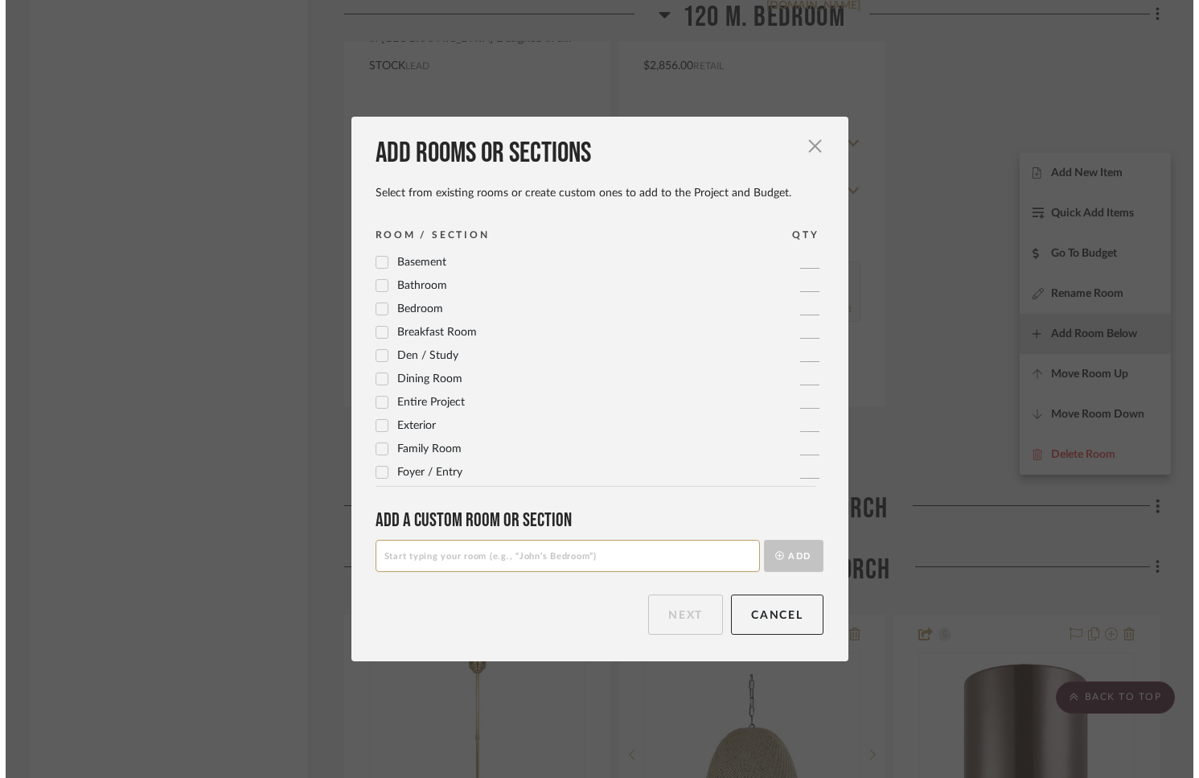
scroll to position [0, 0]
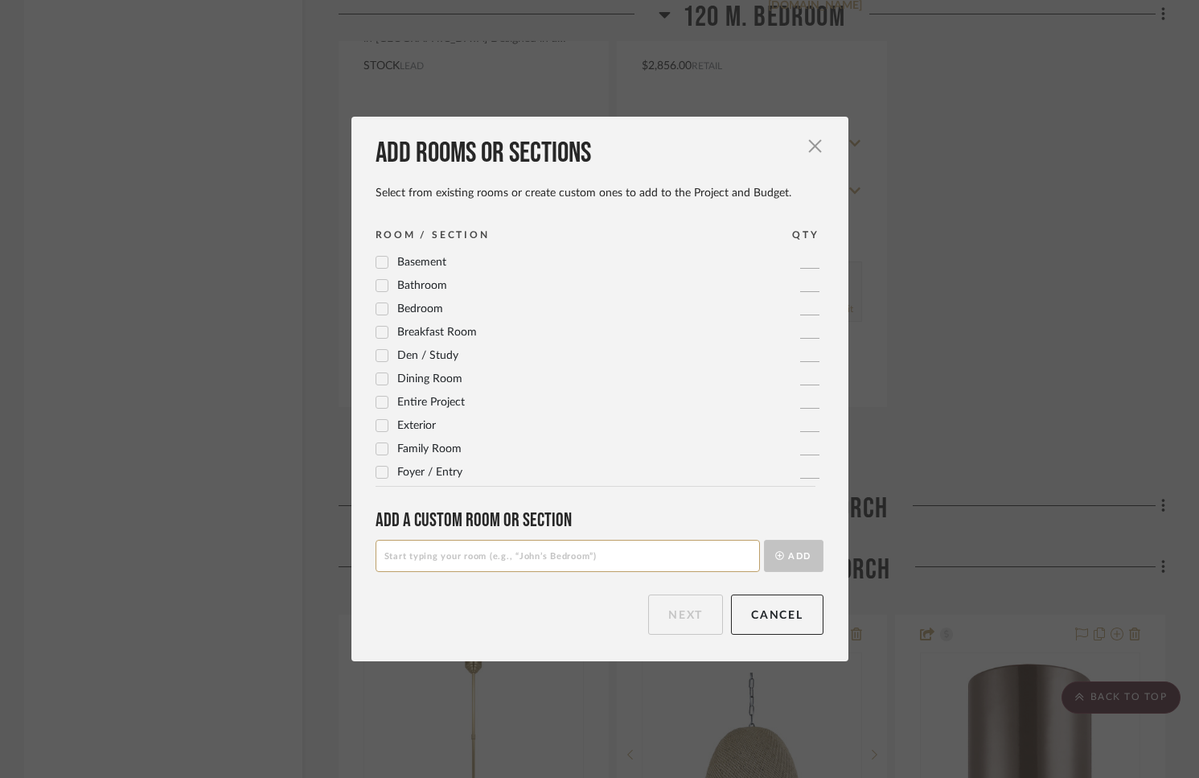
click at [465, 561] on input at bounding box center [568, 556] width 385 height 32
type input "122 FRONT COVERED PORCH"
click at [778, 559] on button "Add" at bounding box center [794, 556] width 60 height 32
click at [689, 618] on button "Next" at bounding box center [685, 614] width 75 height 40
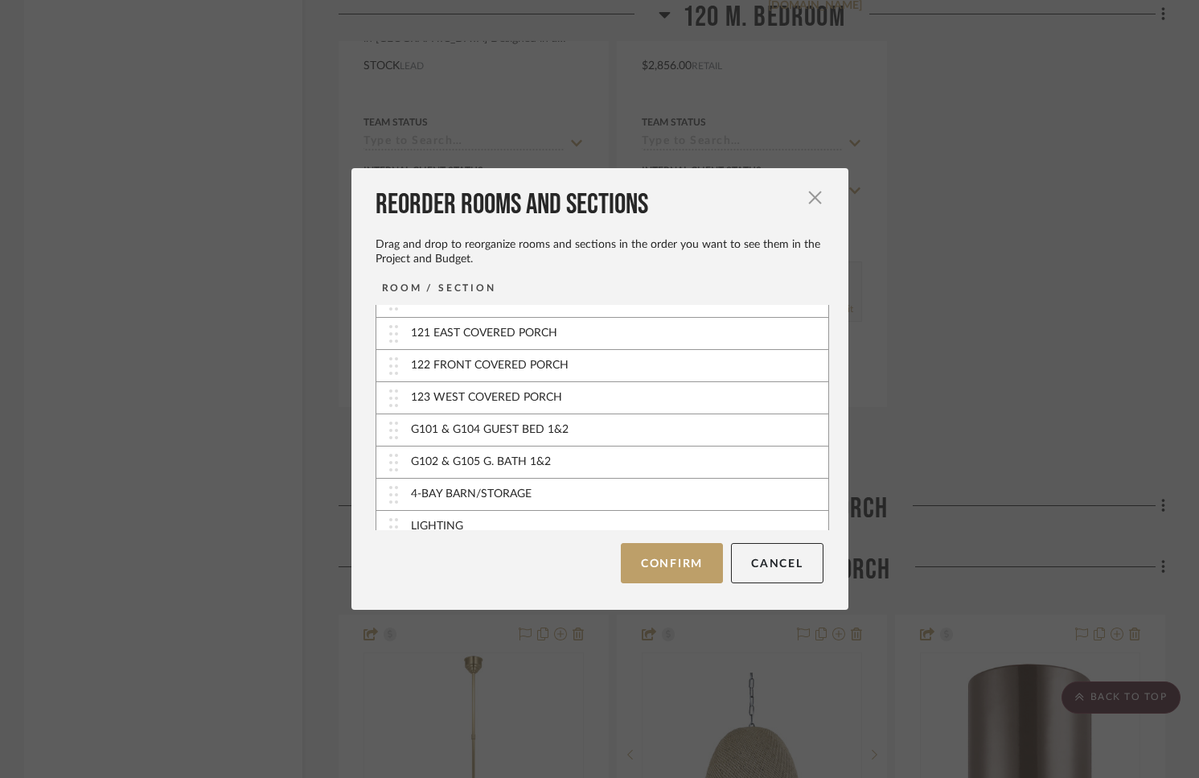
scroll to position [302, 0]
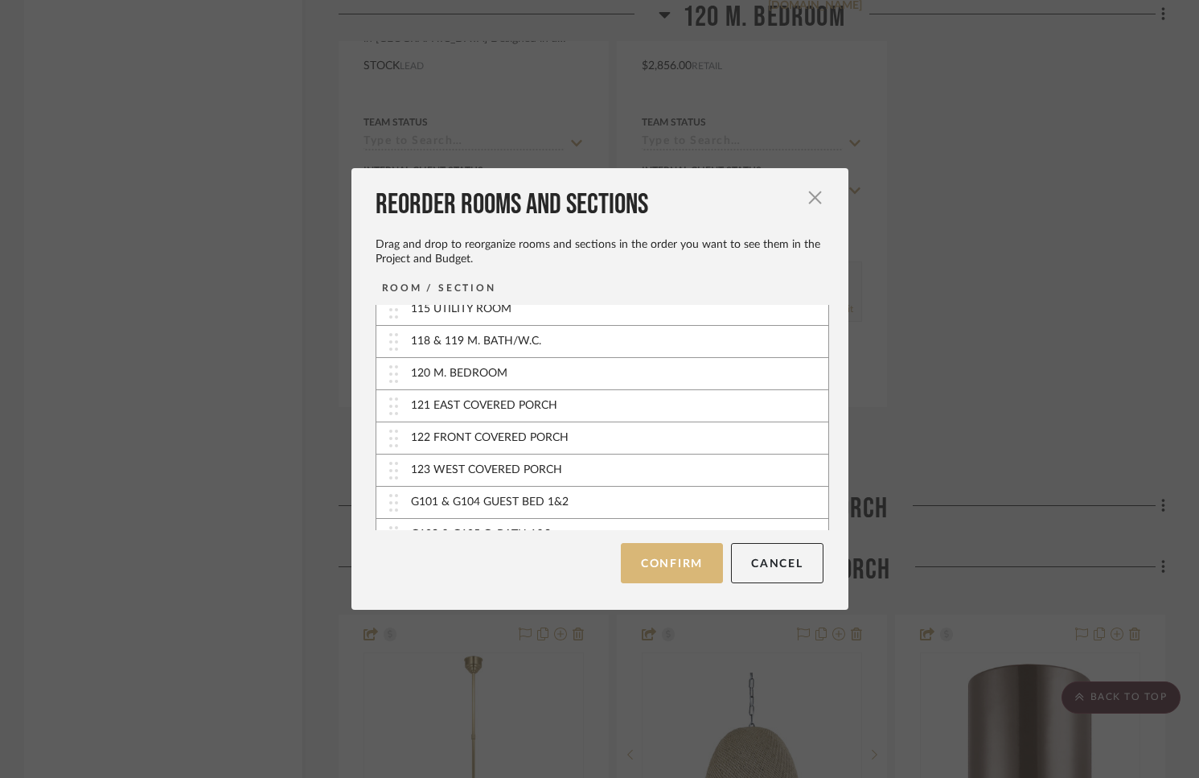
click at [694, 557] on button "Confirm" at bounding box center [672, 563] width 102 height 40
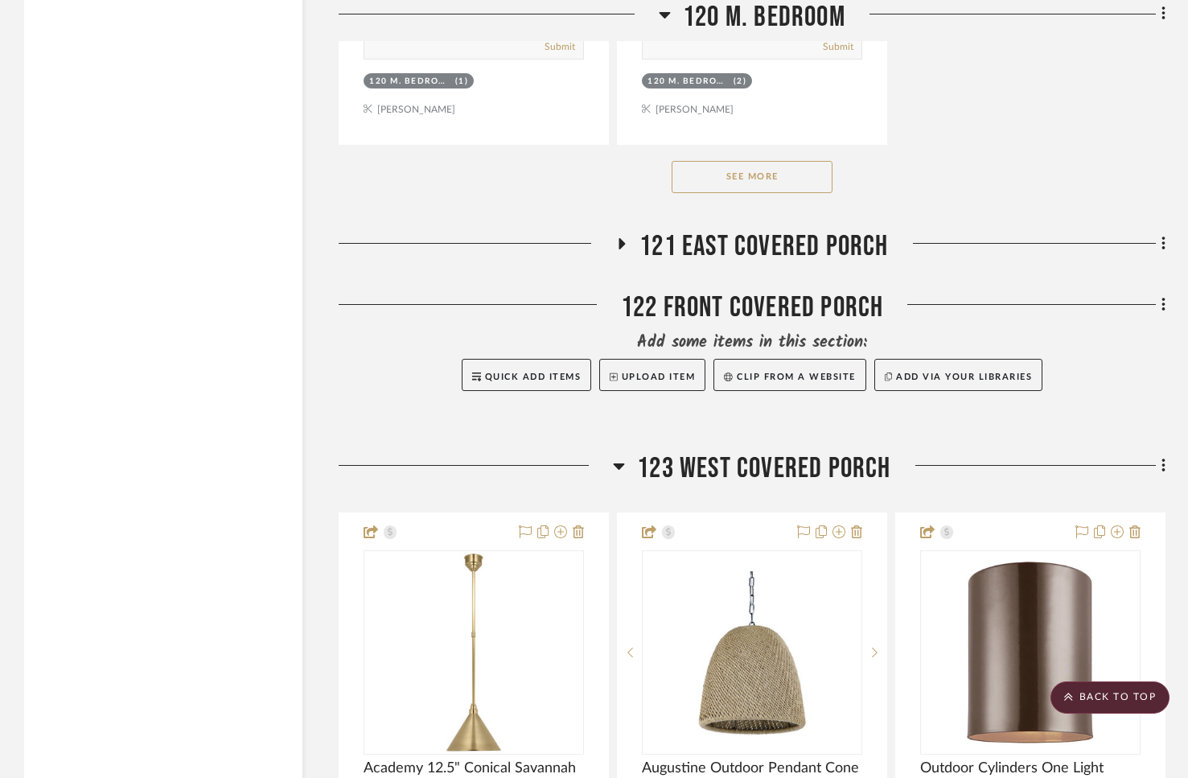
scroll to position [18518, 0]
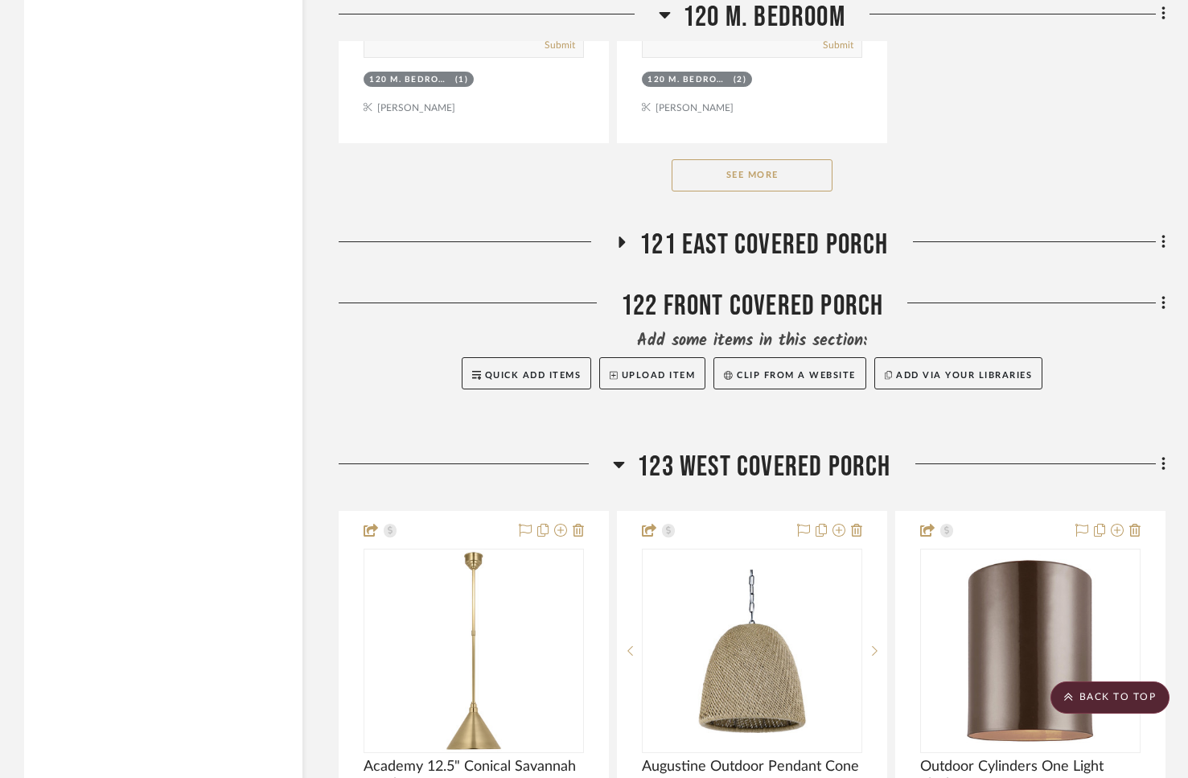
click at [620, 236] on icon at bounding box center [622, 241] width 6 height 11
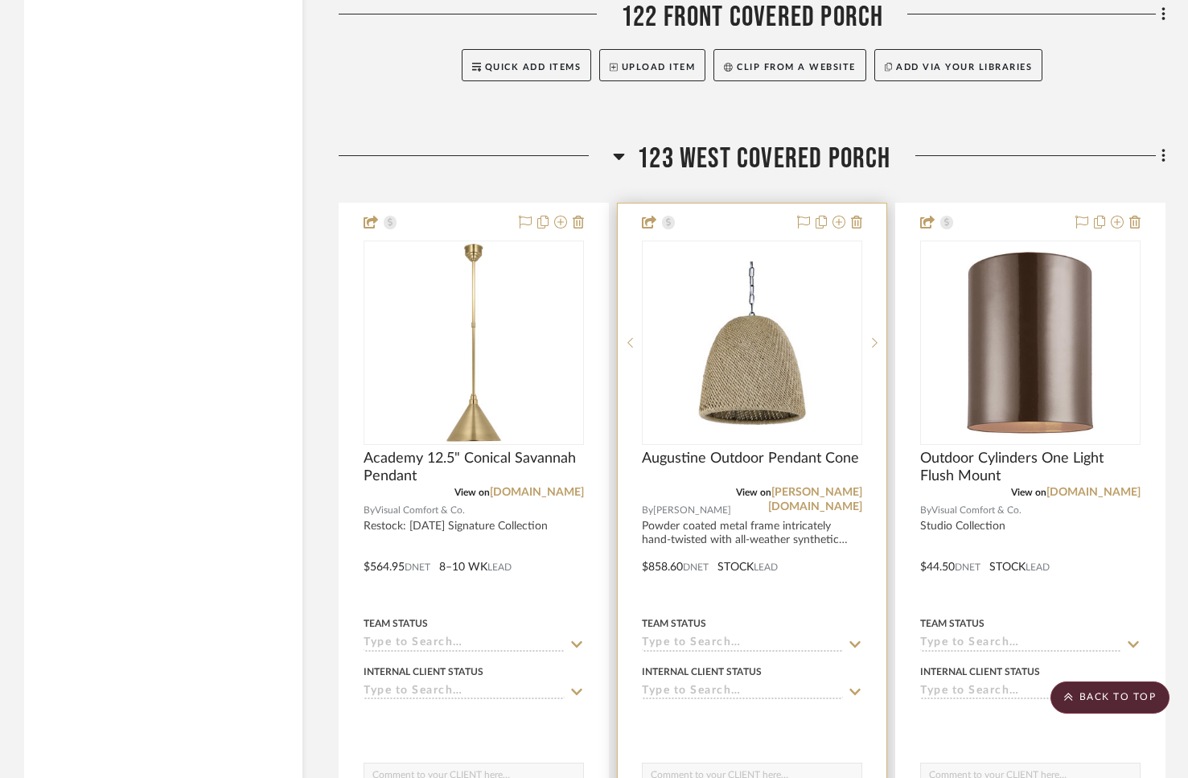
scroll to position [19552, 0]
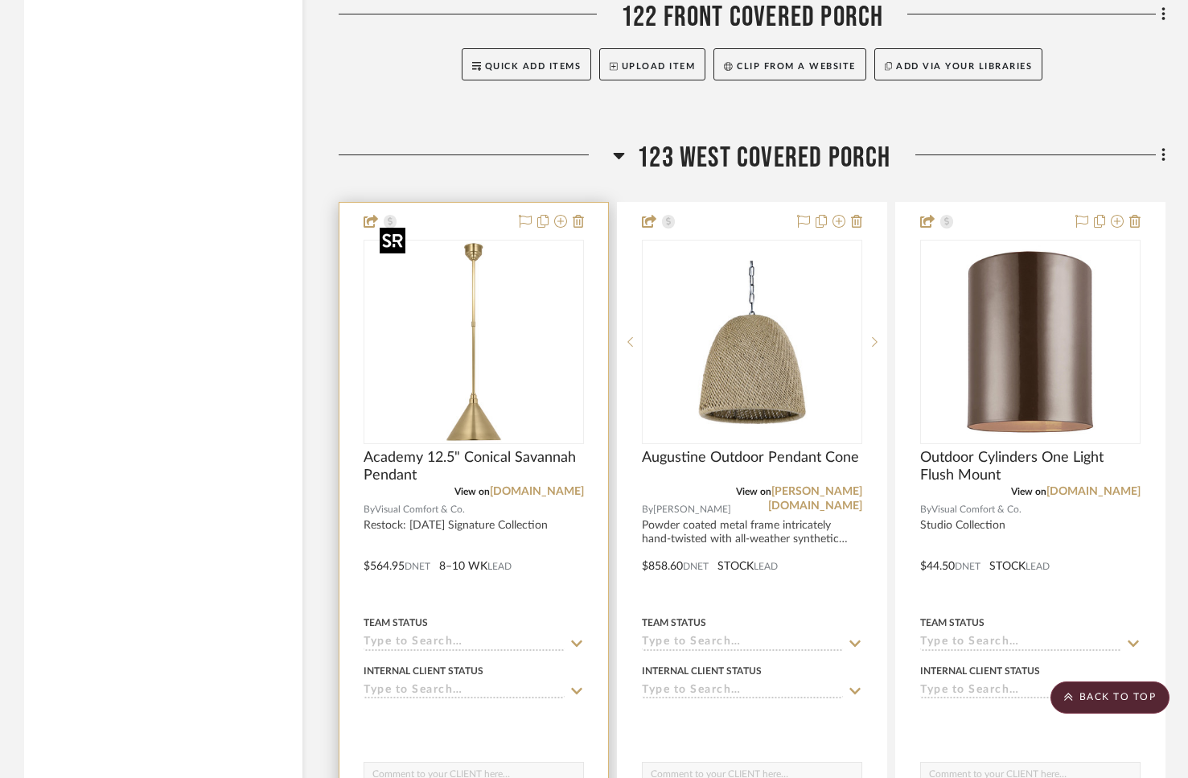
click at [479, 389] on img "0" at bounding box center [473, 341] width 201 height 201
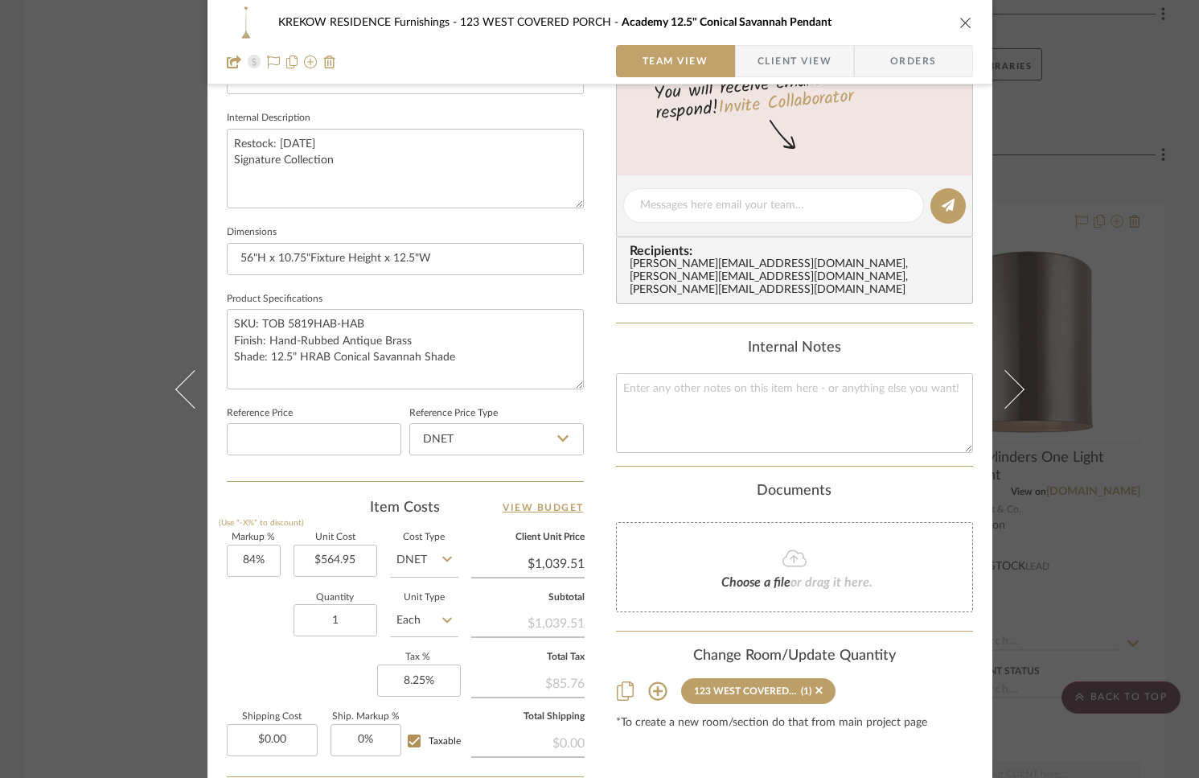
scroll to position [717, 0]
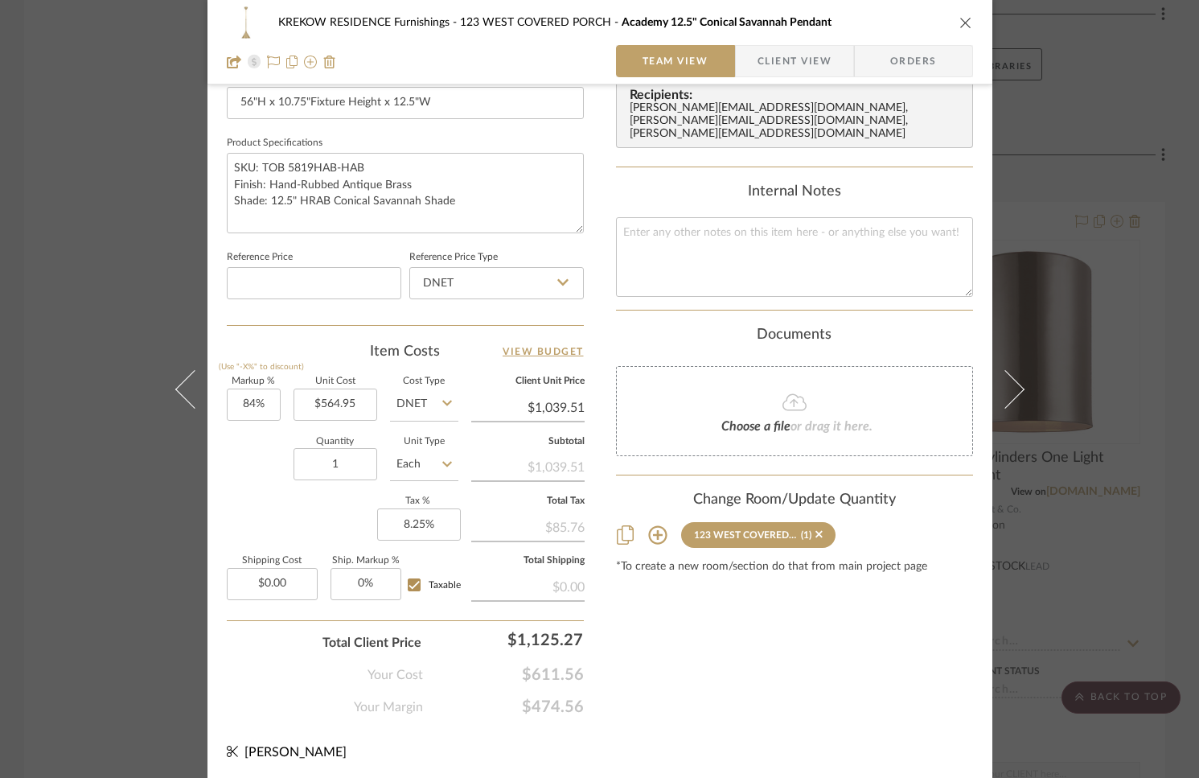
click at [649, 525] on icon at bounding box center [657, 534] width 19 height 19
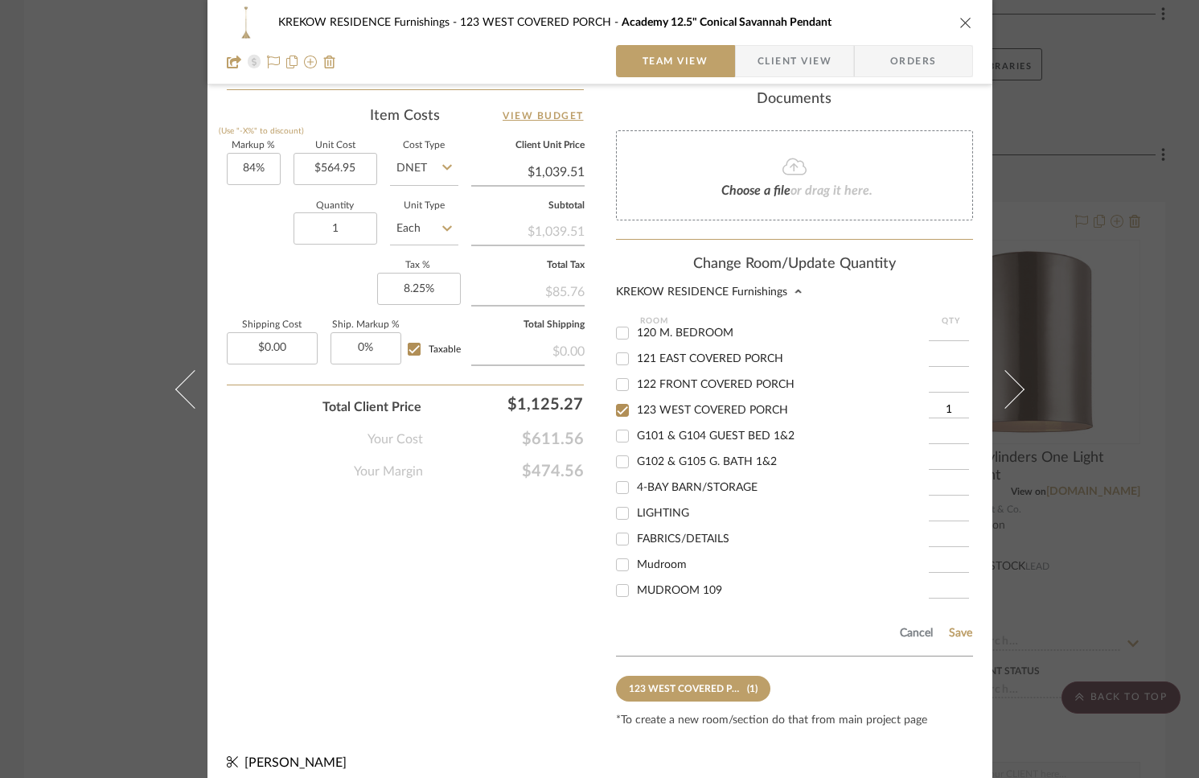
scroll to position [309, 0]
click at [618, 343] on input "121 EAST COVERED PORCH" at bounding box center [623, 356] width 26 height 26
checkbox input "true"
drag, startPoint x: 934, startPoint y: 335, endPoint x: 942, endPoint y: 333, distance: 8.2
click at [942, 348] on input "1" at bounding box center [949, 356] width 40 height 16
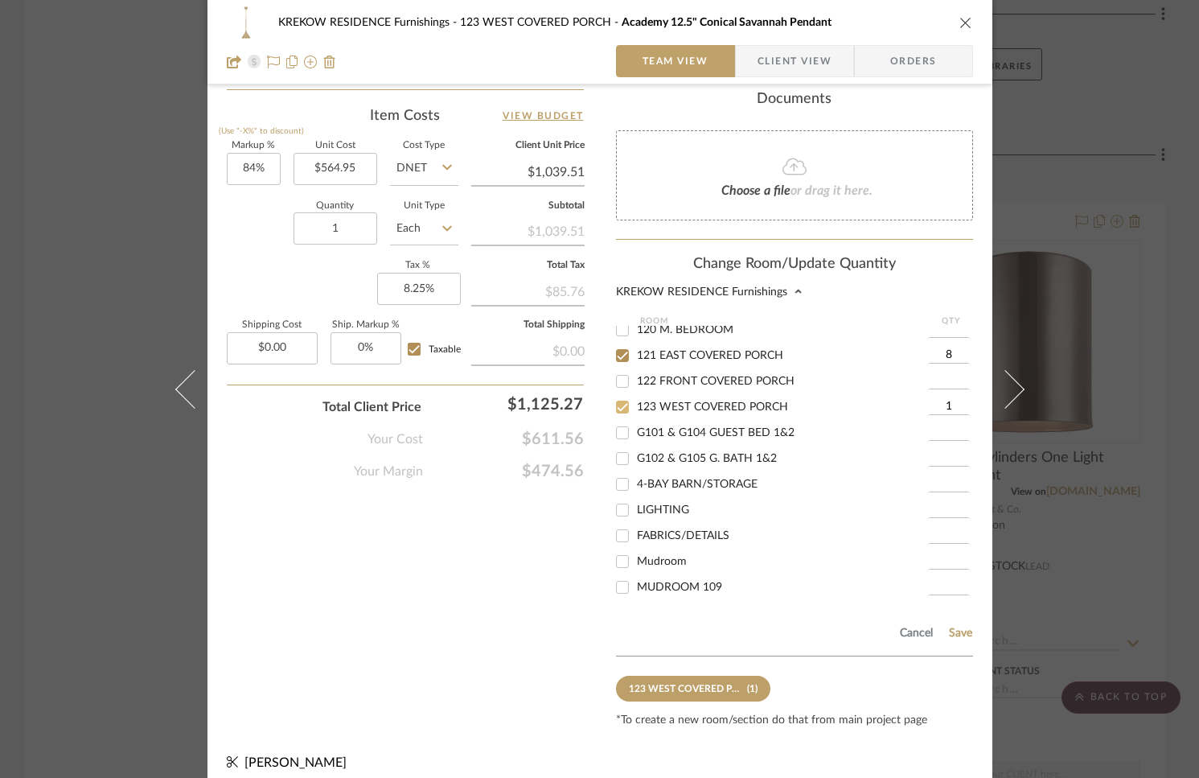
type input "8"
click at [615, 394] on input "123 WEST COVERED PORCH" at bounding box center [623, 407] width 26 height 26
checkbox input "false"
click at [951, 627] on button "Save" at bounding box center [960, 633] width 25 height 13
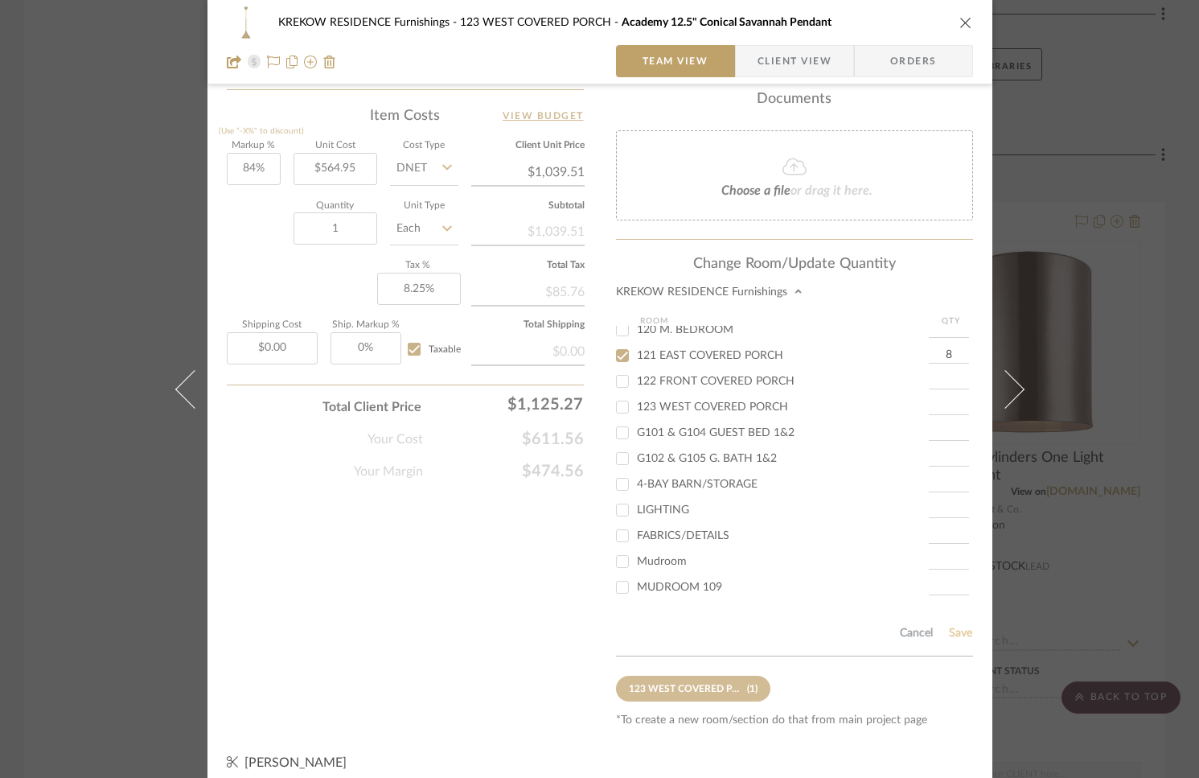
type input "8"
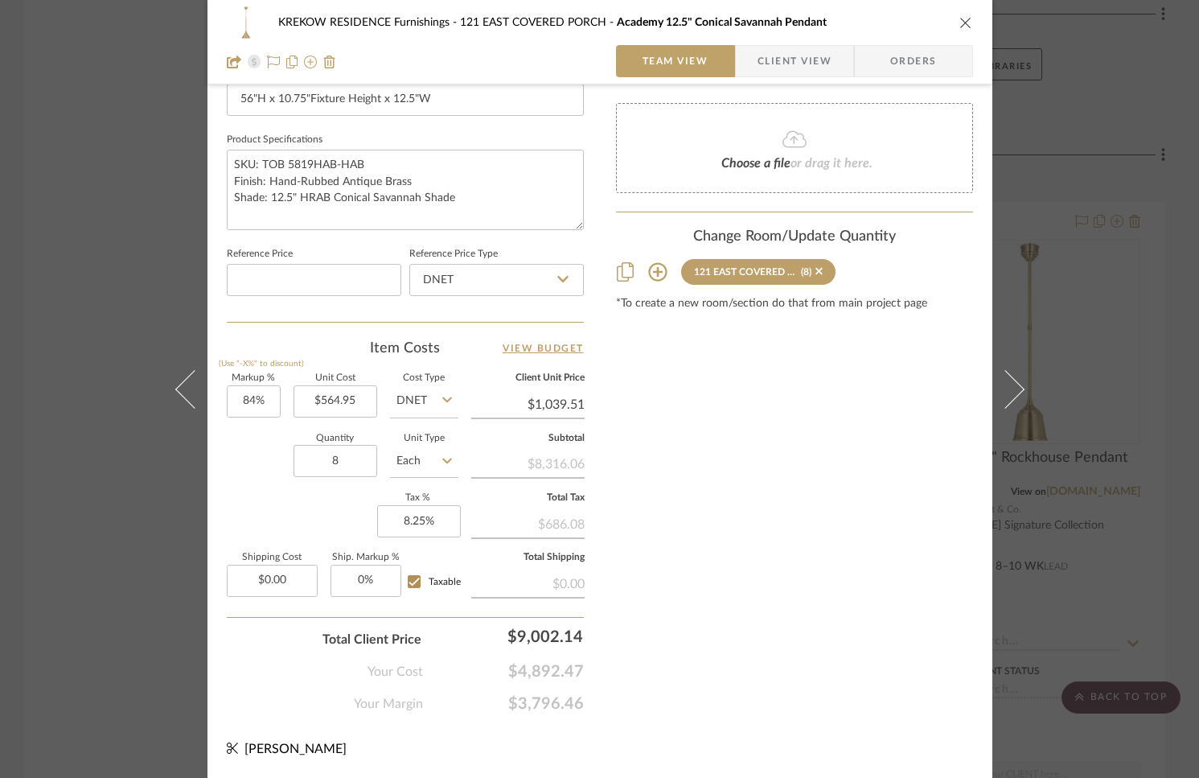
scroll to position [717, 0]
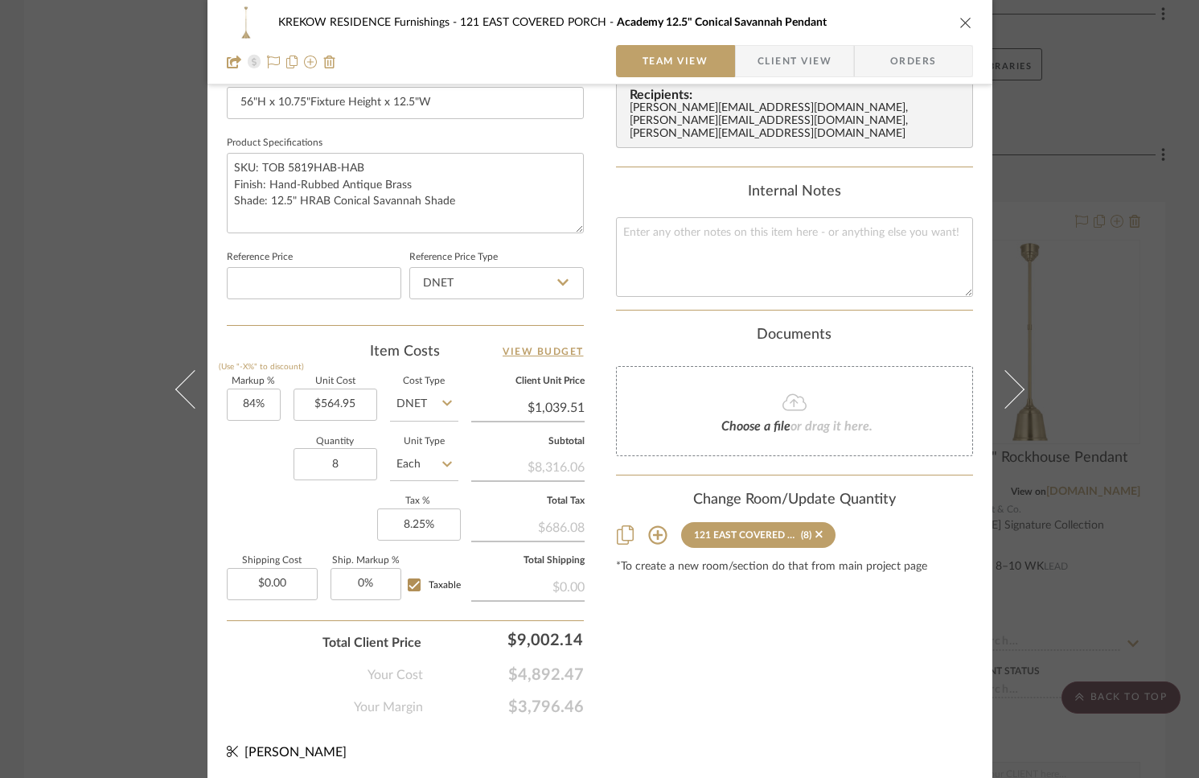
click at [1042, 183] on div "KREKOW RESIDENCE Furnishings 121 EAST COVERED PORCH Academy 12.5" Conical Savan…" at bounding box center [599, 389] width 1199 height 778
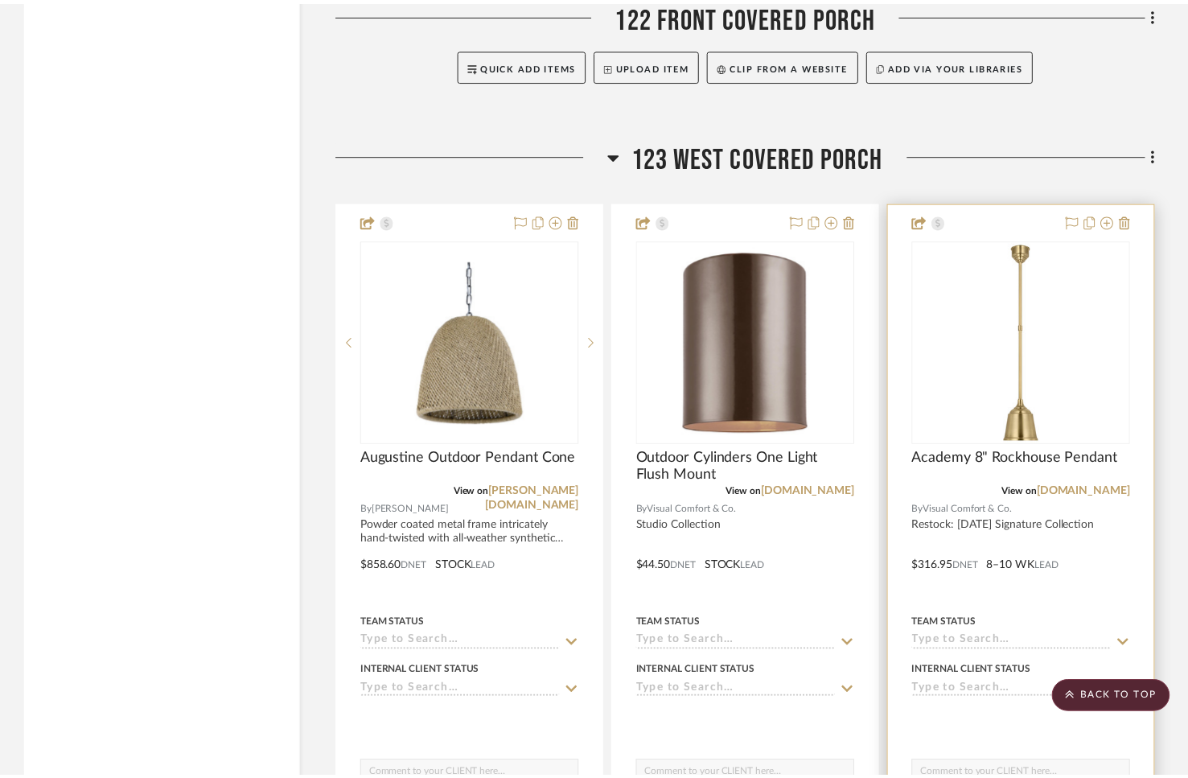
scroll to position [19552, 0]
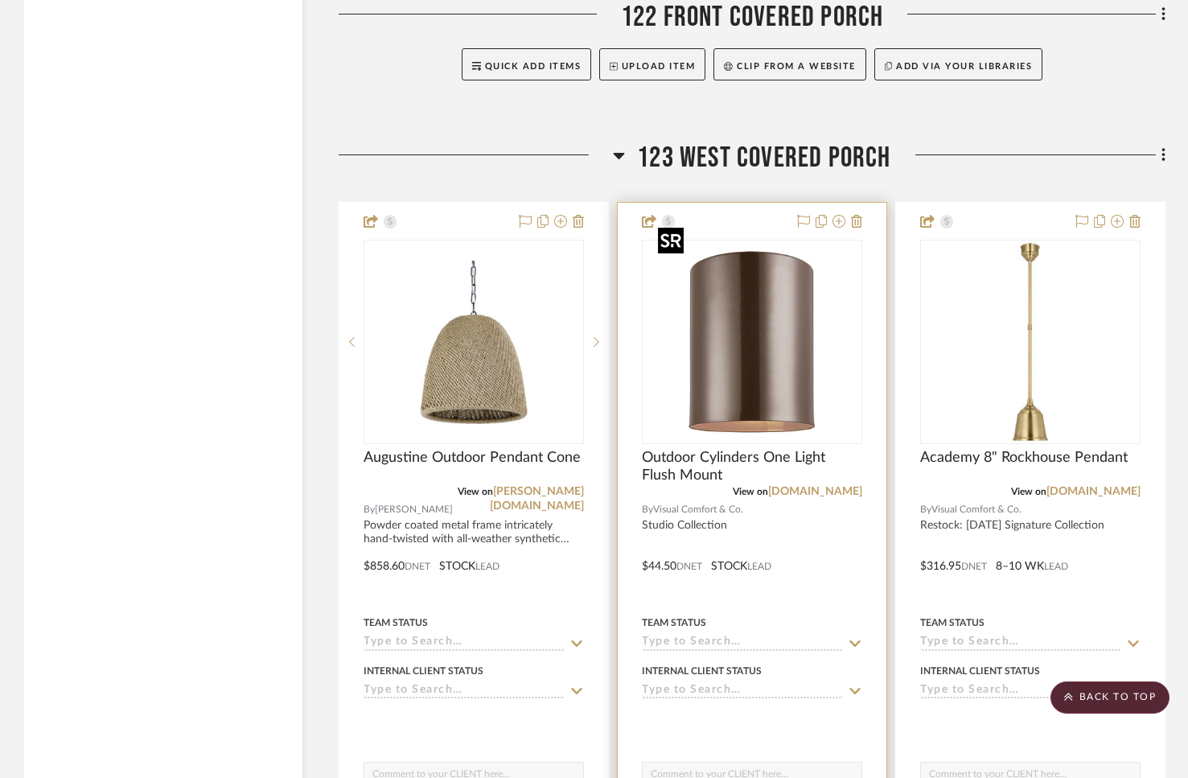
click at [769, 315] on img "0" at bounding box center [752, 341] width 201 height 201
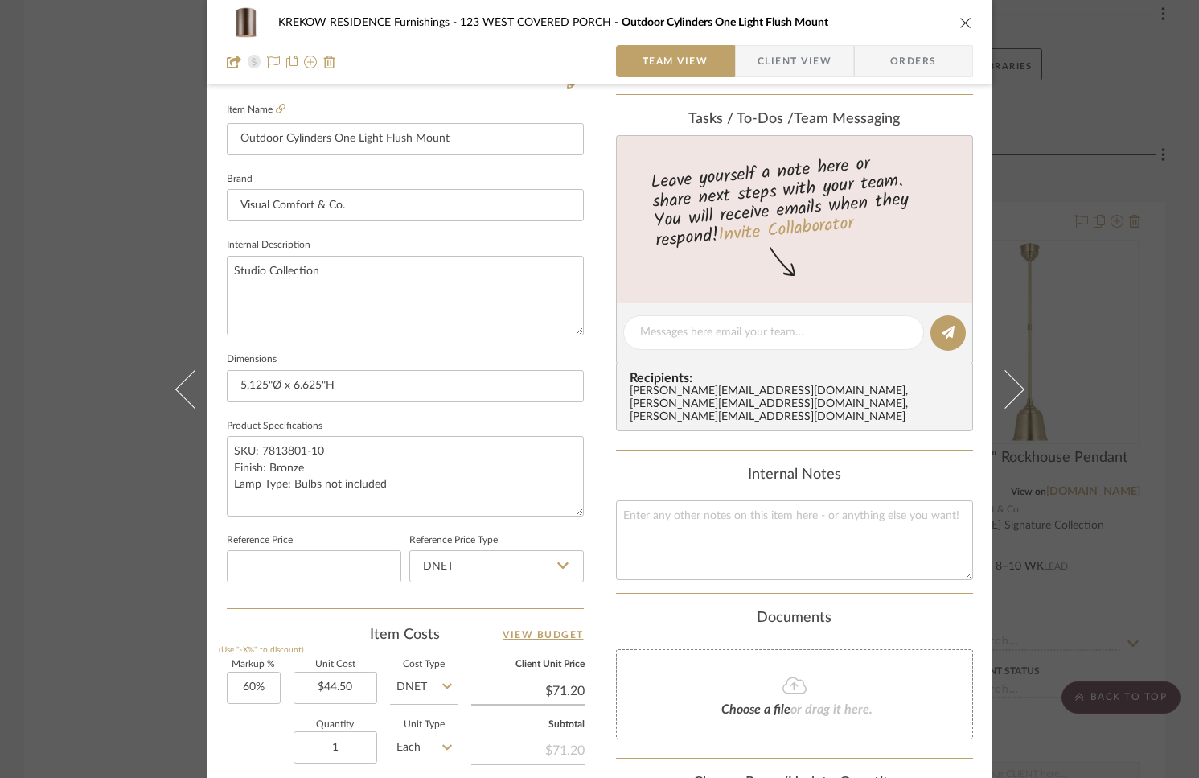
scroll to position [717, 0]
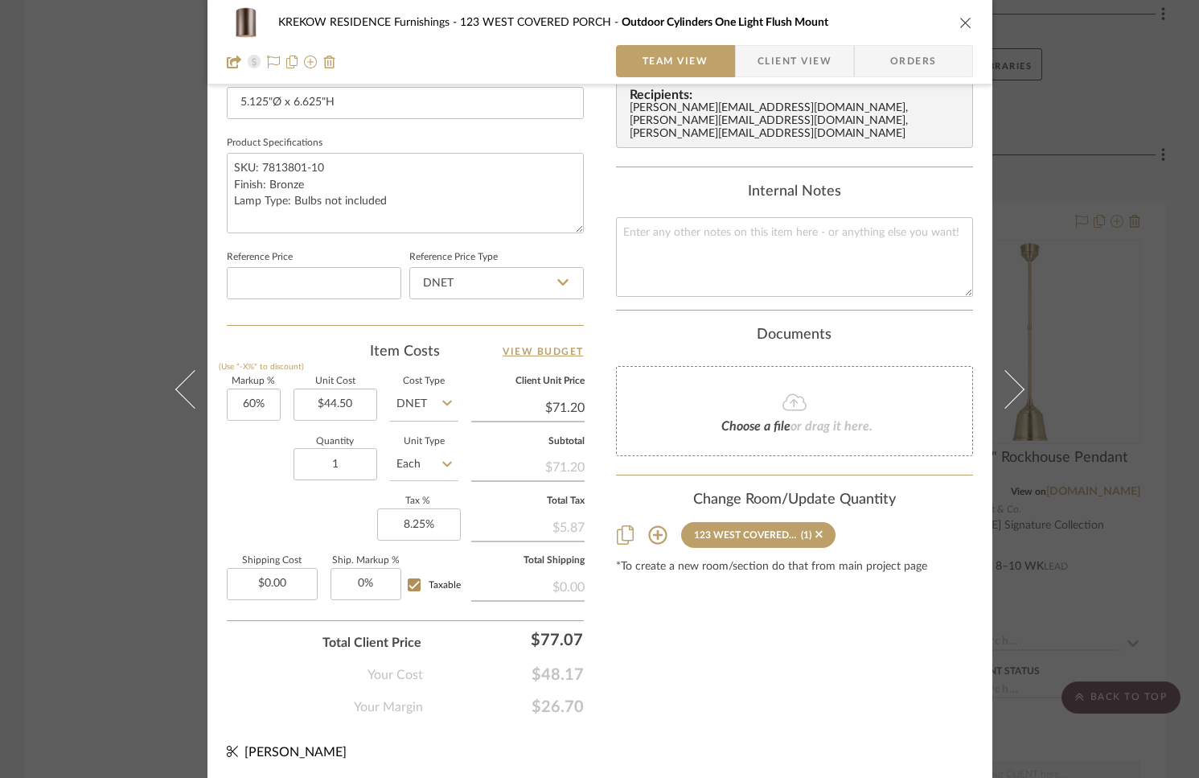
click at [649, 526] on icon at bounding box center [657, 535] width 19 height 19
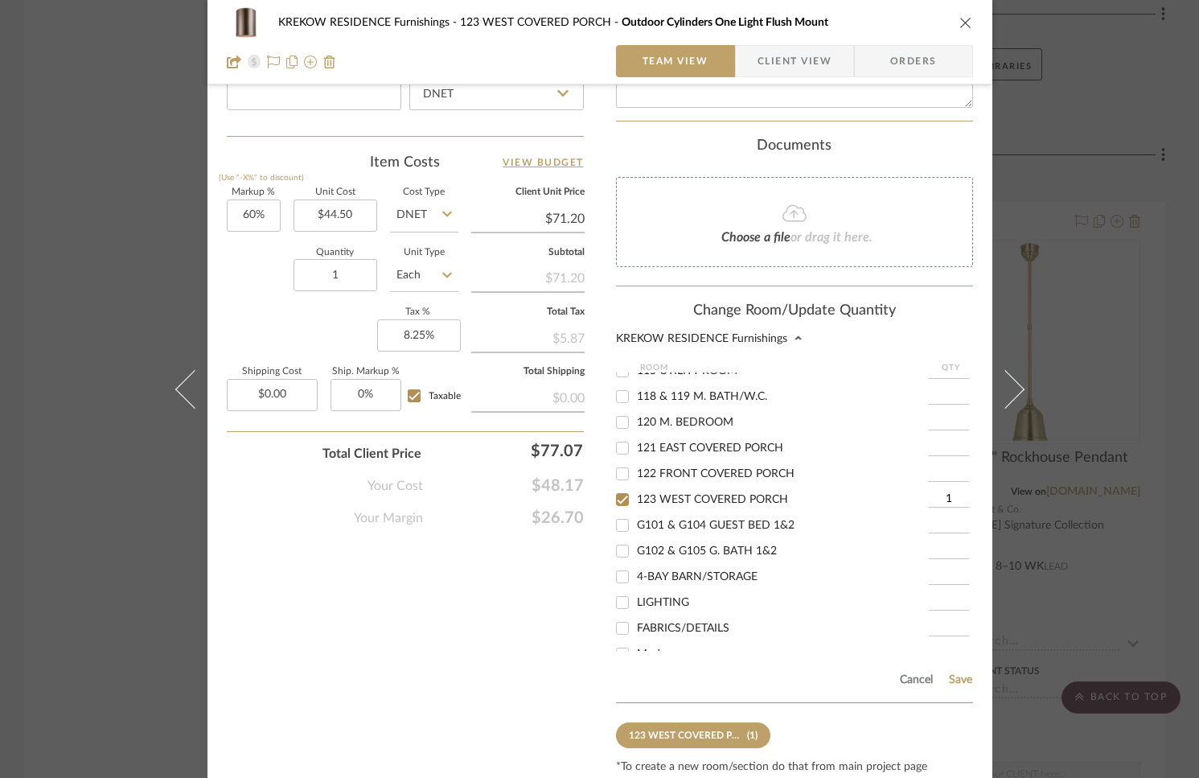
scroll to position [309, 0]
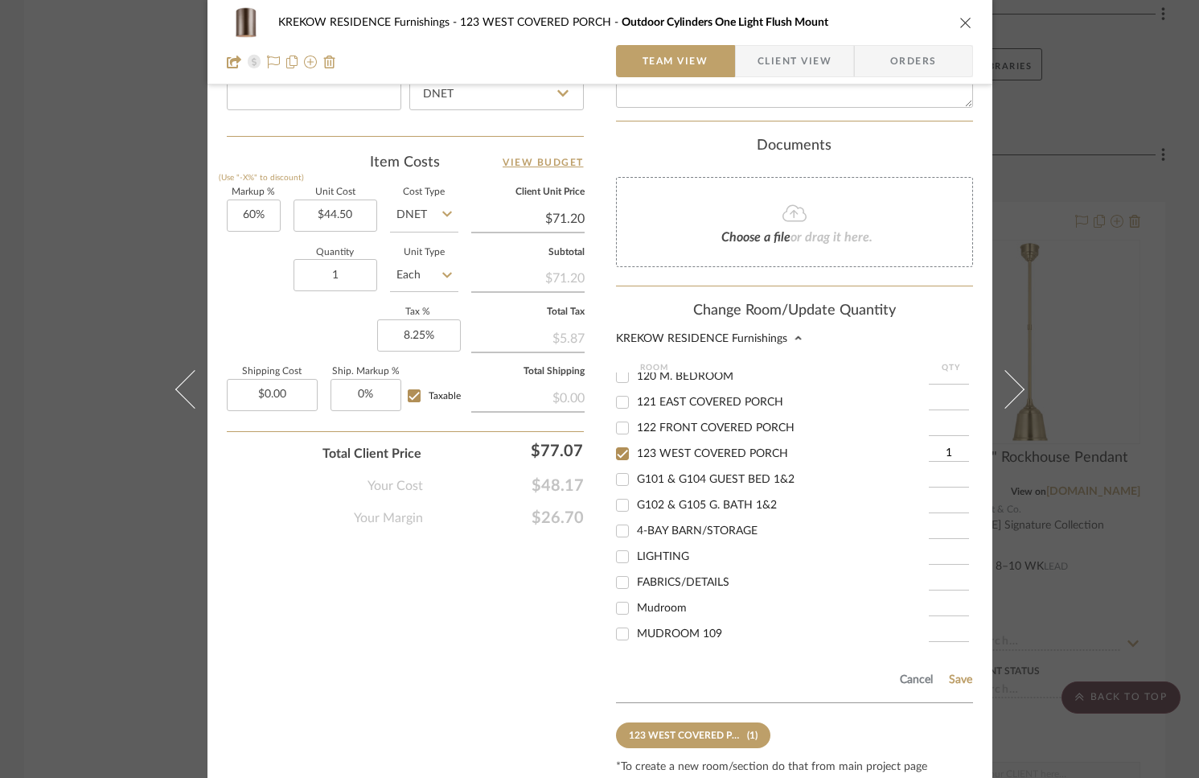
click at [615, 389] on input "121 EAST COVERED PORCH" at bounding box center [623, 402] width 26 height 26
checkbox input "true"
drag, startPoint x: 923, startPoint y: 381, endPoint x: 942, endPoint y: 380, distance: 18.6
click at [942, 394] on input "1" at bounding box center [949, 402] width 40 height 16
type input "8"
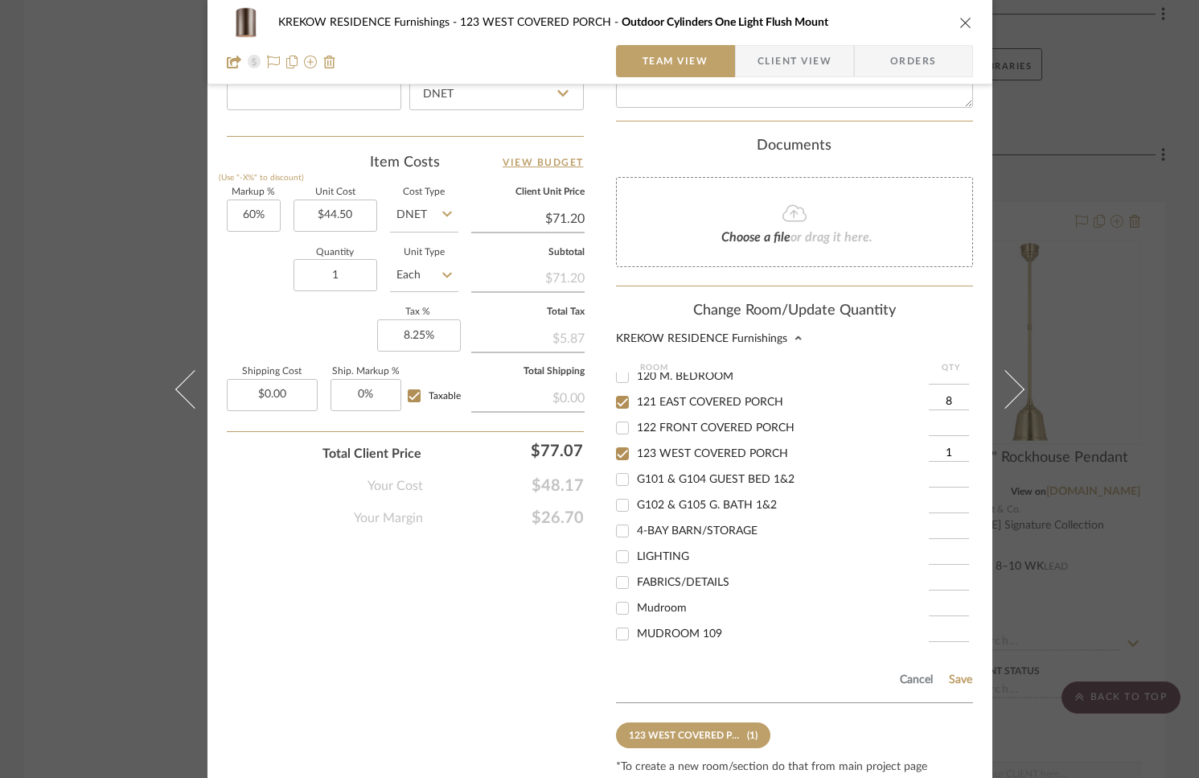
click at [614, 415] on input "122 FRONT COVERED PORCH" at bounding box center [623, 428] width 26 height 26
checkbox input "true"
type input "1"
click at [615, 441] on input "123 WEST COVERED PORCH" at bounding box center [623, 454] width 26 height 26
checkbox input "false"
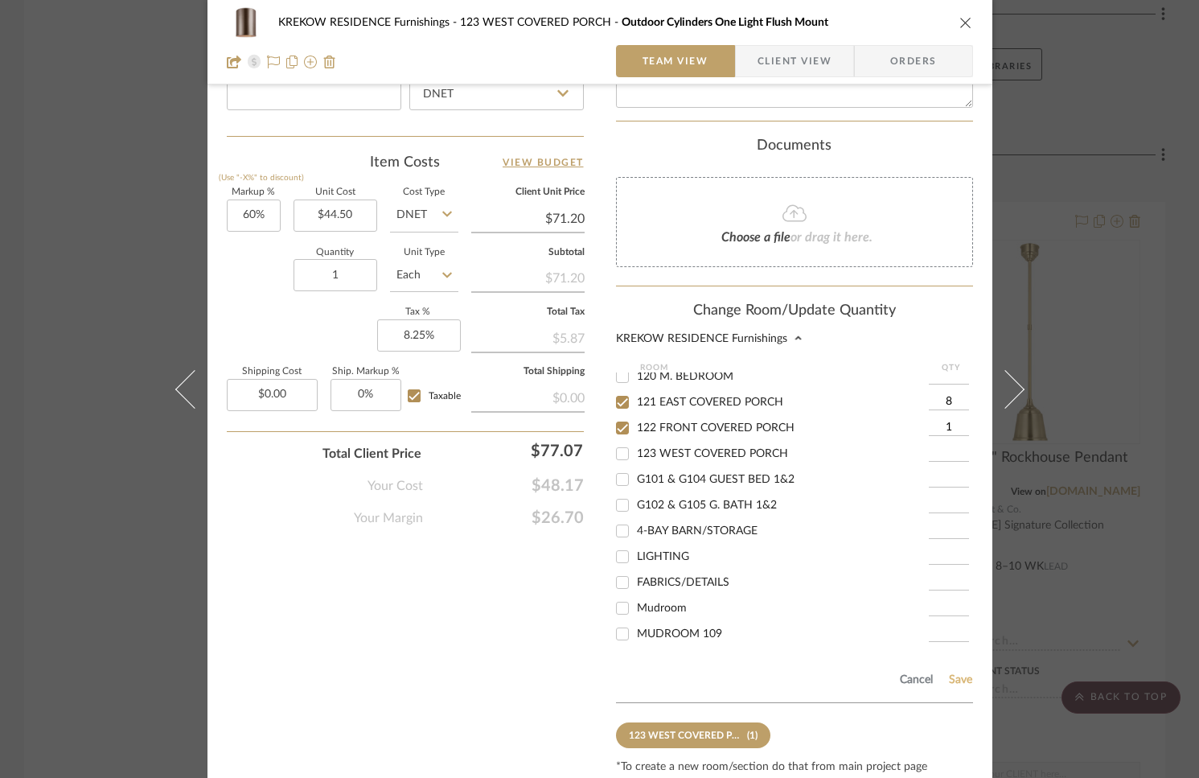
click at [950, 673] on button "Save" at bounding box center [960, 679] width 25 height 13
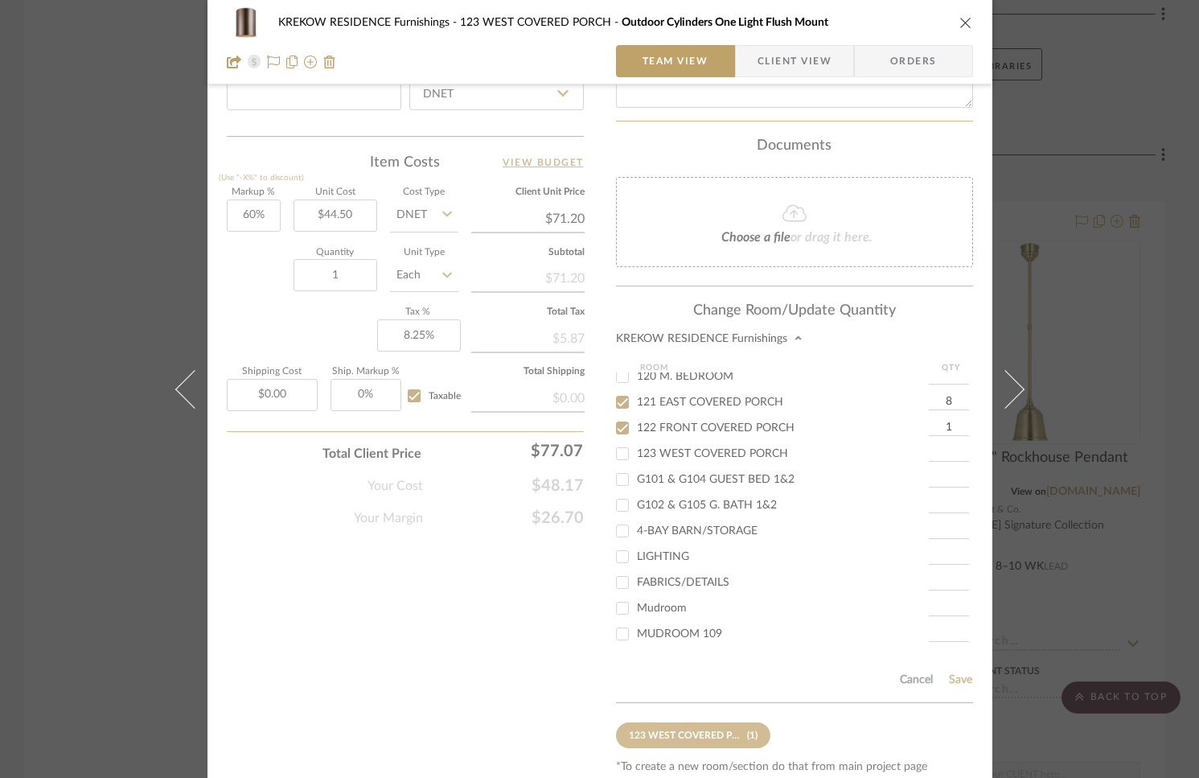
type input "8"
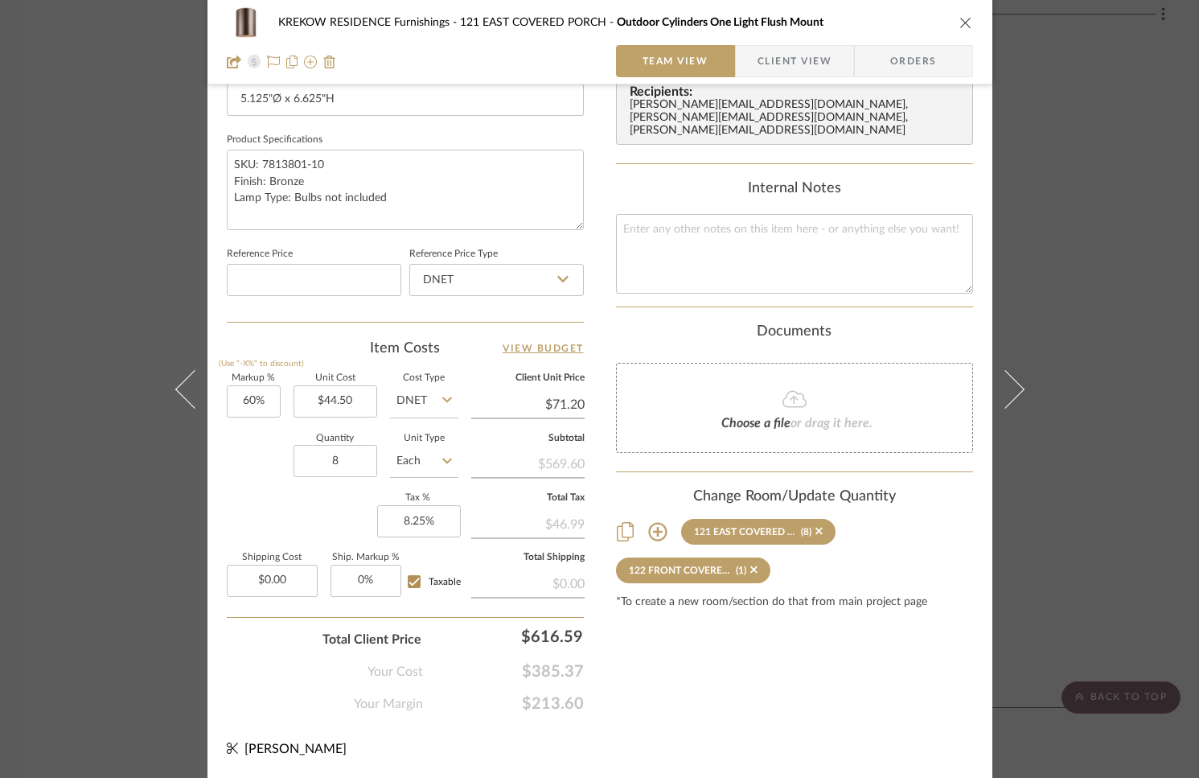
scroll to position [717, 0]
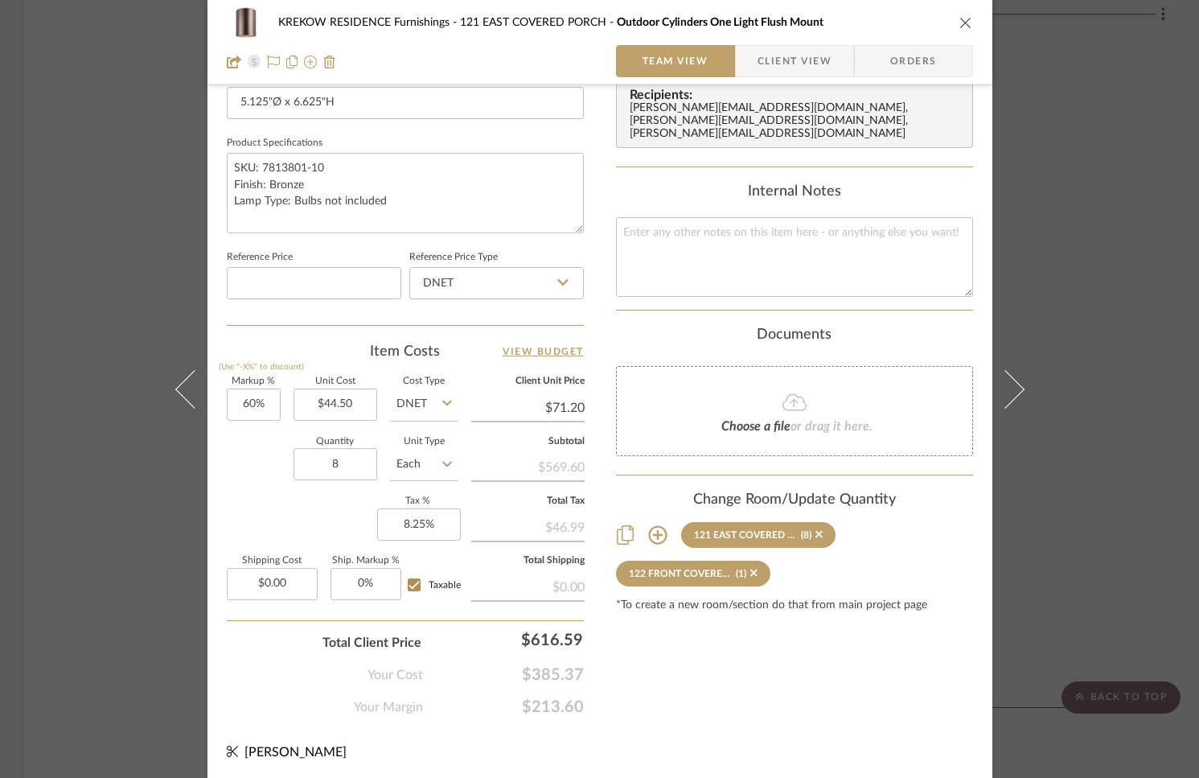
click at [108, 432] on div "KREKOW RESIDENCE Furnishings 121 EAST COVERED PORCH Outdoor Cylinders One Light…" at bounding box center [599, 389] width 1199 height 778
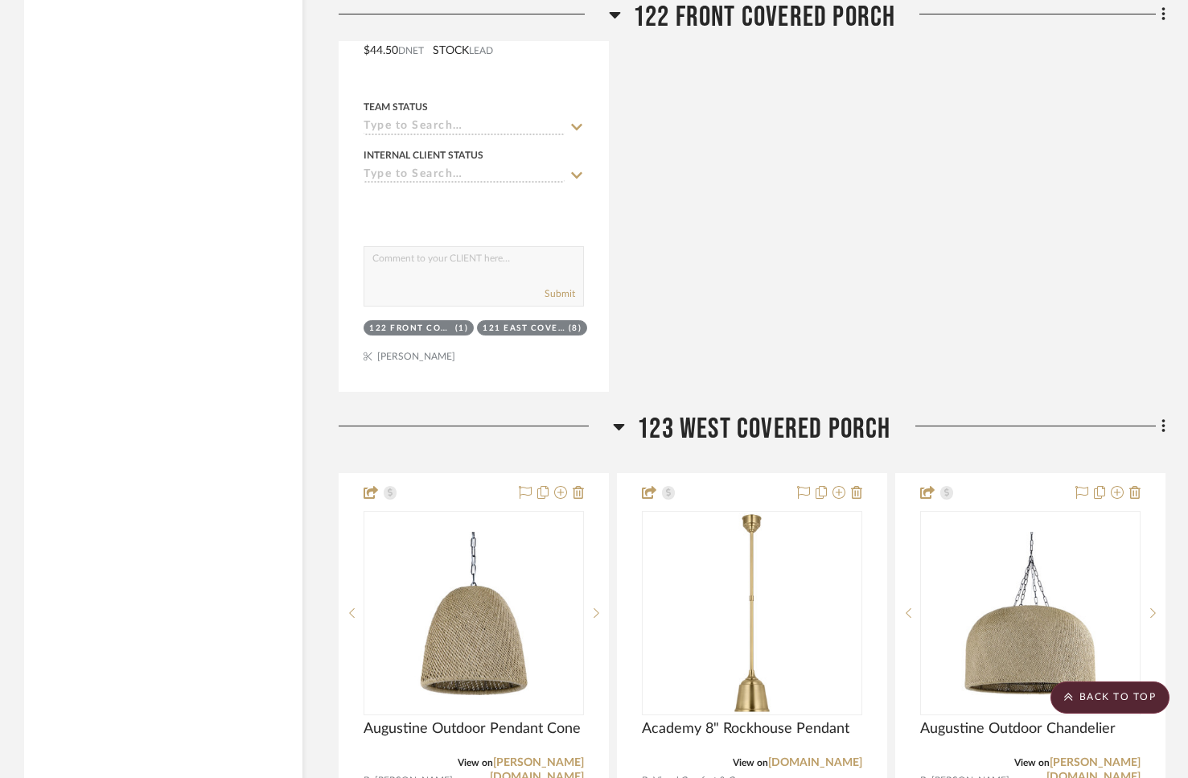
scroll to position [20758, 0]
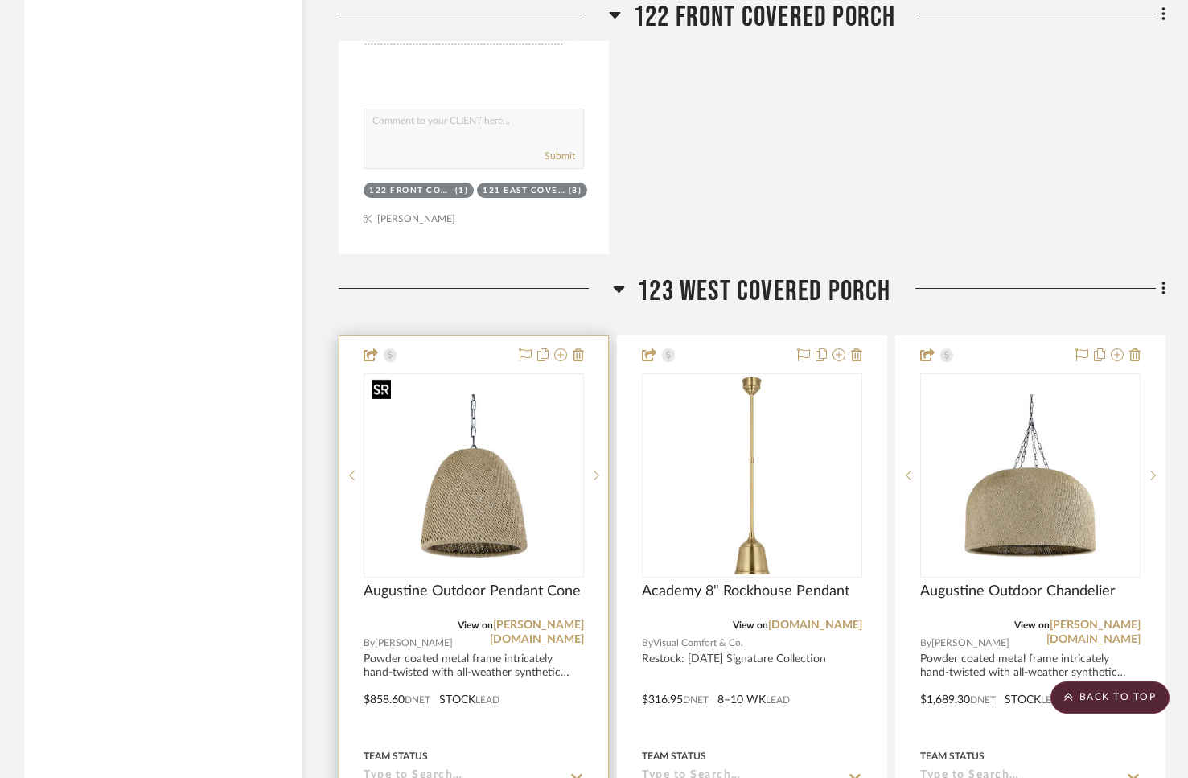
click at [476, 456] on img "0" at bounding box center [473, 475] width 217 height 163
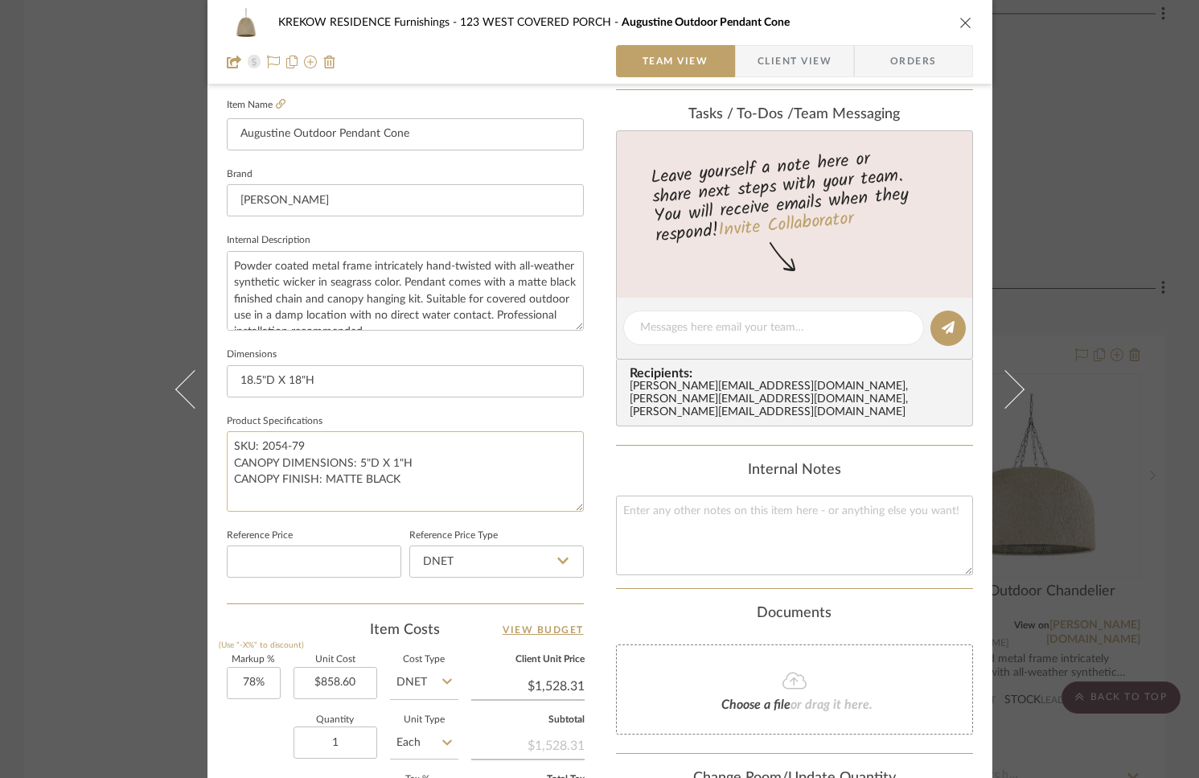
scroll to position [717, 0]
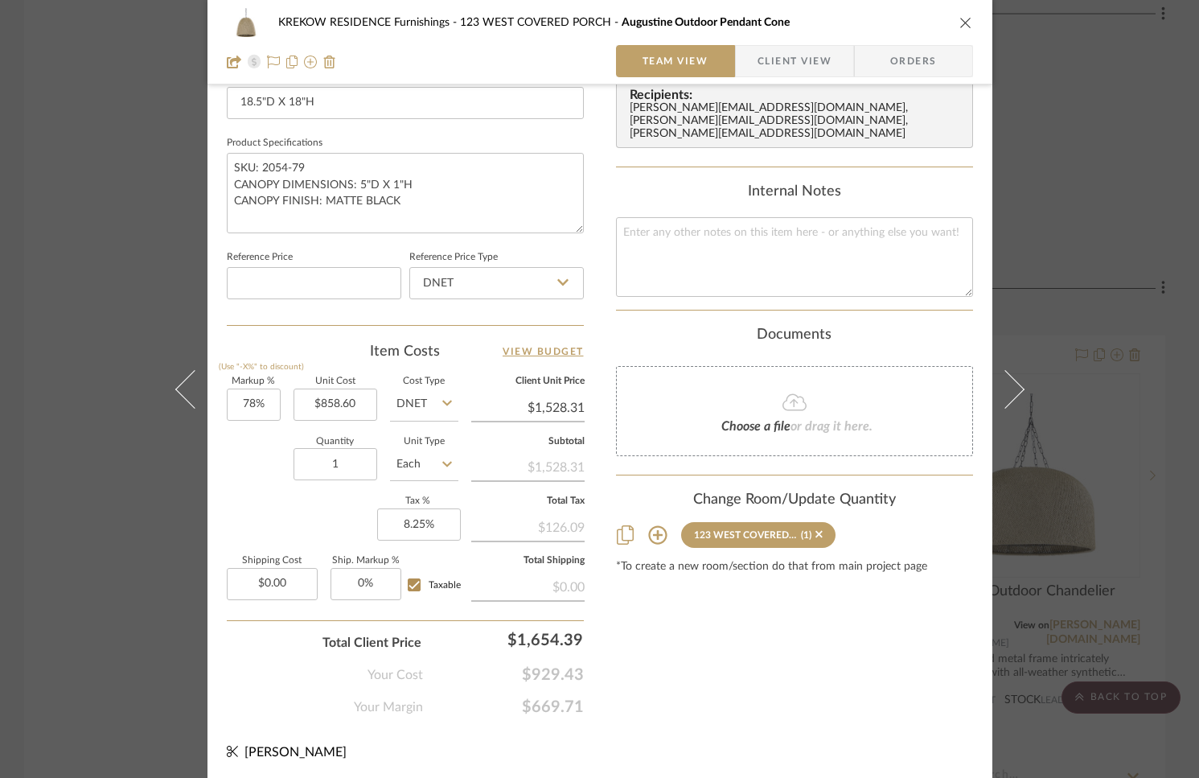
click at [653, 525] on icon at bounding box center [657, 534] width 19 height 19
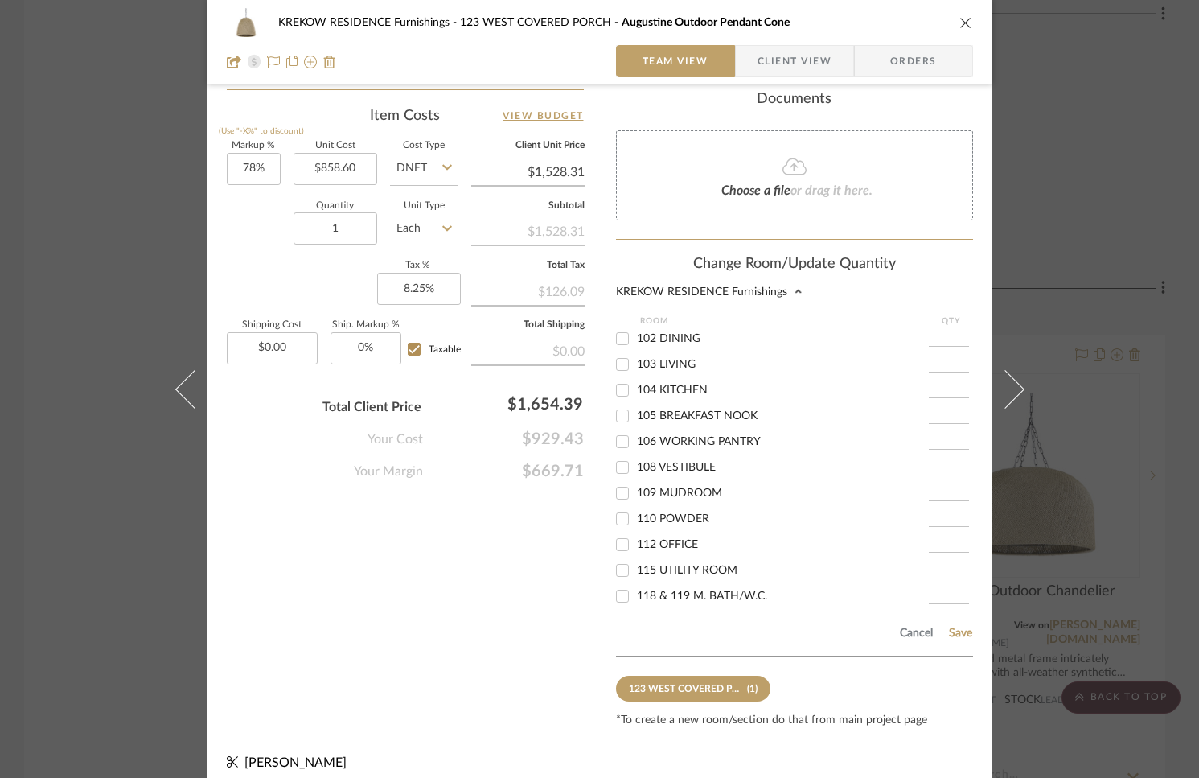
scroll to position [232, 0]
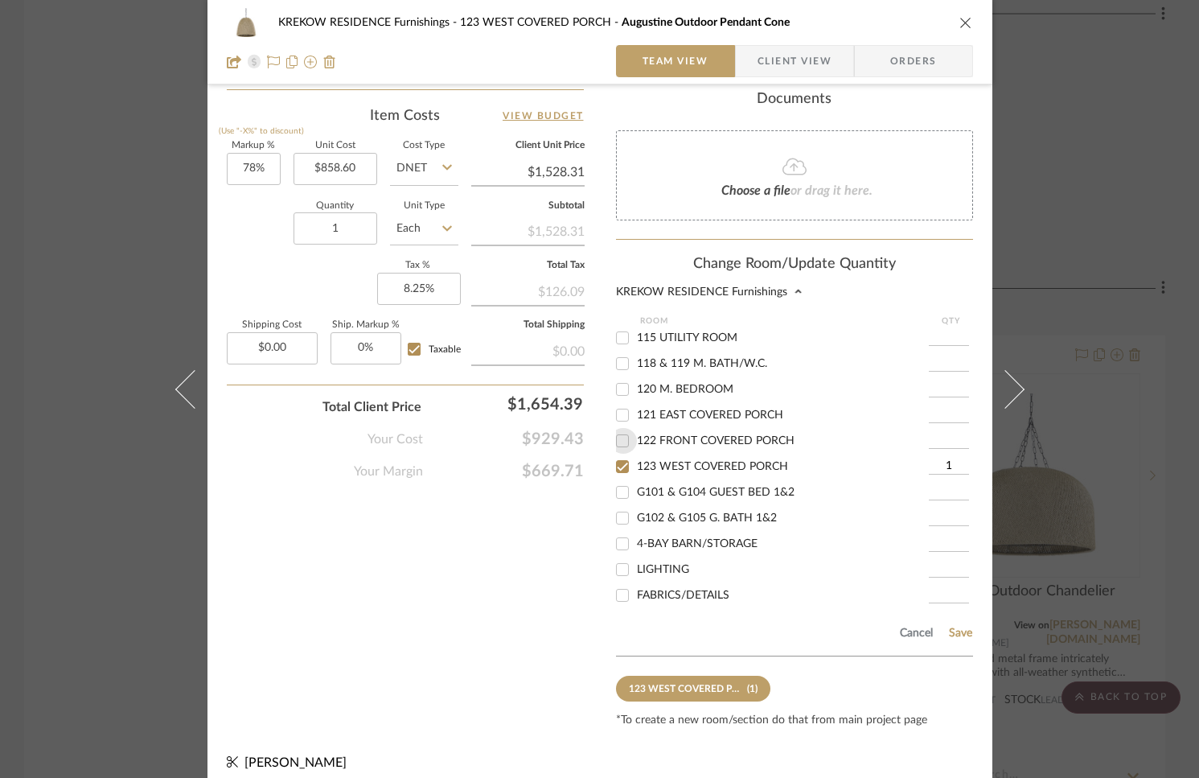
click at [621, 437] on input "122 FRONT COVERED PORCH" at bounding box center [623, 441] width 26 height 26
checkbox input "true"
type input "1"
click at [620, 464] on input "123 WEST COVERED PORCH" at bounding box center [623, 467] width 26 height 26
checkbox input "false"
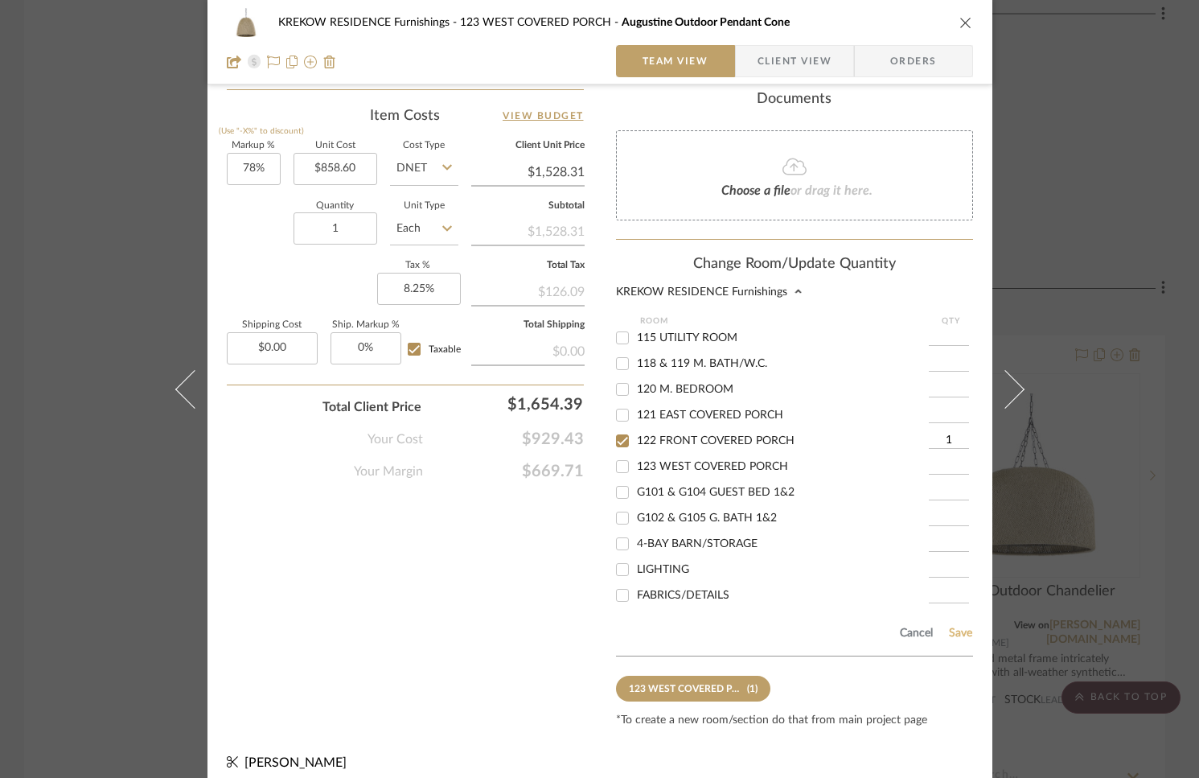
click at [956, 627] on button "Save" at bounding box center [960, 633] width 25 height 13
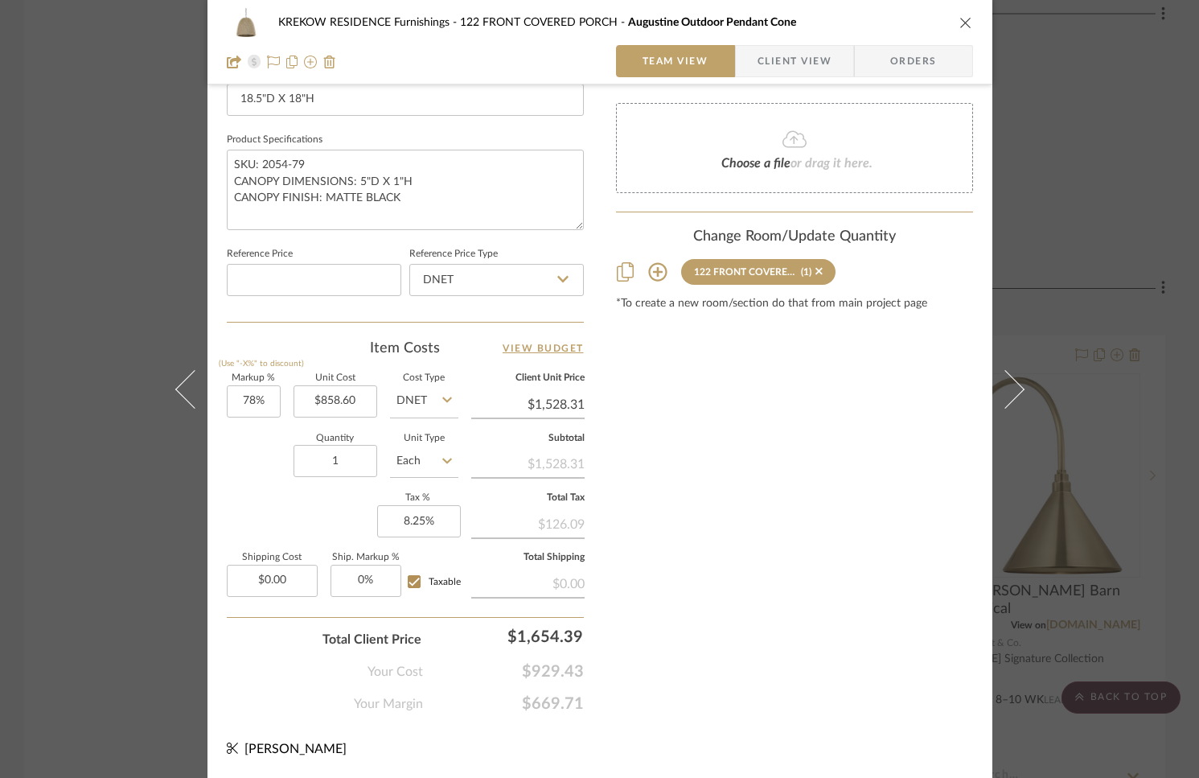
scroll to position [717, 0]
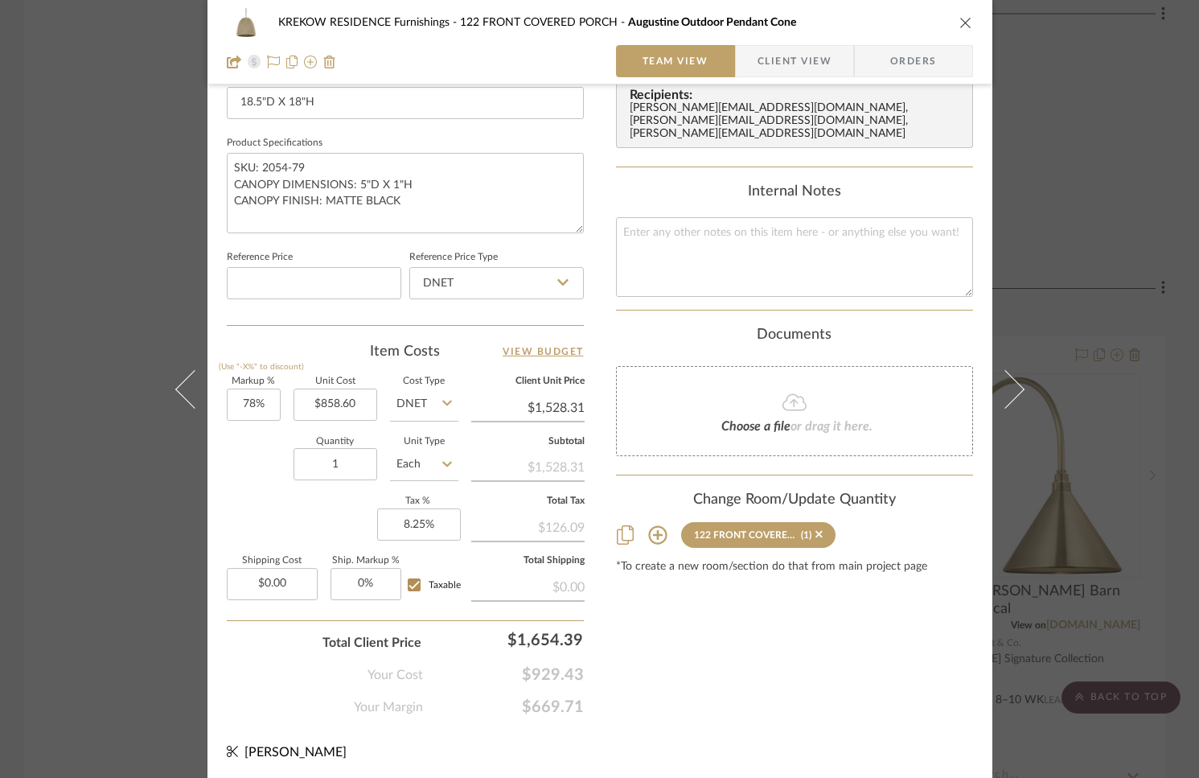
click at [1058, 186] on div "KREKOW RESIDENCE Furnishings 122 FRONT COVERED PORCH Augustine Outdoor Pendant …" at bounding box center [599, 389] width 1199 height 778
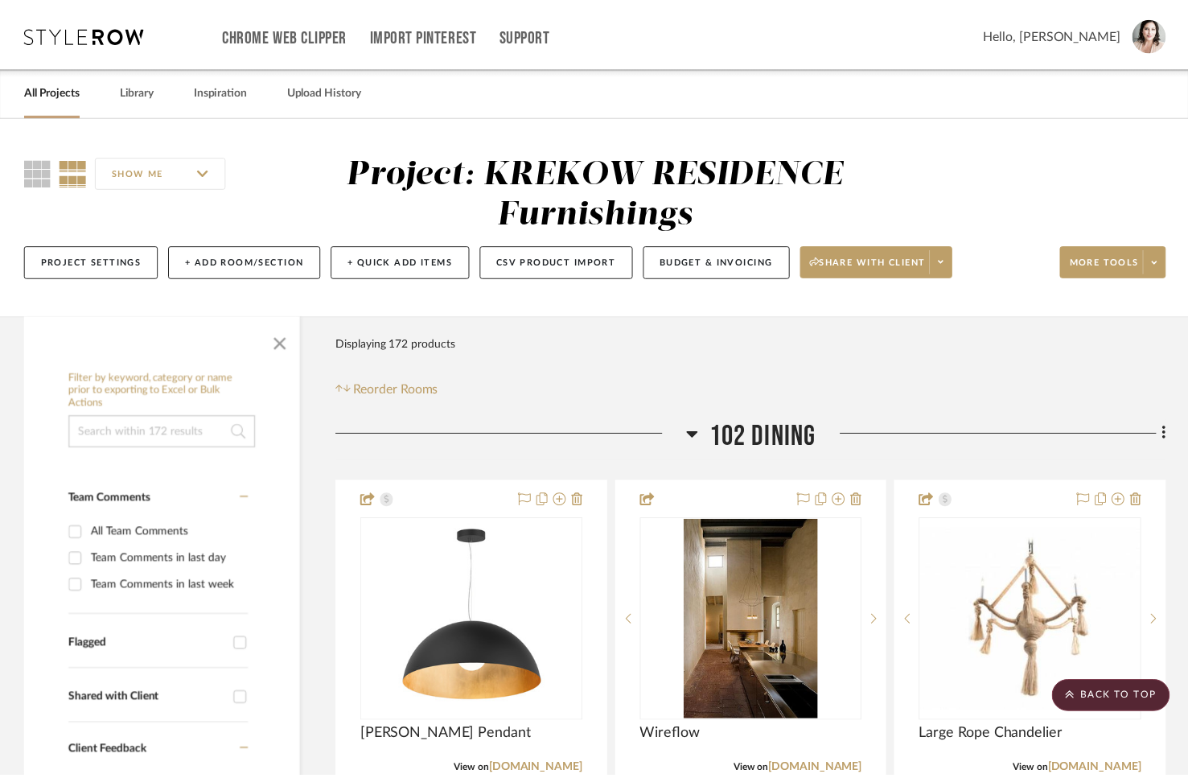
scroll to position [20758, 0]
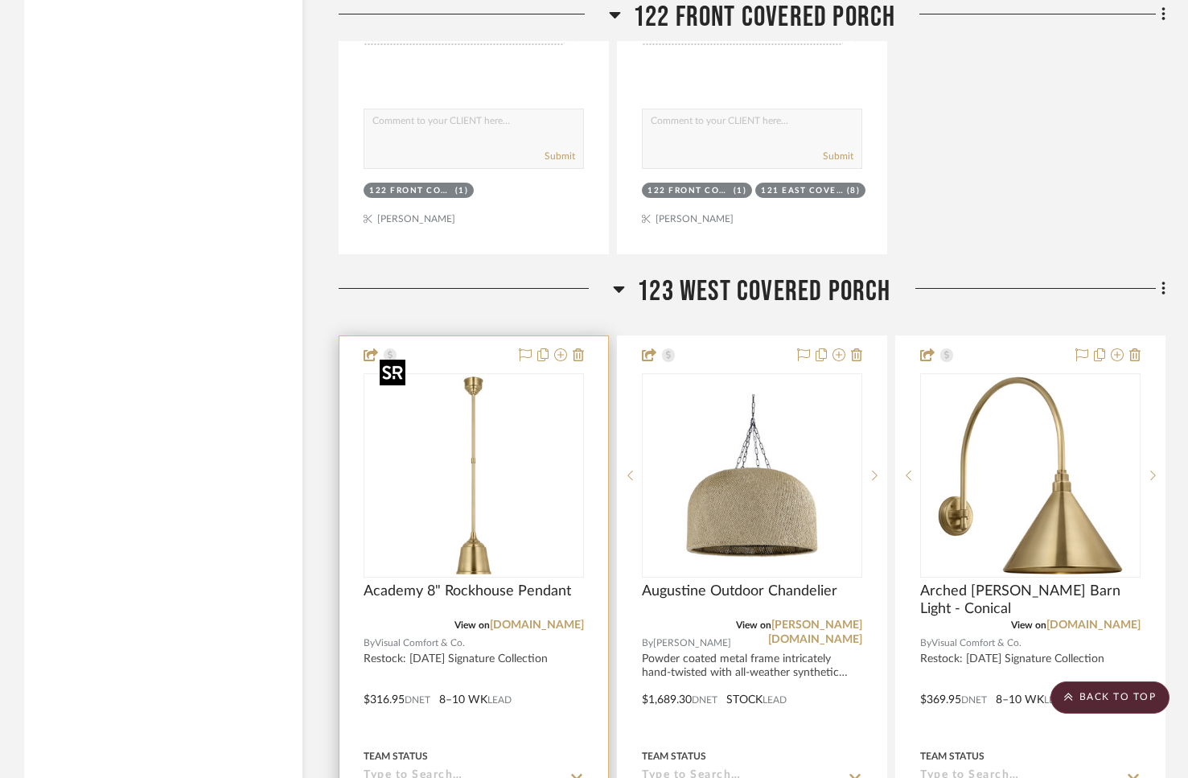
click at [524, 442] on img "0" at bounding box center [473, 475] width 201 height 201
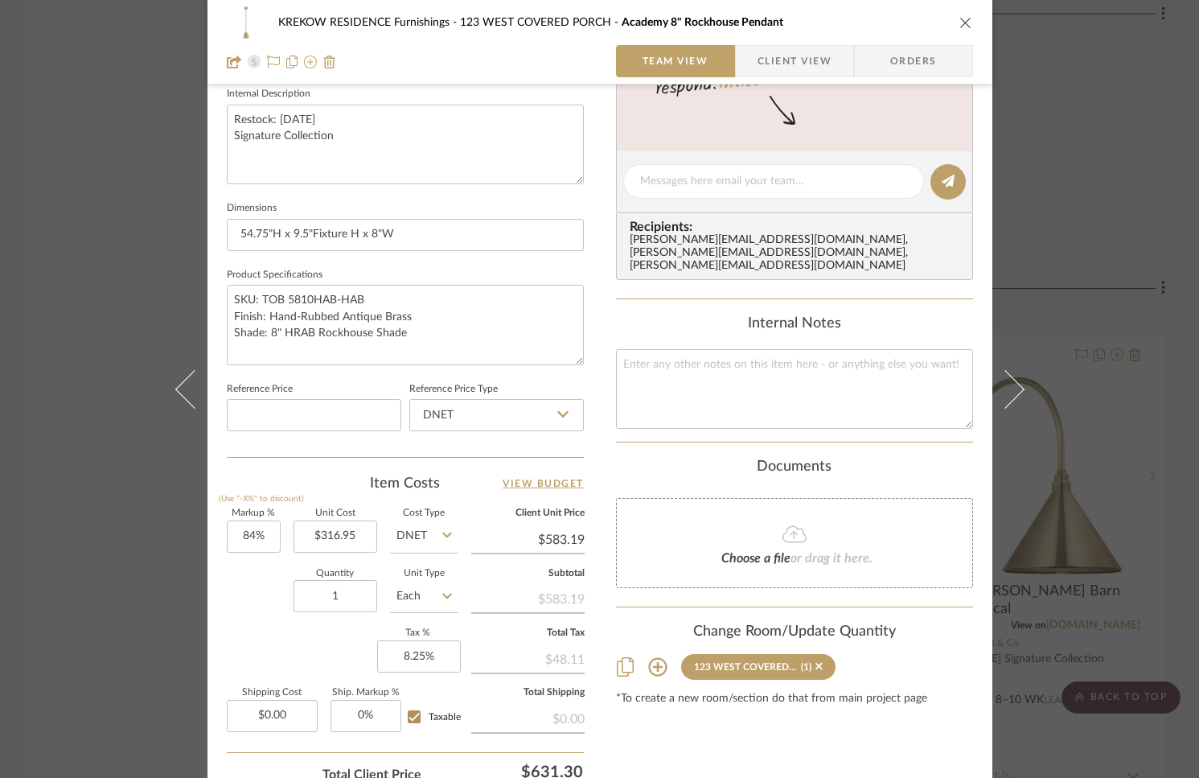
scroll to position [717, 0]
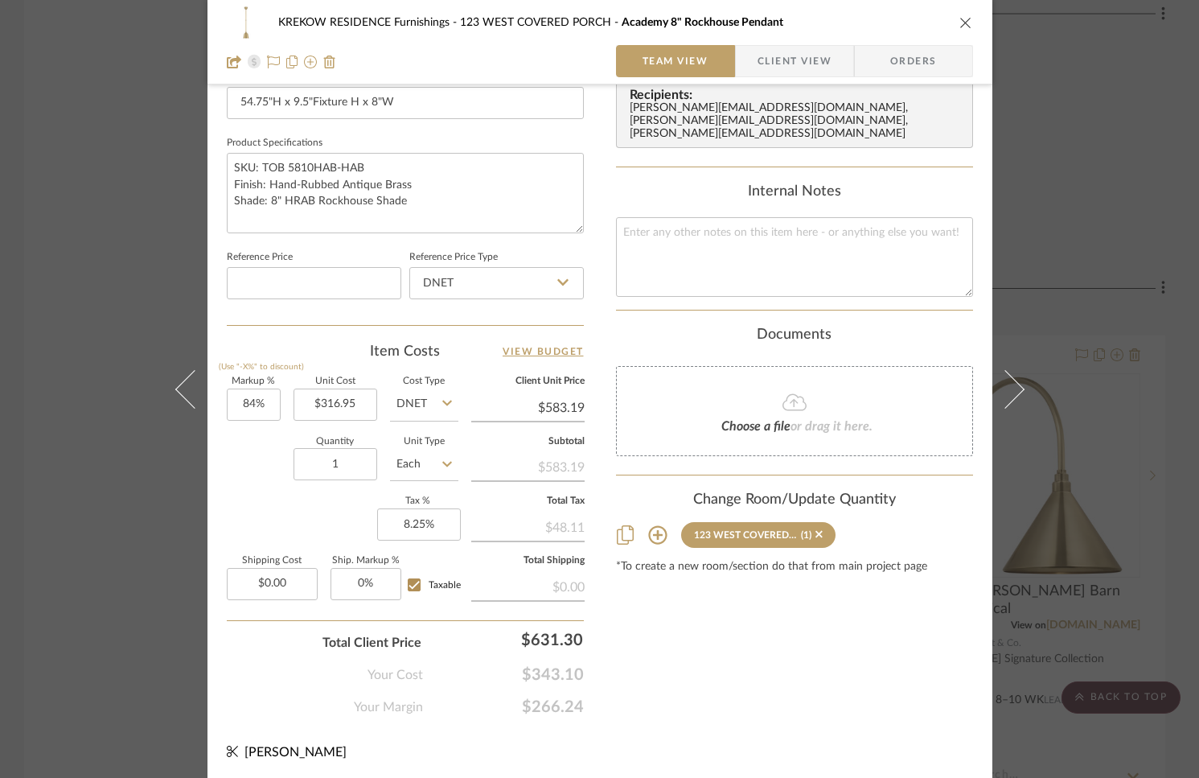
click at [652, 526] on icon at bounding box center [657, 535] width 19 height 19
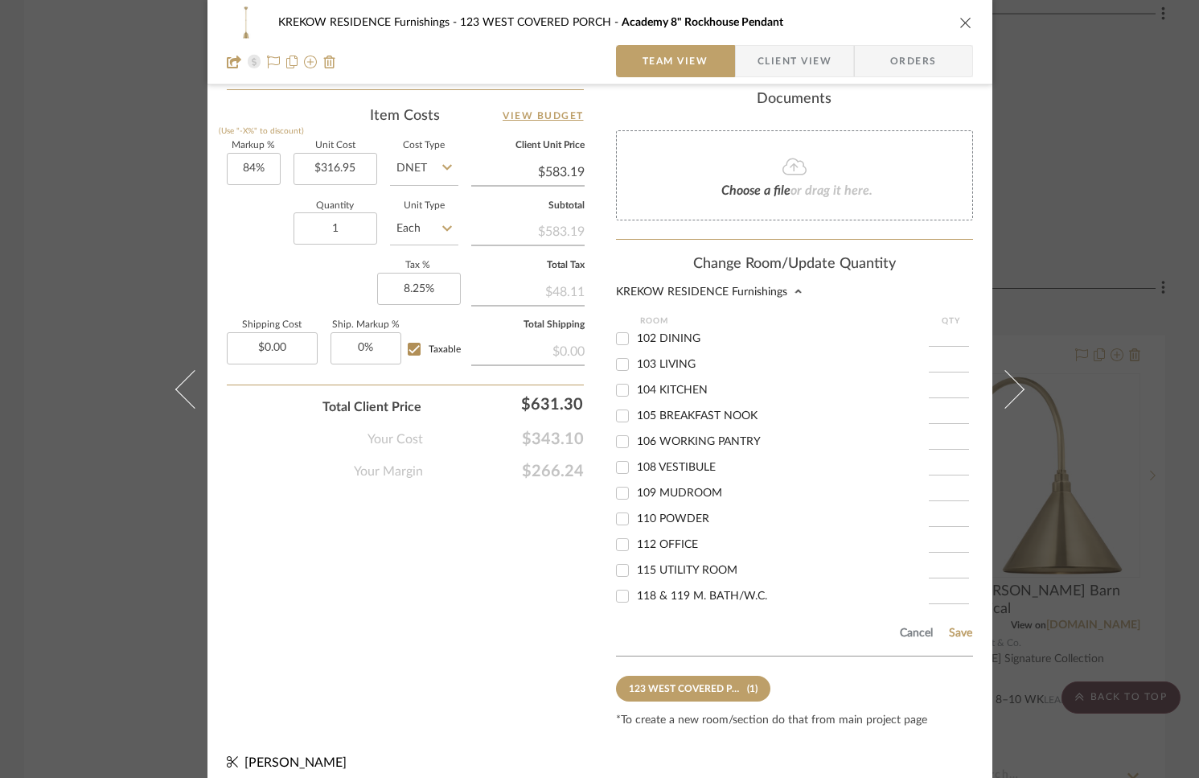
scroll to position [277, 0]
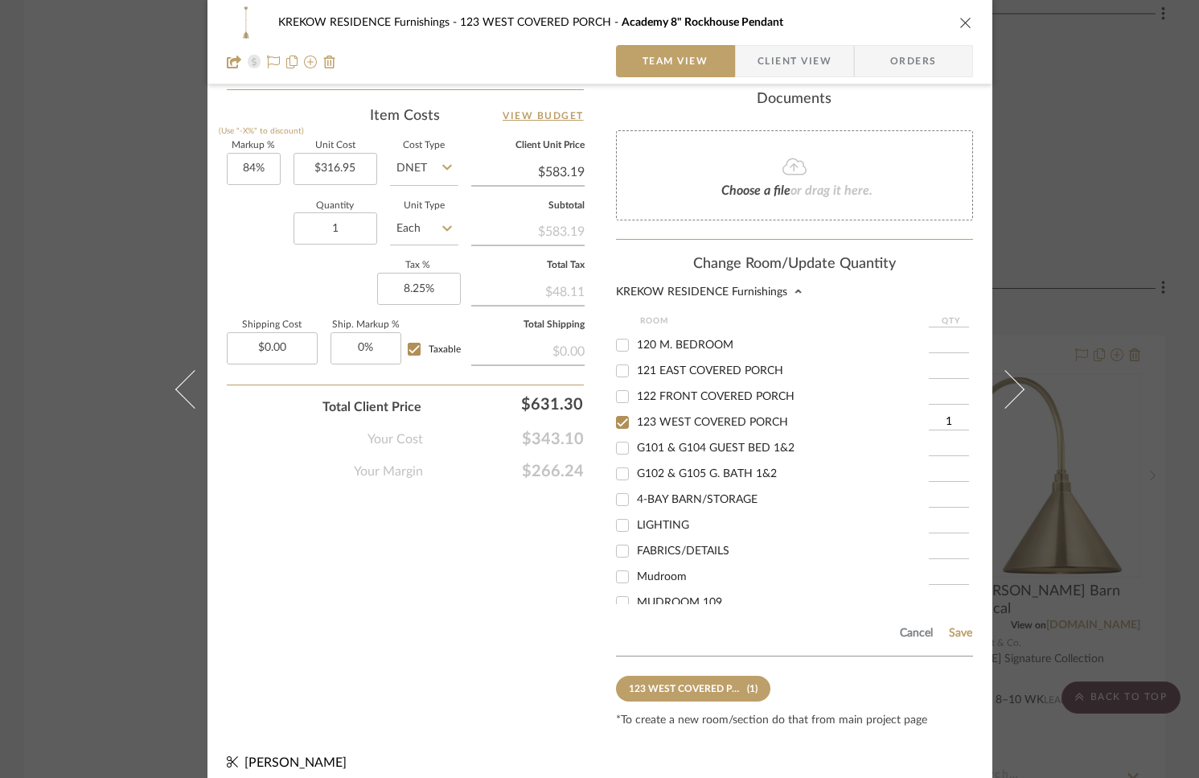
click at [616, 368] on input "121 EAST COVERED PORCH" at bounding box center [623, 371] width 26 height 26
checkbox input "true"
type input "1"
click at [621, 420] on input "123 WEST COVERED PORCH" at bounding box center [623, 422] width 26 height 26
checkbox input "false"
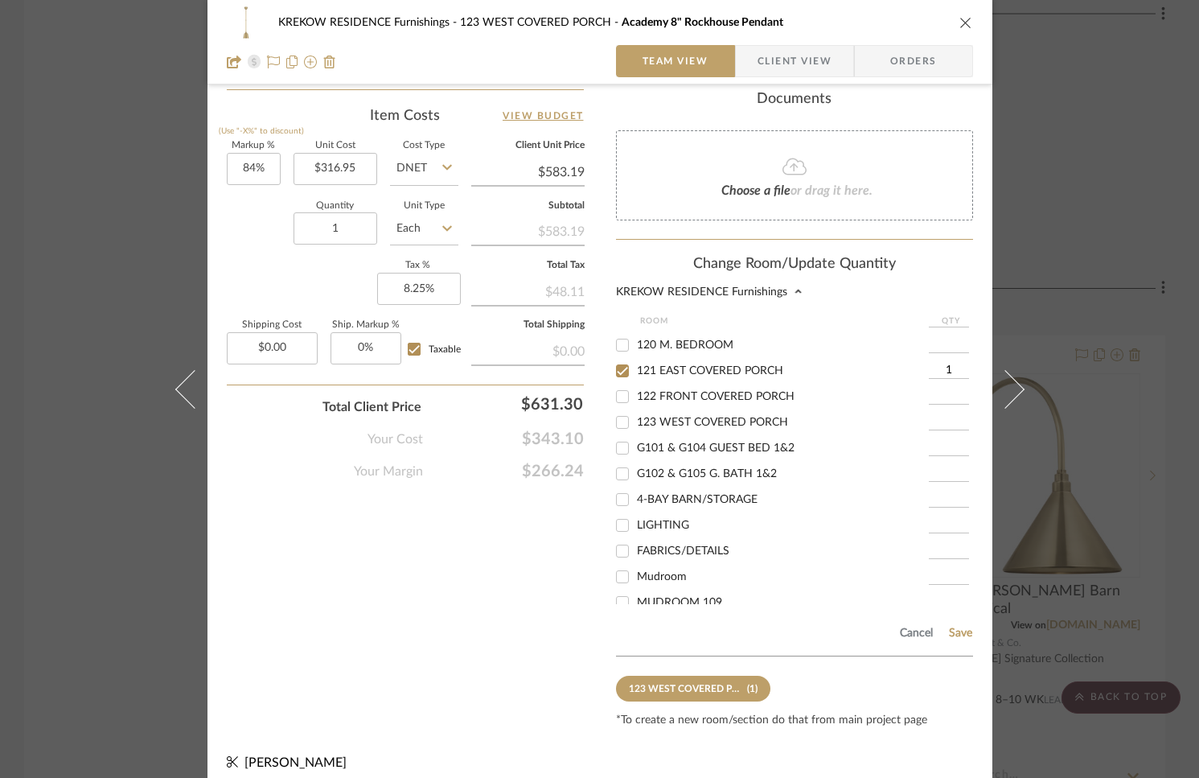
drag, startPoint x: 935, startPoint y: 367, endPoint x: 944, endPoint y: 366, distance: 8.9
click at [944, 366] on input "1" at bounding box center [949, 371] width 40 height 16
type input "8"
click at [955, 627] on button "Save" at bounding box center [960, 633] width 25 height 13
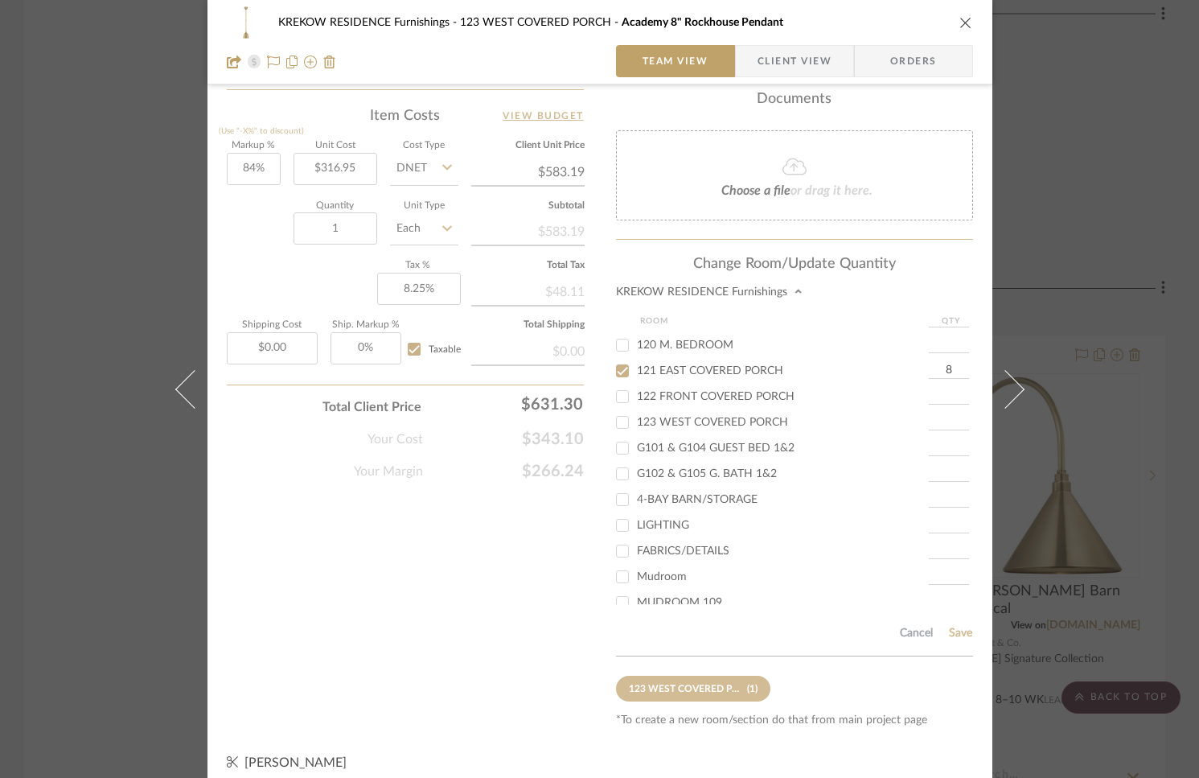
type input "8"
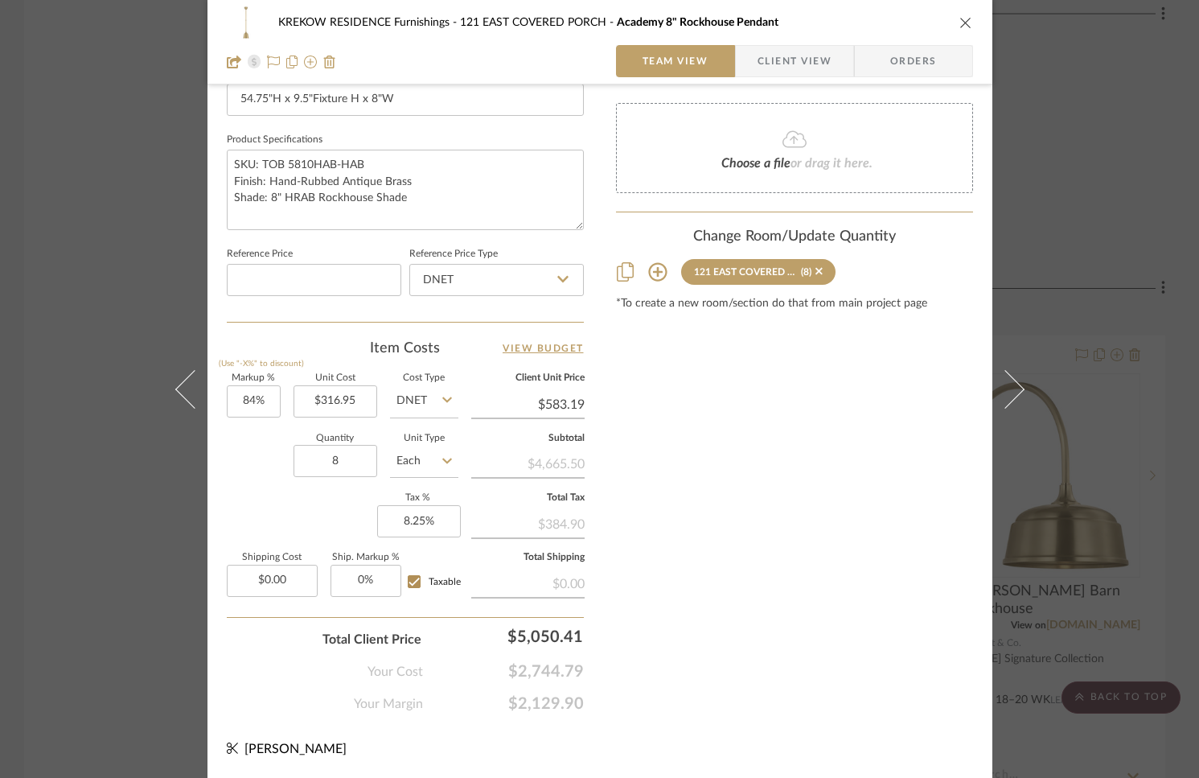
scroll to position [717, 0]
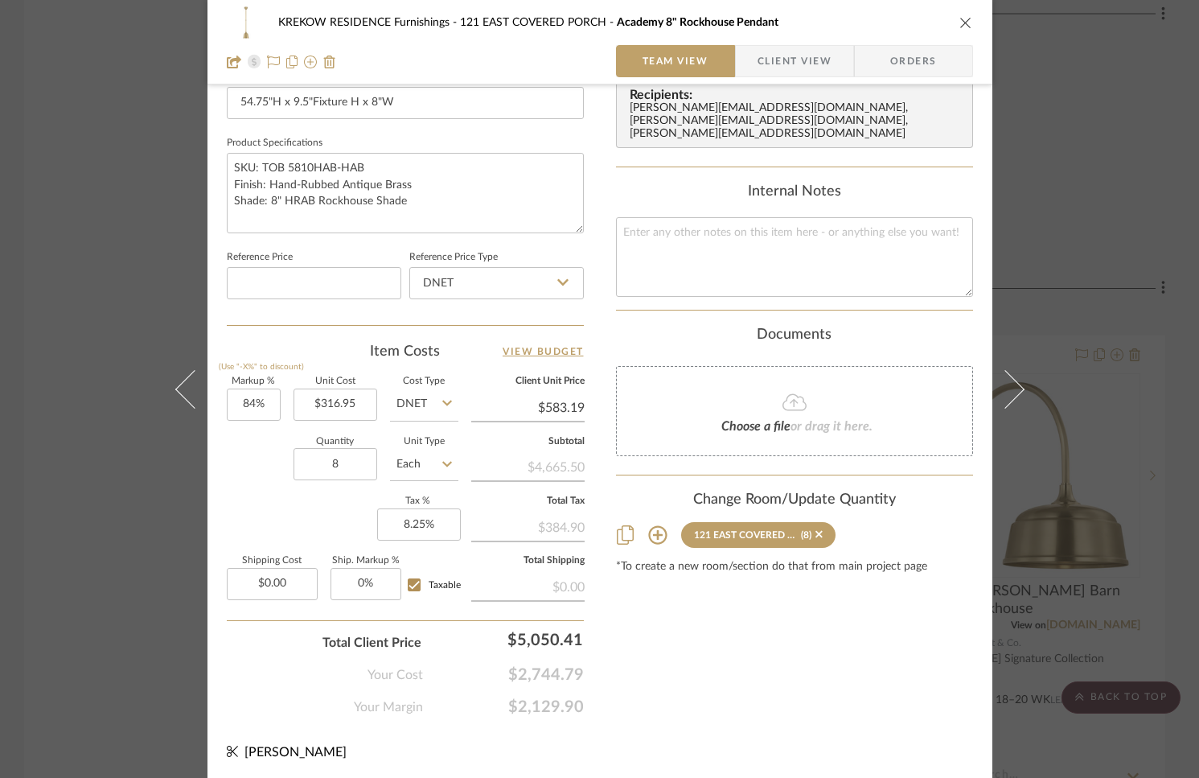
click at [1053, 285] on div "KREKOW RESIDENCE Furnishings 121 EAST COVERED PORCH Academy 8" Rockhouse Pendan…" at bounding box center [599, 389] width 1199 height 778
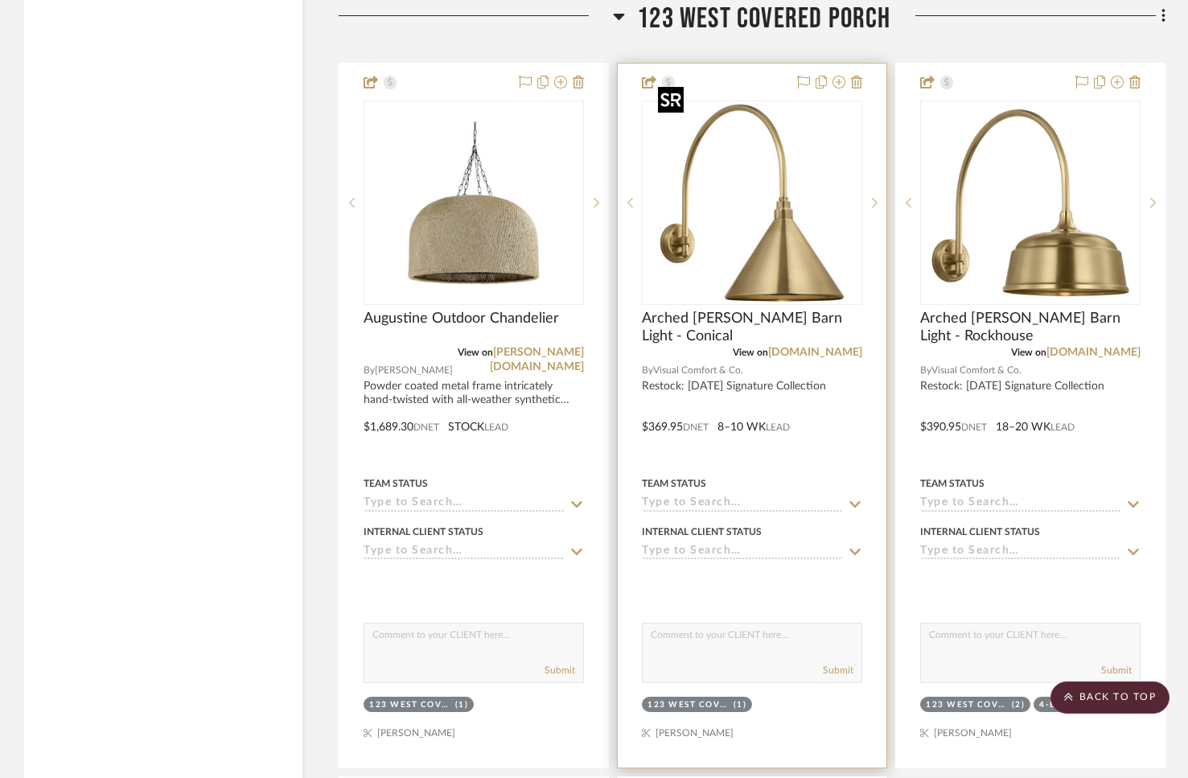
scroll to position [21158, 0]
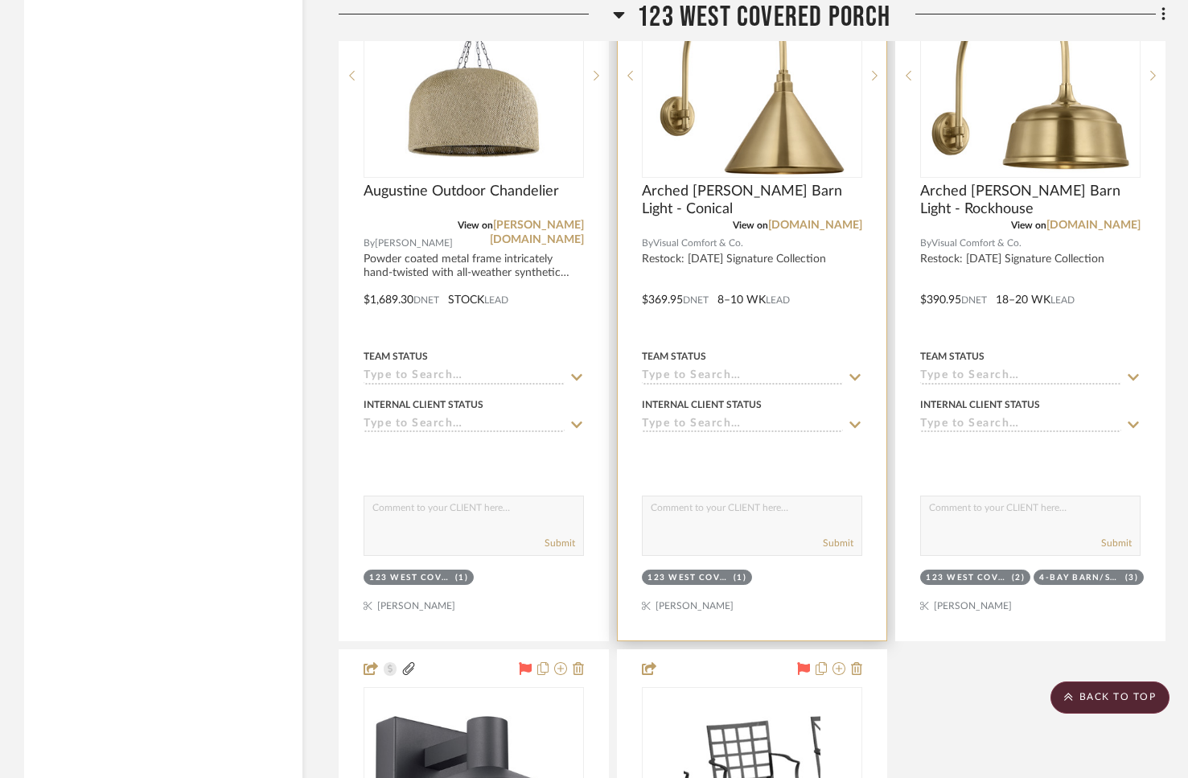
click at [789, 134] on img "0" at bounding box center [752, 75] width 201 height 201
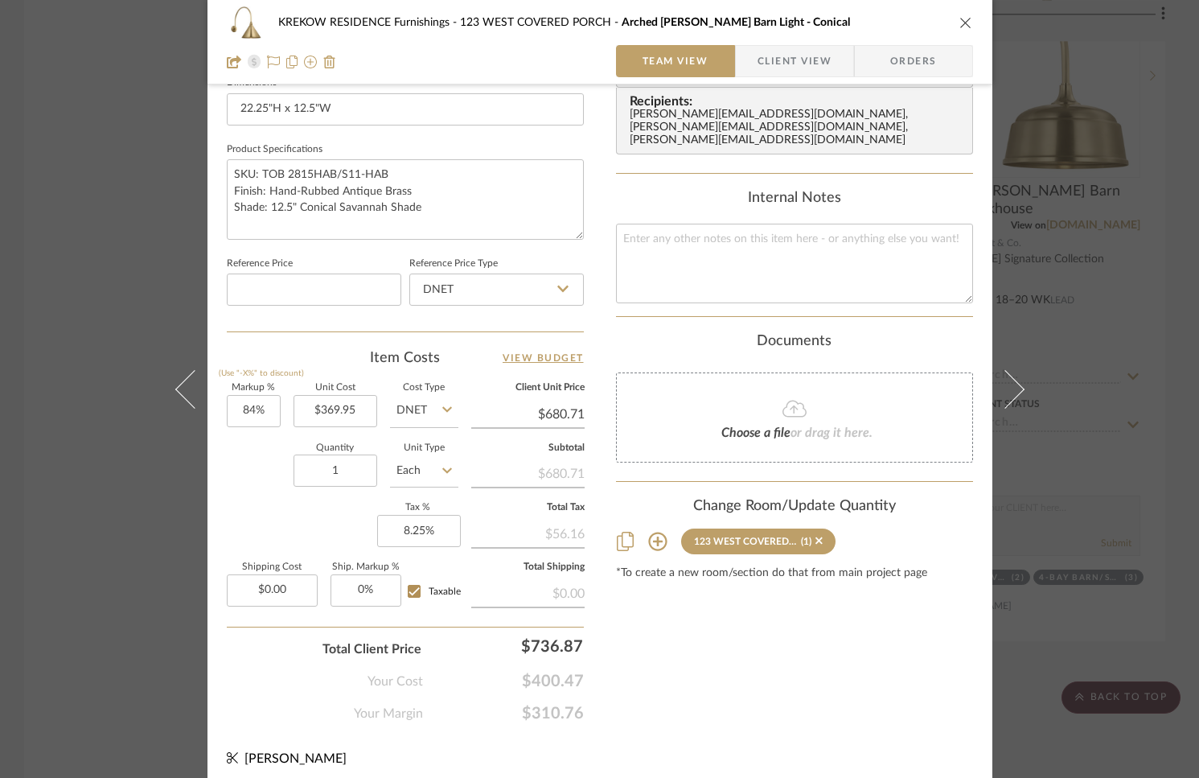
scroll to position [717, 0]
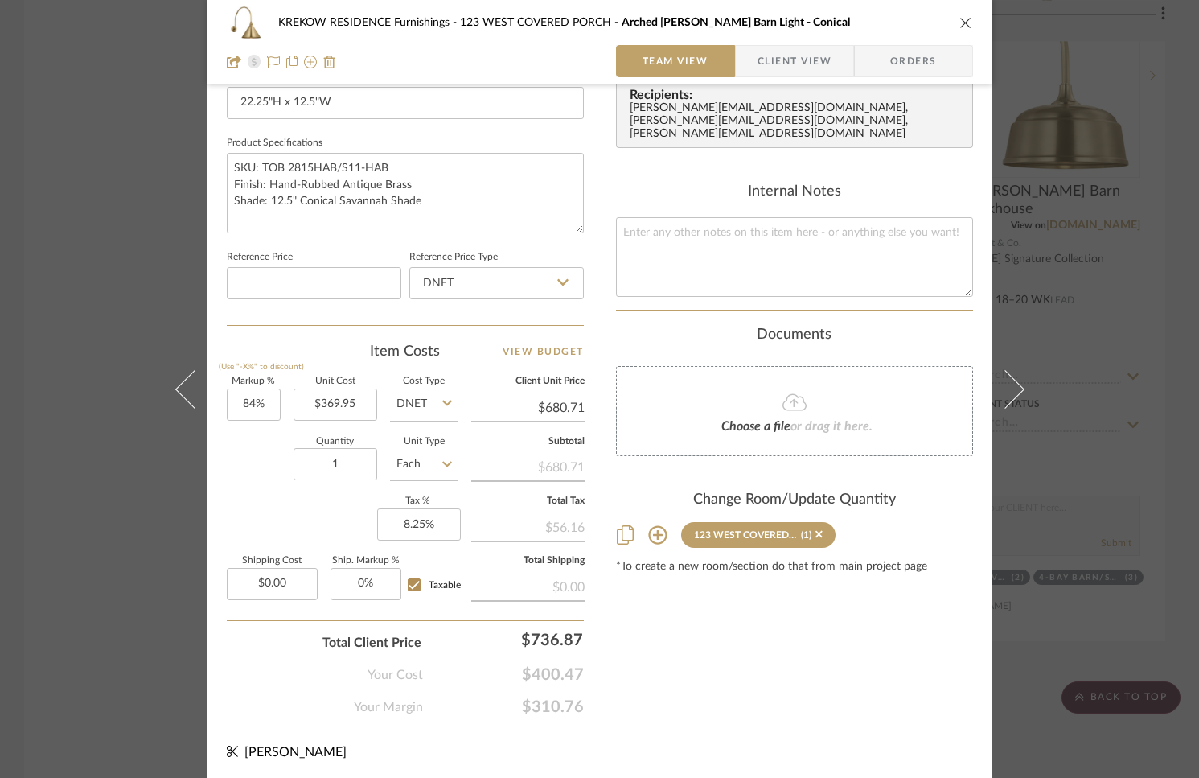
click at [650, 525] on icon at bounding box center [657, 534] width 19 height 19
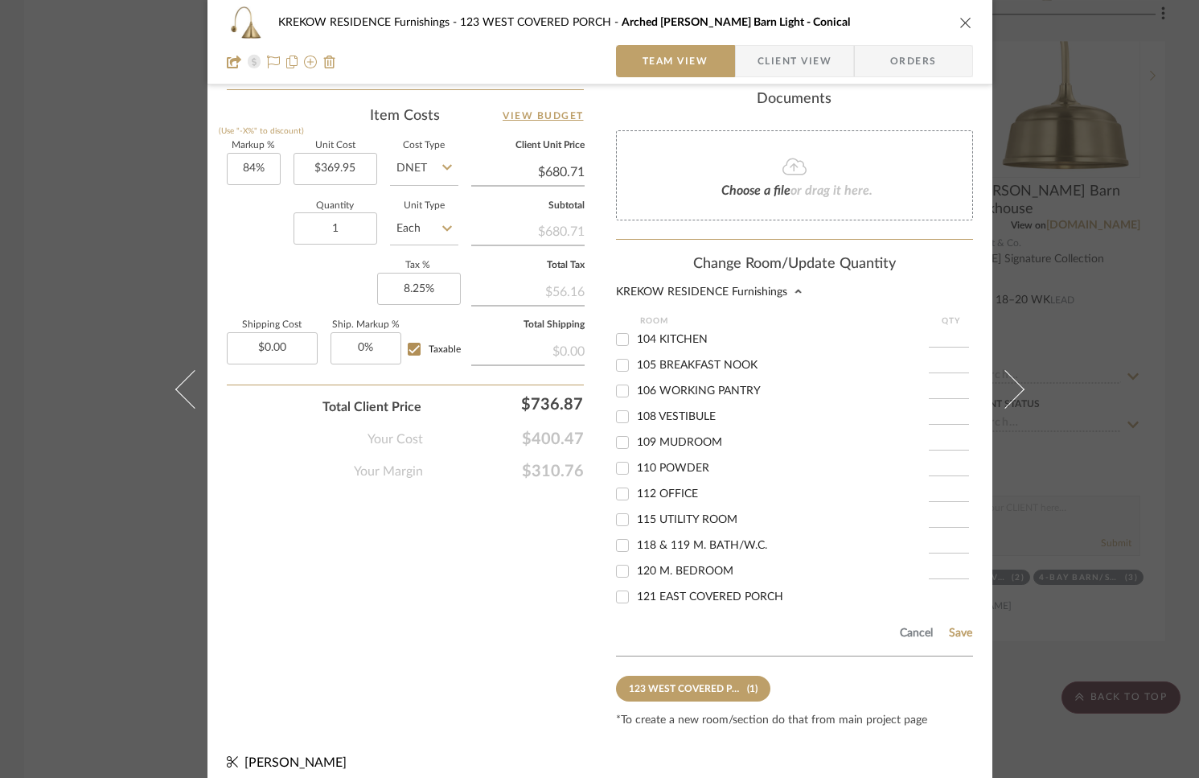
scroll to position [261, 0]
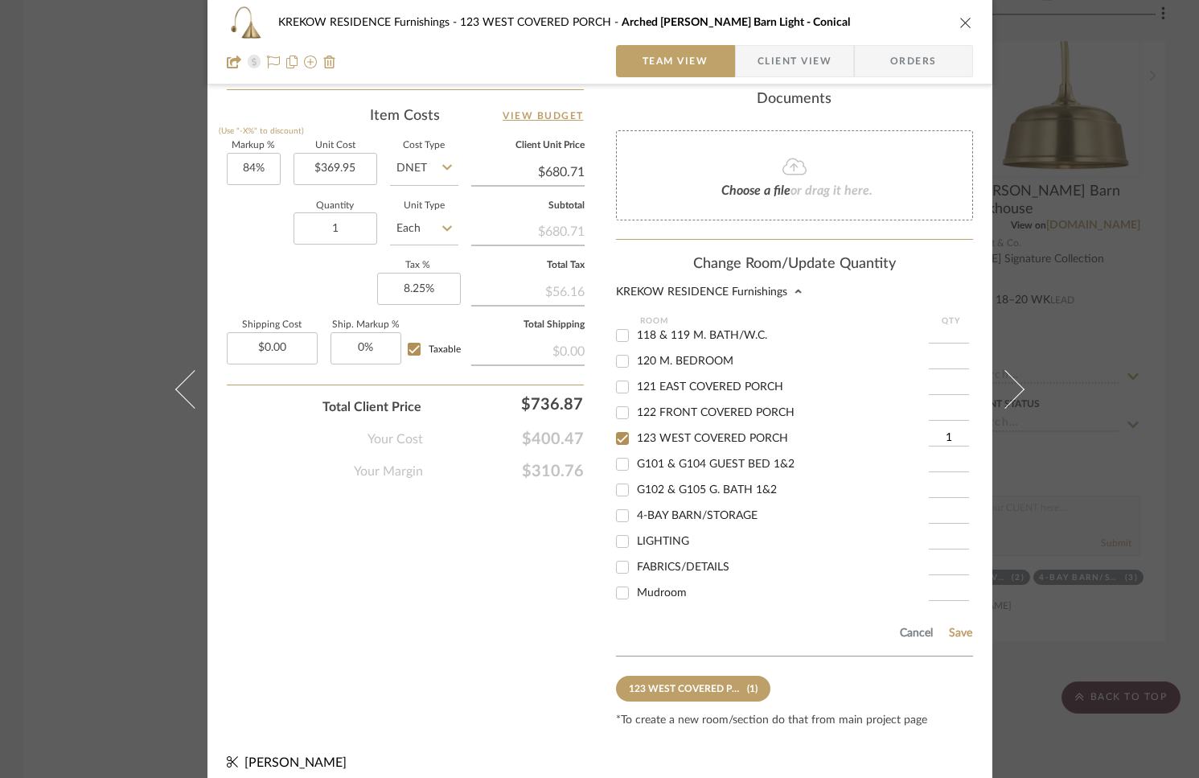
drag, startPoint x: 944, startPoint y: 436, endPoint x: 935, endPoint y: 437, distance: 9.7
click at [935, 437] on input "1" at bounding box center [949, 438] width 40 height 16
click at [942, 434] on input "1" at bounding box center [949, 438] width 40 height 16
type input "2"
click at [929, 510] on input at bounding box center [949, 516] width 40 height 16
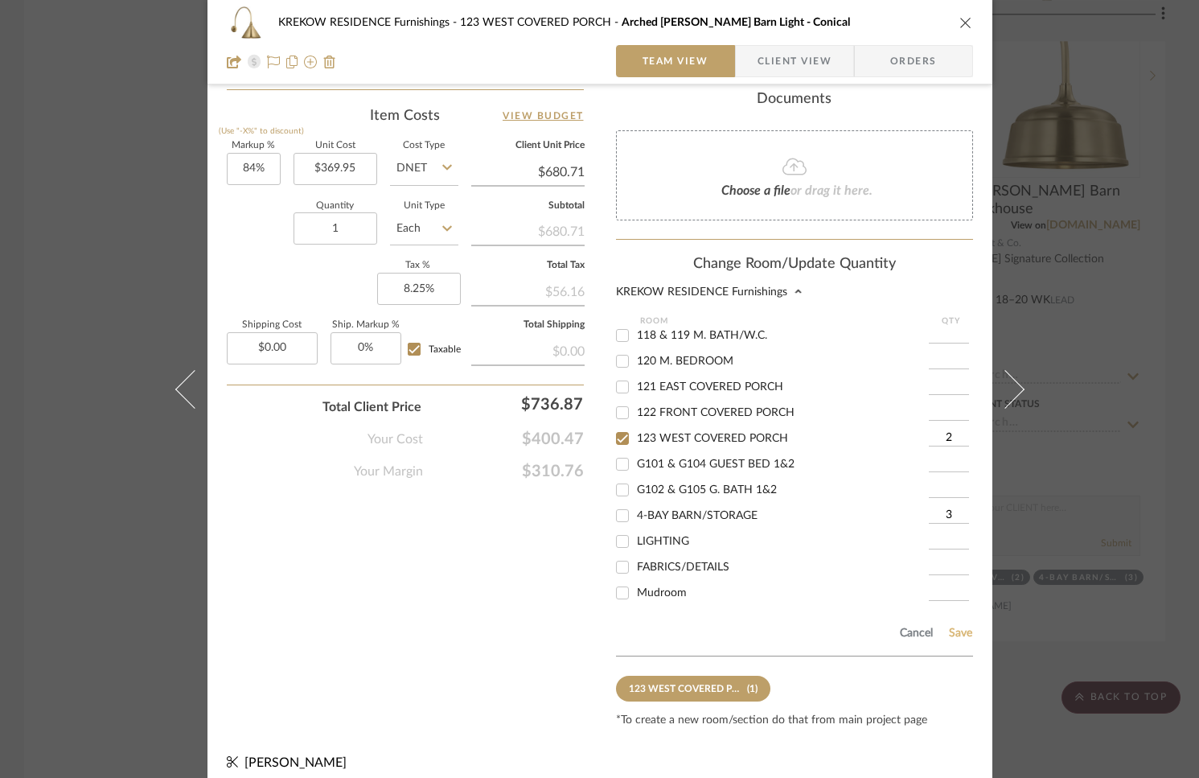
type input "3"
click at [953, 627] on button "Save" at bounding box center [960, 633] width 25 height 13
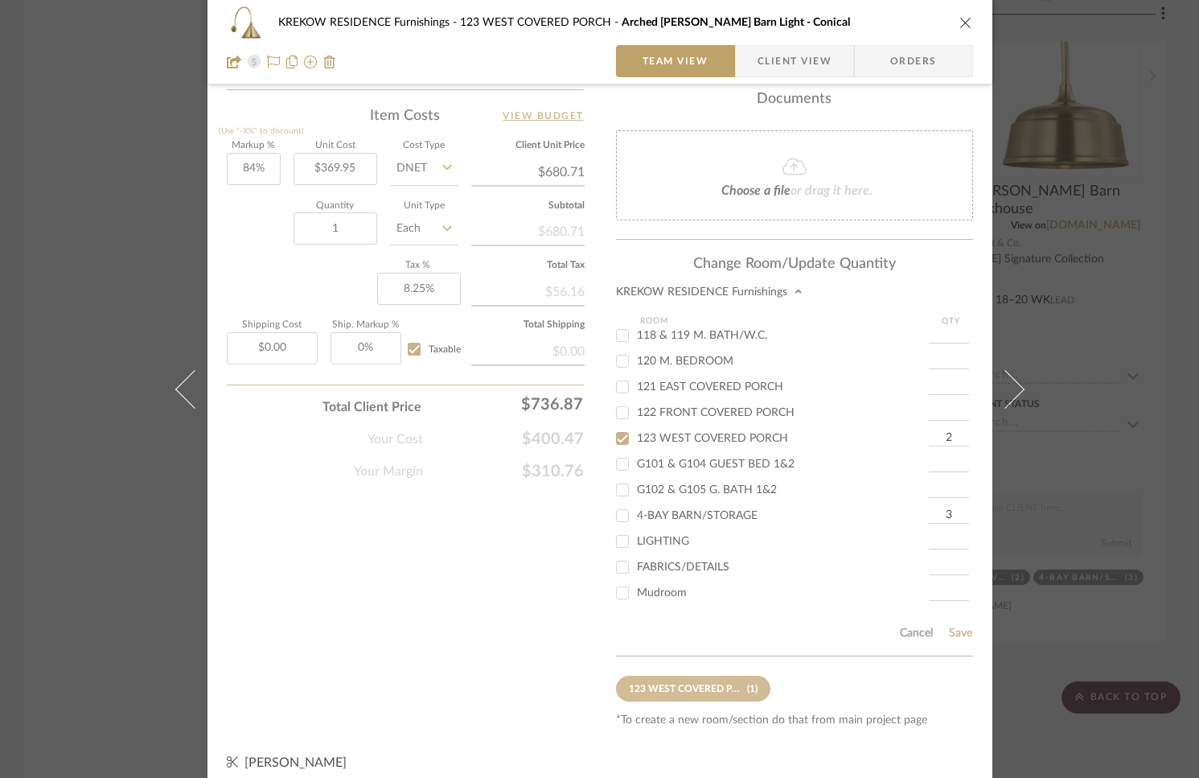
type input "2"
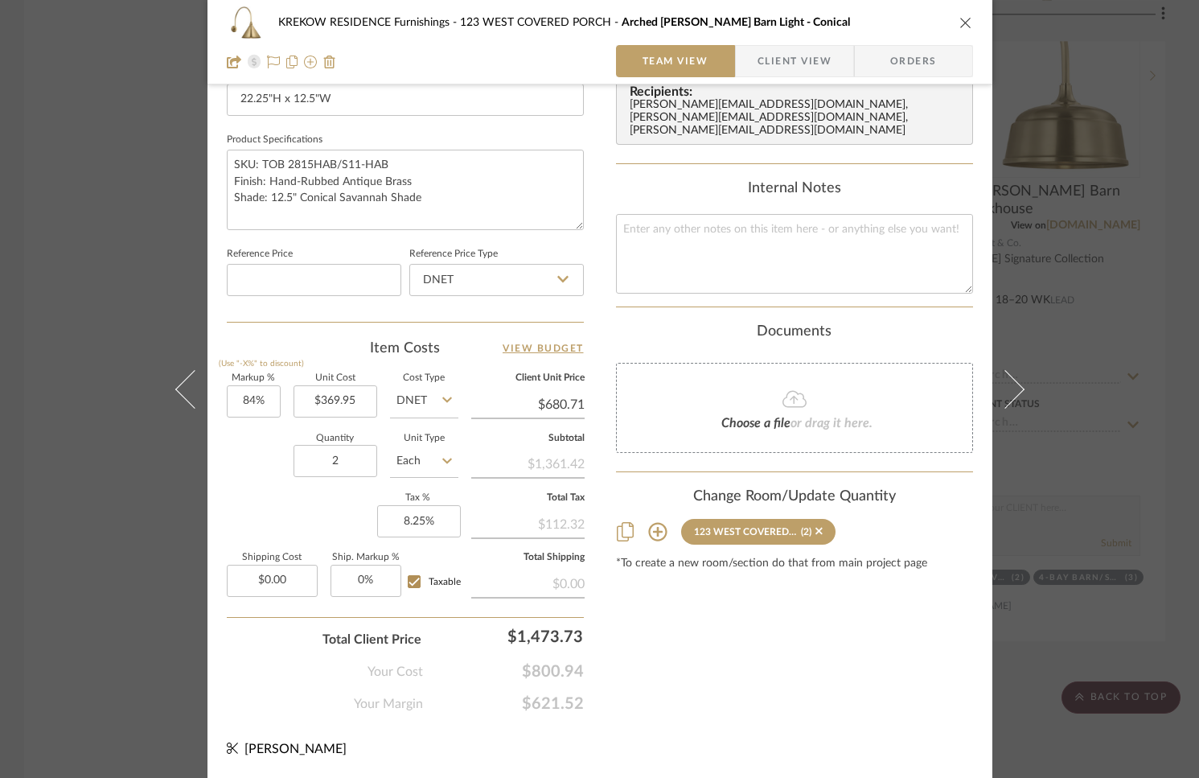
scroll to position [717, 0]
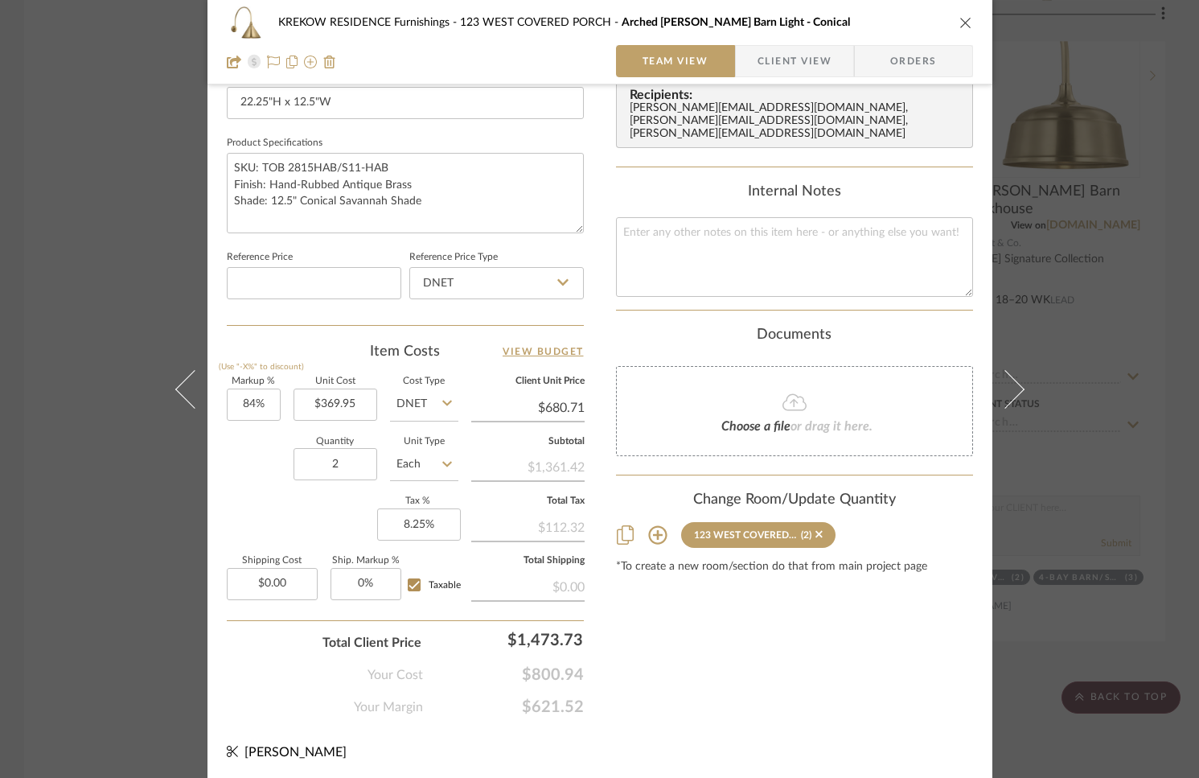
click at [960, 23] on icon "close" at bounding box center [966, 22] width 13 height 13
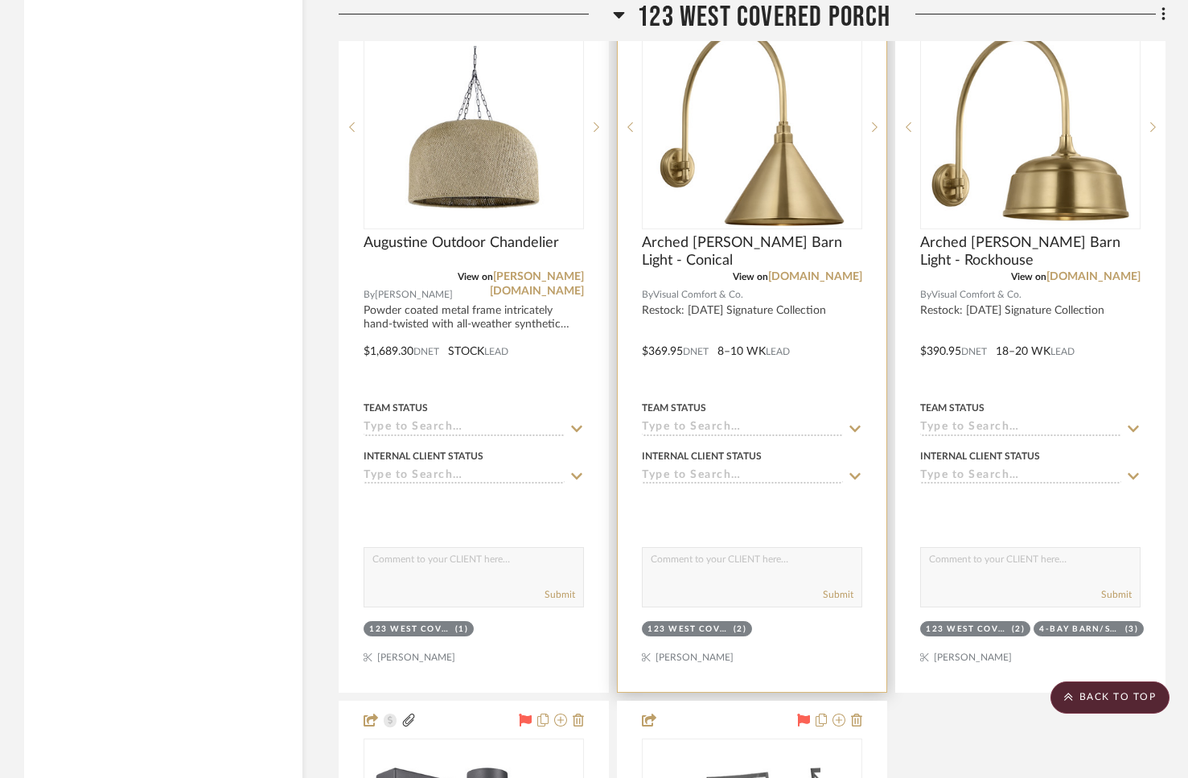
scroll to position [21103, 0]
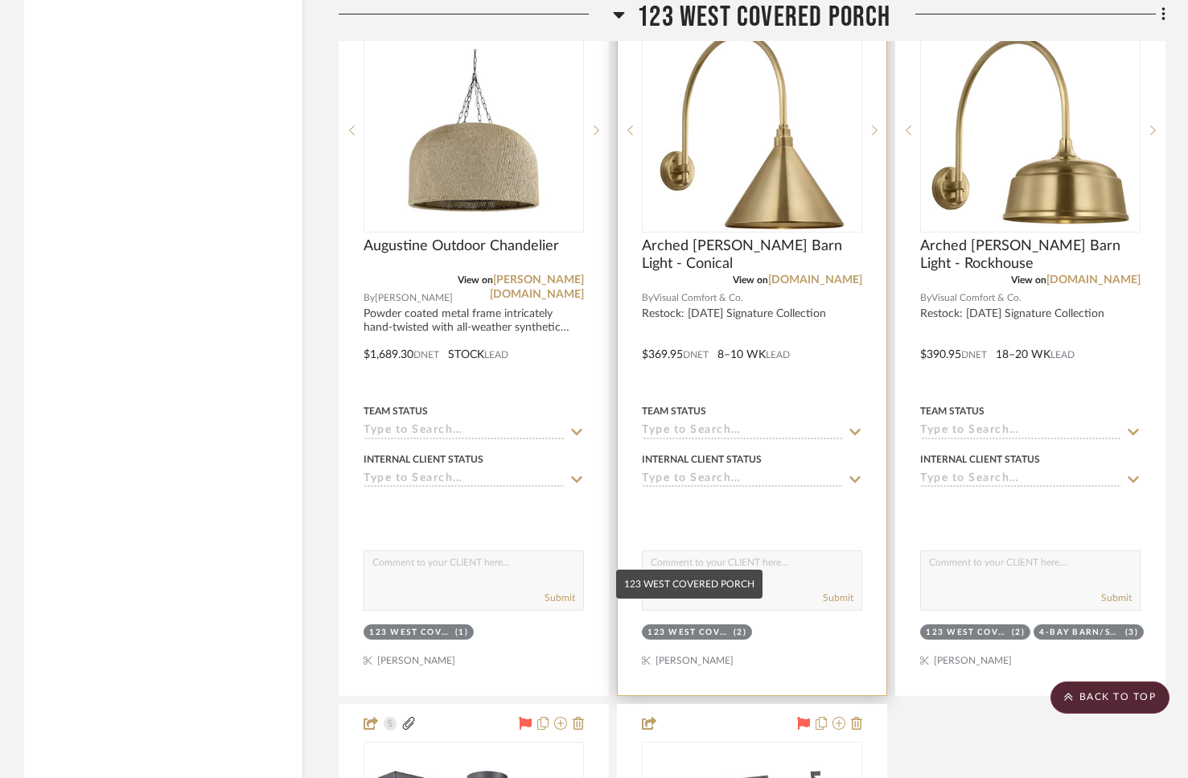
click at [665, 627] on div "123 WEST COVERED PORCH" at bounding box center [689, 633] width 82 height 12
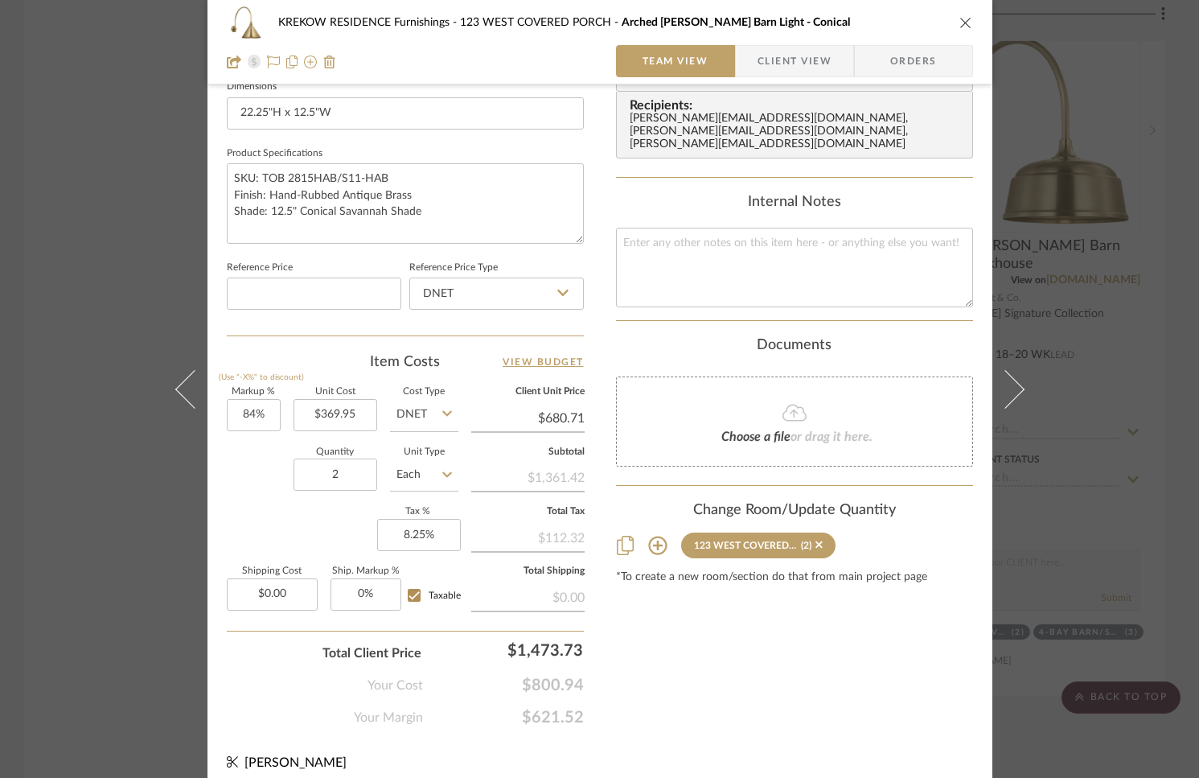
scroll to position [707, 0]
click at [648, 536] on icon at bounding box center [657, 545] width 19 height 19
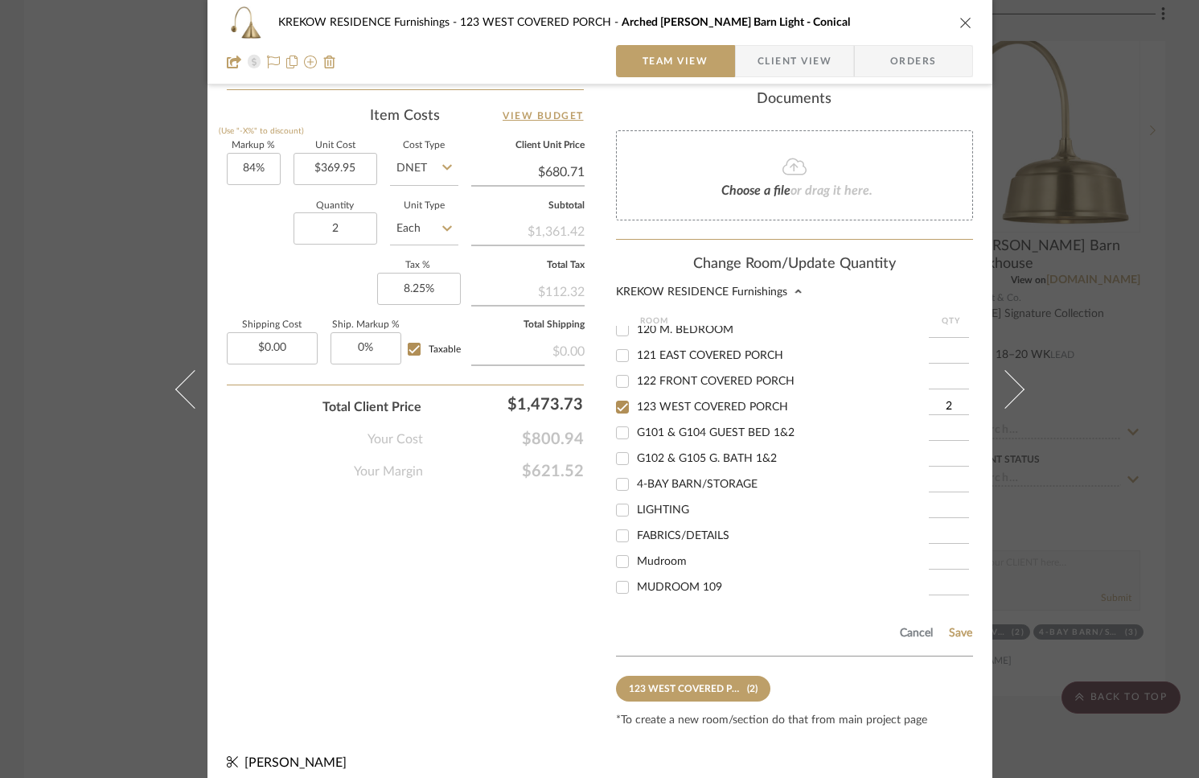
scroll to position [309, 0]
click at [619, 471] on input "4-BAY BARN/STORAGE" at bounding box center [623, 484] width 26 height 26
checkbox input "true"
drag, startPoint x: 930, startPoint y: 464, endPoint x: 946, endPoint y: 465, distance: 16.1
click at [946, 476] on input "1" at bounding box center [949, 484] width 40 height 16
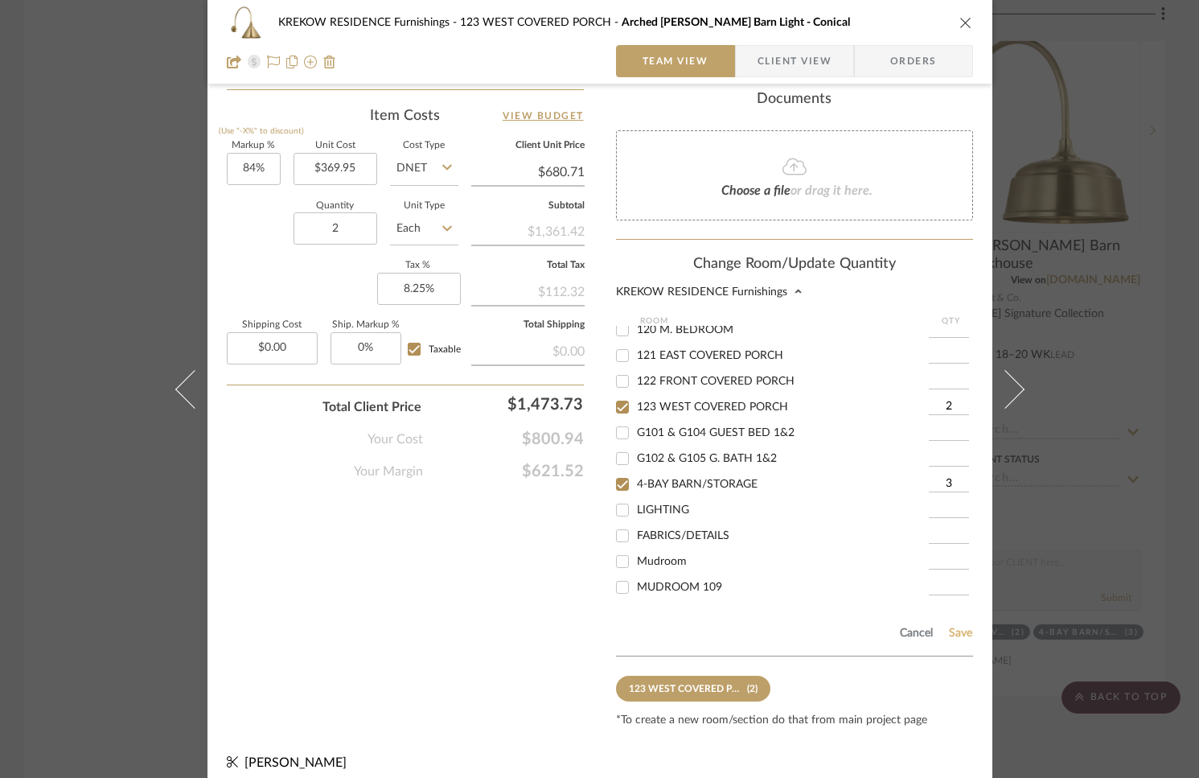
type input "3"
click at [957, 627] on button "Save" at bounding box center [960, 633] width 25 height 13
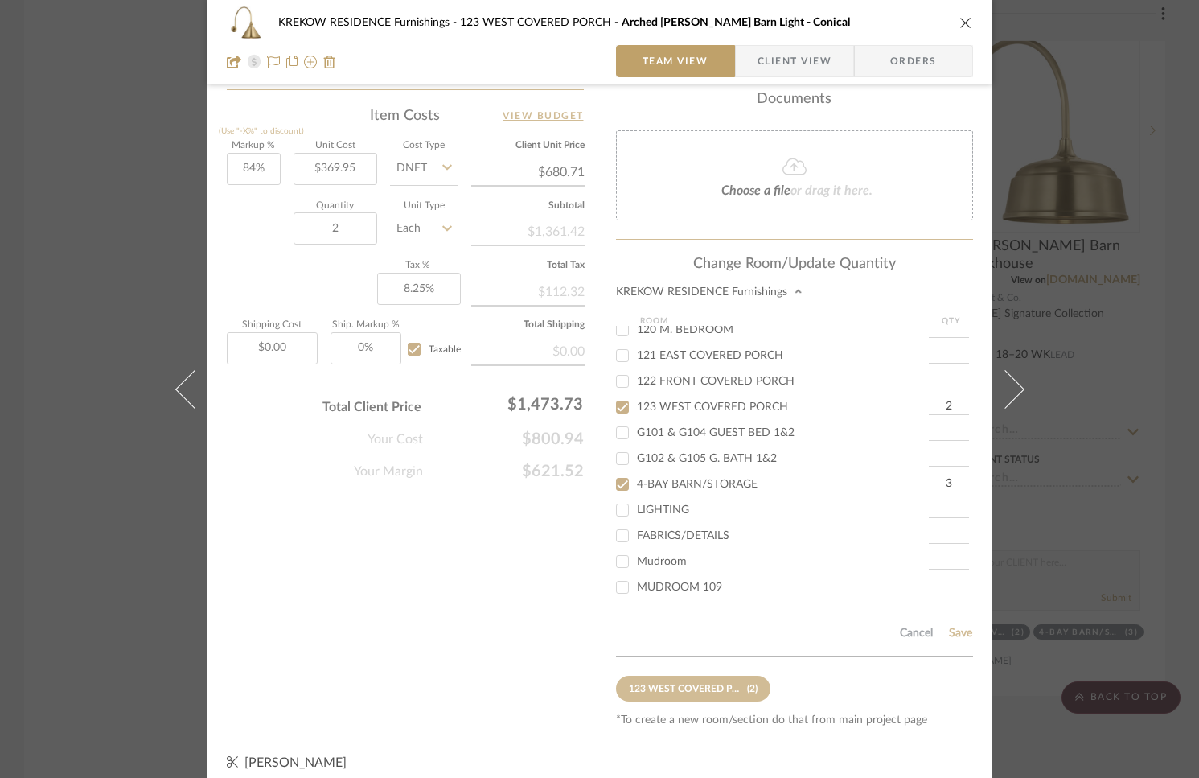
scroll to position [717, 0]
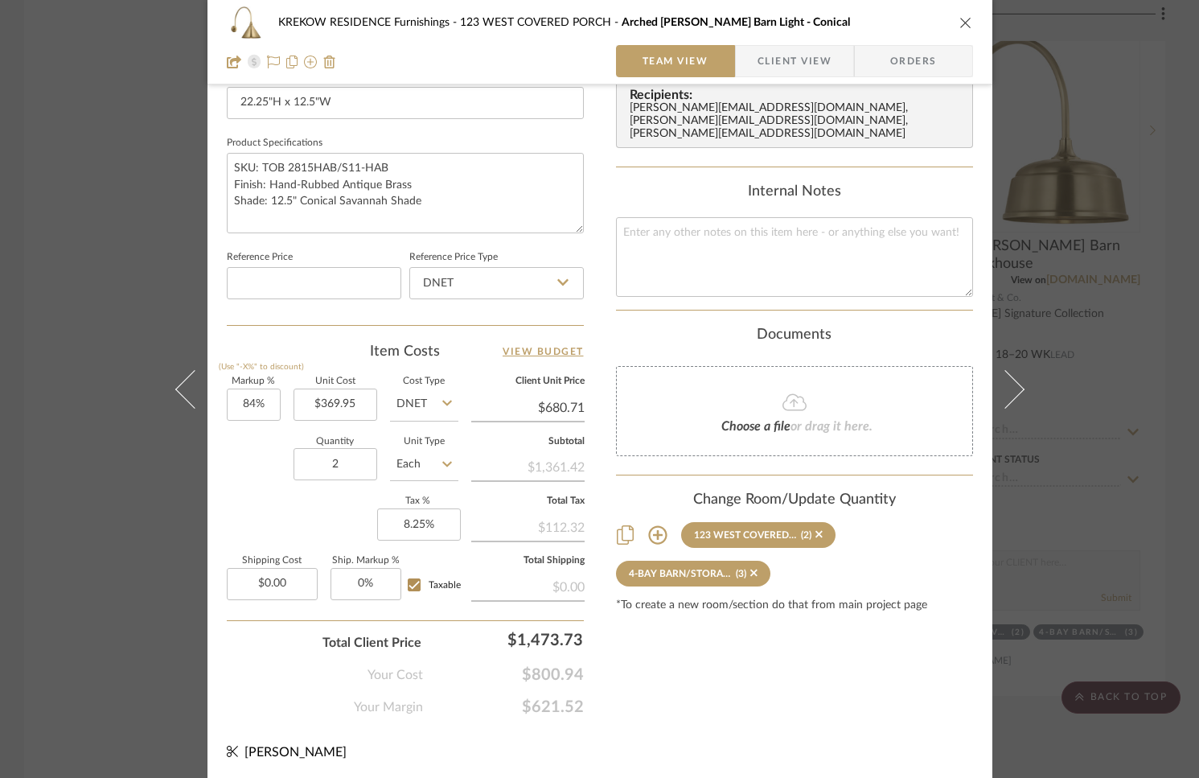
click at [960, 25] on icon "close" at bounding box center [966, 22] width 13 height 13
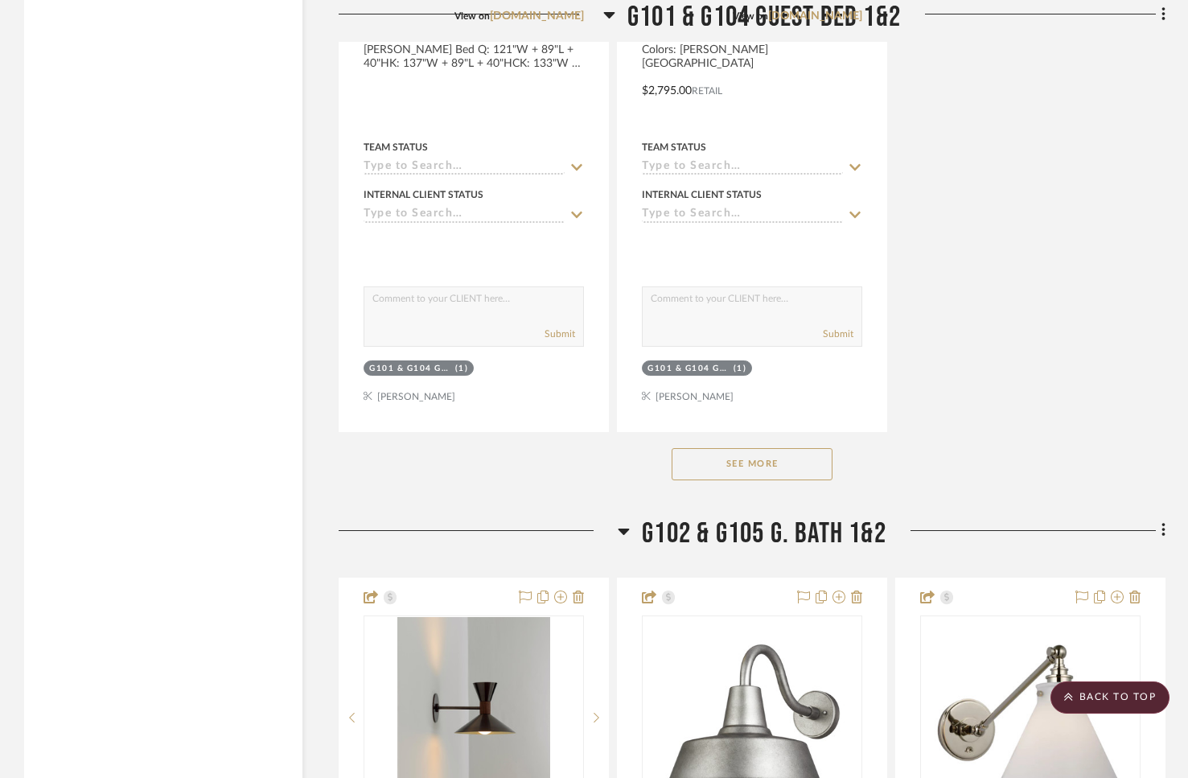
scroll to position [24705, 0]
